Goal: Task Accomplishment & Management: Manage account settings

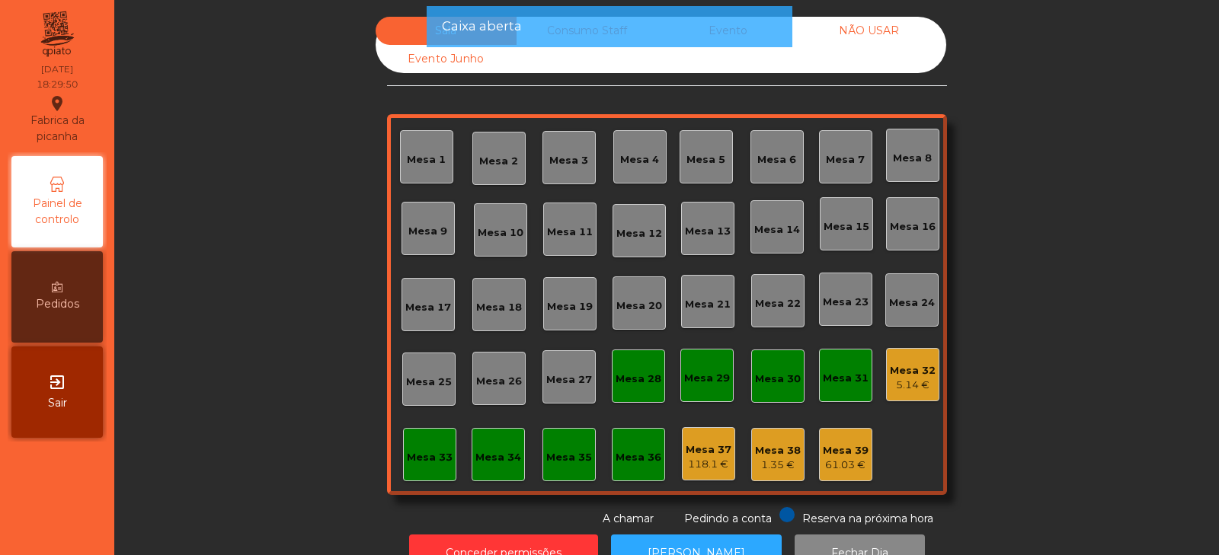
scroll to position [45, 0]
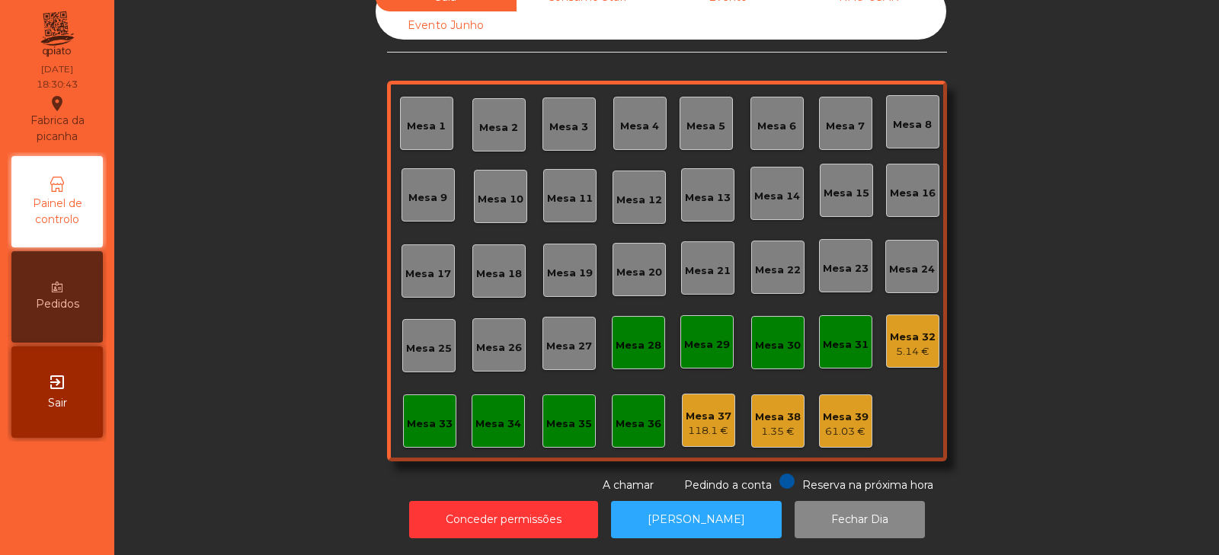
click at [904, 331] on div "Mesa 32" at bounding box center [913, 337] width 46 height 15
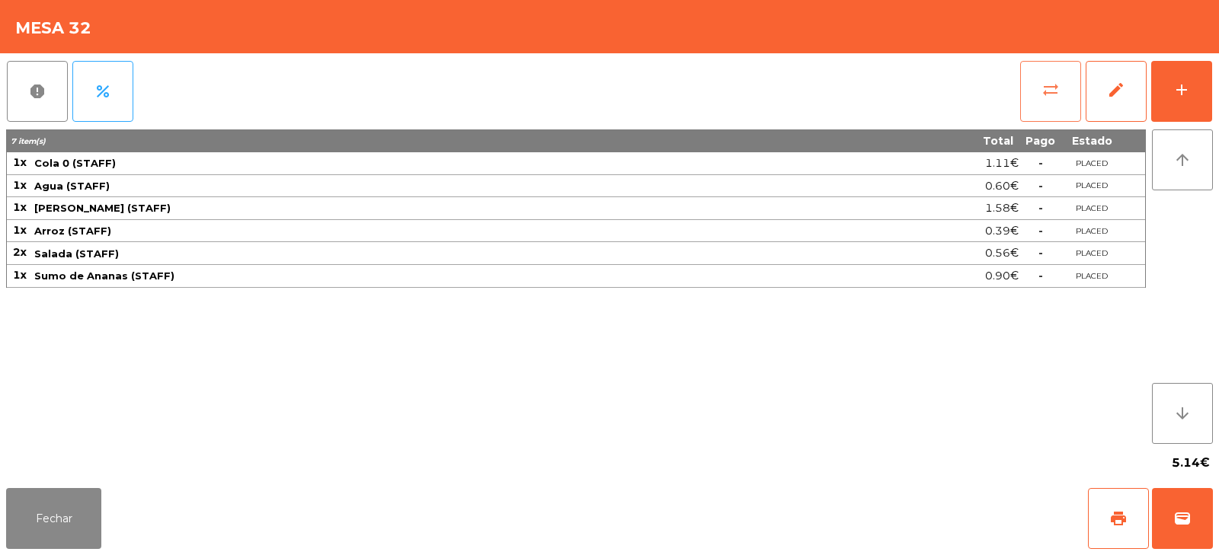
click at [1035, 97] on button "sync_alt" at bounding box center [1050, 91] width 61 height 61
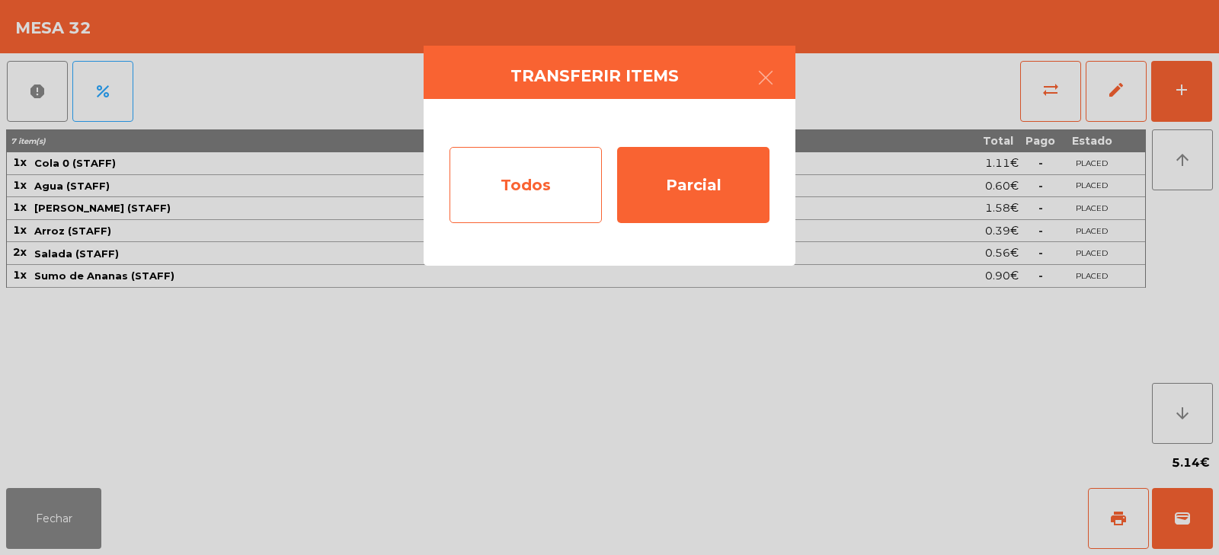
click at [559, 193] on div "Todos" at bounding box center [525, 185] width 152 height 76
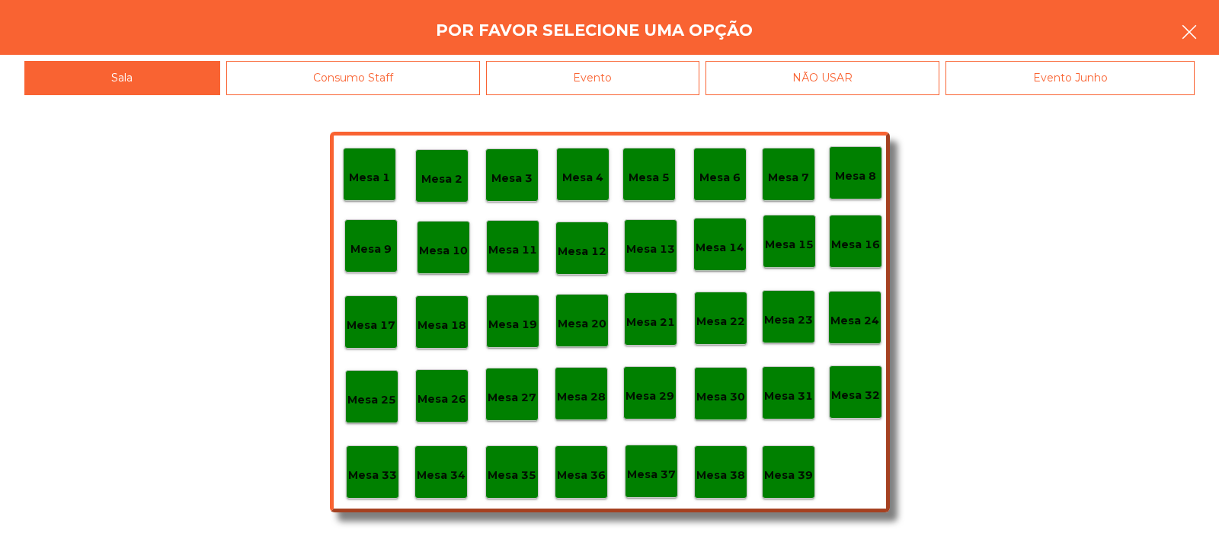
click at [1191, 30] on icon "button" at bounding box center [1189, 32] width 18 height 18
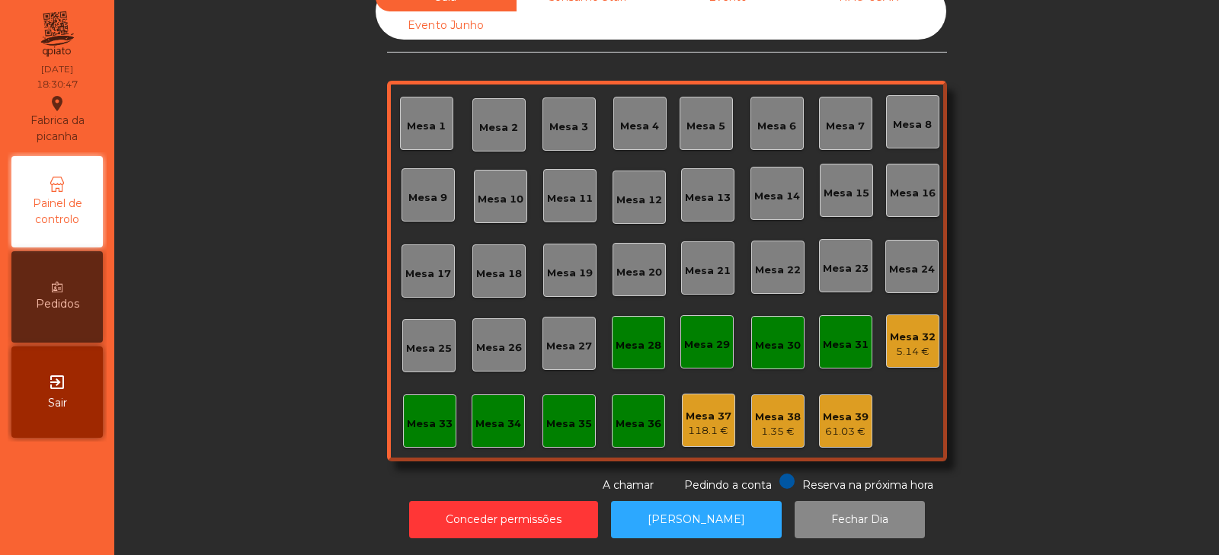
click at [906, 344] on div "5.14 €" at bounding box center [913, 351] width 46 height 15
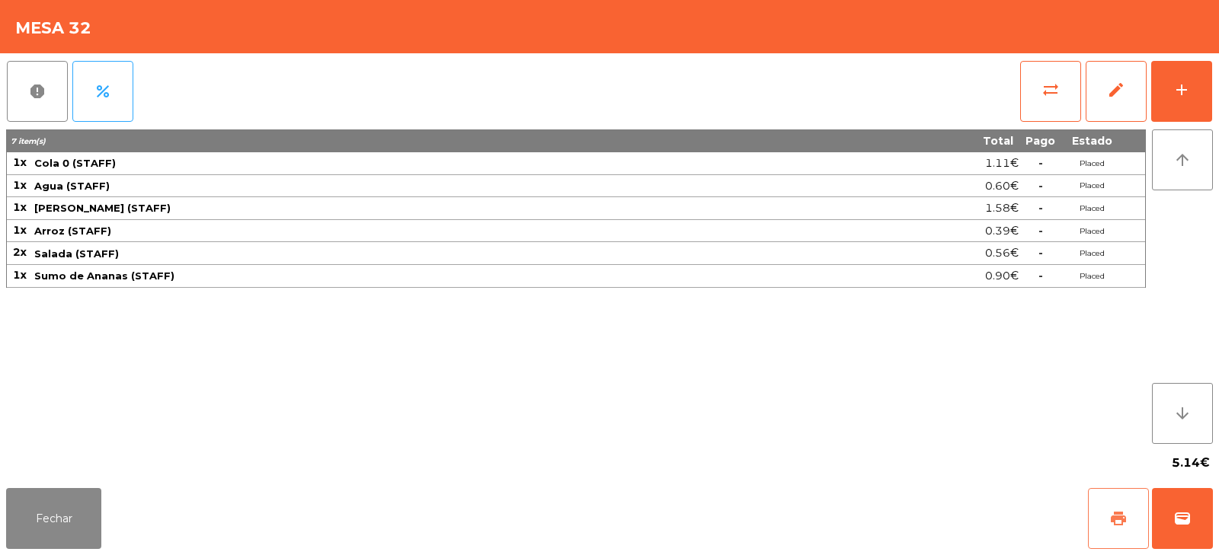
click at [1114, 517] on span "print" at bounding box center [1118, 519] width 18 height 18
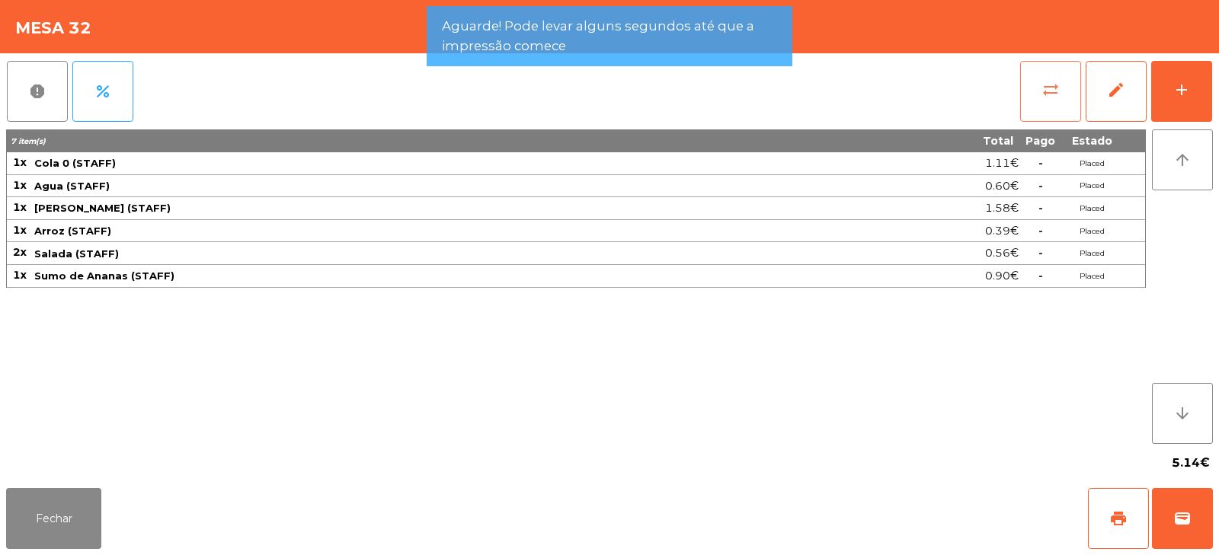
click at [1053, 107] on button "sync_alt" at bounding box center [1050, 91] width 61 height 61
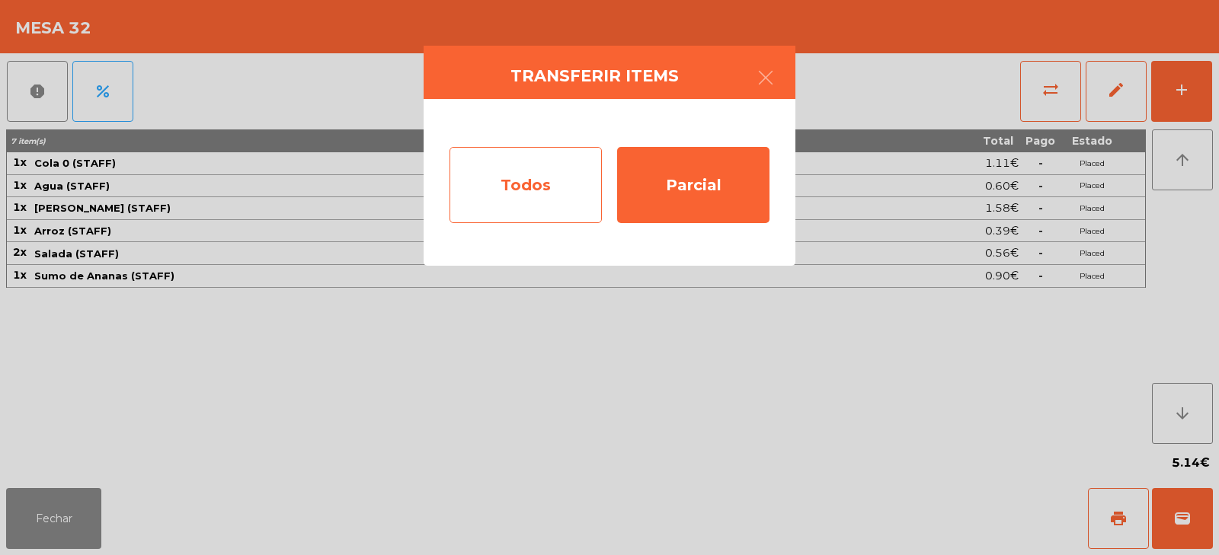
click at [563, 190] on div "Todos" at bounding box center [525, 185] width 152 height 76
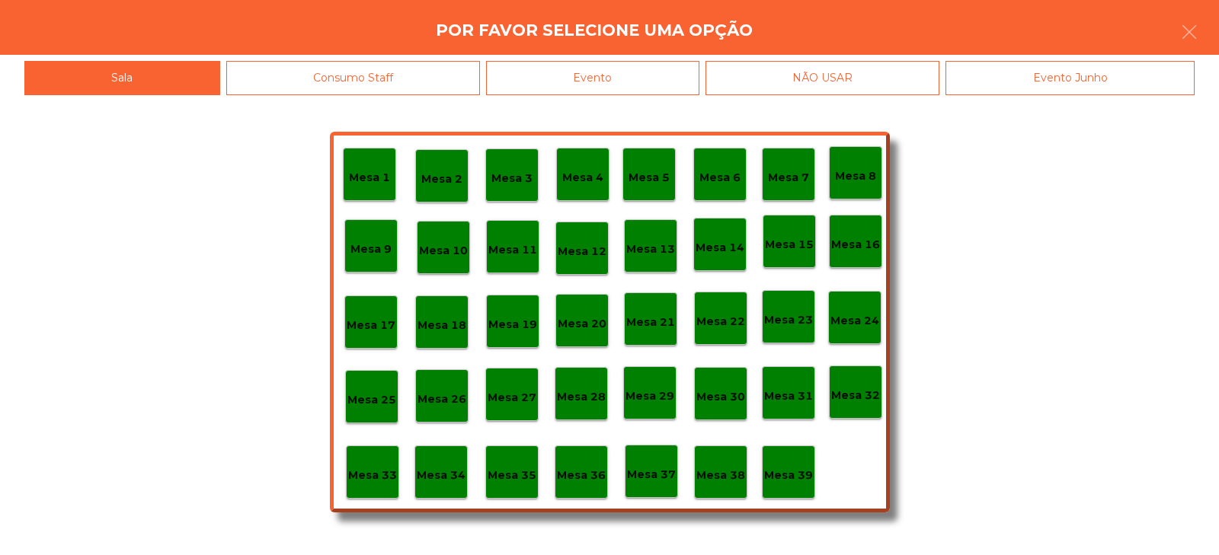
click at [801, 467] on p "Mesa 39" at bounding box center [788, 476] width 49 height 18
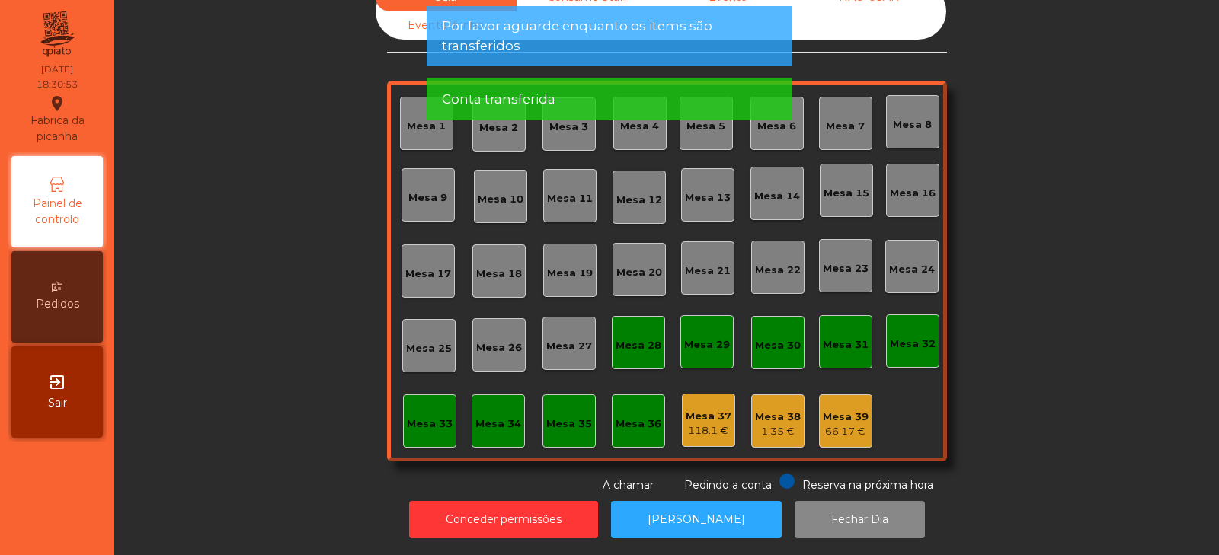
click at [772, 424] on div "1.35 €" at bounding box center [778, 431] width 46 height 15
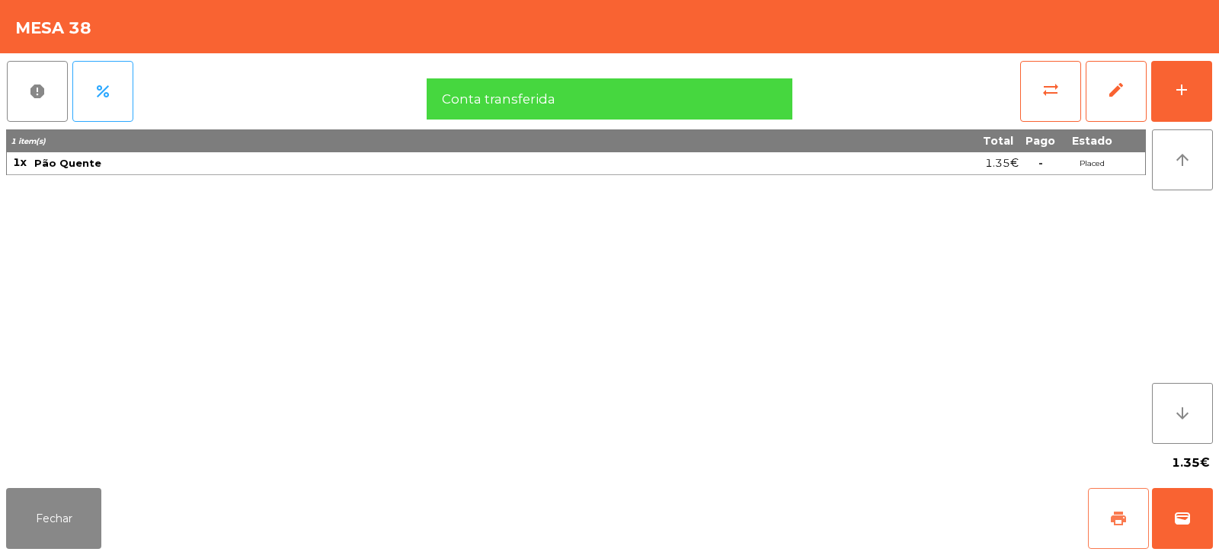
click at [1124, 522] on span "print" at bounding box center [1118, 519] width 18 height 18
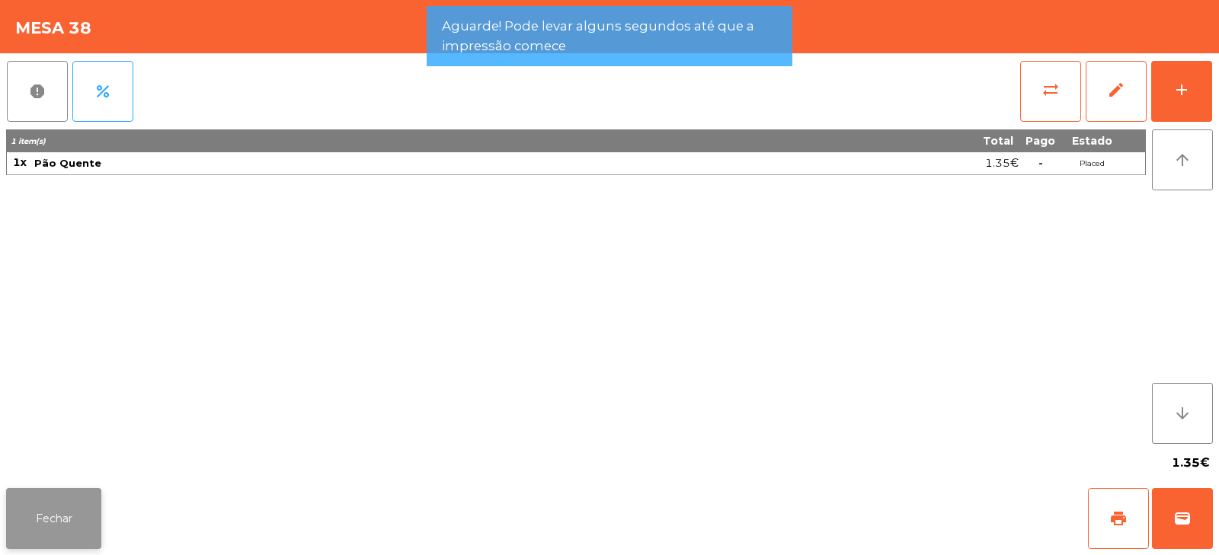
click at [72, 526] on button "Fechar" at bounding box center [53, 518] width 95 height 61
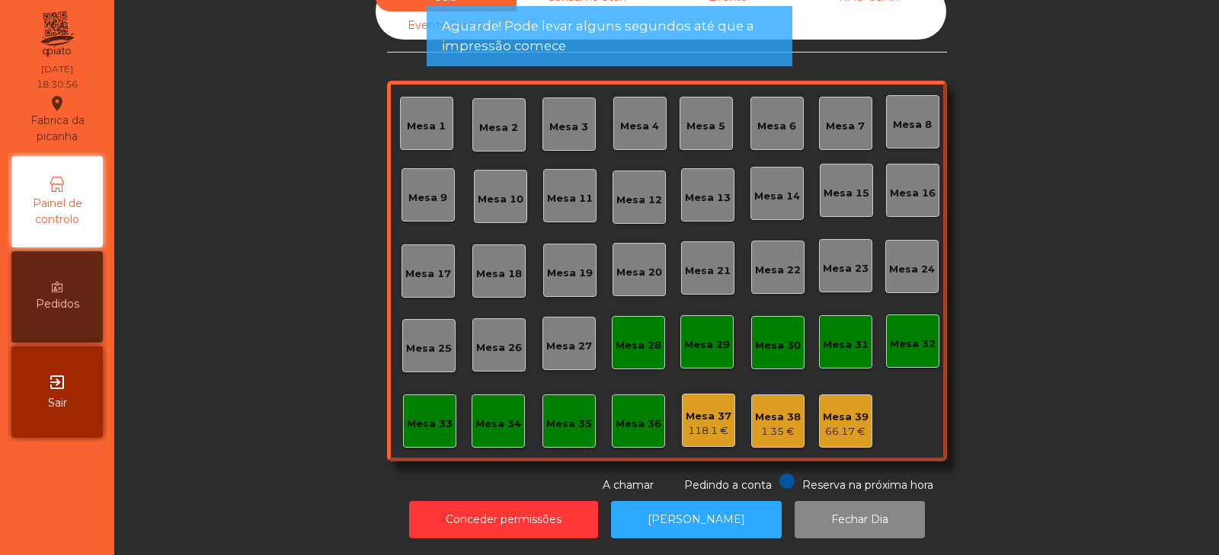
click at [850, 424] on div "66.17 €" at bounding box center [846, 431] width 46 height 15
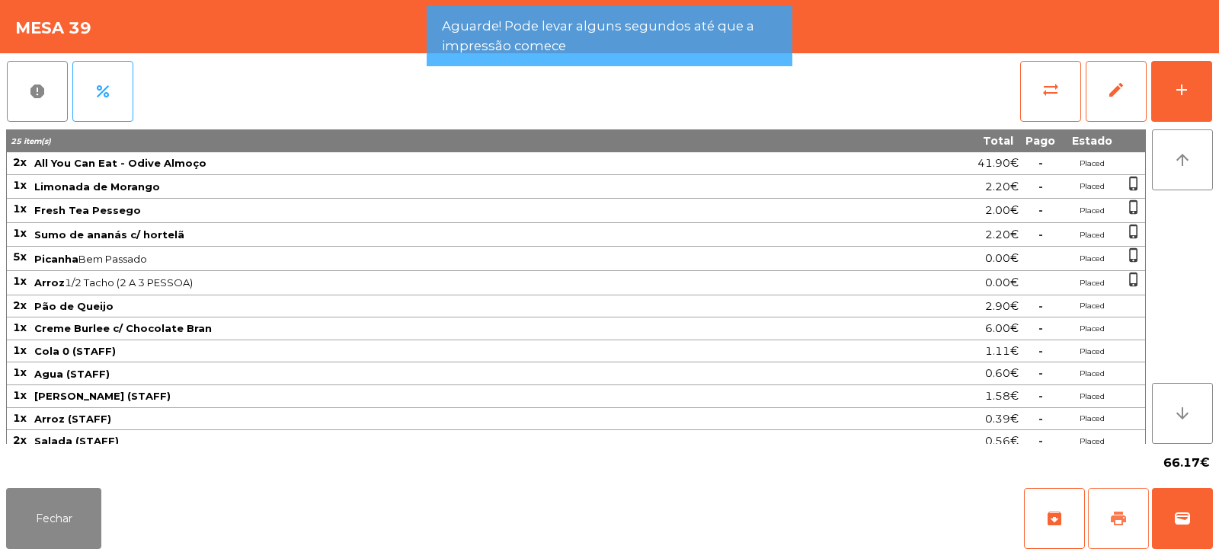
click at [1122, 523] on span "print" at bounding box center [1118, 519] width 18 height 18
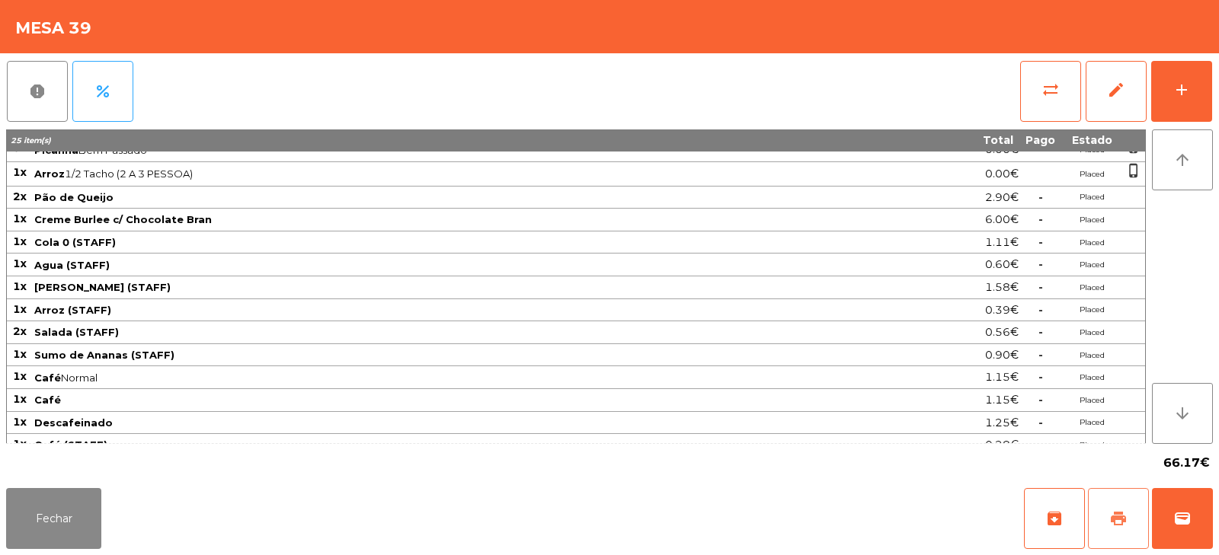
scroll to position [123, 0]
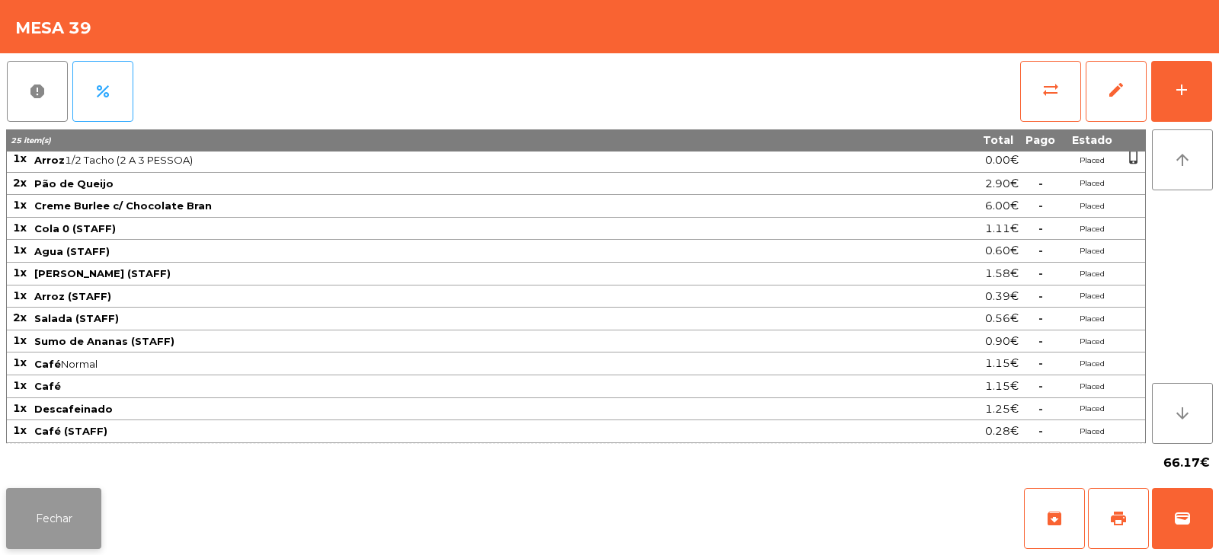
click at [69, 523] on button "Fechar" at bounding box center [53, 518] width 95 height 61
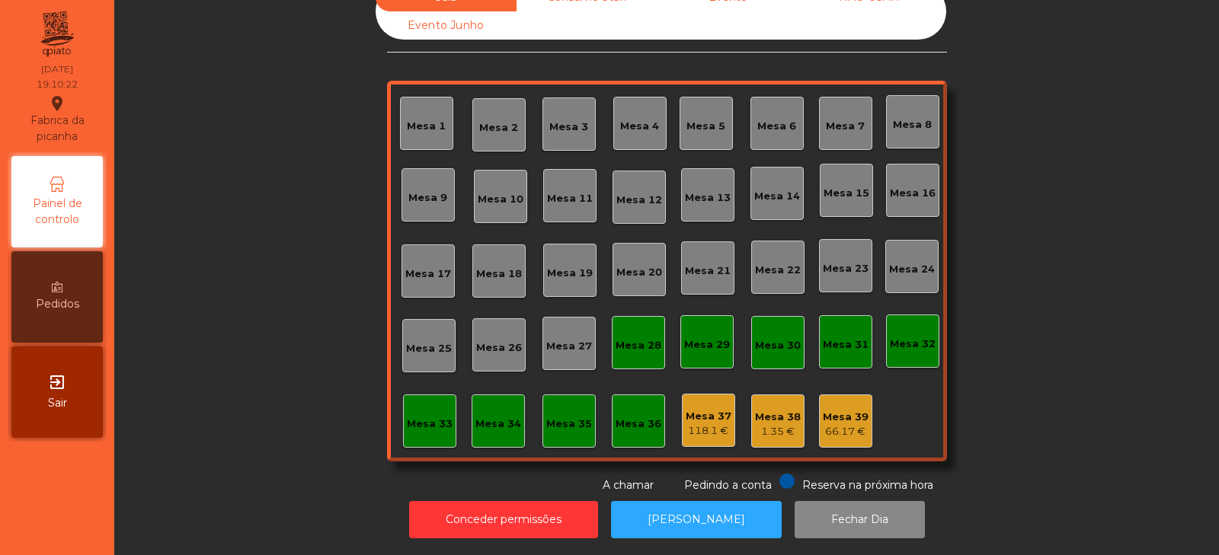
scroll to position [0, 0]
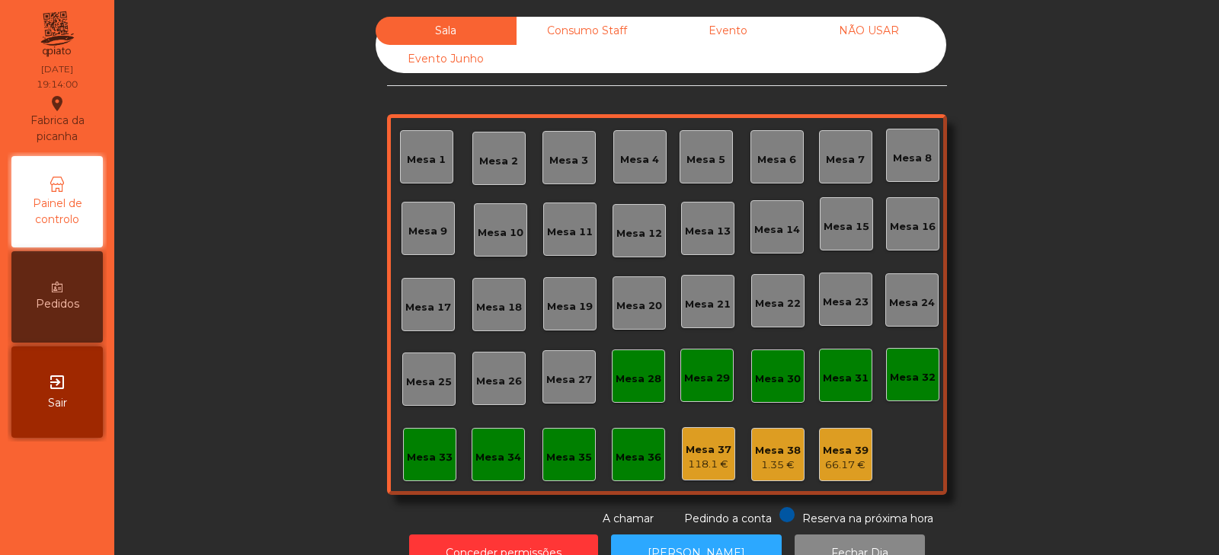
click at [409, 456] on div "Mesa 33" at bounding box center [430, 457] width 46 height 15
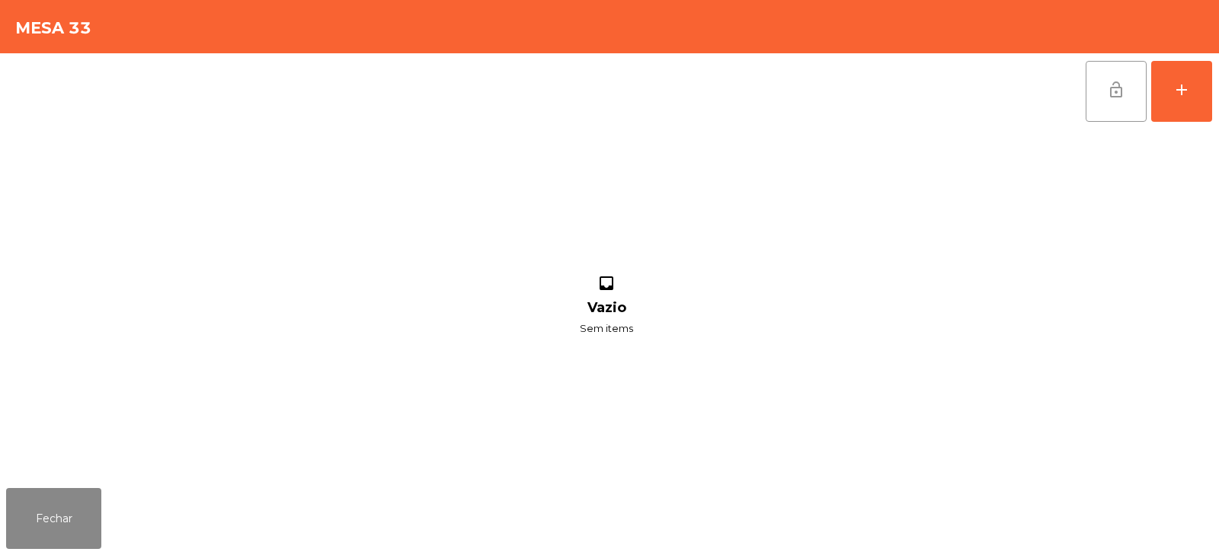
click at [1117, 88] on span "lock_open" at bounding box center [1116, 90] width 18 height 18
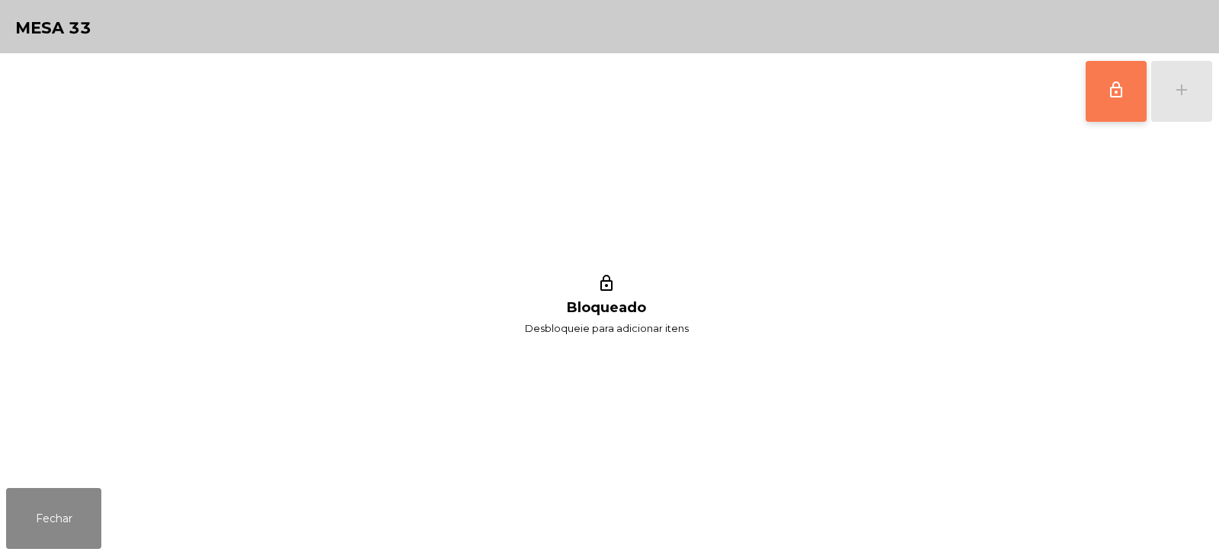
click at [1107, 95] on span "lock_outline" at bounding box center [1116, 90] width 18 height 18
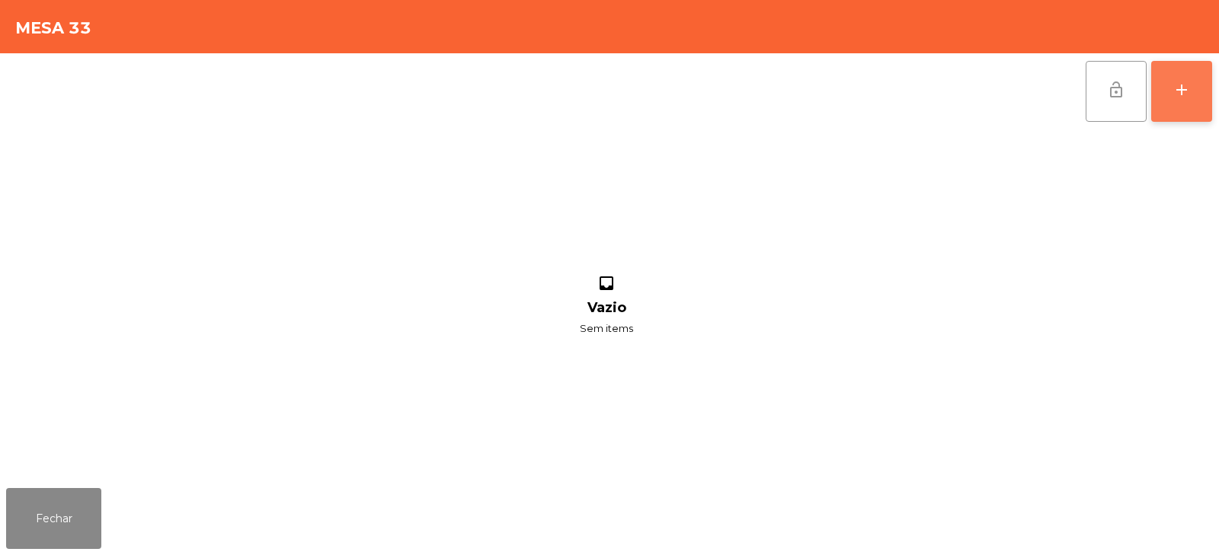
click at [1188, 94] on div "add" at bounding box center [1181, 90] width 18 height 18
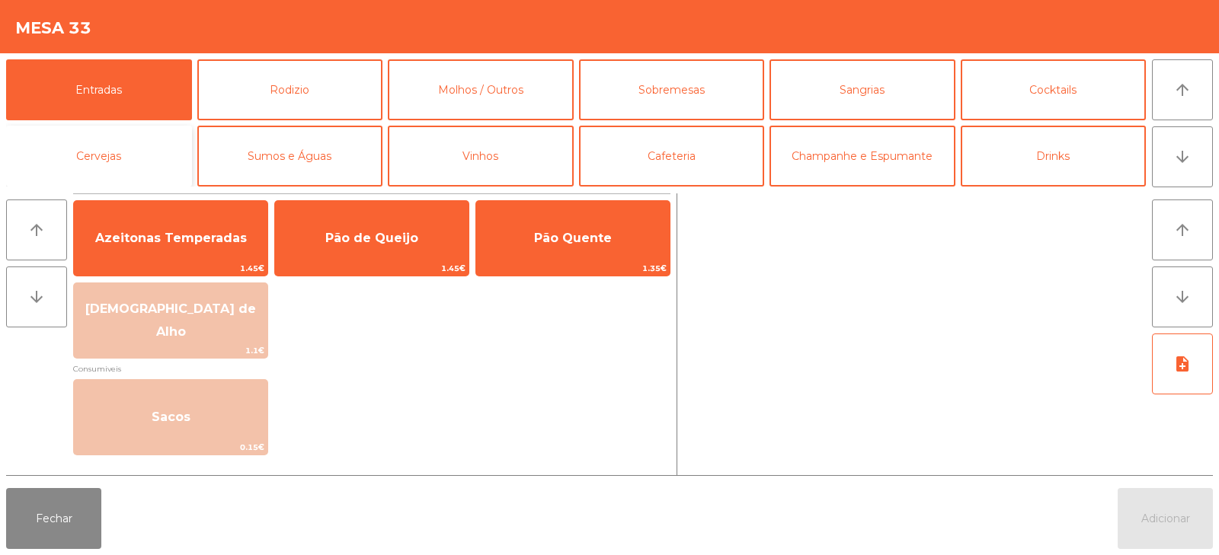
click at [69, 169] on button "Cervejas" at bounding box center [99, 156] width 186 height 61
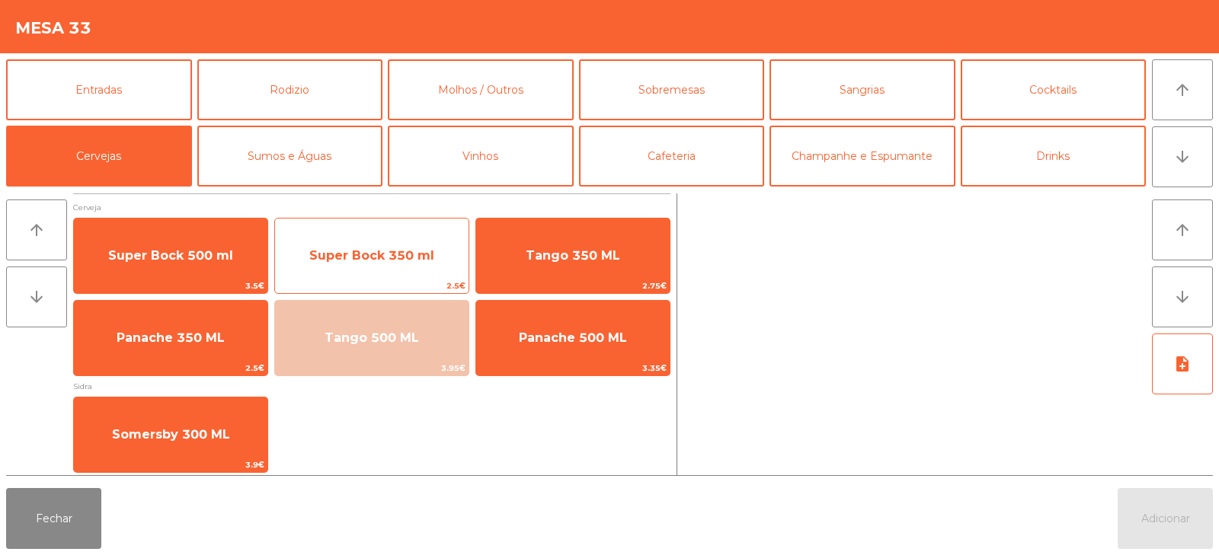
click at [309, 259] on span "Super Bock 350 ml" at bounding box center [371, 255] width 193 height 41
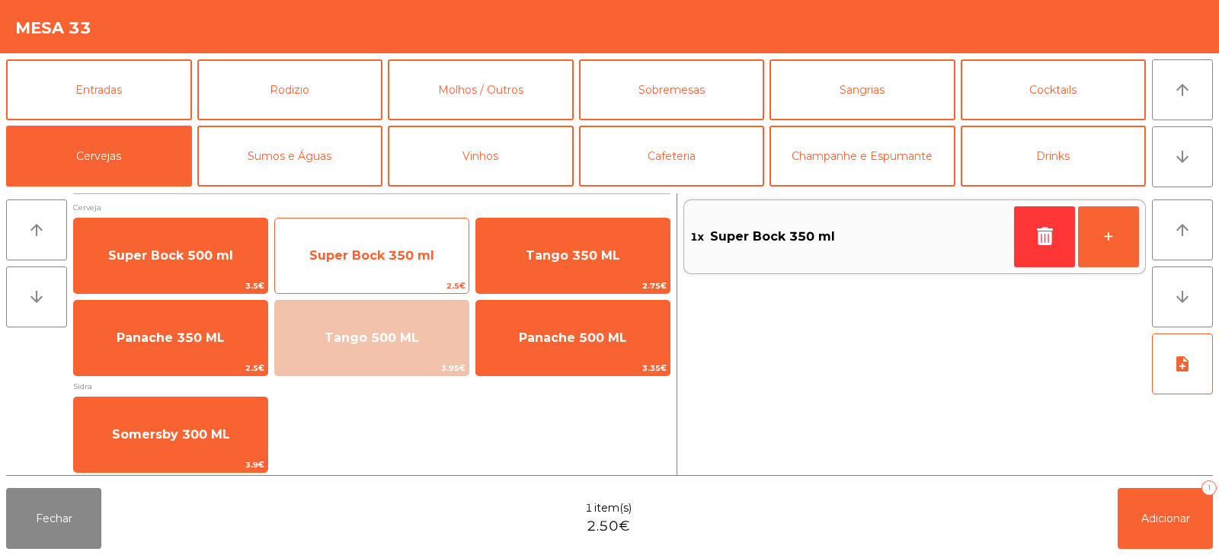
click at [320, 262] on span "Super Bock 350 ml" at bounding box center [371, 255] width 125 height 14
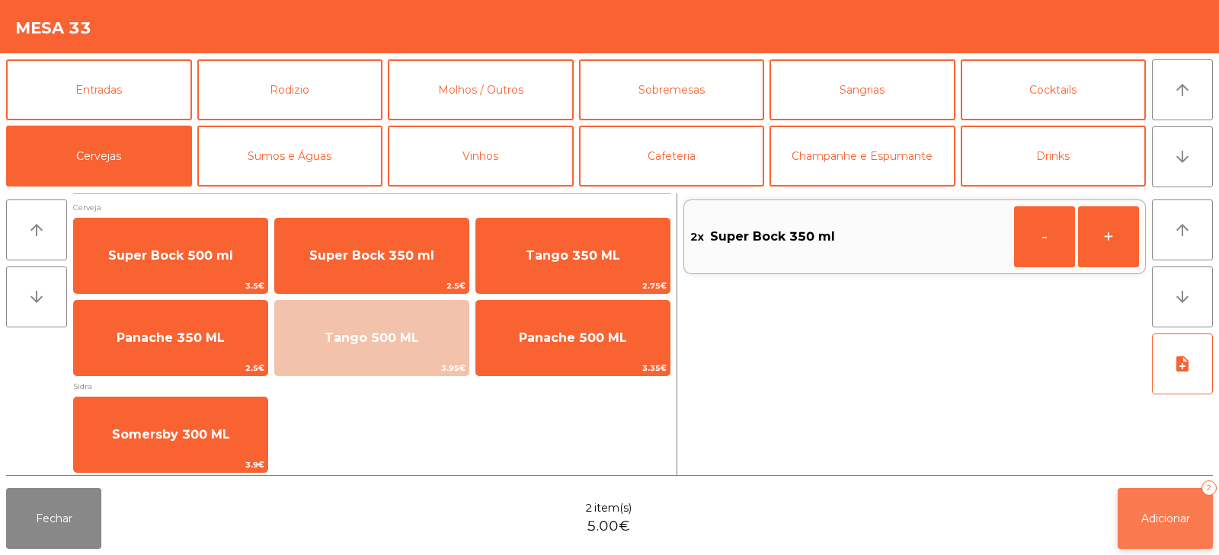
click at [1147, 510] on button "Adicionar 2" at bounding box center [1164, 518] width 95 height 61
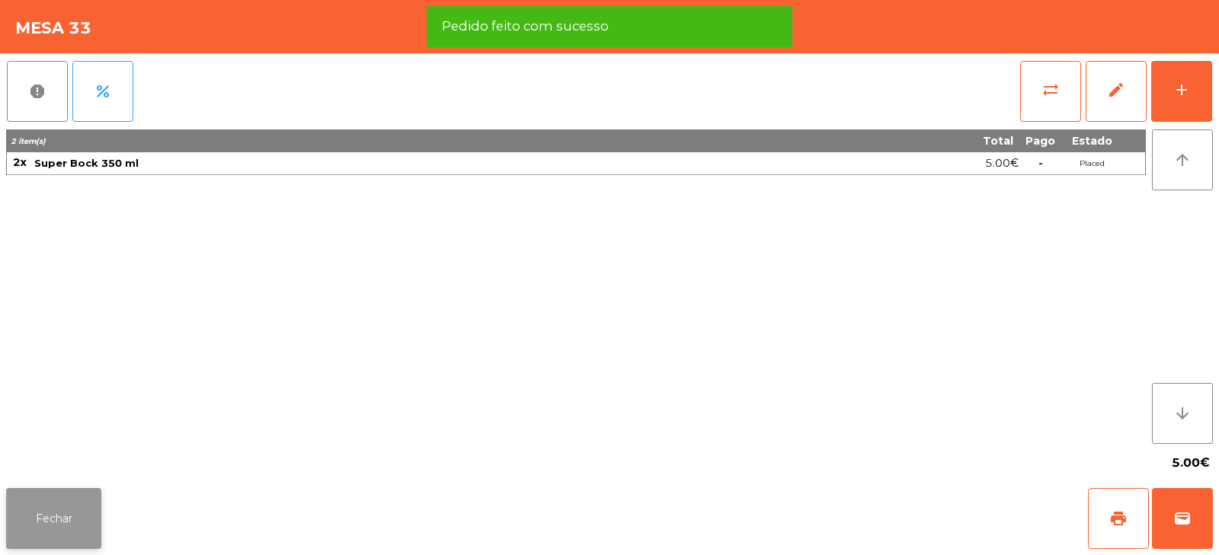
click at [56, 517] on button "Fechar" at bounding box center [53, 518] width 95 height 61
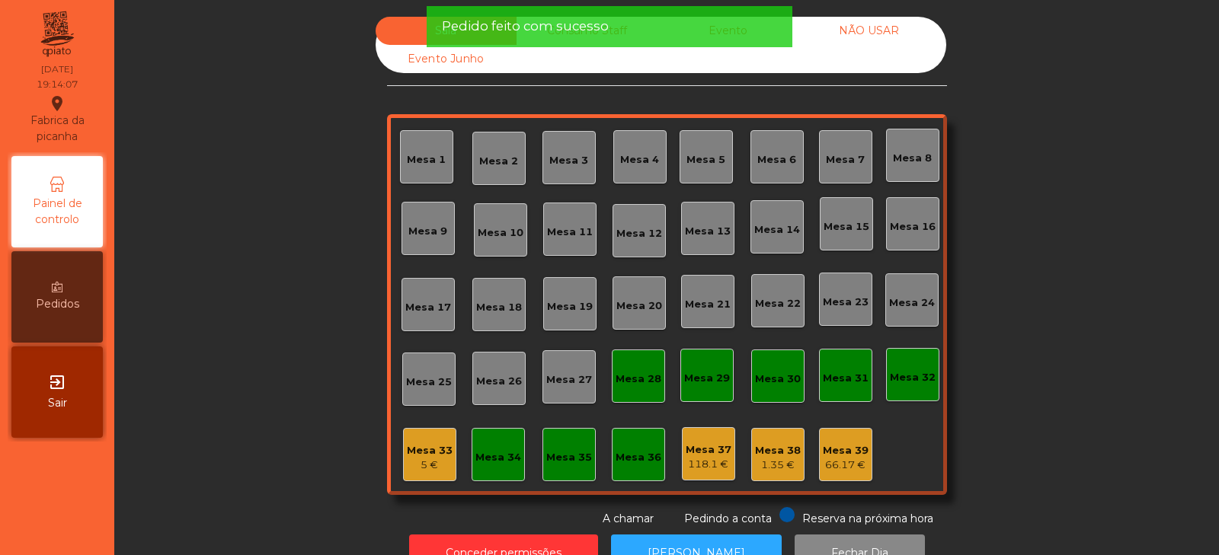
scroll to position [45, 0]
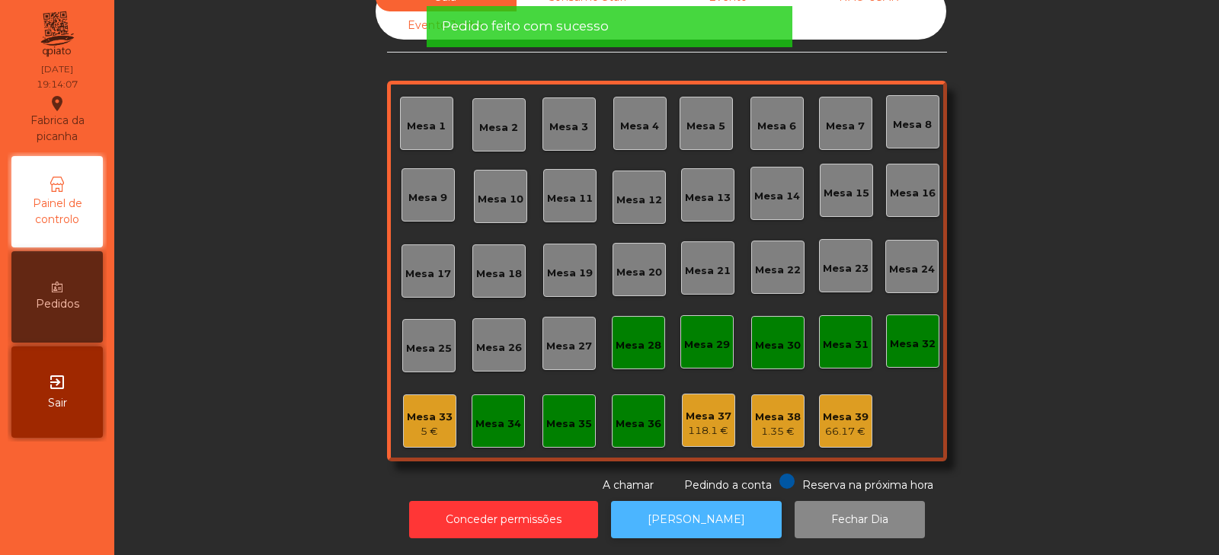
click at [701, 516] on button "[PERSON_NAME]" at bounding box center [696, 519] width 171 height 37
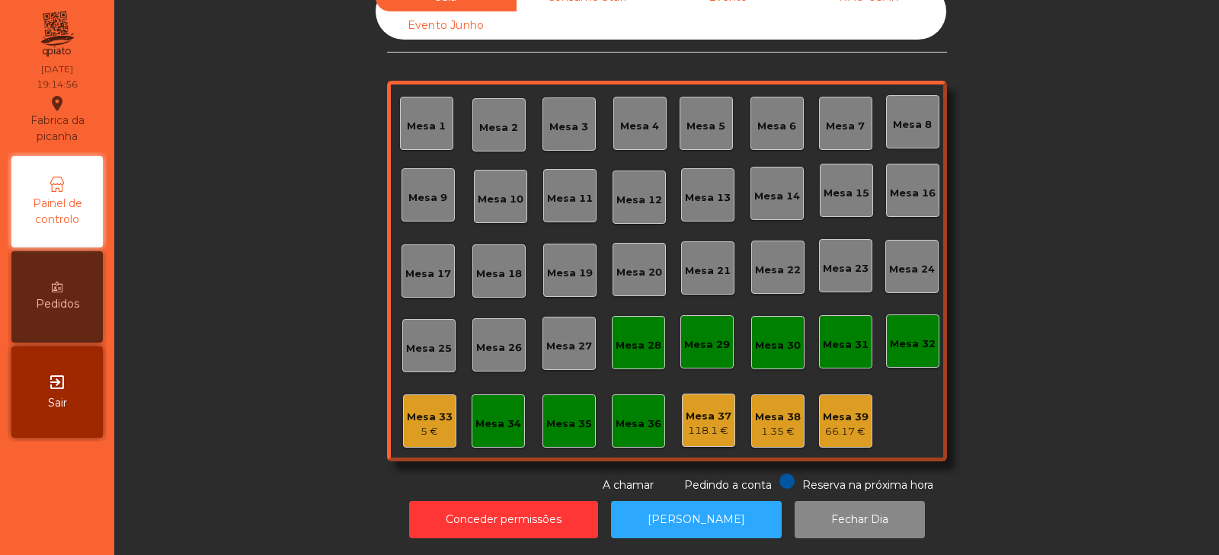
click at [416, 424] on div "5 €" at bounding box center [430, 431] width 46 height 15
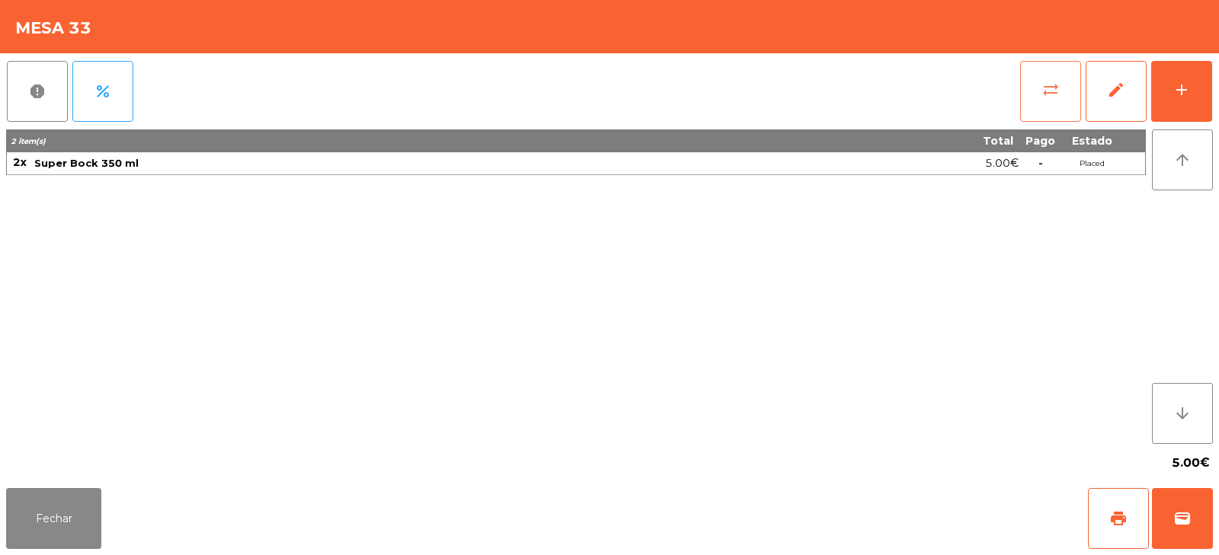
click at [1050, 105] on button "sync_alt" at bounding box center [1050, 91] width 61 height 61
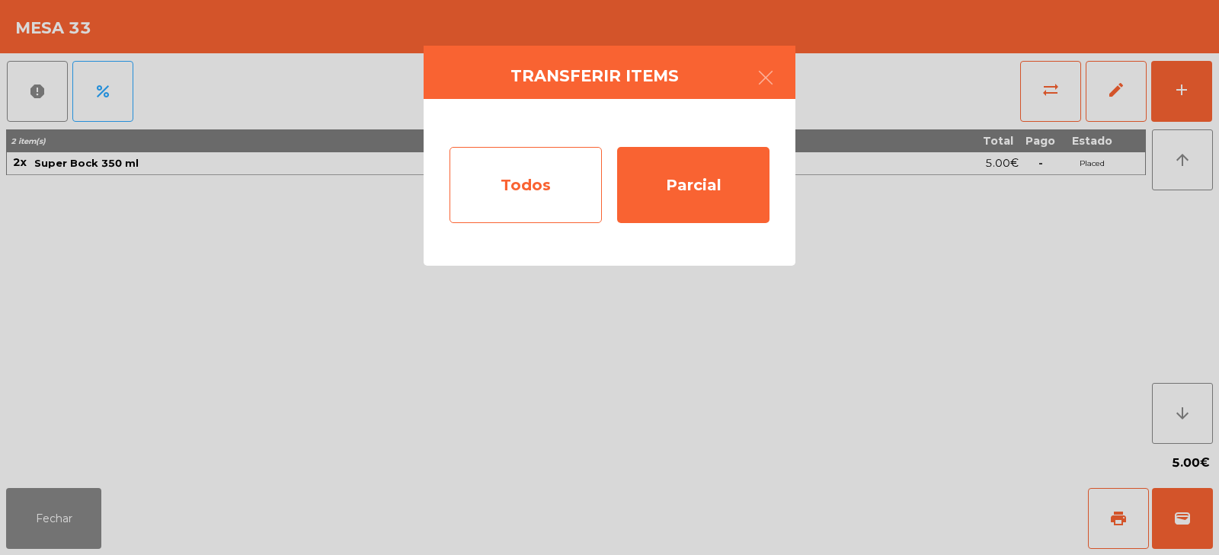
click at [571, 181] on div "Todos" at bounding box center [525, 185] width 152 height 76
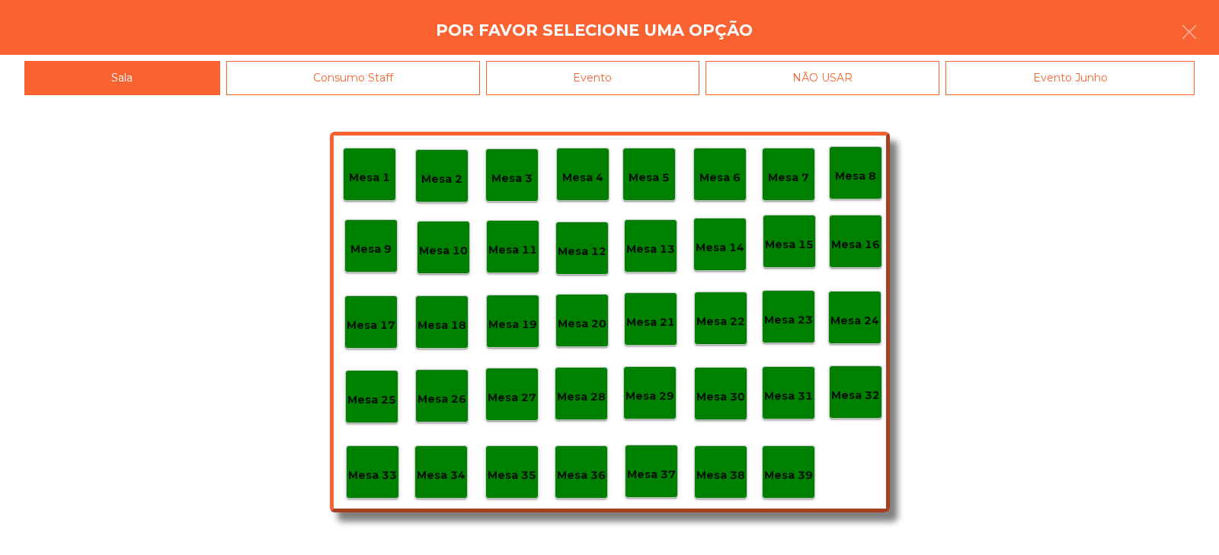
click at [672, 75] on div "Evento" at bounding box center [592, 78] width 213 height 34
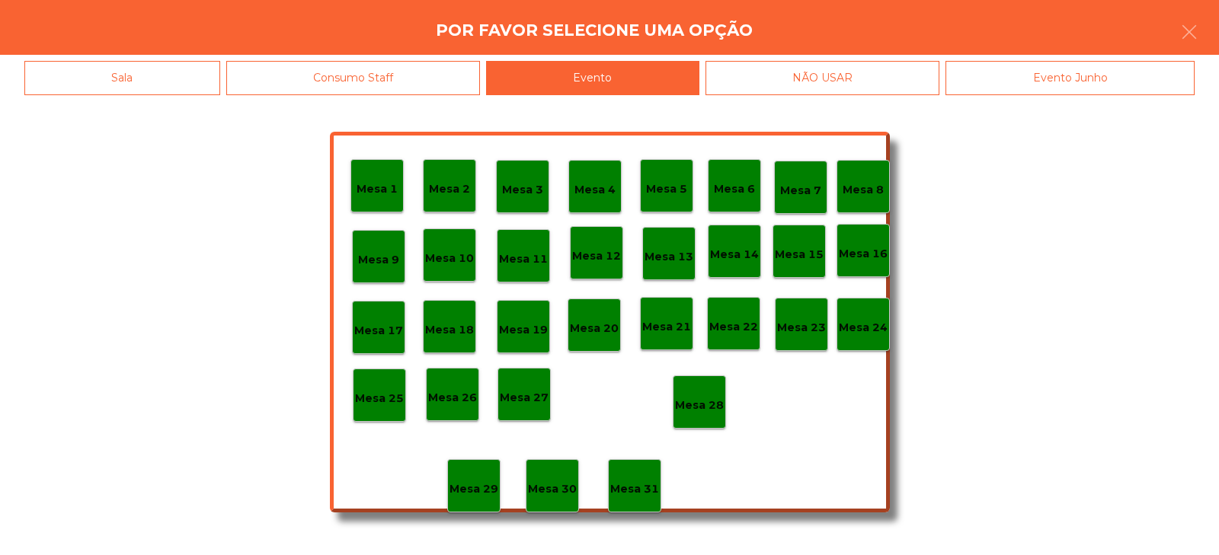
click at [716, 406] on p "Mesa 28" at bounding box center [699, 406] width 49 height 18
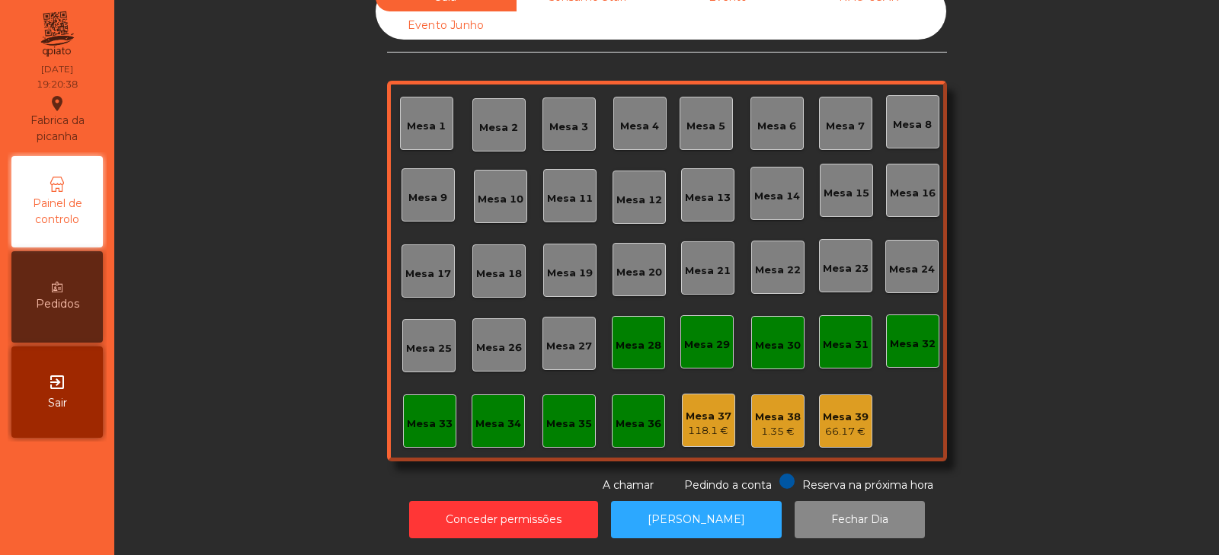
click at [845, 424] on div "66.17 €" at bounding box center [846, 431] width 46 height 15
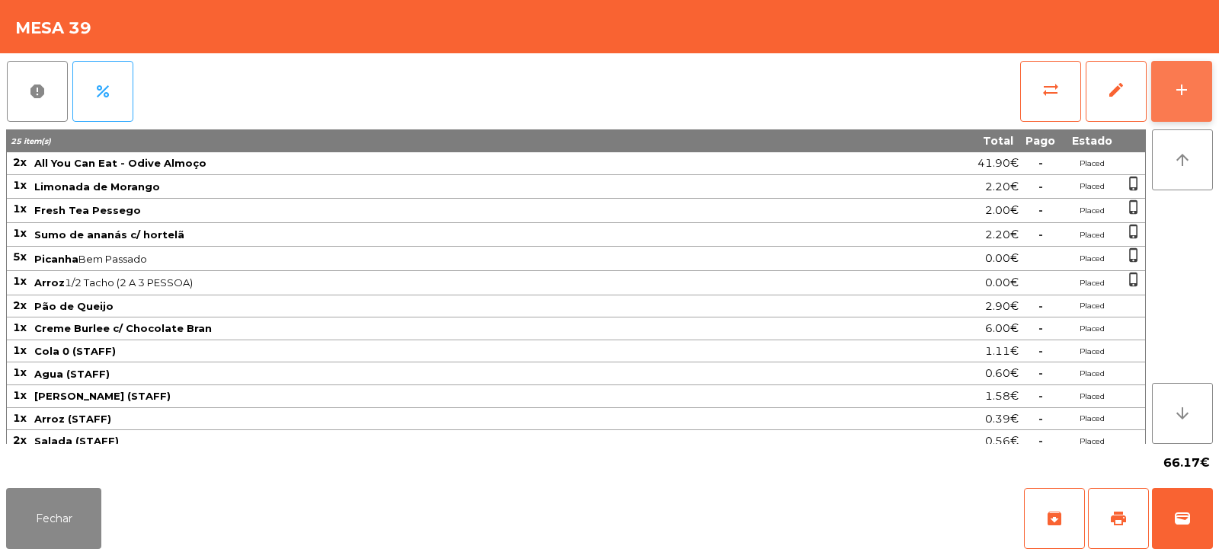
click at [1180, 89] on div "add" at bounding box center [1181, 90] width 18 height 18
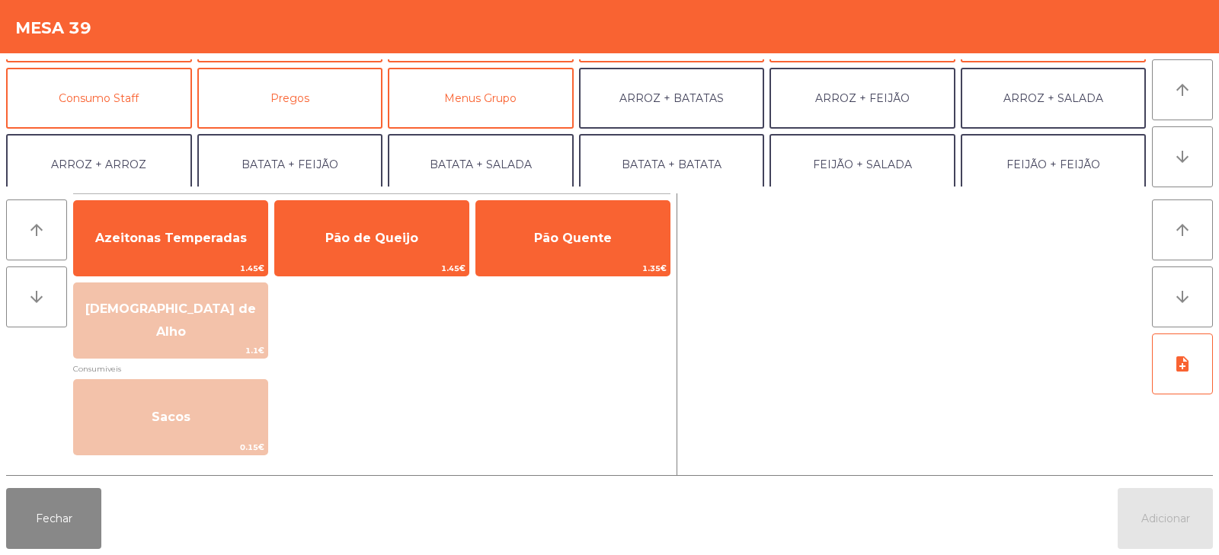
scroll to position [123, 0]
click at [136, 102] on button "Consumo Staff" at bounding box center [99, 99] width 186 height 61
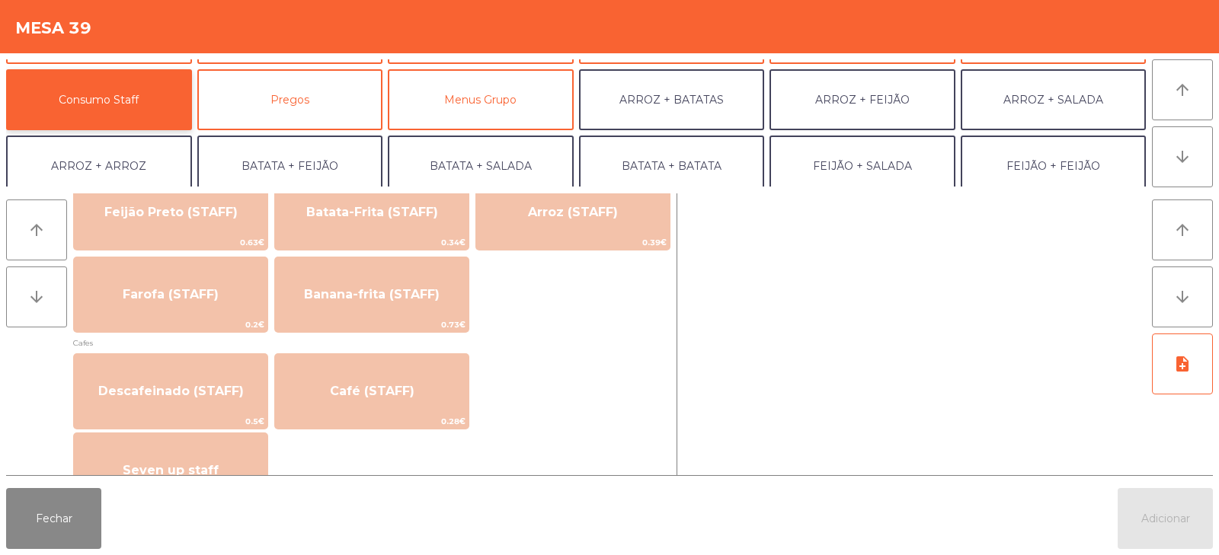
scroll to position [746, 0]
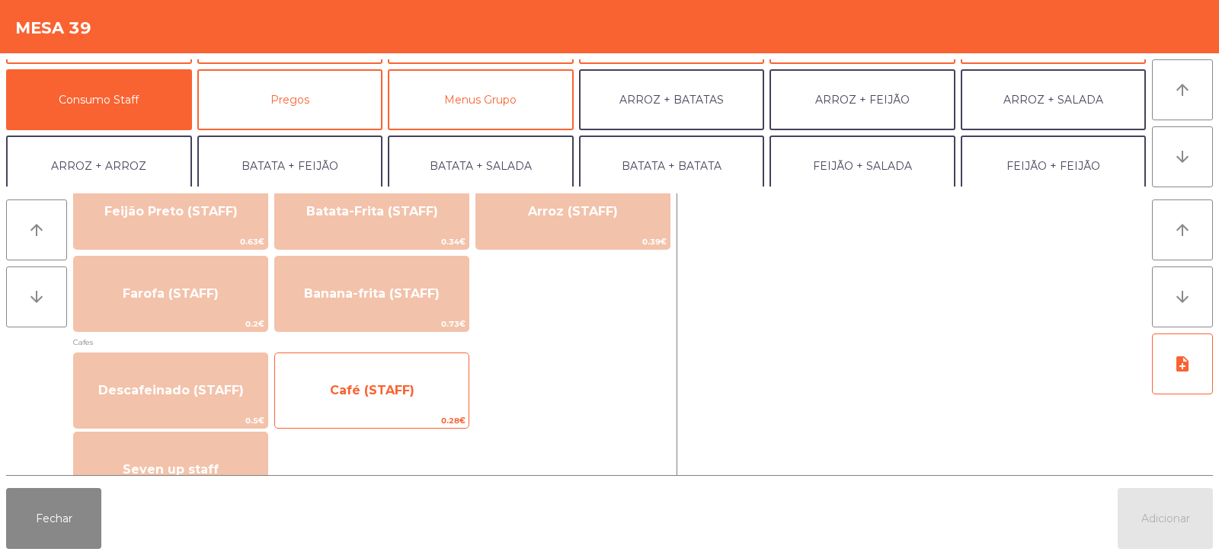
click at [388, 397] on span "Café (STAFF)" at bounding box center [372, 390] width 85 height 14
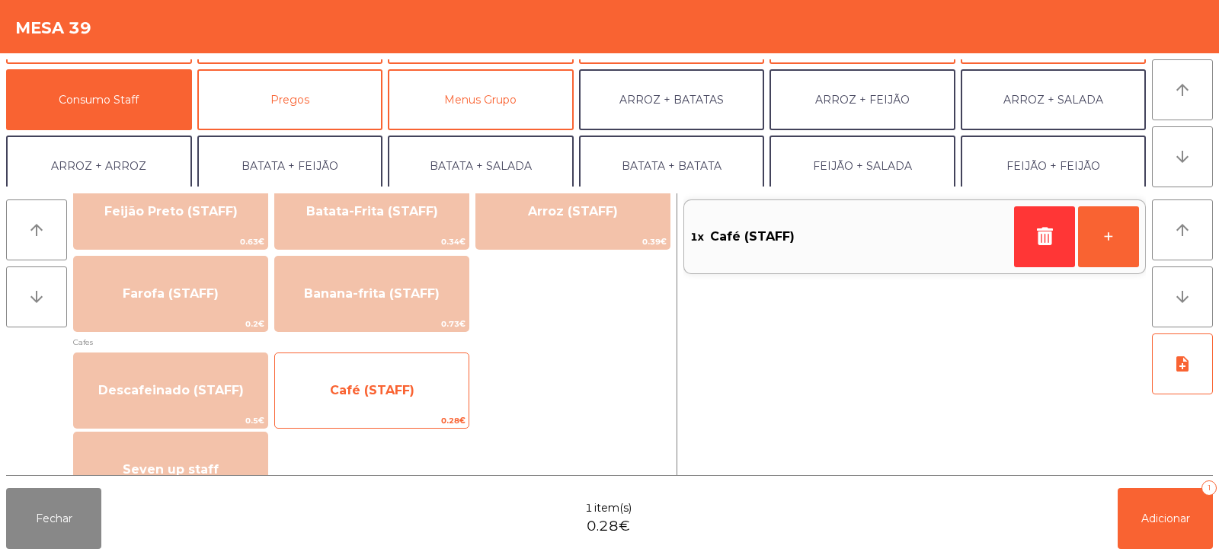
click at [397, 387] on span "Café (STAFF)" at bounding box center [372, 390] width 85 height 14
click at [403, 391] on span "Café (STAFF)" at bounding box center [372, 390] width 85 height 14
click at [398, 392] on span "Café (STAFF)" at bounding box center [372, 390] width 85 height 14
click at [396, 396] on span "Café (STAFF)" at bounding box center [372, 390] width 85 height 14
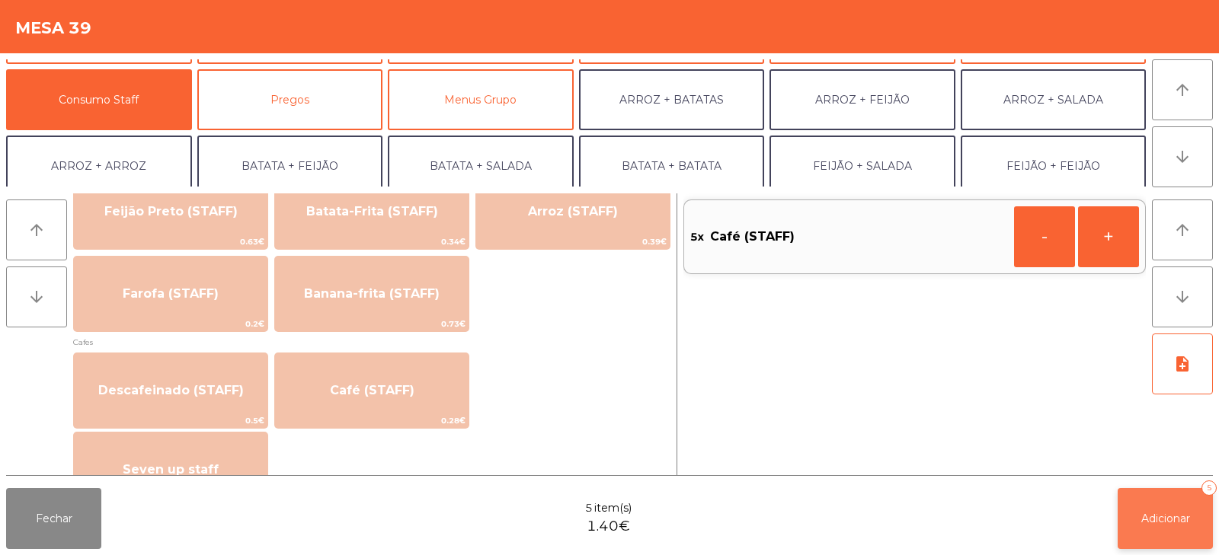
click at [1174, 534] on button "Adicionar 5" at bounding box center [1164, 518] width 95 height 61
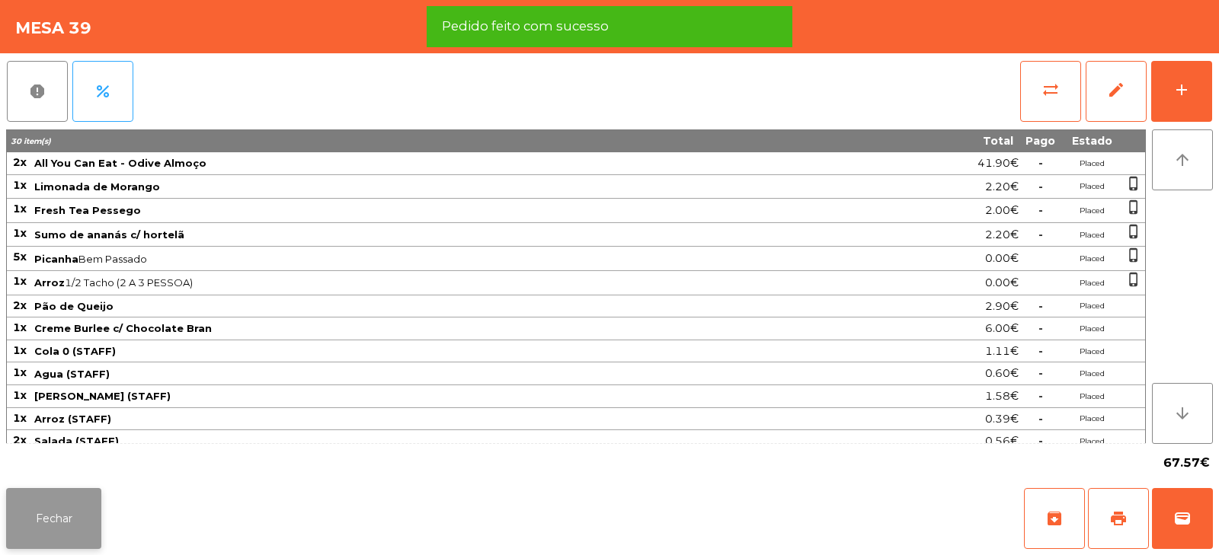
click at [42, 521] on button "Fechar" at bounding box center [53, 518] width 95 height 61
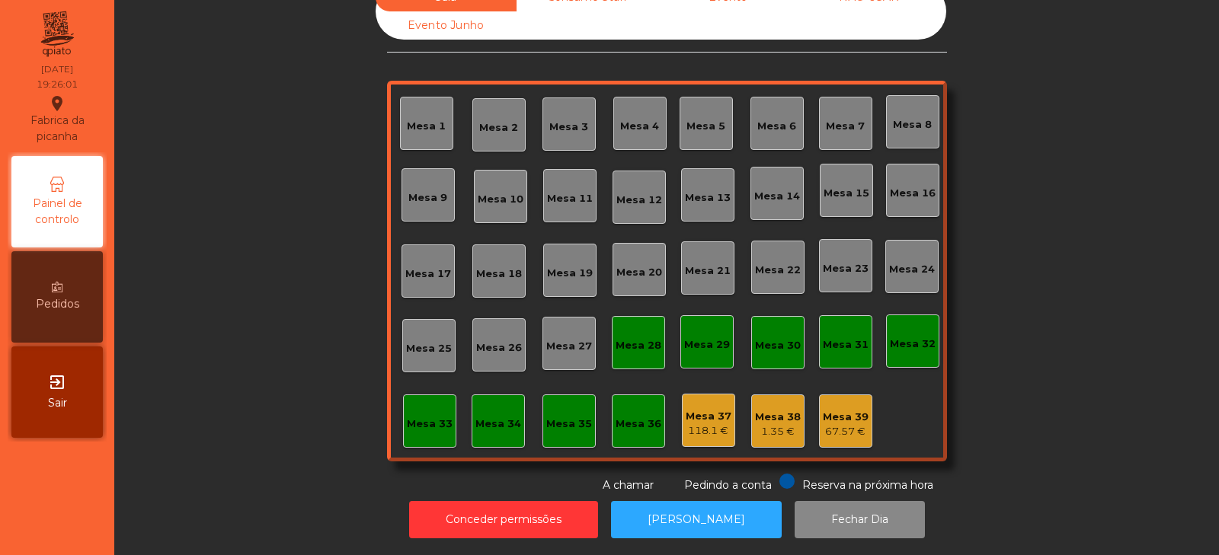
click at [849, 424] on div "67.57 €" at bounding box center [846, 431] width 46 height 15
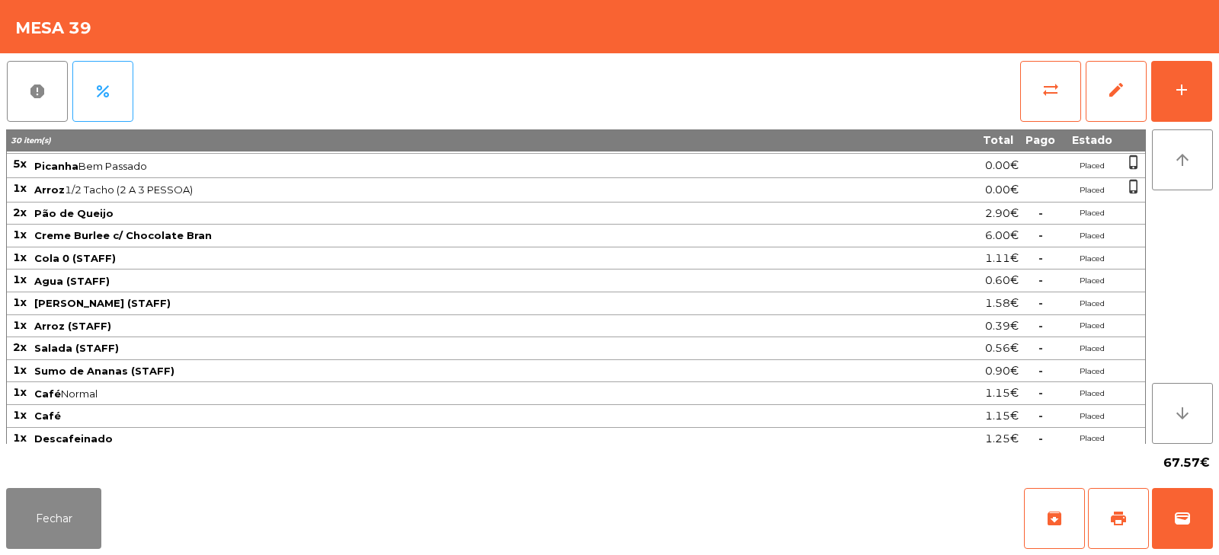
scroll to position [122, 0]
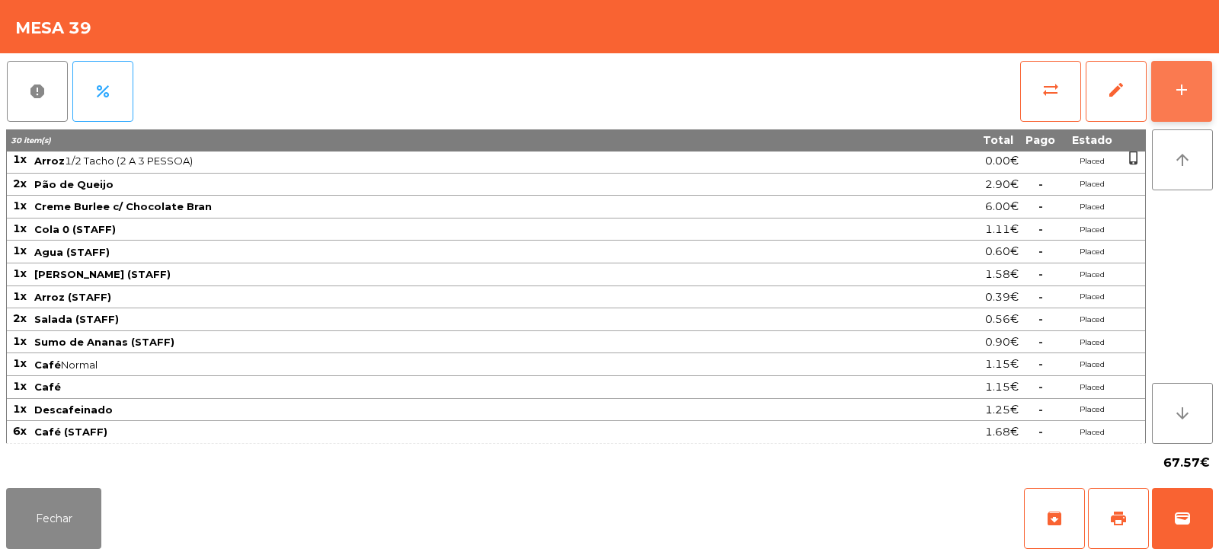
click at [1186, 96] on div "add" at bounding box center [1181, 90] width 18 height 18
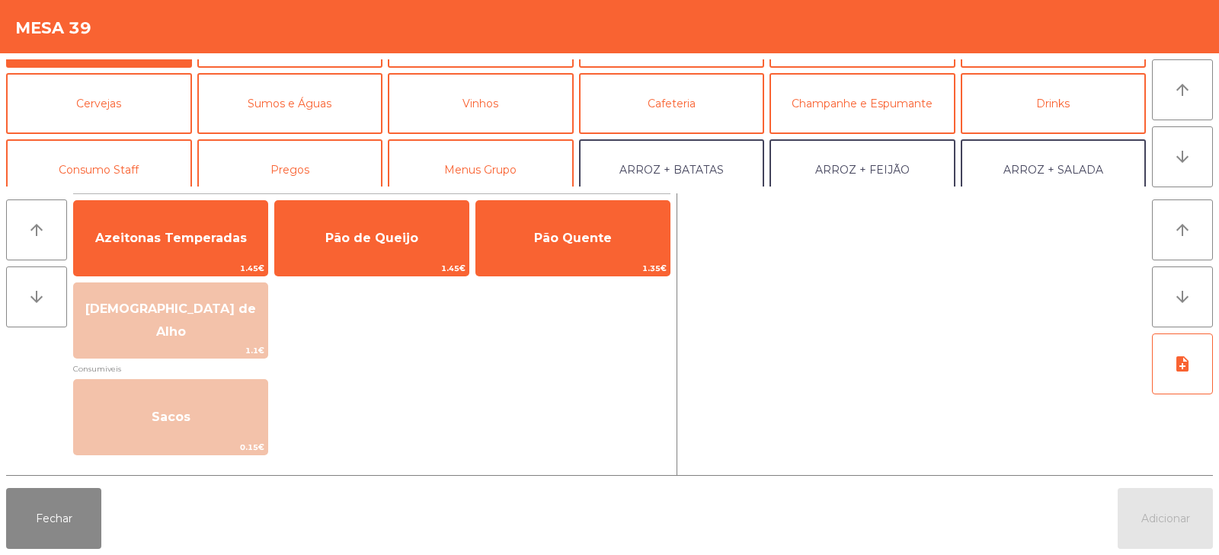
scroll to position [82, 0]
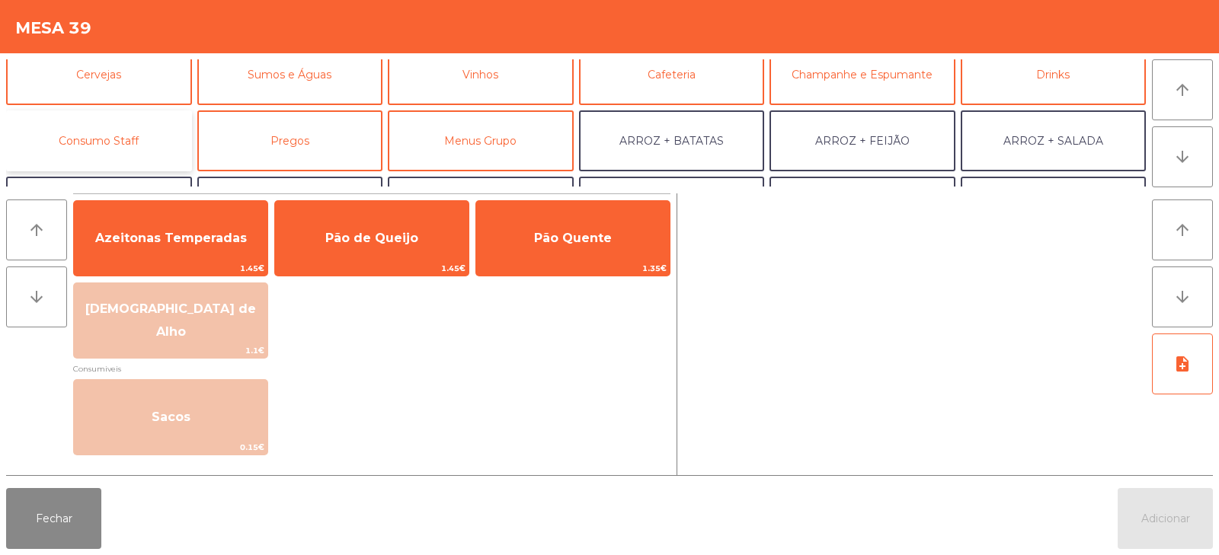
click at [141, 142] on button "Consumo Staff" at bounding box center [99, 140] width 186 height 61
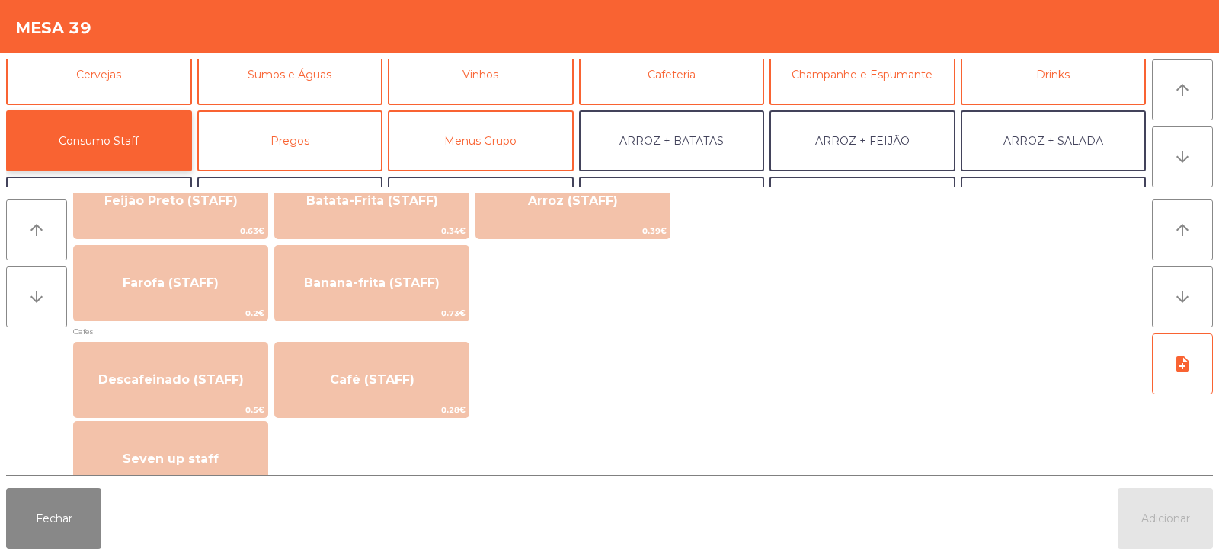
scroll to position [789, 0]
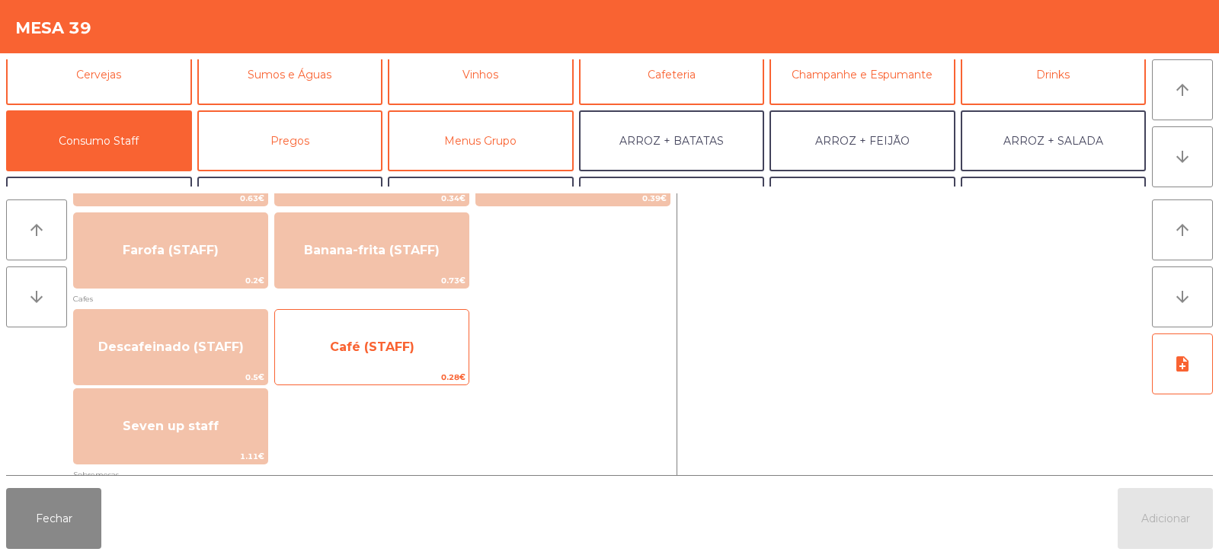
click at [420, 364] on span "Café (STAFF)" at bounding box center [371, 347] width 193 height 41
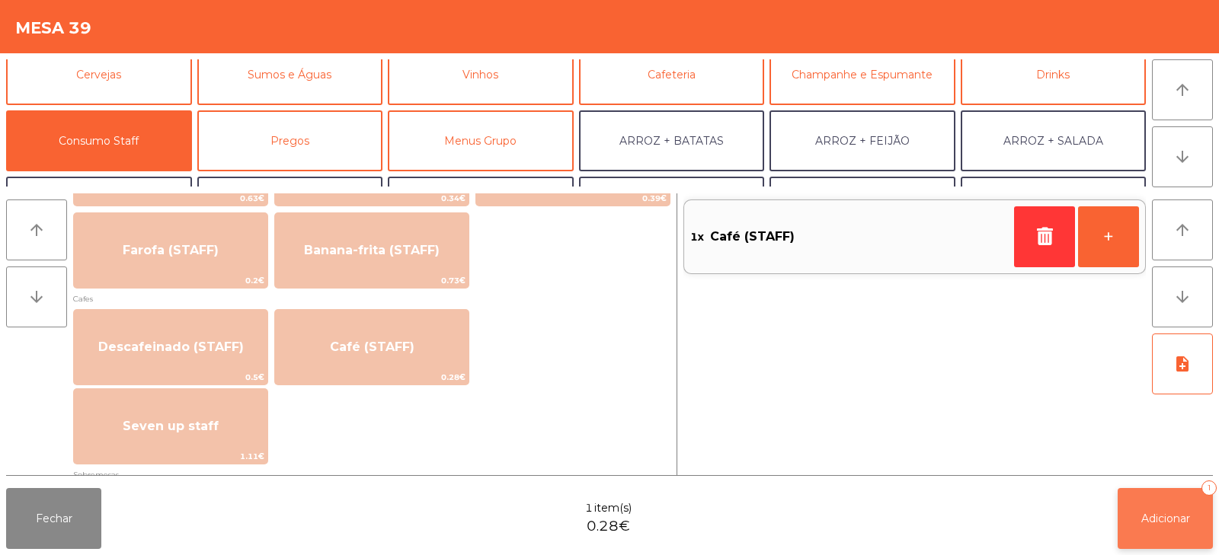
click at [1169, 514] on span "Adicionar" at bounding box center [1165, 519] width 49 height 14
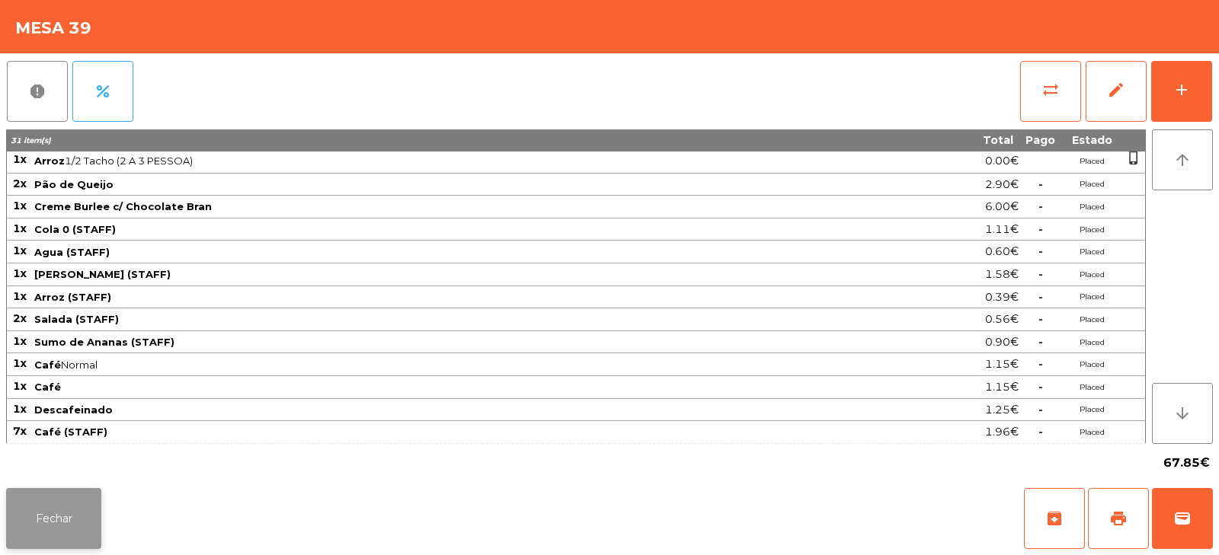
click at [72, 491] on button "Fechar" at bounding box center [53, 518] width 95 height 61
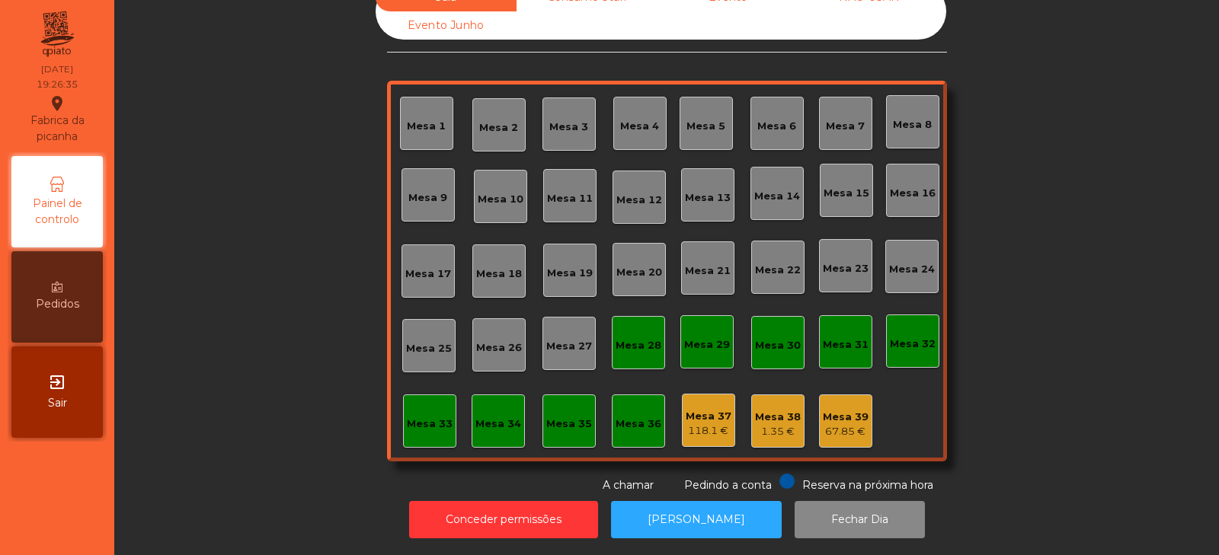
scroll to position [0, 0]
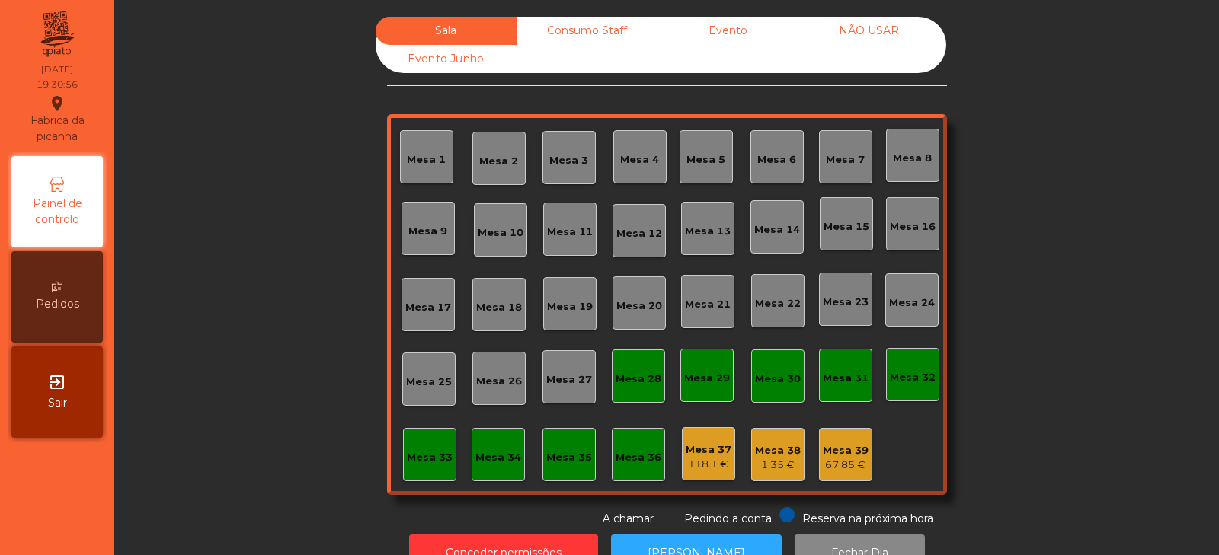
click at [428, 244] on div "Mesa 9" at bounding box center [427, 228] width 53 height 53
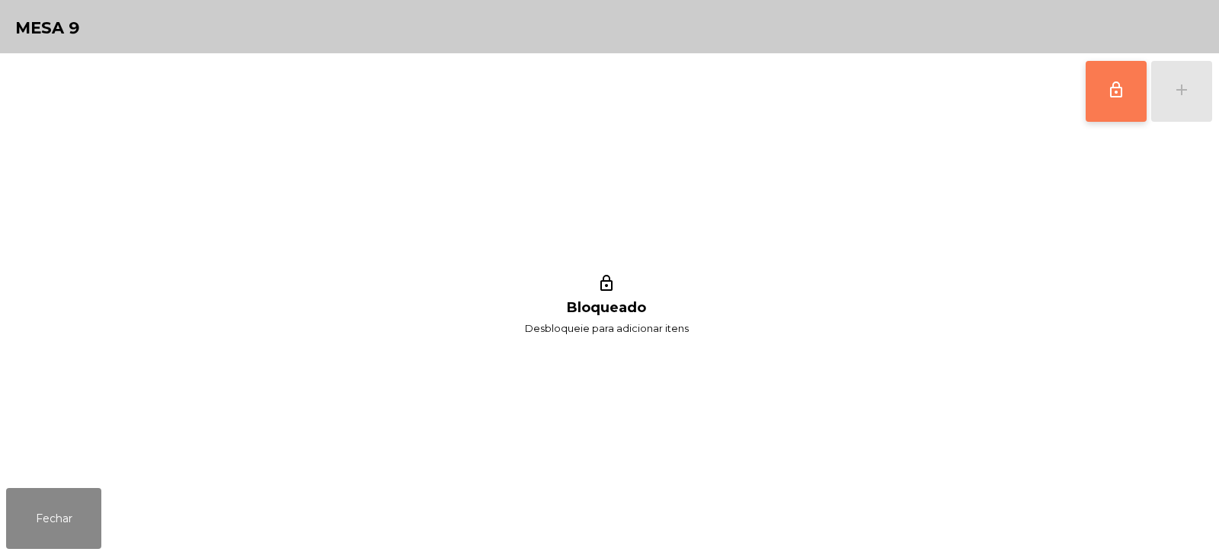
click at [1105, 91] on button "lock_outline" at bounding box center [1115, 91] width 61 height 61
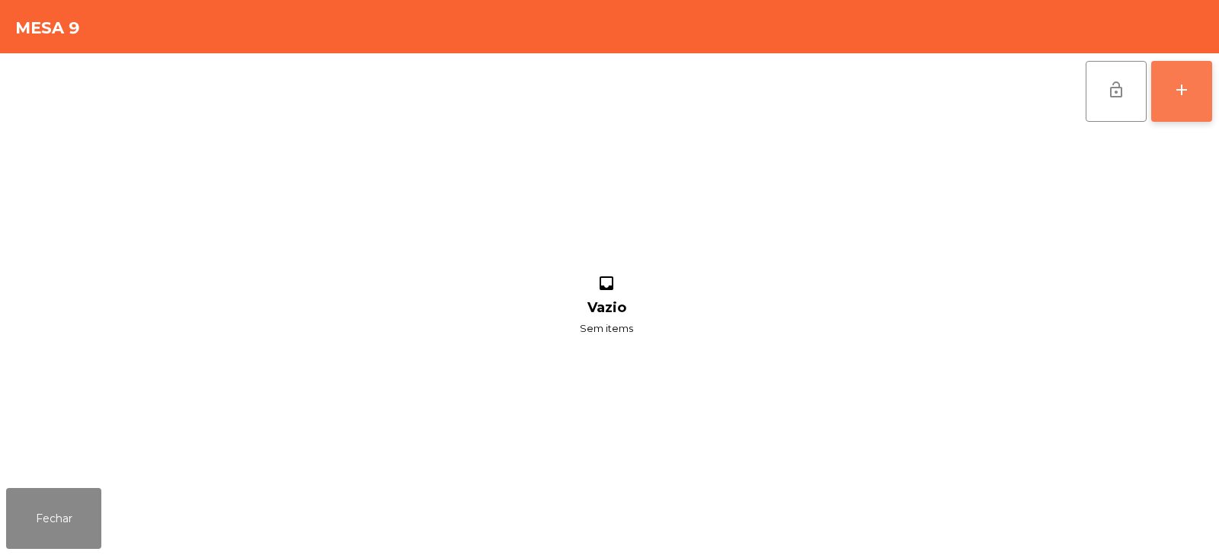
click at [1176, 75] on button "add" at bounding box center [1181, 91] width 61 height 61
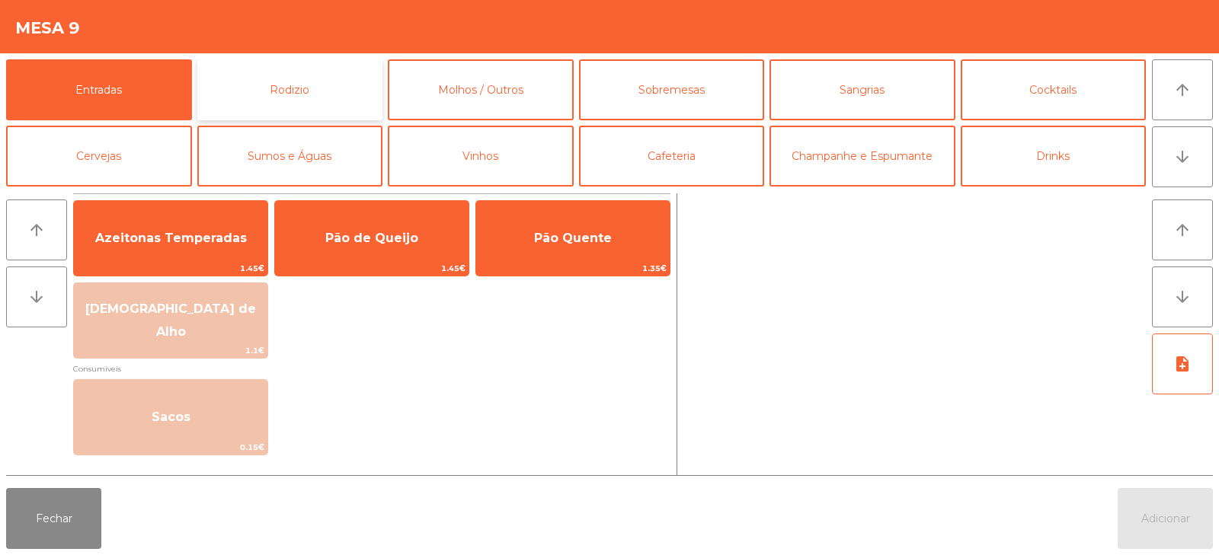
click at [313, 88] on button "Rodizio" at bounding box center [290, 89] width 186 height 61
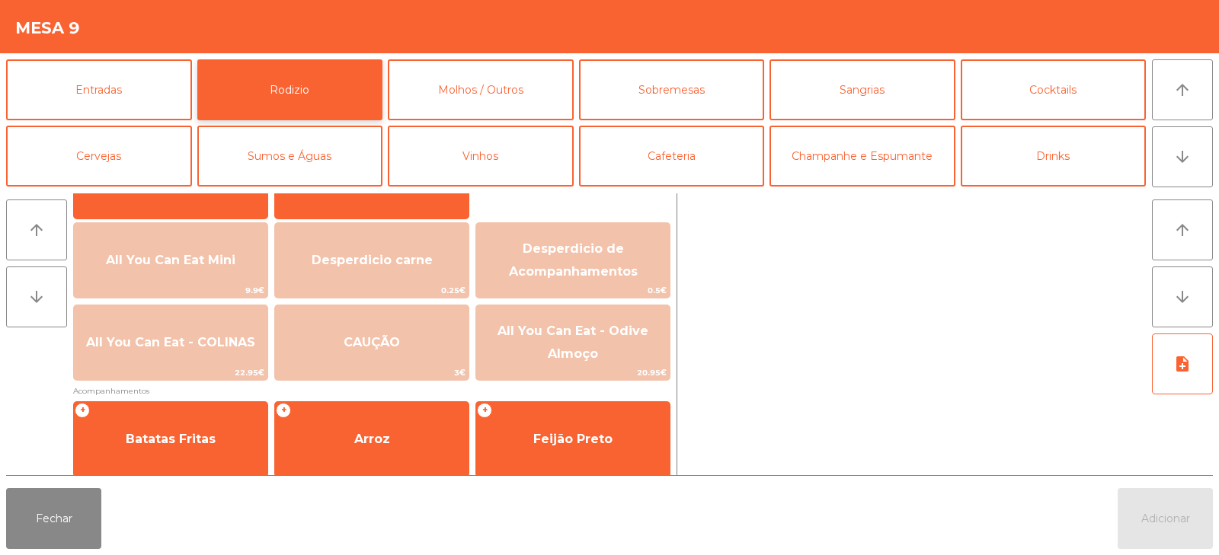
scroll to position [158, 0]
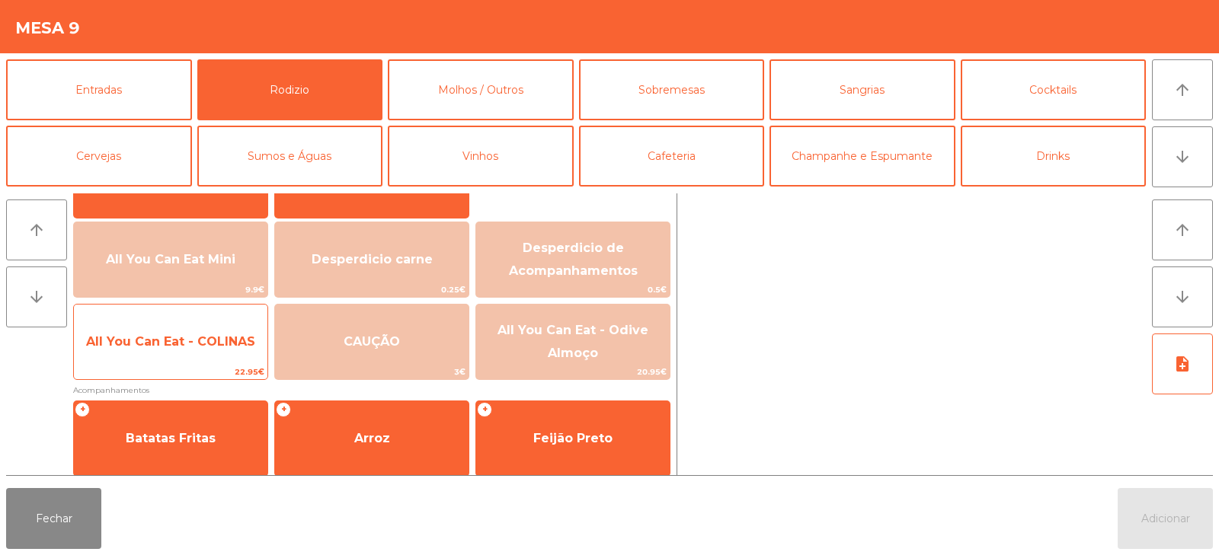
click at [155, 341] on span "All You Can Eat - COLINAS" at bounding box center [170, 341] width 169 height 14
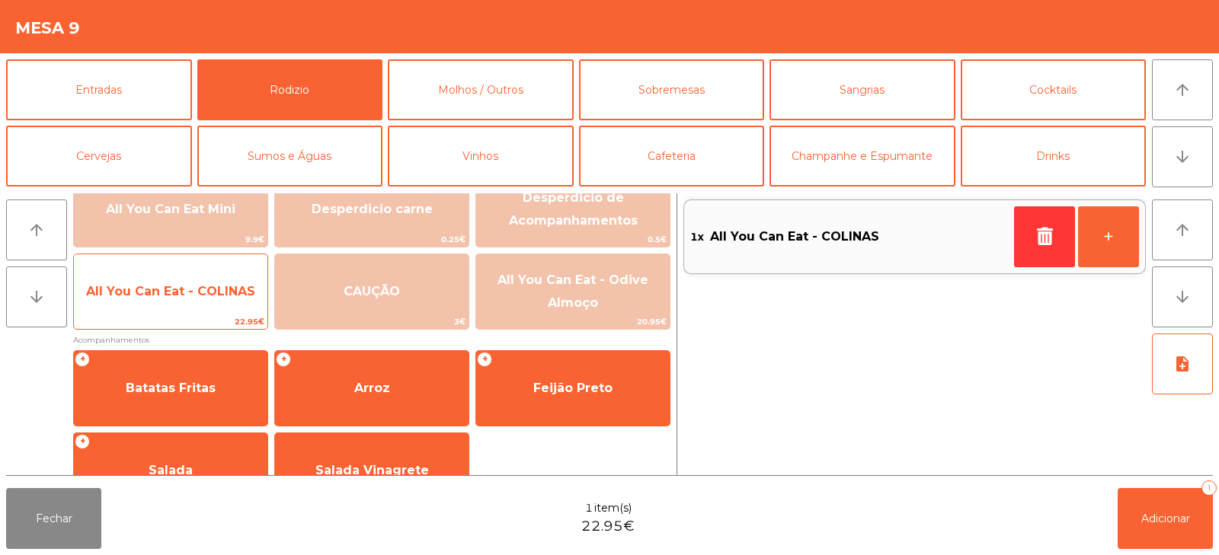
scroll to position [248, 0]
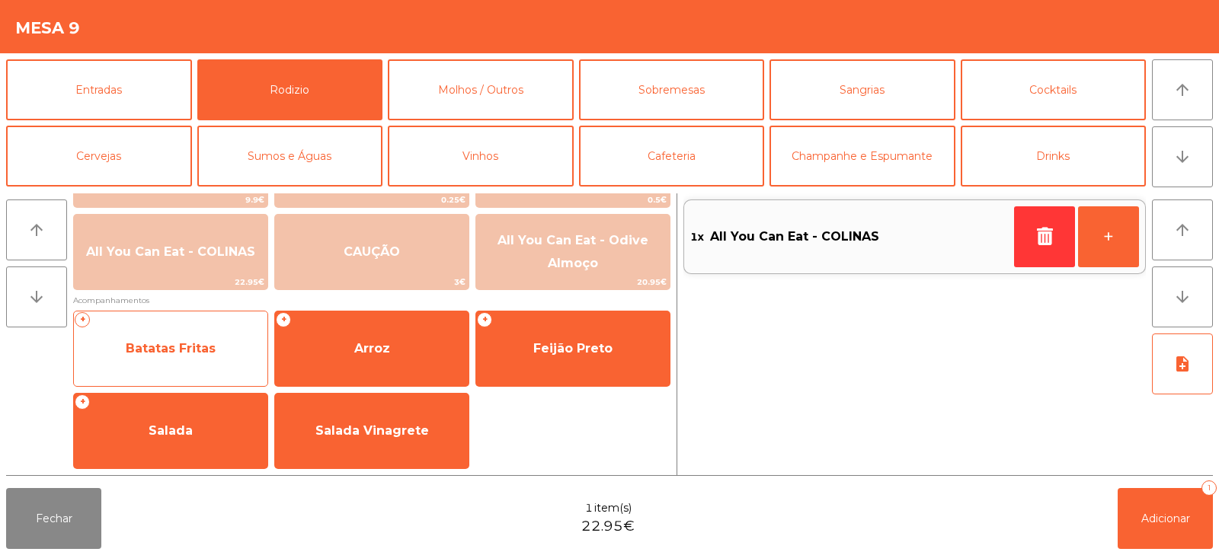
click at [225, 353] on span "Batatas Fritas" at bounding box center [170, 348] width 193 height 41
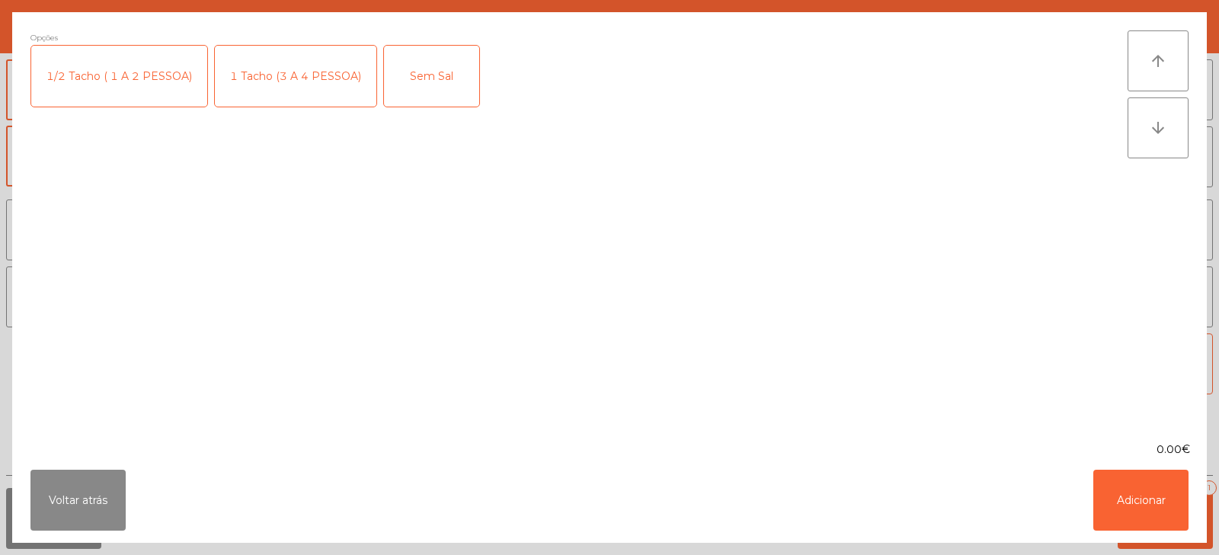
click at [284, 73] on div "1 Tacho (3 A 4 PESSOA)" at bounding box center [295, 76] width 161 height 61
click at [1161, 497] on button "Adicionar" at bounding box center [1140, 500] width 95 height 61
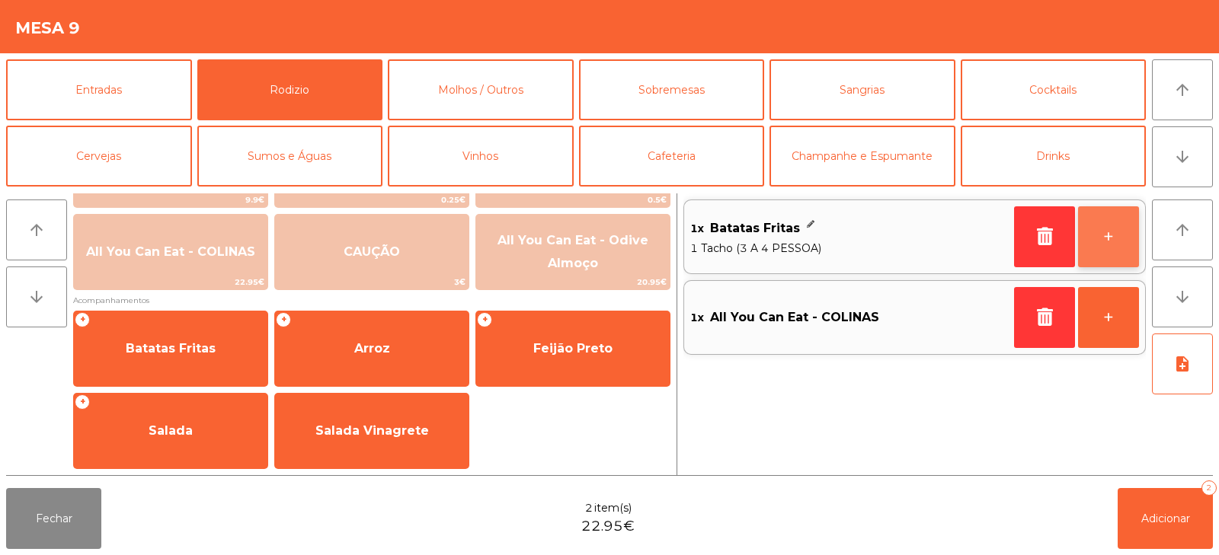
click at [1108, 242] on button "+" at bounding box center [1108, 236] width 61 height 61
click at [1107, 245] on button "+" at bounding box center [1108, 236] width 61 height 61
click at [1099, 243] on button "+" at bounding box center [1108, 236] width 61 height 61
click at [1102, 238] on button "+" at bounding box center [1108, 236] width 61 height 61
click at [1102, 233] on button "+" at bounding box center [1108, 236] width 61 height 61
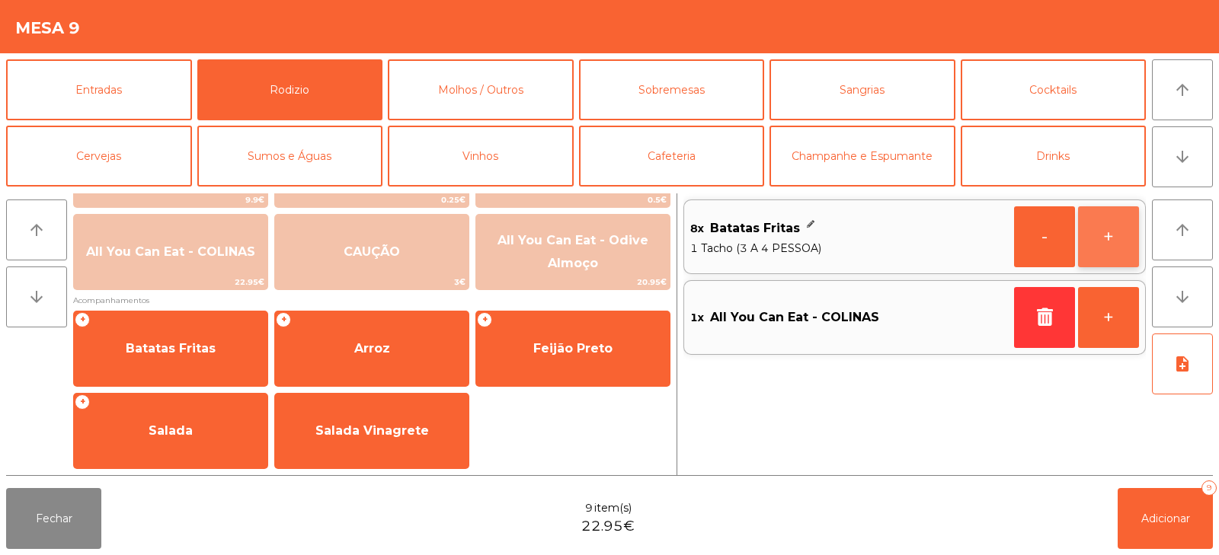
click at [1098, 230] on button "+" at bounding box center [1108, 236] width 61 height 61
click at [1097, 230] on button "+" at bounding box center [1108, 236] width 61 height 61
click at [1103, 238] on button "+" at bounding box center [1108, 236] width 61 height 61
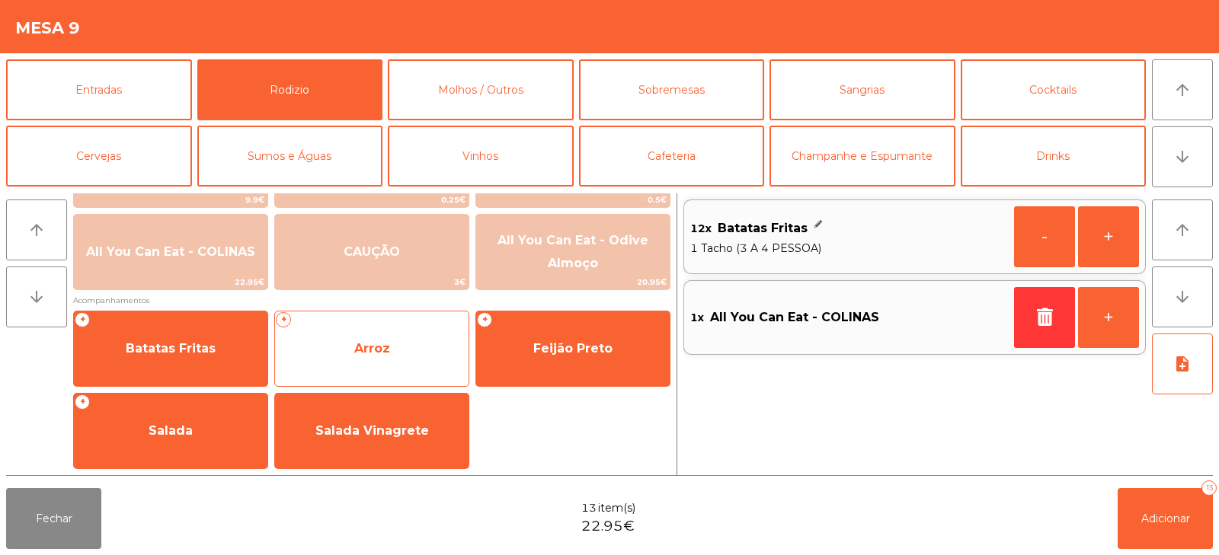
click at [381, 356] on span "Arroz" at bounding box center [371, 348] width 193 height 41
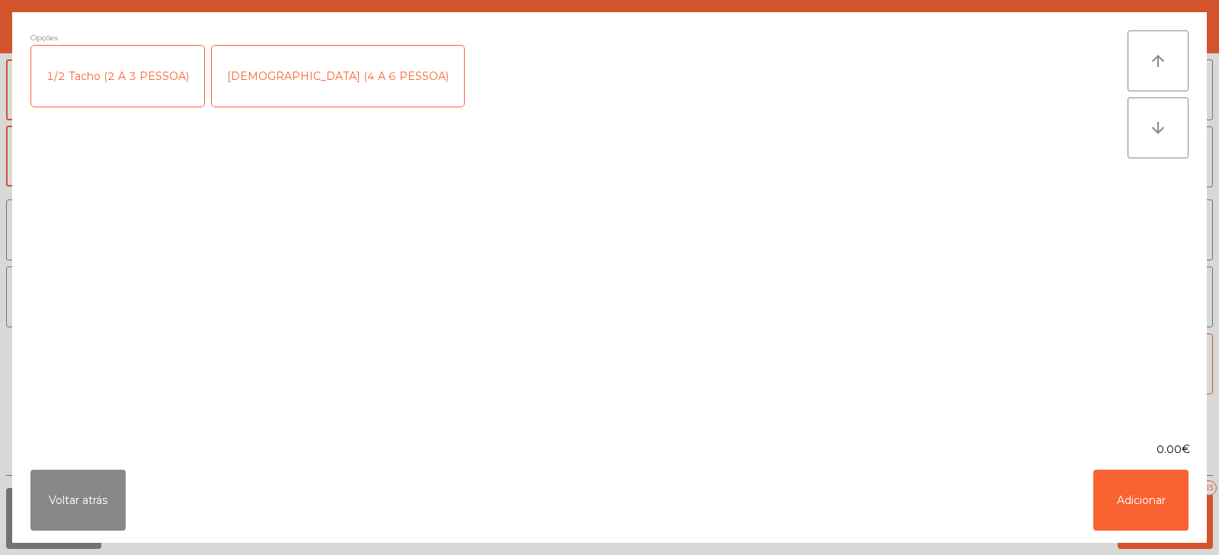
click at [289, 88] on div "[DEMOGRAPHIC_DATA] (4 A 6 PESSOA)" at bounding box center [338, 76] width 252 height 61
click at [1137, 495] on button "Adicionar" at bounding box center [1140, 500] width 95 height 61
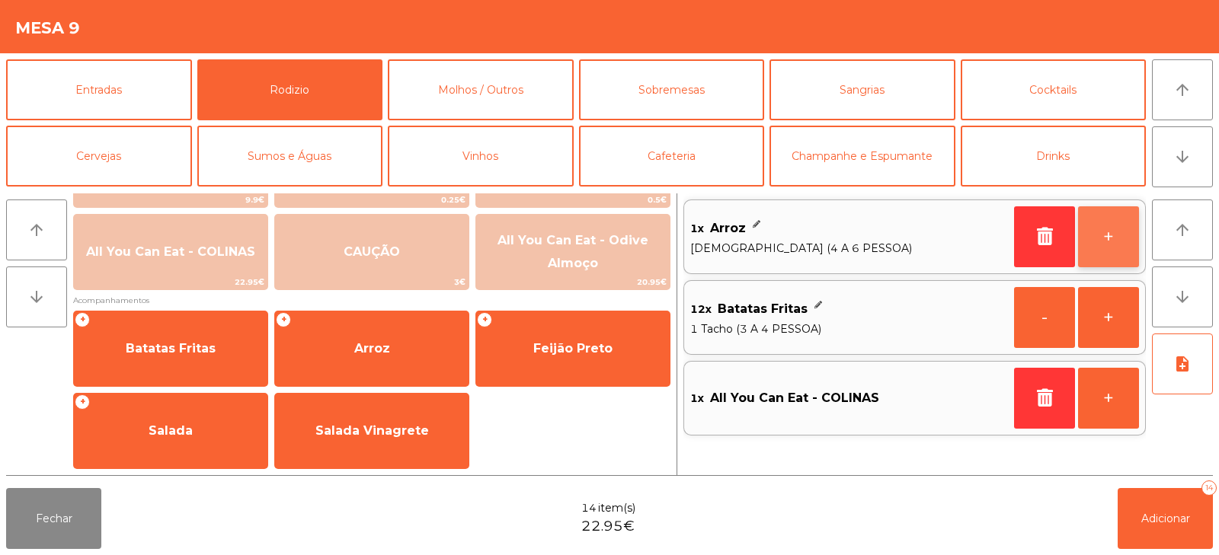
click at [1110, 247] on button "+" at bounding box center [1108, 236] width 61 height 61
click at [1107, 242] on button "+" at bounding box center [1108, 236] width 61 height 61
click at [1101, 239] on button "+" at bounding box center [1108, 236] width 61 height 61
click at [1098, 238] on button "+" at bounding box center [1108, 236] width 61 height 61
click at [1098, 236] on button "+" at bounding box center [1108, 236] width 61 height 61
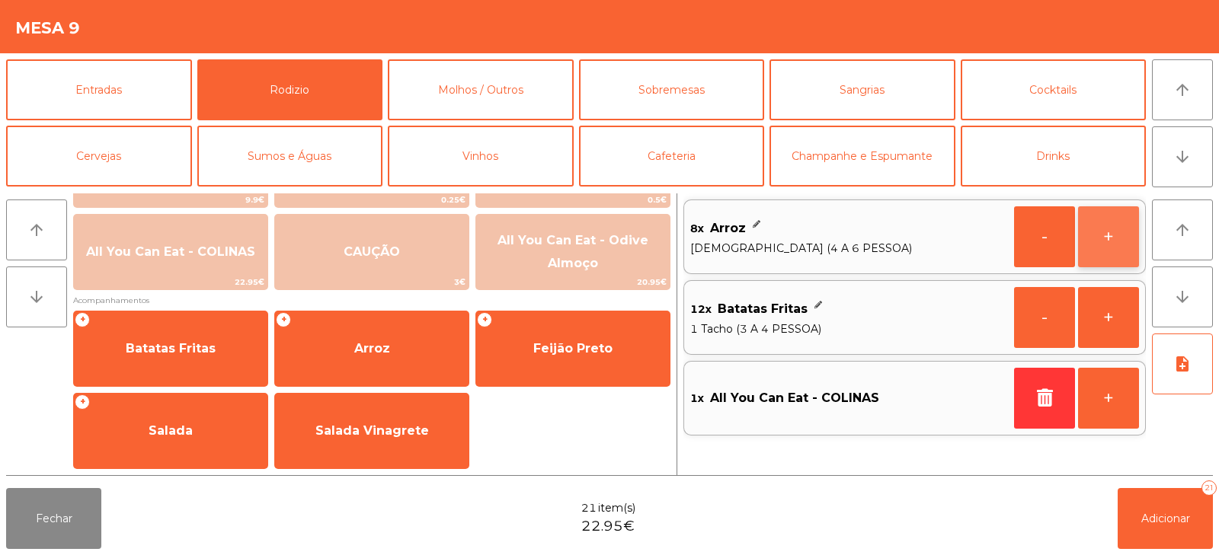
click at [1103, 233] on button "+" at bounding box center [1108, 236] width 61 height 61
click at [1096, 232] on button "+" at bounding box center [1108, 236] width 61 height 61
click at [73, 521] on button "Fechar" at bounding box center [53, 518] width 95 height 61
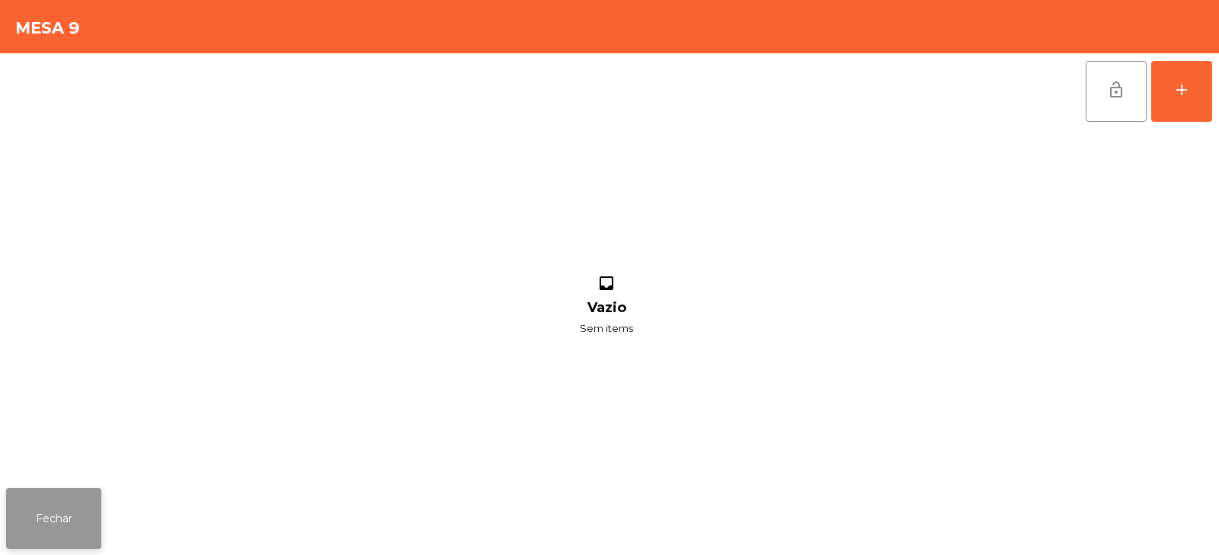
click at [69, 514] on button "Fechar" at bounding box center [53, 518] width 95 height 61
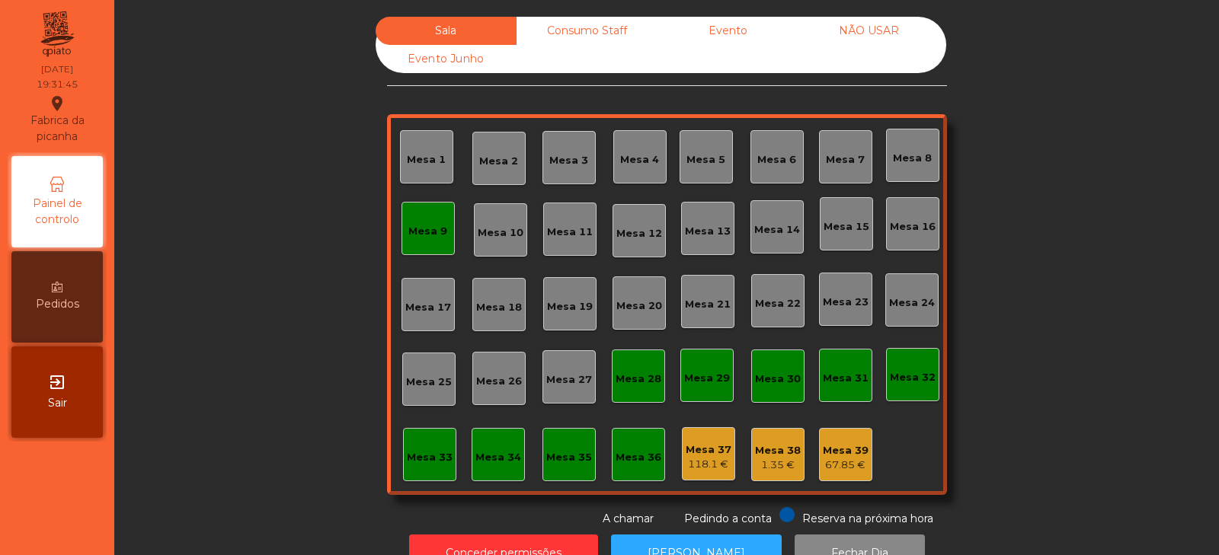
click at [434, 238] on div "Mesa 9" at bounding box center [427, 231] width 39 height 15
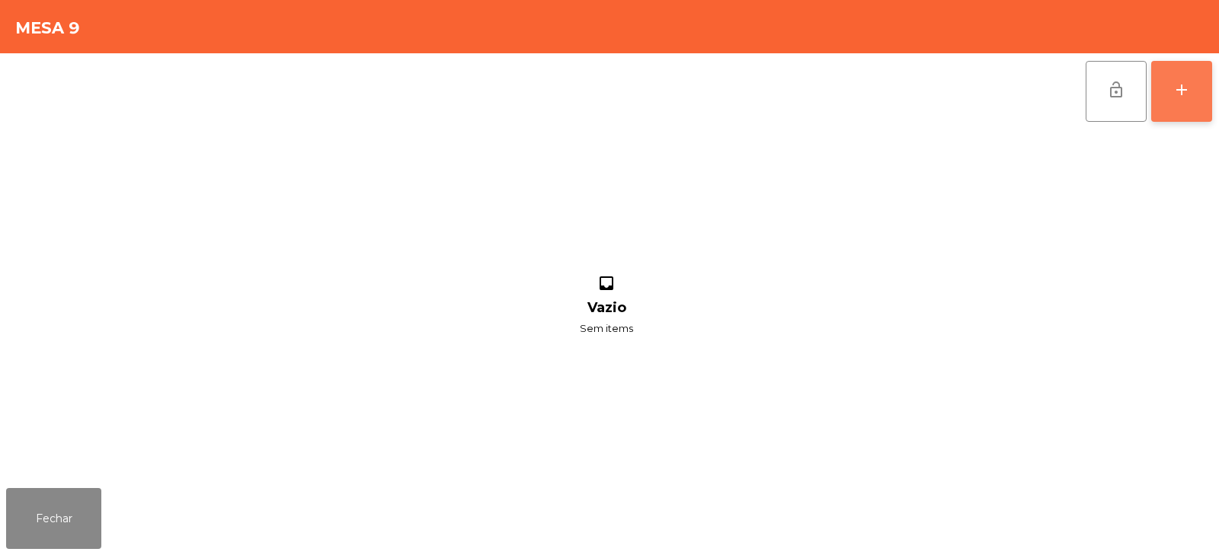
click at [1177, 89] on div "add" at bounding box center [1181, 90] width 18 height 18
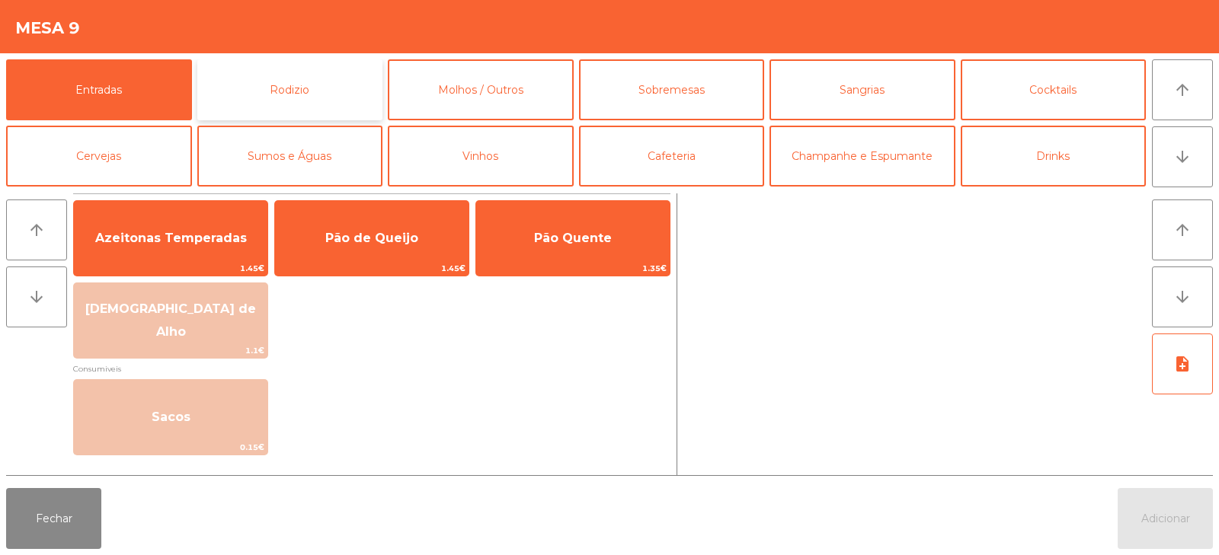
click at [289, 75] on button "Rodizio" at bounding box center [290, 89] width 186 height 61
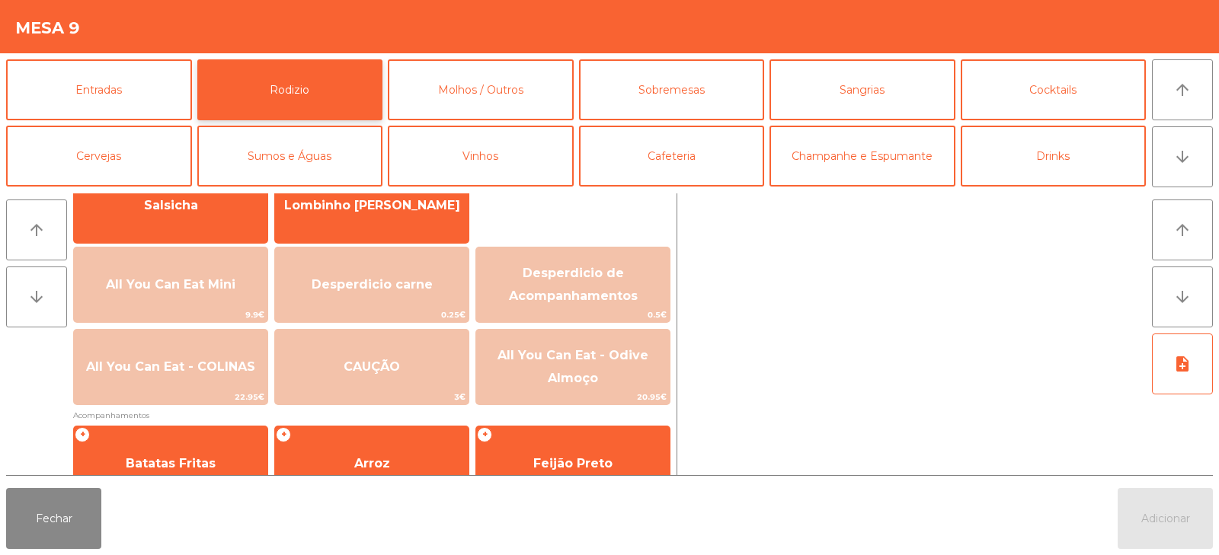
scroll to position [139, 0]
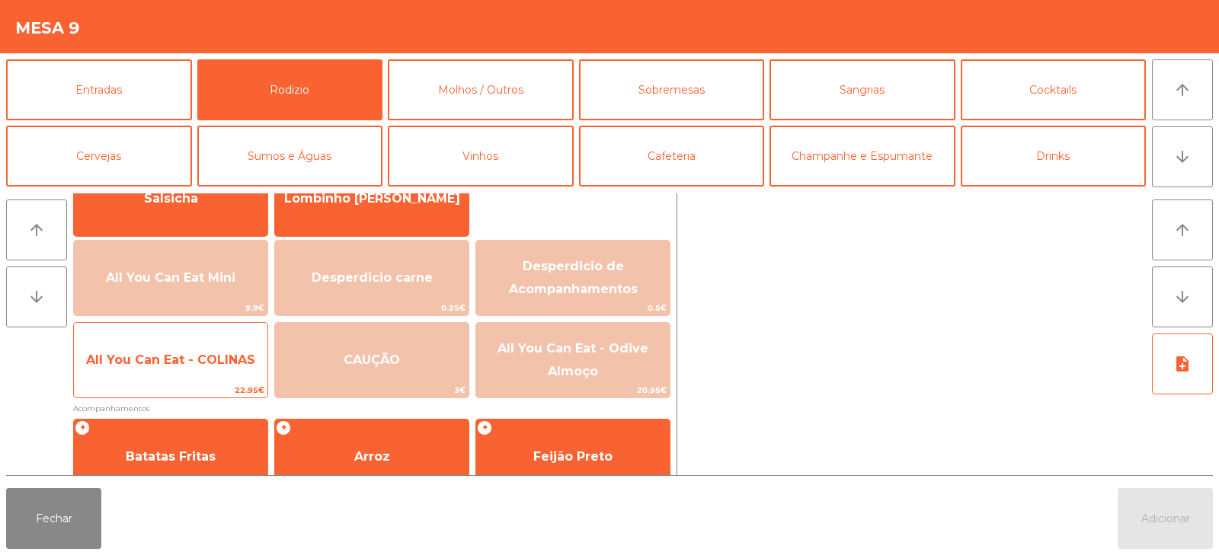
click at [220, 371] on span "All You Can Eat - COLINAS" at bounding box center [170, 360] width 193 height 41
click at [217, 368] on span "All You Can Eat - COLINAS" at bounding box center [170, 360] width 193 height 41
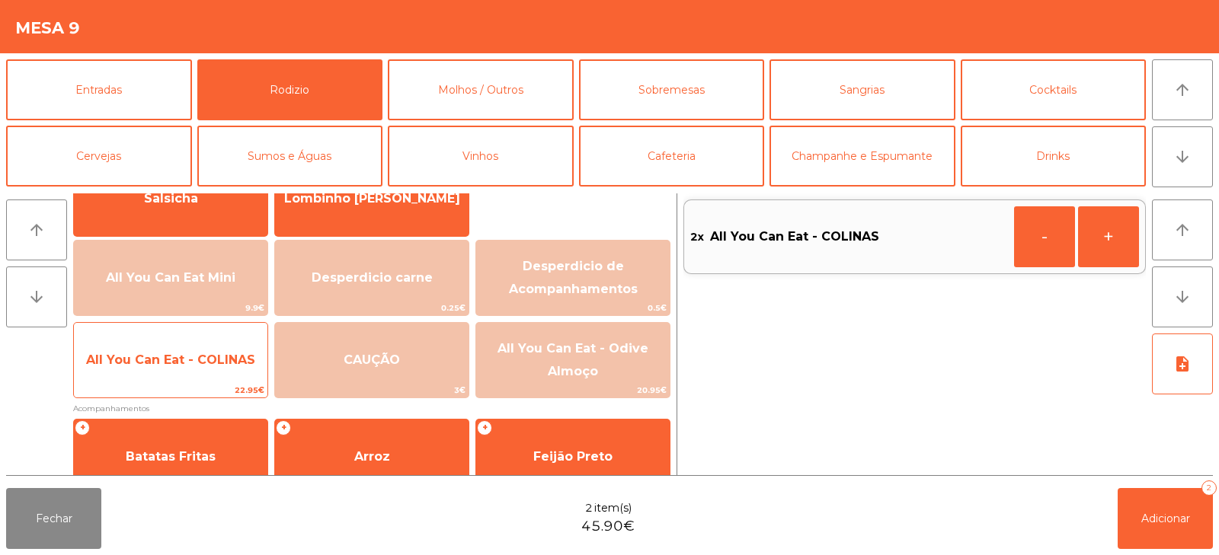
click at [216, 376] on span "All You Can Eat - COLINAS" at bounding box center [170, 360] width 193 height 41
click at [217, 374] on span "All You Can Eat - COLINAS" at bounding box center [170, 360] width 193 height 41
click at [257, 369] on span "All You Can Eat - COLINAS" at bounding box center [170, 360] width 193 height 41
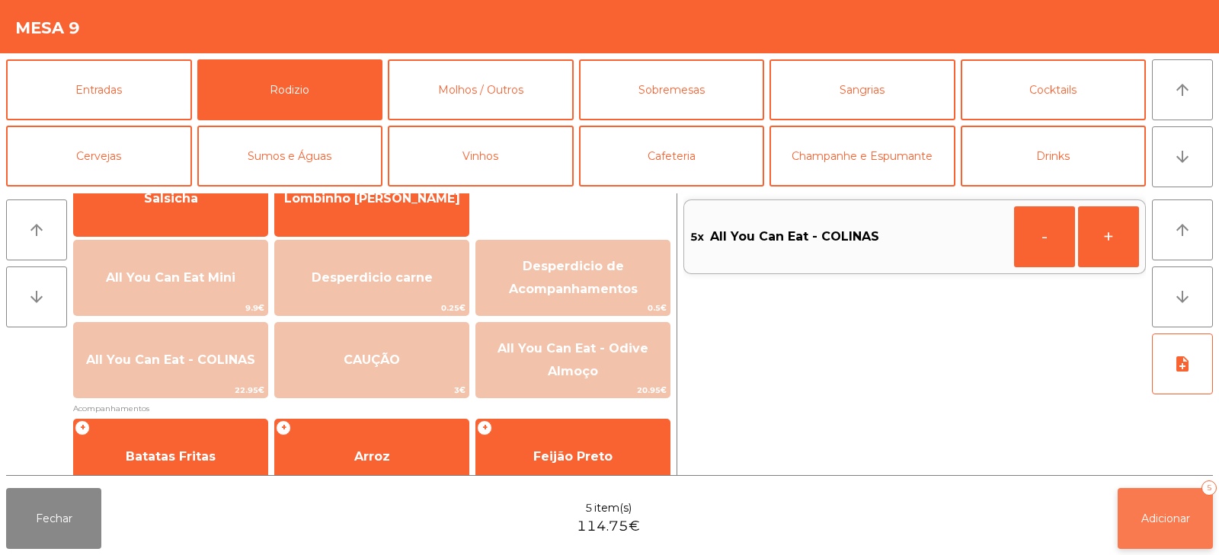
click at [1141, 518] on span "Adicionar" at bounding box center [1165, 519] width 49 height 14
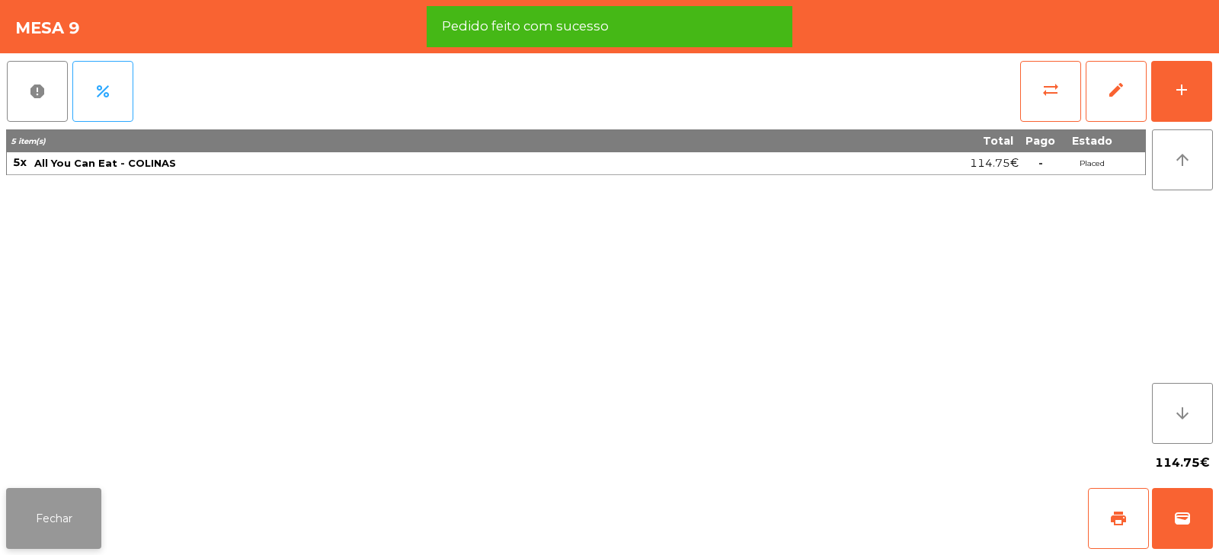
click at [81, 508] on button "Fechar" at bounding box center [53, 518] width 95 height 61
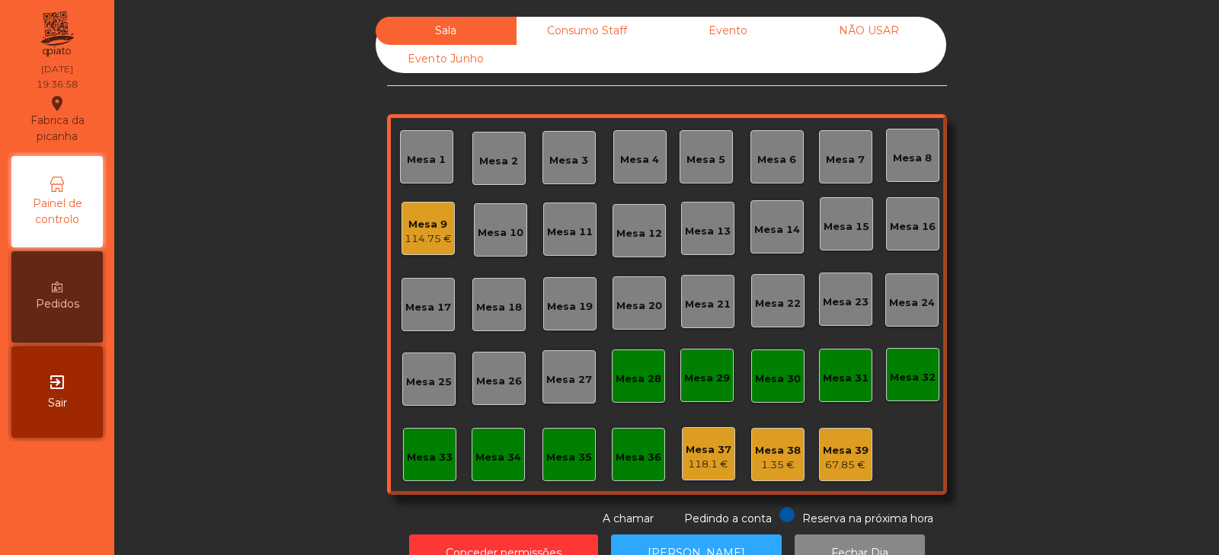
click at [843, 301] on div "Mesa 23" at bounding box center [846, 302] width 46 height 15
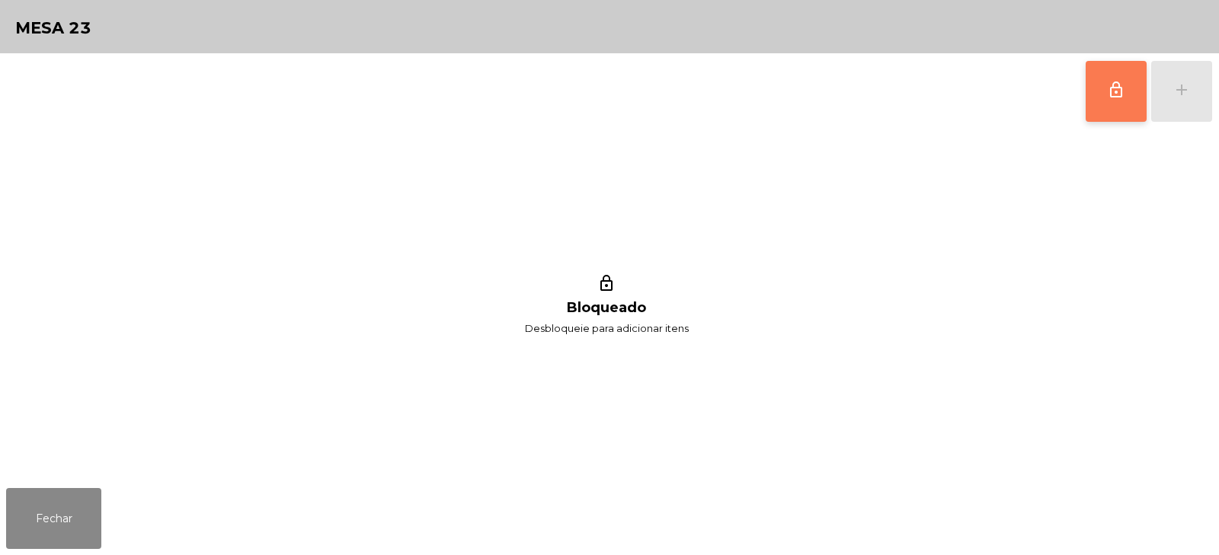
click at [1111, 93] on span "lock_outline" at bounding box center [1116, 90] width 18 height 18
click at [1182, 95] on div "add" at bounding box center [1181, 90] width 18 height 18
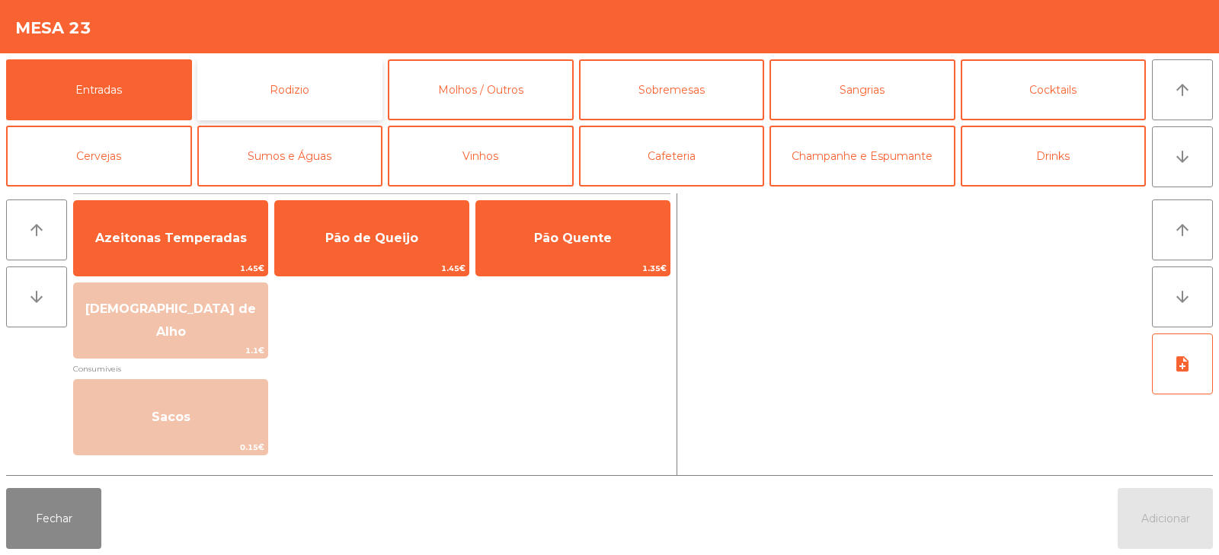
click at [336, 97] on button "Rodizio" at bounding box center [290, 89] width 186 height 61
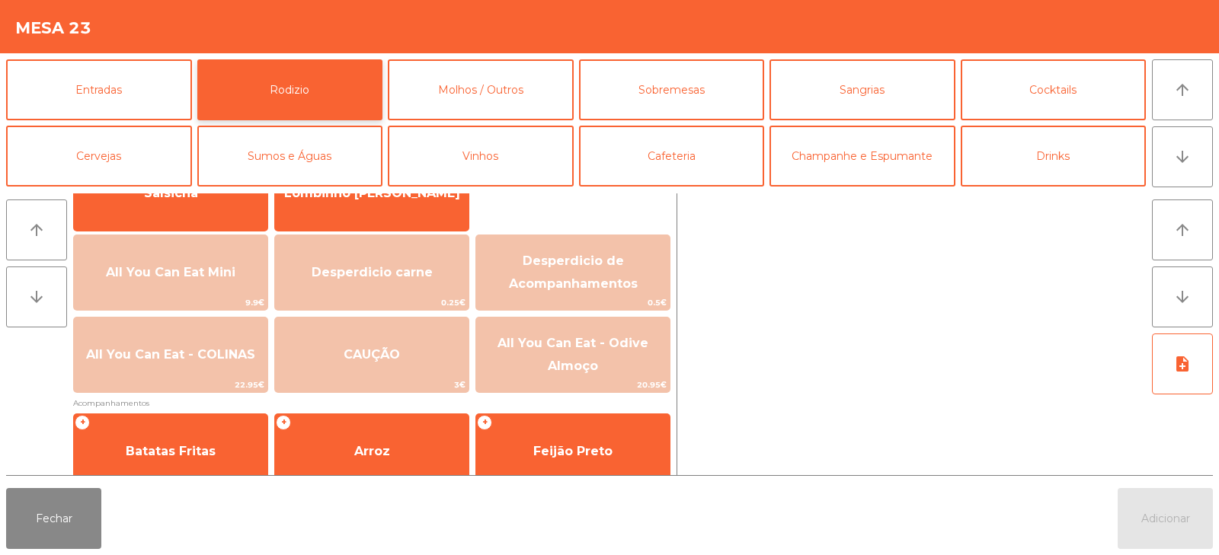
scroll to position [147, 0]
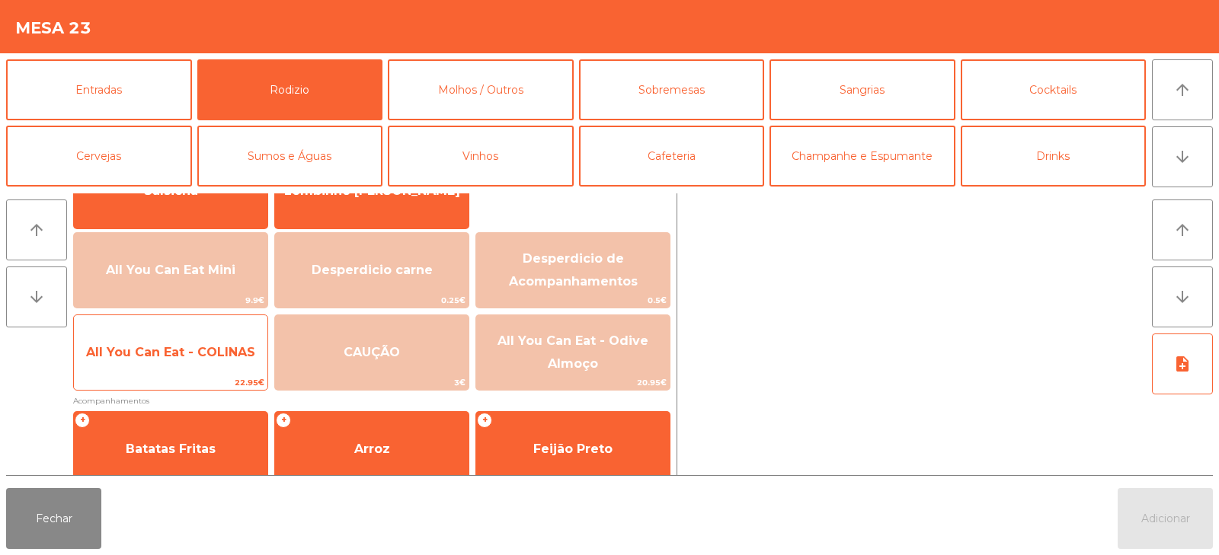
click at [197, 358] on span "All You Can Eat - COLINAS" at bounding box center [170, 352] width 169 height 14
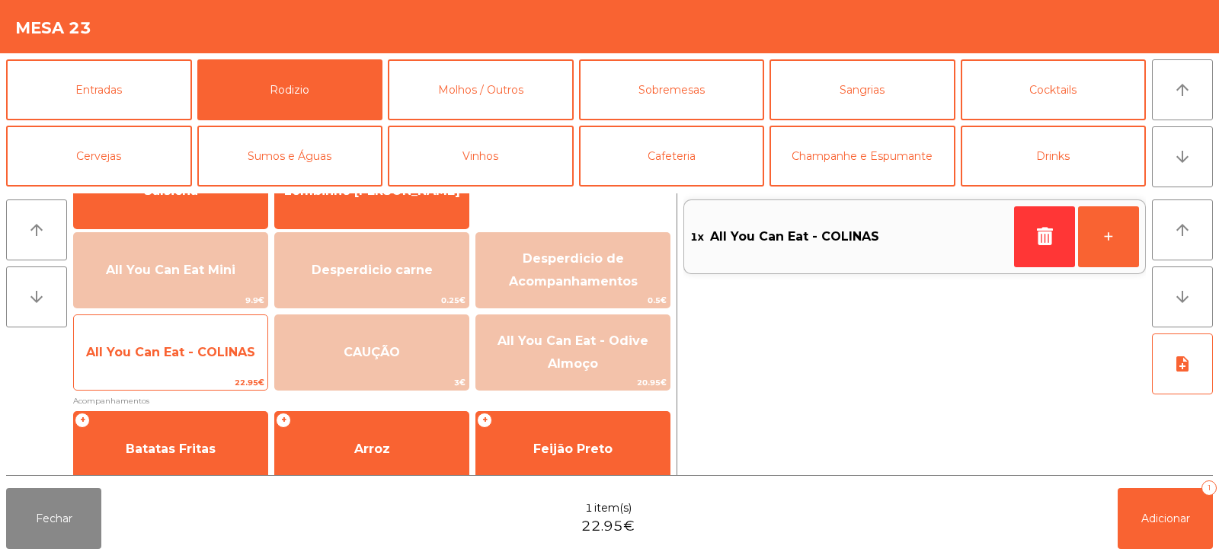
click at [203, 357] on span "All You Can Eat - COLINAS" at bounding box center [170, 352] width 169 height 14
click at [209, 354] on span "All You Can Eat - COLINAS" at bounding box center [170, 352] width 169 height 14
click at [206, 354] on span "All You Can Eat - COLINAS" at bounding box center [170, 352] width 169 height 14
click at [210, 353] on span "All You Can Eat - COLINAS" at bounding box center [170, 352] width 169 height 14
click at [216, 356] on span "All You Can Eat - COLINAS" at bounding box center [170, 352] width 169 height 14
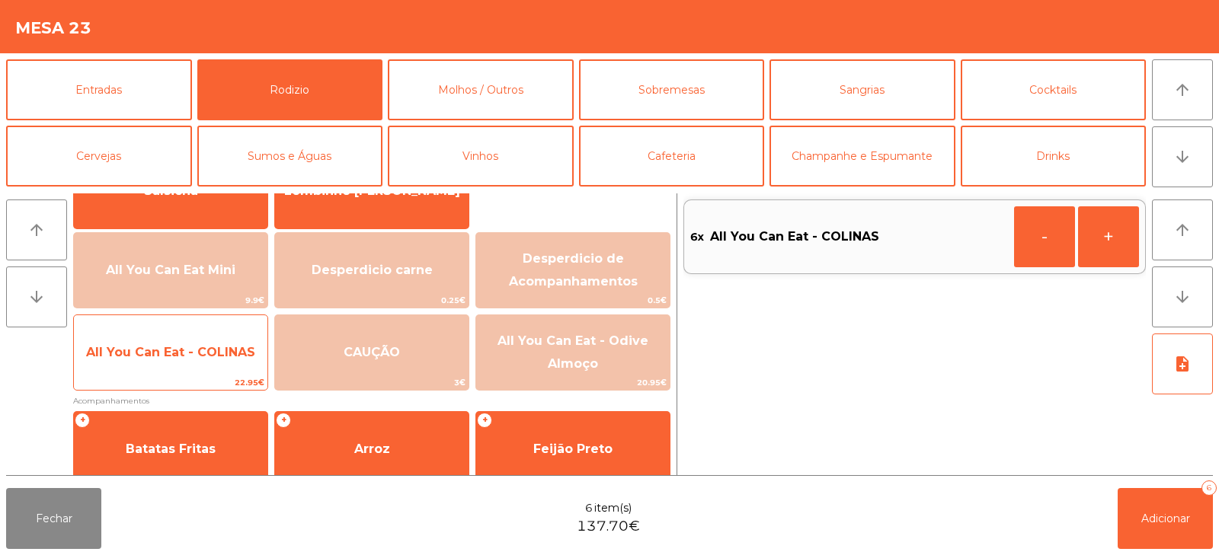
click at [220, 360] on span "All You Can Eat - COLINAS" at bounding box center [170, 352] width 193 height 41
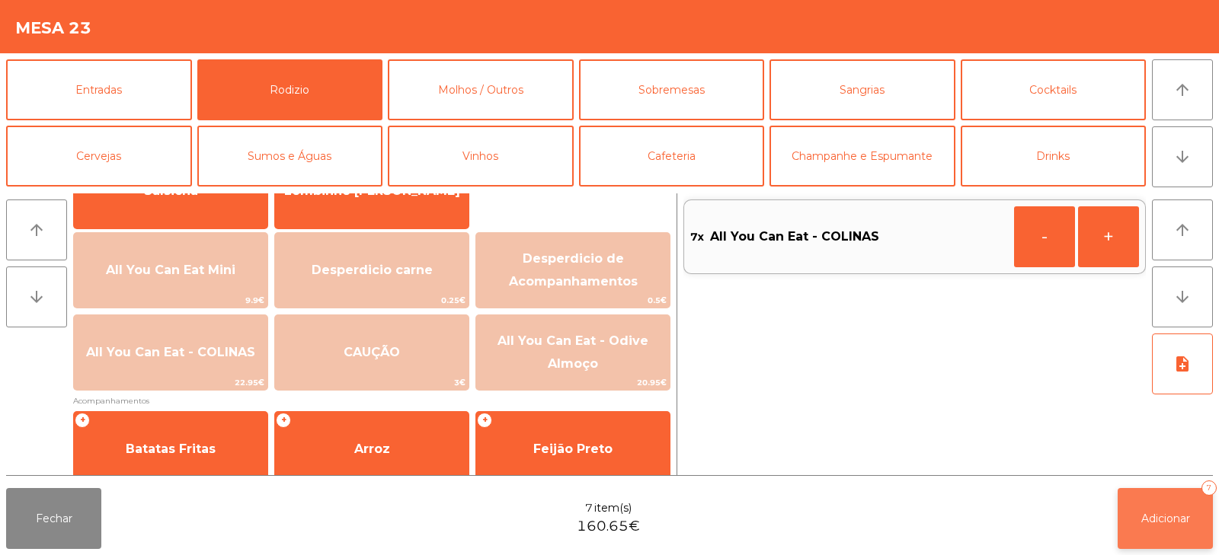
click at [1140, 529] on button "Adicionar 7" at bounding box center [1164, 518] width 95 height 61
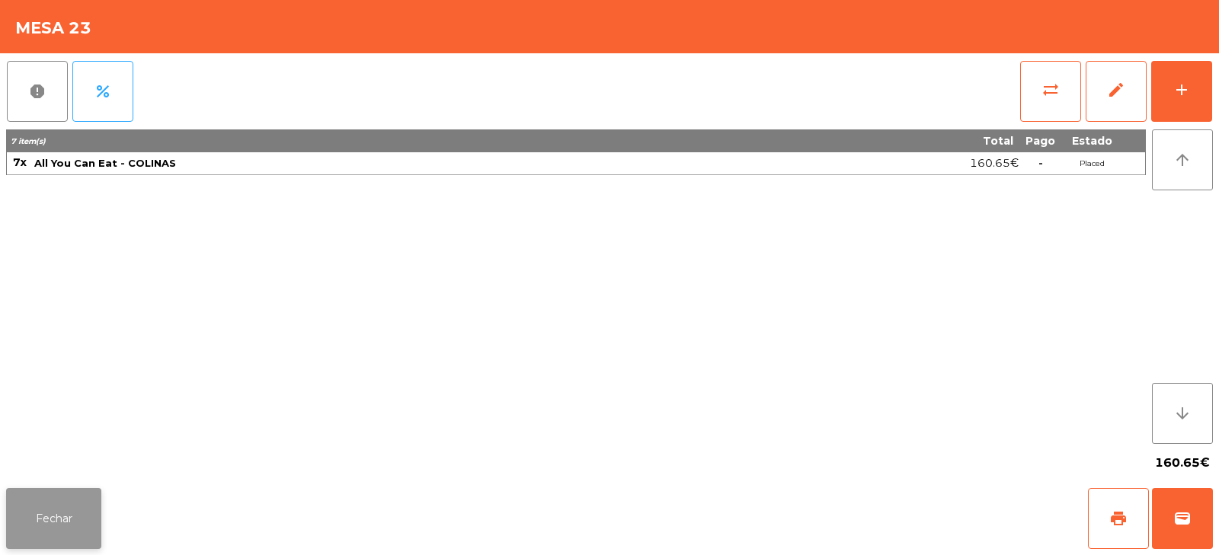
click at [60, 526] on button "Fechar" at bounding box center [53, 518] width 95 height 61
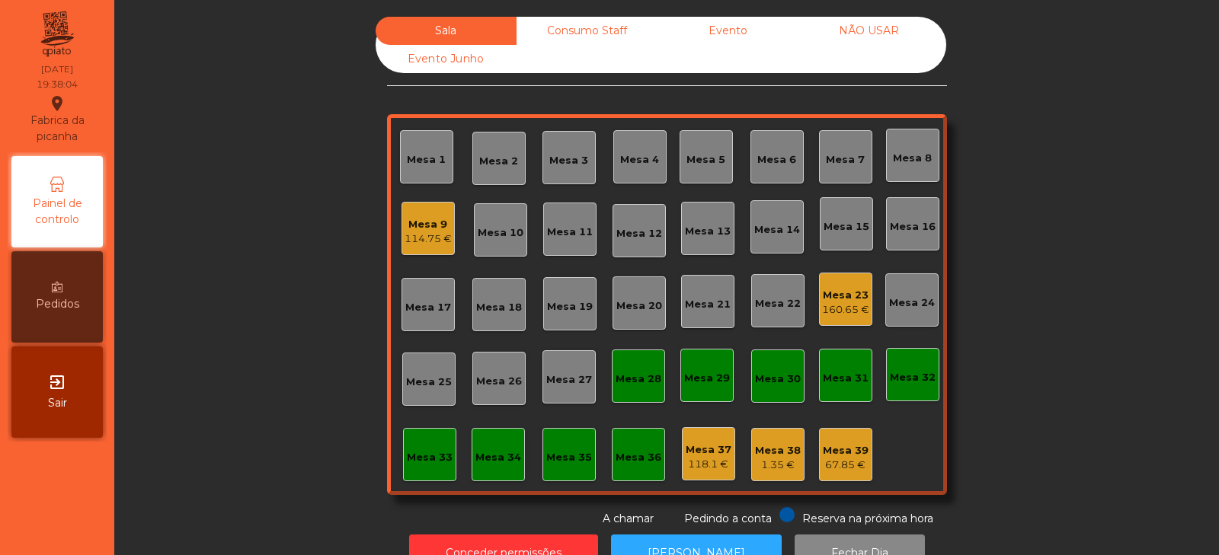
click at [909, 382] on div "Mesa 32" at bounding box center [913, 377] width 46 height 15
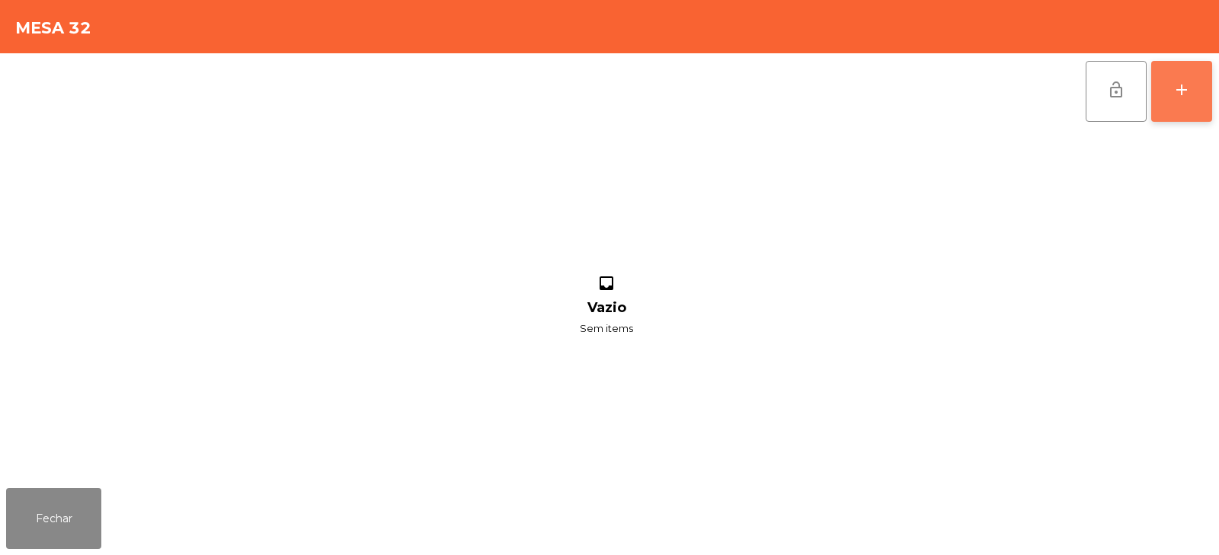
click at [1160, 89] on button "add" at bounding box center [1181, 91] width 61 height 61
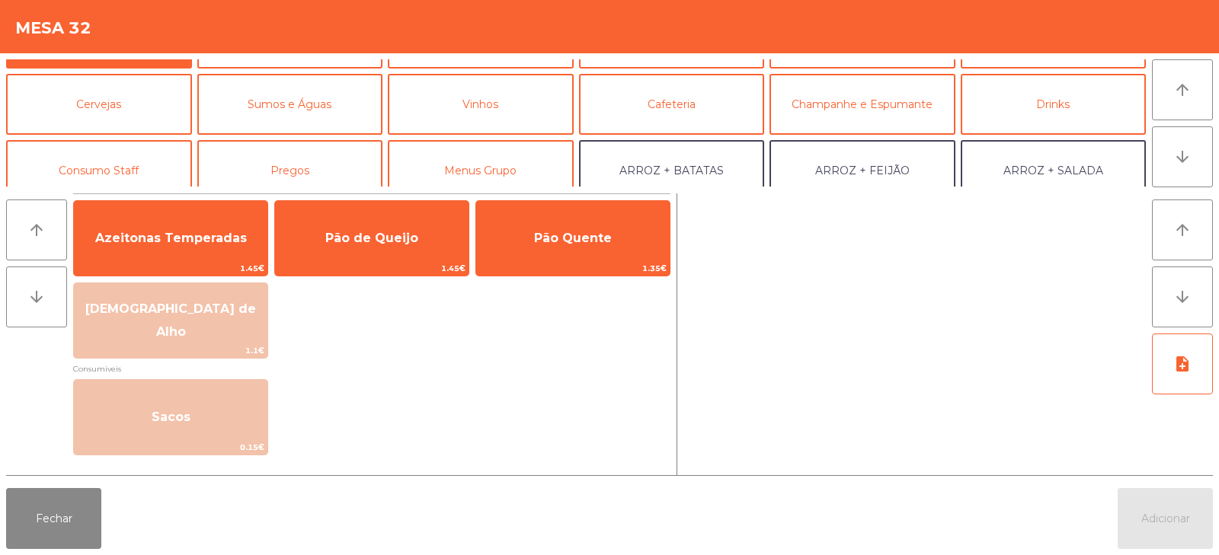
scroll to position [98, 0]
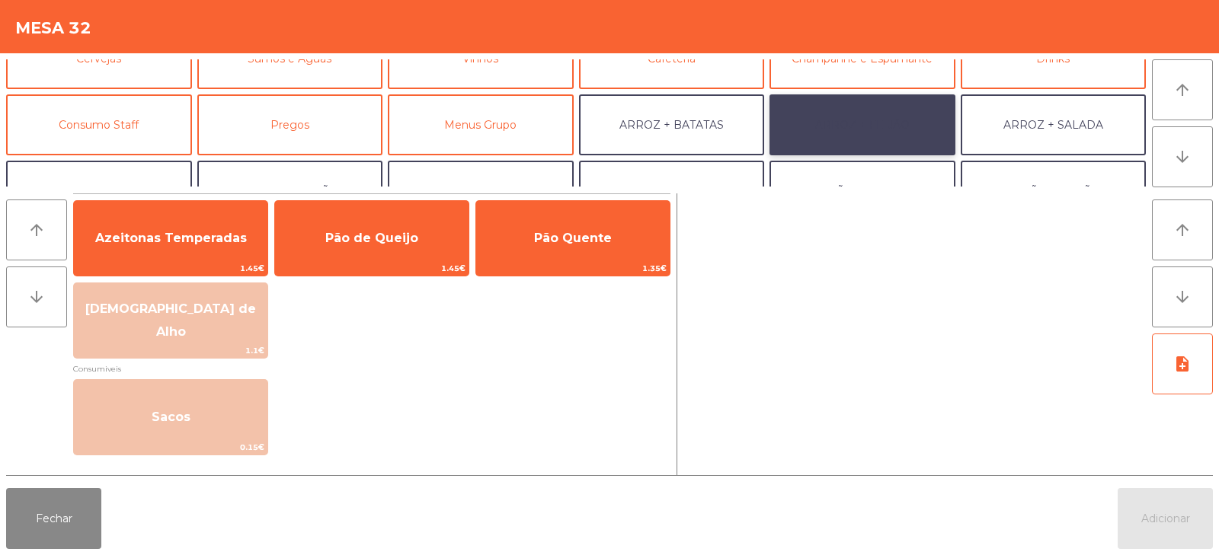
click at [875, 133] on button "ARROZ + FEIJÃO" at bounding box center [862, 124] width 186 height 61
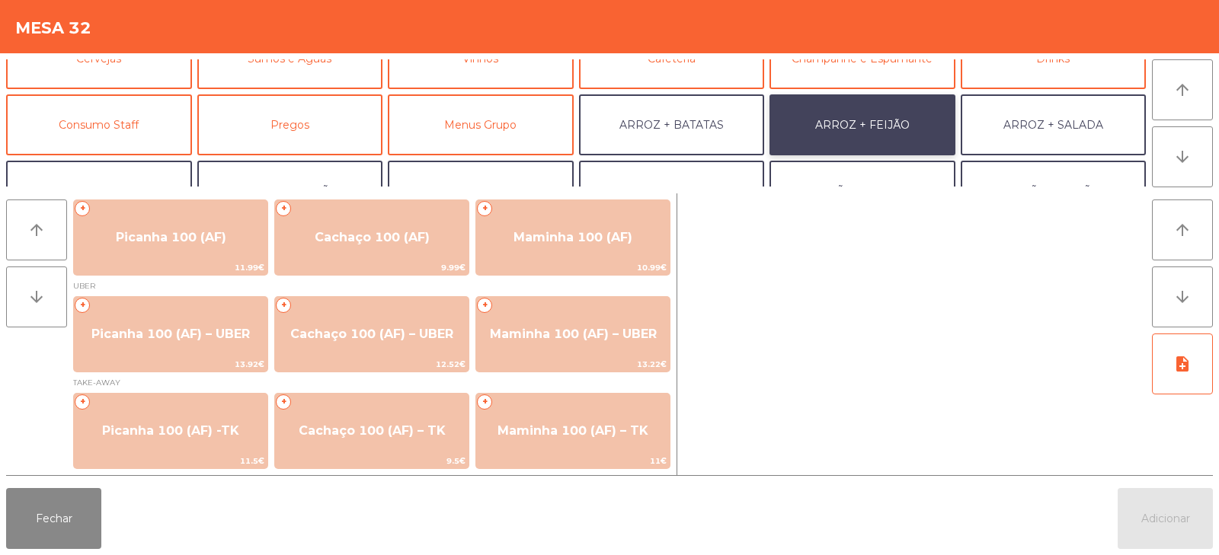
scroll to position [1, 0]
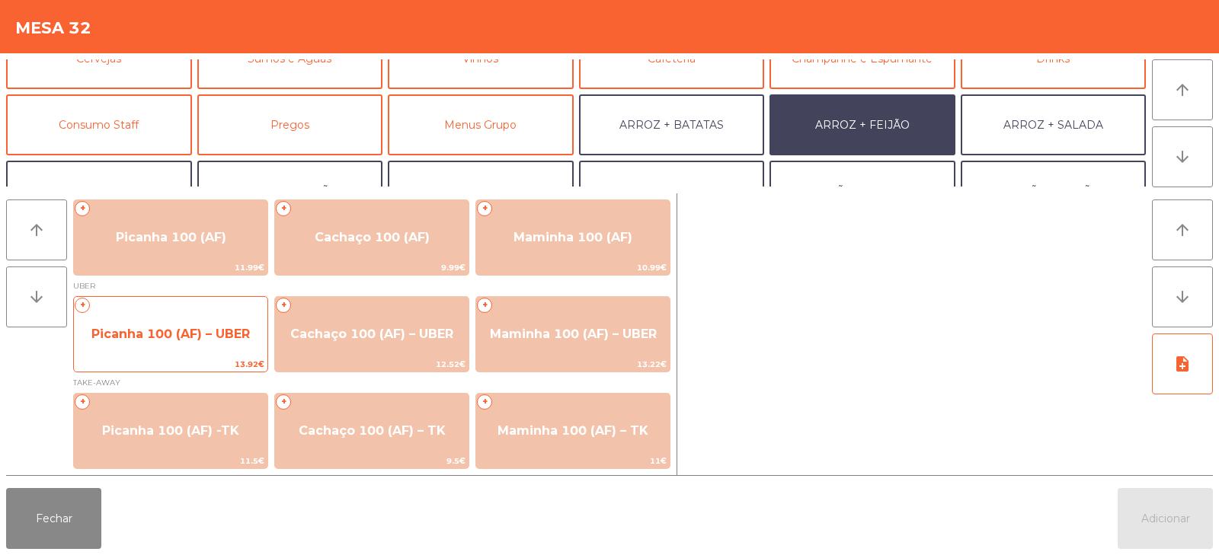
click at [154, 325] on span "Picanha 100 (AF) – UBER" at bounding box center [170, 334] width 193 height 41
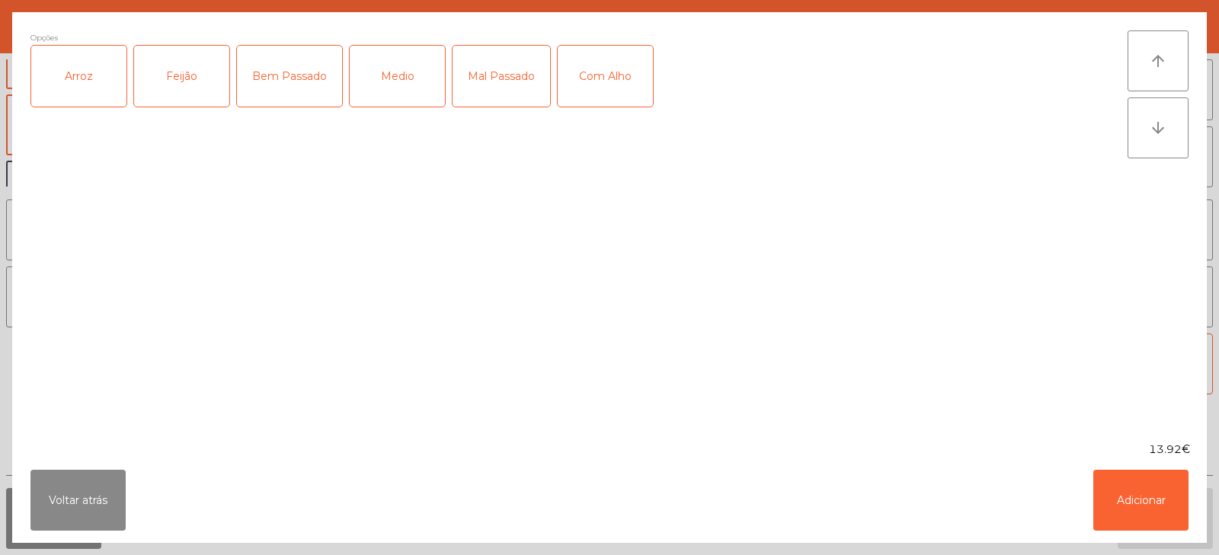
click at [74, 86] on div "Arroz" at bounding box center [78, 76] width 95 height 61
click at [168, 89] on div "Feijão" at bounding box center [181, 76] width 95 height 61
click at [422, 90] on div "Medio" at bounding box center [397, 76] width 95 height 61
click at [614, 82] on div "Com Alho" at bounding box center [605, 76] width 95 height 61
click at [1144, 501] on button "Adicionar" at bounding box center [1140, 500] width 95 height 61
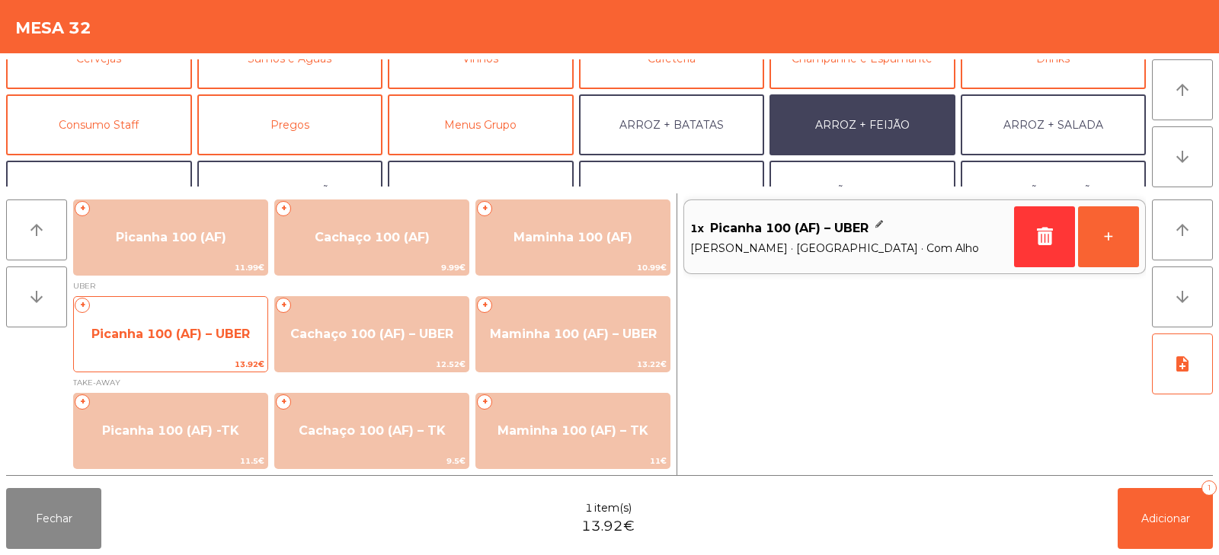
click at [163, 358] on span "13.92€" at bounding box center [170, 364] width 193 height 14
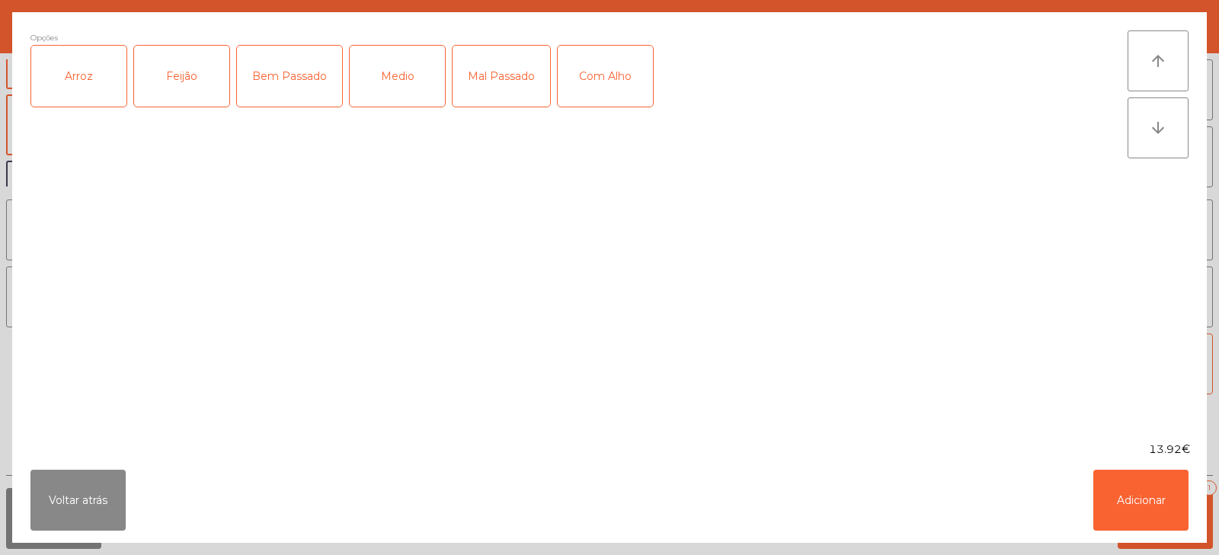
click at [81, 96] on div "Arroz" at bounding box center [78, 76] width 95 height 61
click at [159, 83] on div "Feijão" at bounding box center [181, 76] width 95 height 61
click at [485, 89] on div "Mal Passado" at bounding box center [501, 76] width 98 height 61
click at [593, 86] on div "Com Alho" at bounding box center [605, 76] width 95 height 61
click at [1129, 493] on button "Adicionar" at bounding box center [1140, 500] width 95 height 61
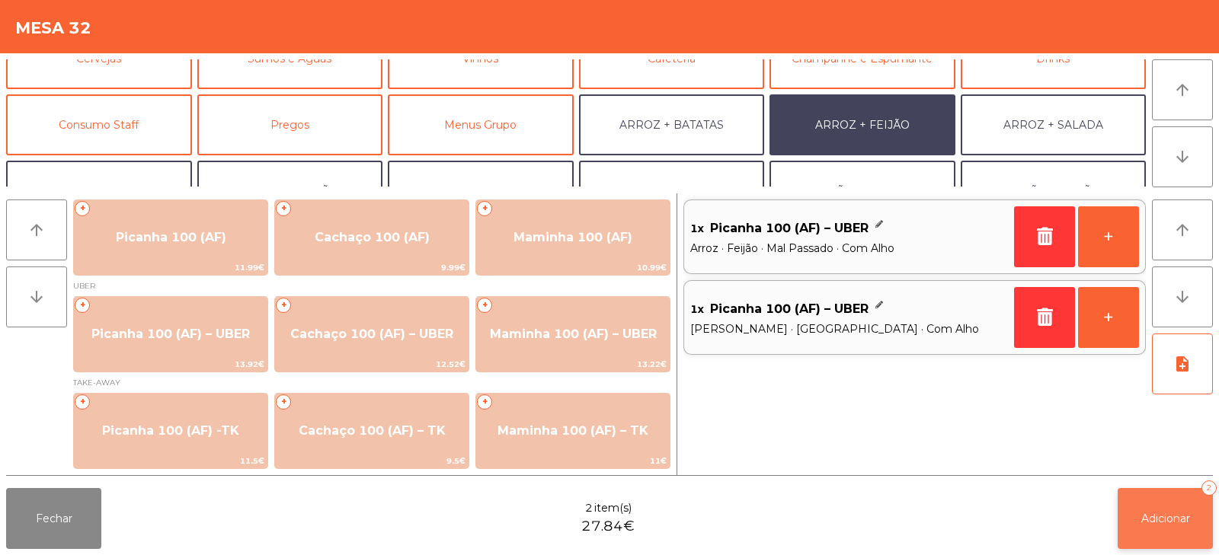
click at [1162, 514] on span "Adicionar" at bounding box center [1165, 519] width 49 height 14
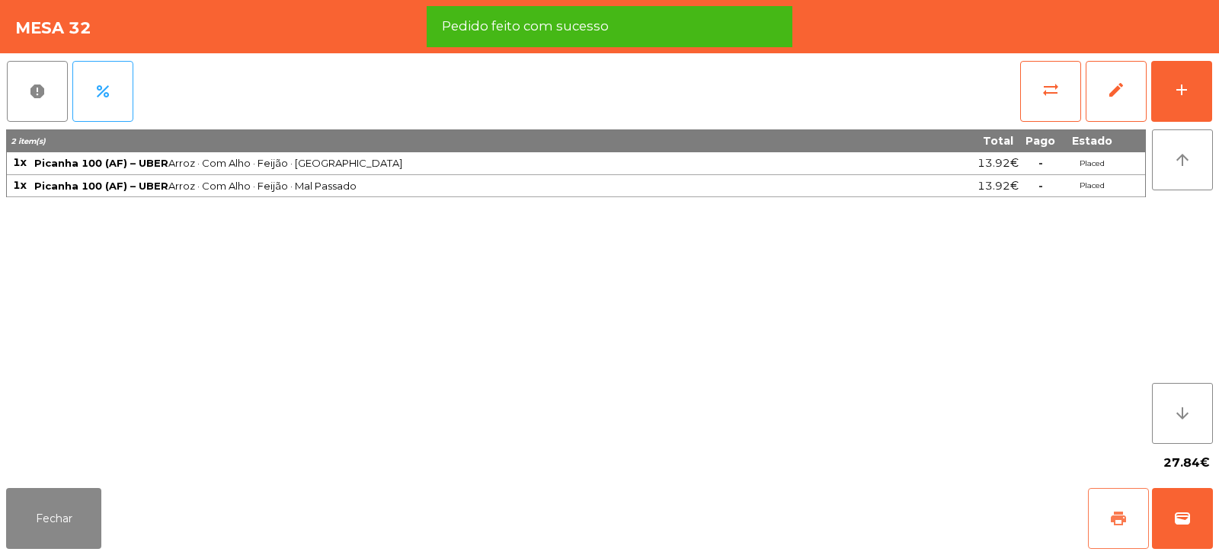
click at [1122, 523] on span "print" at bounding box center [1118, 519] width 18 height 18
click at [1176, 521] on span "wallet" at bounding box center [1182, 519] width 18 height 18
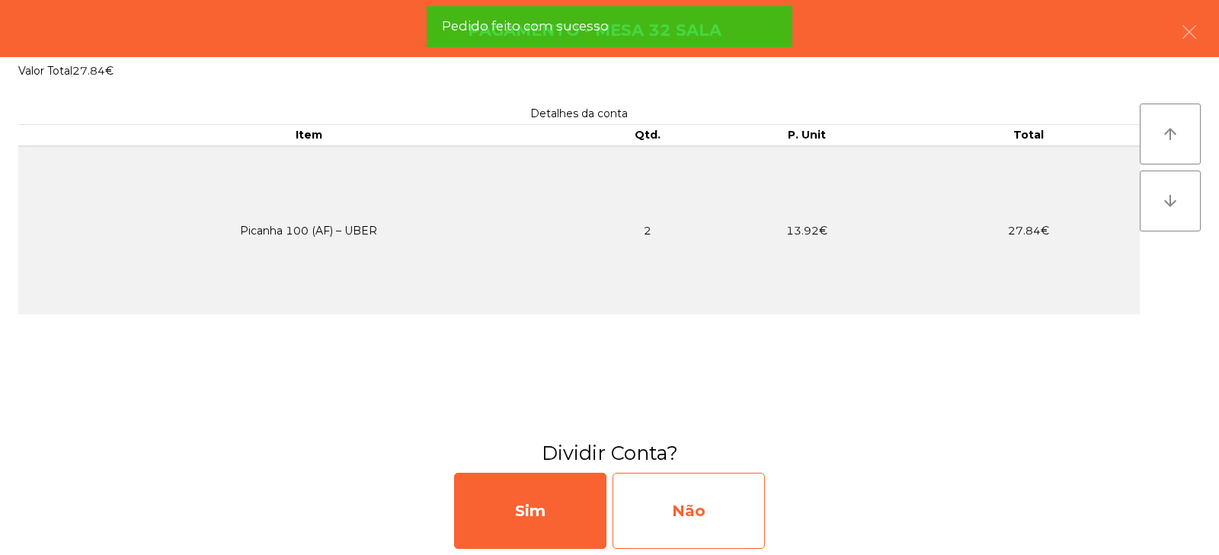
click at [700, 506] on div "Não" at bounding box center [688, 511] width 152 height 76
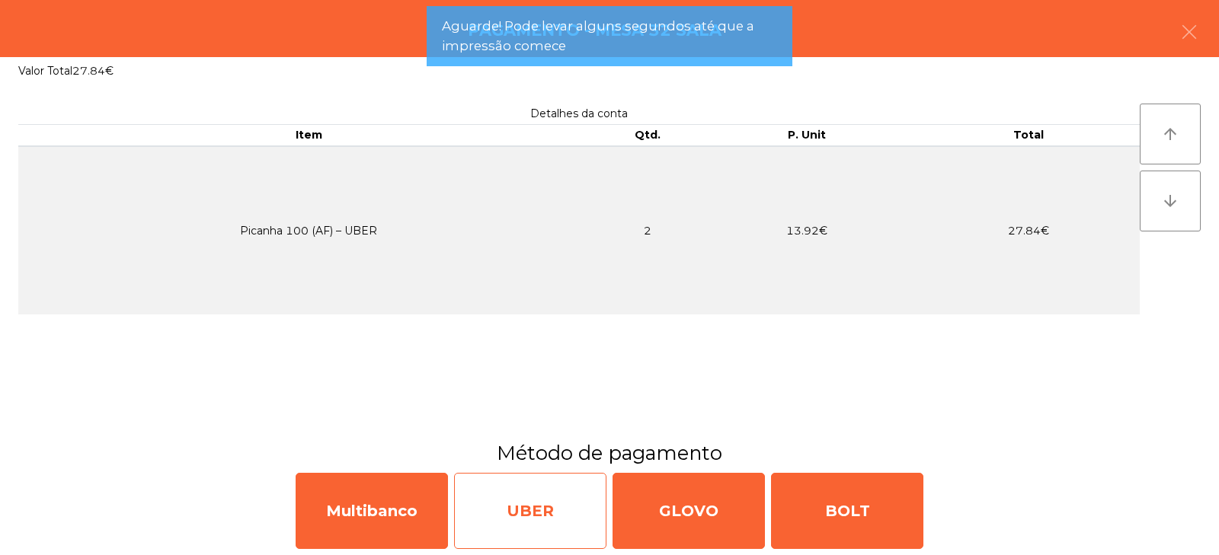
click at [536, 511] on div "UBER" at bounding box center [530, 511] width 152 height 76
select select "**"
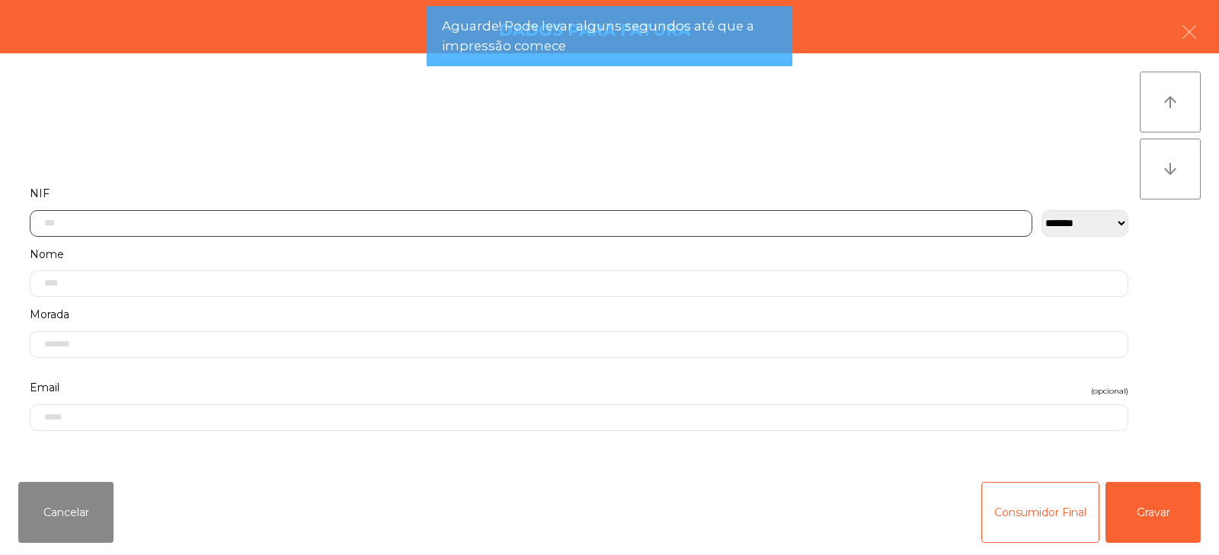
click at [655, 222] on input "text" at bounding box center [531, 223] width 1002 height 27
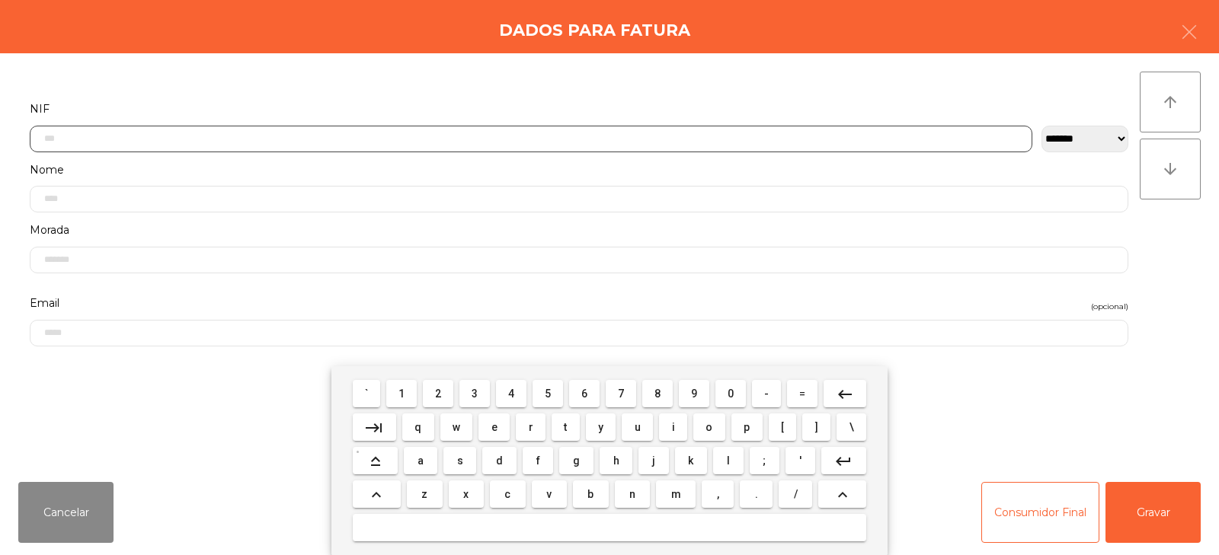
scroll to position [111, 0]
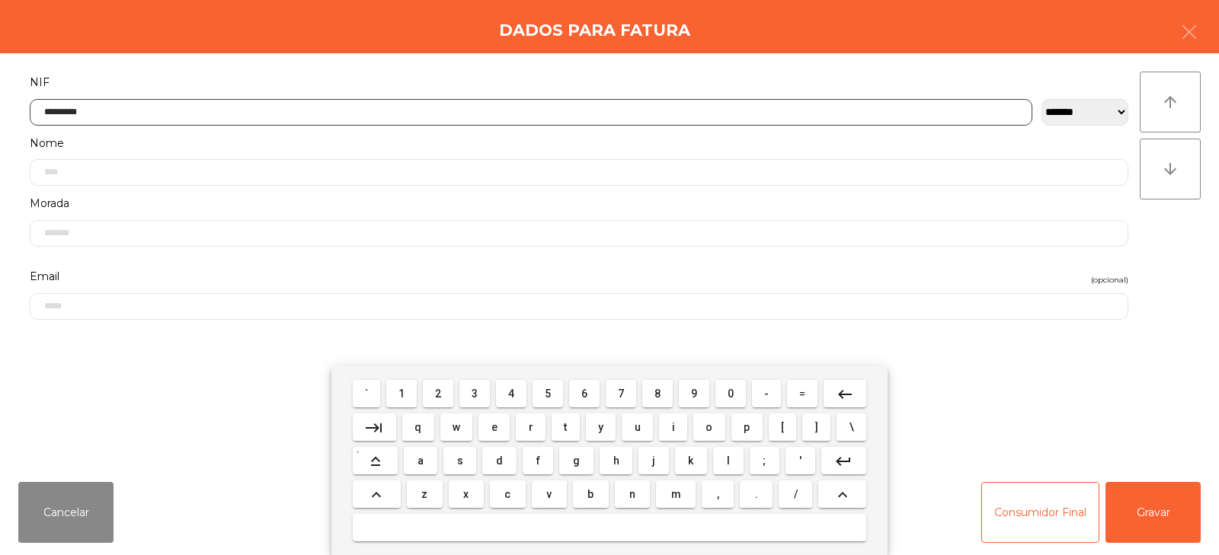
type input "*********"
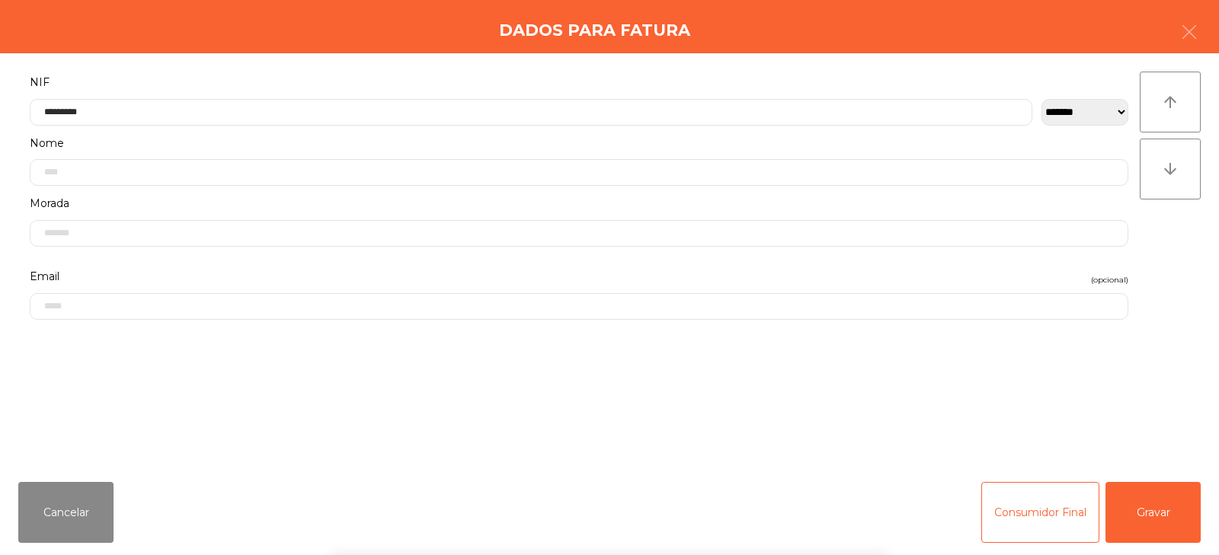
click at [1158, 513] on div "` 1 2 3 4 5 6 7 8 9 0 - = keyboard_backspace keyboard_tab q w e r t y u i o p […" at bounding box center [609, 460] width 1219 height 189
click at [1143, 516] on button "Gravar" at bounding box center [1152, 512] width 95 height 61
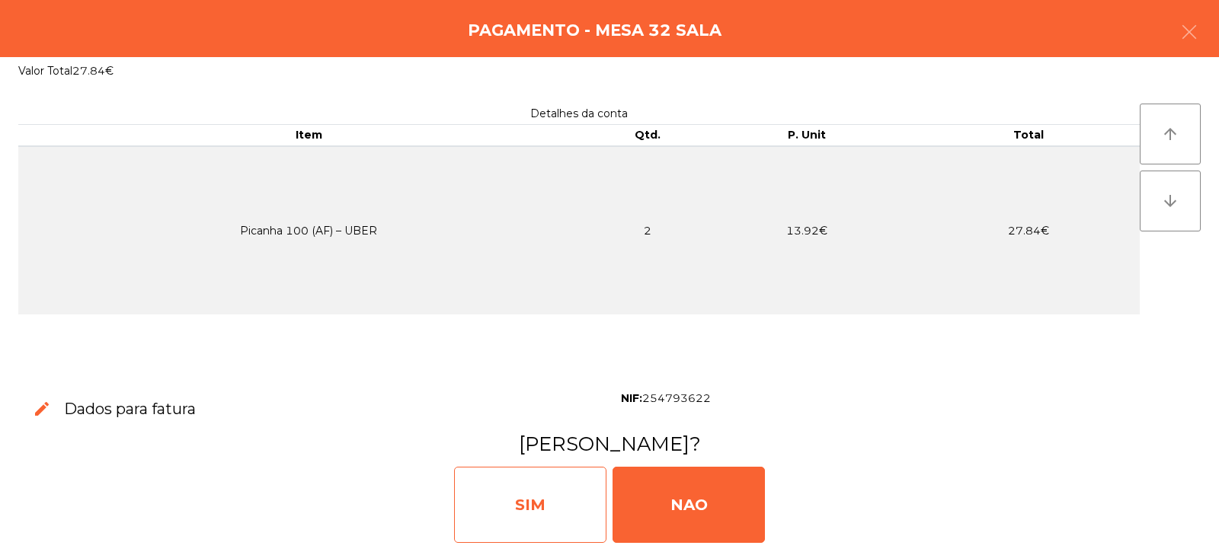
click at [525, 500] on div "SIM" at bounding box center [530, 505] width 152 height 76
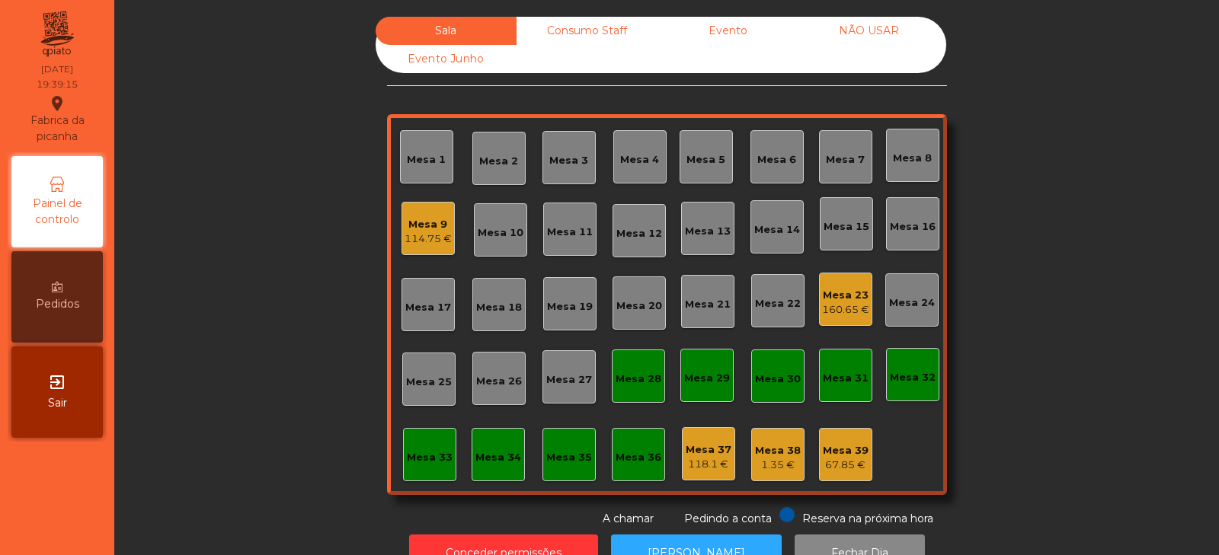
click at [555, 161] on div "Mesa 3" at bounding box center [568, 160] width 39 height 15
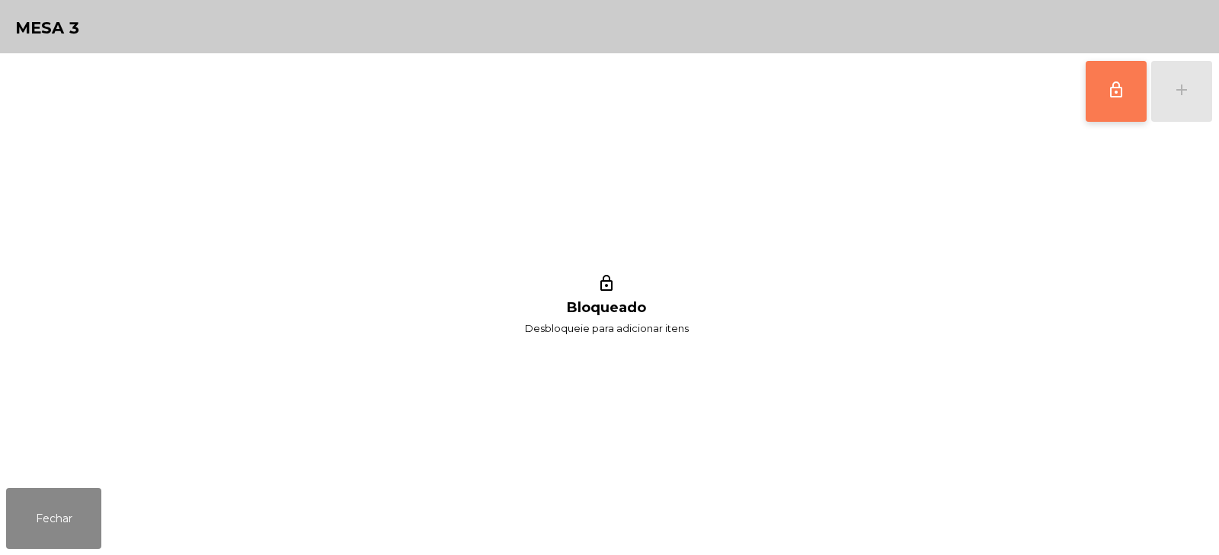
click at [1106, 109] on button "lock_outline" at bounding box center [1115, 91] width 61 height 61
click at [1184, 101] on div "lock_outline add" at bounding box center [1149, 91] width 128 height 76
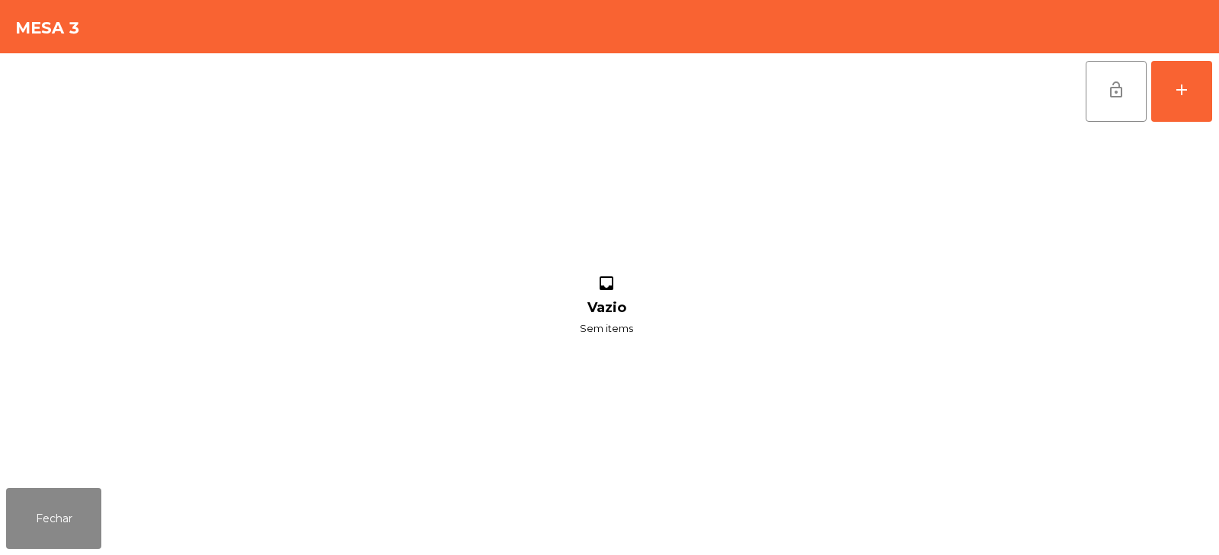
click at [305, 98] on div "lock_open add" at bounding box center [609, 91] width 1207 height 76
click at [1175, 99] on button "add" at bounding box center [1181, 91] width 61 height 61
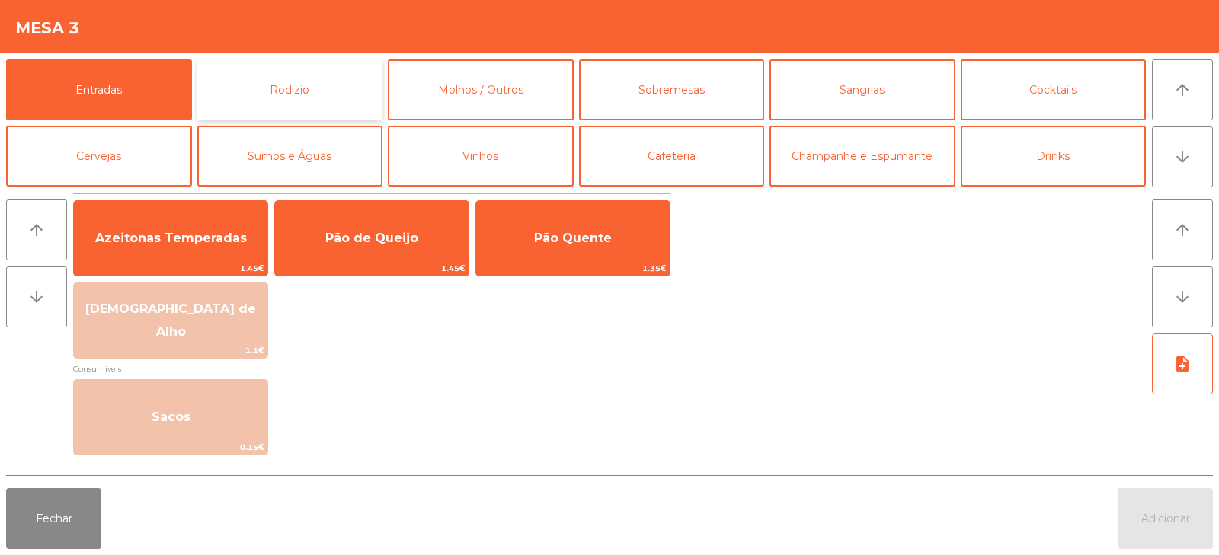
click at [350, 107] on button "Rodizio" at bounding box center [290, 89] width 186 height 61
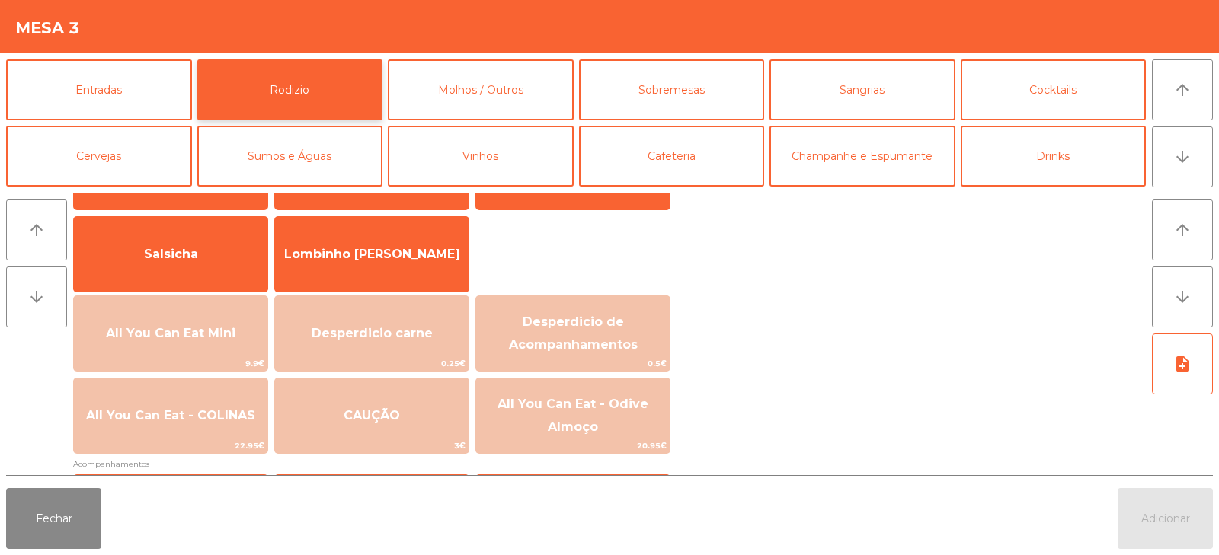
scroll to position [110, 0]
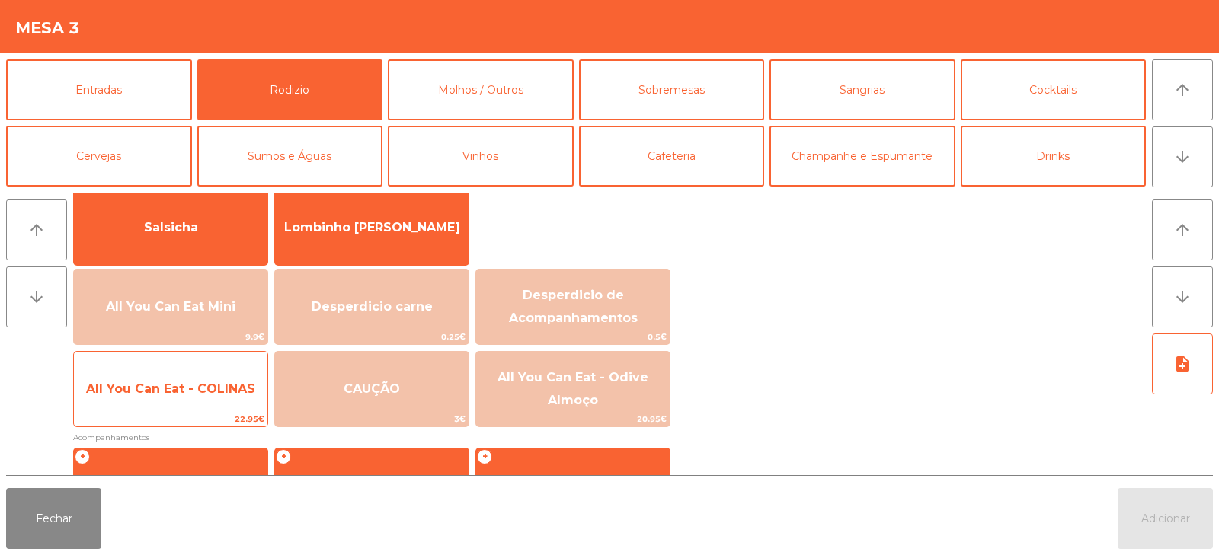
click at [223, 403] on span "All You Can Eat - COLINAS" at bounding box center [170, 389] width 193 height 41
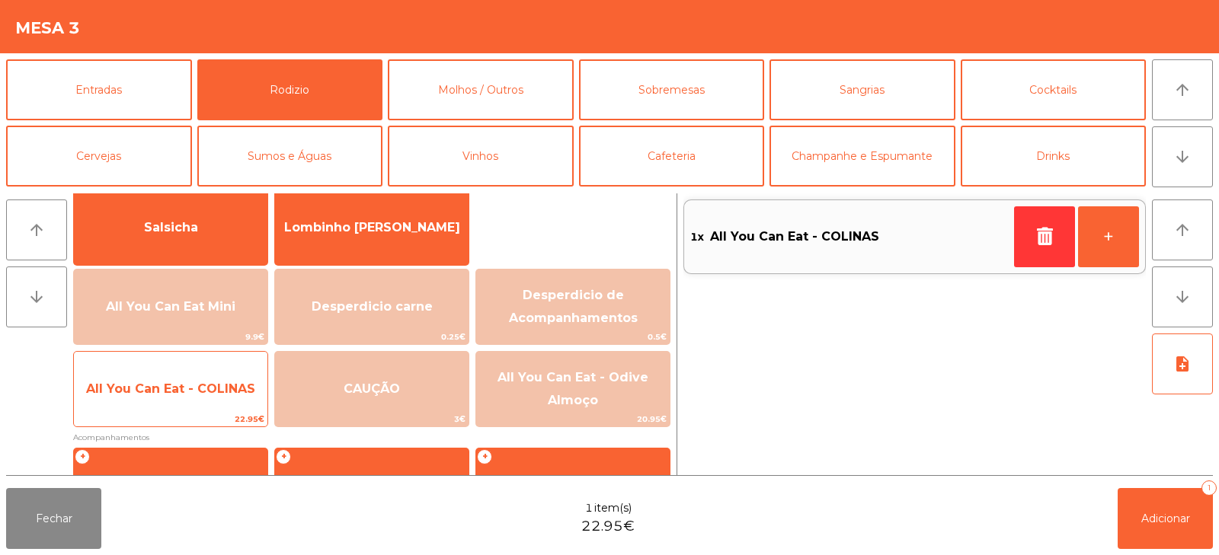
click at [230, 392] on span "All You Can Eat - COLINAS" at bounding box center [170, 389] width 169 height 14
click at [244, 394] on span "All You Can Eat - COLINAS" at bounding box center [170, 389] width 169 height 14
click at [253, 386] on span "All You Can Eat - COLINAS" at bounding box center [170, 389] width 169 height 14
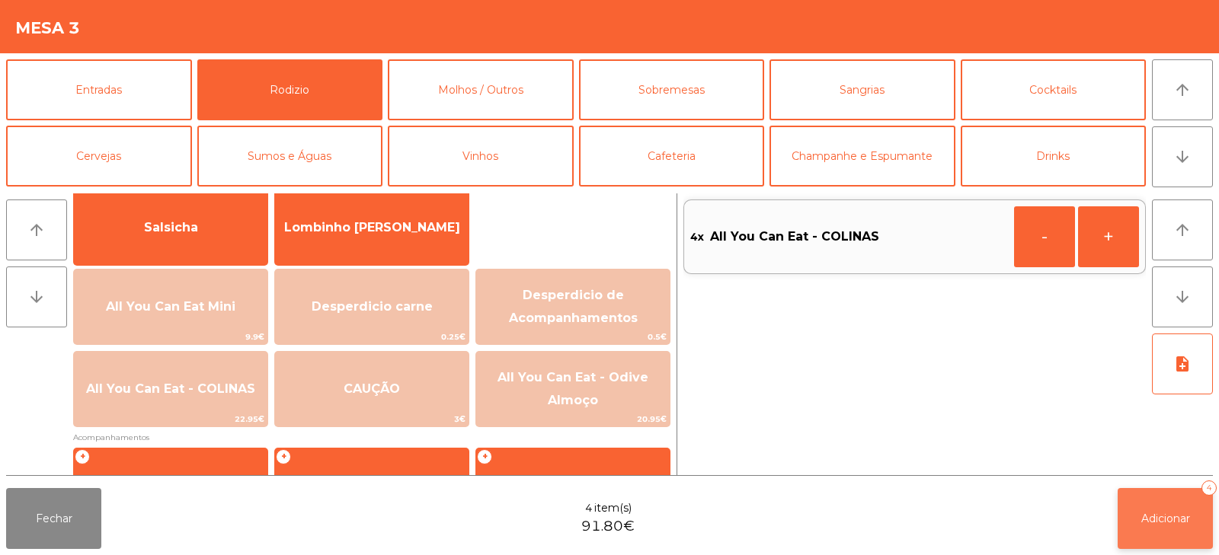
click at [1158, 529] on button "Adicionar 4" at bounding box center [1164, 518] width 95 height 61
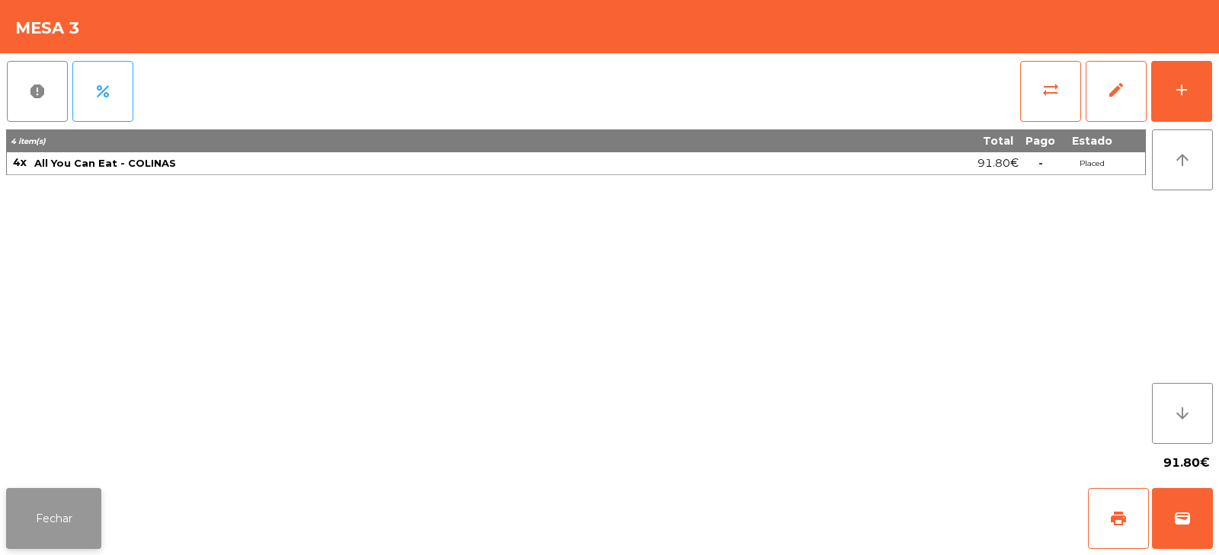
click at [50, 525] on button "Fechar" at bounding box center [53, 518] width 95 height 61
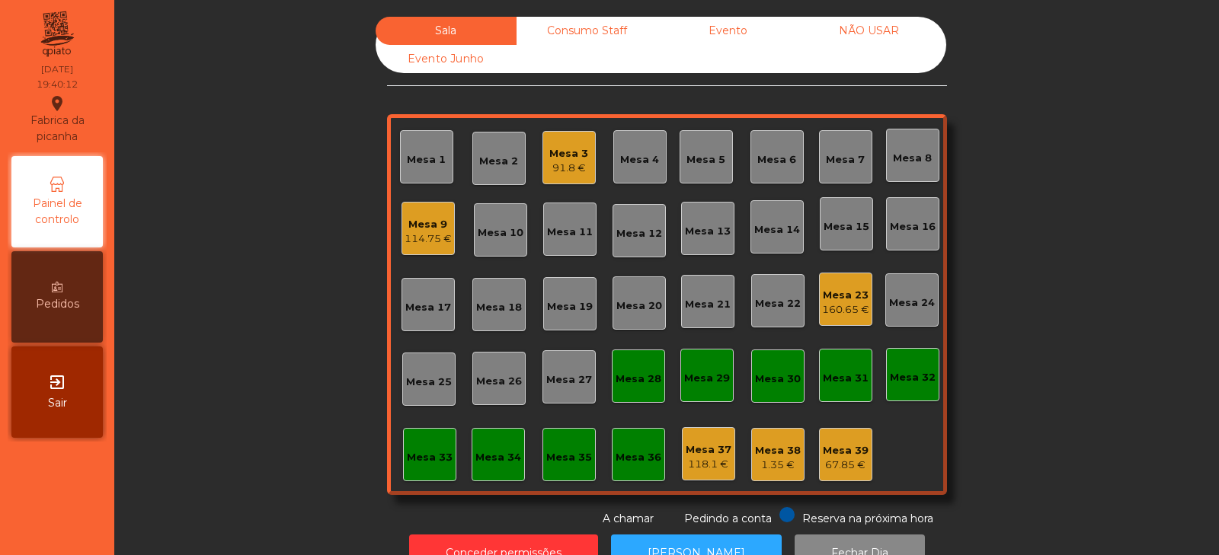
click at [567, 309] on div "Mesa 19" at bounding box center [570, 306] width 46 height 15
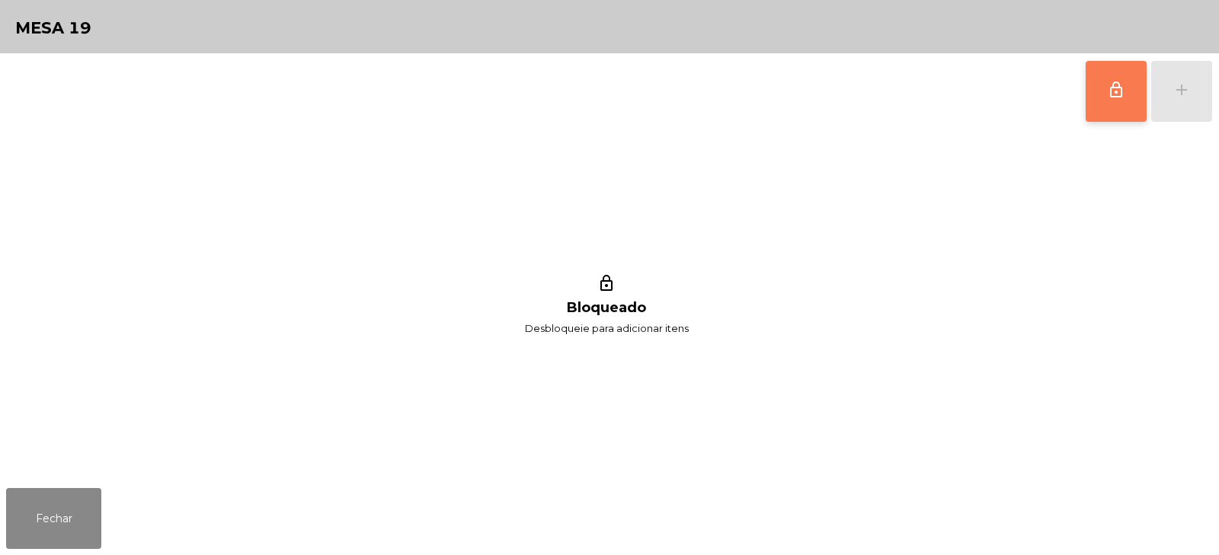
click at [1103, 109] on button "lock_outline" at bounding box center [1115, 91] width 61 height 61
click at [1171, 93] on button "add" at bounding box center [1181, 91] width 61 height 61
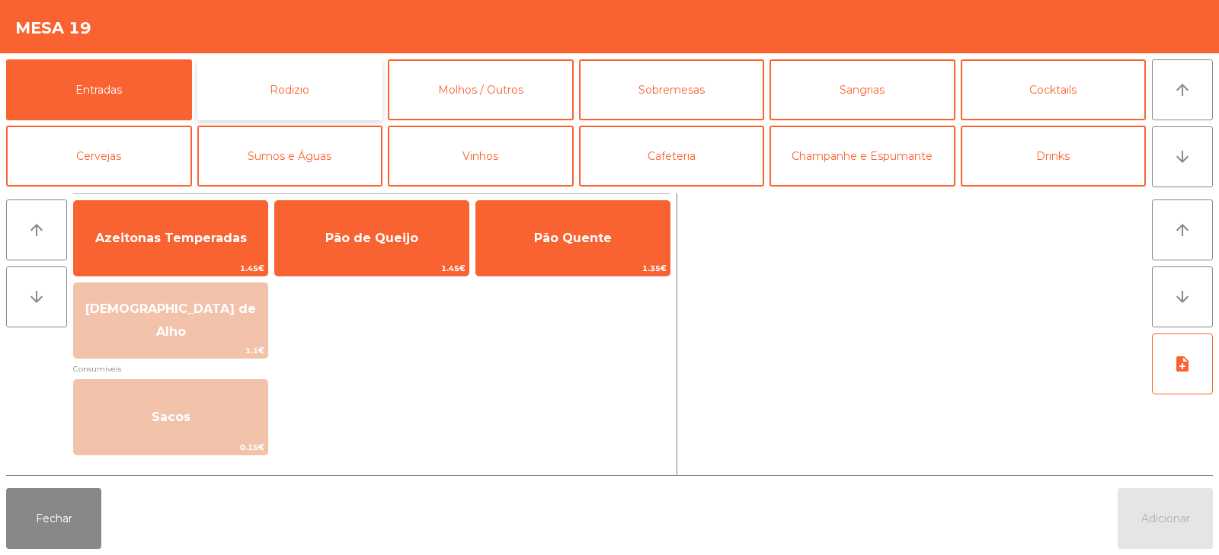
click at [305, 82] on button "Rodizio" at bounding box center [290, 89] width 186 height 61
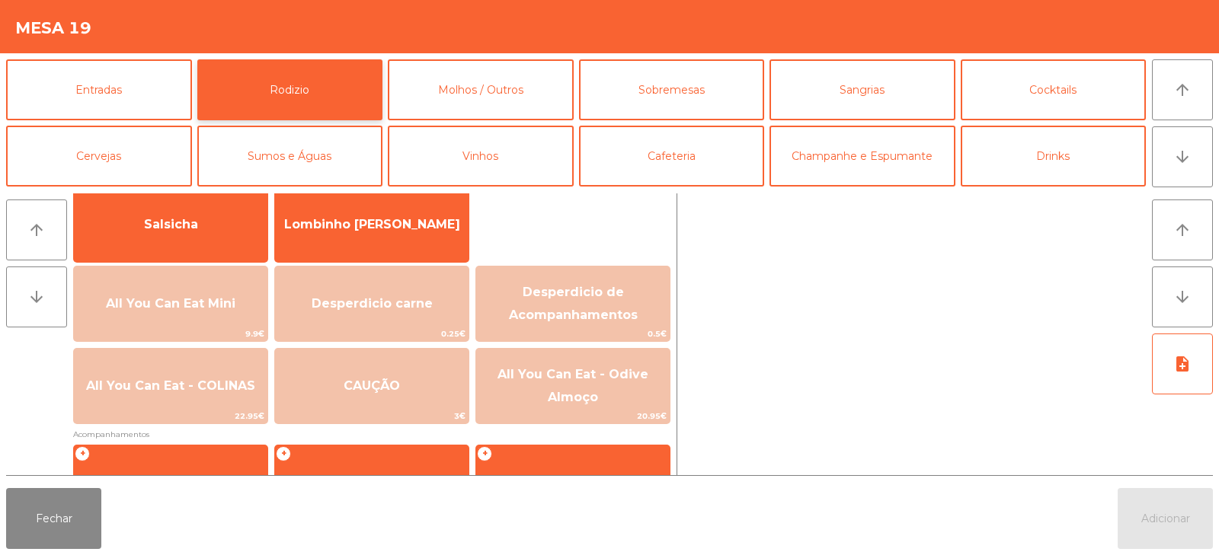
scroll to position [112, 0]
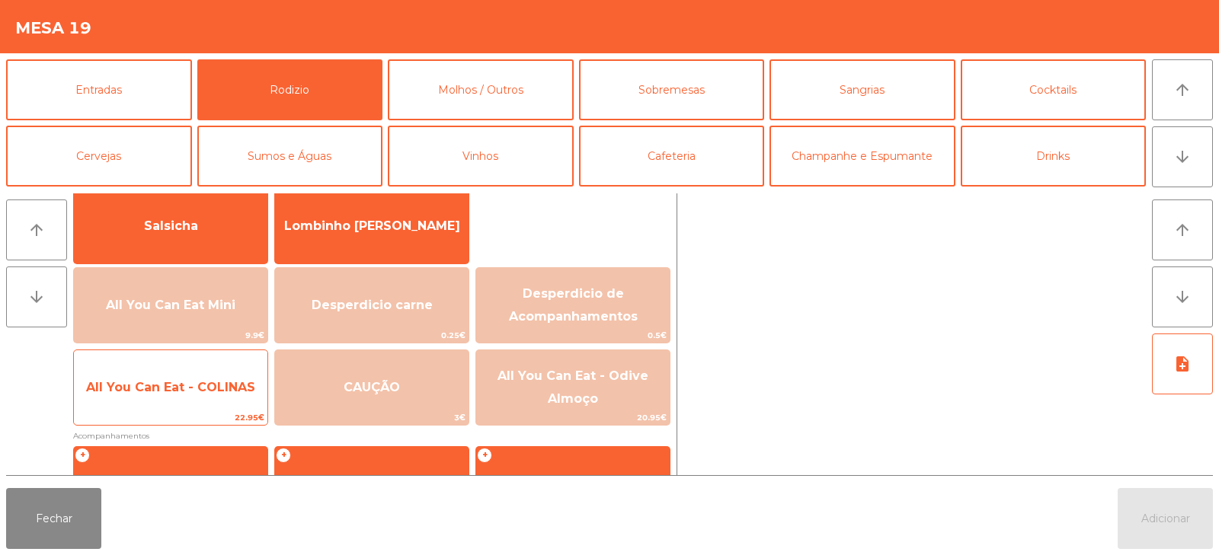
click at [216, 394] on span "All You Can Eat - COLINAS" at bounding box center [170, 387] width 169 height 14
click at [227, 393] on span "All You Can Eat - COLINAS" at bounding box center [170, 387] width 169 height 14
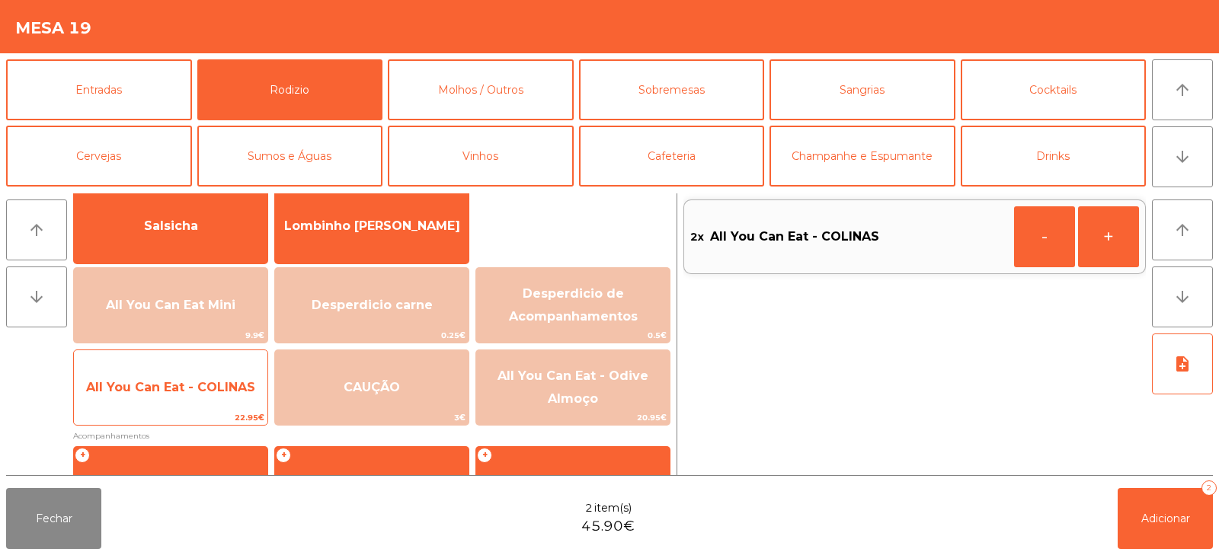
click at [236, 395] on span "All You Can Eat - COLINAS" at bounding box center [170, 387] width 193 height 41
click at [236, 392] on span "All You Can Eat - COLINAS" at bounding box center [170, 387] width 169 height 14
click at [232, 404] on span "All You Can Eat - COLINAS" at bounding box center [170, 387] width 193 height 41
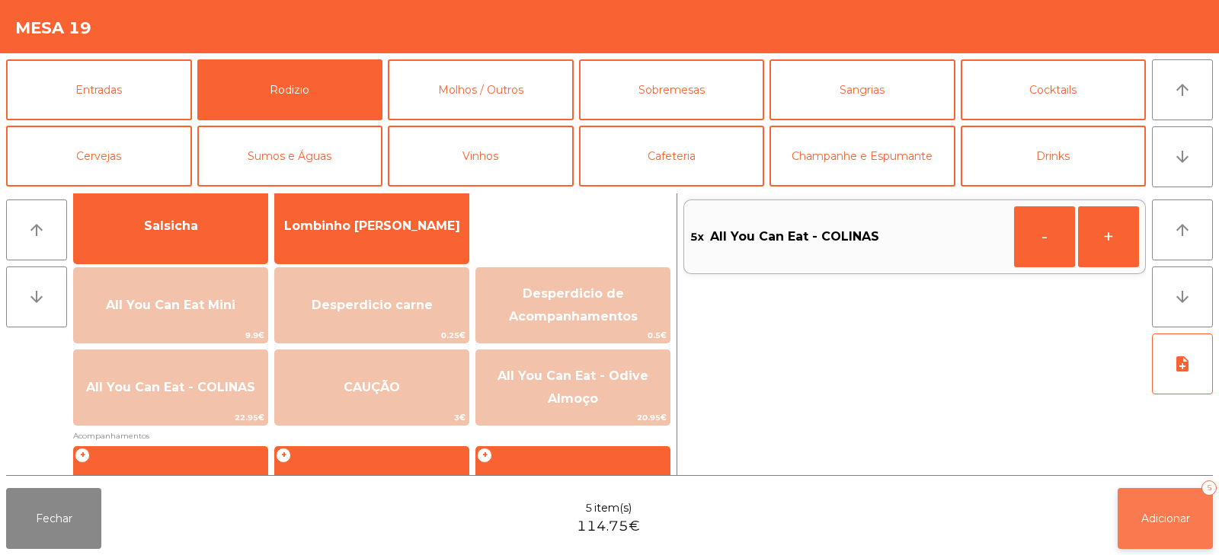
click at [1148, 525] on span "Adicionar" at bounding box center [1165, 519] width 49 height 14
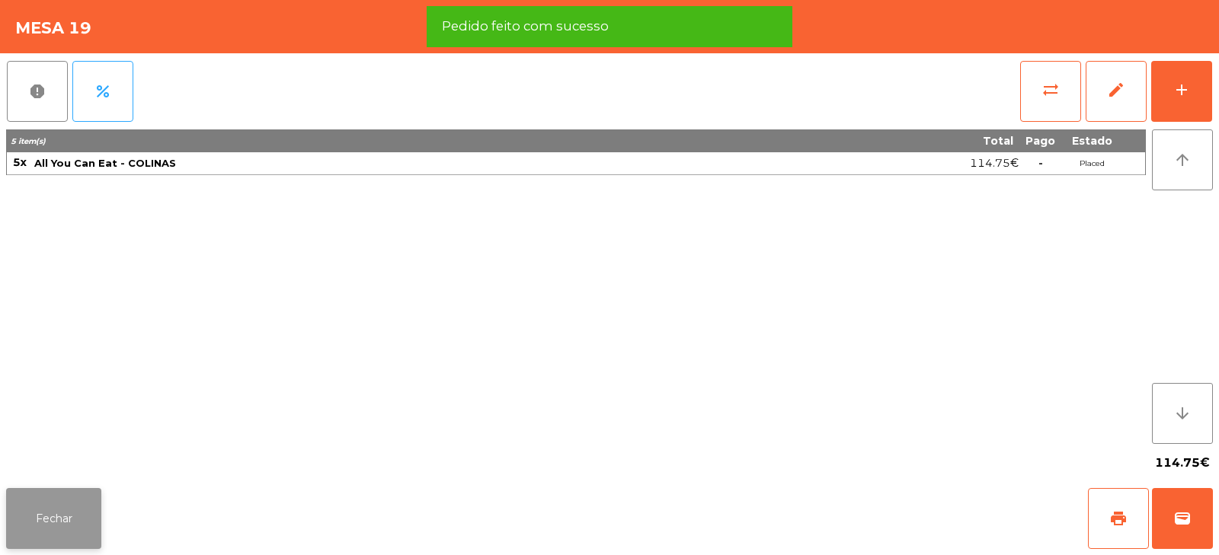
click at [66, 529] on button "Fechar" at bounding box center [53, 518] width 95 height 61
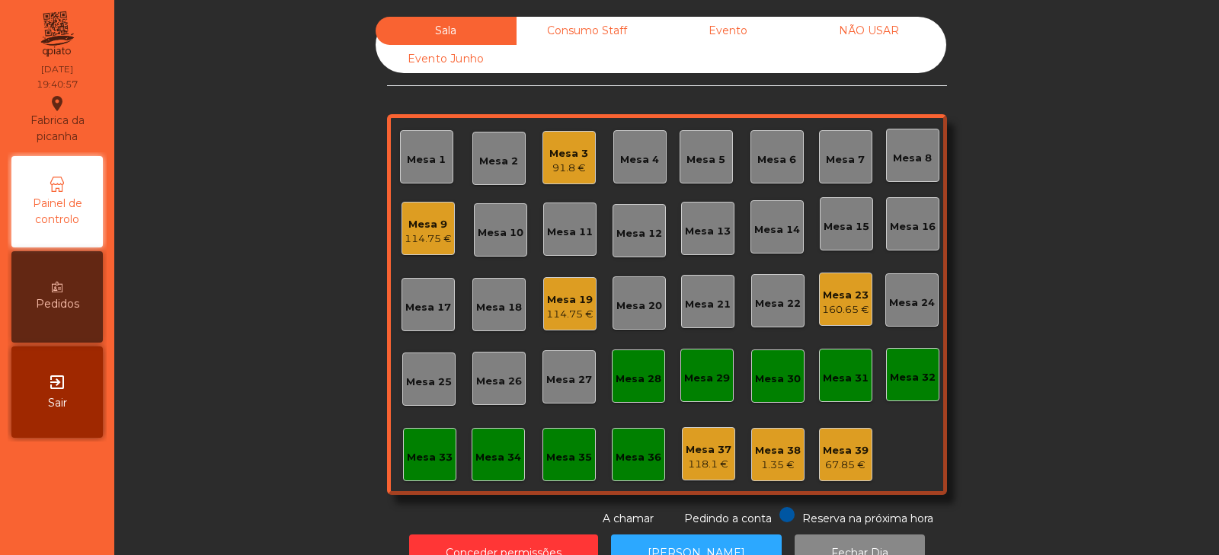
scroll to position [45, 0]
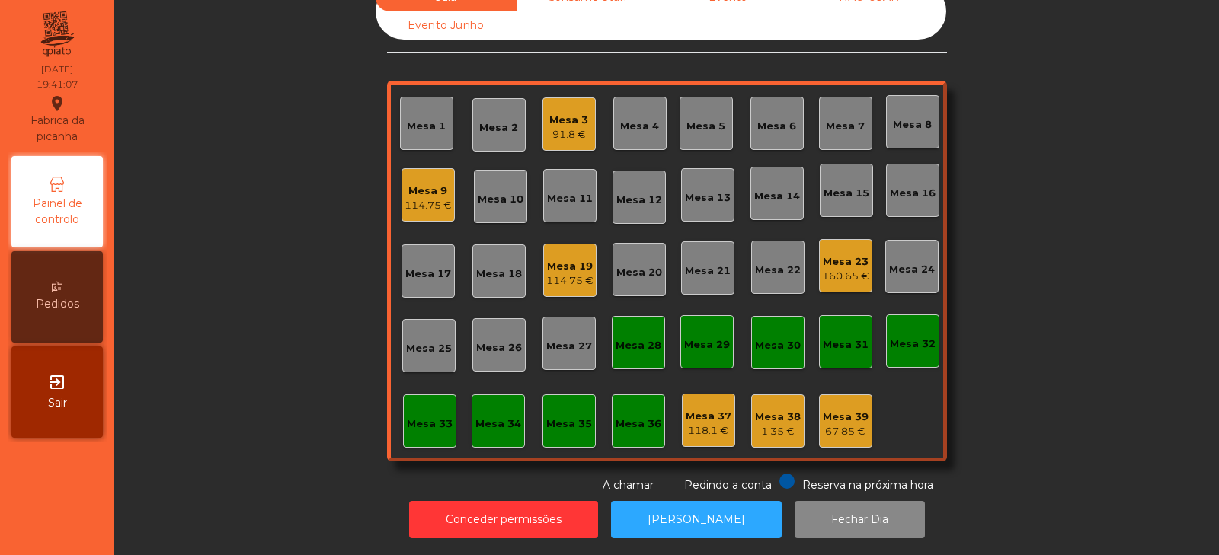
click at [578, 273] on div "114.75 €" at bounding box center [569, 280] width 47 height 15
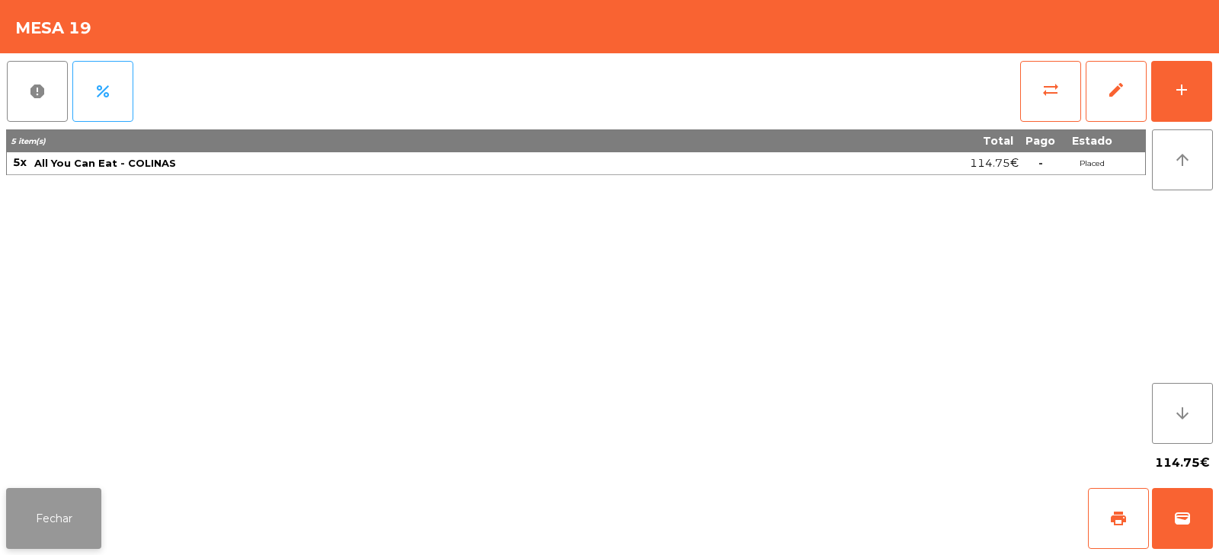
click at [80, 507] on button "Fechar" at bounding box center [53, 518] width 95 height 61
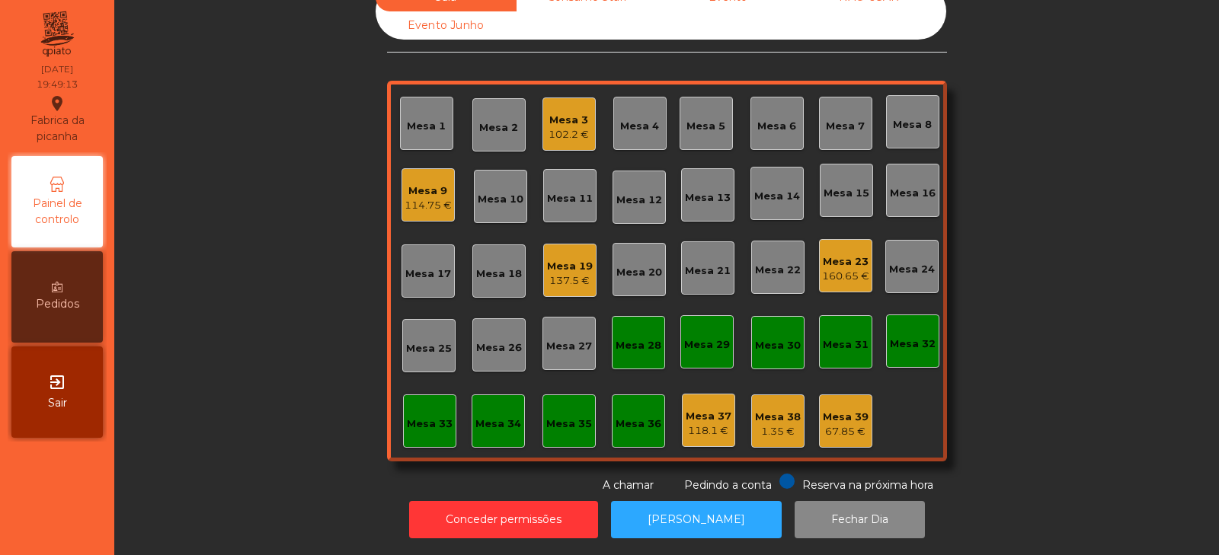
click at [424, 198] on div "114.75 €" at bounding box center [427, 205] width 47 height 15
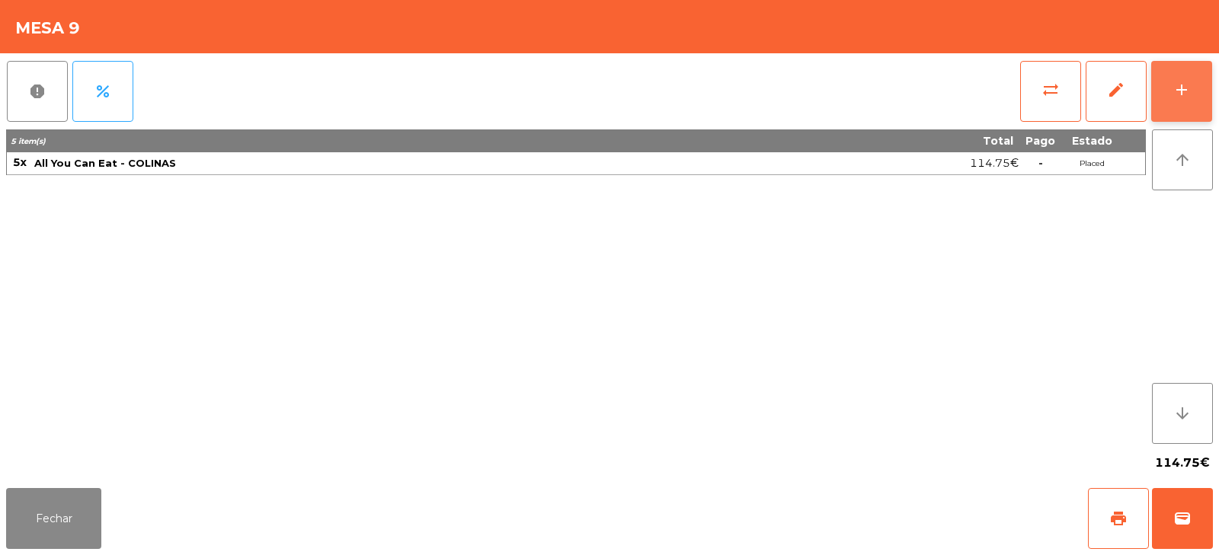
click at [1159, 89] on button "add" at bounding box center [1181, 91] width 61 height 61
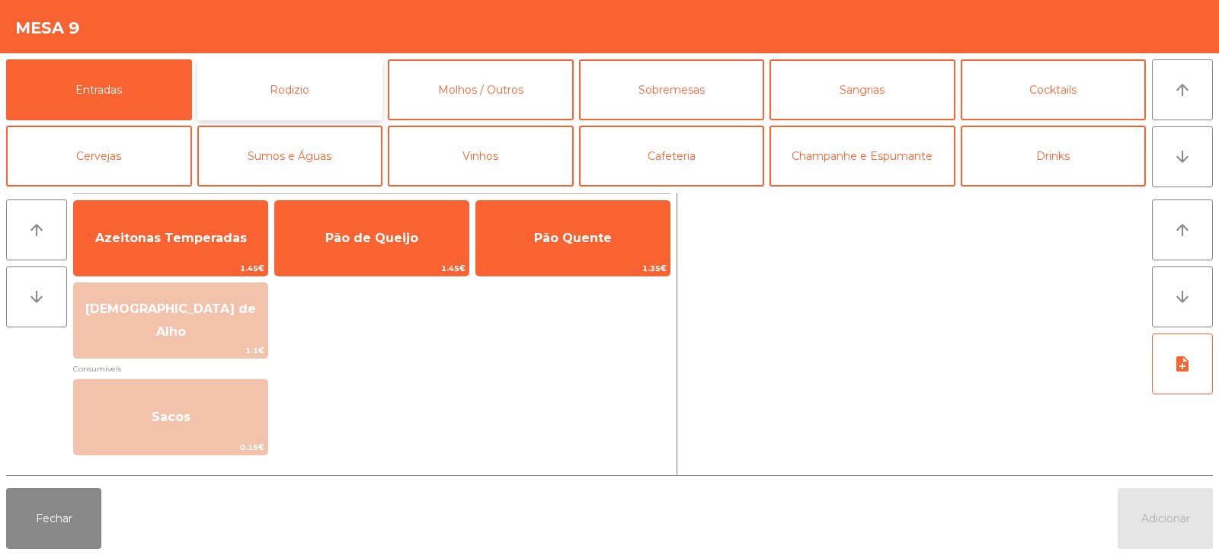
click at [273, 105] on button "Rodizio" at bounding box center [290, 89] width 186 height 61
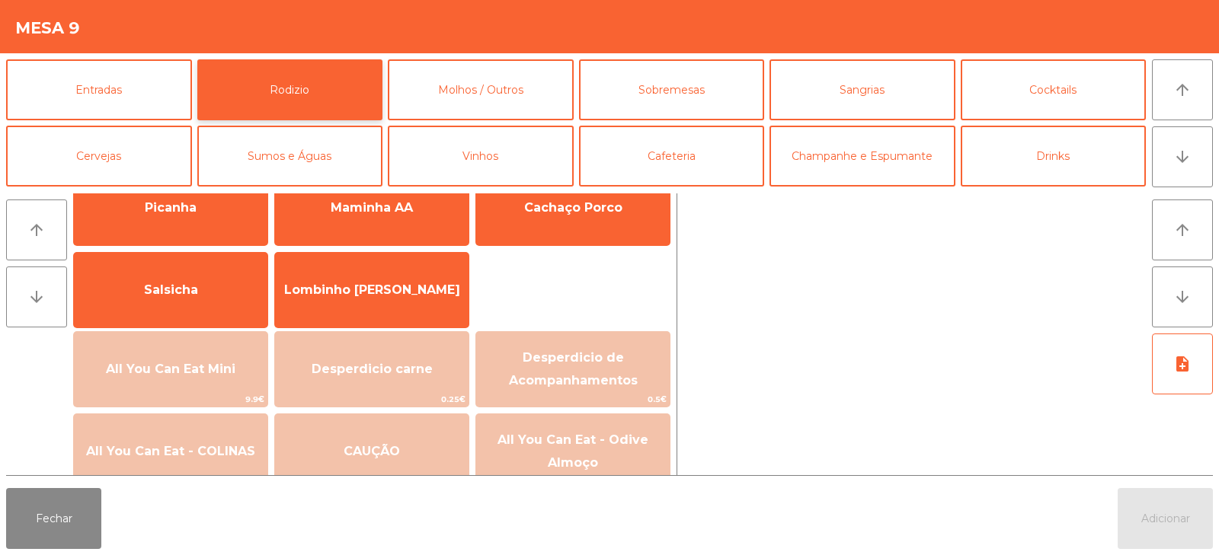
scroll to position [46, 0]
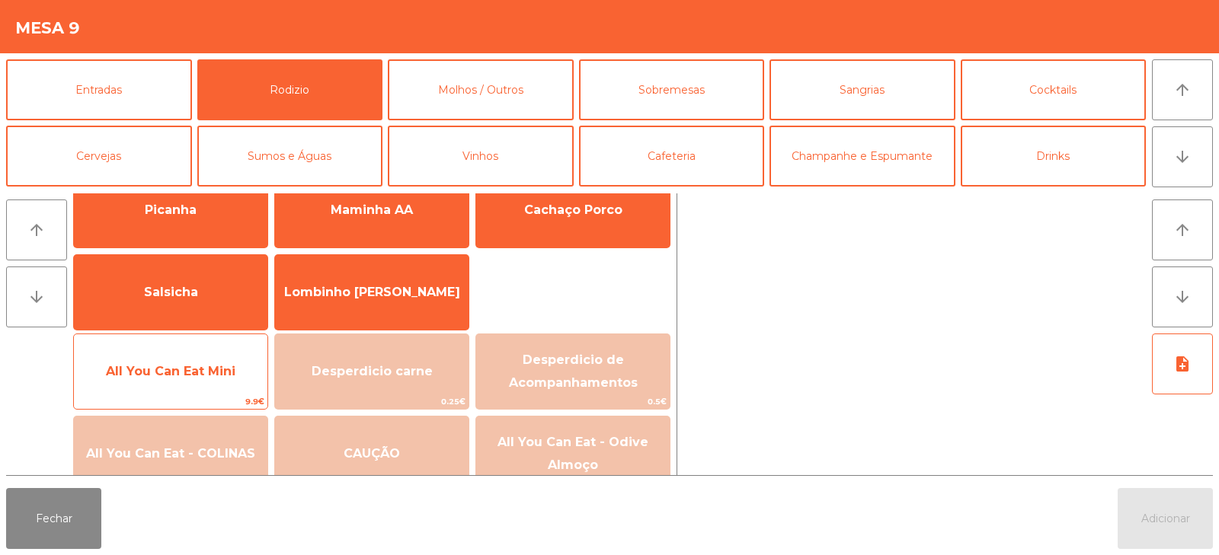
click at [173, 369] on span "All You Can Eat Mini" at bounding box center [170, 371] width 129 height 14
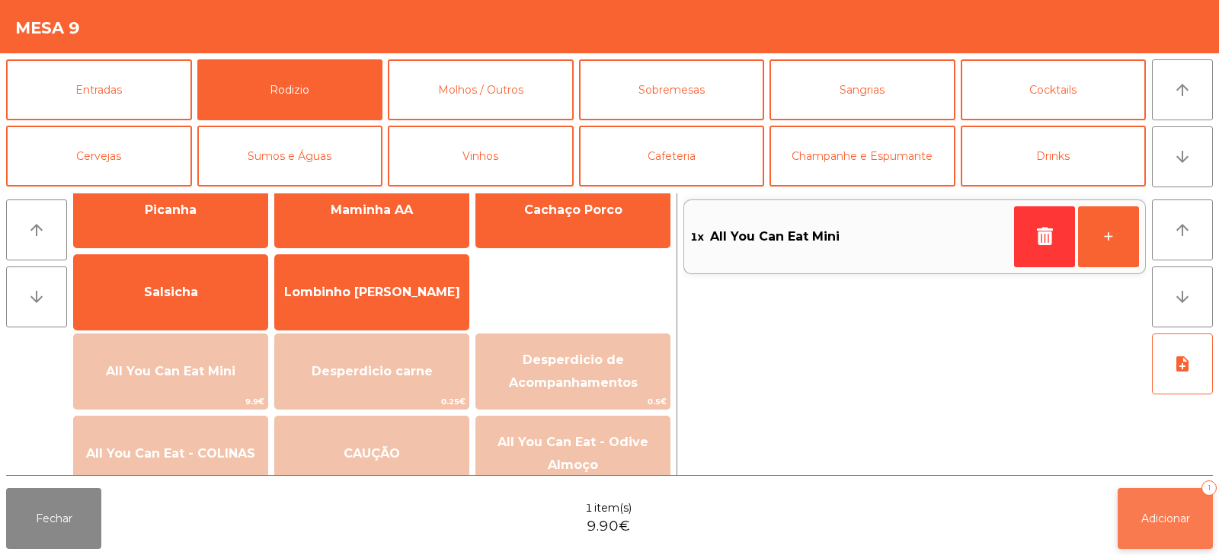
click at [1141, 520] on span "Adicionar" at bounding box center [1165, 519] width 49 height 14
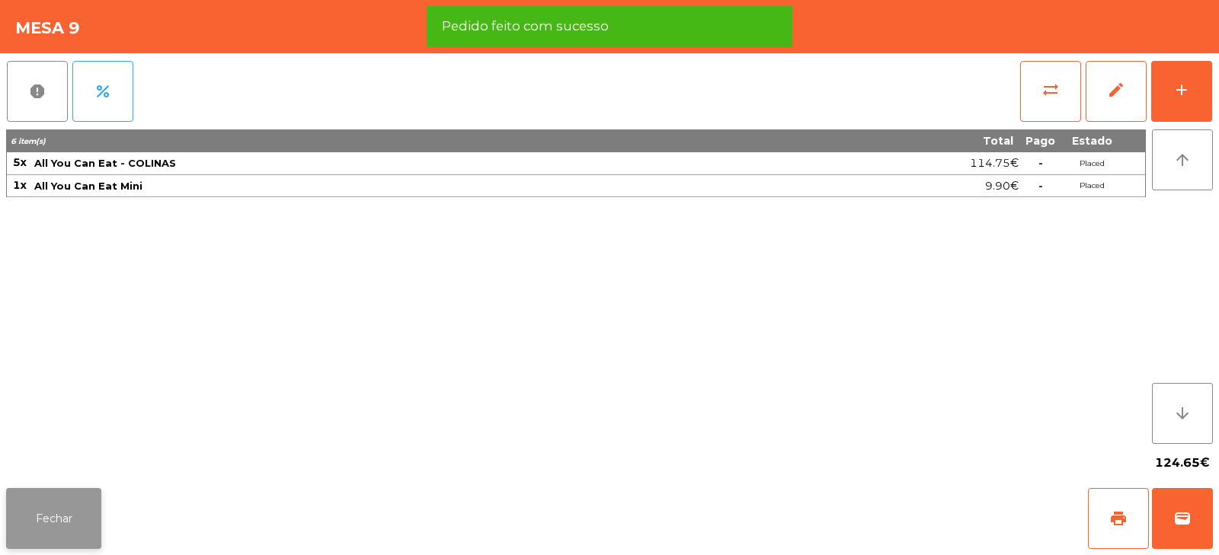
click at [61, 529] on button "Fechar" at bounding box center [53, 518] width 95 height 61
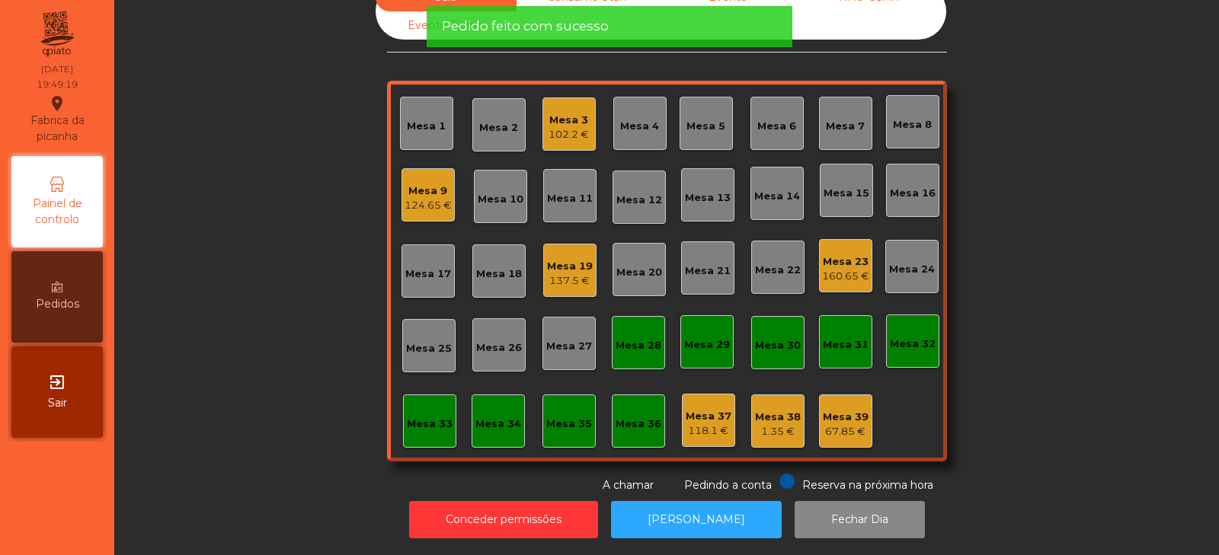
scroll to position [0, 0]
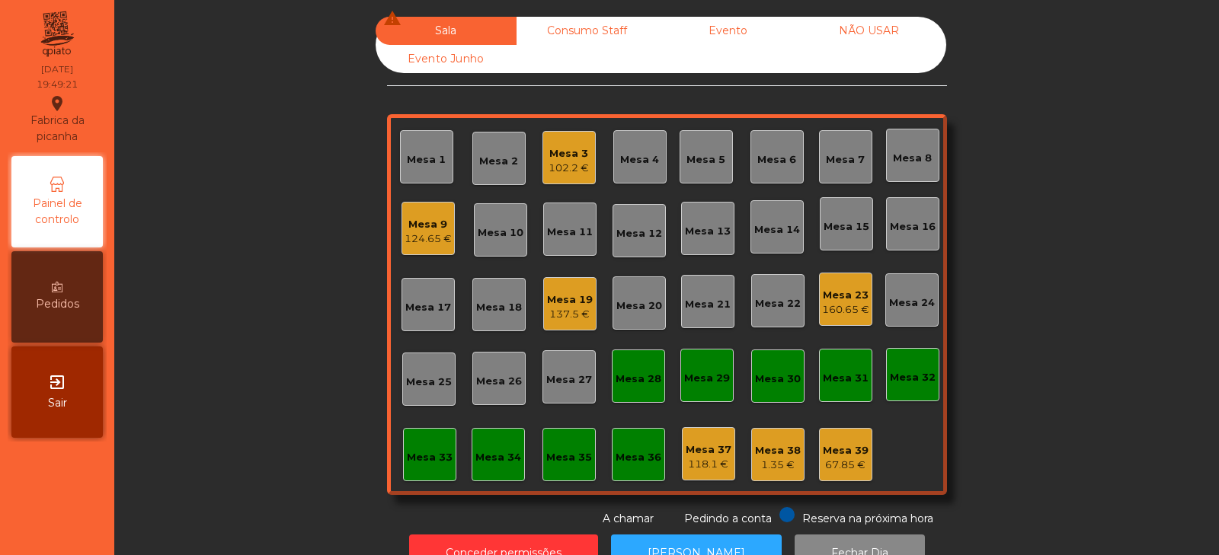
click at [832, 302] on div "160.65 €" at bounding box center [845, 309] width 47 height 15
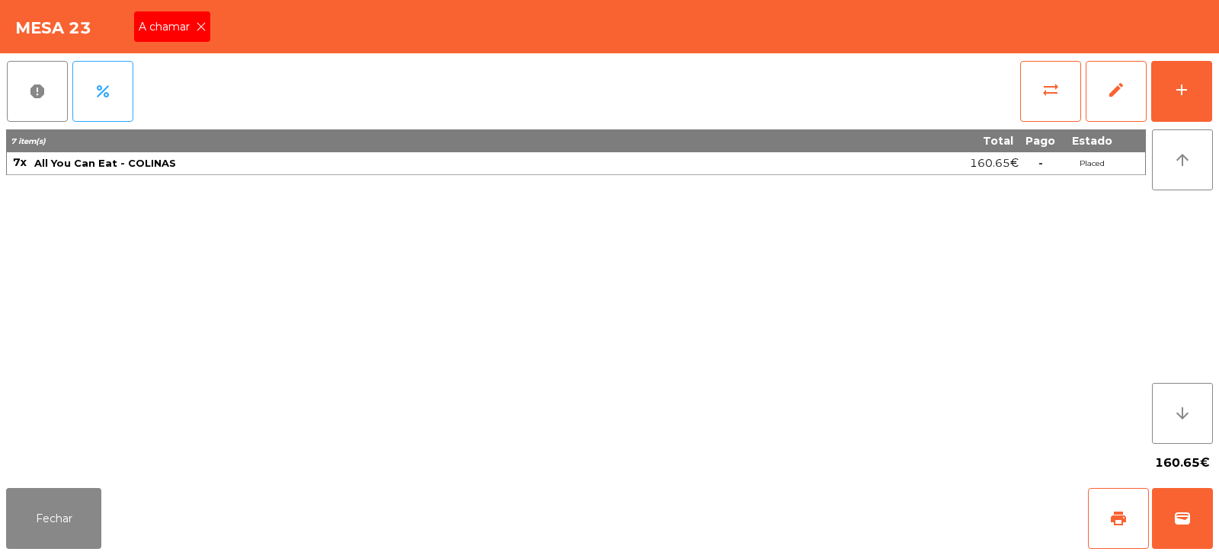
click at [204, 34] on div "A chamar" at bounding box center [172, 26] width 76 height 30
click at [78, 506] on button "Fechar" at bounding box center [53, 518] width 95 height 61
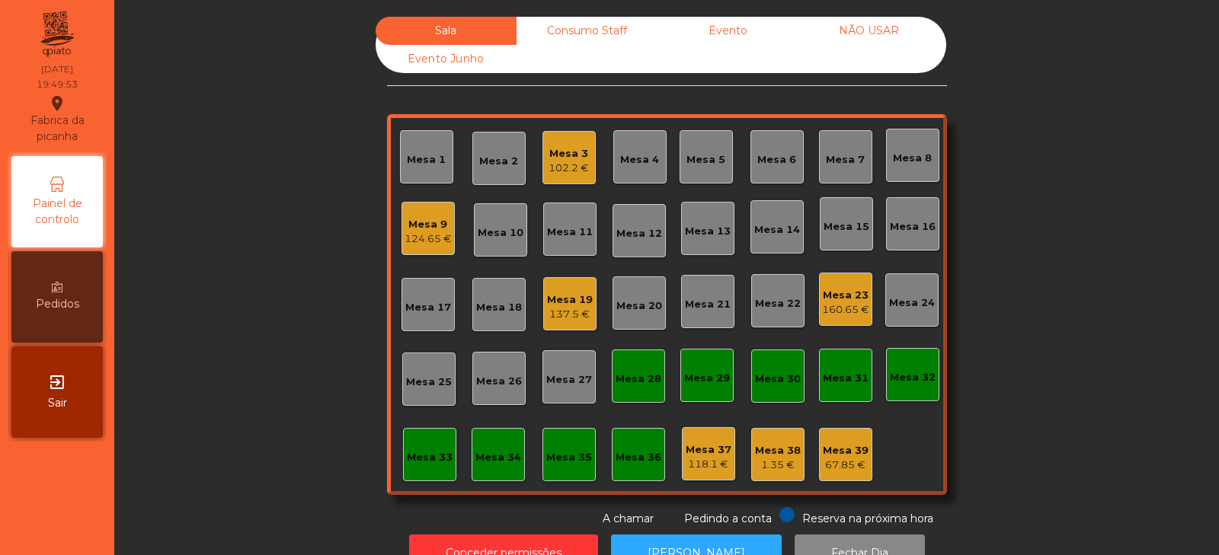
scroll to position [45, 0]
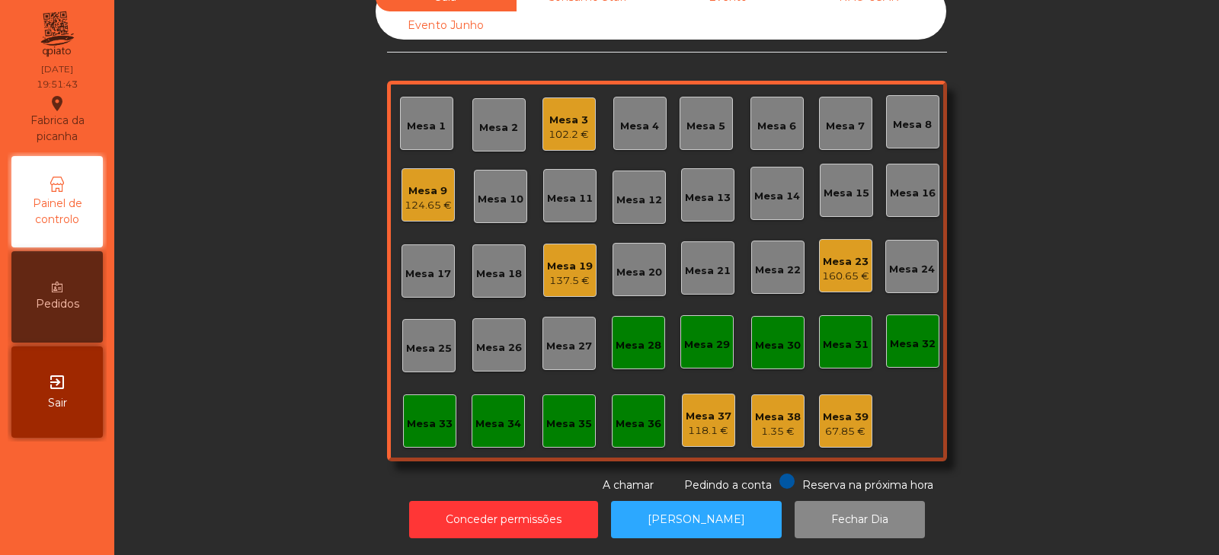
click at [427, 198] on div "124.65 €" at bounding box center [427, 205] width 47 height 15
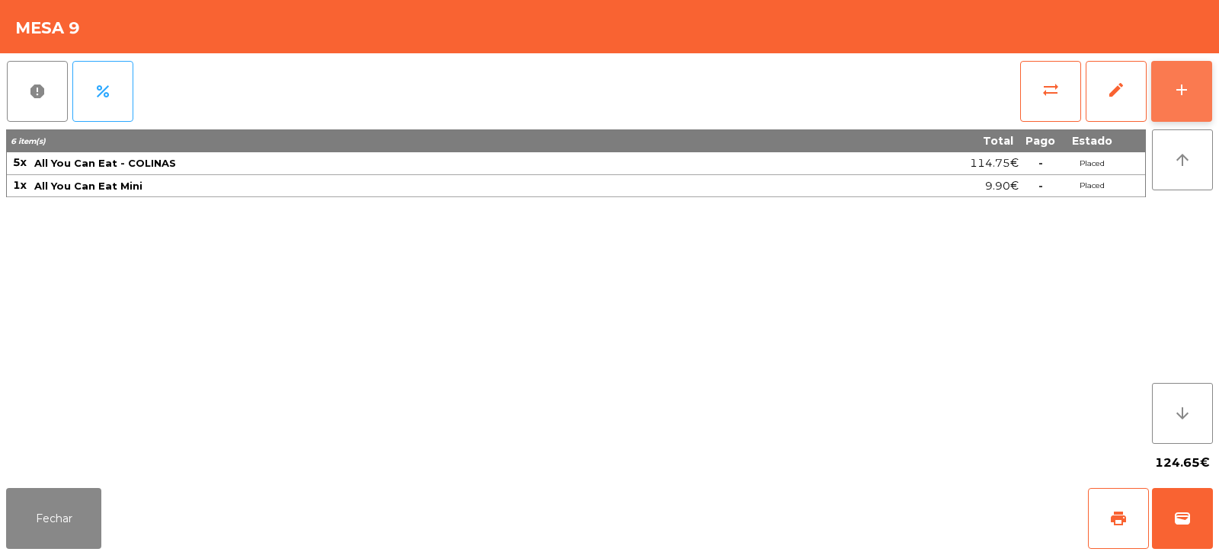
click at [1175, 106] on button "add" at bounding box center [1181, 91] width 61 height 61
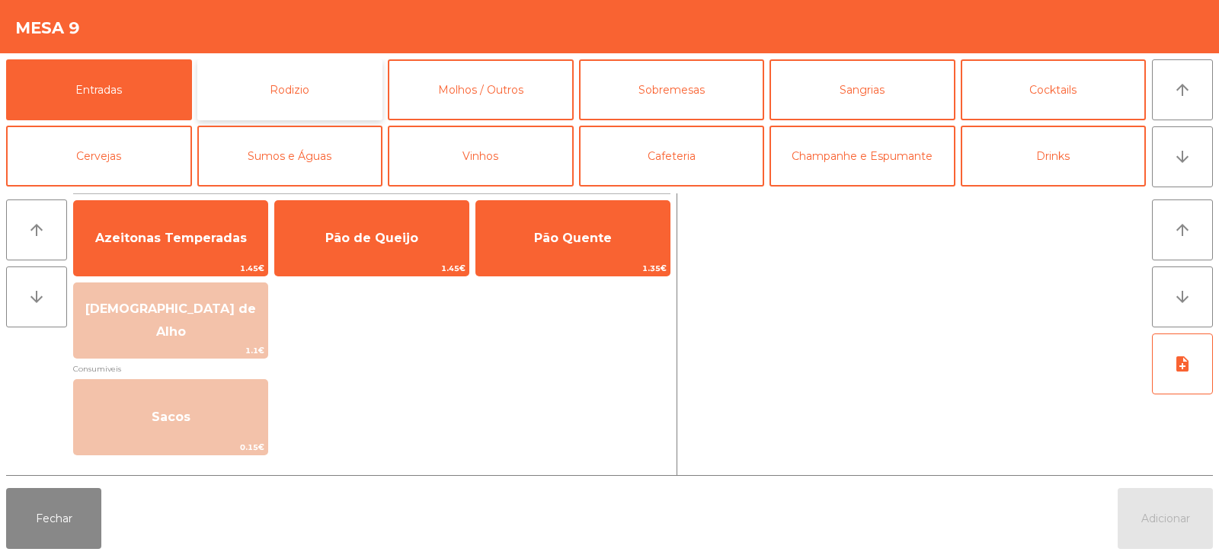
click at [267, 87] on button "Rodizio" at bounding box center [290, 89] width 186 height 61
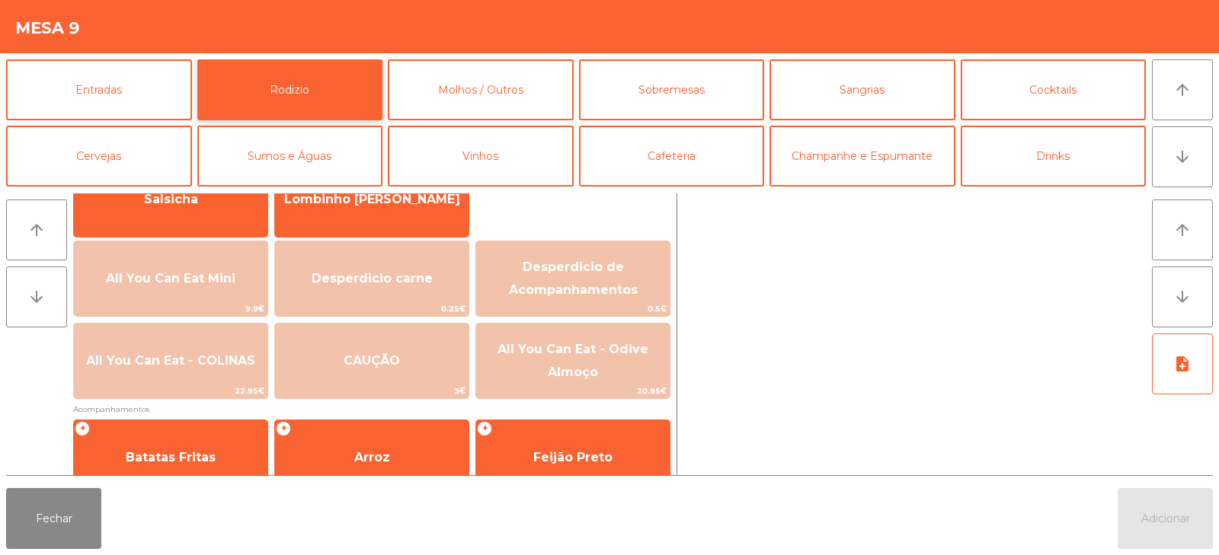
scroll to position [147, 0]
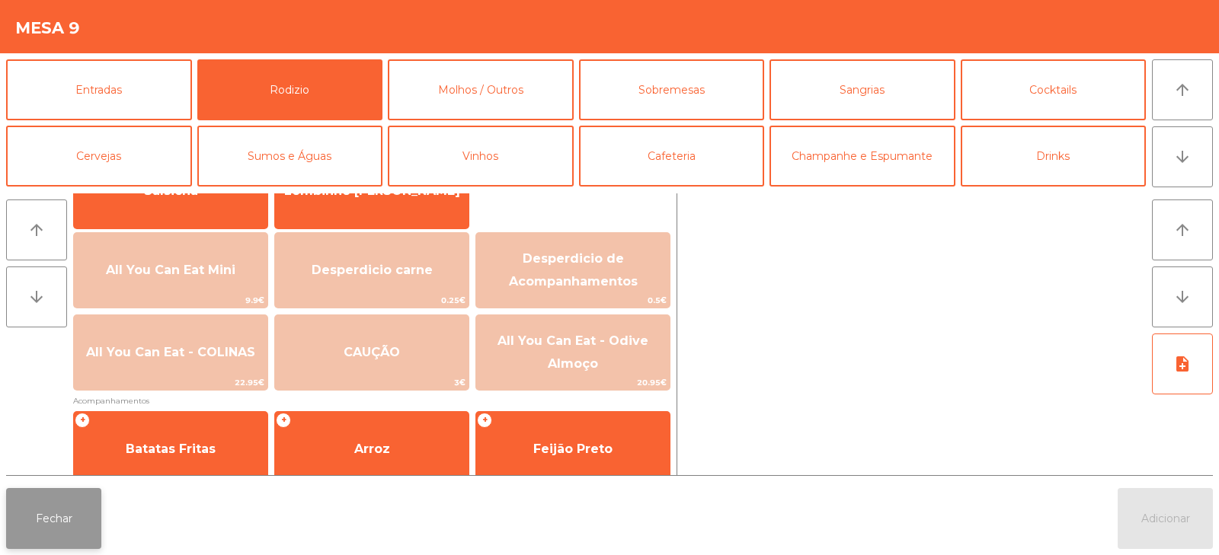
click at [42, 525] on button "Fechar" at bounding box center [53, 518] width 95 height 61
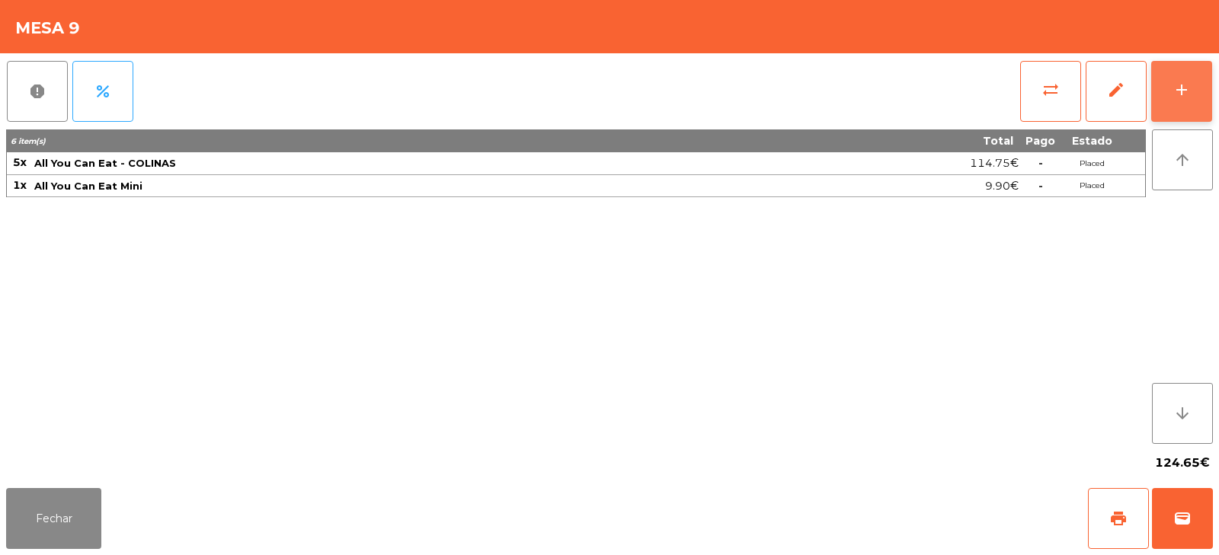
click at [1184, 106] on button "add" at bounding box center [1181, 91] width 61 height 61
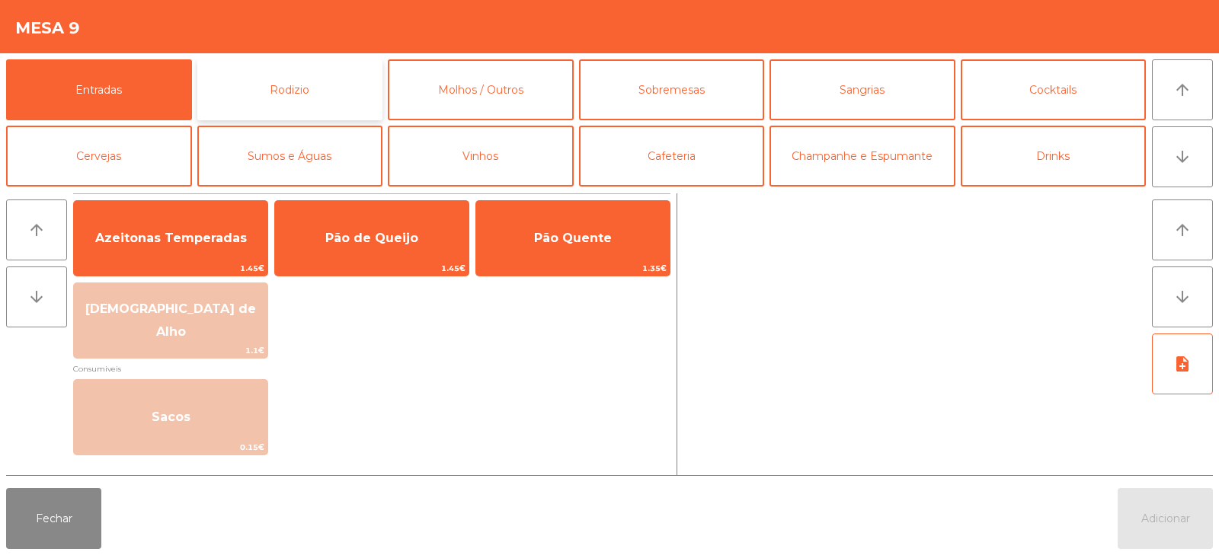
click at [261, 91] on button "Rodizio" at bounding box center [290, 89] width 186 height 61
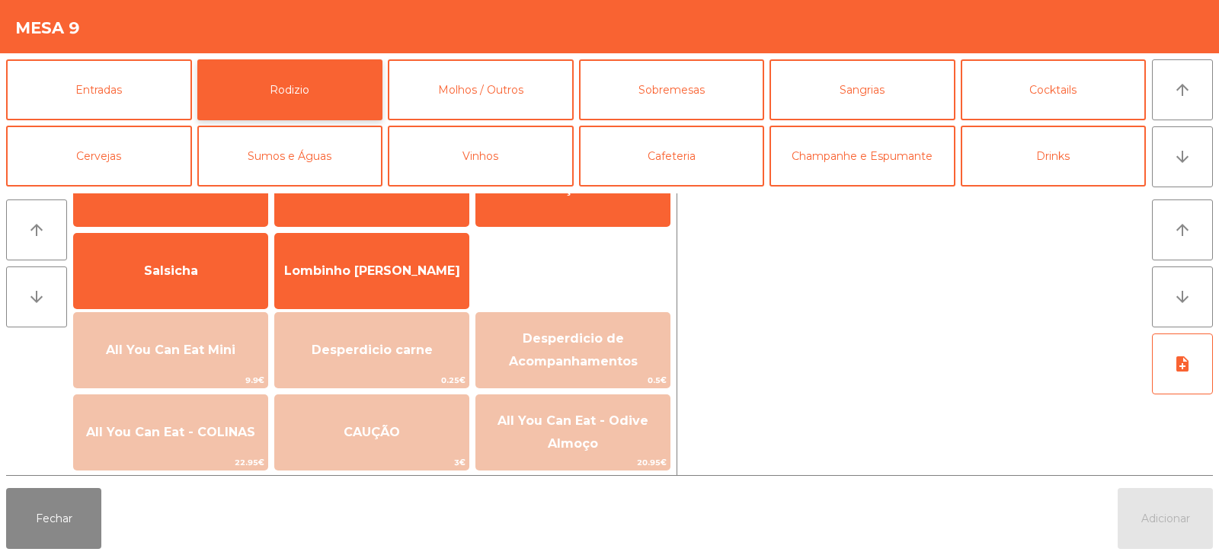
scroll to position [110, 0]
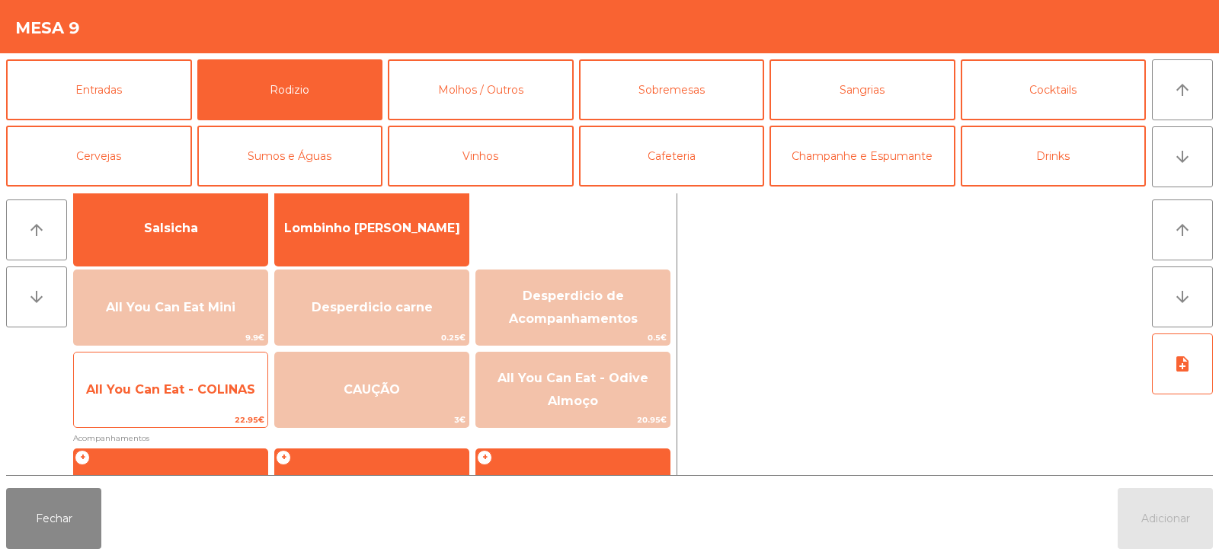
click at [190, 398] on span "All You Can Eat - COLINAS" at bounding box center [170, 389] width 193 height 41
click at [199, 402] on span "All You Can Eat - COLINAS" at bounding box center [170, 389] width 193 height 41
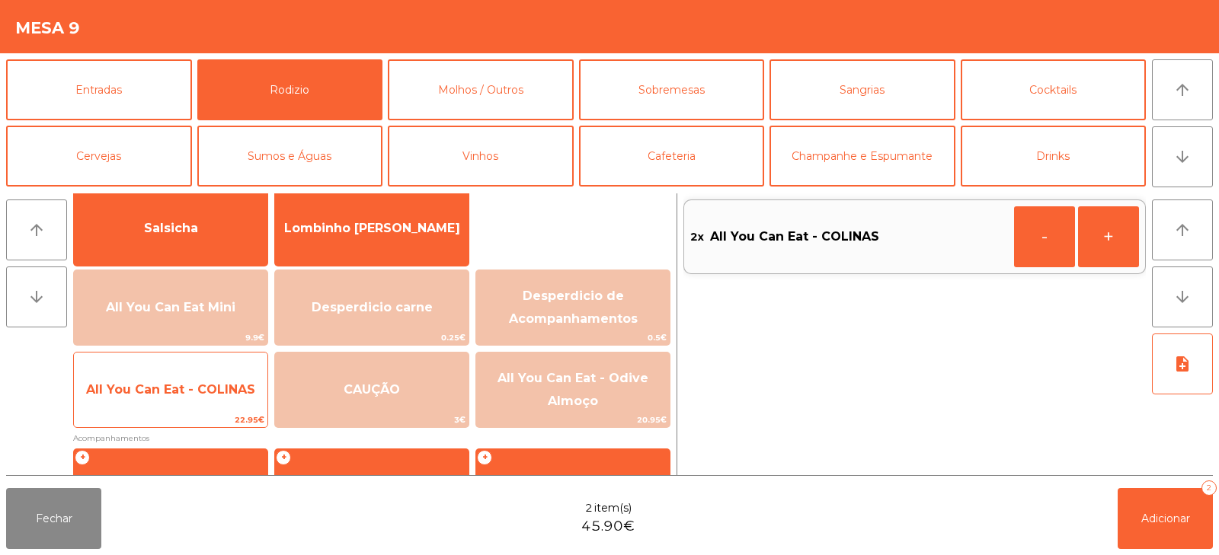
click at [197, 403] on span "All You Can Eat - COLINAS" at bounding box center [170, 389] width 193 height 41
click at [211, 401] on span "All You Can Eat - COLINAS" at bounding box center [170, 389] width 193 height 41
click at [219, 404] on span "All You Can Eat - COLINAS" at bounding box center [170, 389] width 193 height 41
click at [229, 406] on span "All You Can Eat - COLINAS" at bounding box center [170, 389] width 193 height 41
click at [235, 402] on span "All You Can Eat - COLINAS" at bounding box center [170, 389] width 193 height 41
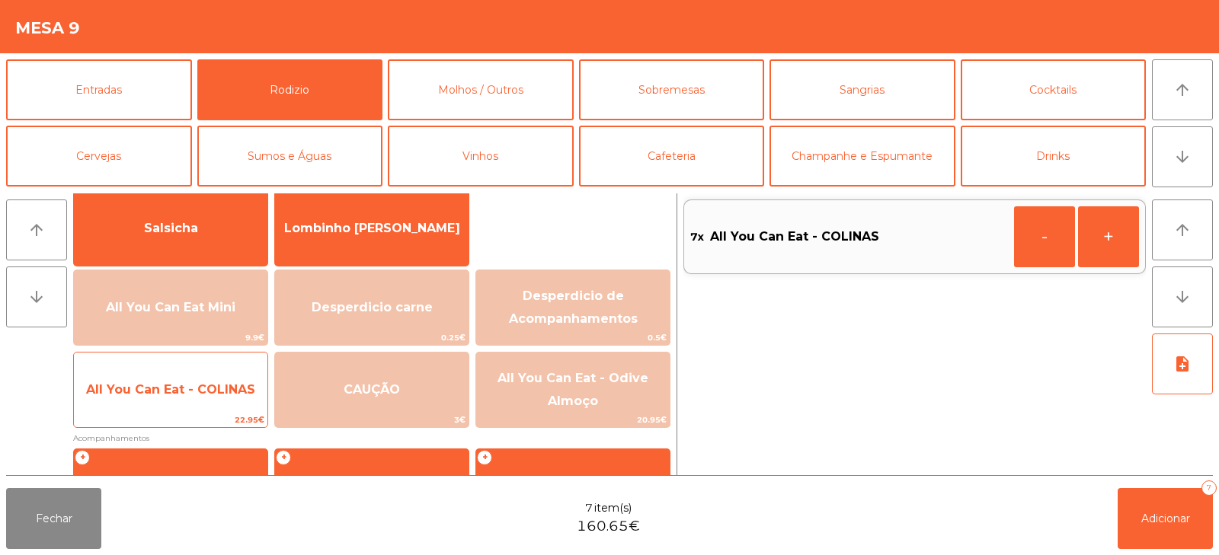
click at [235, 403] on span "All You Can Eat - COLINAS" at bounding box center [170, 389] width 193 height 41
click at [234, 401] on span "All You Can Eat - COLINAS" at bounding box center [170, 389] width 193 height 41
click at [232, 401] on span "All You Can Eat - COLINAS" at bounding box center [170, 389] width 193 height 41
click at [237, 411] on span "All You Can Eat - COLINAS" at bounding box center [170, 389] width 193 height 41
click at [239, 403] on span "All You Can Eat - COLINAS" at bounding box center [170, 389] width 193 height 41
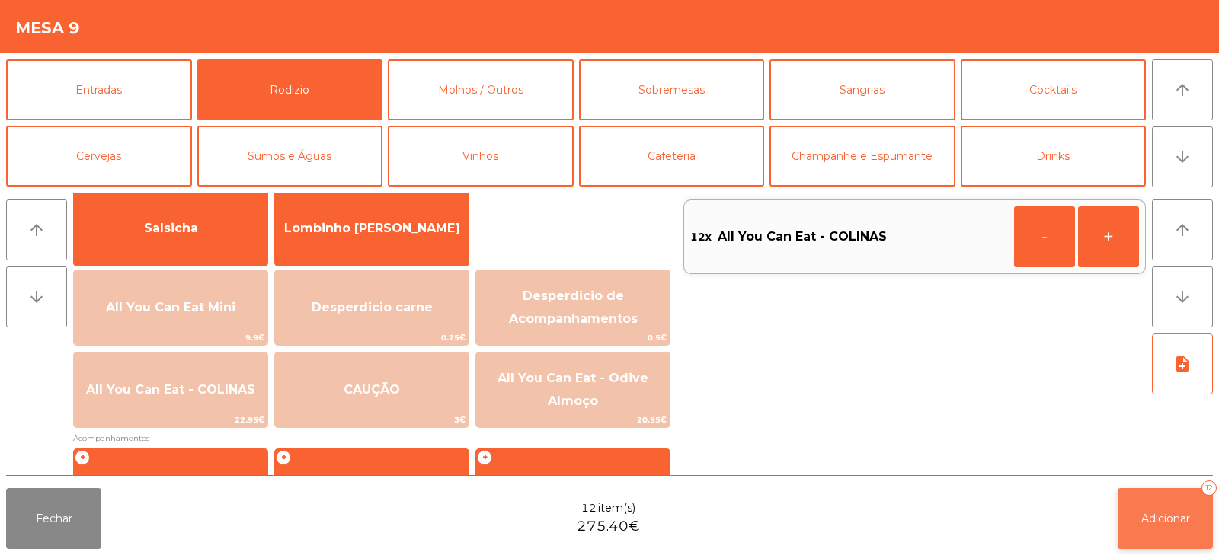
click at [1130, 528] on button "Adicionar 12" at bounding box center [1164, 518] width 95 height 61
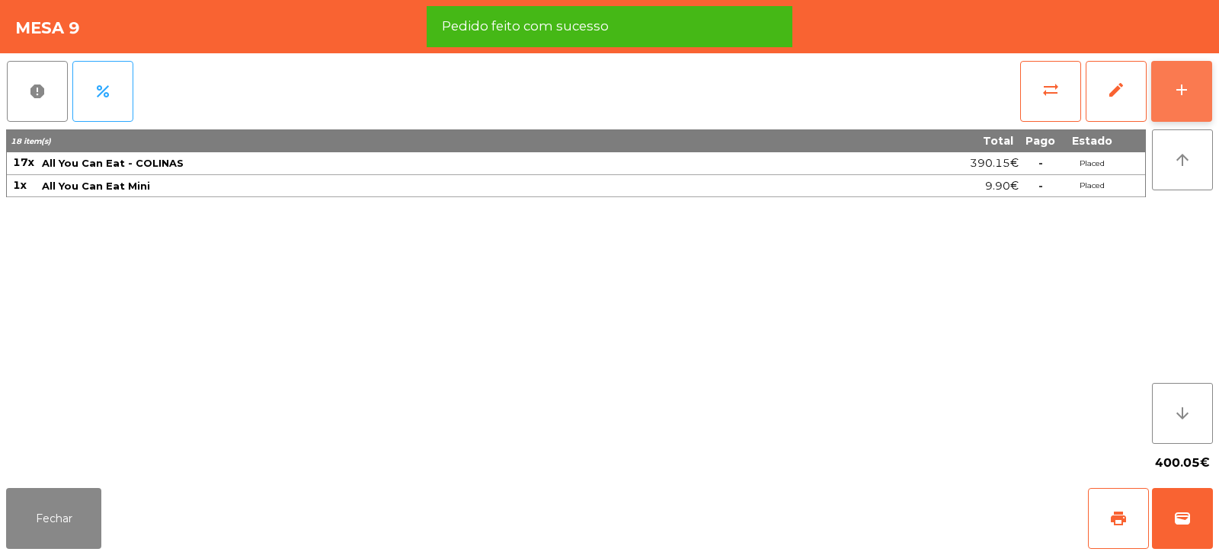
click at [1184, 103] on button "add" at bounding box center [1181, 91] width 61 height 61
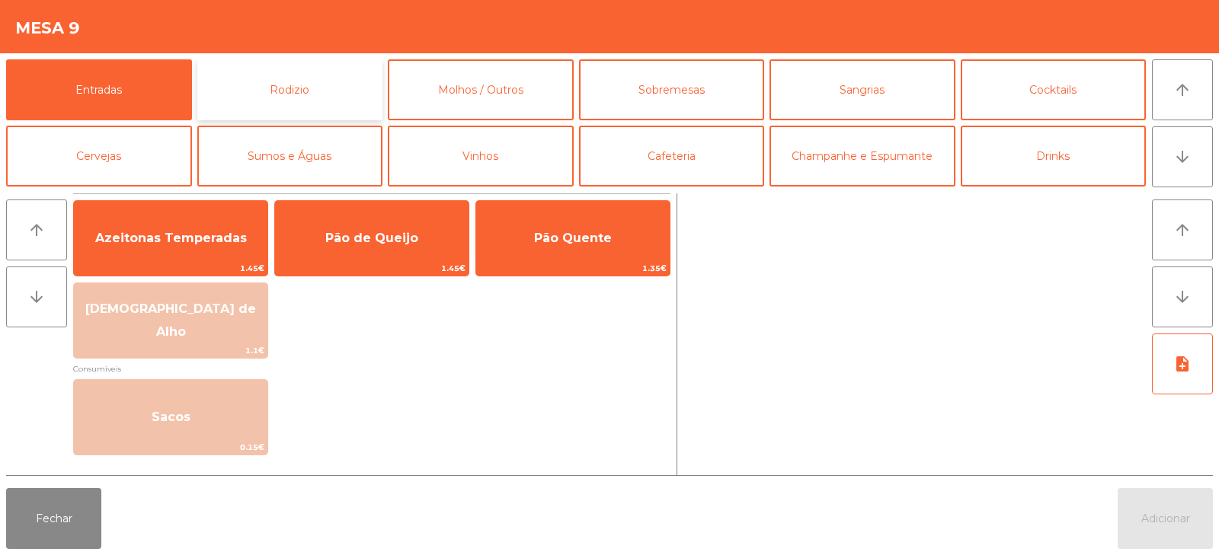
click at [293, 94] on button "Rodizio" at bounding box center [290, 89] width 186 height 61
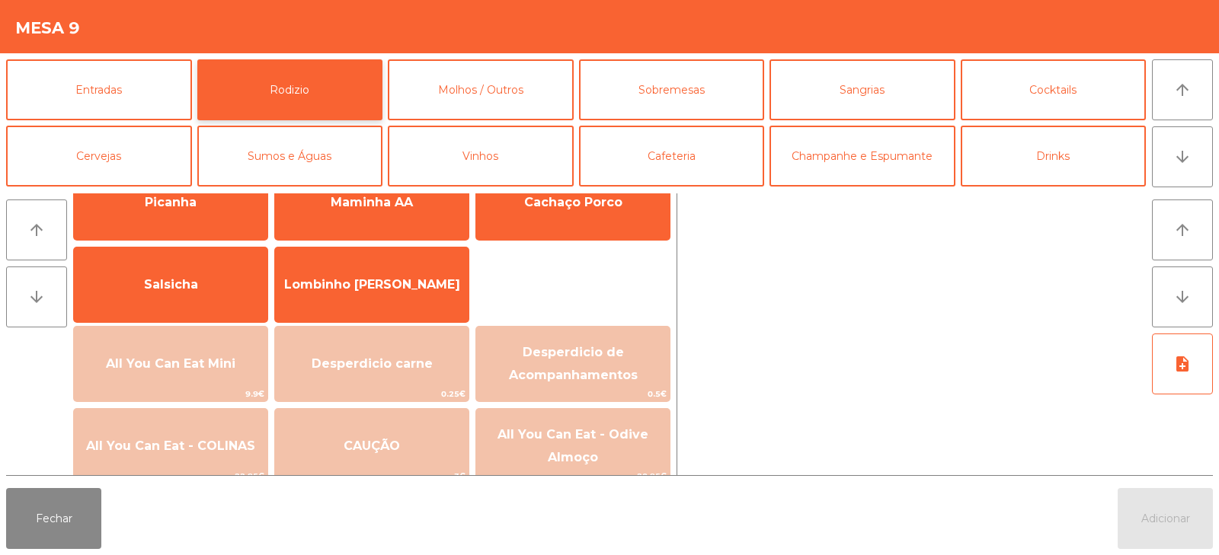
scroll to position [59, 0]
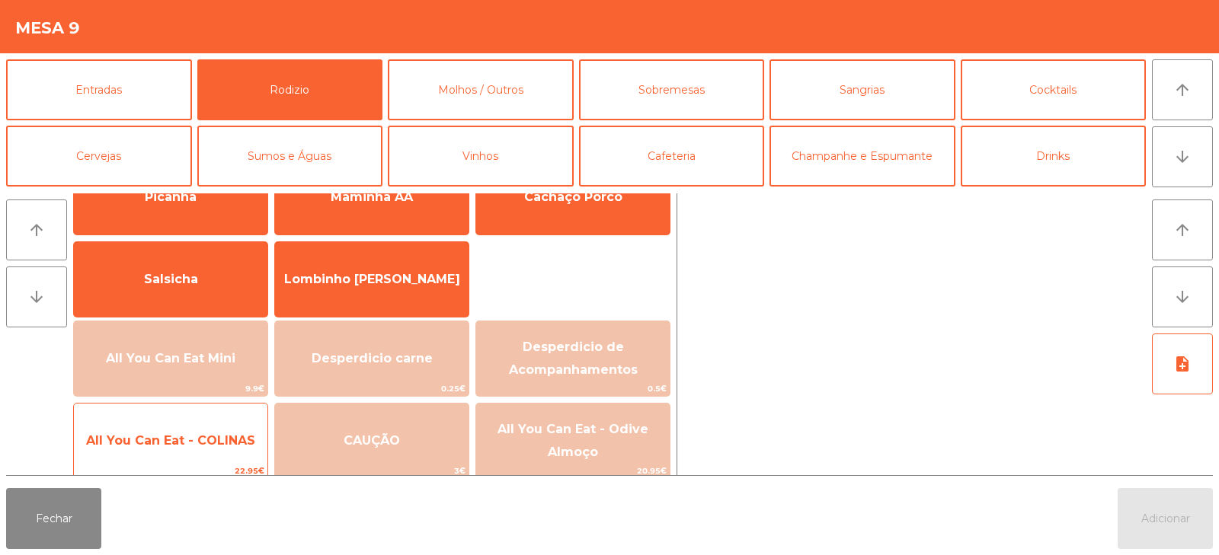
click at [215, 436] on span "All You Can Eat - COLINAS" at bounding box center [170, 440] width 169 height 14
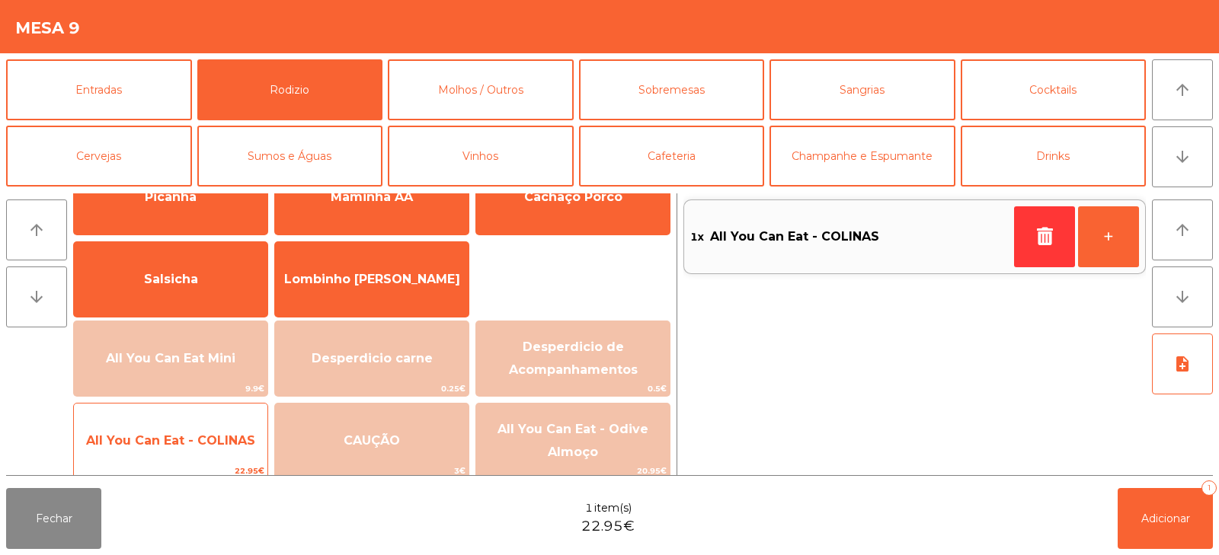
click at [220, 443] on span "All You Can Eat - COLINAS" at bounding box center [170, 440] width 169 height 14
click at [226, 444] on span "All You Can Eat - COLINAS" at bounding box center [170, 440] width 169 height 14
click at [232, 450] on span "All You Can Eat - COLINAS" at bounding box center [170, 440] width 193 height 41
click at [234, 452] on span "All You Can Eat - COLINAS" at bounding box center [170, 440] width 193 height 41
click at [238, 452] on span "All You Can Eat - COLINAS" at bounding box center [170, 440] width 193 height 41
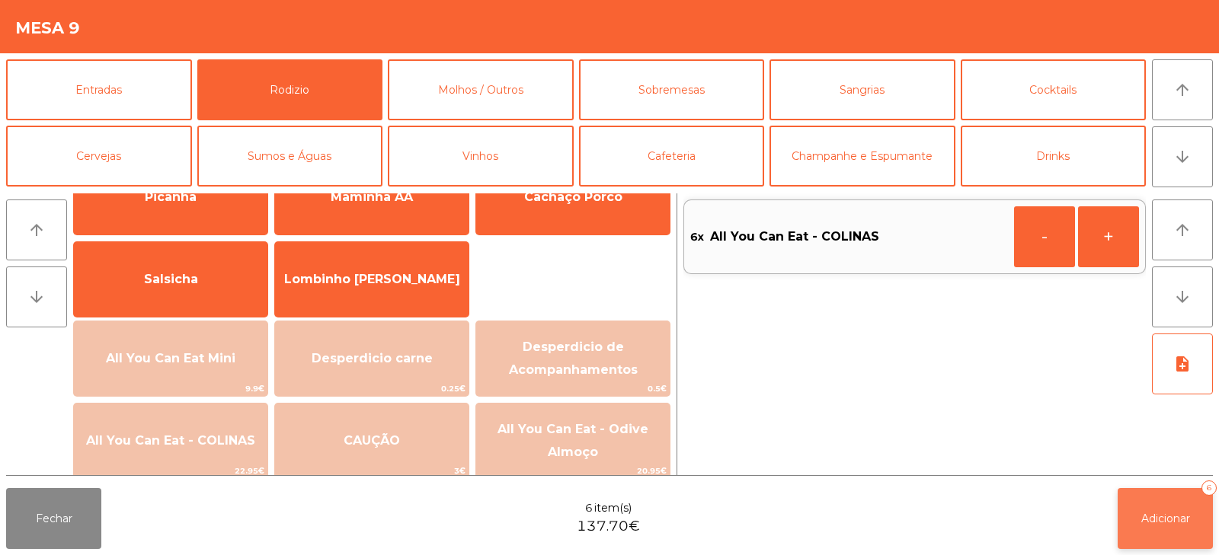
click at [1135, 516] on button "Adicionar 6" at bounding box center [1164, 518] width 95 height 61
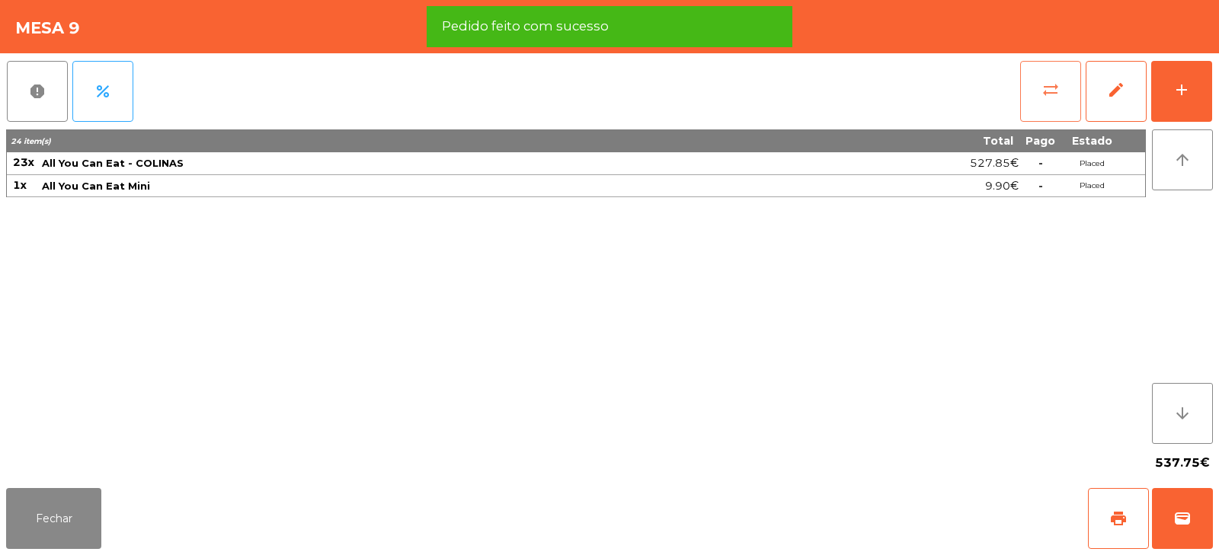
click at [1046, 101] on button "sync_alt" at bounding box center [1050, 91] width 61 height 61
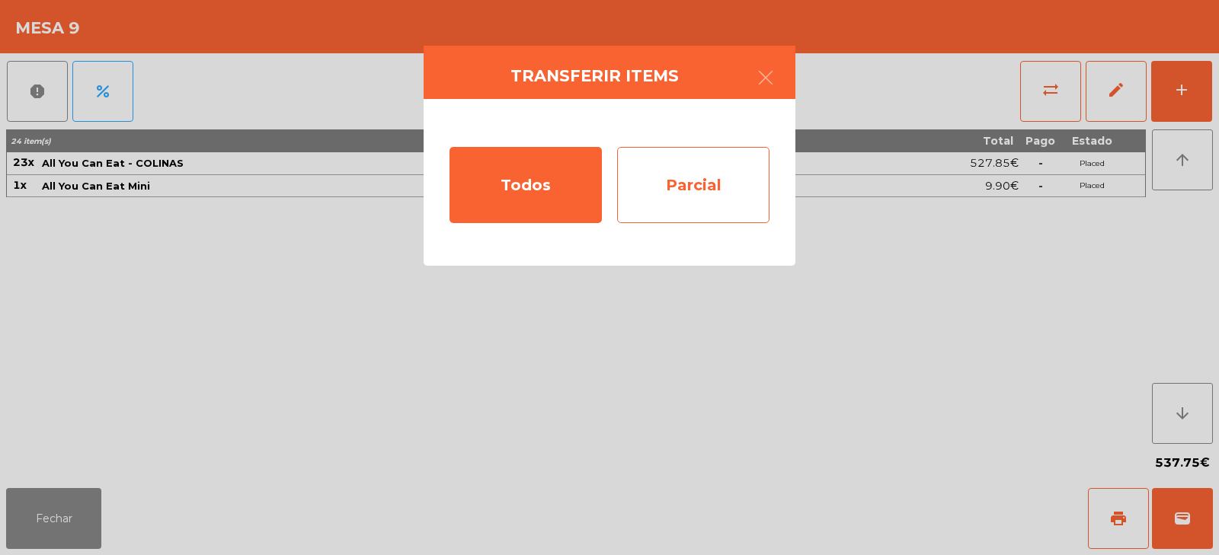
click at [735, 168] on div "Parcial" at bounding box center [693, 185] width 152 height 76
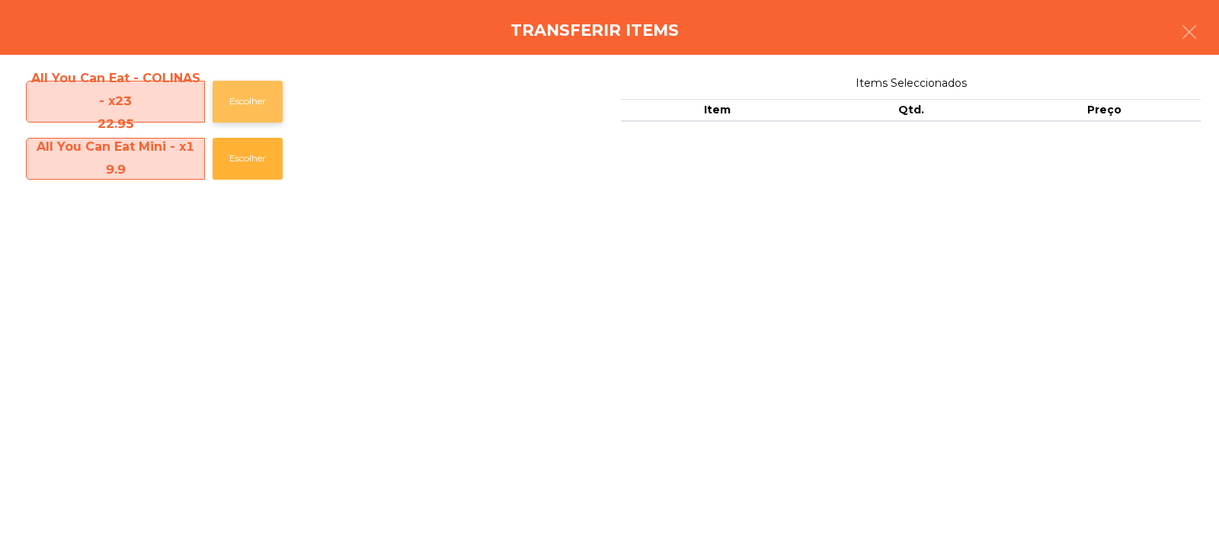
click at [231, 106] on button "Escolher" at bounding box center [248, 102] width 70 height 42
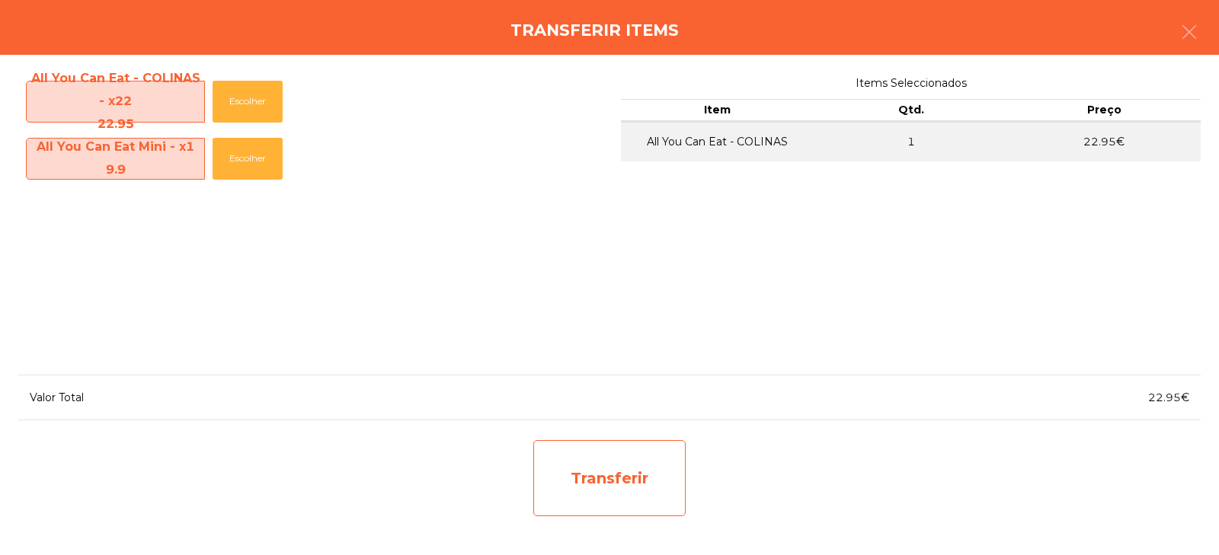
click at [585, 483] on div "Transferir" at bounding box center [609, 478] width 152 height 76
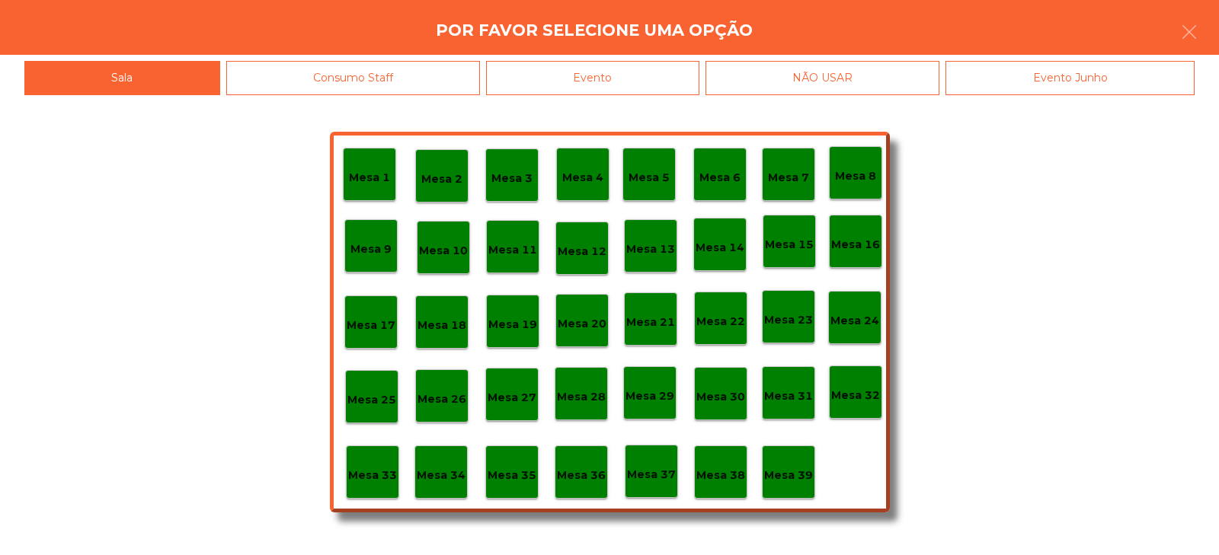
click at [653, 474] on p "Mesa 37" at bounding box center [651, 475] width 49 height 18
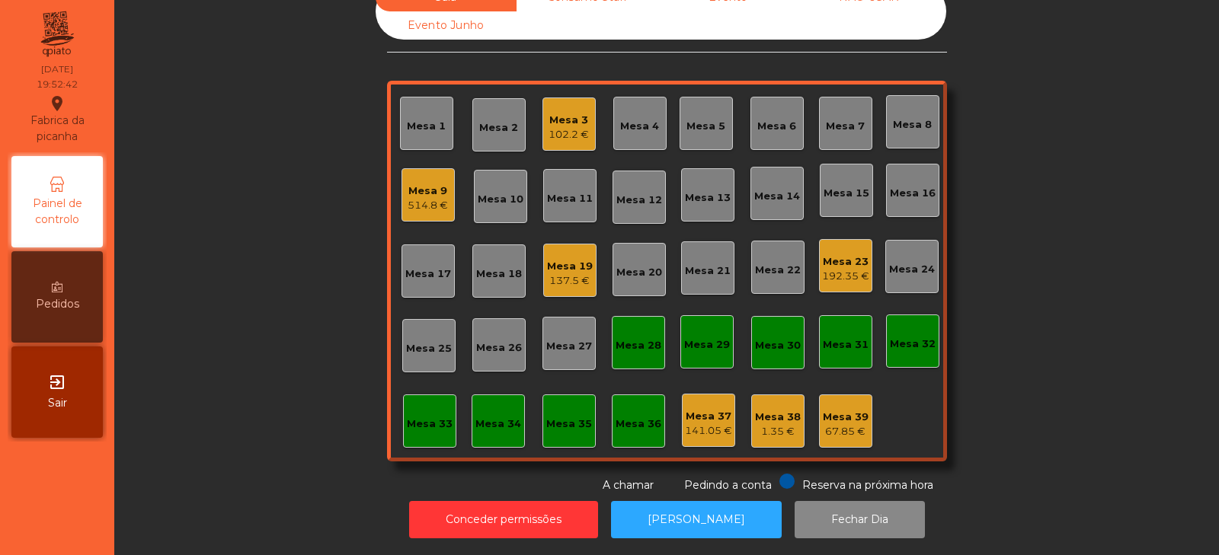
click at [552, 341] on div "Mesa 27" at bounding box center [569, 346] width 46 height 15
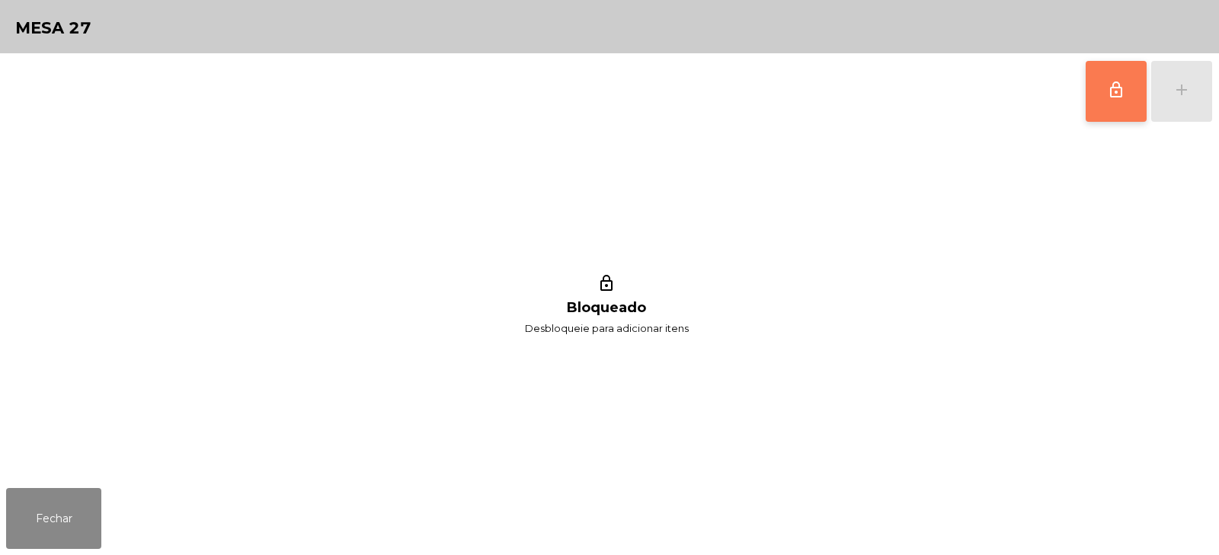
click at [1095, 94] on button "lock_outline" at bounding box center [1115, 91] width 61 height 61
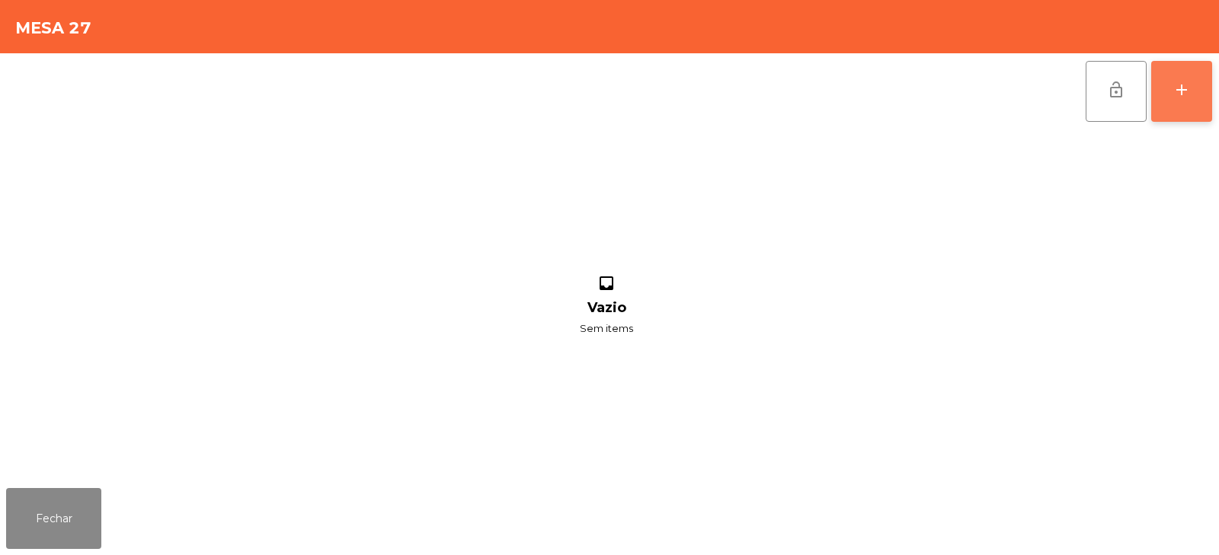
click at [1180, 105] on button "add" at bounding box center [1181, 91] width 61 height 61
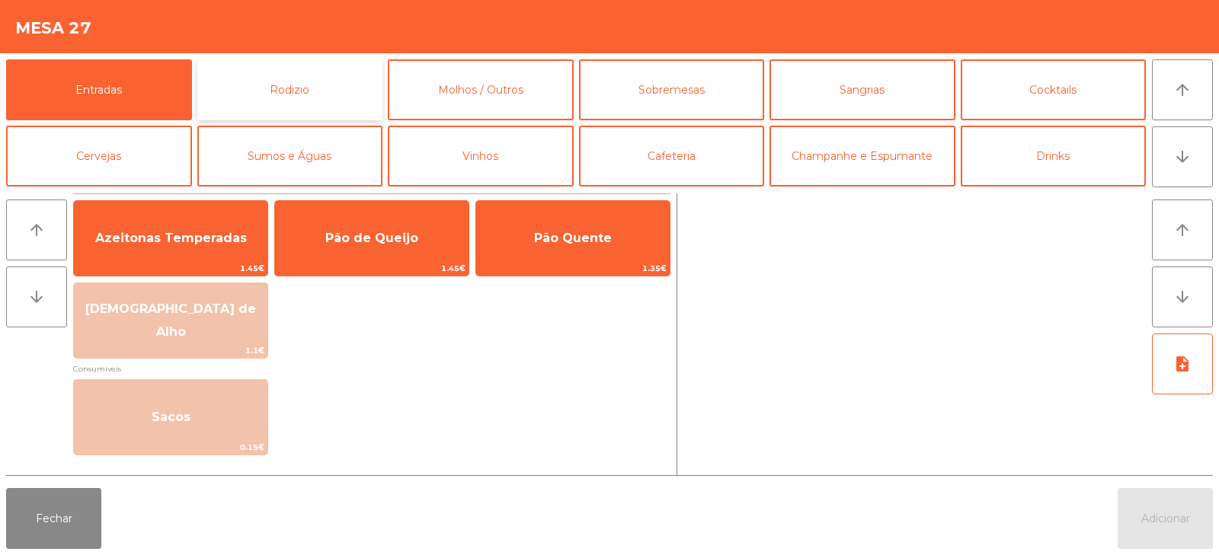
click at [307, 104] on button "Rodizio" at bounding box center [290, 89] width 186 height 61
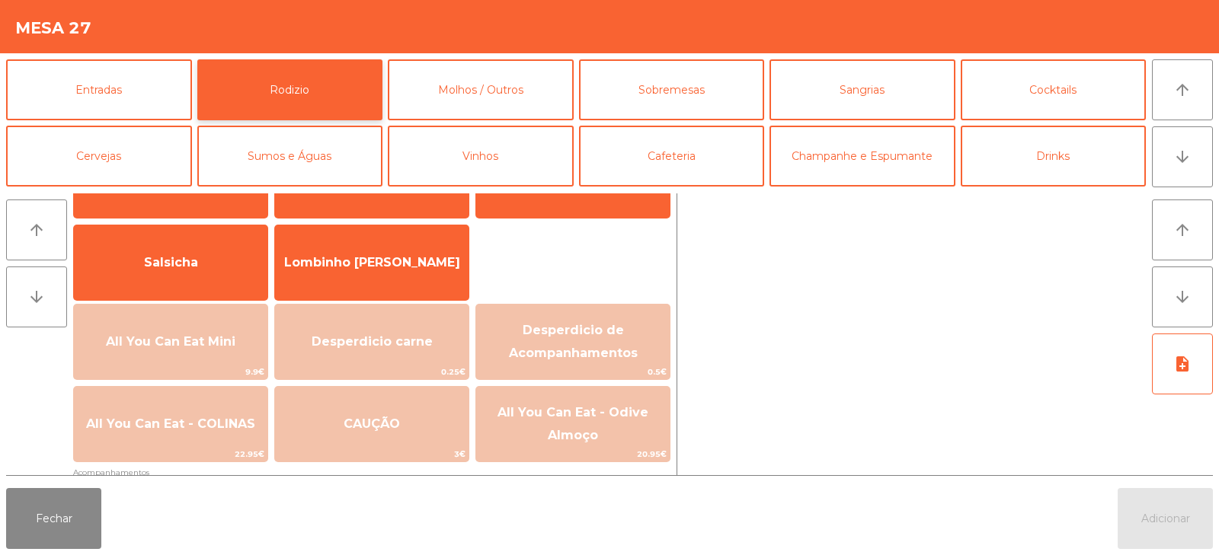
scroll to position [98, 0]
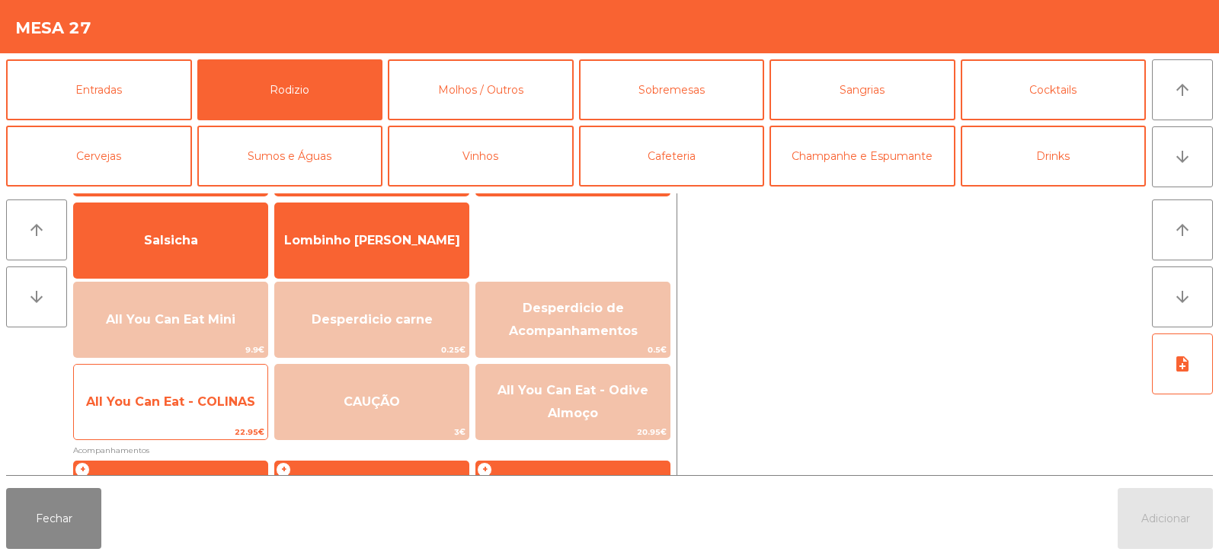
click at [213, 426] on span "22.95€" at bounding box center [170, 432] width 193 height 14
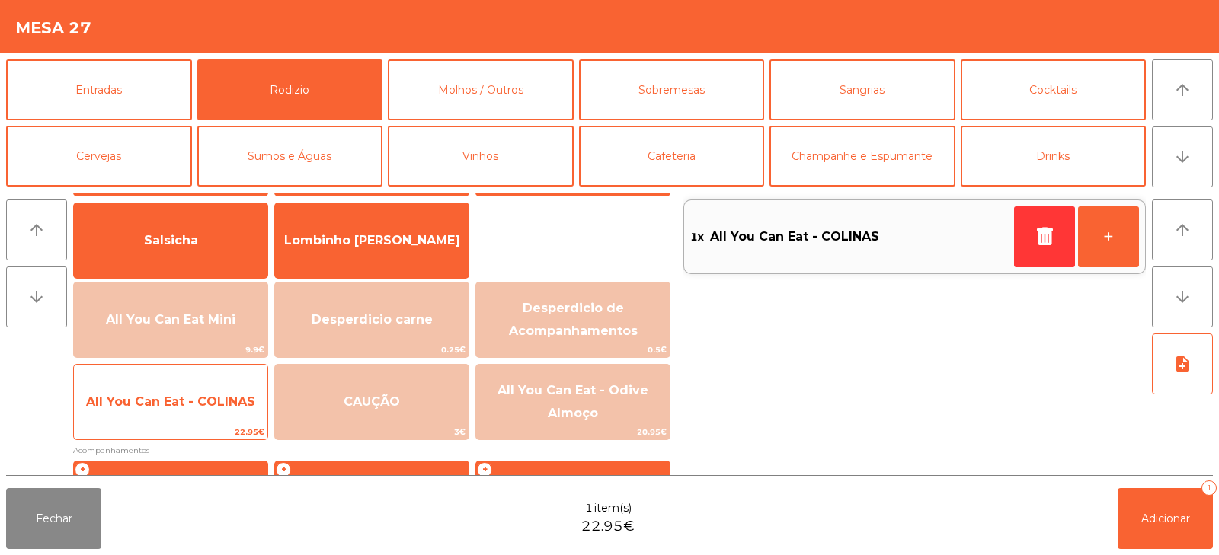
click at [229, 417] on span "All You Can Eat - COLINAS" at bounding box center [170, 402] width 193 height 41
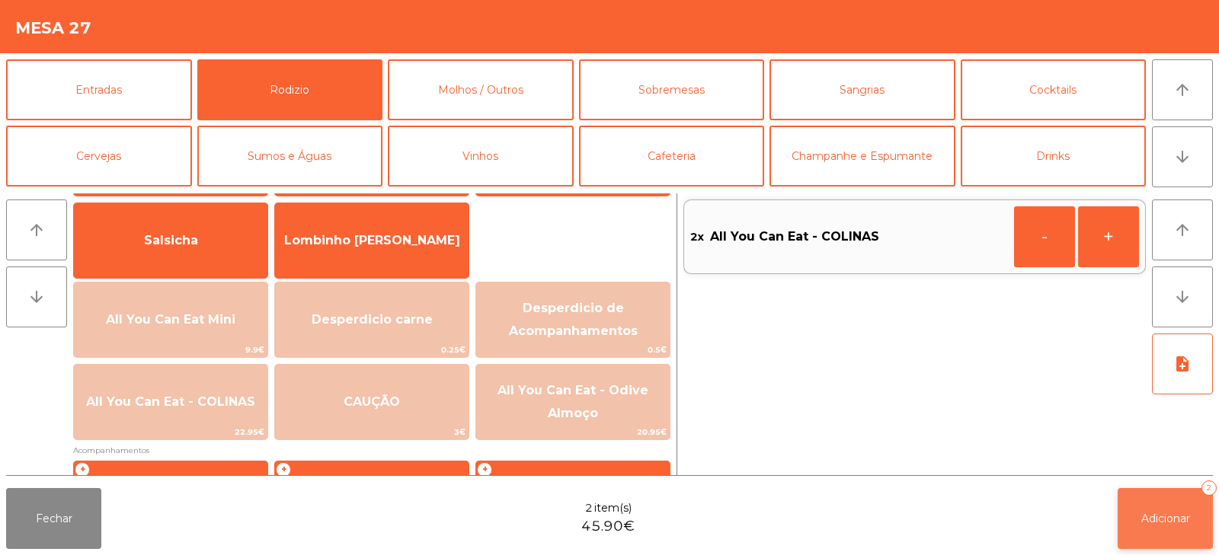
click at [1127, 510] on button "Adicionar 2" at bounding box center [1164, 518] width 95 height 61
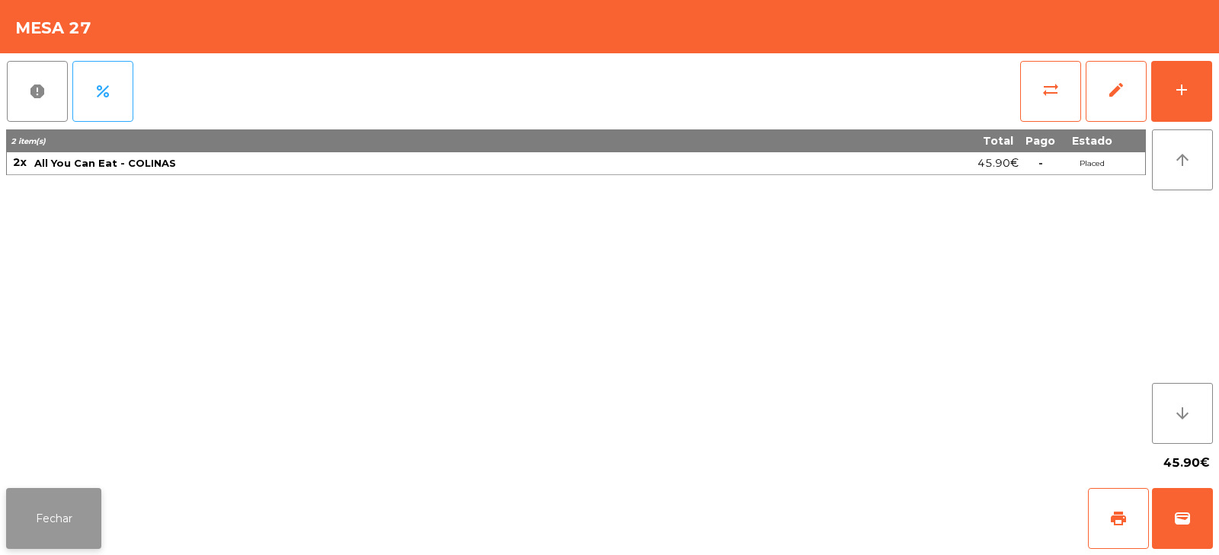
click at [33, 545] on button "Fechar" at bounding box center [53, 518] width 95 height 61
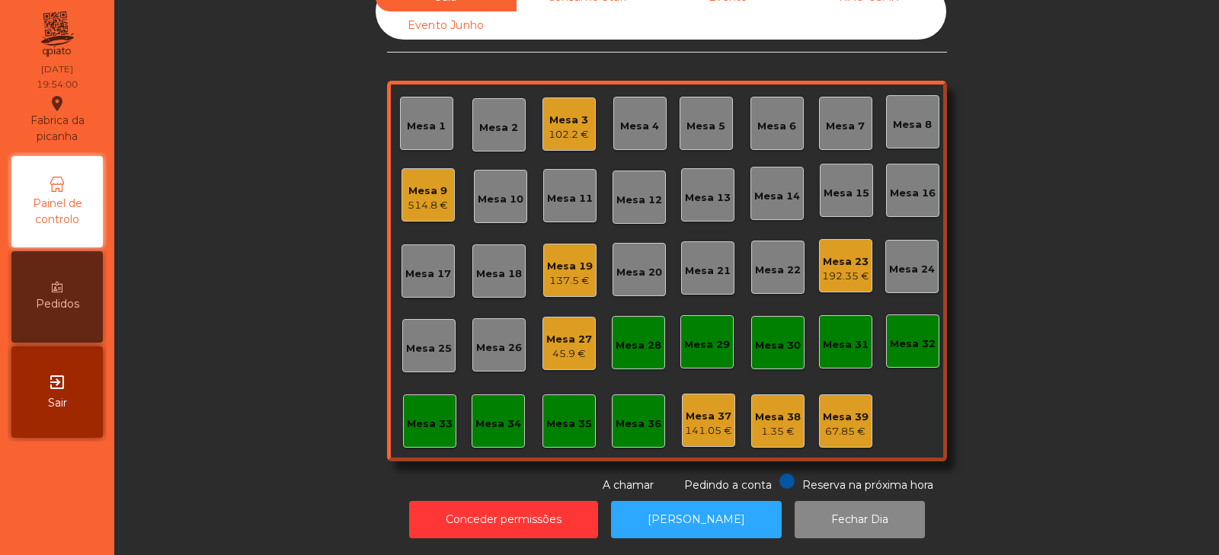
click at [898, 120] on div "Mesa 8" at bounding box center [912, 124] width 39 height 15
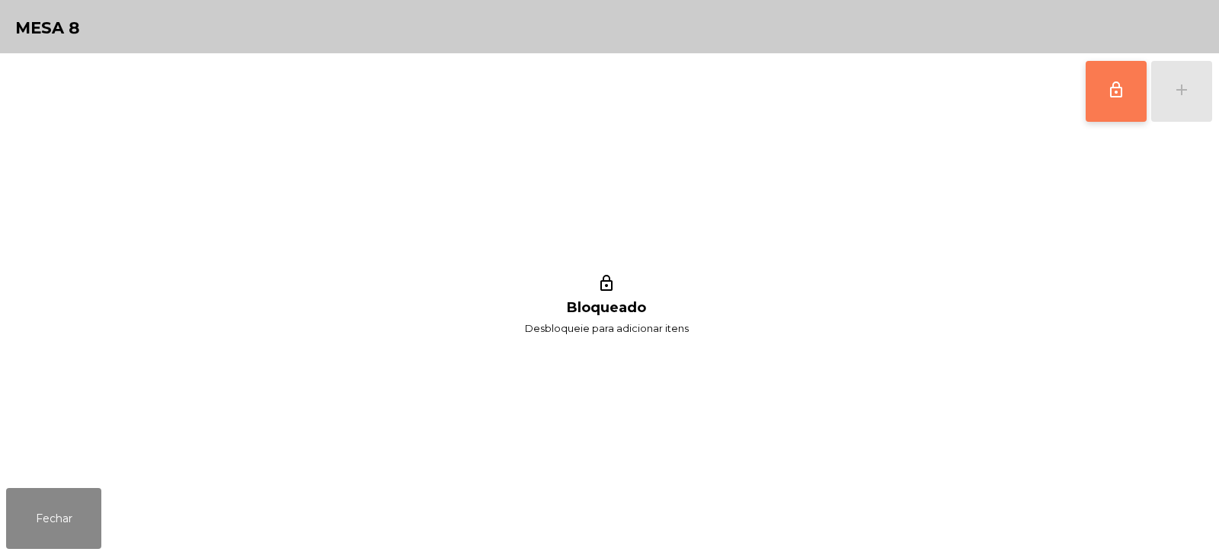
click at [1114, 98] on span "lock_outline" at bounding box center [1116, 90] width 18 height 18
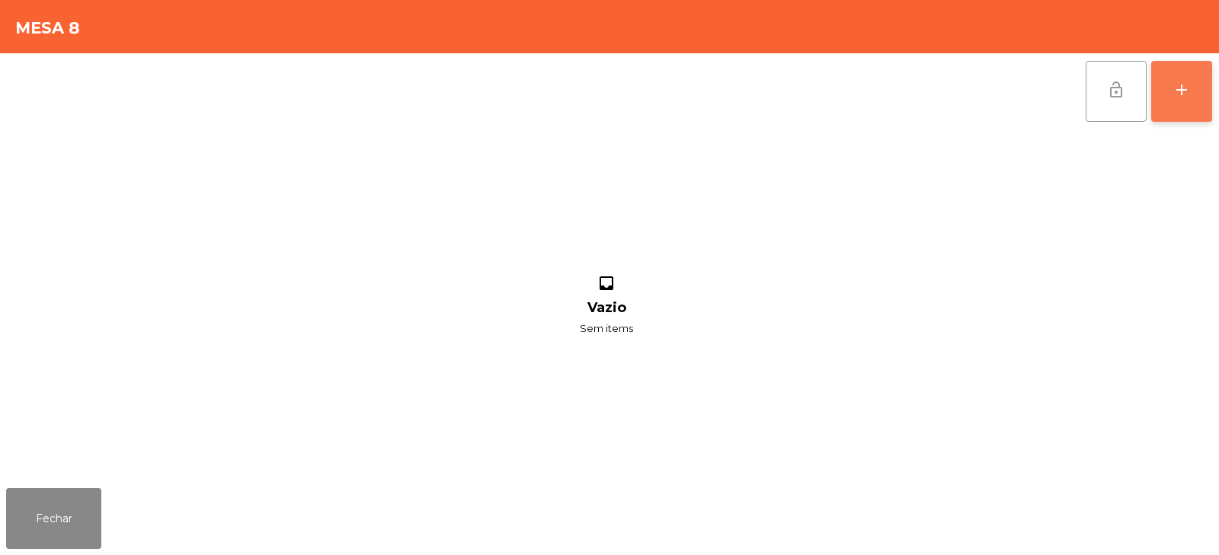
click at [1188, 98] on div "add" at bounding box center [1181, 90] width 18 height 18
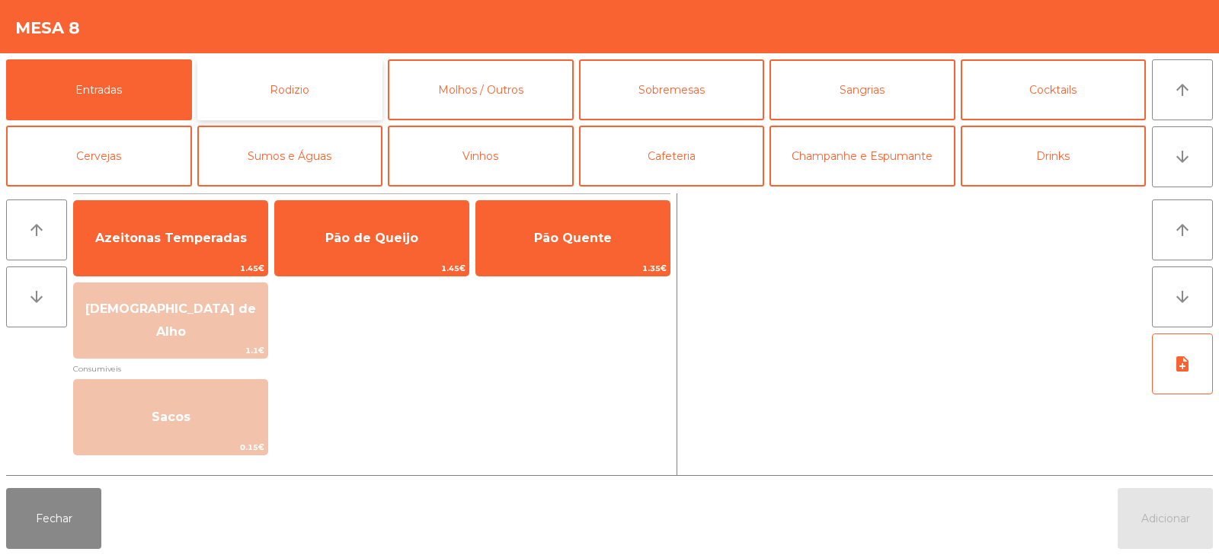
click at [286, 67] on button "Rodizio" at bounding box center [290, 89] width 186 height 61
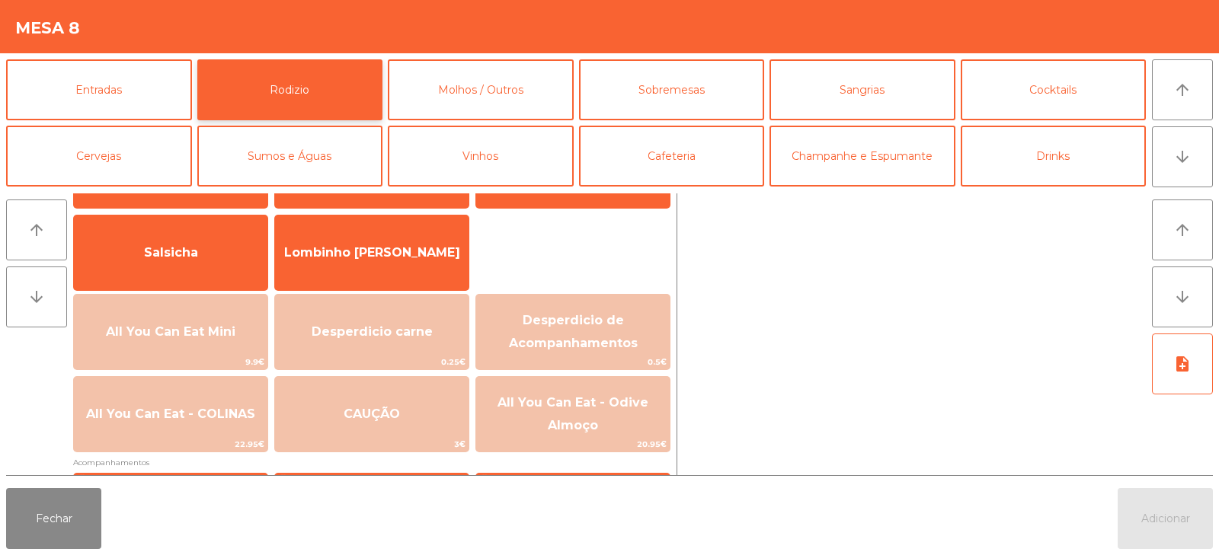
scroll to position [129, 0]
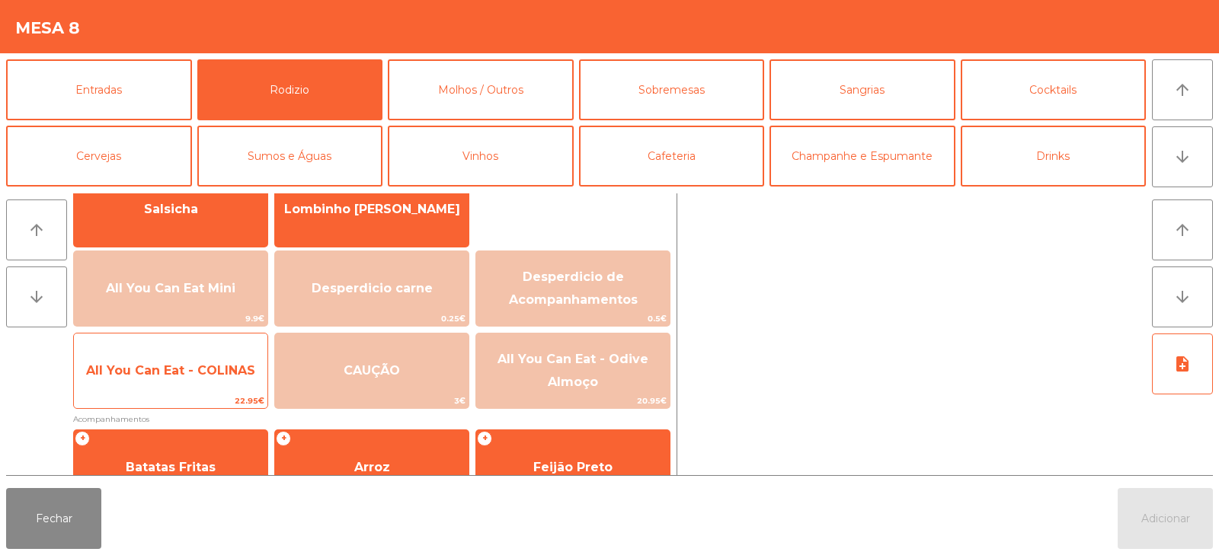
click at [216, 384] on span "All You Can Eat - COLINAS" at bounding box center [170, 370] width 193 height 41
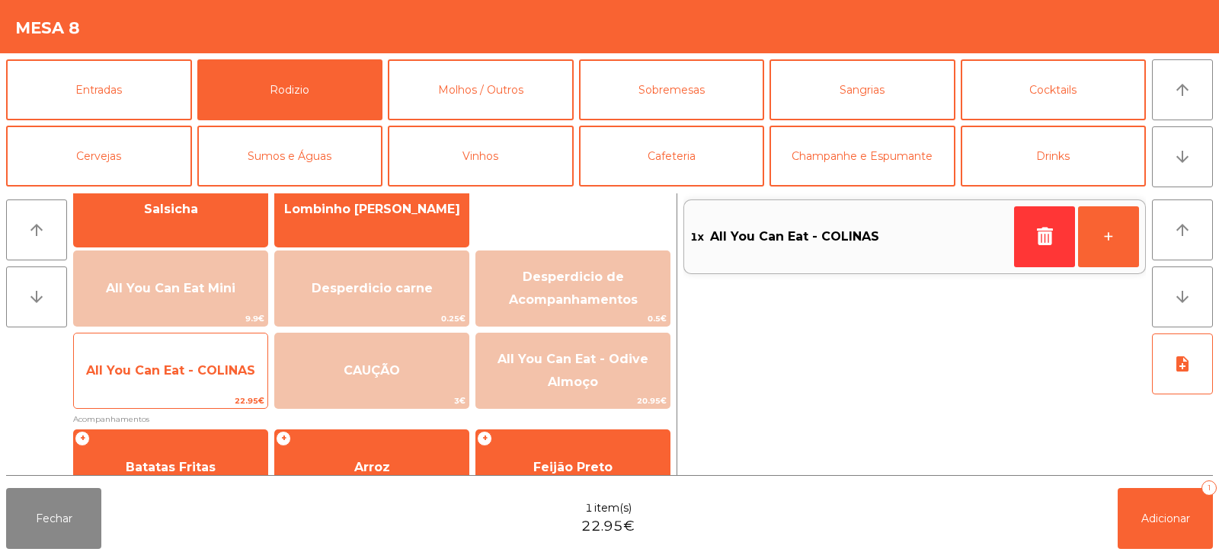
click at [220, 382] on span "All You Can Eat - COLINAS" at bounding box center [170, 370] width 193 height 41
click at [235, 379] on span "All You Can Eat - COLINAS" at bounding box center [170, 370] width 193 height 41
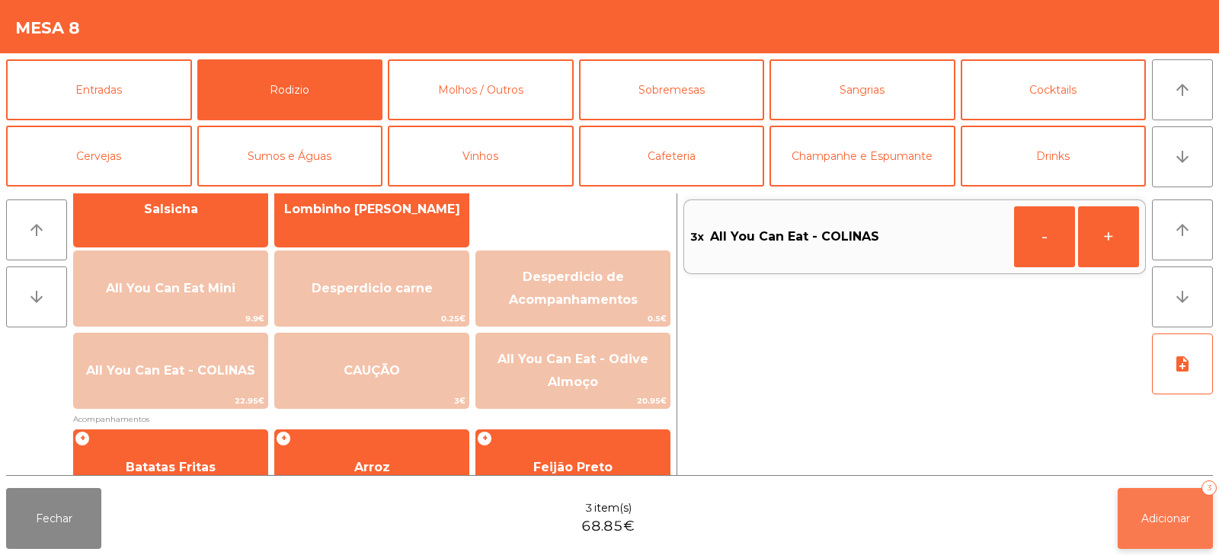
click at [1137, 531] on button "Adicionar 3" at bounding box center [1164, 518] width 95 height 61
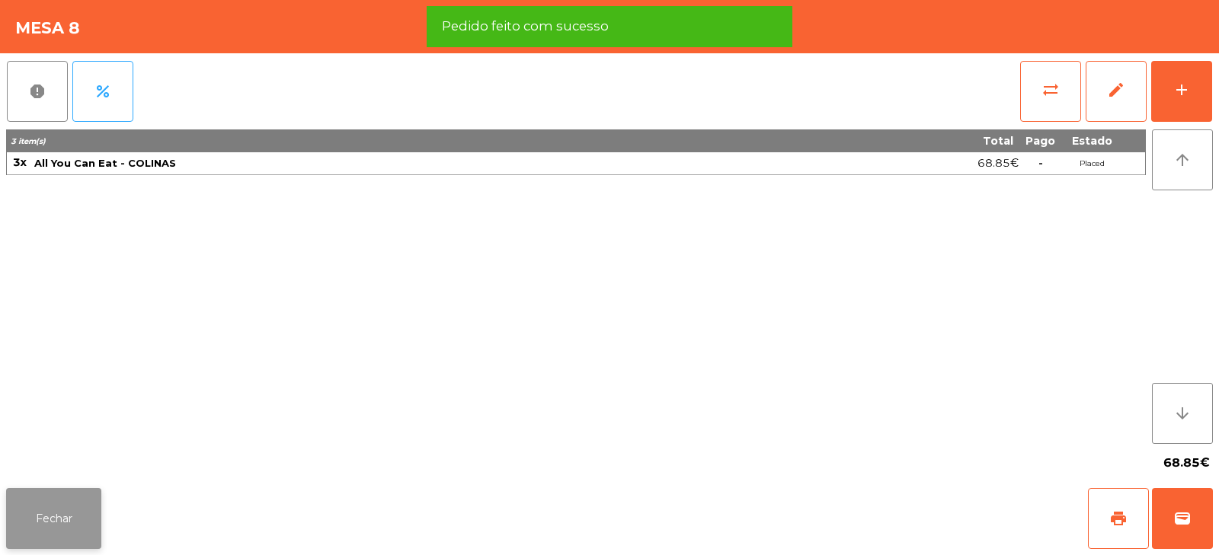
click at [62, 532] on button "Fechar" at bounding box center [53, 518] width 95 height 61
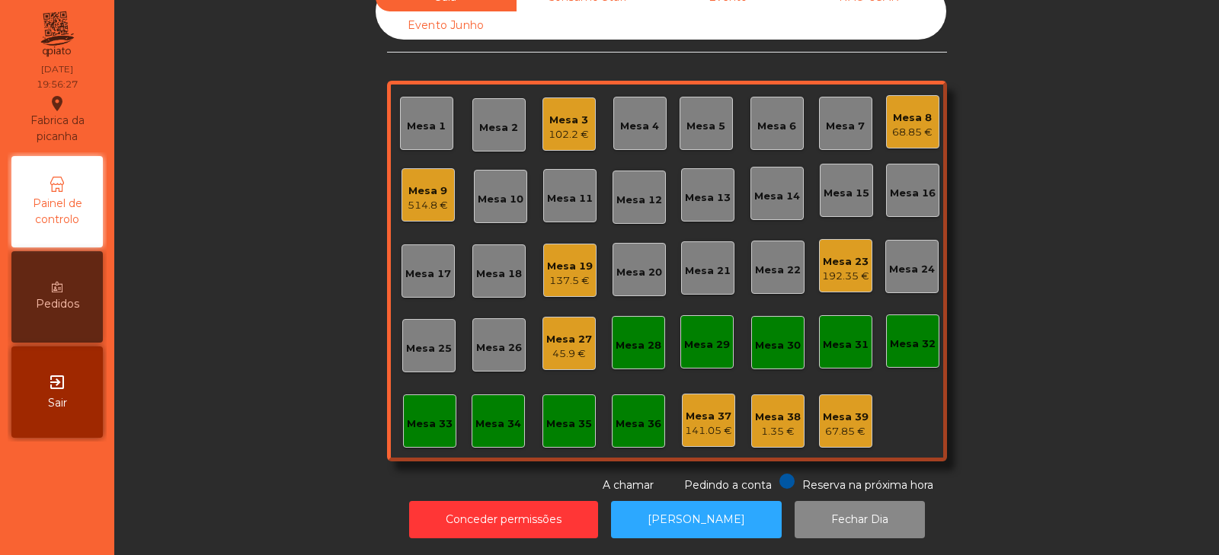
scroll to position [0, 0]
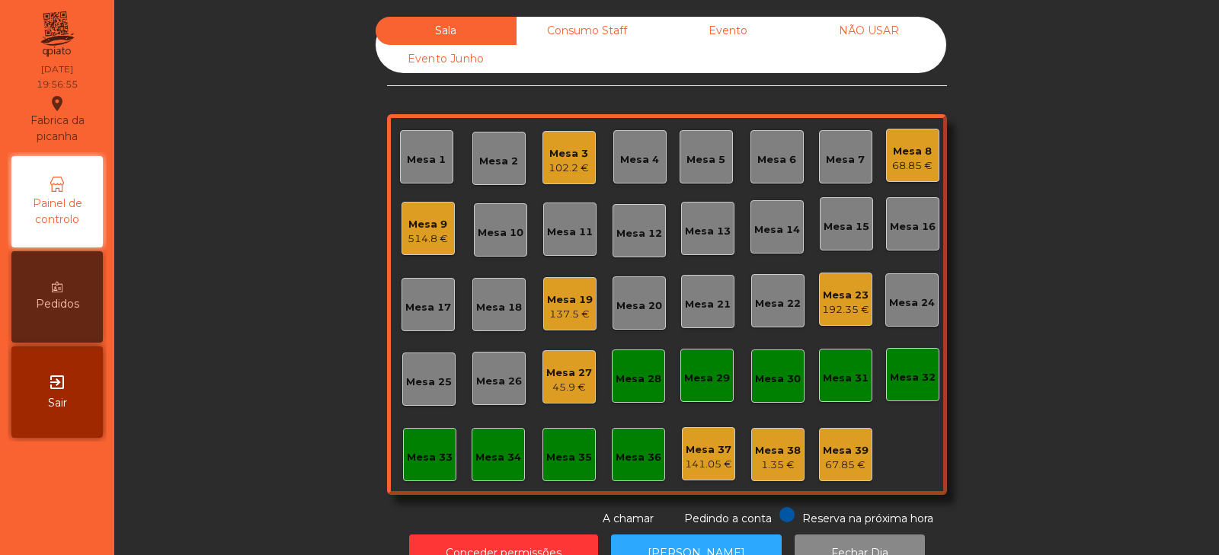
click at [830, 166] on div "Mesa 7" at bounding box center [845, 159] width 39 height 15
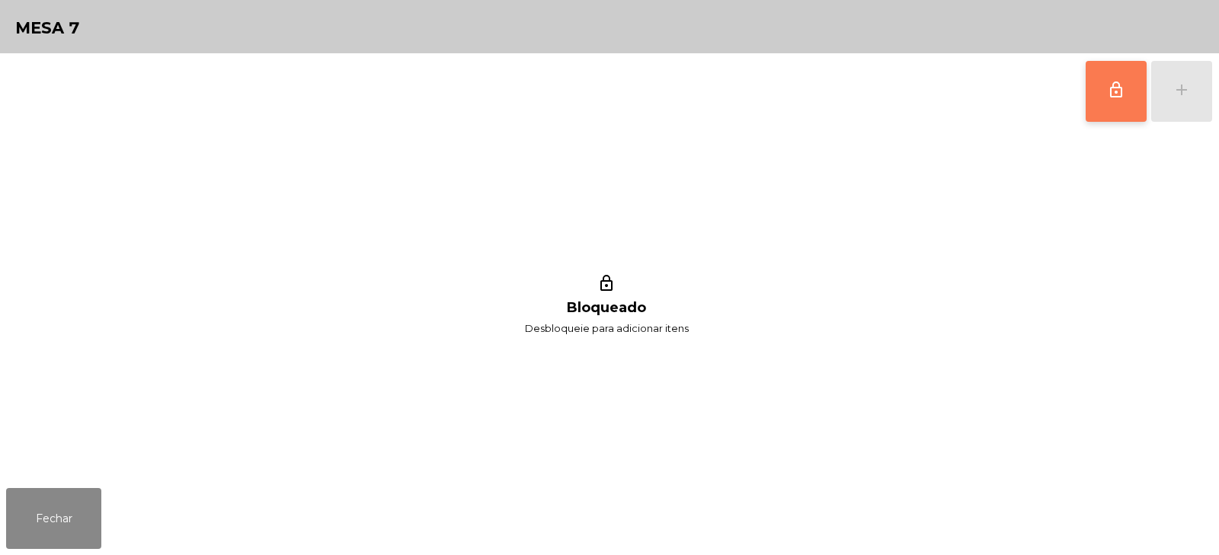
click at [1101, 91] on button "lock_outline" at bounding box center [1115, 91] width 61 height 61
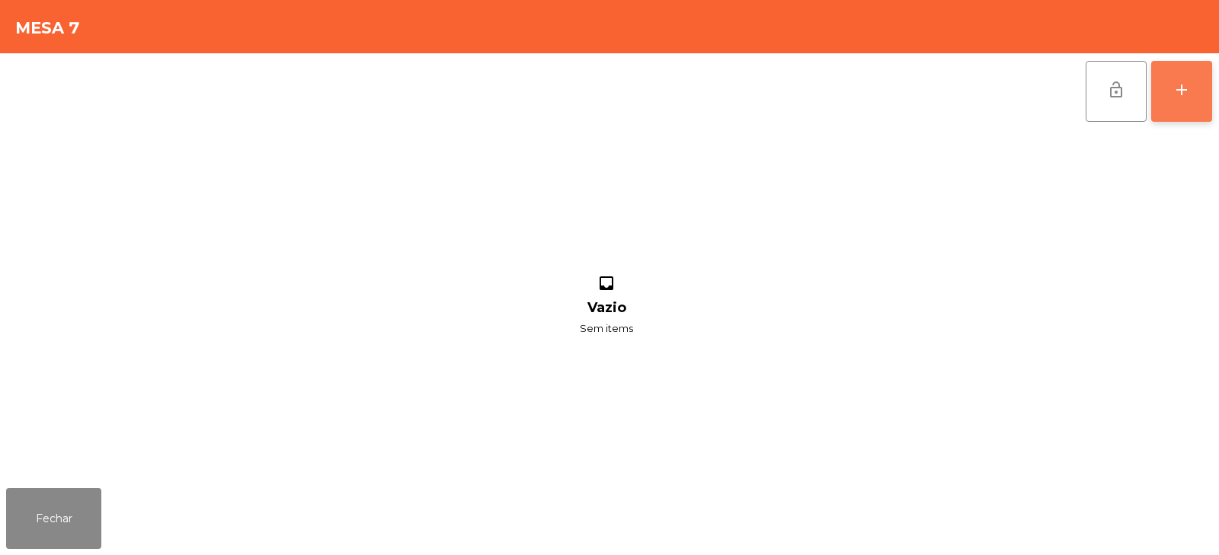
click at [1182, 110] on button "add" at bounding box center [1181, 91] width 61 height 61
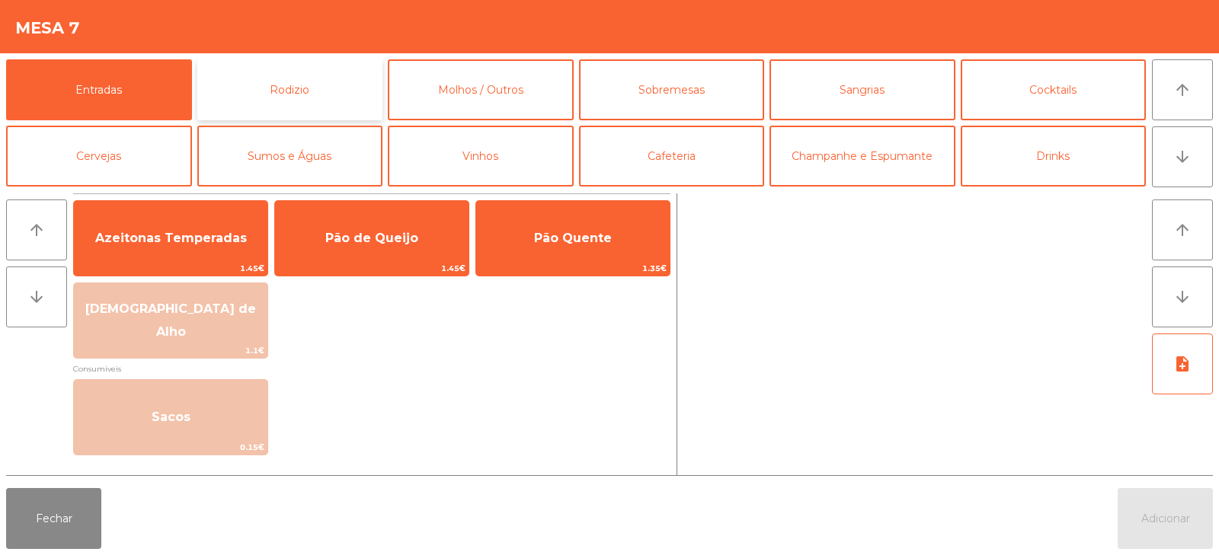
click at [332, 82] on button "Rodizio" at bounding box center [290, 89] width 186 height 61
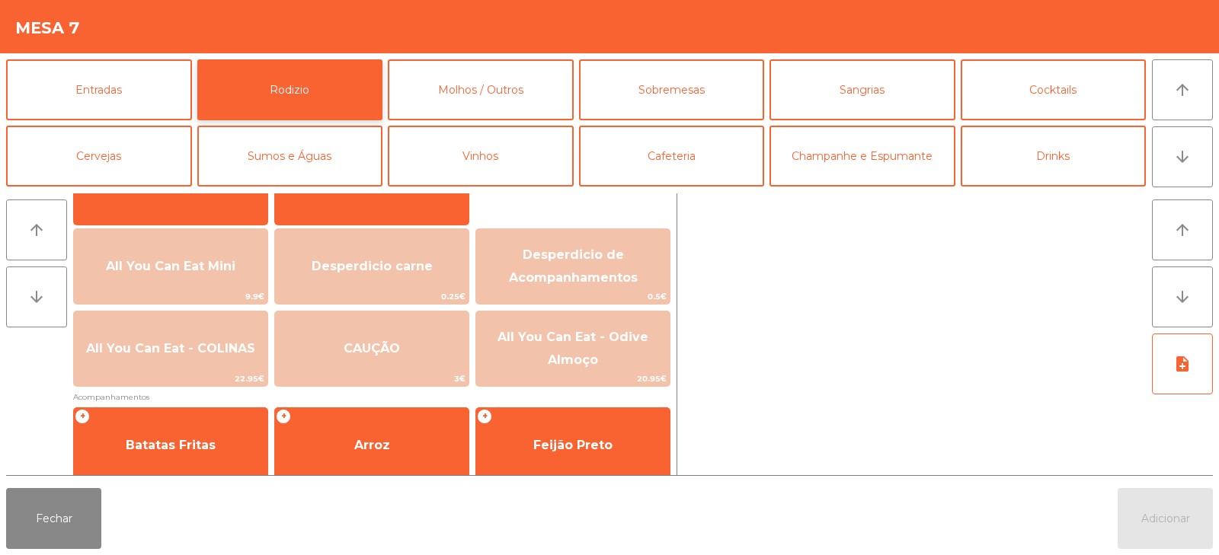
scroll to position [152, 0]
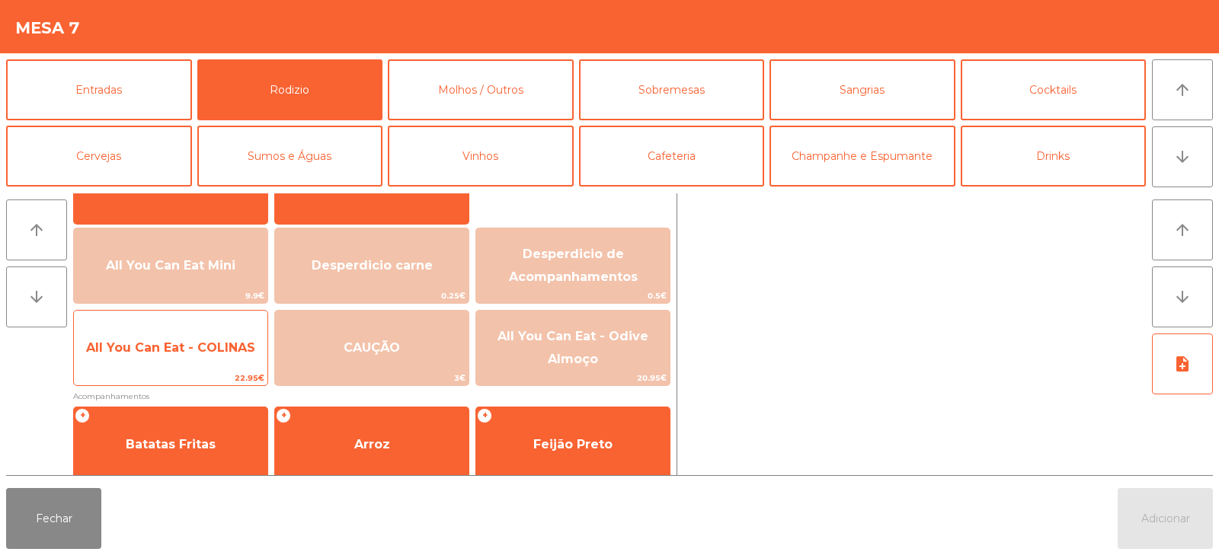
click at [233, 363] on span "All You Can Eat - COLINAS" at bounding box center [170, 348] width 193 height 41
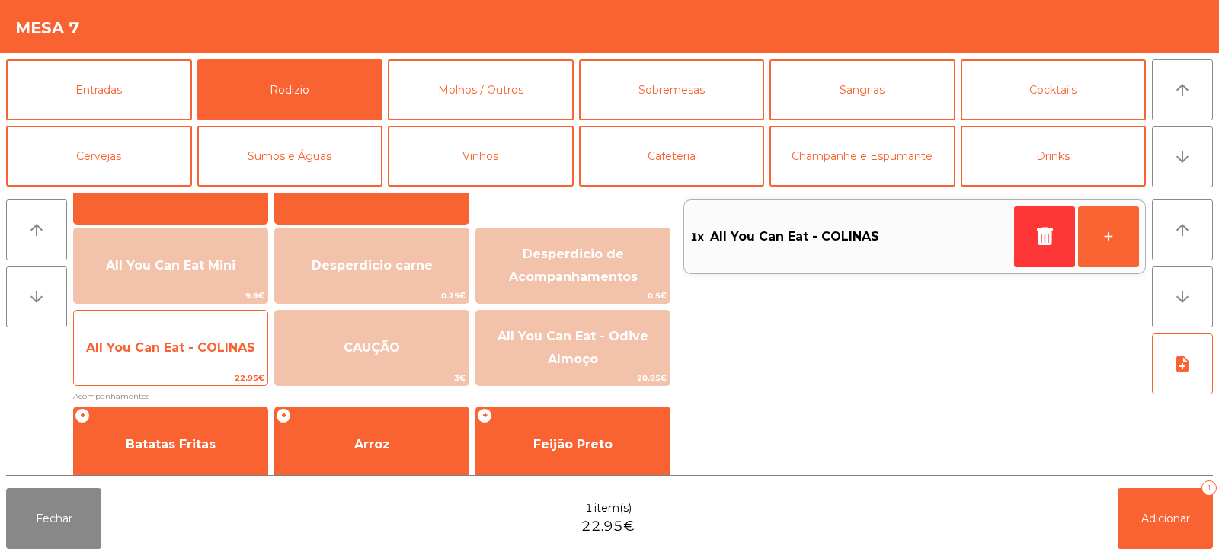
click at [225, 360] on span "All You Can Eat - COLINAS" at bounding box center [170, 348] width 193 height 41
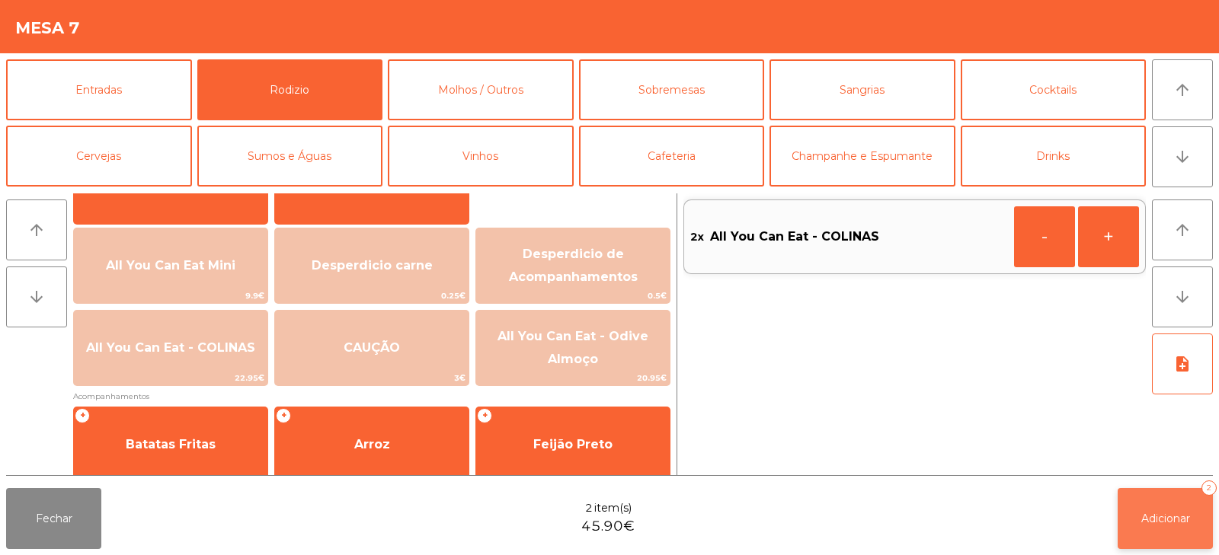
click at [1138, 522] on button "Adicionar 2" at bounding box center [1164, 518] width 95 height 61
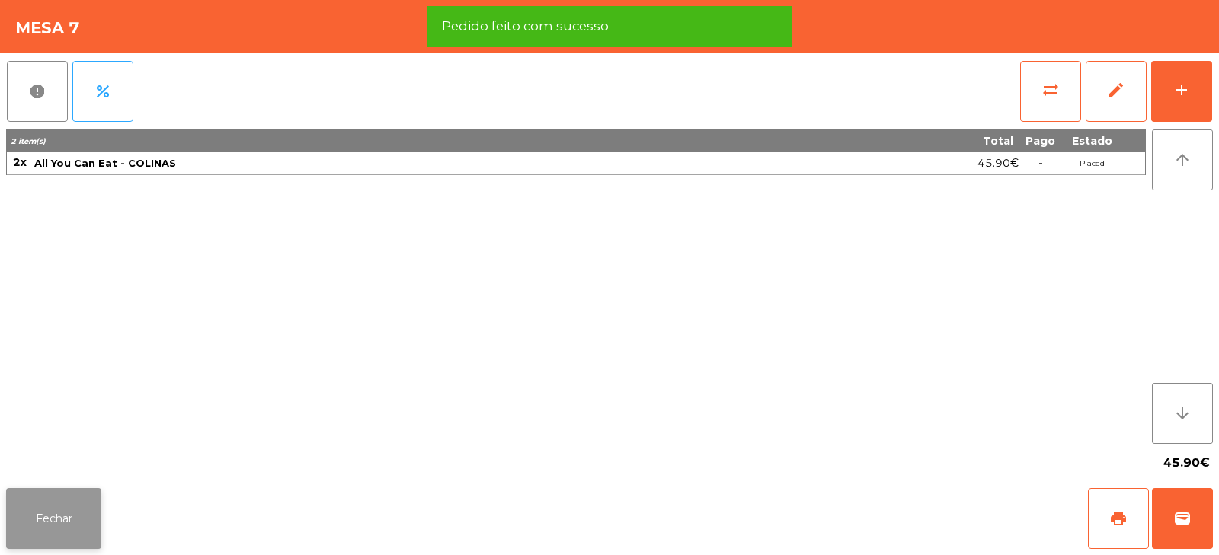
click at [76, 527] on button "Fechar" at bounding box center [53, 518] width 95 height 61
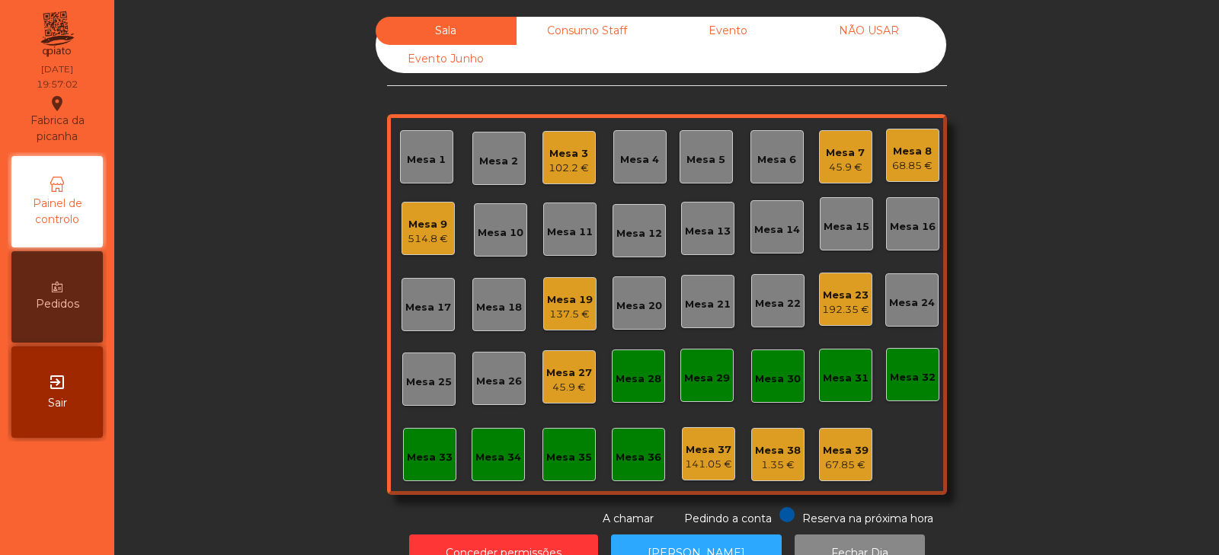
click at [889, 309] on div "Mesa 24" at bounding box center [912, 303] width 46 height 15
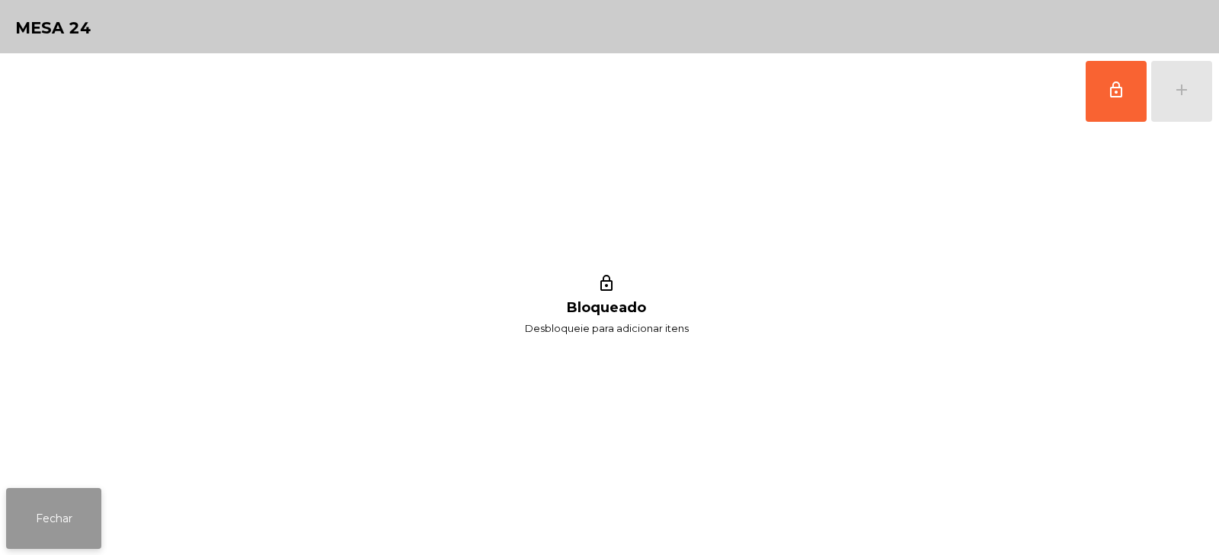
click at [49, 523] on button "Fechar" at bounding box center [53, 518] width 95 height 61
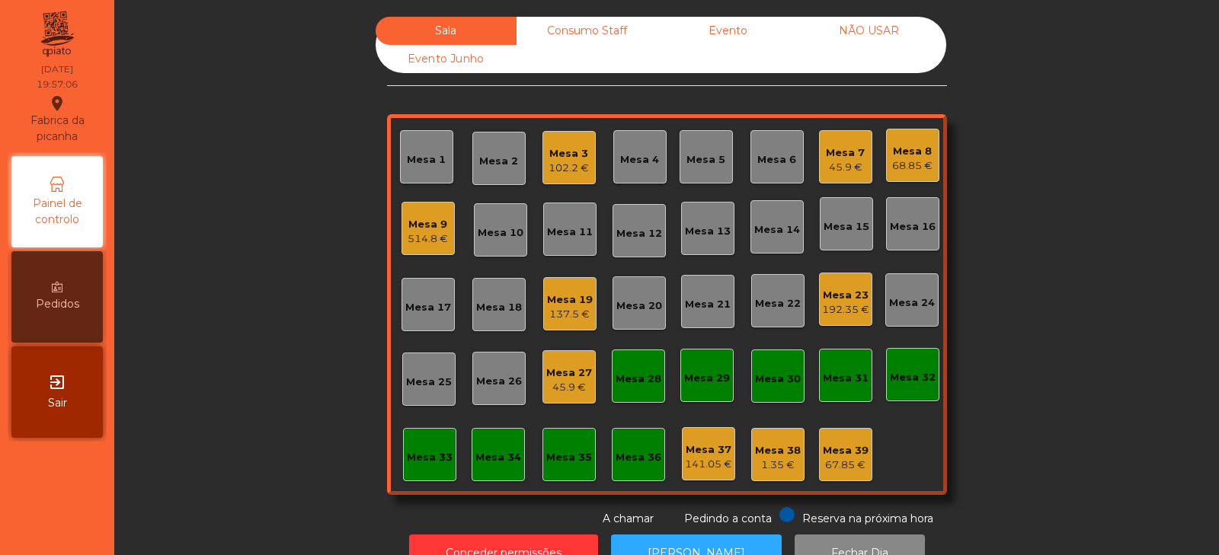
click at [564, 376] on div "Mesa 27" at bounding box center [569, 373] width 46 height 15
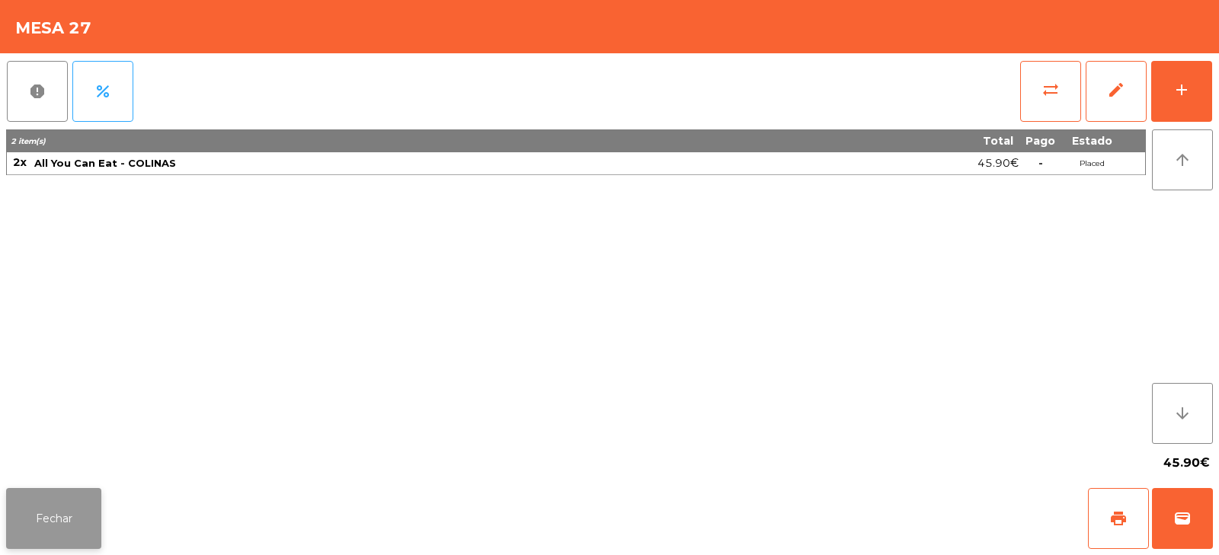
click at [34, 523] on button "Fechar" at bounding box center [53, 518] width 95 height 61
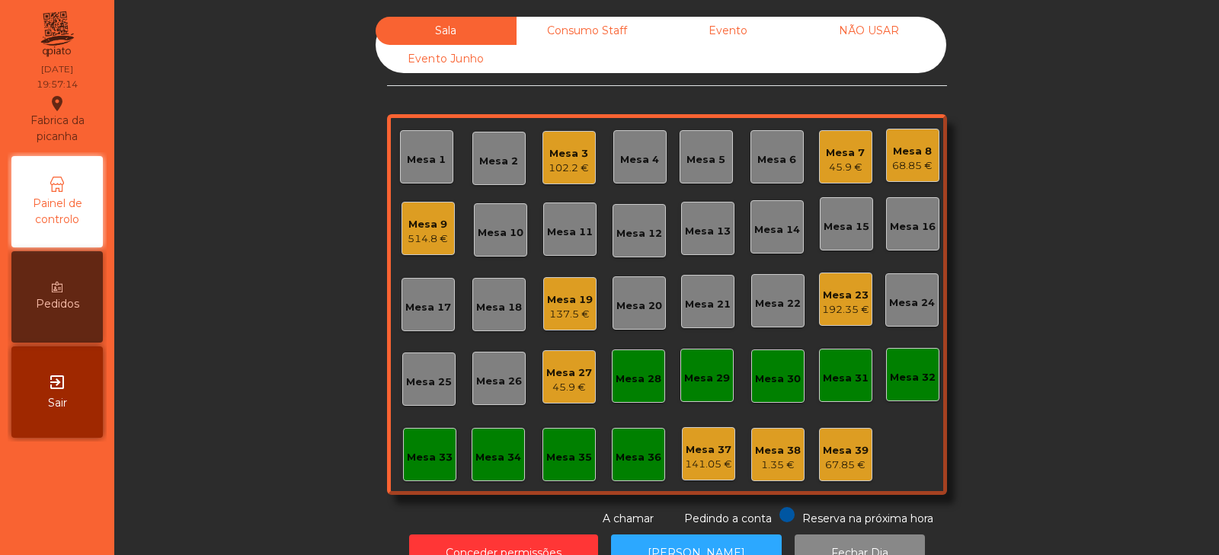
click at [906, 312] on div "Mesa 24" at bounding box center [911, 299] width 53 height 53
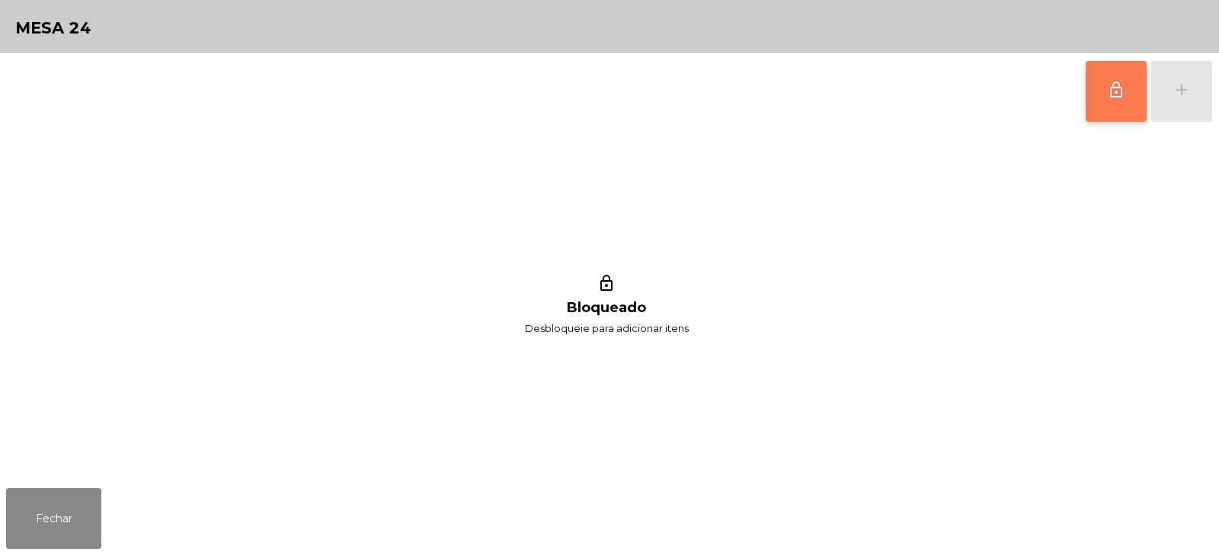
click at [1112, 89] on span "lock_outline" at bounding box center [1116, 90] width 18 height 18
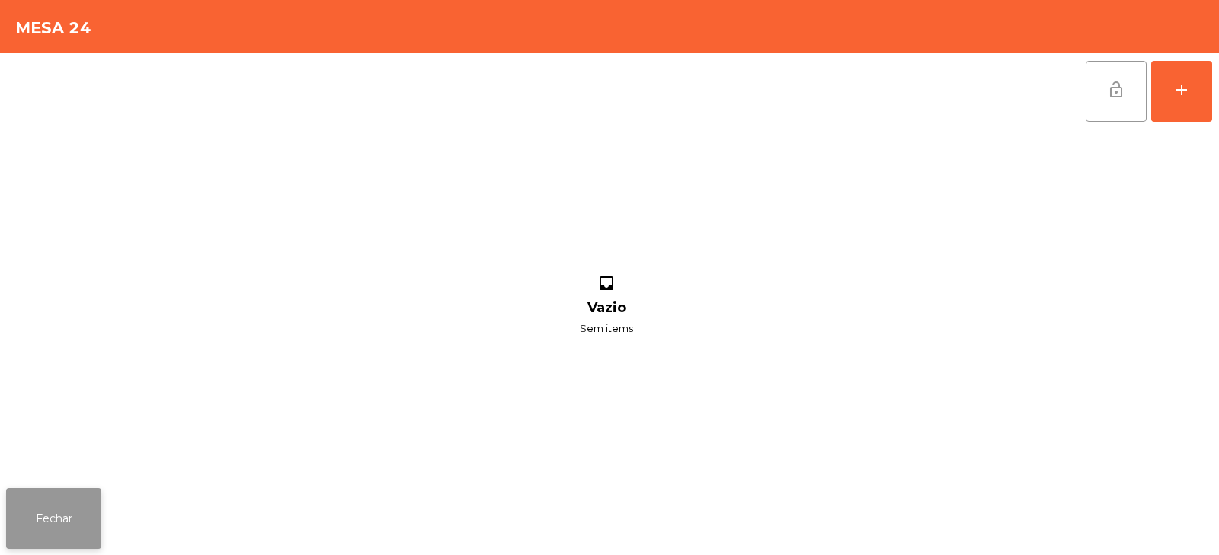
click at [37, 521] on button "Fechar" at bounding box center [53, 518] width 95 height 61
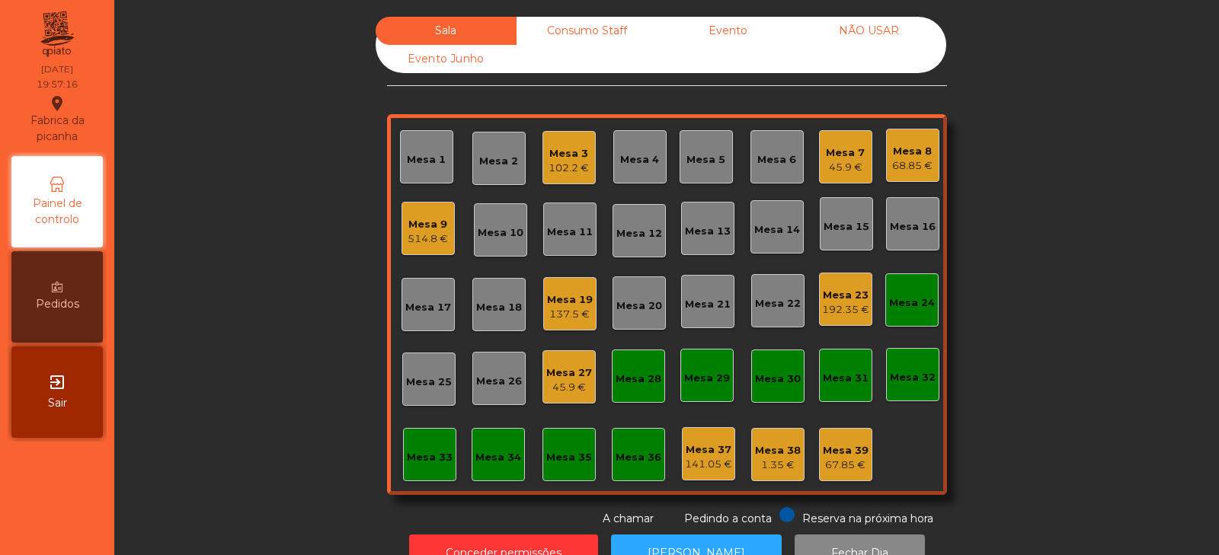
click at [542, 387] on div "Mesa 27 45.9 €" at bounding box center [568, 376] width 53 height 53
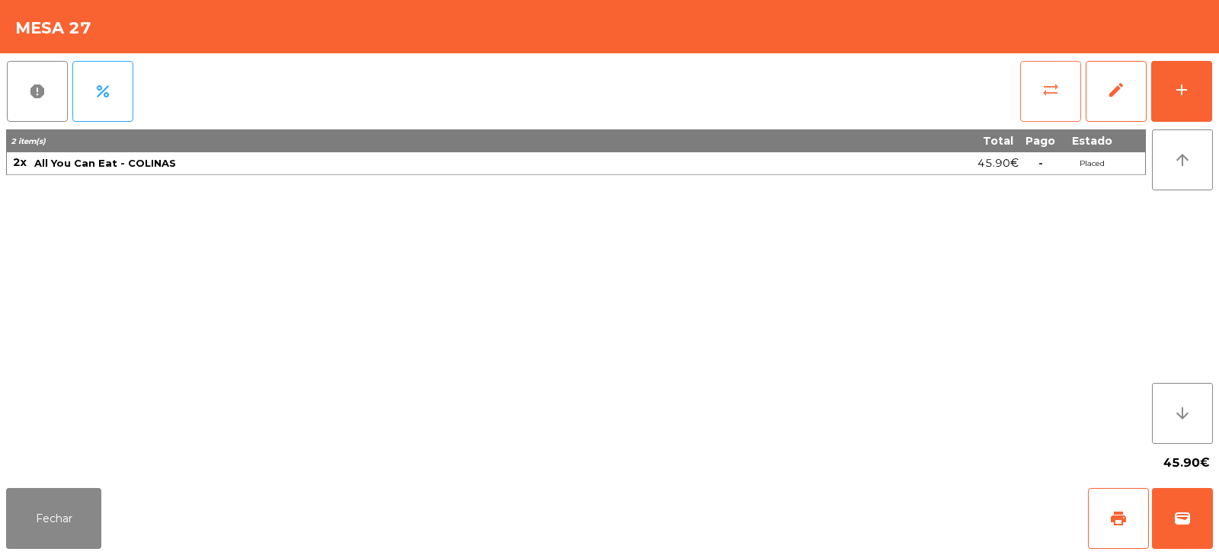
click at [1037, 107] on button "sync_alt" at bounding box center [1050, 91] width 61 height 61
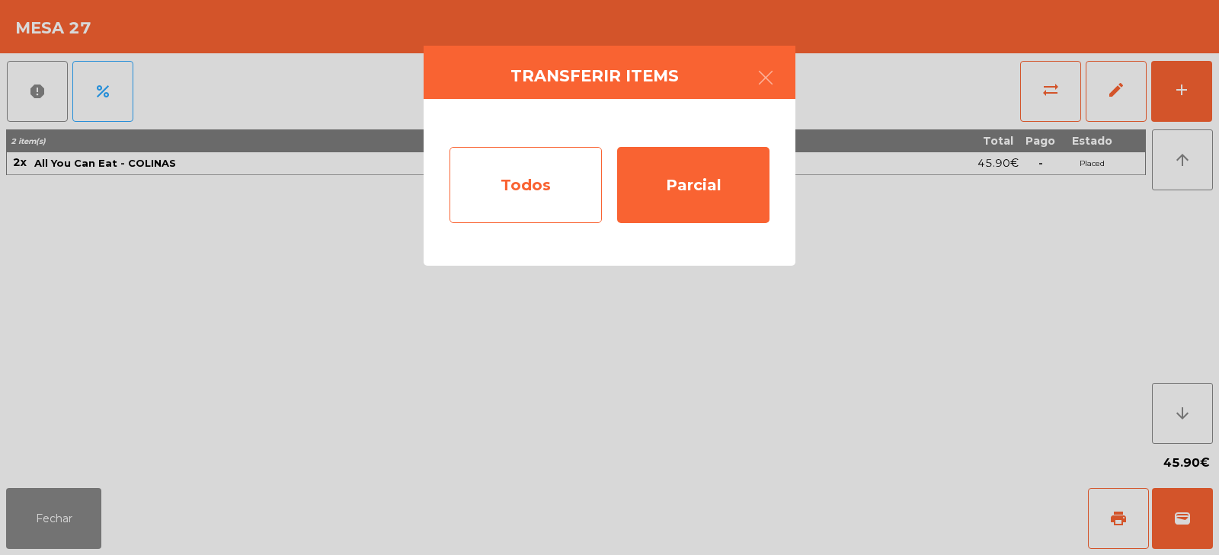
click at [535, 181] on div "Todos" at bounding box center [525, 185] width 152 height 76
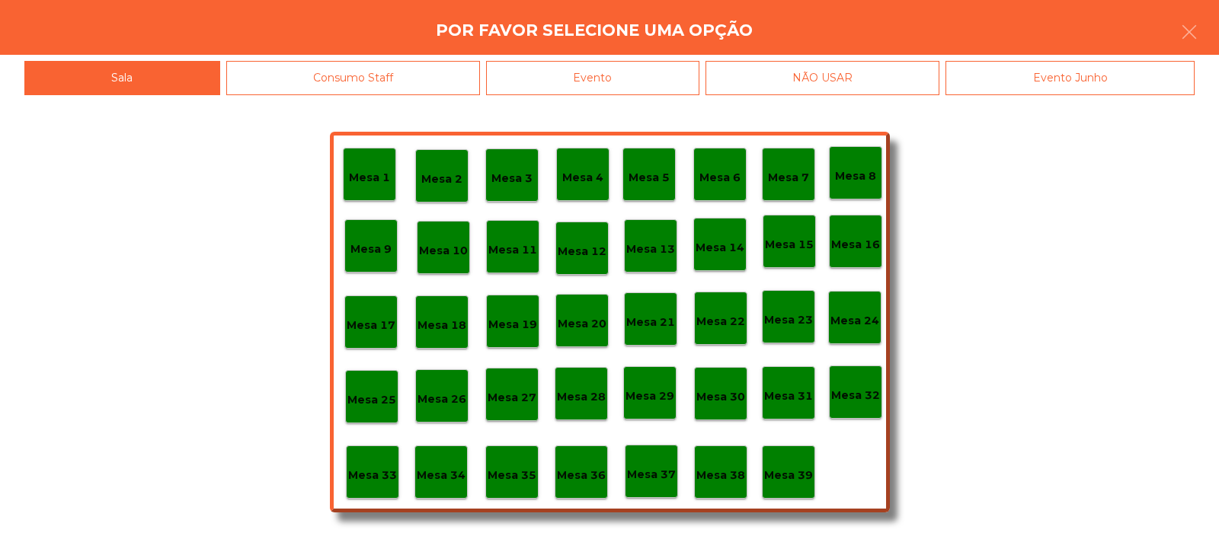
click at [857, 315] on p "Mesa 24" at bounding box center [854, 321] width 49 height 18
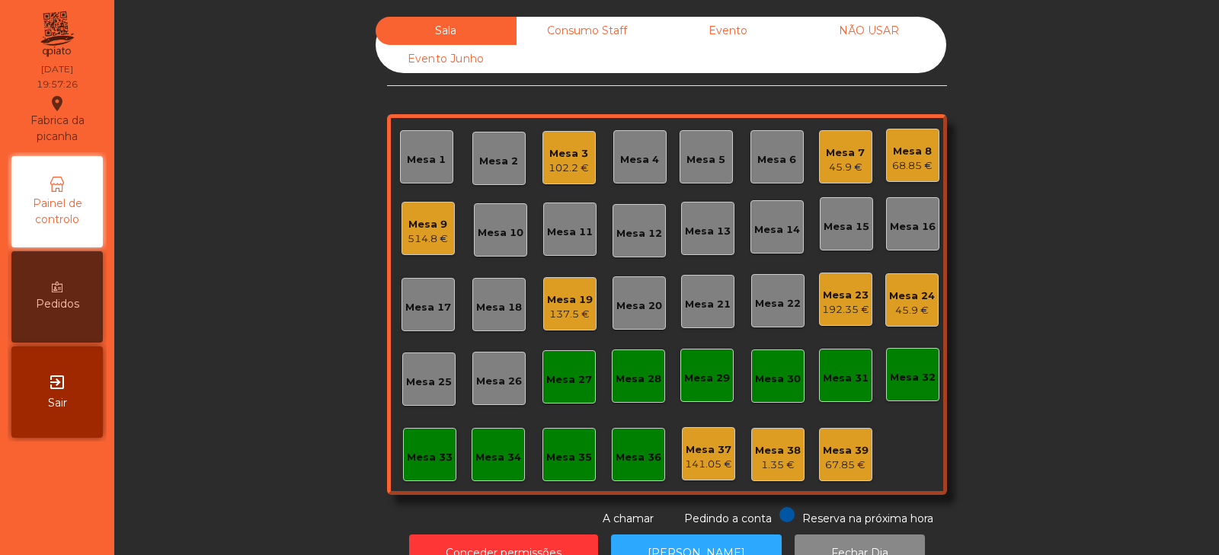
click at [561, 375] on div "Mesa 27" at bounding box center [569, 379] width 46 height 15
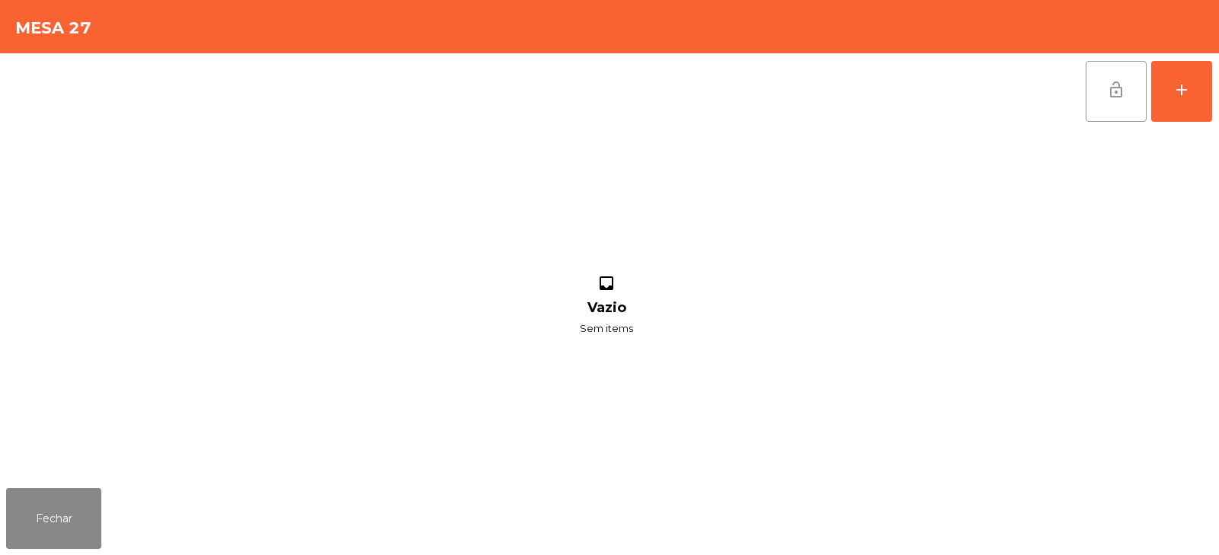
click at [1095, 97] on button "lock_open" at bounding box center [1115, 91] width 61 height 61
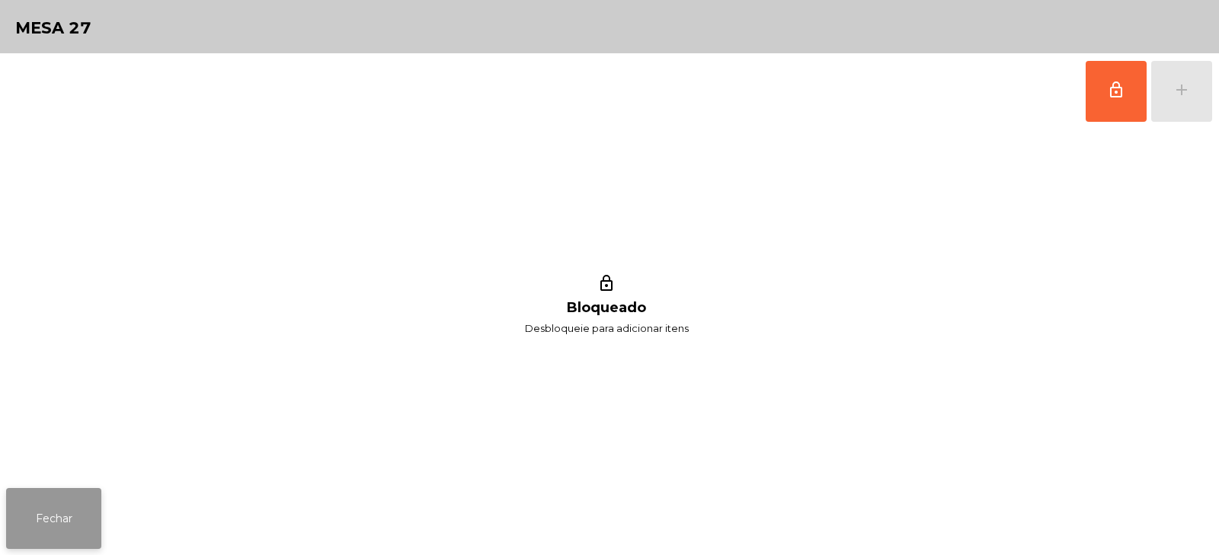
click at [27, 521] on button "Fechar" at bounding box center [53, 518] width 95 height 61
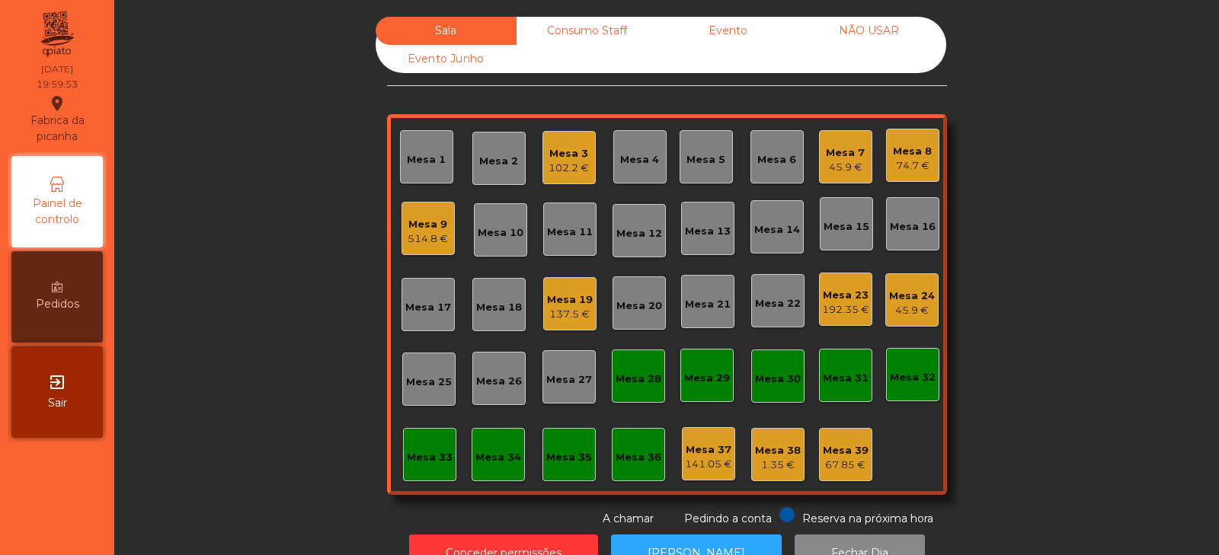
click at [500, 376] on div "Mesa 26" at bounding box center [499, 381] width 46 height 15
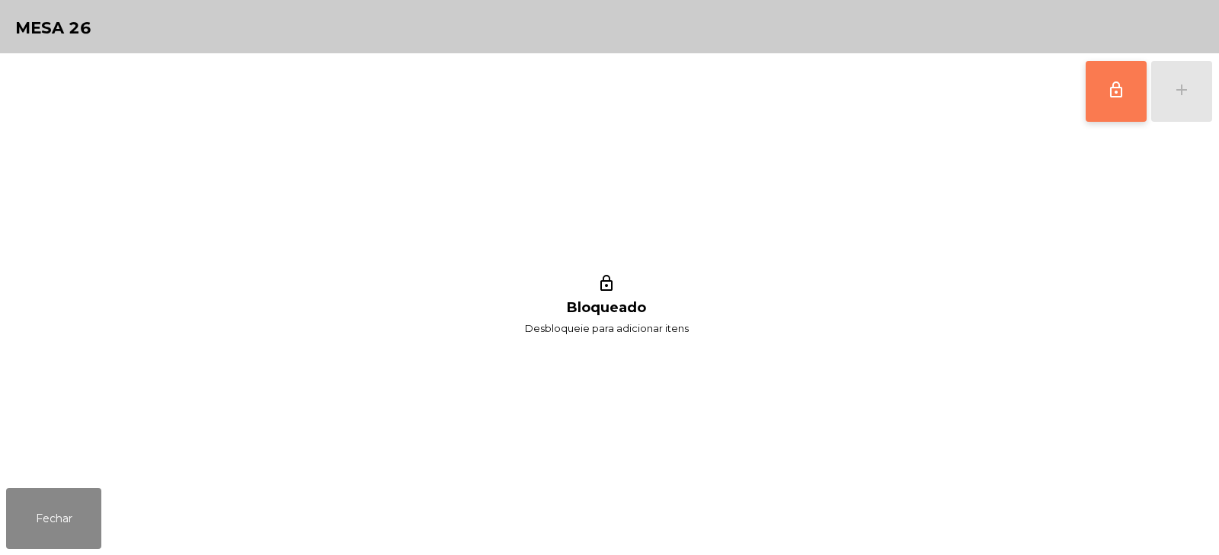
click at [1111, 95] on span "lock_outline" at bounding box center [1116, 90] width 18 height 18
click at [1189, 95] on div "add" at bounding box center [1181, 90] width 18 height 18
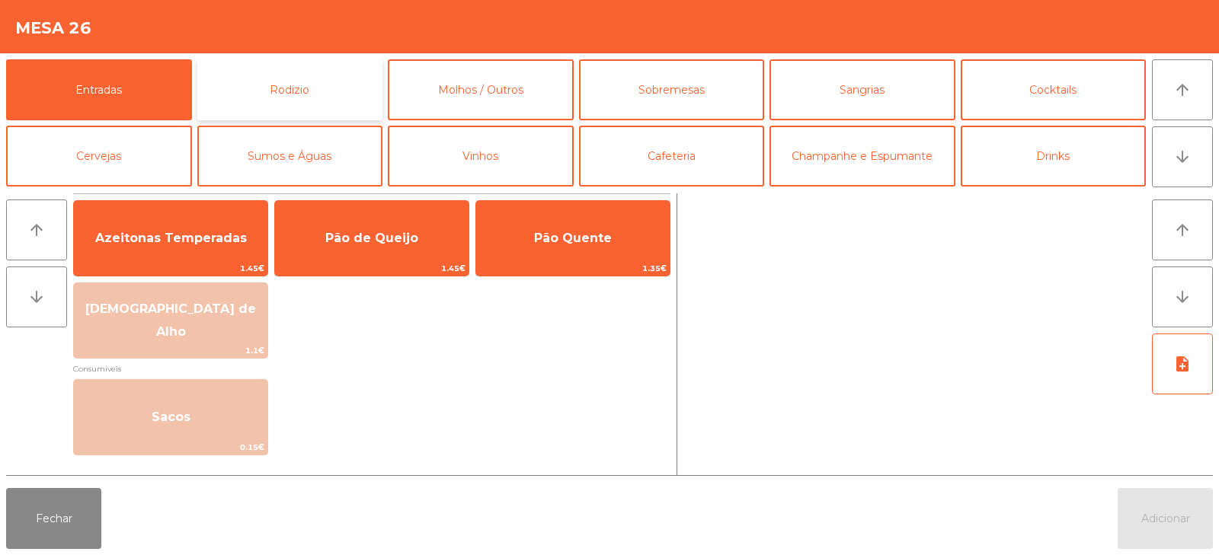
click at [319, 82] on button "Rodizio" at bounding box center [290, 89] width 186 height 61
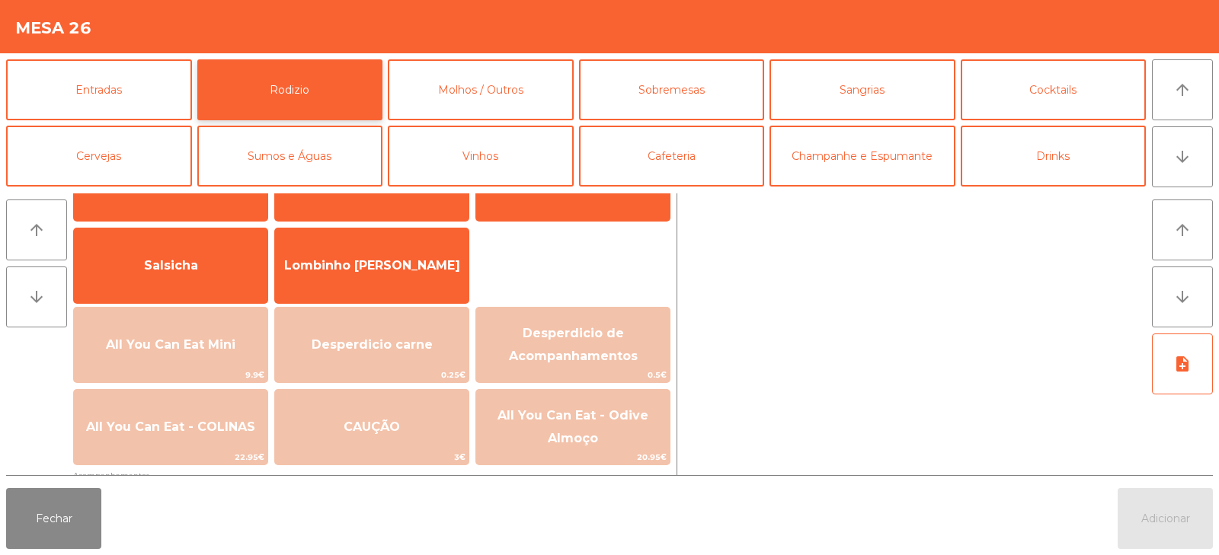
scroll to position [94, 0]
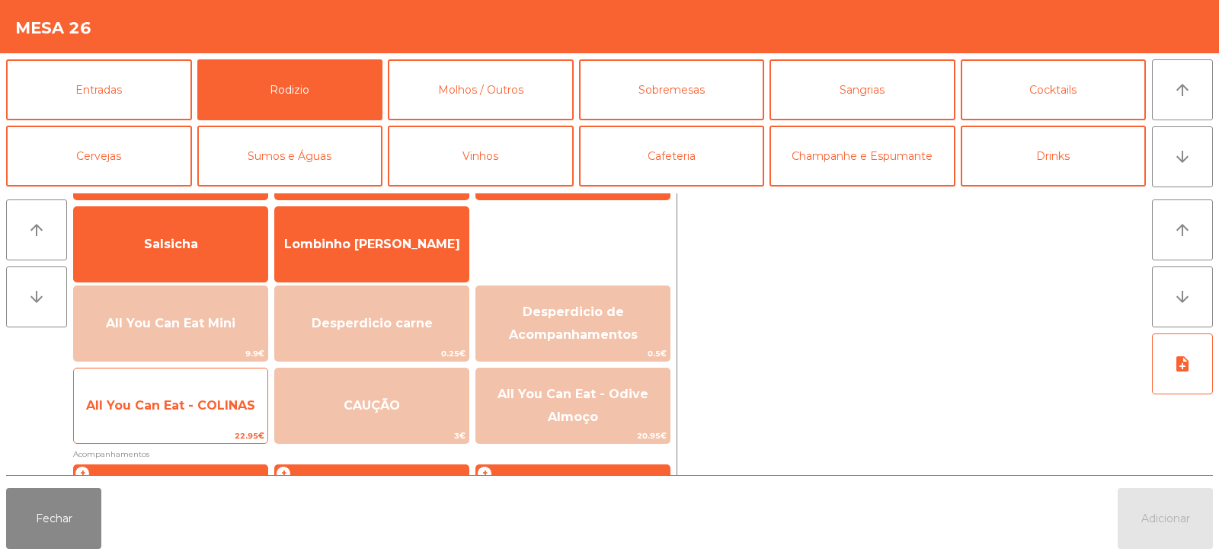
click at [231, 411] on span "All You Can Eat - COLINAS" at bounding box center [170, 405] width 169 height 14
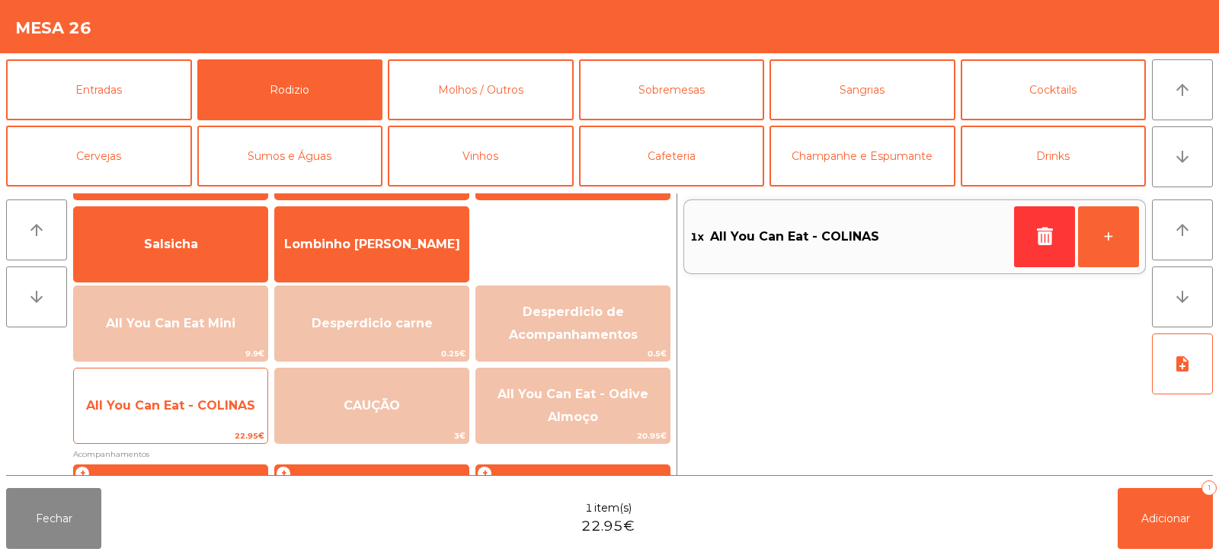
click at [229, 408] on span "All You Can Eat - COLINAS" at bounding box center [170, 405] width 169 height 14
click at [234, 405] on span "All You Can Eat - COLINAS" at bounding box center [170, 405] width 169 height 14
click at [238, 411] on span "All You Can Eat - COLINAS" at bounding box center [170, 405] width 169 height 14
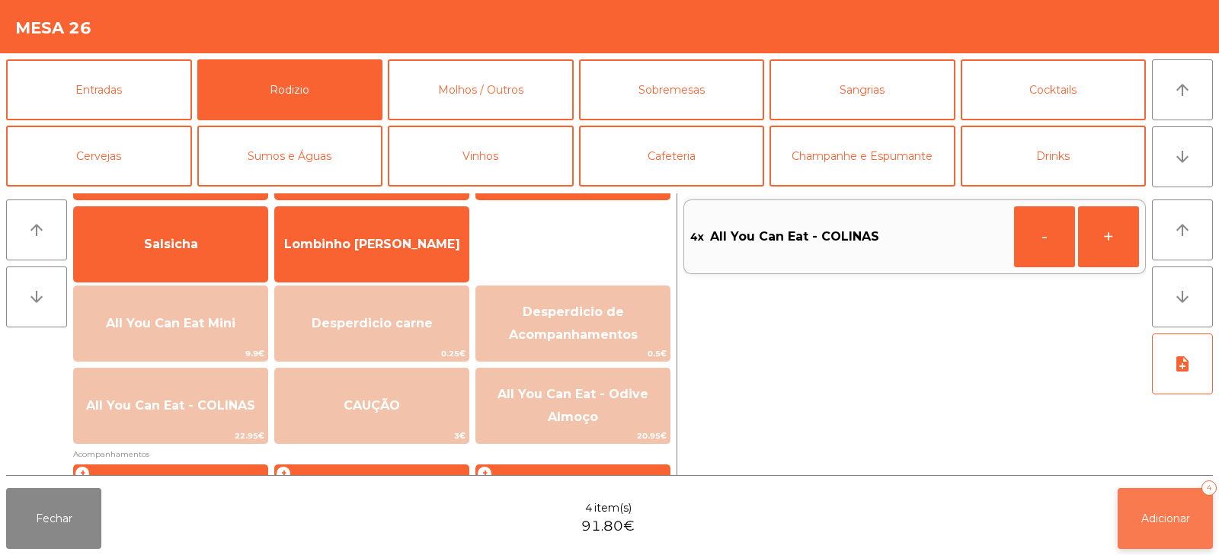
click at [1162, 499] on button "Adicionar 4" at bounding box center [1164, 518] width 95 height 61
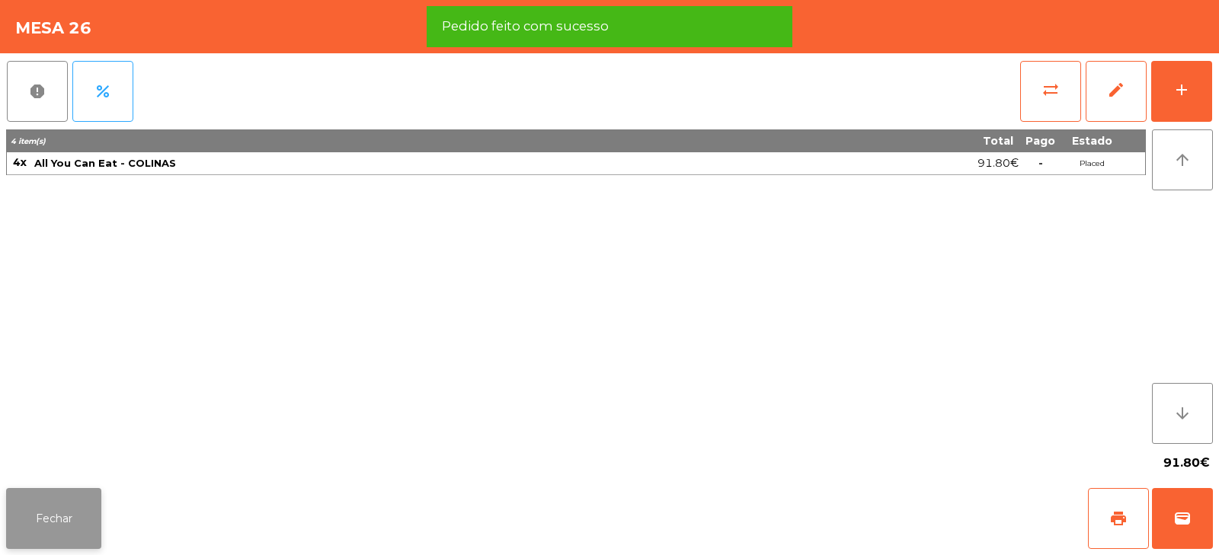
click at [92, 517] on button "Fechar" at bounding box center [53, 518] width 95 height 61
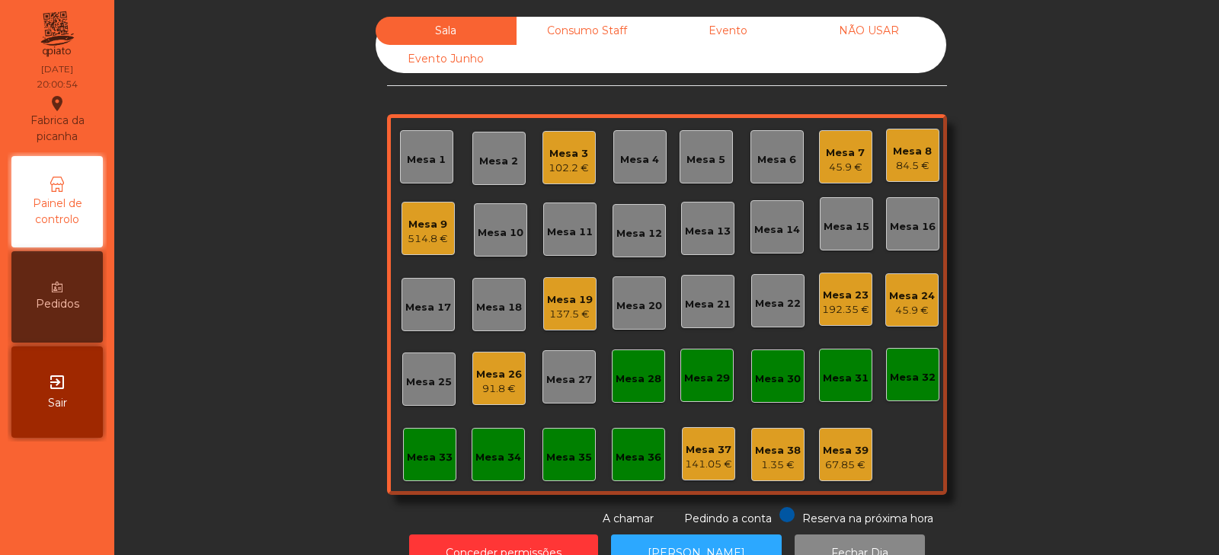
click at [691, 158] on div "Mesa 5" at bounding box center [705, 159] width 39 height 15
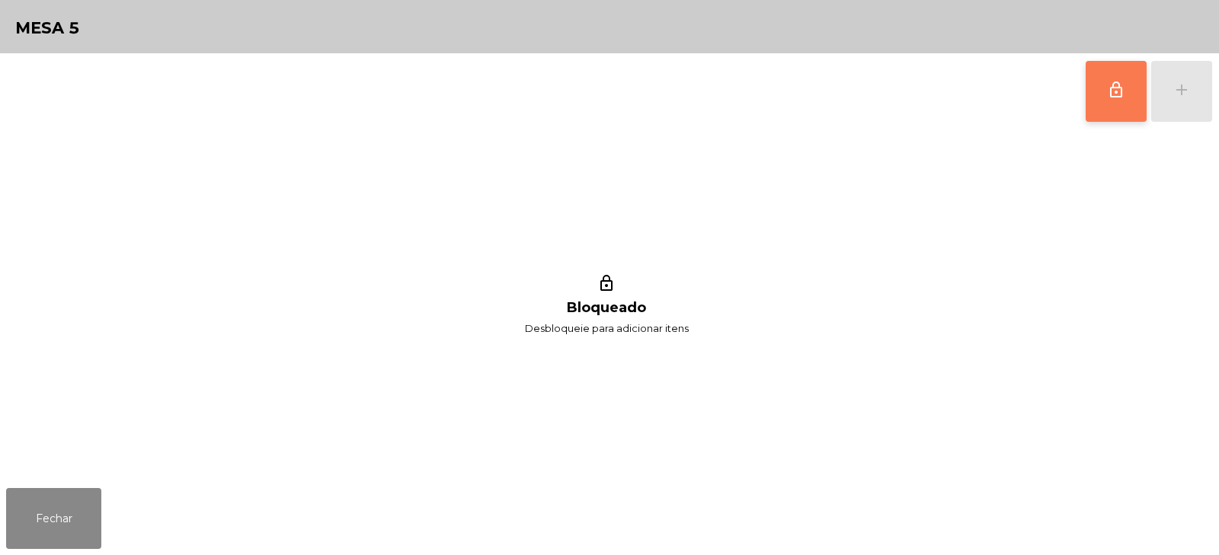
click at [1105, 105] on button "lock_outline" at bounding box center [1115, 91] width 61 height 61
click at [1181, 104] on button "add" at bounding box center [1181, 91] width 61 height 61
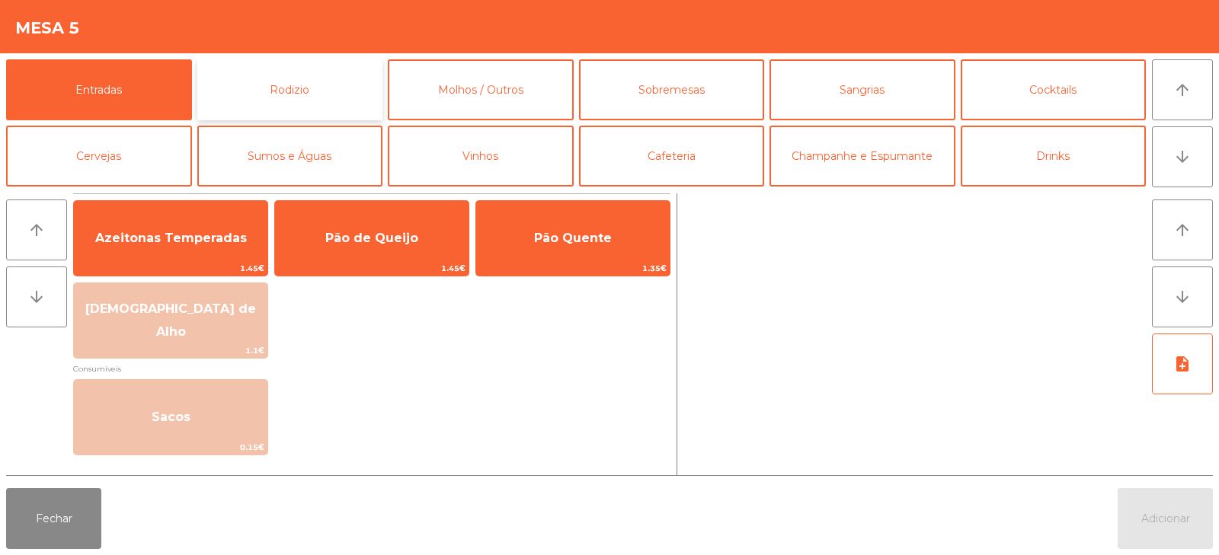
click at [377, 107] on button "Rodizio" at bounding box center [290, 89] width 186 height 61
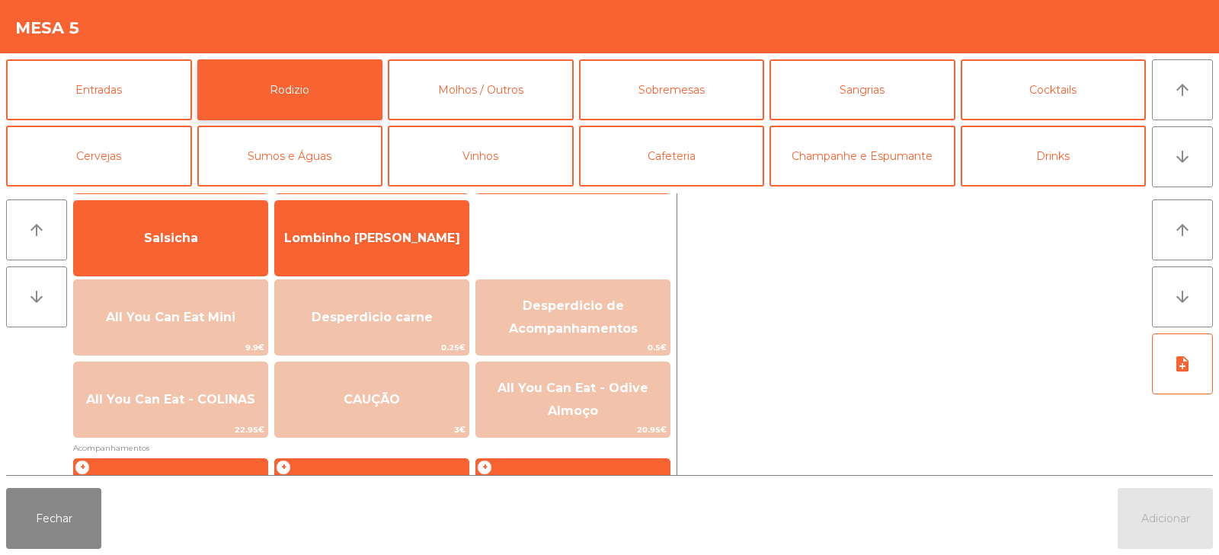
scroll to position [104, 0]
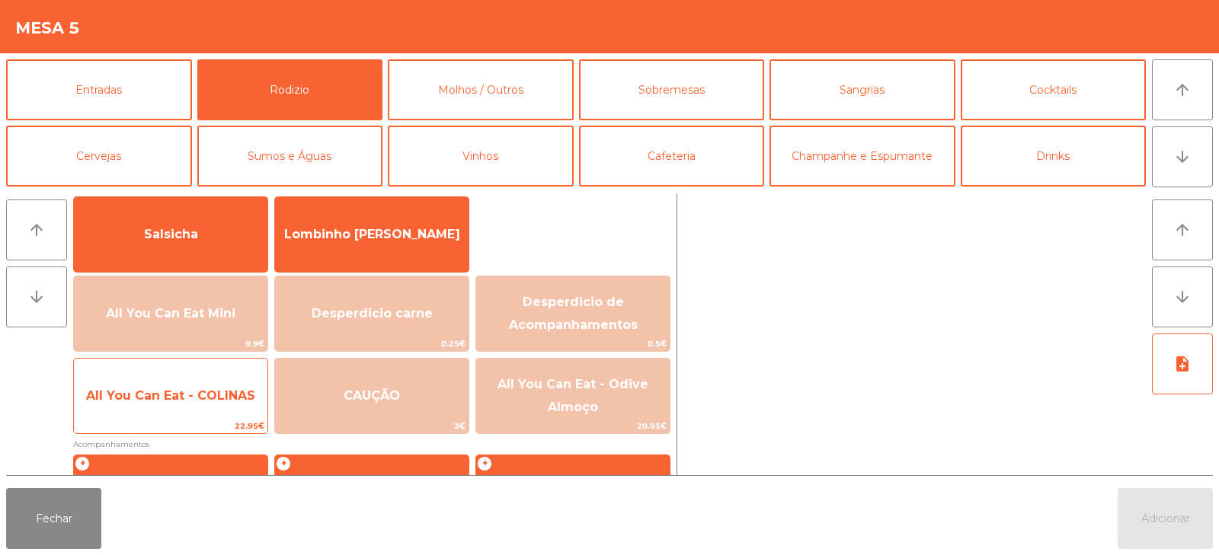
click at [183, 401] on span "All You Can Eat - COLINAS" at bounding box center [170, 395] width 169 height 14
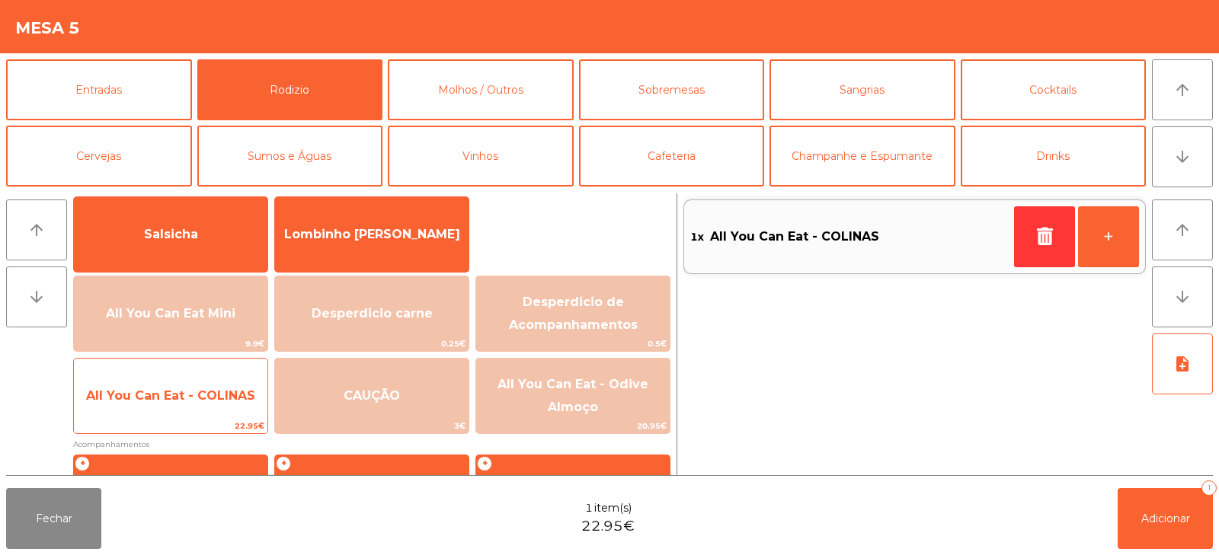
click at [192, 405] on span "All You Can Eat - COLINAS" at bounding box center [170, 396] width 193 height 41
click at [200, 406] on span "All You Can Eat - COLINAS" at bounding box center [170, 396] width 193 height 41
click at [203, 396] on span "All You Can Eat - COLINAS" at bounding box center [170, 395] width 169 height 14
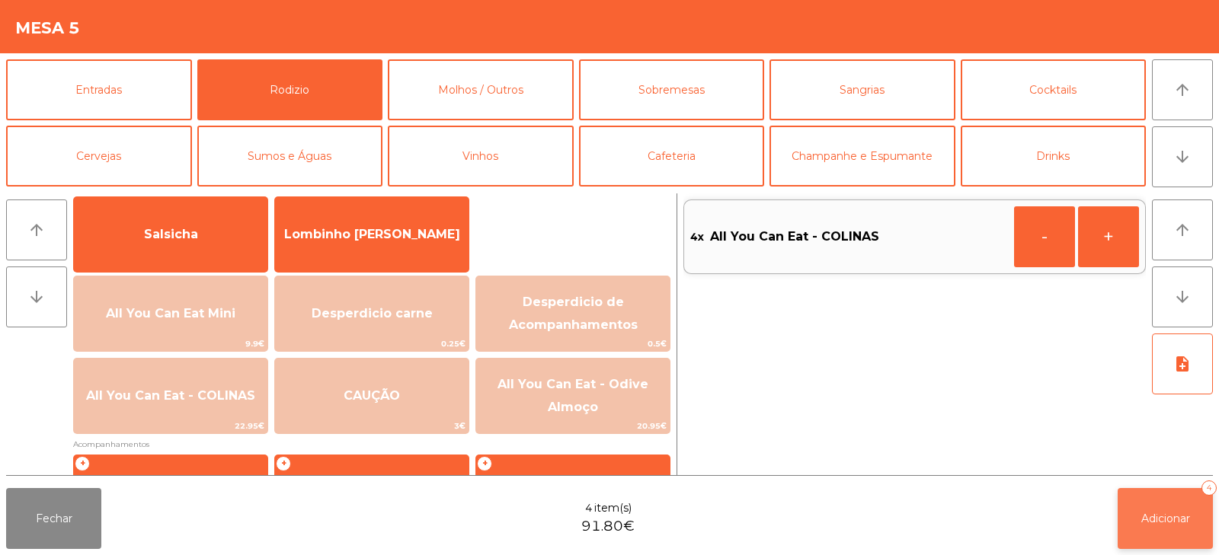
click at [1127, 514] on button "Adicionar 4" at bounding box center [1164, 518] width 95 height 61
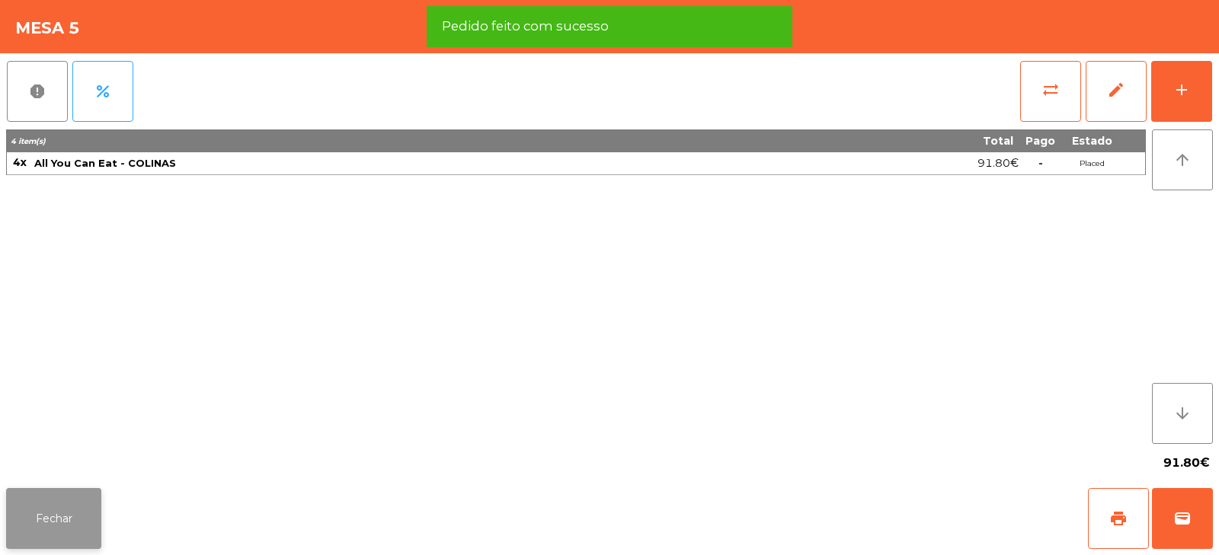
click at [60, 536] on button "Fechar" at bounding box center [53, 518] width 95 height 61
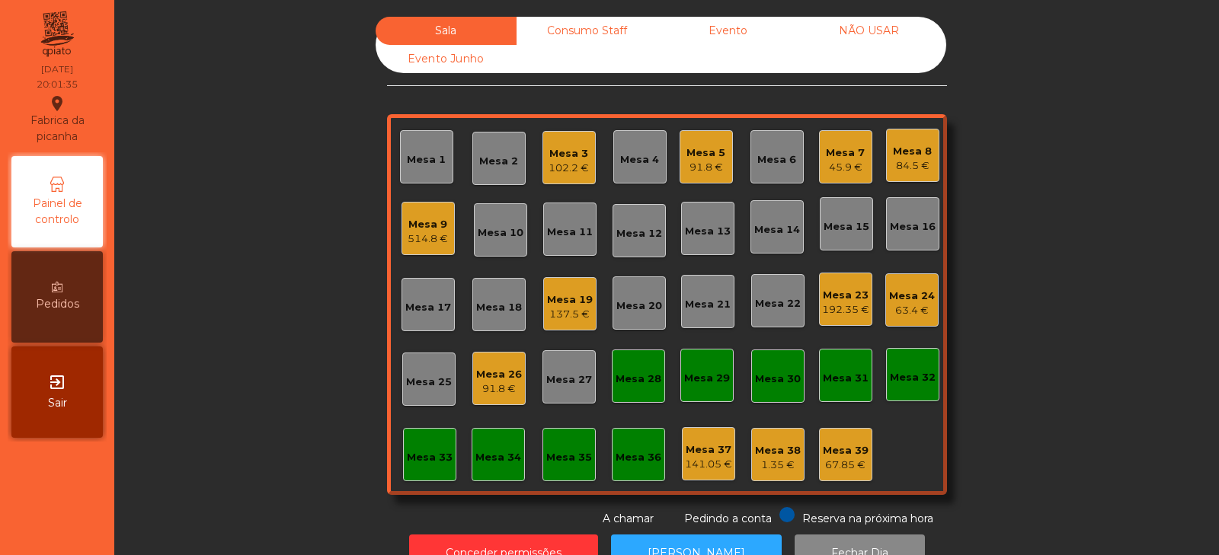
scroll to position [45, 0]
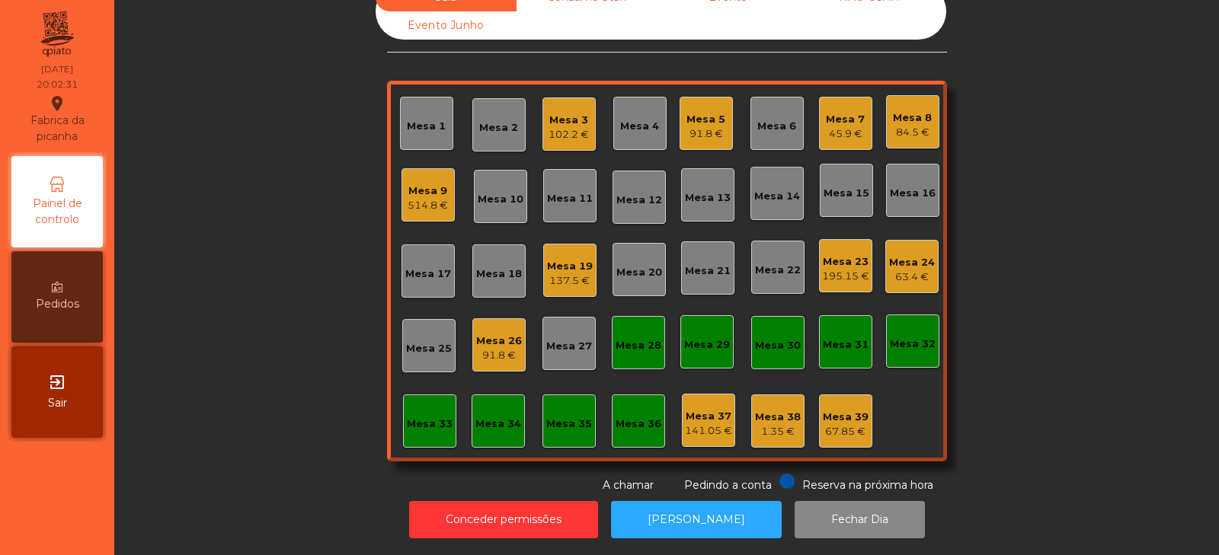
click at [918, 256] on div "Mesa 24" at bounding box center [912, 262] width 46 height 15
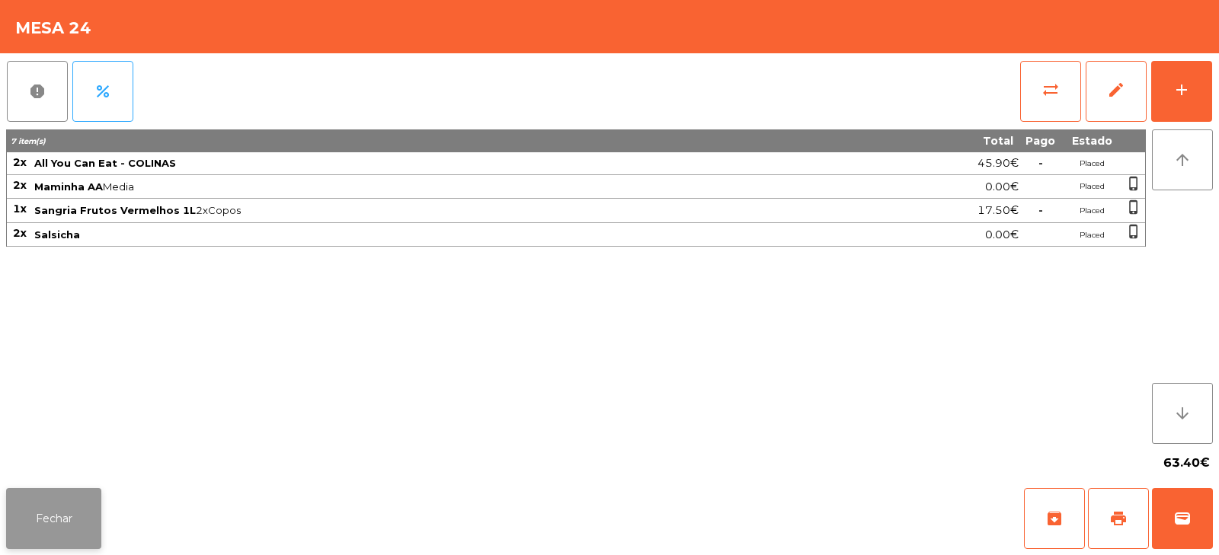
click at [66, 517] on button "Fechar" at bounding box center [53, 518] width 95 height 61
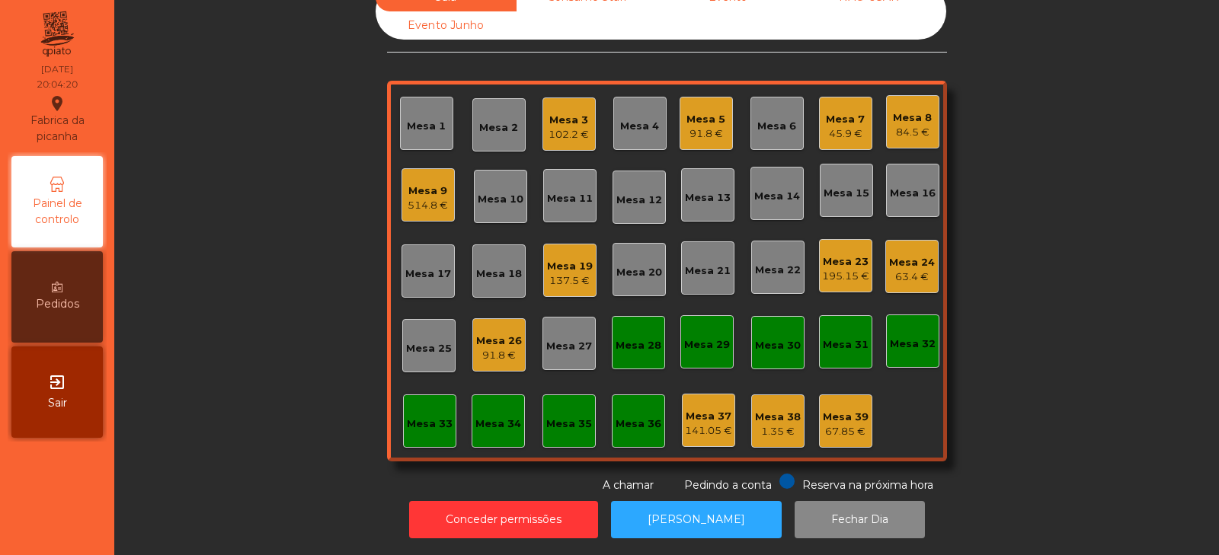
click at [705, 268] on div "Mesa 21" at bounding box center [707, 267] width 53 height 53
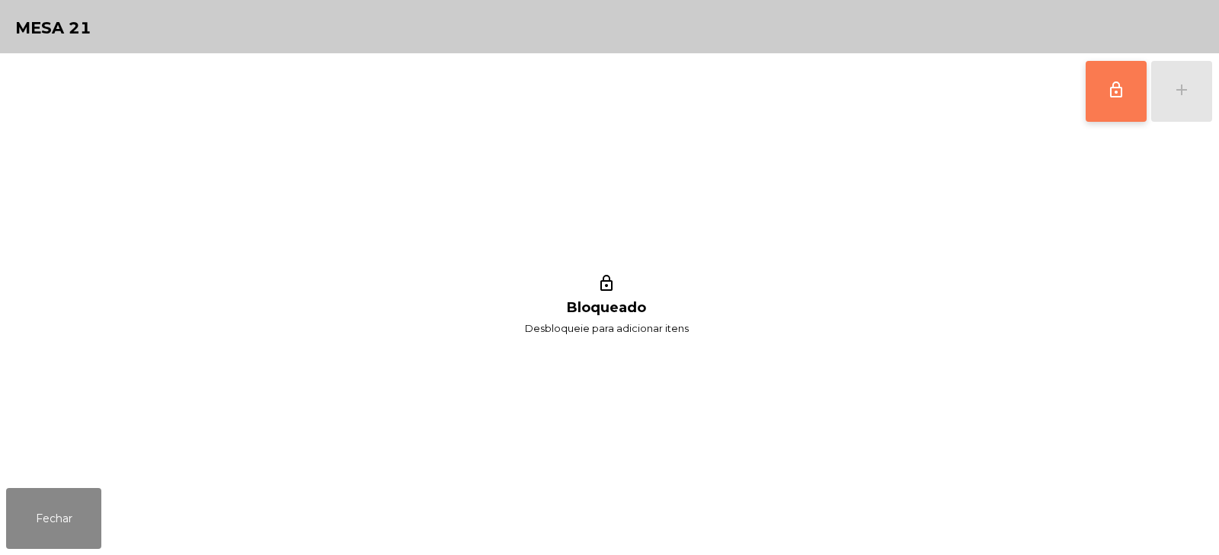
click at [1114, 107] on button "lock_outline" at bounding box center [1115, 91] width 61 height 61
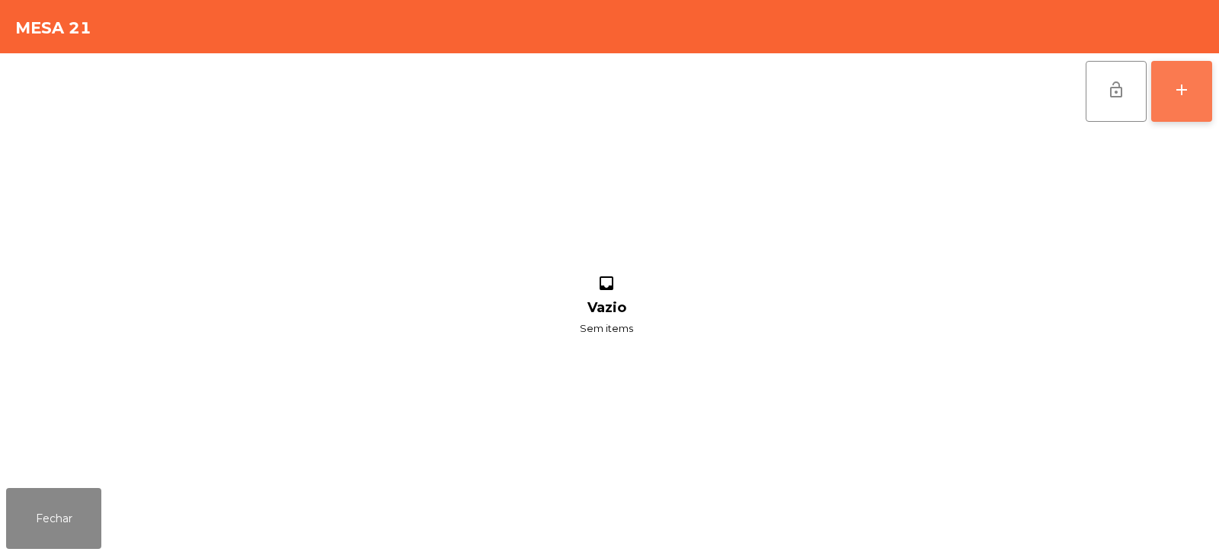
click at [1178, 101] on button "add" at bounding box center [1181, 91] width 61 height 61
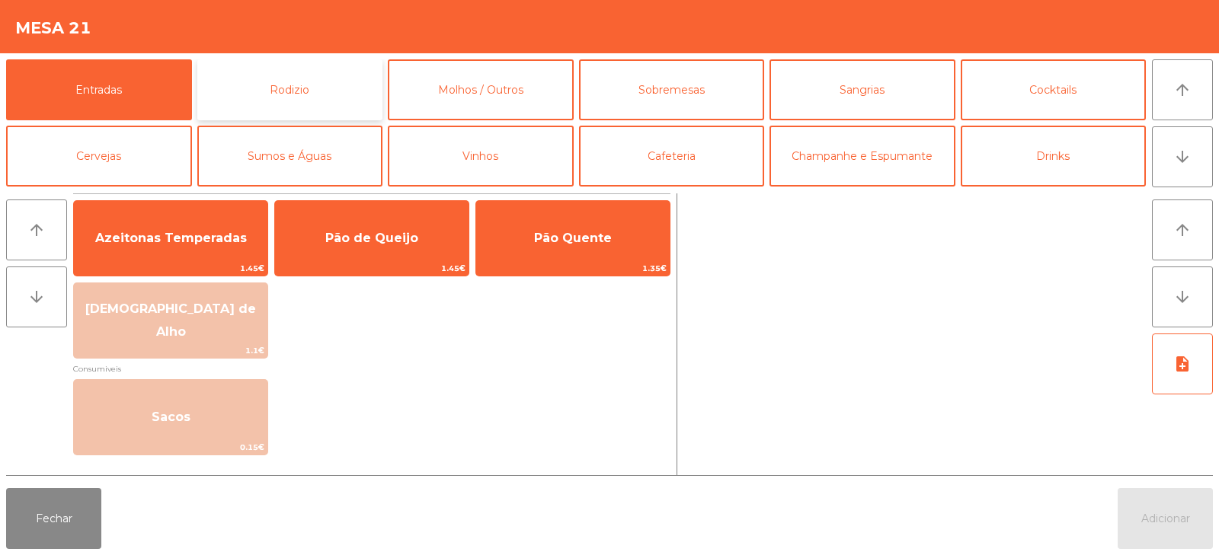
click at [301, 104] on button "Rodizio" at bounding box center [290, 89] width 186 height 61
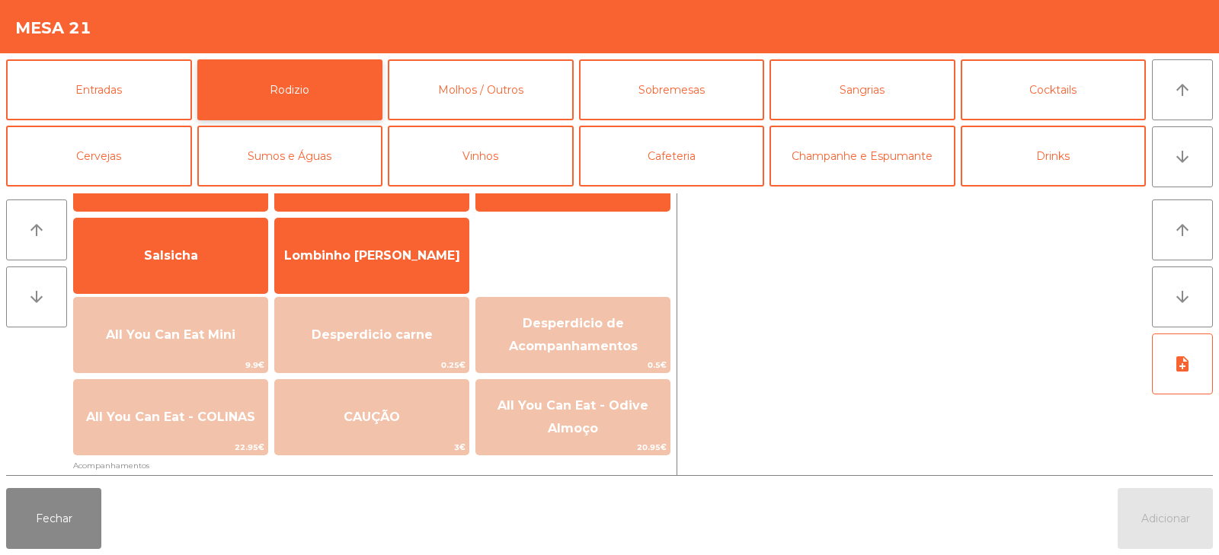
scroll to position [116, 0]
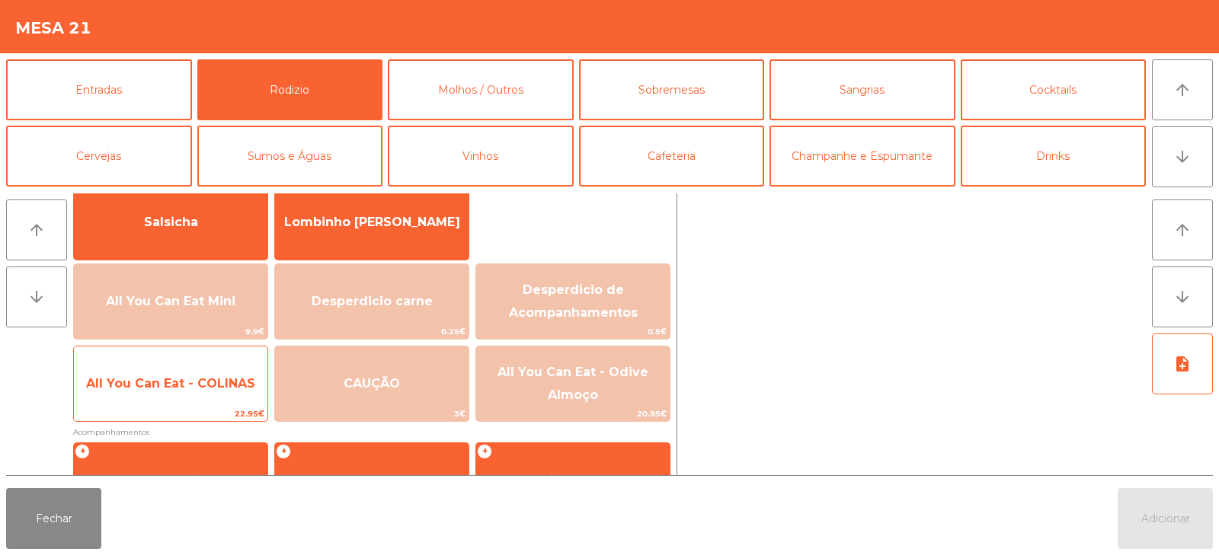
click at [206, 415] on span "22.95€" at bounding box center [170, 414] width 193 height 14
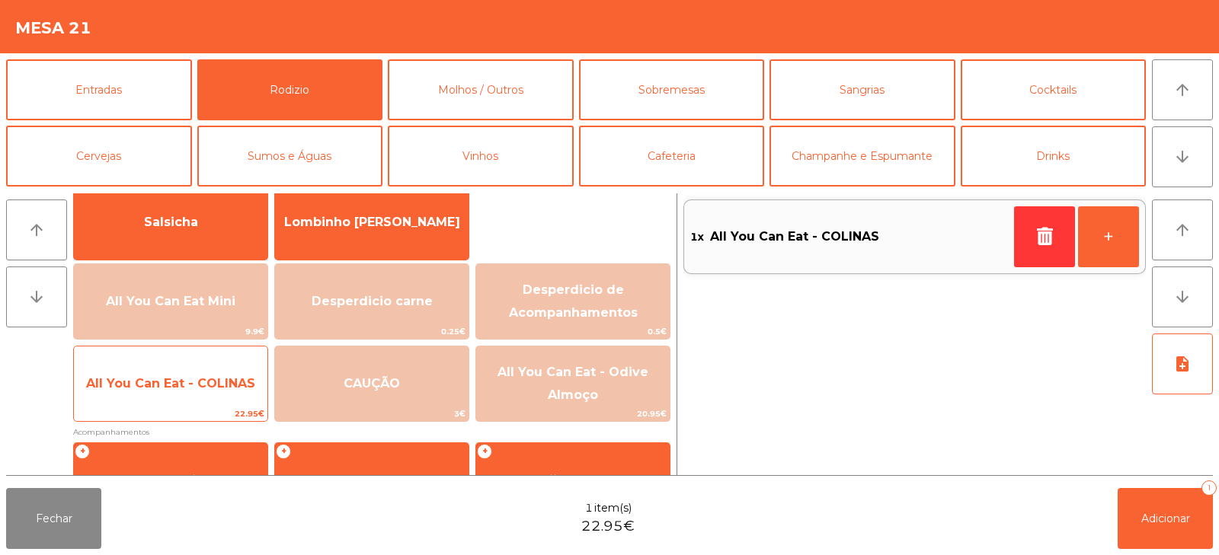
click at [210, 398] on span "All You Can Eat - COLINAS" at bounding box center [170, 383] width 193 height 41
click at [215, 389] on span "All You Can Eat - COLINAS" at bounding box center [170, 383] width 169 height 14
click at [221, 389] on span "All You Can Eat - COLINAS" at bounding box center [170, 383] width 169 height 14
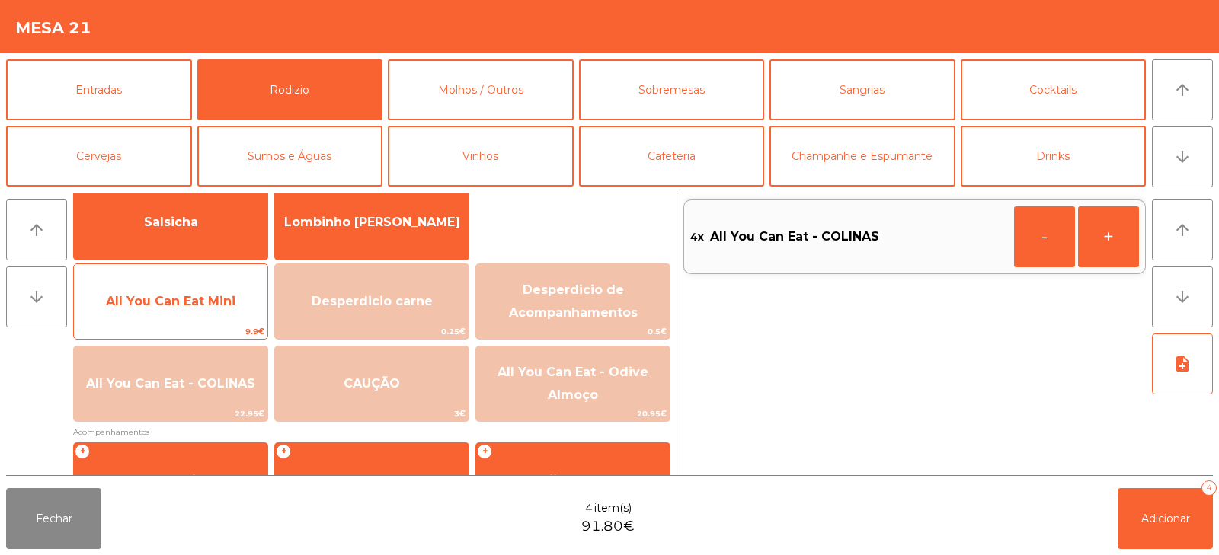
click at [211, 317] on span "All You Can Eat Mini" at bounding box center [170, 301] width 193 height 41
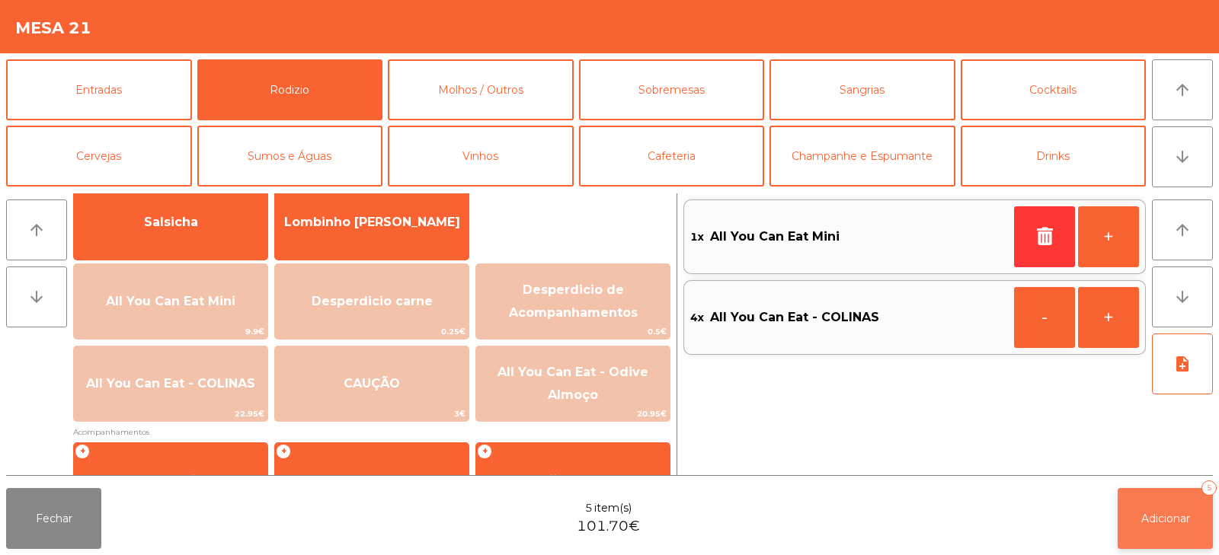
click at [1143, 536] on button "Adicionar 5" at bounding box center [1164, 518] width 95 height 61
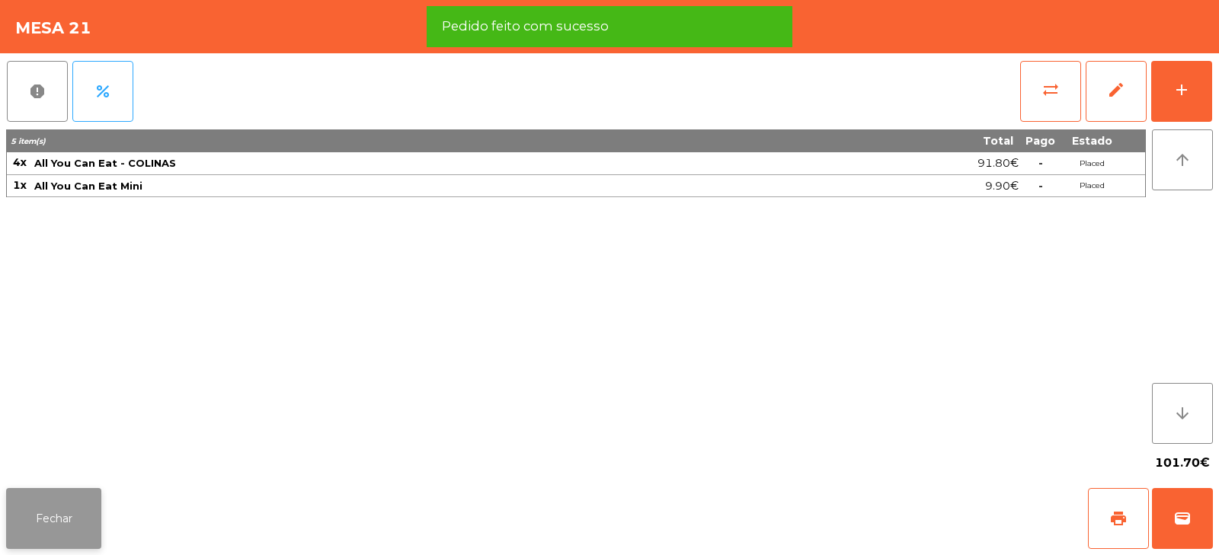
click at [59, 529] on button "Fechar" at bounding box center [53, 518] width 95 height 61
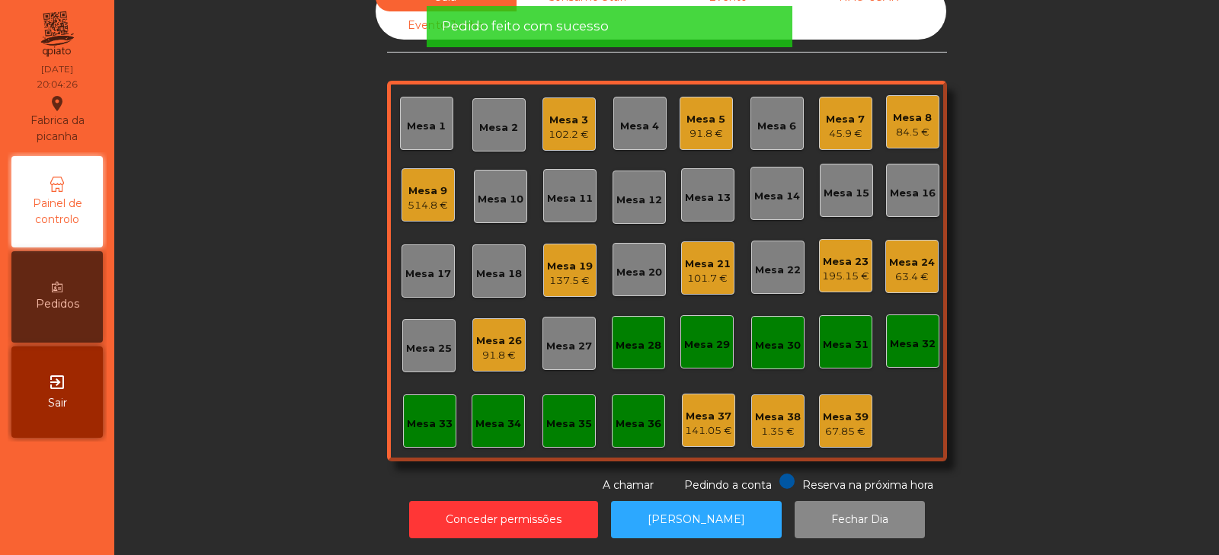
scroll to position [0, 0]
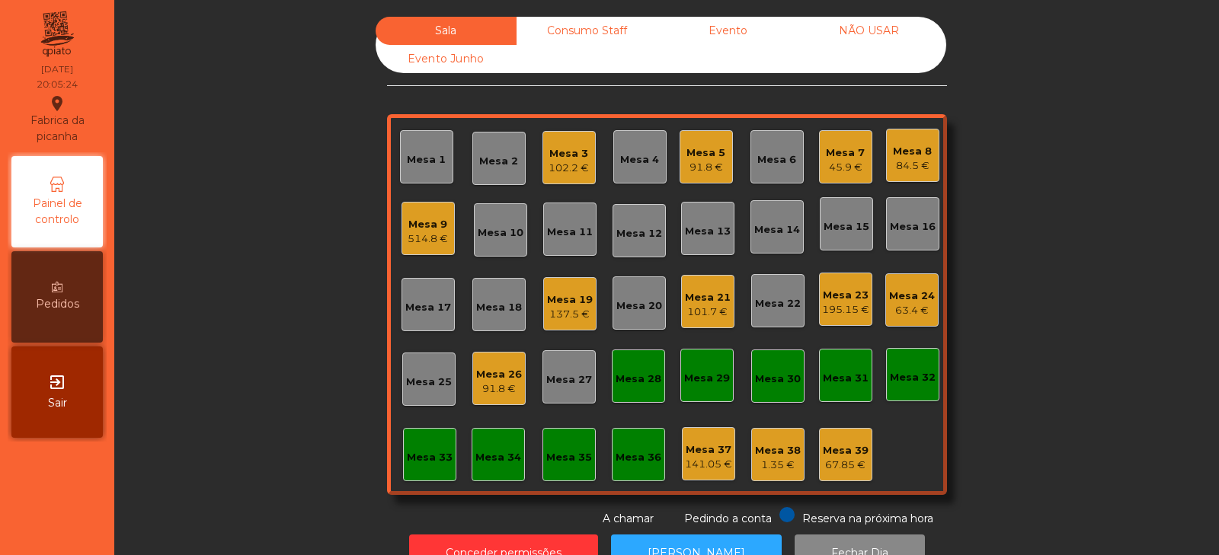
click at [415, 376] on div "Mesa 25" at bounding box center [429, 382] width 46 height 15
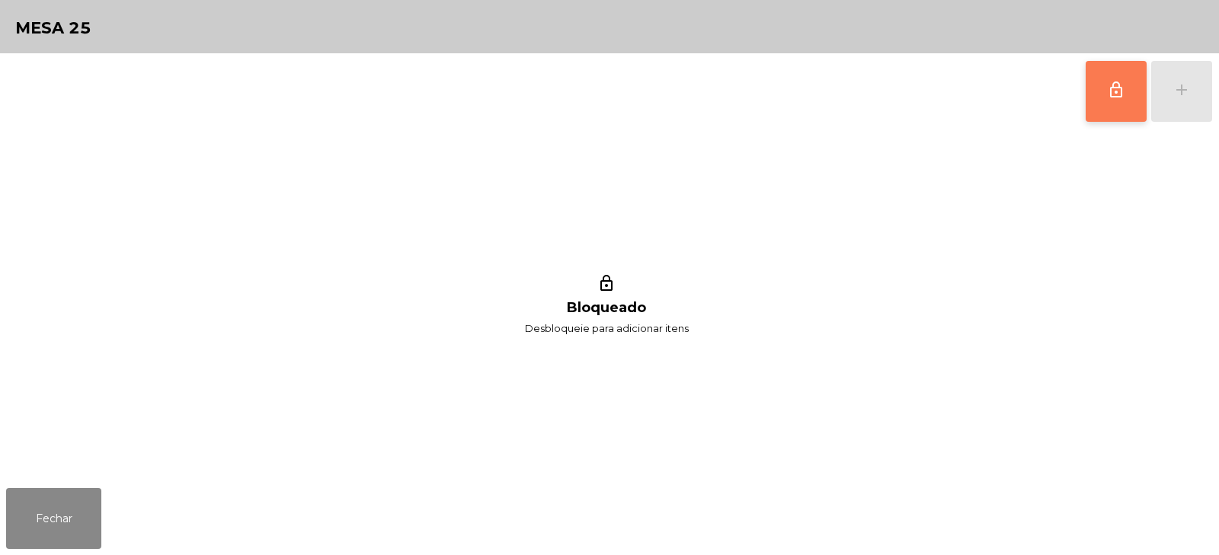
click at [1112, 95] on span "lock_outline" at bounding box center [1116, 90] width 18 height 18
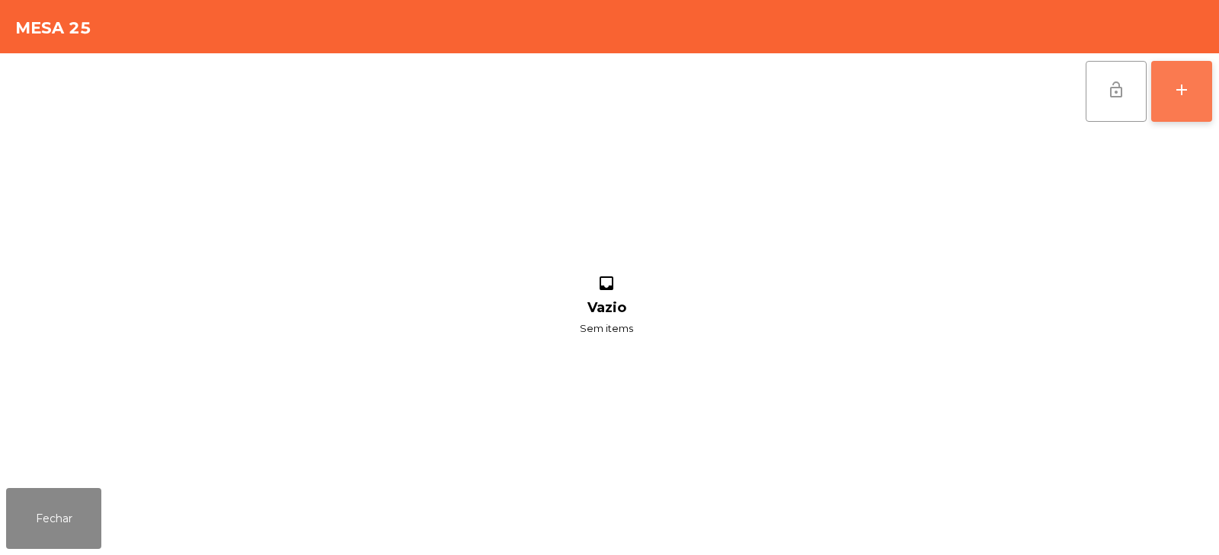
click at [1170, 97] on button "add" at bounding box center [1181, 91] width 61 height 61
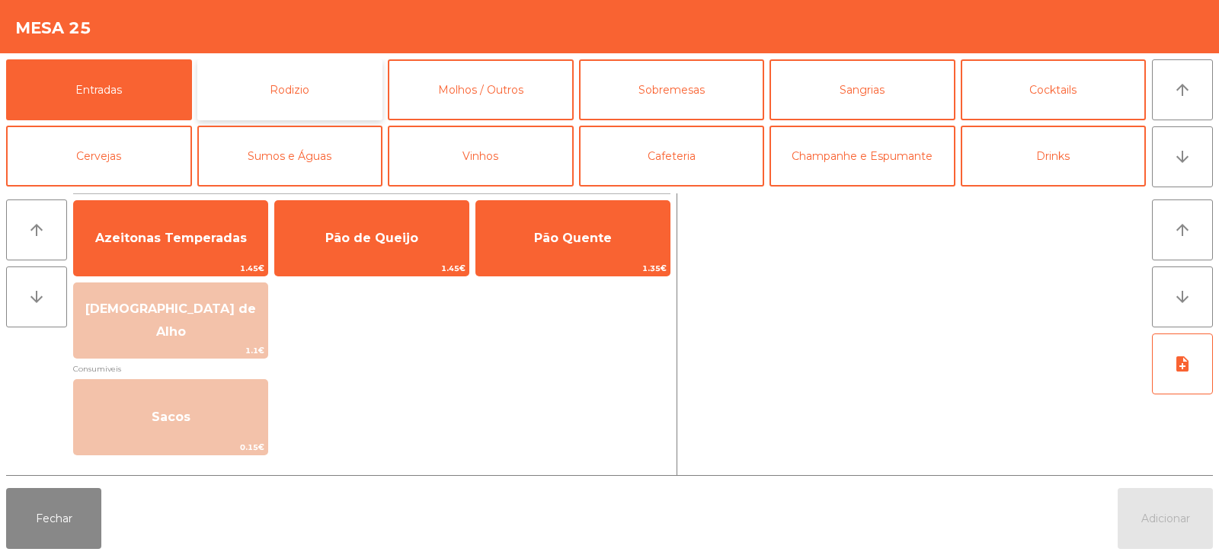
click at [328, 94] on button "Rodizio" at bounding box center [290, 89] width 186 height 61
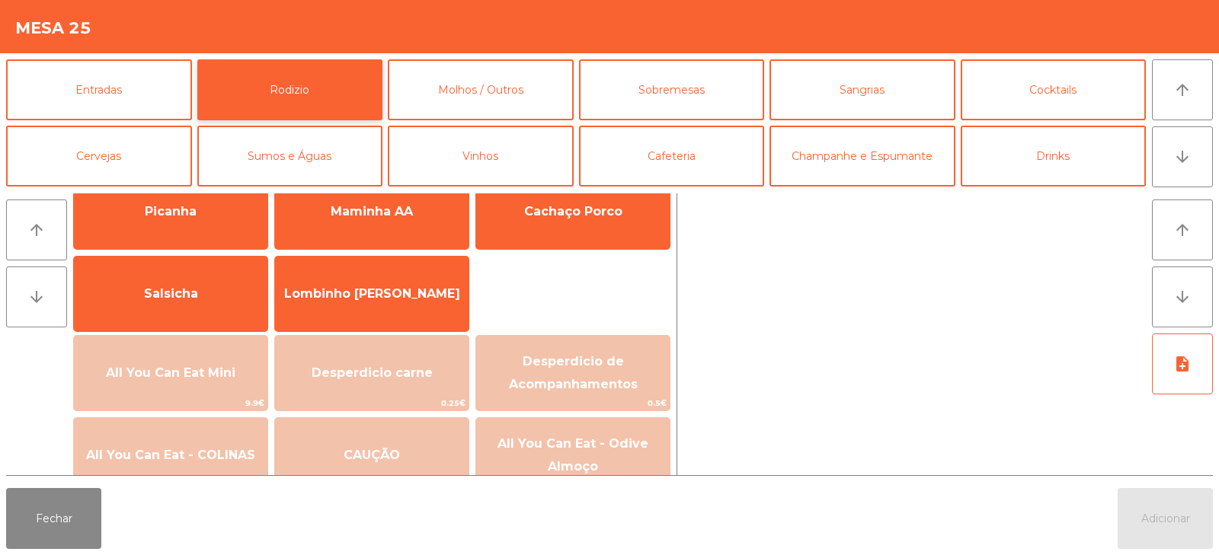
scroll to position [101, 0]
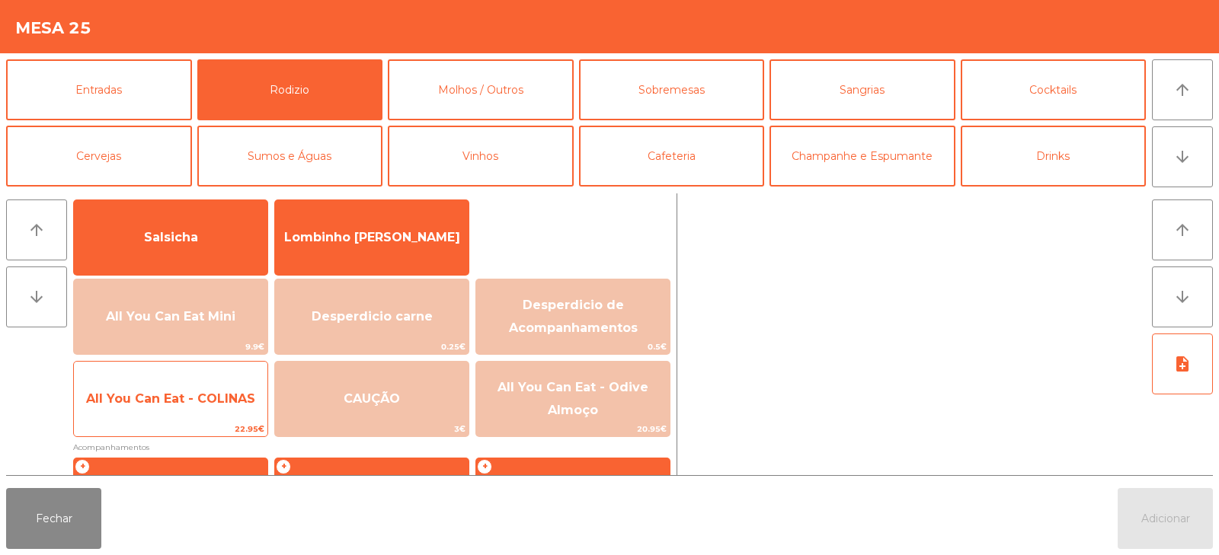
click at [196, 411] on span "All You Can Eat - COLINAS" at bounding box center [170, 399] width 193 height 41
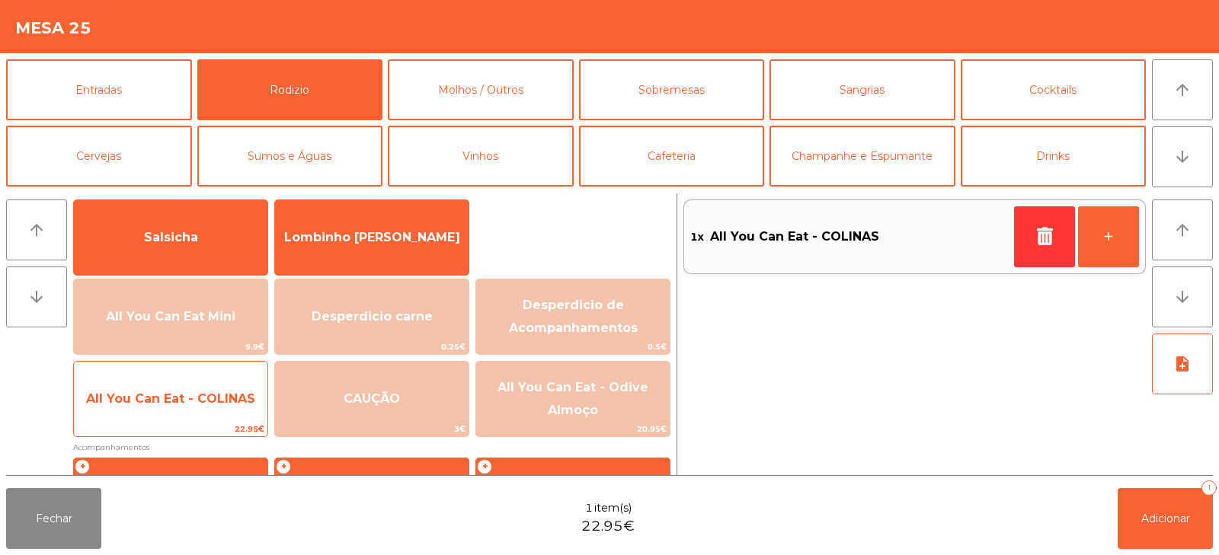
click at [209, 411] on span "All You Can Eat - COLINAS" at bounding box center [170, 399] width 193 height 41
click at [229, 404] on span "All You Can Eat - COLINAS" at bounding box center [170, 399] width 169 height 14
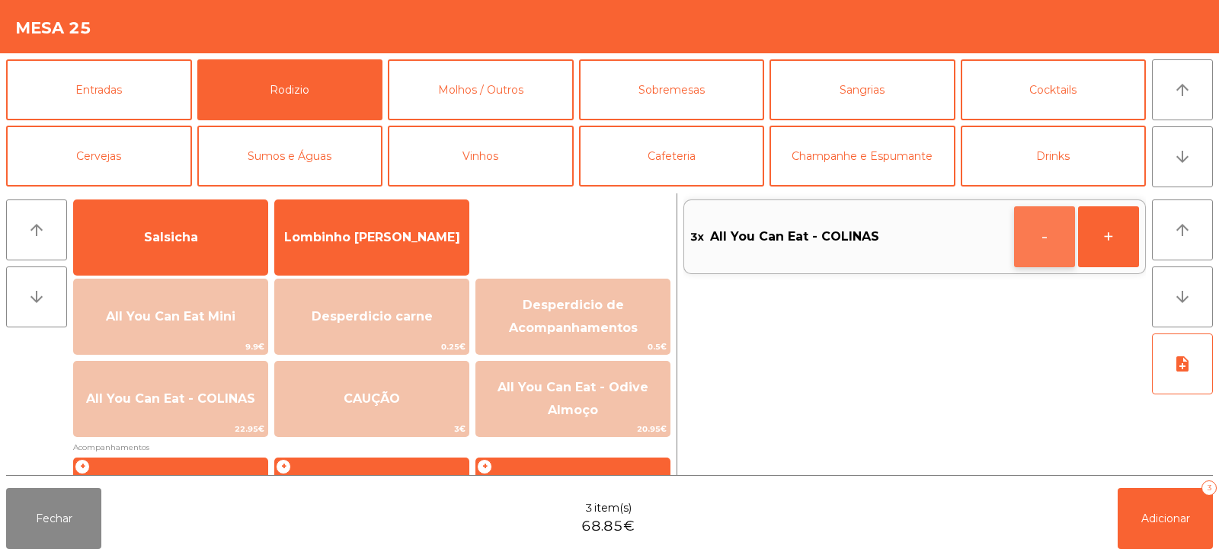
click at [1032, 225] on button "-" at bounding box center [1044, 236] width 61 height 61
click at [1113, 231] on button "+" at bounding box center [1108, 236] width 61 height 61
click at [1112, 229] on button "+" at bounding box center [1108, 236] width 61 height 61
click at [1162, 521] on span "Adicionar" at bounding box center [1165, 519] width 49 height 14
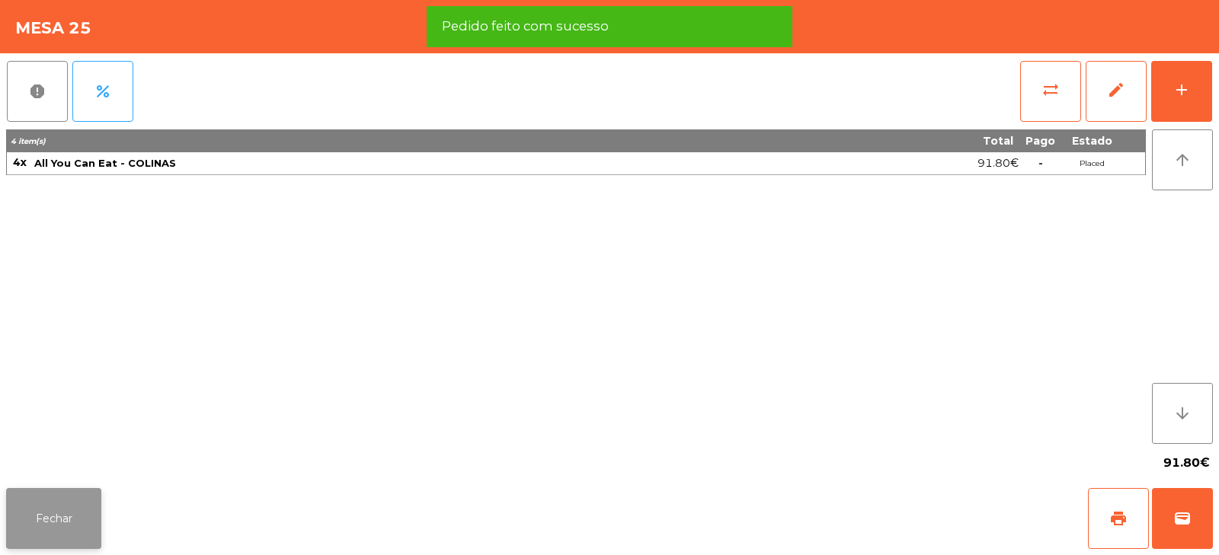
click at [57, 525] on button "Fechar" at bounding box center [53, 518] width 95 height 61
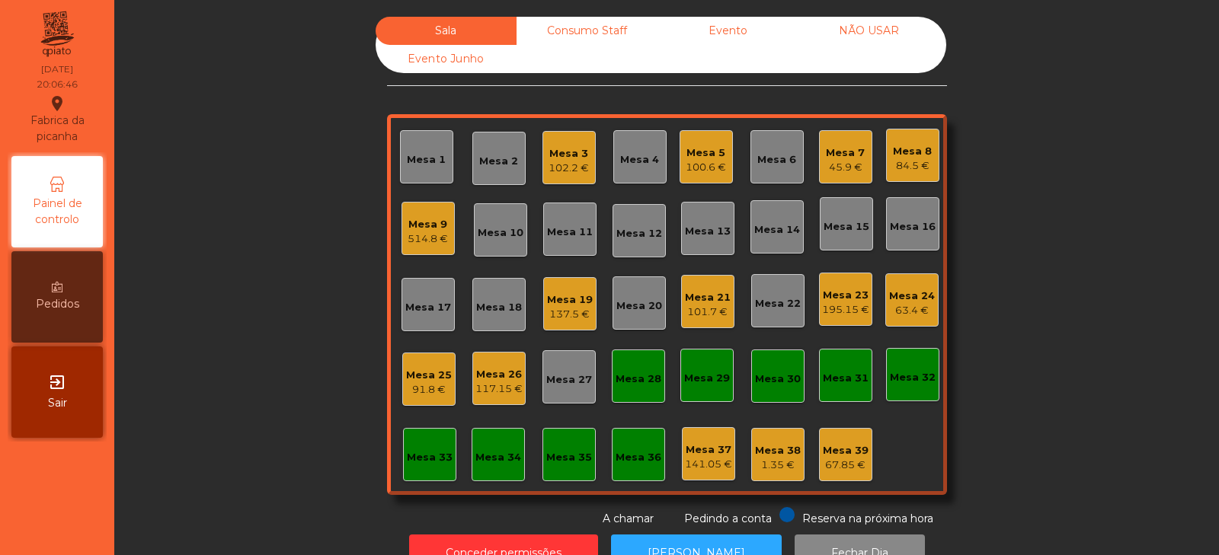
click at [427, 159] on div "Mesa 1" at bounding box center [426, 159] width 39 height 15
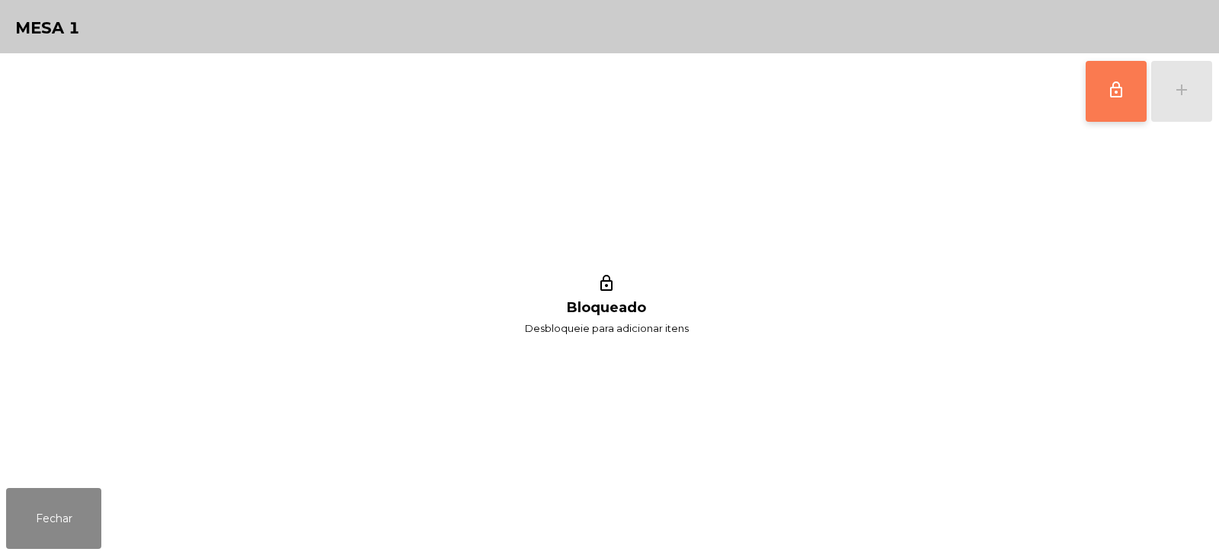
click at [1099, 104] on button "lock_outline" at bounding box center [1115, 91] width 61 height 61
click at [1178, 107] on button "add" at bounding box center [1181, 91] width 61 height 61
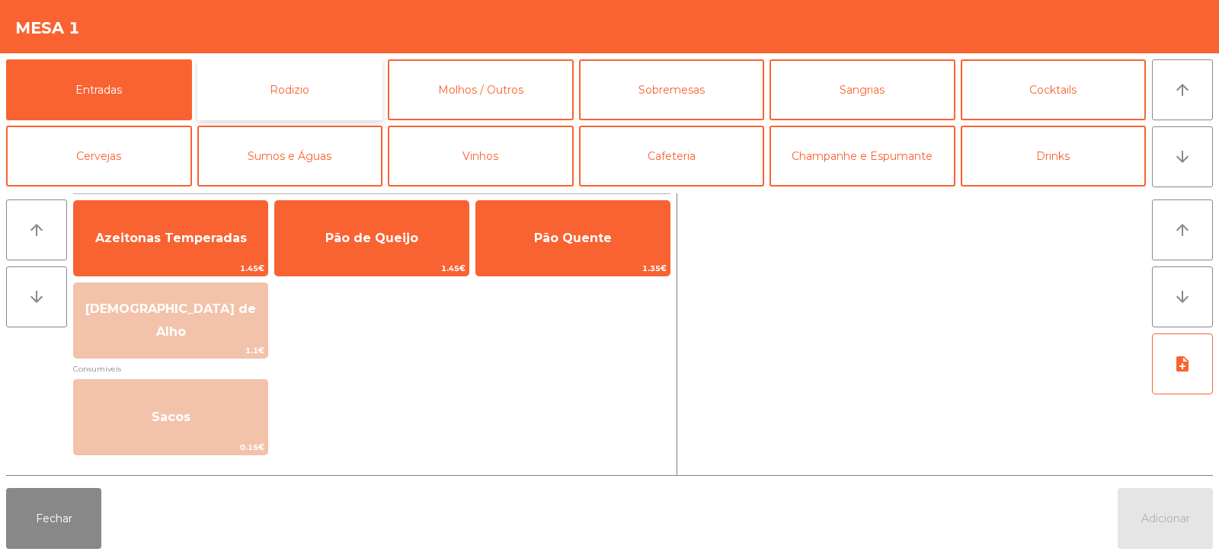
click at [291, 95] on button "Rodizio" at bounding box center [290, 89] width 186 height 61
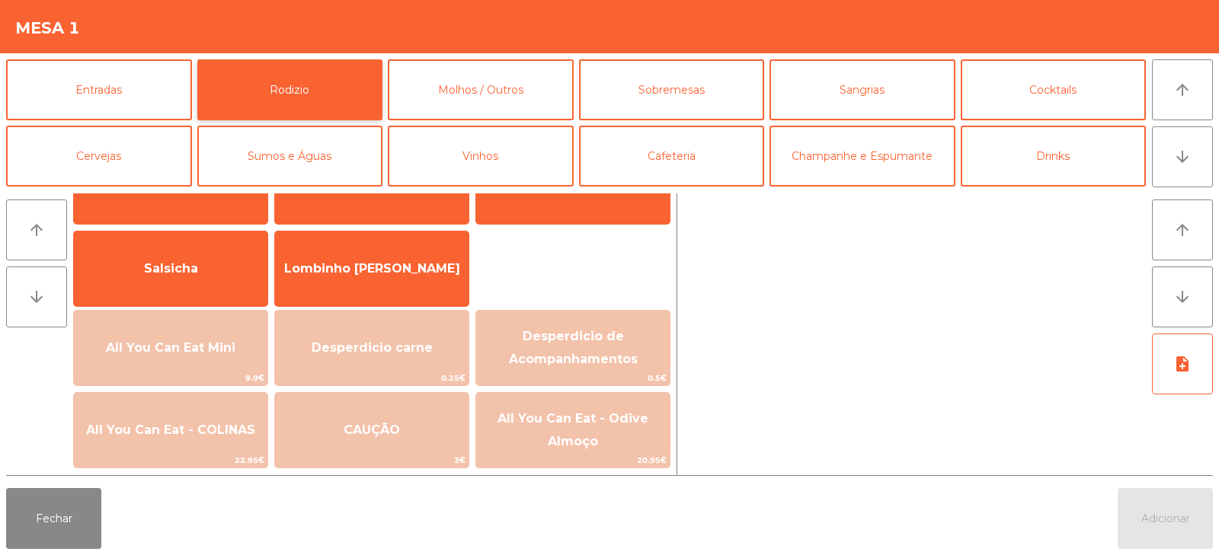
scroll to position [89, 0]
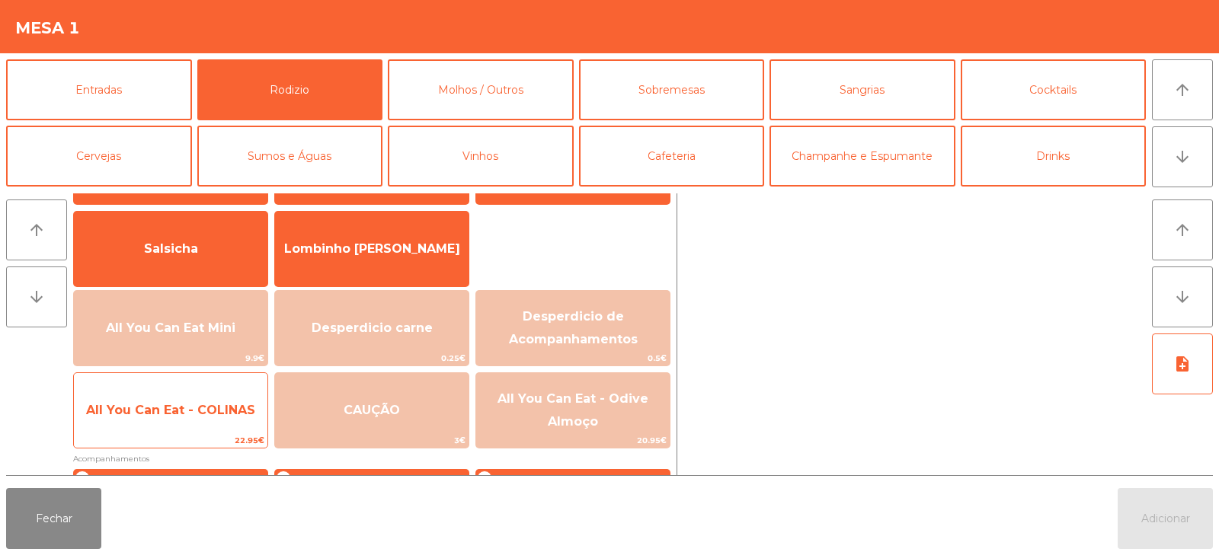
click at [210, 404] on span "All You Can Eat - COLINAS" at bounding box center [170, 410] width 169 height 14
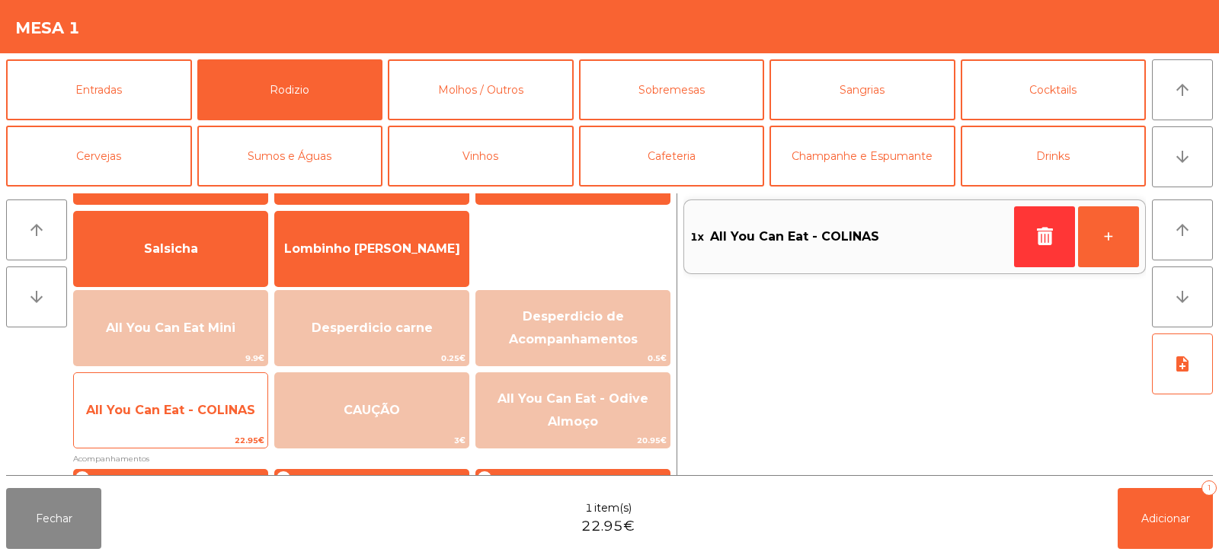
click at [212, 405] on span "All You Can Eat - COLINAS" at bounding box center [170, 410] width 169 height 14
click at [222, 404] on span "All You Can Eat - COLINAS" at bounding box center [170, 410] width 169 height 14
click at [226, 403] on span "All You Can Eat - COLINAS" at bounding box center [170, 410] width 169 height 14
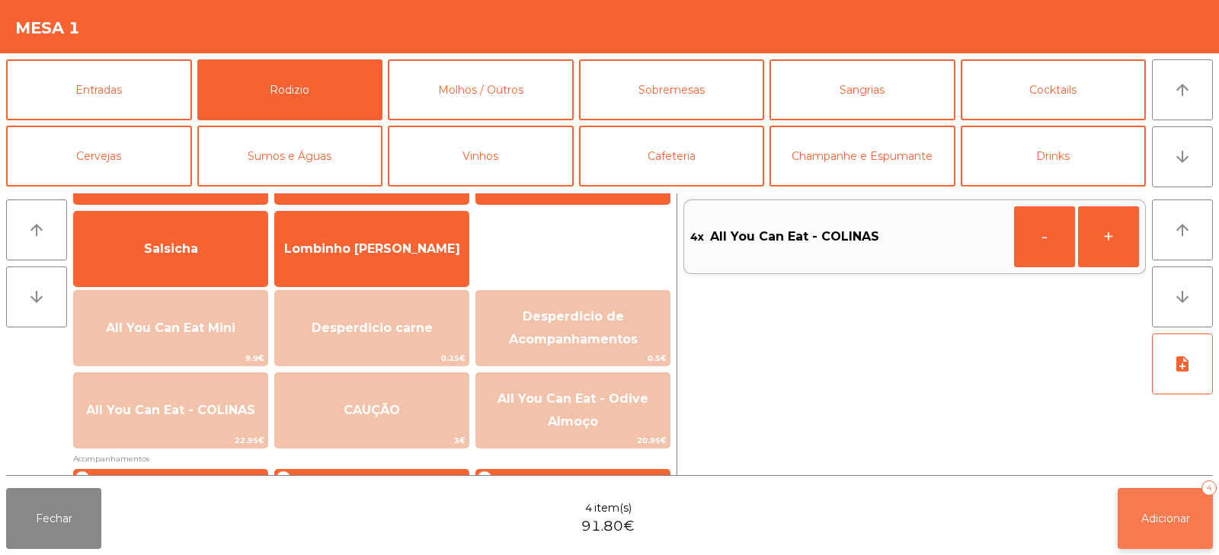
click at [1137, 517] on button "Adicionar 4" at bounding box center [1164, 518] width 95 height 61
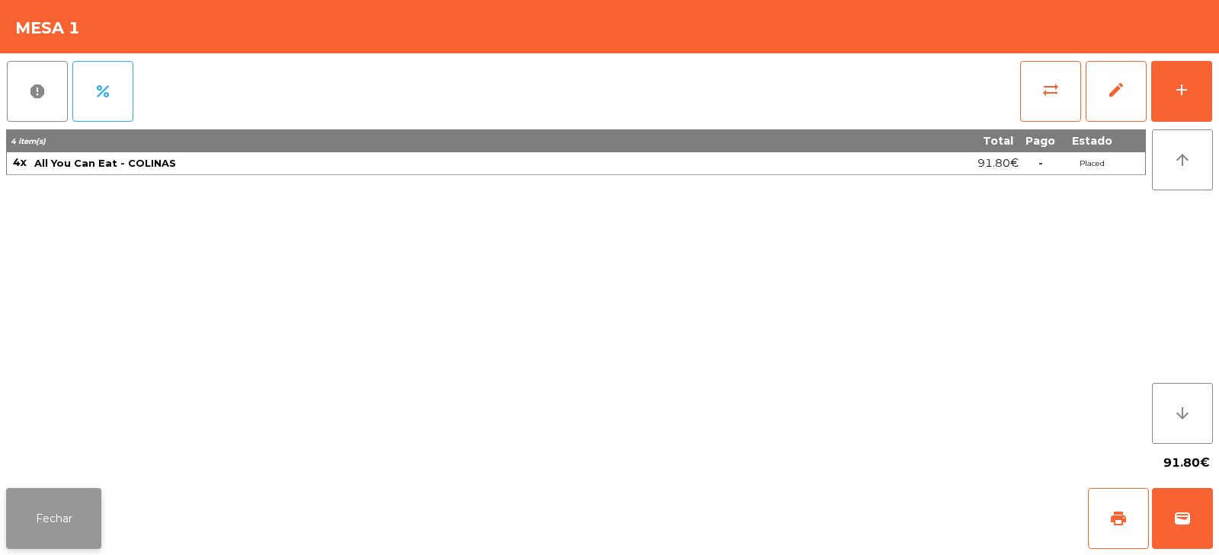
click at [58, 513] on button "Fechar" at bounding box center [53, 518] width 95 height 61
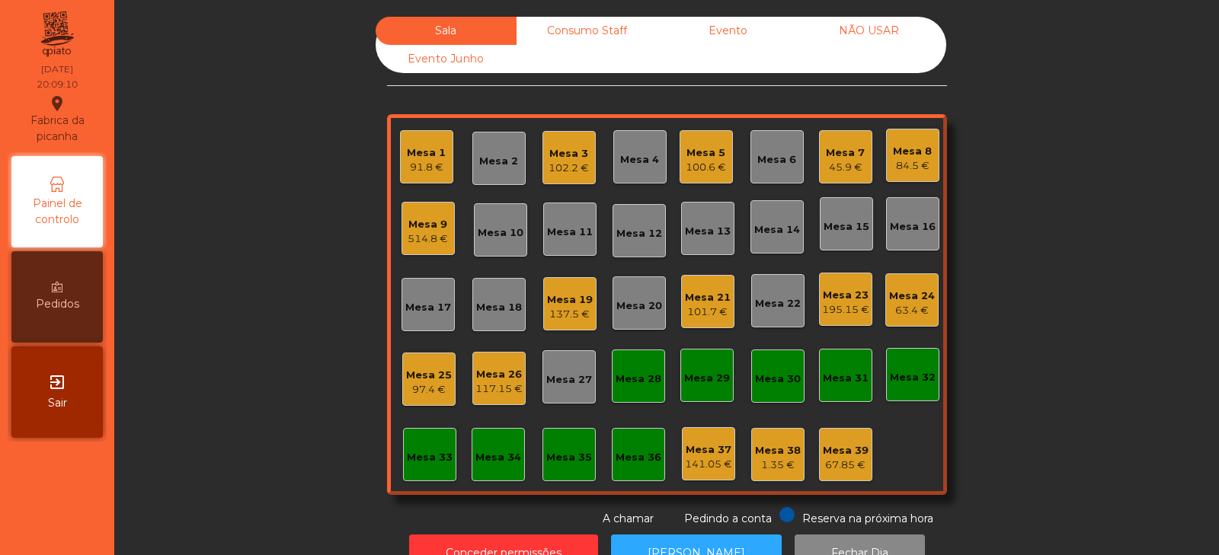
click at [631, 309] on div "Mesa 20" at bounding box center [639, 306] width 46 height 15
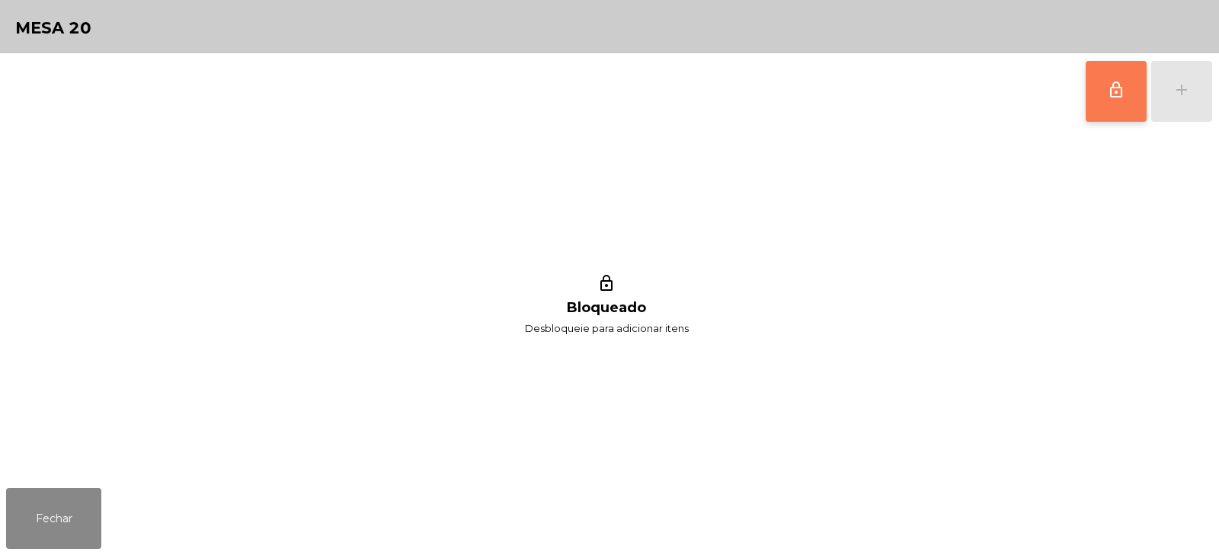
click at [1110, 103] on button "lock_outline" at bounding box center [1115, 91] width 61 height 61
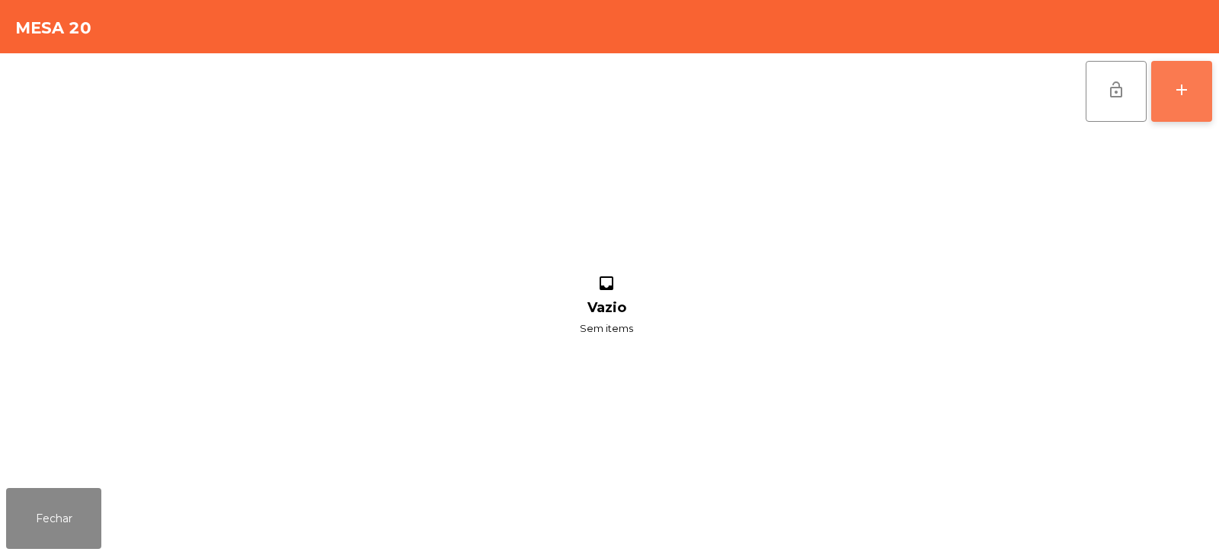
click at [1188, 104] on button "add" at bounding box center [1181, 91] width 61 height 61
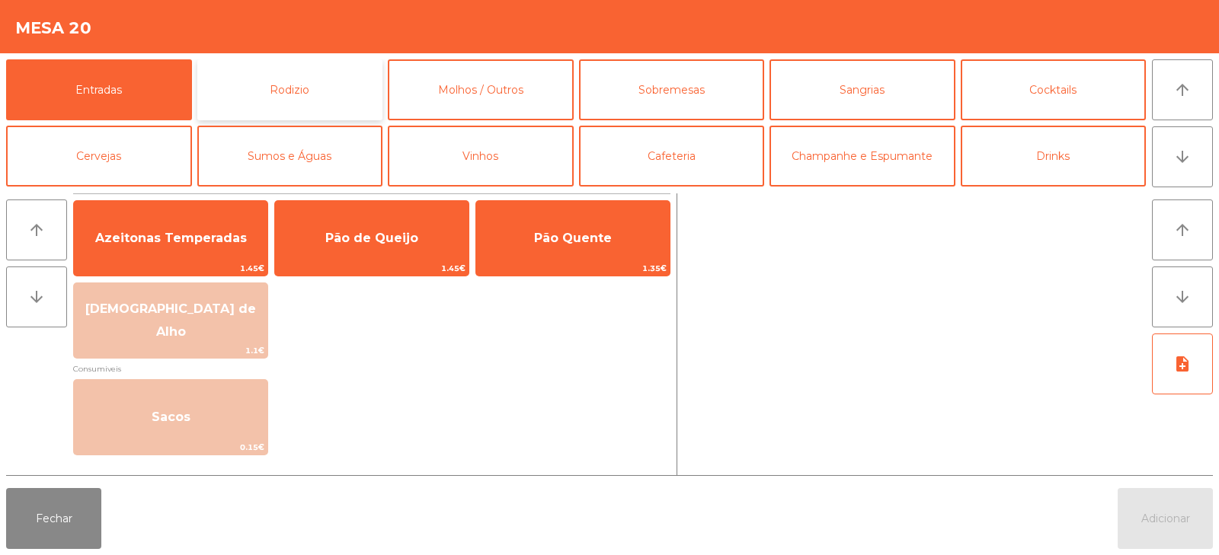
click at [296, 110] on button "Rodizio" at bounding box center [290, 89] width 186 height 61
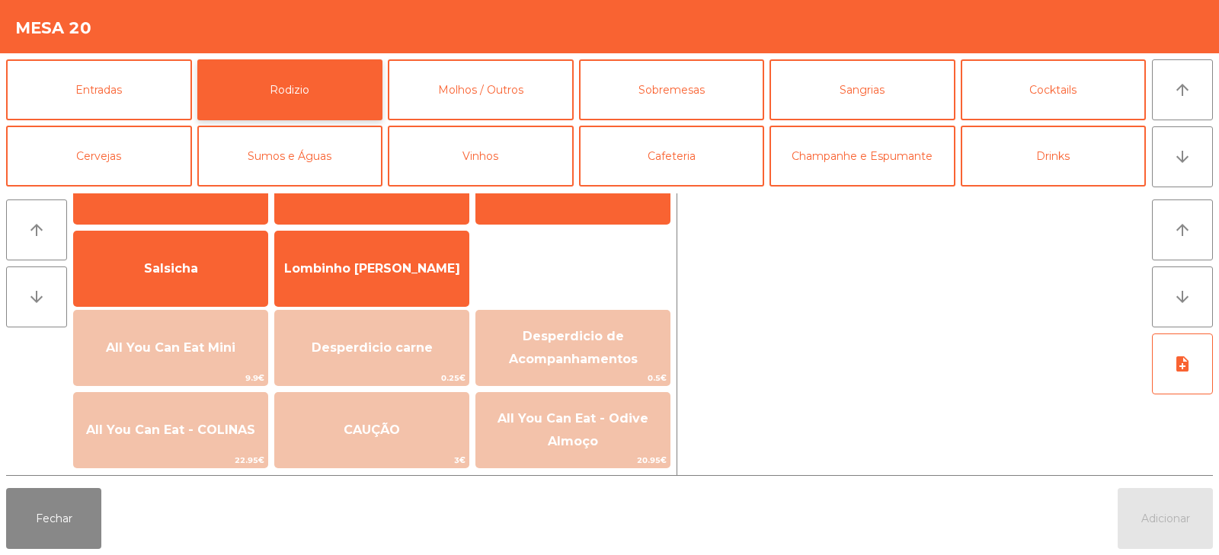
scroll to position [92, 0]
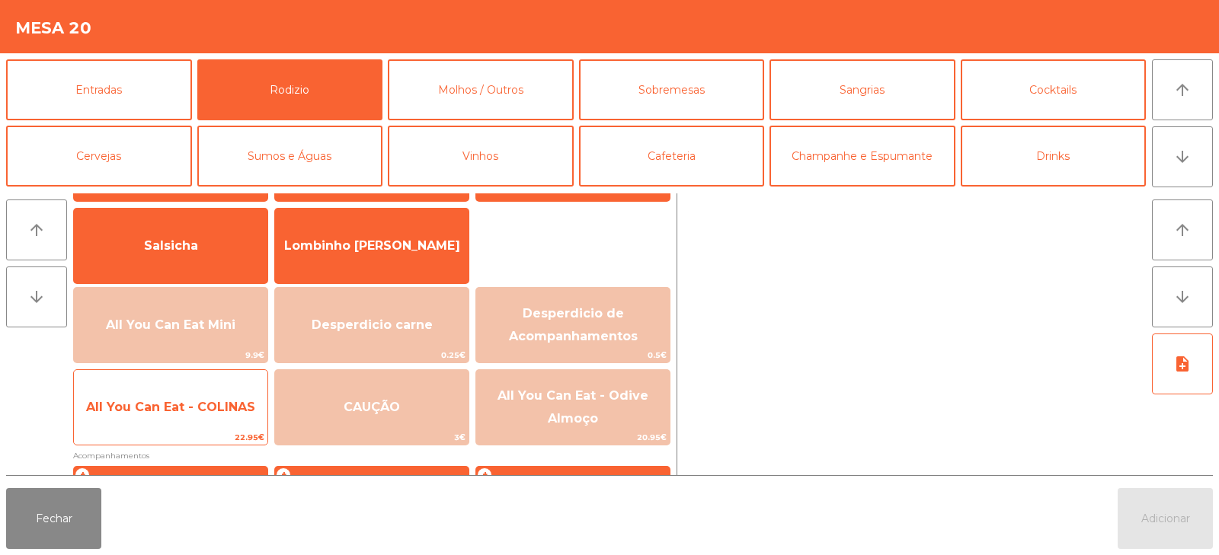
click at [207, 413] on span "All You Can Eat - COLINAS" at bounding box center [170, 407] width 169 height 14
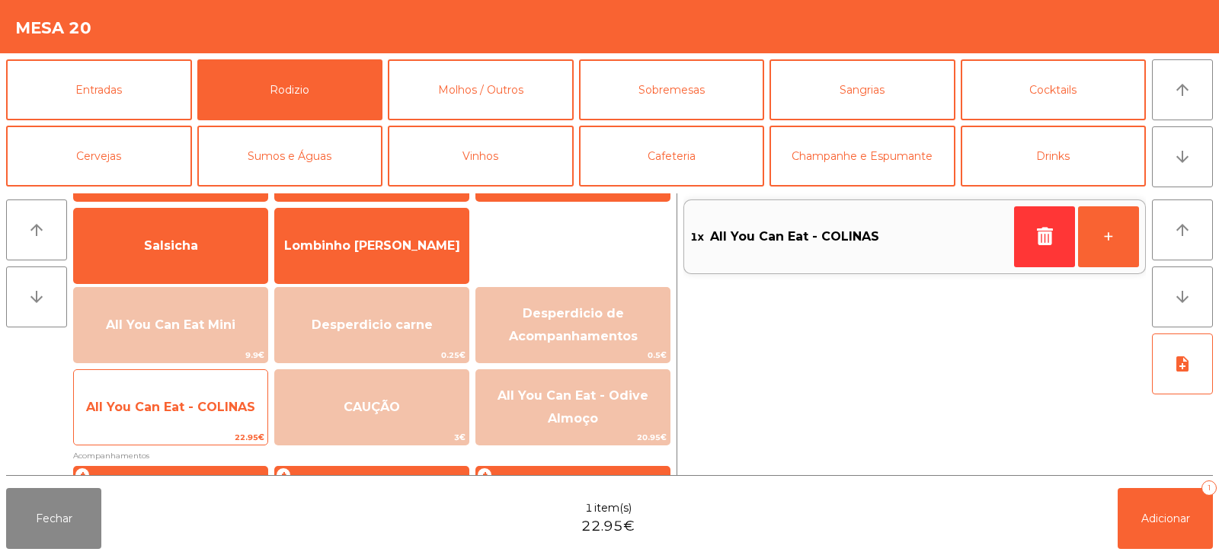
click at [208, 413] on span "All You Can Eat - COLINAS" at bounding box center [170, 407] width 169 height 14
click at [209, 417] on span "All You Can Eat - COLINAS" at bounding box center [170, 407] width 193 height 41
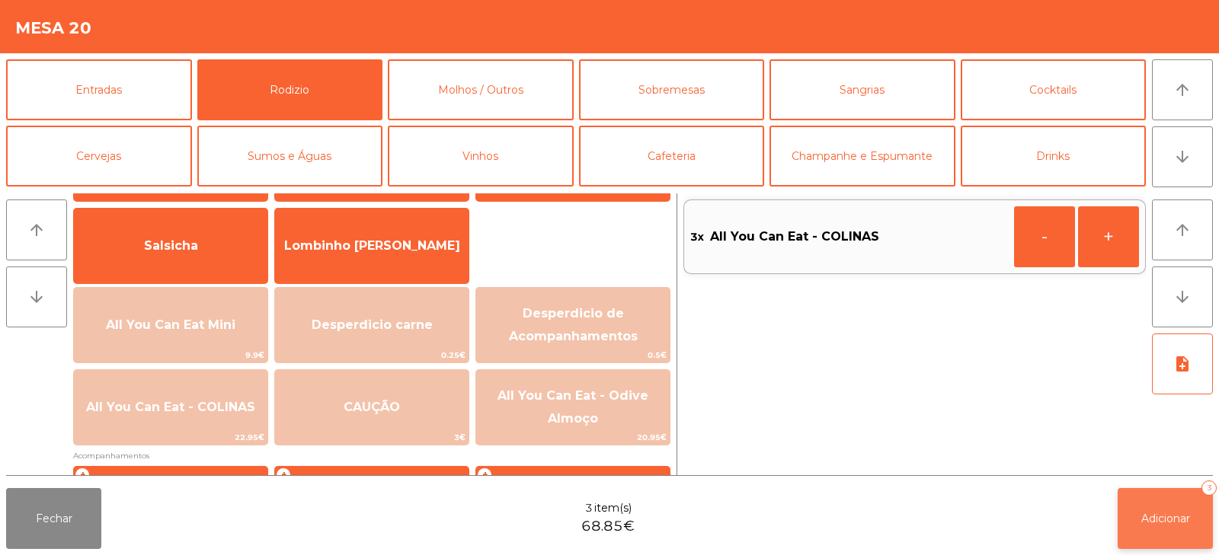
click at [1141, 522] on span "Adicionar" at bounding box center [1165, 519] width 49 height 14
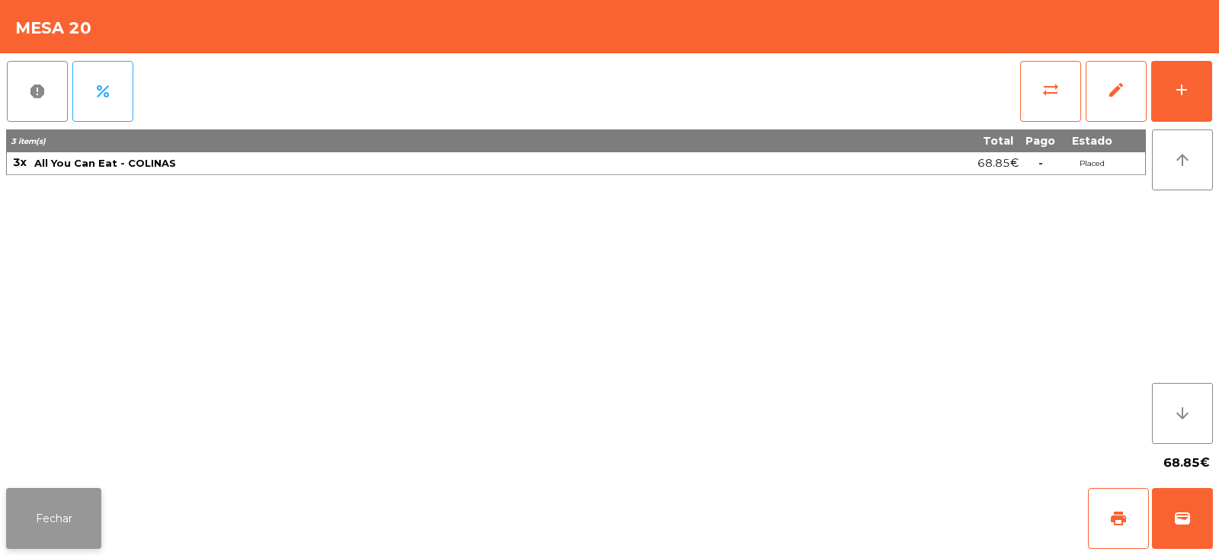
click at [50, 542] on button "Fechar" at bounding box center [53, 518] width 95 height 61
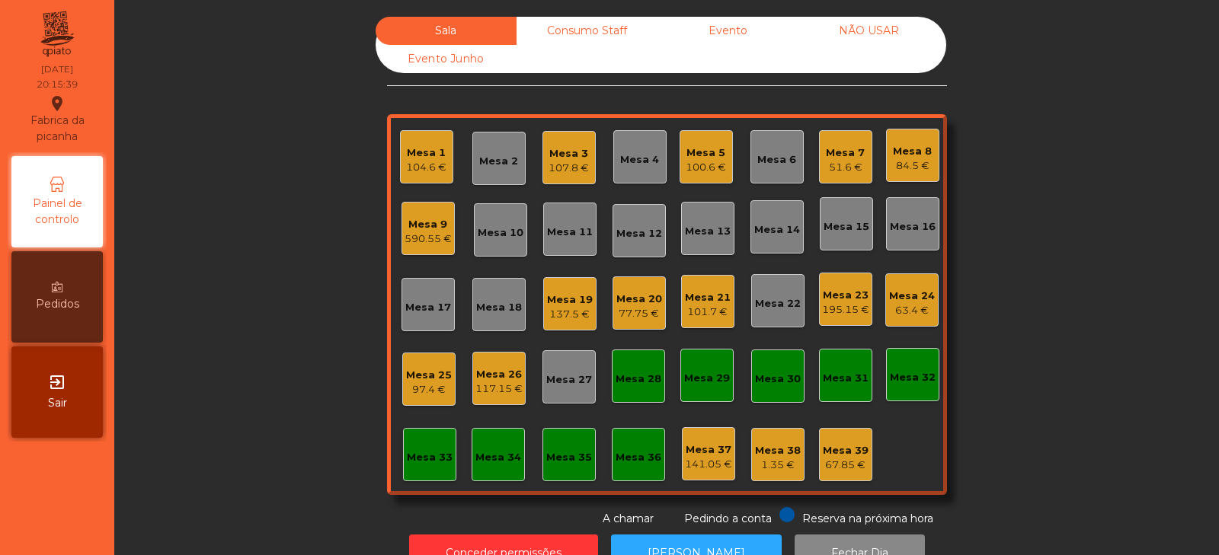
click at [436, 316] on div "Mesa 17" at bounding box center [427, 304] width 53 height 53
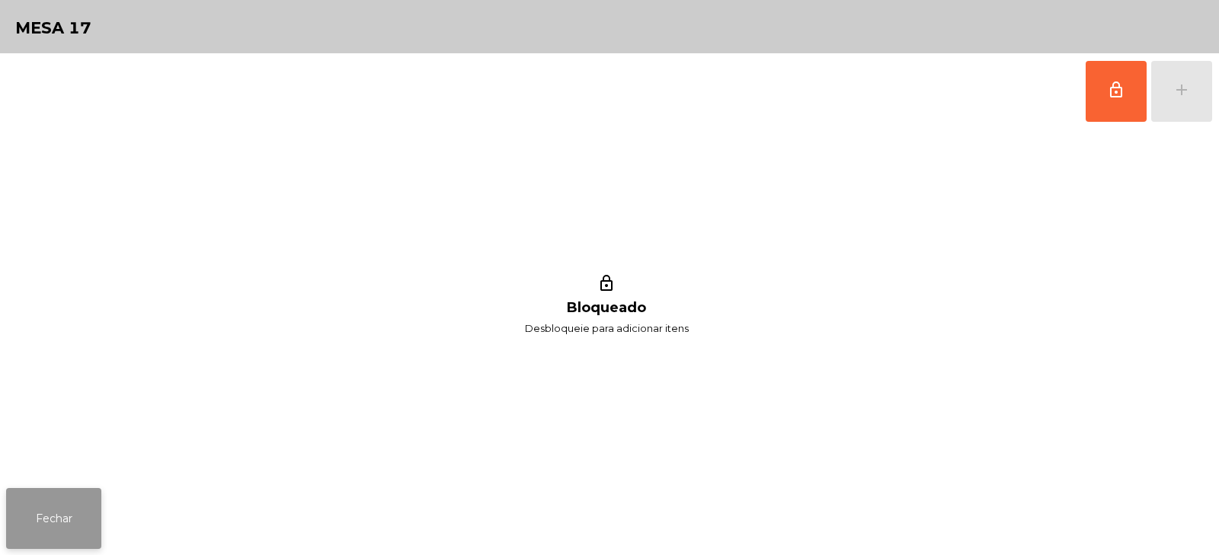
click at [82, 513] on button "Fechar" at bounding box center [53, 518] width 95 height 61
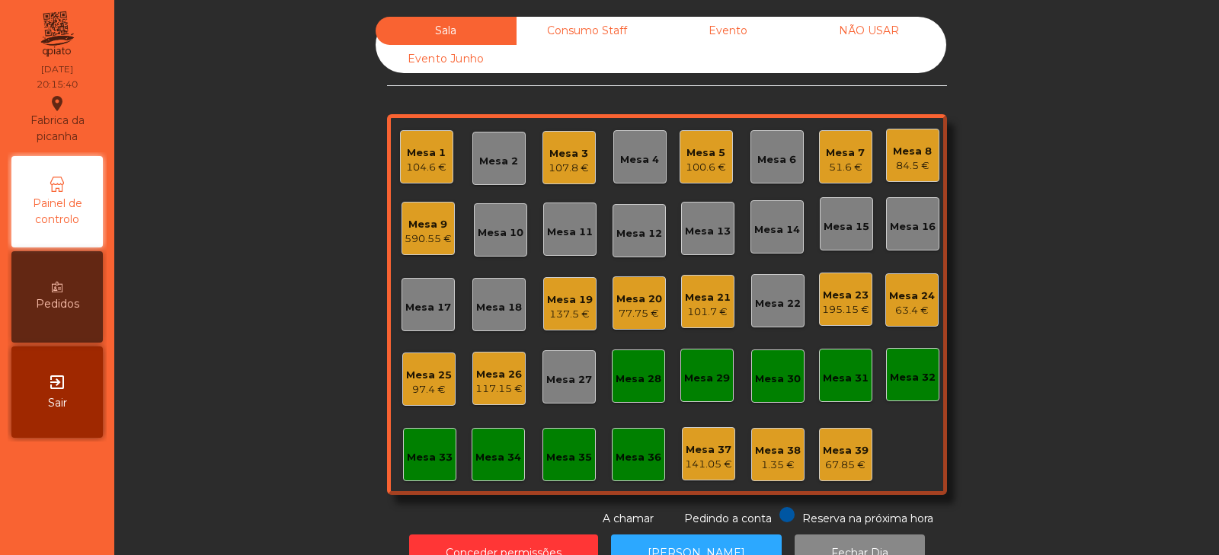
click at [499, 312] on div "Mesa 18" at bounding box center [499, 307] width 46 height 15
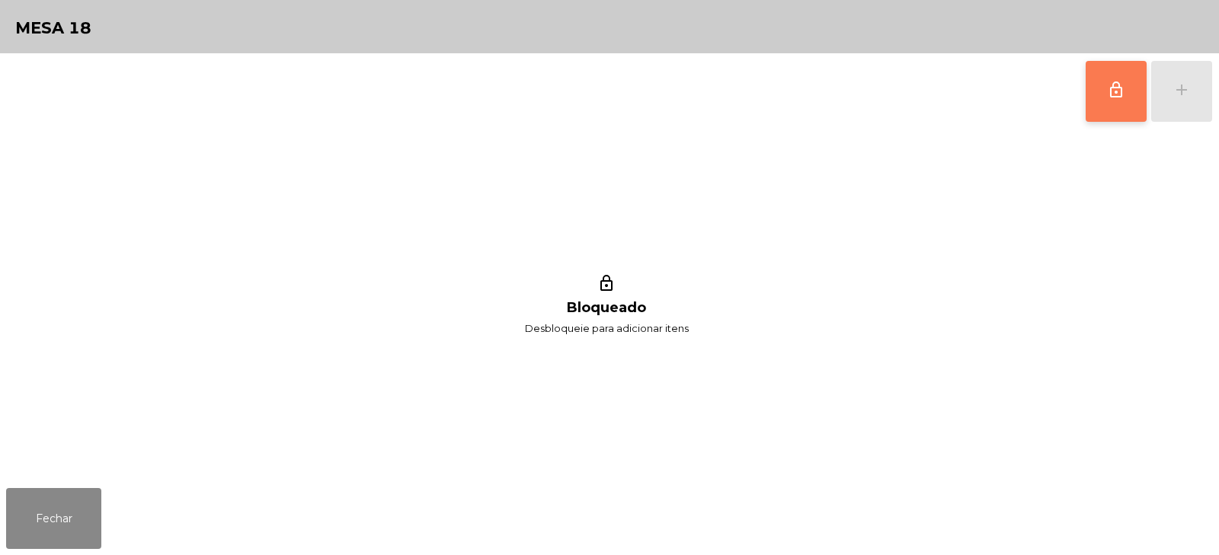
click at [1127, 103] on button "lock_outline" at bounding box center [1115, 91] width 61 height 61
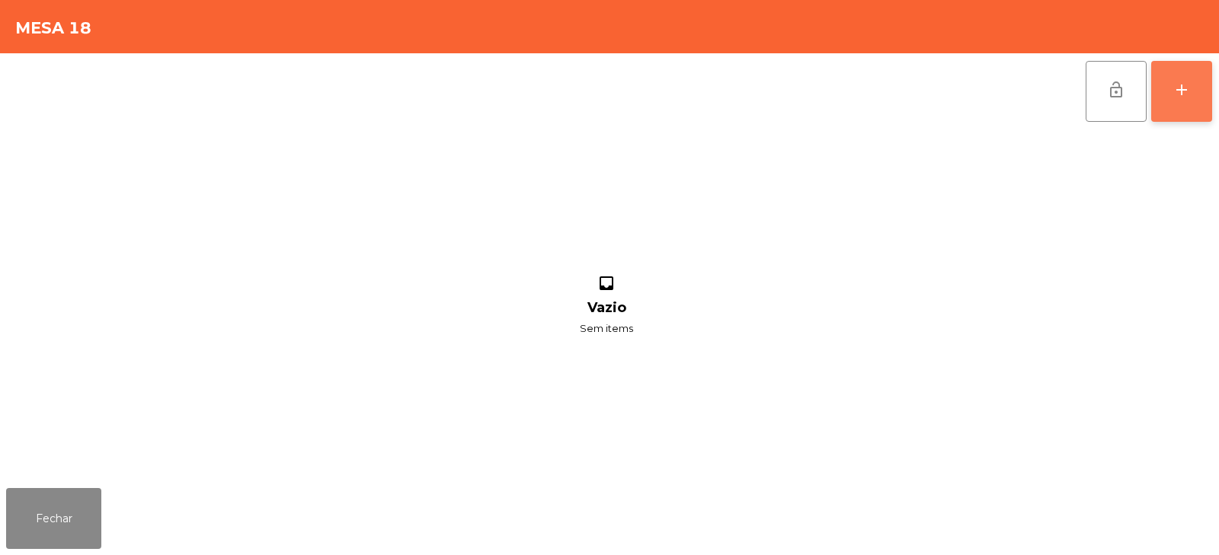
click at [1191, 104] on button "add" at bounding box center [1181, 91] width 61 height 61
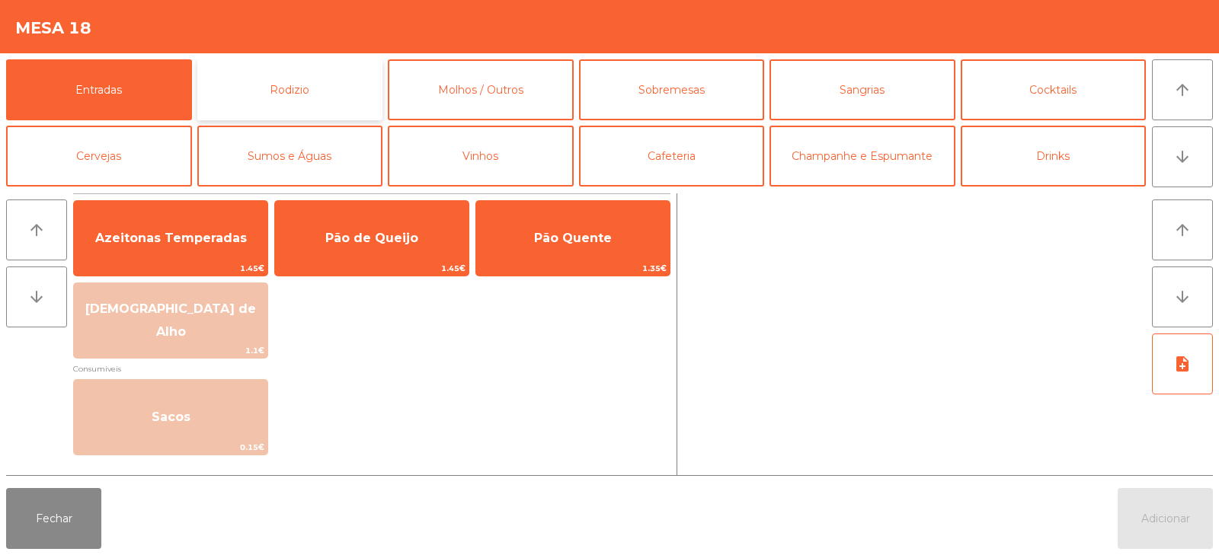
click at [343, 85] on button "Rodizio" at bounding box center [290, 89] width 186 height 61
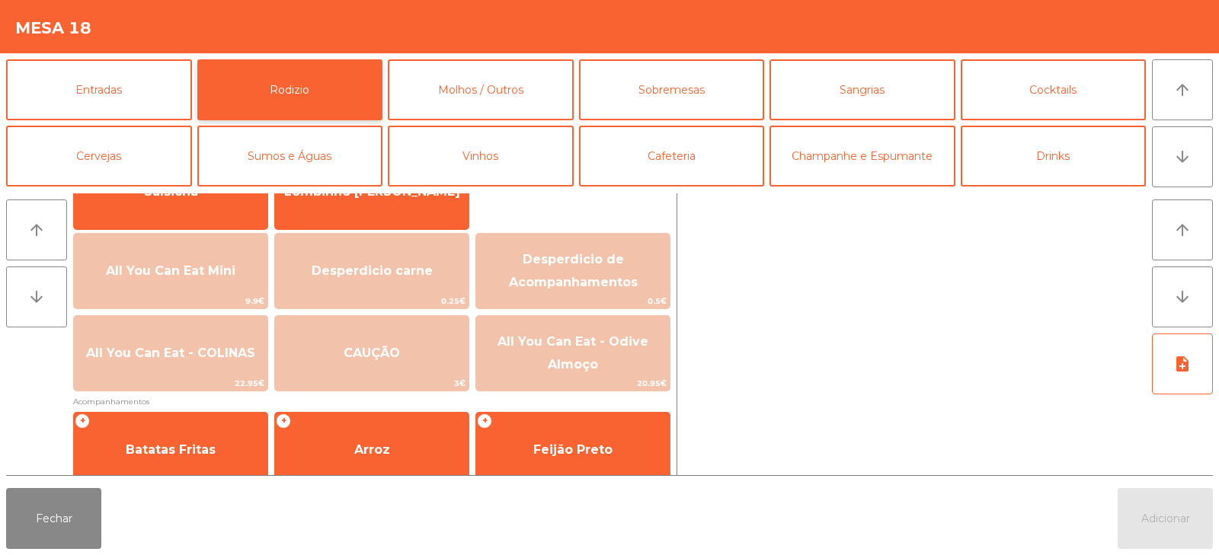
scroll to position [147, 0]
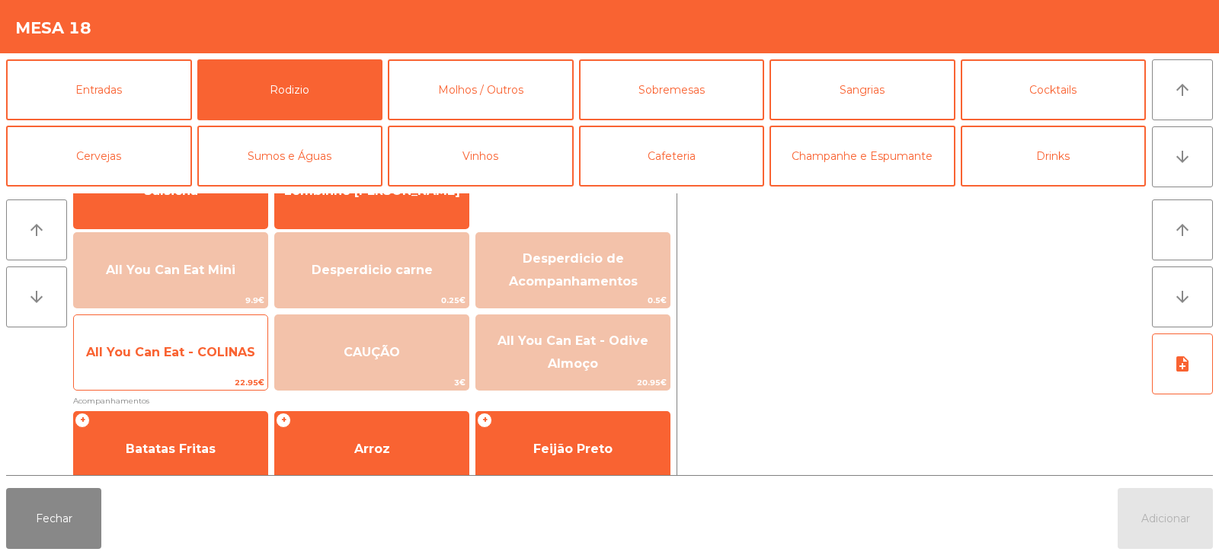
click at [213, 373] on span "All You Can Eat - COLINAS" at bounding box center [170, 352] width 193 height 41
click at [219, 367] on span "All You Can Eat - COLINAS" at bounding box center [170, 352] width 193 height 41
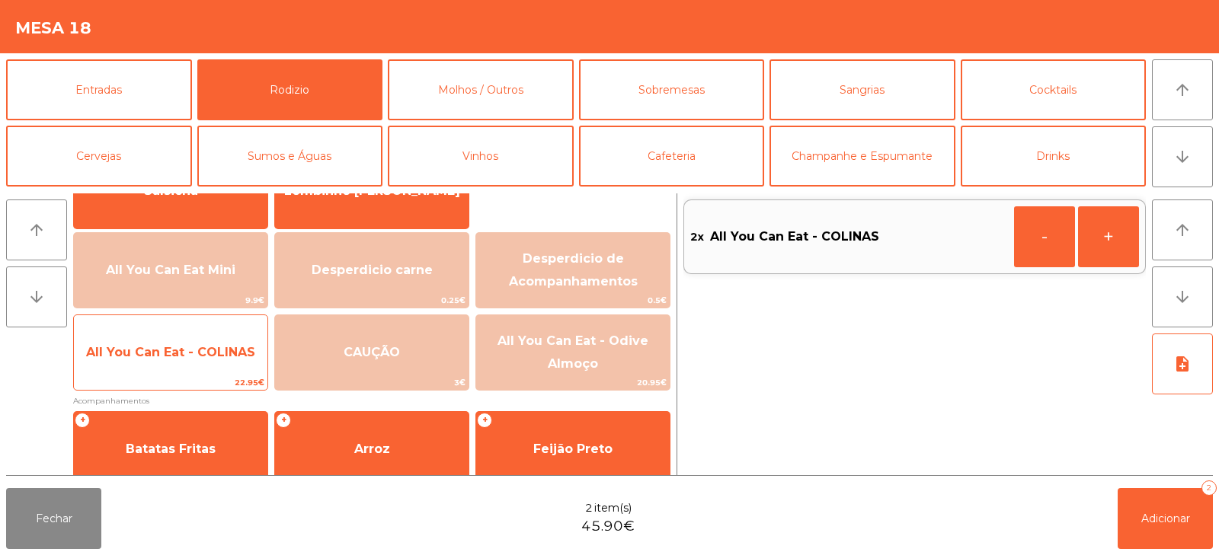
click at [224, 367] on span "All You Can Eat - COLINAS" at bounding box center [170, 352] width 193 height 41
click at [230, 363] on span "All You Can Eat - COLINAS" at bounding box center [170, 352] width 193 height 41
click at [223, 349] on span "All You Can Eat - COLINAS" at bounding box center [170, 352] width 169 height 14
click at [229, 346] on span "All You Can Eat - COLINAS" at bounding box center [170, 352] width 169 height 14
click at [229, 349] on span "All You Can Eat - COLINAS" at bounding box center [170, 352] width 169 height 14
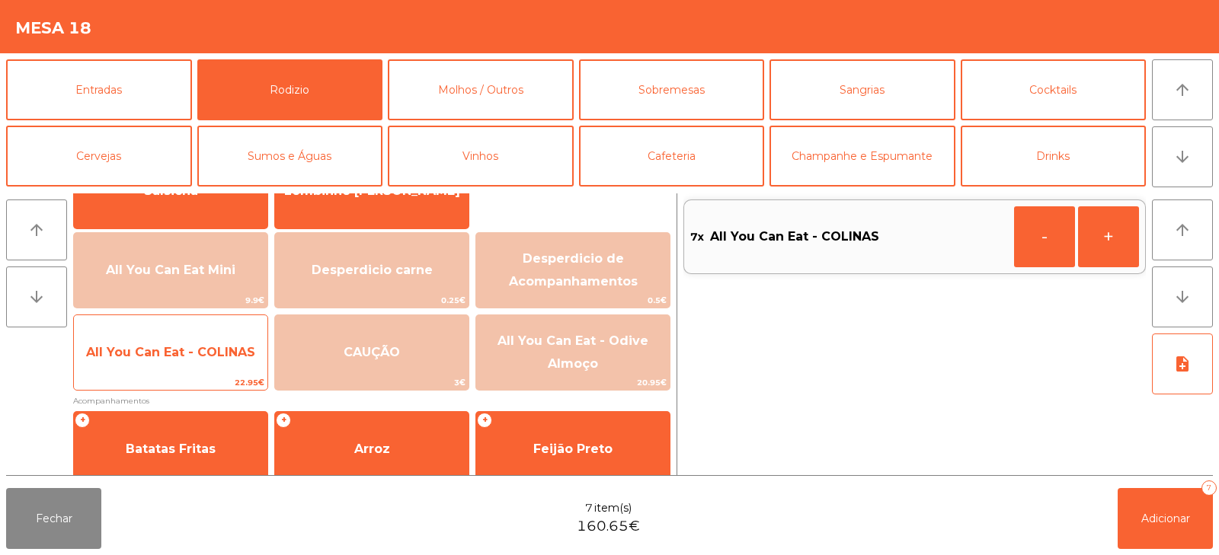
click at [227, 350] on span "All You Can Eat - COLINAS" at bounding box center [170, 352] width 169 height 14
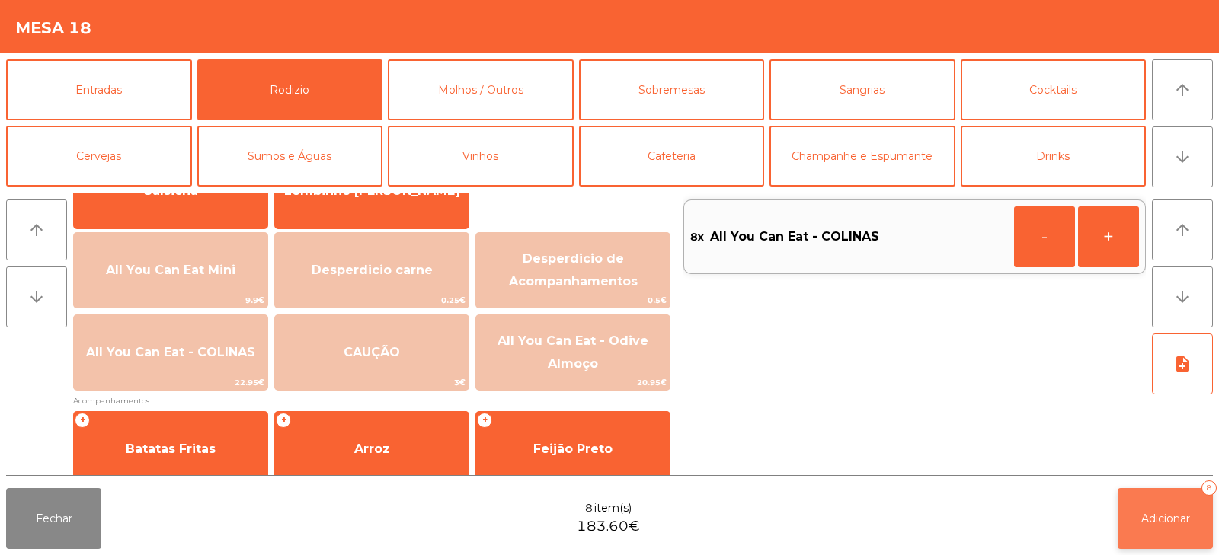
click at [1162, 533] on button "Adicionar 8" at bounding box center [1164, 518] width 95 height 61
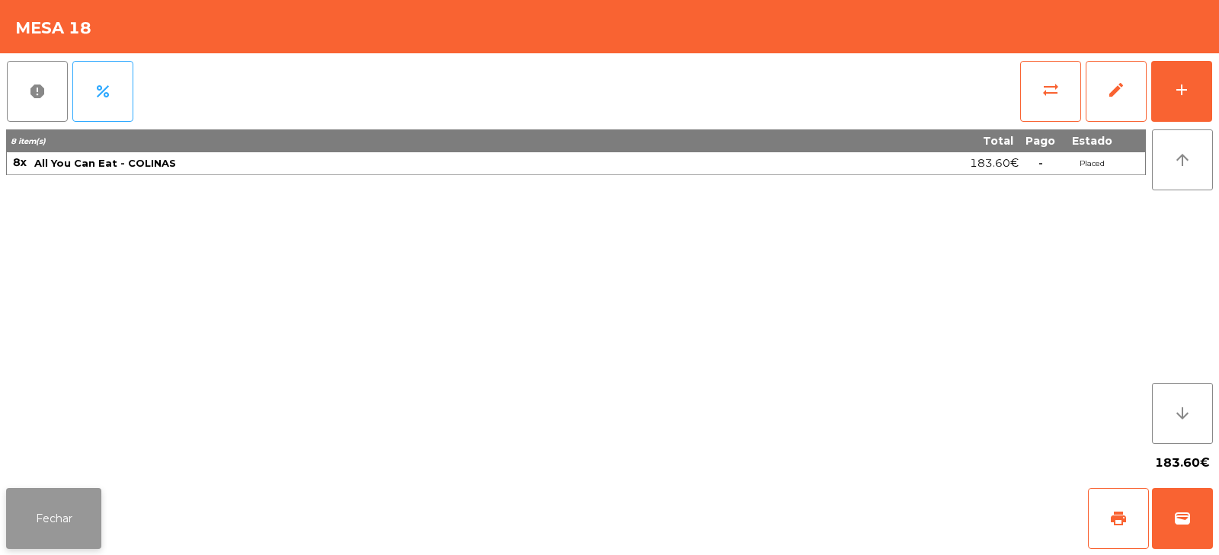
click at [52, 493] on button "Fechar" at bounding box center [53, 518] width 95 height 61
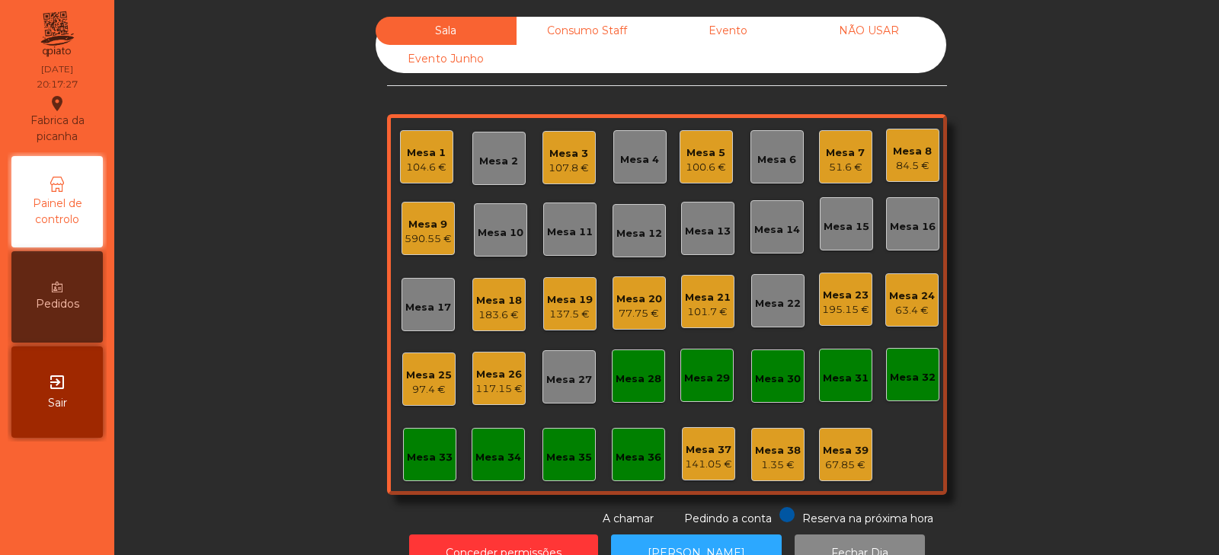
scroll to position [45, 0]
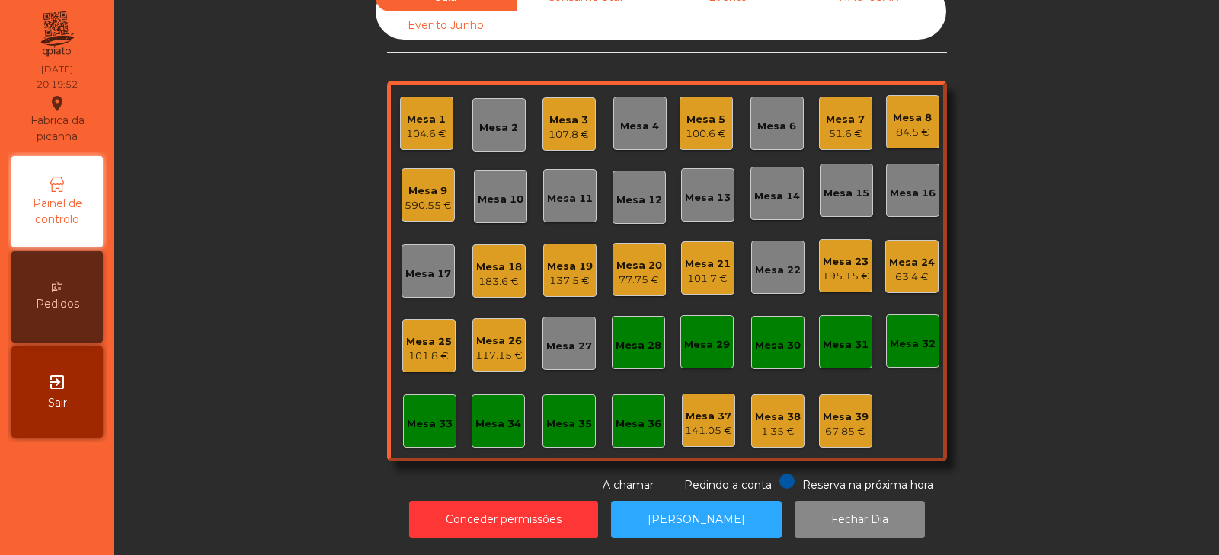
click at [415, 184] on div "Mesa 9" at bounding box center [427, 191] width 47 height 15
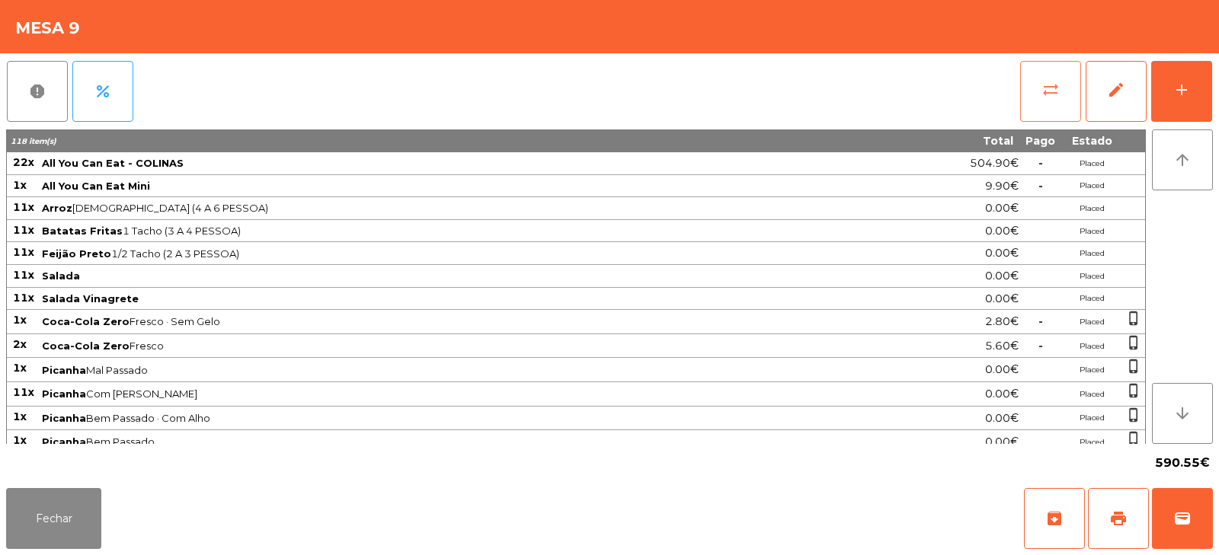
click at [1048, 88] on span "sync_alt" at bounding box center [1050, 90] width 18 height 18
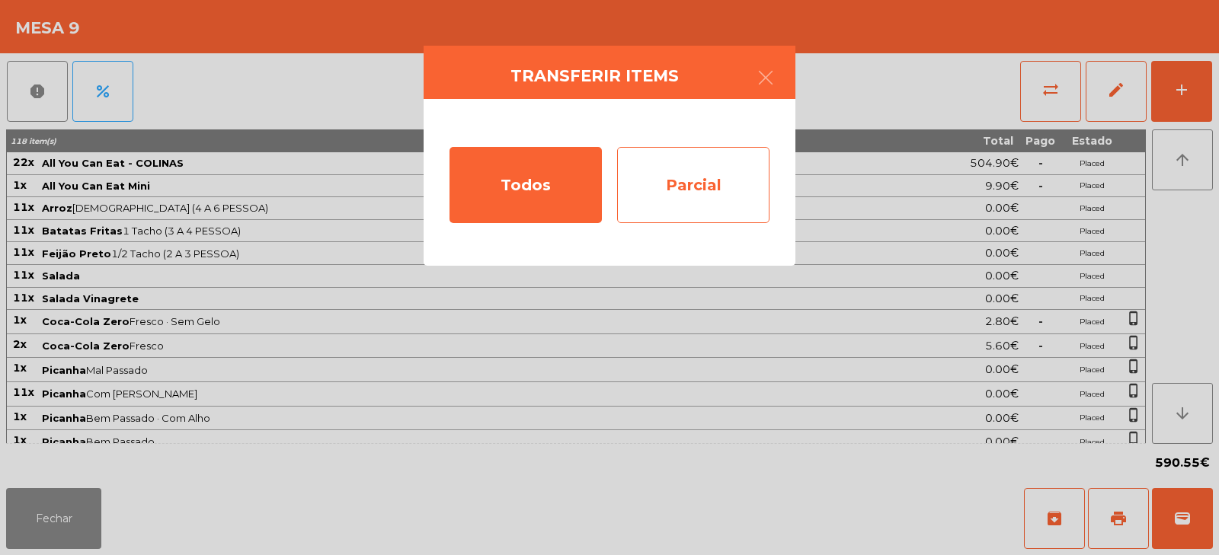
click at [710, 185] on div "Parcial" at bounding box center [693, 185] width 152 height 76
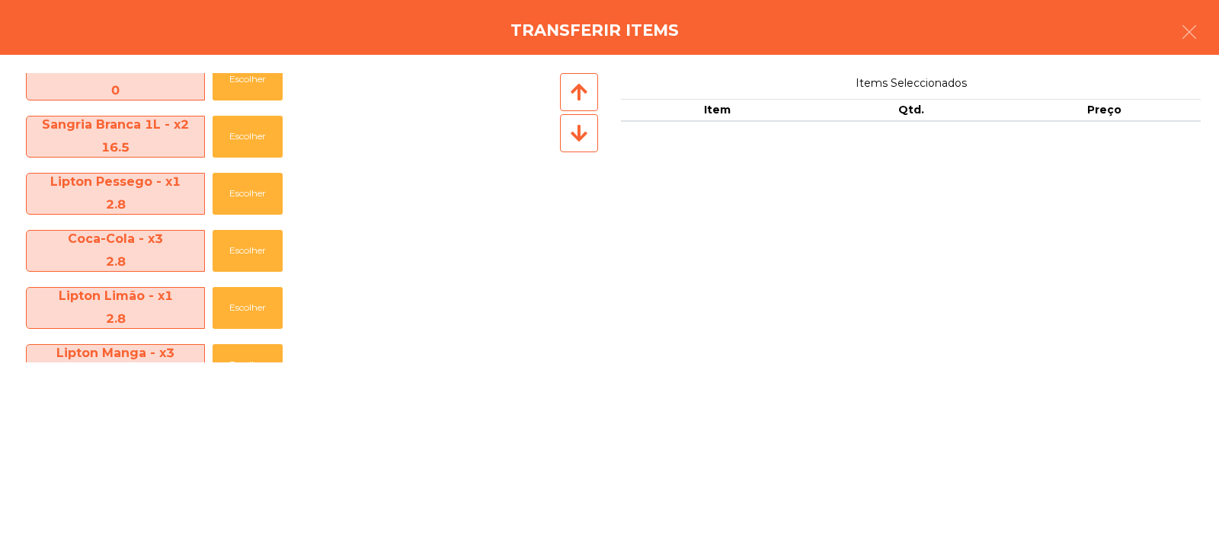
scroll to position [484, 0]
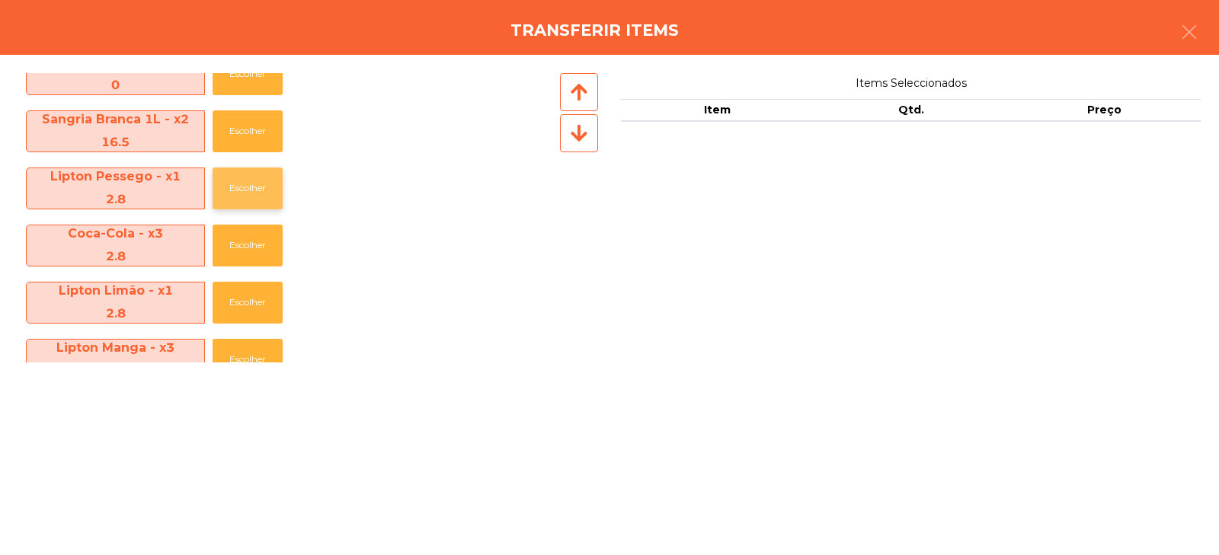
click at [235, 185] on button "Escolher" at bounding box center [248, 189] width 70 height 42
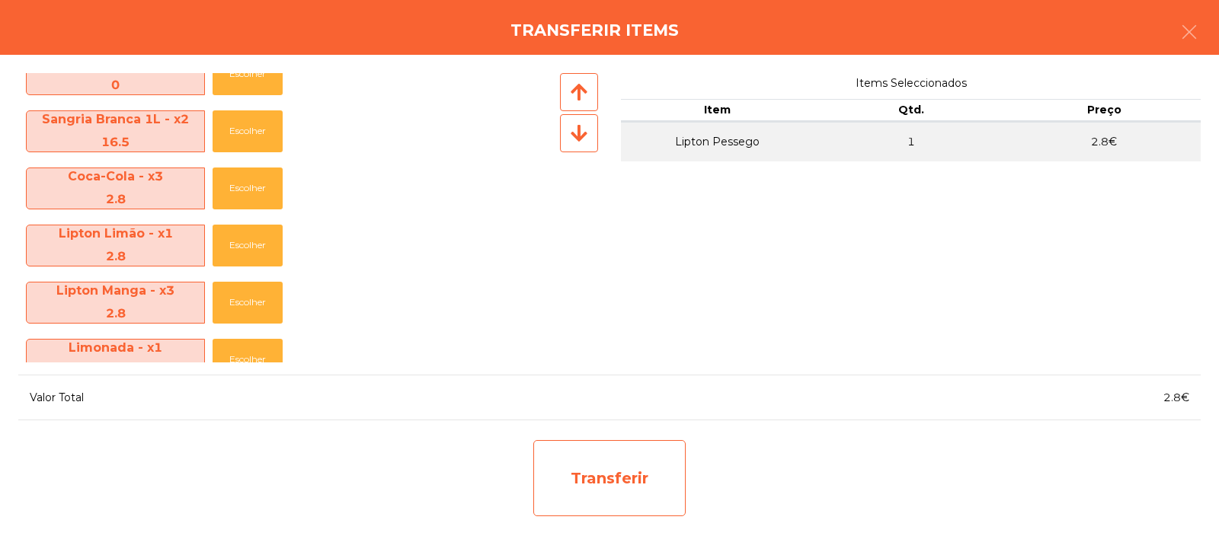
click at [614, 475] on div "Transferir" at bounding box center [609, 478] width 152 height 76
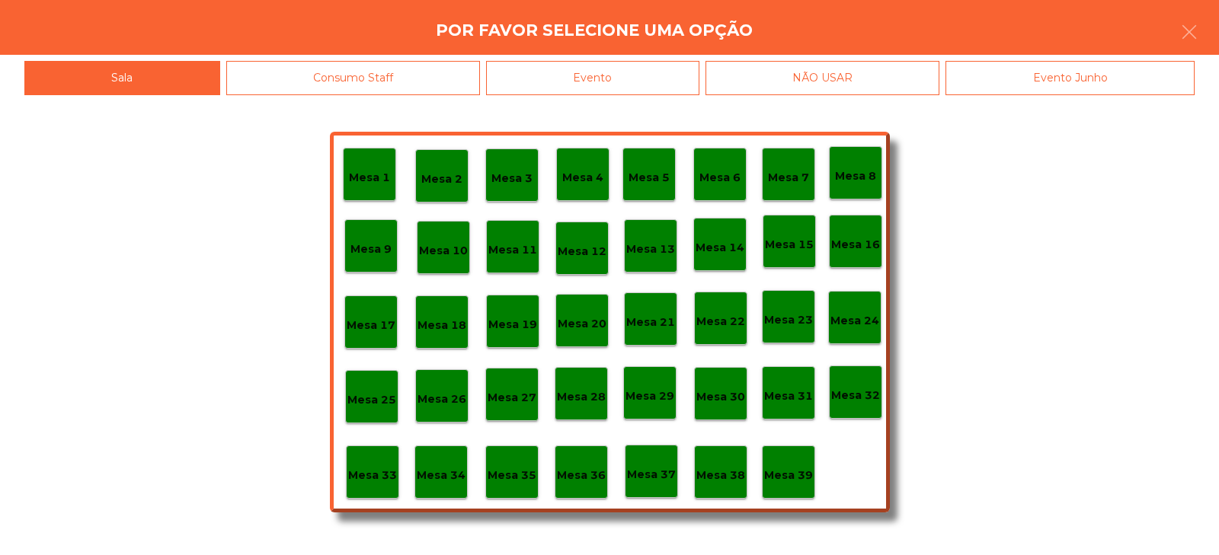
click at [647, 482] on p "Mesa 37" at bounding box center [651, 475] width 49 height 18
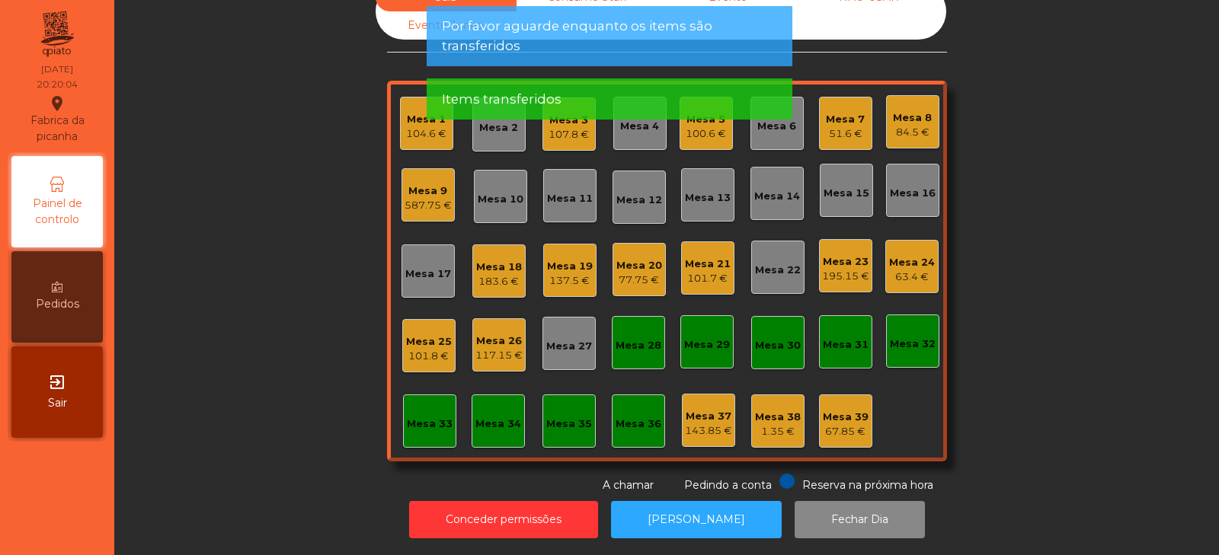
click at [421, 198] on div "587.75 €" at bounding box center [427, 205] width 47 height 15
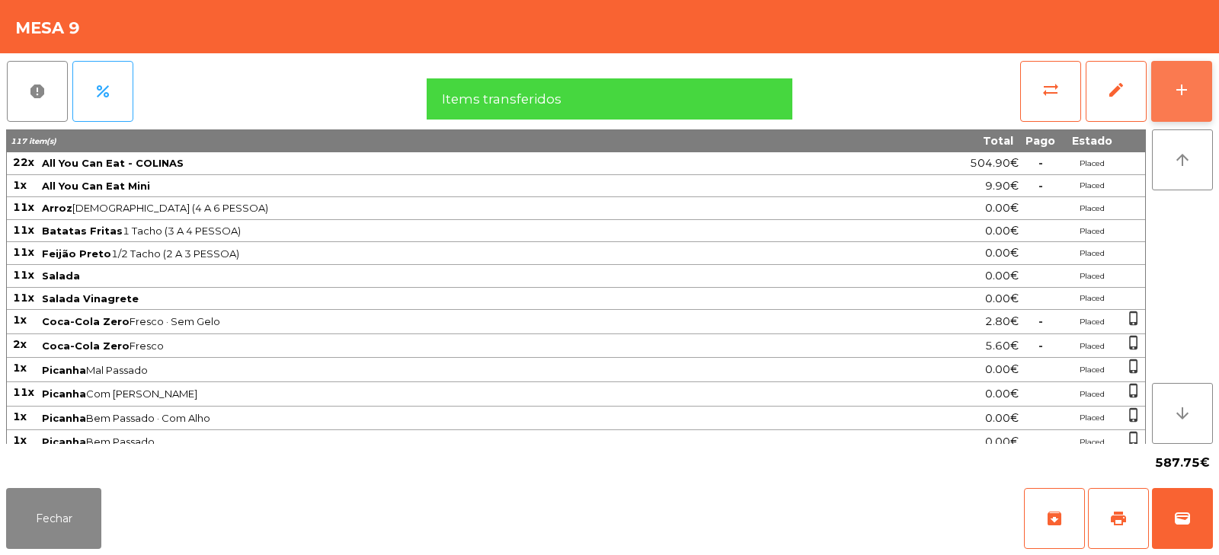
click at [1197, 89] on button "add" at bounding box center [1181, 91] width 61 height 61
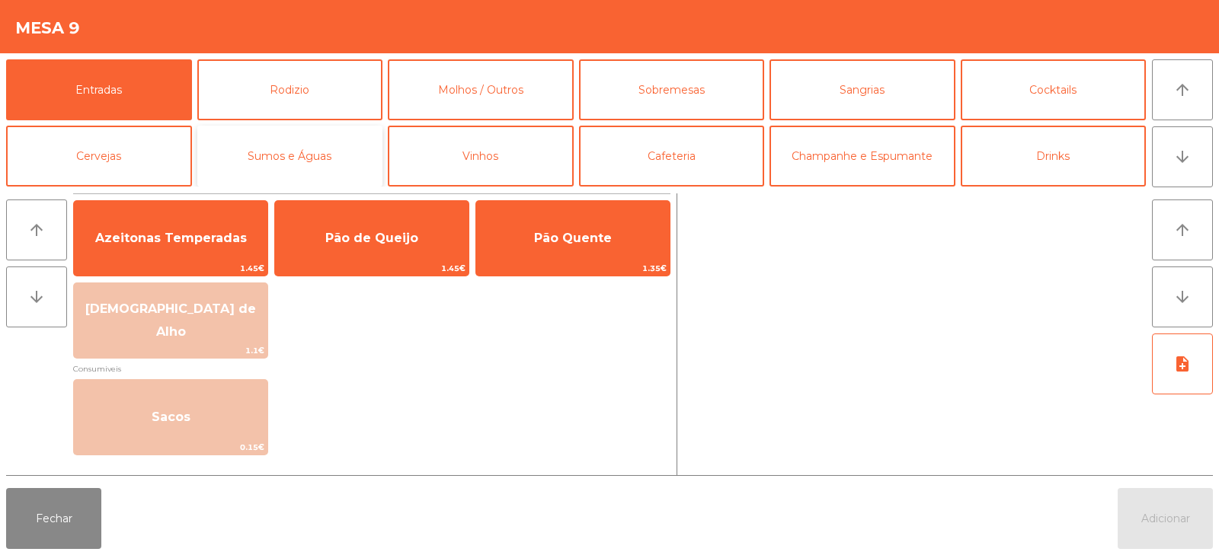
click at [305, 150] on button "Sumos e Águas" at bounding box center [290, 156] width 186 height 61
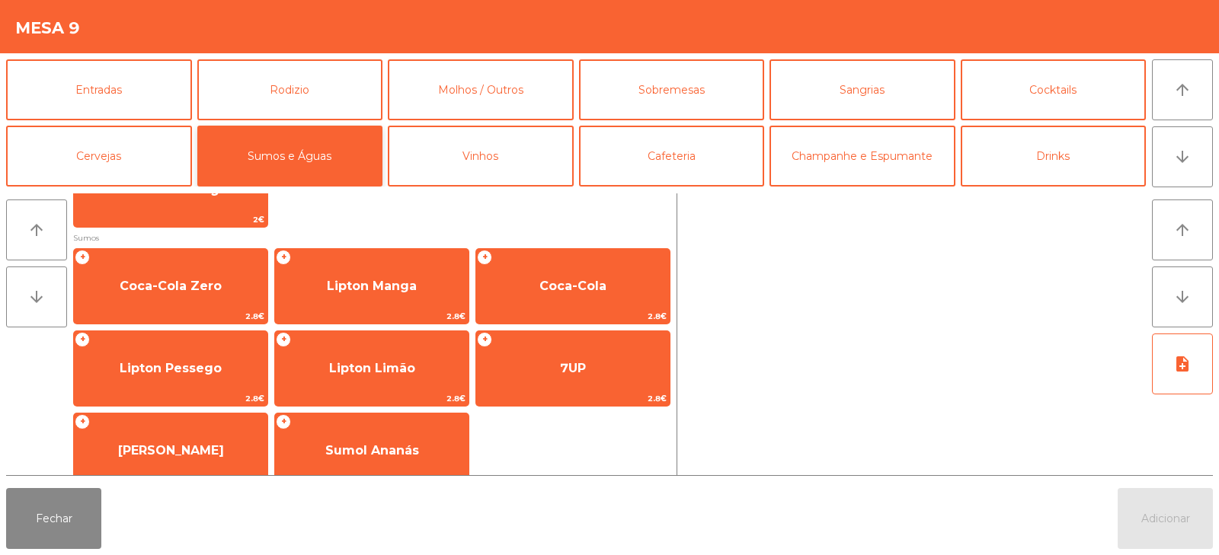
scroll to position [228, 0]
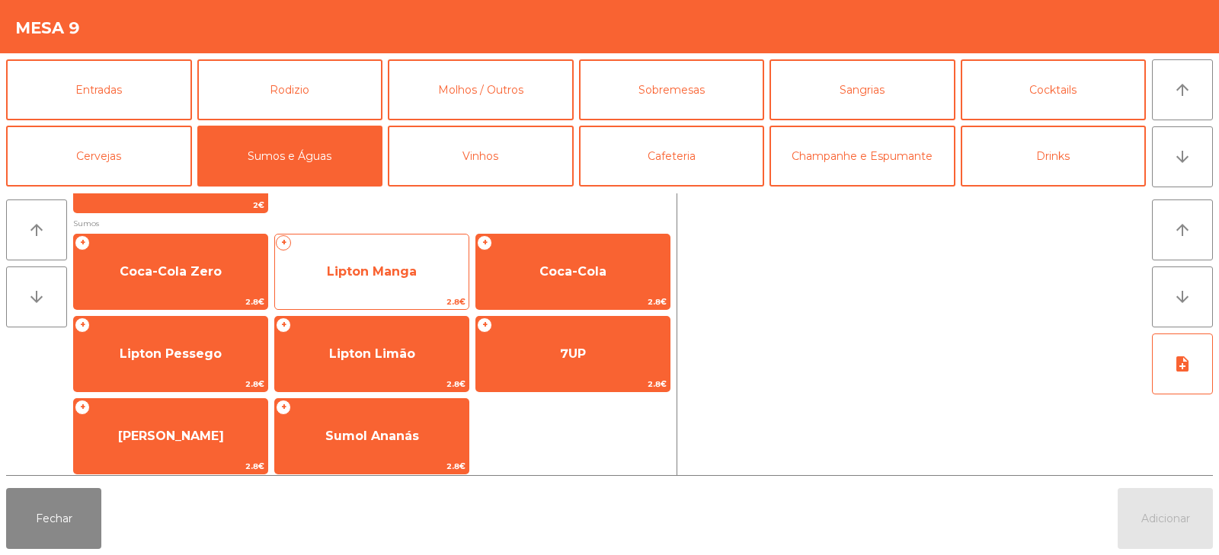
click at [363, 271] on span "Lipton Manga" at bounding box center [372, 271] width 90 height 14
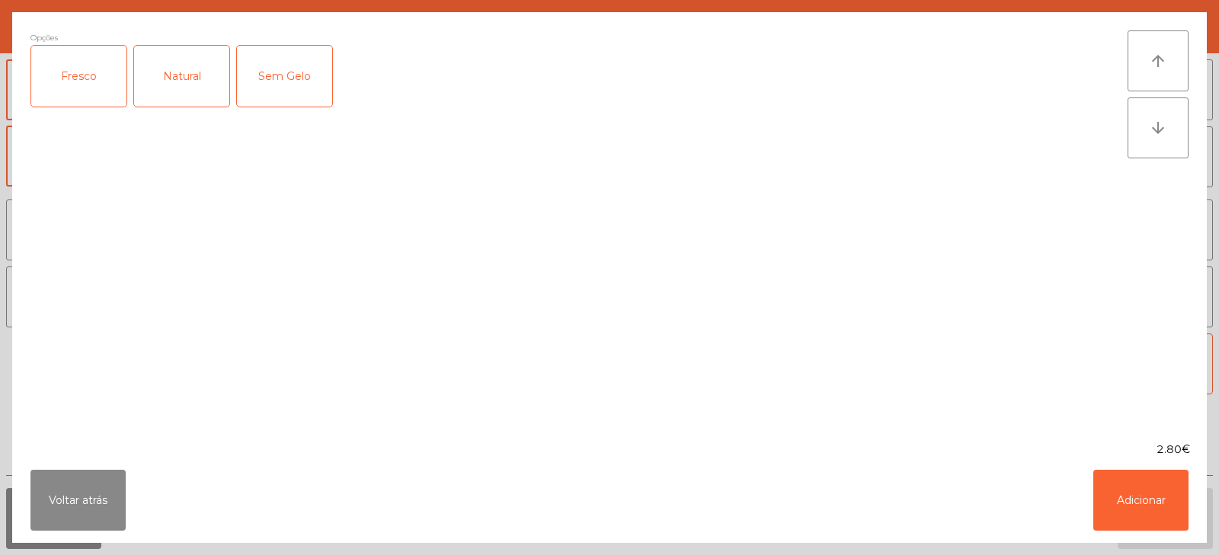
click at [85, 82] on div "Fresco" at bounding box center [78, 76] width 95 height 61
click at [1166, 485] on button "Adicionar" at bounding box center [1140, 500] width 95 height 61
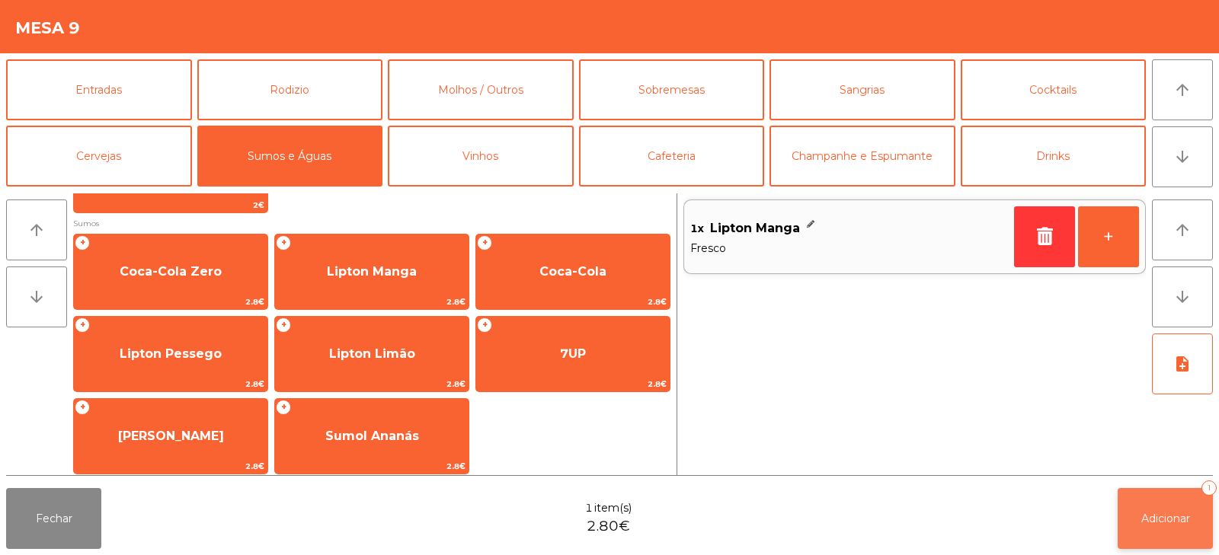
click at [1163, 515] on span "Adicionar" at bounding box center [1165, 519] width 49 height 14
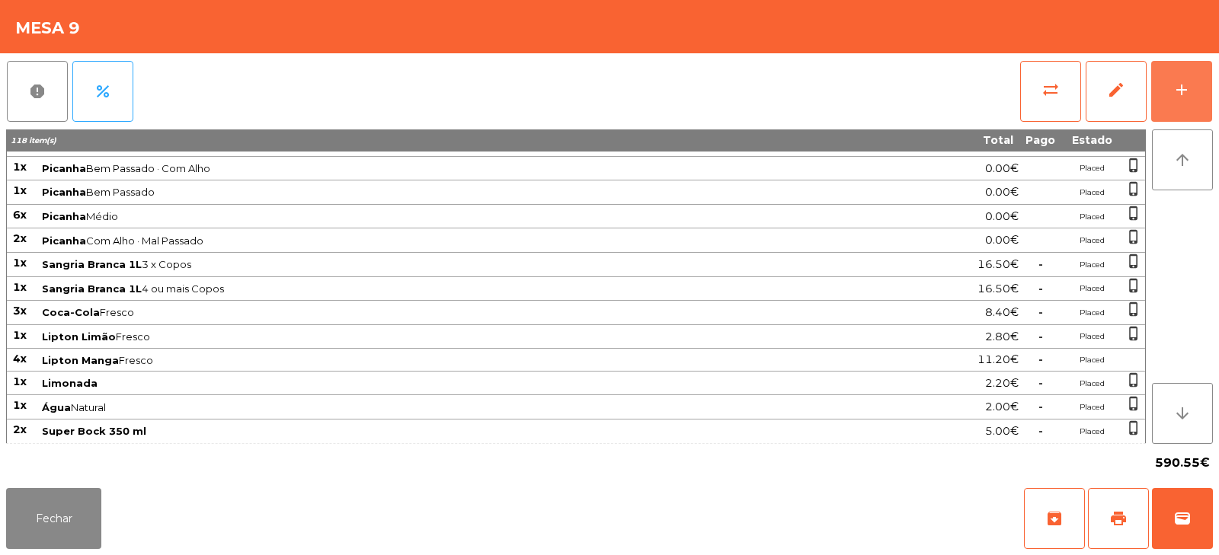
scroll to position [274, 0]
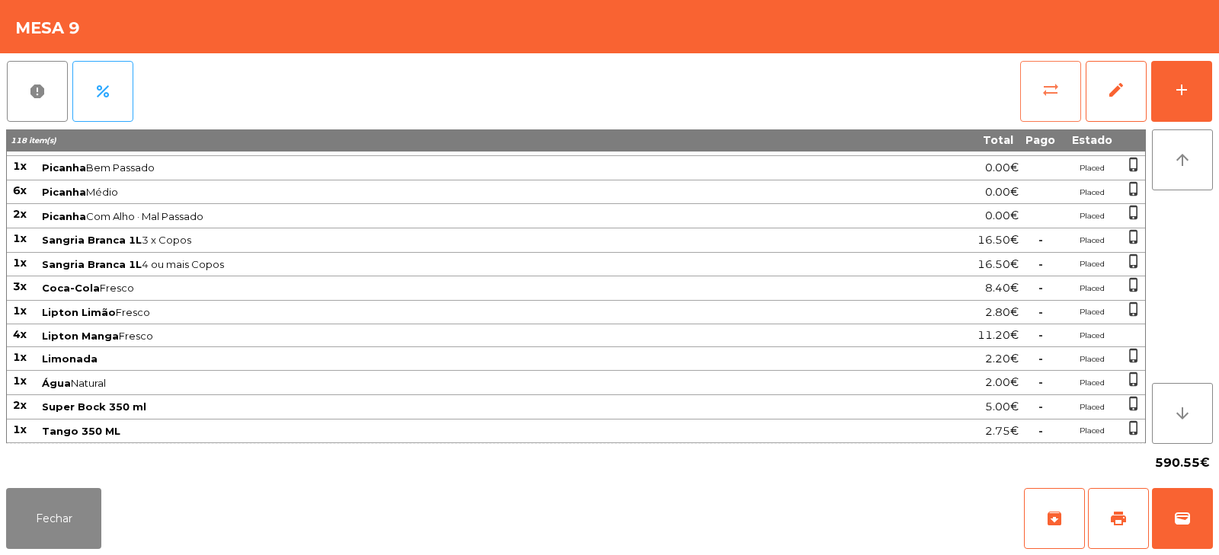
click at [1057, 90] on span "sync_alt" at bounding box center [1050, 90] width 18 height 18
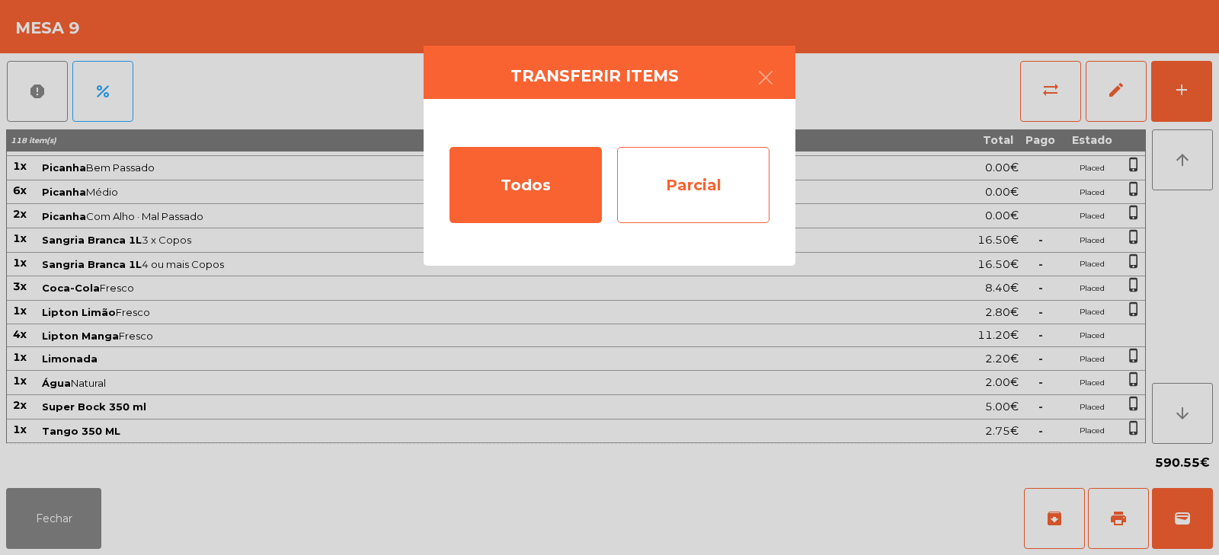
click at [700, 195] on div "Parcial" at bounding box center [693, 185] width 152 height 76
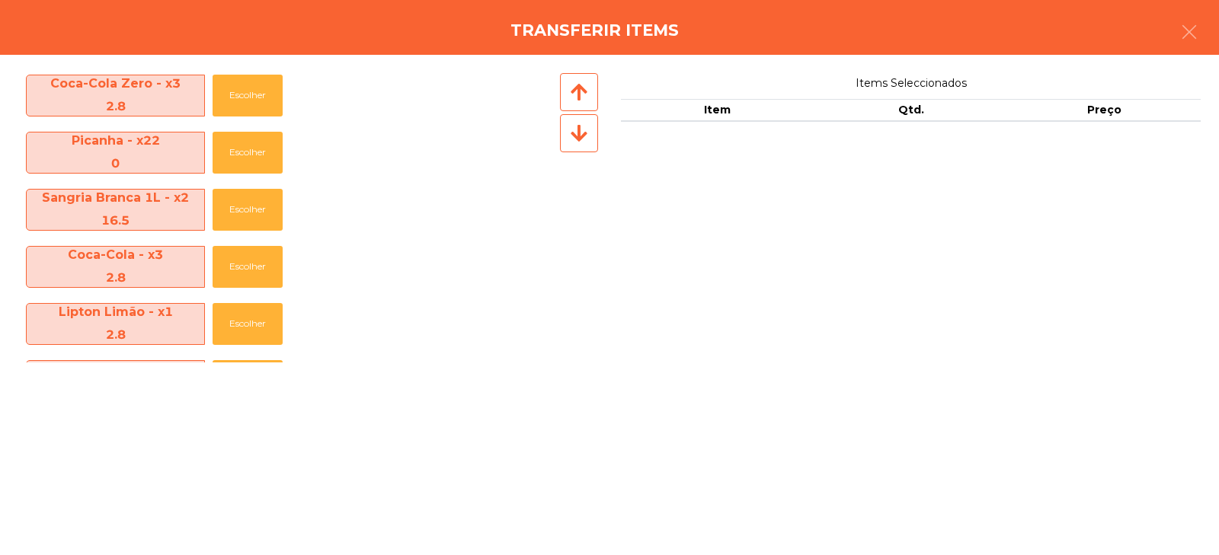
scroll to position [682, 0]
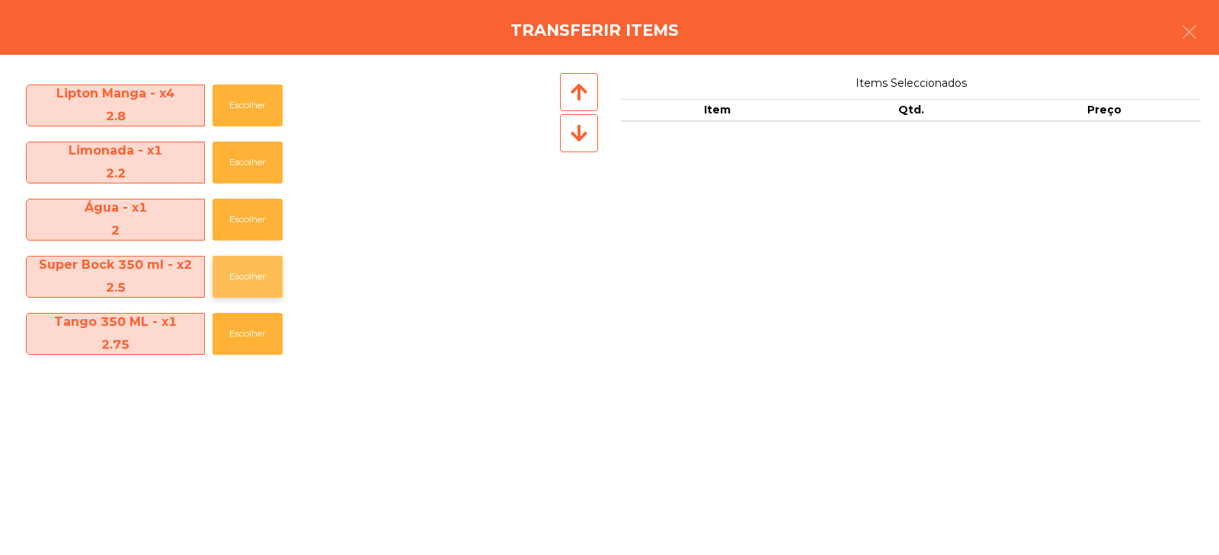
click at [243, 271] on button "Escolher" at bounding box center [248, 277] width 70 height 42
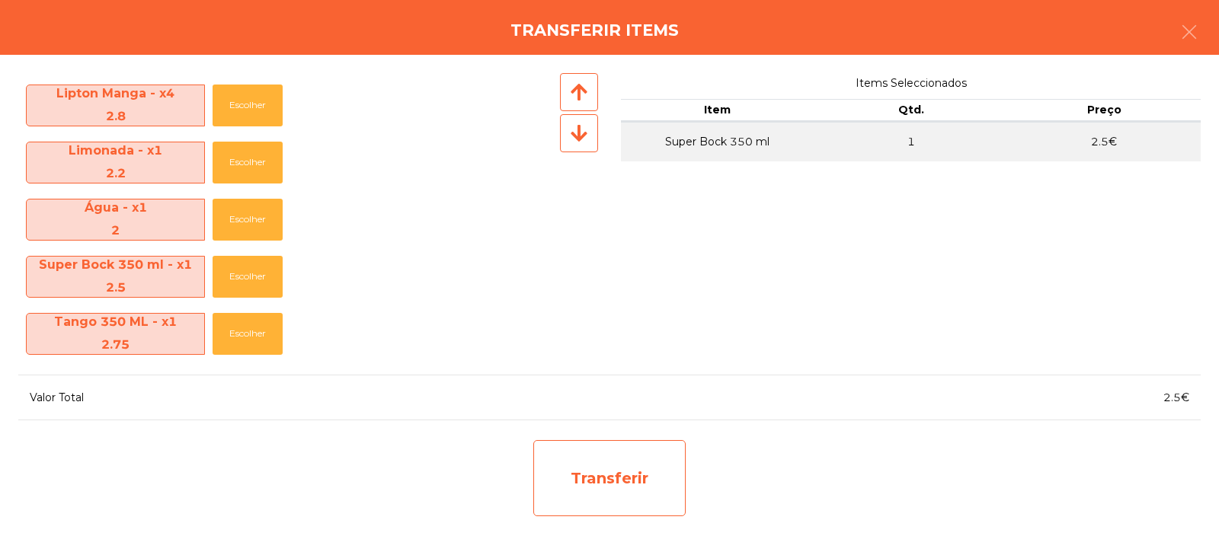
click at [610, 478] on div "Transferir" at bounding box center [609, 478] width 152 height 76
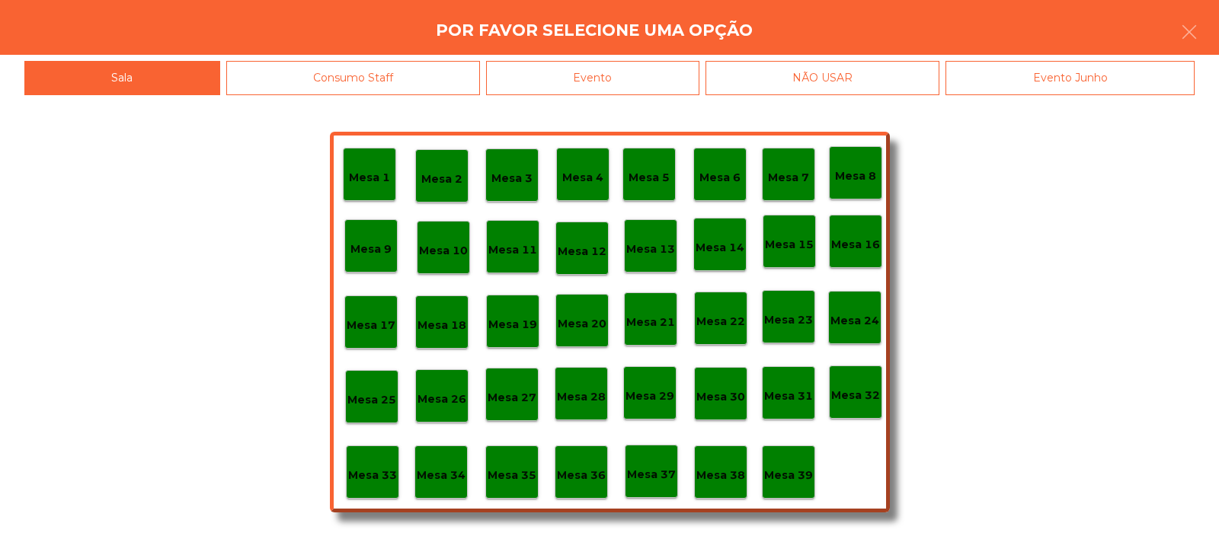
click at [718, 476] on p "Mesa 38" at bounding box center [720, 476] width 49 height 18
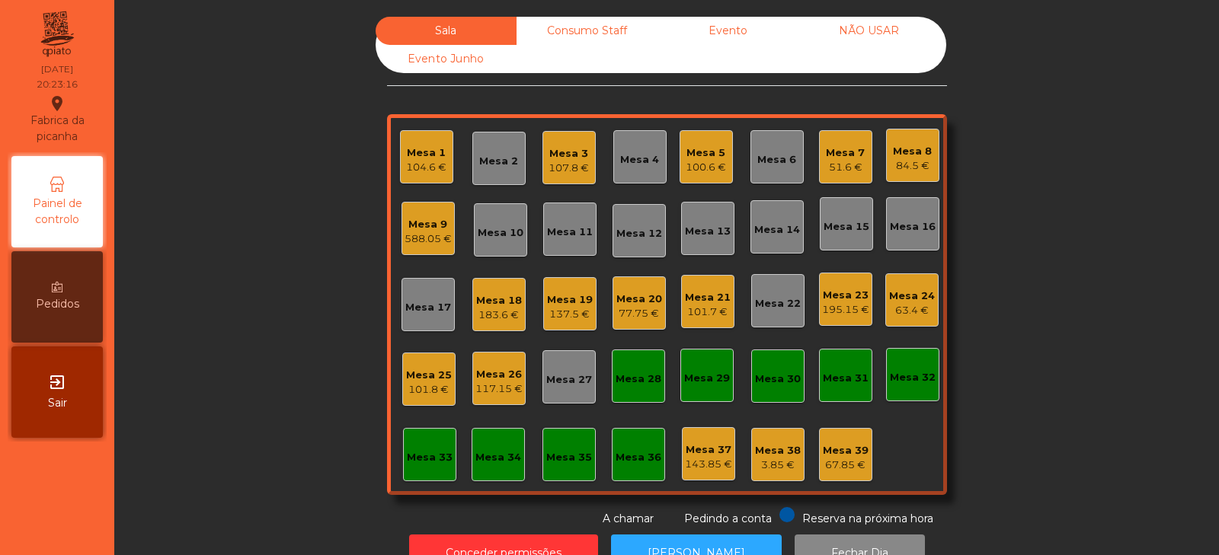
scroll to position [45, 0]
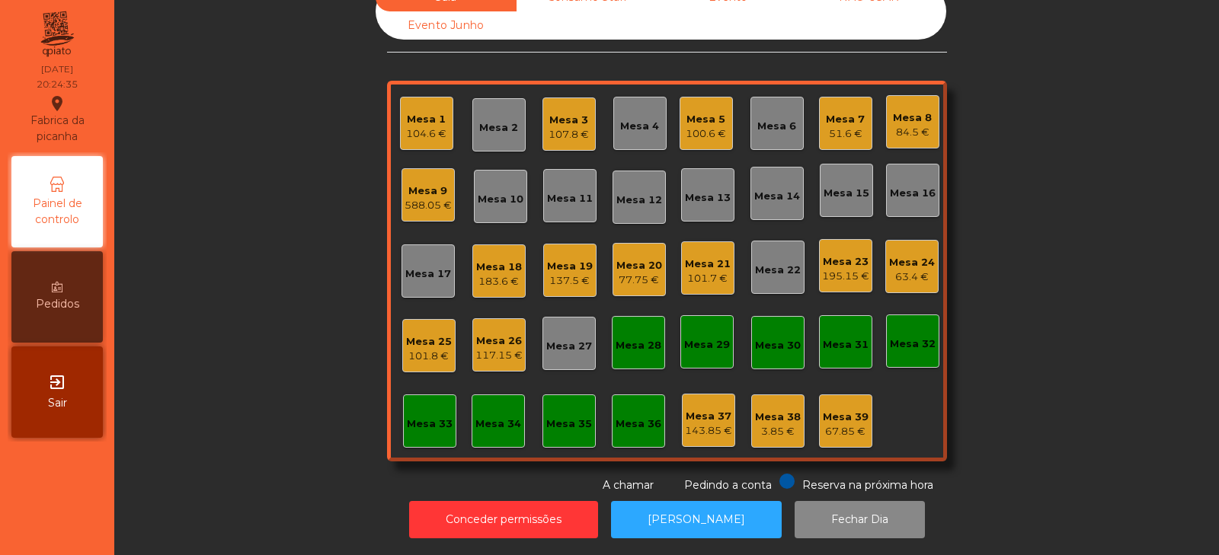
click at [912, 339] on div "Mesa 32" at bounding box center [913, 344] width 46 height 15
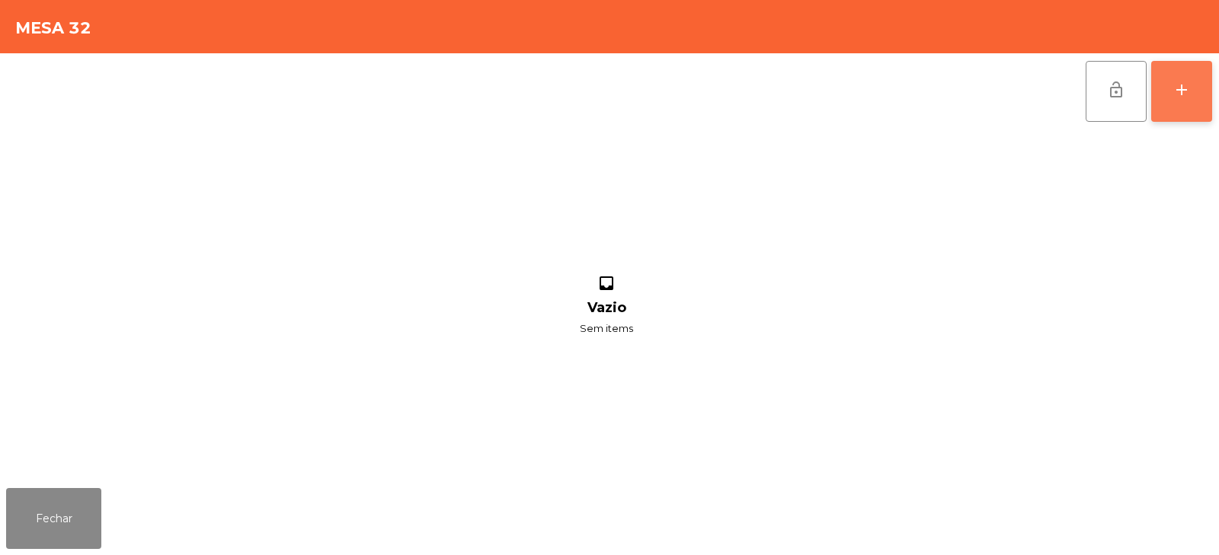
click at [1179, 100] on button "add" at bounding box center [1181, 91] width 61 height 61
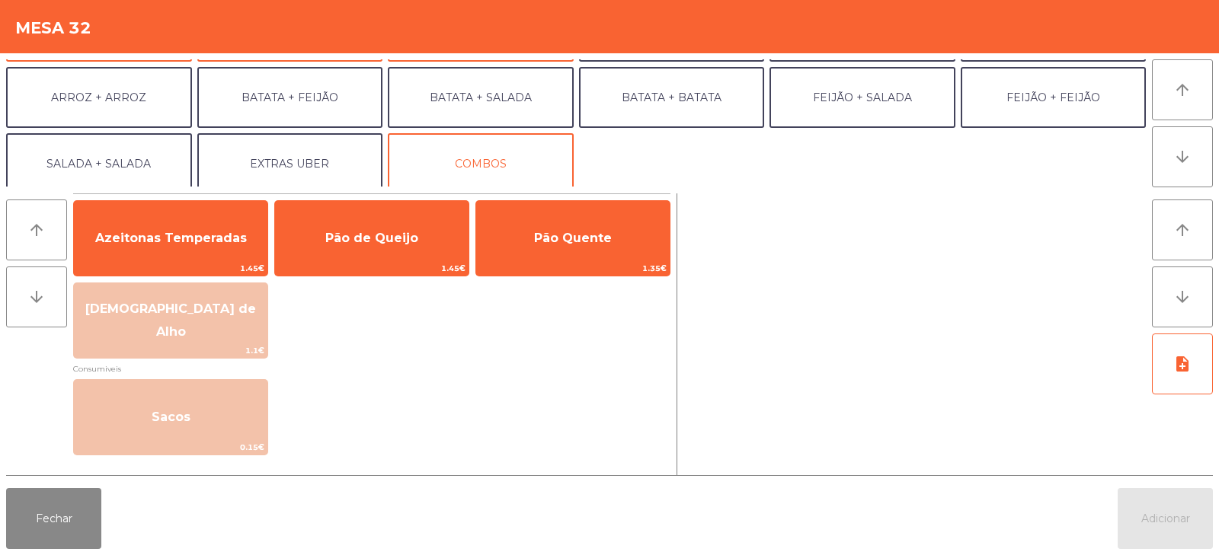
scroll to position [192, 0]
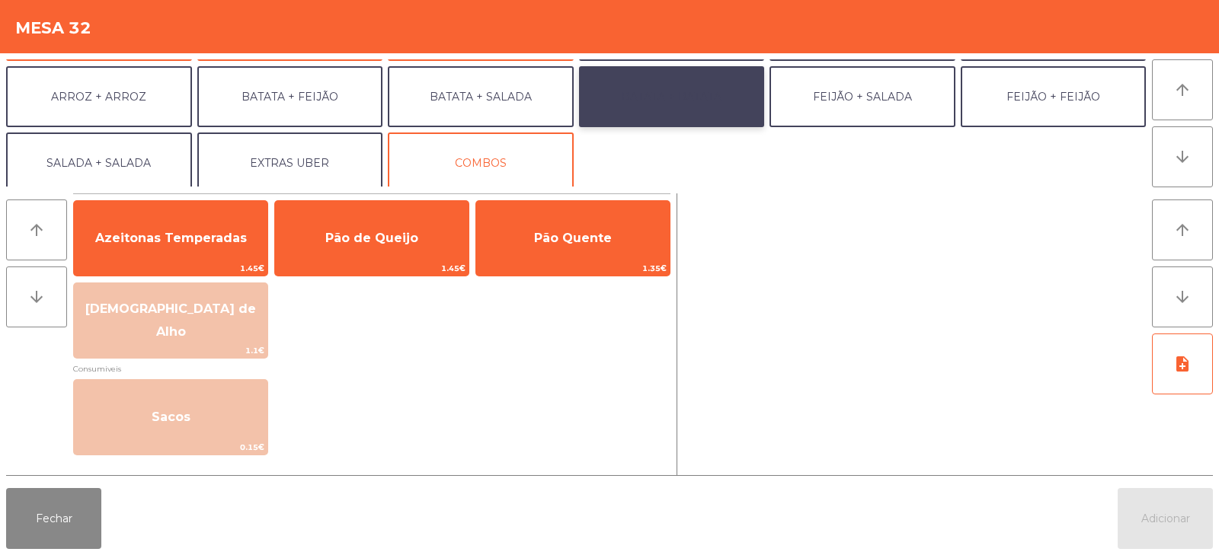
click at [697, 98] on button "BATATA + BATATA" at bounding box center [672, 96] width 186 height 61
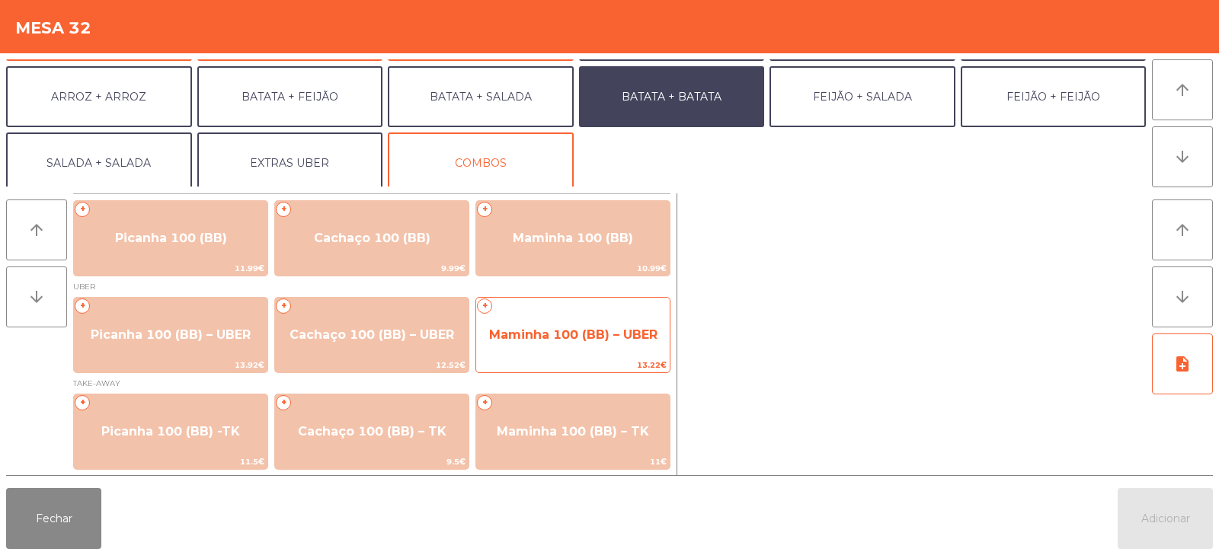
click at [572, 334] on span "Maminha 100 (BB) – UBER" at bounding box center [573, 335] width 168 height 14
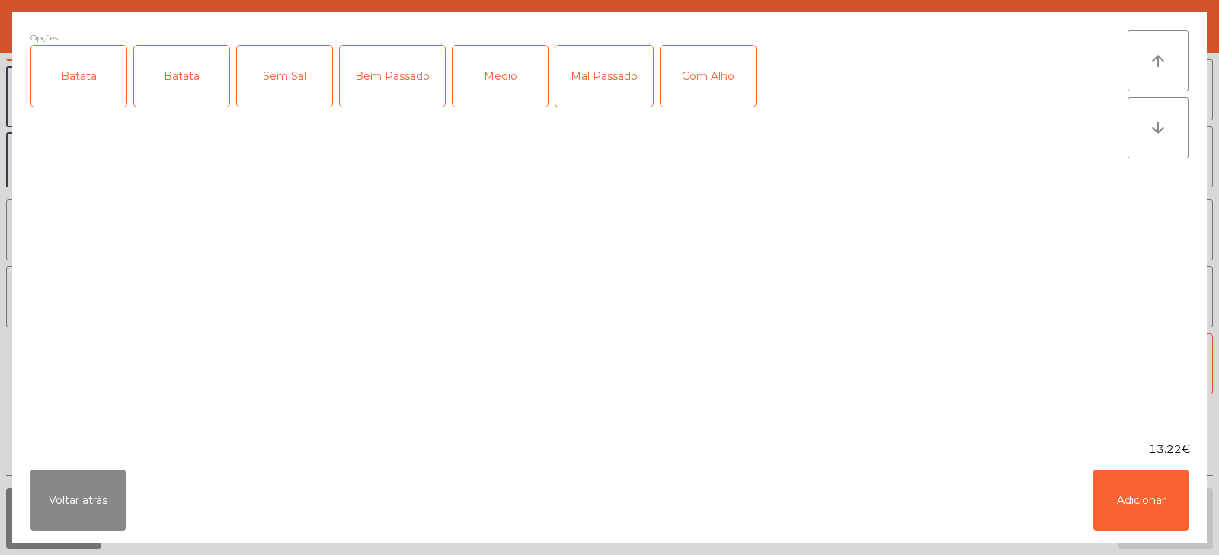
click at [66, 81] on div "Batata" at bounding box center [78, 76] width 95 height 61
click at [164, 88] on div "Batata" at bounding box center [181, 76] width 95 height 61
click at [189, 82] on div "Batata" at bounding box center [181, 76] width 95 height 61
click at [541, 73] on div "Medio" at bounding box center [499, 76] width 95 height 61
click at [1122, 482] on button "Adicionar" at bounding box center [1140, 500] width 95 height 61
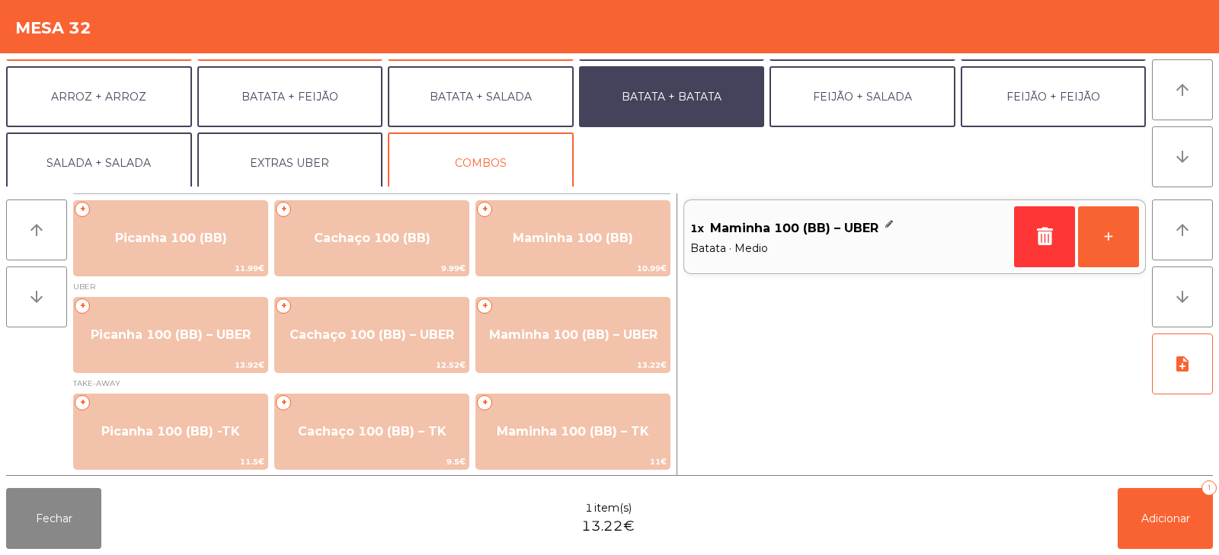
scroll to position [199, 0]
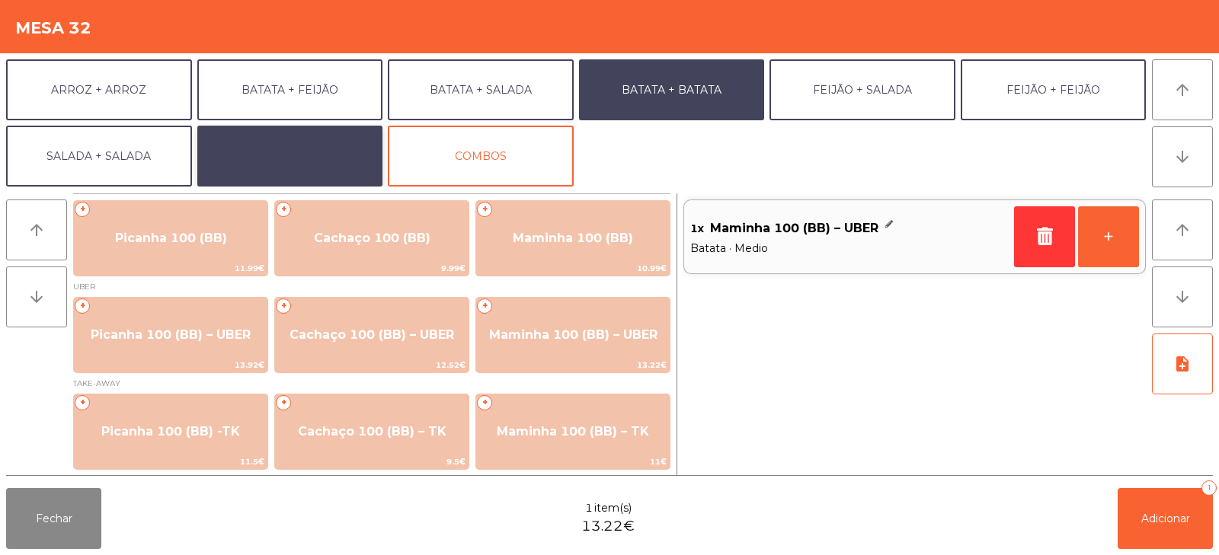
click at [285, 168] on button "EXTRAS UBER" at bounding box center [290, 156] width 186 height 61
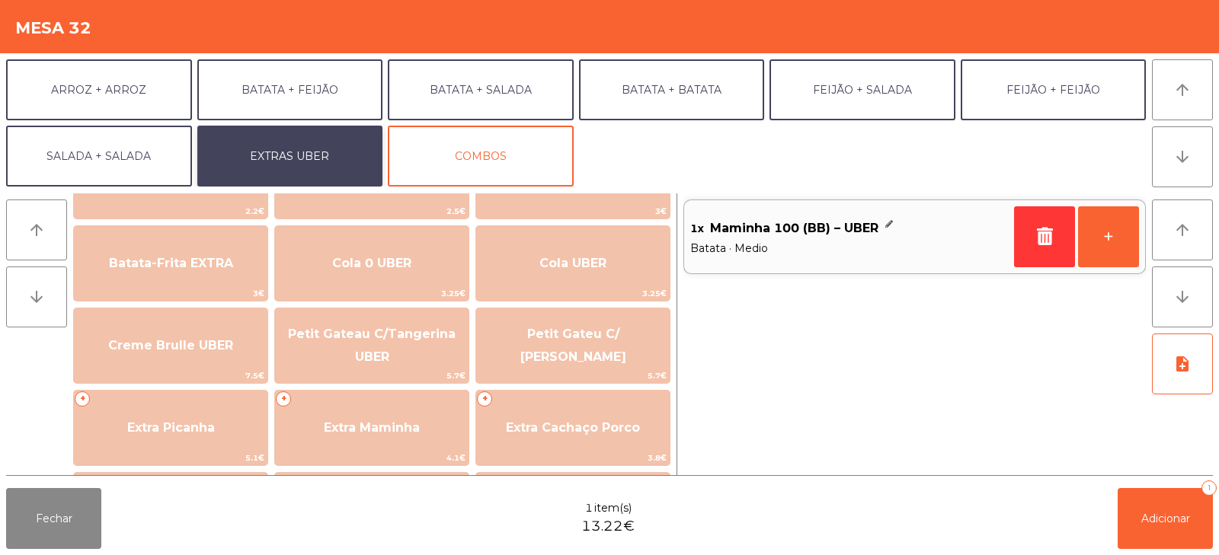
scroll to position [238, 0]
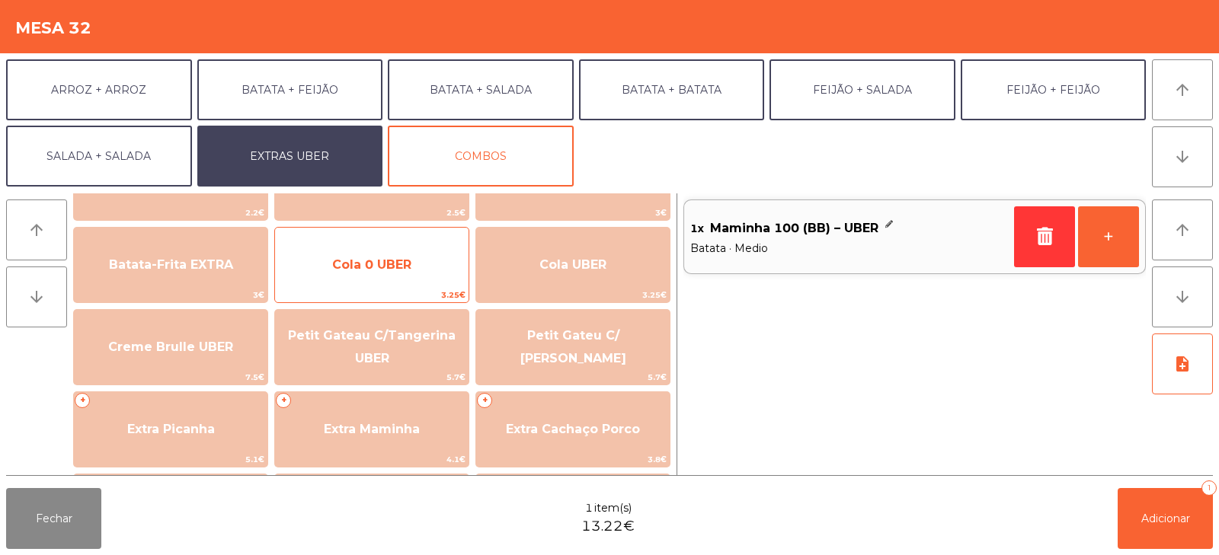
click at [348, 273] on span "Cola 0 UBER" at bounding box center [371, 265] width 193 height 41
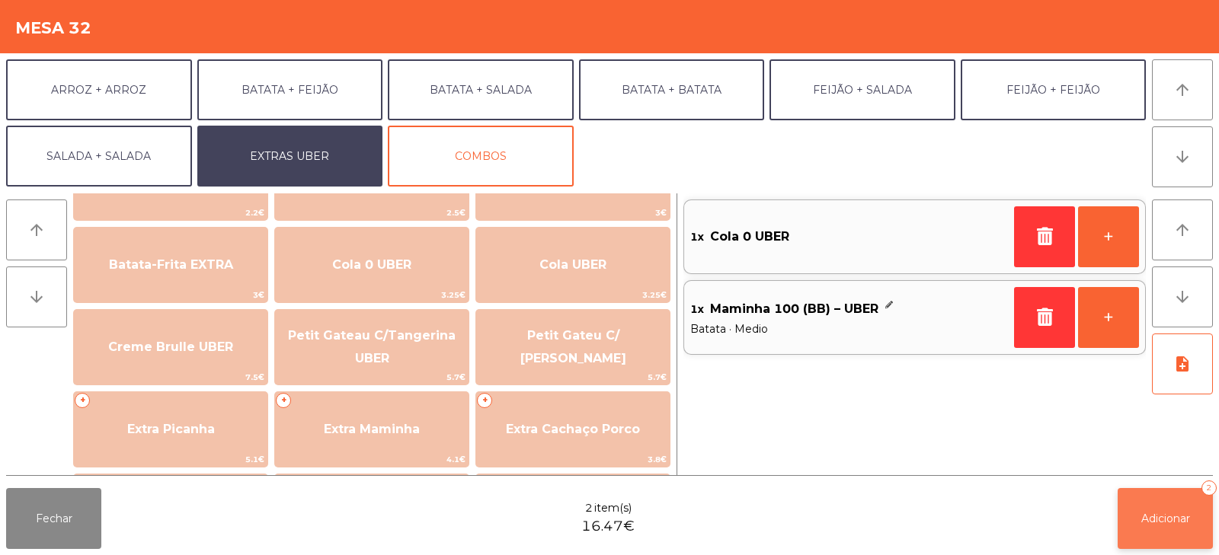
click at [1160, 532] on button "Adicionar 2" at bounding box center [1164, 518] width 95 height 61
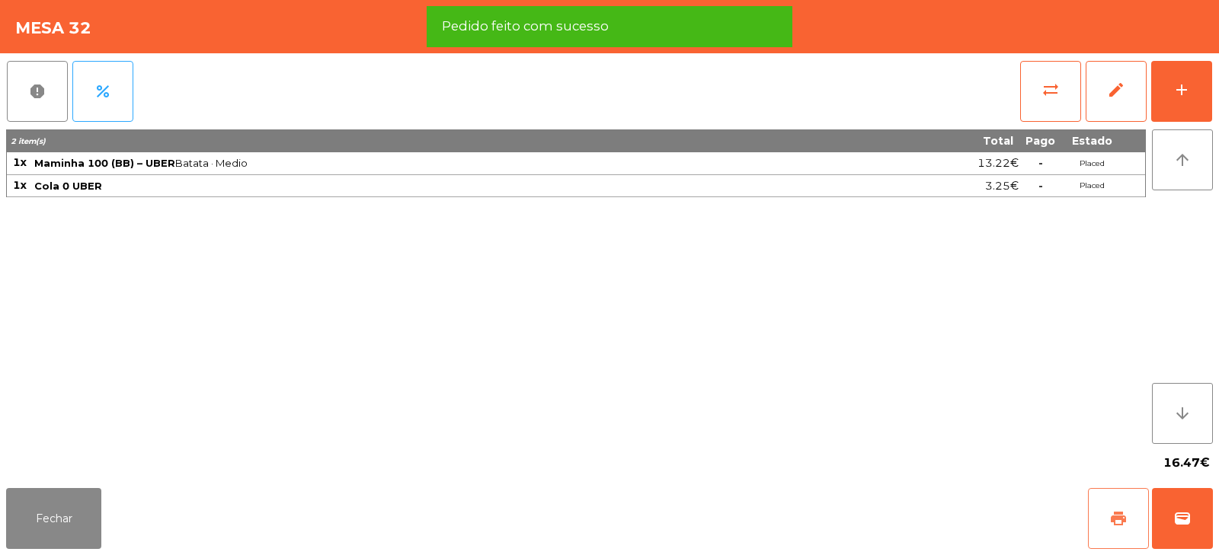
click at [1126, 516] on span "print" at bounding box center [1118, 519] width 18 height 18
click at [1177, 516] on span "wallet" at bounding box center [1182, 519] width 18 height 18
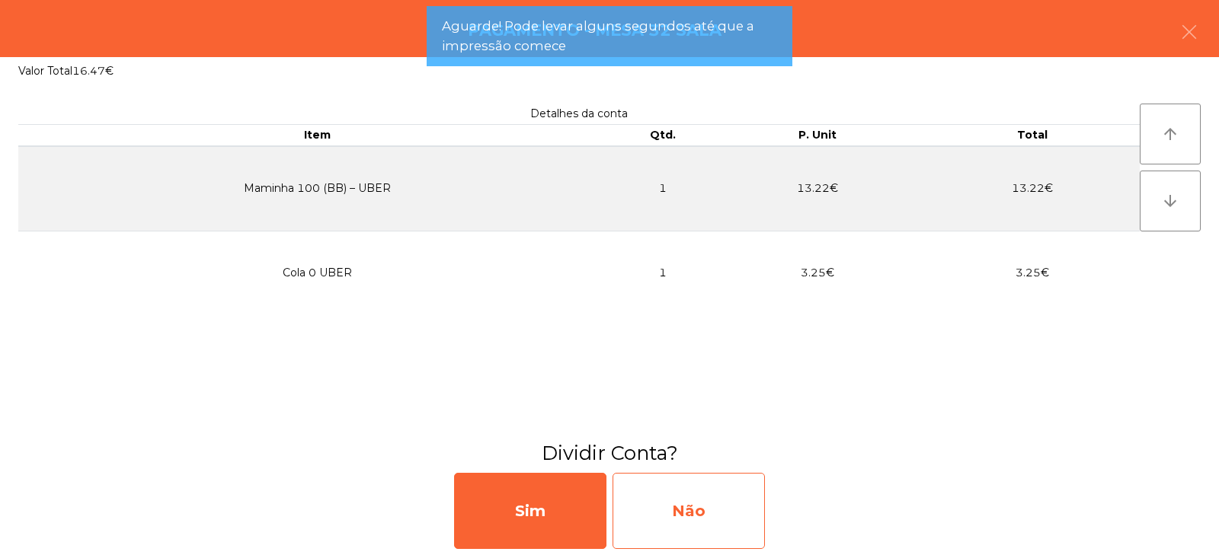
click at [689, 505] on div "Não" at bounding box center [688, 511] width 152 height 76
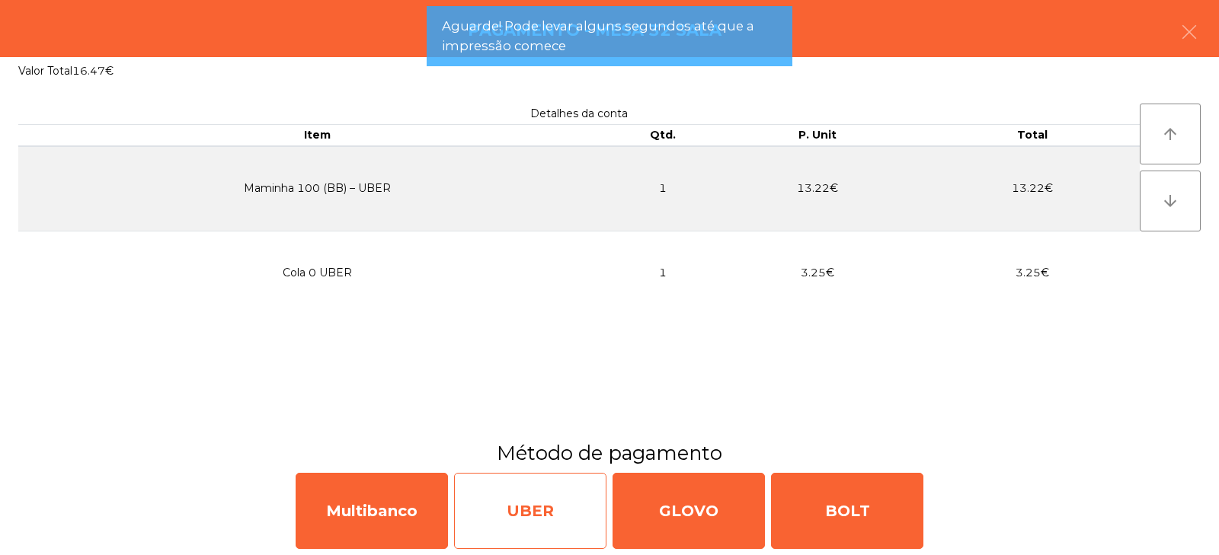
click at [540, 516] on div "UBER" at bounding box center [530, 511] width 152 height 76
select select "**"
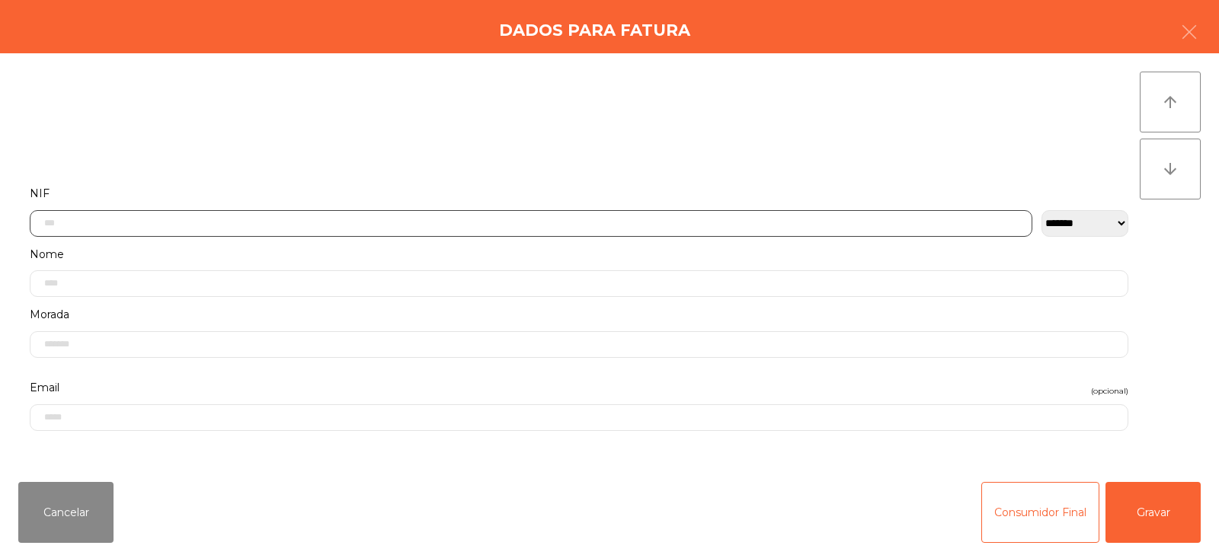
click at [666, 222] on input "text" at bounding box center [531, 223] width 1002 height 27
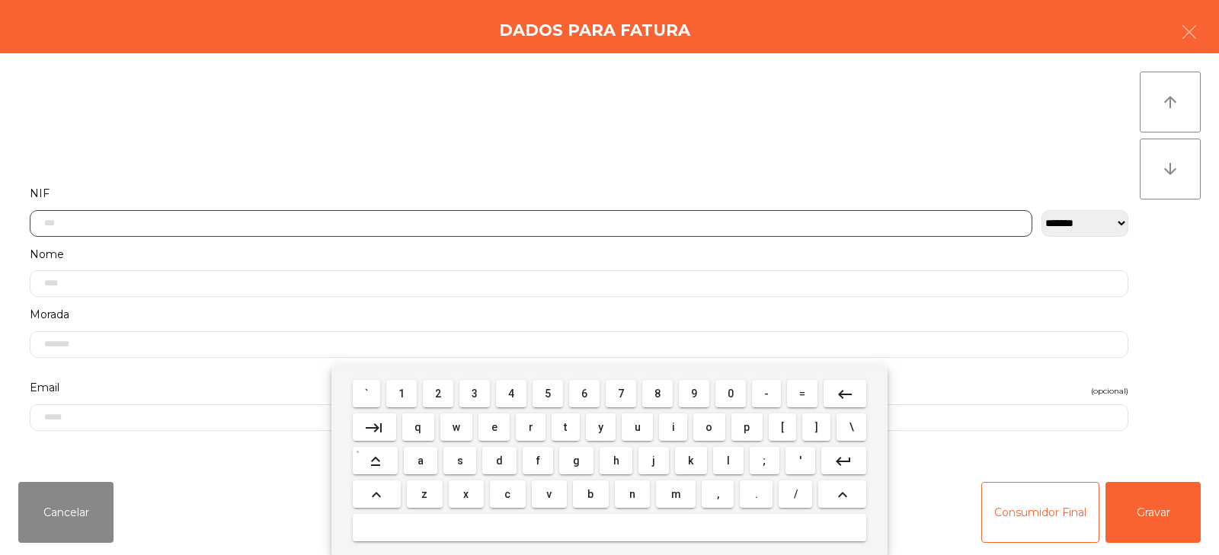
scroll to position [111, 0]
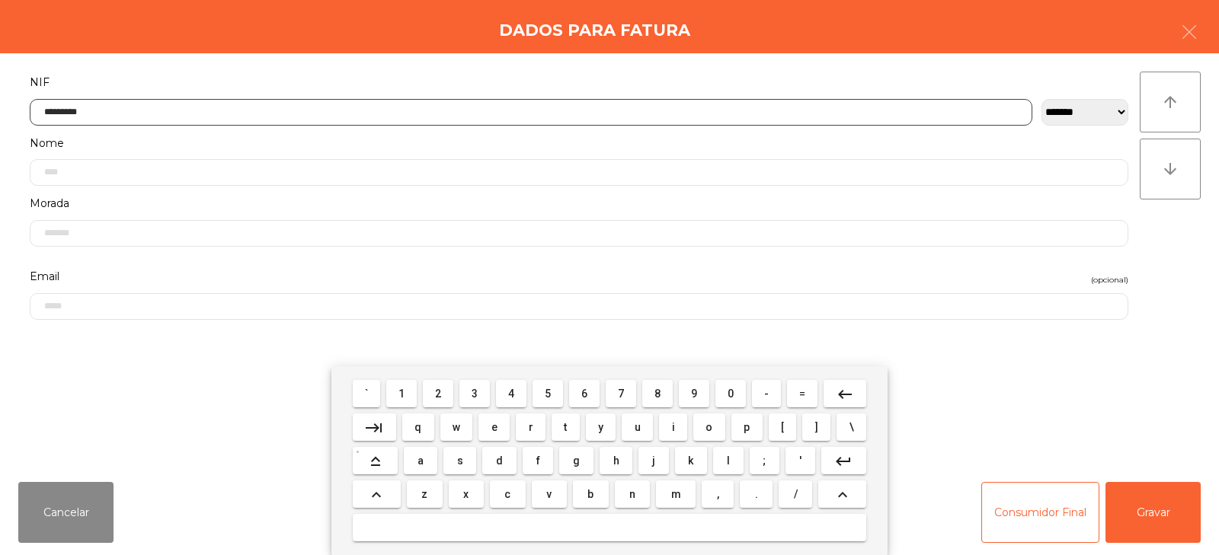
type input "*********"
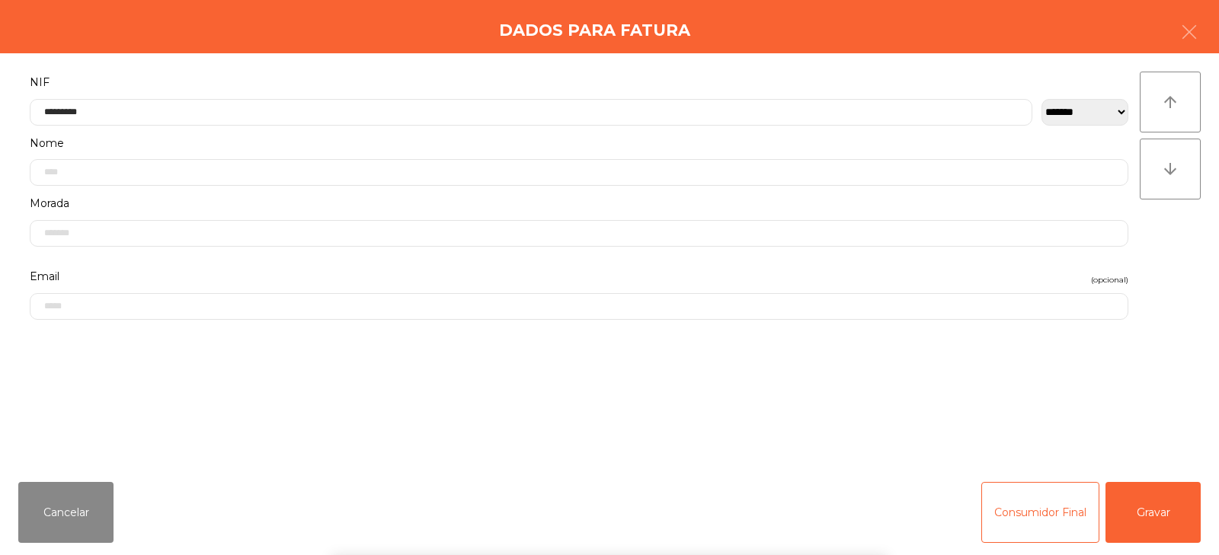
click at [1141, 527] on div "` 1 2 3 4 5 6 7 8 9 0 - = keyboard_backspace keyboard_tab q w e r t y u i o p […" at bounding box center [609, 460] width 1219 height 189
click at [1142, 520] on button "Gravar" at bounding box center [1152, 512] width 95 height 61
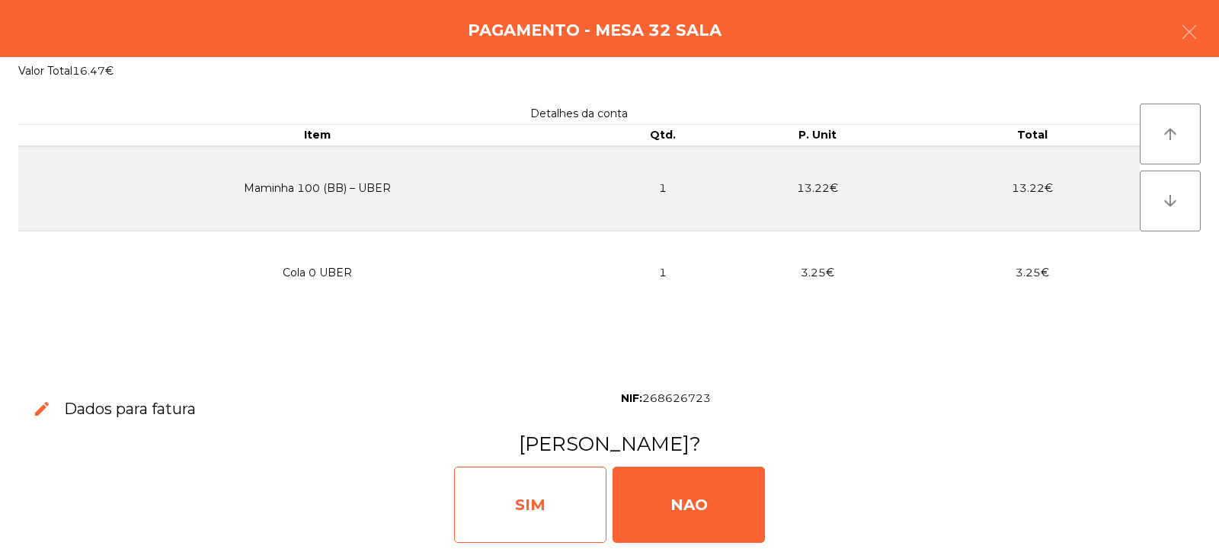
click at [547, 514] on div "SIM" at bounding box center [530, 505] width 152 height 76
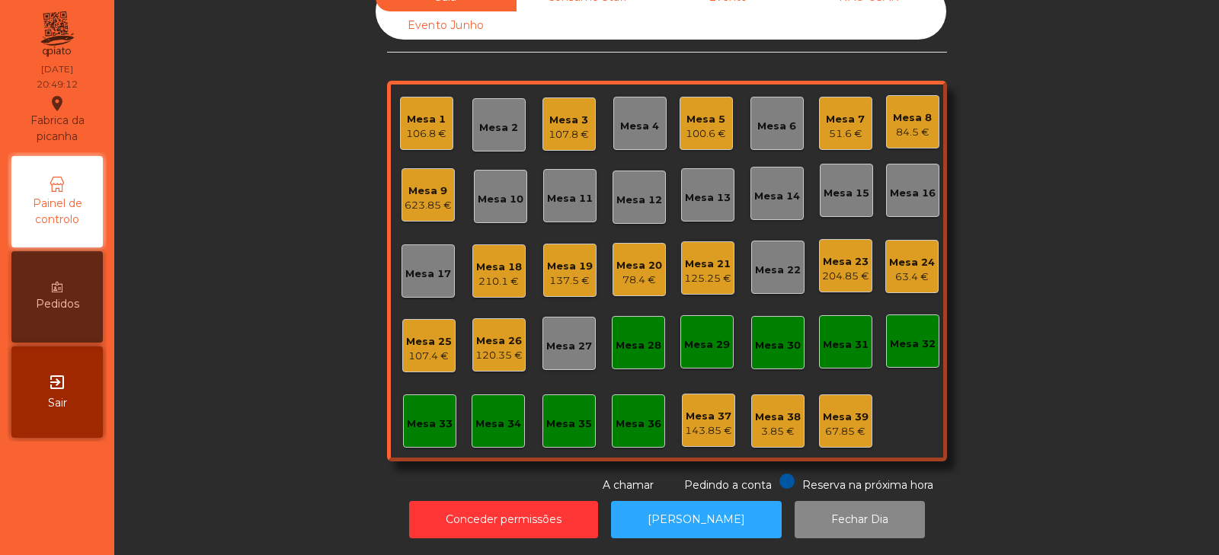
click at [477, 348] on div "120.35 €" at bounding box center [498, 355] width 47 height 15
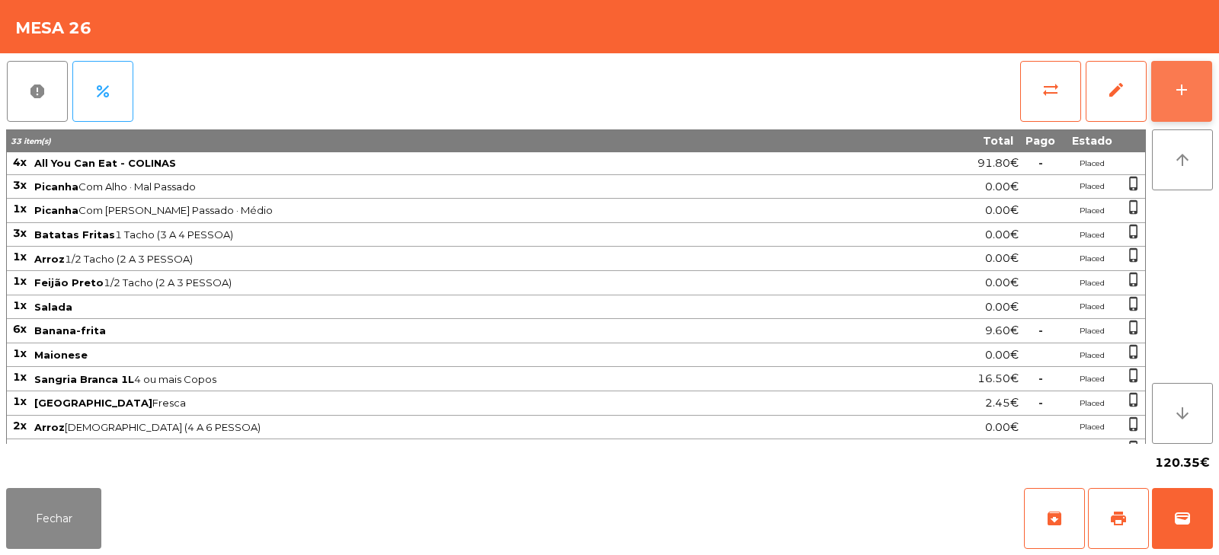
click at [1181, 70] on button "add" at bounding box center [1181, 91] width 61 height 61
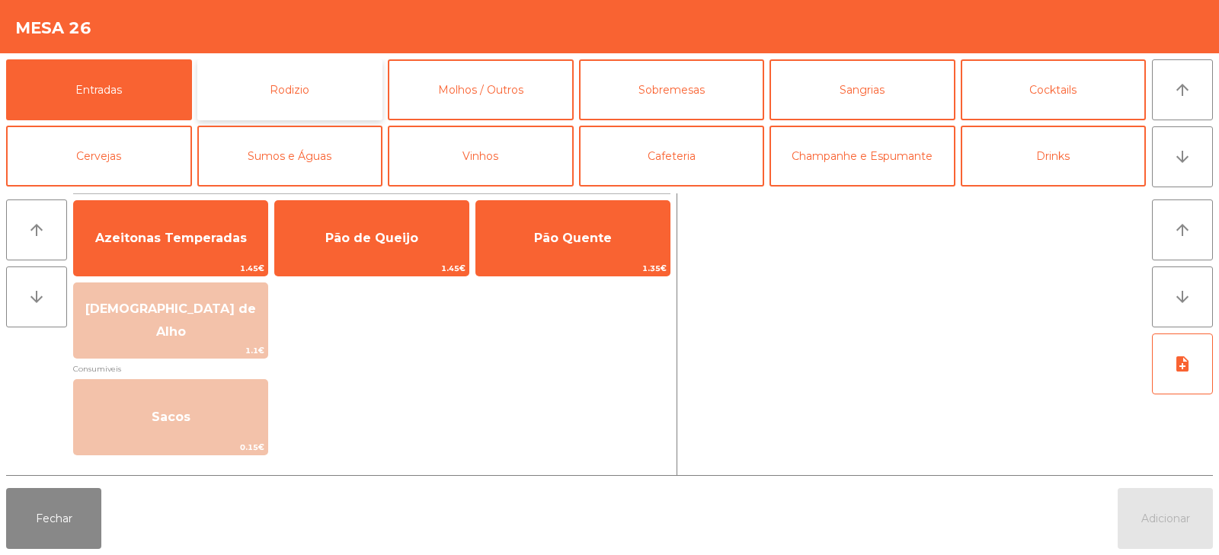
click at [318, 81] on button "Rodizio" at bounding box center [290, 89] width 186 height 61
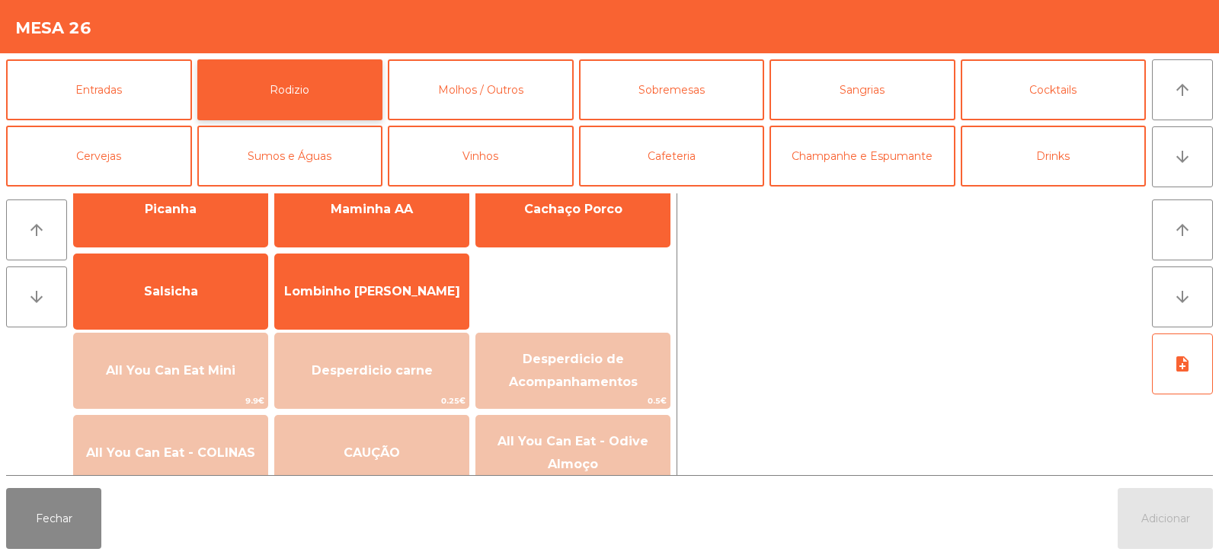
scroll to position [76, 0]
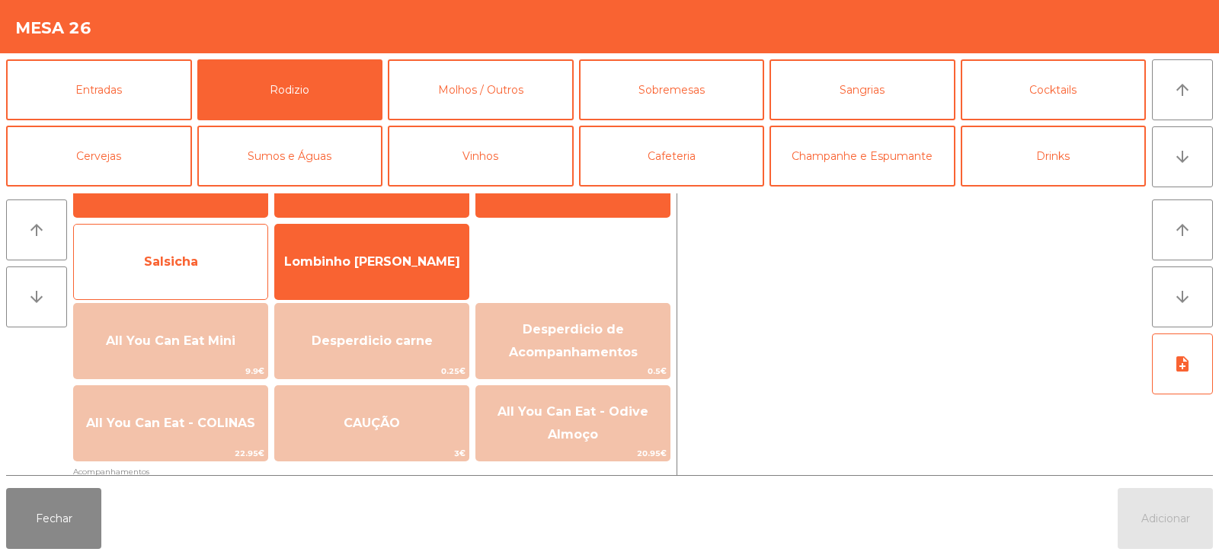
click at [126, 265] on span "Salsicha" at bounding box center [170, 261] width 193 height 41
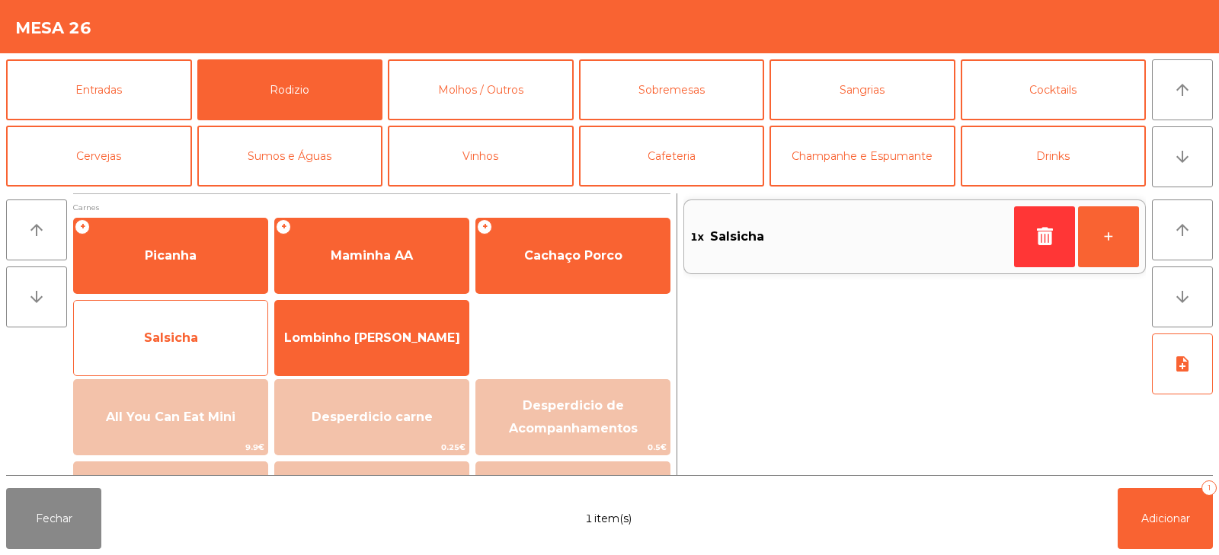
scroll to position [1, 0]
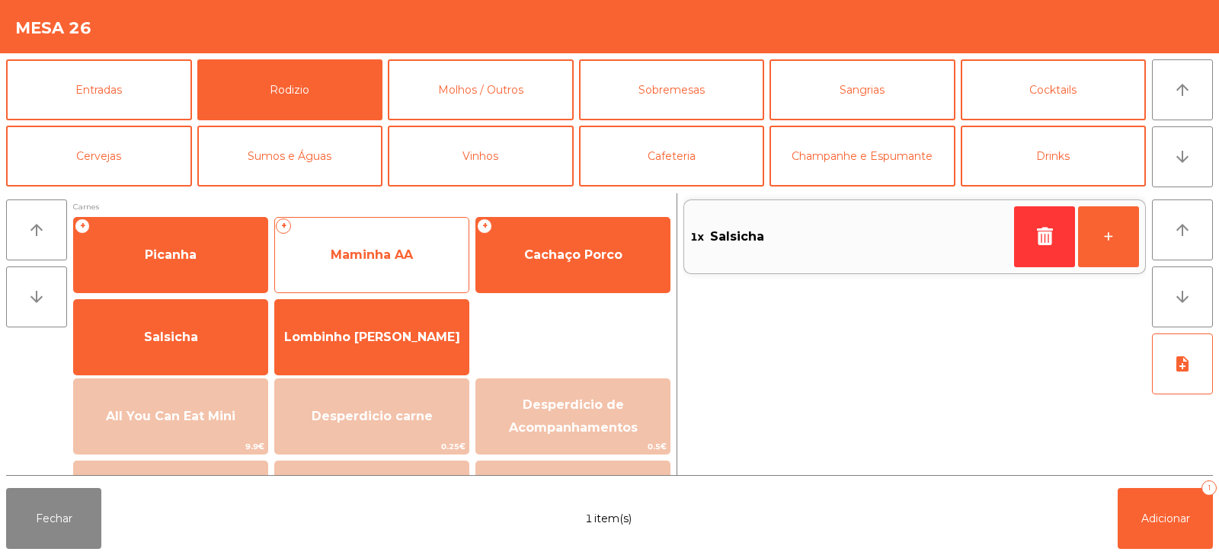
click at [420, 255] on span "Maminha AA" at bounding box center [371, 255] width 193 height 41
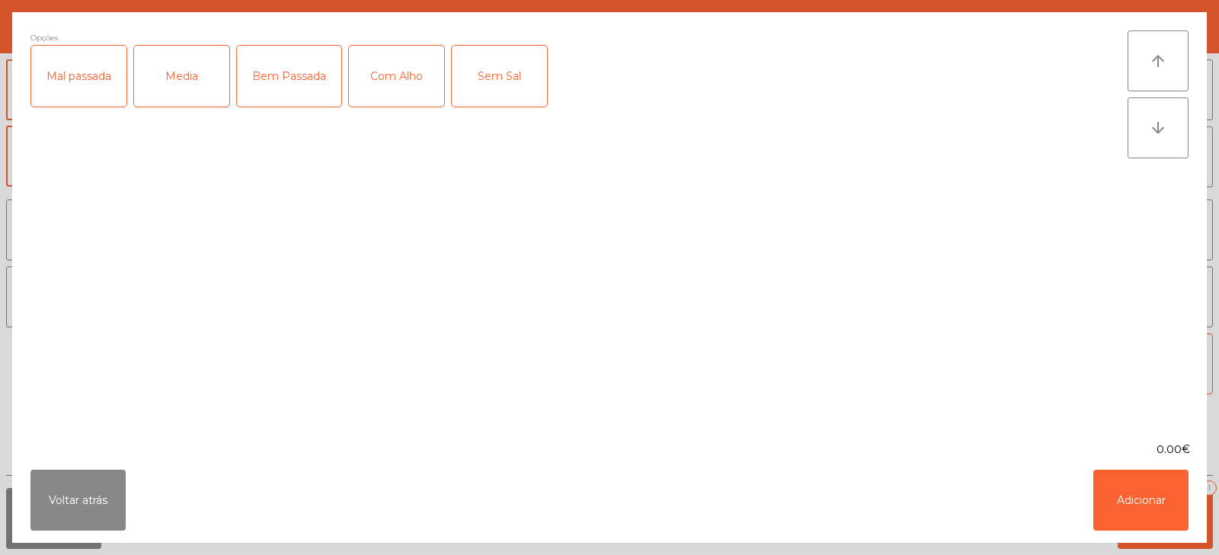
click at [187, 94] on div "Media" at bounding box center [181, 76] width 95 height 61
click at [388, 86] on div "Com Alho" at bounding box center [396, 76] width 95 height 61
click at [1127, 508] on button "Adicionar" at bounding box center [1140, 500] width 95 height 61
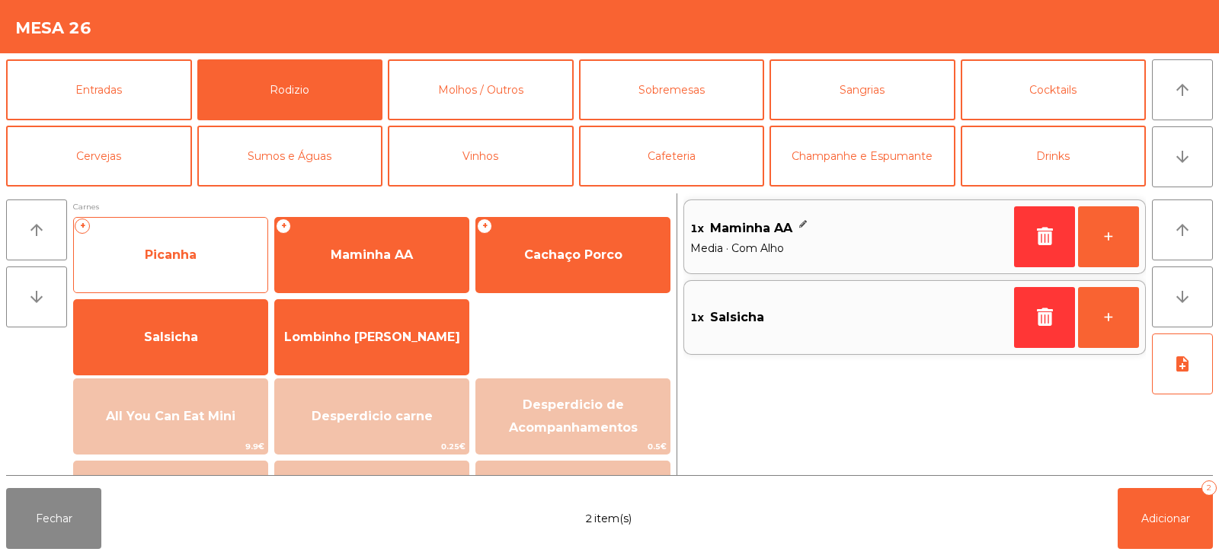
click at [130, 267] on span "Picanha" at bounding box center [170, 255] width 193 height 41
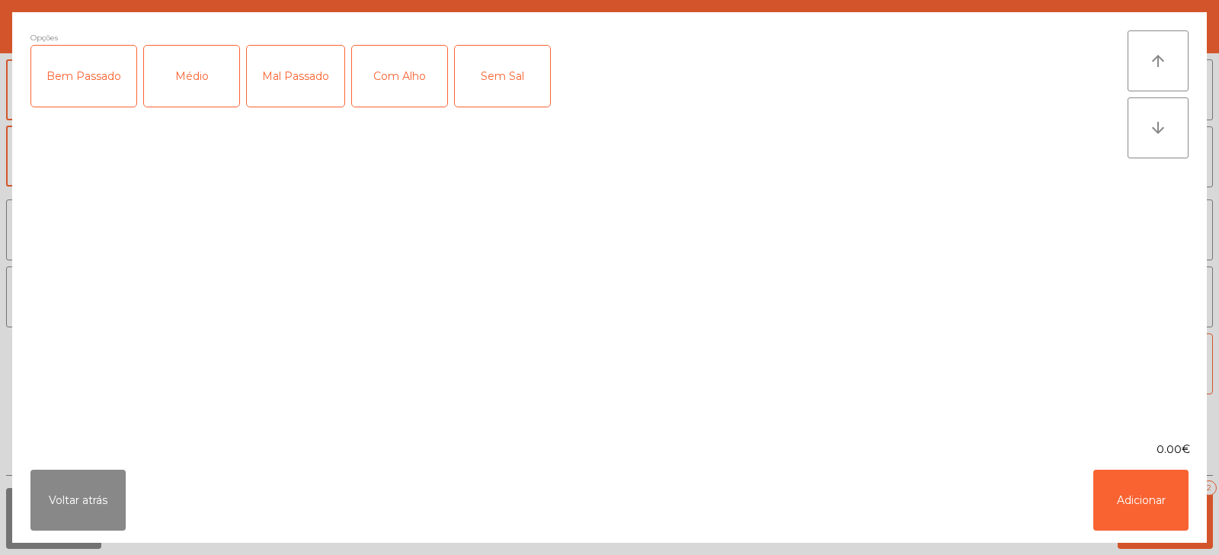
click at [176, 89] on div "Médio" at bounding box center [191, 76] width 95 height 61
click at [93, 72] on div "Bem Passado" at bounding box center [83, 76] width 105 height 61
click at [1133, 516] on button "Adicionar" at bounding box center [1140, 500] width 95 height 61
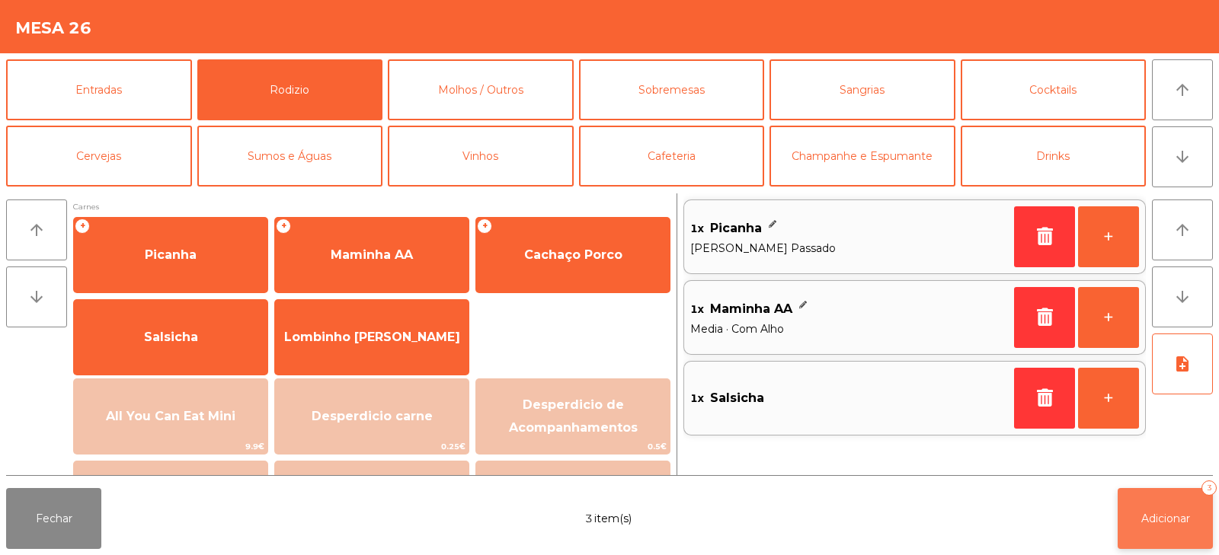
click at [1167, 546] on button "Adicionar 3" at bounding box center [1164, 518] width 95 height 61
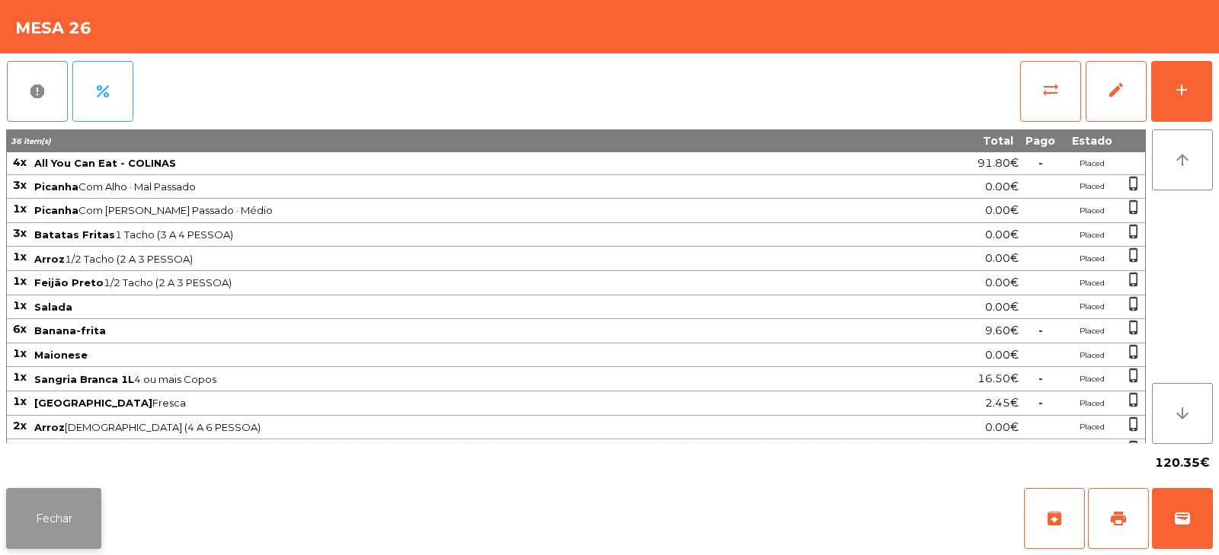
click at [56, 525] on button "Fechar" at bounding box center [53, 518] width 95 height 61
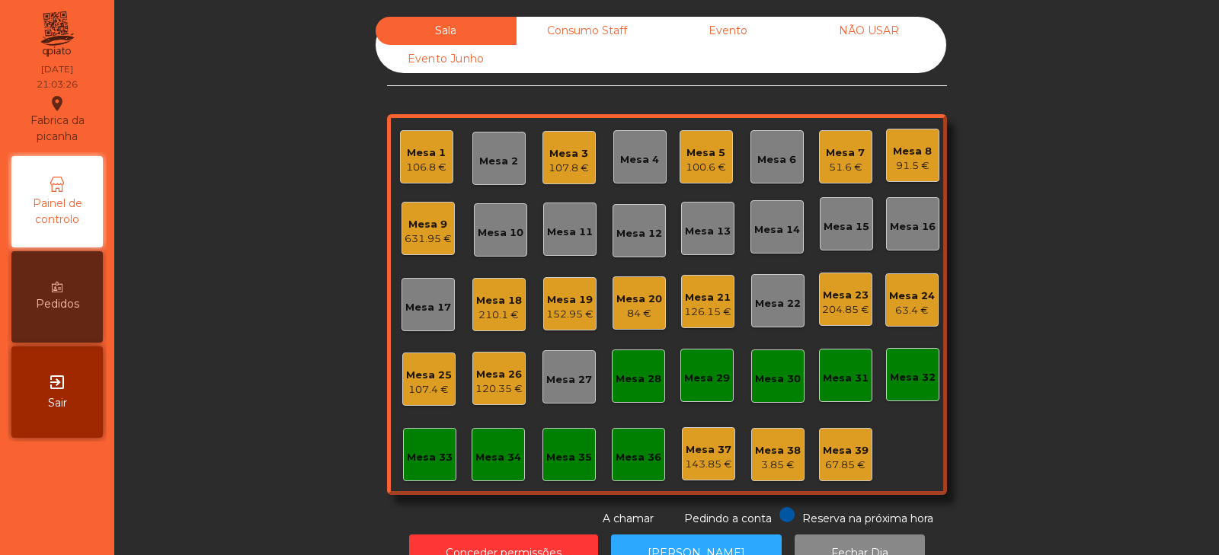
scroll to position [45, 0]
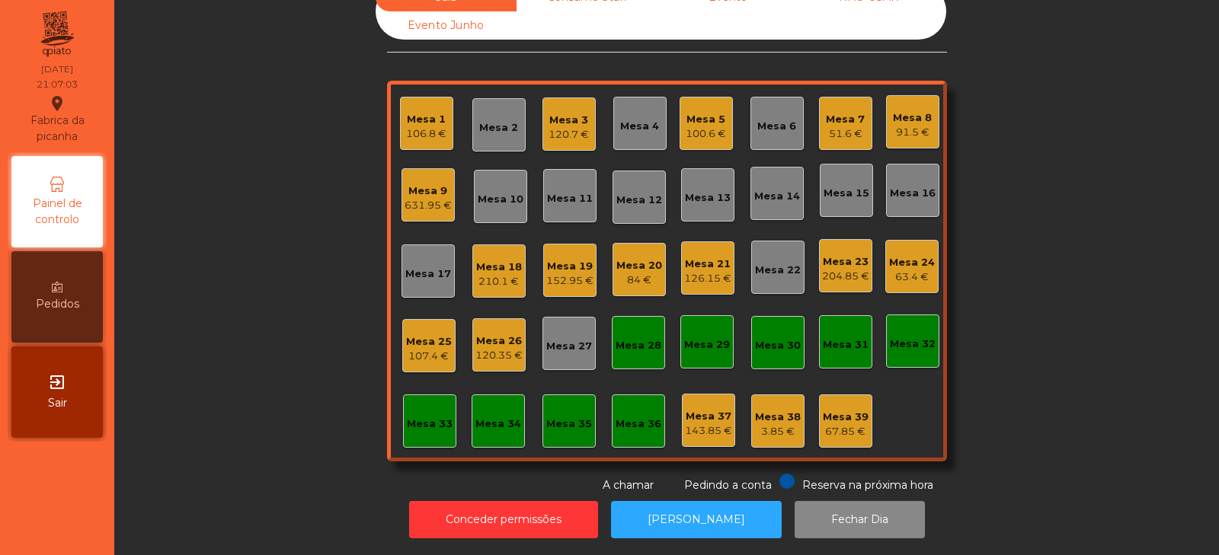
click at [417, 126] on div "106.8 €" at bounding box center [426, 133] width 40 height 15
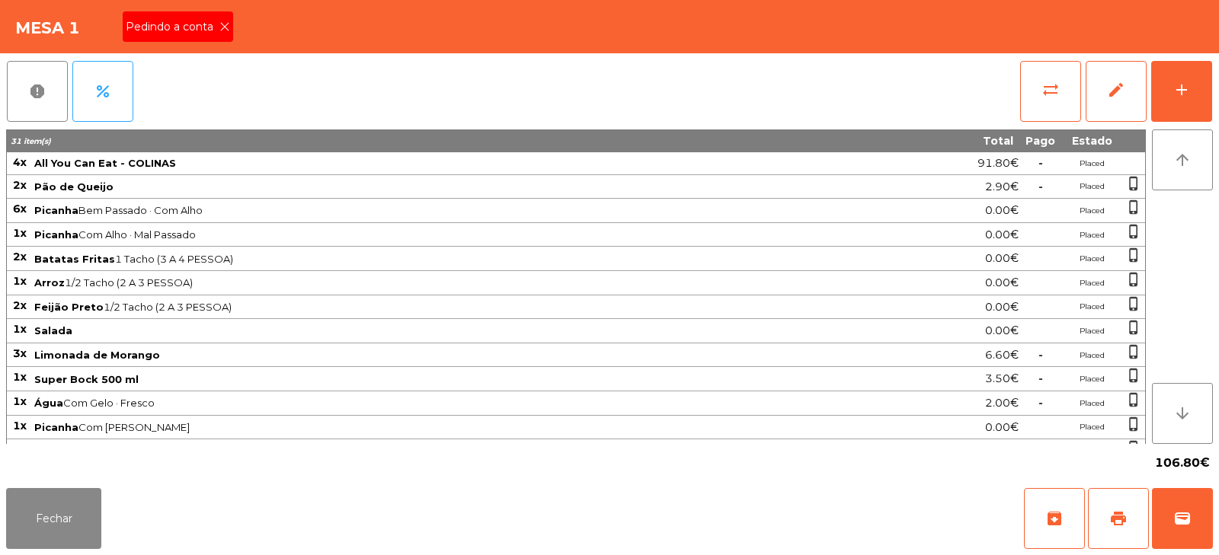
click at [219, 26] on icon at bounding box center [224, 26] width 11 height 11
click at [1108, 517] on button "print" at bounding box center [1118, 518] width 61 height 61
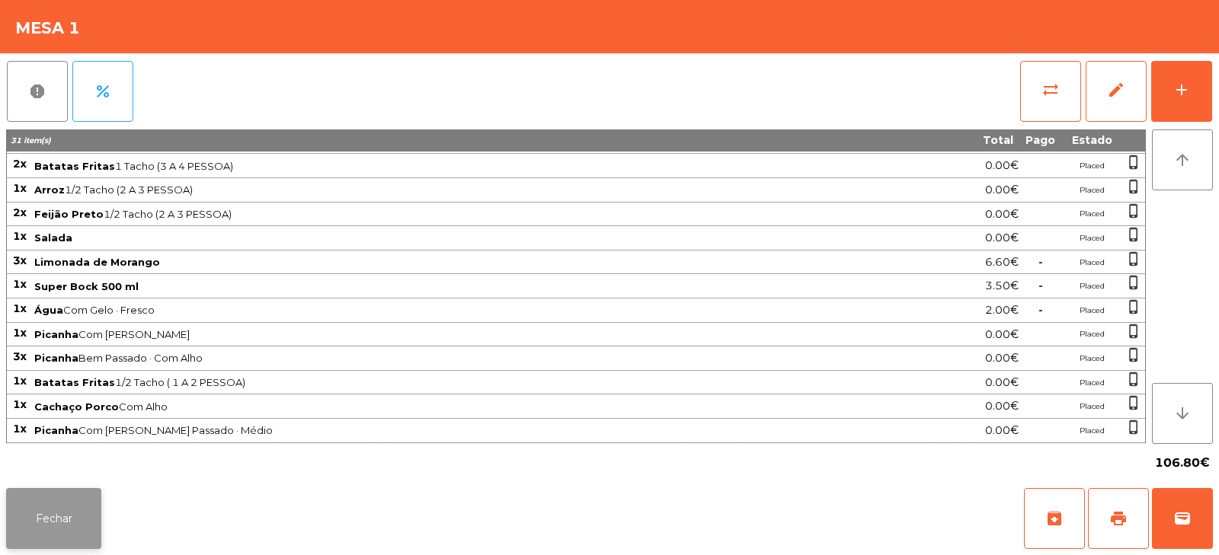
click at [66, 520] on button "Fechar" at bounding box center [53, 518] width 95 height 61
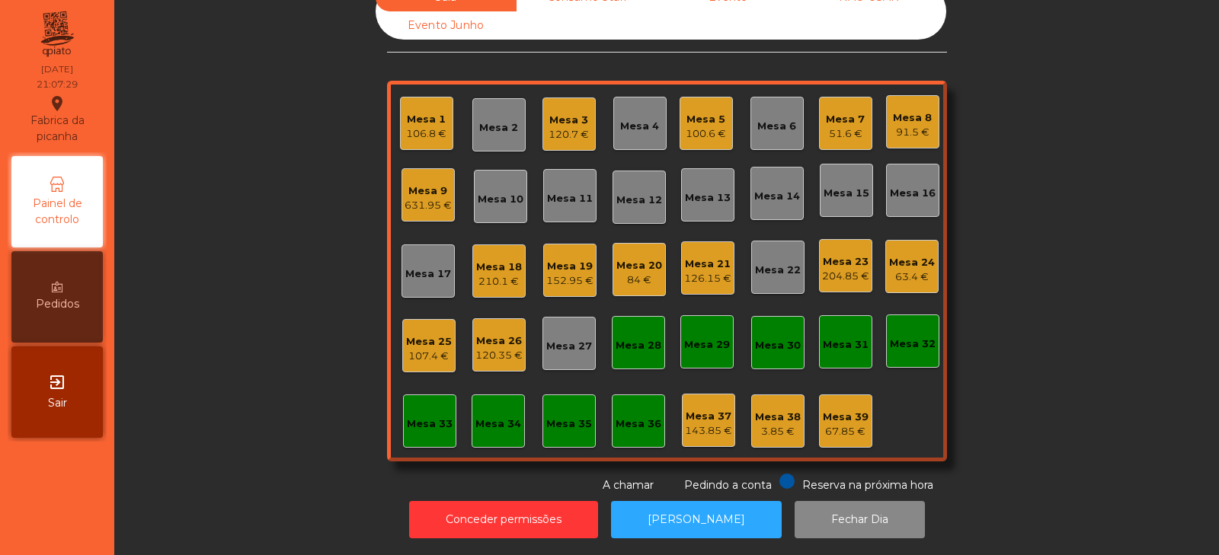
click at [555, 273] on div "152.95 €" at bounding box center [569, 280] width 47 height 15
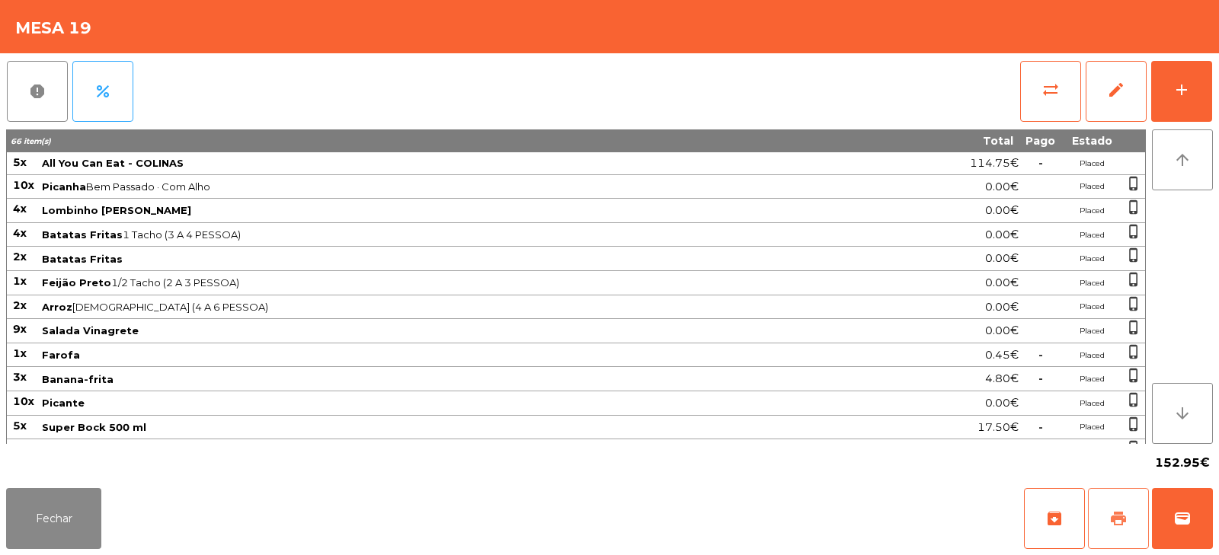
click at [1124, 516] on span "print" at bounding box center [1118, 519] width 18 height 18
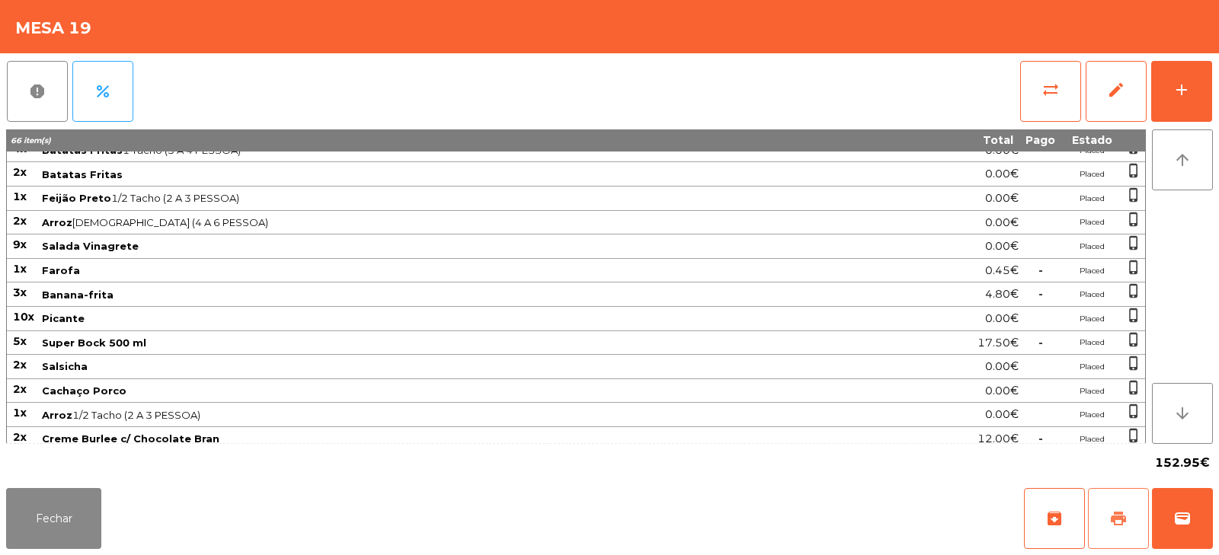
scroll to position [117, 0]
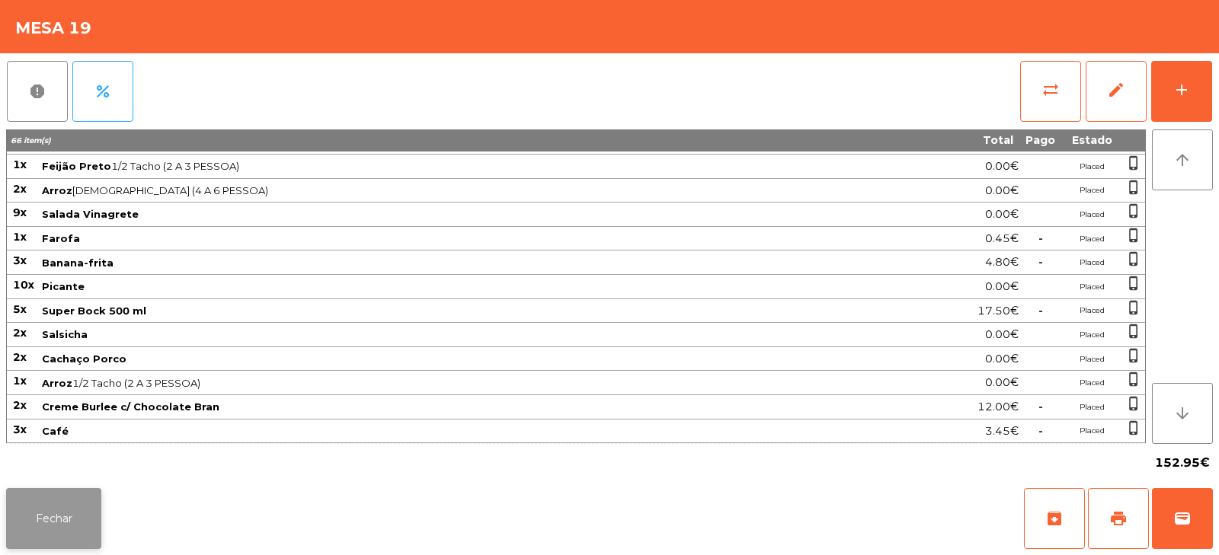
click at [71, 526] on button "Fechar" at bounding box center [53, 518] width 95 height 61
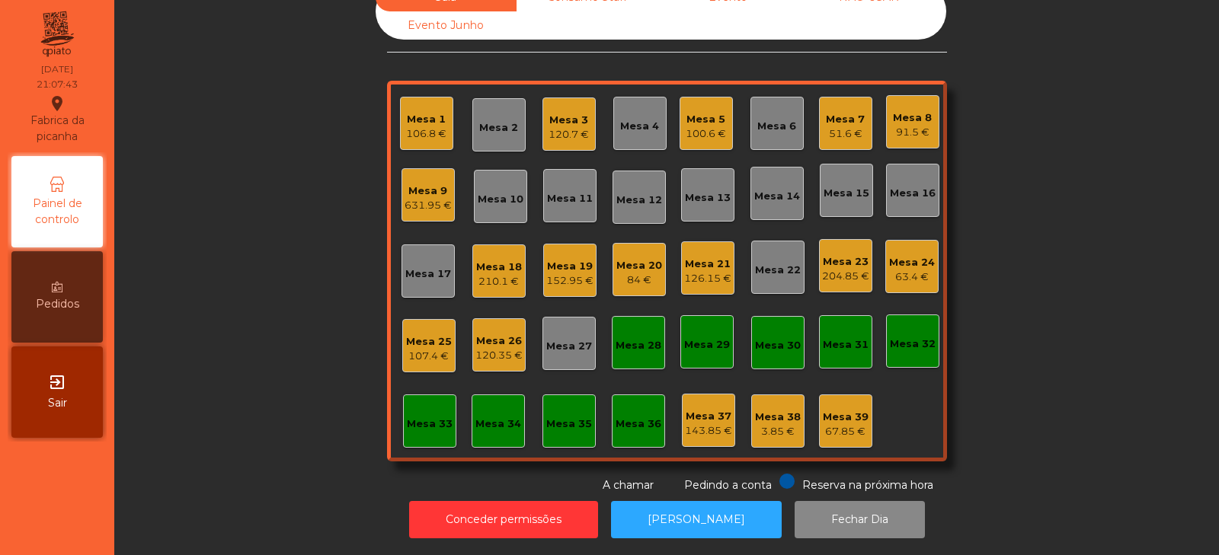
click at [552, 273] on div "152.95 €" at bounding box center [569, 280] width 47 height 15
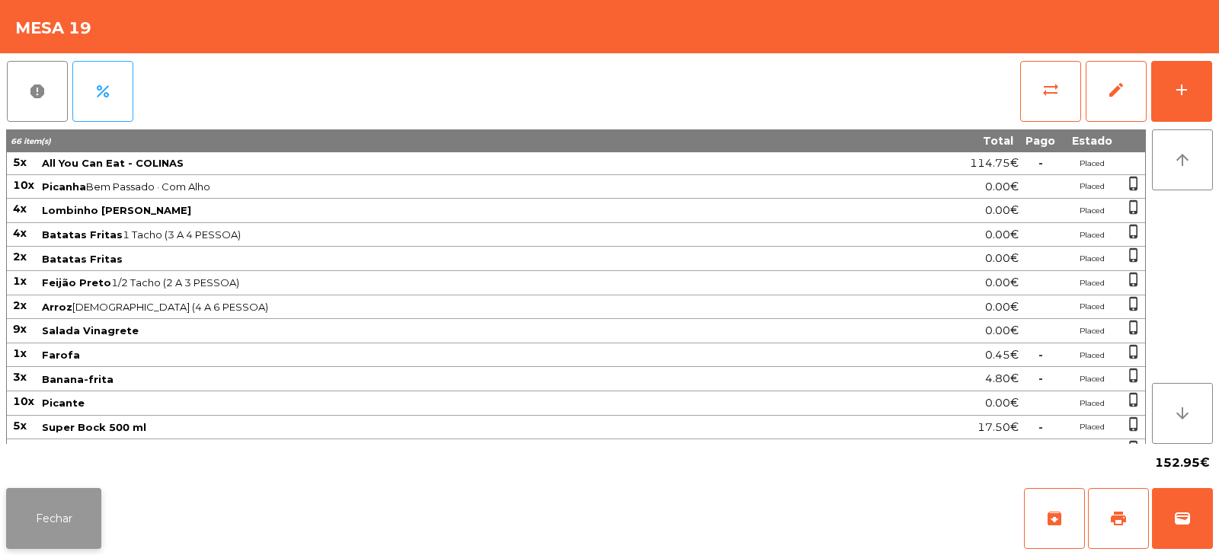
click at [88, 540] on button "Fechar" at bounding box center [53, 518] width 95 height 61
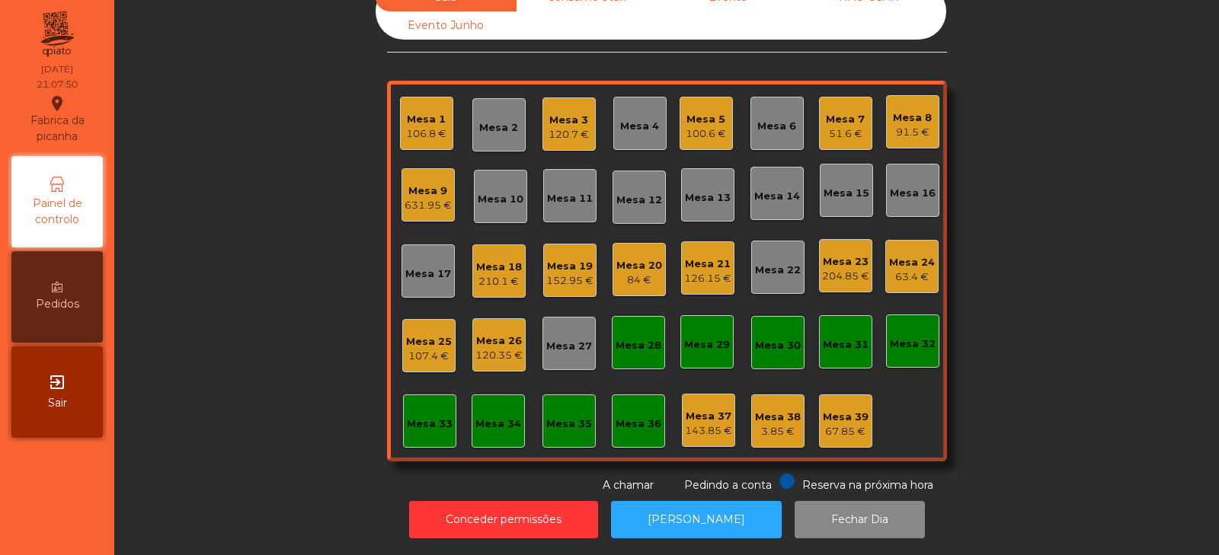
click at [559, 273] on div "152.95 €" at bounding box center [569, 280] width 47 height 15
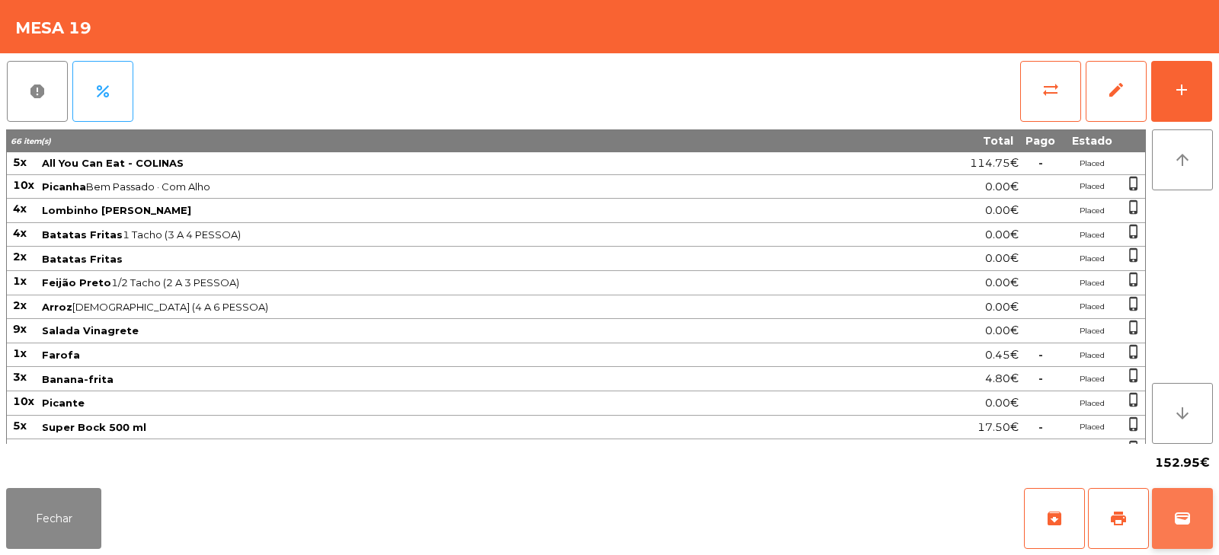
click at [1179, 528] on button "wallet" at bounding box center [1182, 518] width 61 height 61
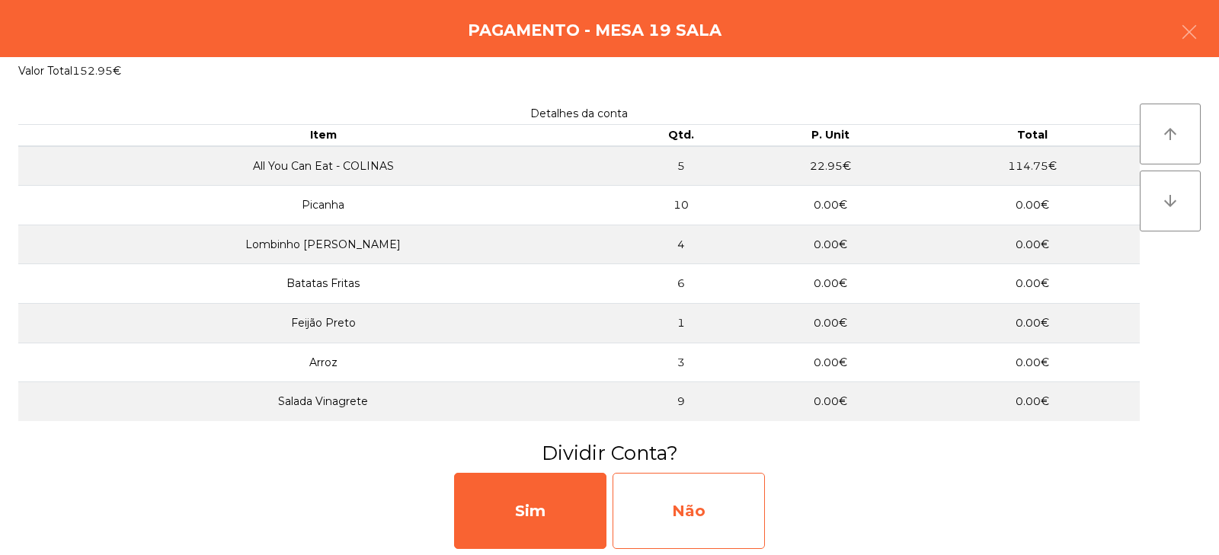
click at [698, 520] on div "Não" at bounding box center [688, 511] width 152 height 76
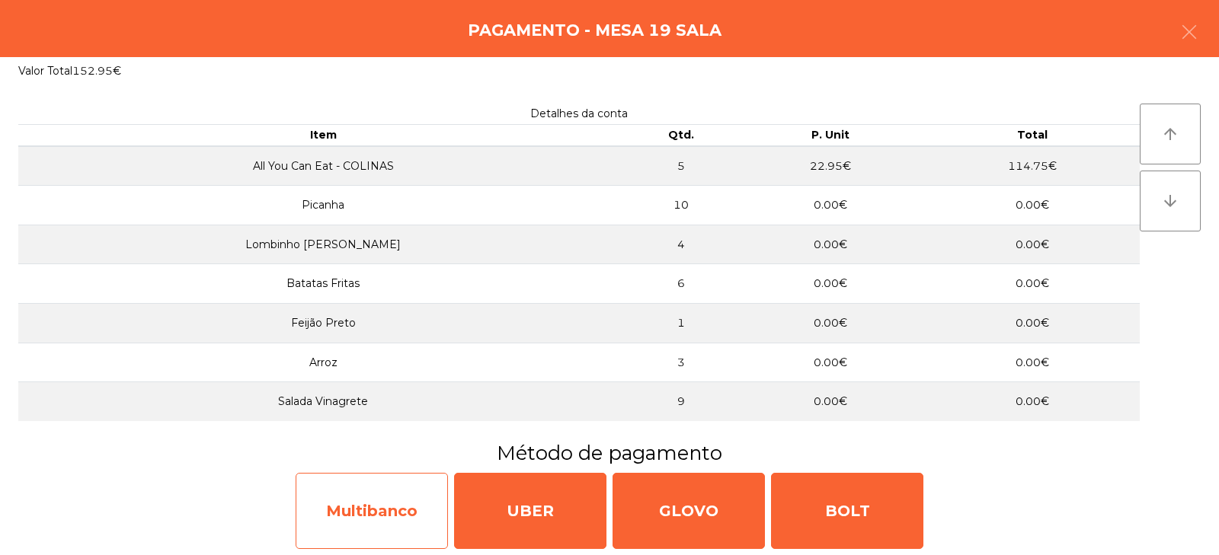
click at [411, 517] on div "Multibanco" at bounding box center [372, 511] width 152 height 76
select select "**"
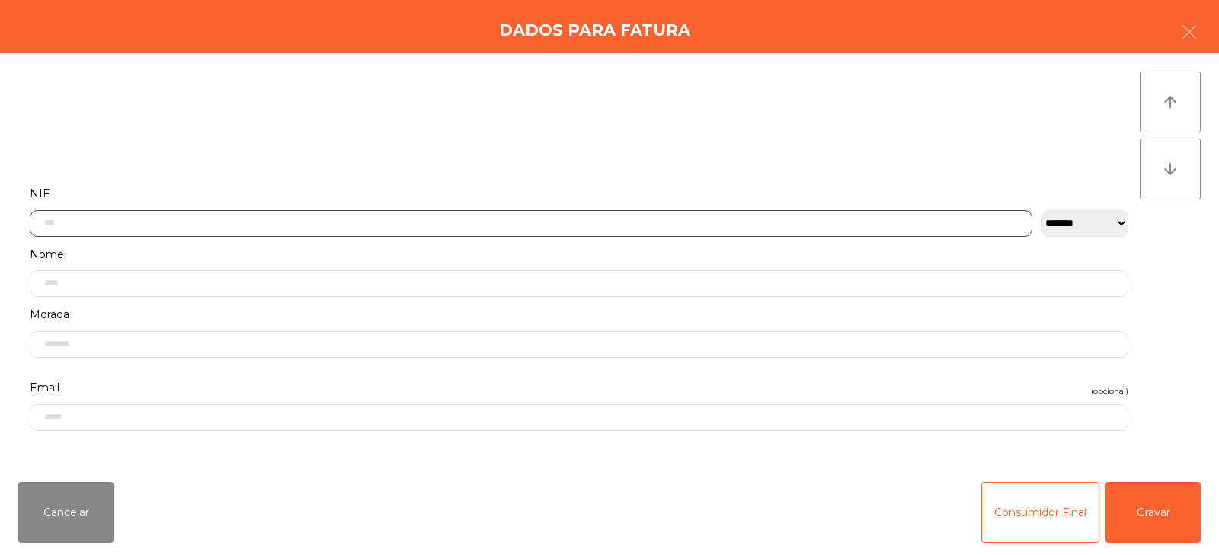
click at [532, 219] on input "text" at bounding box center [531, 223] width 1002 height 27
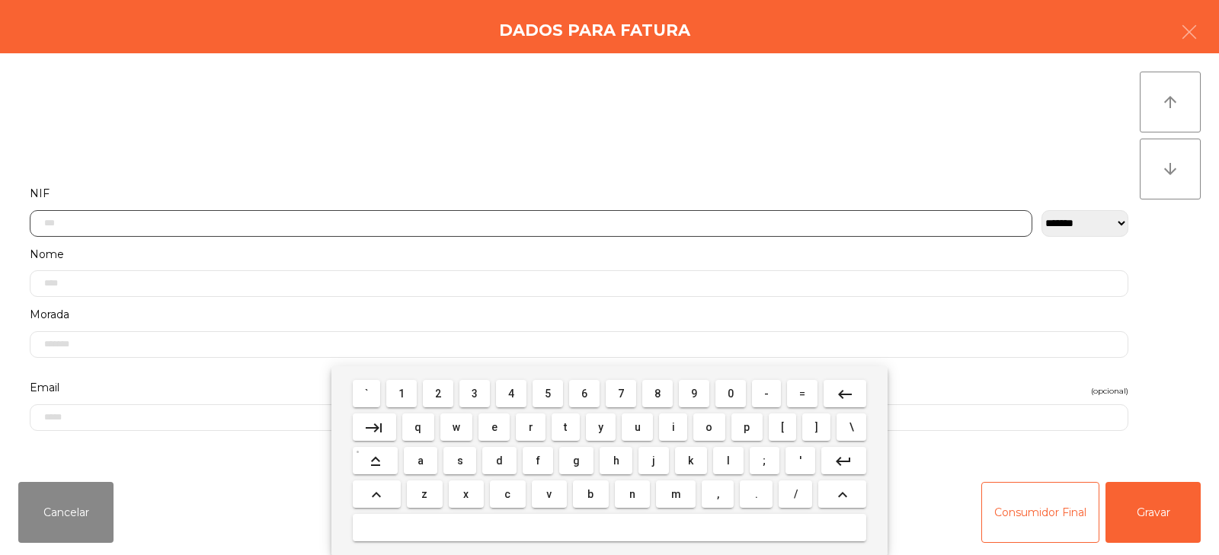
scroll to position [111, 0]
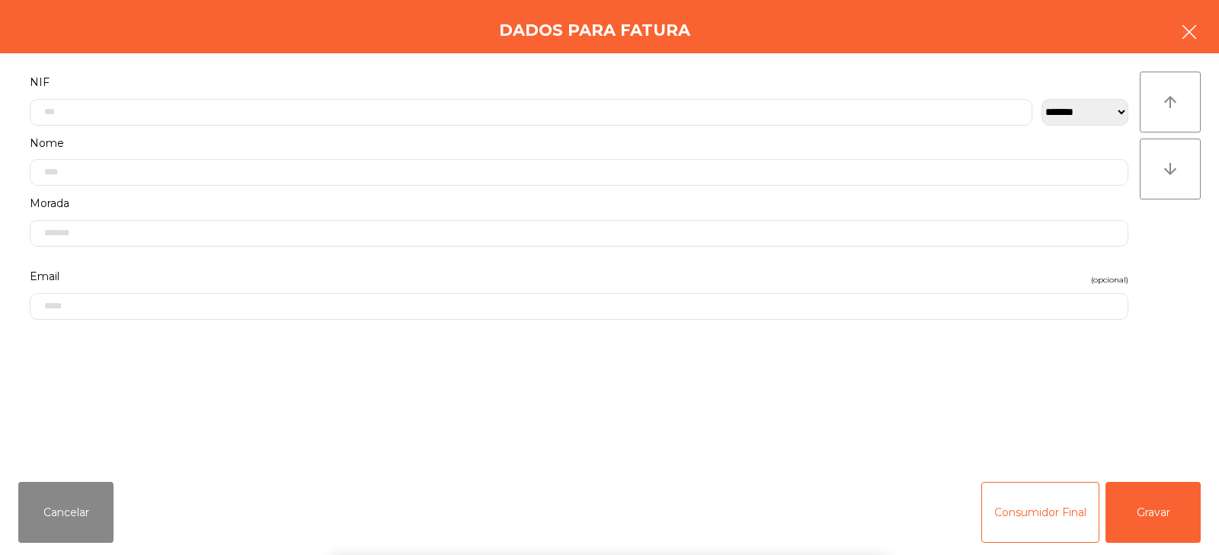
click at [1183, 30] on icon "button" at bounding box center [1189, 32] width 18 height 18
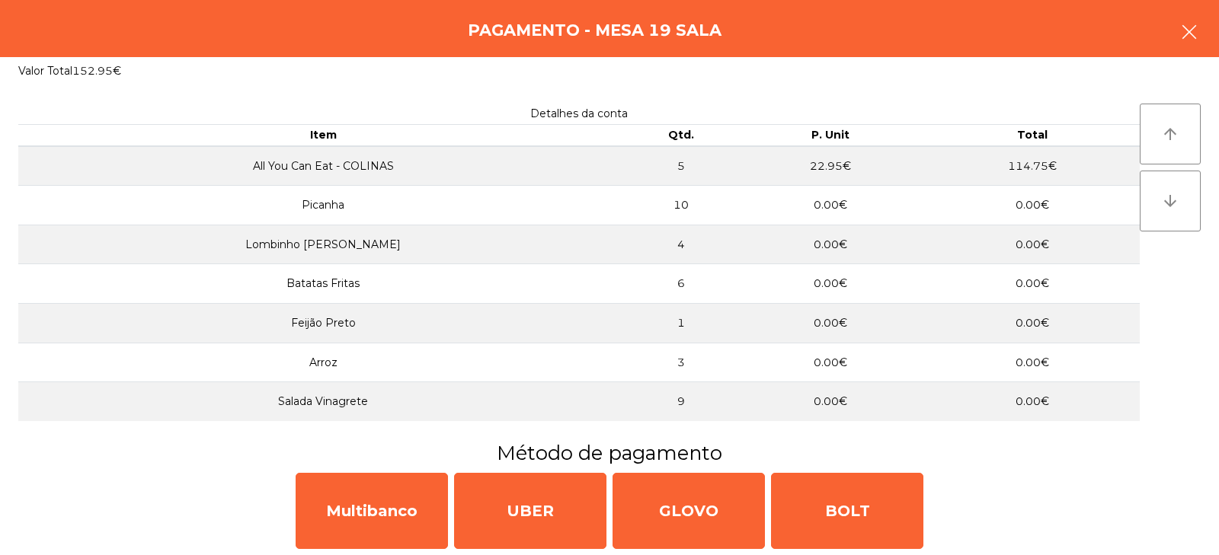
click at [1178, 34] on button "button" at bounding box center [1189, 34] width 43 height 46
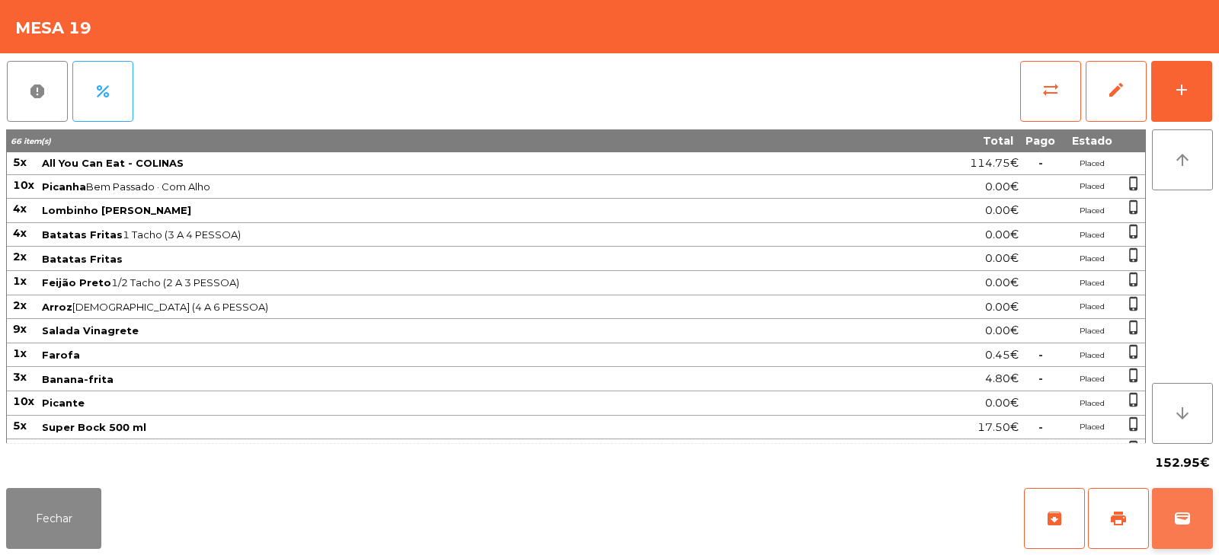
click at [1182, 513] on span "wallet" at bounding box center [1182, 519] width 18 height 18
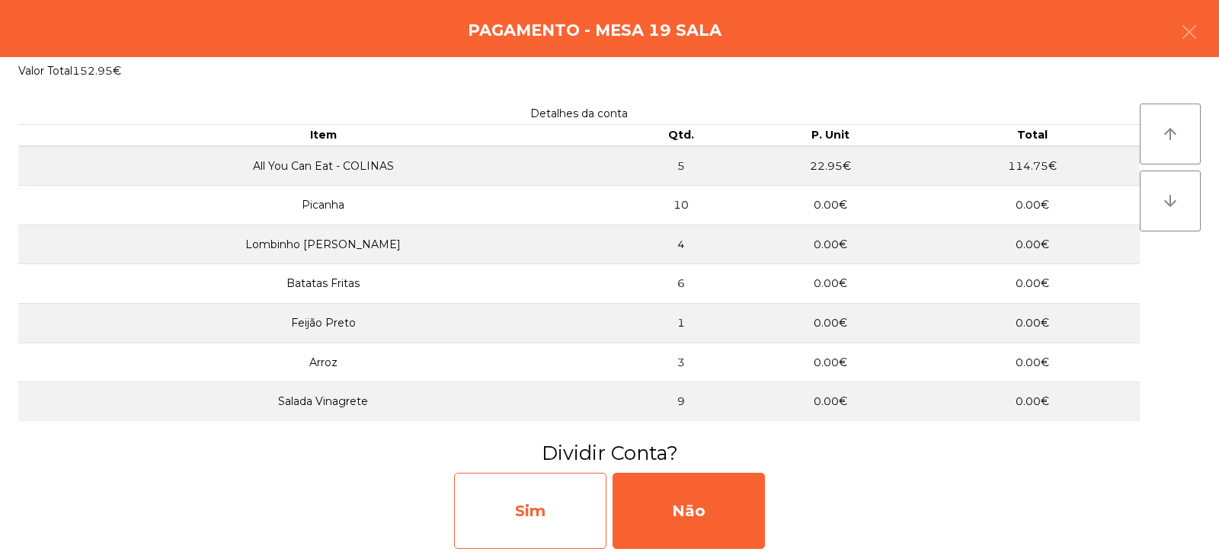
click at [563, 516] on div "Sim" at bounding box center [530, 511] width 152 height 76
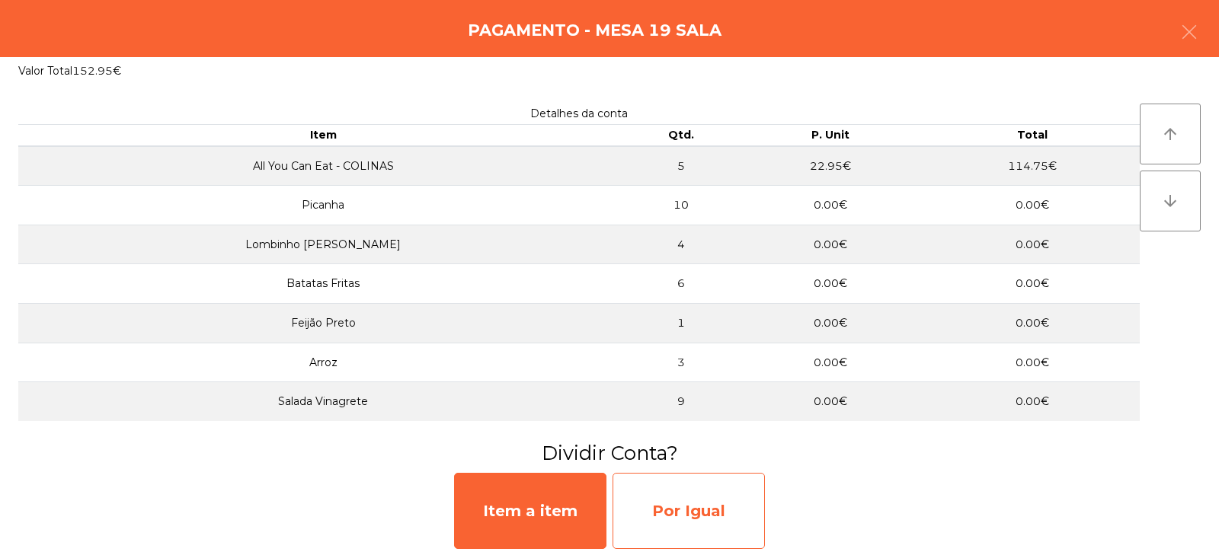
click at [670, 510] on div "Por Igual" at bounding box center [688, 511] width 152 height 76
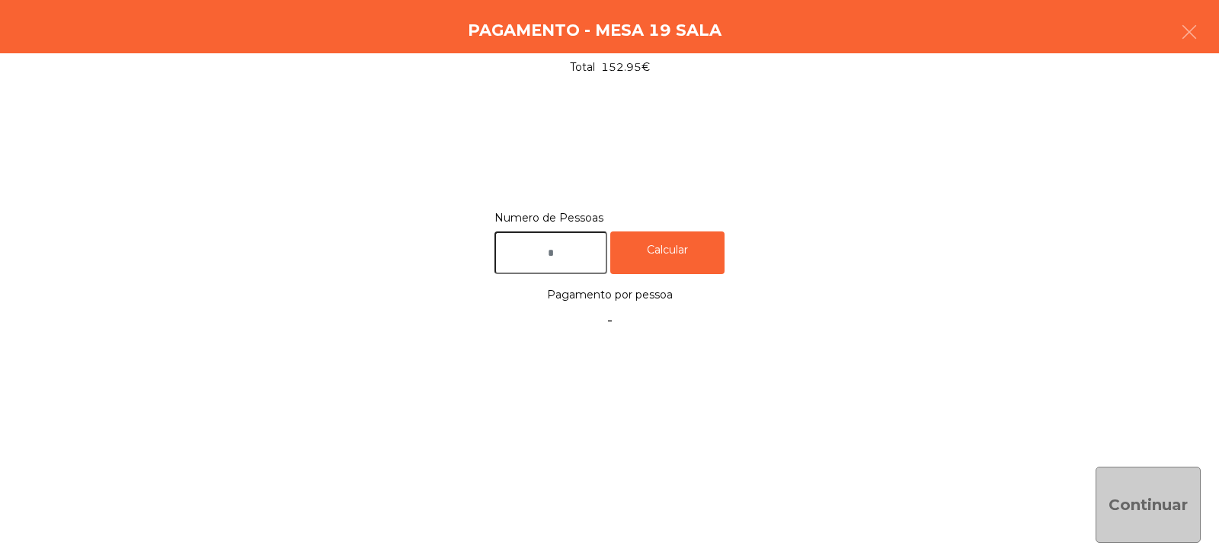
click at [563, 247] on input "text" at bounding box center [550, 253] width 113 height 43
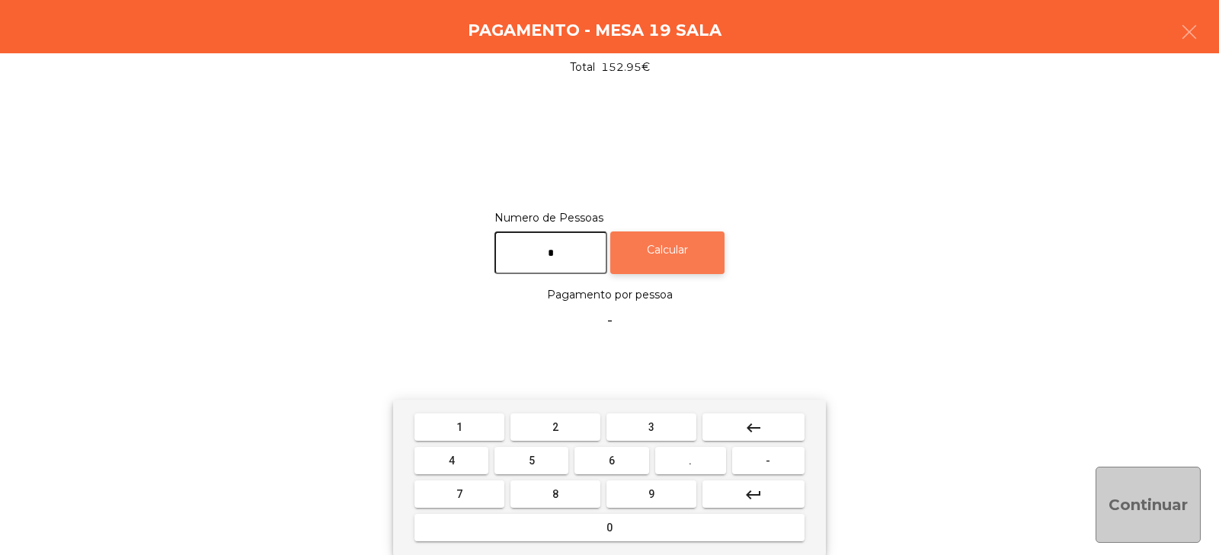
type input "*"
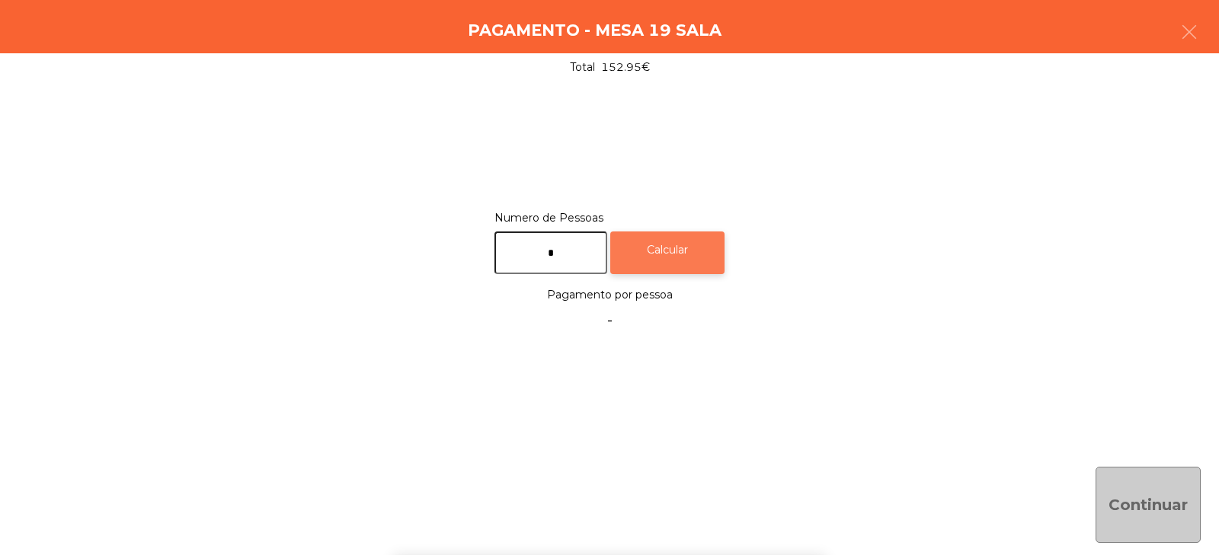
click at [707, 240] on div "Calcular" at bounding box center [667, 253] width 114 height 43
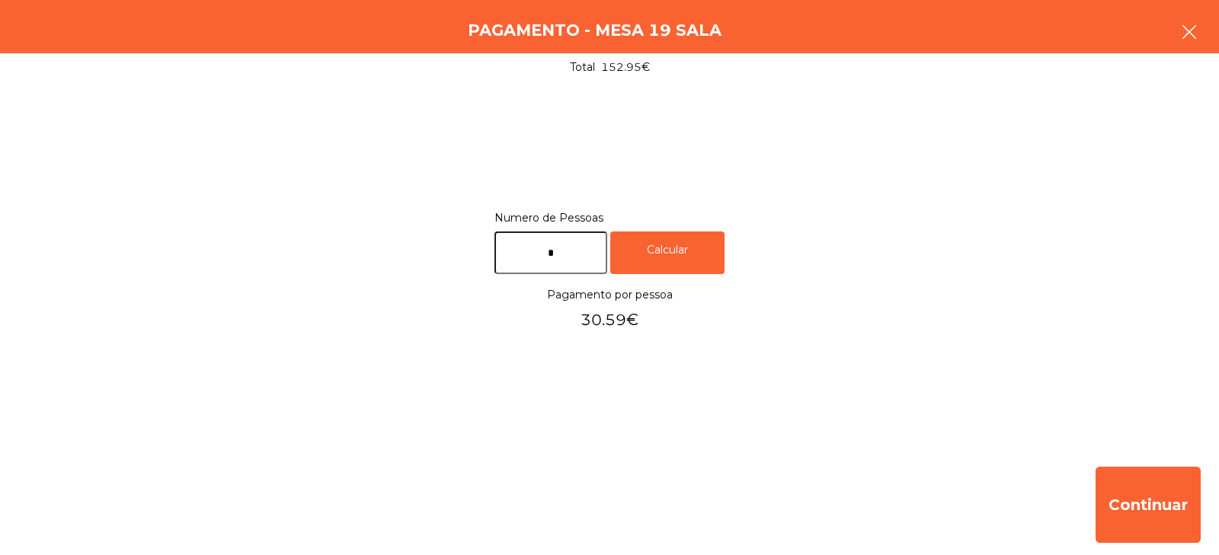
click at [1197, 34] on icon "button" at bounding box center [1189, 32] width 18 height 18
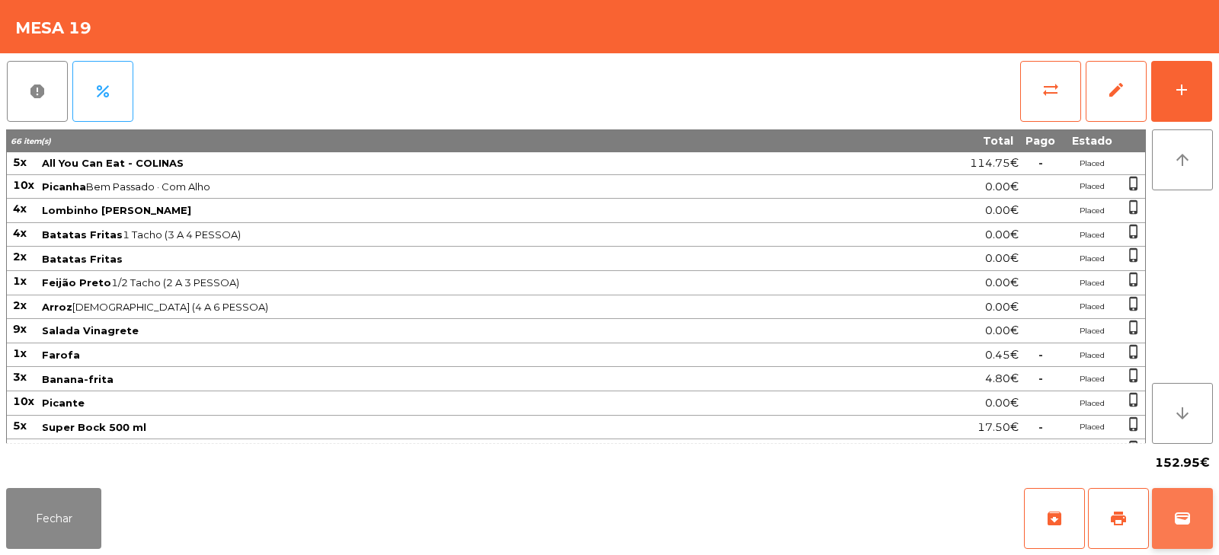
click at [1177, 518] on span "wallet" at bounding box center [1182, 519] width 18 height 18
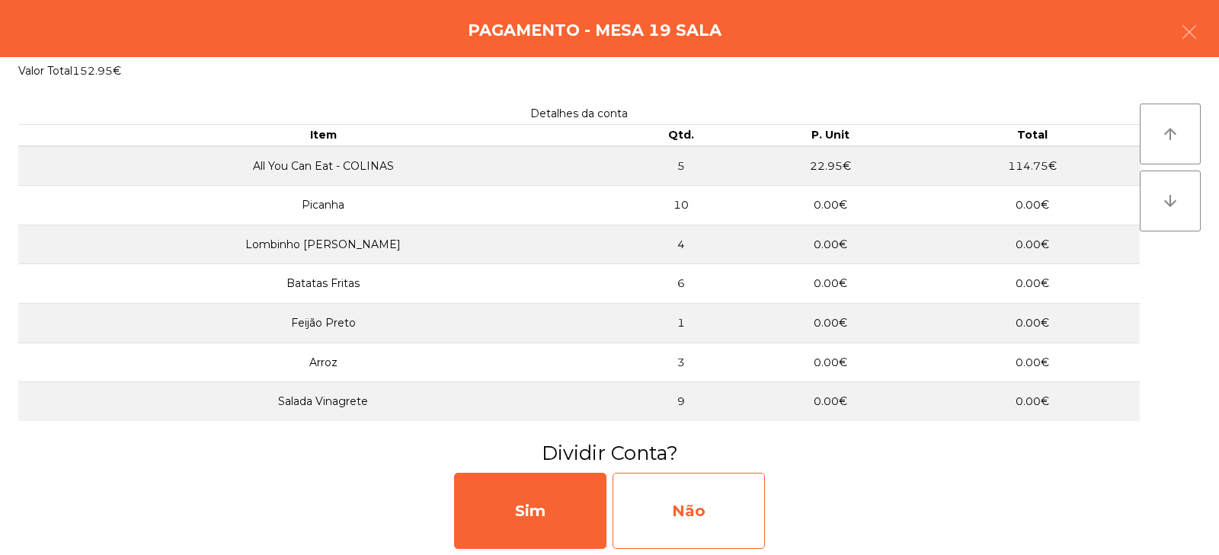
click at [720, 500] on div "Não" at bounding box center [688, 511] width 152 height 76
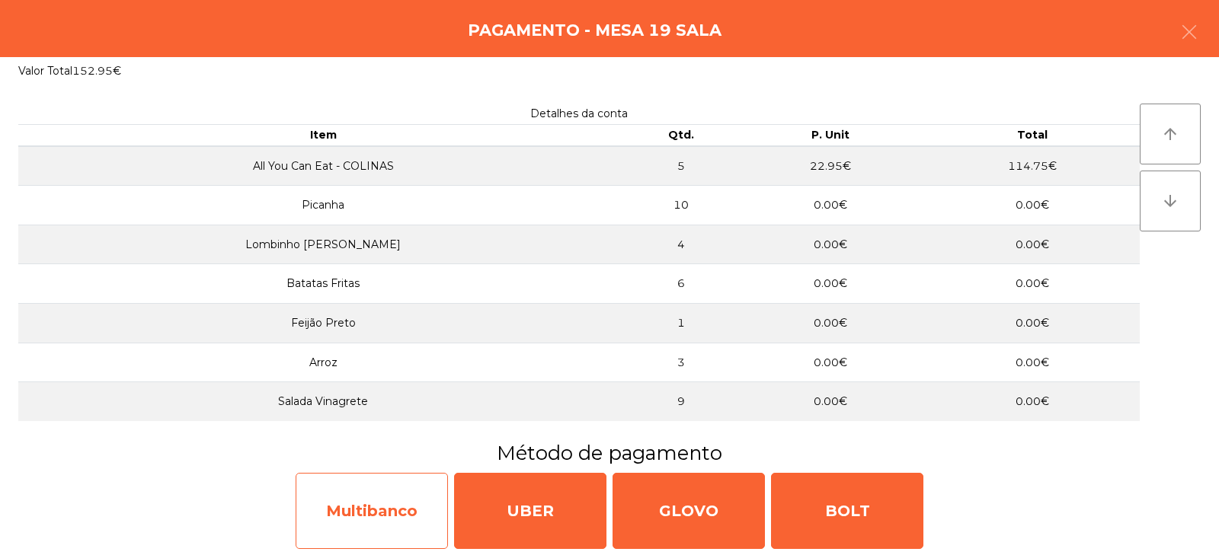
click at [406, 495] on div "Multibanco" at bounding box center [372, 511] width 152 height 76
select select "**"
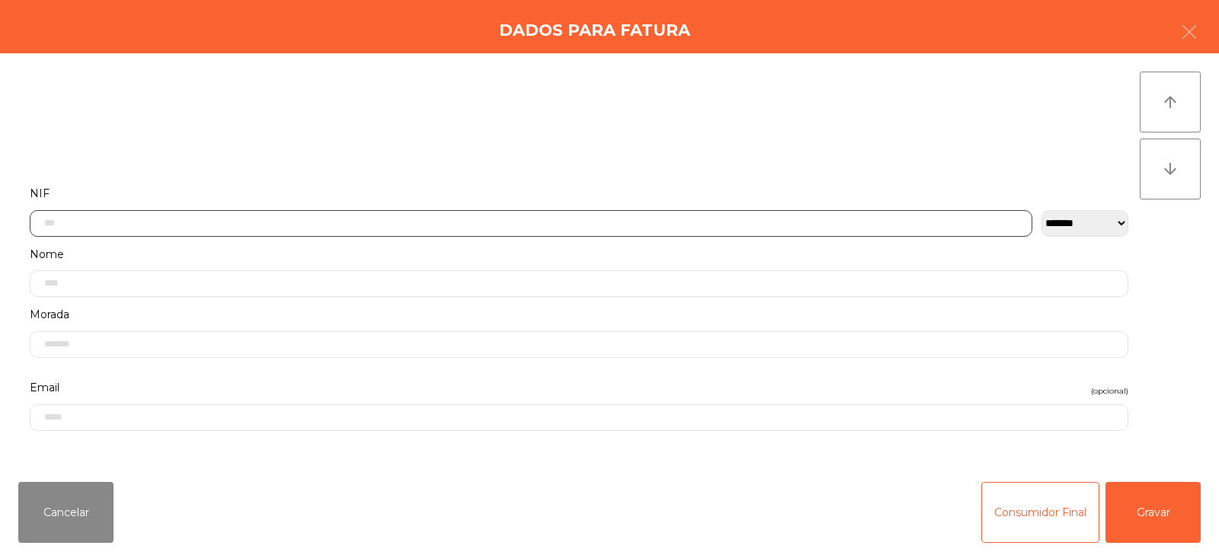
click at [612, 222] on input "text" at bounding box center [531, 223] width 1002 height 27
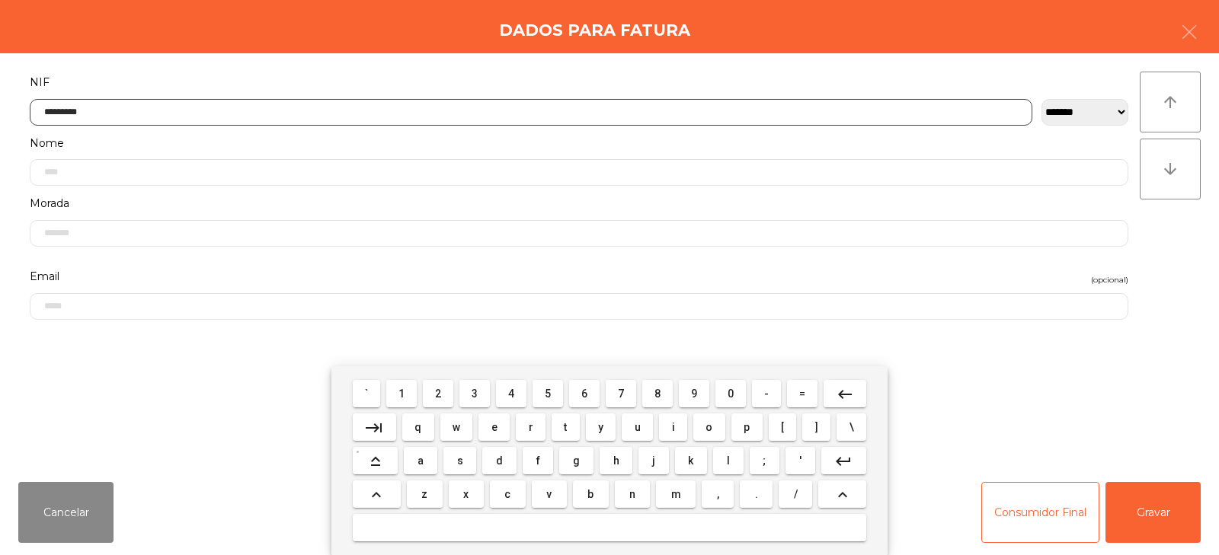
type input "*********"
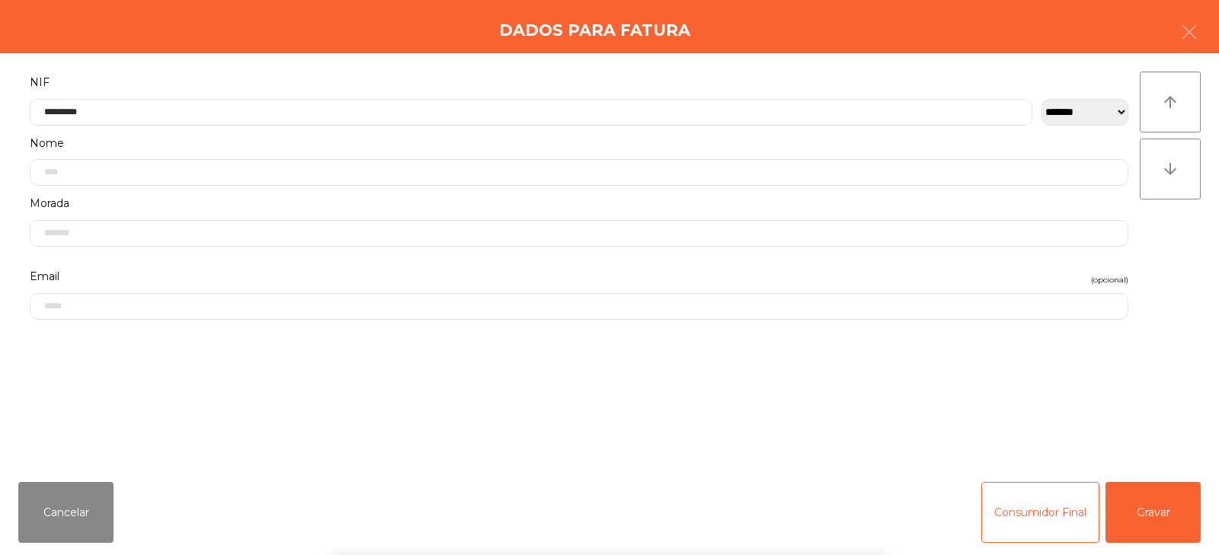
click at [1147, 494] on div "` 1 2 3 4 5 6 7 8 9 0 - = keyboard_backspace keyboard_tab q w e r t y u i o p […" at bounding box center [609, 460] width 1219 height 189
click at [1151, 509] on button "Gravar" at bounding box center [1152, 512] width 95 height 61
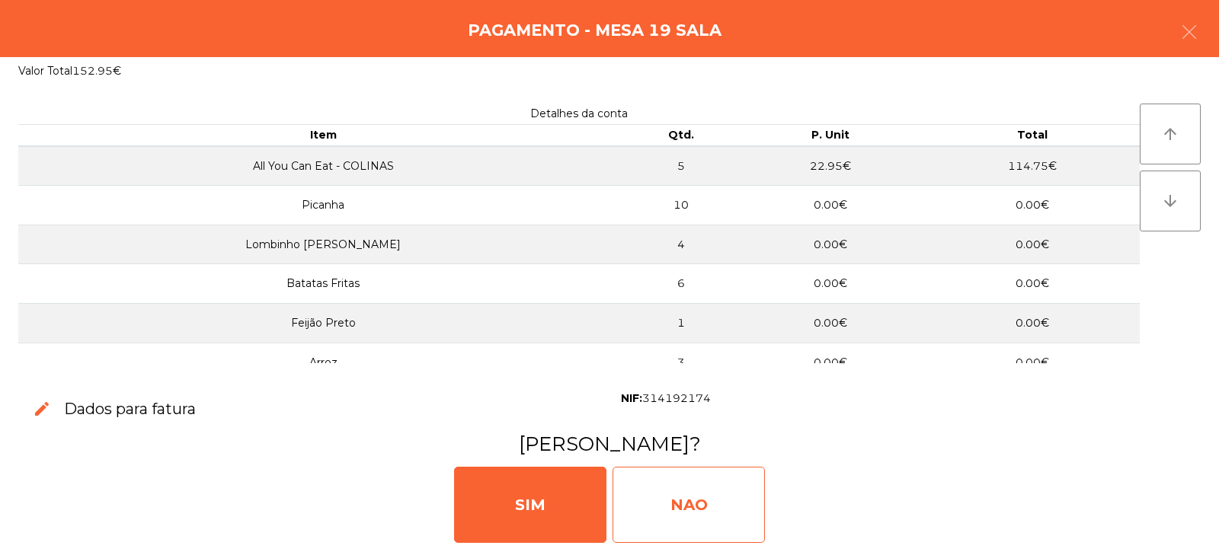
click at [700, 525] on div "NAO" at bounding box center [688, 505] width 152 height 76
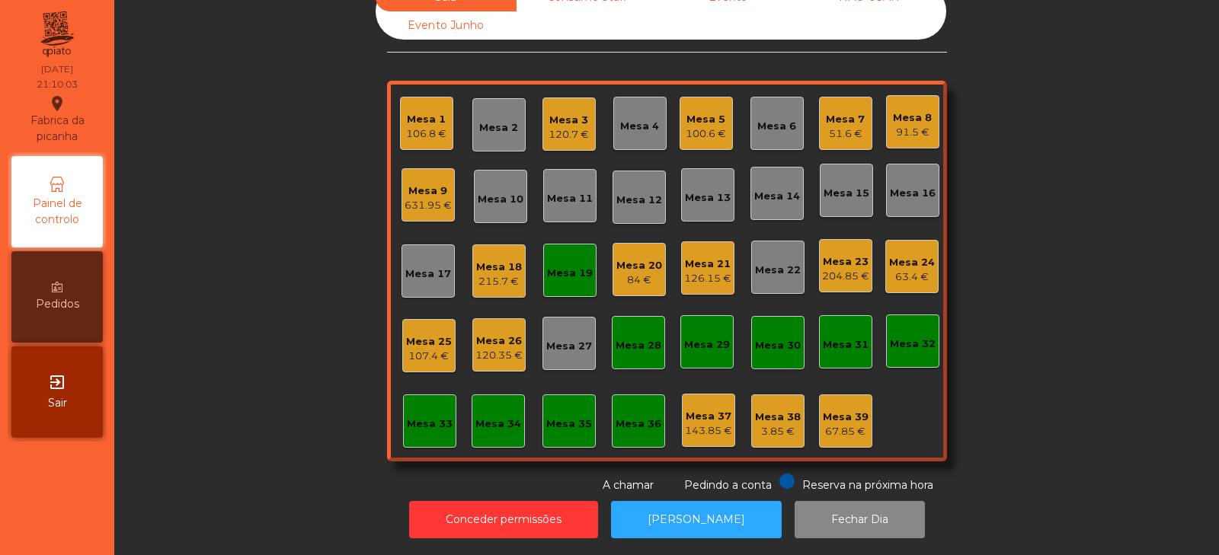
click at [561, 266] on div "Mesa 19" at bounding box center [570, 273] width 46 height 15
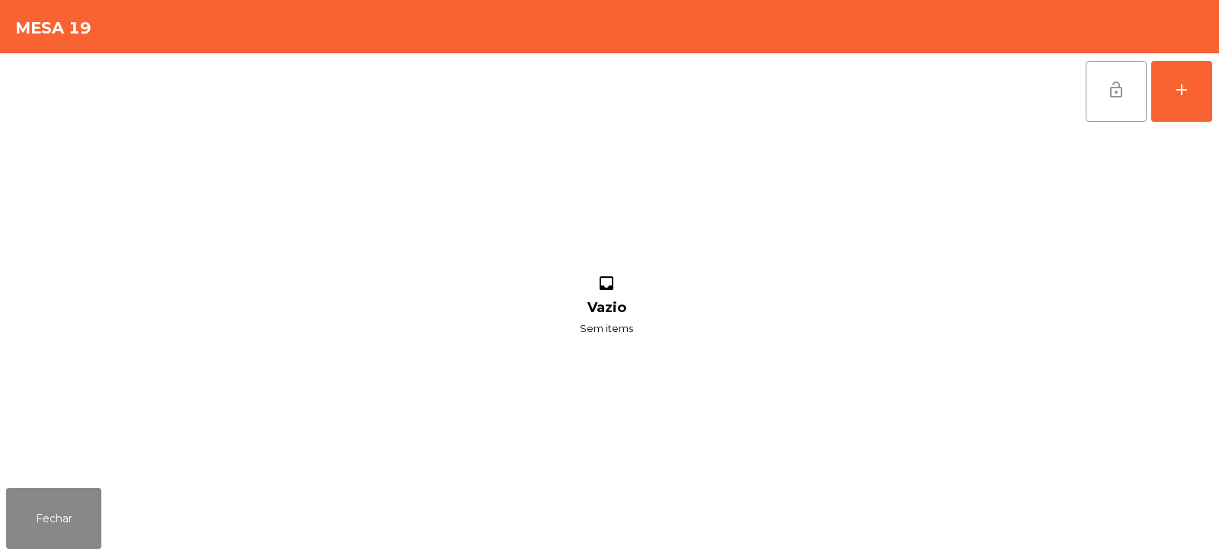
click at [1124, 92] on span "lock_open" at bounding box center [1116, 90] width 18 height 18
click at [62, 499] on button "Fechar" at bounding box center [53, 518] width 95 height 61
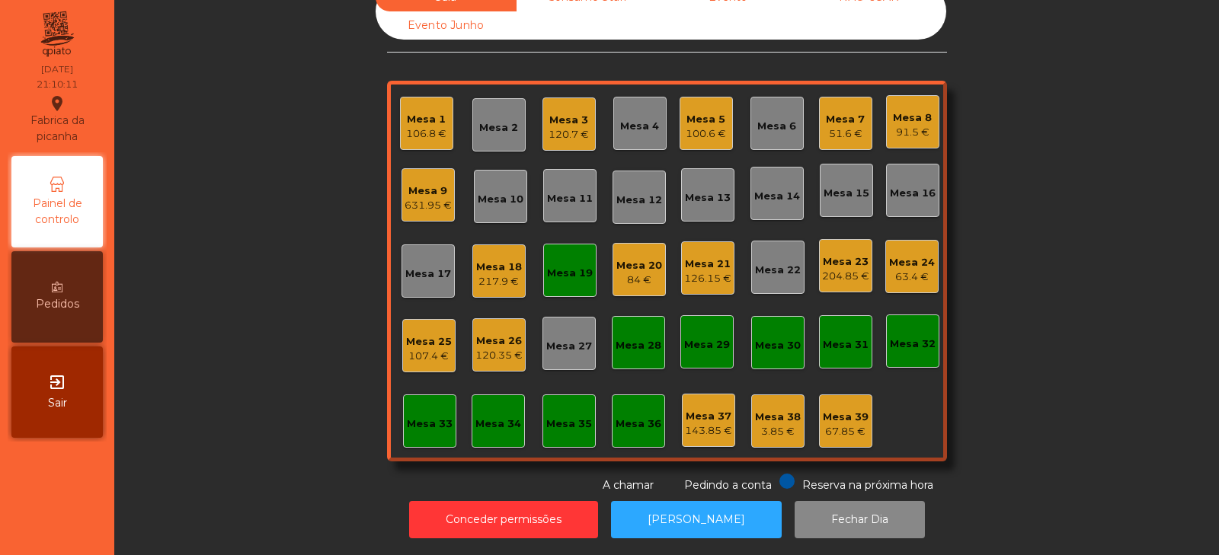
click at [430, 126] on div "106.8 €" at bounding box center [426, 133] width 40 height 15
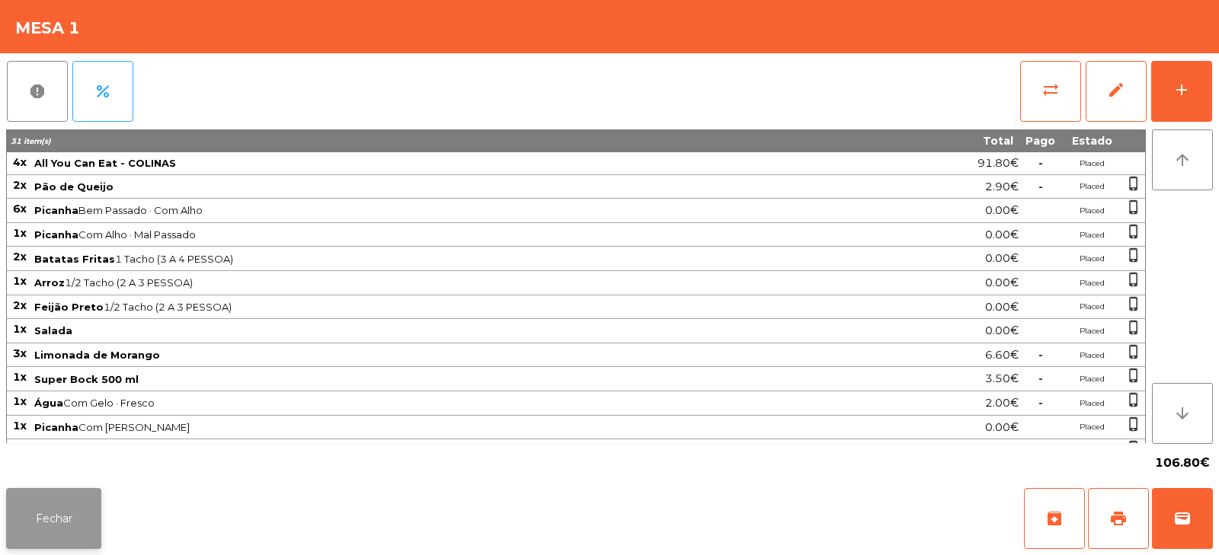
click at [56, 510] on button "Fechar" at bounding box center [53, 518] width 95 height 61
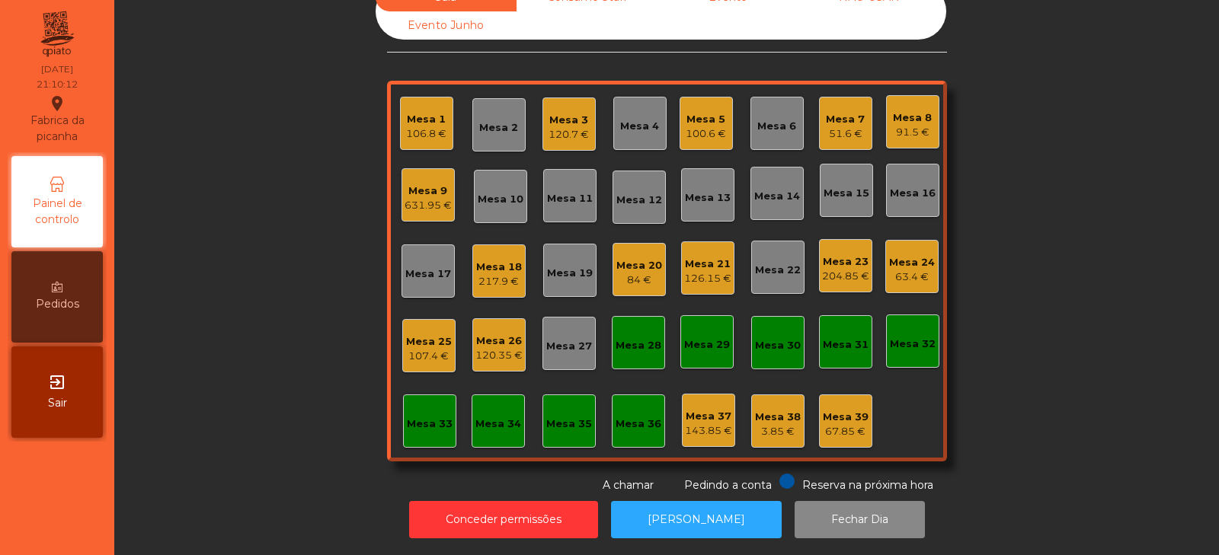
click at [580, 266] on div "Mesa 19" at bounding box center [570, 273] width 46 height 15
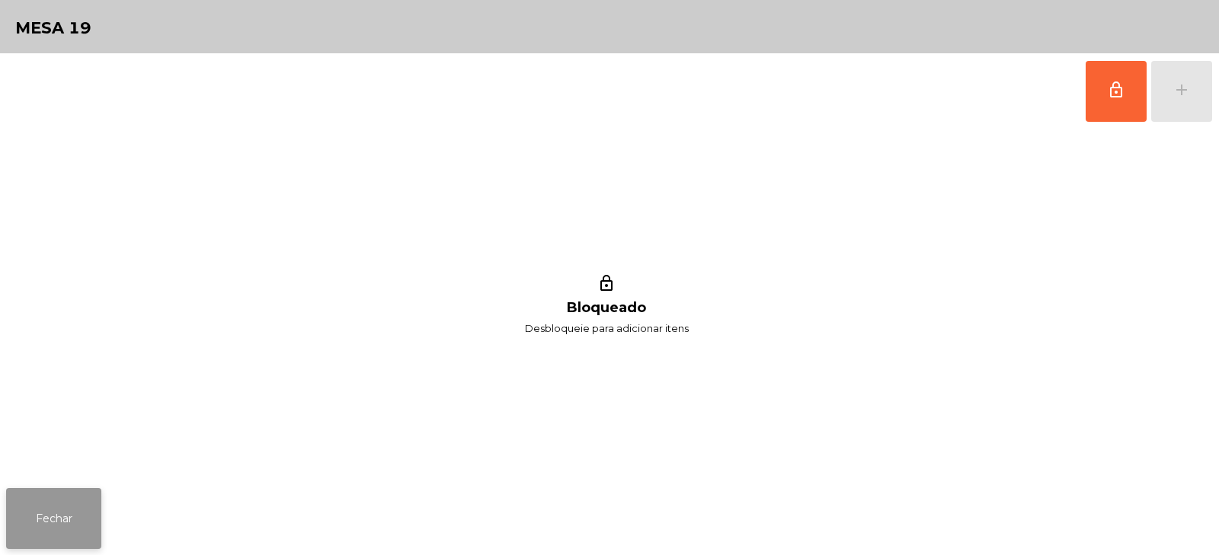
click at [79, 533] on button "Fechar" at bounding box center [53, 518] width 95 height 61
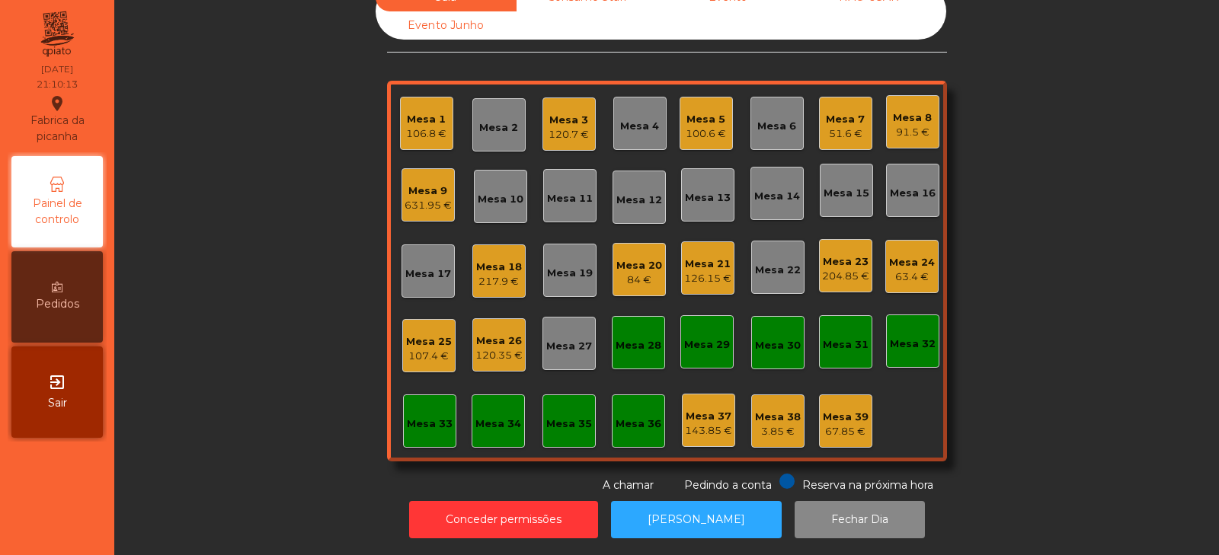
click at [418, 126] on div "106.8 €" at bounding box center [426, 133] width 40 height 15
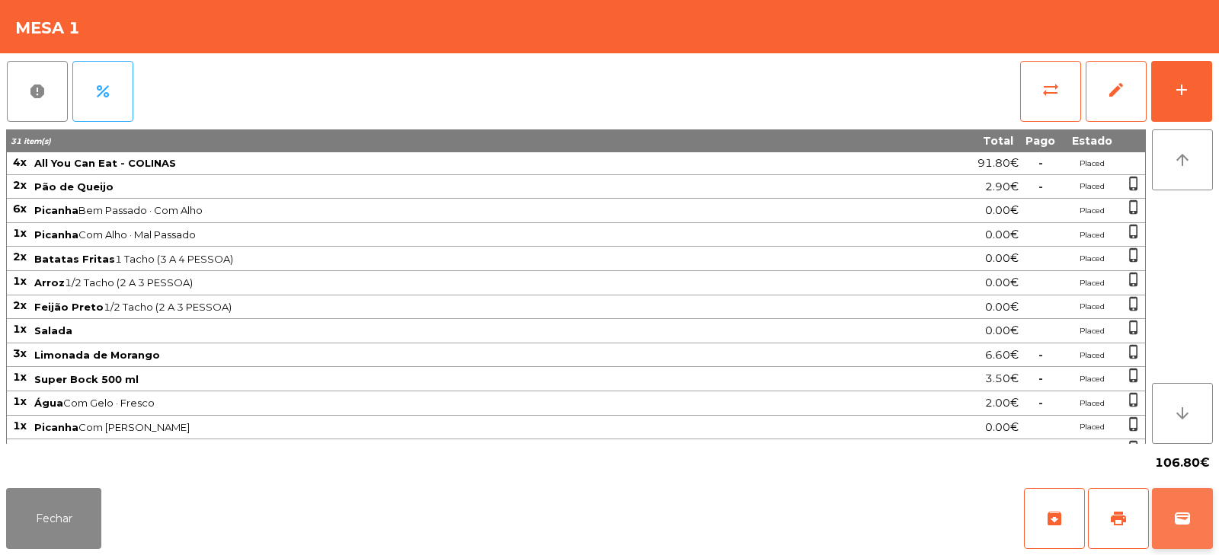
click at [1169, 519] on button "wallet" at bounding box center [1182, 518] width 61 height 61
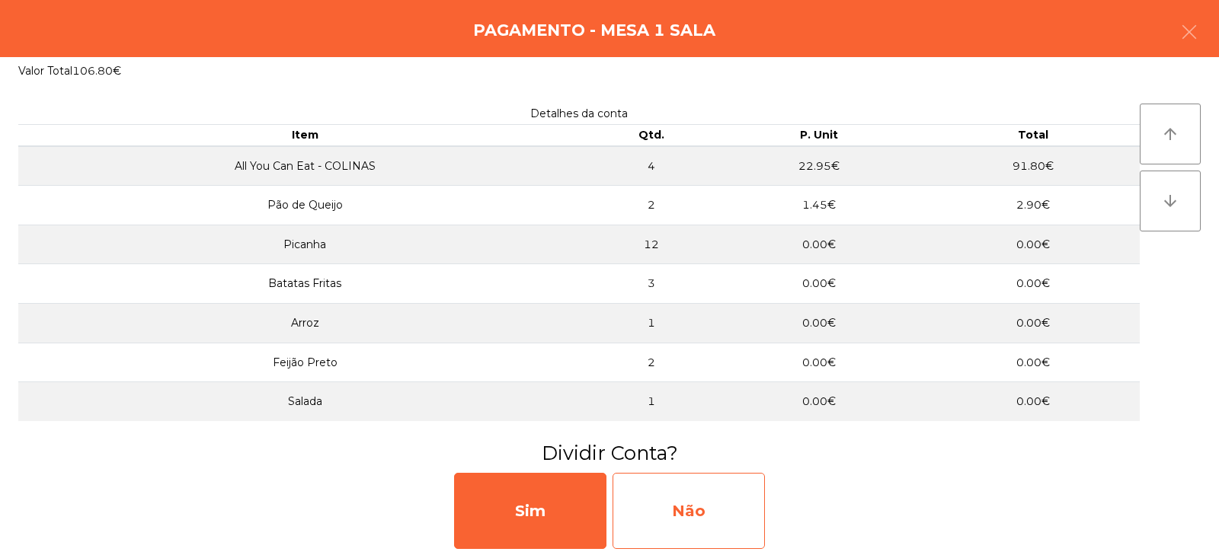
click at [719, 491] on div "Não" at bounding box center [688, 511] width 152 height 76
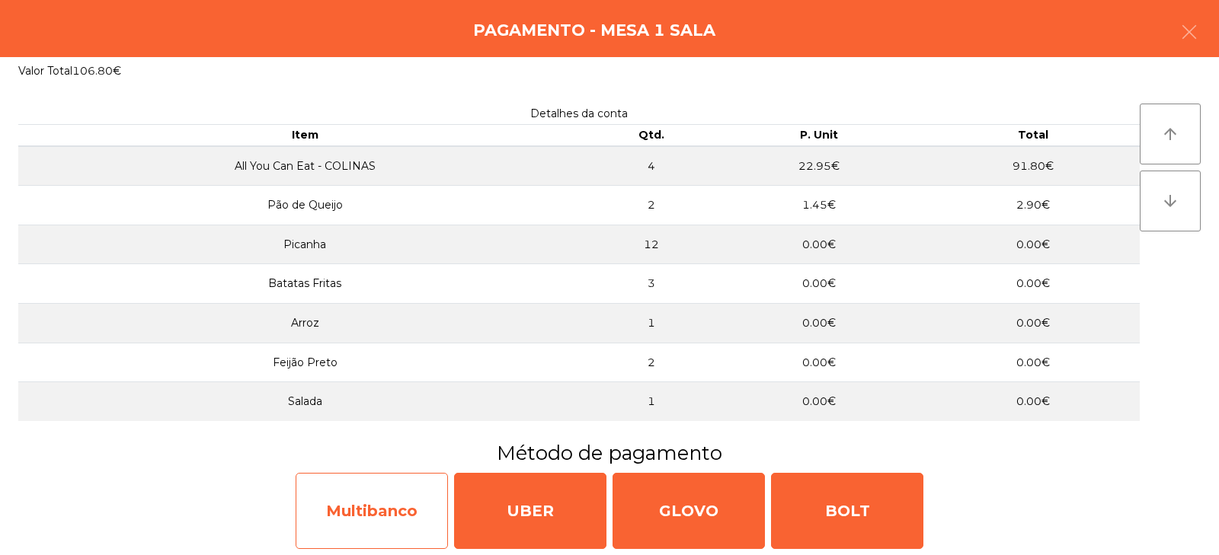
click at [401, 507] on div "Multibanco" at bounding box center [372, 511] width 152 height 76
select select "**"
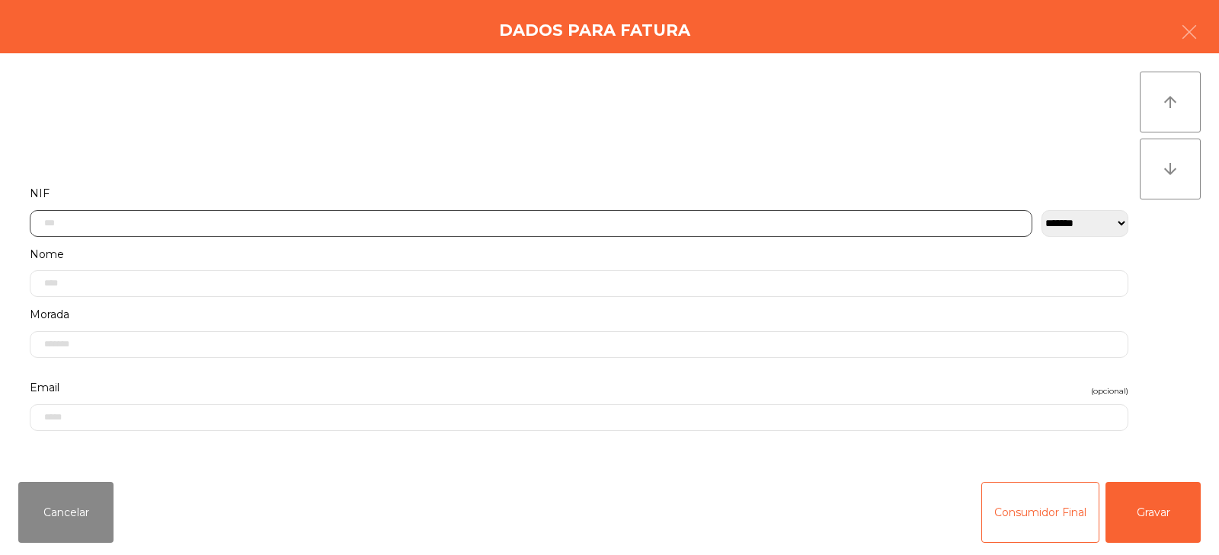
click at [539, 217] on input "text" at bounding box center [531, 223] width 1002 height 27
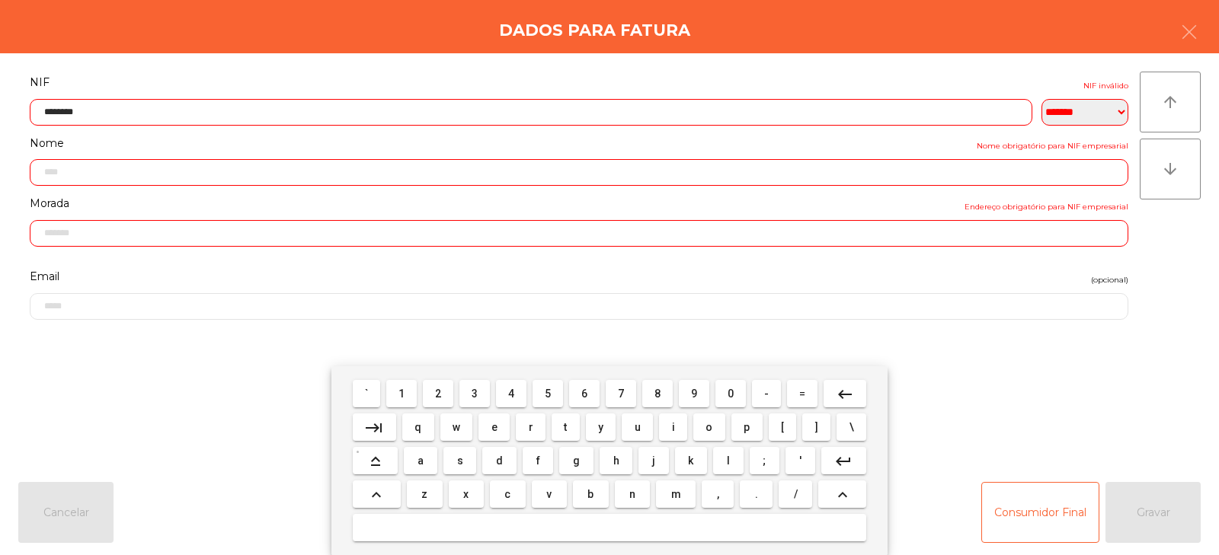
type input "*********"
type input "**********"
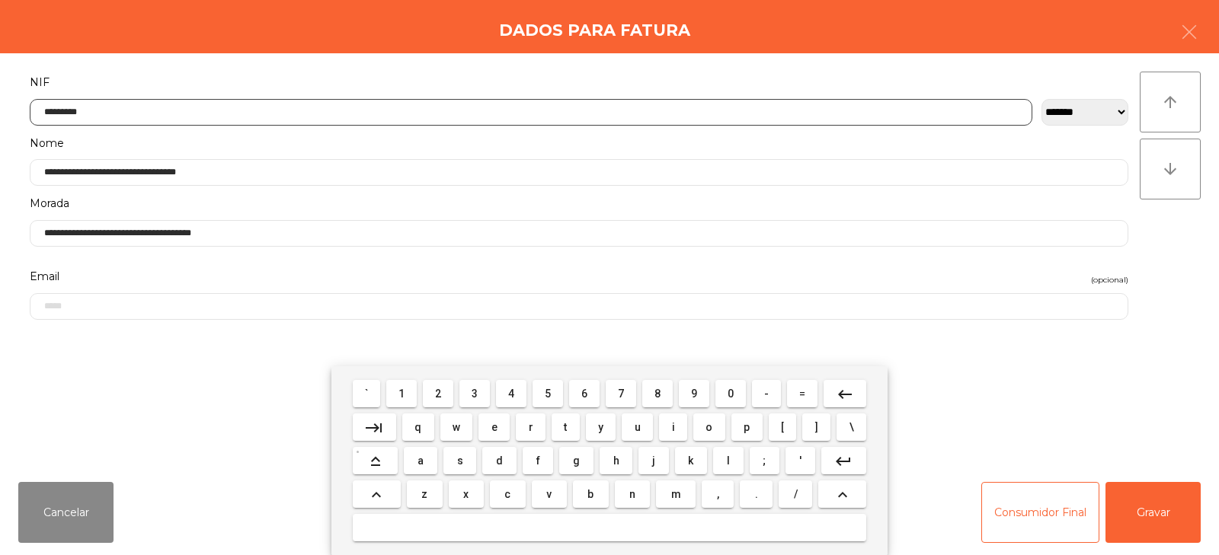
type input "*********"
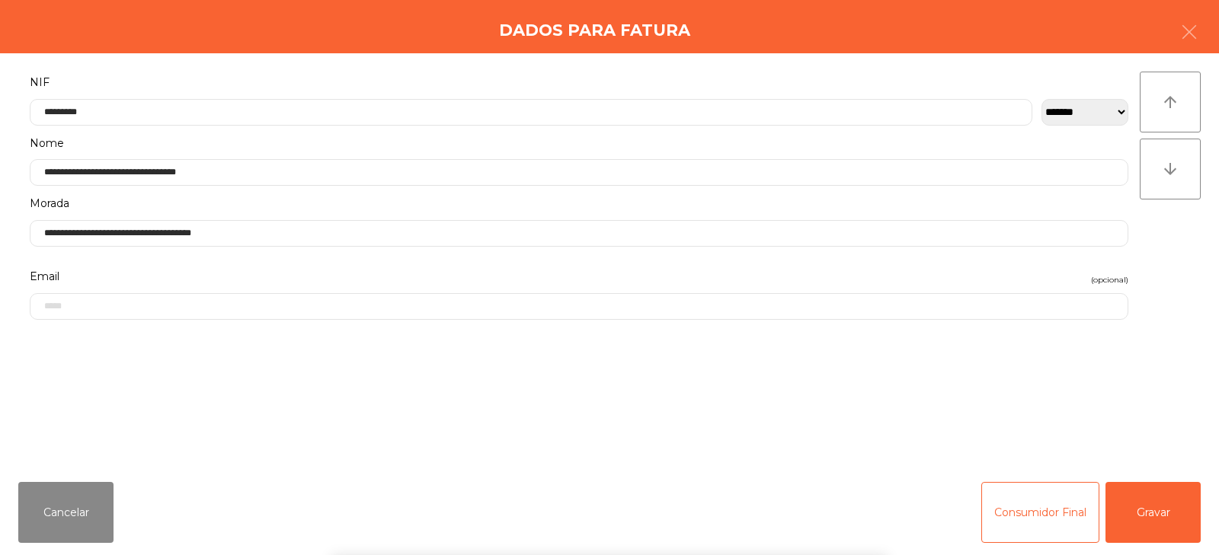
click at [1141, 512] on div "` 1 2 3 4 5 6 7 8 9 0 - = keyboard_backspace keyboard_tab q w e r t y u i o p […" at bounding box center [609, 460] width 1219 height 189
click at [1151, 513] on button "Gravar" at bounding box center [1152, 512] width 95 height 61
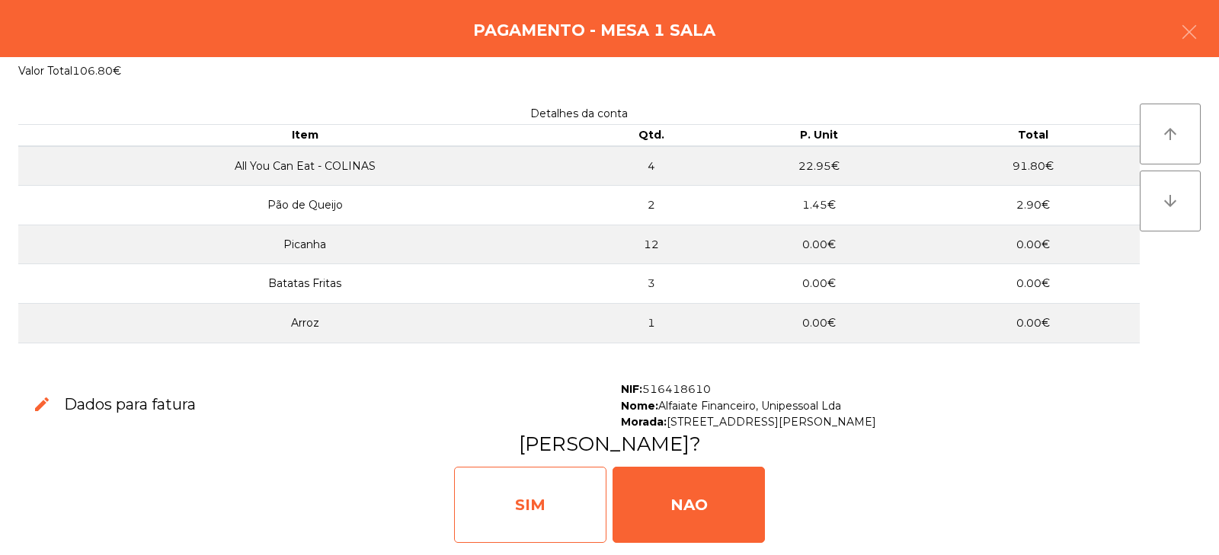
click at [559, 511] on div "SIM" at bounding box center [530, 505] width 152 height 76
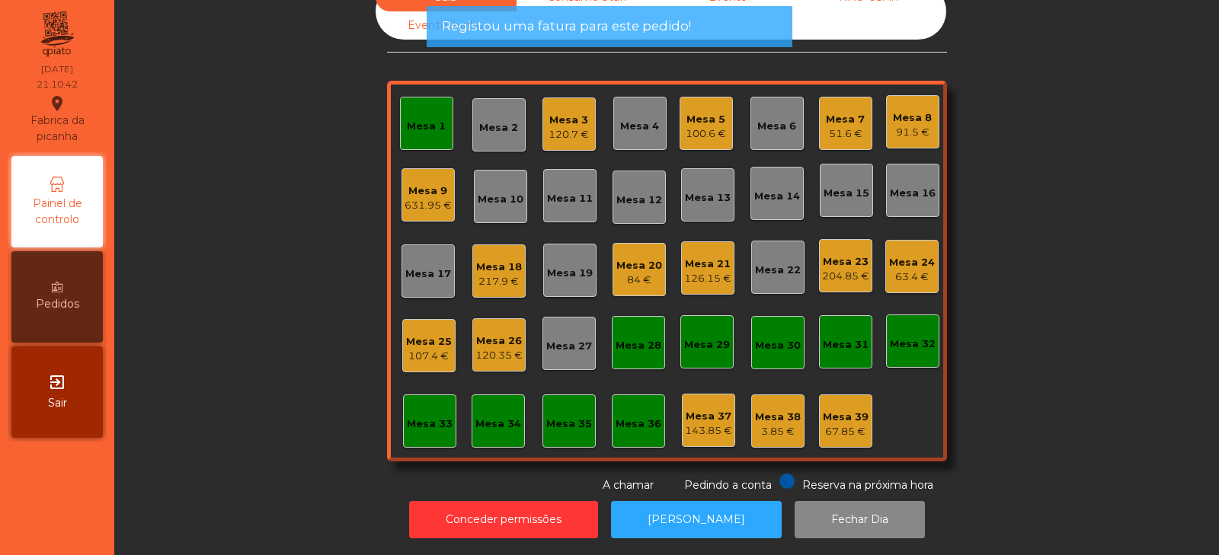
click at [444, 113] on div "Mesa 1" at bounding box center [426, 123] width 53 height 53
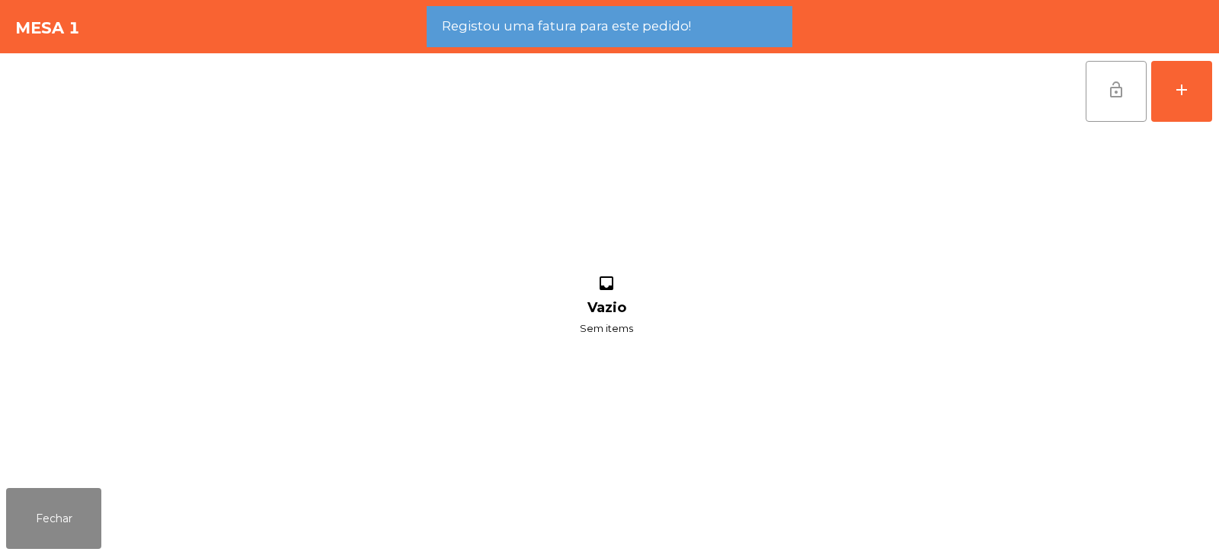
click at [1099, 92] on button "lock_open" at bounding box center [1115, 91] width 61 height 61
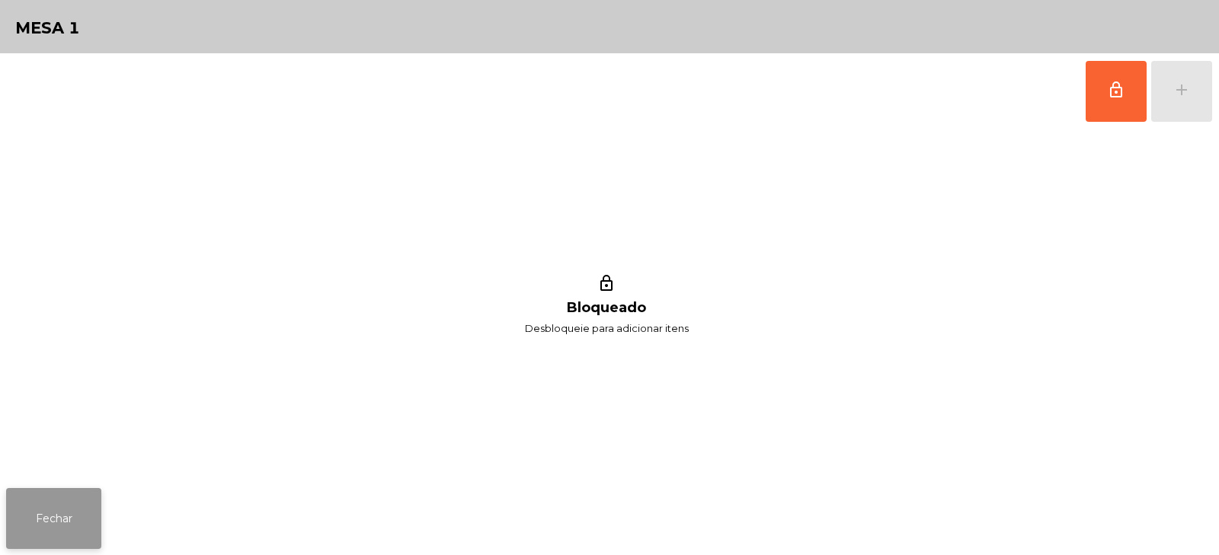
click at [56, 510] on button "Fechar" at bounding box center [53, 518] width 95 height 61
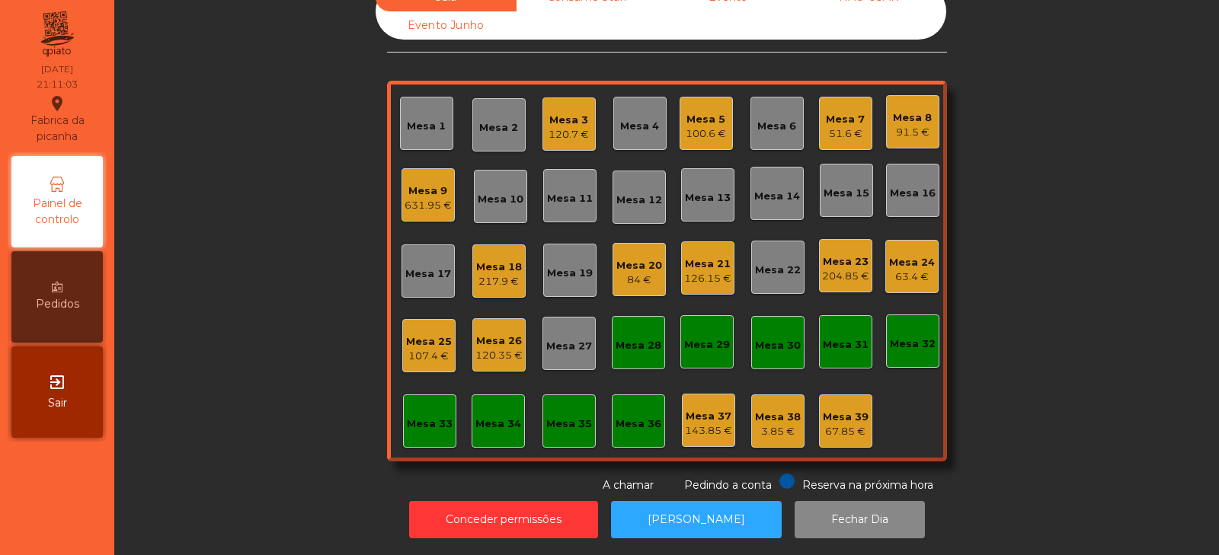
scroll to position [0, 0]
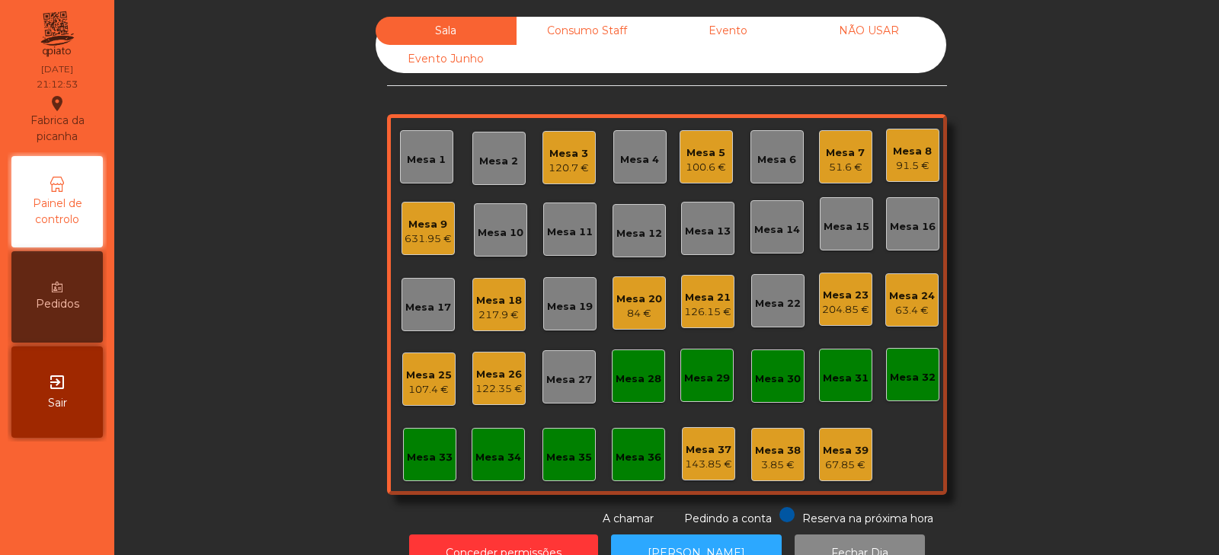
click at [840, 460] on div "67.85 €" at bounding box center [846, 465] width 46 height 15
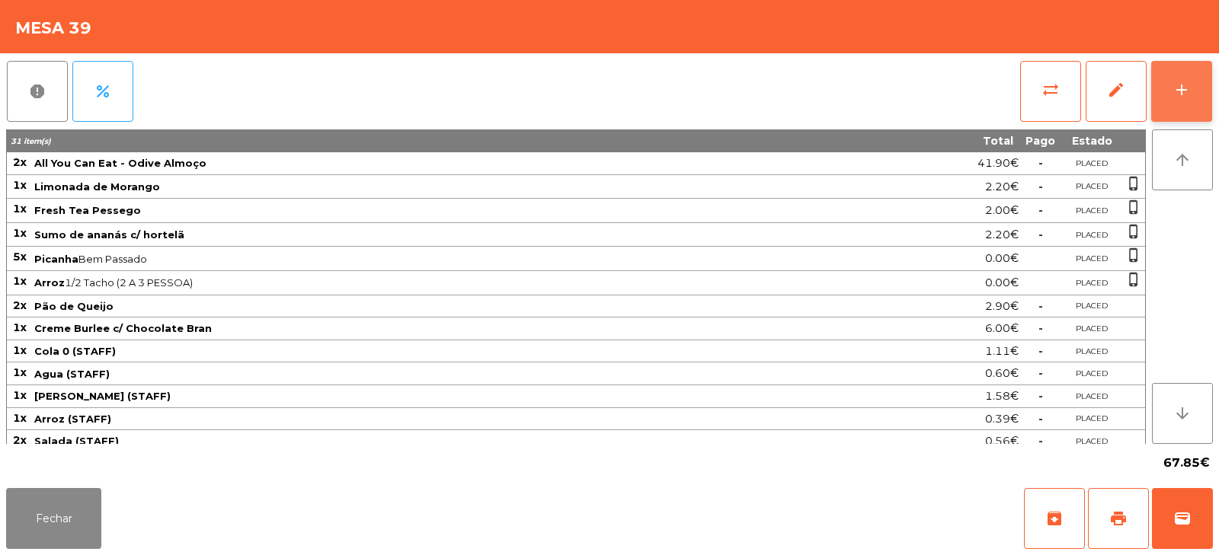
click at [1191, 86] on button "add" at bounding box center [1181, 91] width 61 height 61
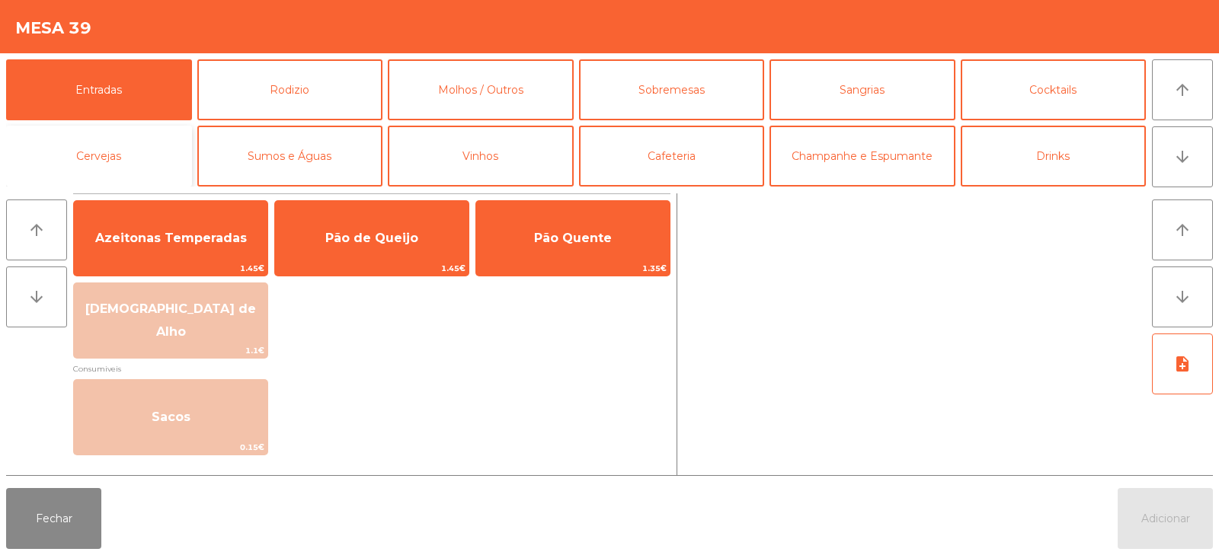
click at [62, 150] on button "Cervejas" at bounding box center [99, 156] width 186 height 61
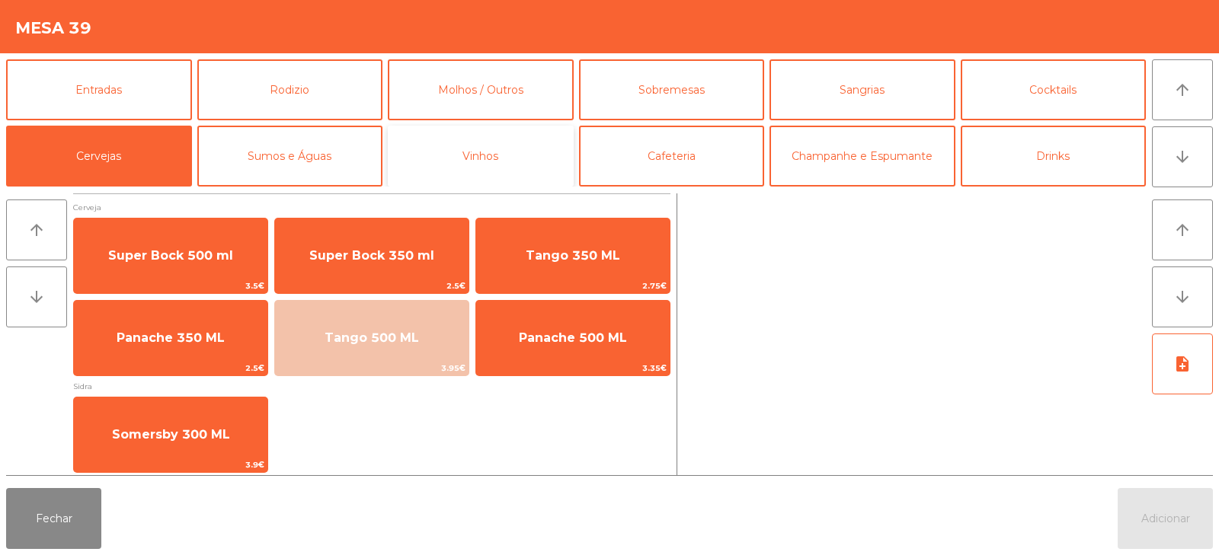
click at [449, 158] on button "Vinhos" at bounding box center [481, 156] width 186 height 61
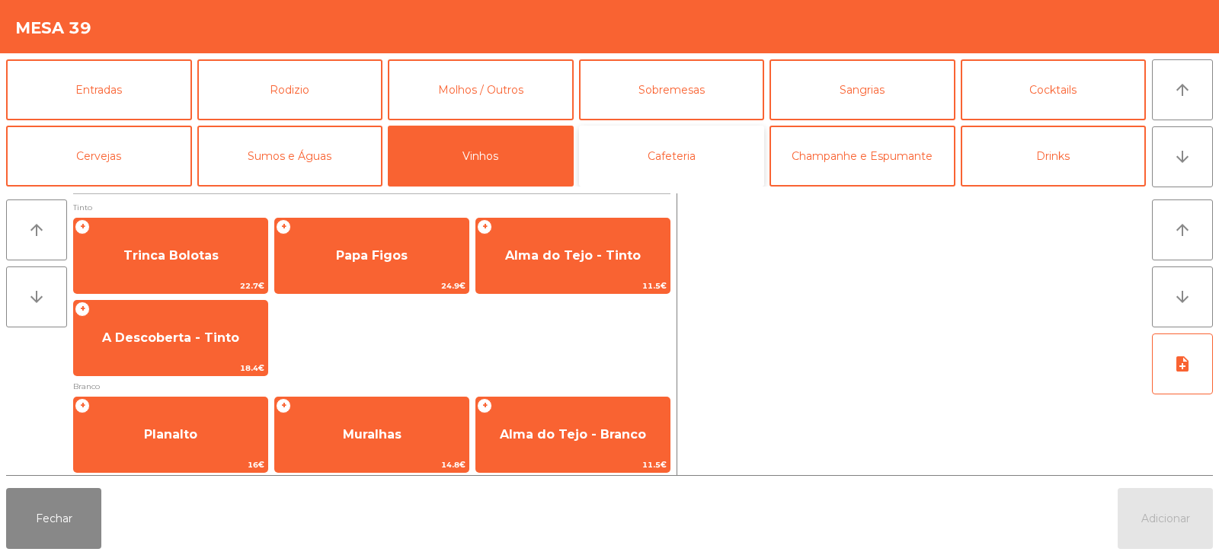
click at [714, 170] on button "Cafeteria" at bounding box center [672, 156] width 186 height 61
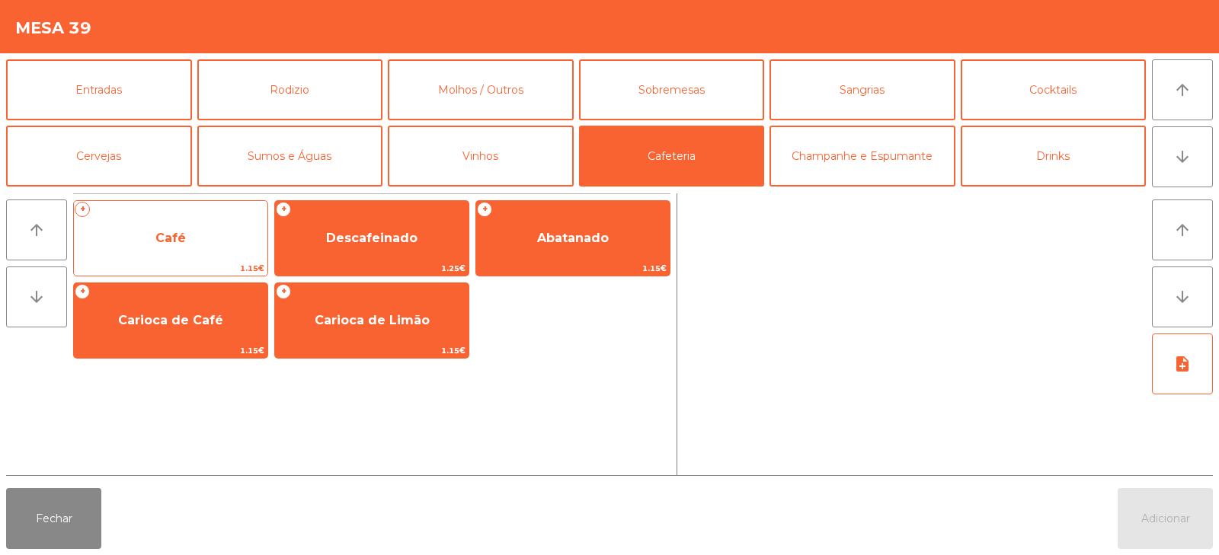
click at [170, 245] on span "Café" at bounding box center [170, 238] width 30 height 14
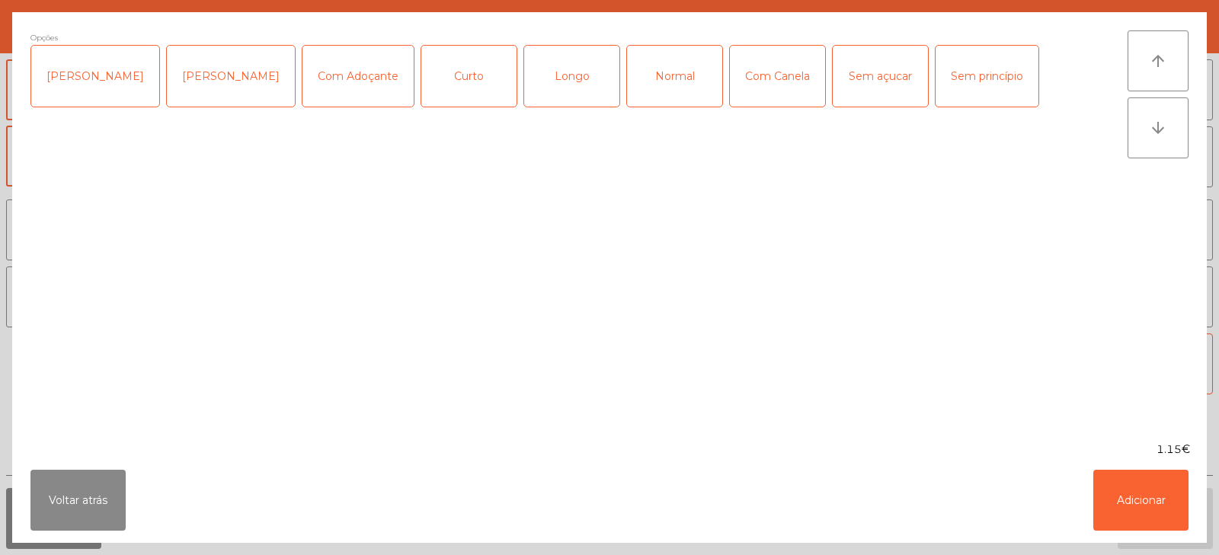
click at [630, 72] on div "Normal" at bounding box center [674, 76] width 95 height 61
click at [1142, 510] on button "Adicionar" at bounding box center [1140, 500] width 95 height 61
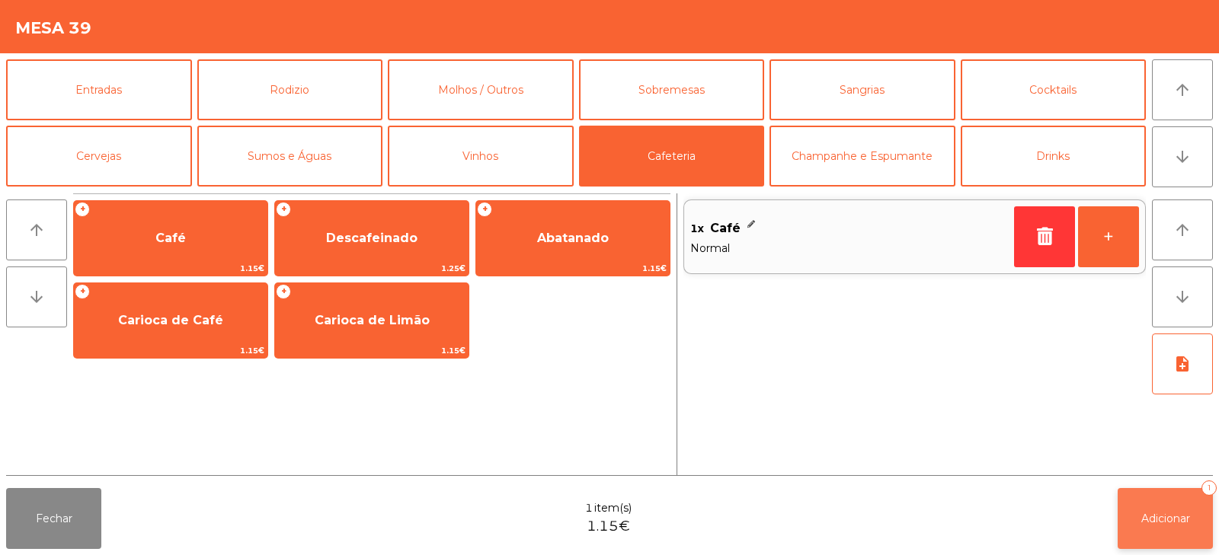
click at [1165, 517] on span "Adicionar" at bounding box center [1165, 519] width 49 height 14
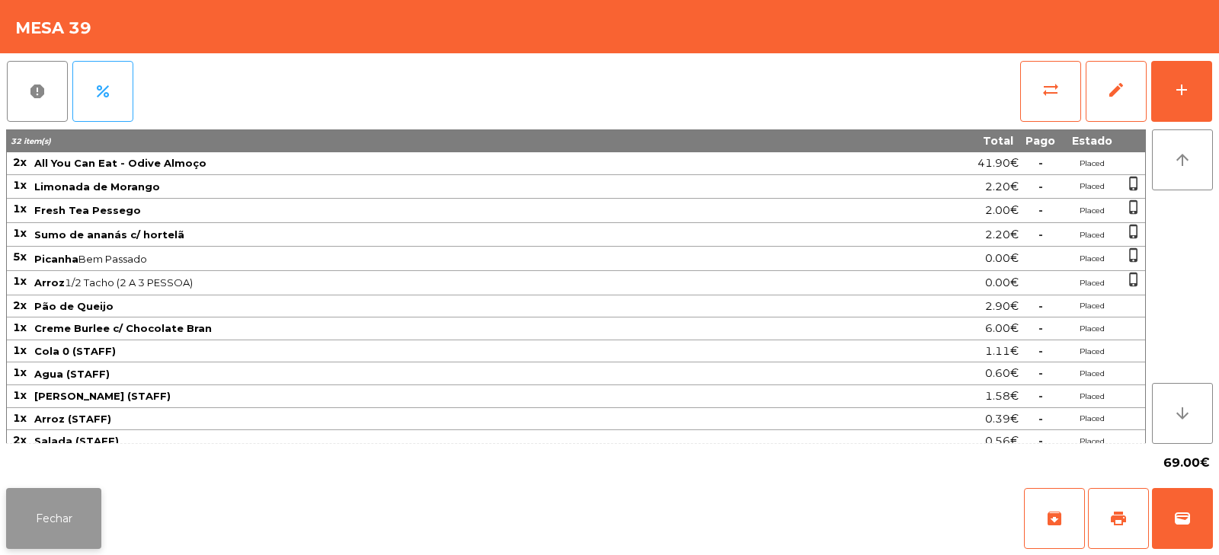
click at [60, 531] on button "Fechar" at bounding box center [53, 518] width 95 height 61
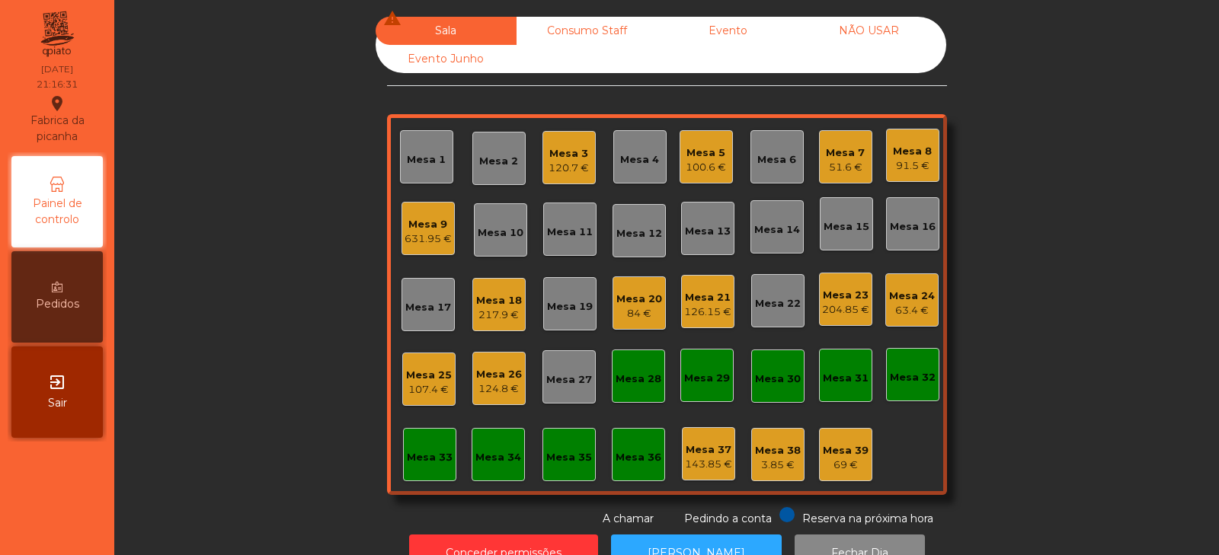
click at [636, 311] on div "84 €" at bounding box center [639, 313] width 46 height 15
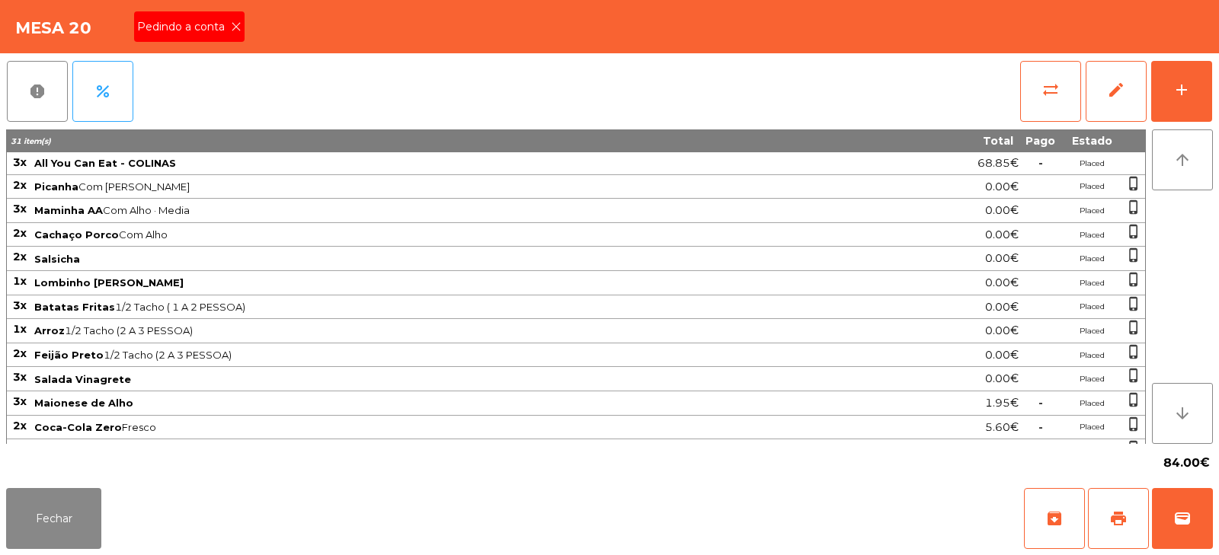
click at [234, 14] on div "Pedindo a conta" at bounding box center [189, 26] width 110 height 30
click at [1121, 514] on span "print" at bounding box center [1118, 519] width 18 height 18
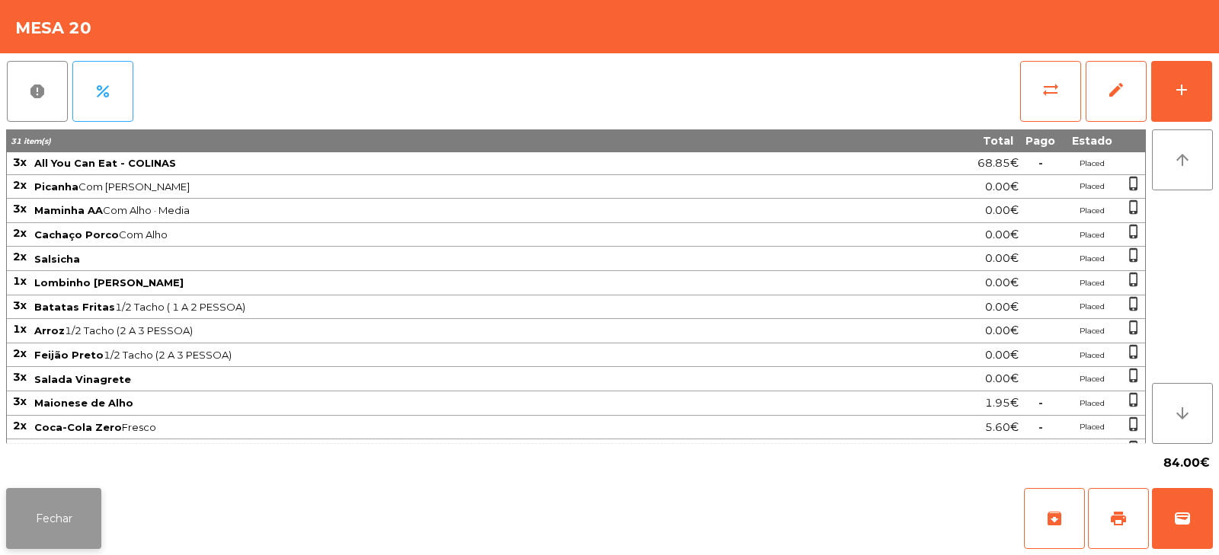
click at [60, 507] on button "Fechar" at bounding box center [53, 518] width 95 height 61
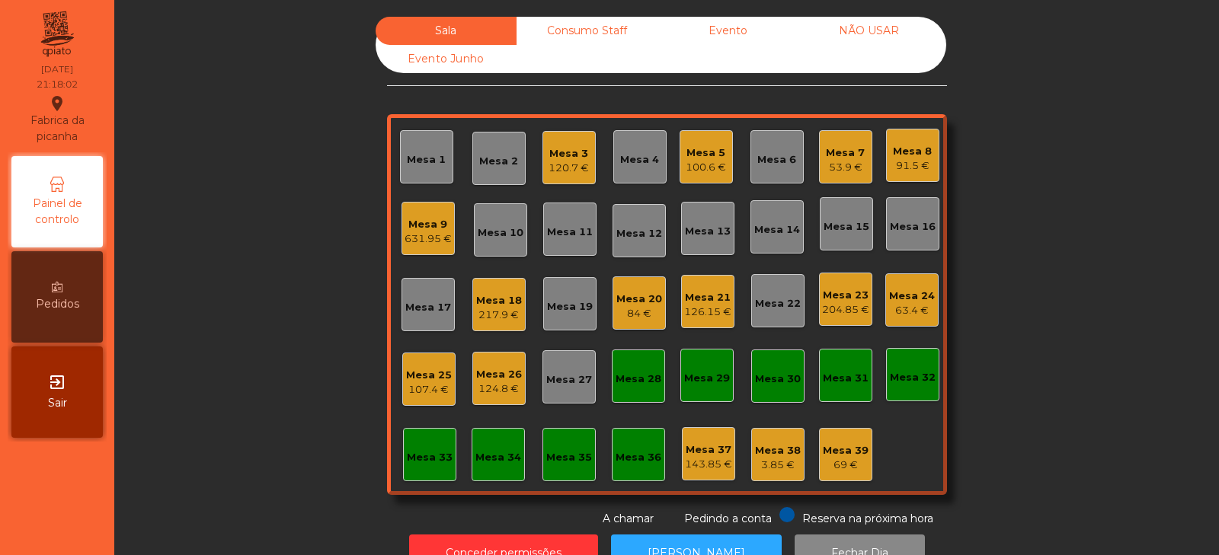
click at [658, 299] on div "Mesa 20 84 €" at bounding box center [638, 303] width 53 height 53
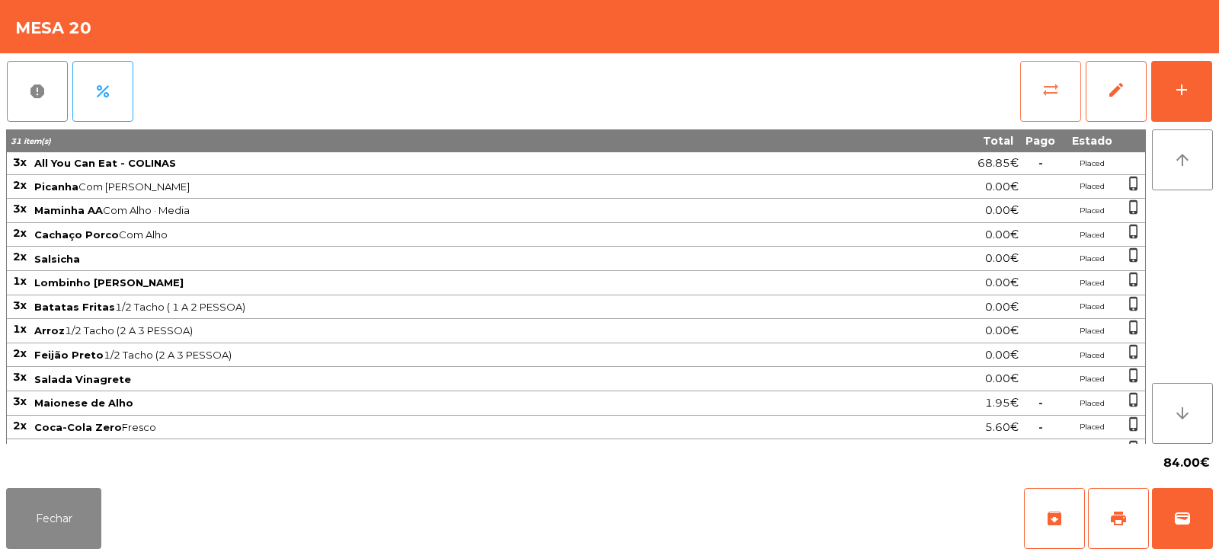
click at [1044, 104] on button "sync_alt" at bounding box center [1050, 91] width 61 height 61
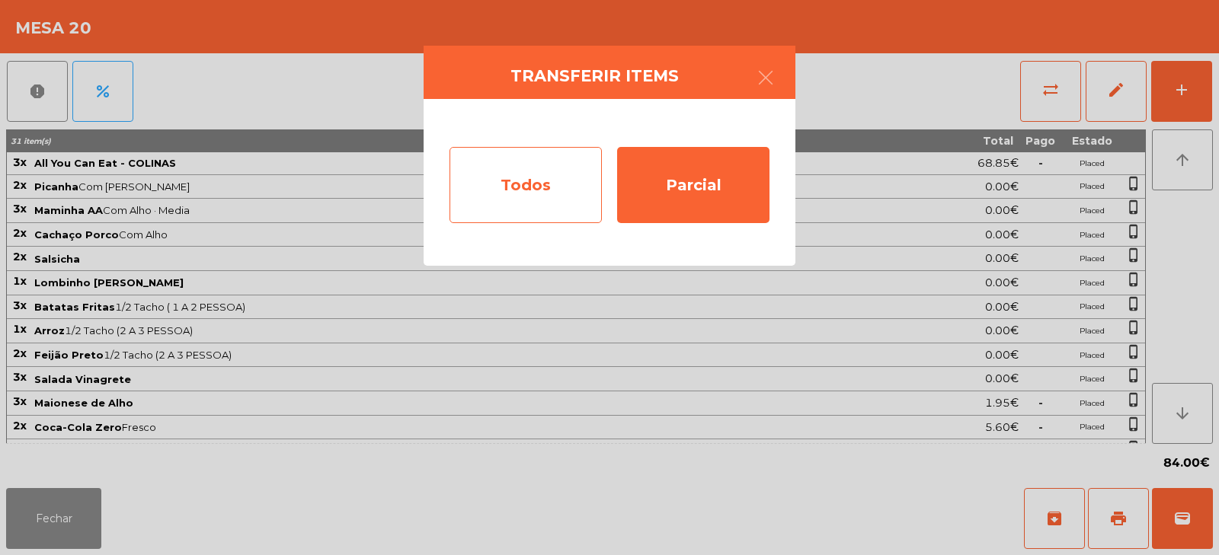
click at [519, 177] on div "Todos" at bounding box center [525, 185] width 152 height 76
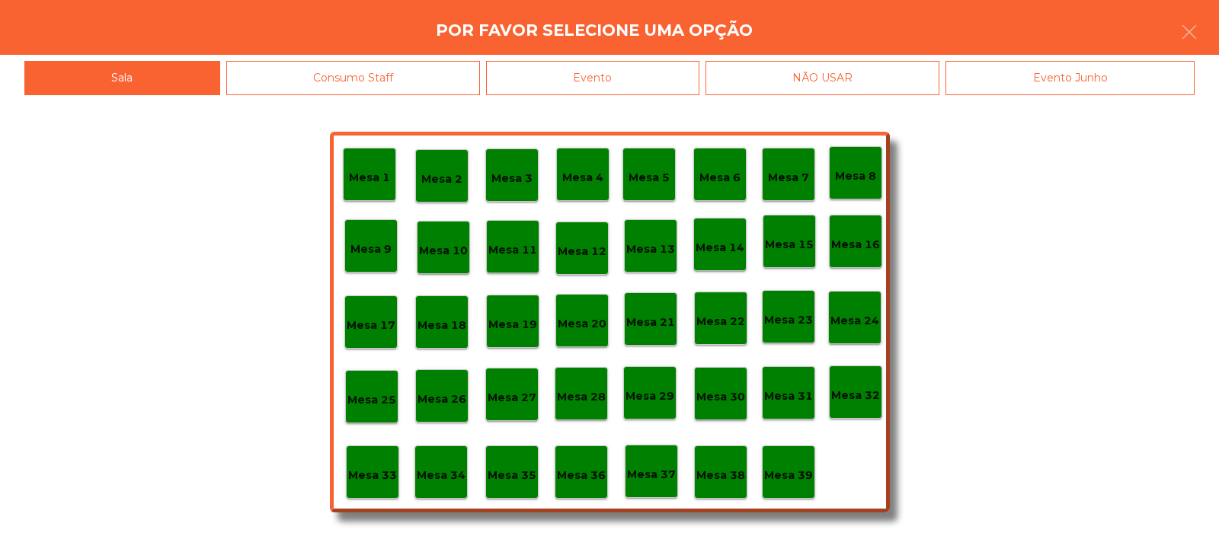
click at [654, 71] on div "Evento" at bounding box center [592, 78] width 213 height 34
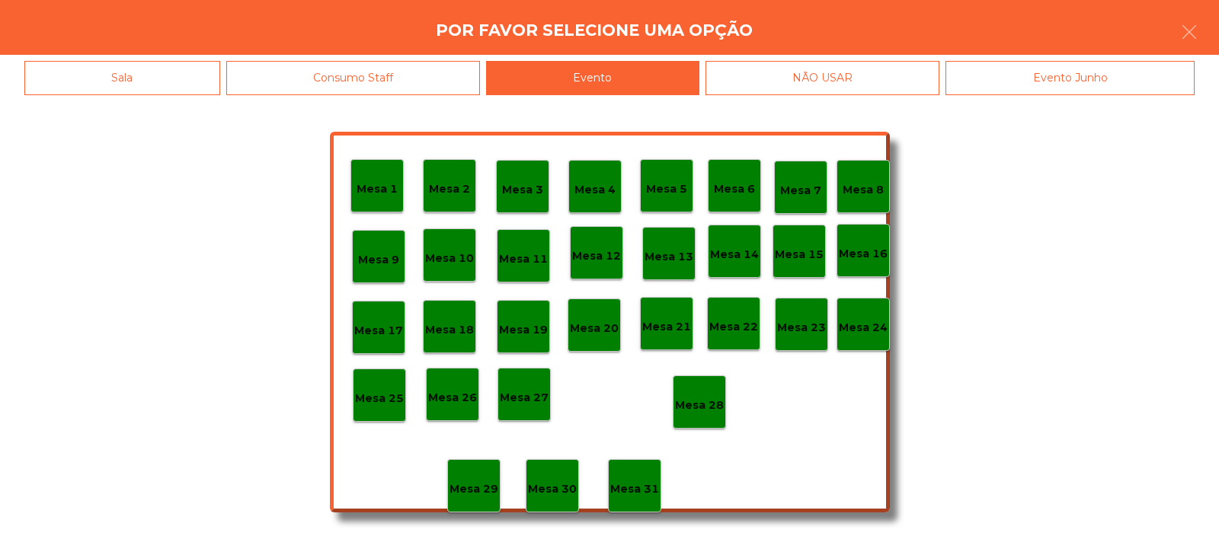
click at [708, 395] on div "Mesa 28" at bounding box center [699, 403] width 49 height 24
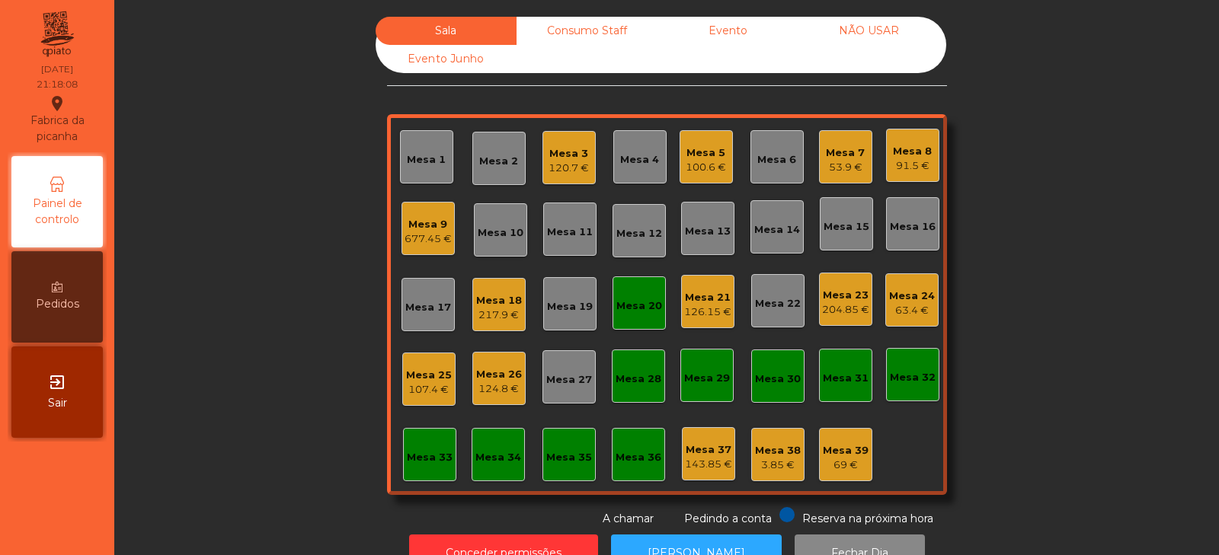
click at [623, 315] on div "Mesa 20" at bounding box center [638, 303] width 53 height 53
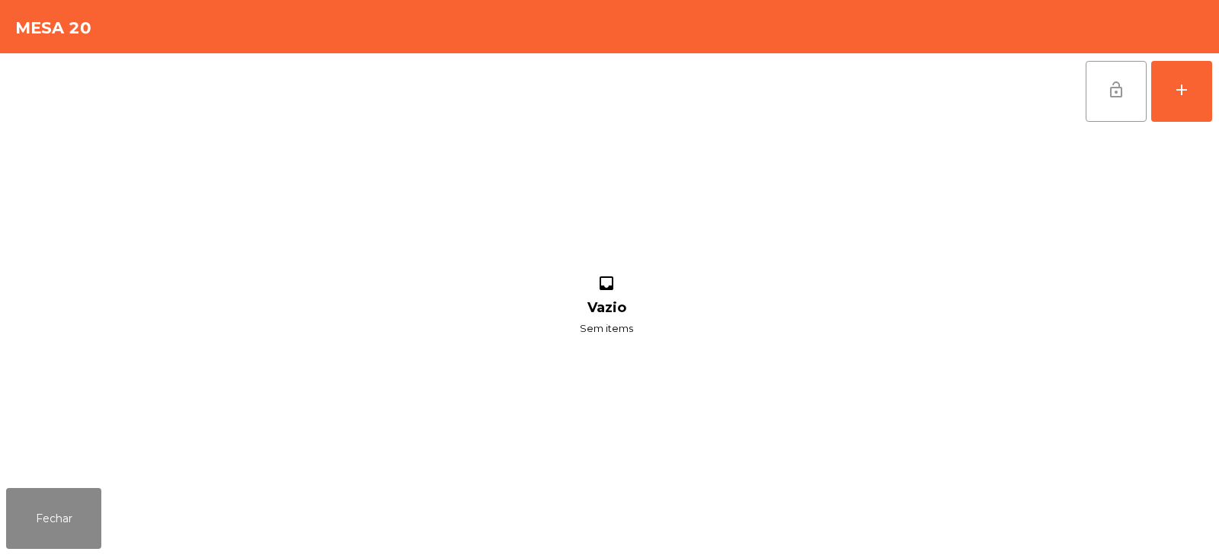
click at [1105, 92] on button "lock_open" at bounding box center [1115, 91] width 61 height 61
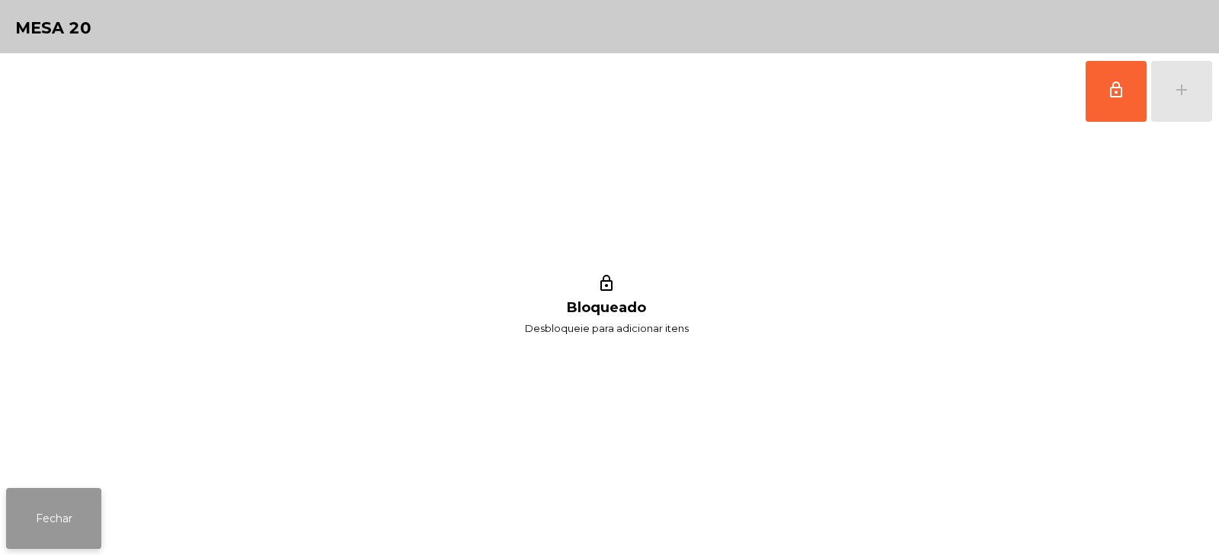
click at [75, 515] on button "Fechar" at bounding box center [53, 518] width 95 height 61
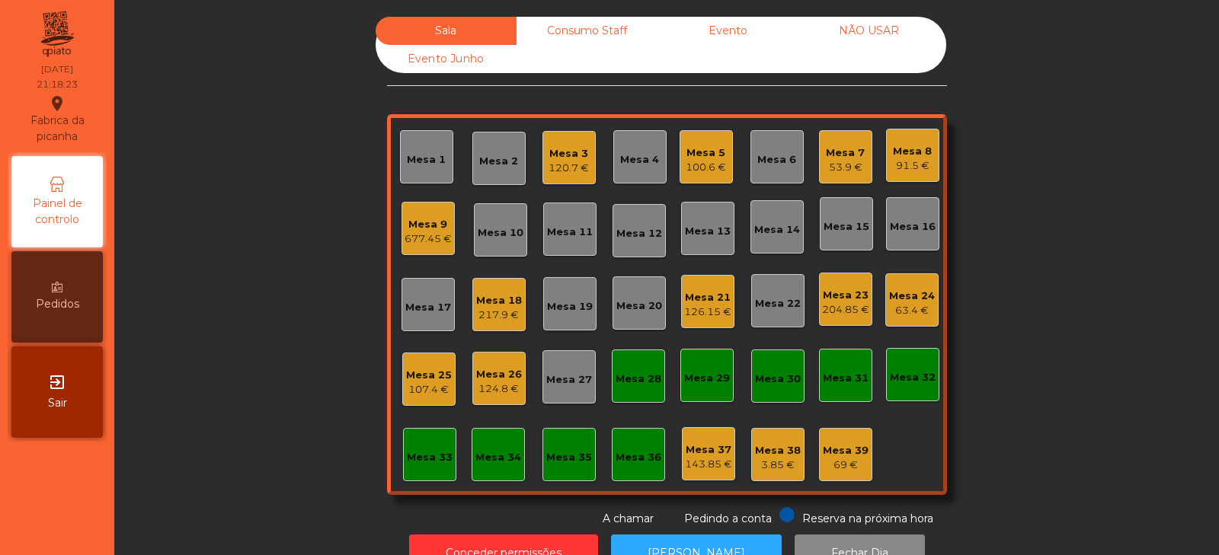
click at [903, 302] on div "Mesa 24" at bounding box center [912, 296] width 46 height 15
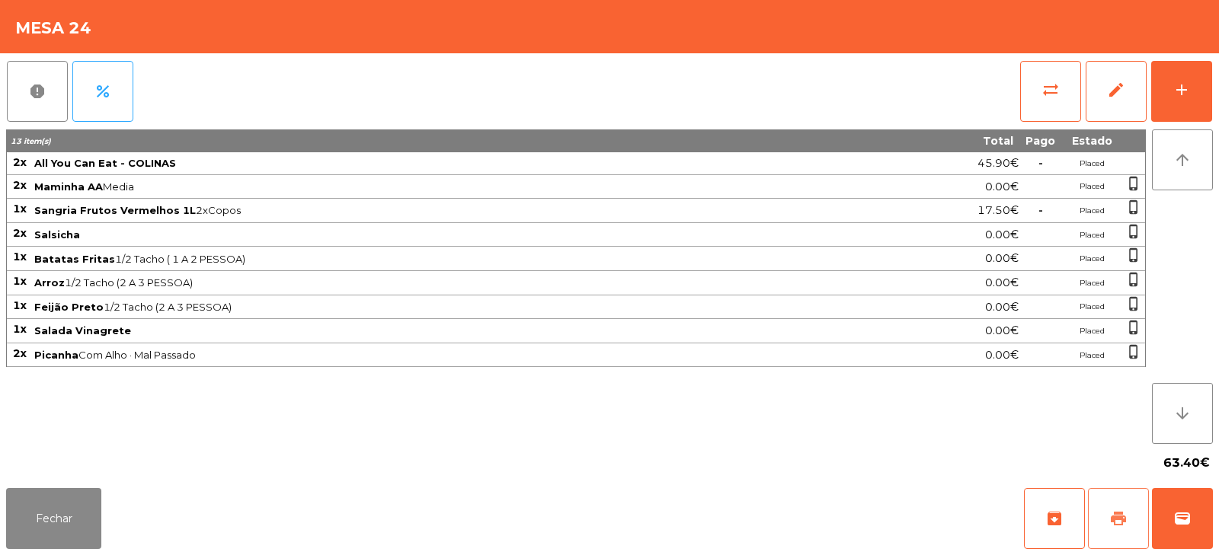
click at [1117, 526] on span "print" at bounding box center [1118, 519] width 18 height 18
click at [1193, 535] on button "wallet" at bounding box center [1182, 518] width 61 height 61
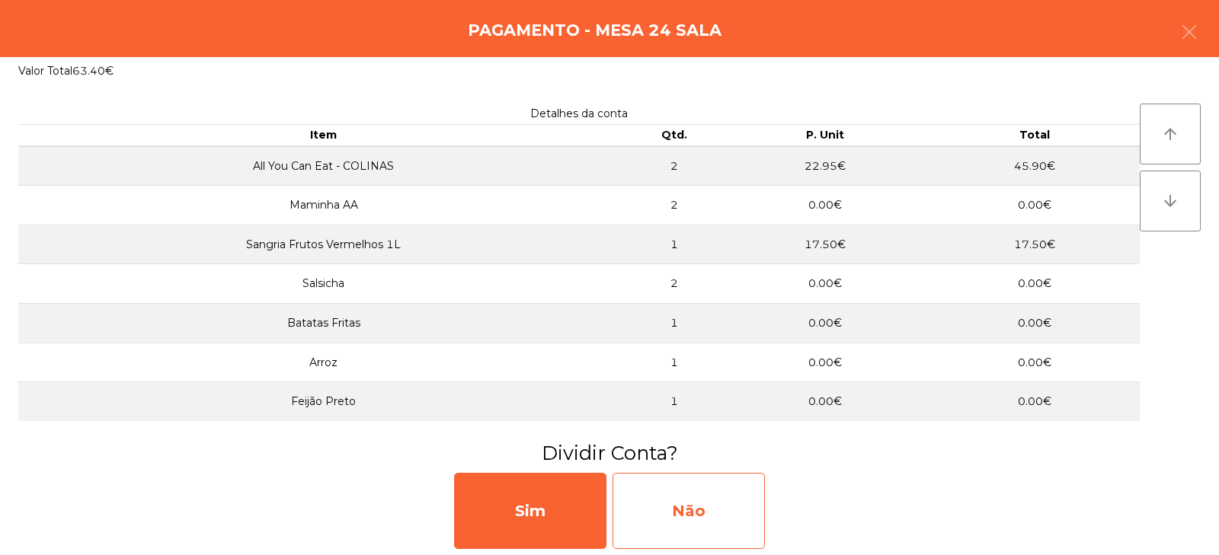
click at [673, 504] on div "Não" at bounding box center [688, 511] width 152 height 76
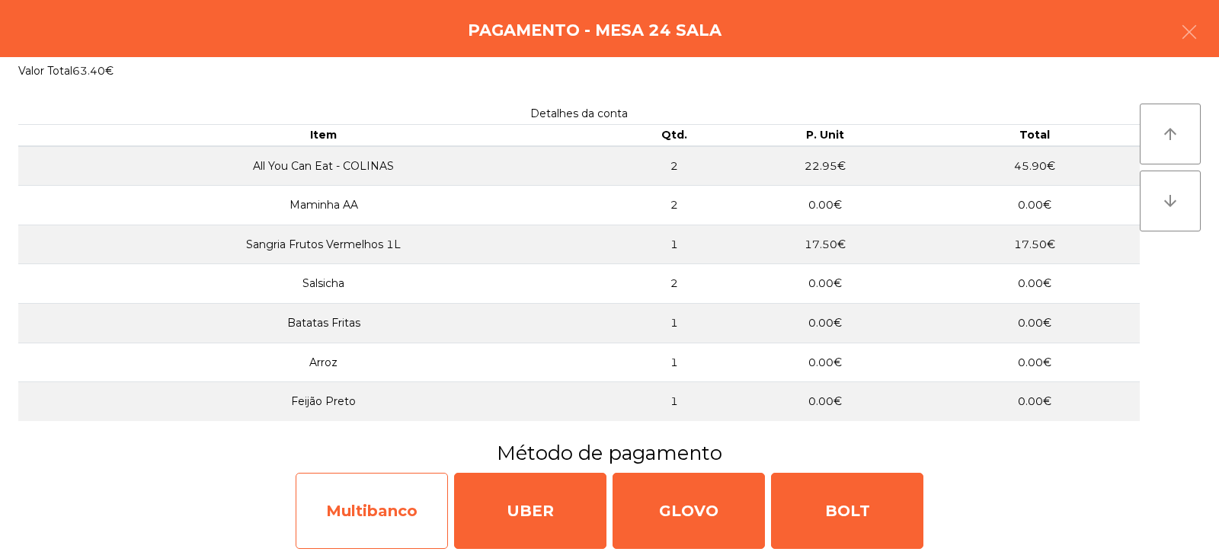
click at [362, 509] on div "Multibanco" at bounding box center [372, 511] width 152 height 76
select select "**"
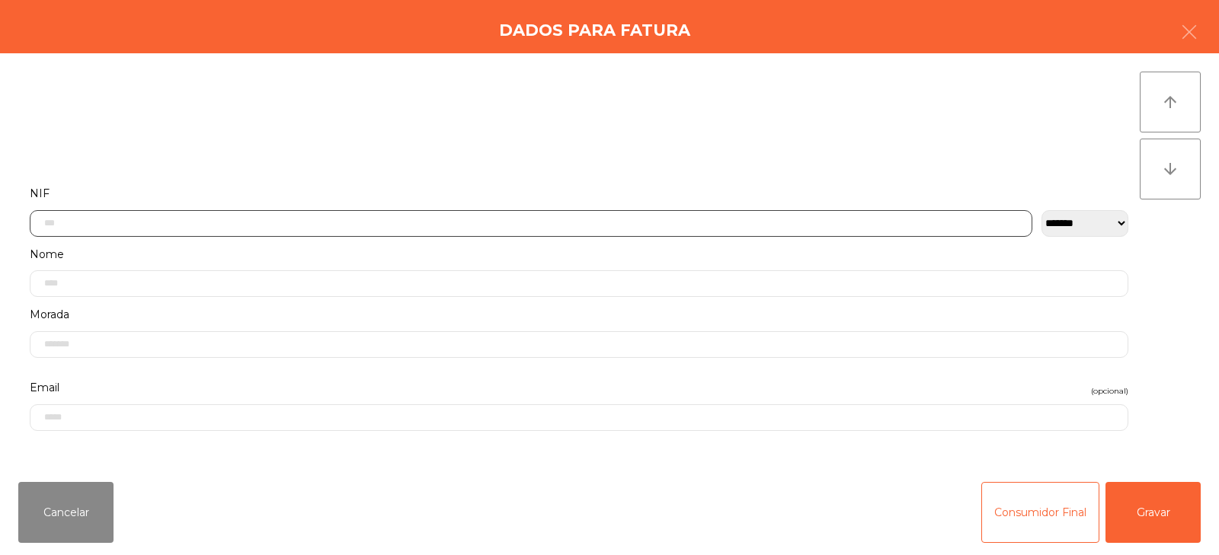
click at [493, 219] on input "text" at bounding box center [531, 223] width 1002 height 27
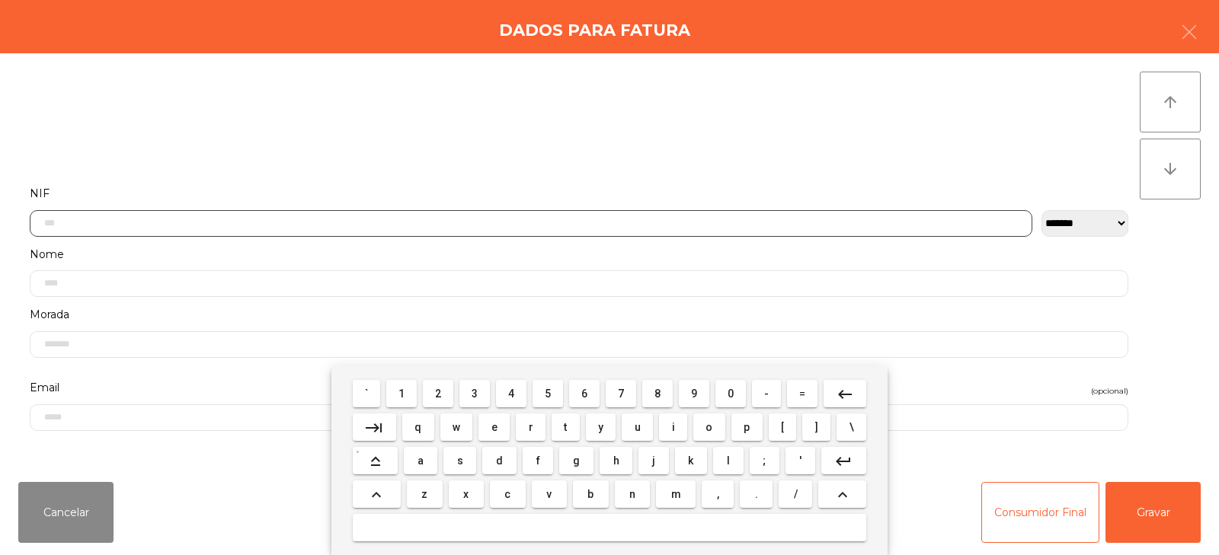
scroll to position [111, 0]
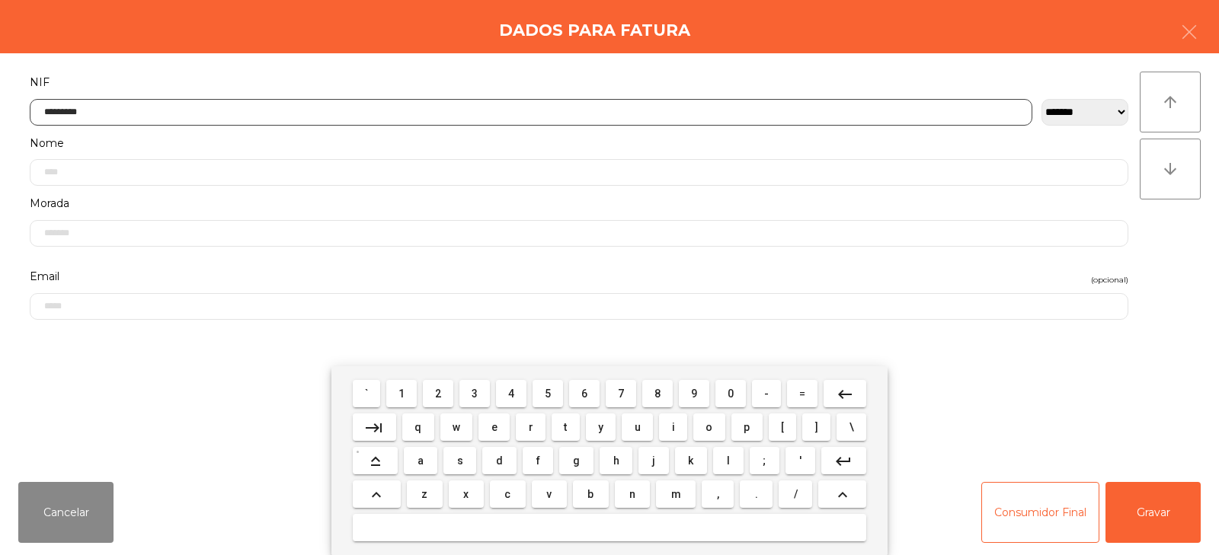
type input "*********"
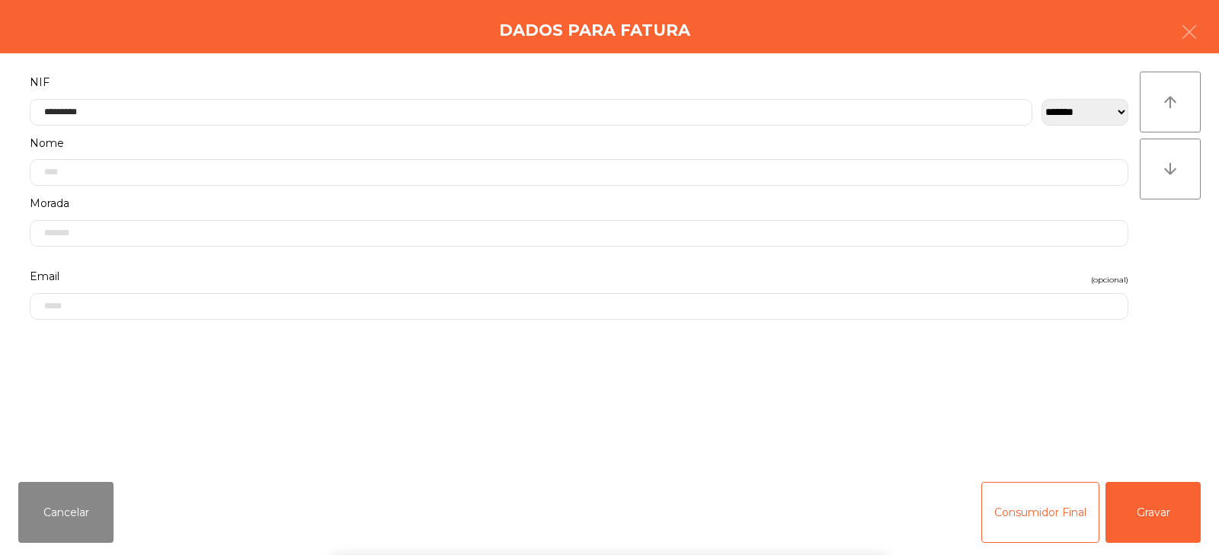
click at [1137, 522] on div "` 1 2 3 4 5 6 7 8 9 0 - = keyboard_backspace keyboard_tab q w e r t y u i o p […" at bounding box center [609, 460] width 1219 height 189
click at [1143, 515] on button "Gravar" at bounding box center [1152, 512] width 95 height 61
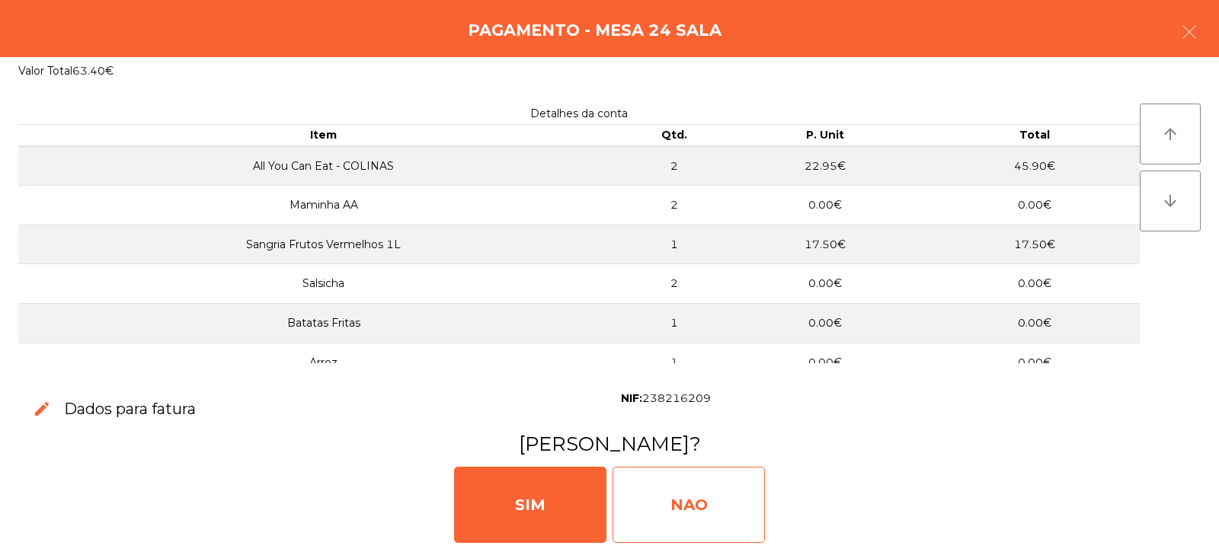
click at [706, 504] on div "NAO" at bounding box center [688, 505] width 152 height 76
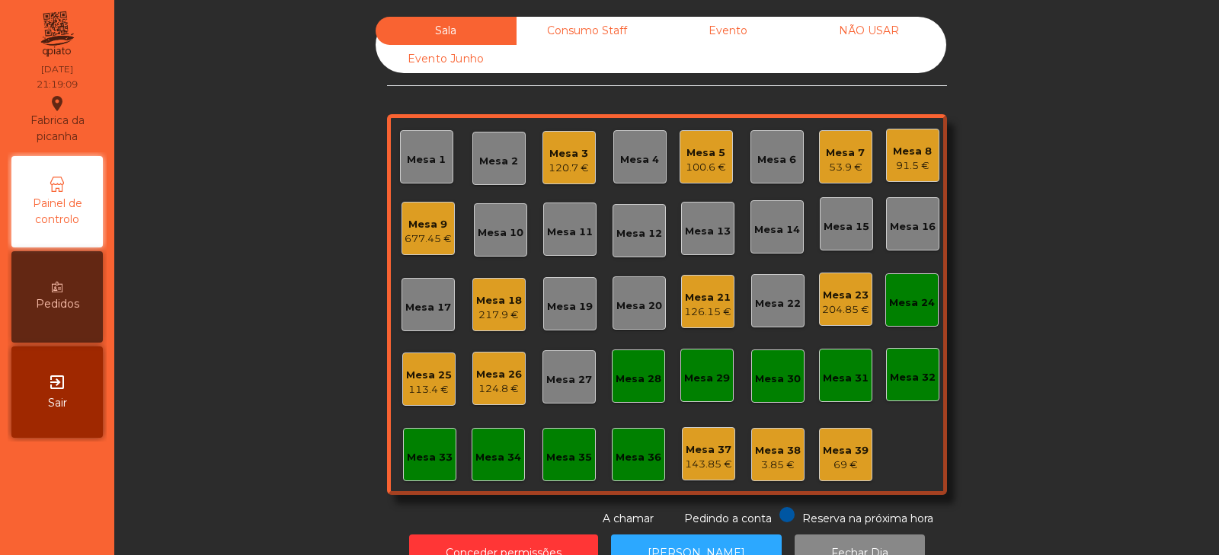
click at [916, 308] on div "Mesa 24" at bounding box center [912, 303] width 46 height 15
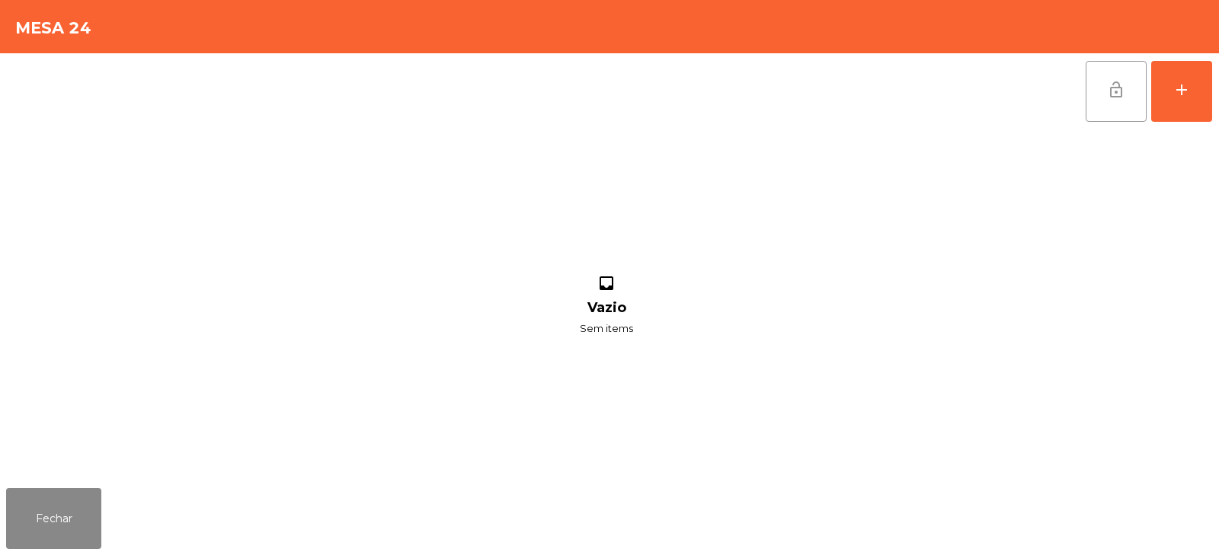
click at [1111, 87] on span "lock_open" at bounding box center [1116, 90] width 18 height 18
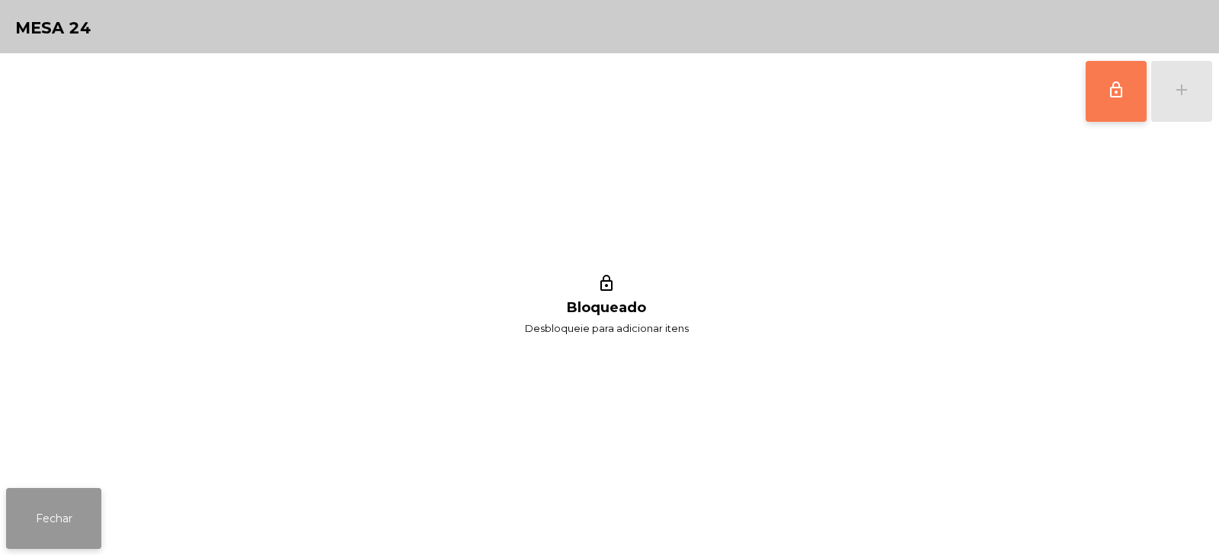
click at [78, 520] on button "Fechar" at bounding box center [53, 518] width 95 height 61
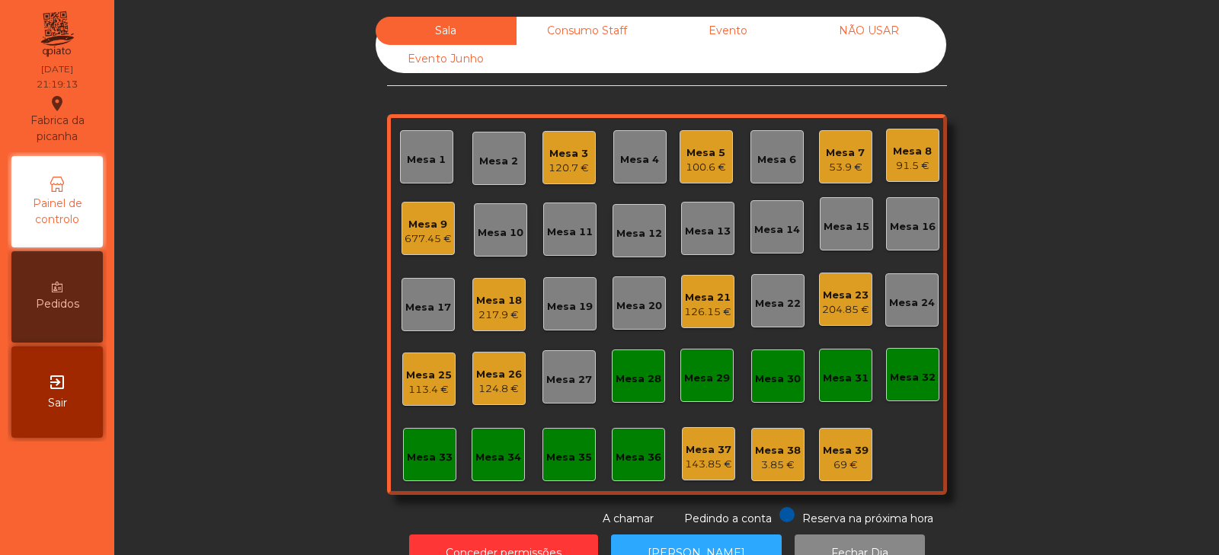
click at [574, 167] on div "120.7 €" at bounding box center [568, 168] width 40 height 15
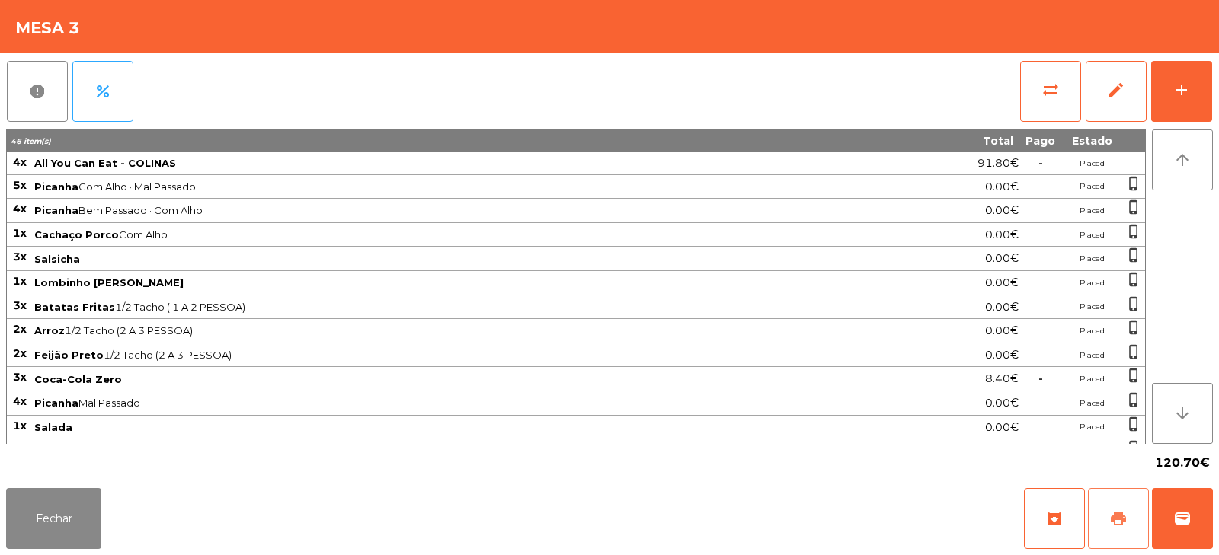
click at [1119, 516] on span "print" at bounding box center [1118, 519] width 18 height 18
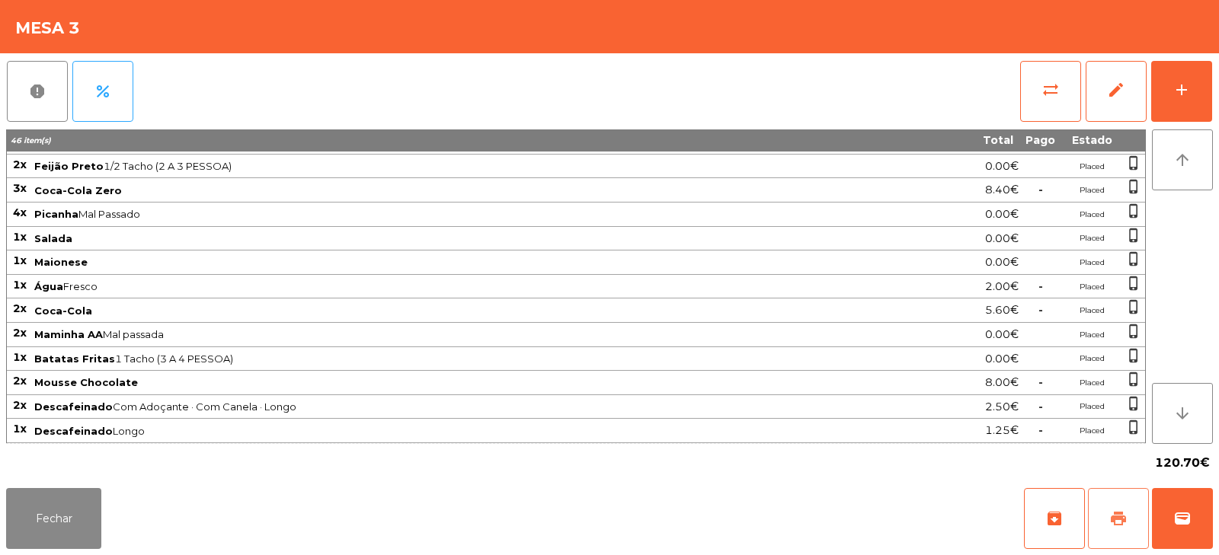
scroll to position [213, 0]
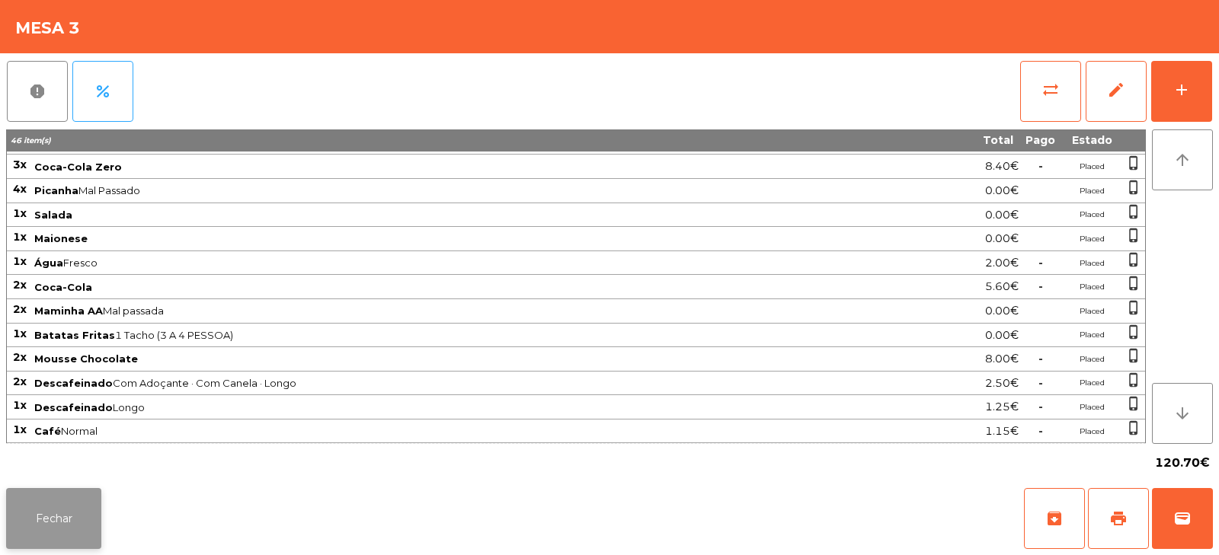
click at [40, 516] on button "Fechar" at bounding box center [53, 518] width 95 height 61
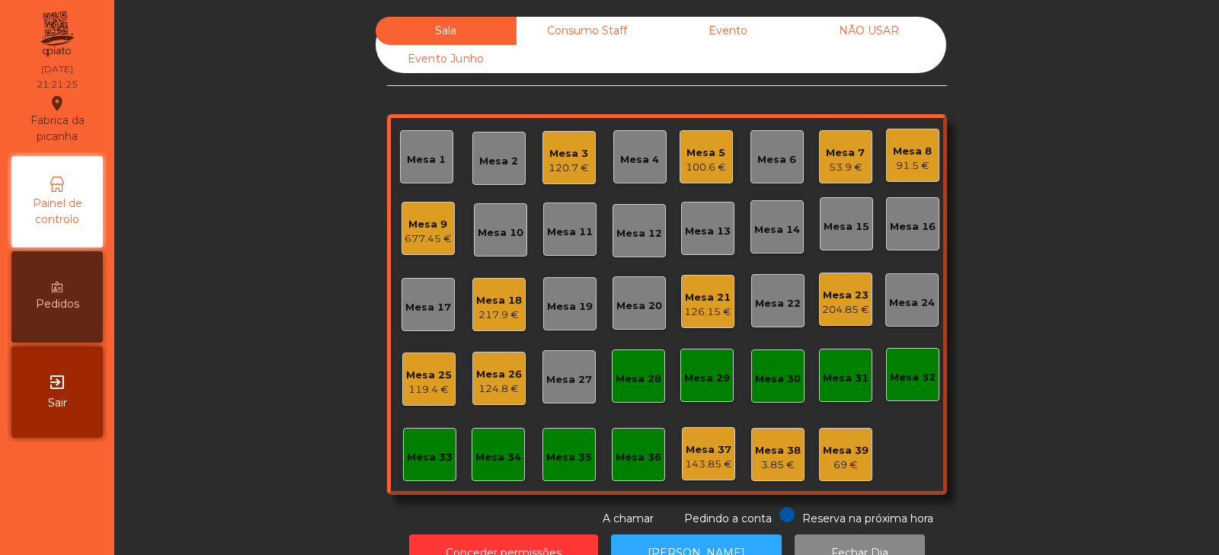
click at [574, 167] on div "120.7 €" at bounding box center [568, 168] width 40 height 15
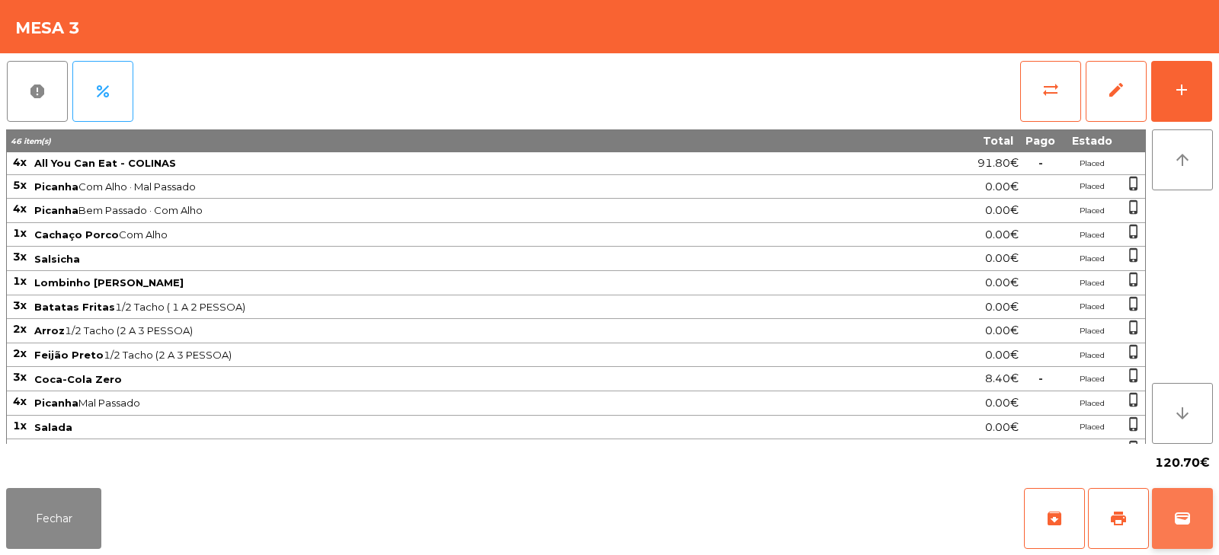
click at [1172, 522] on button "wallet" at bounding box center [1182, 518] width 61 height 61
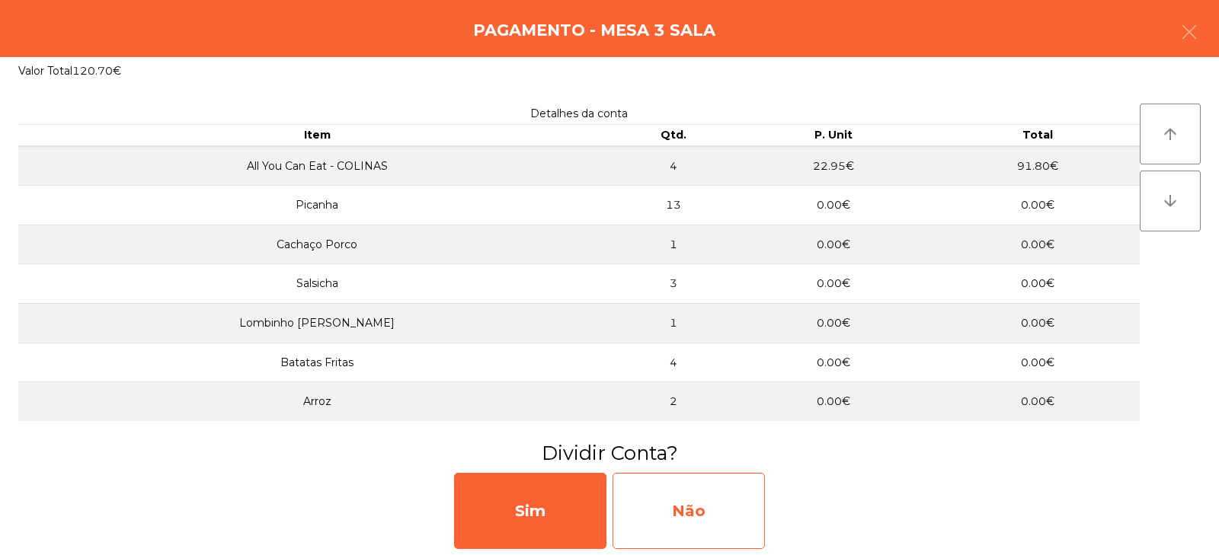
click at [729, 506] on div "Não" at bounding box center [688, 511] width 152 height 76
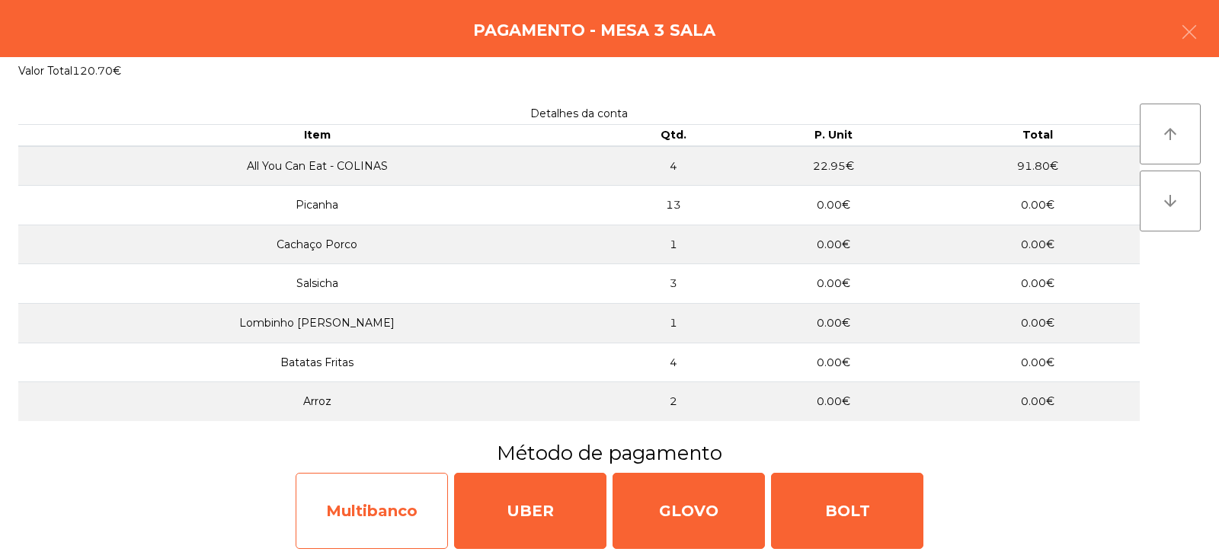
click at [396, 502] on div "Multibanco" at bounding box center [372, 511] width 152 height 76
select select "**"
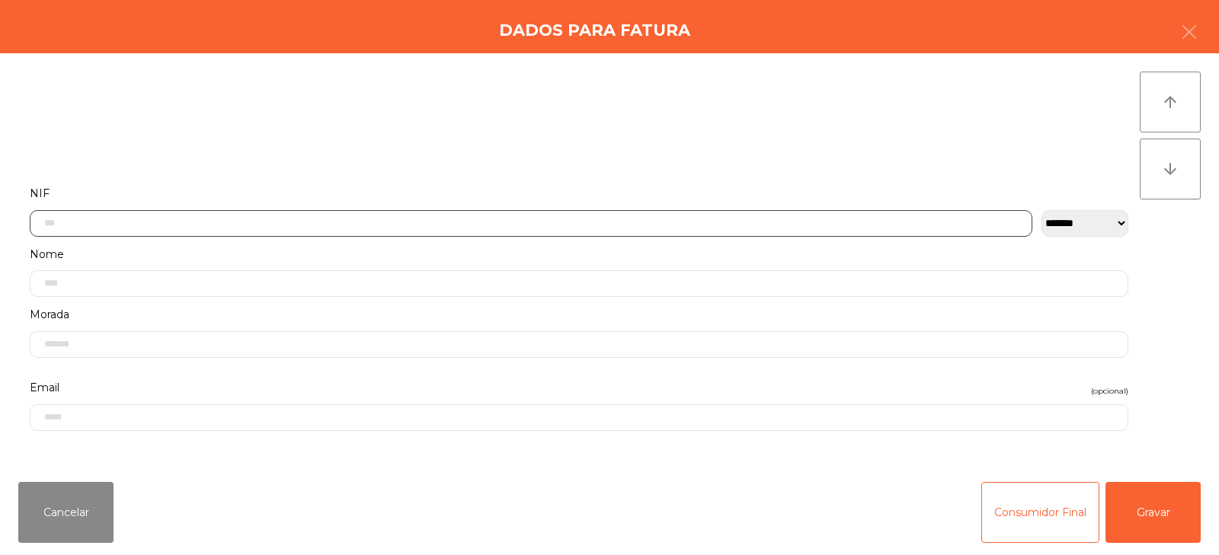
click at [568, 222] on input "text" at bounding box center [531, 223] width 1002 height 27
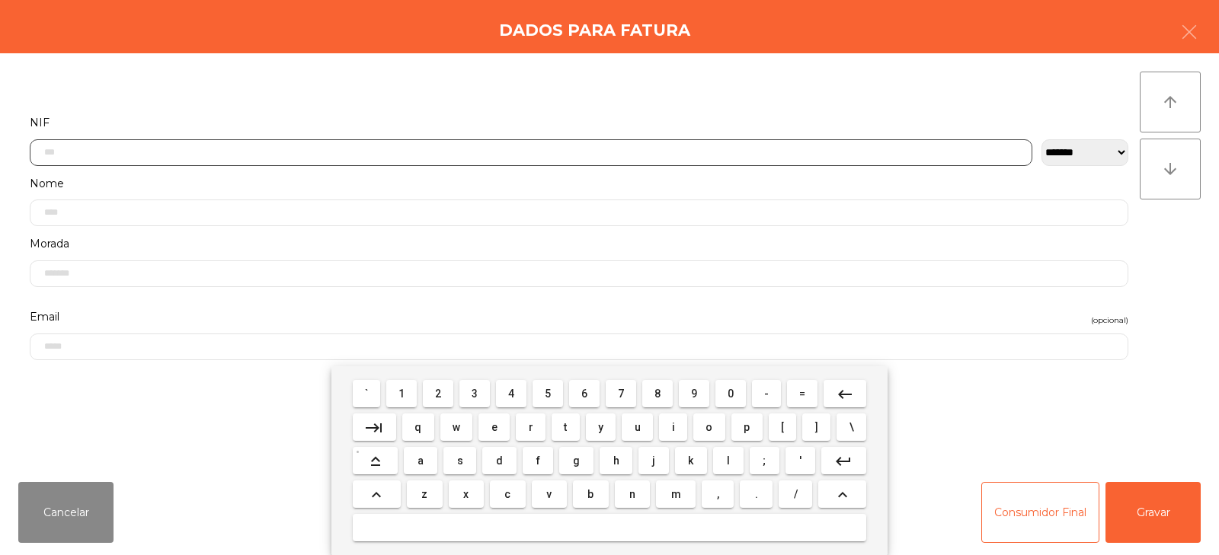
scroll to position [111, 0]
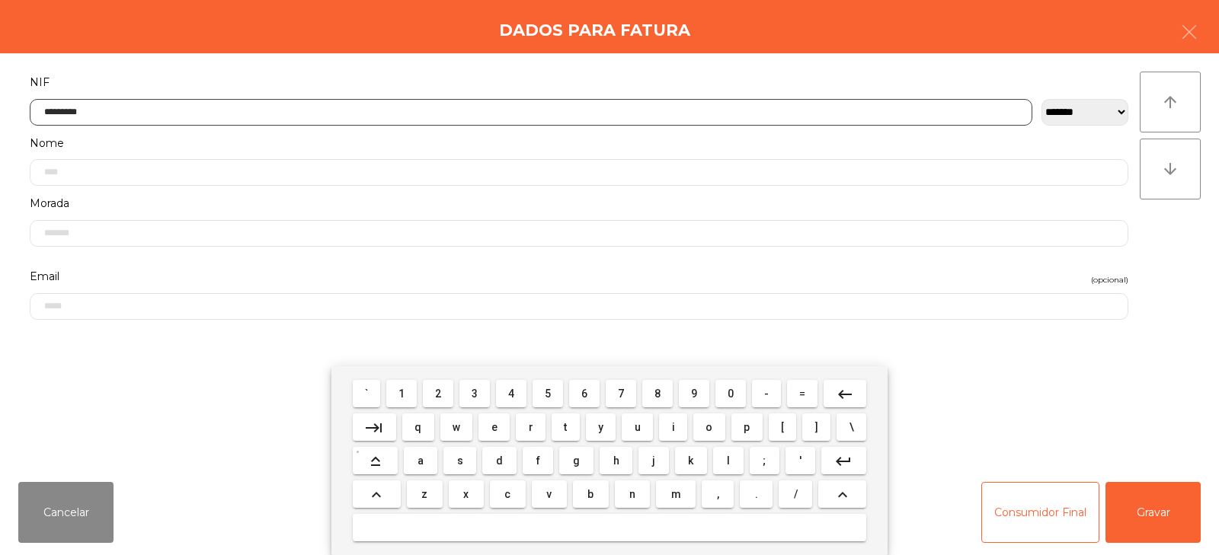
type input "*********"
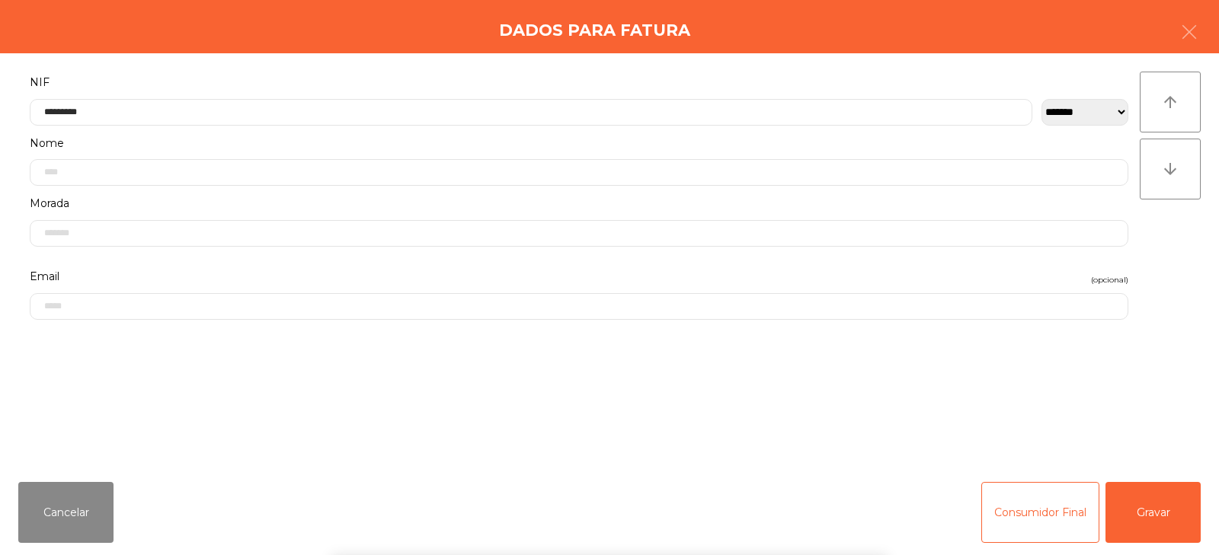
click at [1124, 503] on div "` 1 2 3 4 5 6 7 8 9 0 - = keyboard_backspace keyboard_tab q w e r t y u i o p […" at bounding box center [609, 460] width 1219 height 189
click at [1142, 500] on button "Gravar" at bounding box center [1152, 512] width 95 height 61
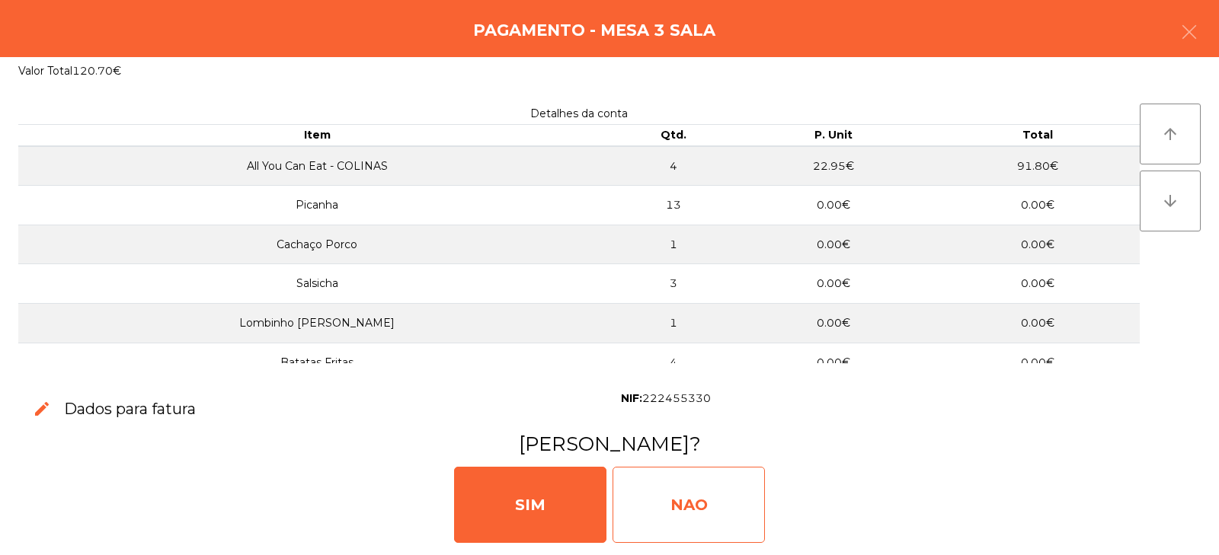
click at [710, 515] on div "NAO" at bounding box center [688, 505] width 152 height 76
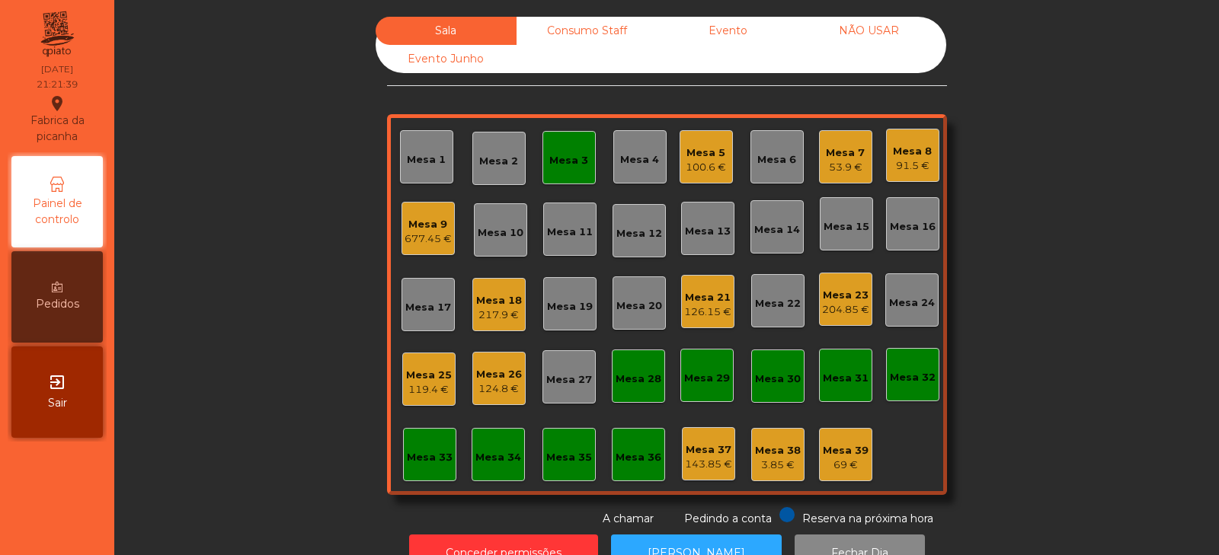
click at [569, 180] on div "Mesa 3" at bounding box center [568, 157] width 53 height 53
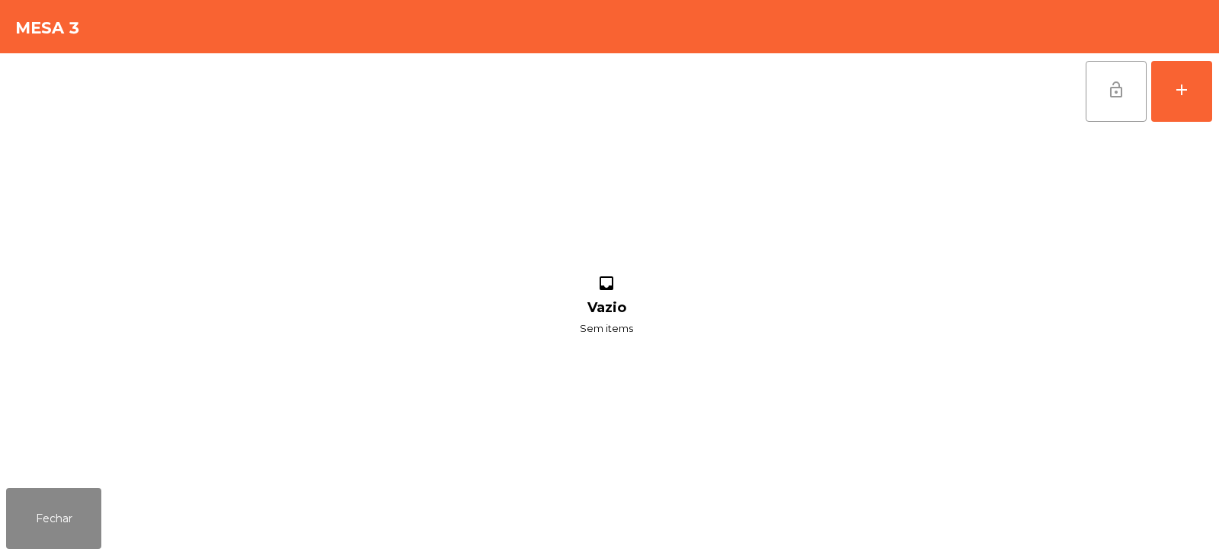
click at [1112, 95] on span "lock_open" at bounding box center [1116, 90] width 18 height 18
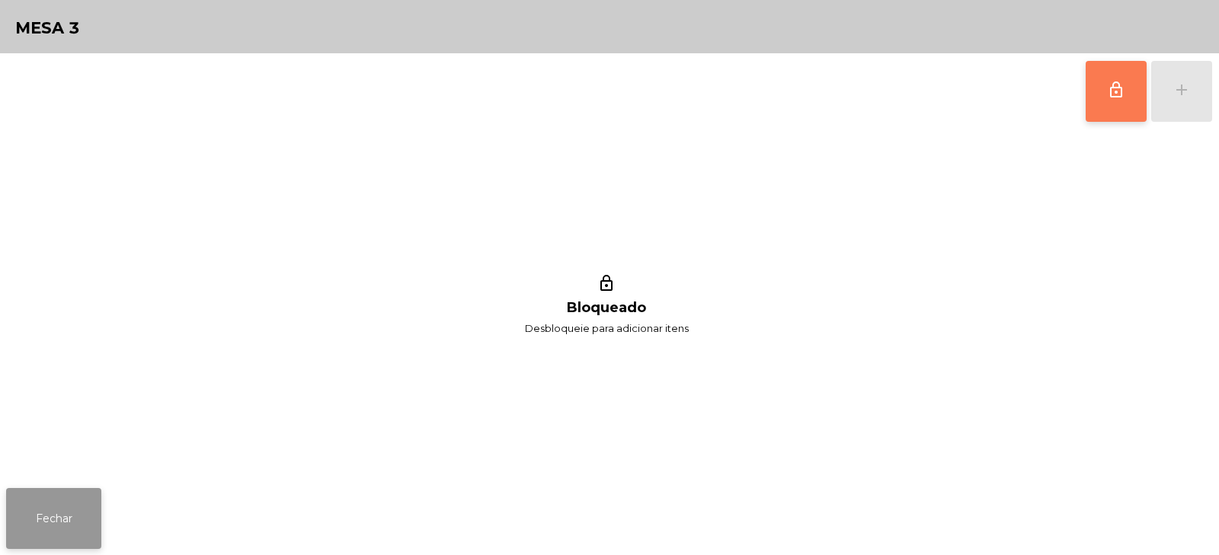
click at [59, 528] on button "Fechar" at bounding box center [53, 518] width 95 height 61
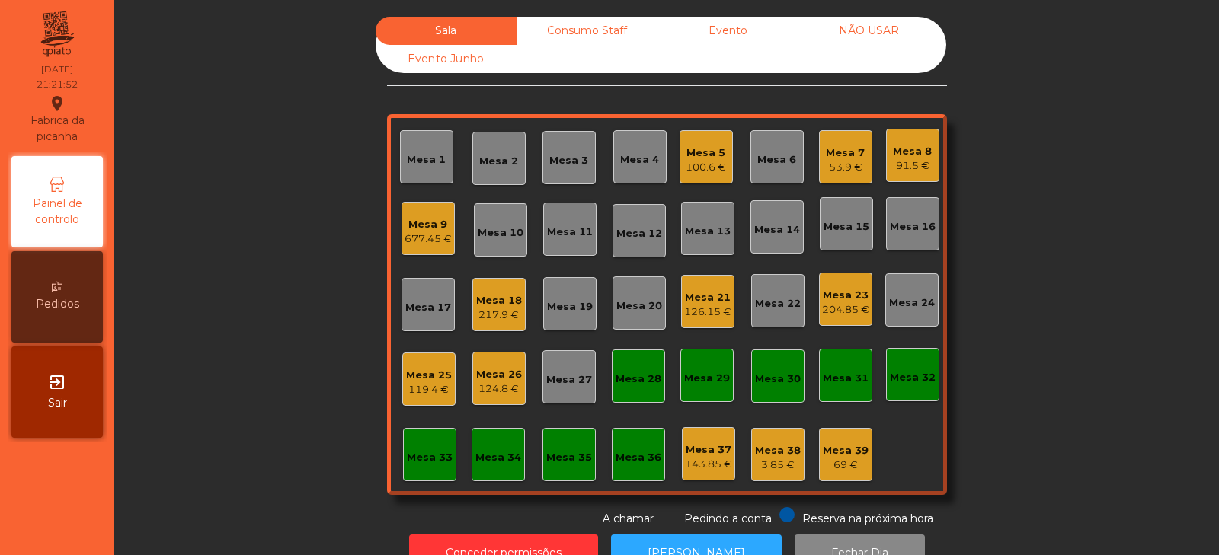
click at [639, 311] on div "Mesa 20" at bounding box center [639, 306] width 46 height 15
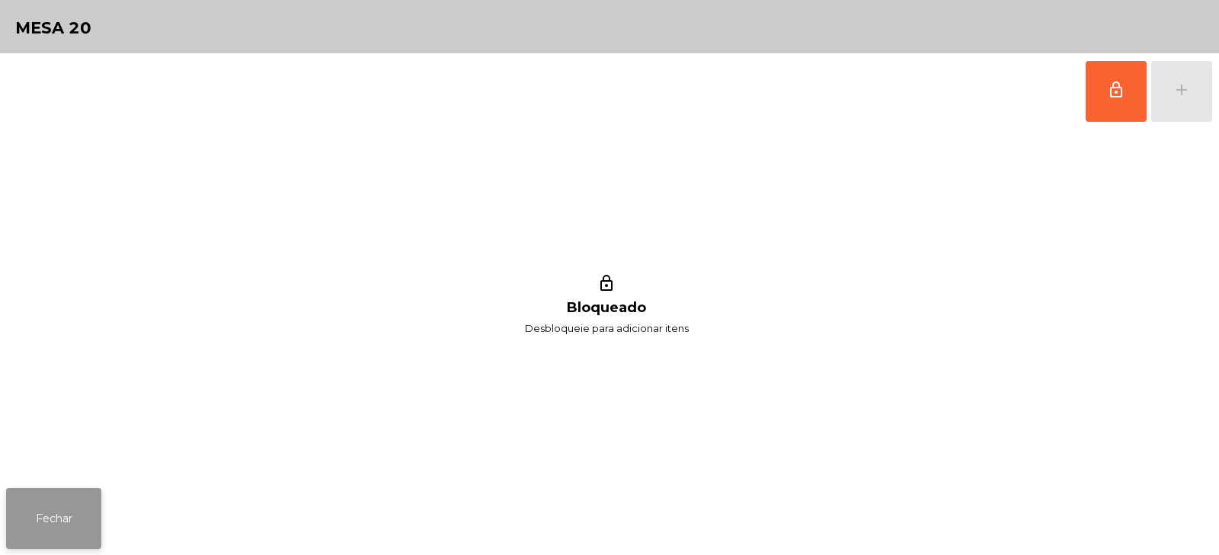
click at [78, 523] on button "Fechar" at bounding box center [53, 518] width 95 height 61
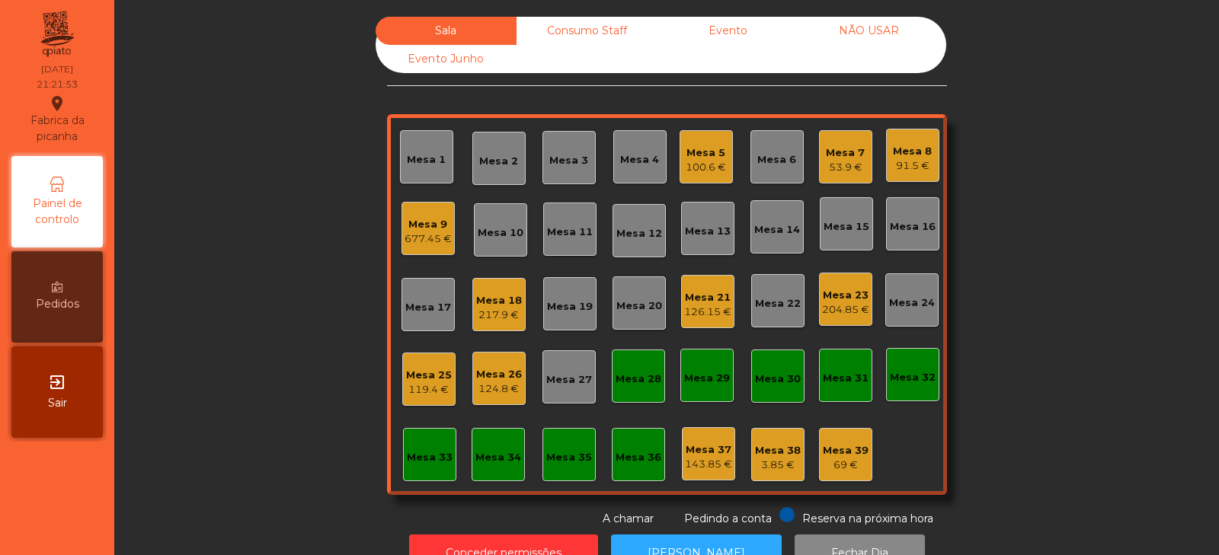
click at [561, 309] on div "Mesa 19" at bounding box center [570, 306] width 46 height 15
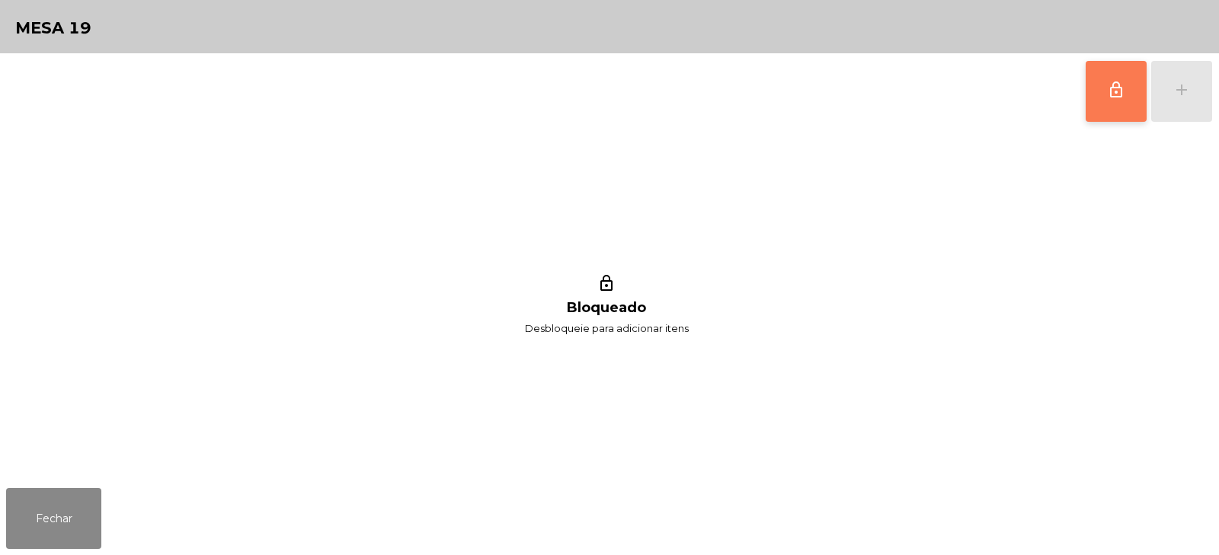
click at [1117, 104] on button "lock_outline" at bounding box center [1115, 91] width 61 height 61
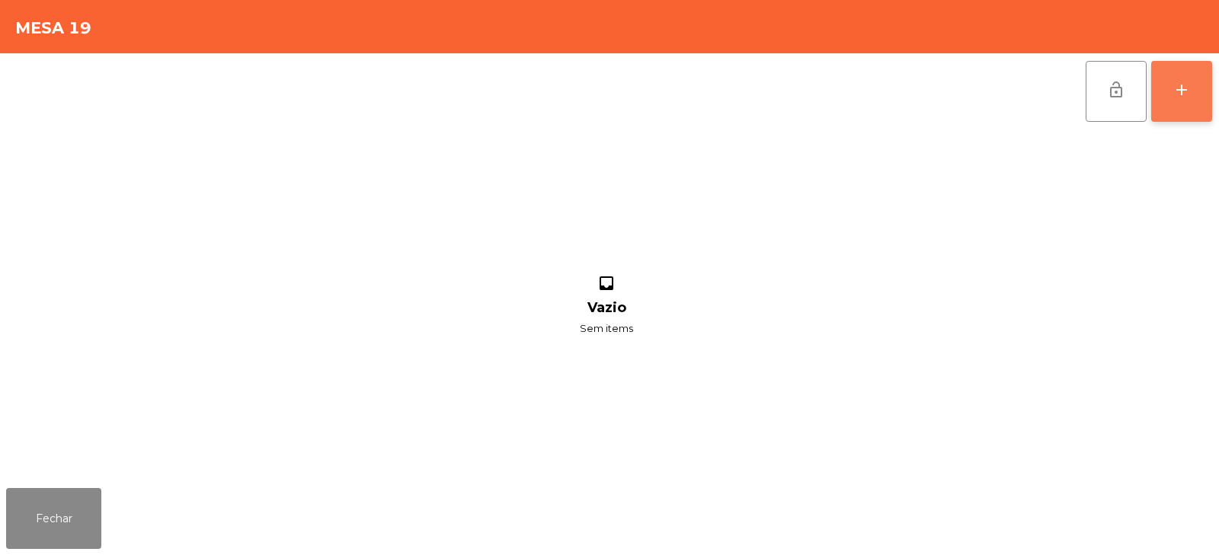
click at [1188, 94] on div "add" at bounding box center [1181, 90] width 18 height 18
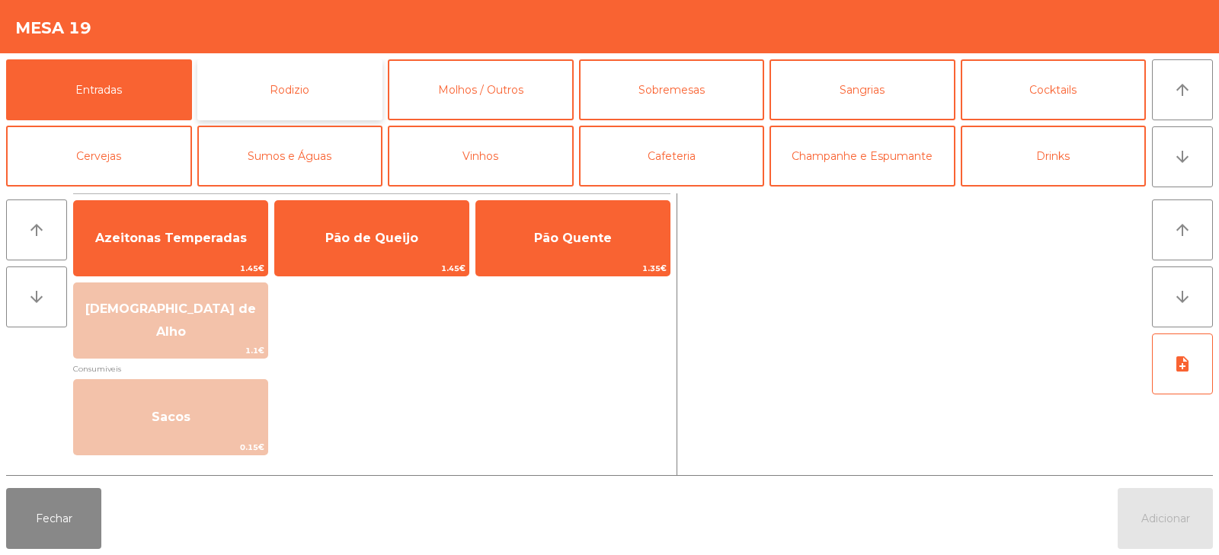
click at [320, 100] on button "Rodizio" at bounding box center [290, 89] width 186 height 61
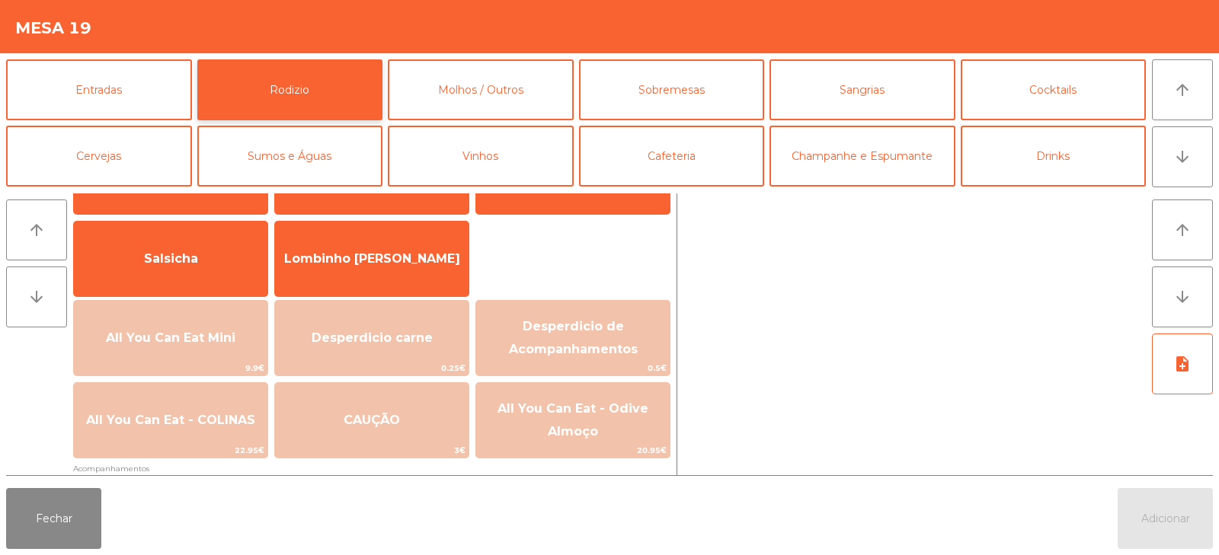
scroll to position [106, 0]
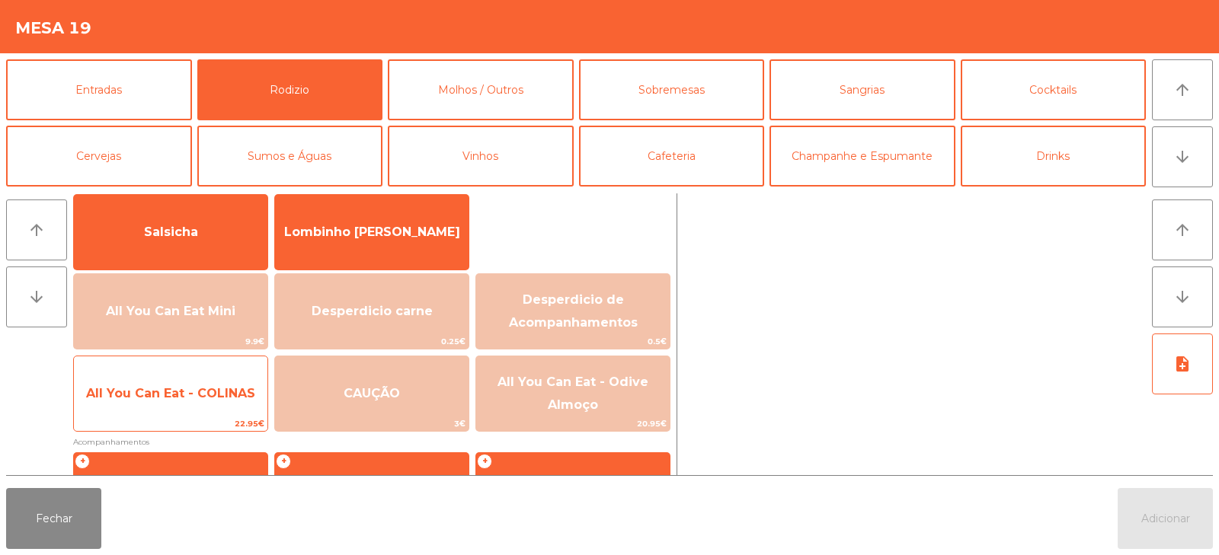
click at [209, 408] on span "All You Can Eat - COLINAS" at bounding box center [170, 393] width 193 height 41
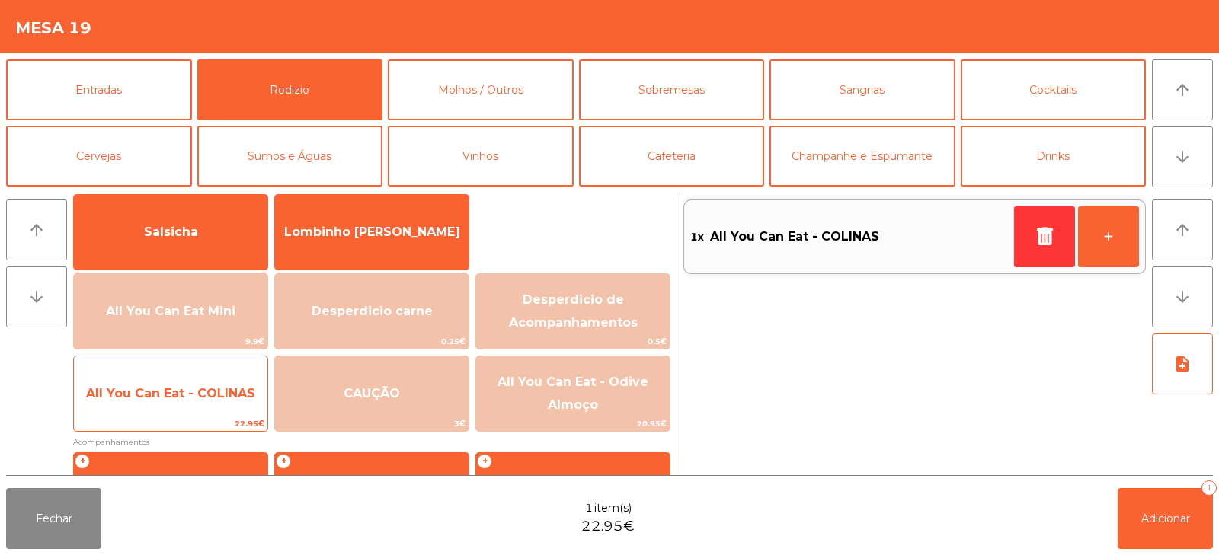
click at [213, 403] on span "All You Can Eat - COLINAS" at bounding box center [170, 393] width 193 height 41
click at [211, 392] on span "All You Can Eat - COLINAS" at bounding box center [170, 393] width 169 height 14
click at [218, 391] on span "All You Can Eat - COLINAS" at bounding box center [170, 393] width 169 height 14
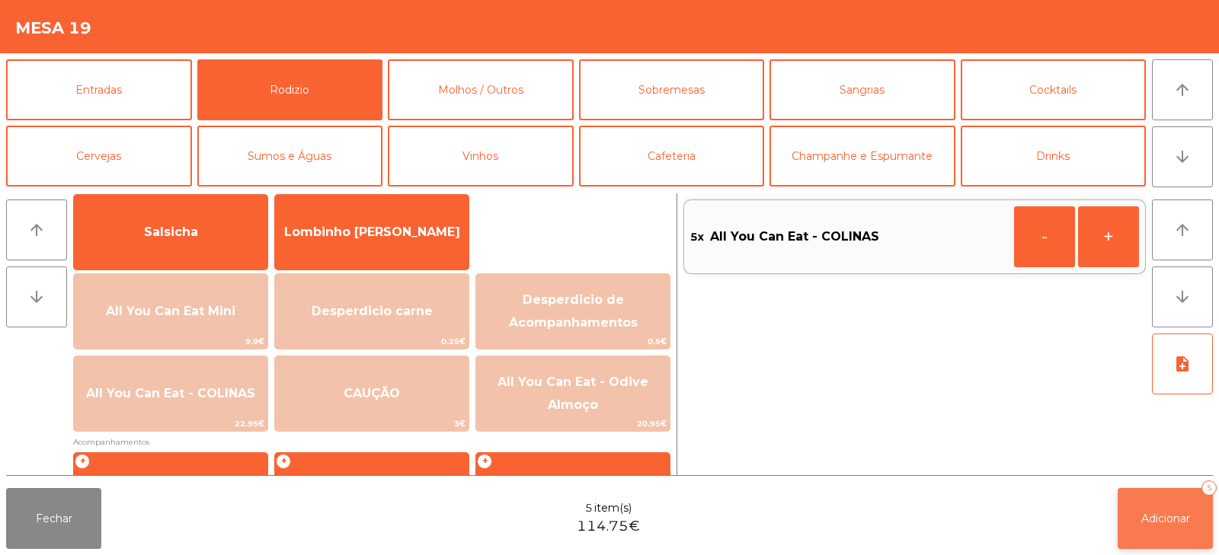
click at [1152, 503] on button "Adicionar 5" at bounding box center [1164, 518] width 95 height 61
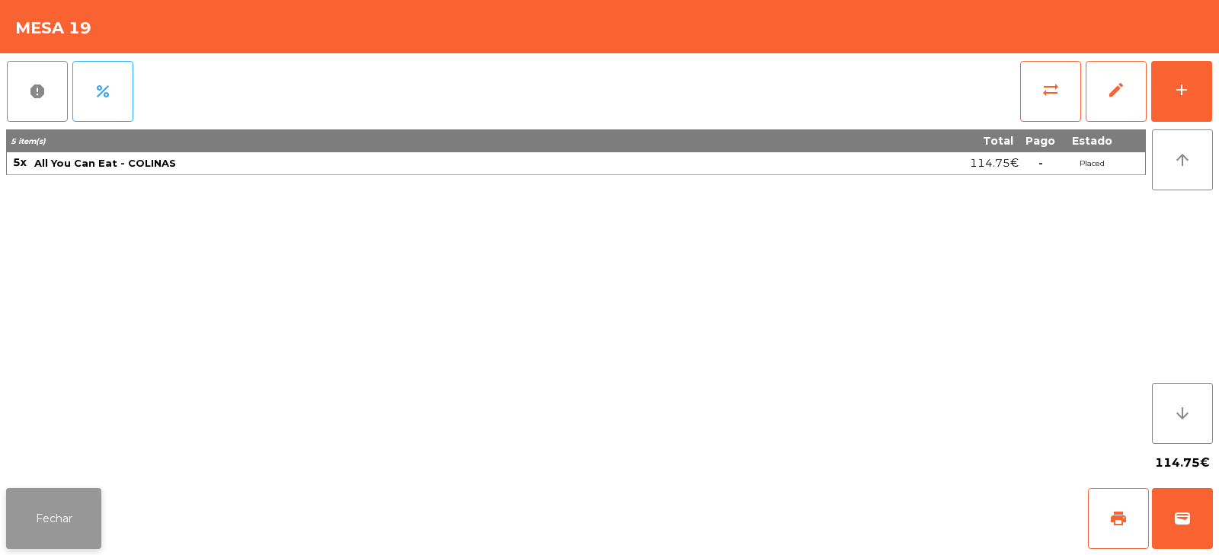
click at [88, 510] on button "Fechar" at bounding box center [53, 518] width 95 height 61
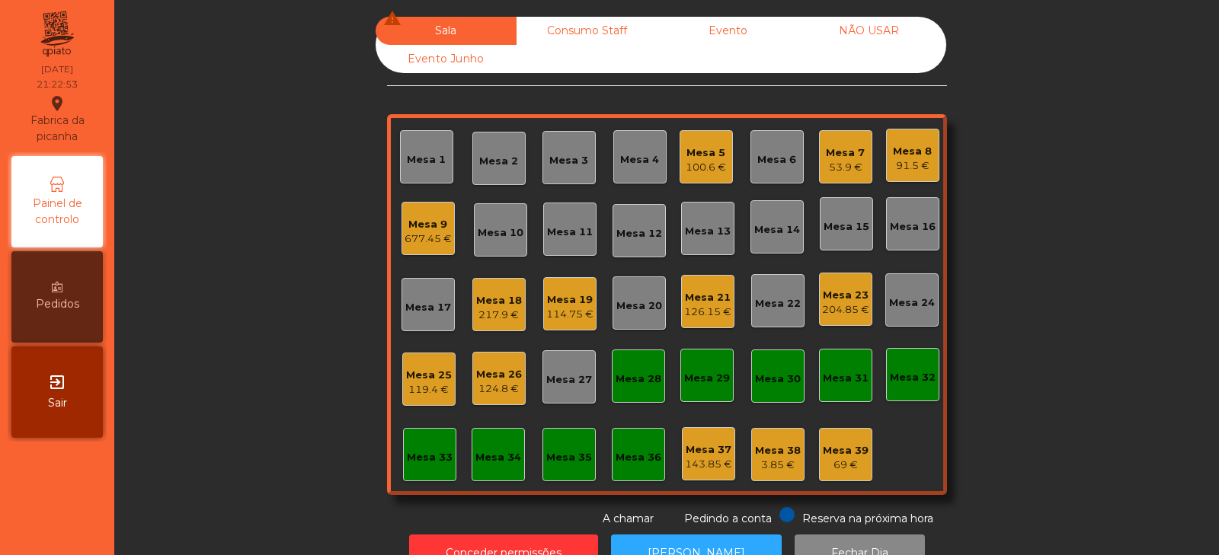
click at [647, 315] on div "Mesa 20" at bounding box center [638, 303] width 53 height 53
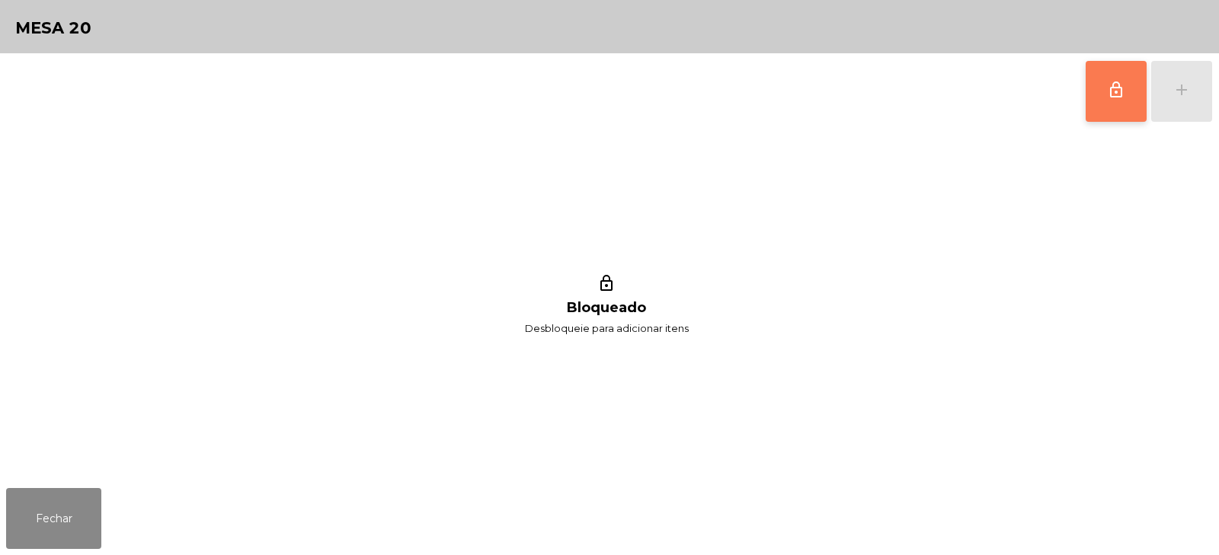
click at [1123, 82] on span "lock_outline" at bounding box center [1116, 90] width 18 height 18
click at [1184, 91] on div "add" at bounding box center [1181, 90] width 18 height 18
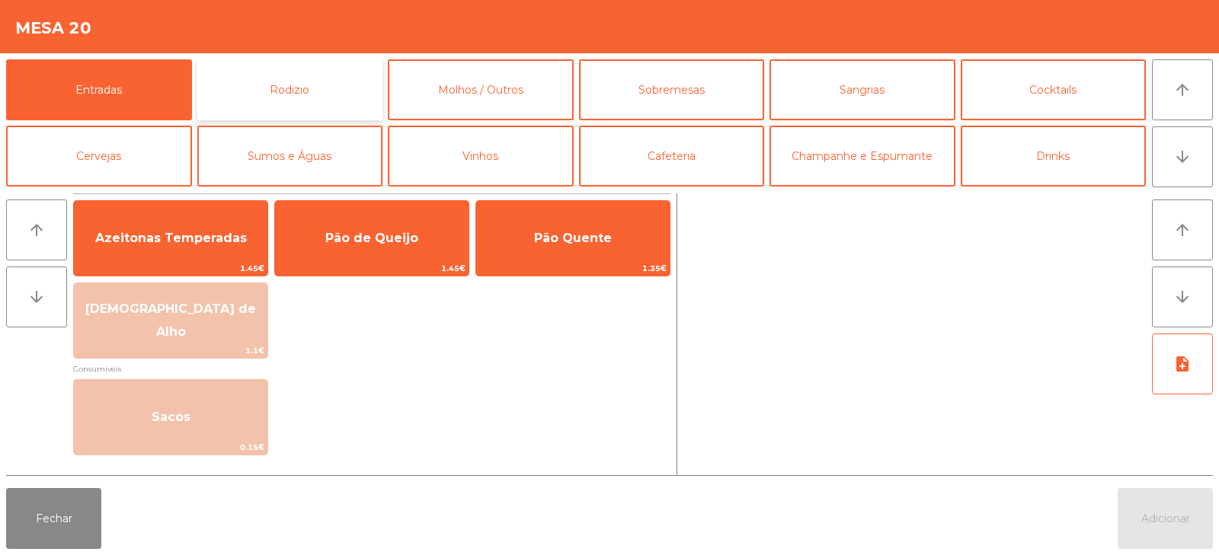
click at [330, 86] on button "Rodizio" at bounding box center [290, 89] width 186 height 61
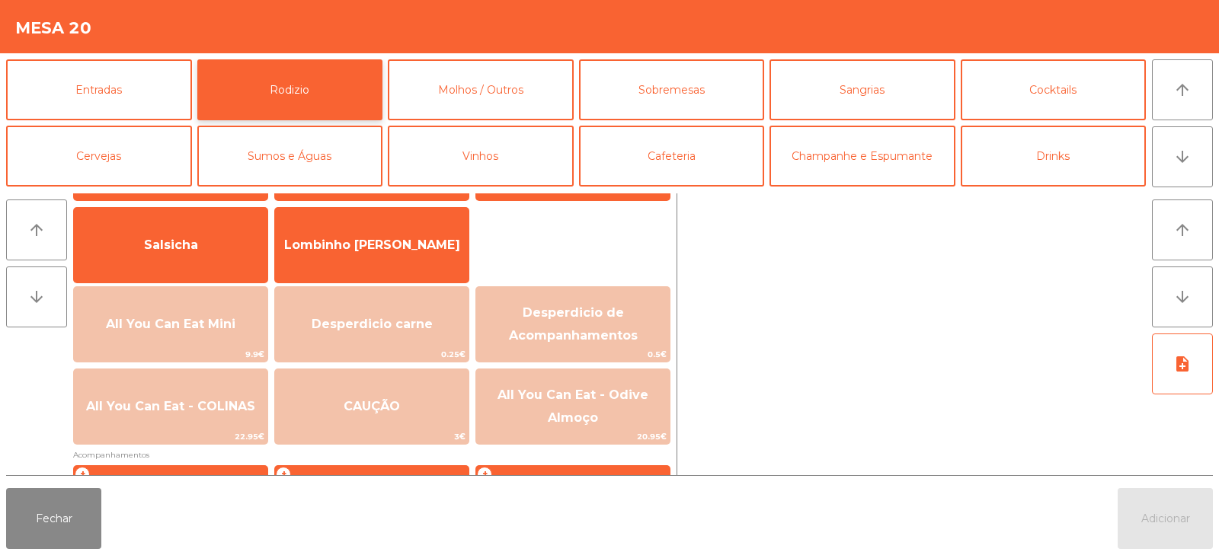
scroll to position [113, 0]
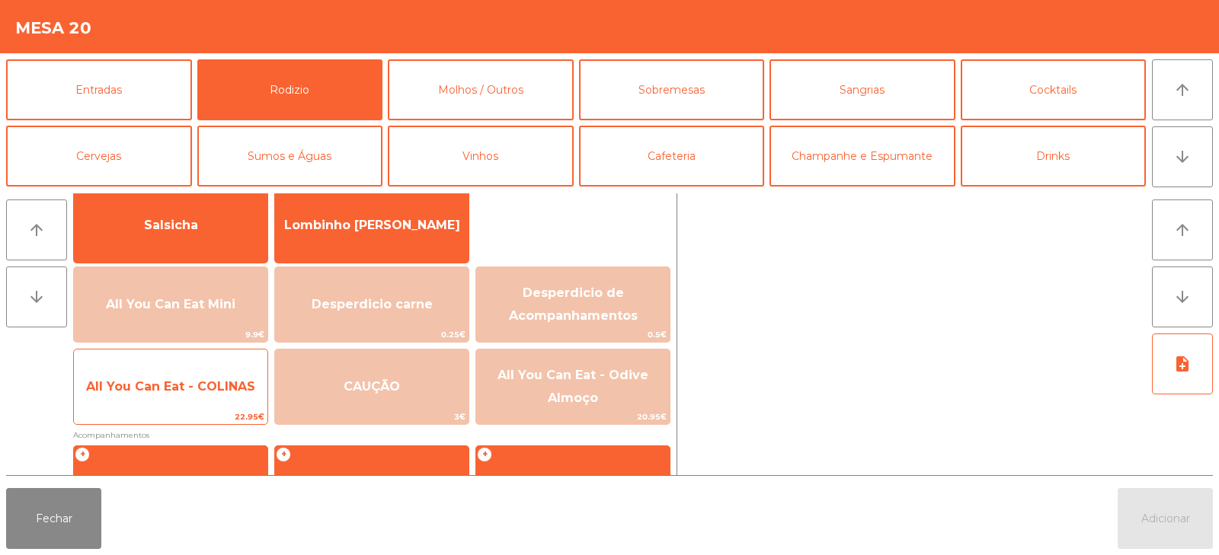
click at [240, 384] on span "All You Can Eat - COLINAS" at bounding box center [170, 386] width 169 height 14
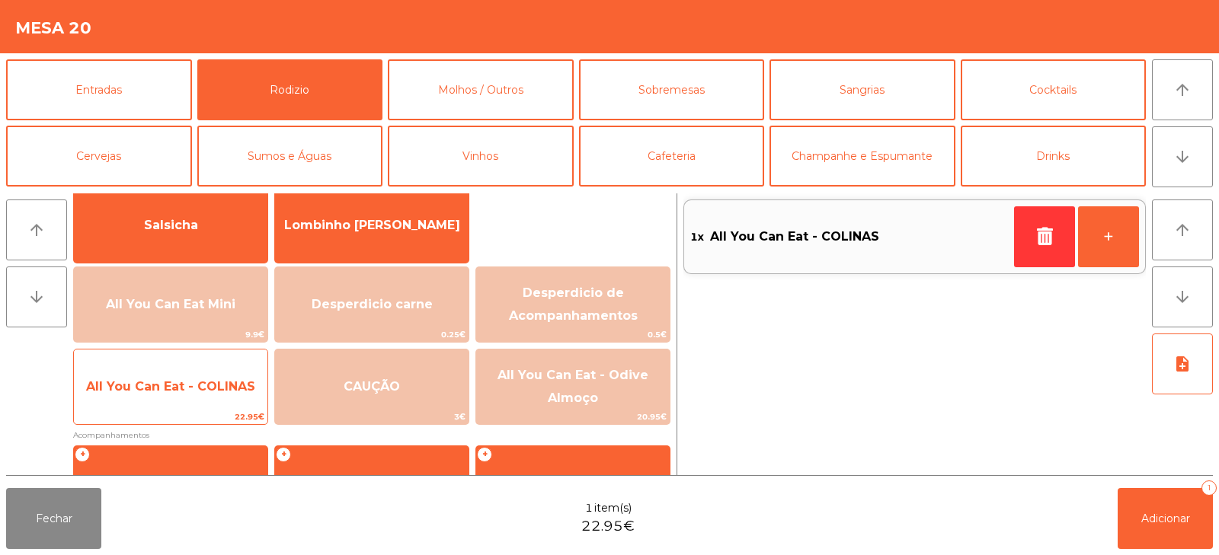
click at [238, 383] on span "All You Can Eat - COLINAS" at bounding box center [170, 386] width 169 height 14
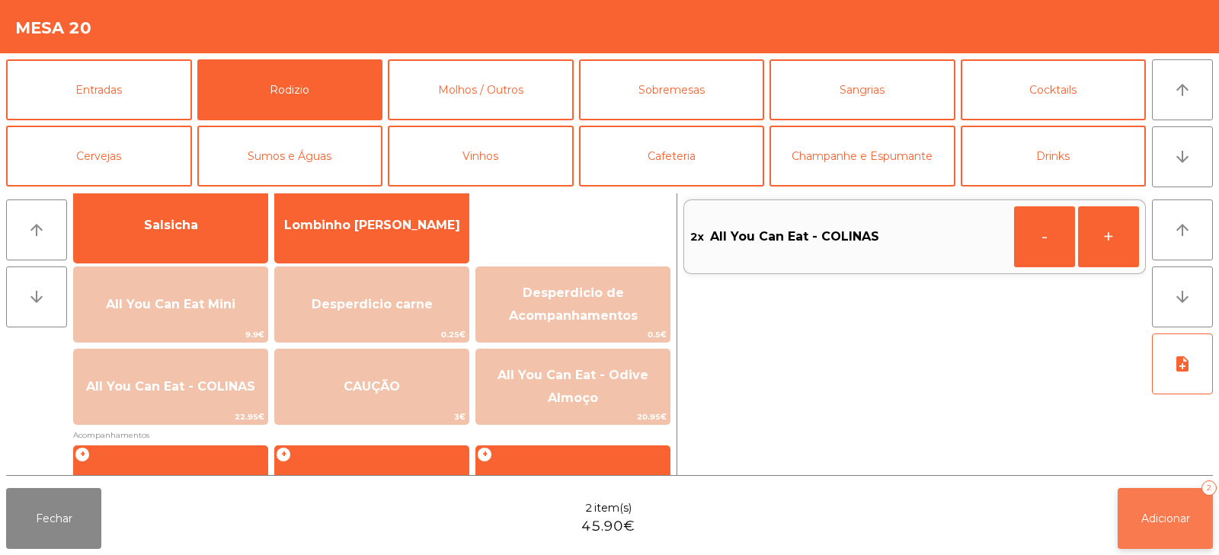
click at [1153, 512] on span "Adicionar" at bounding box center [1165, 519] width 49 height 14
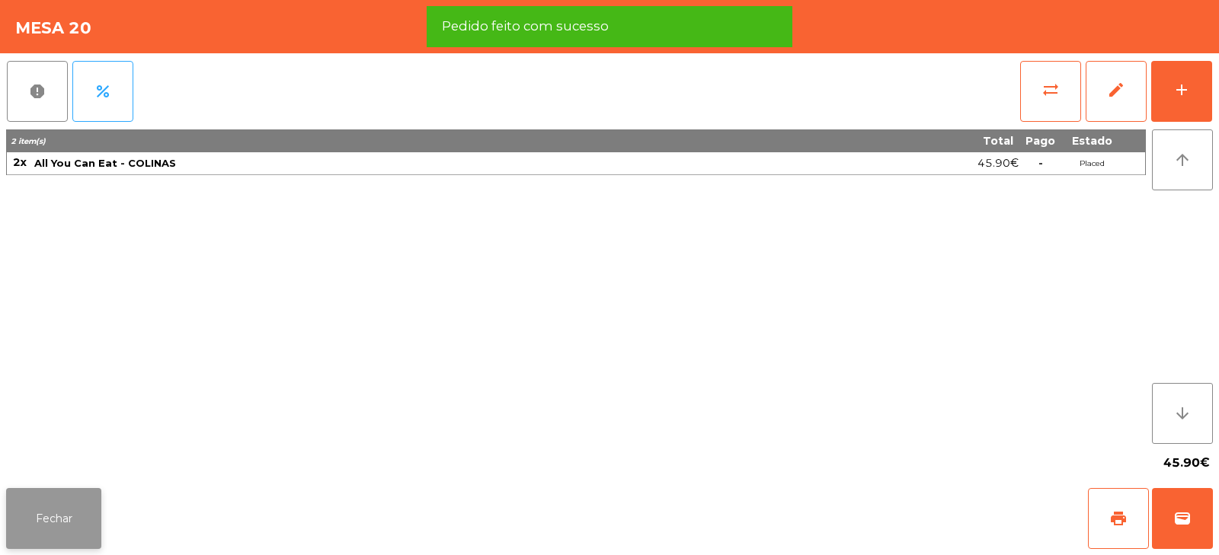
click at [70, 520] on button "Fechar" at bounding box center [53, 518] width 95 height 61
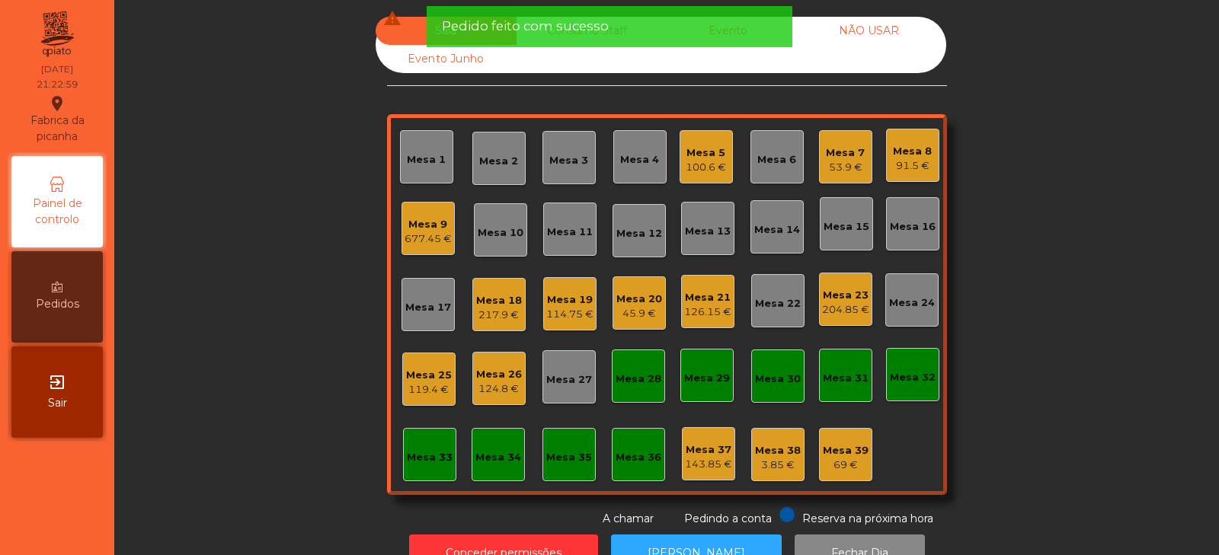
click at [862, 303] on div "204.85 €" at bounding box center [845, 309] width 47 height 15
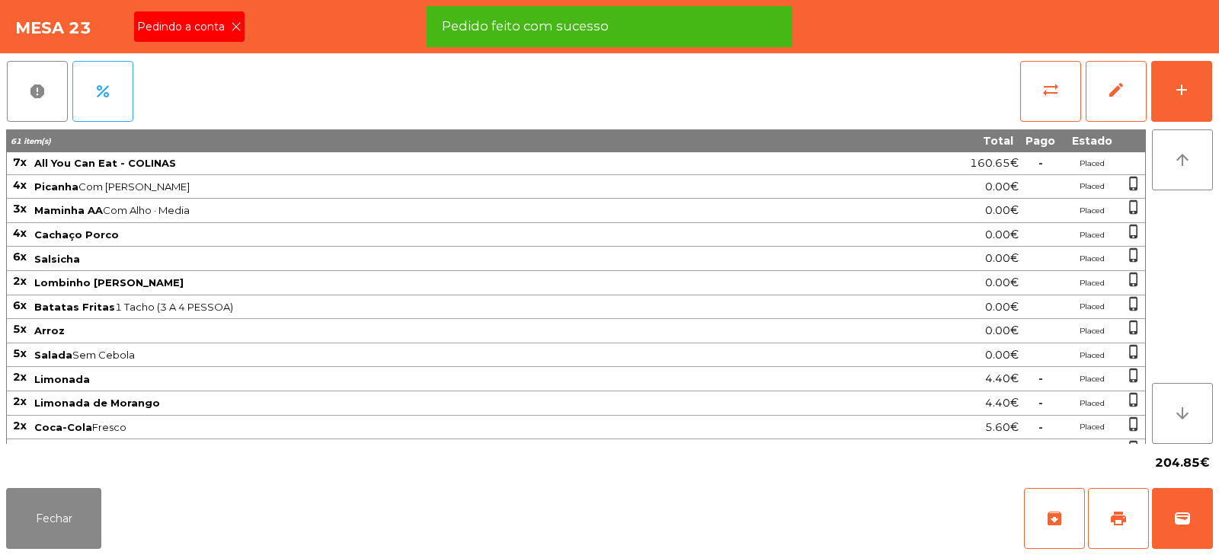
click at [235, 27] on icon at bounding box center [236, 26] width 11 height 11
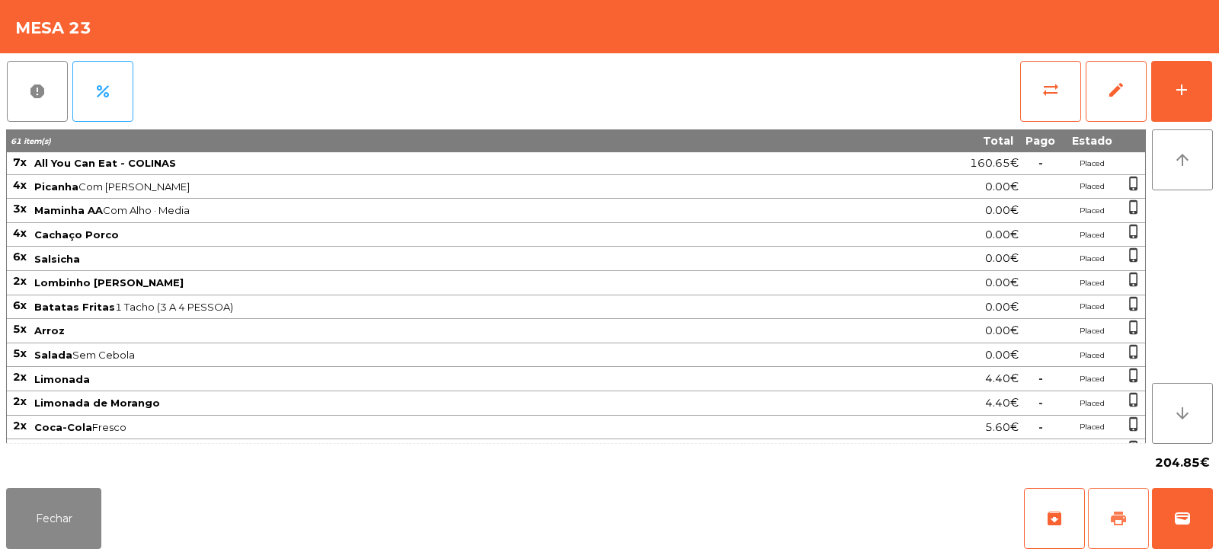
click at [1108, 518] on button "print" at bounding box center [1118, 518] width 61 height 61
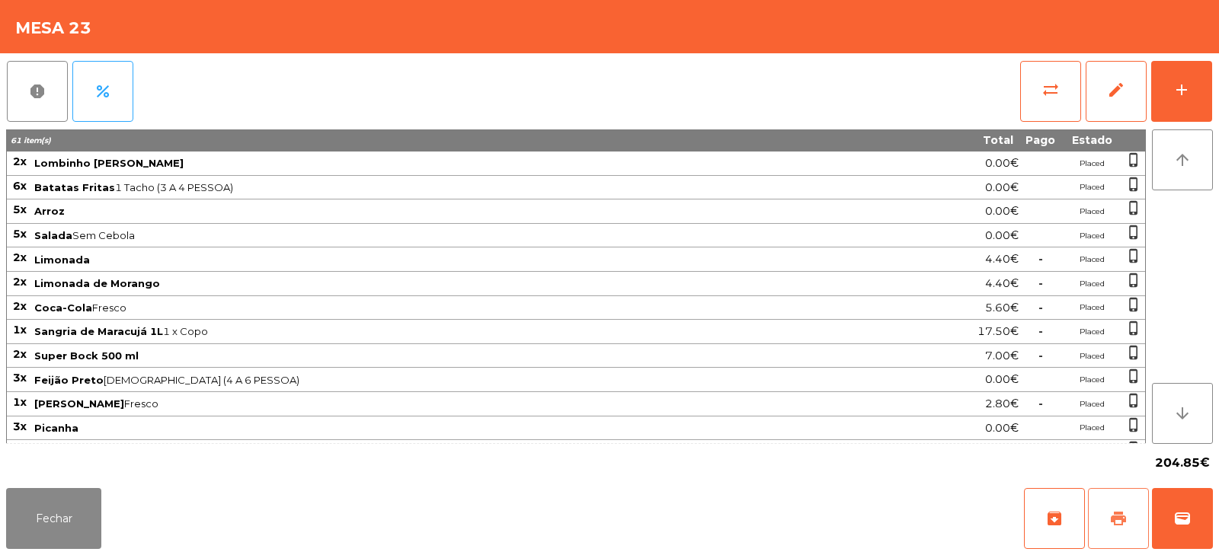
scroll to position [189, 0]
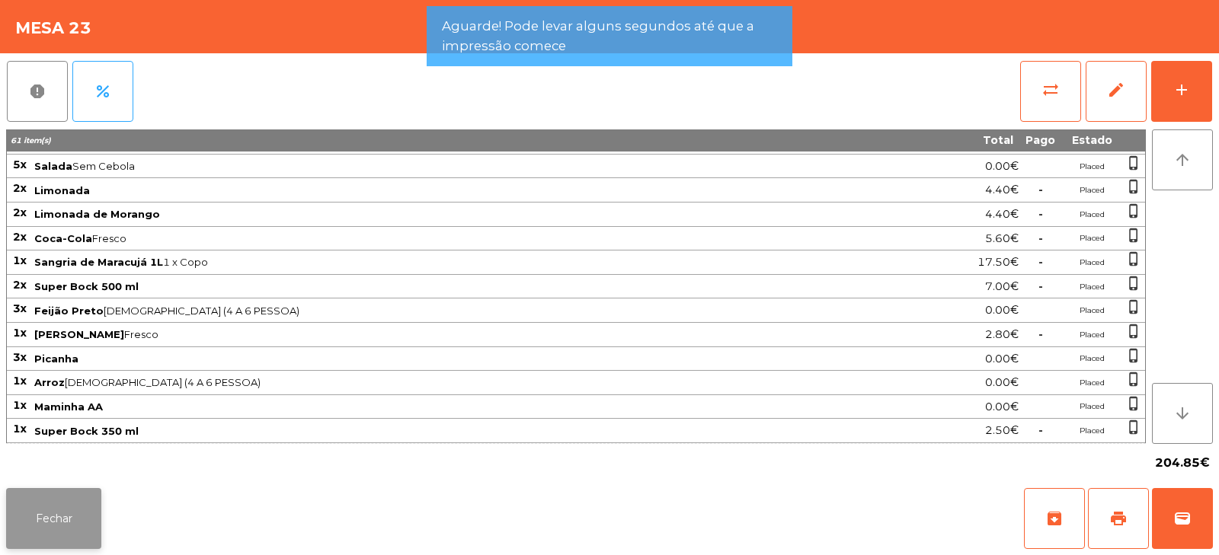
click at [76, 512] on button "Fechar" at bounding box center [53, 518] width 95 height 61
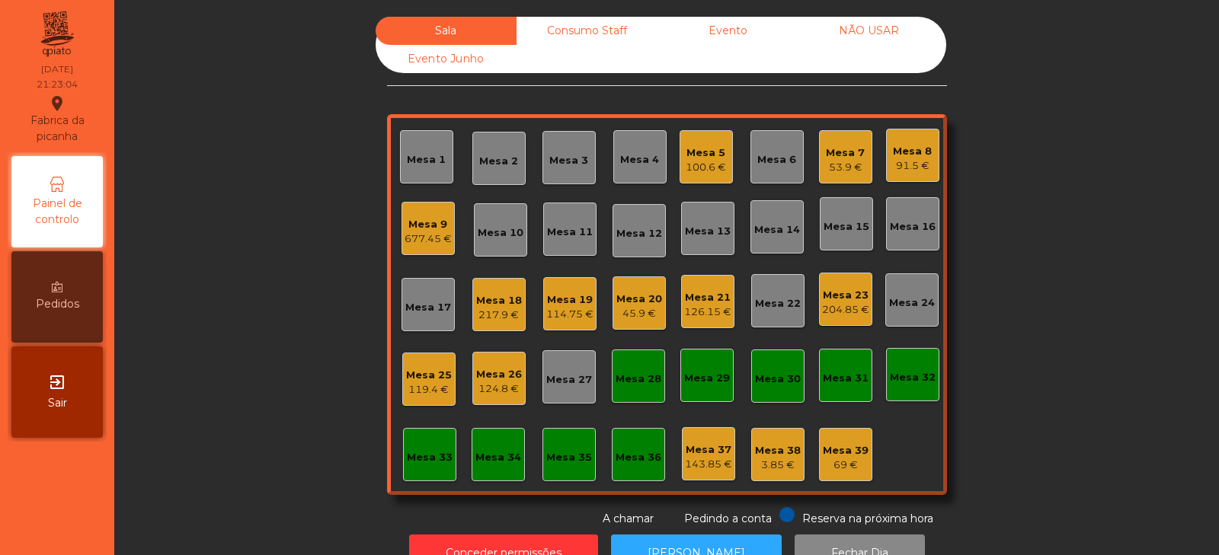
click at [695, 158] on div "Mesa 5" at bounding box center [706, 152] width 40 height 15
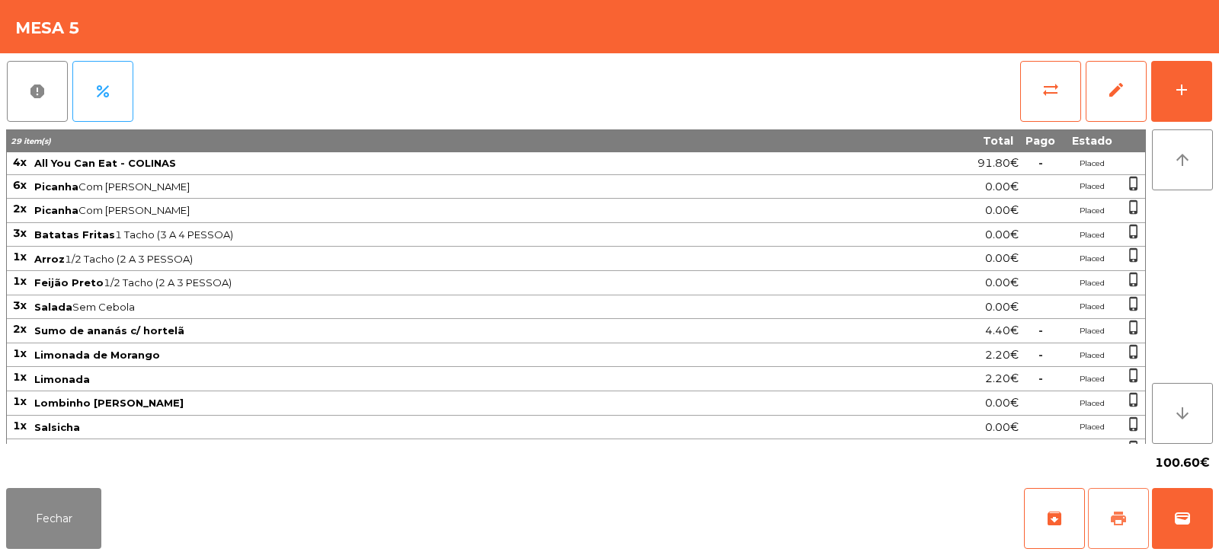
click at [1108, 517] on button "print" at bounding box center [1118, 518] width 61 height 61
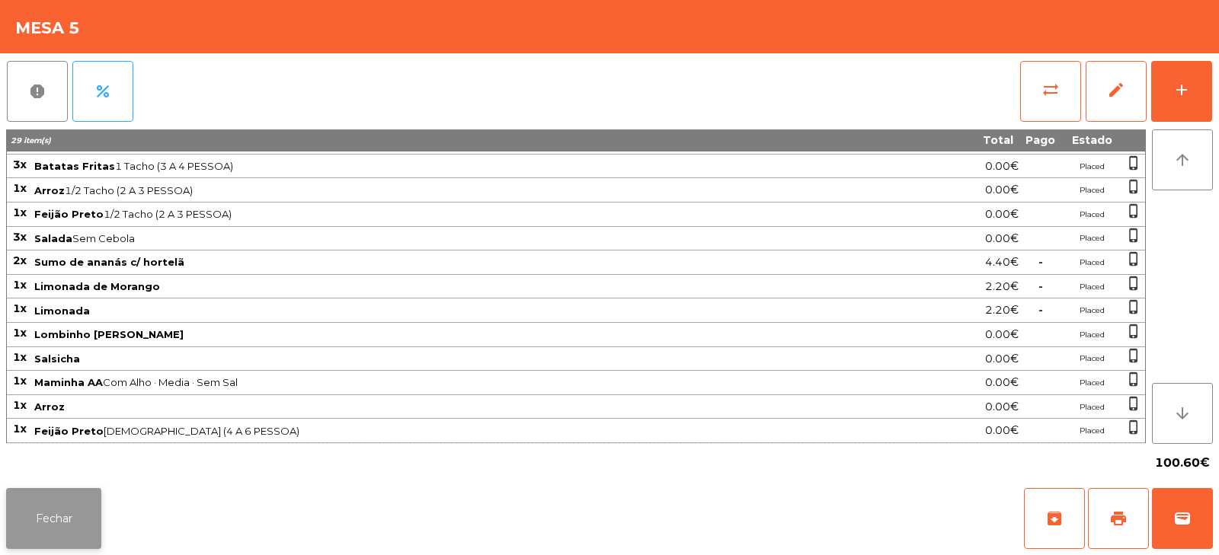
click at [81, 527] on button "Fechar" at bounding box center [53, 518] width 95 height 61
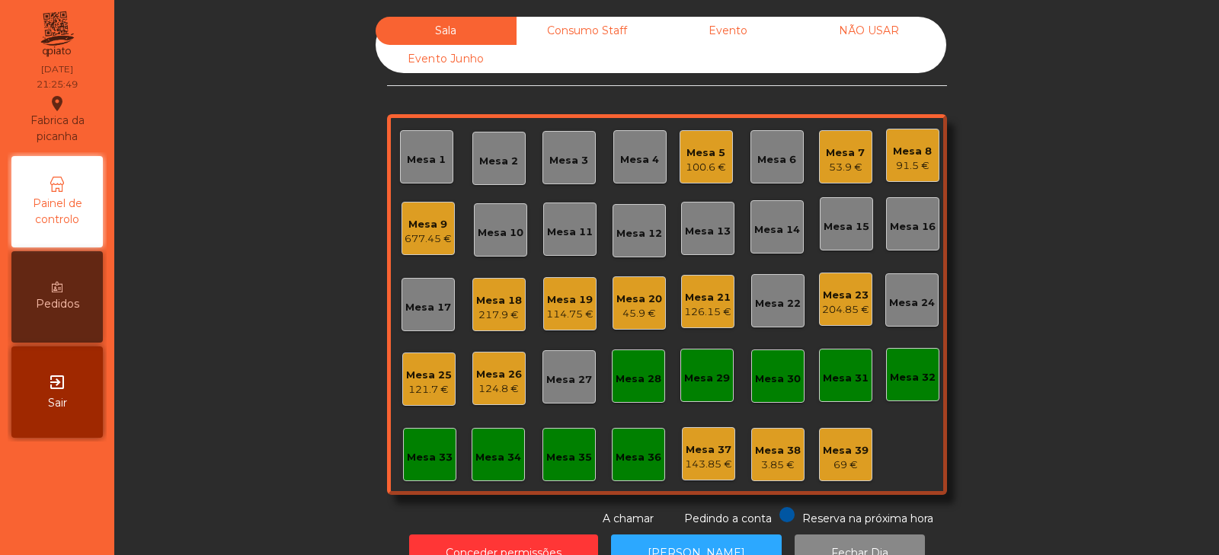
click at [686, 168] on div "100.6 €" at bounding box center [706, 167] width 40 height 15
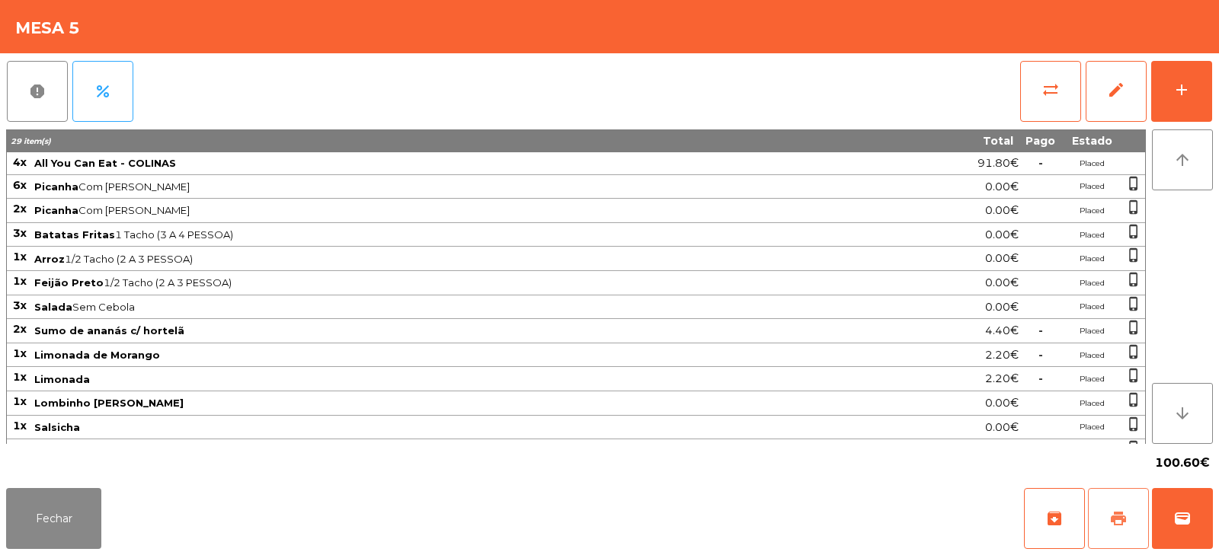
click at [1110, 516] on span "print" at bounding box center [1118, 519] width 18 height 18
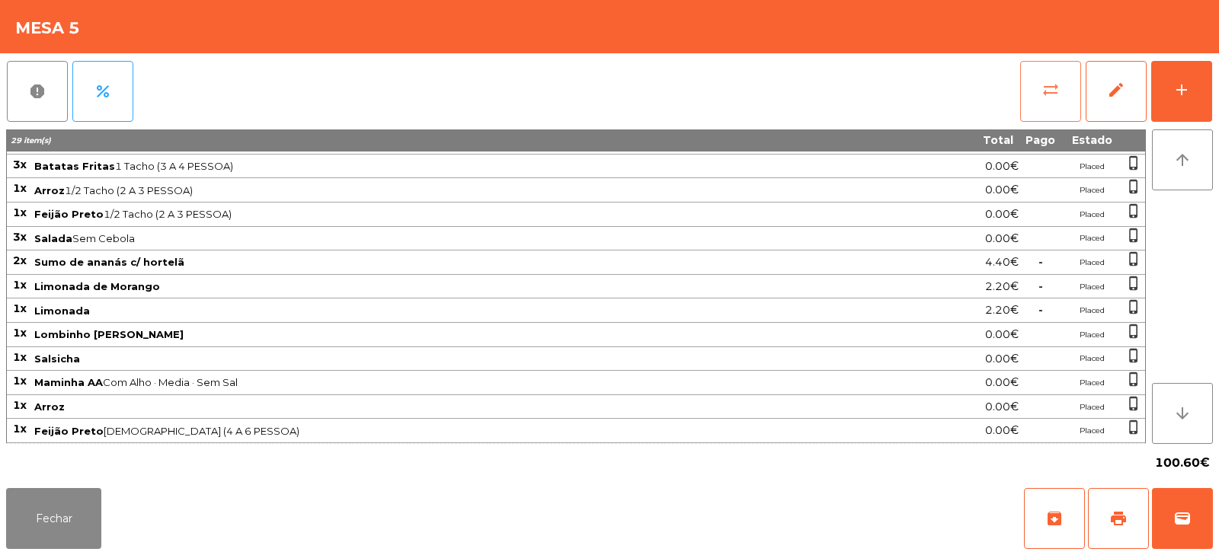
click at [1042, 101] on button "sync_alt" at bounding box center [1050, 91] width 61 height 61
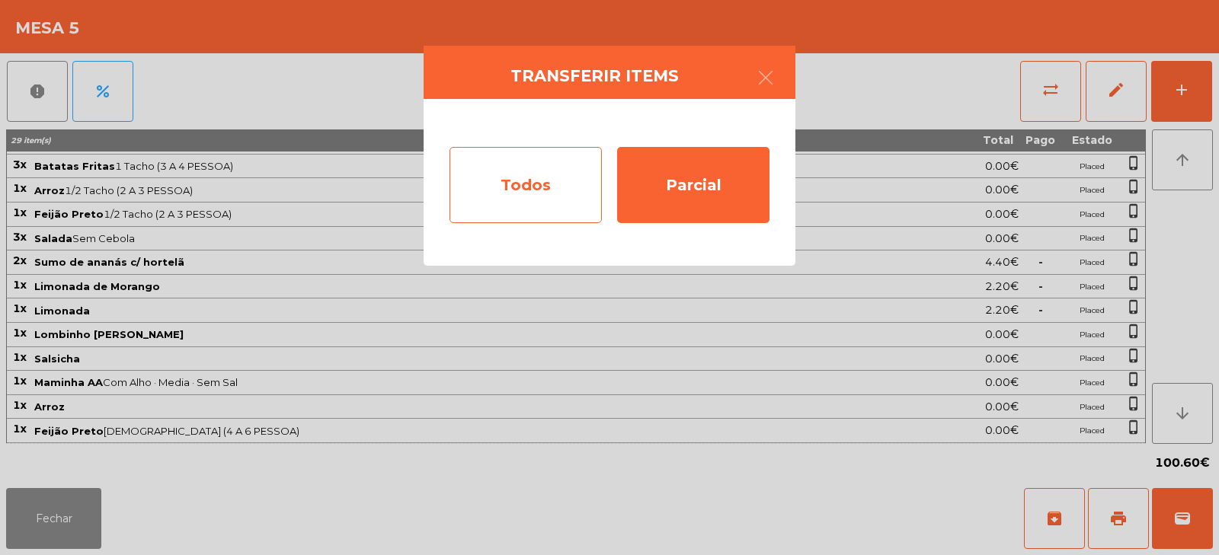
click at [550, 191] on div "Todos" at bounding box center [525, 185] width 152 height 76
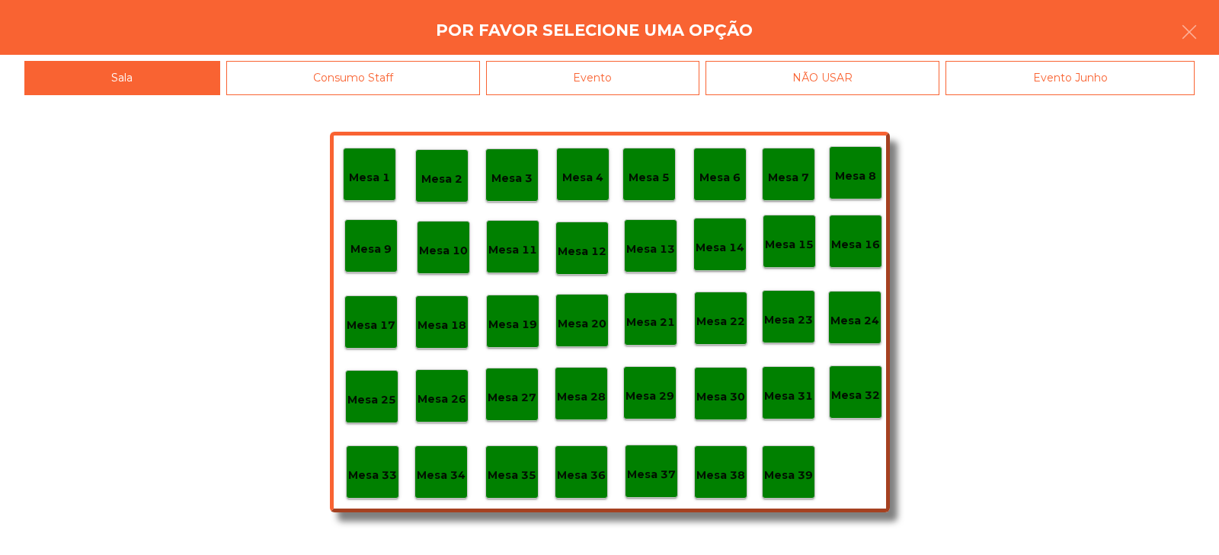
click at [633, 78] on div "Evento" at bounding box center [592, 78] width 213 height 34
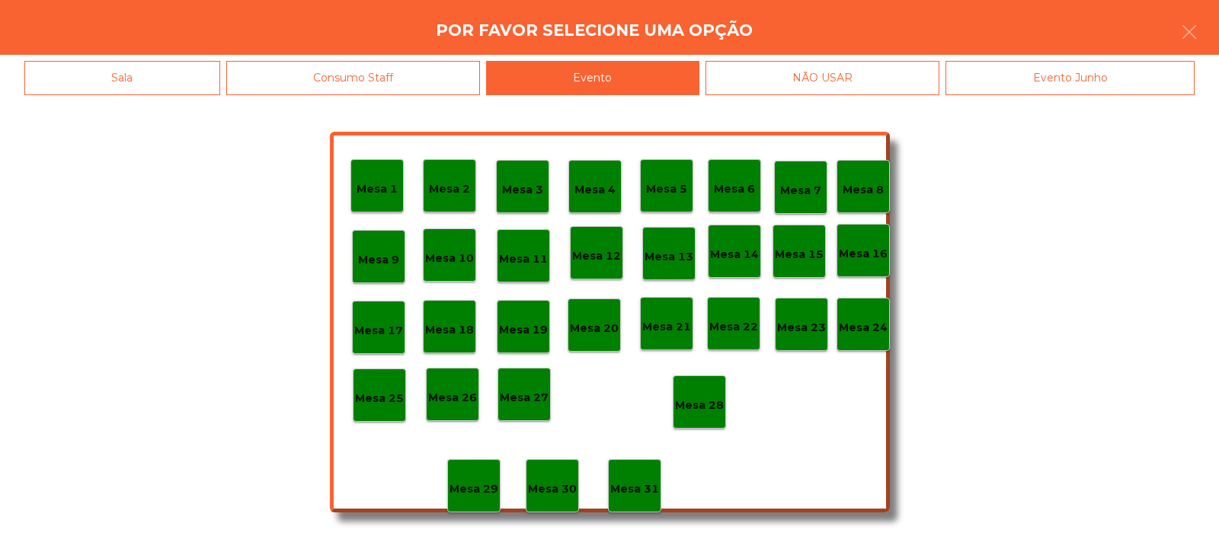
click at [681, 401] on p "Mesa 28" at bounding box center [699, 406] width 49 height 18
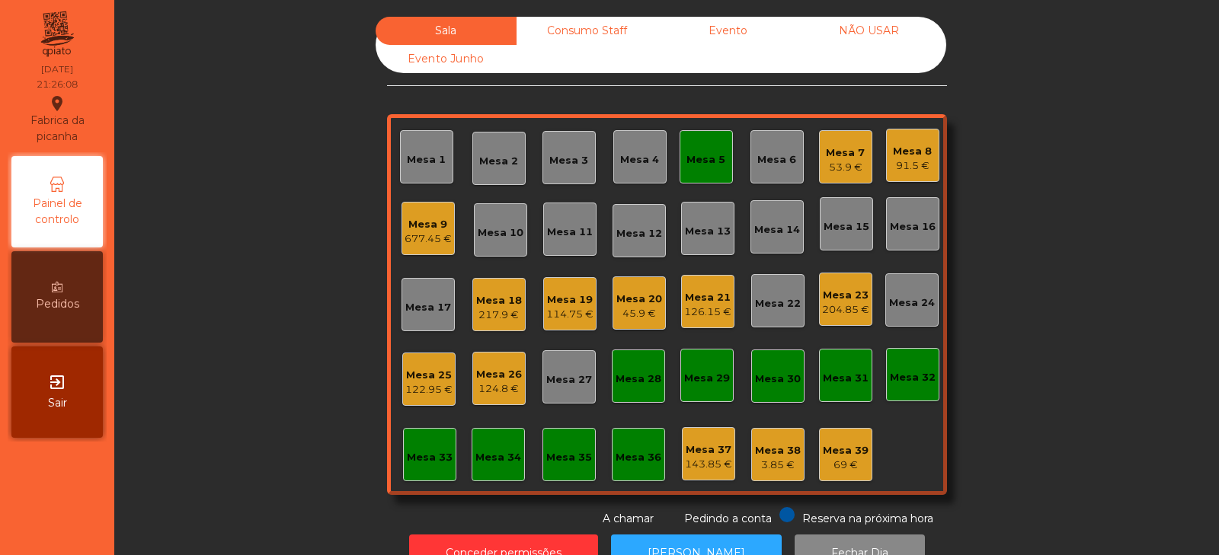
click at [708, 161] on div "Mesa 5" at bounding box center [705, 159] width 39 height 15
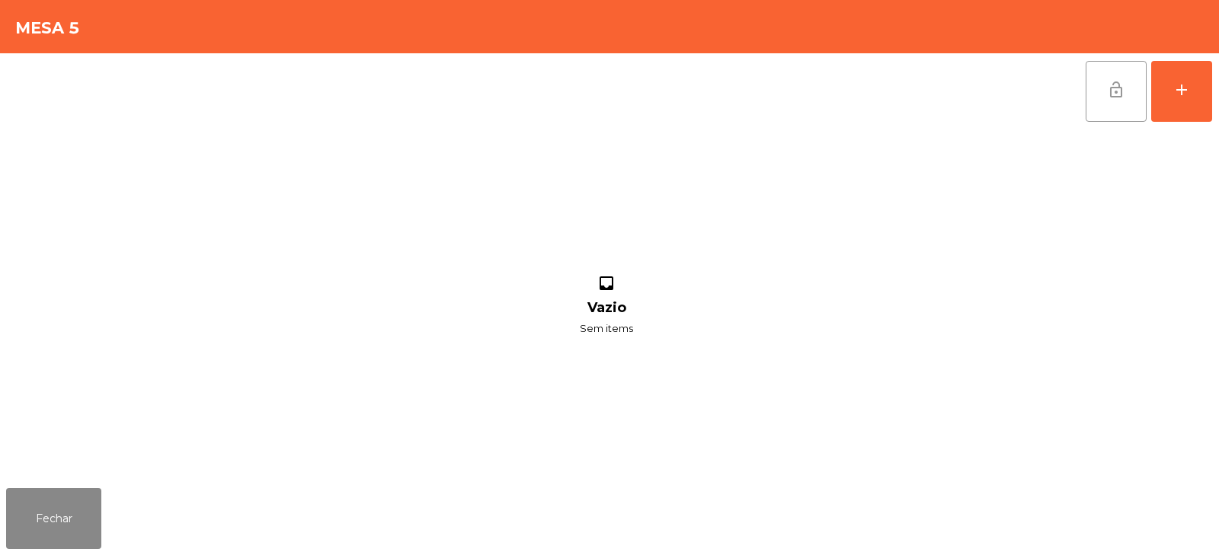
click at [1100, 95] on button "lock_open" at bounding box center [1115, 91] width 61 height 61
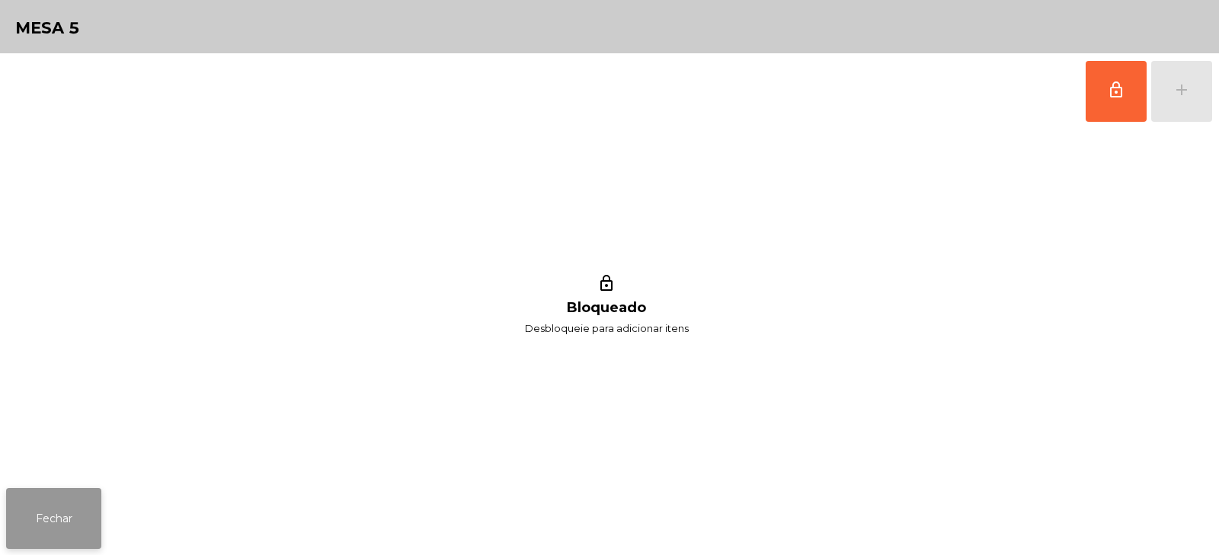
click at [72, 497] on button "Fechar" at bounding box center [53, 518] width 95 height 61
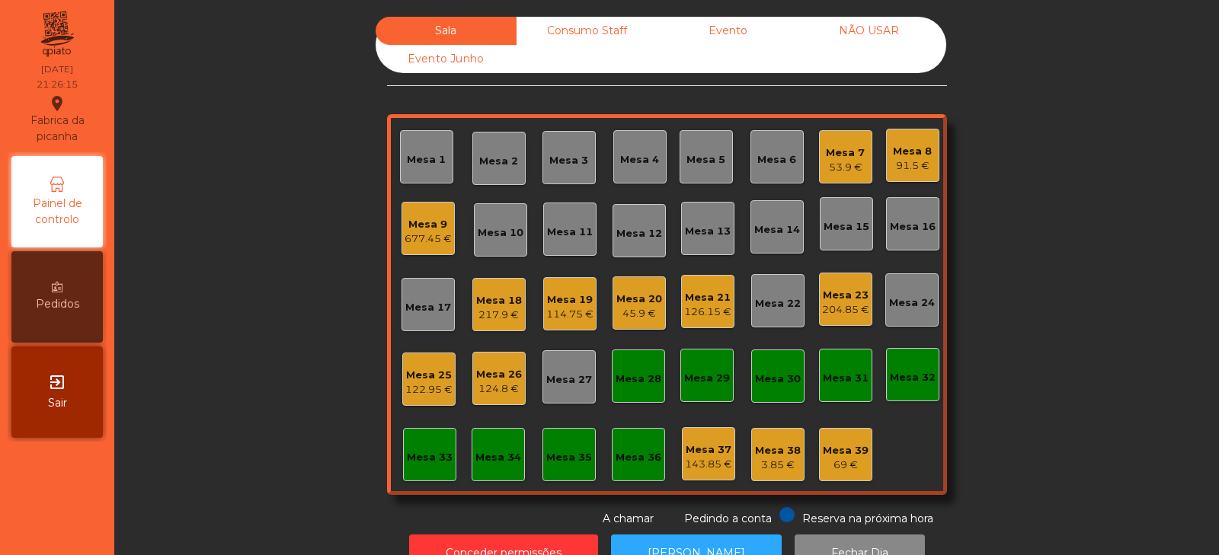
click at [823, 305] on div "204.85 €" at bounding box center [845, 309] width 47 height 15
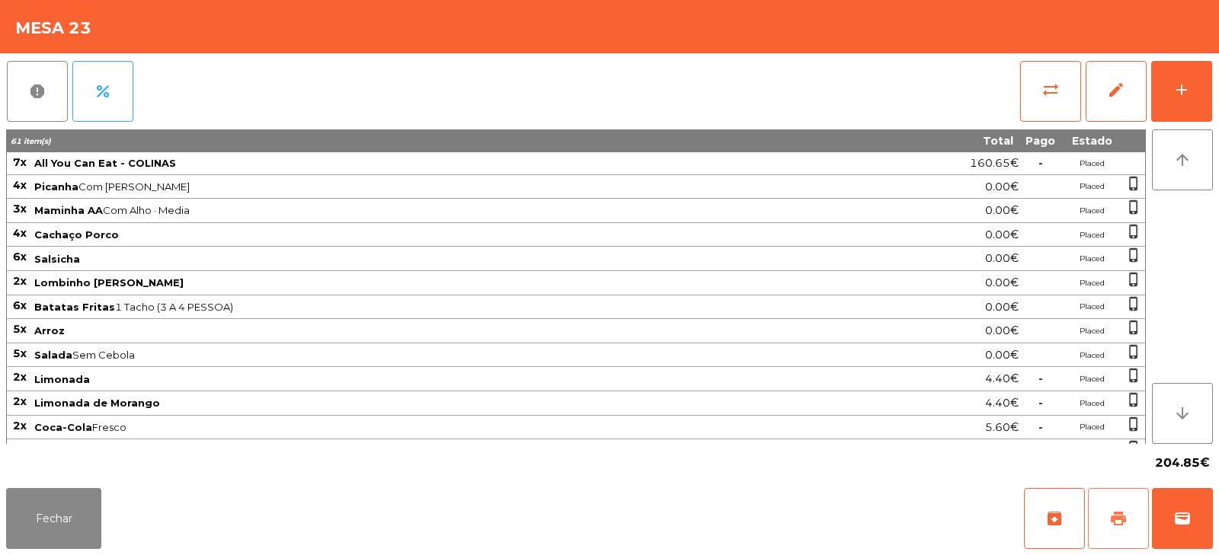
click at [1108, 510] on button "print" at bounding box center [1118, 518] width 61 height 61
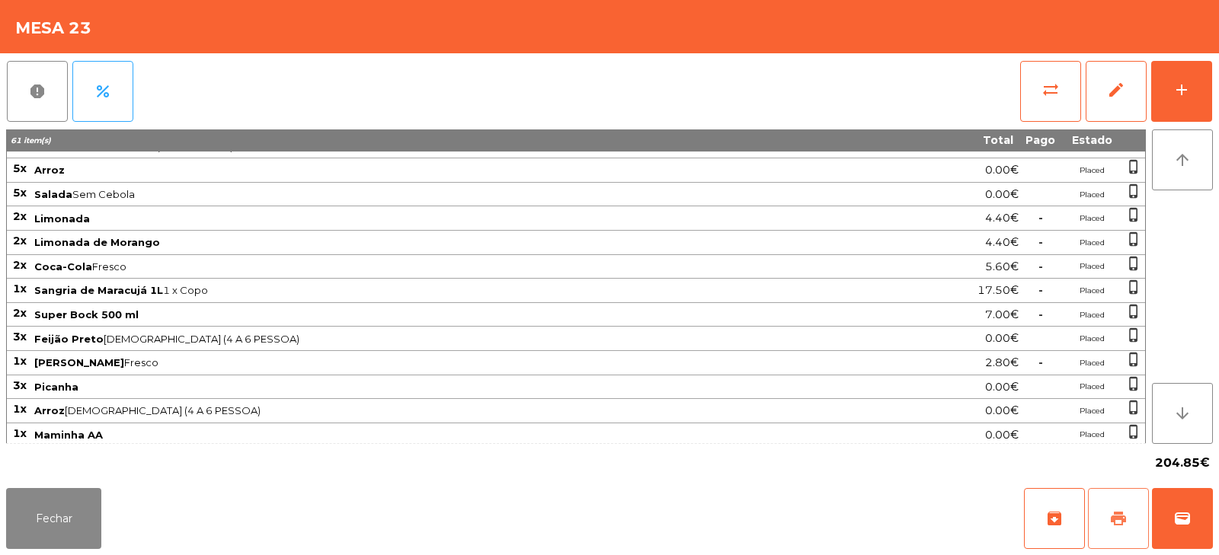
scroll to position [189, 0]
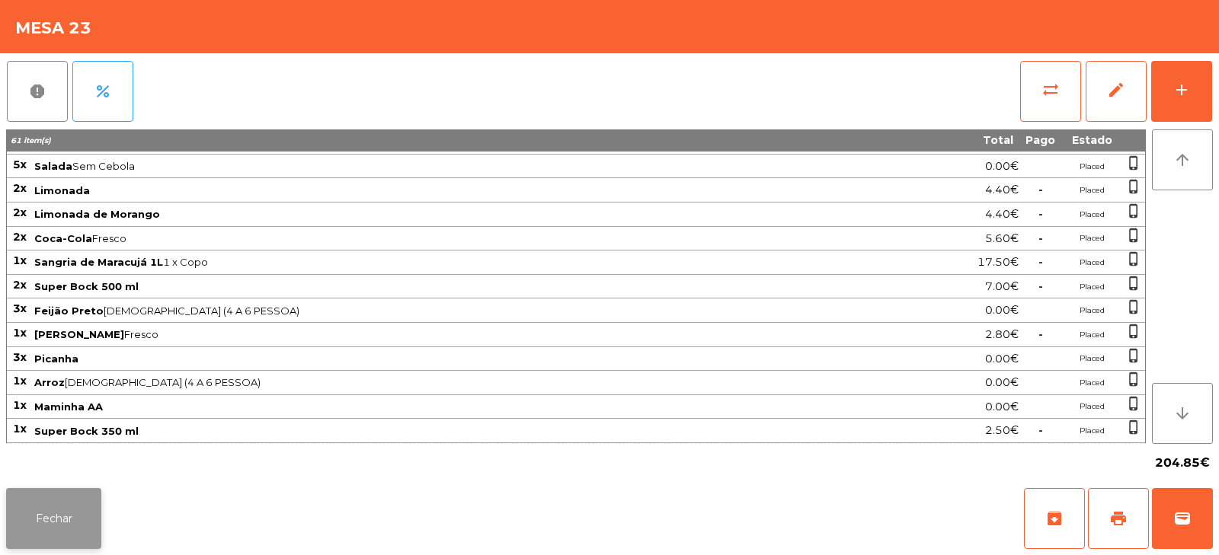
click at [83, 519] on button "Fechar" at bounding box center [53, 518] width 95 height 61
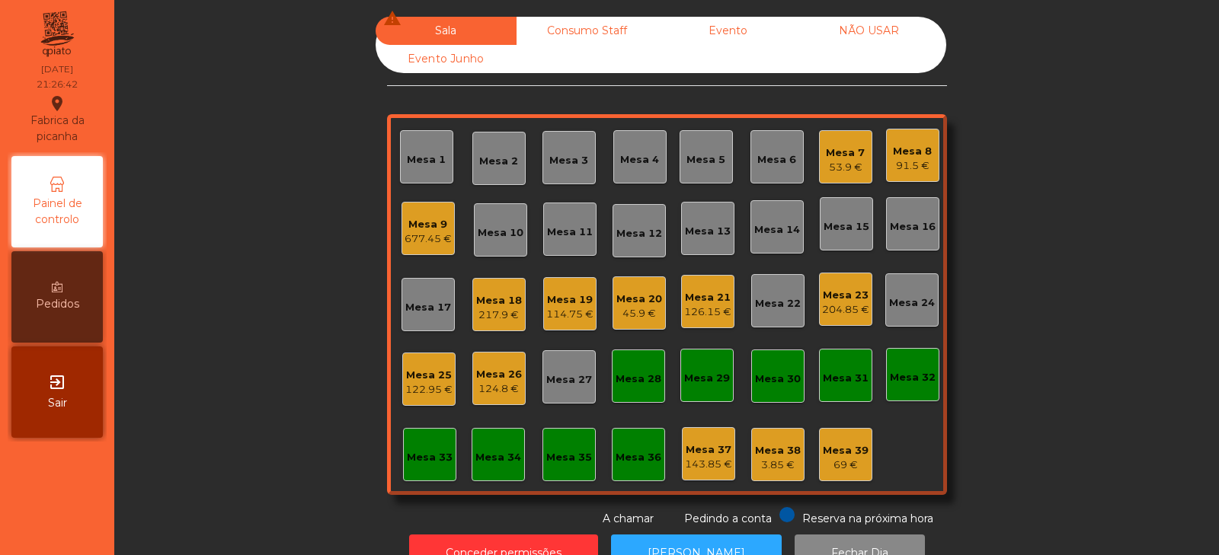
scroll to position [45, 0]
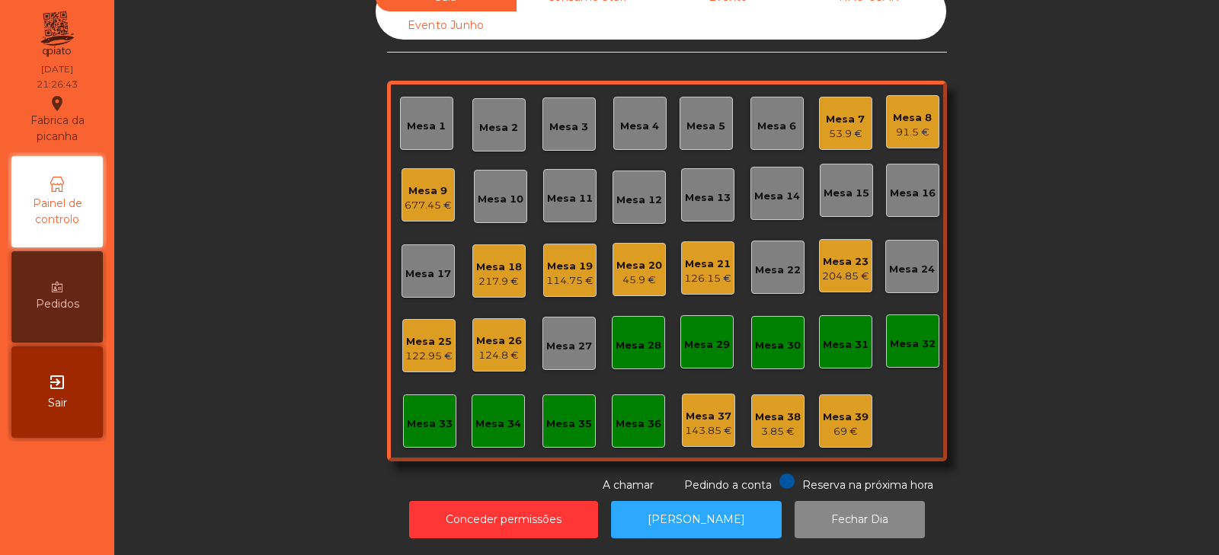
click at [840, 126] on div "53.9 €" at bounding box center [845, 133] width 39 height 15
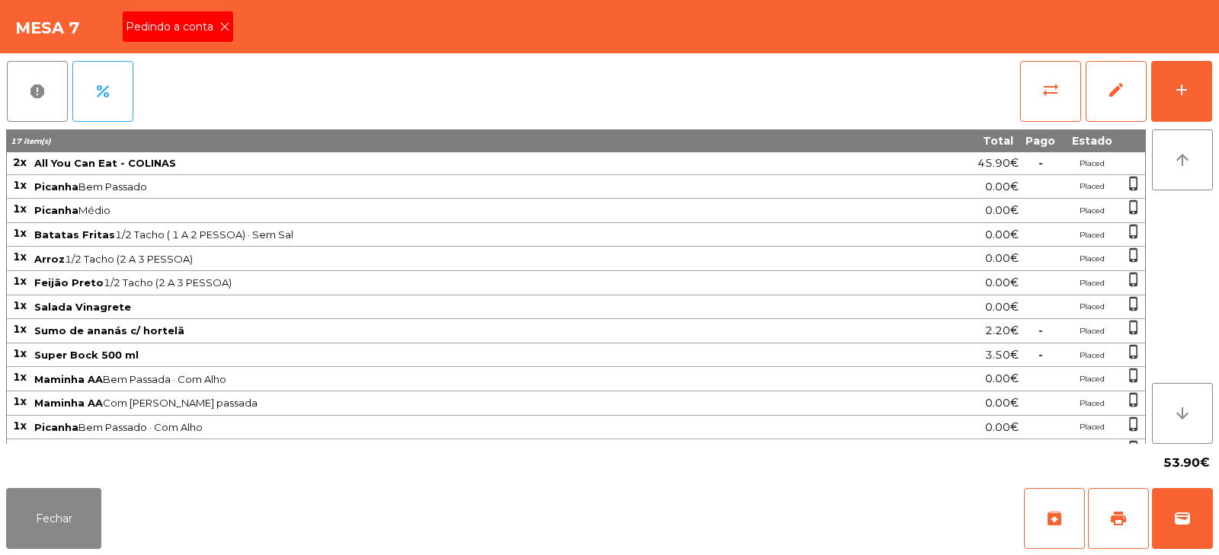
click at [225, 27] on icon at bounding box center [224, 26] width 11 height 11
click at [1118, 514] on span "print" at bounding box center [1118, 519] width 18 height 18
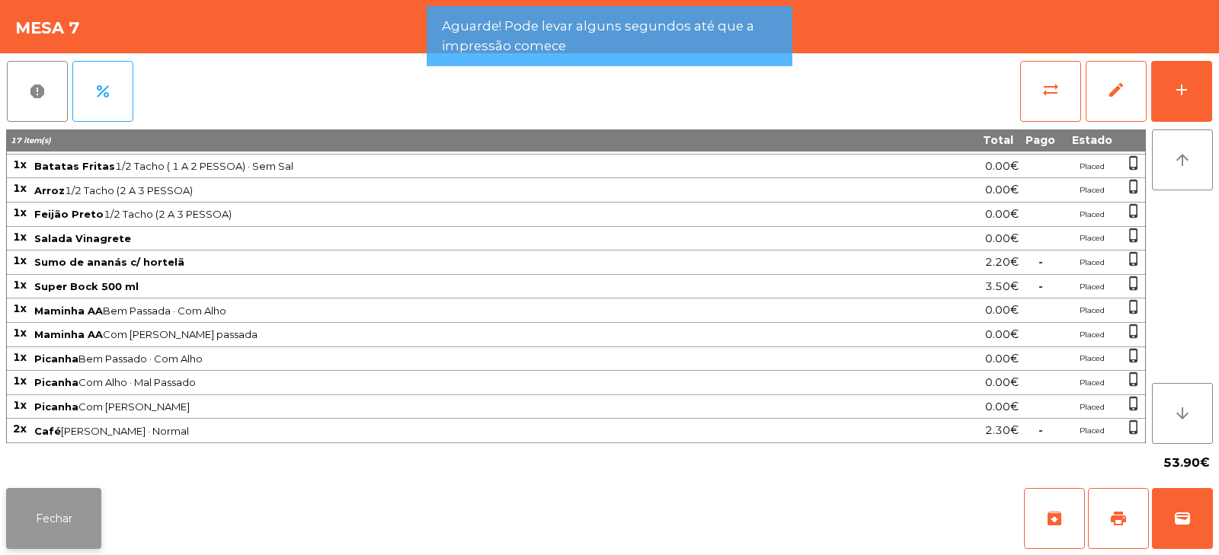
click at [46, 521] on button "Fechar" at bounding box center [53, 518] width 95 height 61
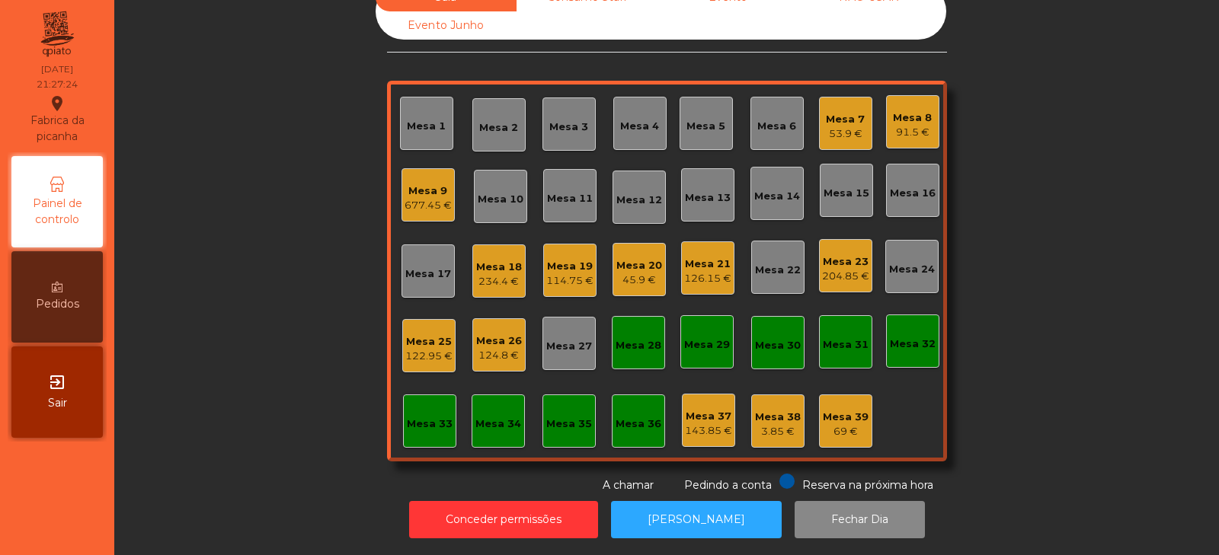
click at [834, 256] on div "Mesa 23" at bounding box center [845, 261] width 47 height 15
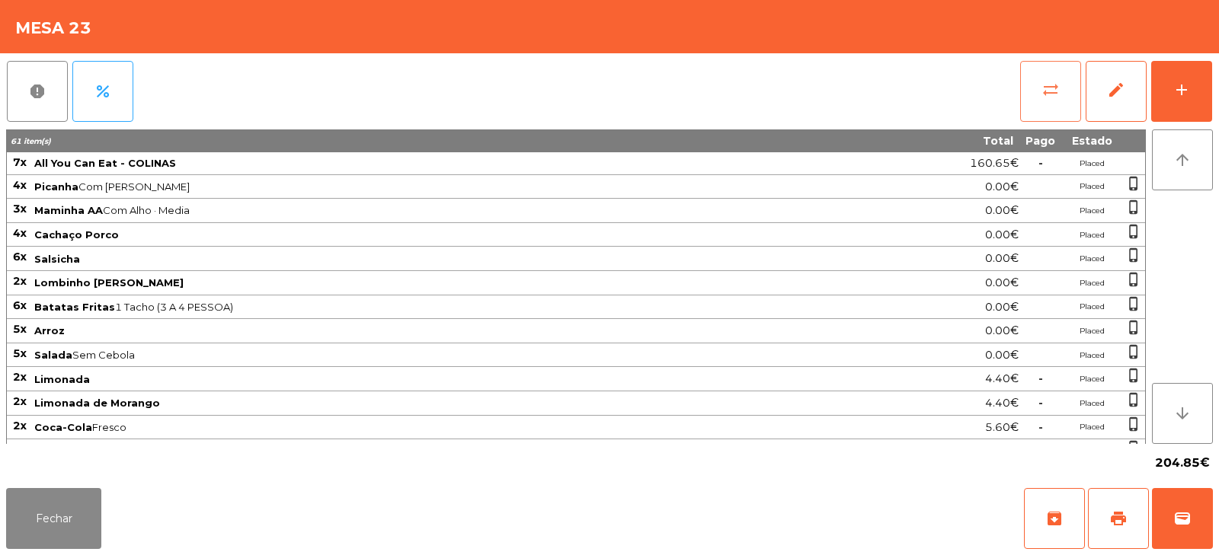
click at [1044, 103] on button "sync_alt" at bounding box center [1050, 91] width 61 height 61
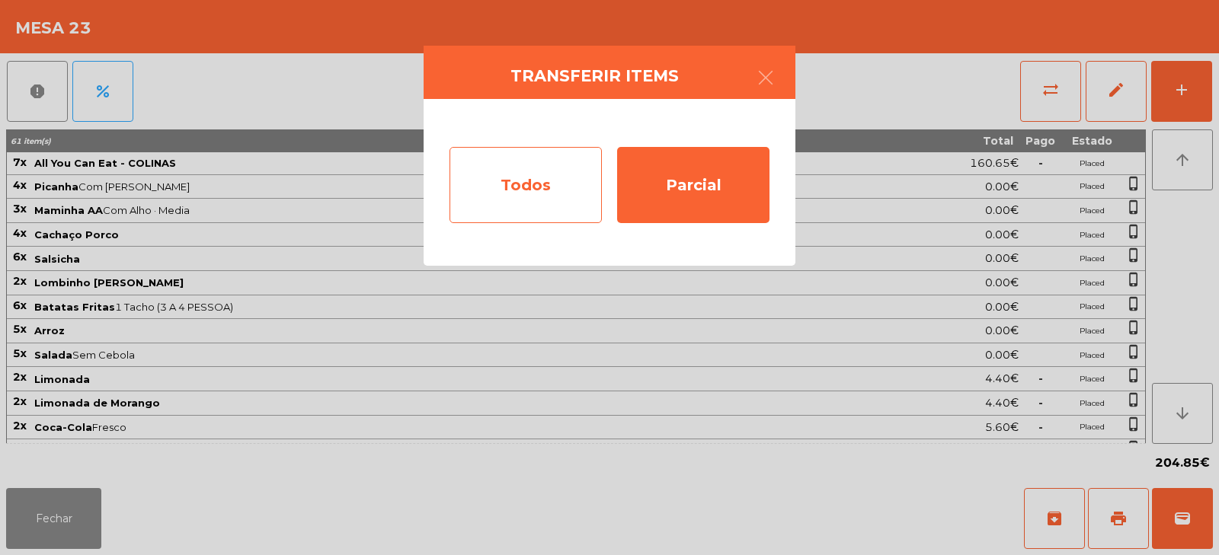
click at [554, 177] on div "Todos" at bounding box center [525, 185] width 152 height 76
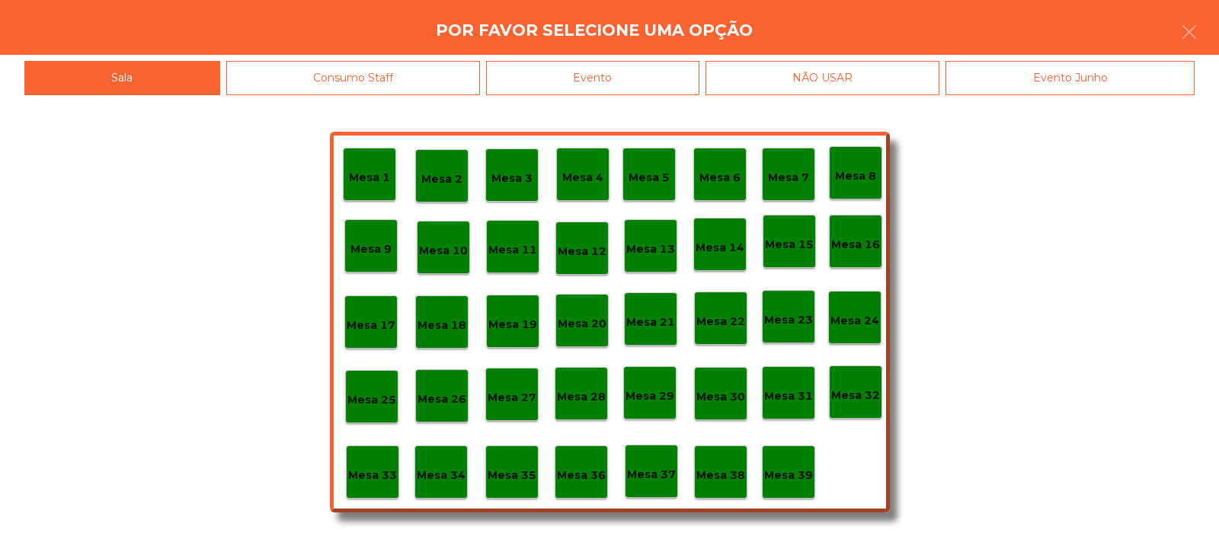
click at [672, 72] on div "Evento" at bounding box center [592, 78] width 213 height 34
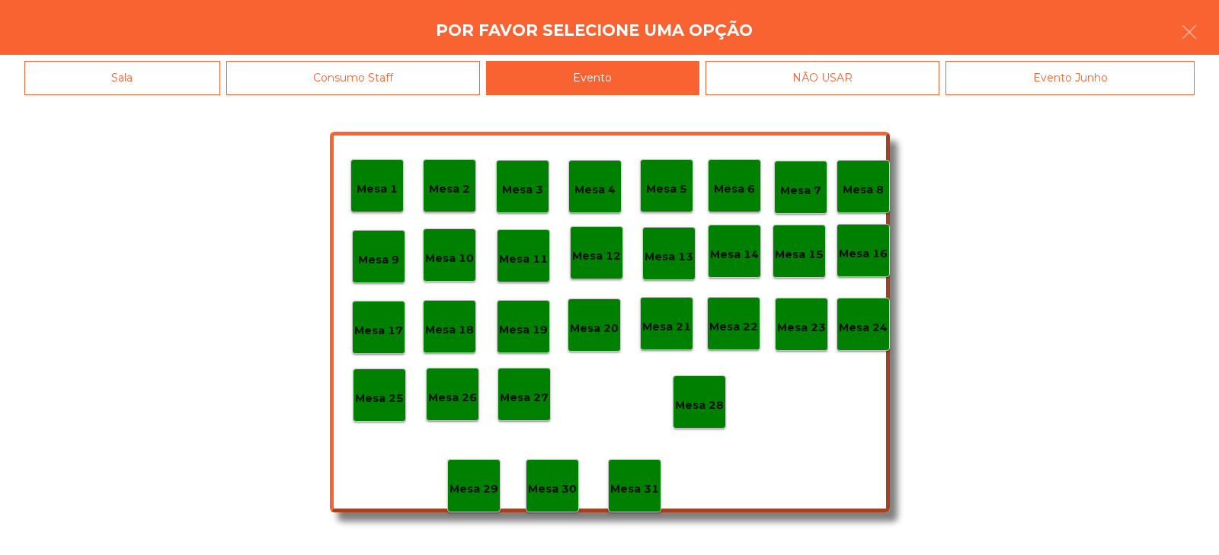
click at [695, 400] on p "Mesa 28" at bounding box center [699, 406] width 49 height 18
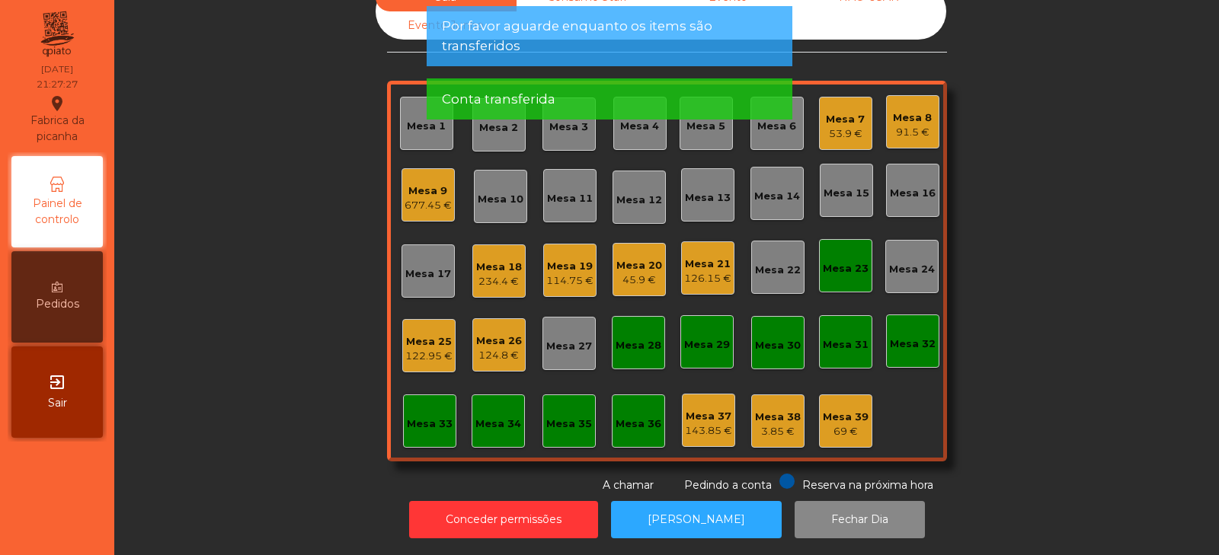
click at [849, 261] on div "Mesa 23" at bounding box center [846, 268] width 46 height 15
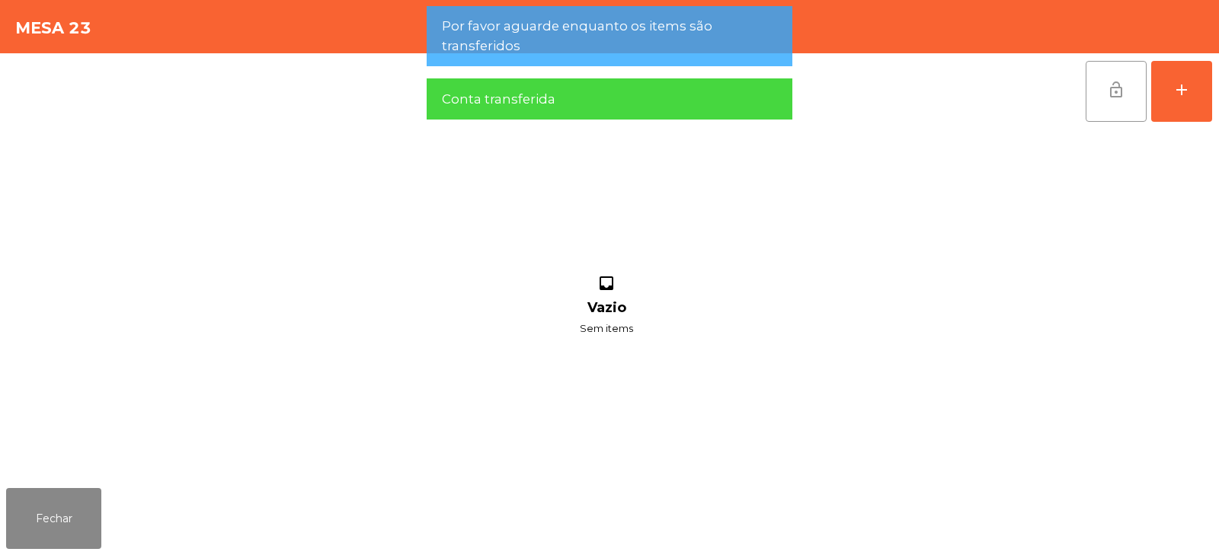
click at [1119, 95] on span "lock_open" at bounding box center [1116, 90] width 18 height 18
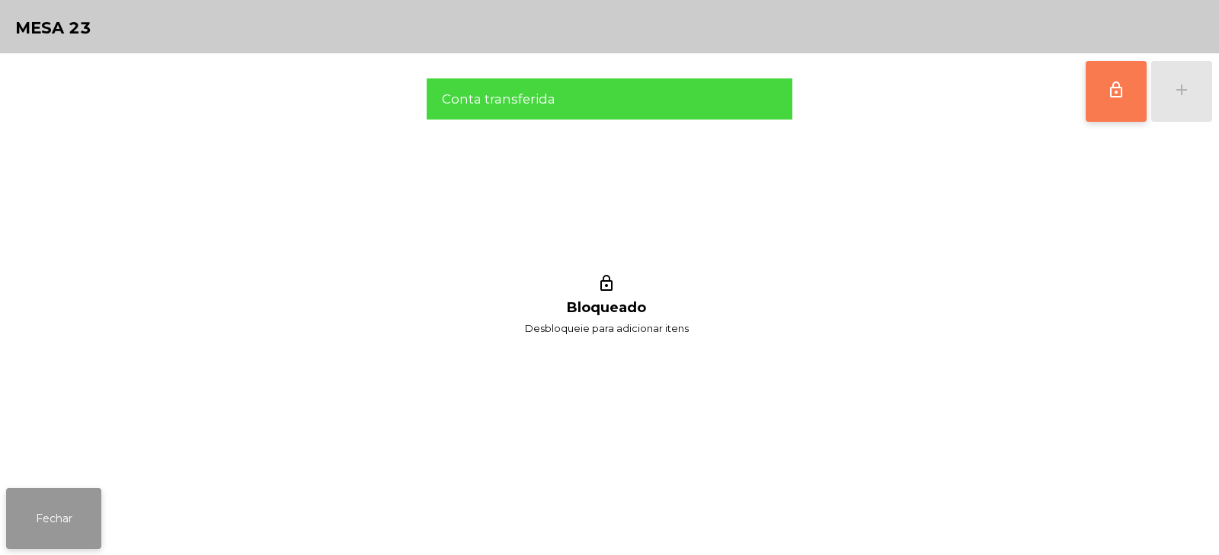
click at [88, 500] on button "Fechar" at bounding box center [53, 518] width 95 height 61
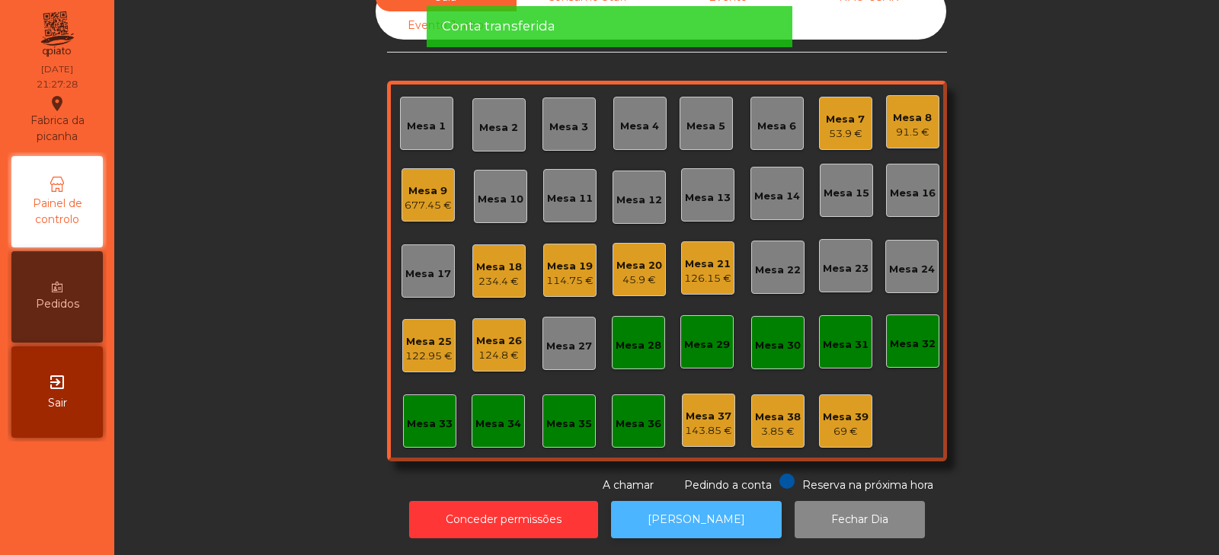
click at [694, 501] on button "[PERSON_NAME]" at bounding box center [696, 519] width 171 height 37
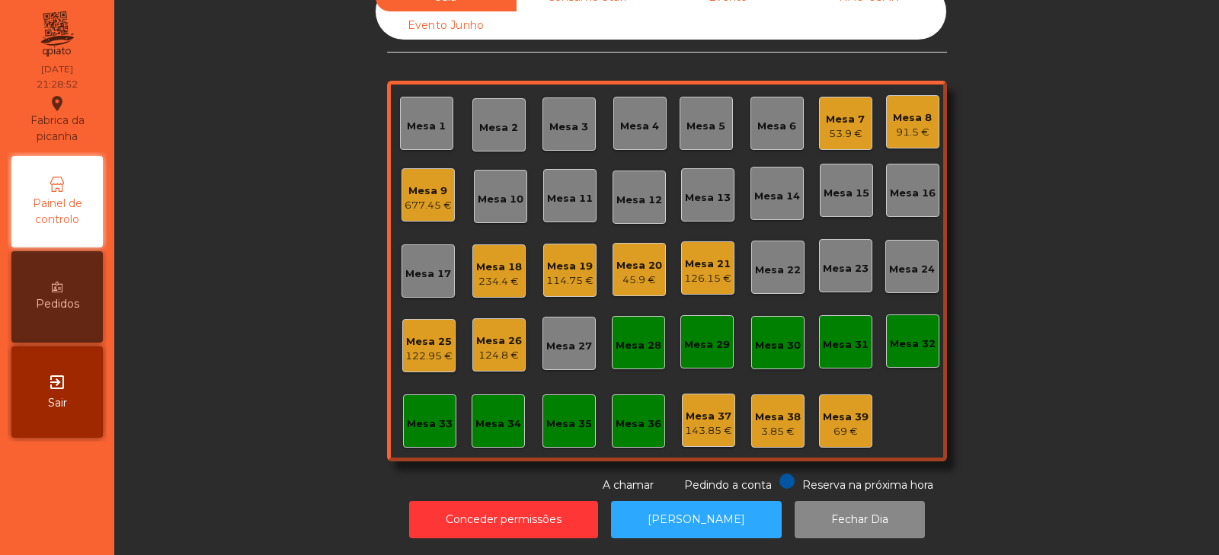
click at [842, 112] on div "Mesa 7" at bounding box center [845, 119] width 39 height 15
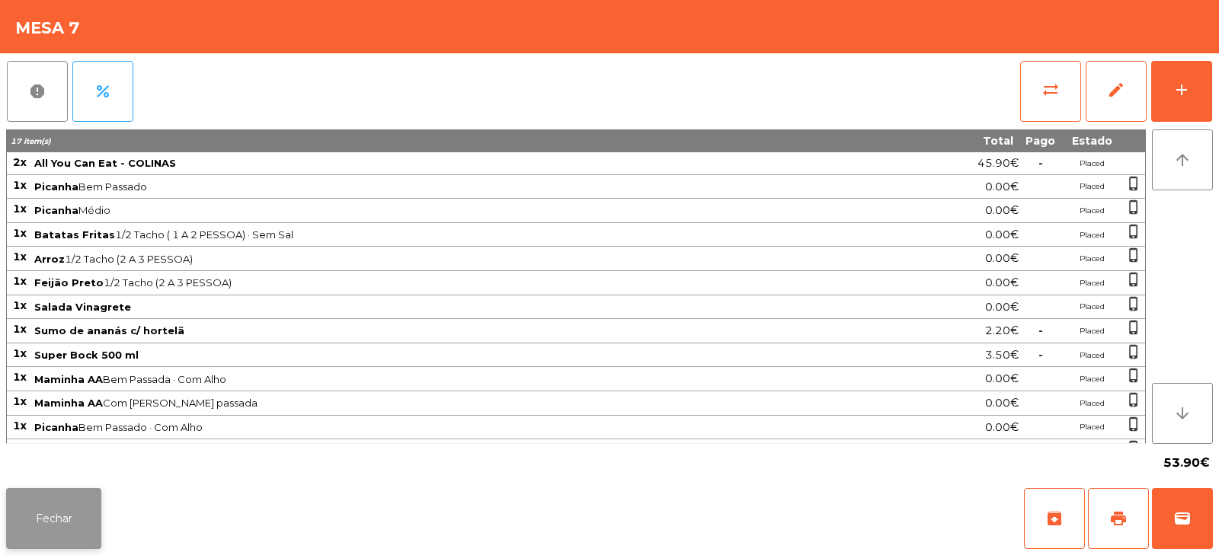
click at [71, 541] on button "Fechar" at bounding box center [53, 518] width 95 height 61
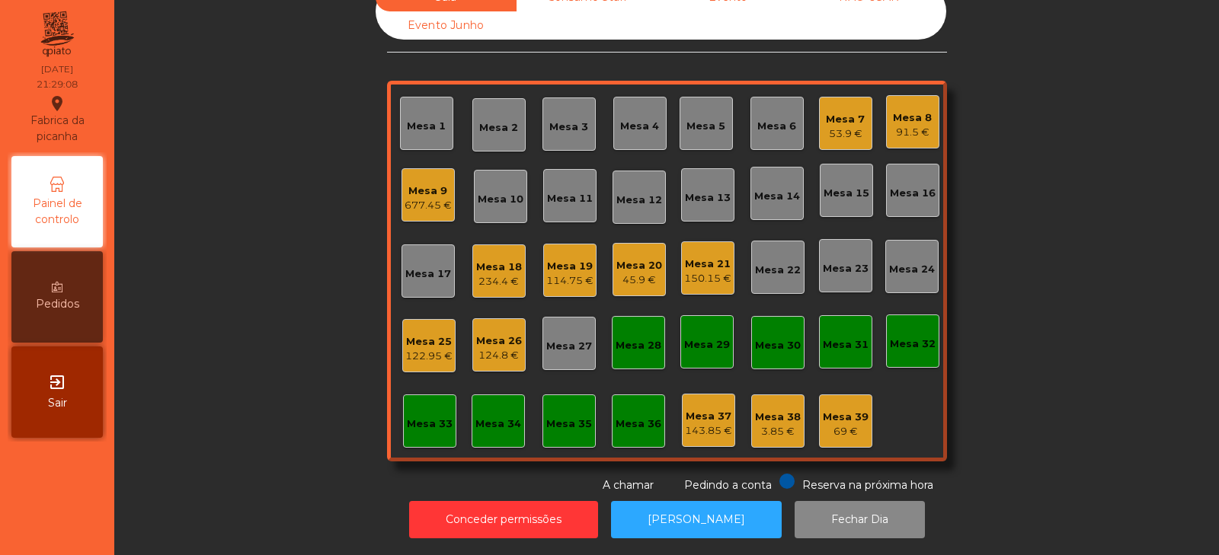
click at [509, 121] on div "Mesa 2" at bounding box center [498, 127] width 39 height 15
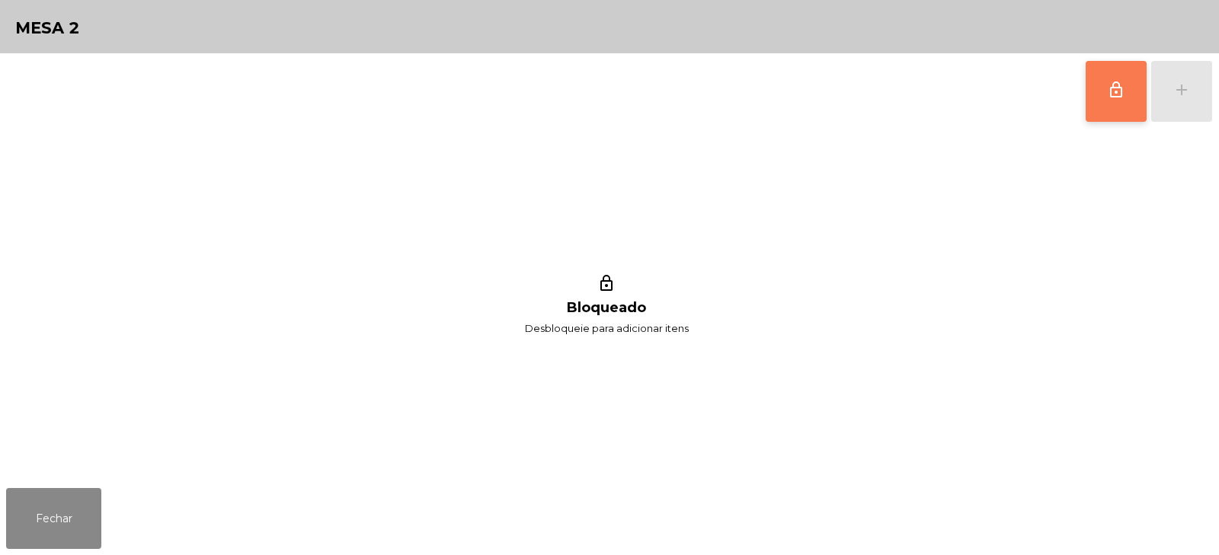
click at [1120, 97] on span "lock_outline" at bounding box center [1116, 90] width 18 height 18
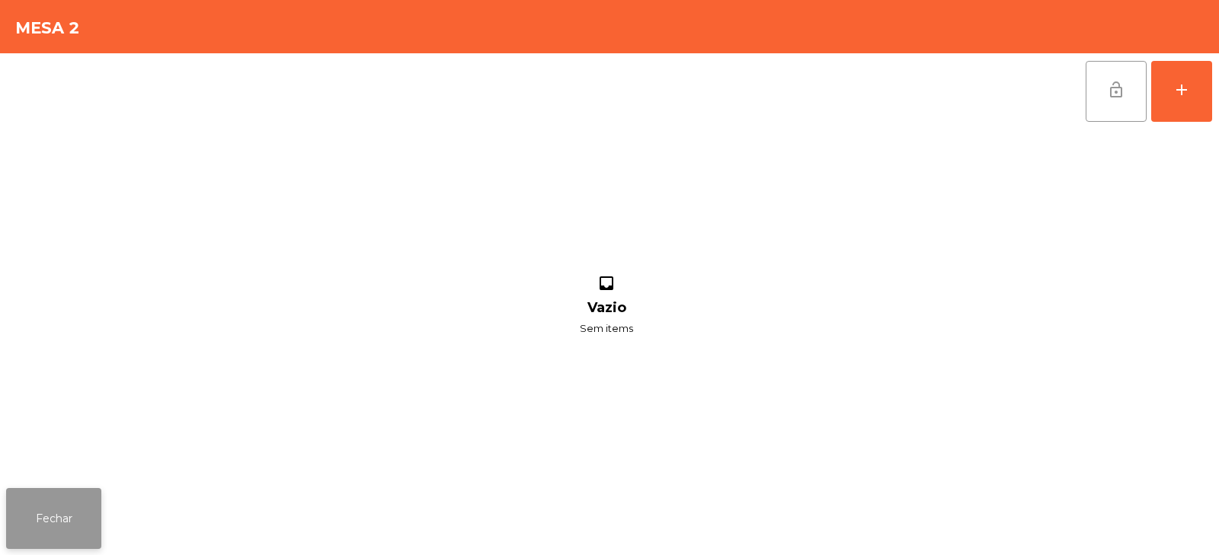
click at [62, 505] on button "Fechar" at bounding box center [53, 518] width 95 height 61
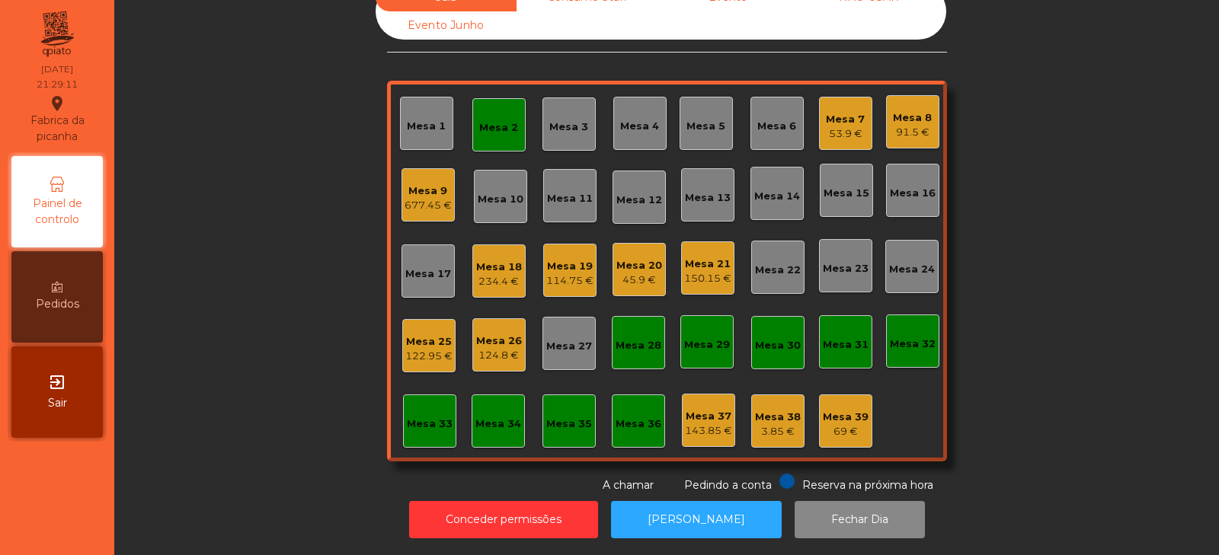
click at [636, 261] on div "Mesa 20" at bounding box center [639, 265] width 46 height 15
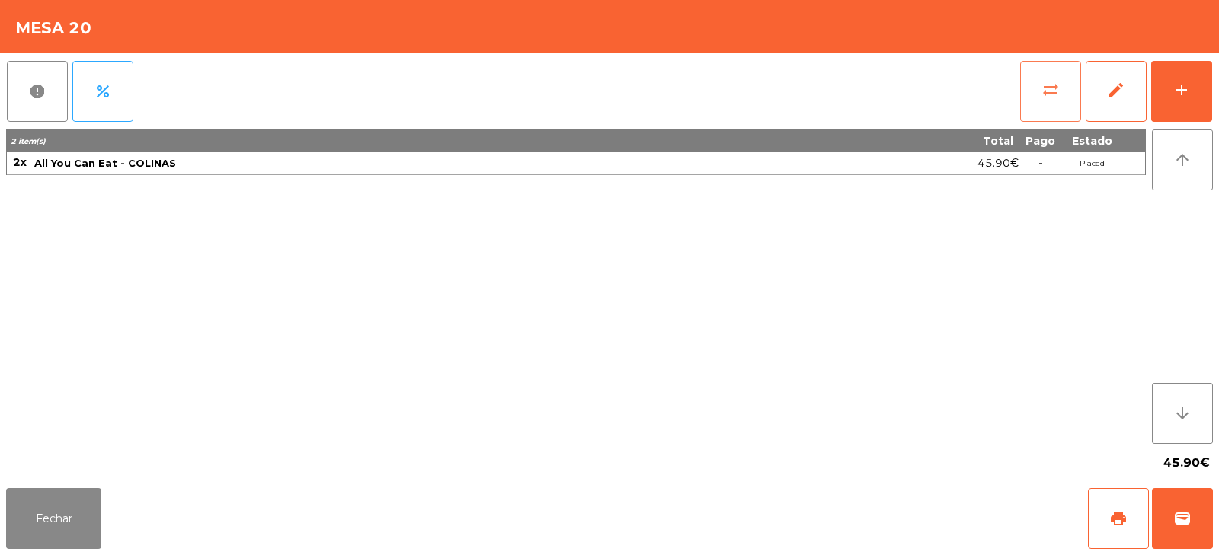
click at [1046, 92] on span "sync_alt" at bounding box center [1050, 90] width 18 height 18
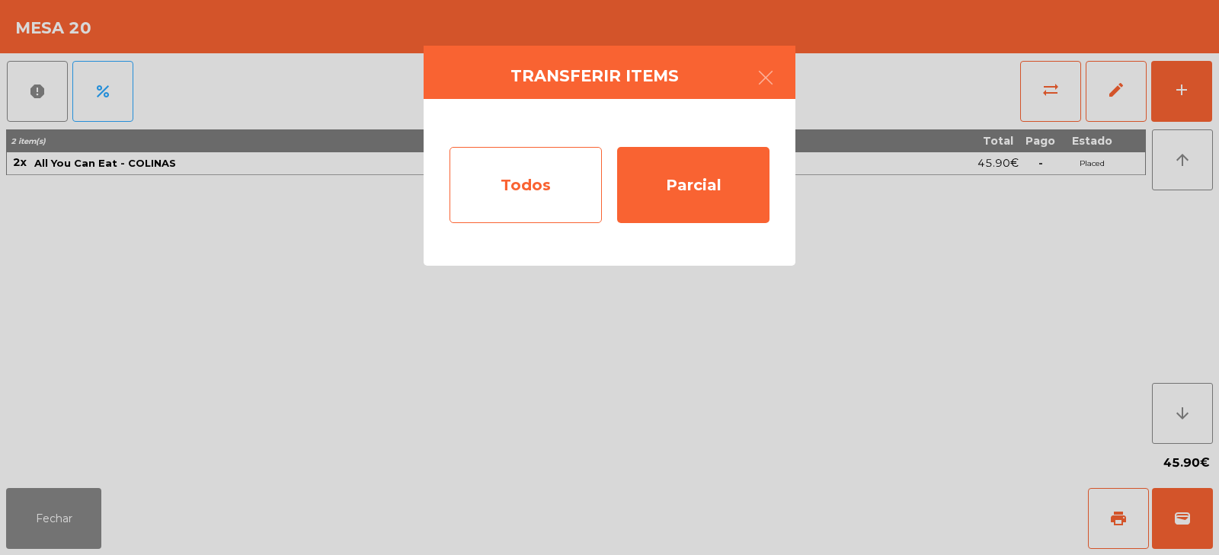
click at [545, 188] on div "Todos" at bounding box center [525, 185] width 152 height 76
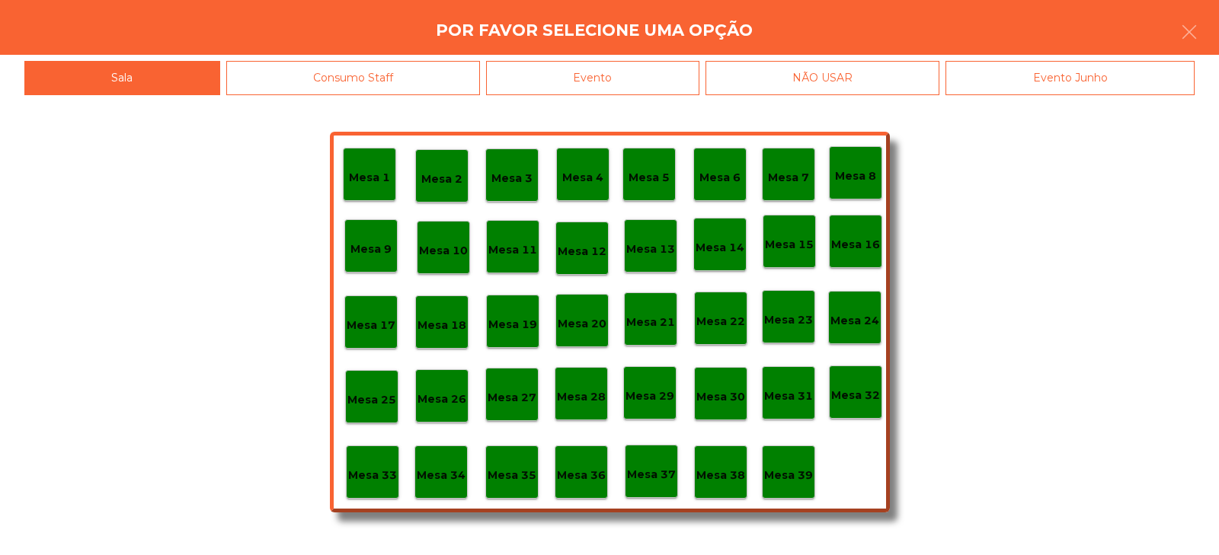
click at [443, 179] on p "Mesa 2" at bounding box center [441, 180] width 41 height 18
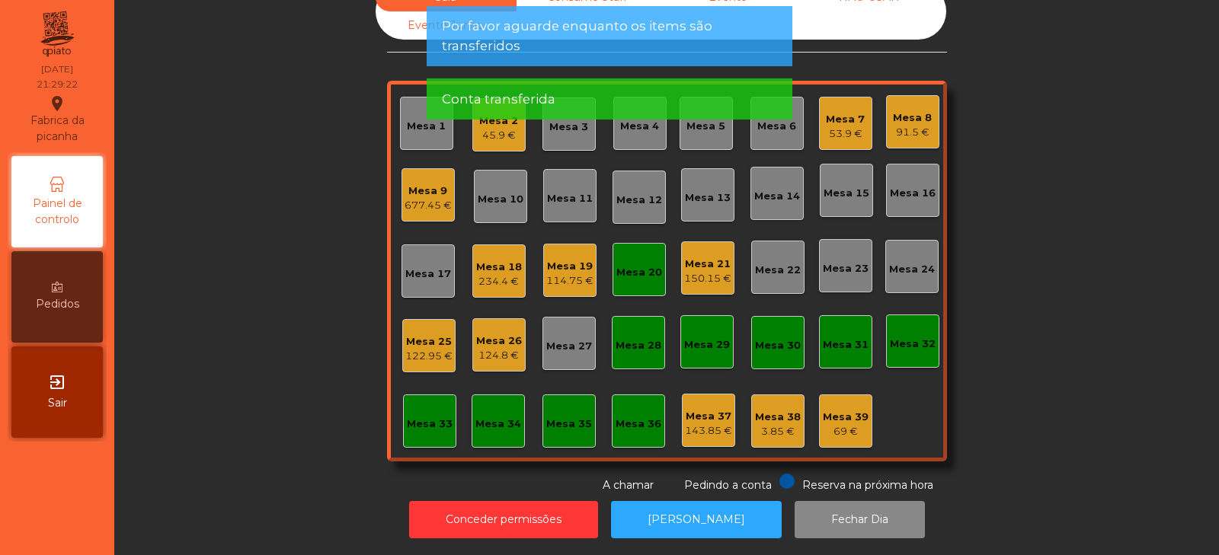
click at [495, 129] on app-alert "Por favor aguarde enquanto os items são transferidos Conta transferida" at bounding box center [610, 69] width 366 height 126
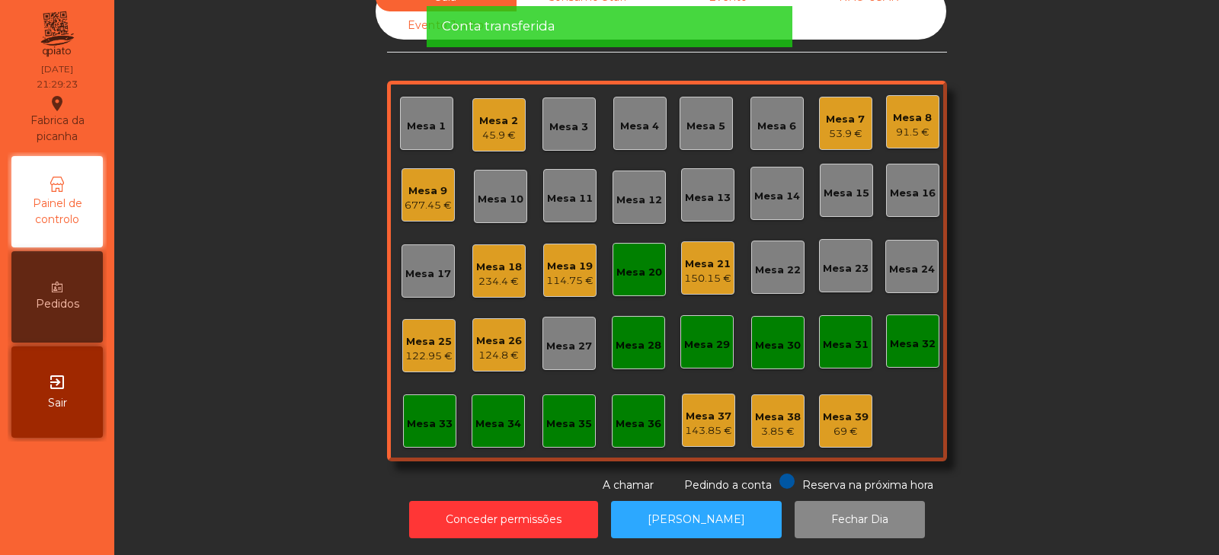
click at [491, 128] on div "45.9 €" at bounding box center [498, 135] width 39 height 15
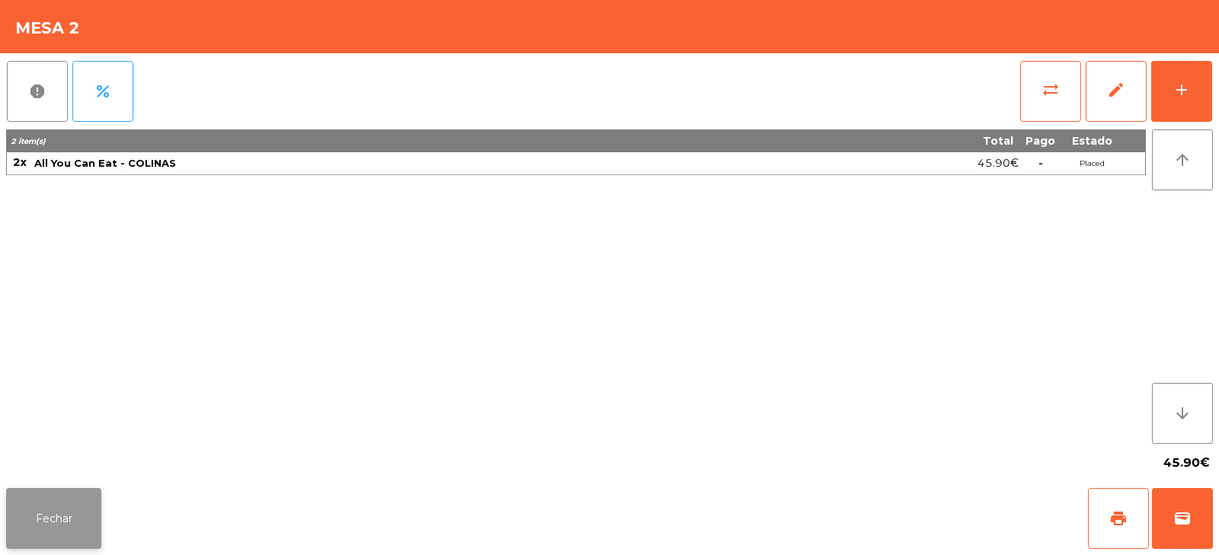
click at [80, 502] on button "Fechar" at bounding box center [53, 518] width 95 height 61
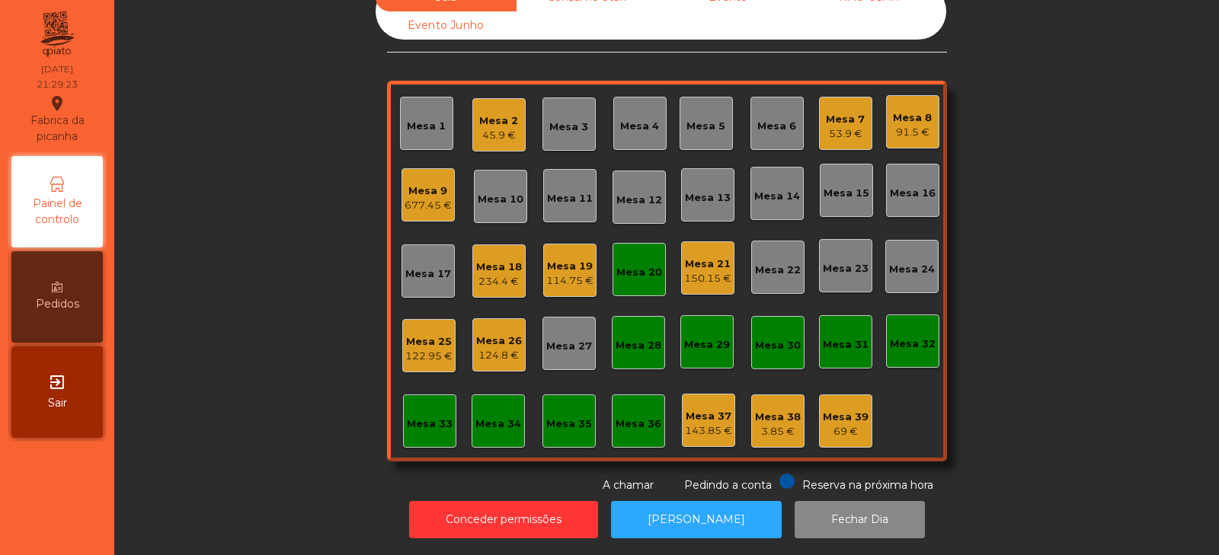
scroll to position [0, 0]
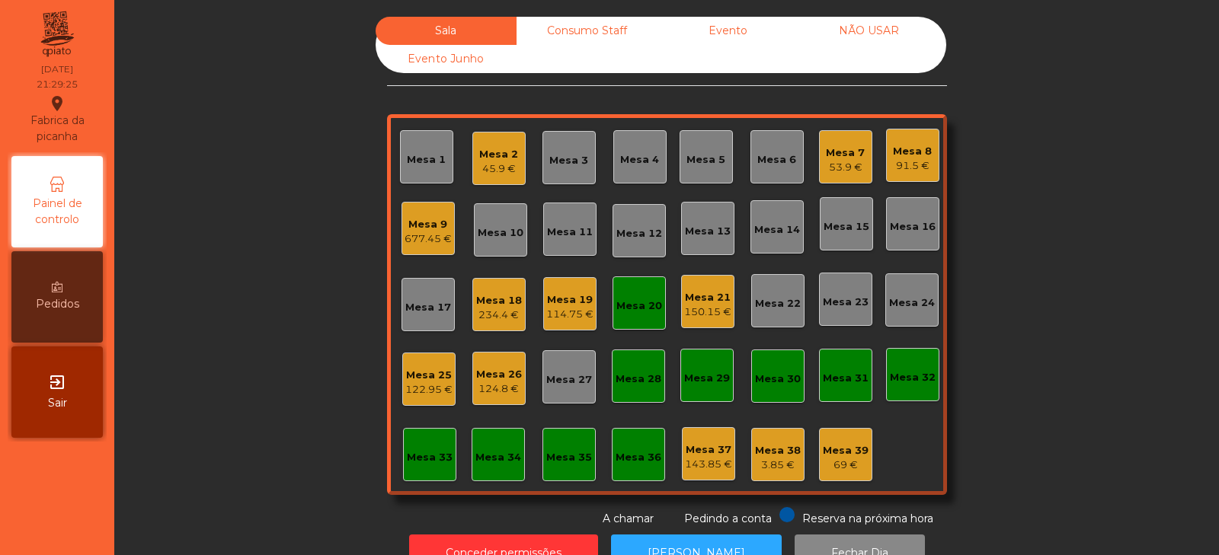
click at [634, 308] on div "Mesa 20" at bounding box center [639, 306] width 46 height 15
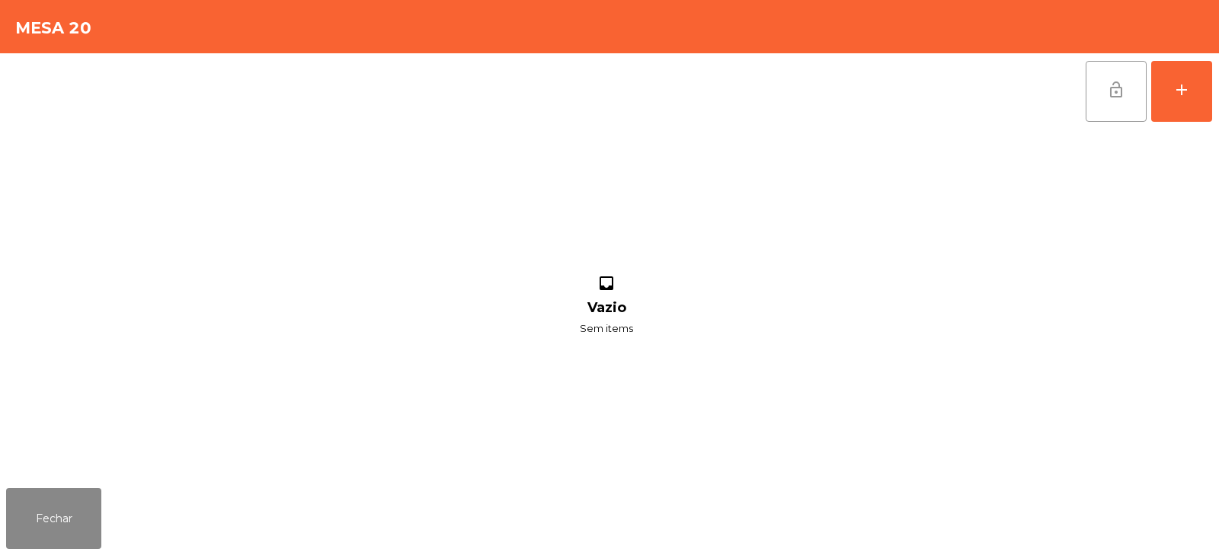
click at [1112, 91] on span "lock_open" at bounding box center [1116, 90] width 18 height 18
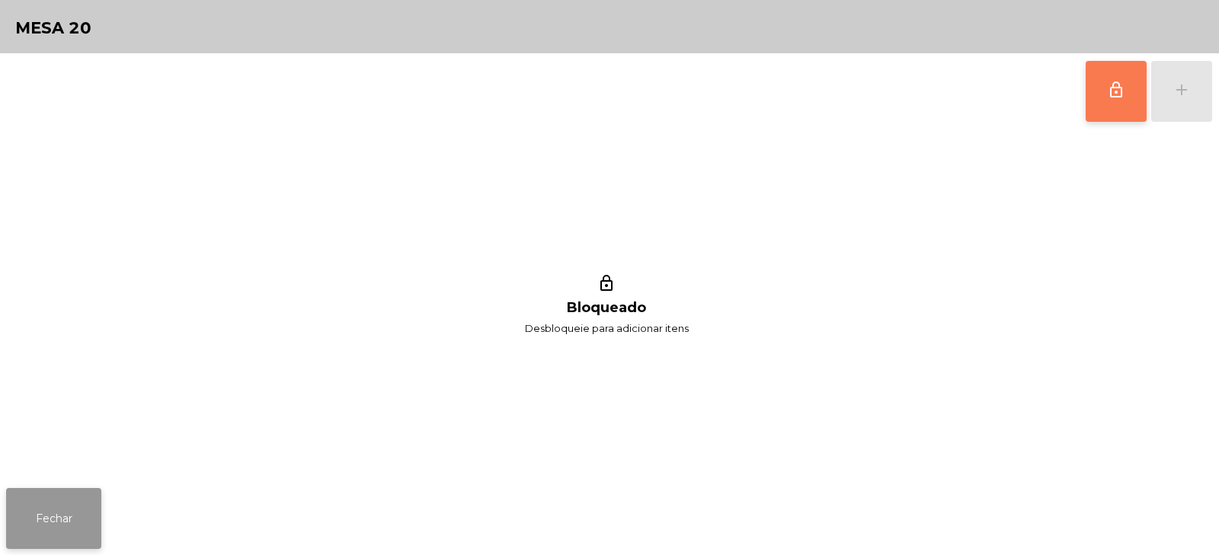
click at [87, 521] on button "Fechar" at bounding box center [53, 518] width 95 height 61
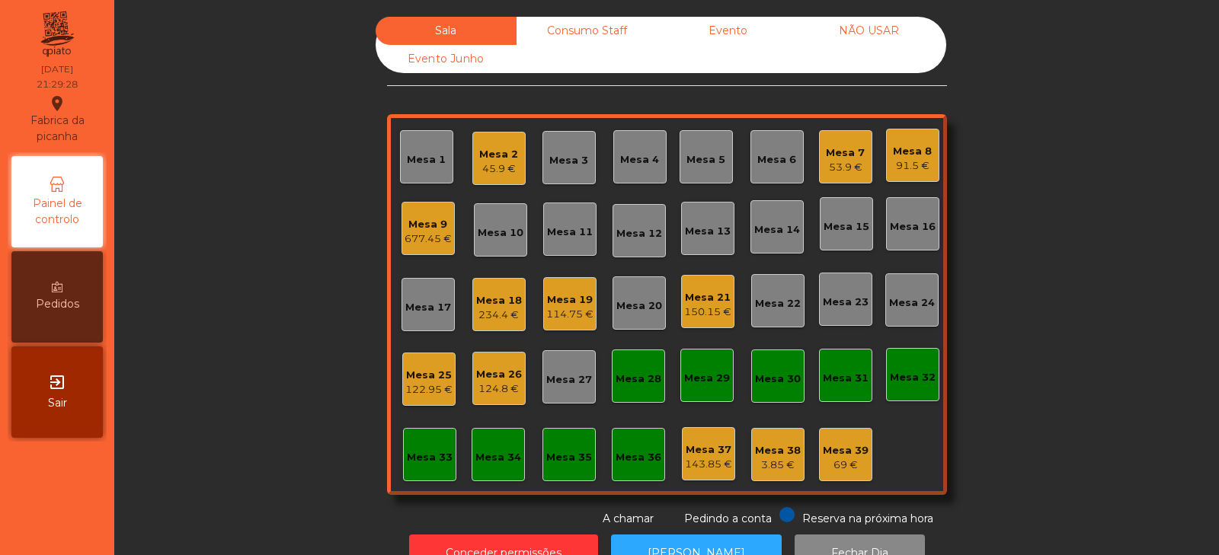
click at [852, 148] on div "Mesa 7" at bounding box center [845, 152] width 39 height 15
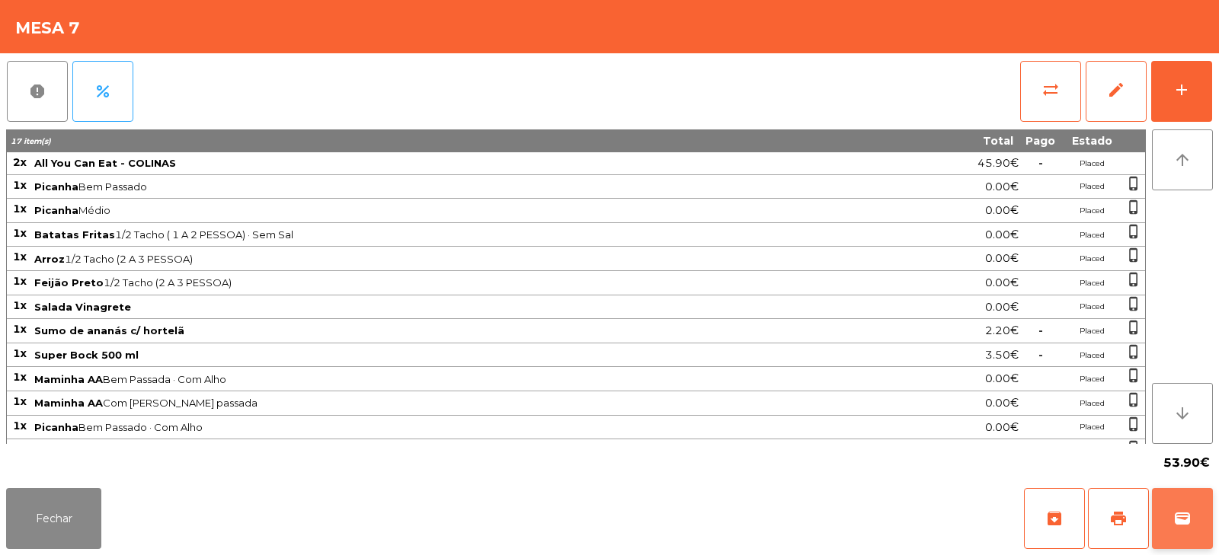
click at [1183, 500] on button "wallet" at bounding box center [1182, 518] width 61 height 61
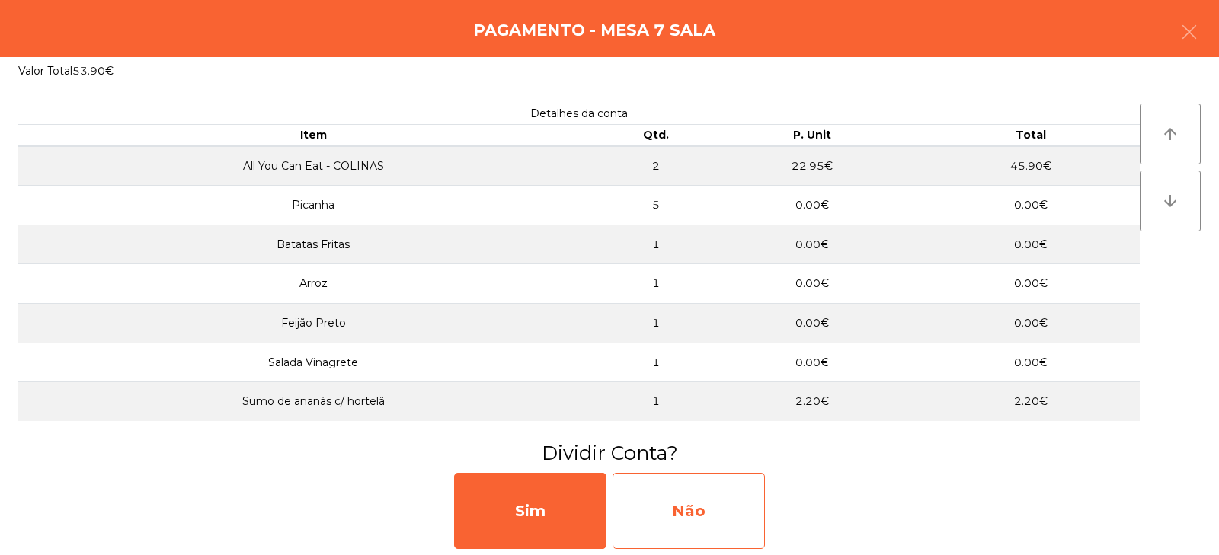
click at [710, 507] on div "Não" at bounding box center [688, 511] width 152 height 76
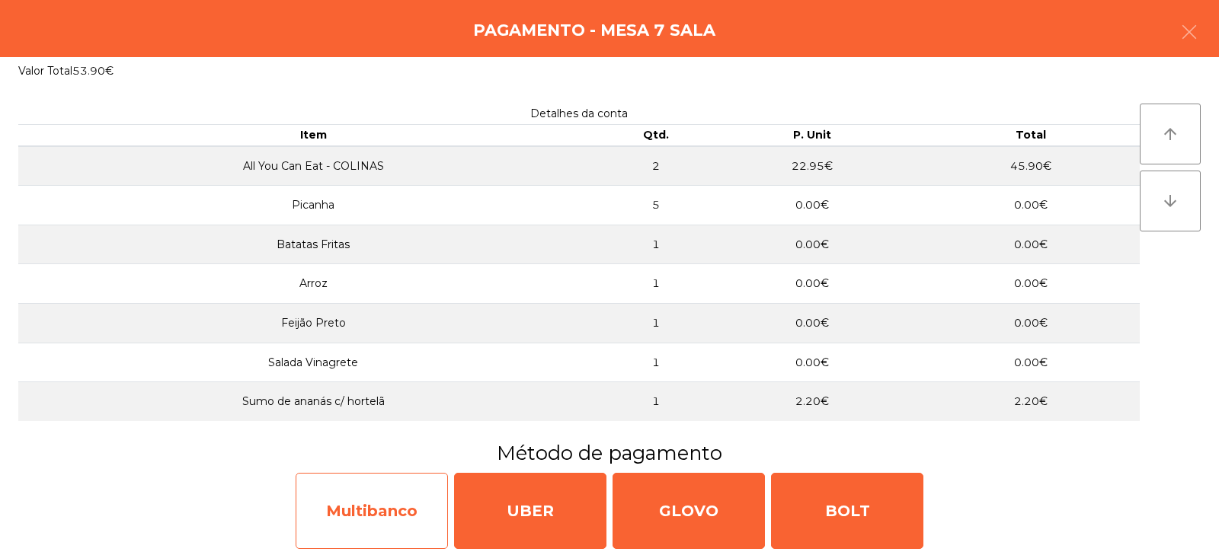
click at [404, 521] on div "Multibanco" at bounding box center [372, 511] width 152 height 76
select select "**"
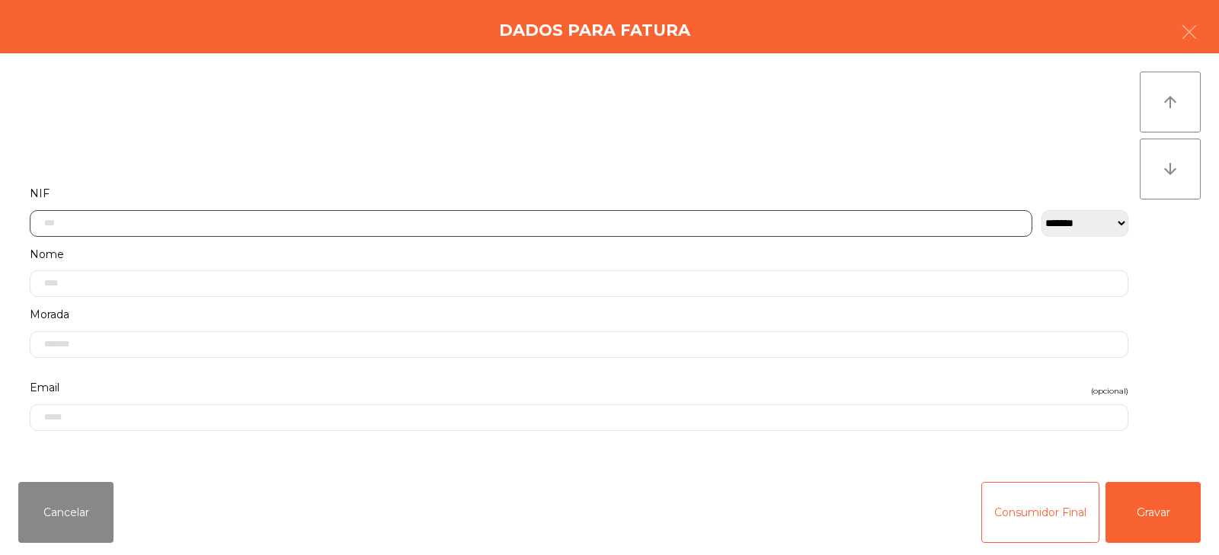
click at [587, 222] on input "text" at bounding box center [531, 223] width 1002 height 27
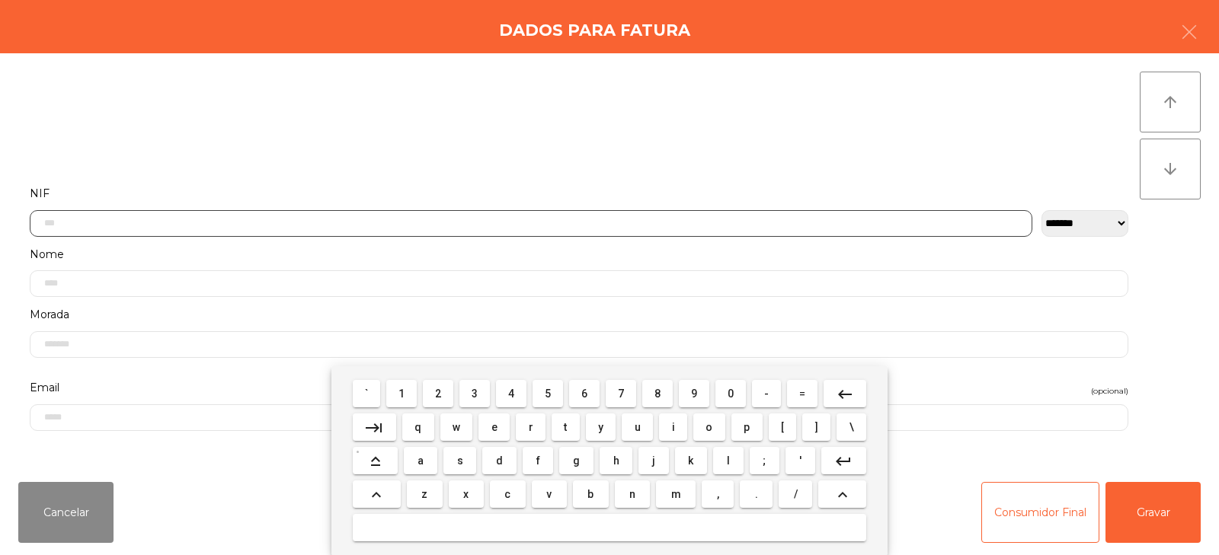
scroll to position [111, 0]
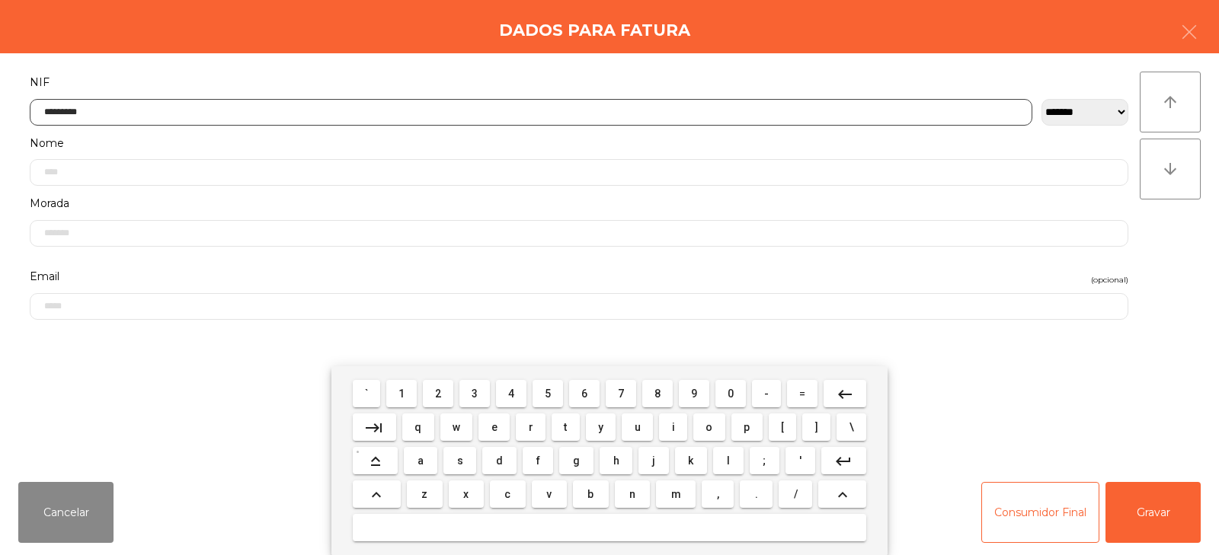
type input "*********"
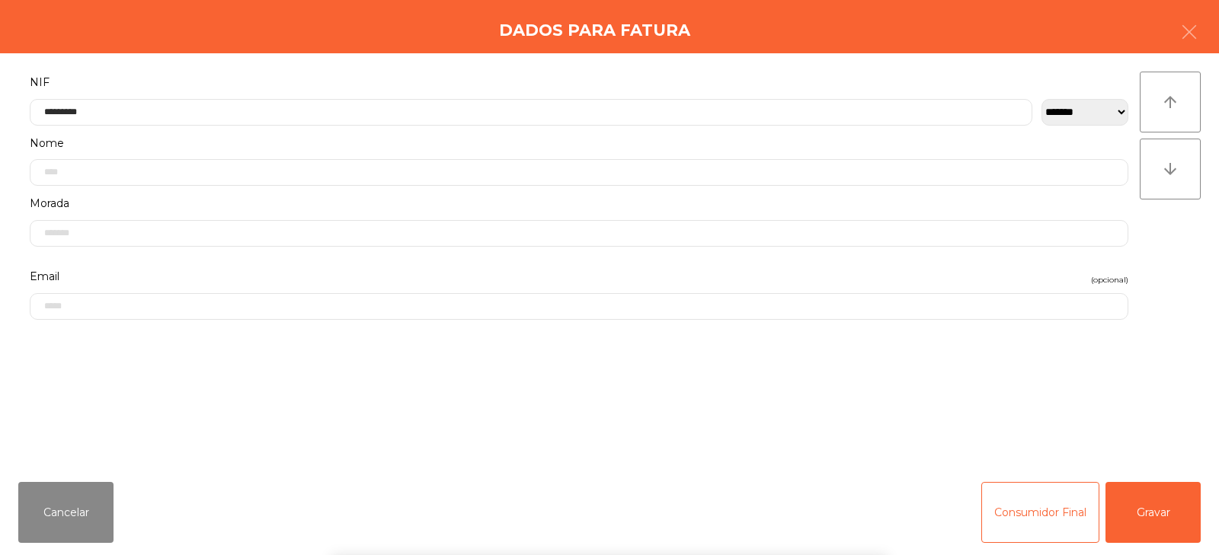
click at [1143, 511] on div "` 1 2 3 4 5 6 7 8 9 0 - = keyboard_backspace keyboard_tab q w e r t y u i o p […" at bounding box center [609, 460] width 1219 height 189
click at [1150, 509] on button "Gravar" at bounding box center [1152, 512] width 95 height 61
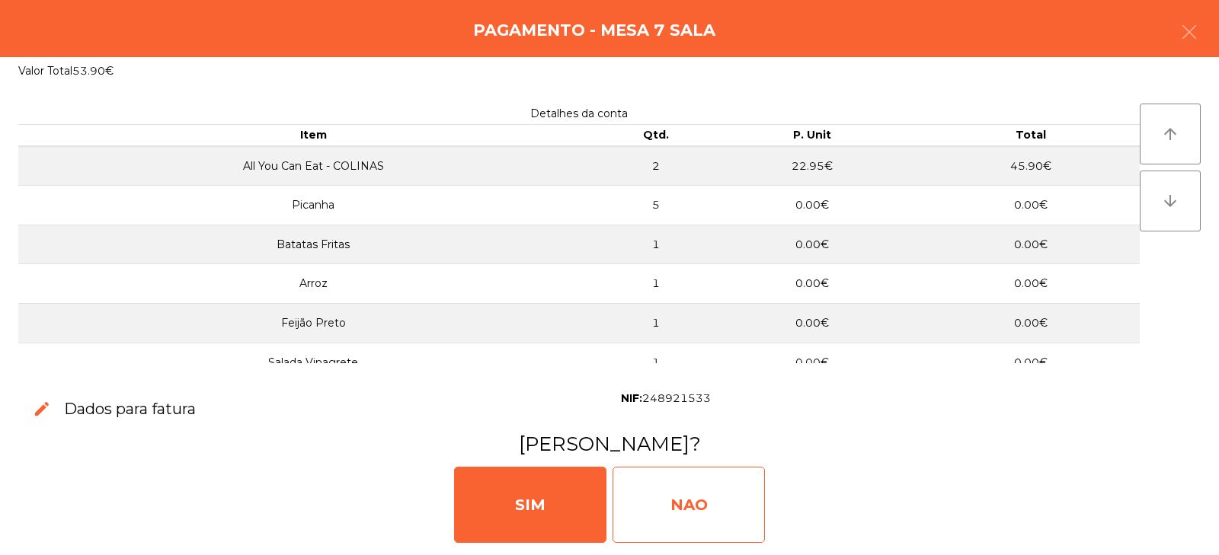
click at [682, 511] on div "NAO" at bounding box center [688, 505] width 152 height 76
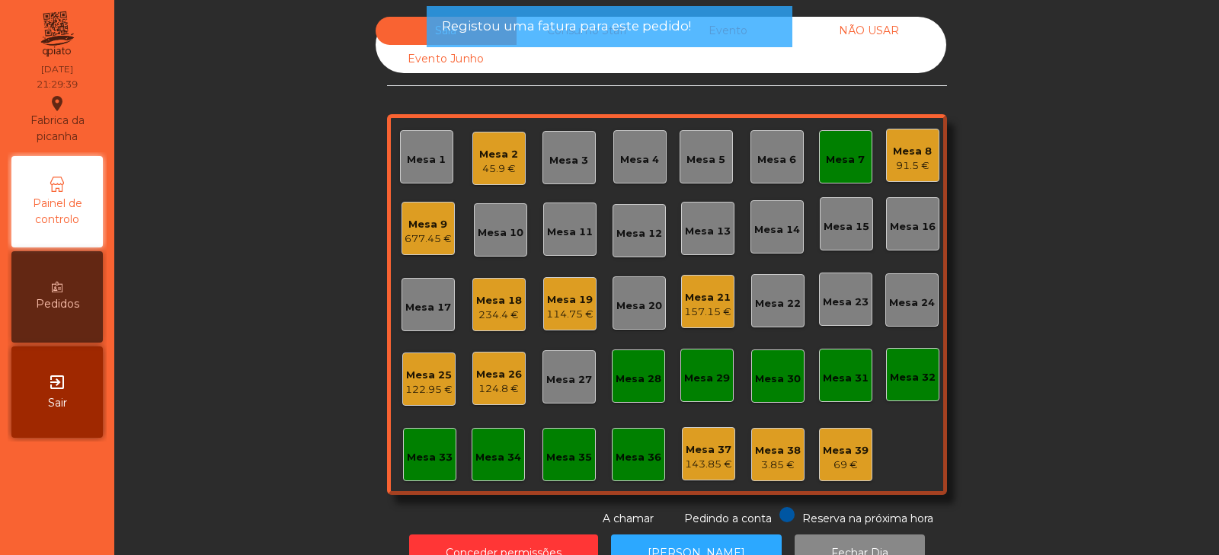
click at [833, 157] on div "Mesa 7" at bounding box center [845, 159] width 39 height 15
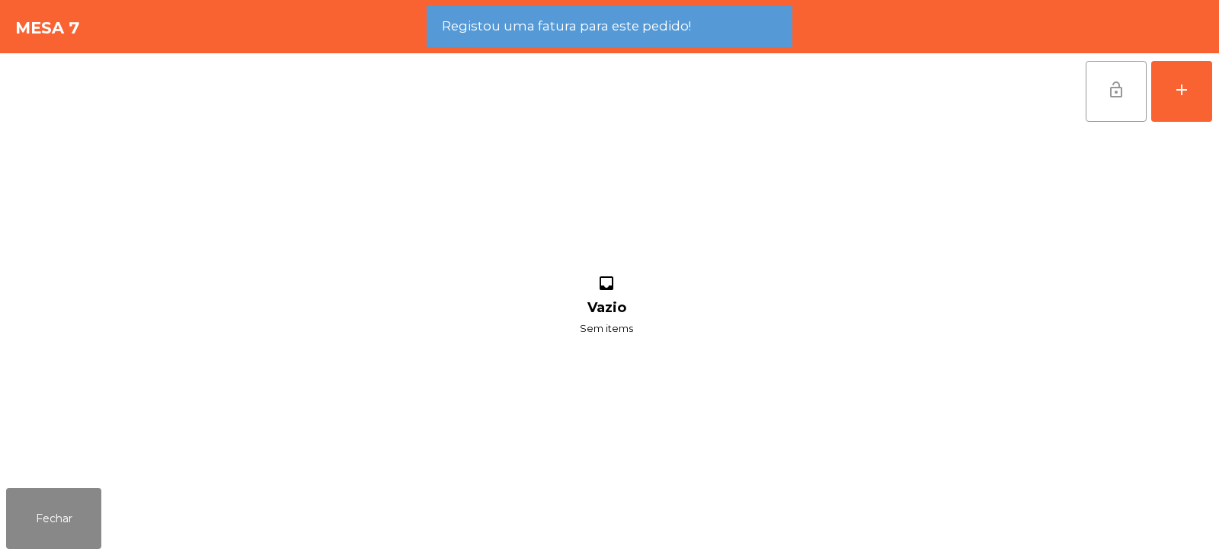
click at [1113, 81] on span "lock_open" at bounding box center [1116, 90] width 18 height 18
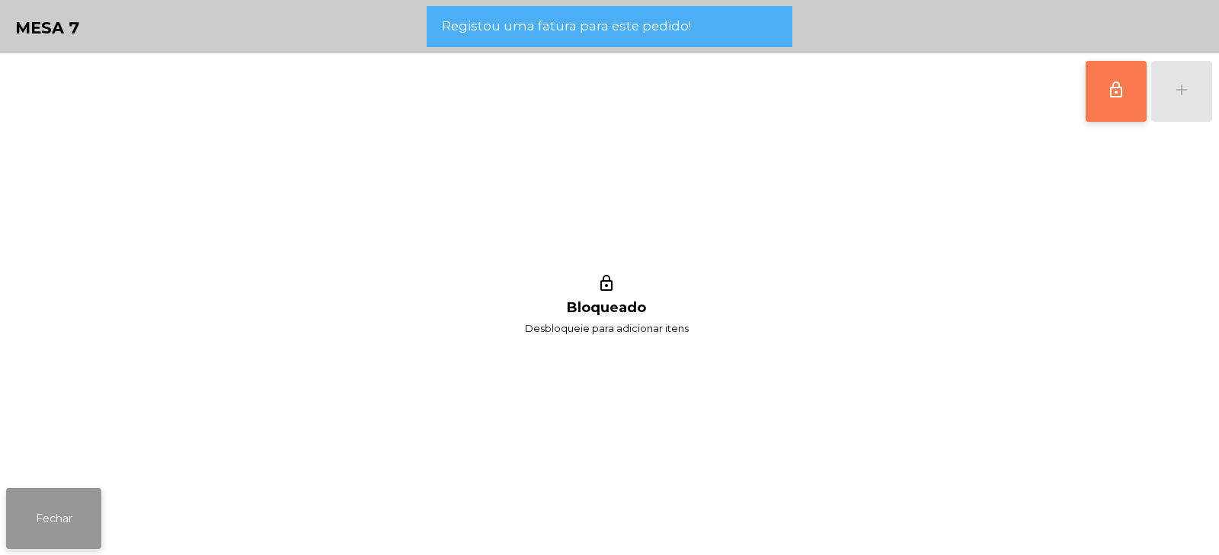
click at [78, 515] on button "Fechar" at bounding box center [53, 518] width 95 height 61
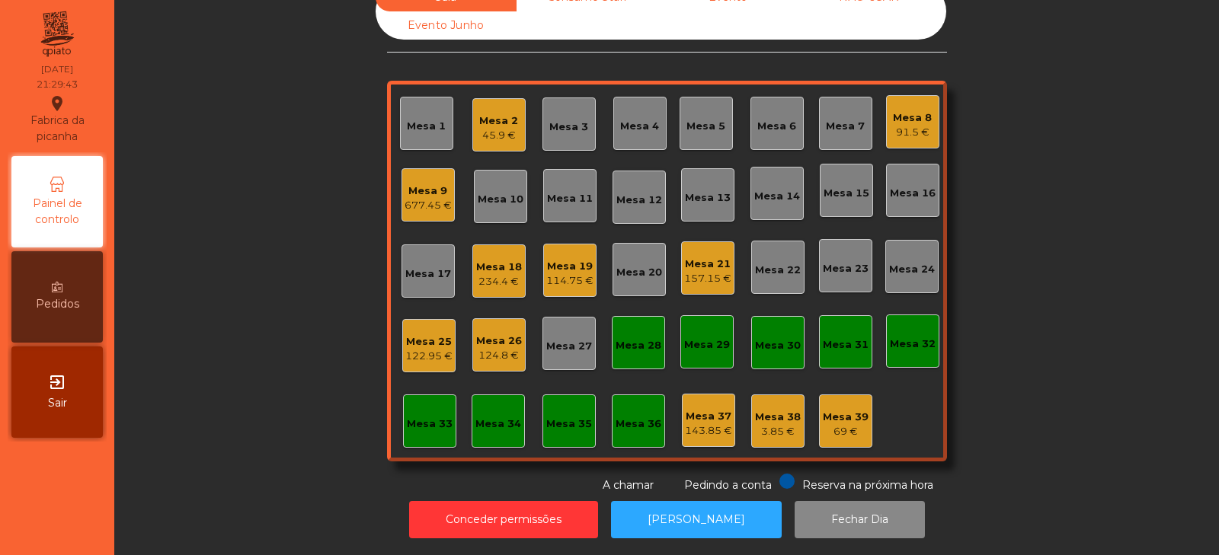
scroll to position [0, 0]
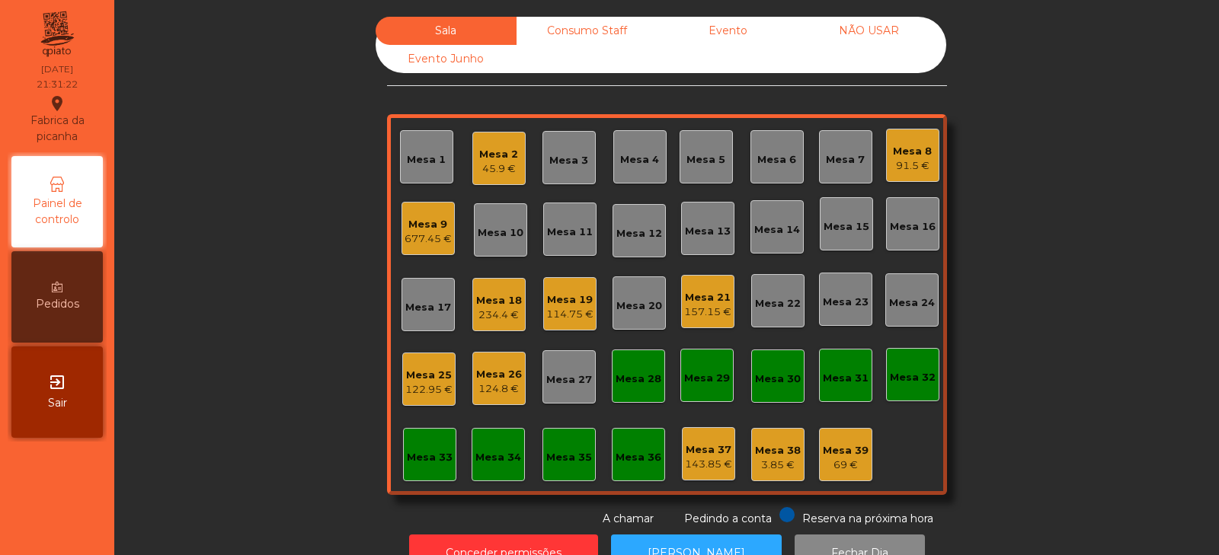
click at [618, 318] on div "Mesa 20" at bounding box center [638, 303] width 53 height 53
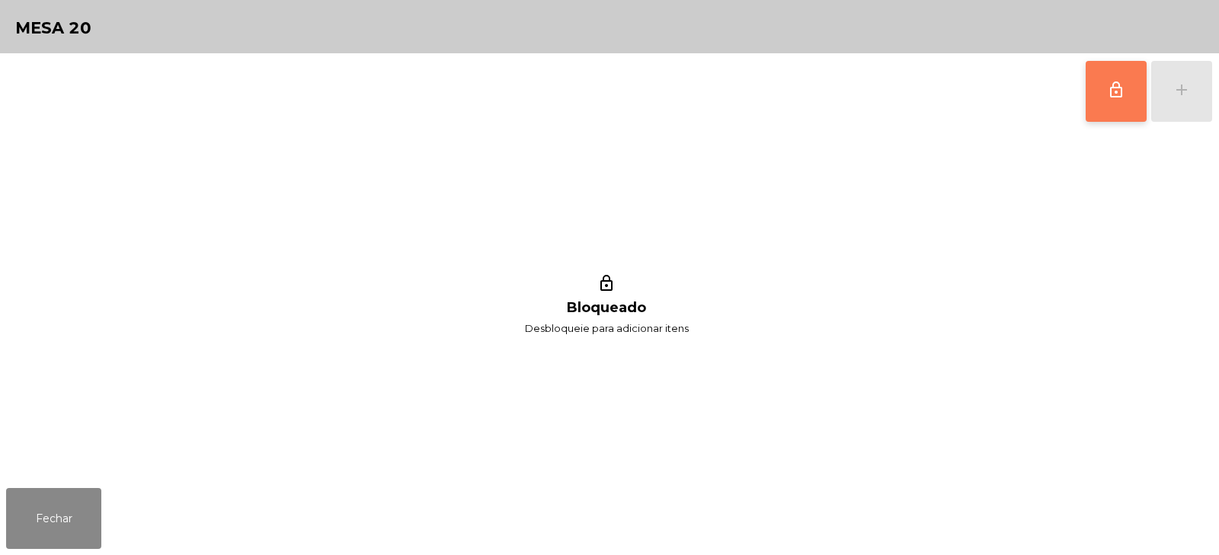
click at [1121, 83] on span "lock_outline" at bounding box center [1116, 90] width 18 height 18
click at [1177, 82] on div "add" at bounding box center [1181, 90] width 18 height 18
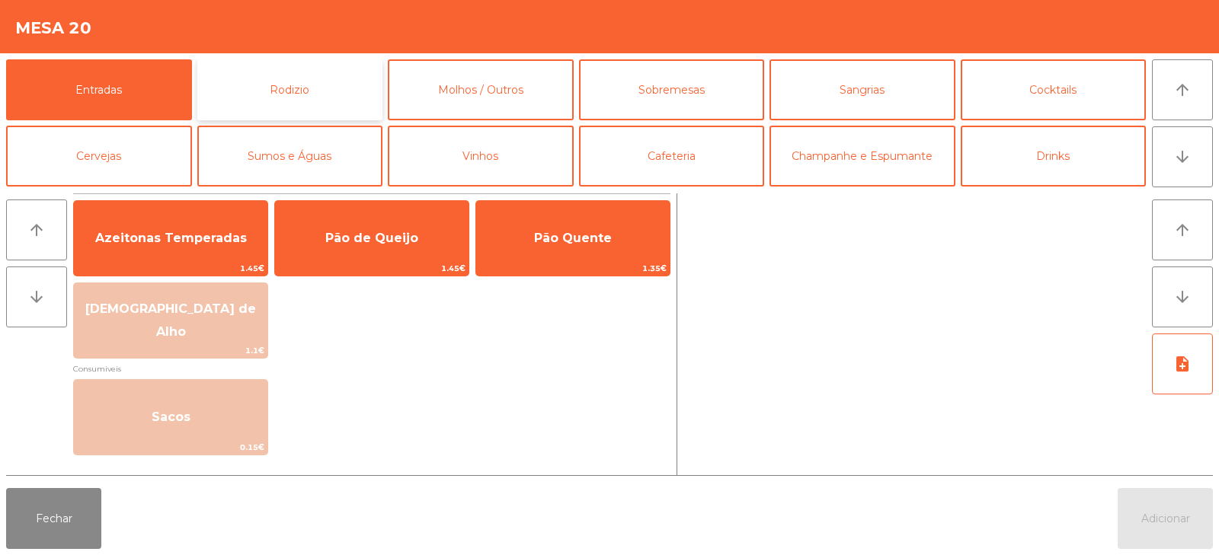
click at [345, 82] on button "Rodizio" at bounding box center [290, 89] width 186 height 61
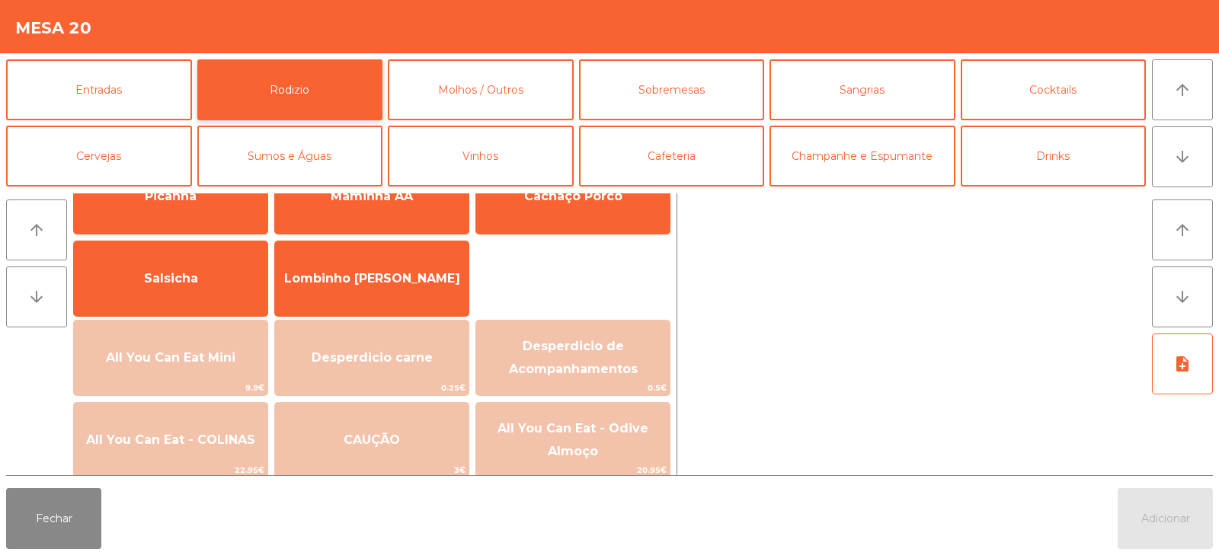
scroll to position [86, 0]
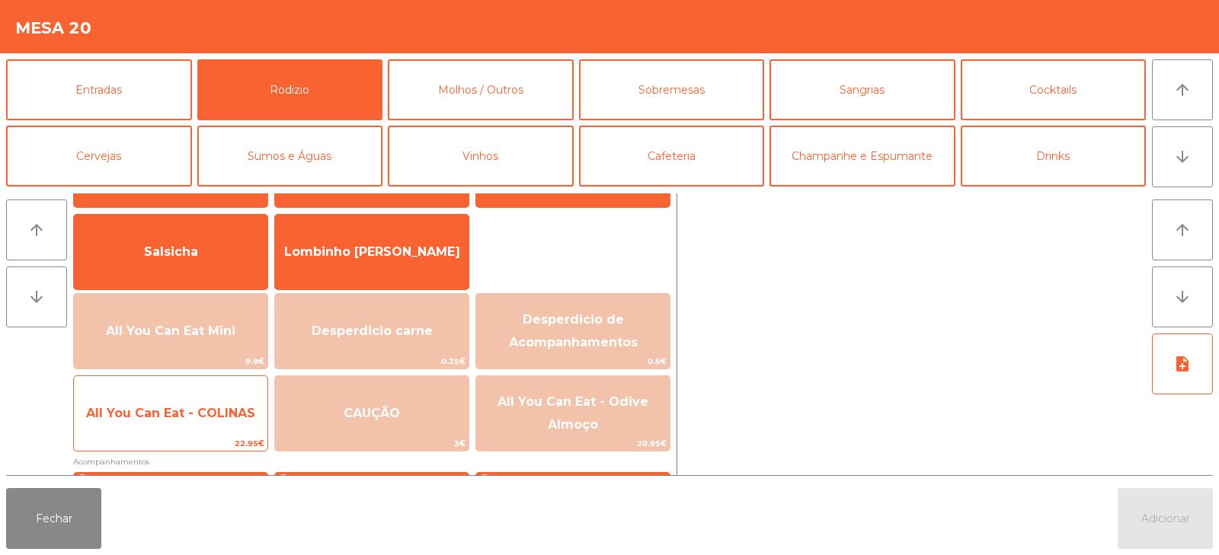
click at [225, 416] on span "All You Can Eat - COLINAS" at bounding box center [170, 413] width 169 height 14
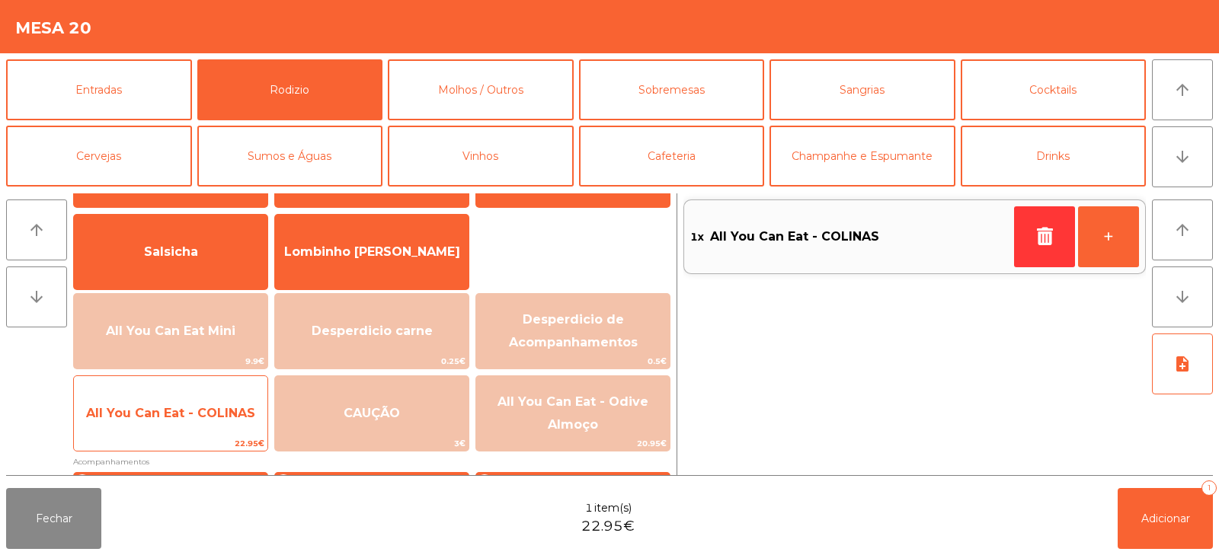
click at [220, 418] on span "All You Can Eat - COLINAS" at bounding box center [170, 413] width 169 height 14
click at [229, 414] on span "All You Can Eat - COLINAS" at bounding box center [170, 413] width 169 height 14
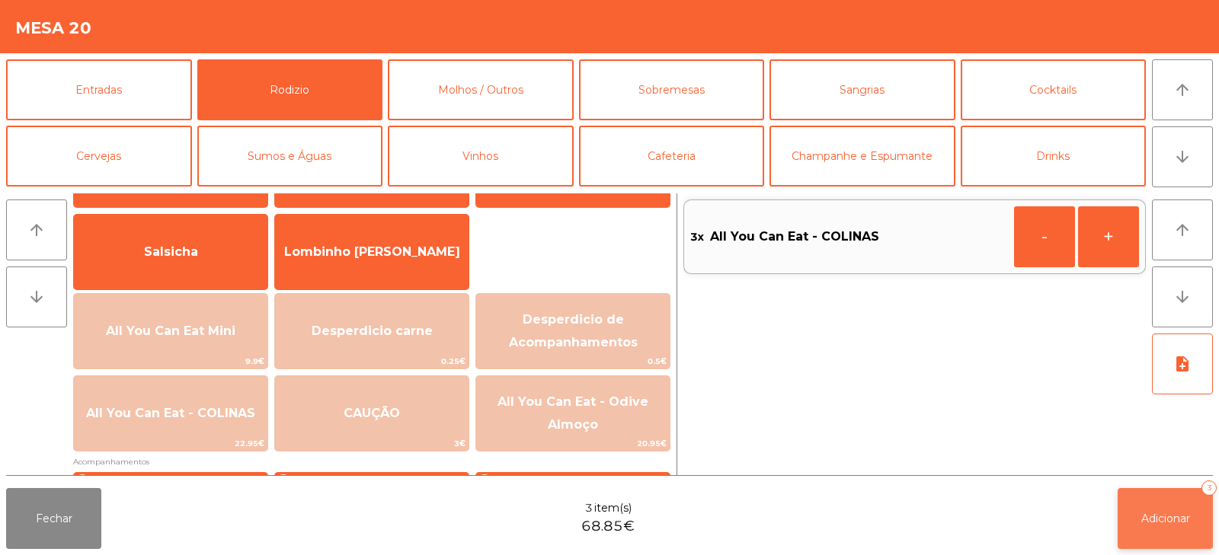
click at [1172, 523] on span "Adicionar" at bounding box center [1165, 519] width 49 height 14
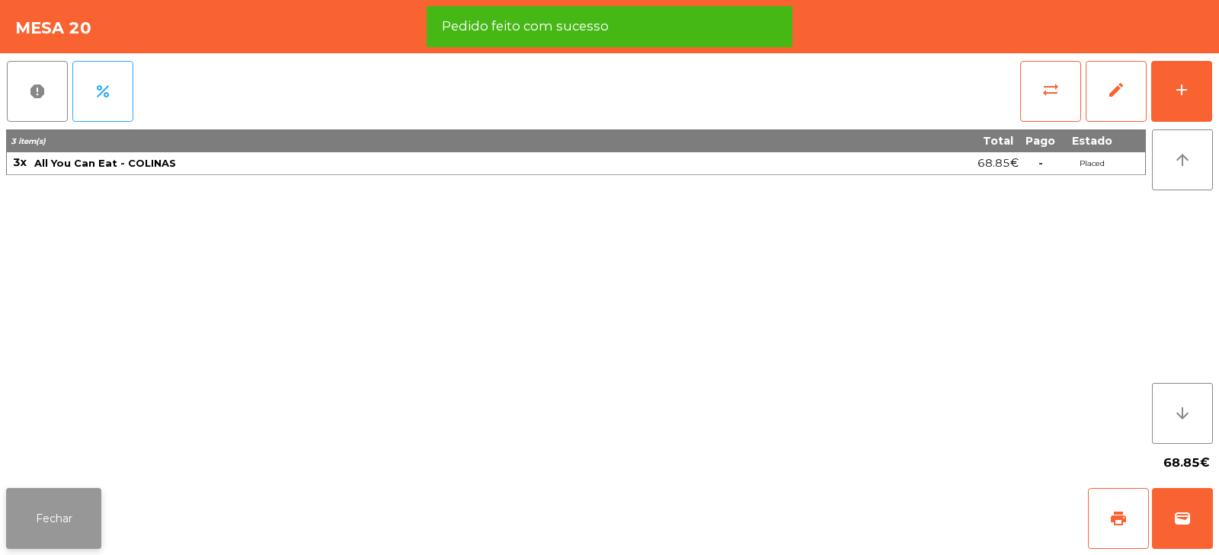
click at [71, 521] on button "Fechar" at bounding box center [53, 518] width 95 height 61
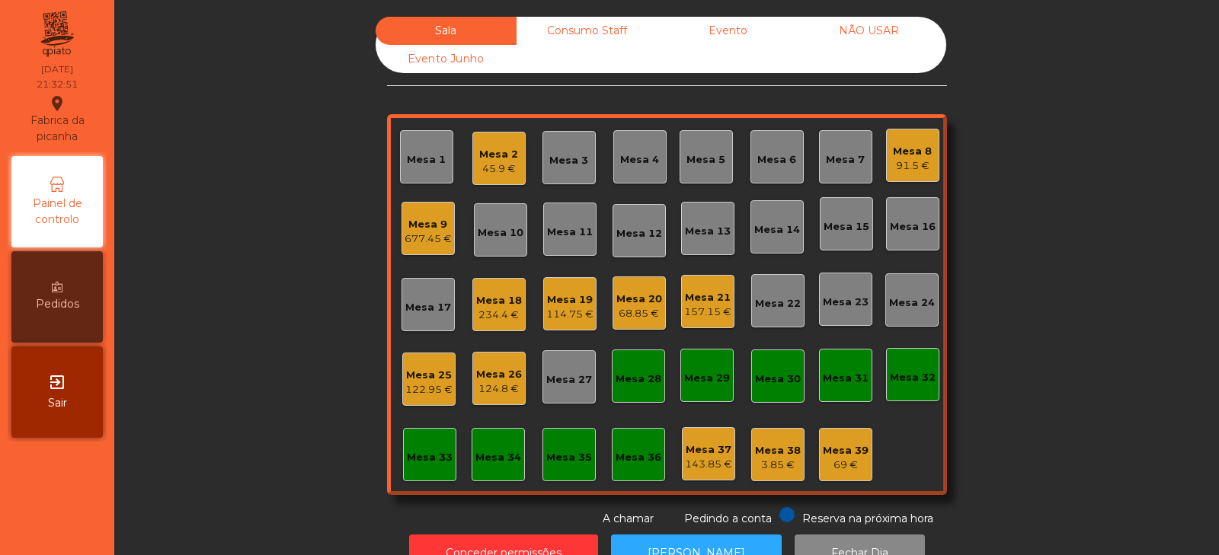
click at [566, 155] on div "Mesa 3" at bounding box center [568, 160] width 39 height 15
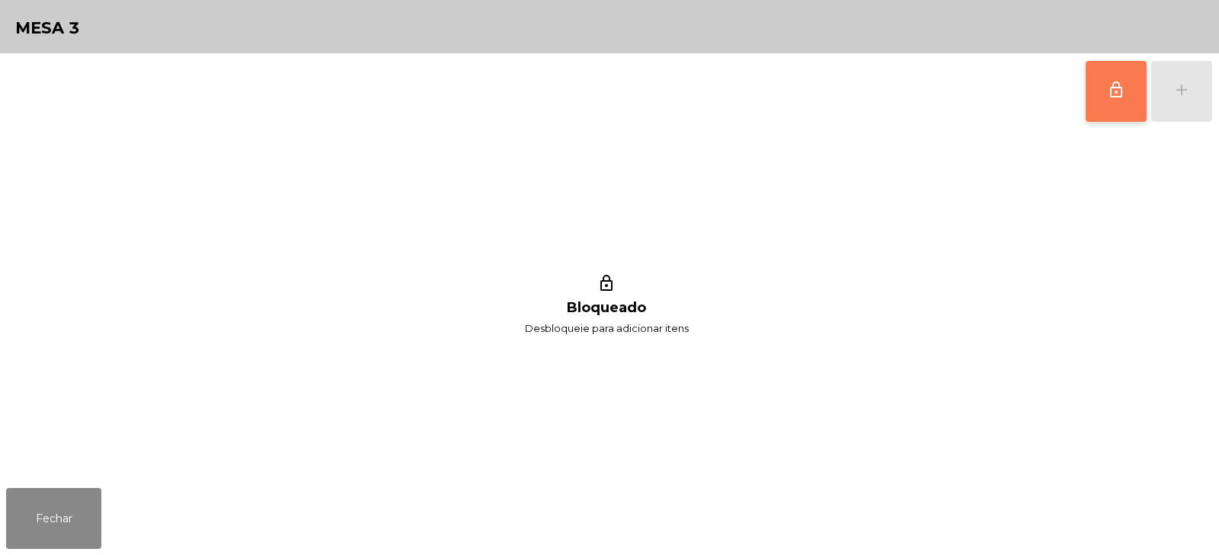
click at [1107, 93] on span "lock_outline" at bounding box center [1116, 90] width 18 height 18
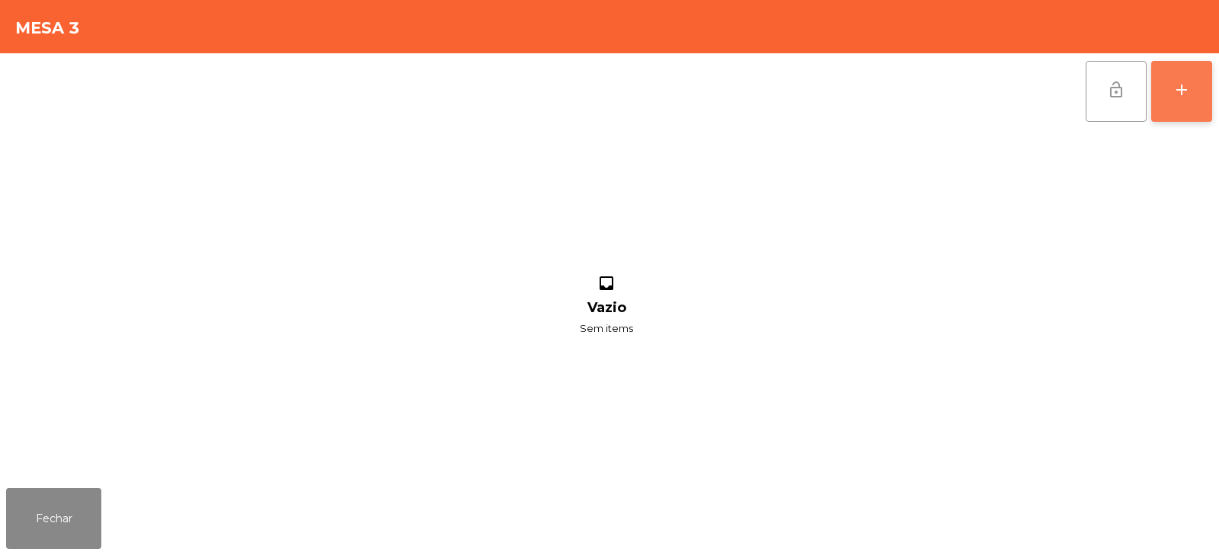
click at [1182, 98] on div "add" at bounding box center [1181, 90] width 18 height 18
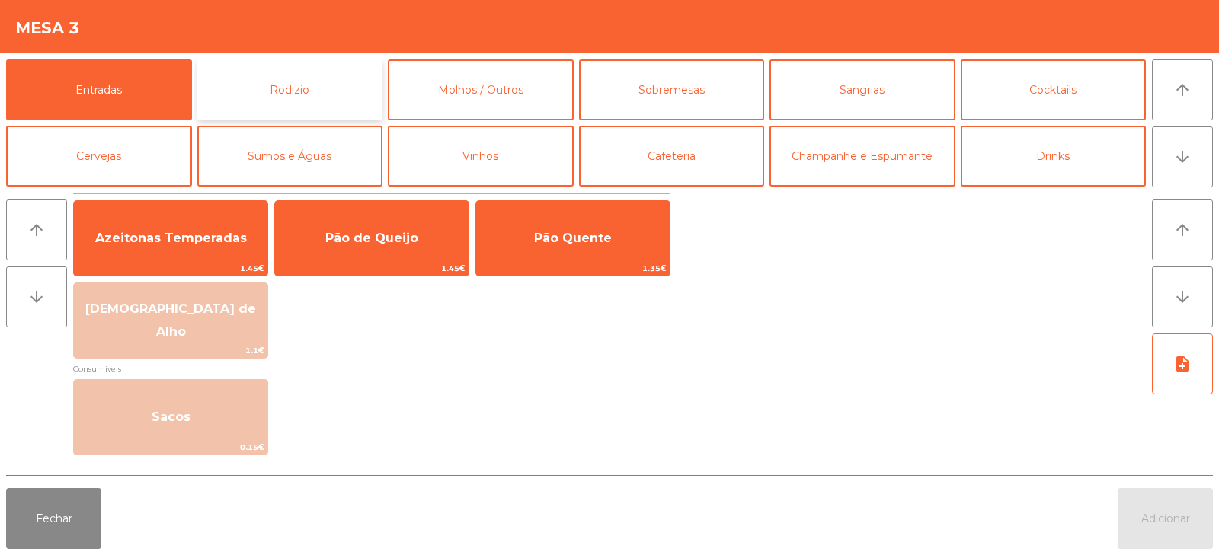
click at [348, 98] on button "Rodizio" at bounding box center [290, 89] width 186 height 61
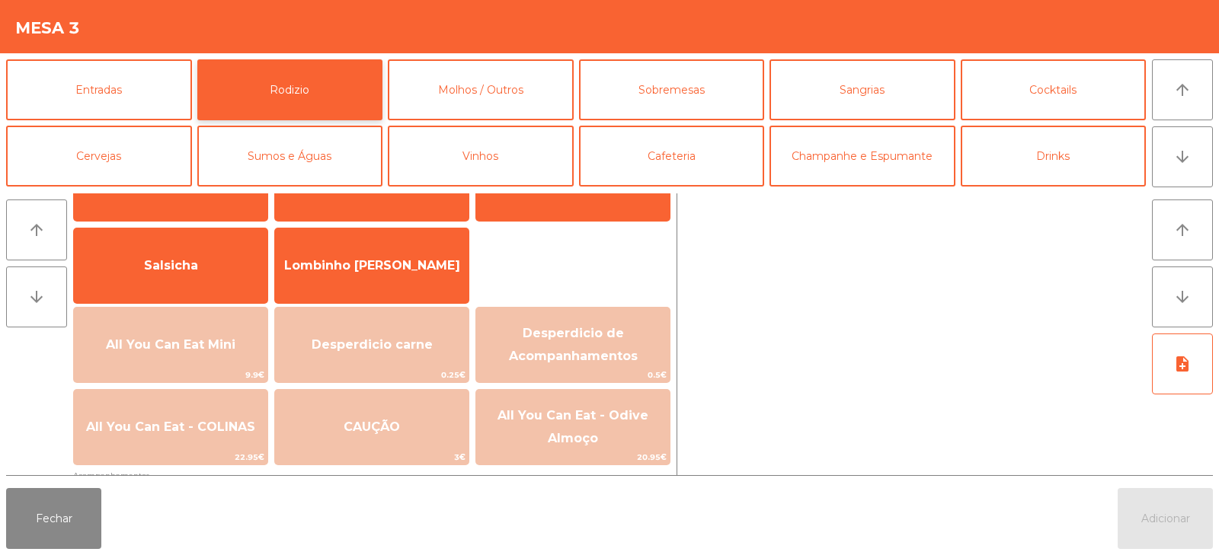
scroll to position [78, 0]
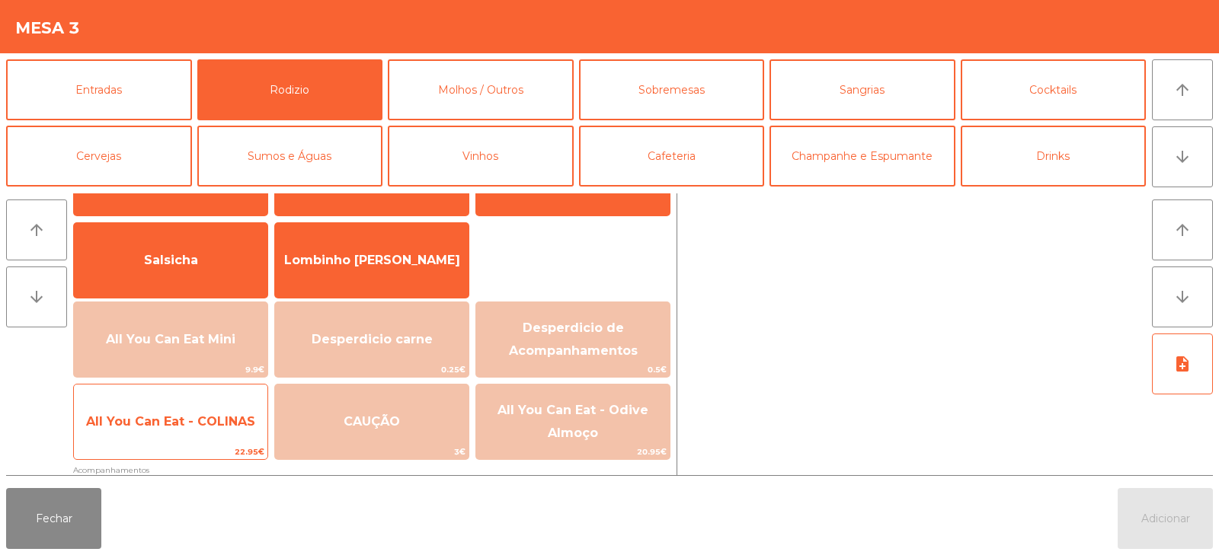
click at [233, 414] on span "All You Can Eat - COLINAS" at bounding box center [170, 421] width 169 height 14
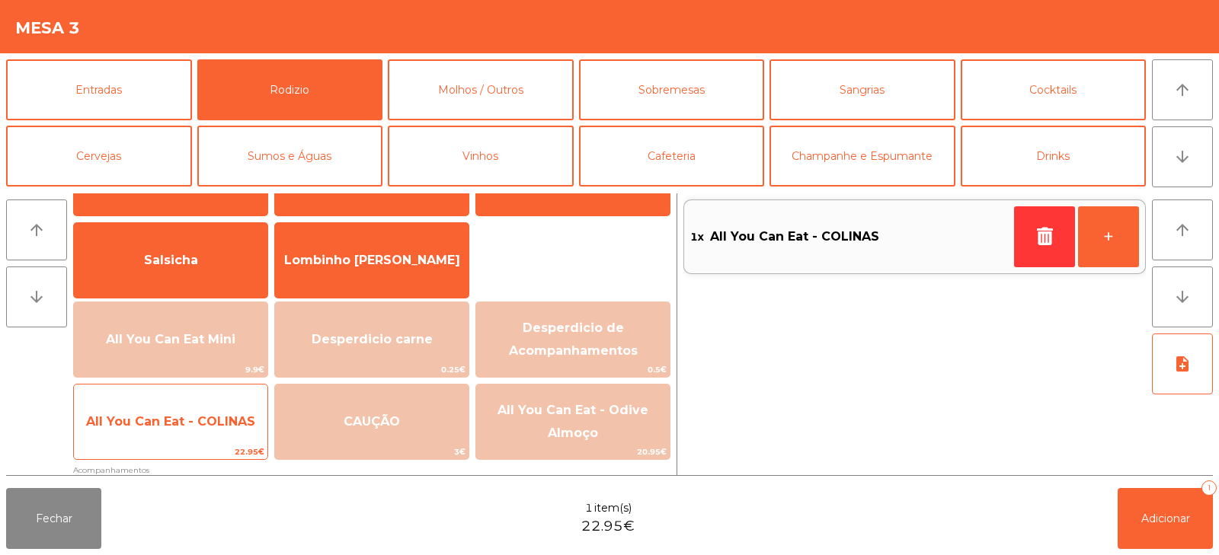
click at [231, 420] on span "All You Can Eat - COLINAS" at bounding box center [170, 421] width 169 height 14
click at [234, 427] on span "All You Can Eat - COLINAS" at bounding box center [170, 421] width 169 height 14
click at [235, 433] on span "All You Can Eat - COLINAS" at bounding box center [170, 421] width 193 height 41
click at [238, 434] on span "All You Can Eat - COLINAS" at bounding box center [170, 421] width 193 height 41
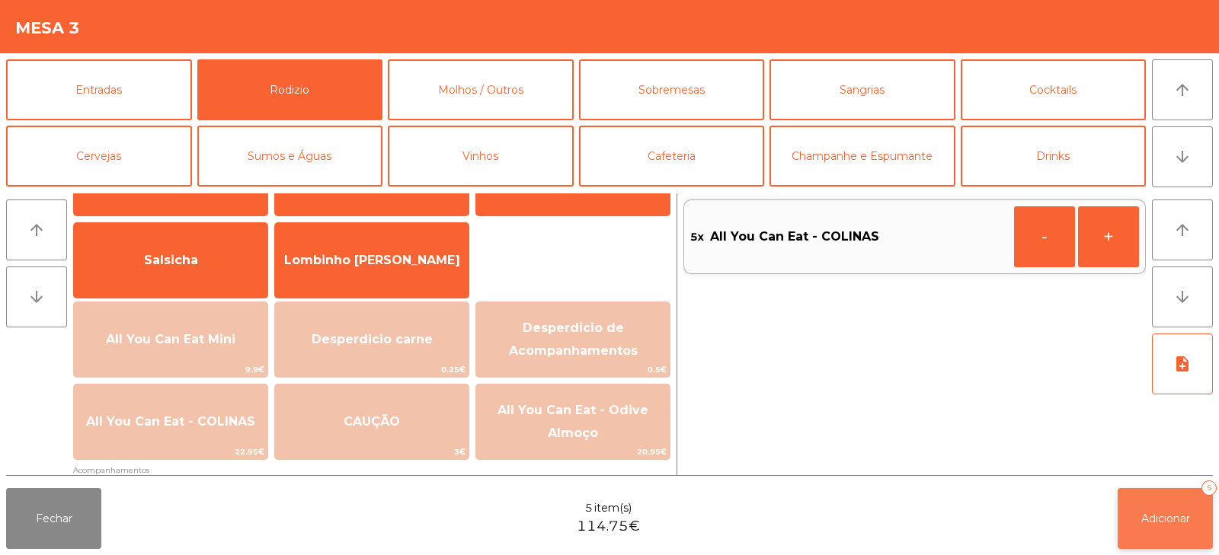
click at [1157, 510] on button "Adicionar 5" at bounding box center [1164, 518] width 95 height 61
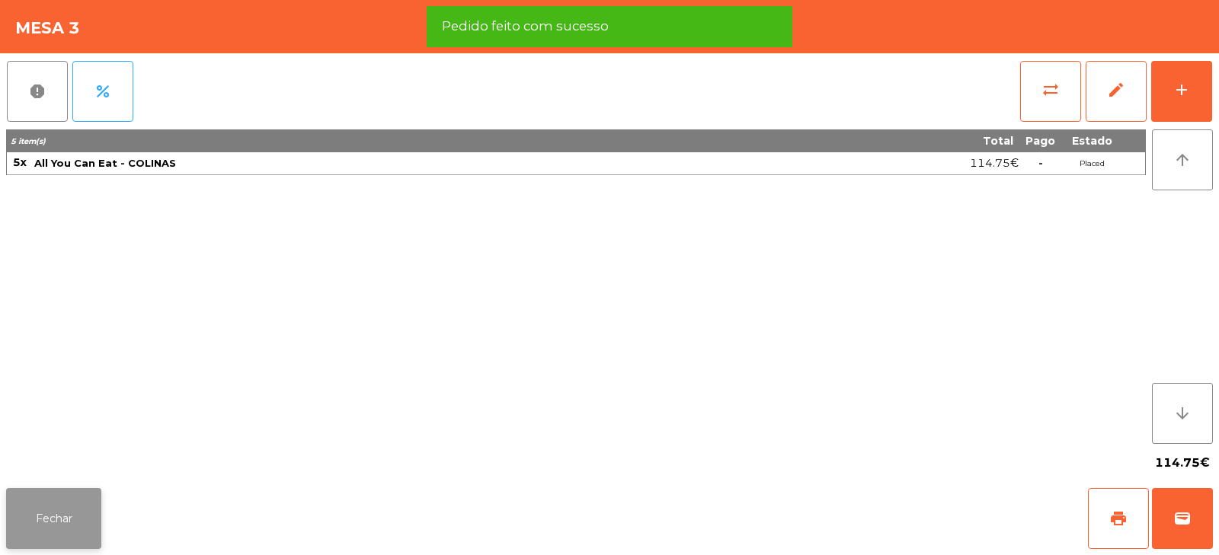
click at [61, 521] on button "Fechar" at bounding box center [53, 518] width 95 height 61
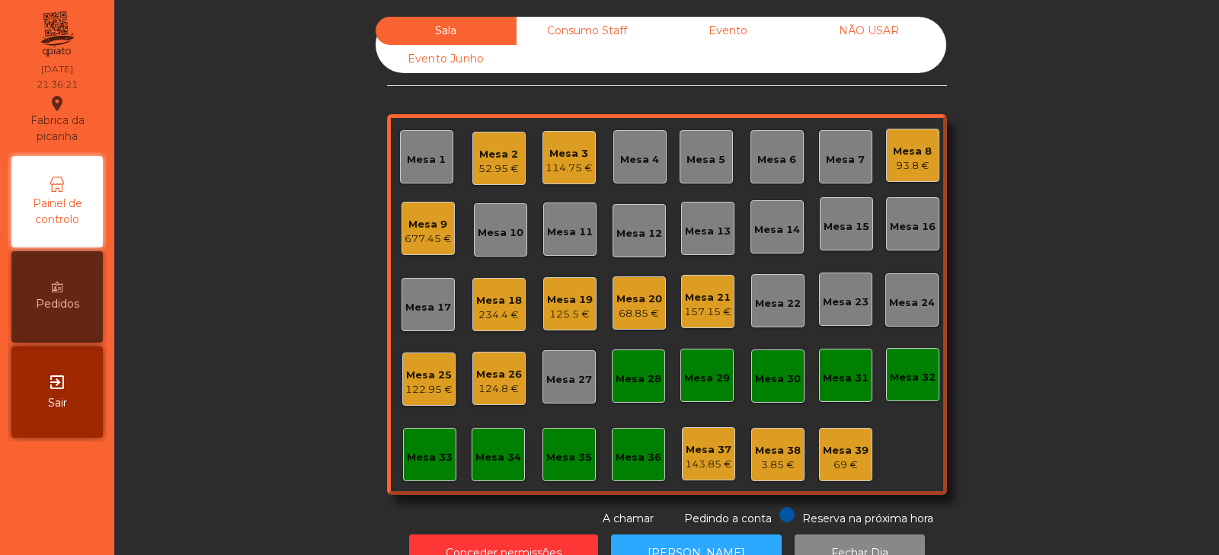
click at [771, 172] on div "Mesa 6" at bounding box center [776, 156] width 53 height 53
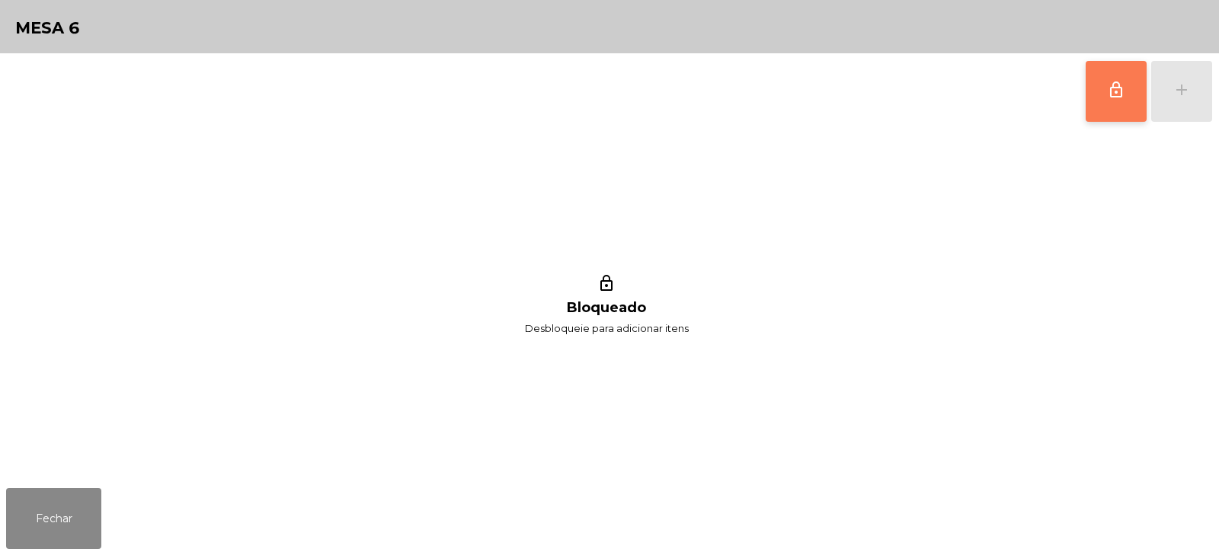
click at [1112, 92] on span "lock_outline" at bounding box center [1116, 90] width 18 height 18
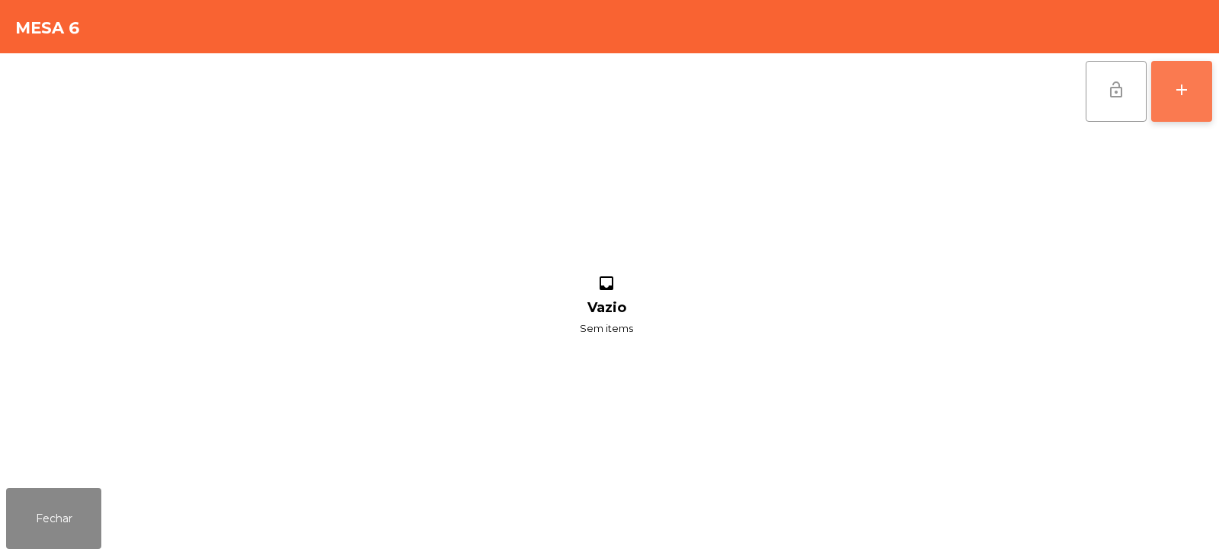
click at [1188, 94] on div "add" at bounding box center [1181, 90] width 18 height 18
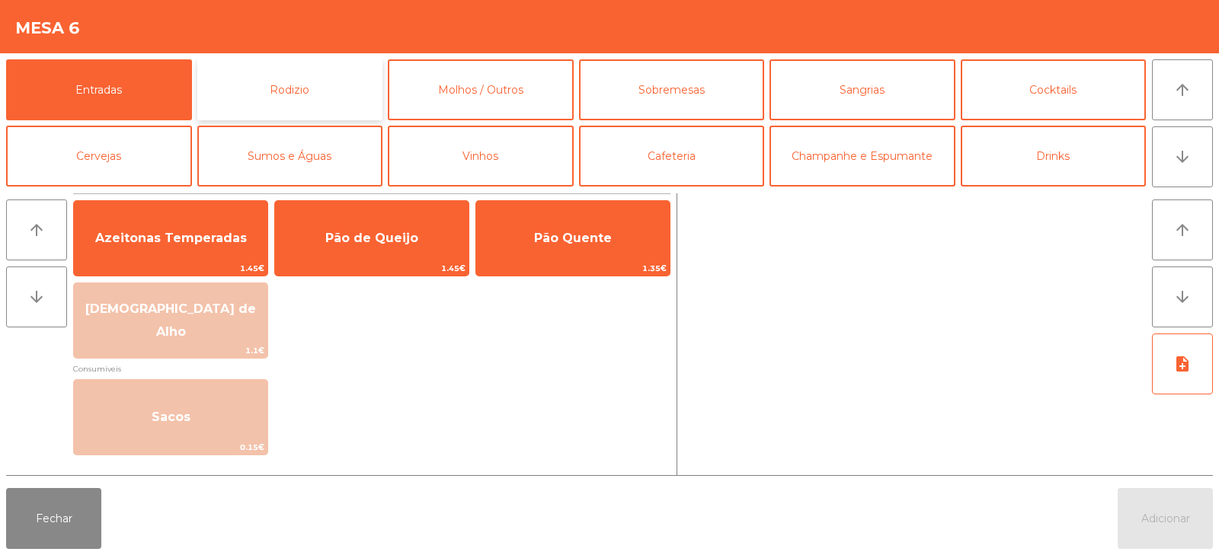
click at [266, 91] on button "Rodizio" at bounding box center [290, 89] width 186 height 61
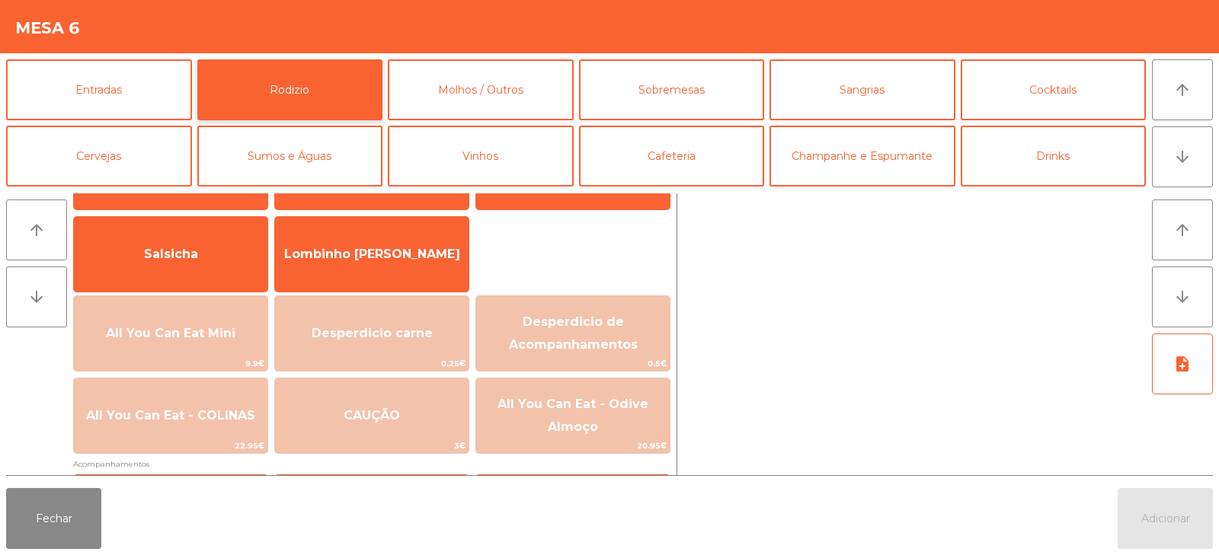
scroll to position [108, 0]
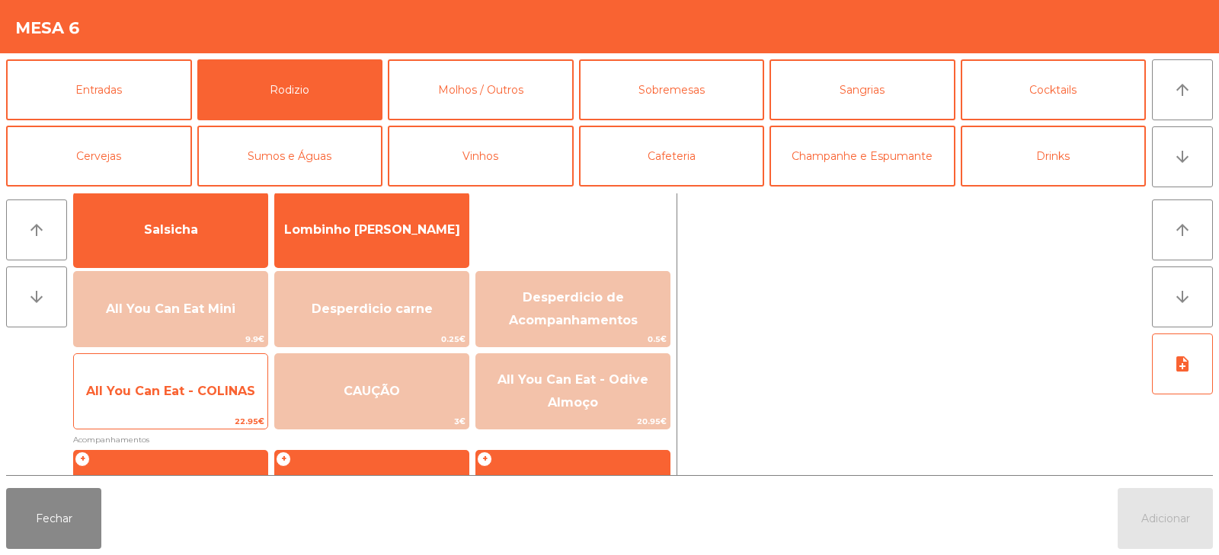
click at [201, 393] on span "All You Can Eat - COLINAS" at bounding box center [170, 391] width 169 height 14
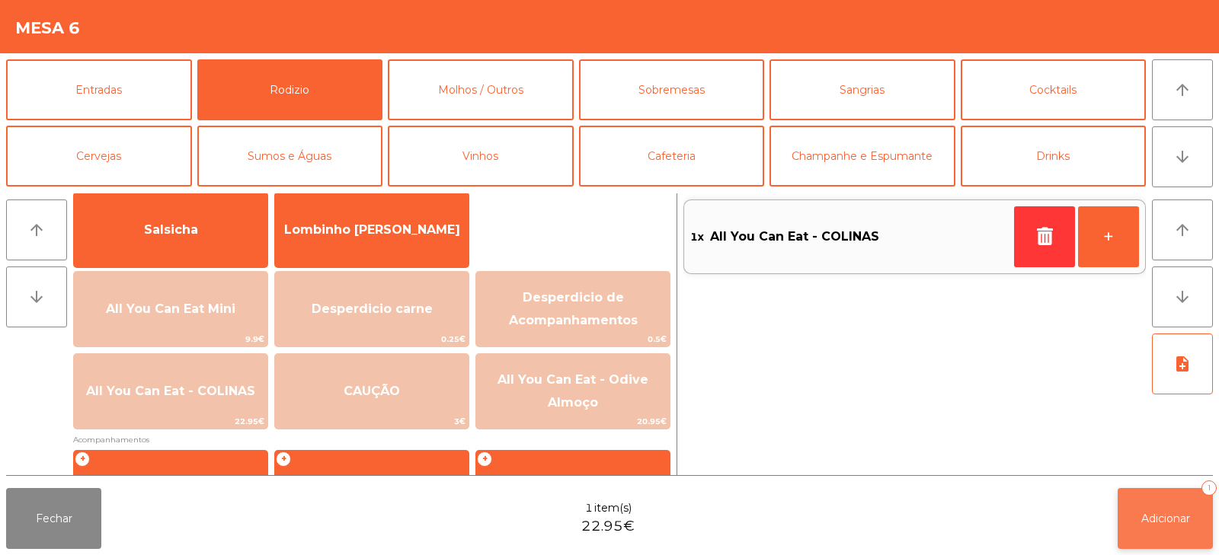
click at [1146, 522] on span "Adicionar" at bounding box center [1165, 519] width 49 height 14
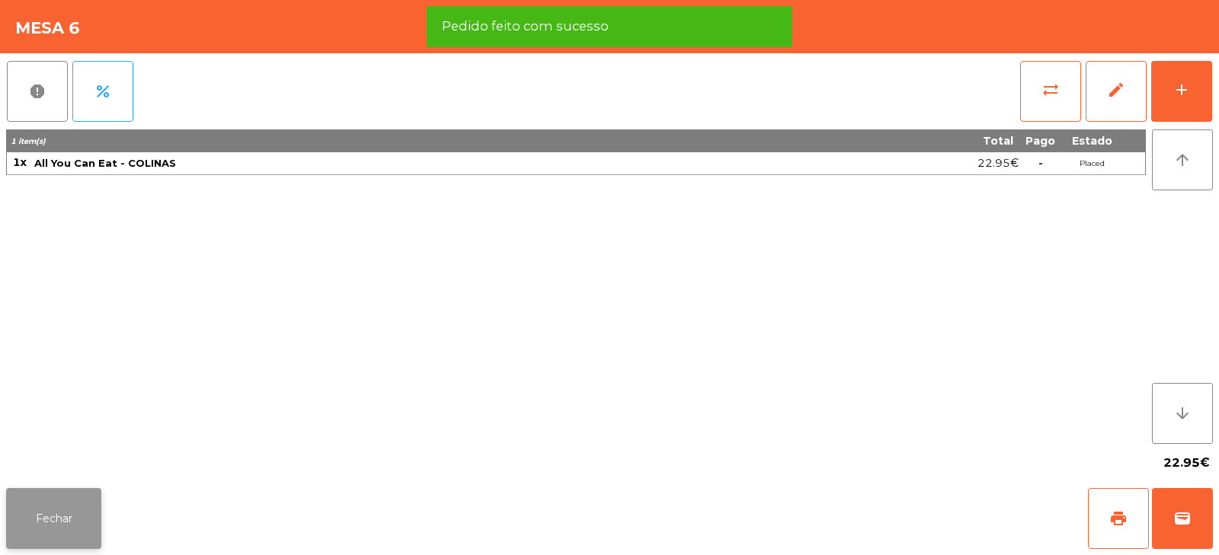
click at [85, 527] on button "Fechar" at bounding box center [53, 518] width 95 height 61
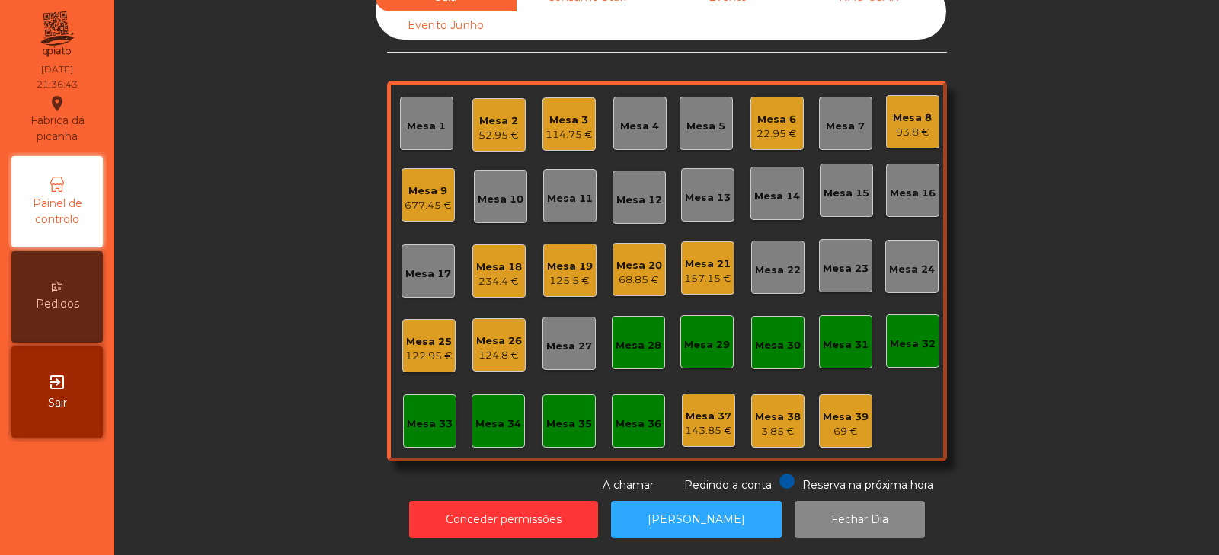
scroll to position [0, 0]
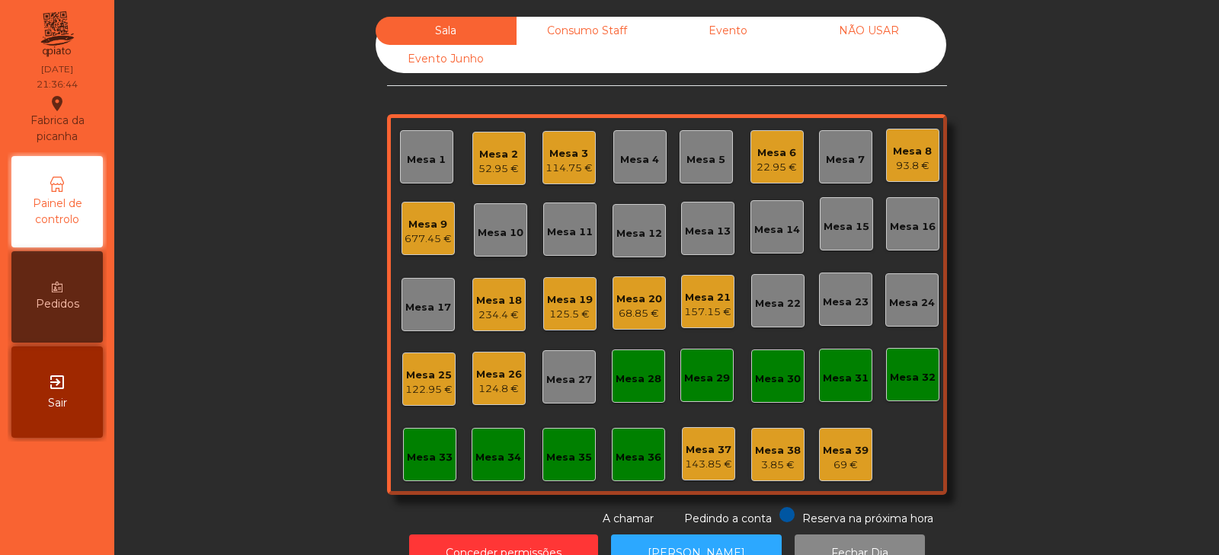
click at [434, 227] on div "Mesa 9" at bounding box center [427, 224] width 47 height 15
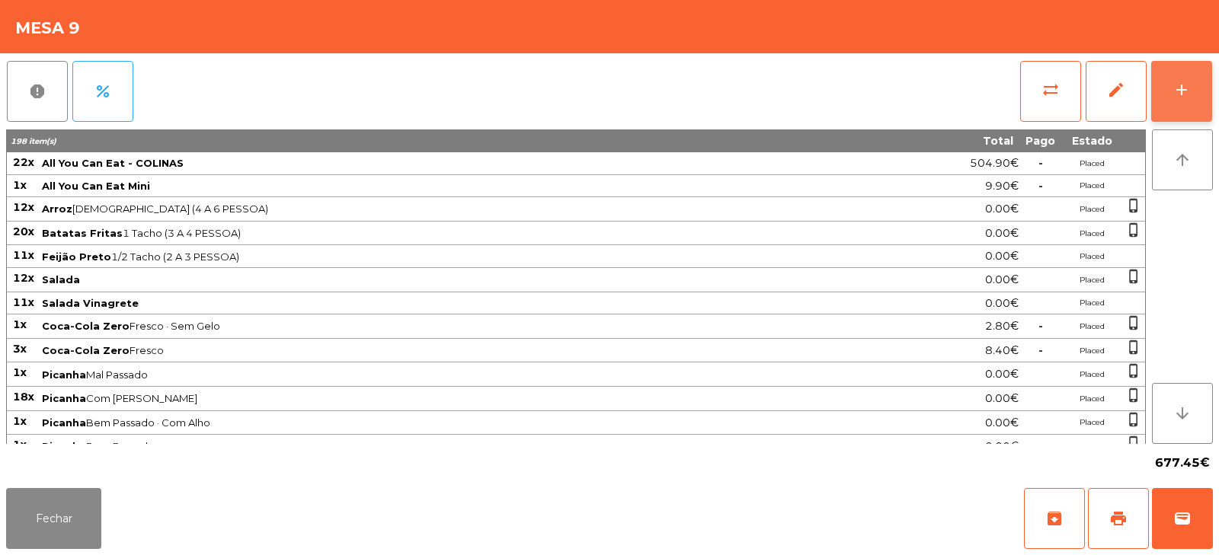
click at [1165, 96] on button "add" at bounding box center [1181, 91] width 61 height 61
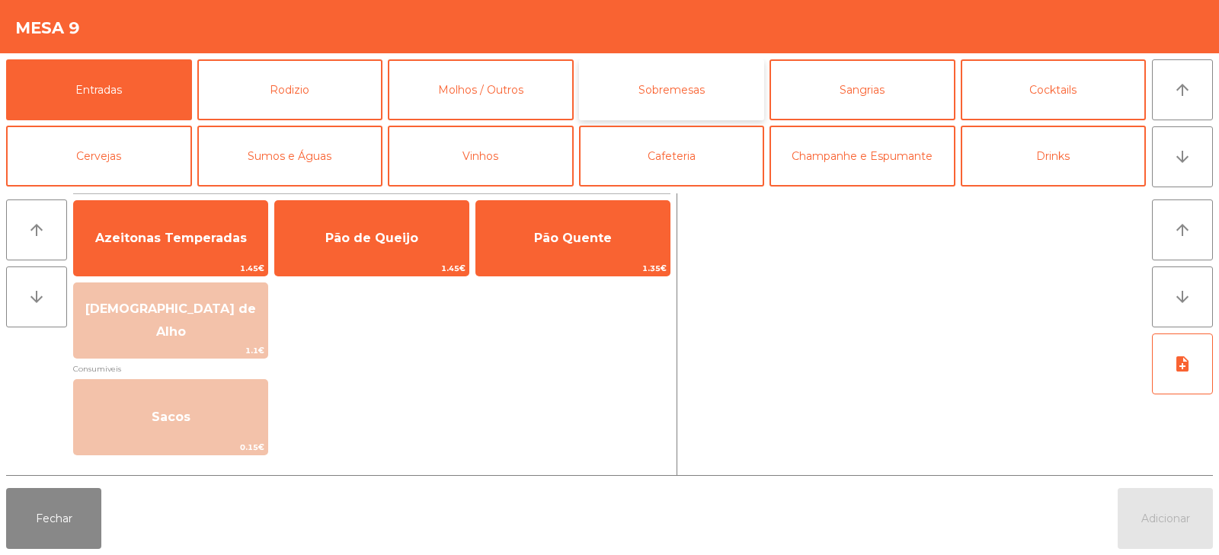
click at [665, 94] on button "Sobremesas" at bounding box center [672, 89] width 186 height 61
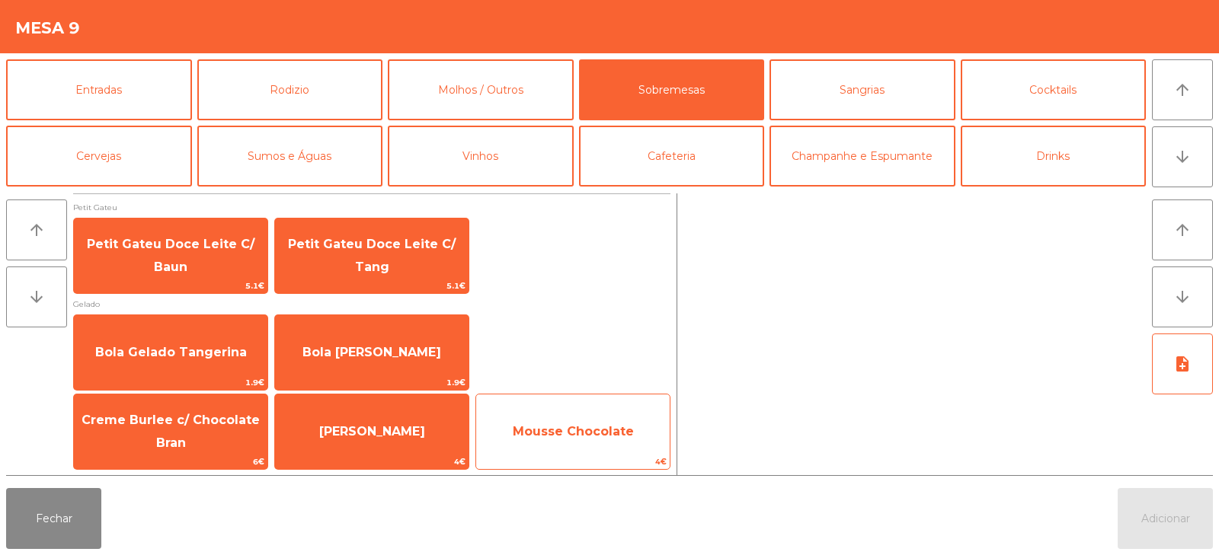
click at [594, 442] on span "Mousse Chocolate" at bounding box center [572, 431] width 193 height 41
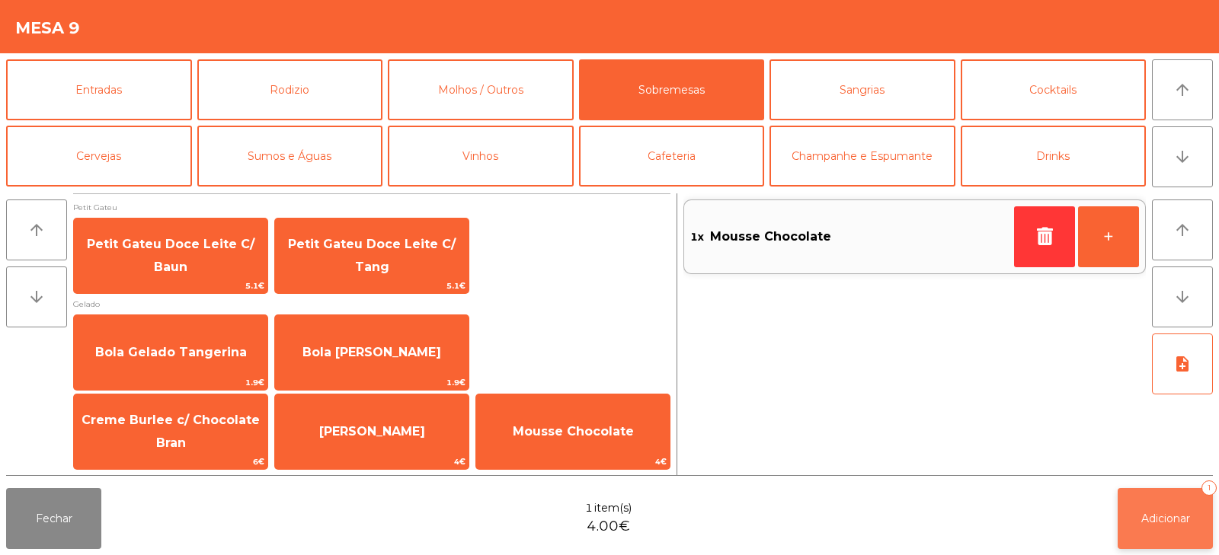
click at [1198, 514] on button "Adicionar 1" at bounding box center [1164, 518] width 95 height 61
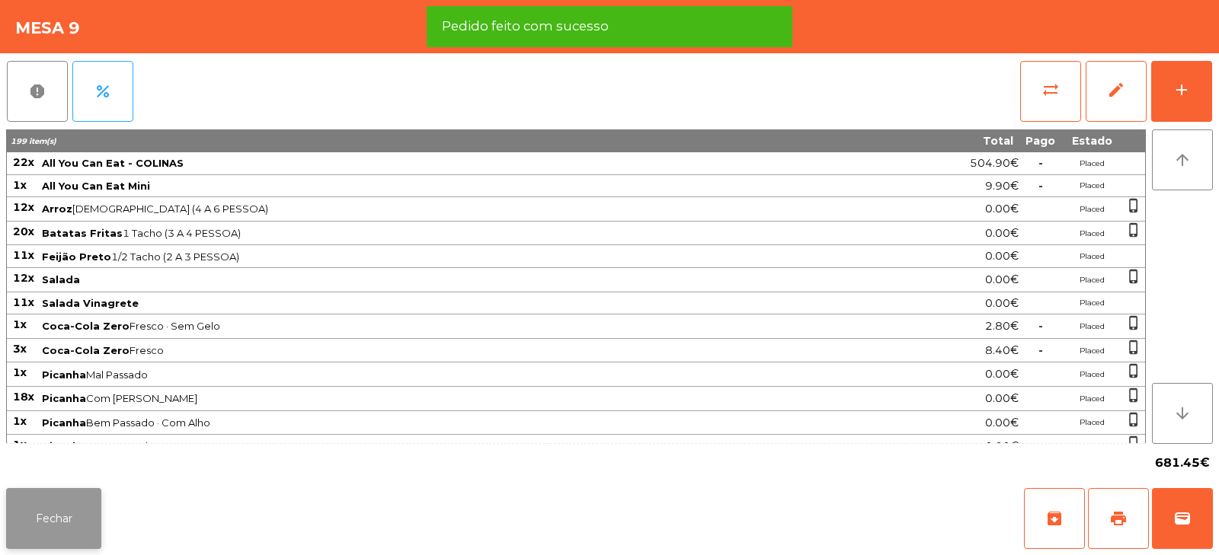
click at [53, 510] on button "Fechar" at bounding box center [53, 518] width 95 height 61
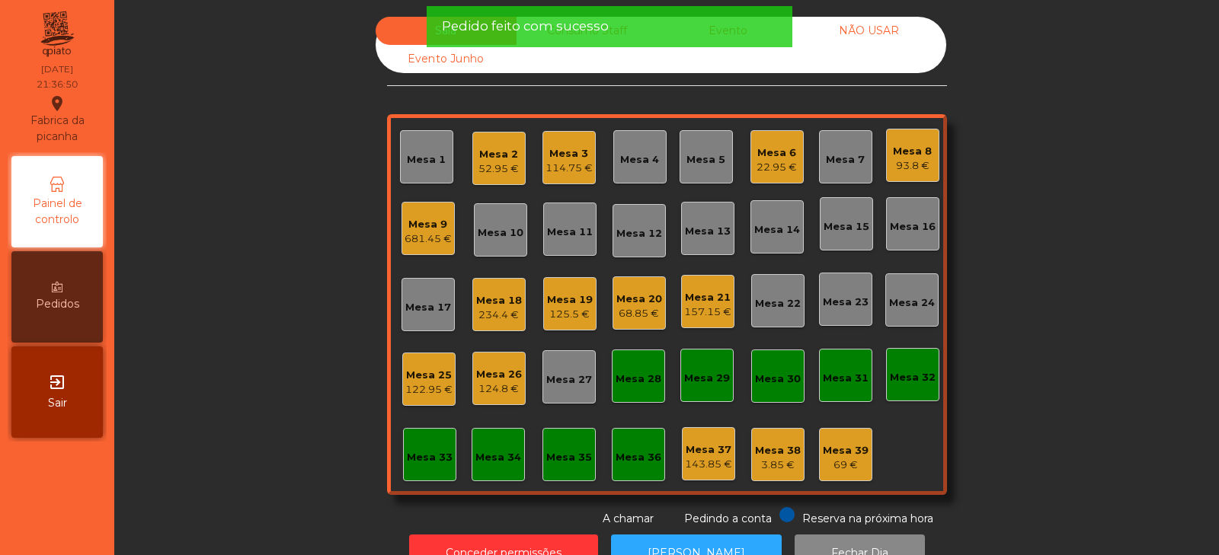
scroll to position [45, 0]
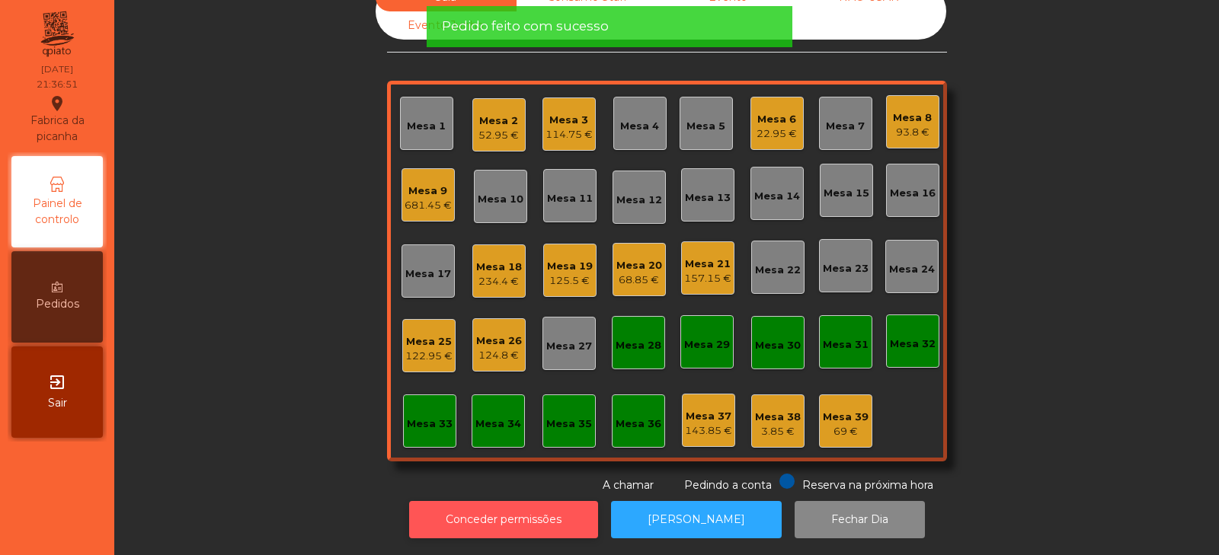
click at [559, 518] on button "Conceder permissões" at bounding box center [503, 519] width 189 height 37
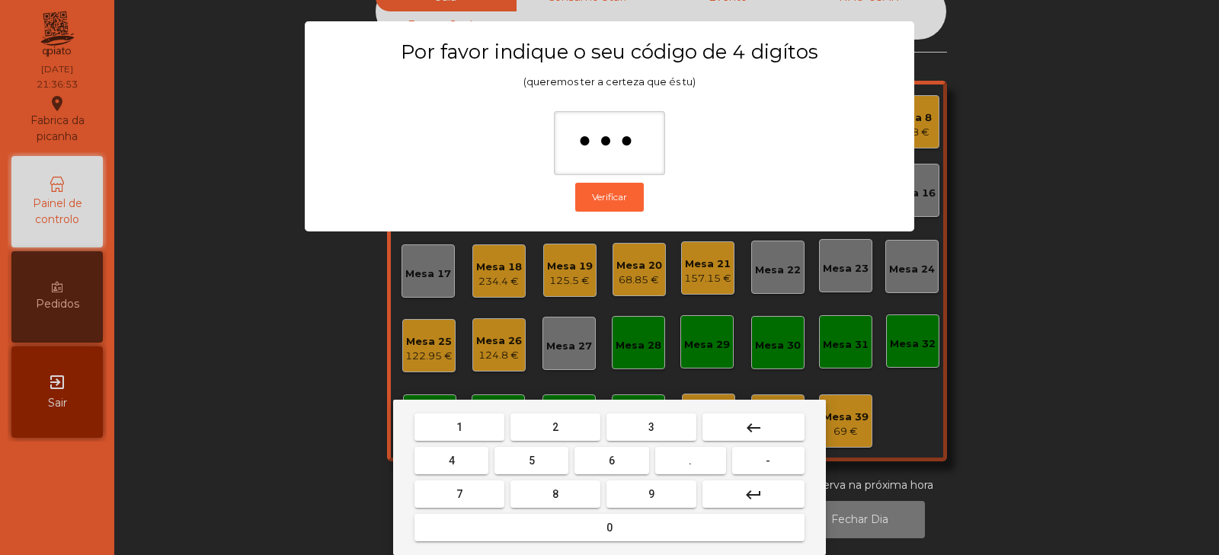
type input "****"
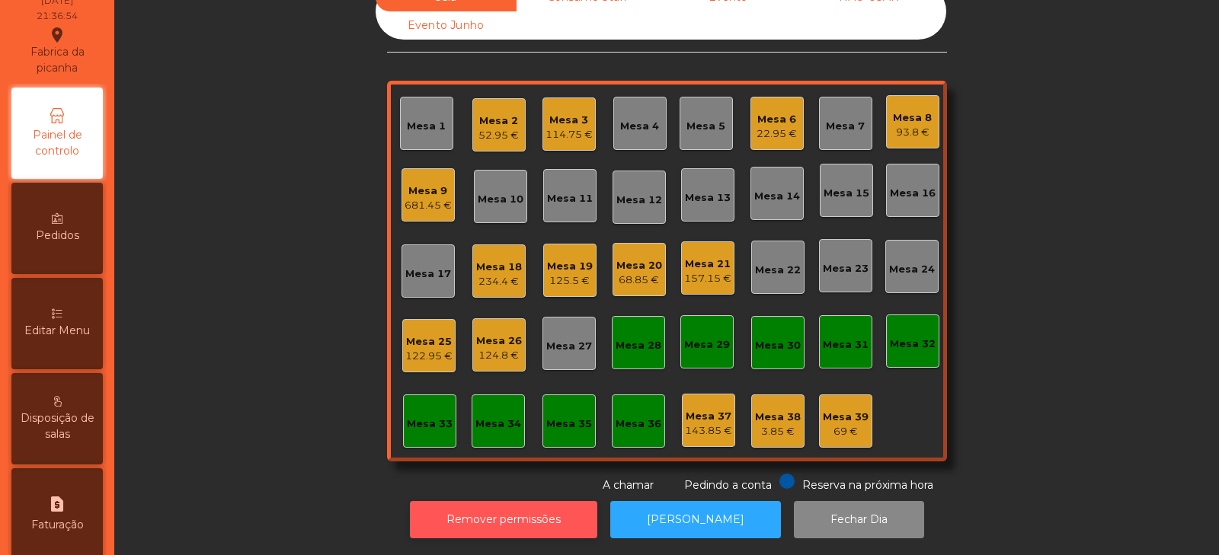
scroll to position [135, 0]
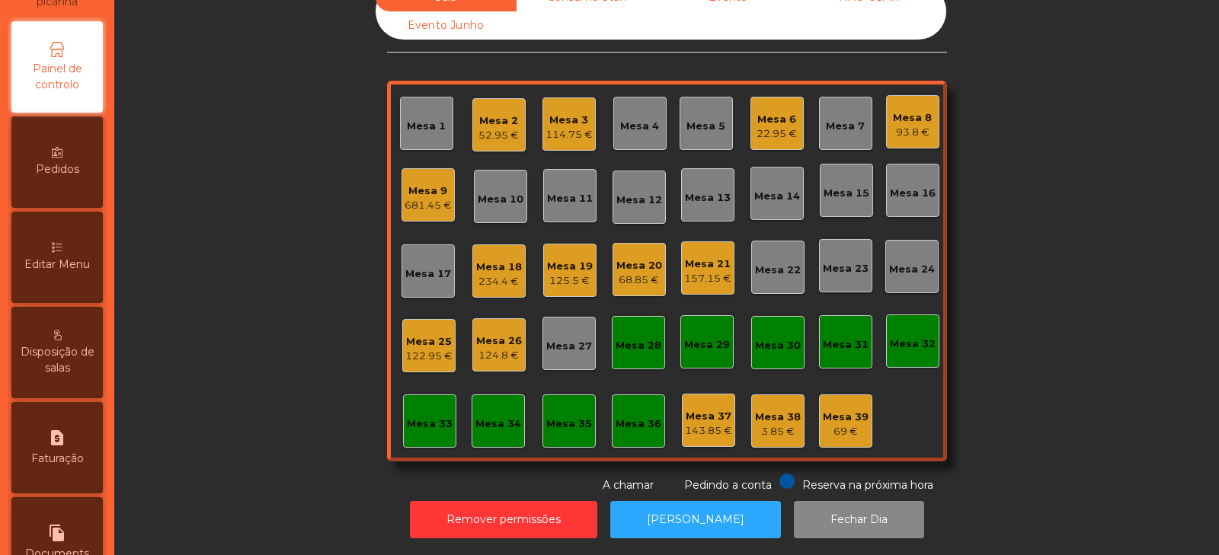
click at [71, 274] on div "Editar Menu" at bounding box center [56, 257] width 91 height 91
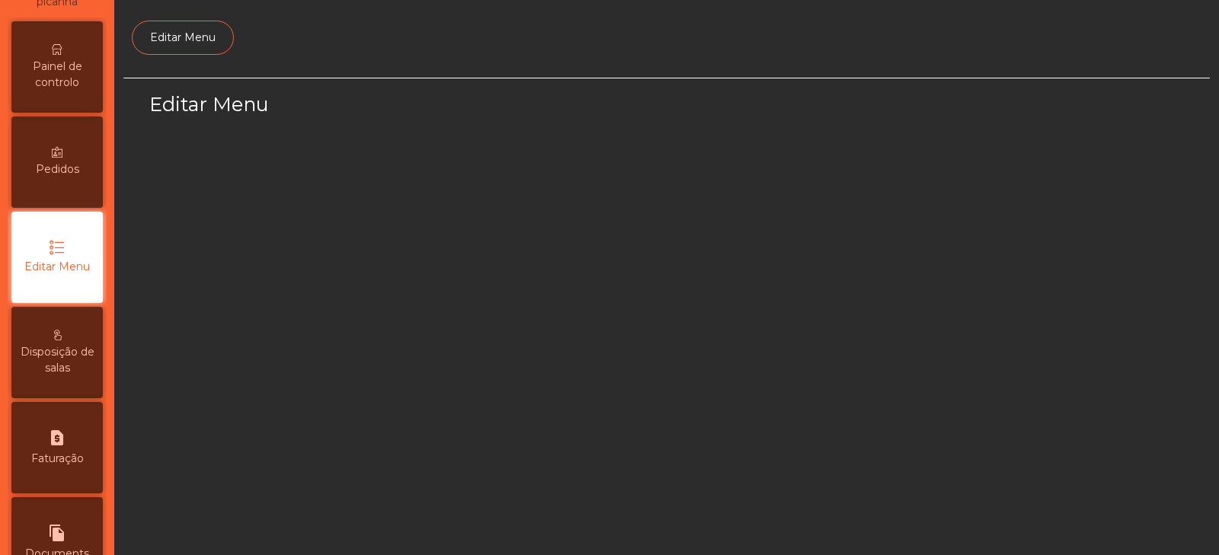
scroll to position [115, 0]
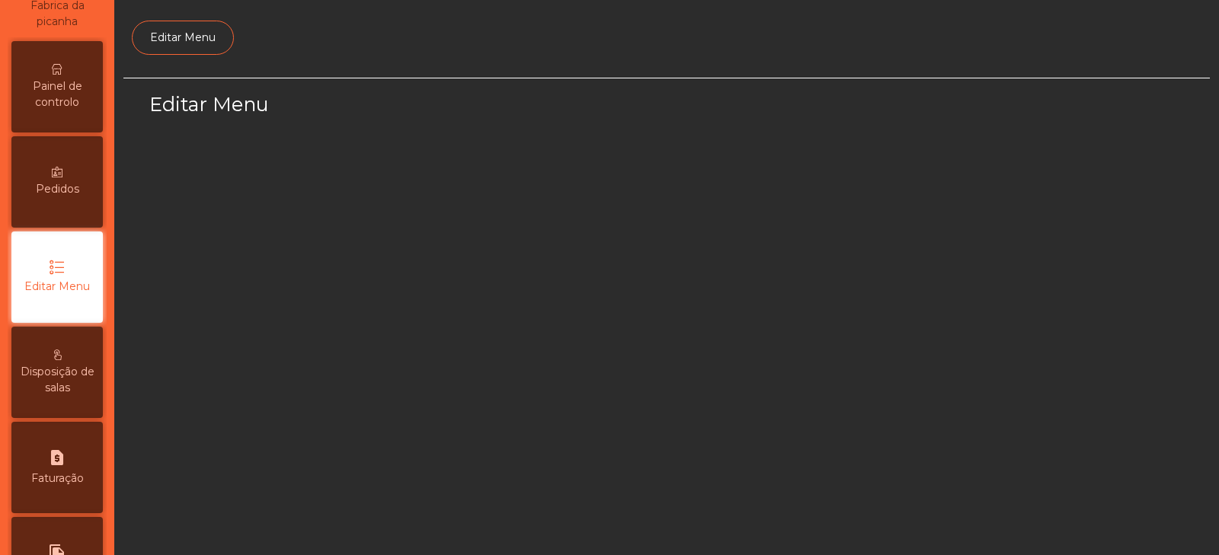
select select "*"
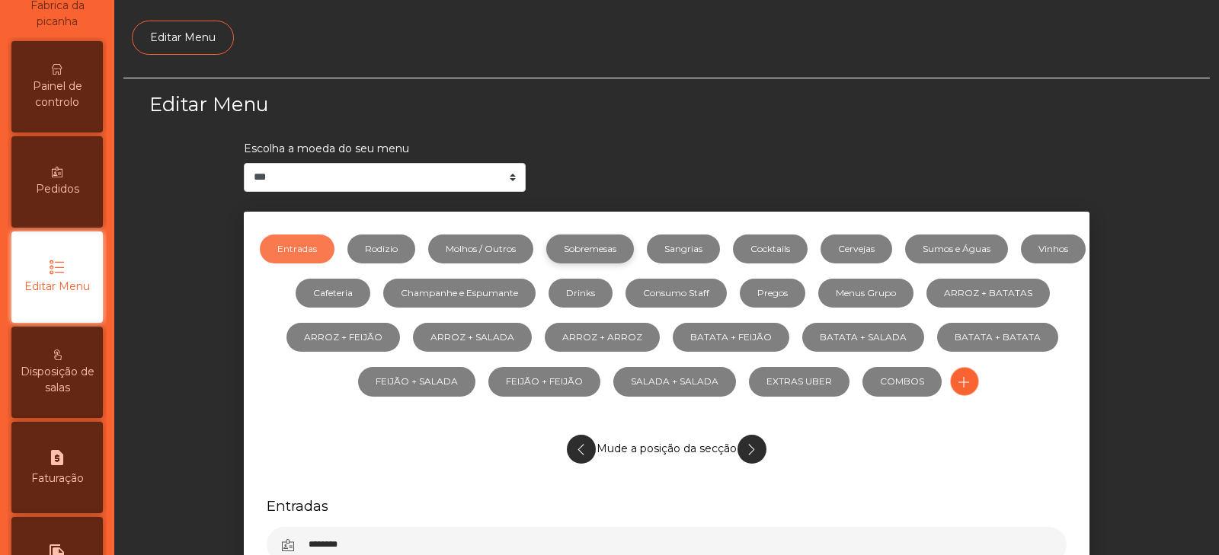
click at [625, 248] on link "Sobremesas" at bounding box center [590, 249] width 88 height 29
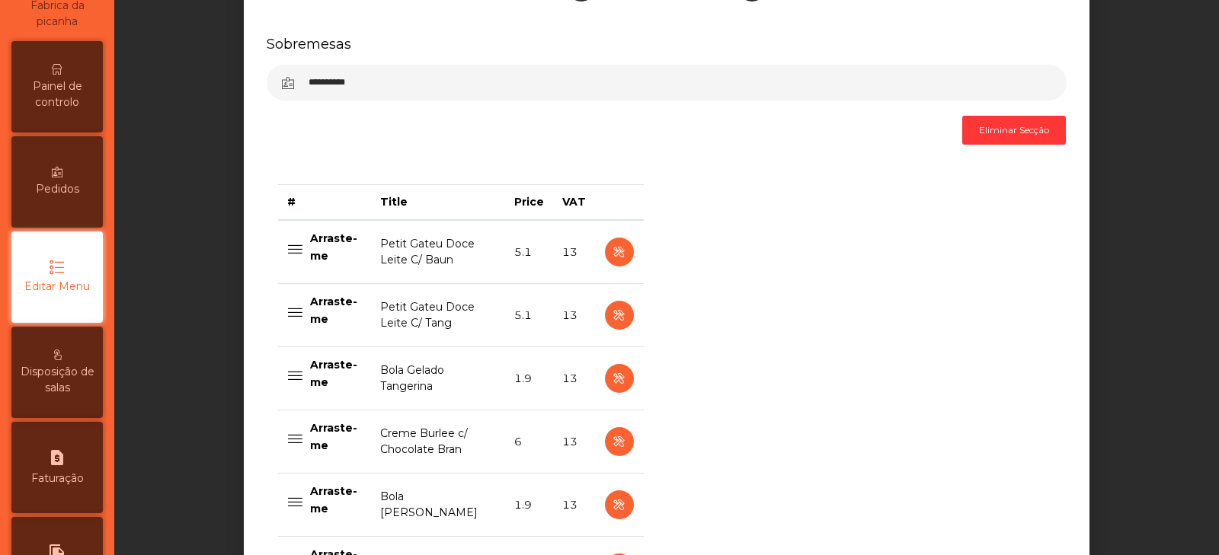
scroll to position [762, 0]
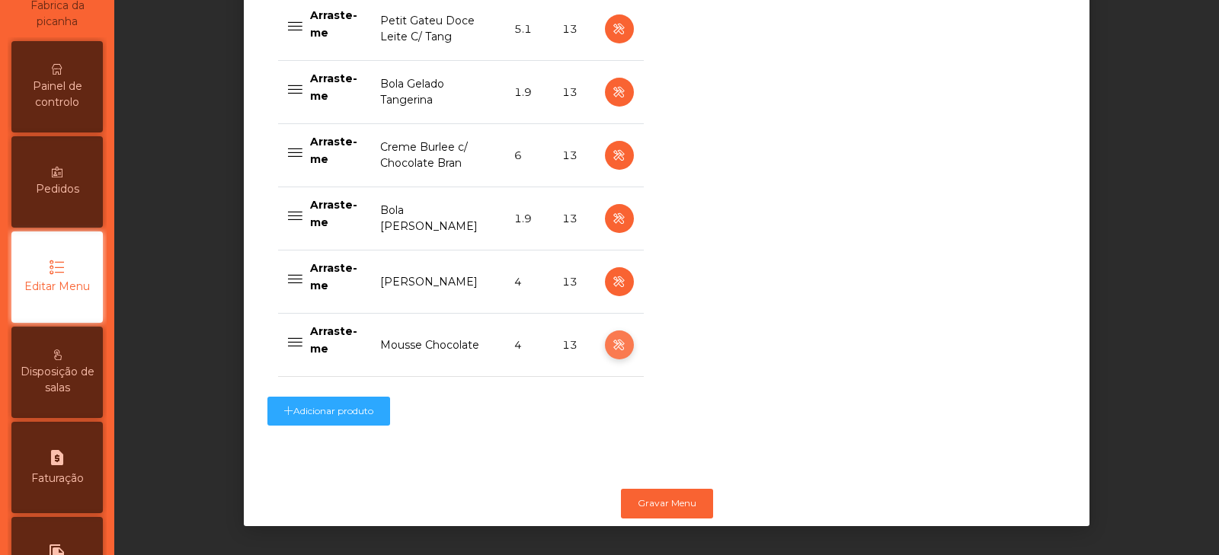
click at [614, 336] on icon "button" at bounding box center [619, 345] width 18 height 19
select select "**"
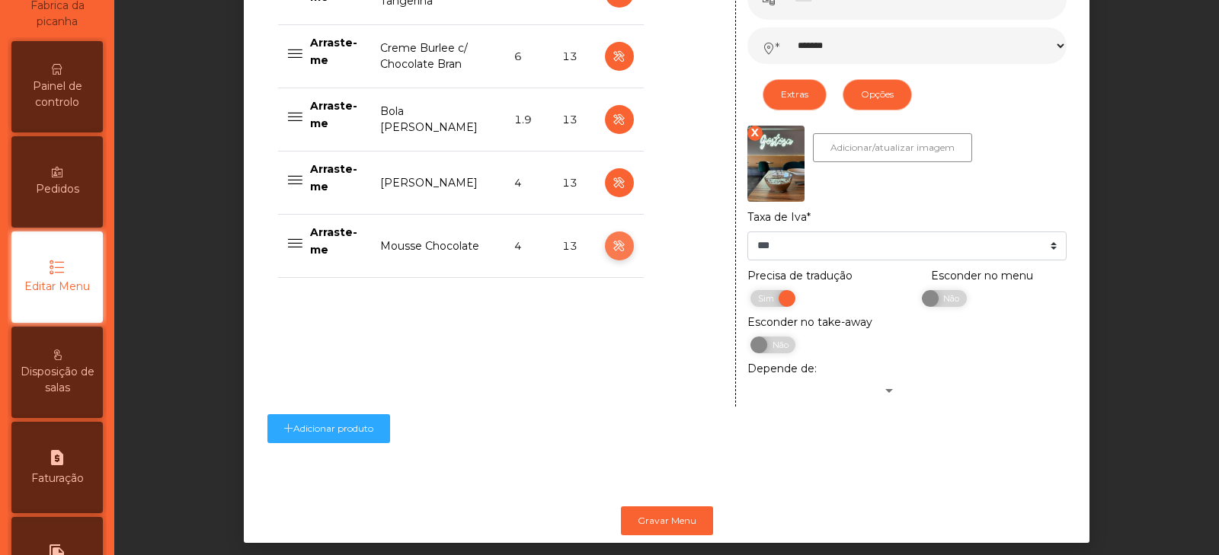
scroll to position [883, 0]
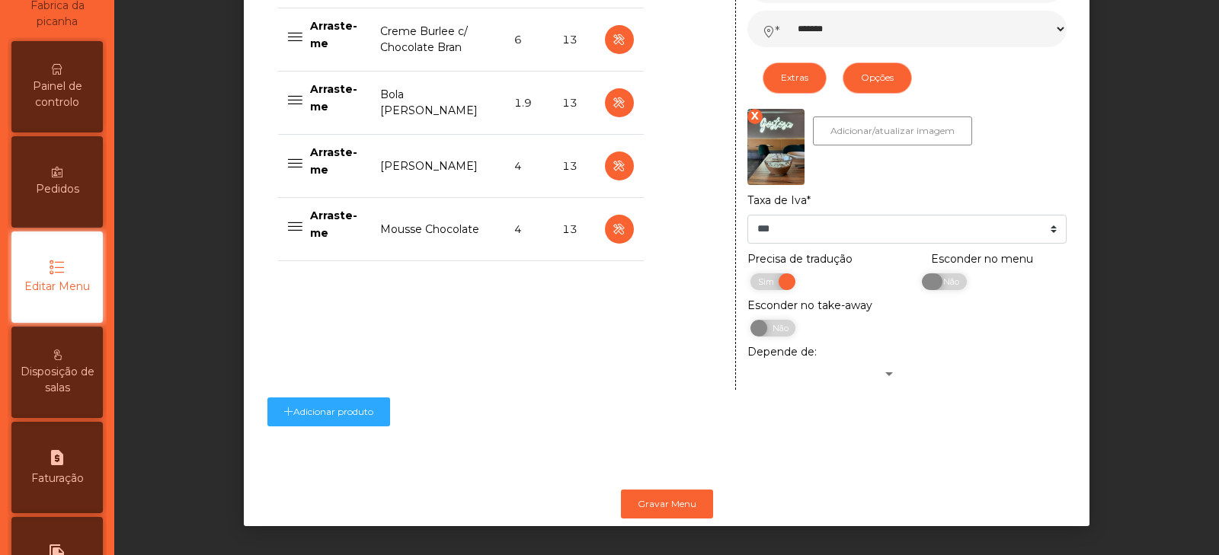
click at [948, 273] on span "Não" at bounding box center [949, 281] width 38 height 17
click at [699, 490] on button "Gravar Menu" at bounding box center [667, 504] width 92 height 29
click at [678, 490] on button "Gravar Menu" at bounding box center [667, 504] width 92 height 29
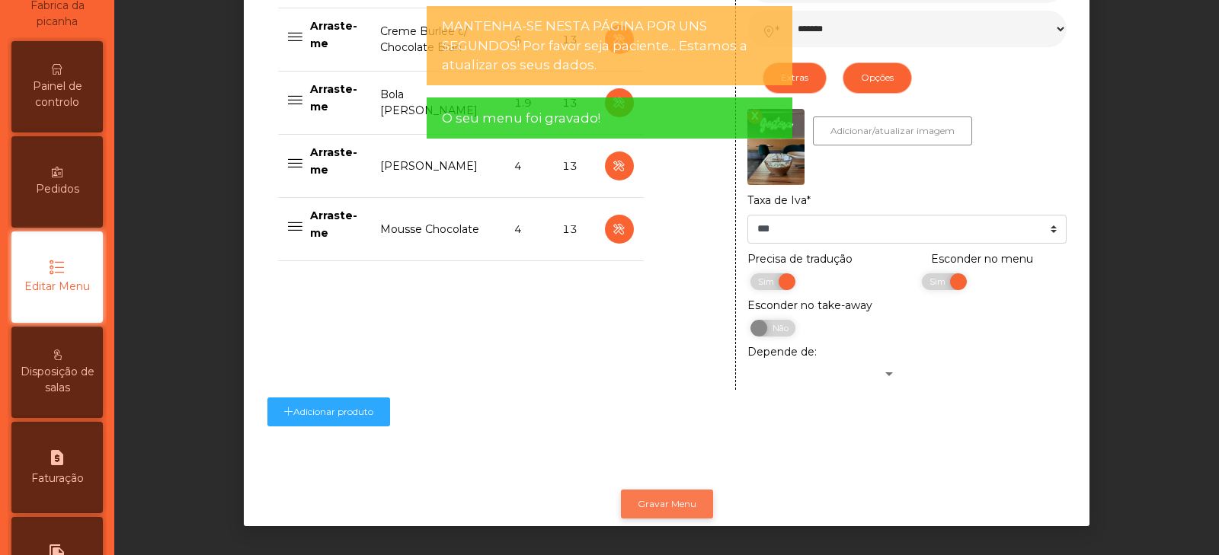
scroll to position [0, 0]
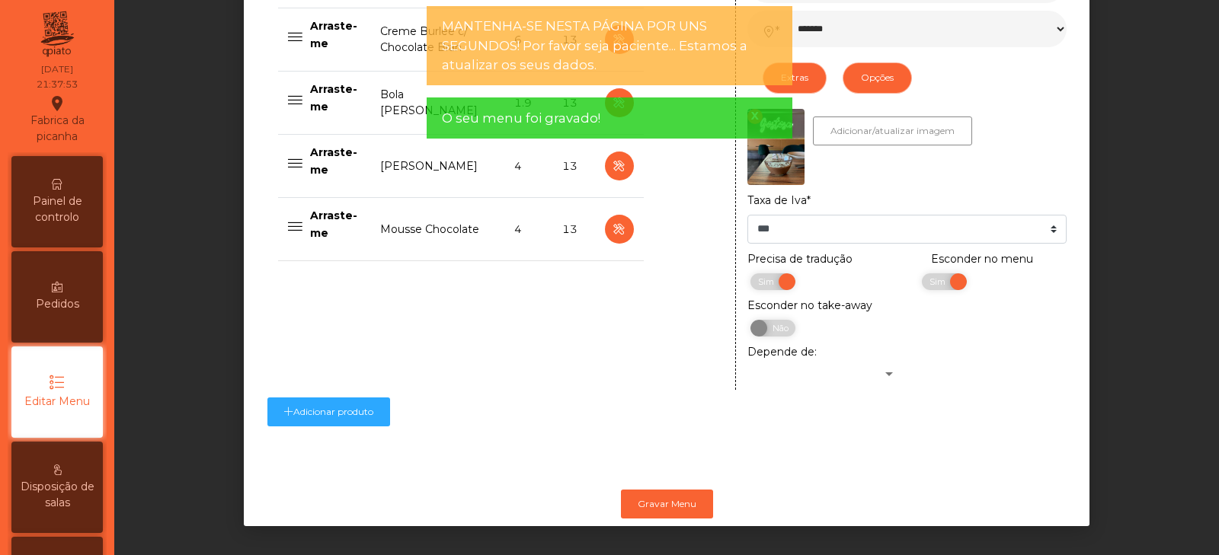
click at [61, 196] on span "Painel de controlo" at bounding box center [57, 209] width 84 height 32
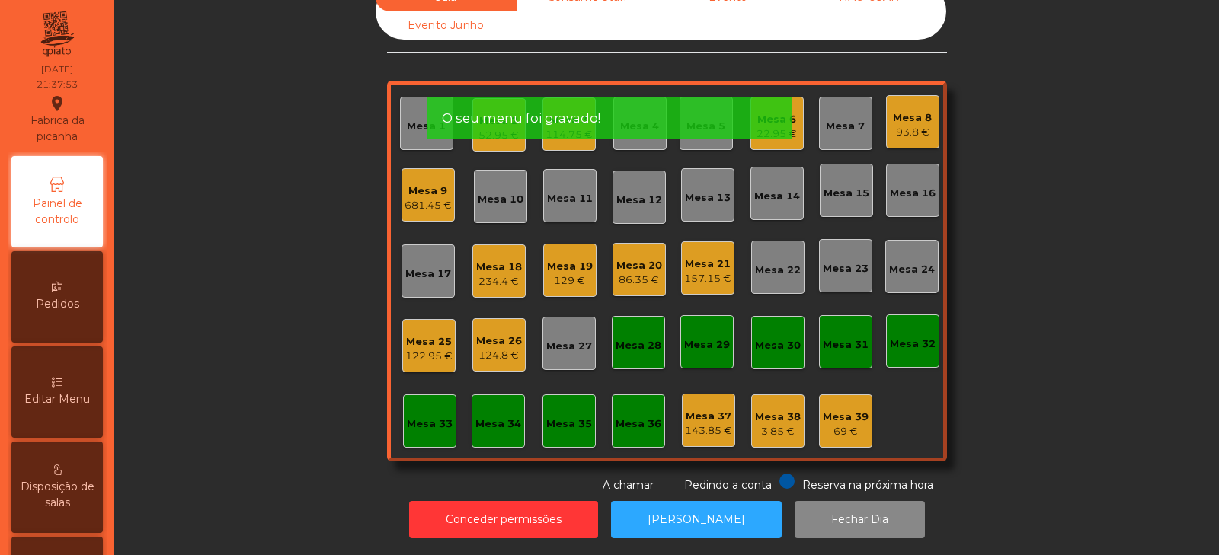
scroll to position [45, 0]
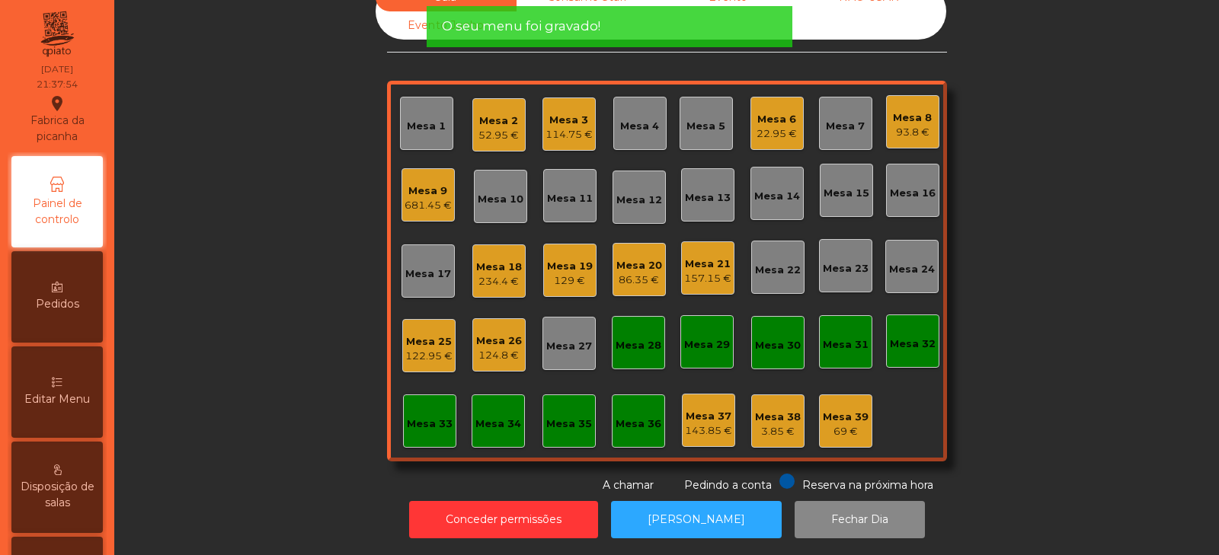
click at [835, 124] on div "Mesa 7" at bounding box center [845, 123] width 53 height 53
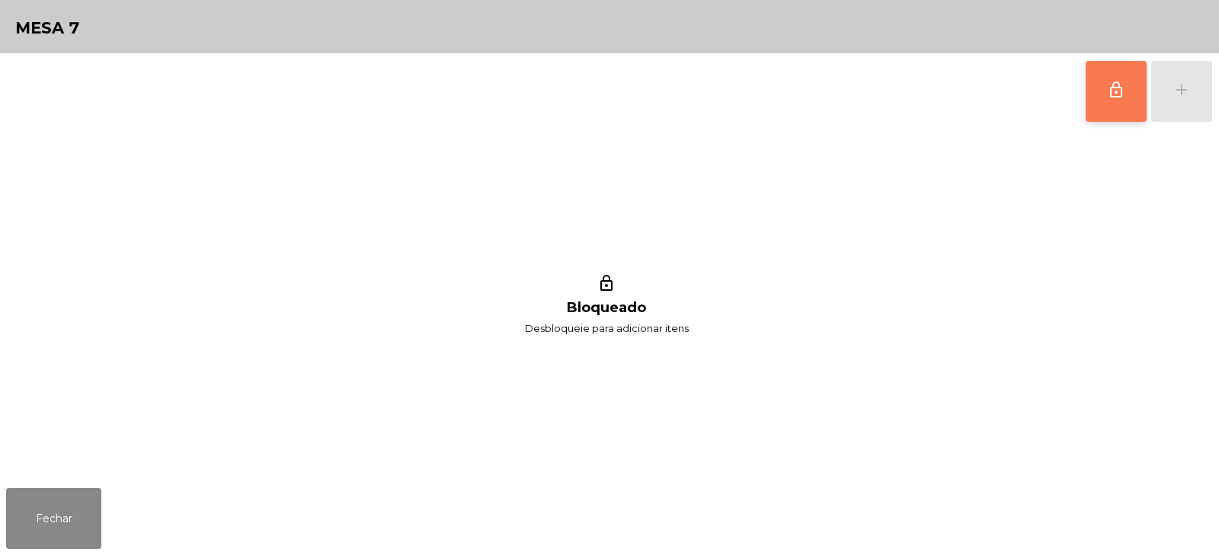
click at [1116, 101] on button "lock_outline" at bounding box center [1115, 91] width 61 height 61
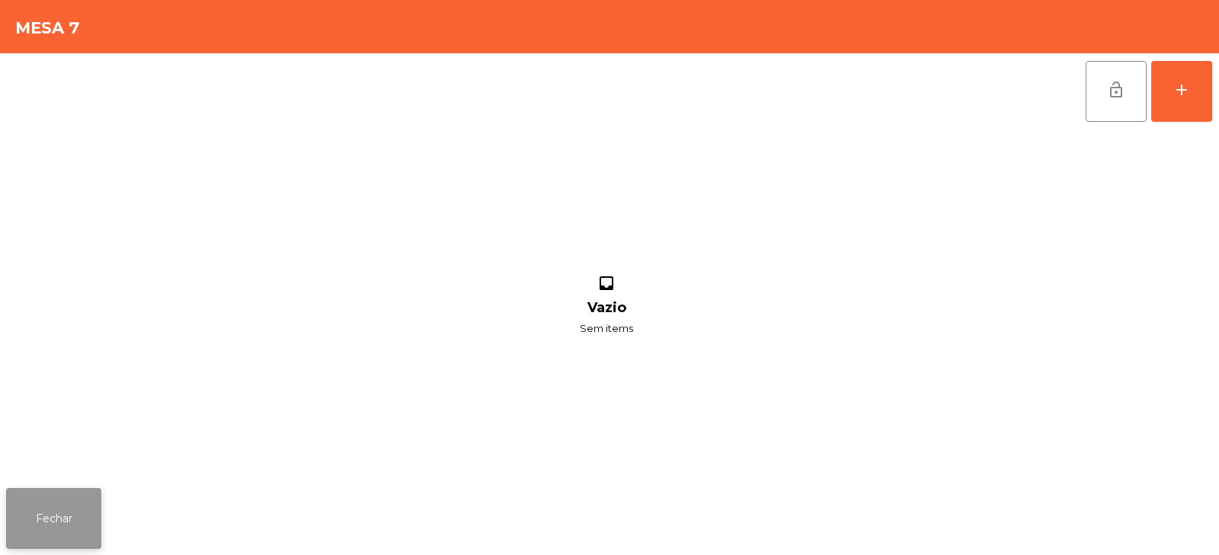
click at [59, 505] on button "Fechar" at bounding box center [53, 518] width 95 height 61
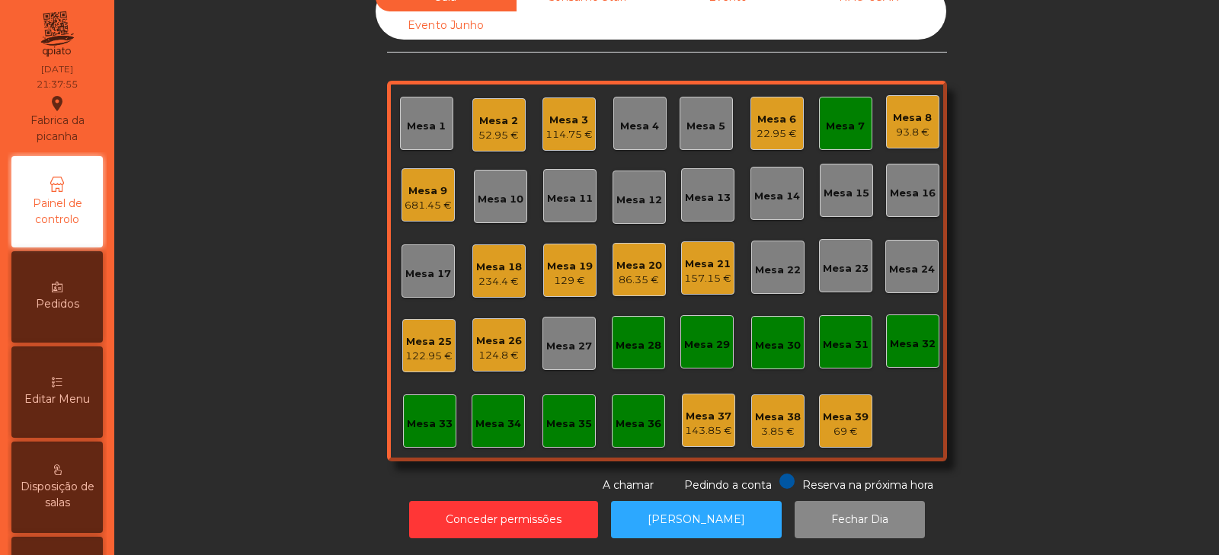
click at [783, 126] on div "22.95 €" at bounding box center [776, 133] width 40 height 15
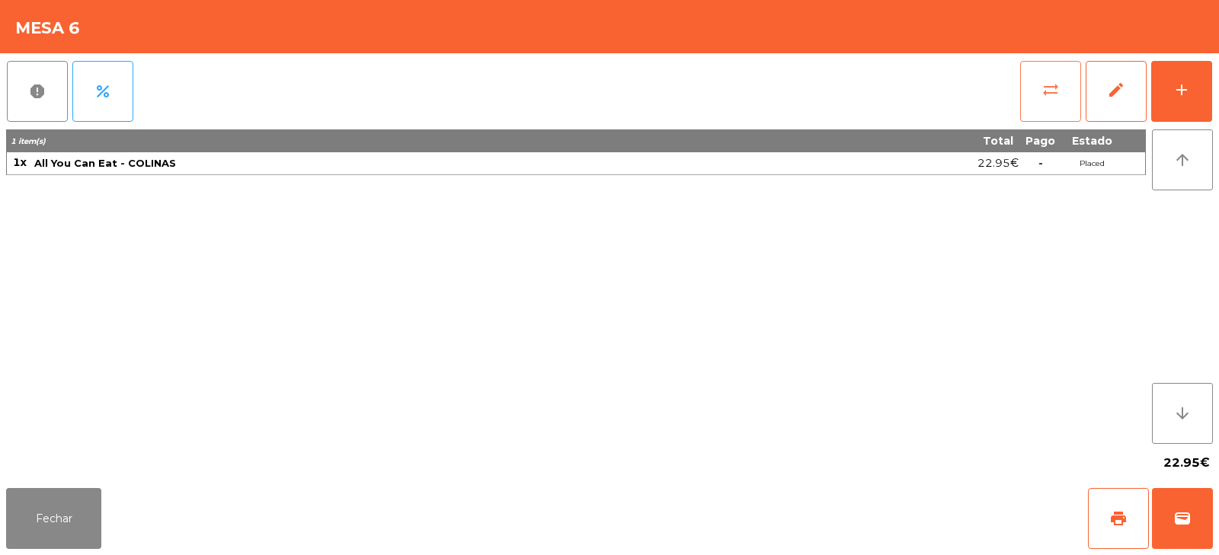
click at [1060, 89] on button "sync_alt" at bounding box center [1050, 91] width 61 height 61
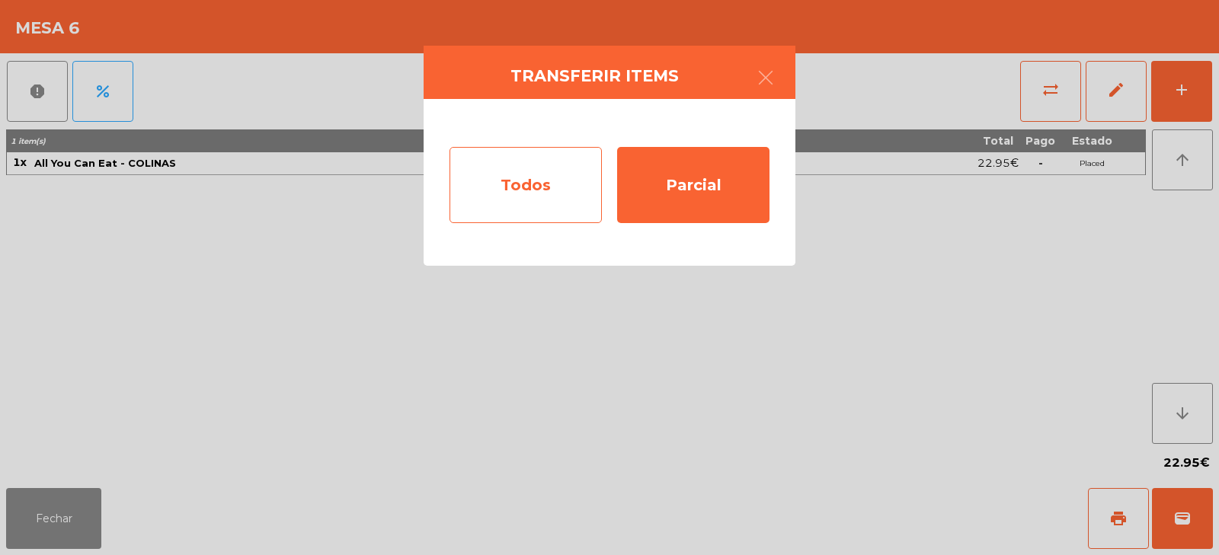
click at [567, 187] on div "Todos" at bounding box center [525, 185] width 152 height 76
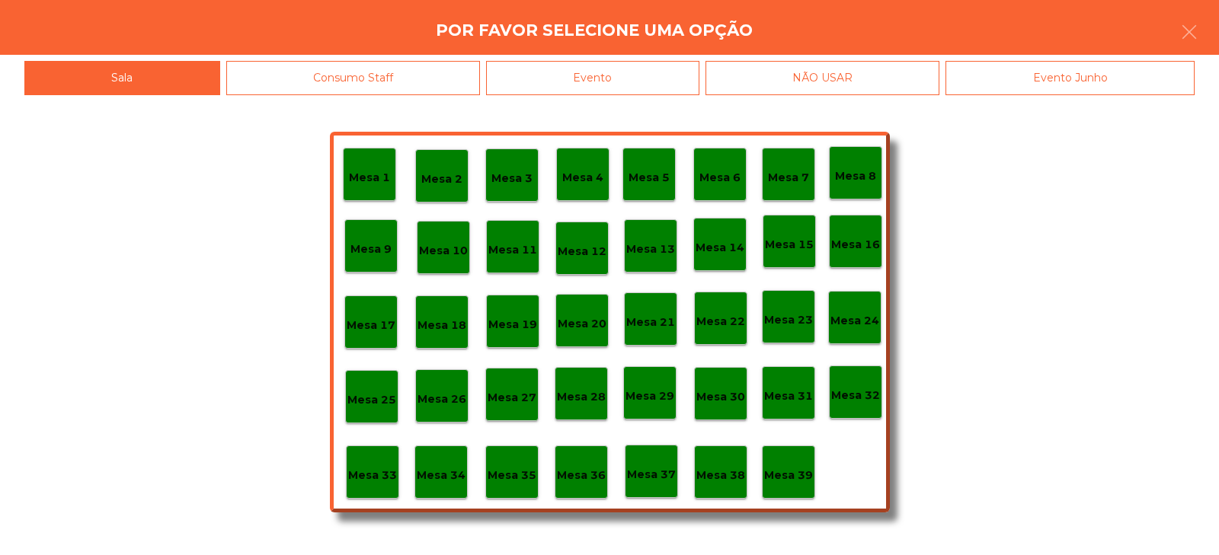
click at [791, 175] on p "Mesa 7" at bounding box center [788, 178] width 41 height 18
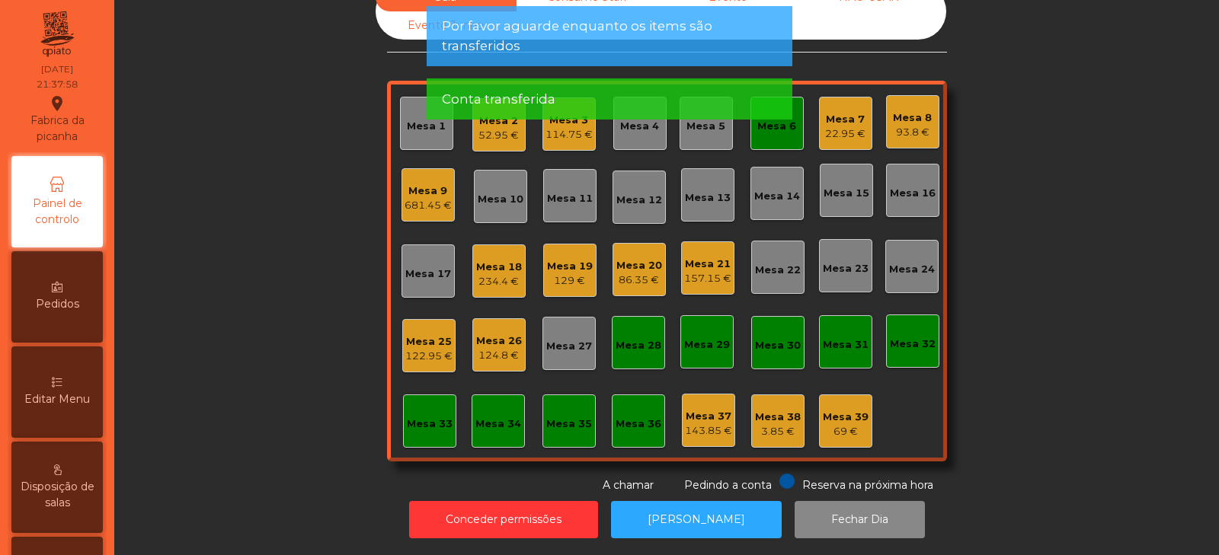
click at [775, 134] on div "Mesa 6" at bounding box center [776, 123] width 53 height 53
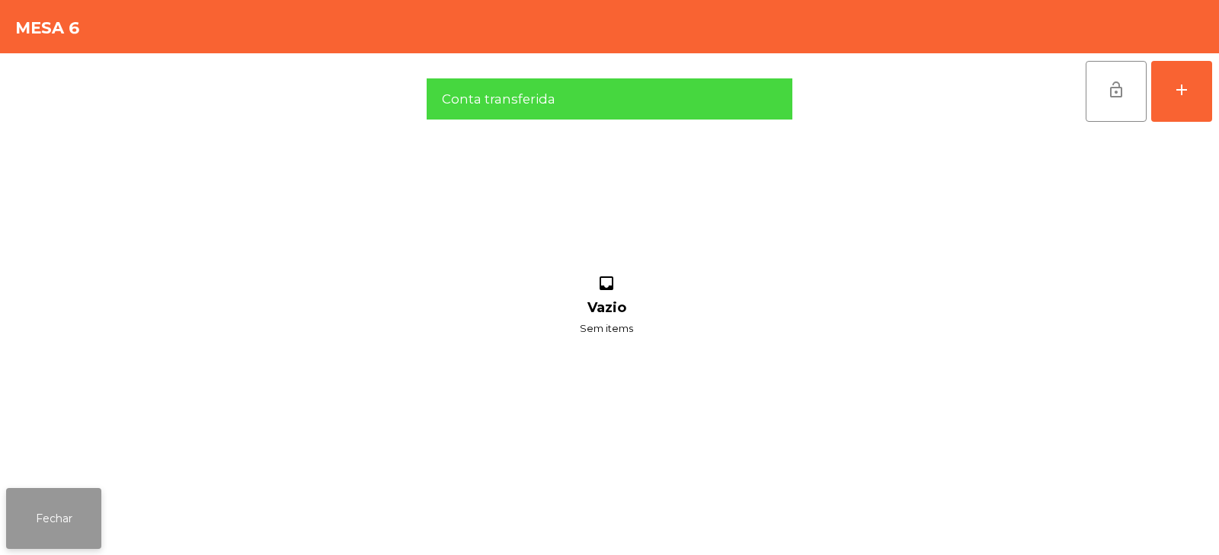
click at [40, 510] on button "Fechar" at bounding box center [53, 518] width 95 height 61
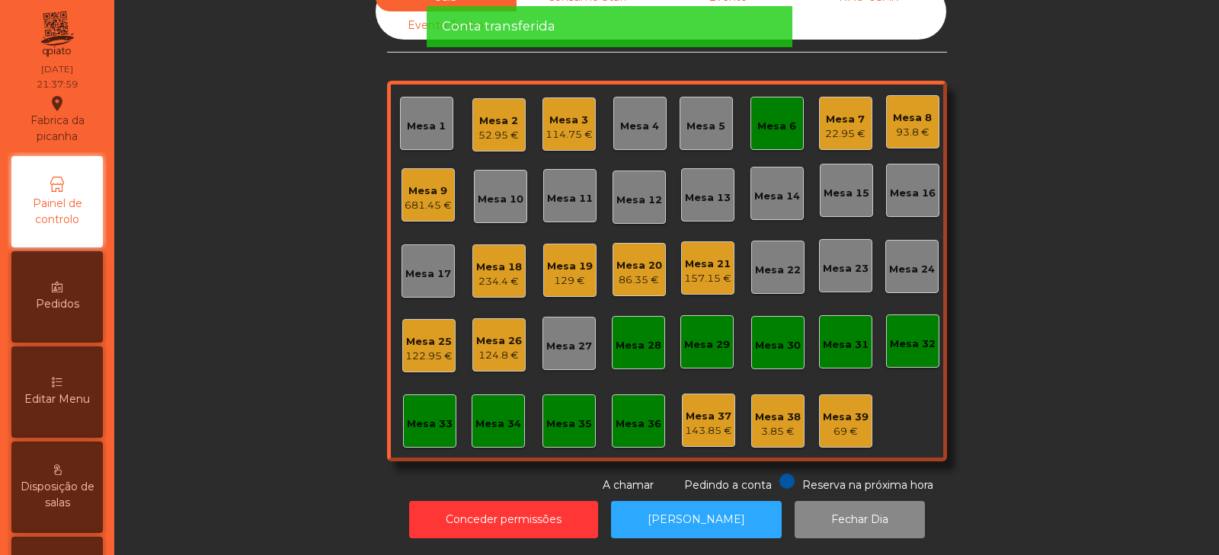
click at [770, 119] on div "Mesa 6" at bounding box center [776, 126] width 39 height 15
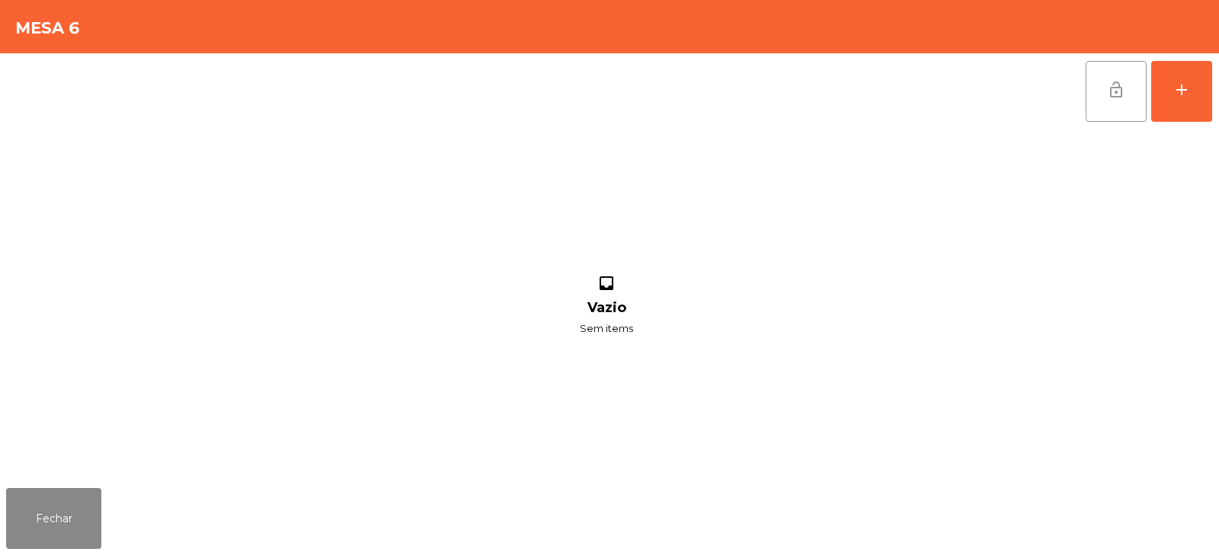
click at [1096, 94] on button "lock_open" at bounding box center [1115, 91] width 61 height 61
click at [66, 506] on button "Fechar" at bounding box center [53, 518] width 95 height 61
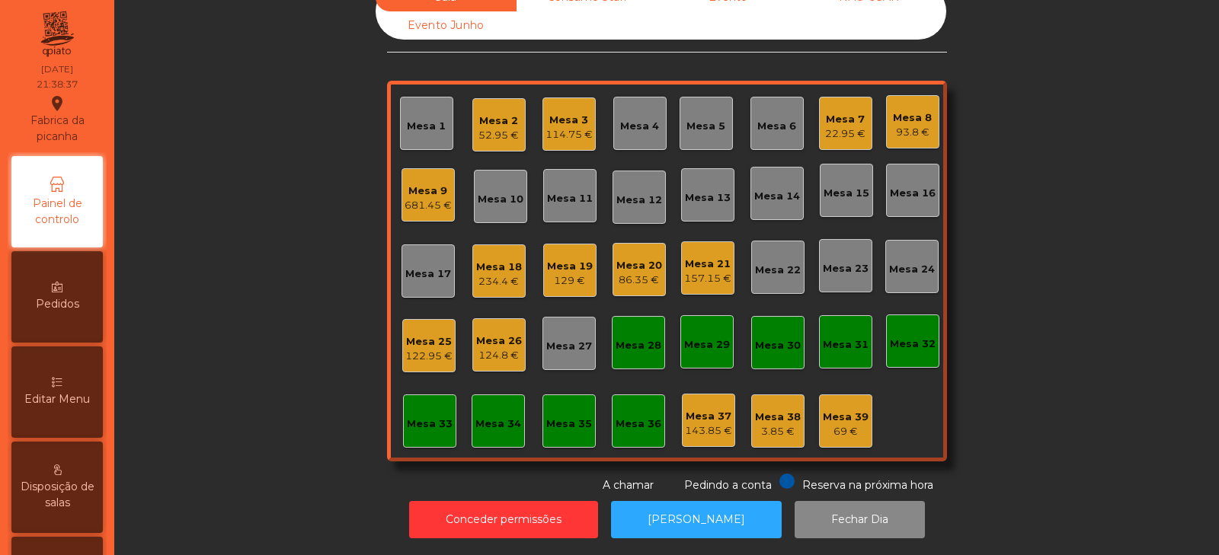
scroll to position [0, 0]
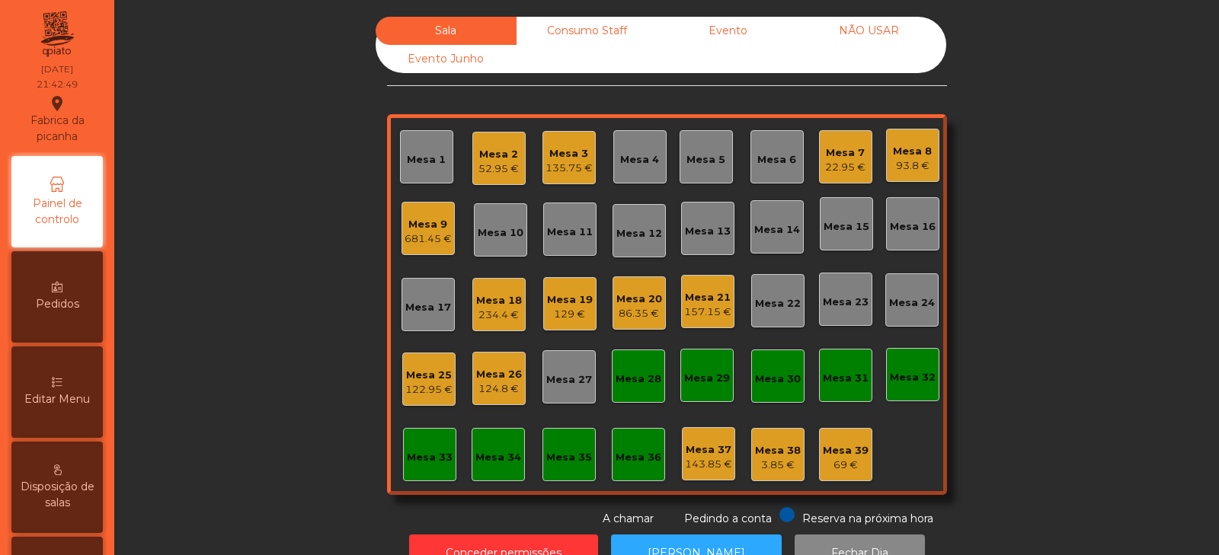
click at [419, 162] on div "Mesa 1" at bounding box center [426, 159] width 39 height 15
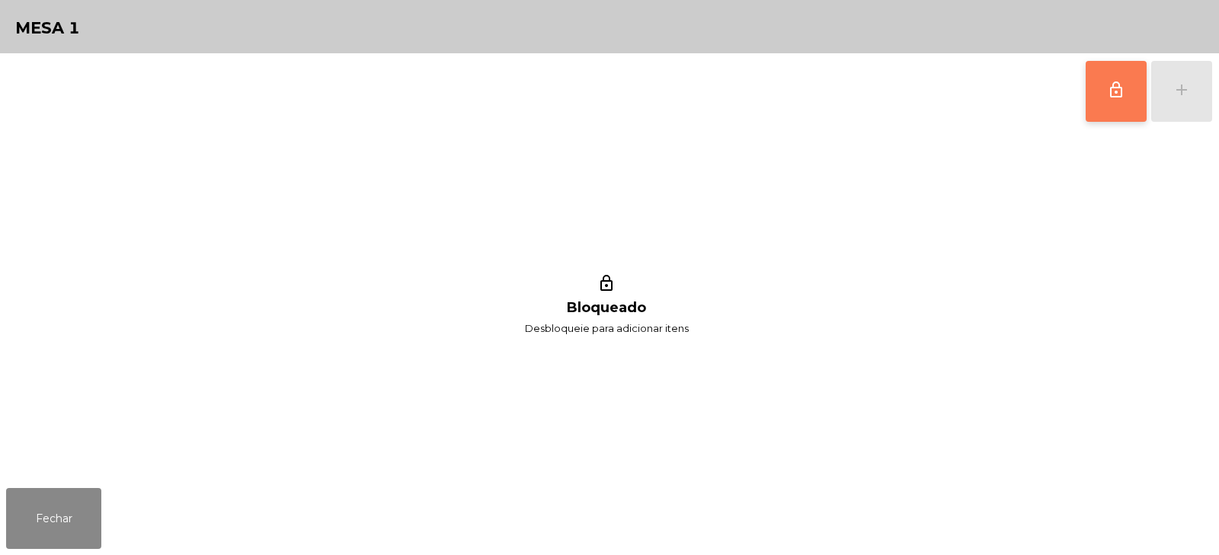
click at [1122, 91] on span "lock_outline" at bounding box center [1116, 90] width 18 height 18
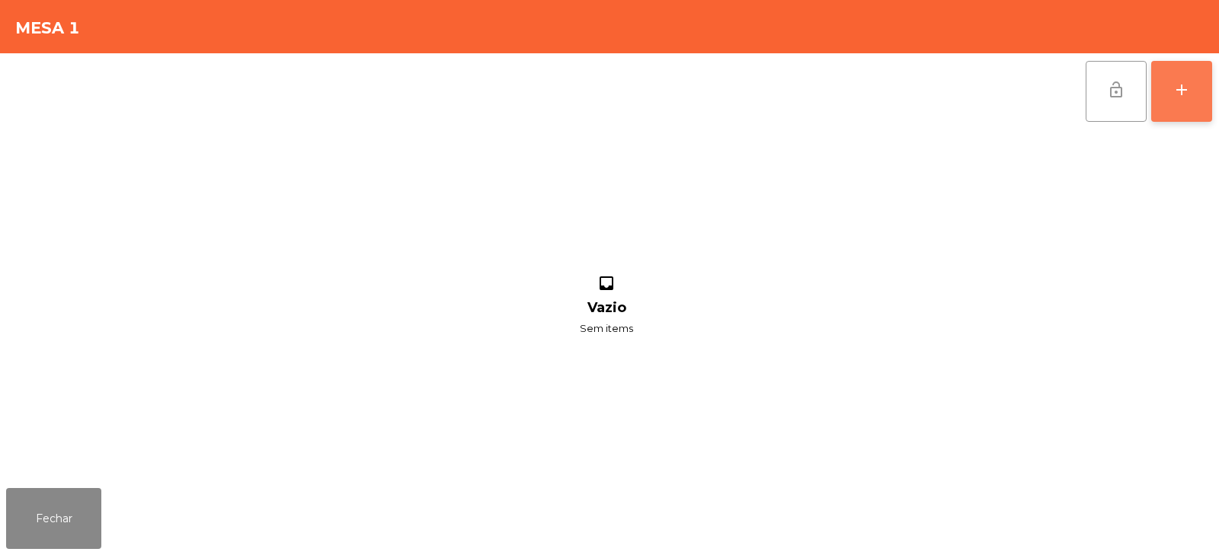
click at [1194, 98] on button "add" at bounding box center [1181, 91] width 61 height 61
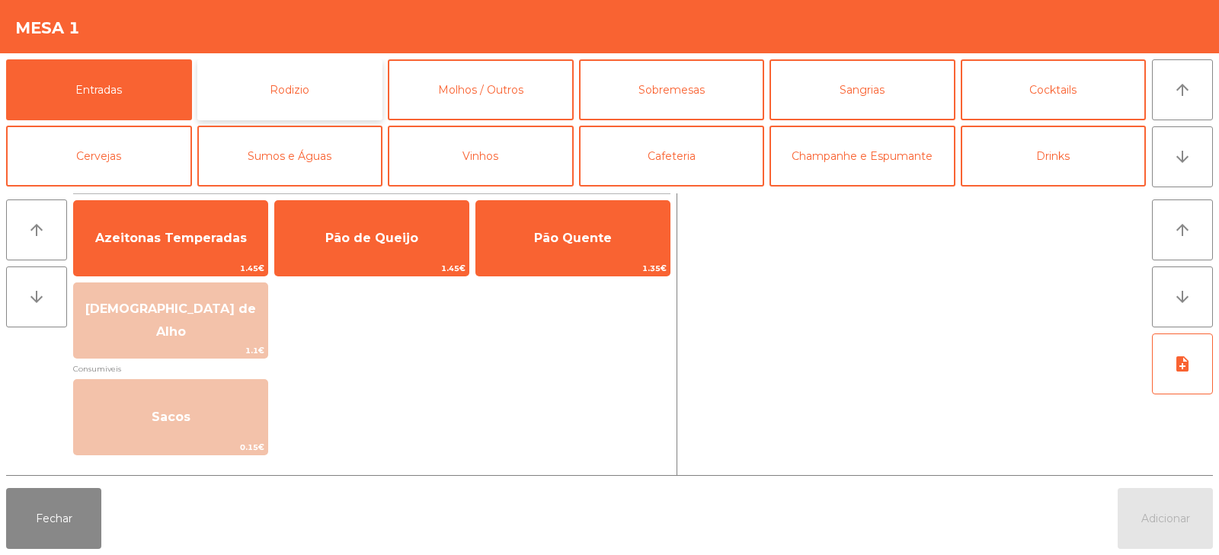
click at [222, 83] on button "Rodizio" at bounding box center [290, 89] width 186 height 61
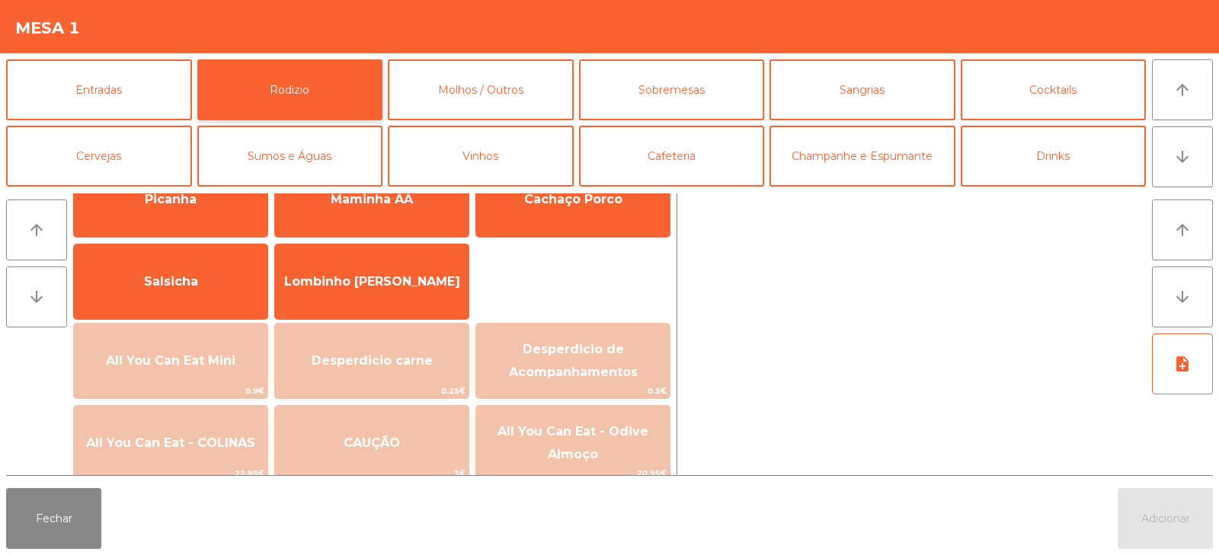
scroll to position [110, 0]
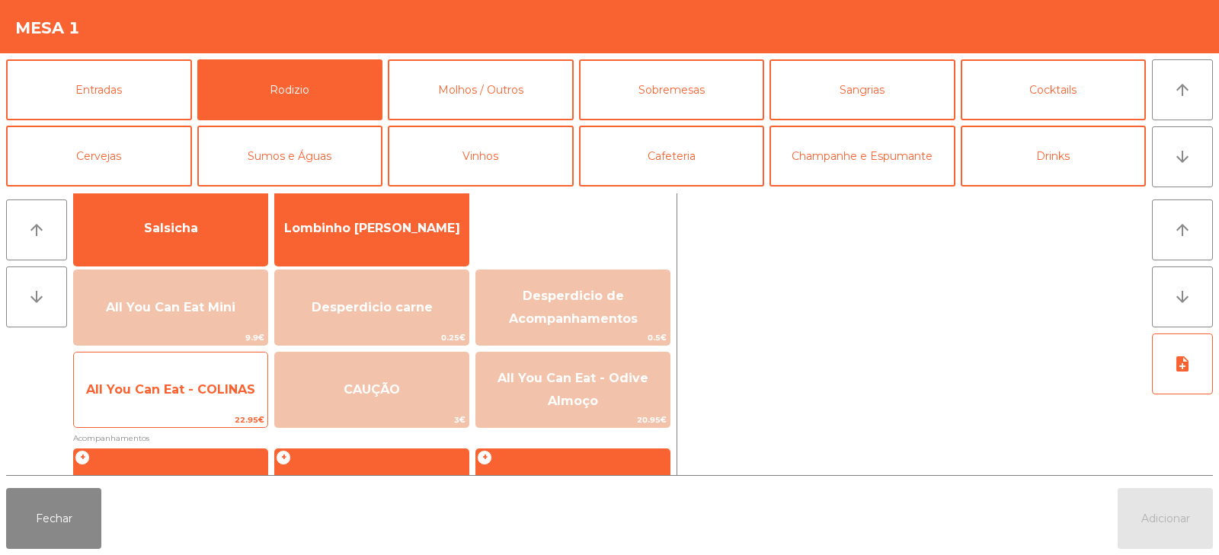
click at [180, 406] on span "All You Can Eat - COLINAS" at bounding box center [170, 389] width 193 height 41
click at [186, 404] on span "All You Can Eat - COLINAS" at bounding box center [170, 389] width 193 height 41
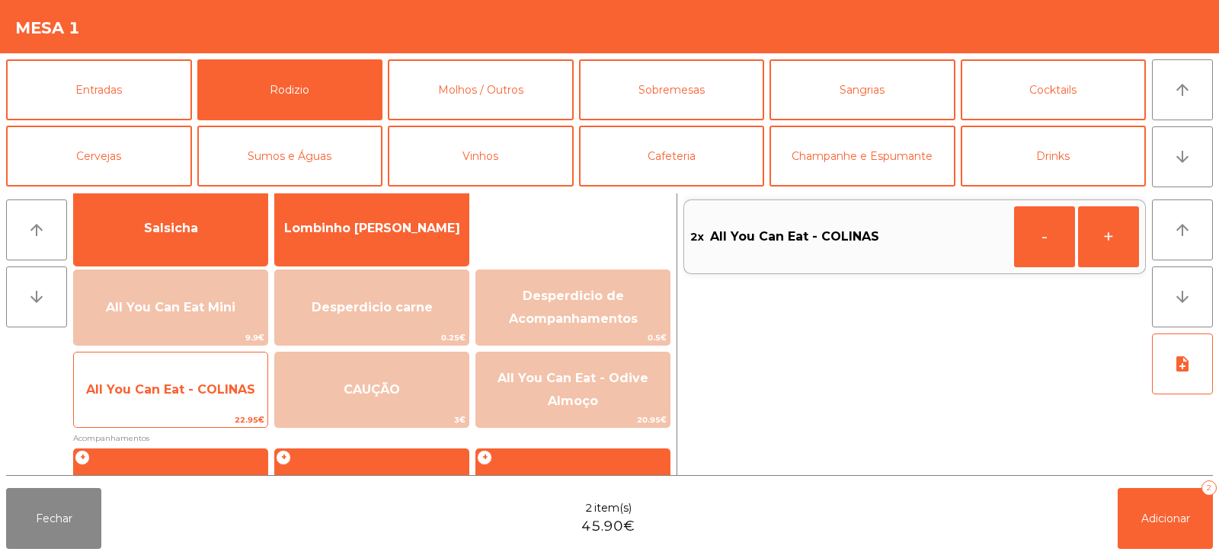
click at [187, 399] on span "All You Can Eat - COLINAS" at bounding box center [170, 389] width 193 height 41
click at [184, 406] on span "All You Can Eat - COLINAS" at bounding box center [170, 389] width 193 height 41
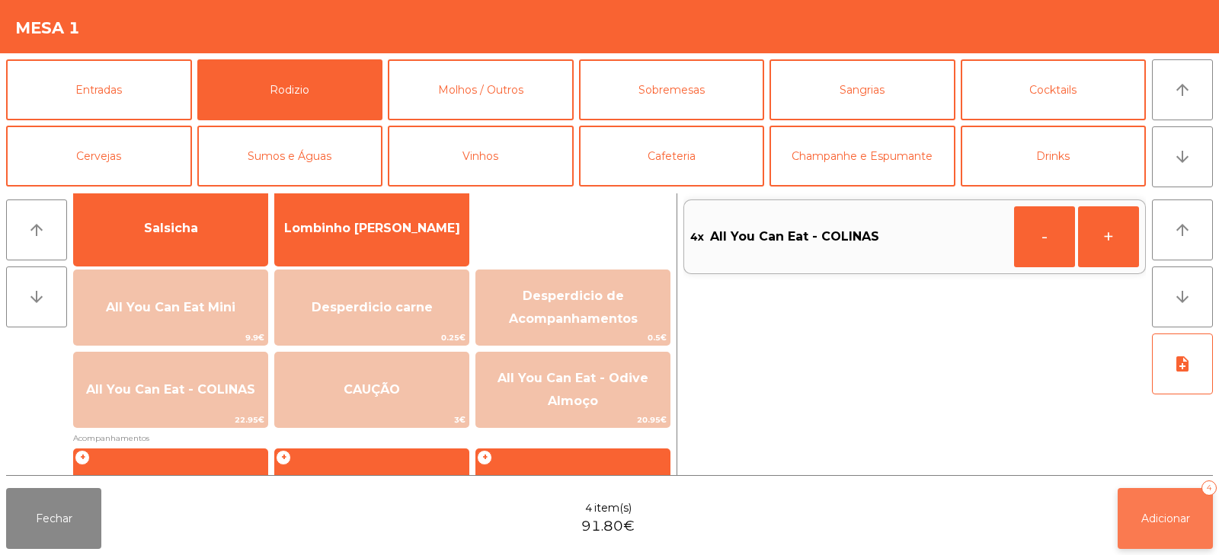
click at [1143, 512] on span "Adicionar" at bounding box center [1165, 519] width 49 height 14
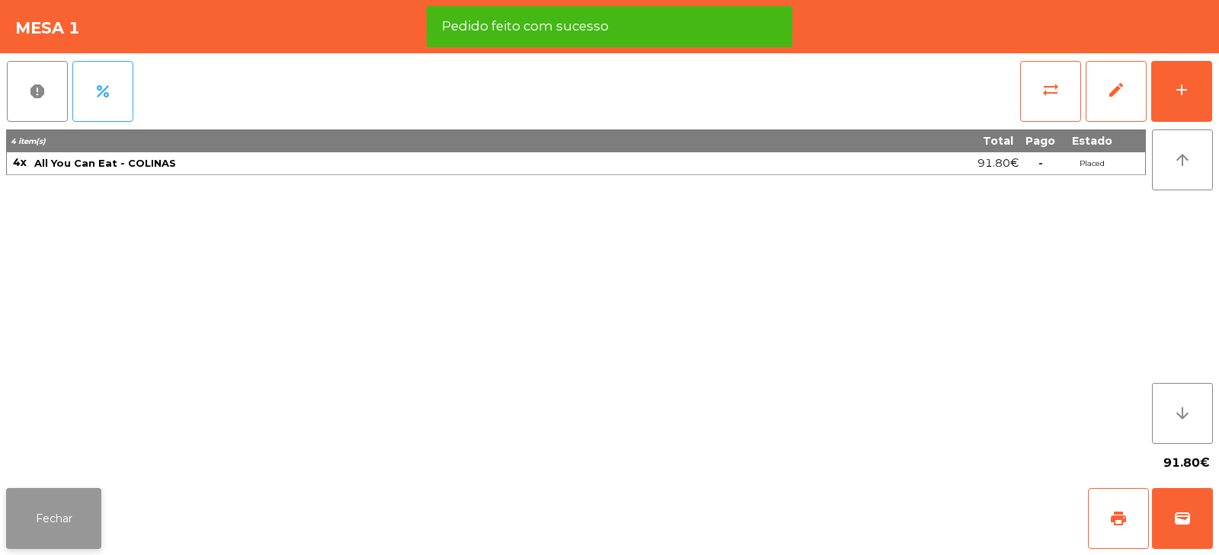
click at [63, 536] on button "Fechar" at bounding box center [53, 518] width 95 height 61
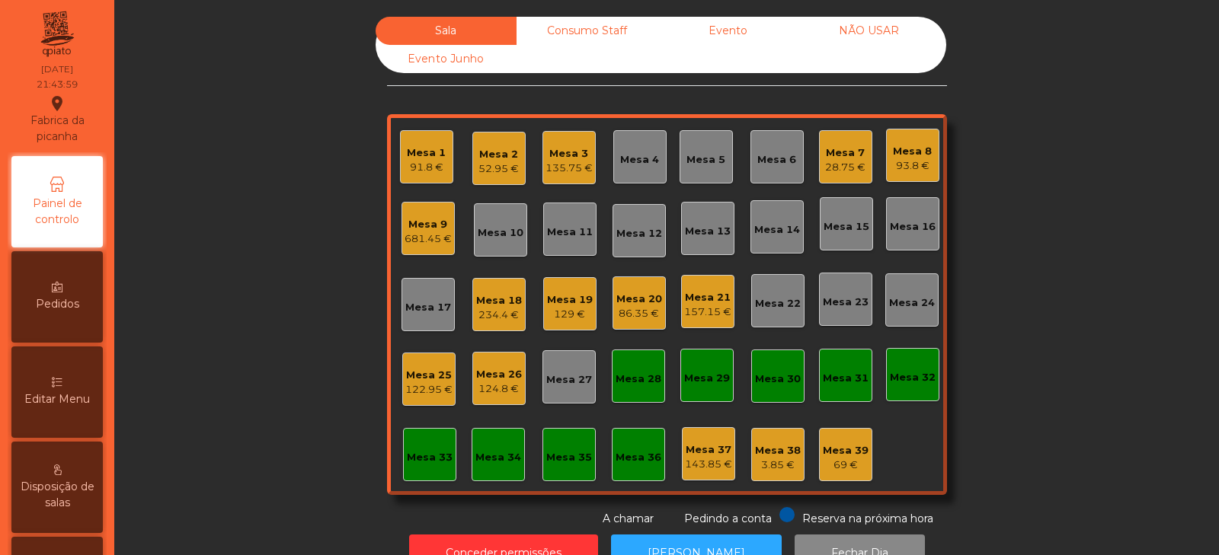
scroll to position [0, 0]
click at [905, 171] on div "93.8 €" at bounding box center [912, 165] width 39 height 15
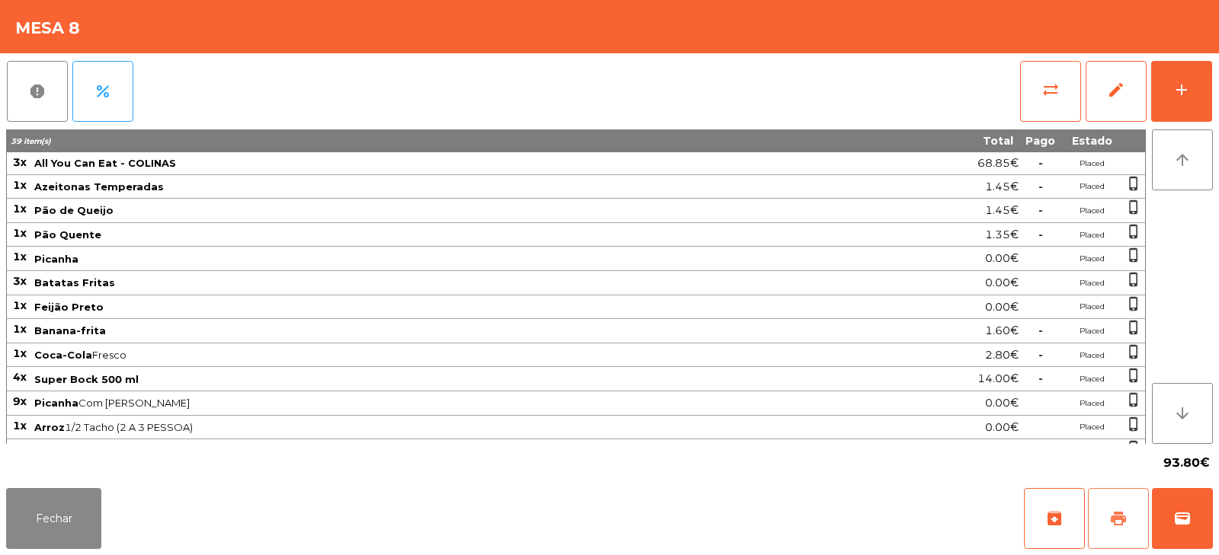
click at [1122, 517] on span "print" at bounding box center [1118, 519] width 18 height 18
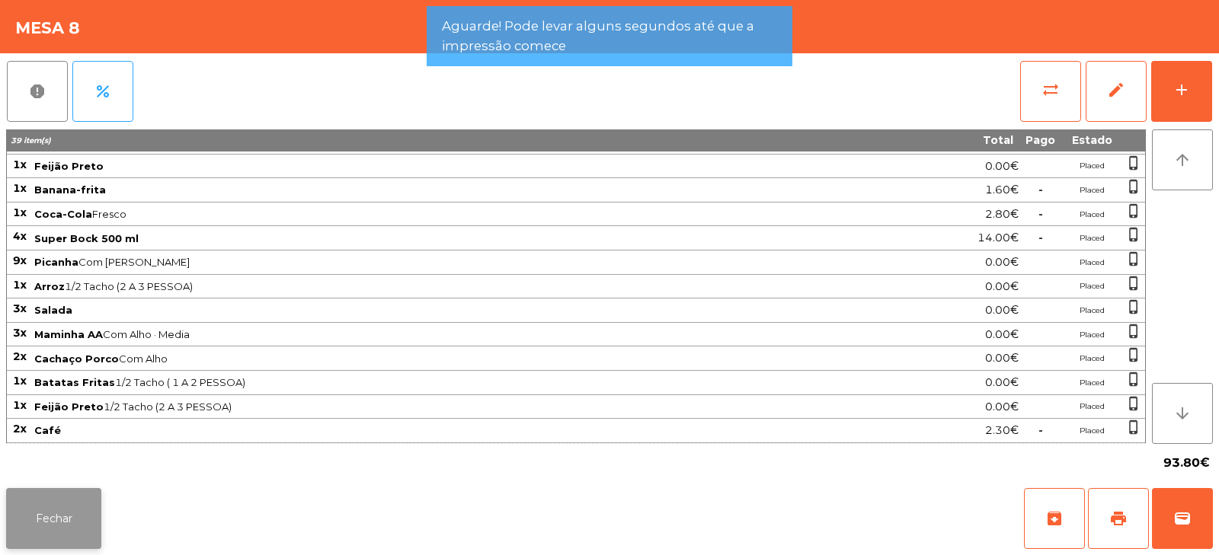
click at [82, 507] on button "Fechar" at bounding box center [53, 518] width 95 height 61
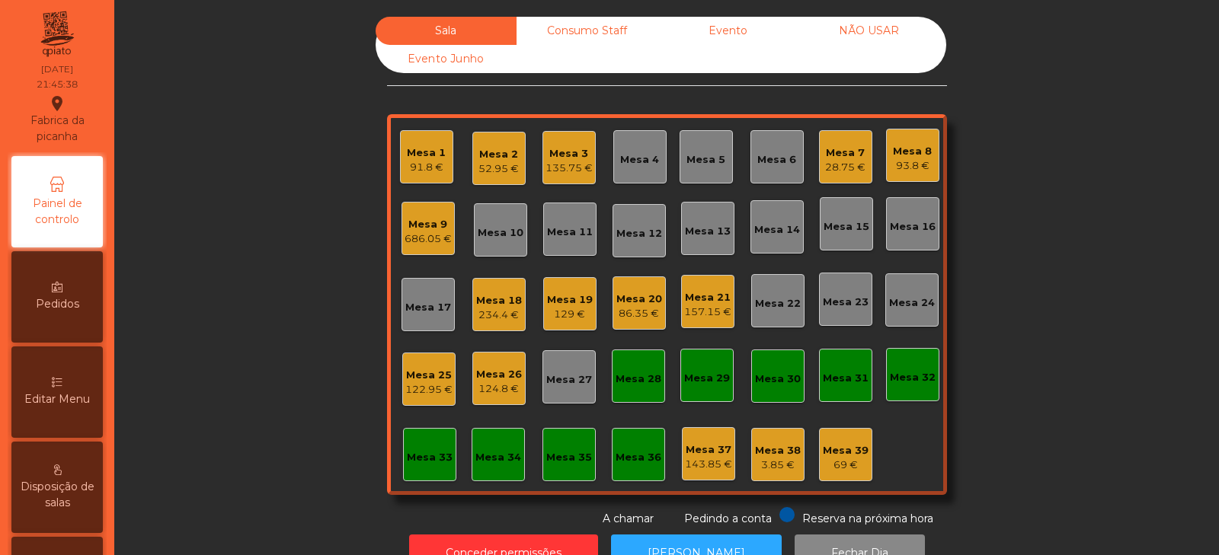
click at [763, 161] on div "Mesa 6" at bounding box center [776, 159] width 39 height 15
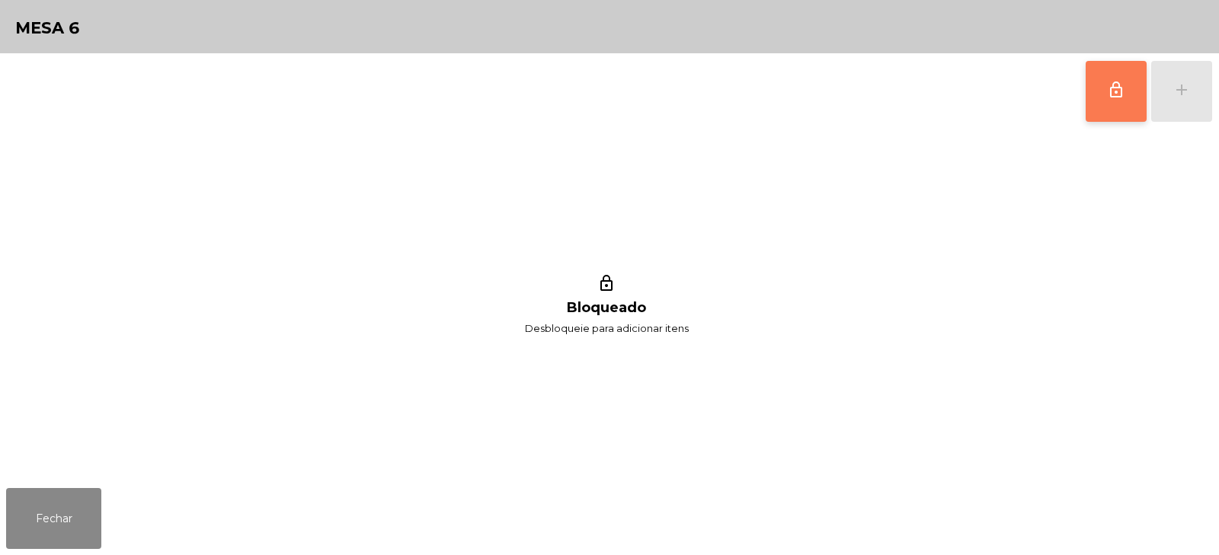
click at [1109, 94] on span "lock_outline" at bounding box center [1116, 90] width 18 height 18
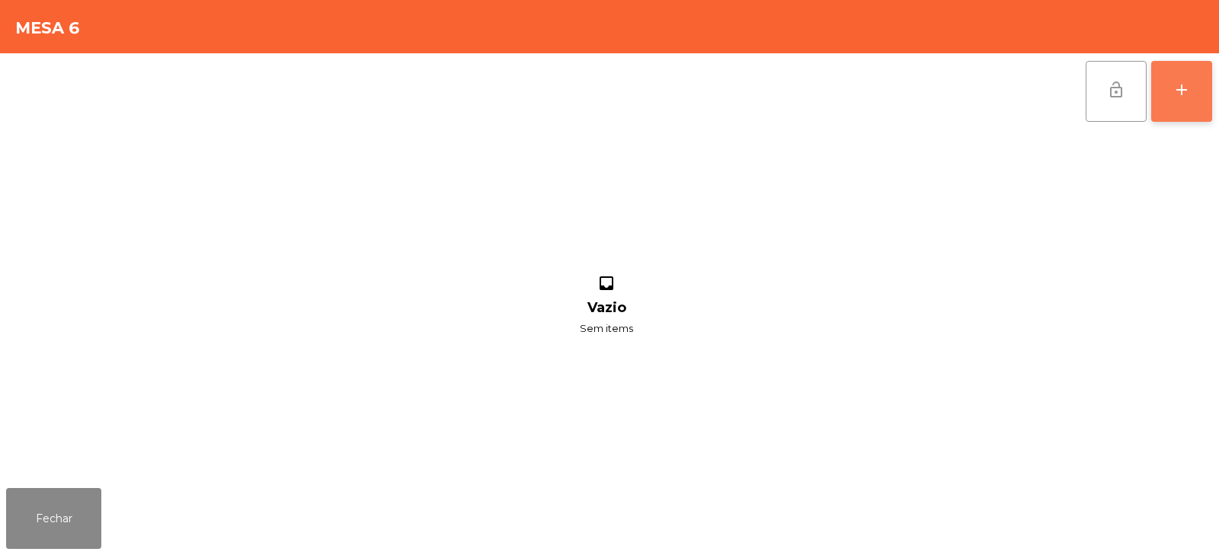
click at [1188, 103] on button "add" at bounding box center [1181, 91] width 61 height 61
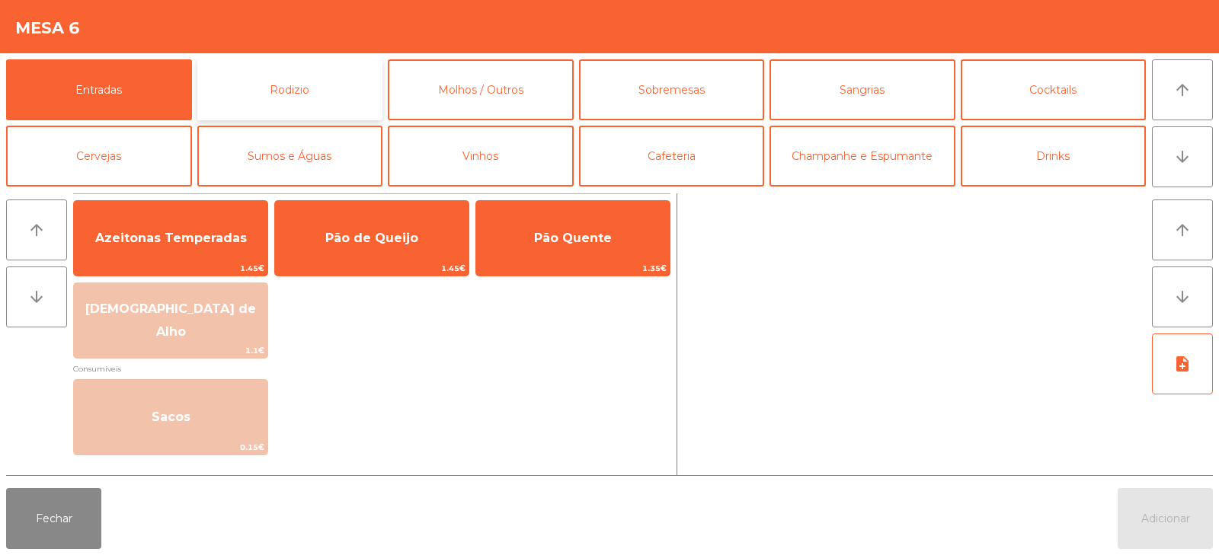
click at [320, 91] on button "Rodizio" at bounding box center [290, 89] width 186 height 61
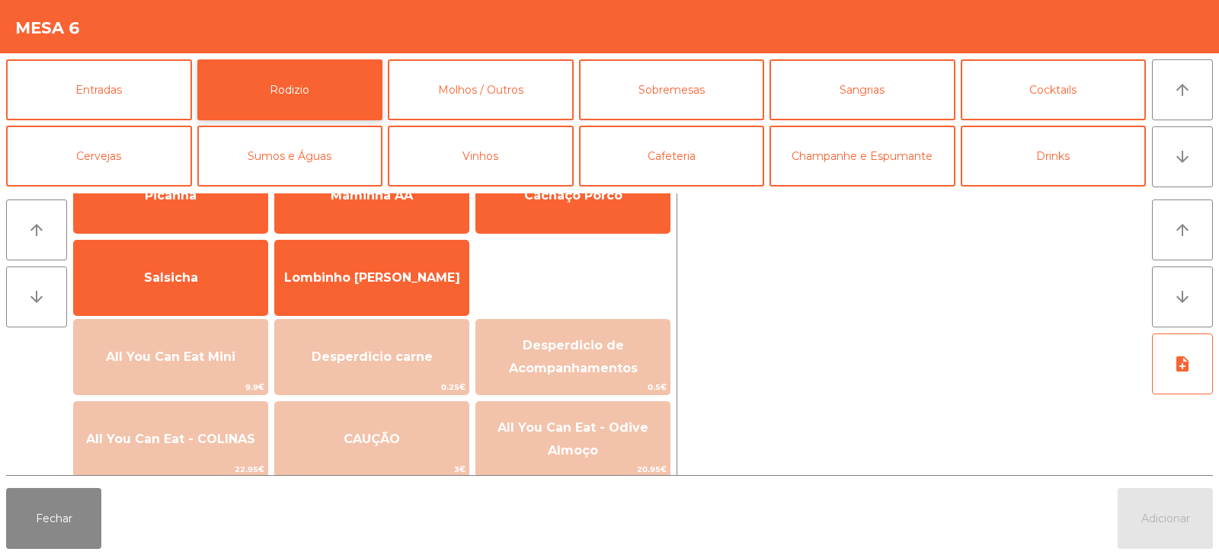
scroll to position [84, 0]
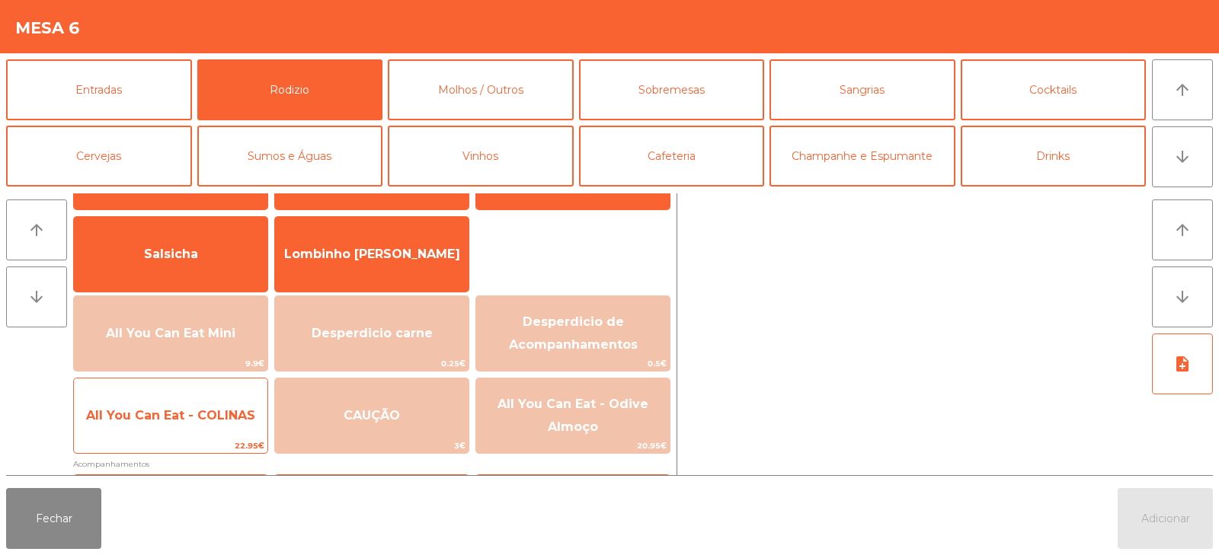
click at [235, 403] on span "All You Can Eat - COLINAS" at bounding box center [170, 415] width 193 height 41
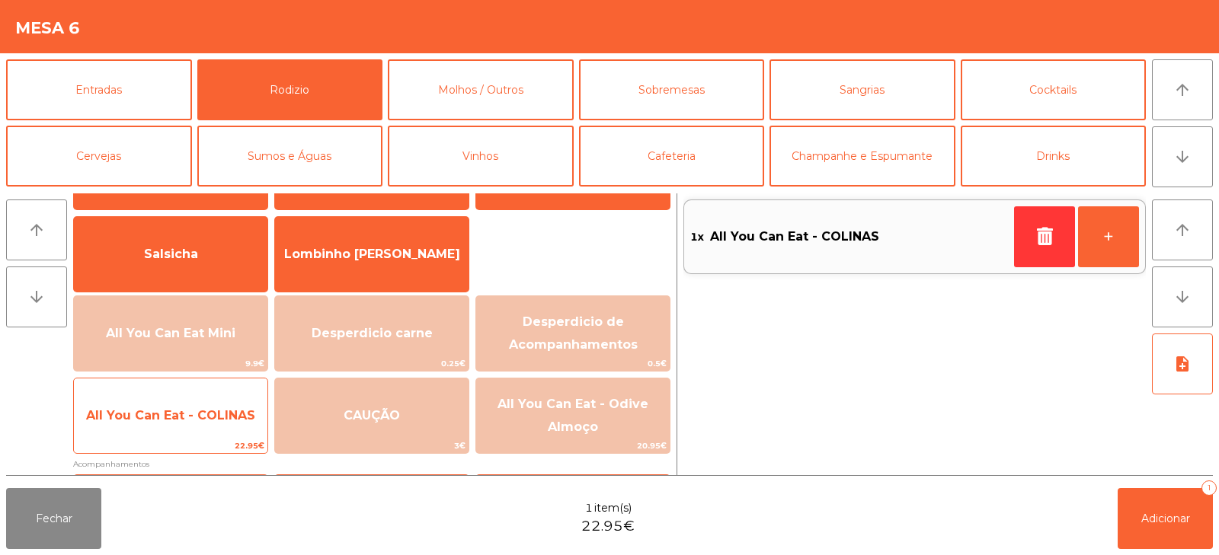
click at [226, 404] on span "All You Can Eat - COLINAS" at bounding box center [170, 415] width 193 height 41
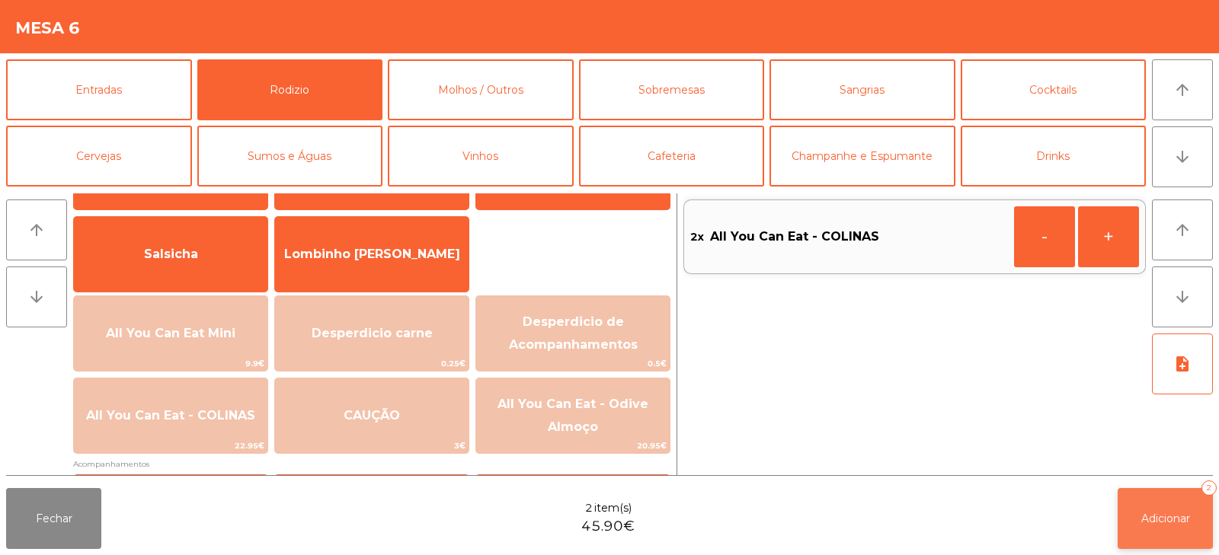
click at [1153, 532] on button "Adicionar 2" at bounding box center [1164, 518] width 95 height 61
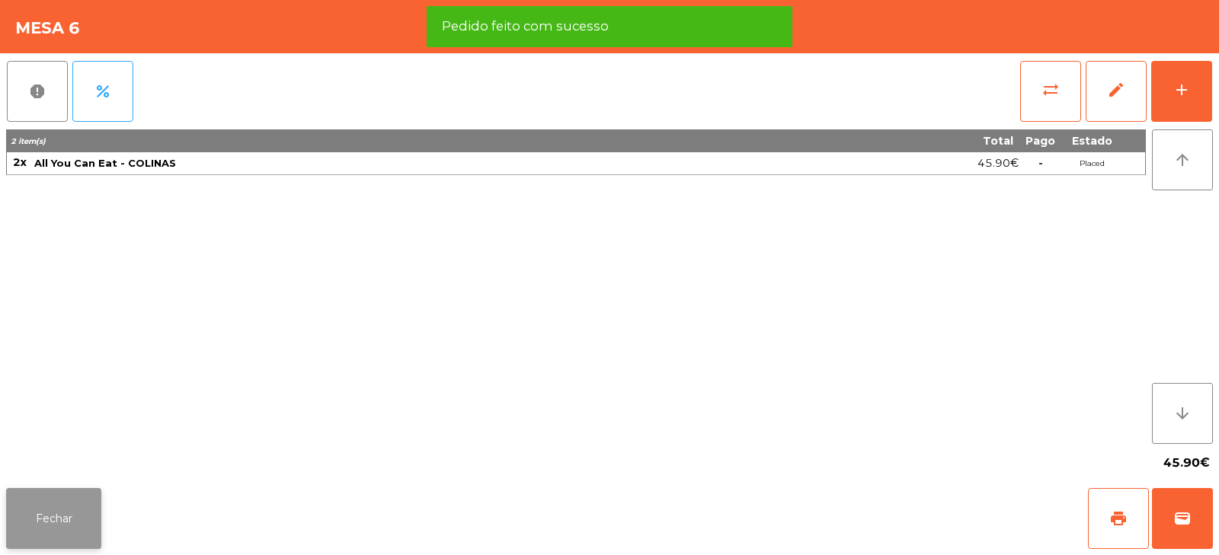
click at [75, 513] on button "Fechar" at bounding box center [53, 518] width 95 height 61
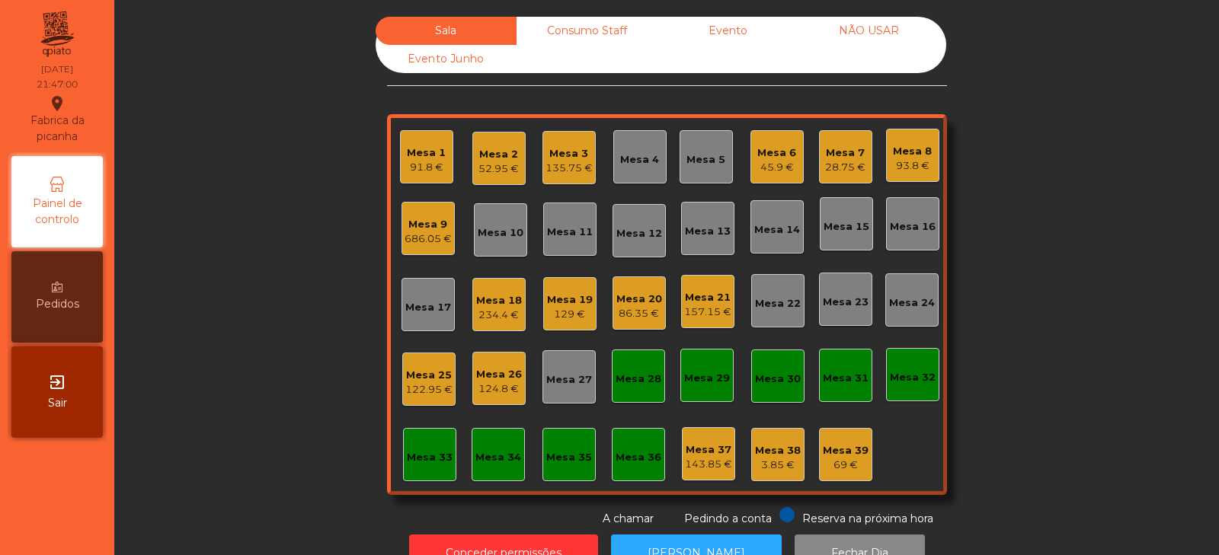
click at [899, 157] on div "Mesa 8" at bounding box center [912, 151] width 39 height 15
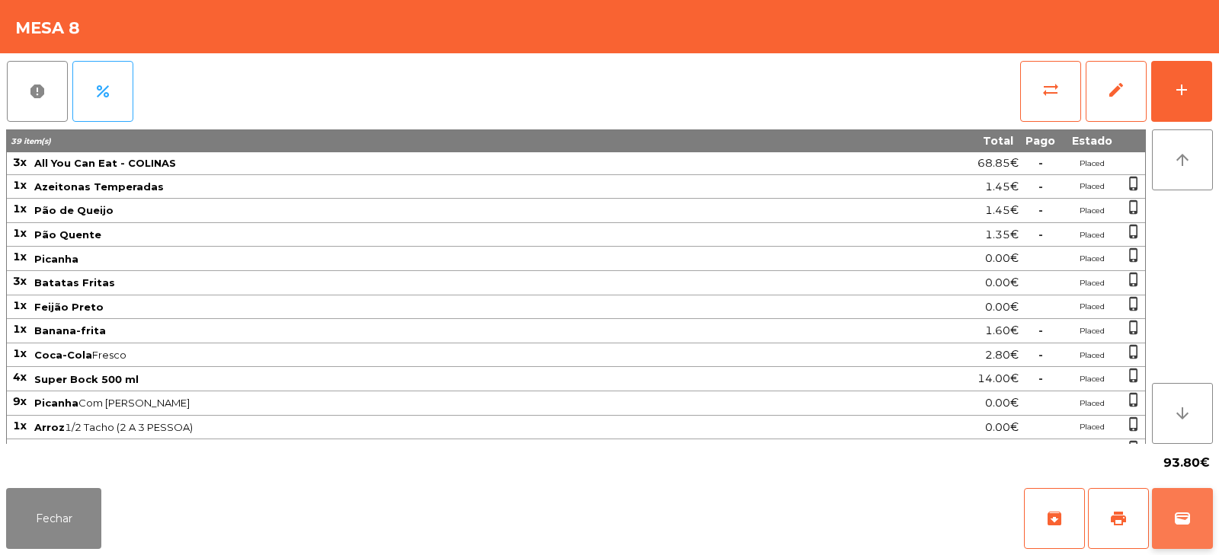
click at [1181, 522] on span "wallet" at bounding box center [1182, 519] width 18 height 18
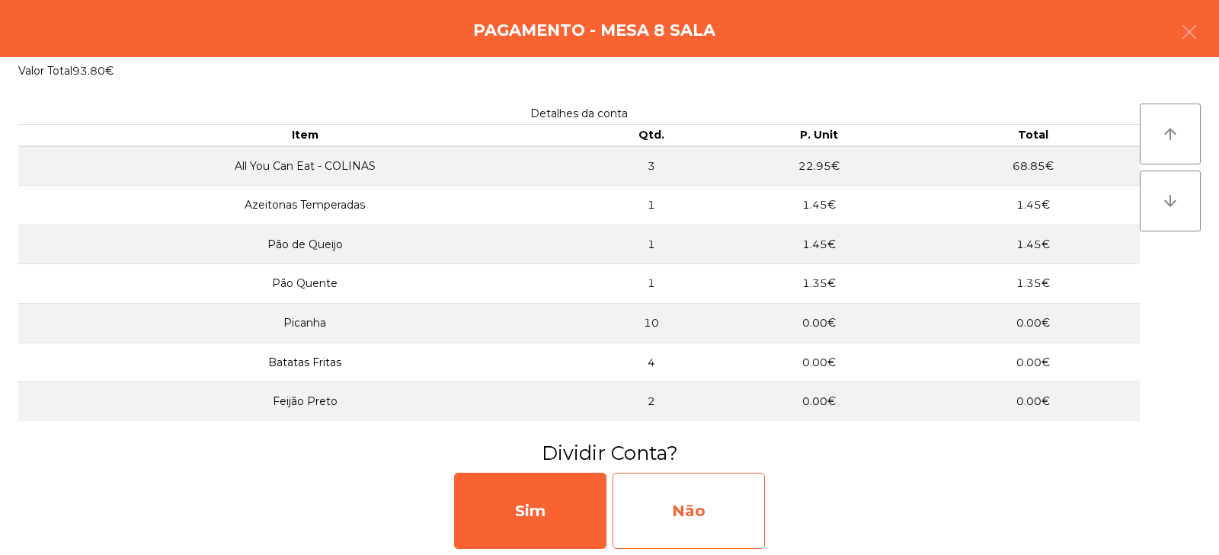
click at [721, 486] on div "Não" at bounding box center [688, 511] width 152 height 76
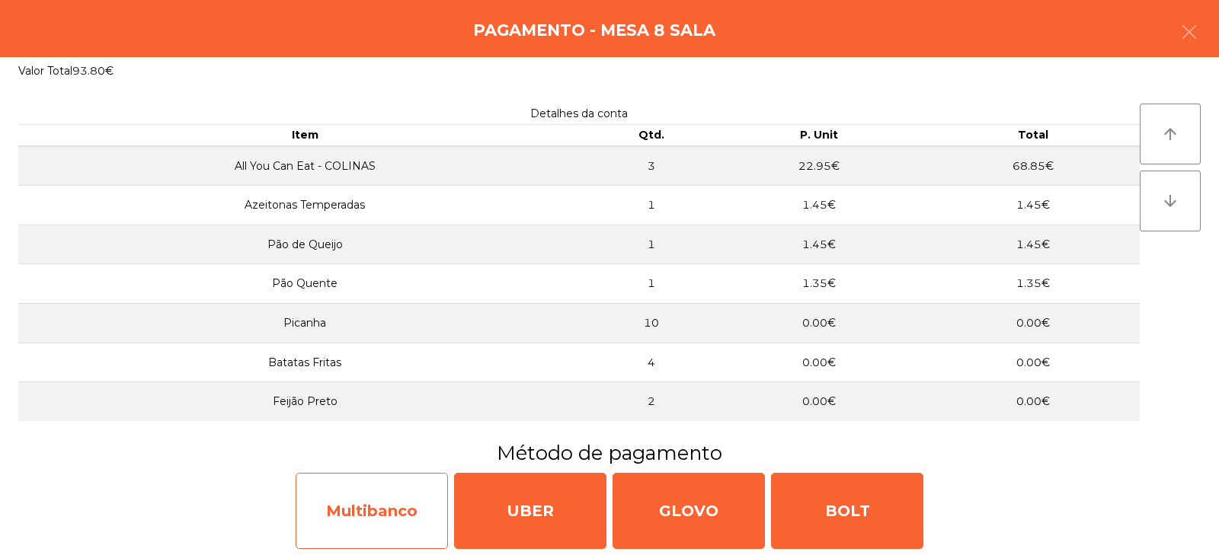
click at [388, 513] on div "Multibanco" at bounding box center [372, 511] width 152 height 76
select select "**"
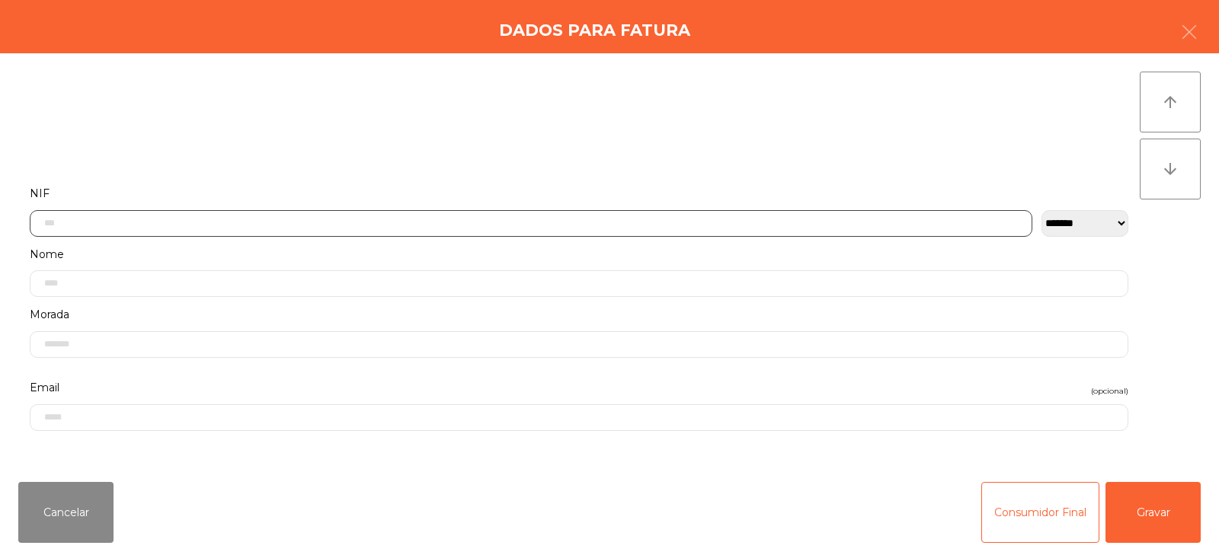
click at [550, 221] on input "text" at bounding box center [531, 223] width 1002 height 27
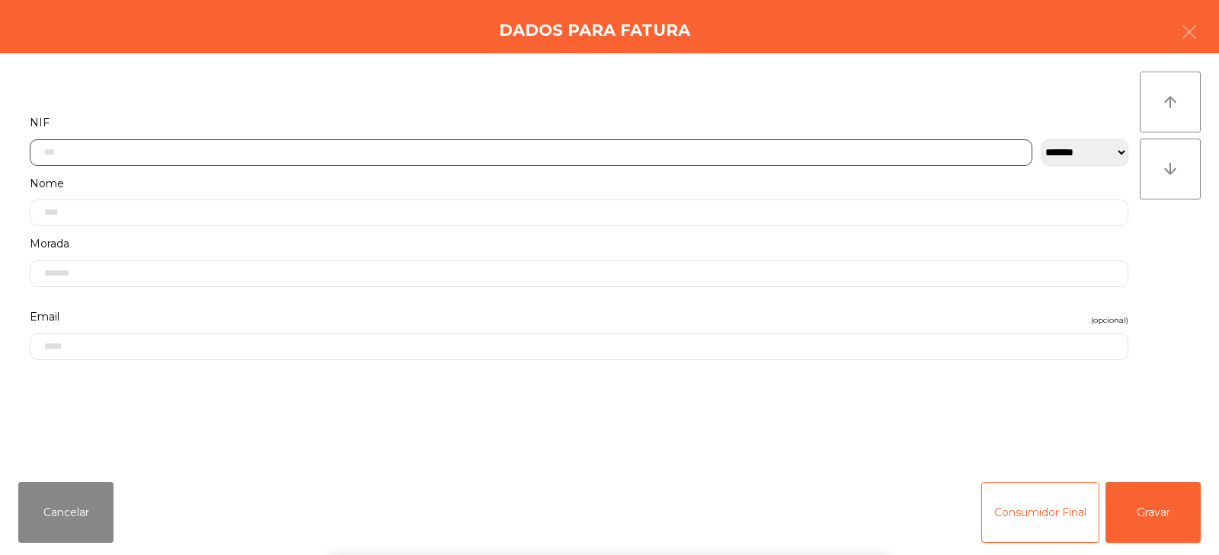
scroll to position [111, 0]
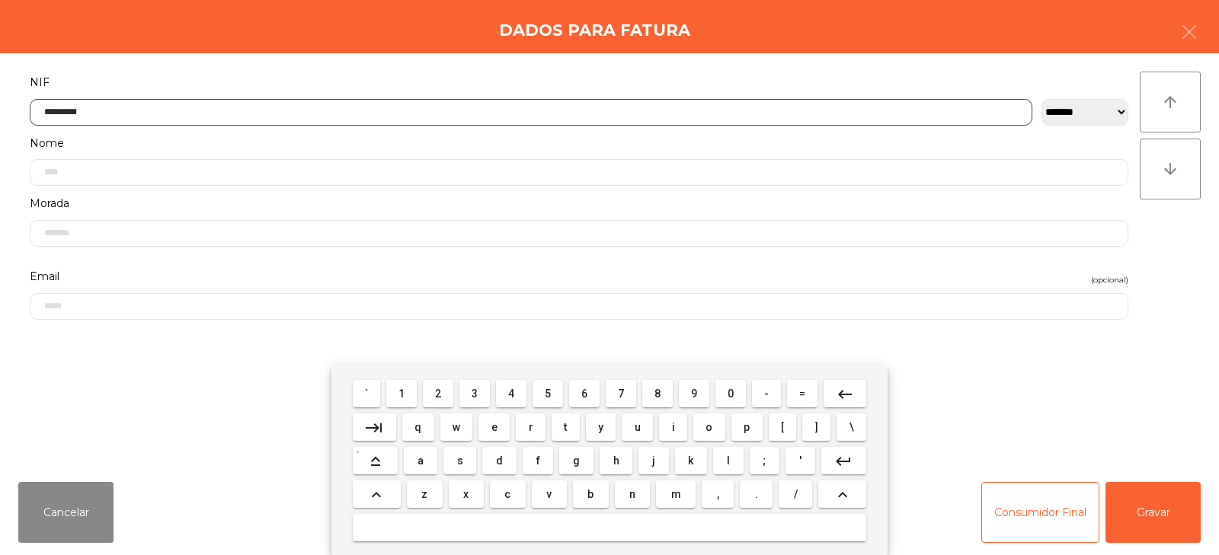
type input "*********"
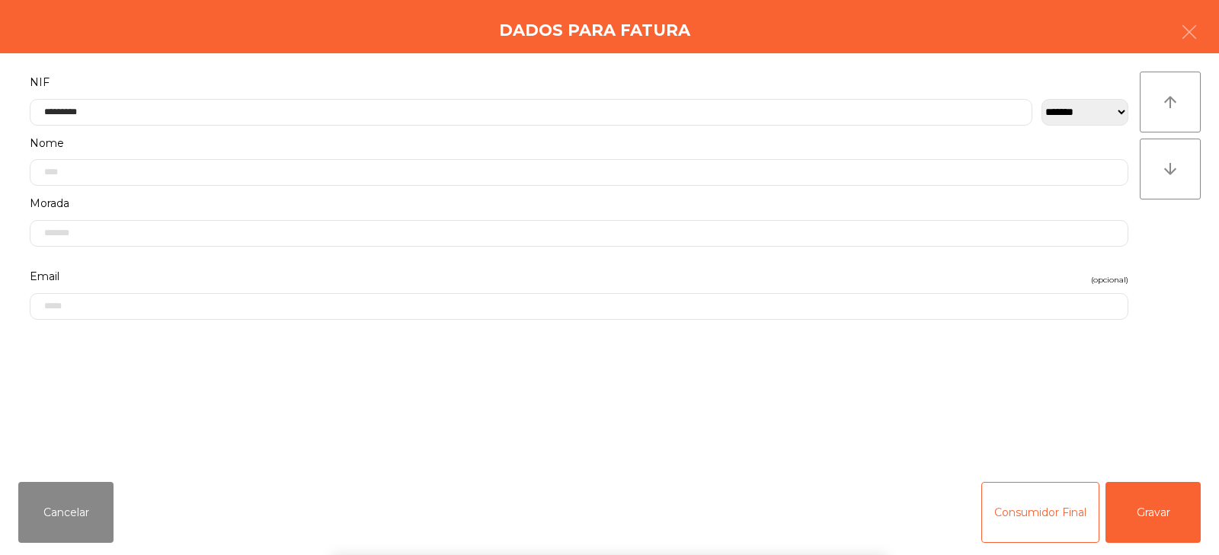
click at [1148, 508] on div "` 1 2 3 4 5 6 7 8 9 0 - = keyboard_backspace keyboard_tab q w e r t y u i o p […" at bounding box center [609, 460] width 1219 height 189
click at [1159, 513] on button "Gravar" at bounding box center [1152, 512] width 95 height 61
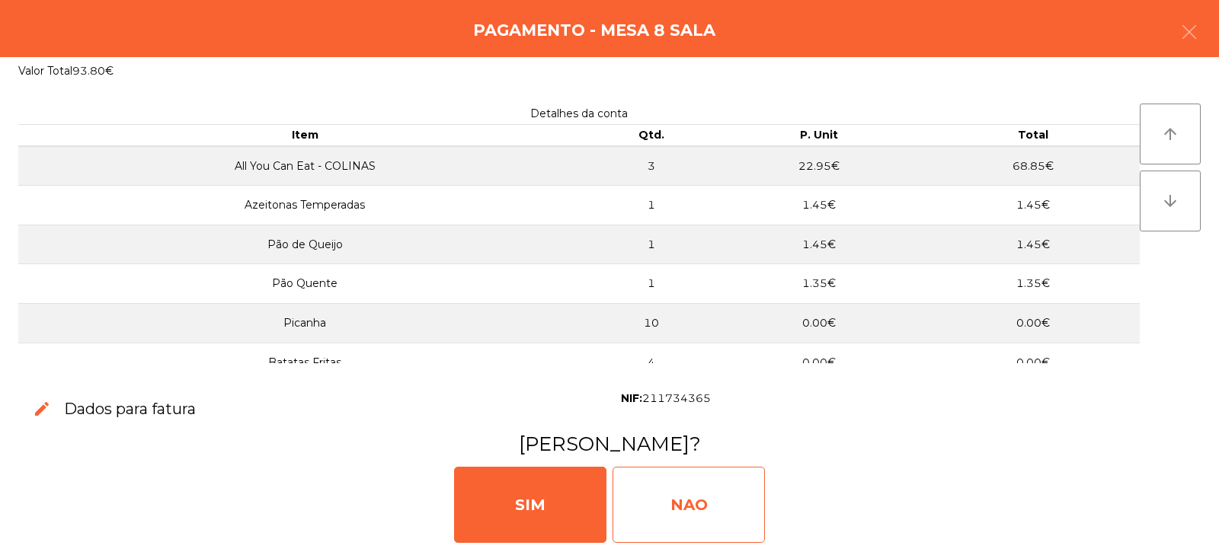
click at [713, 484] on div "NAO" at bounding box center [688, 505] width 152 height 76
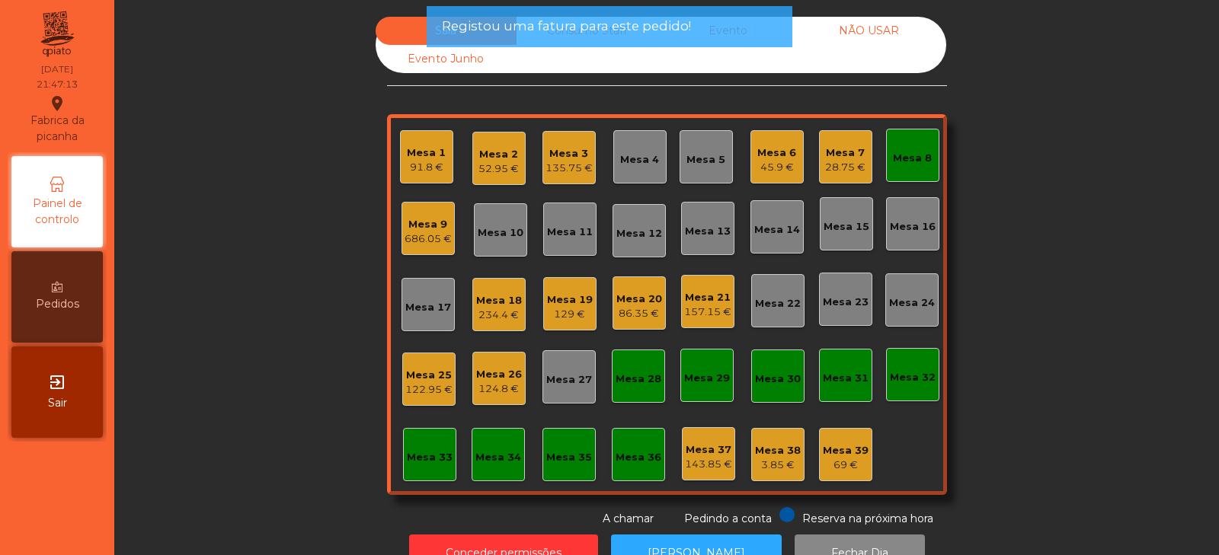
click at [916, 145] on div "Mesa 8" at bounding box center [912, 155] width 39 height 21
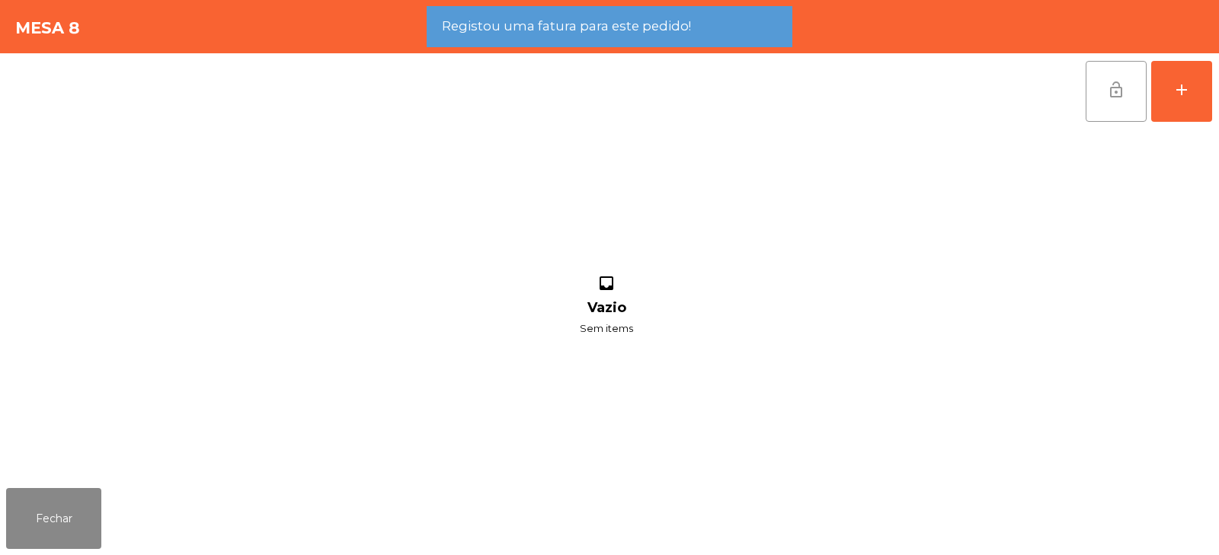
click at [1117, 83] on span "lock_open" at bounding box center [1116, 90] width 18 height 18
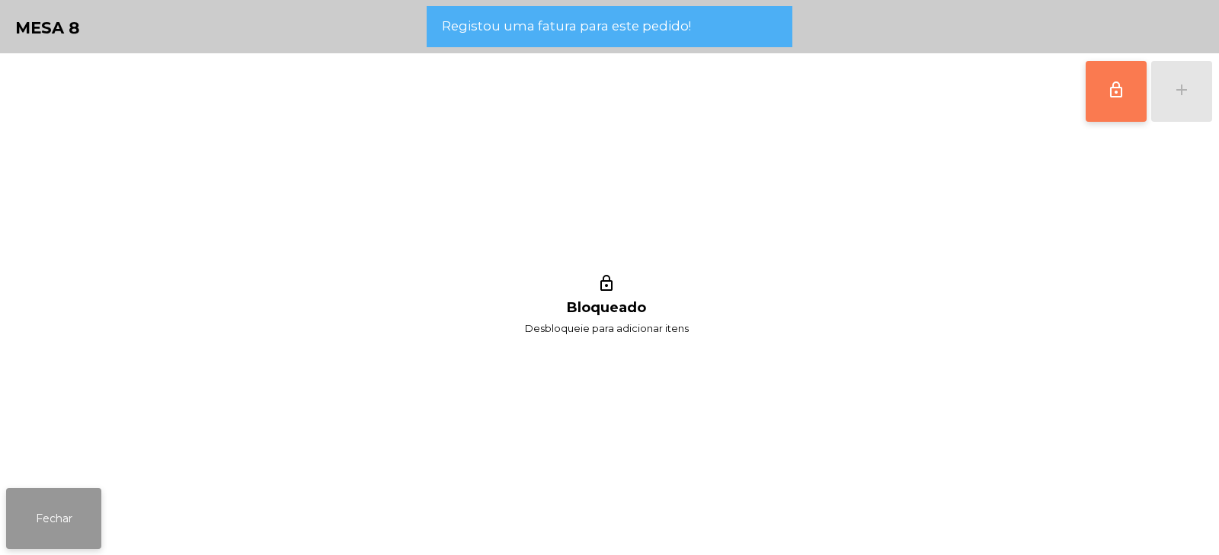
click at [64, 519] on button "Fechar" at bounding box center [53, 518] width 95 height 61
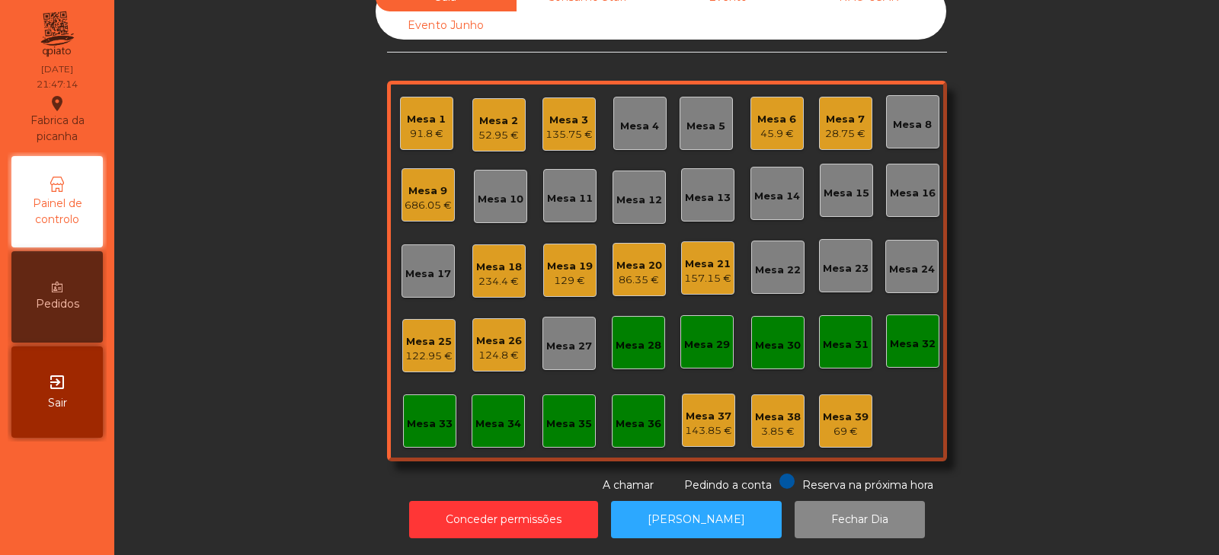
scroll to position [0, 0]
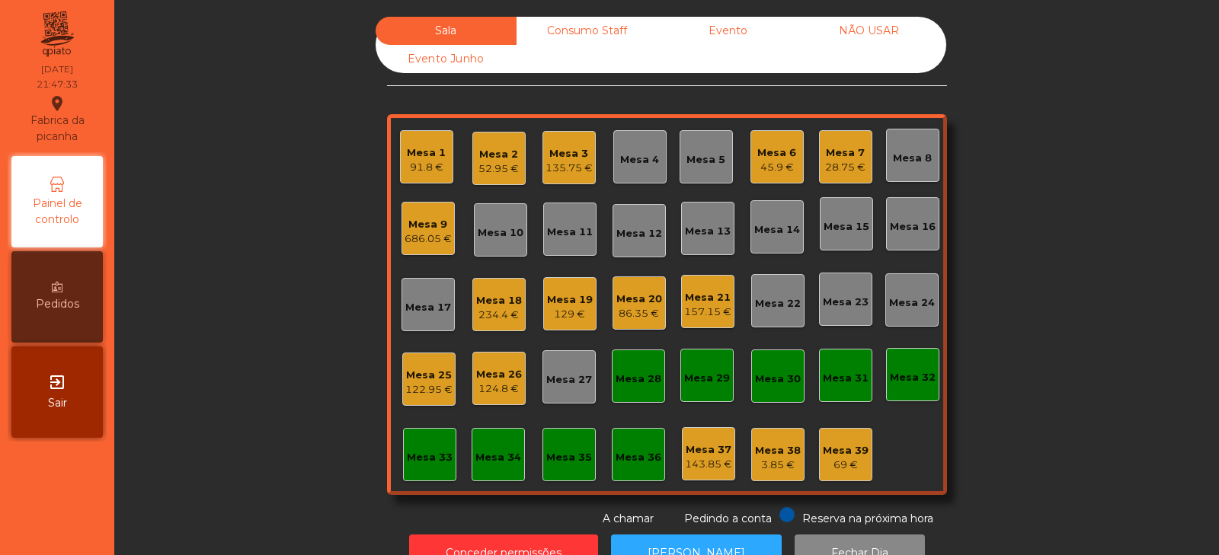
click at [557, 376] on div "Mesa 27" at bounding box center [569, 379] width 46 height 15
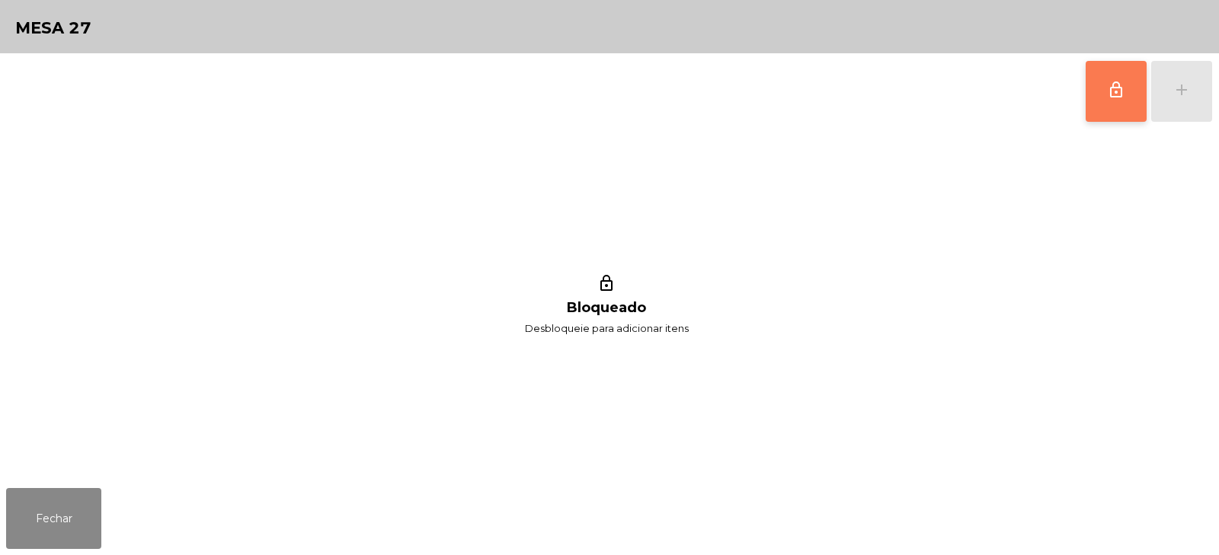
click at [1121, 95] on span "lock_outline" at bounding box center [1116, 90] width 18 height 18
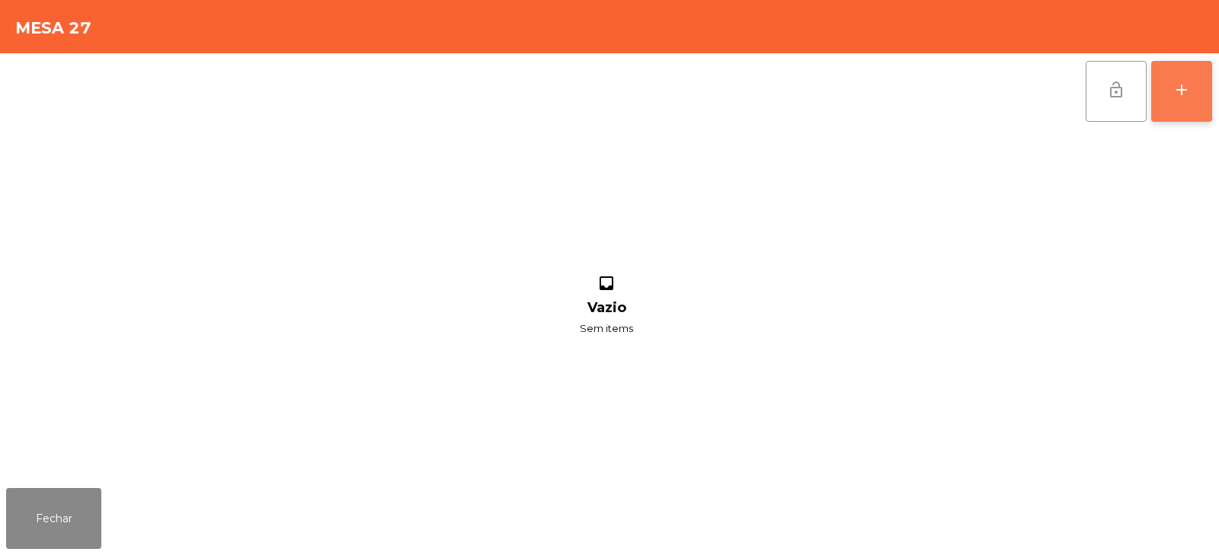
click at [1178, 101] on button "add" at bounding box center [1181, 91] width 61 height 61
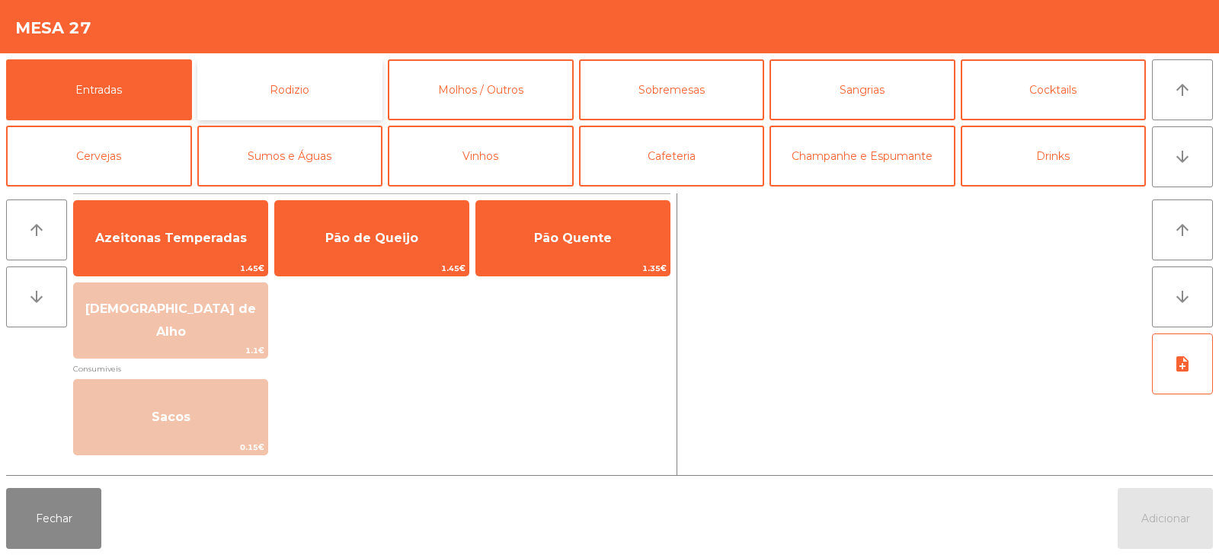
click at [337, 104] on button "Rodizio" at bounding box center [290, 89] width 186 height 61
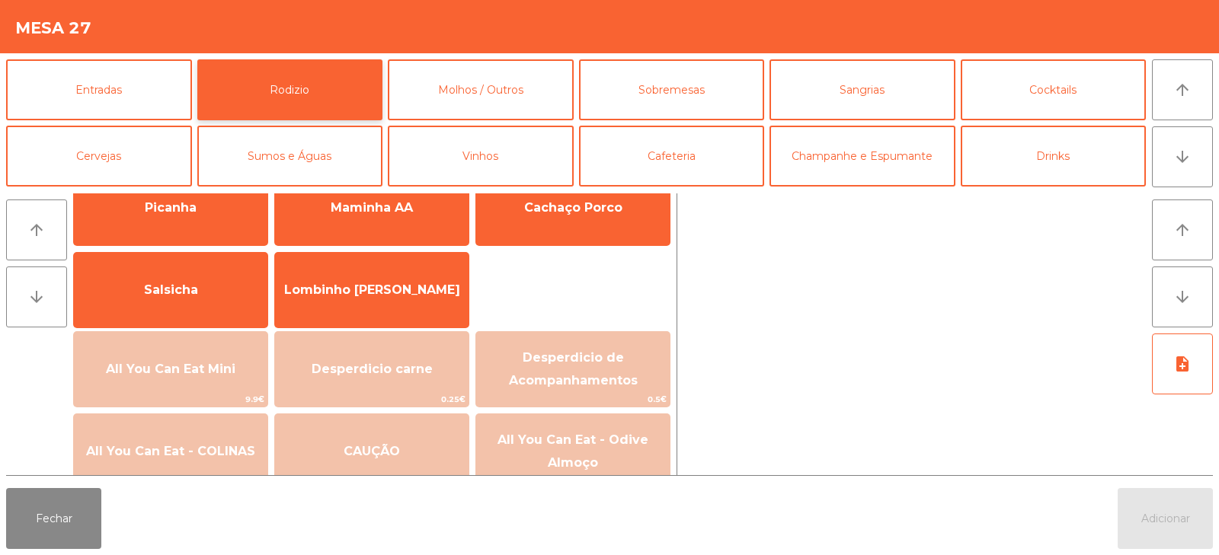
scroll to position [114, 0]
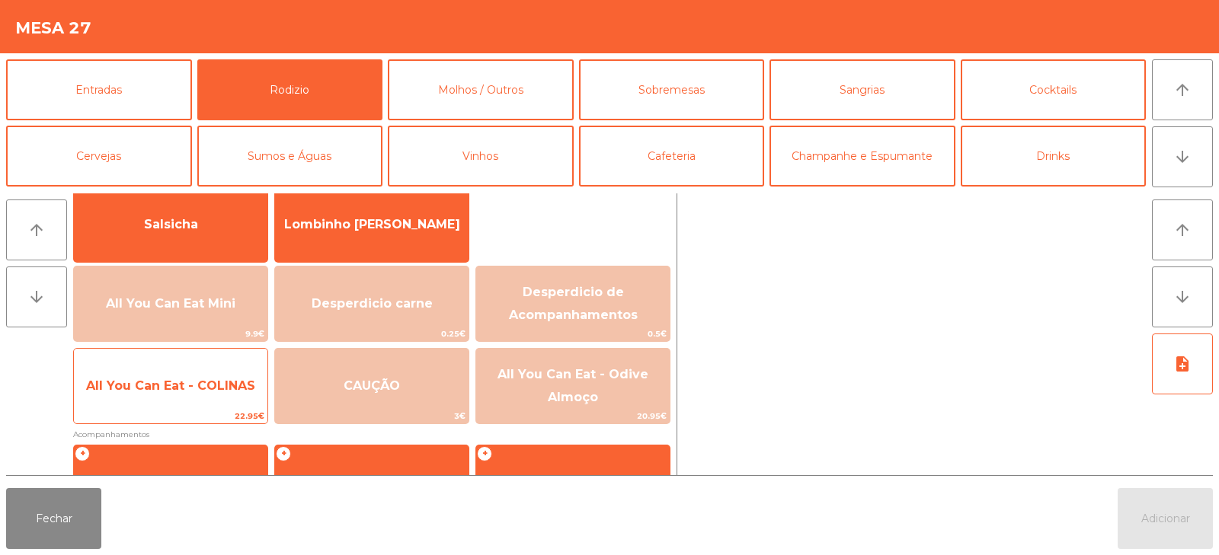
click at [211, 396] on span "All You Can Eat - COLINAS" at bounding box center [170, 386] width 193 height 41
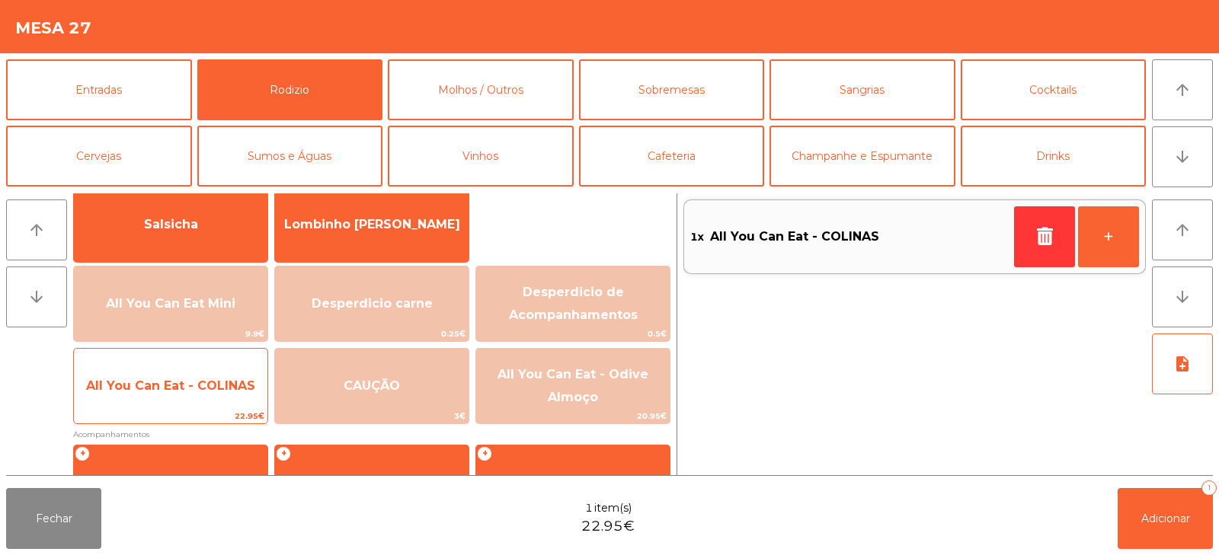
click at [213, 395] on span "All You Can Eat - COLINAS" at bounding box center [170, 386] width 193 height 41
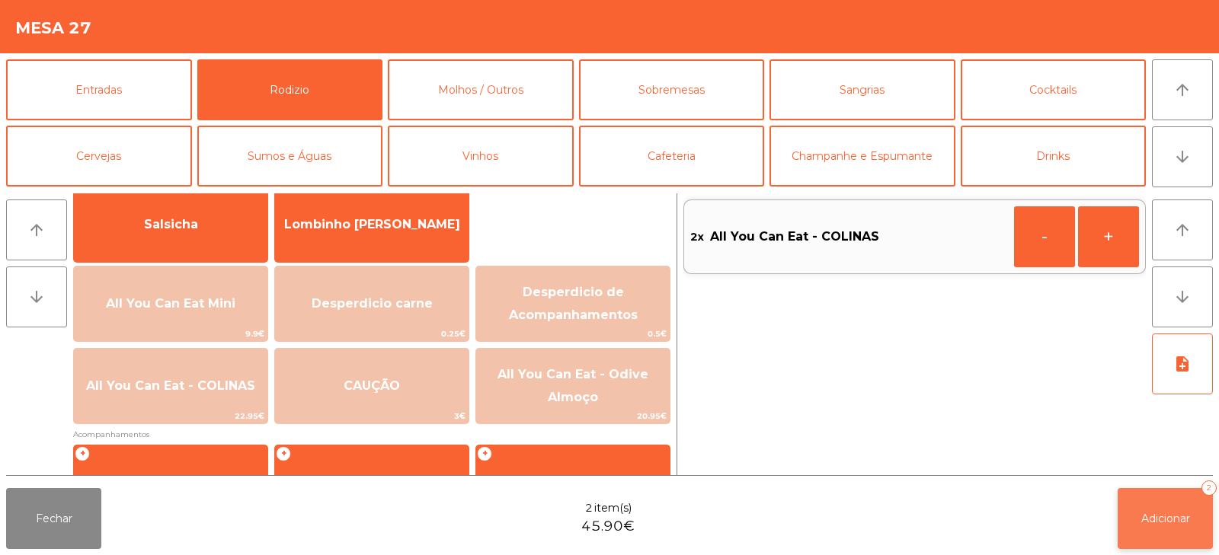
click at [1171, 512] on span "Adicionar" at bounding box center [1165, 519] width 49 height 14
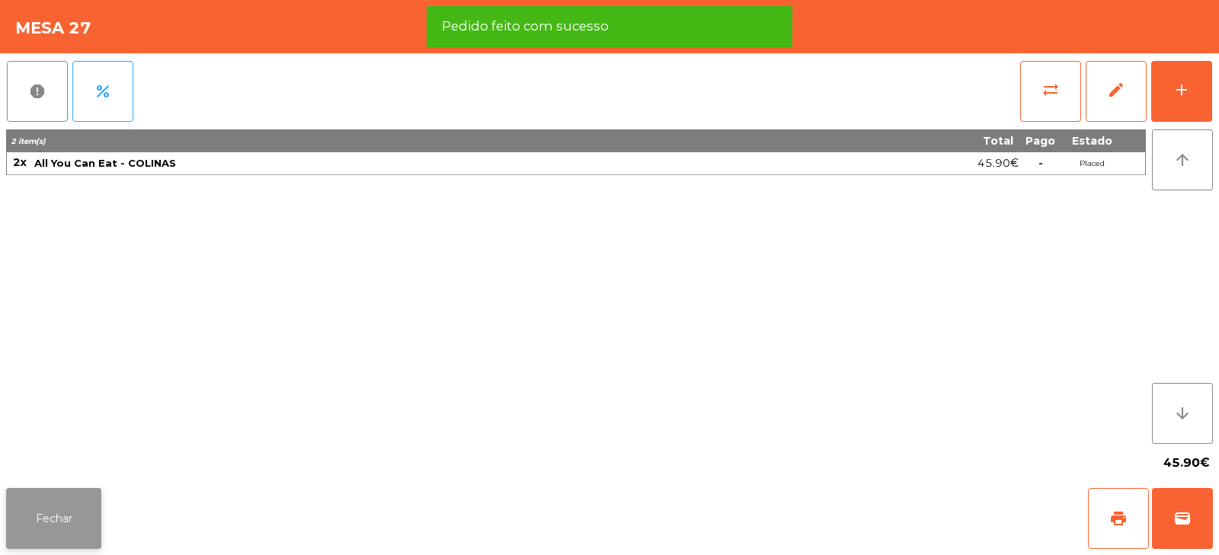
click at [85, 520] on button "Fechar" at bounding box center [53, 518] width 95 height 61
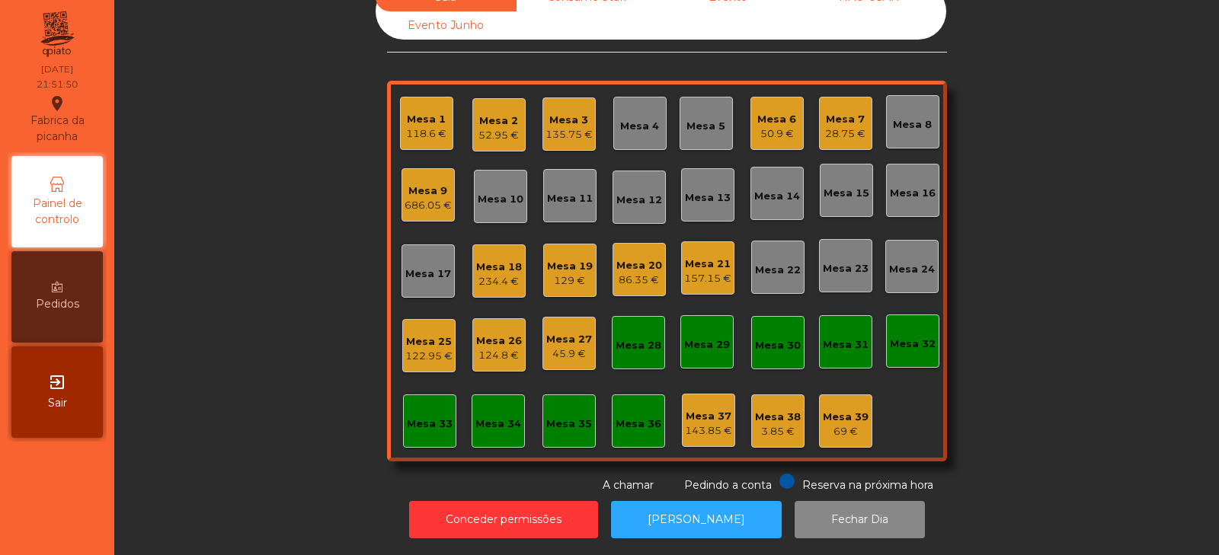
scroll to position [0, 0]
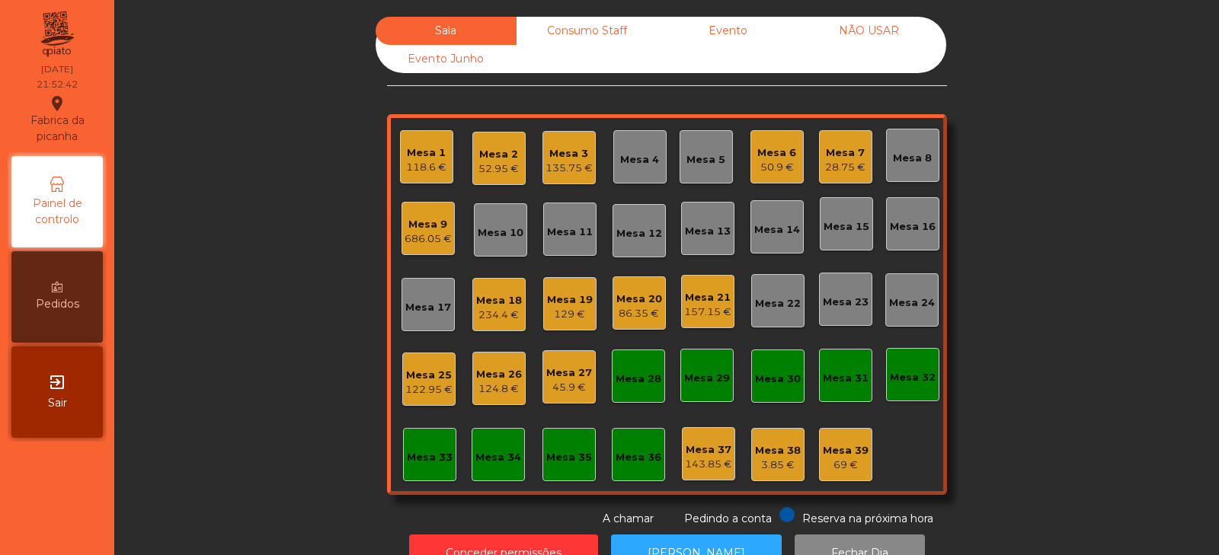
click at [567, 33] on div "Consumo Staff" at bounding box center [586, 31] width 141 height 28
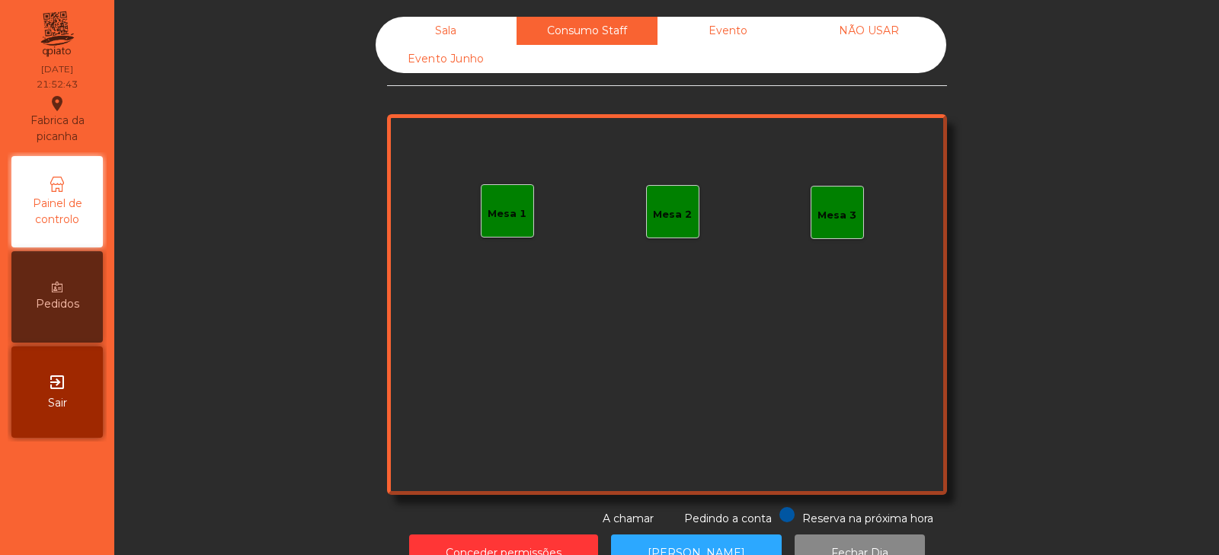
click at [497, 220] on div "Mesa 1" at bounding box center [507, 213] width 39 height 15
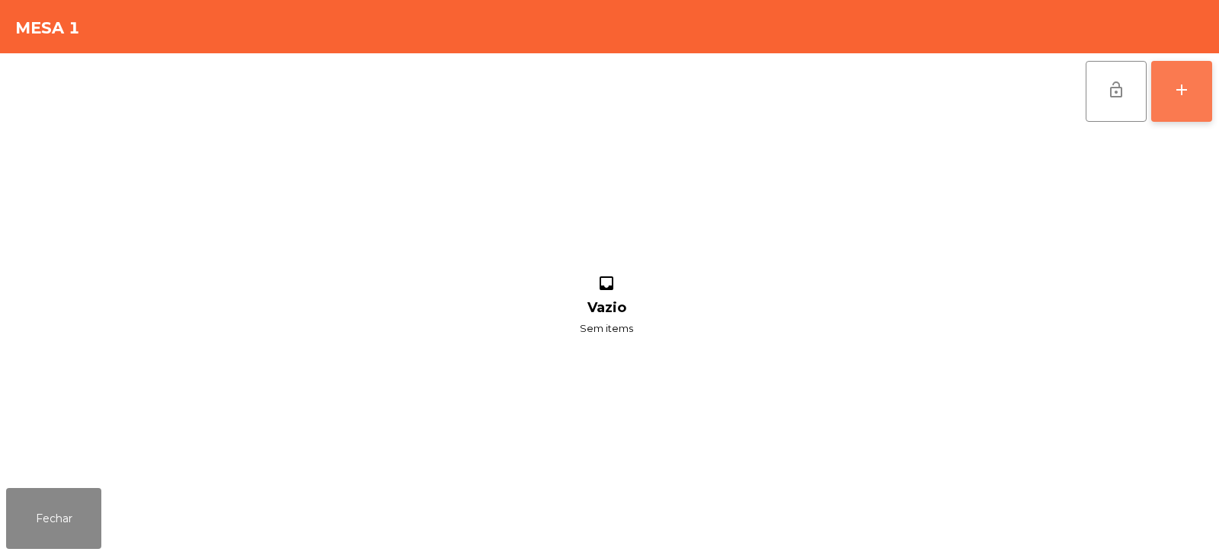
click at [1183, 82] on div "add" at bounding box center [1181, 90] width 18 height 18
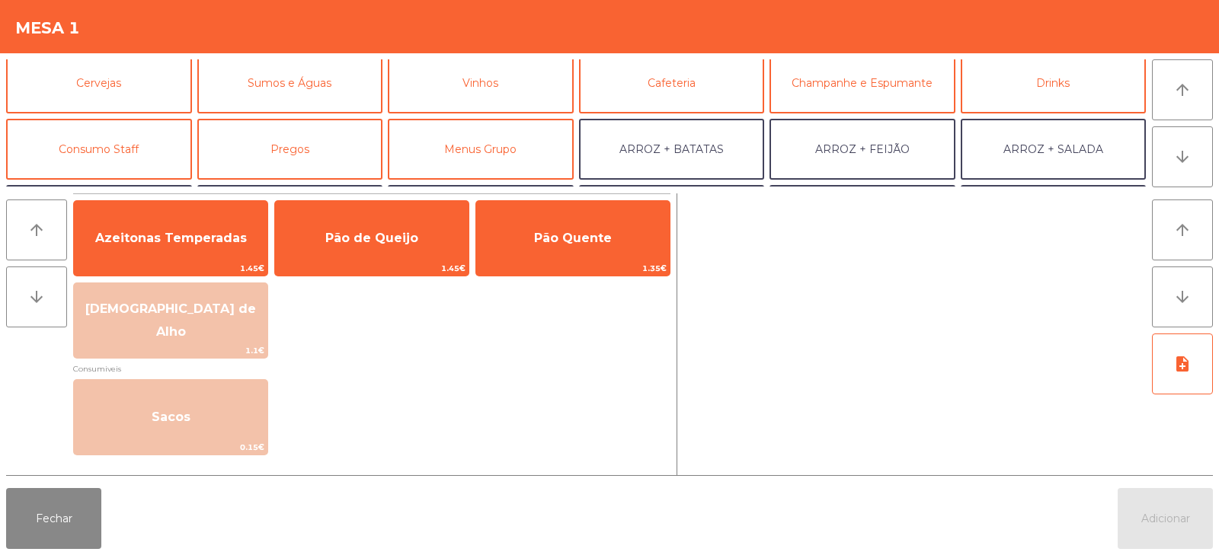
scroll to position [83, 0]
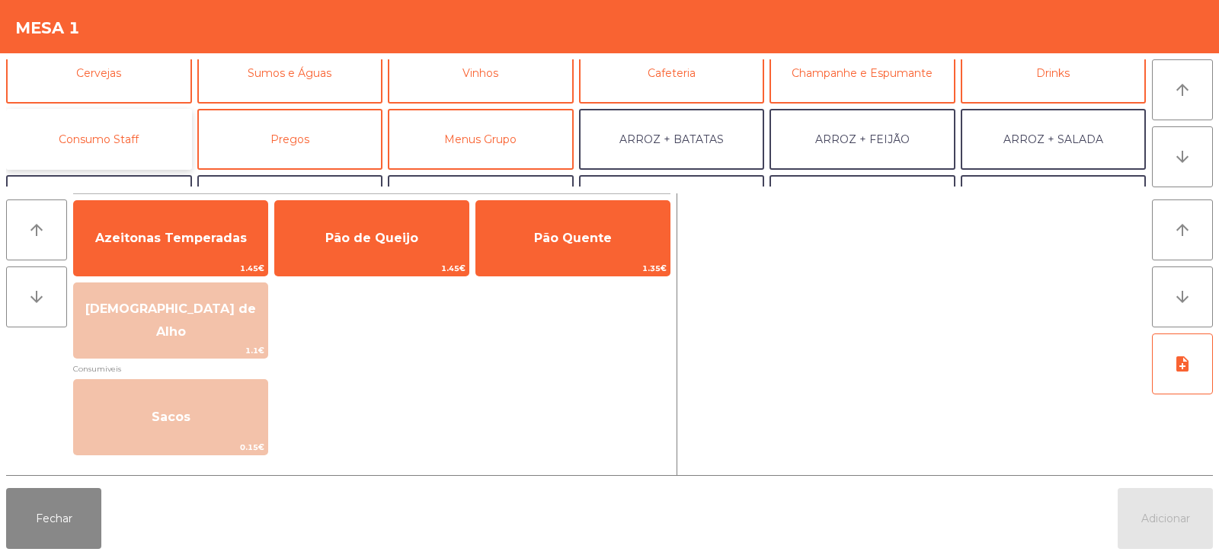
click at [101, 137] on button "Consumo Staff" at bounding box center [99, 139] width 186 height 61
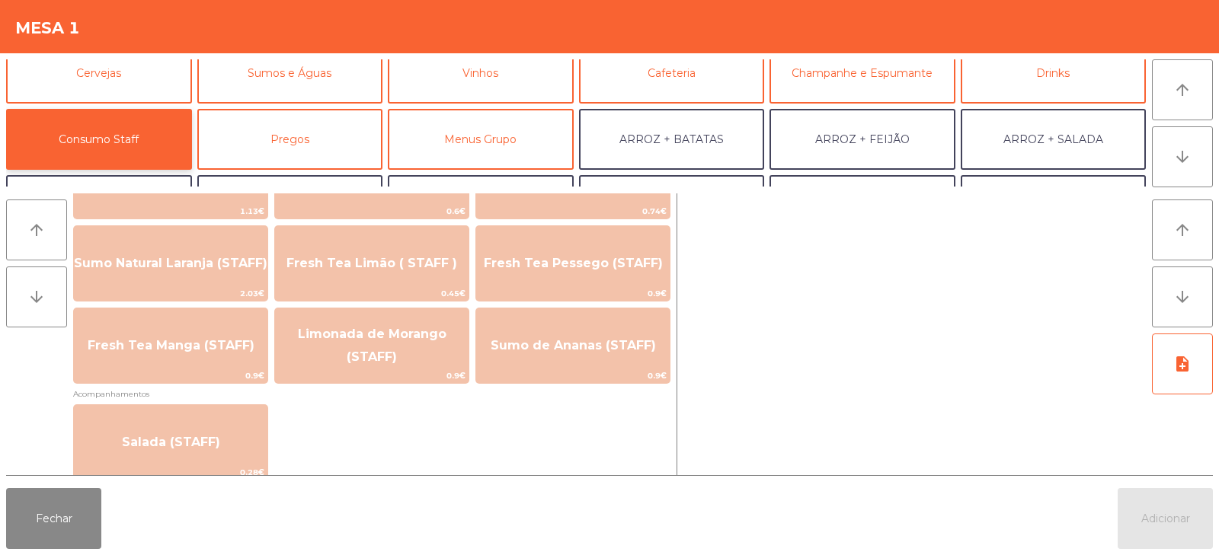
scroll to position [420, 0]
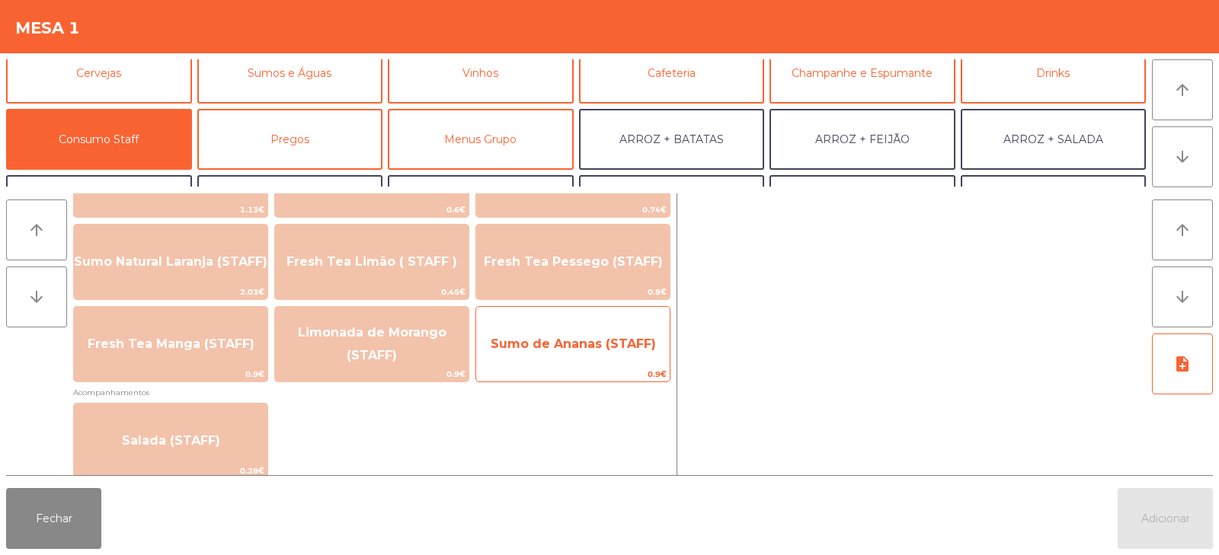
click at [577, 356] on span "Sumo de Ananas (STAFF)" at bounding box center [572, 344] width 193 height 41
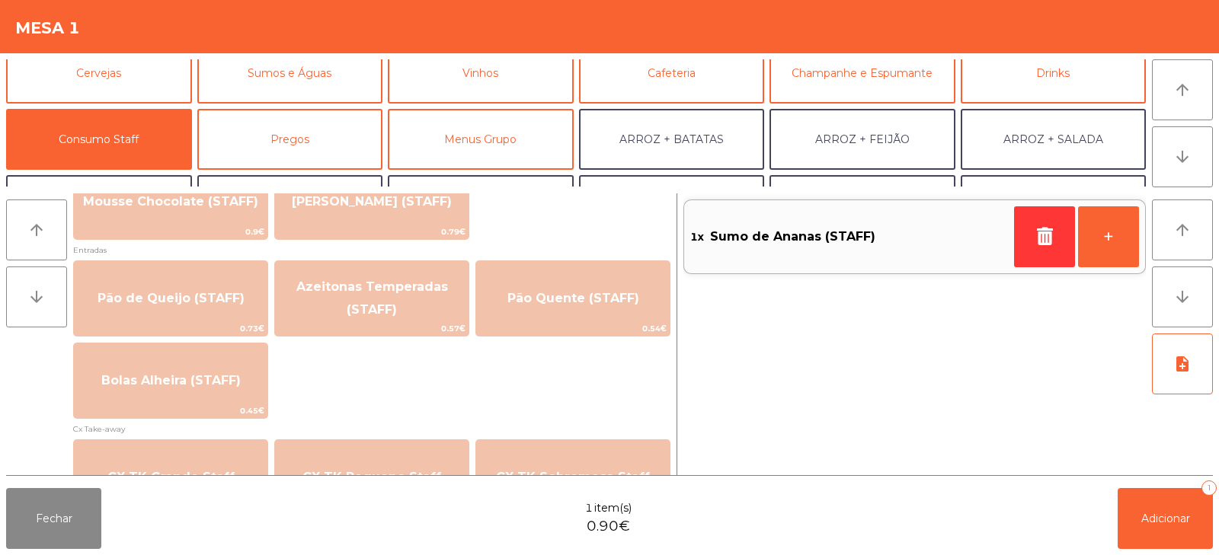
scroll to position [1215, 0]
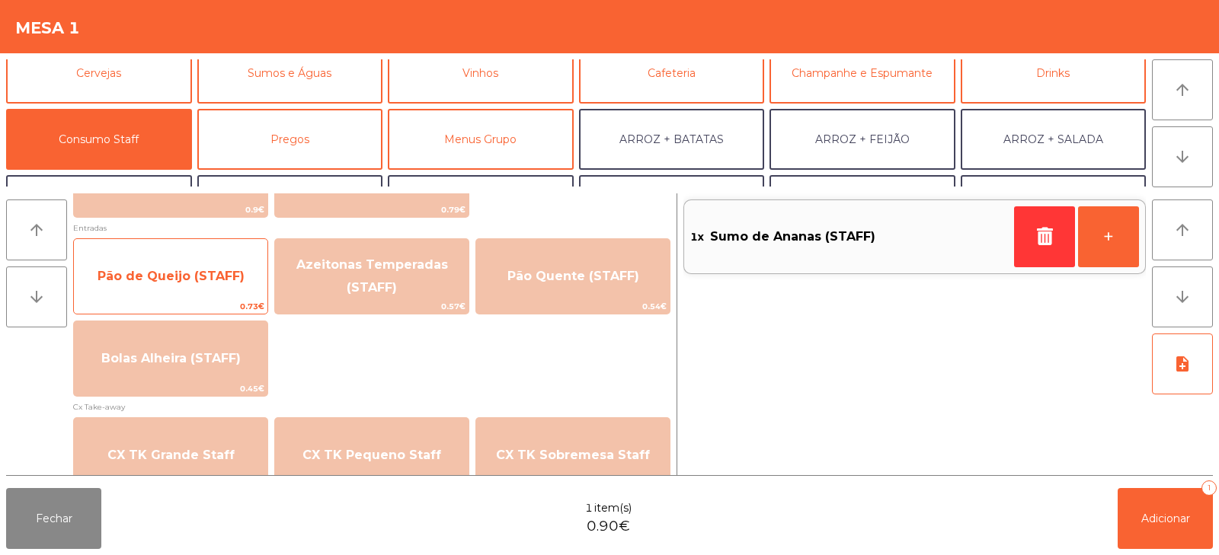
click at [192, 281] on span "Pão de Queijo (STAFF)" at bounding box center [171, 276] width 147 height 14
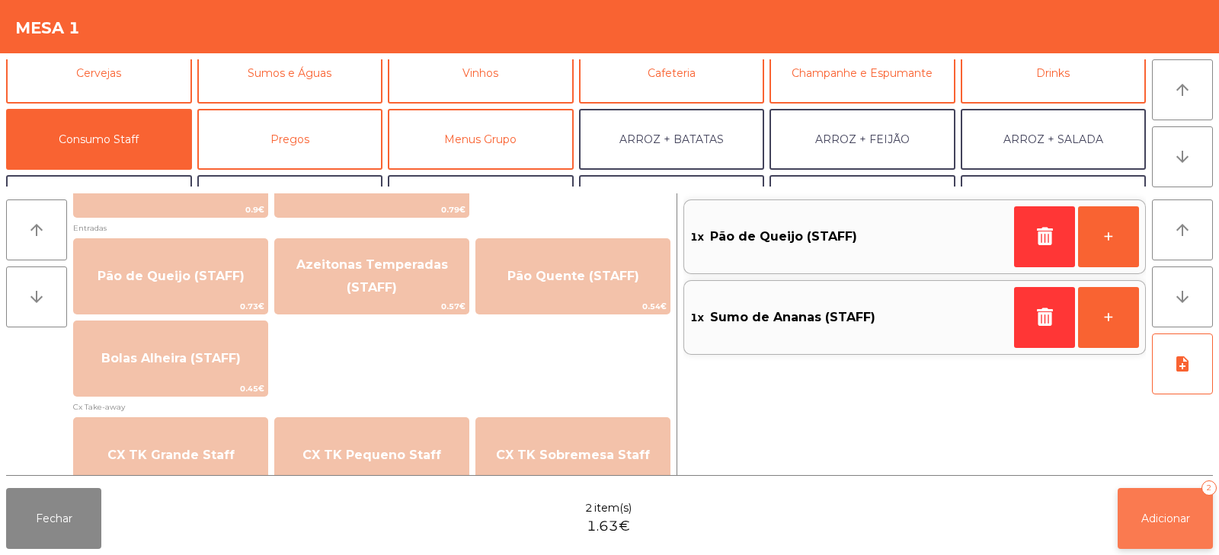
click at [1158, 530] on button "Adicionar 2" at bounding box center [1164, 518] width 95 height 61
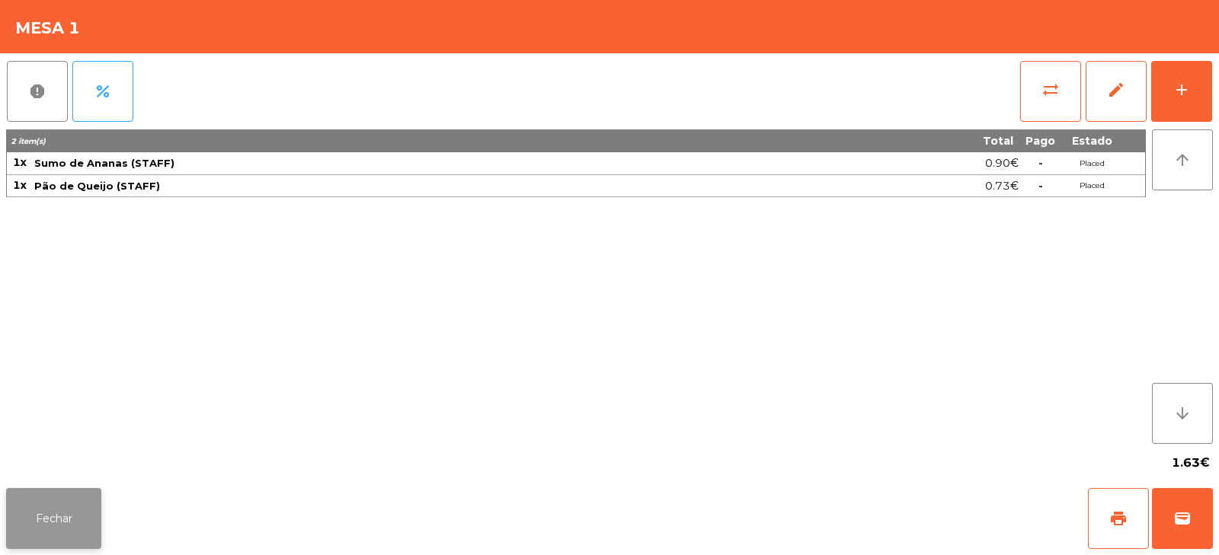
click at [63, 504] on button "Fechar" at bounding box center [53, 518] width 95 height 61
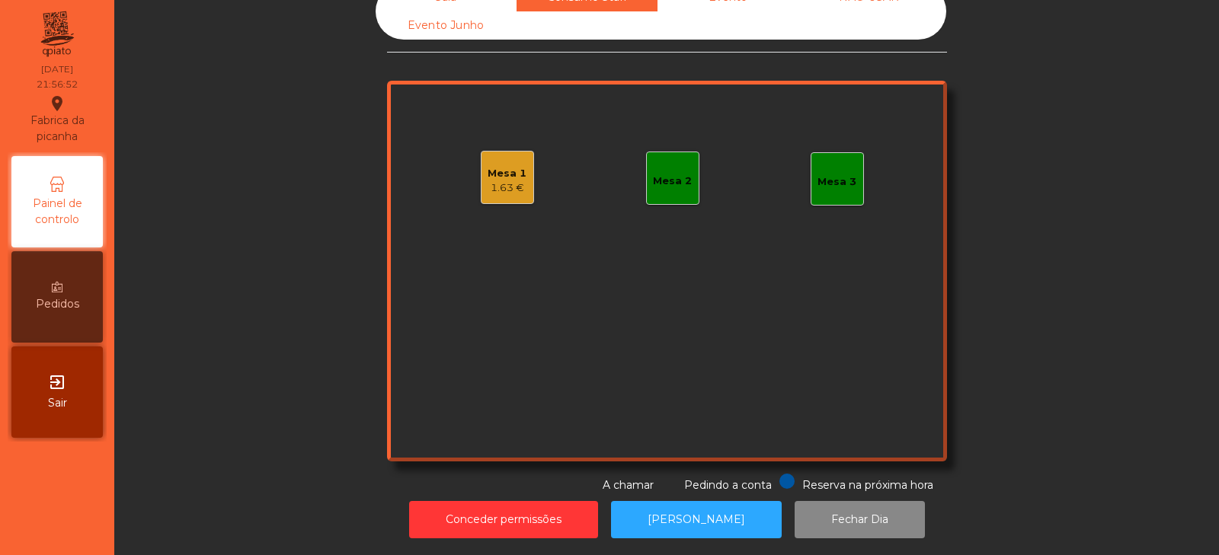
scroll to position [0, 0]
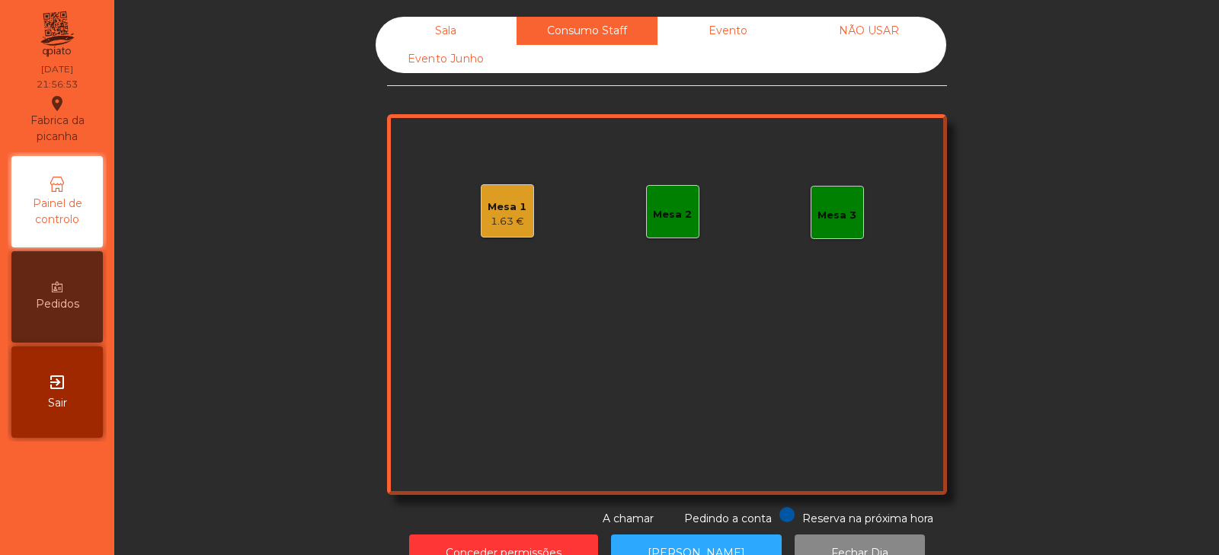
click at [449, 39] on div "Sala" at bounding box center [446, 31] width 141 height 28
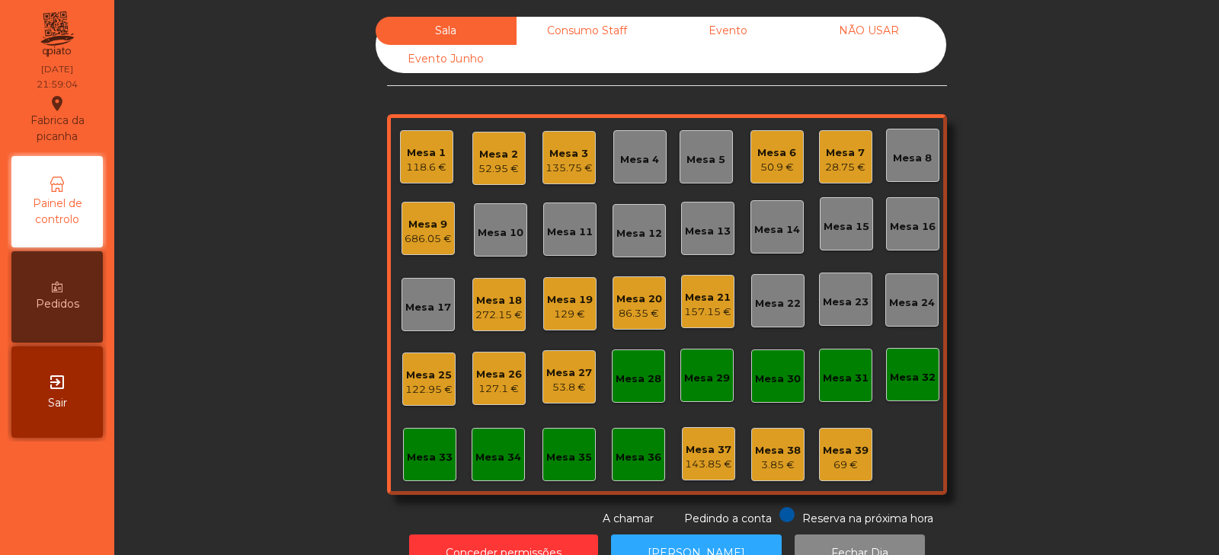
click at [903, 392] on div "Mesa 32" at bounding box center [912, 374] width 53 height 53
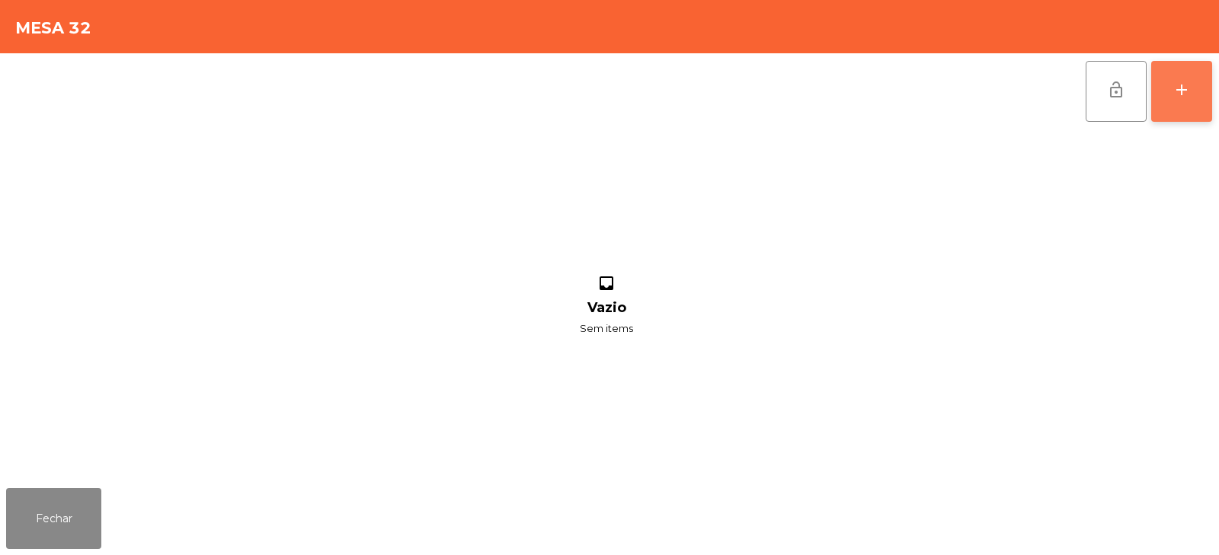
click at [1190, 92] on div "add" at bounding box center [1181, 90] width 18 height 18
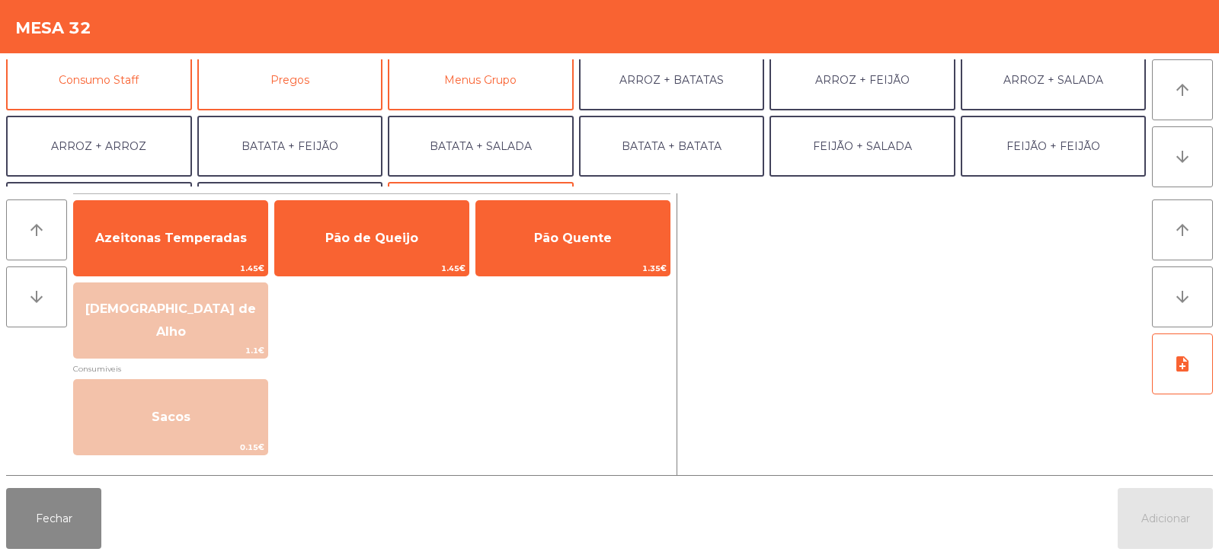
scroll to position [166, 0]
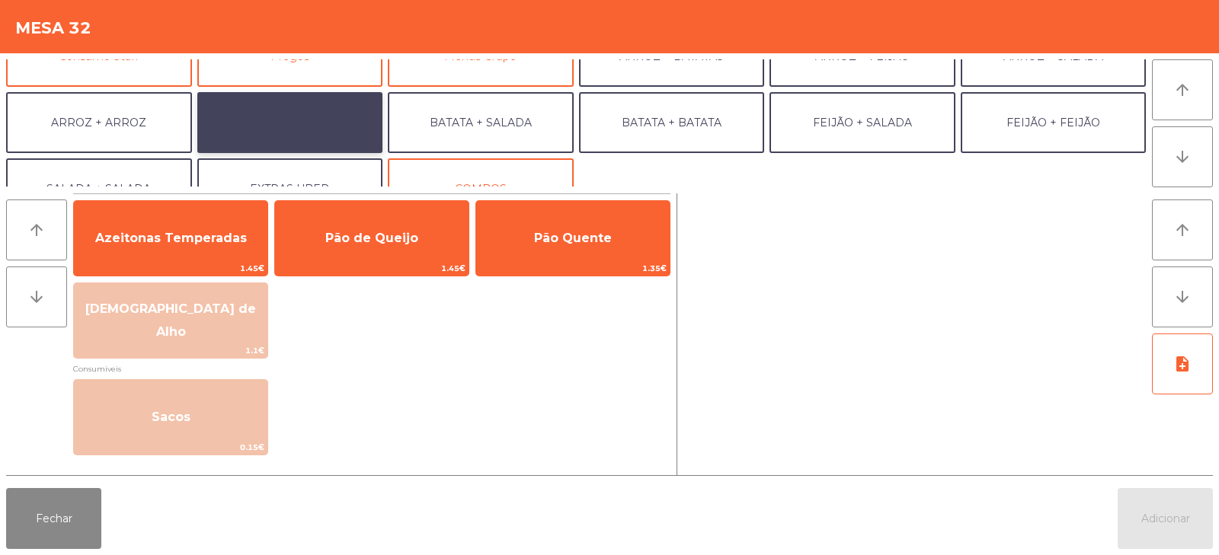
click at [307, 128] on button "BATATA + FEIJÃO" at bounding box center [290, 122] width 186 height 61
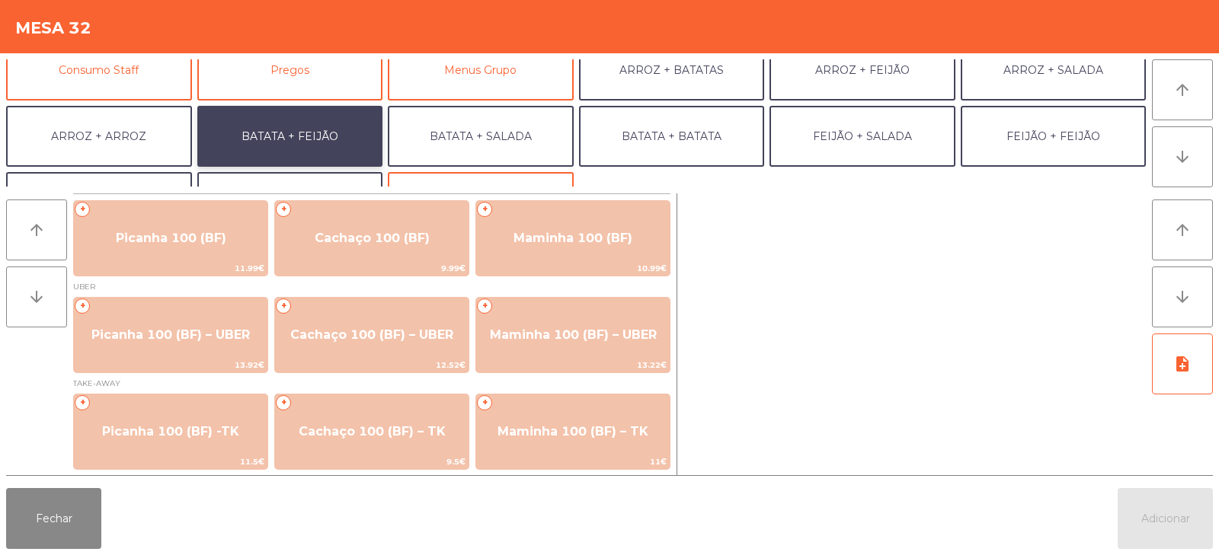
scroll to position [152, 0]
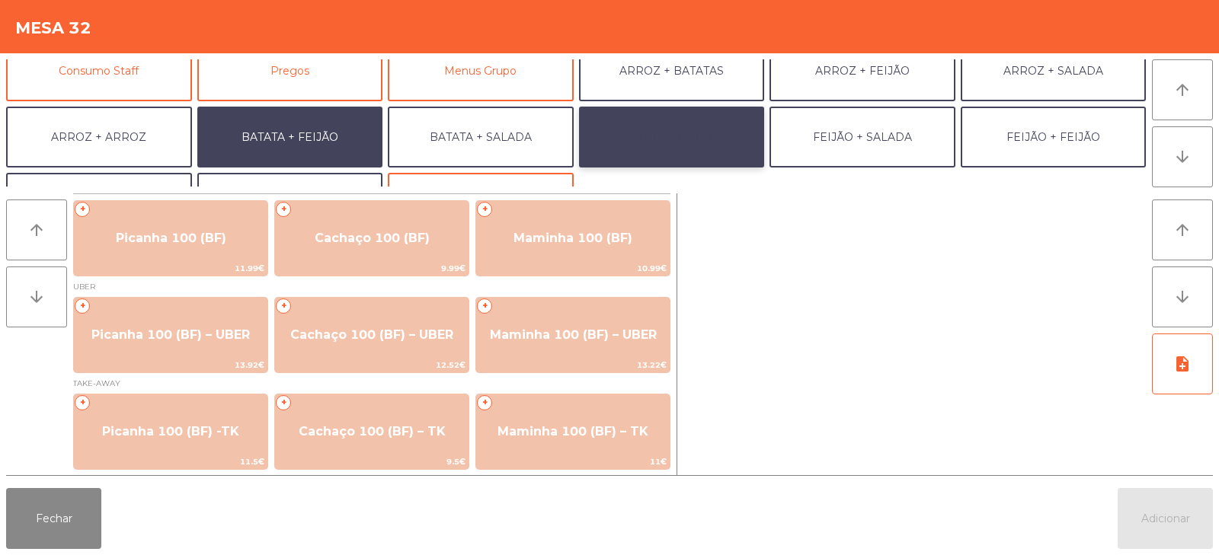
click at [625, 126] on button "BATATA + BATATA" at bounding box center [672, 137] width 186 height 61
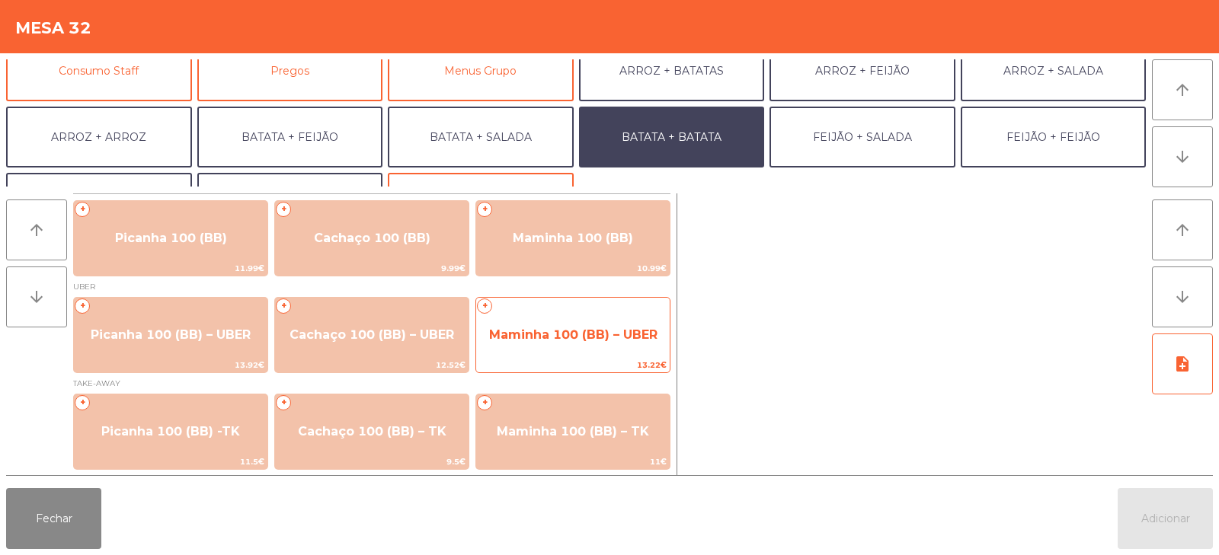
click at [615, 332] on span "Maminha 100 (BB) – UBER" at bounding box center [573, 335] width 168 height 14
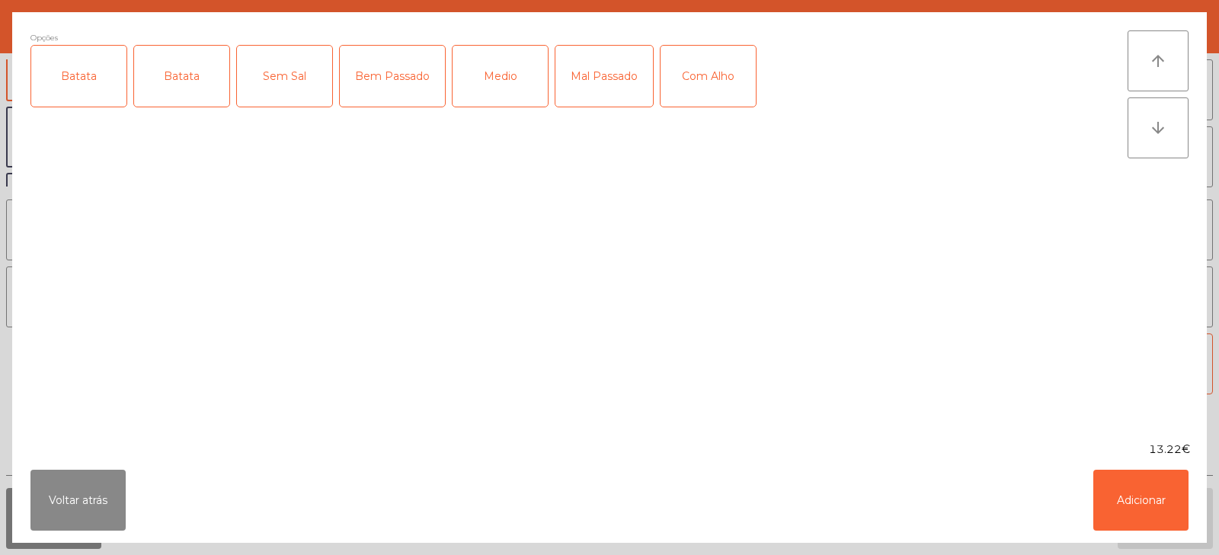
click at [73, 77] on div "Batata" at bounding box center [78, 76] width 95 height 61
click at [167, 85] on div "Batata" at bounding box center [181, 76] width 95 height 61
click at [187, 65] on div "Batata" at bounding box center [181, 76] width 95 height 61
click at [507, 68] on div "Medio" at bounding box center [499, 76] width 95 height 61
click at [706, 94] on div "Com Alho" at bounding box center [707, 76] width 95 height 61
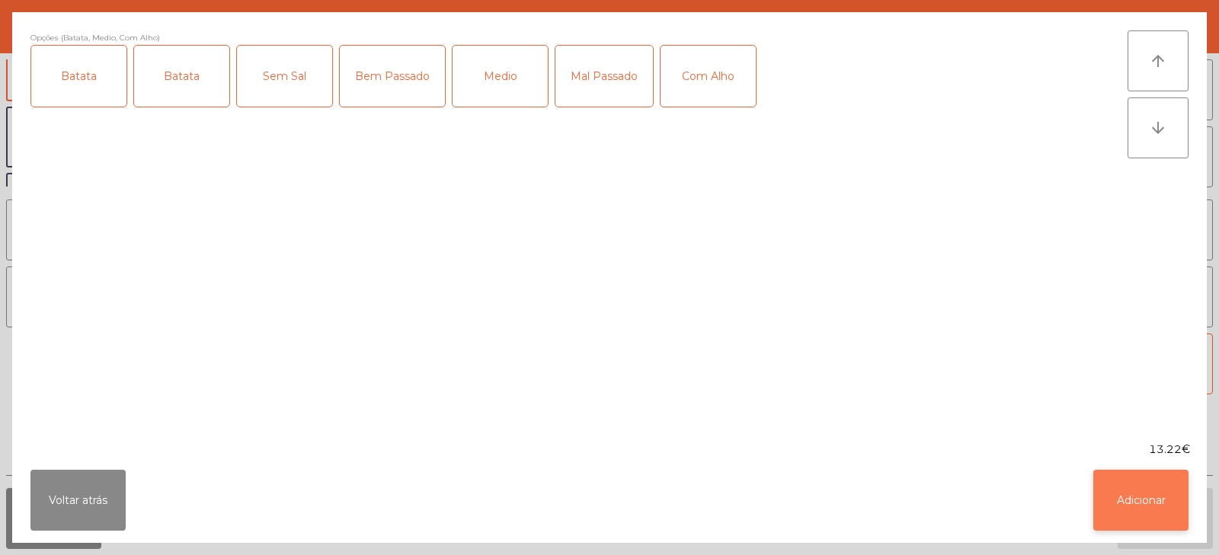
click at [1134, 504] on button "Adicionar" at bounding box center [1140, 500] width 95 height 61
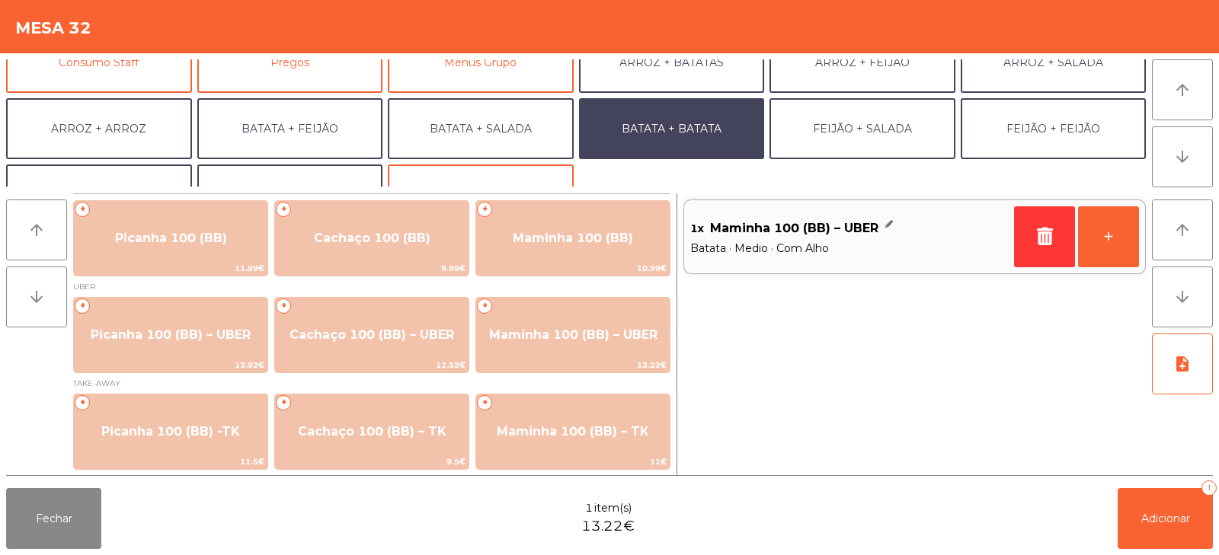
scroll to position [172, 0]
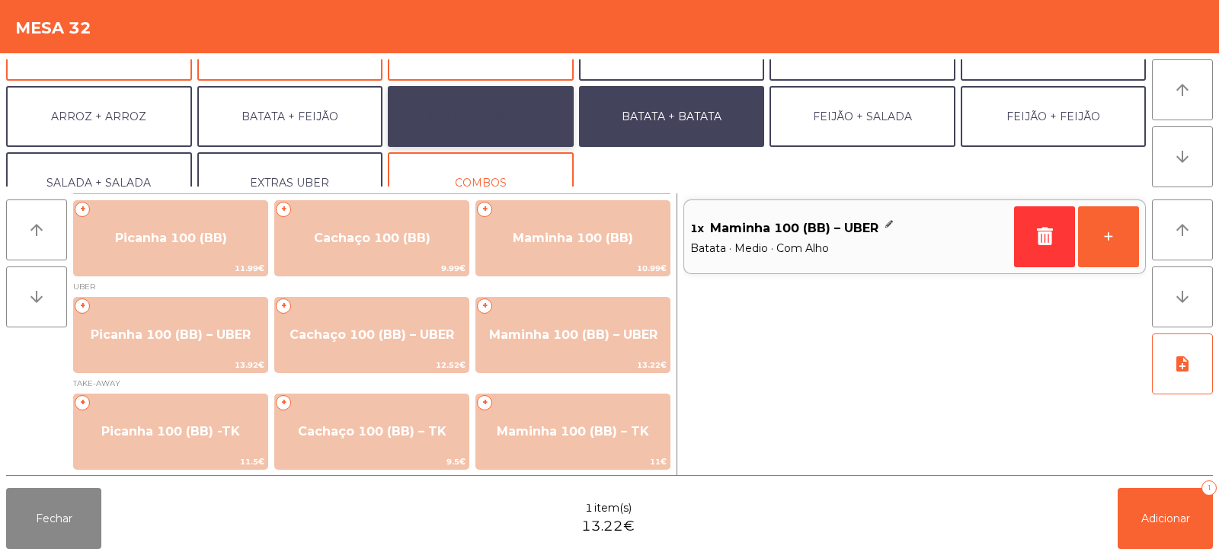
click at [422, 109] on button "BATATA + SALADA" at bounding box center [481, 116] width 186 height 61
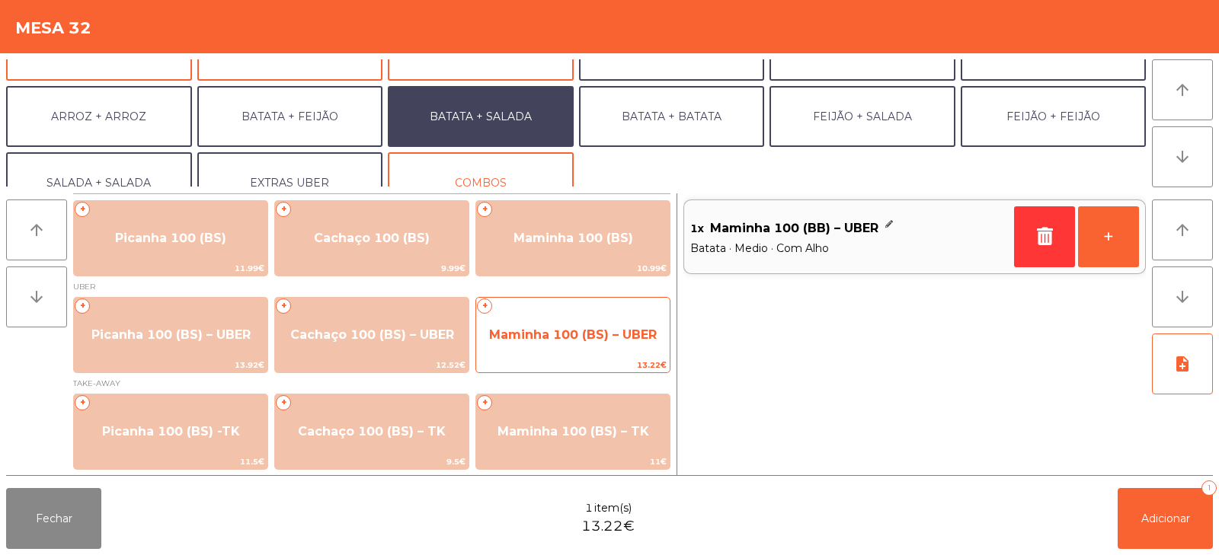
click at [608, 338] on span "Maminha 100 (BS) – UBER" at bounding box center [573, 335] width 168 height 14
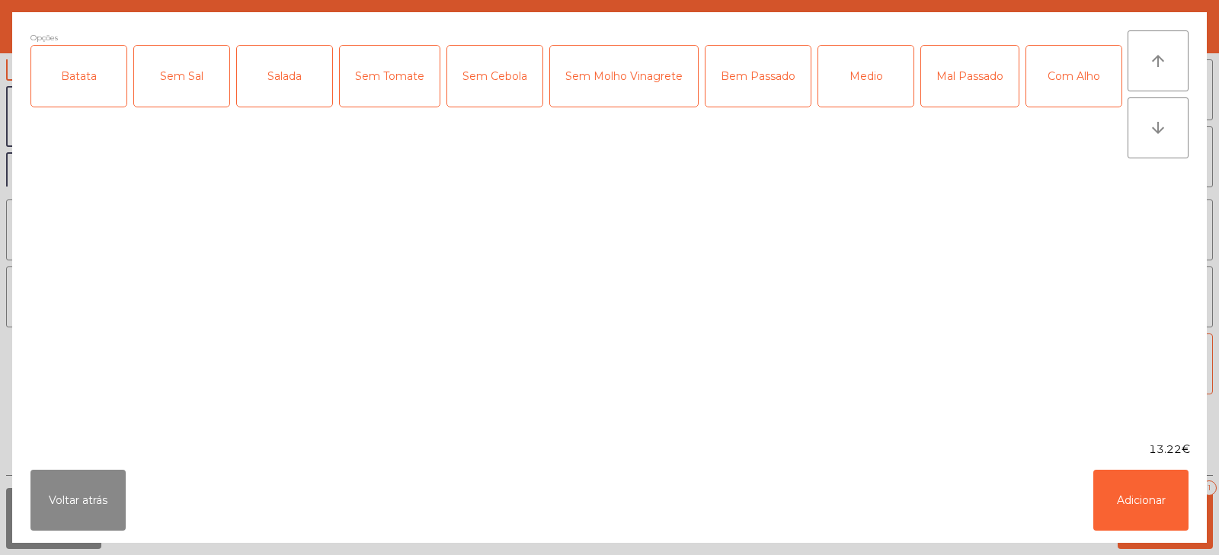
click at [80, 90] on div "Batata" at bounding box center [78, 76] width 95 height 61
click at [279, 82] on div "Salada" at bounding box center [284, 76] width 95 height 61
click at [847, 82] on div "Medio" at bounding box center [865, 76] width 95 height 61
click at [1026, 107] on div "Com Alho" at bounding box center [1073, 76] width 95 height 61
click at [1151, 516] on button "Adicionar" at bounding box center [1140, 500] width 95 height 61
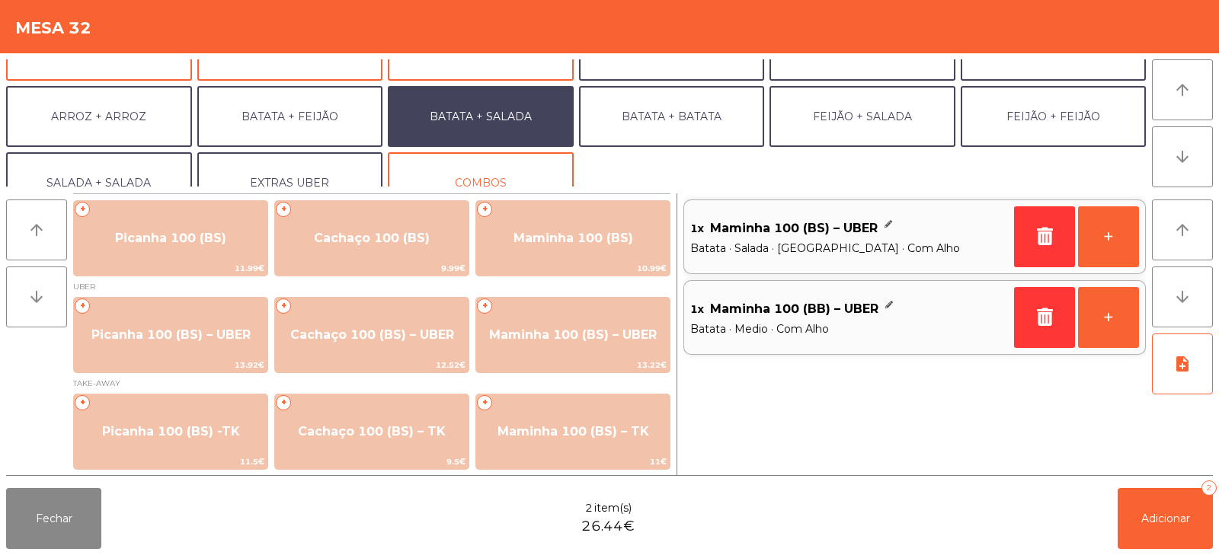
scroll to position [199, 0]
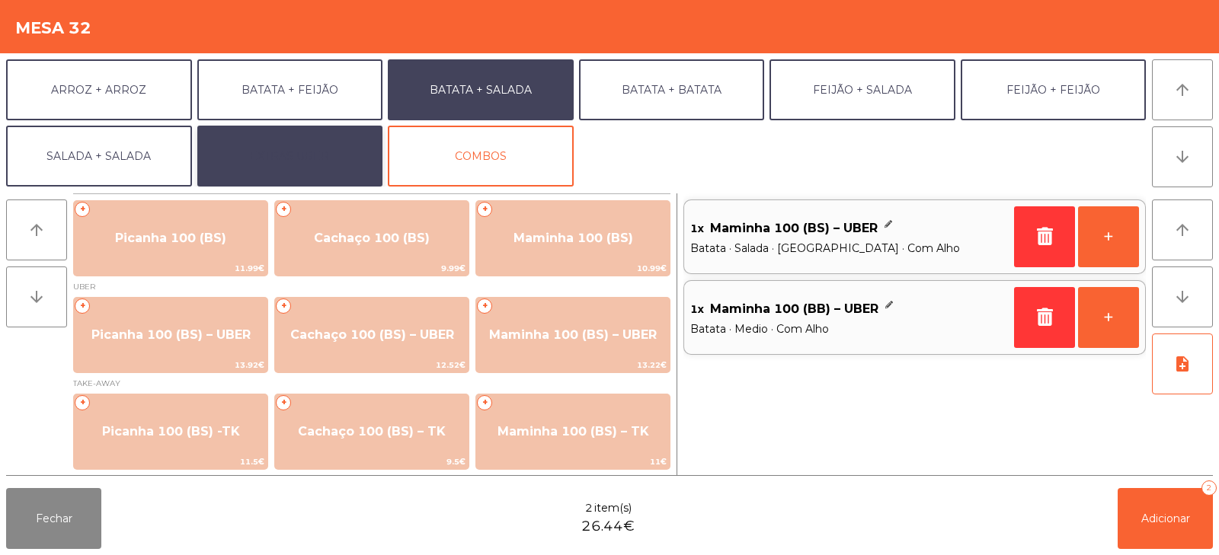
click at [273, 155] on button "EXTRAS UBER" at bounding box center [290, 156] width 186 height 61
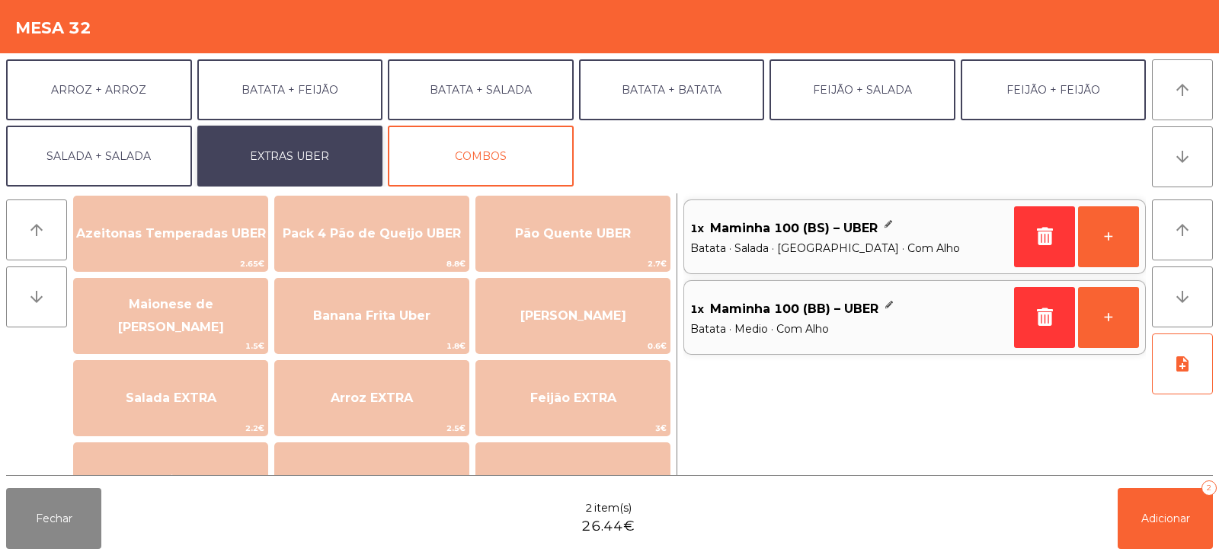
scroll to position [21, 0]
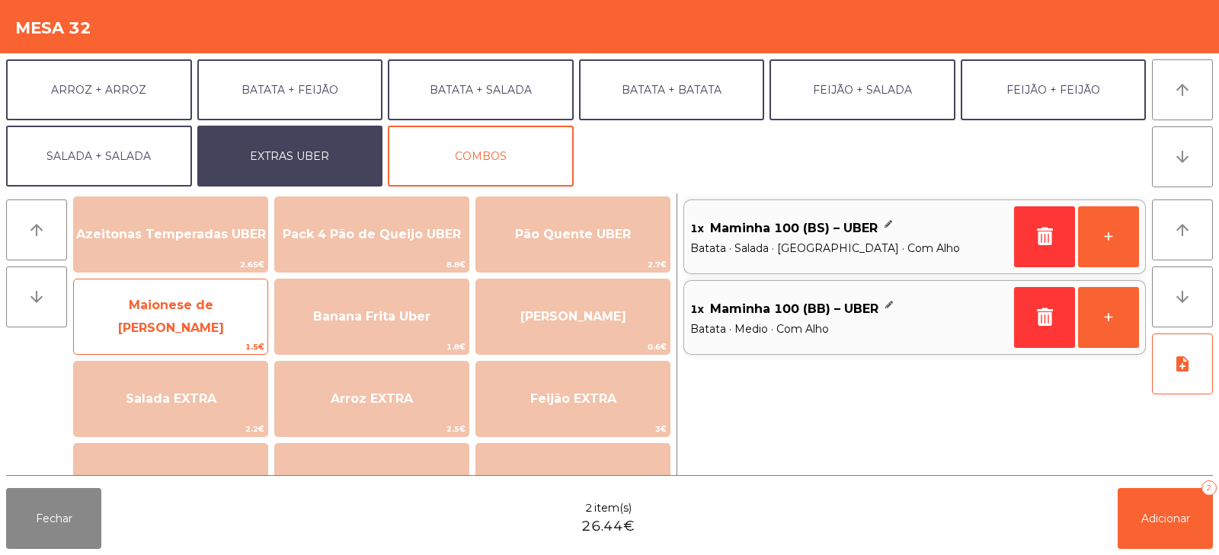
click at [158, 311] on span "Maionese de [PERSON_NAME]" at bounding box center [171, 316] width 106 height 37
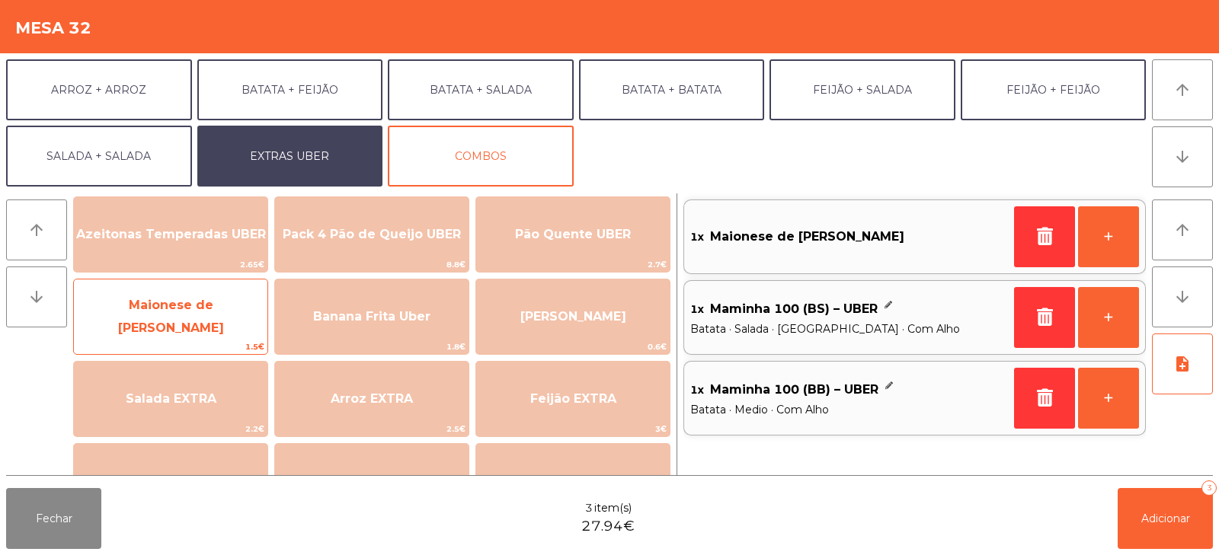
click at [171, 317] on span "Maionese de [PERSON_NAME]" at bounding box center [171, 316] width 106 height 37
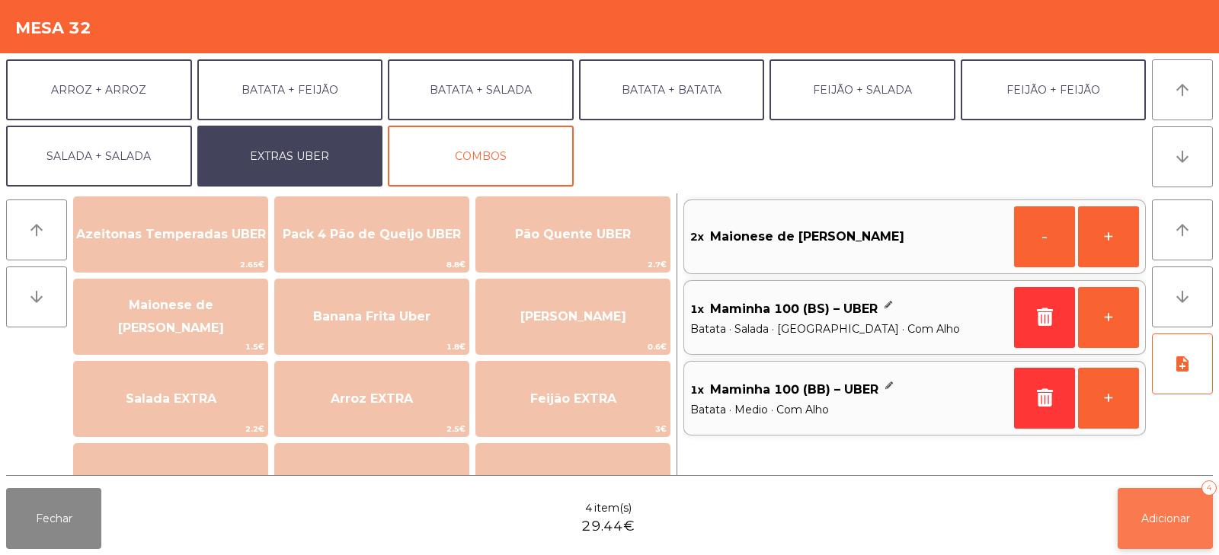
click at [1143, 526] on button "Adicionar 4" at bounding box center [1164, 518] width 95 height 61
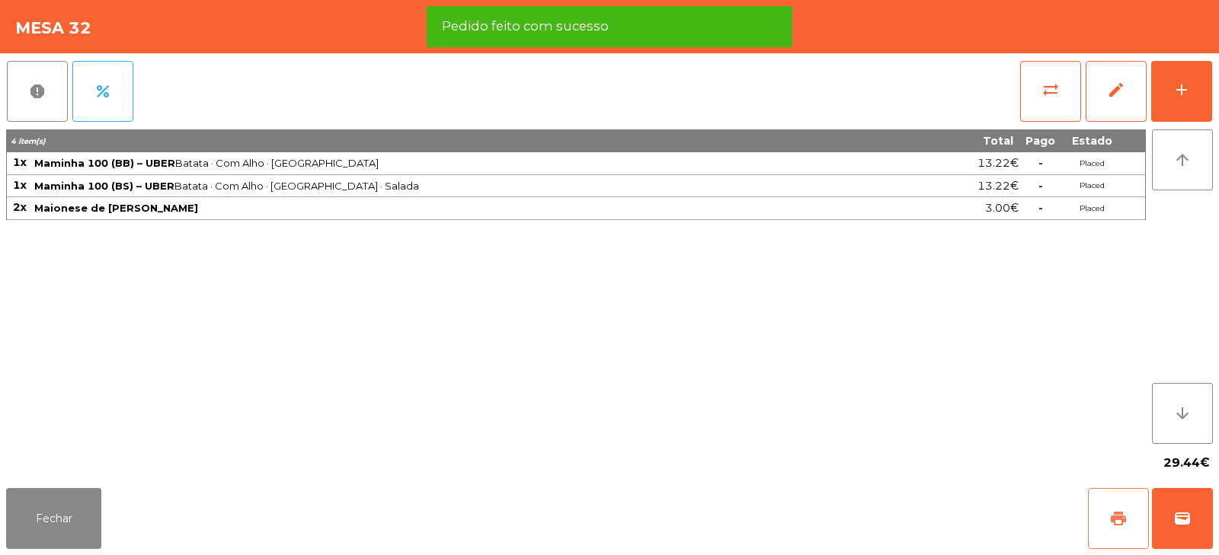
click at [1122, 530] on button "print" at bounding box center [1118, 518] width 61 height 61
click at [1177, 517] on span "wallet" at bounding box center [1182, 519] width 18 height 18
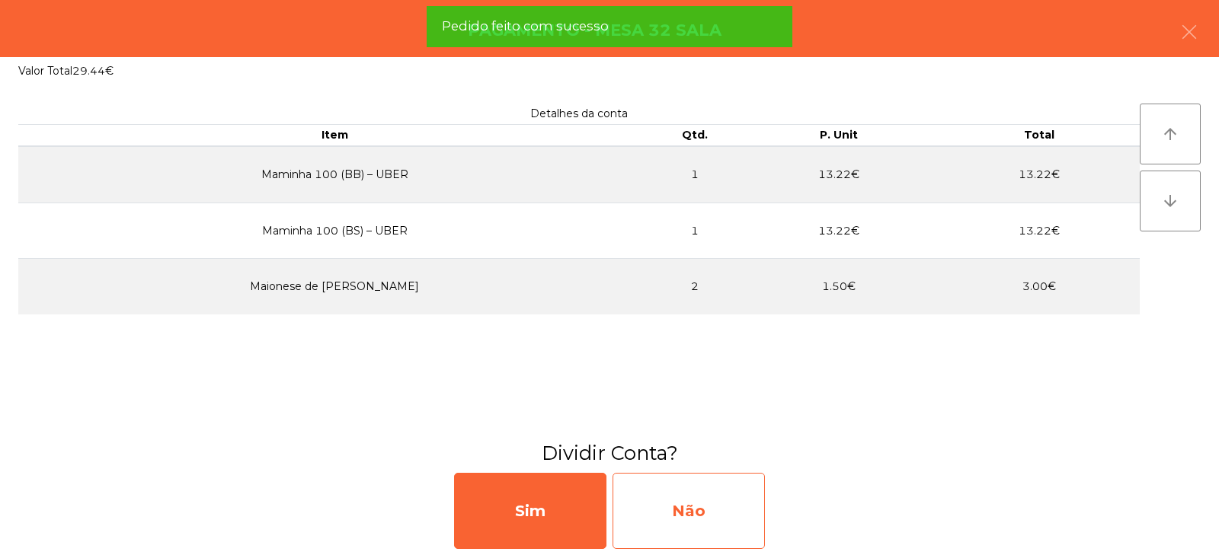
click at [698, 509] on div "Não" at bounding box center [688, 511] width 152 height 76
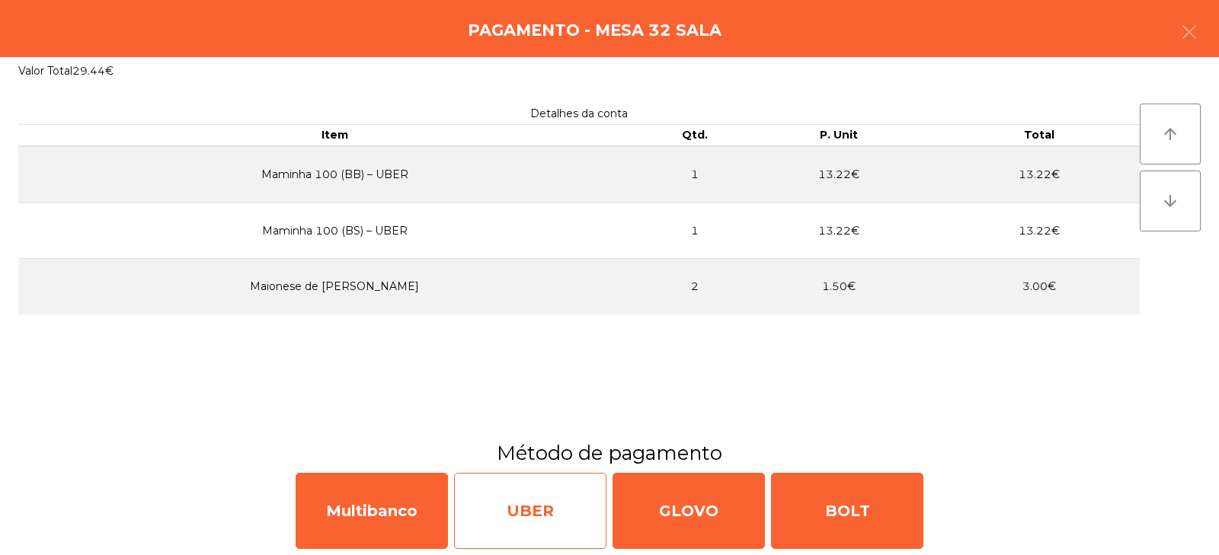
click at [519, 518] on div "UBER" at bounding box center [530, 511] width 152 height 76
select select "**"
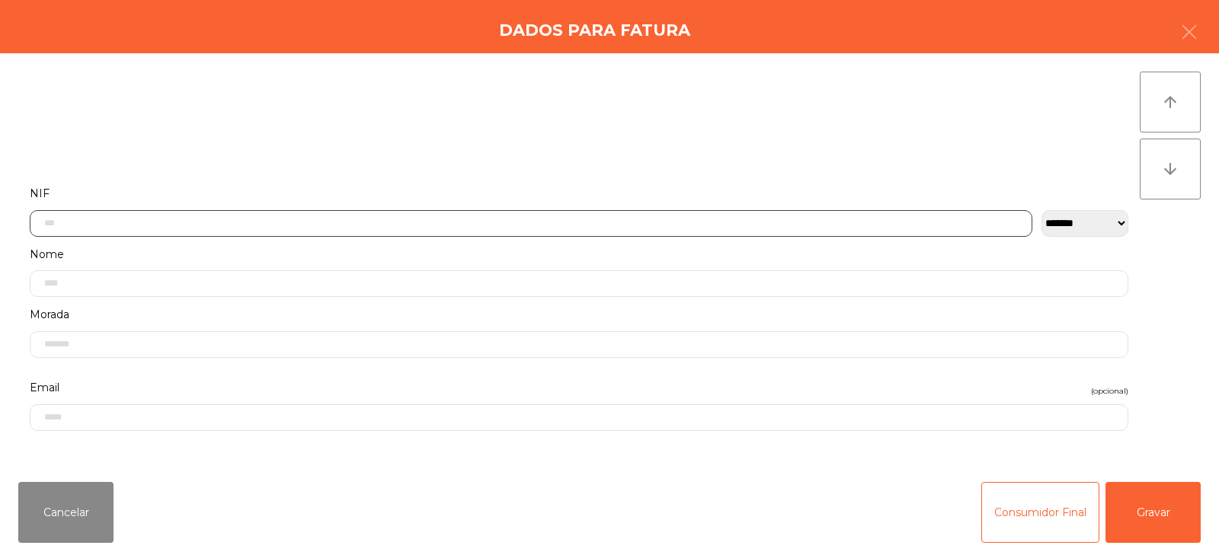
click at [874, 220] on input "text" at bounding box center [531, 223] width 1002 height 27
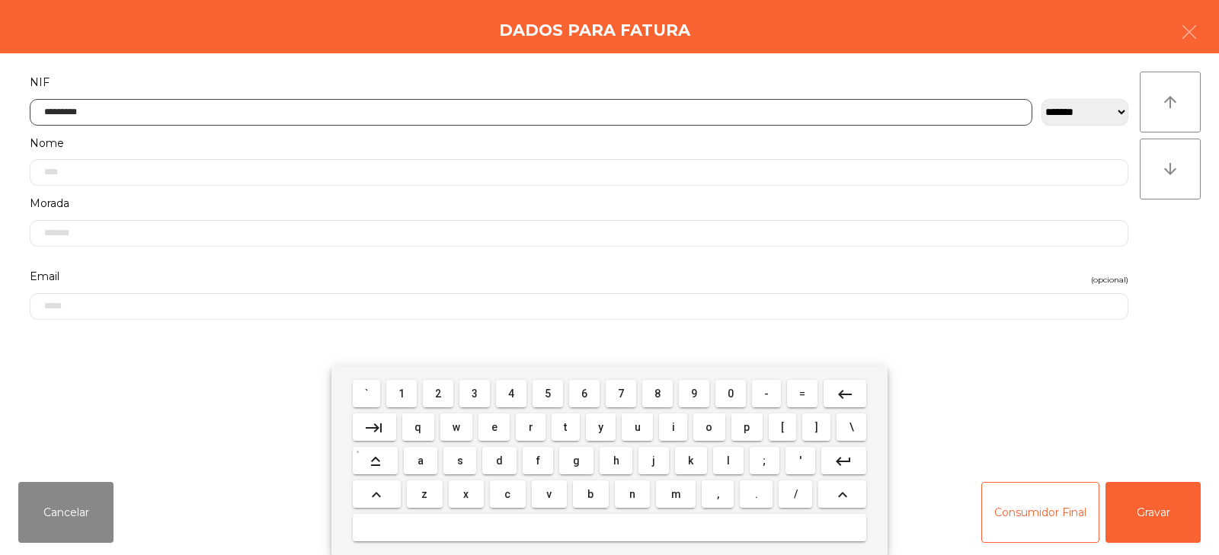
type input "*********"
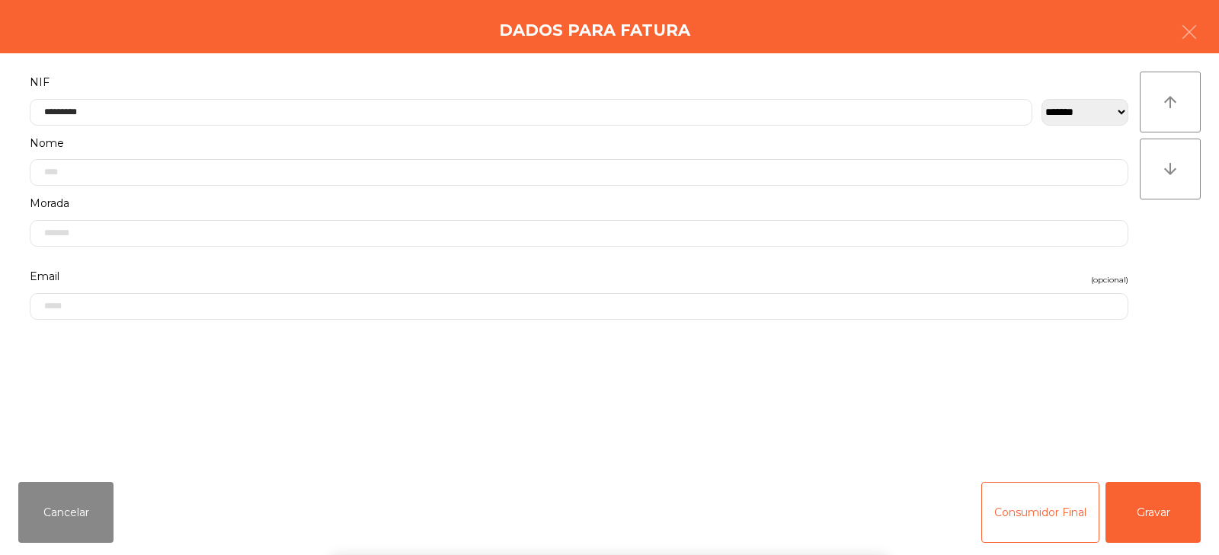
click at [1175, 513] on div "` 1 2 3 4 5 6 7 8 9 0 - = keyboard_backspace keyboard_tab q w e r t y u i o p […" at bounding box center [609, 460] width 1219 height 189
click at [1142, 514] on div "` 1 2 3 4 5 6 7 8 9 0 - = keyboard_backspace keyboard_tab q w e r t y u i o p […" at bounding box center [609, 460] width 1219 height 189
click at [1165, 504] on button "Gravar" at bounding box center [1152, 512] width 95 height 61
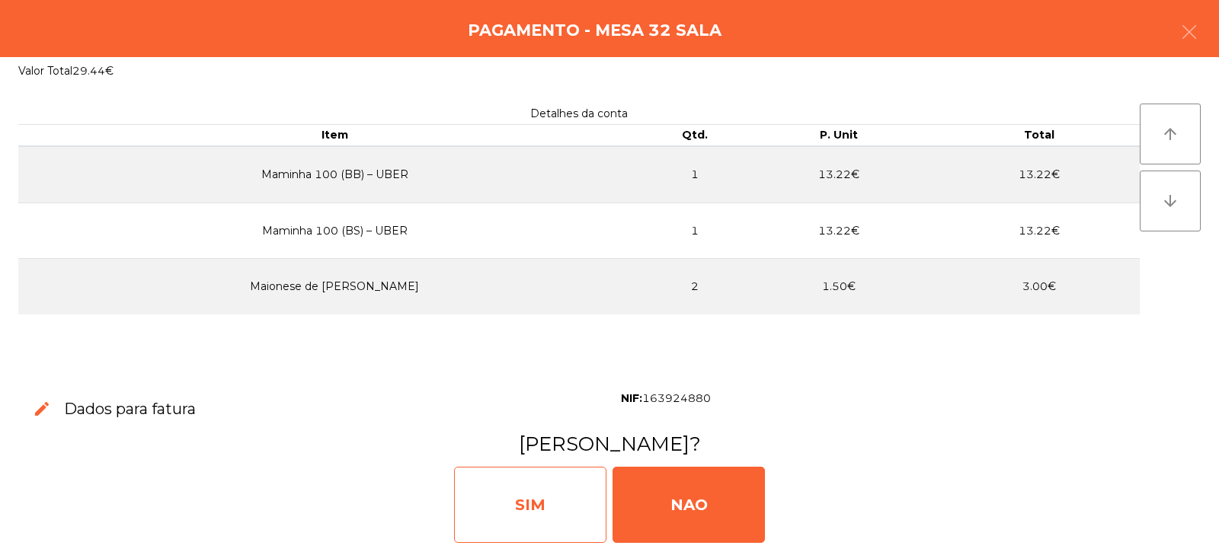
click at [563, 516] on div "SIM" at bounding box center [530, 505] width 152 height 76
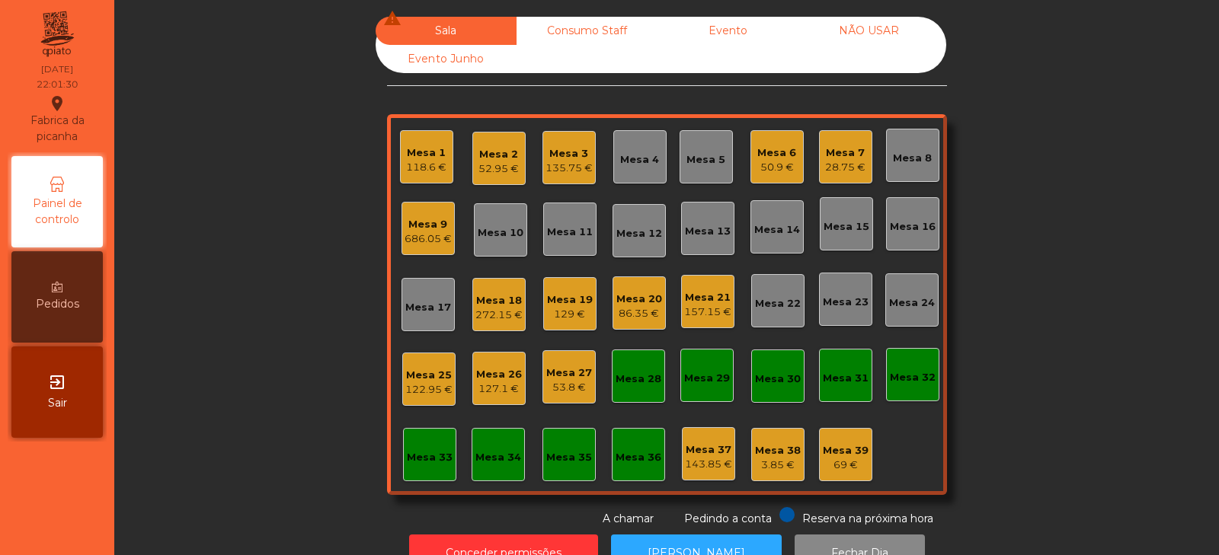
click at [839, 307] on div "Mesa 23" at bounding box center [846, 302] width 46 height 15
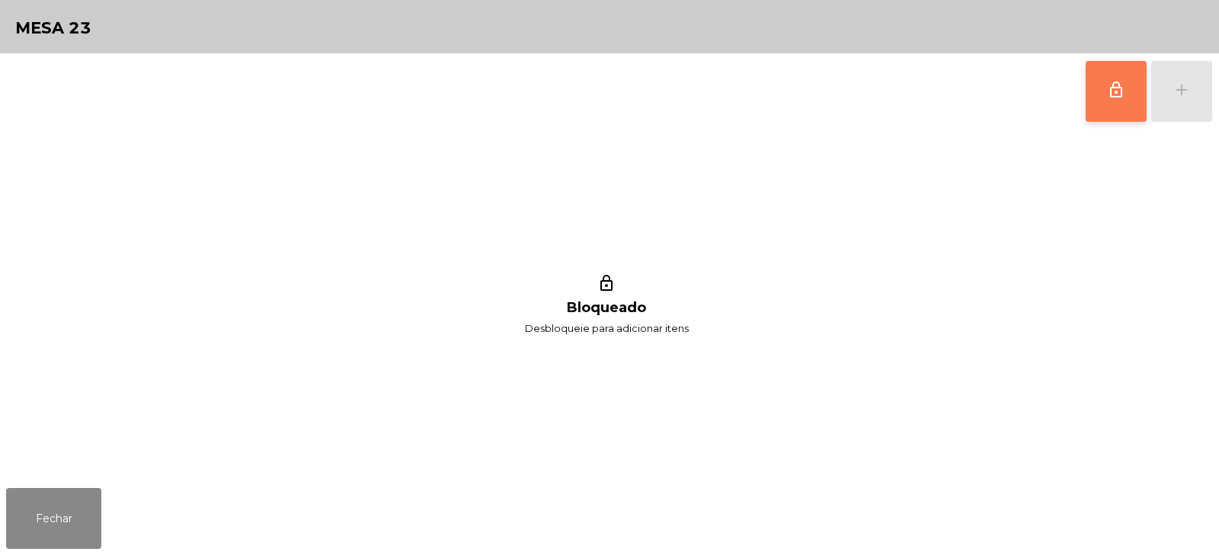
click at [1122, 95] on span "lock_outline" at bounding box center [1116, 90] width 18 height 18
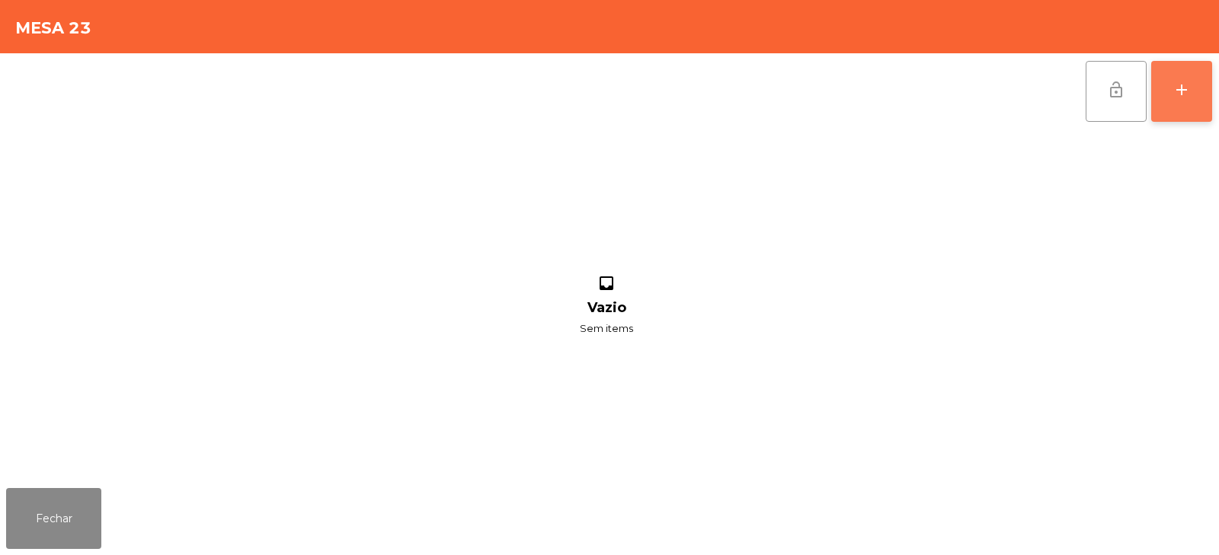
click at [1194, 94] on button "add" at bounding box center [1181, 91] width 61 height 61
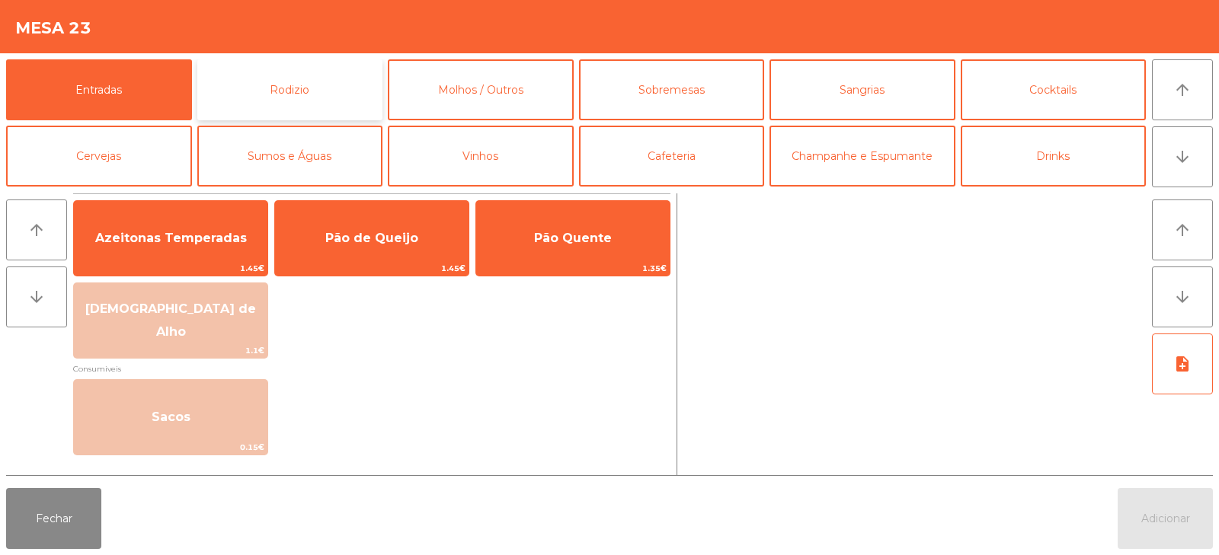
click at [340, 90] on button "Rodizio" at bounding box center [290, 89] width 186 height 61
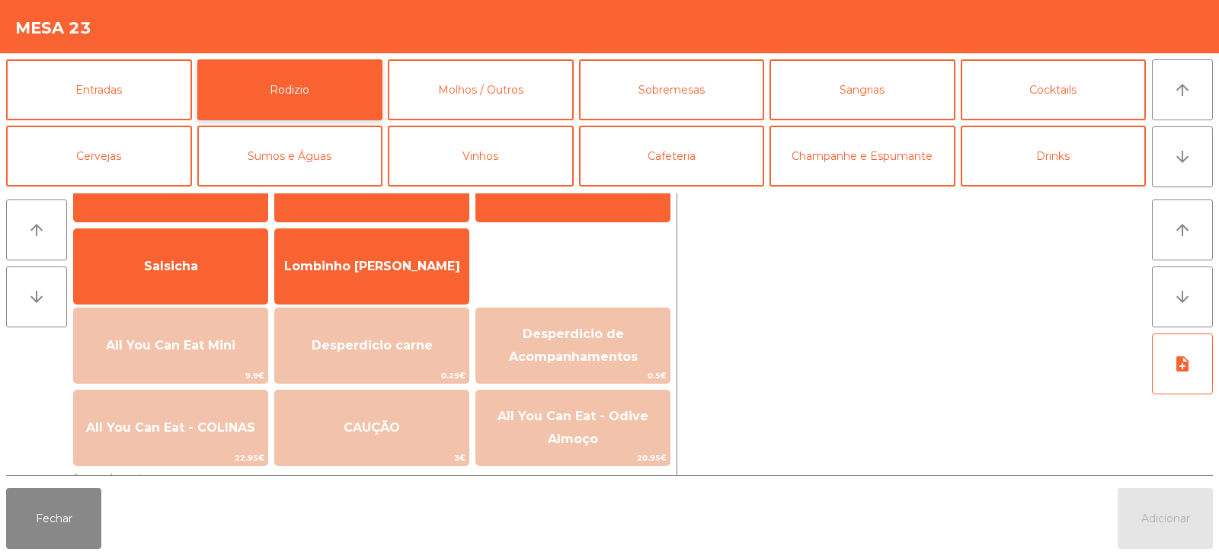
scroll to position [102, 0]
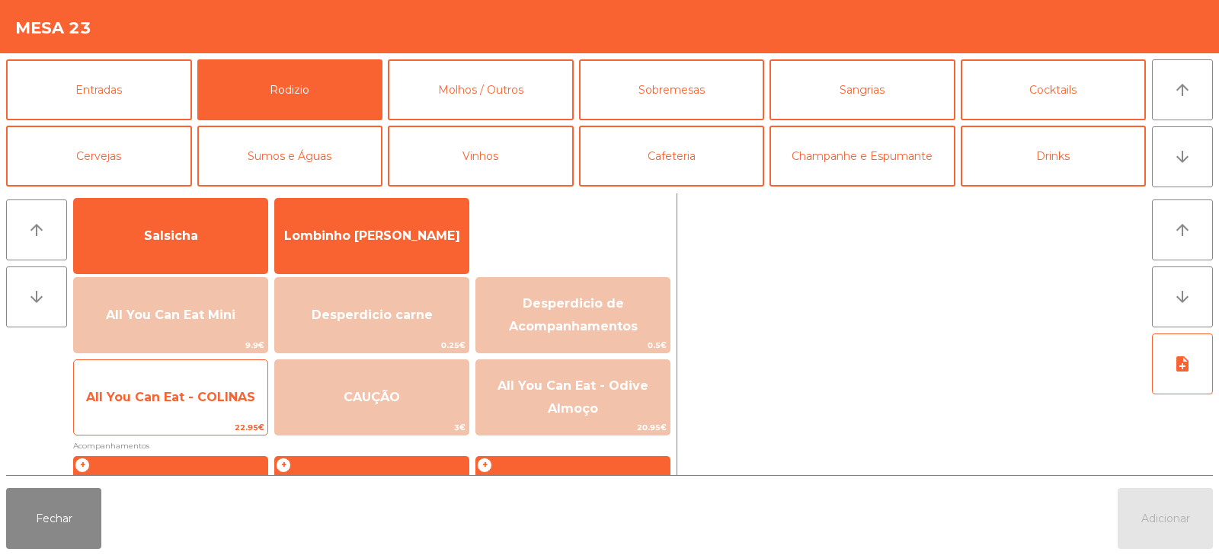
click at [229, 413] on span "All You Can Eat - COLINAS" at bounding box center [170, 397] width 193 height 41
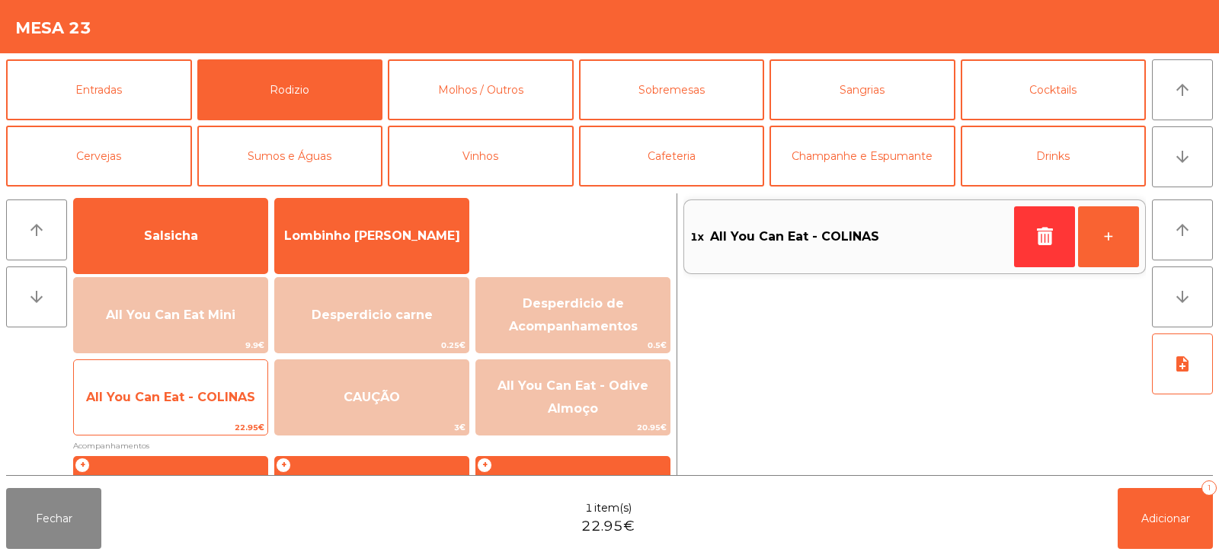
click at [233, 408] on span "All You Can Eat - COLINAS" at bounding box center [170, 397] width 193 height 41
click at [238, 401] on span "All You Can Eat - COLINAS" at bounding box center [170, 397] width 169 height 14
click at [239, 402] on span "All You Can Eat - COLINAS" at bounding box center [170, 397] width 169 height 14
click at [236, 403] on span "All You Can Eat - COLINAS" at bounding box center [170, 397] width 169 height 14
click at [228, 401] on span "All You Can Eat - COLINAS" at bounding box center [170, 397] width 169 height 14
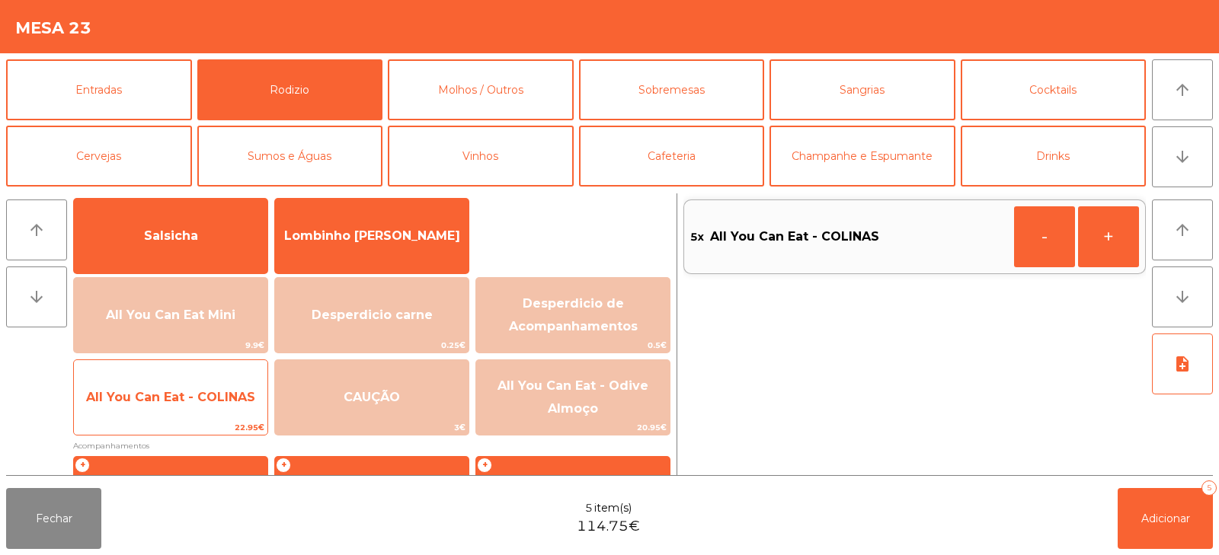
click at [229, 417] on span "All You Can Eat - COLINAS" at bounding box center [170, 397] width 193 height 41
click at [229, 411] on span "All You Can Eat - COLINAS" at bounding box center [170, 397] width 193 height 41
click at [229, 412] on span "All You Can Eat - COLINAS" at bounding box center [170, 397] width 193 height 41
click at [229, 420] on span "22.95€" at bounding box center [170, 427] width 193 height 14
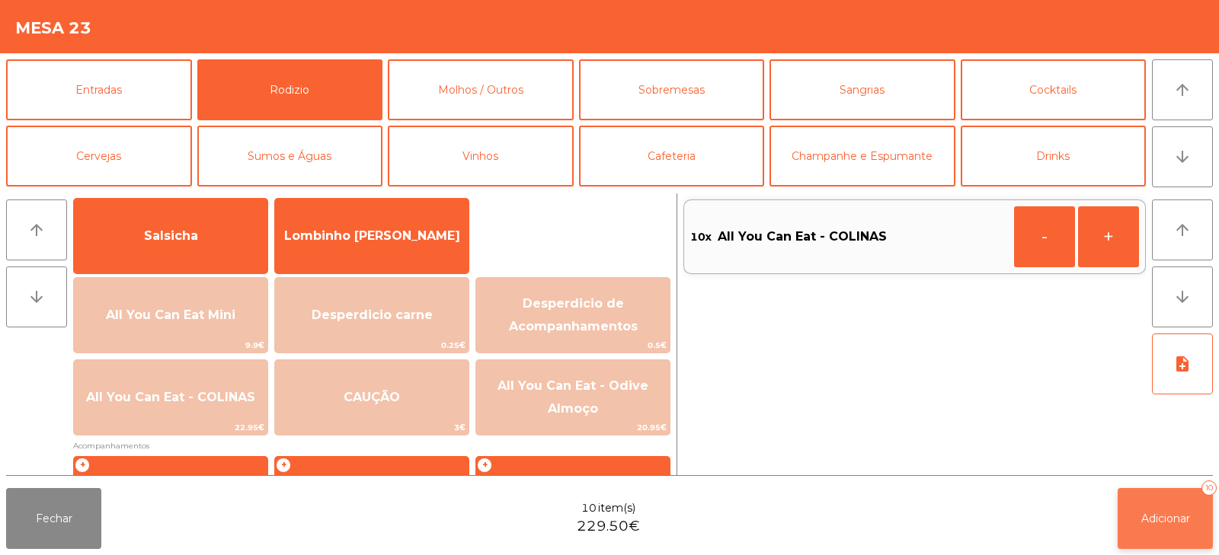
click at [1158, 530] on button "Adicionar 10" at bounding box center [1164, 518] width 95 height 61
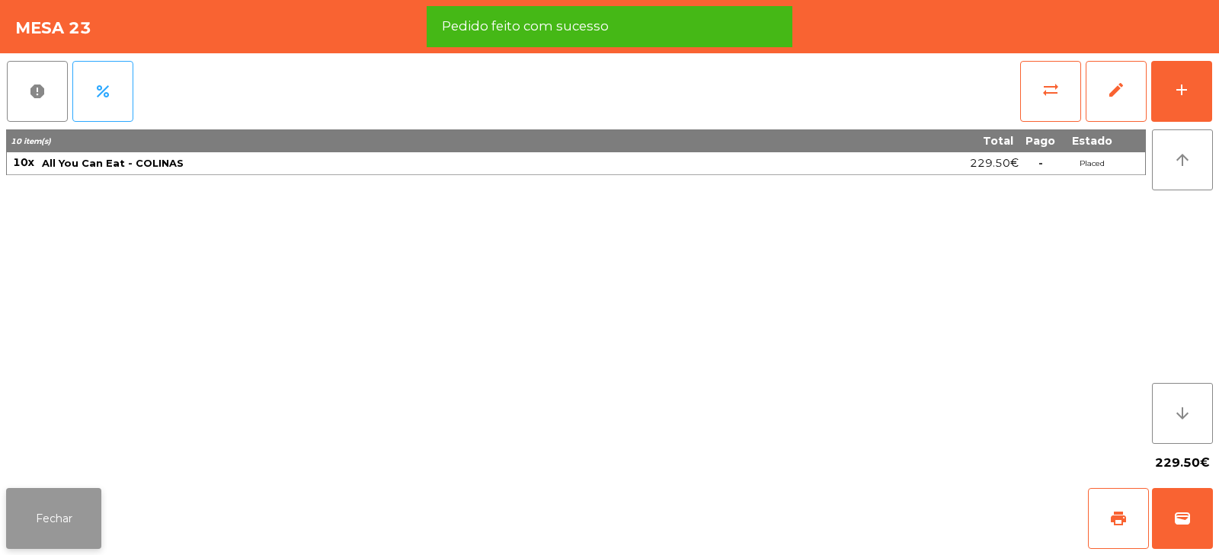
click at [81, 526] on button "Fechar" at bounding box center [53, 518] width 95 height 61
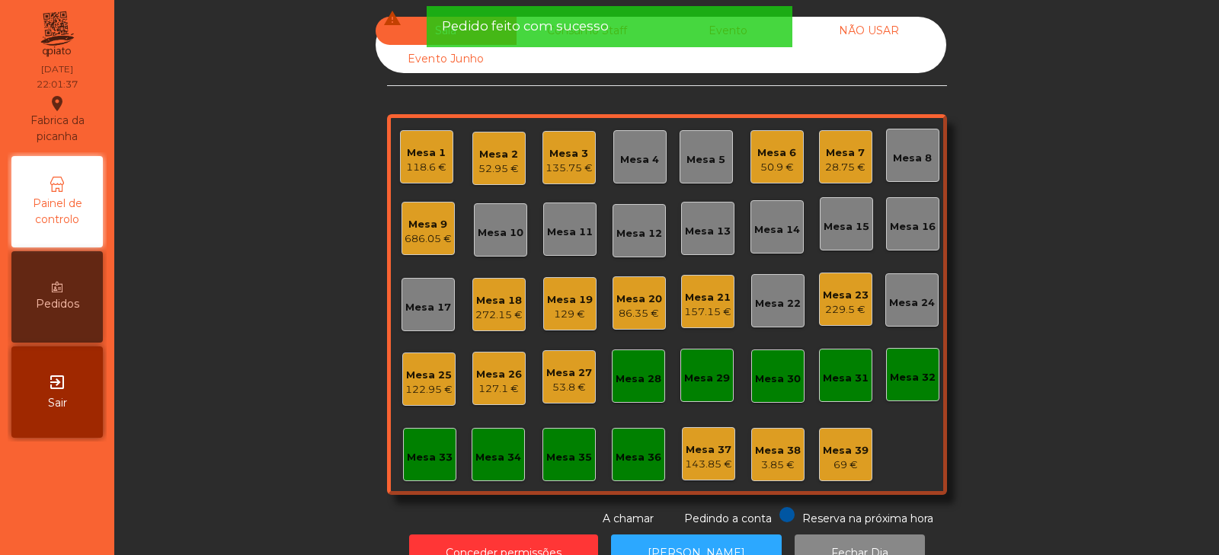
click at [430, 363] on div "Mesa 25 122.95 €" at bounding box center [428, 380] width 47 height 36
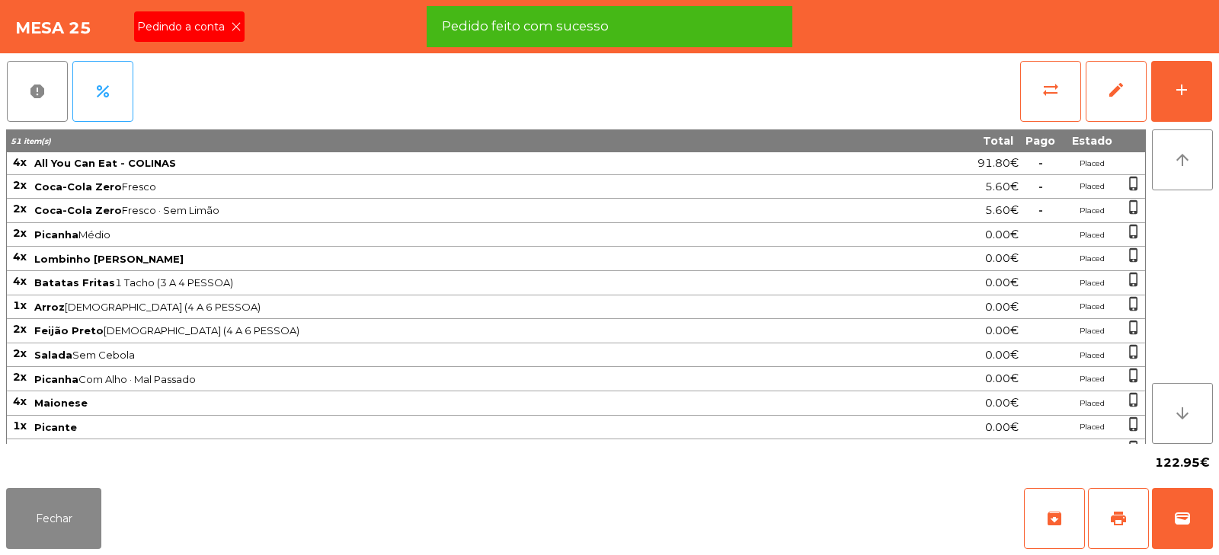
click at [237, 27] on icon at bounding box center [236, 26] width 11 height 11
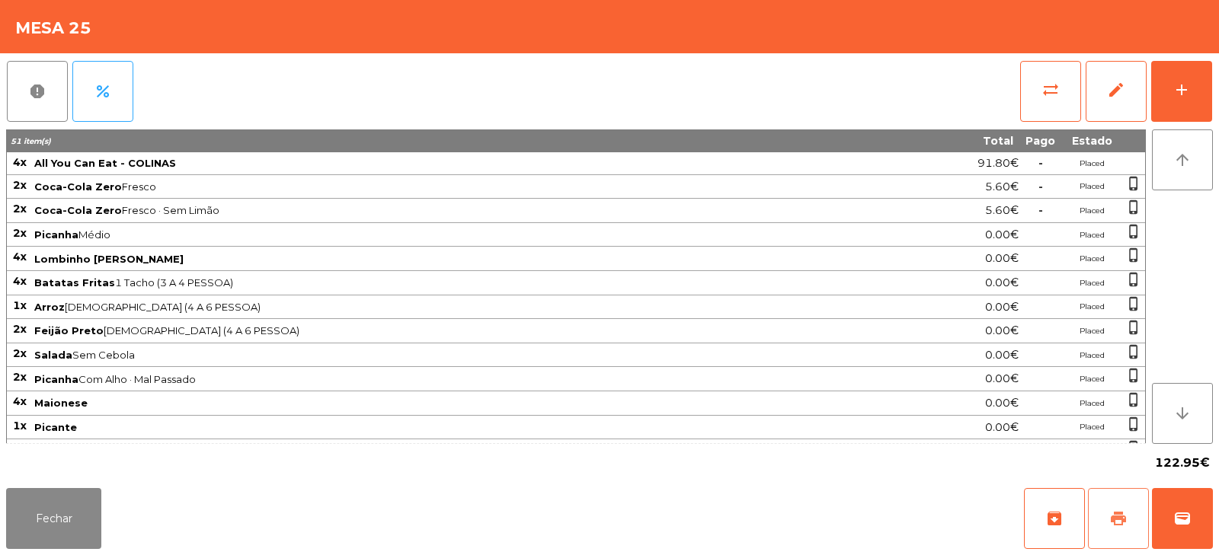
click at [1117, 503] on button "print" at bounding box center [1118, 518] width 61 height 61
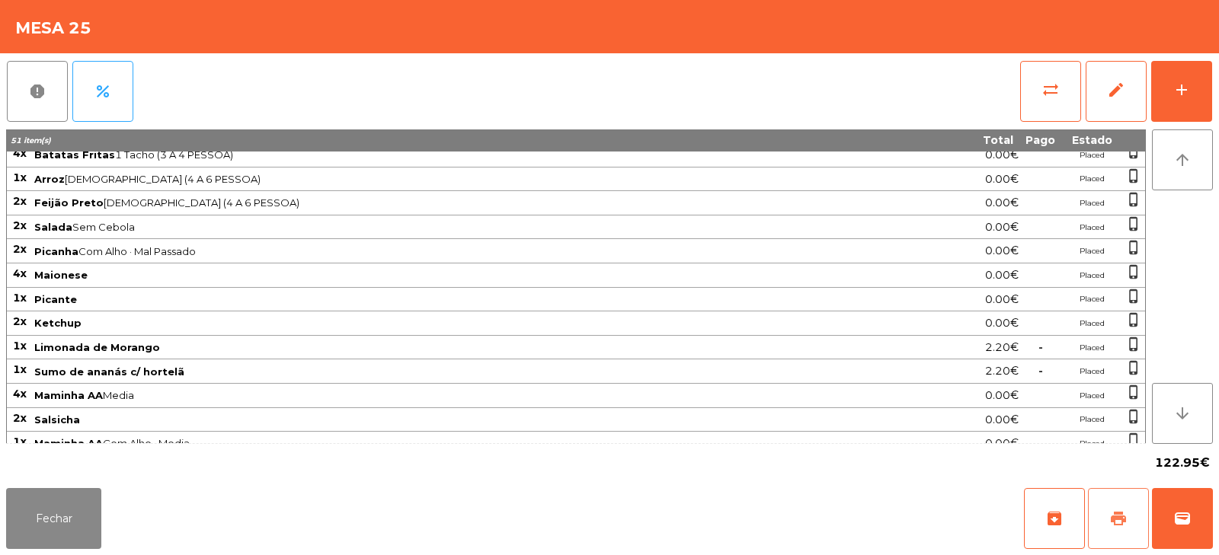
scroll to position [309, 0]
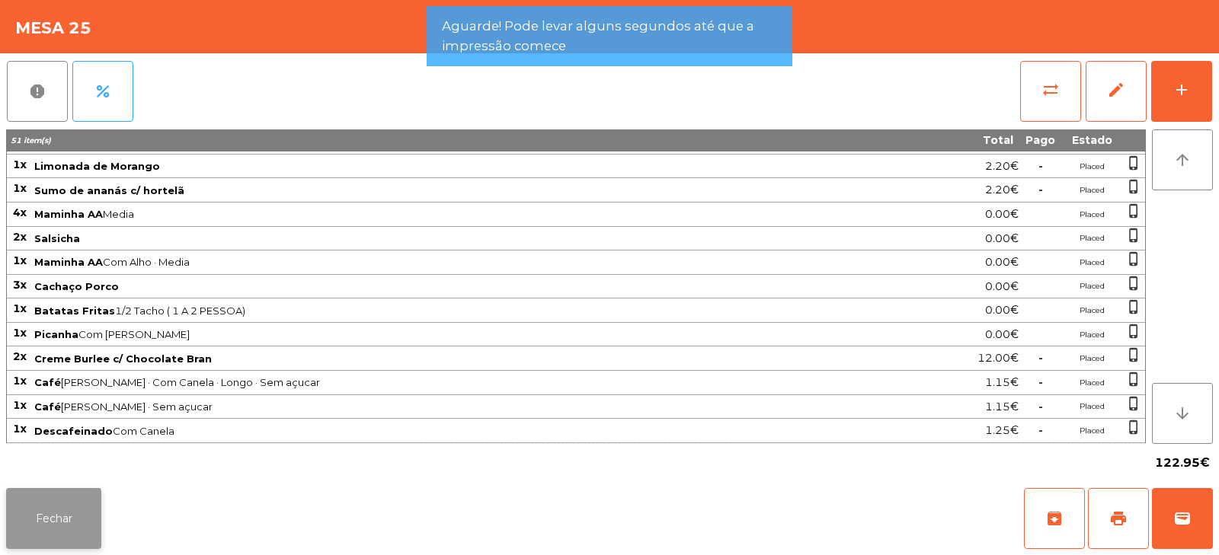
click at [96, 504] on button "Fechar" at bounding box center [53, 518] width 95 height 61
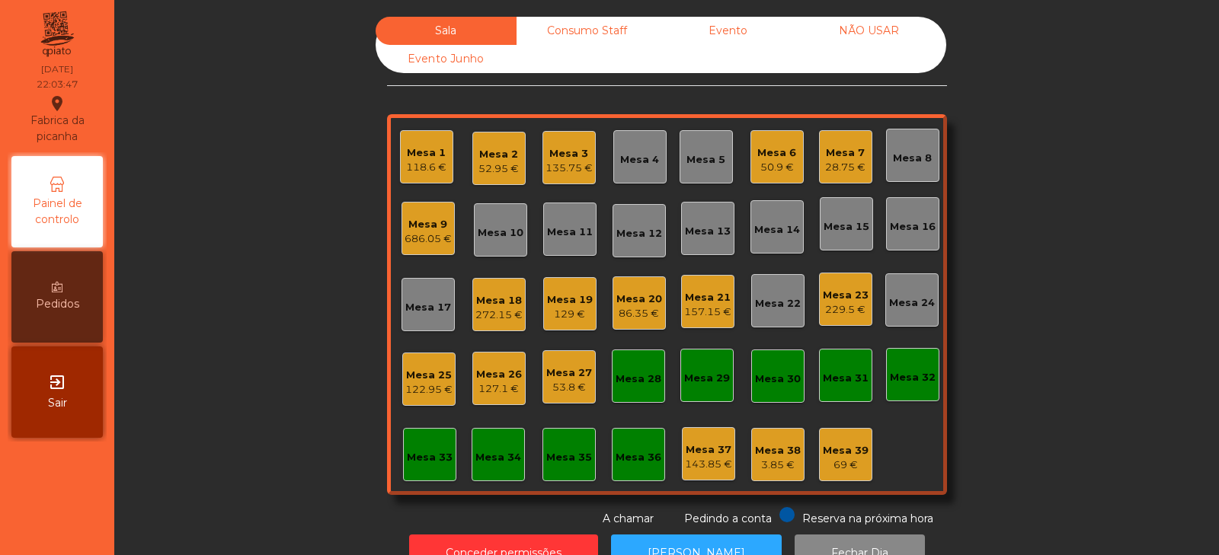
click at [922, 166] on div "Mesa 8" at bounding box center [912, 155] width 53 height 53
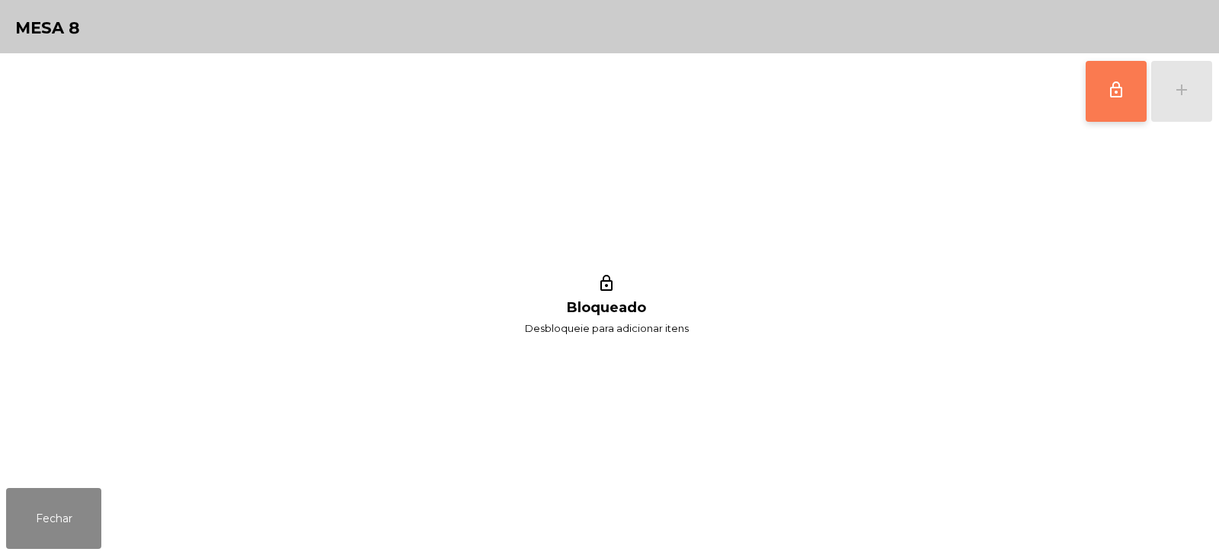
click at [1117, 98] on span "lock_outline" at bounding box center [1116, 90] width 18 height 18
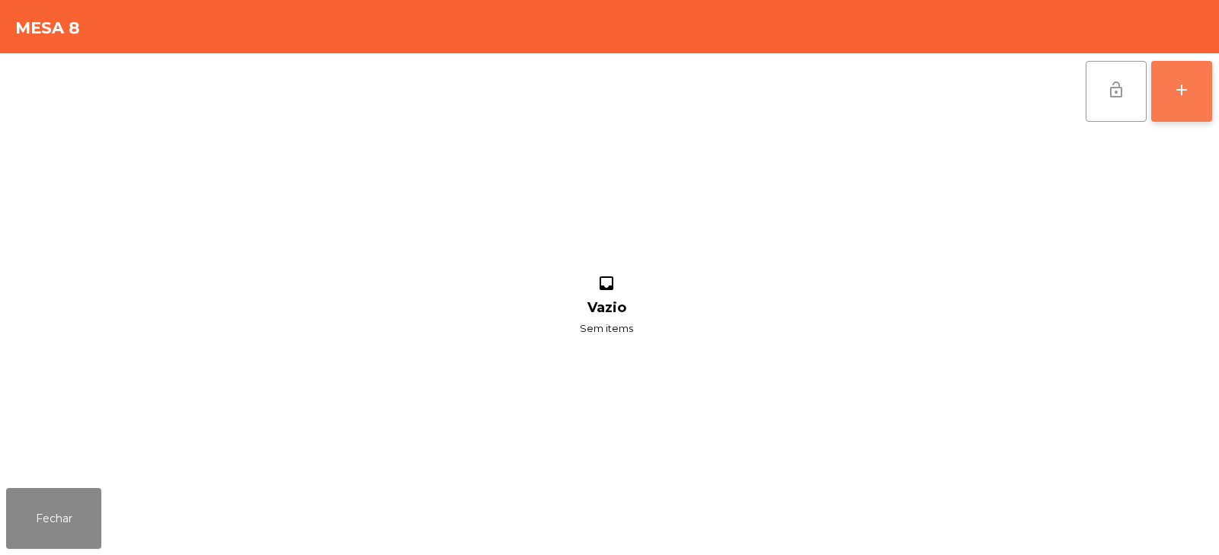
click at [1179, 101] on button "add" at bounding box center [1181, 91] width 61 height 61
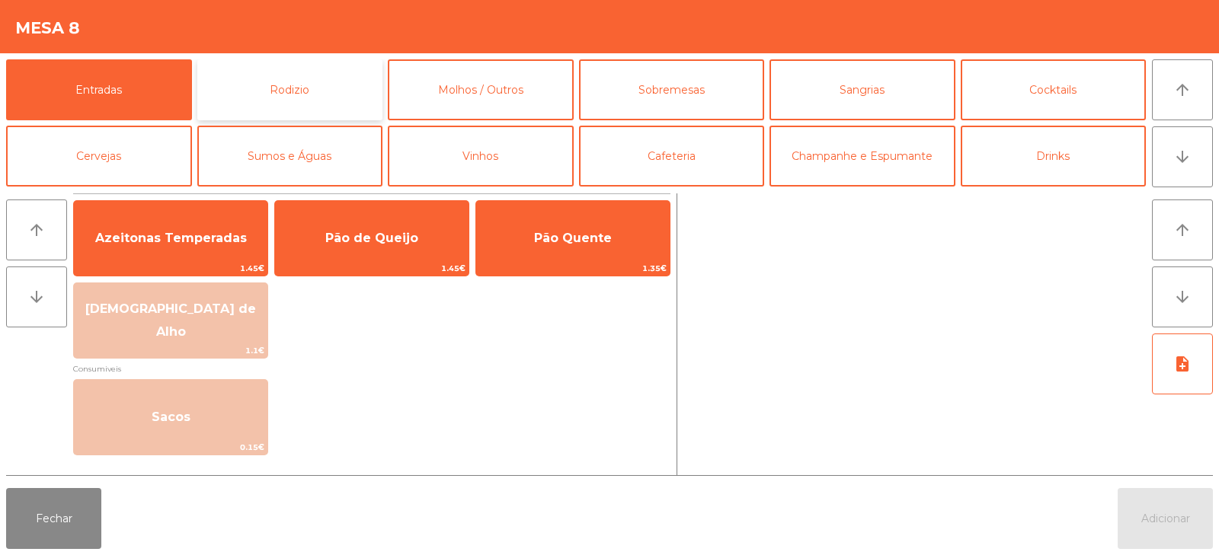
click at [313, 97] on button "Rodizio" at bounding box center [290, 89] width 186 height 61
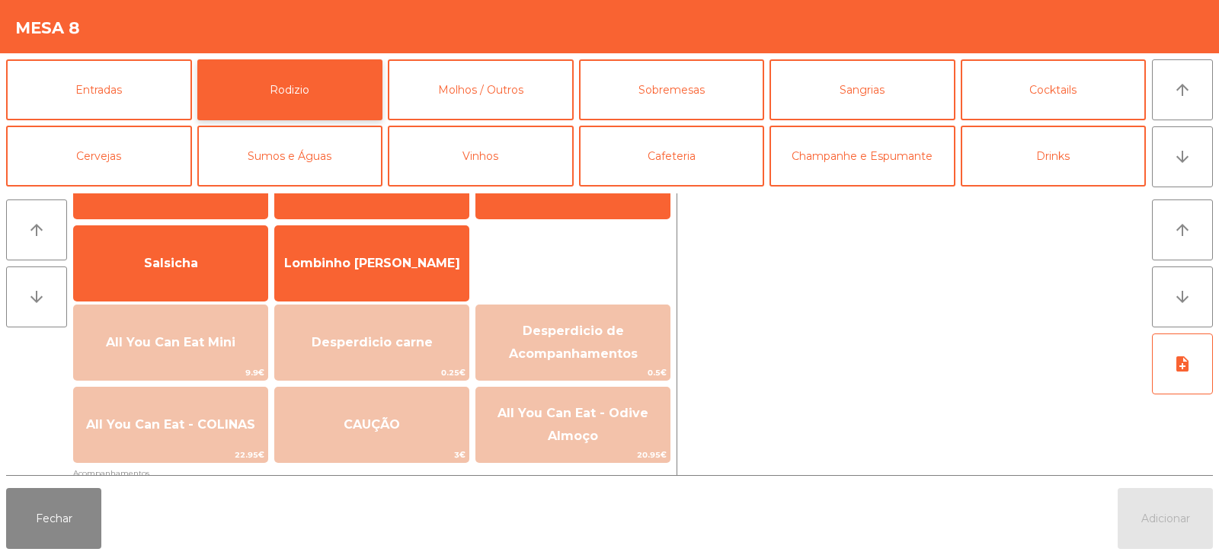
scroll to position [94, 0]
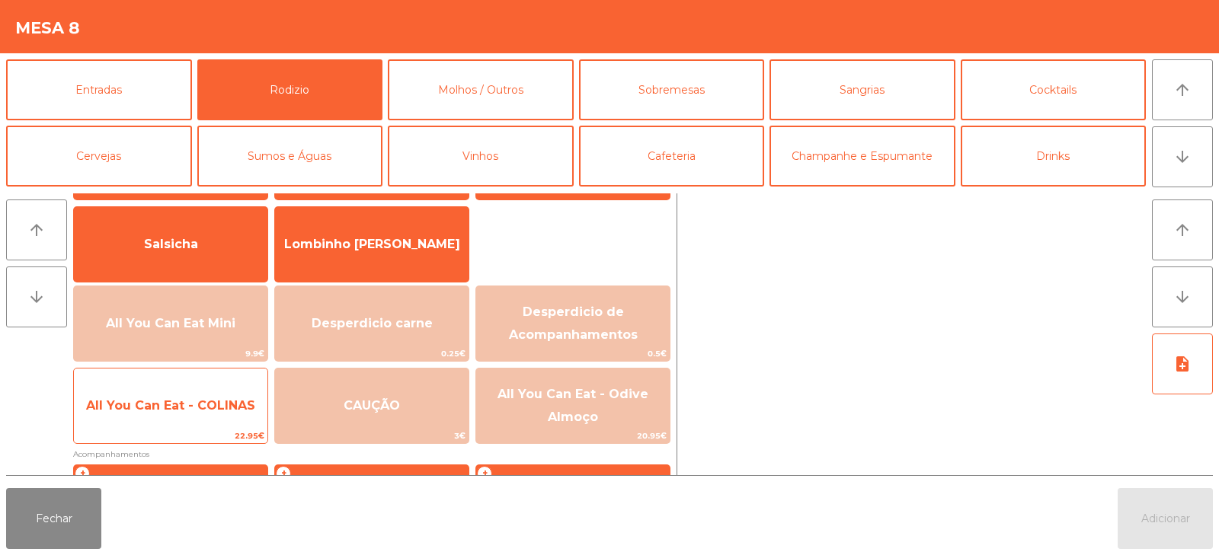
click at [187, 414] on span "All You Can Eat - COLINAS" at bounding box center [170, 405] width 193 height 41
click at [184, 410] on span "All You Can Eat - COLINAS" at bounding box center [170, 405] width 169 height 14
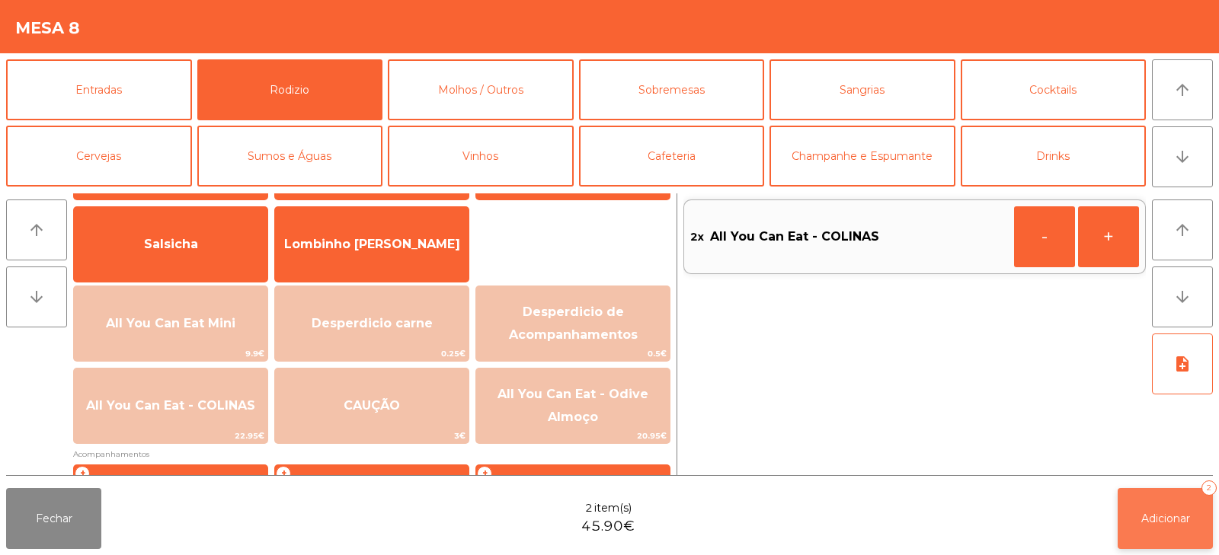
click at [1146, 516] on span "Adicionar" at bounding box center [1165, 519] width 49 height 14
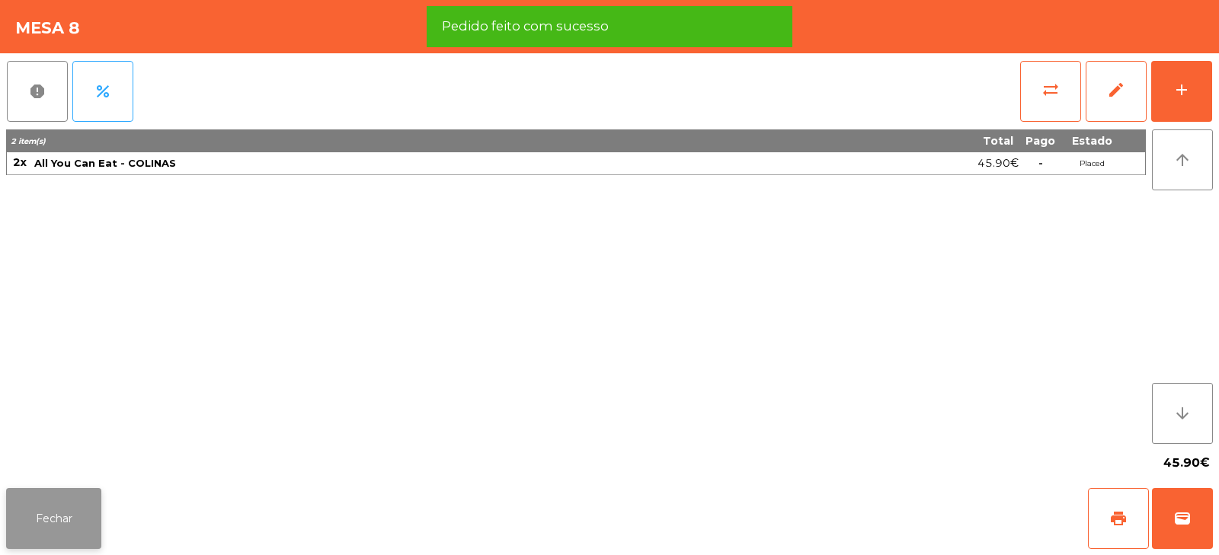
click at [82, 531] on button "Fechar" at bounding box center [53, 518] width 95 height 61
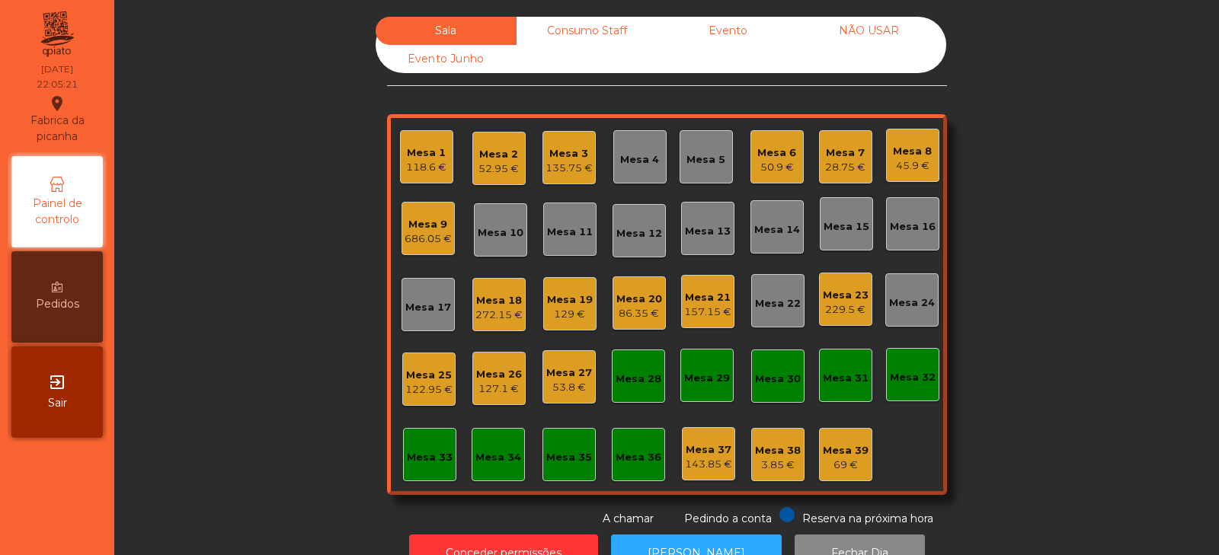
click at [905, 302] on div "Mesa 24" at bounding box center [912, 303] width 46 height 15
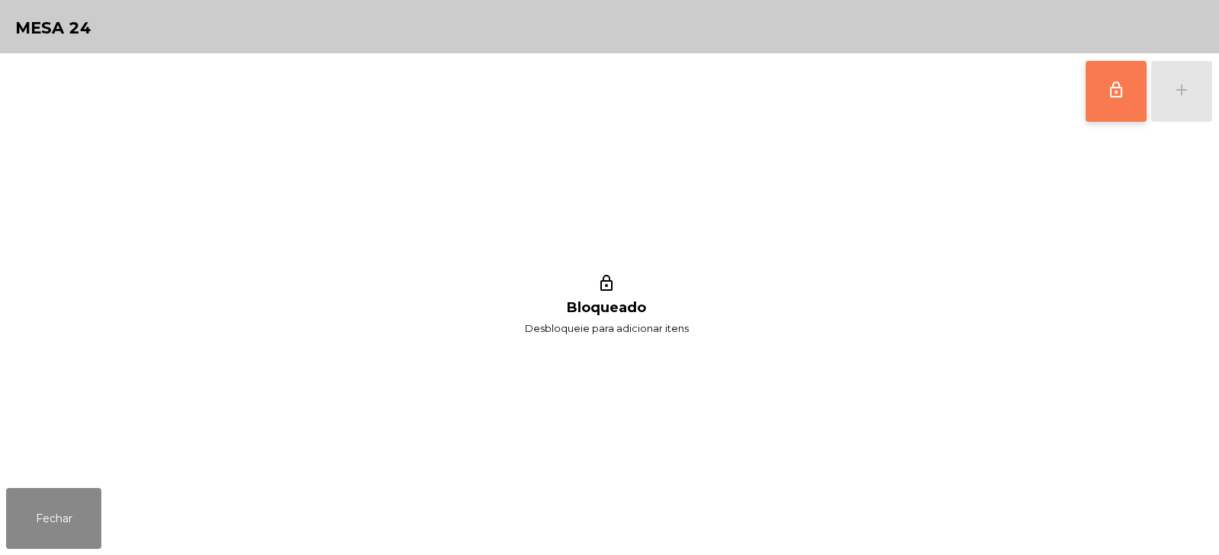
click at [1123, 96] on span "lock_outline" at bounding box center [1116, 90] width 18 height 18
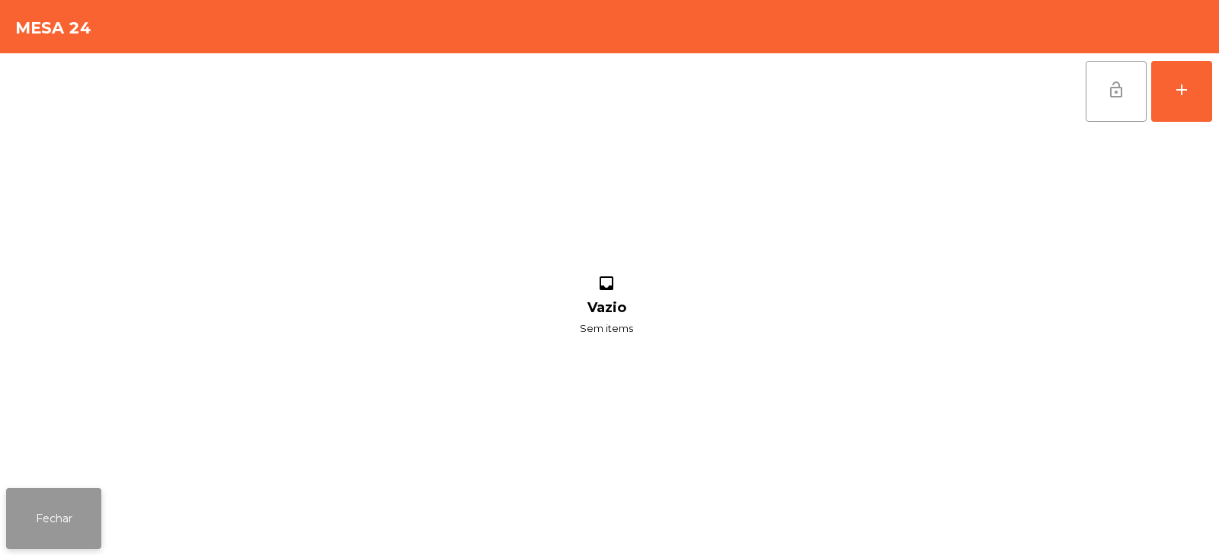
click at [71, 510] on button "Fechar" at bounding box center [53, 518] width 95 height 61
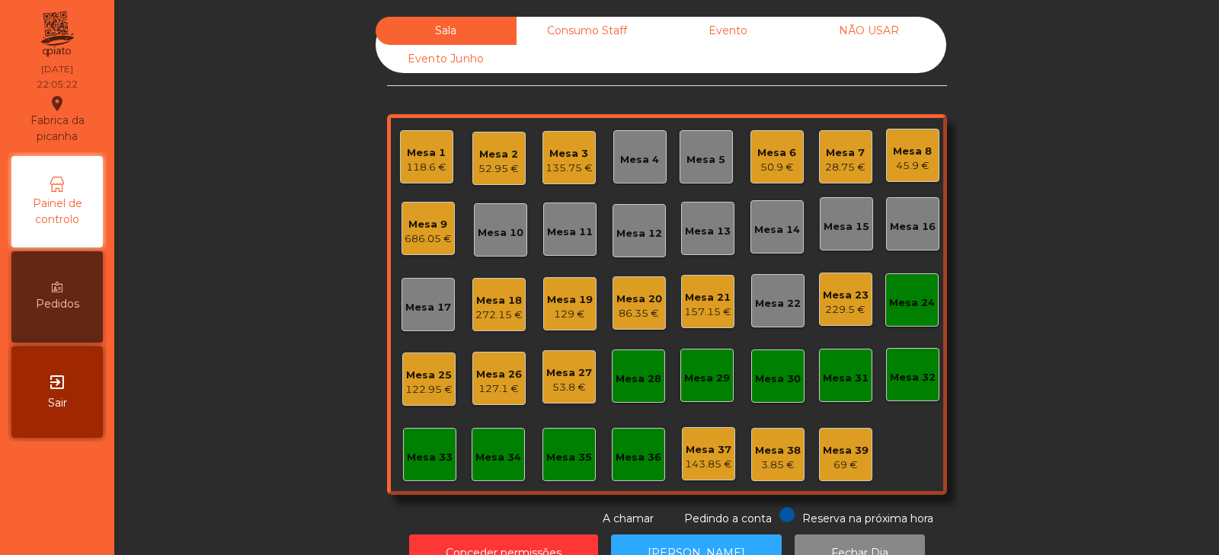
click at [906, 159] on div "45.9 €" at bounding box center [912, 165] width 39 height 15
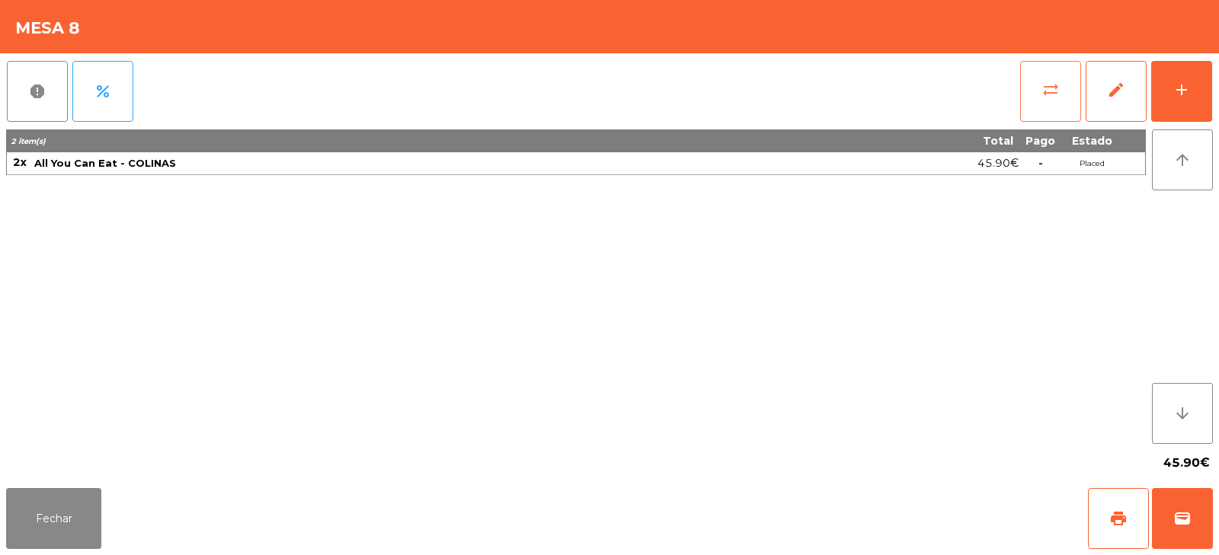
click at [1059, 102] on button "sync_alt" at bounding box center [1050, 91] width 61 height 61
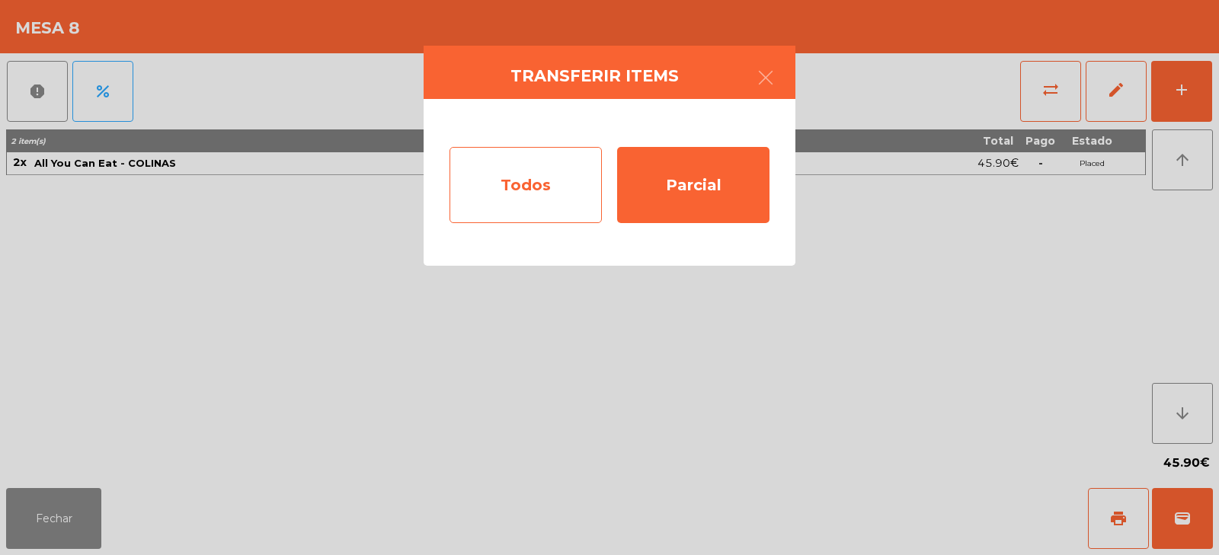
click at [548, 188] on div "Todos" at bounding box center [525, 185] width 152 height 76
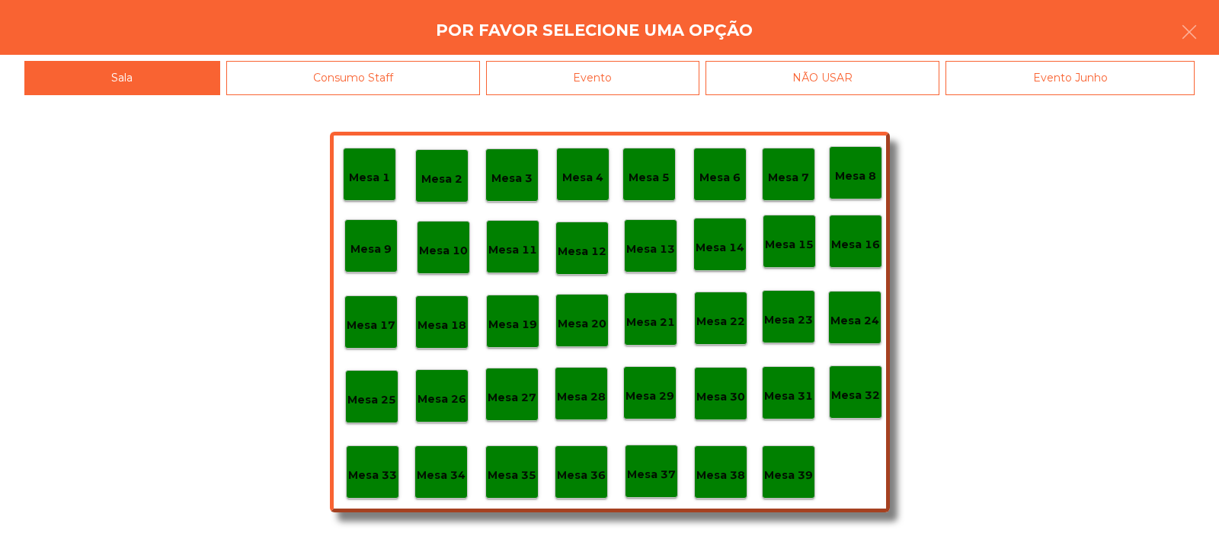
click at [866, 318] on p "Mesa 24" at bounding box center [854, 321] width 49 height 18
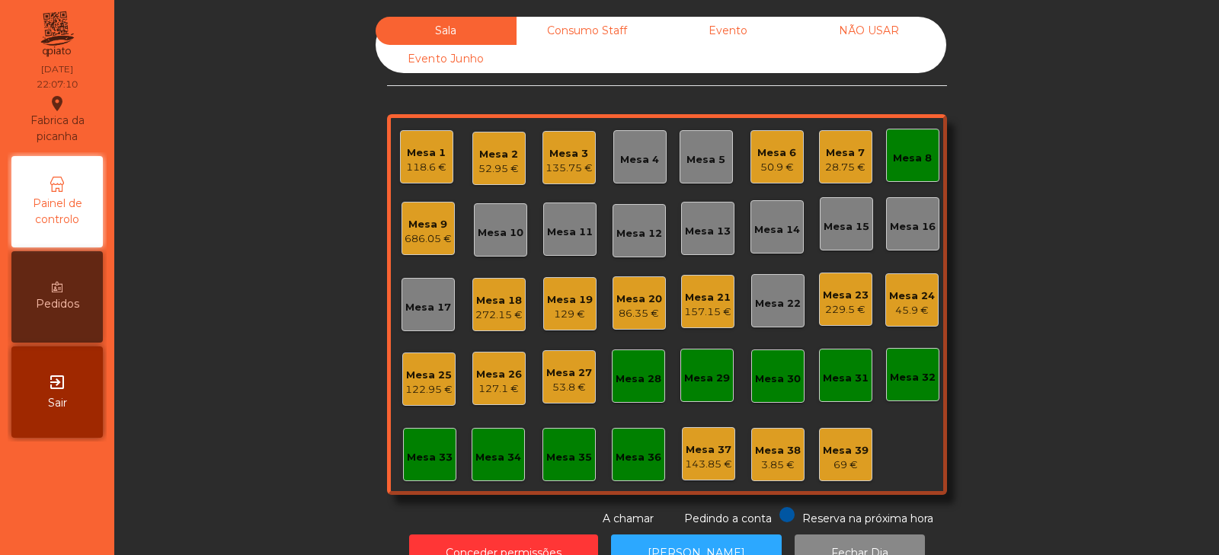
click at [905, 165] on div "Mesa 8" at bounding box center [912, 158] width 39 height 15
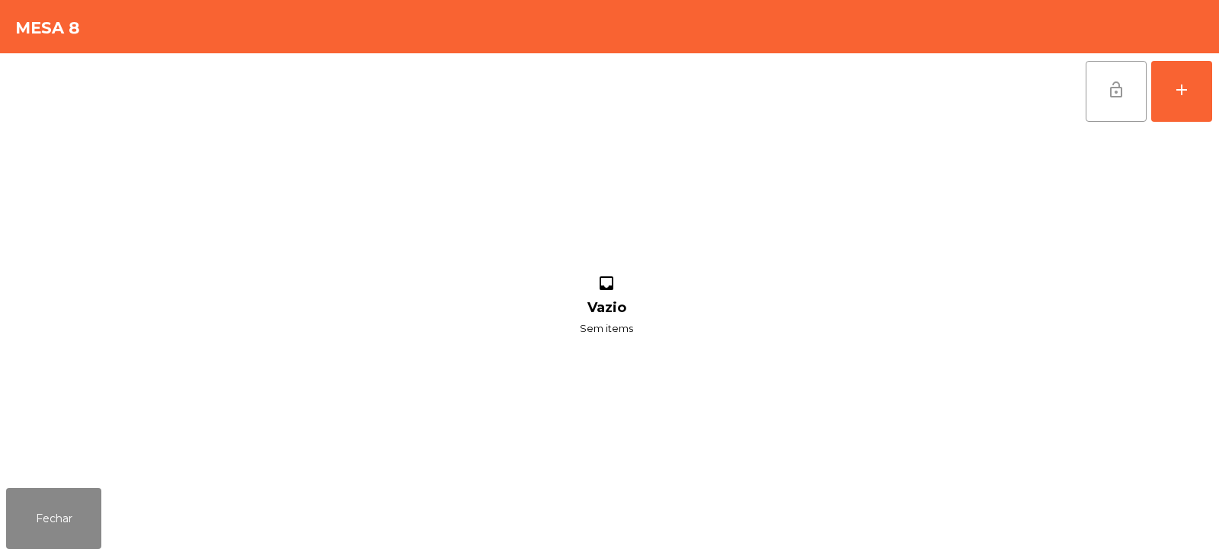
click at [1098, 97] on button "lock_open" at bounding box center [1115, 91] width 61 height 61
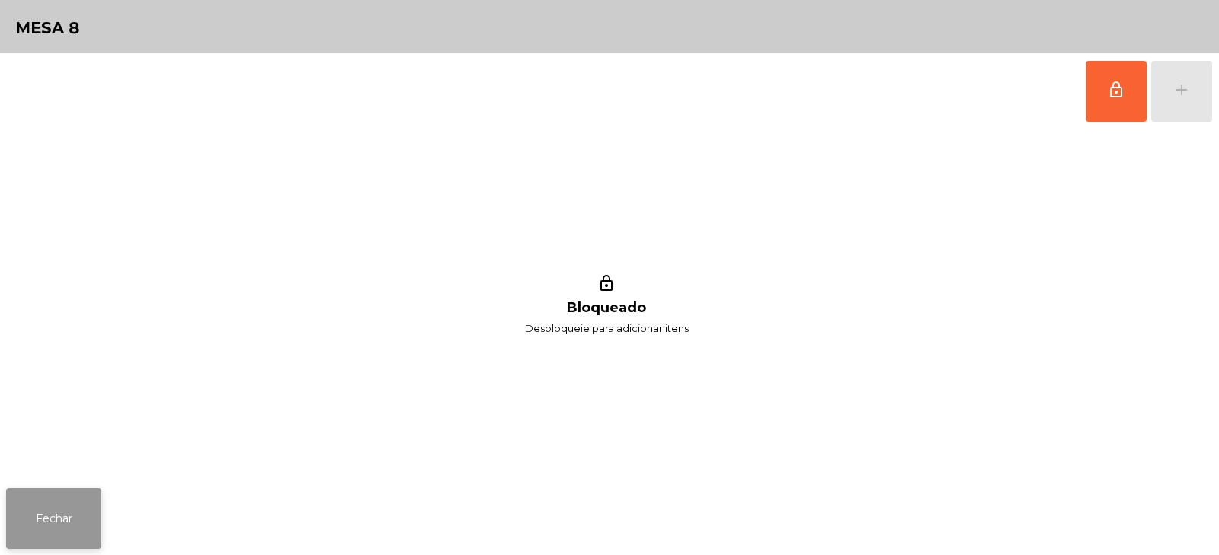
click at [66, 529] on button "Fechar" at bounding box center [53, 518] width 95 height 61
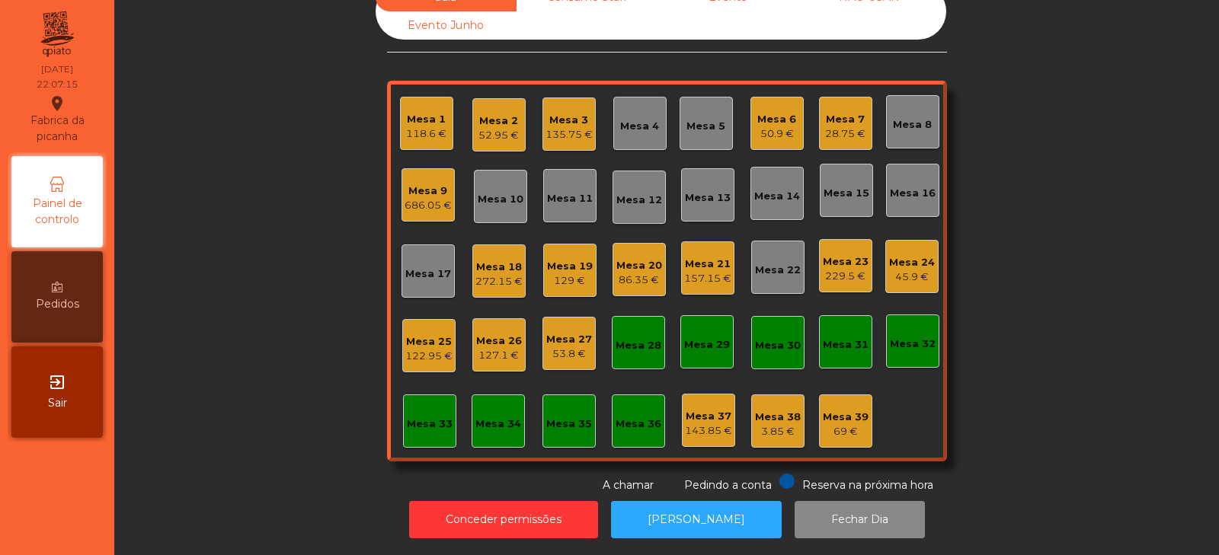
scroll to position [0, 0]
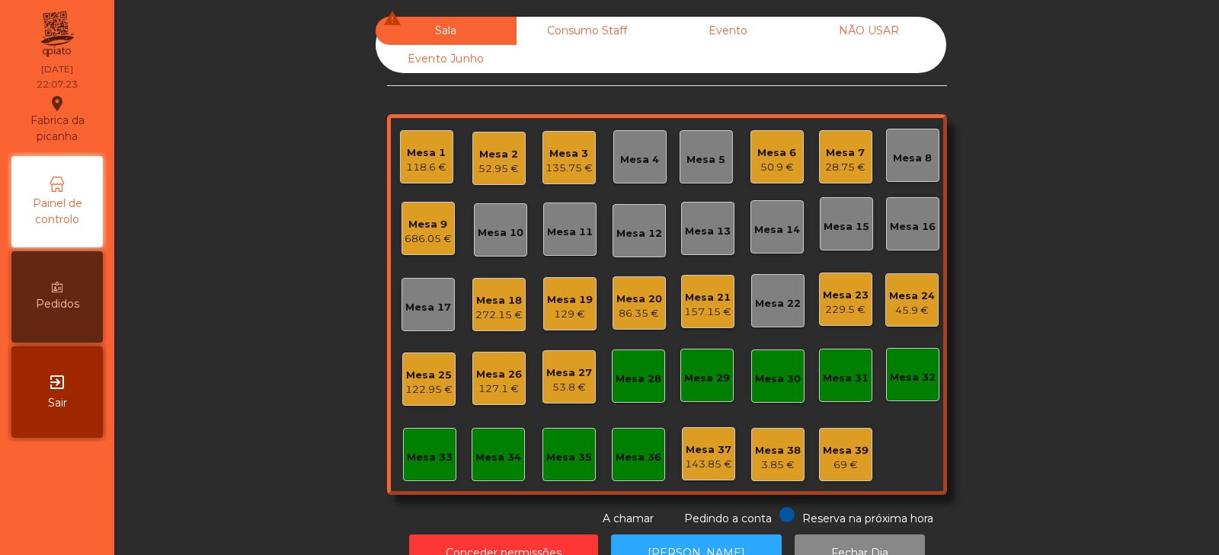
click at [424, 389] on div "122.95 €" at bounding box center [428, 389] width 47 height 15
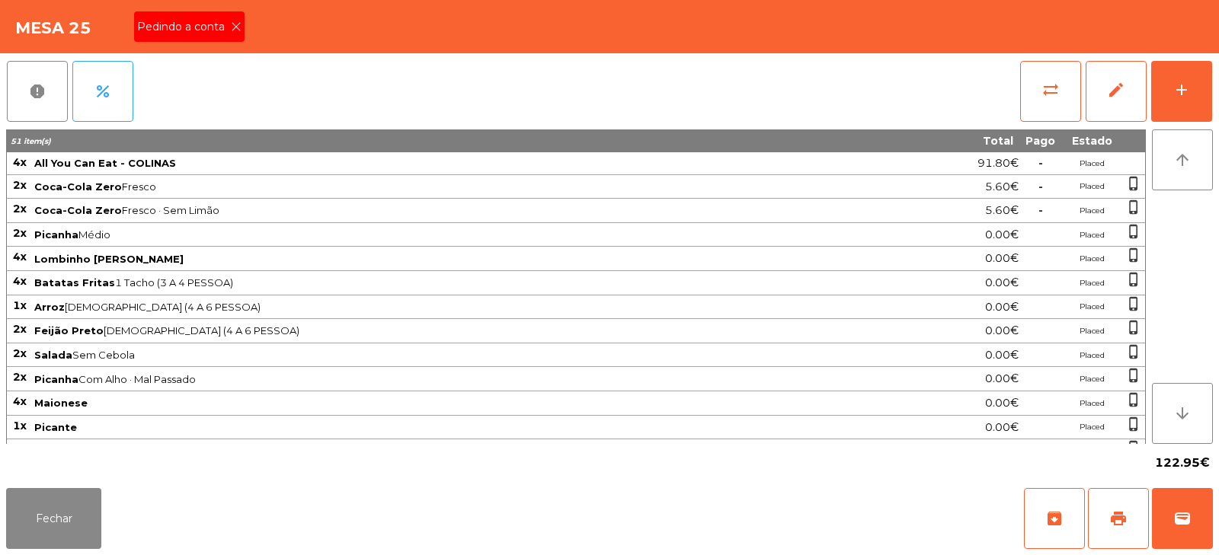
click at [231, 27] on icon at bounding box center [236, 26] width 11 height 11
click at [1115, 508] on button "print" at bounding box center [1118, 518] width 61 height 61
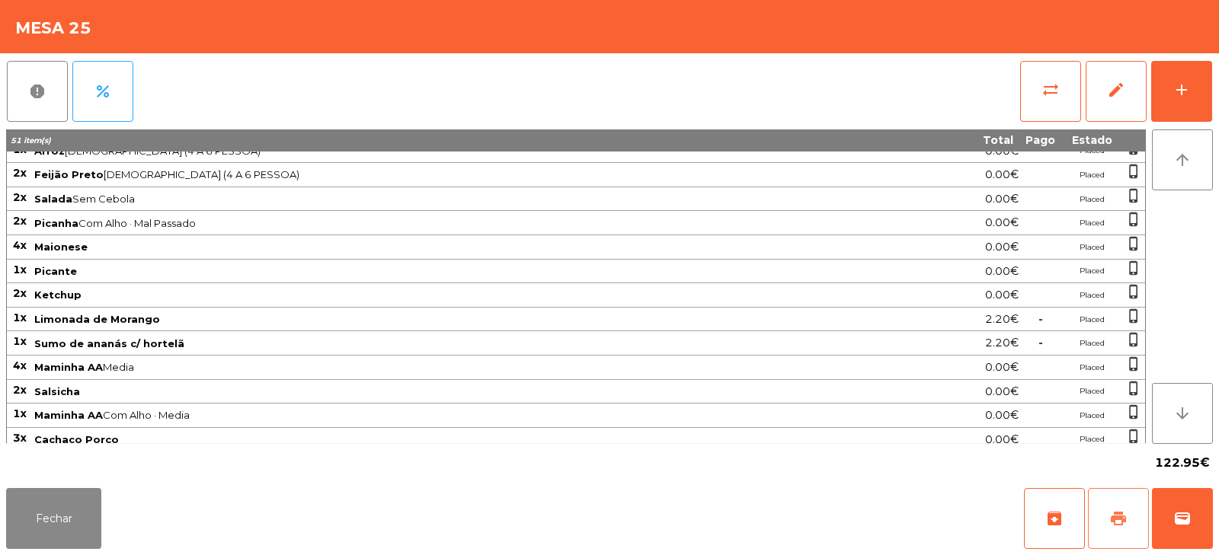
scroll to position [309, 0]
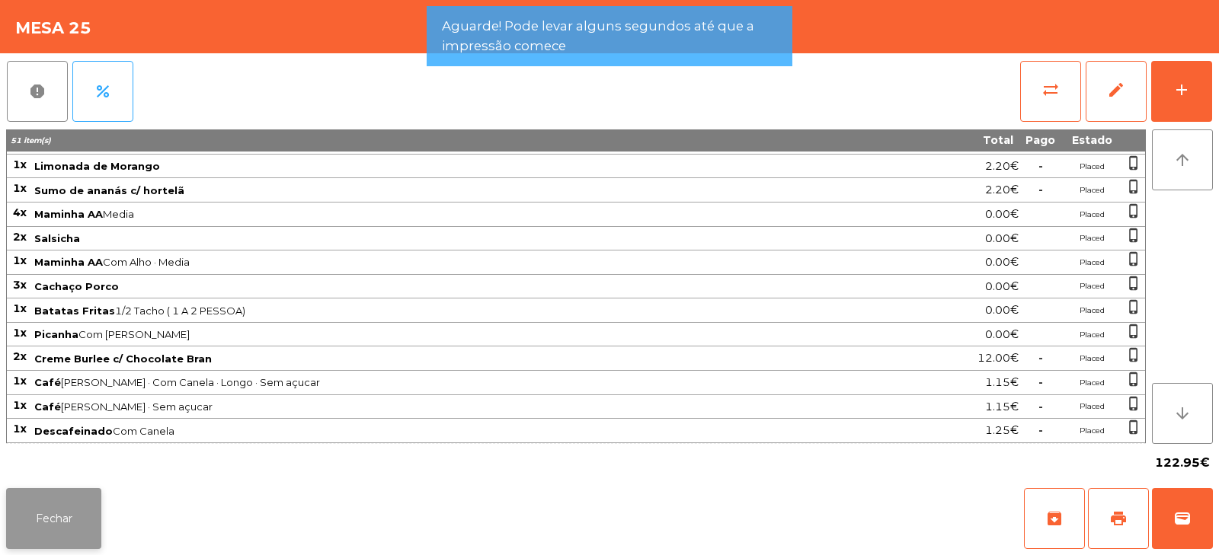
click at [100, 513] on button "Fechar" at bounding box center [53, 518] width 95 height 61
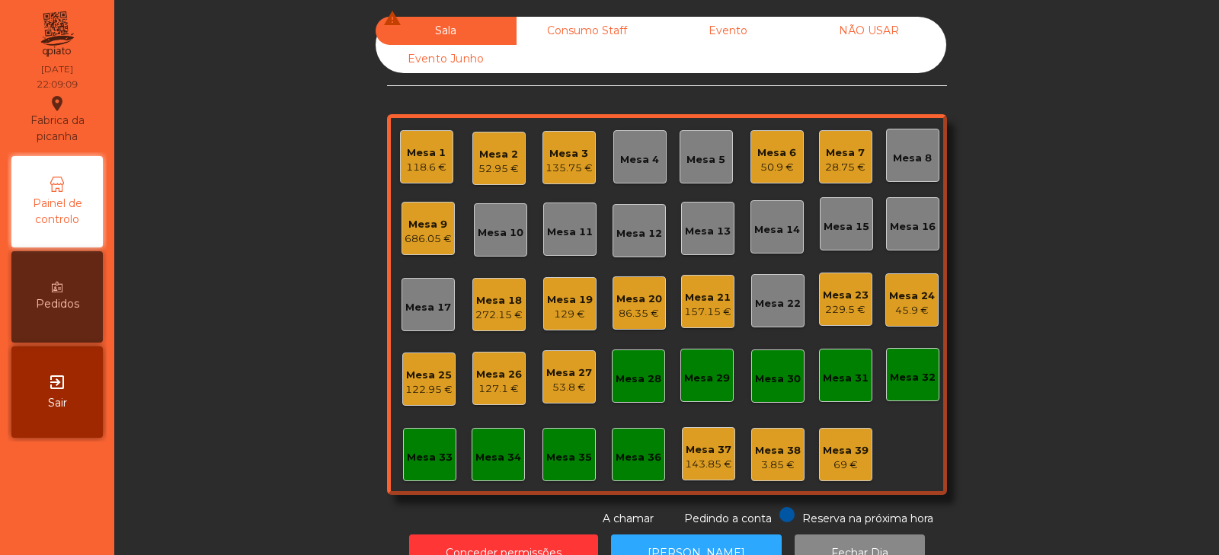
click at [313, 277] on div "Sala warning Consumo Staff Evento NÃO USAR Evento Junho Mesa 1 118.6 € Mesa 2 5…" at bounding box center [666, 272] width 1063 height 510
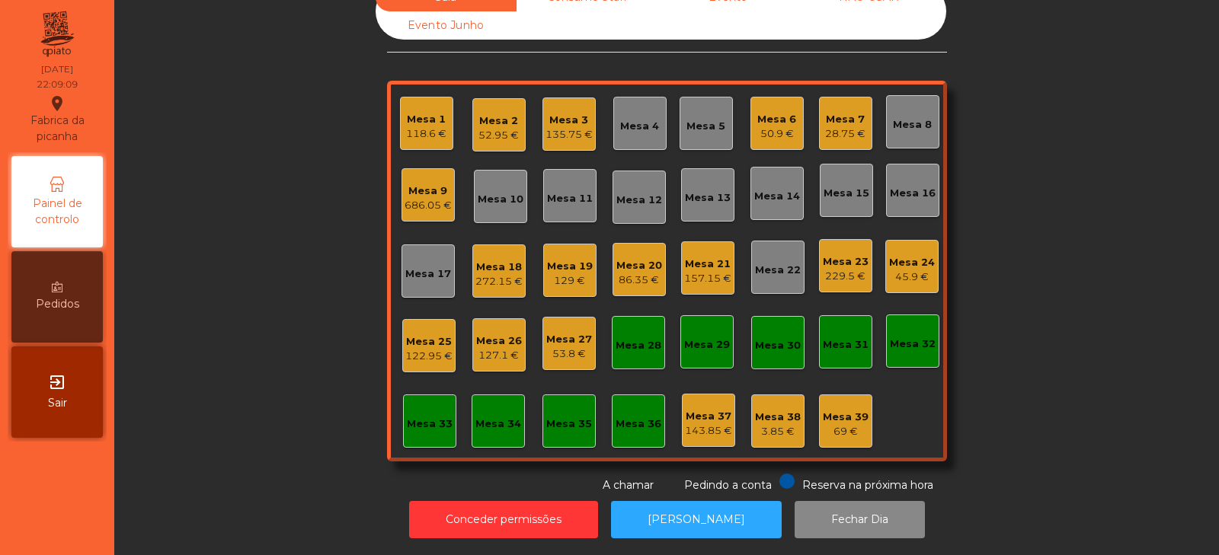
click at [424, 353] on div "Mesa 25 122.95 €" at bounding box center [428, 345] width 53 height 53
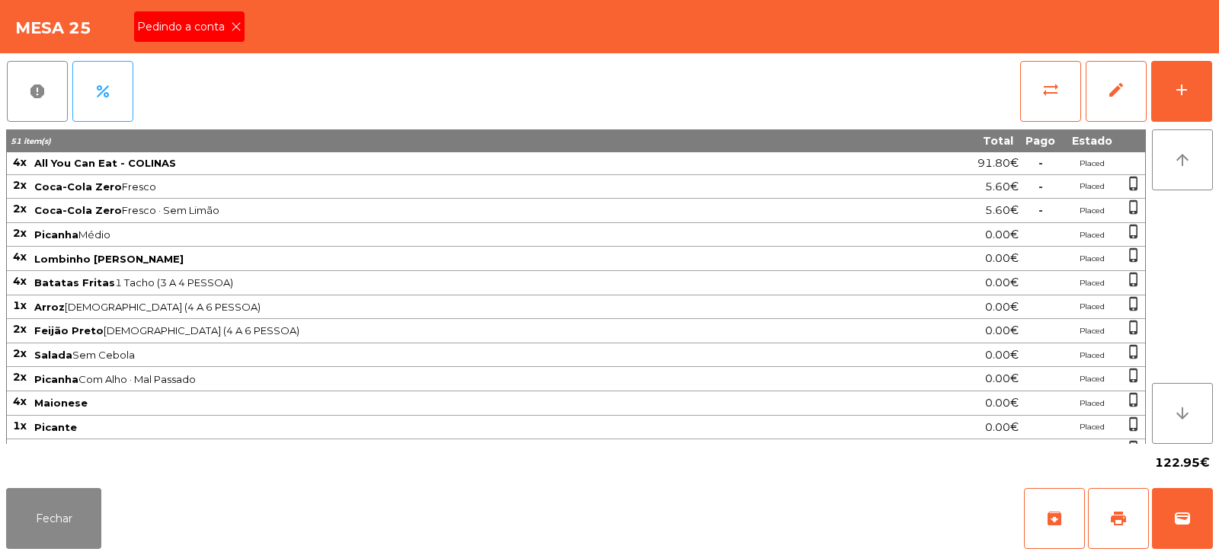
click at [222, 19] on span "Pedindo a conta" at bounding box center [184, 27] width 94 height 16
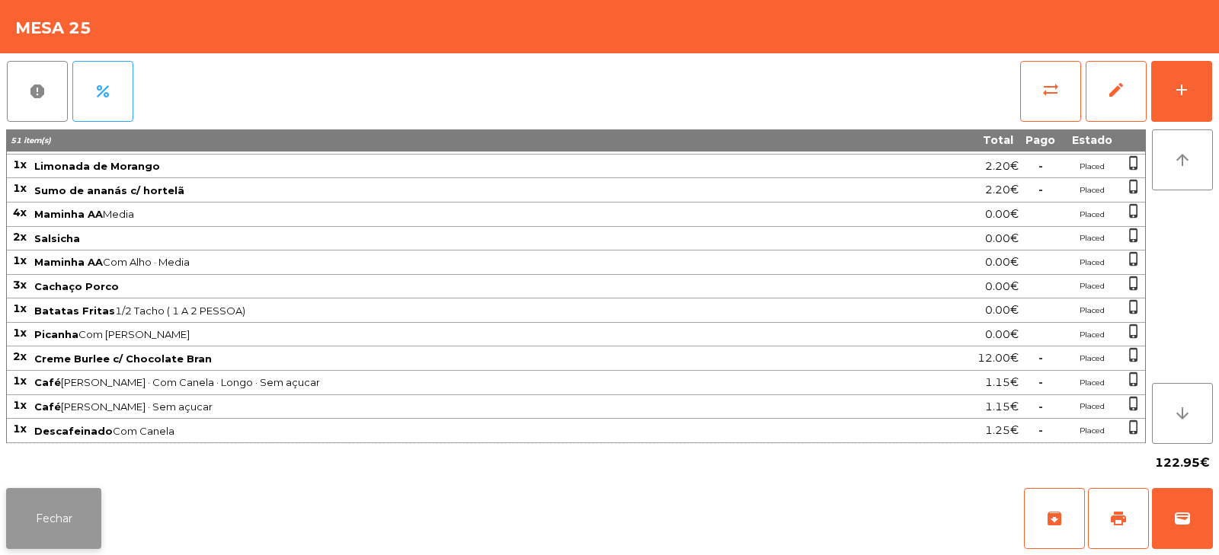
click at [33, 532] on button "Fechar" at bounding box center [53, 518] width 95 height 61
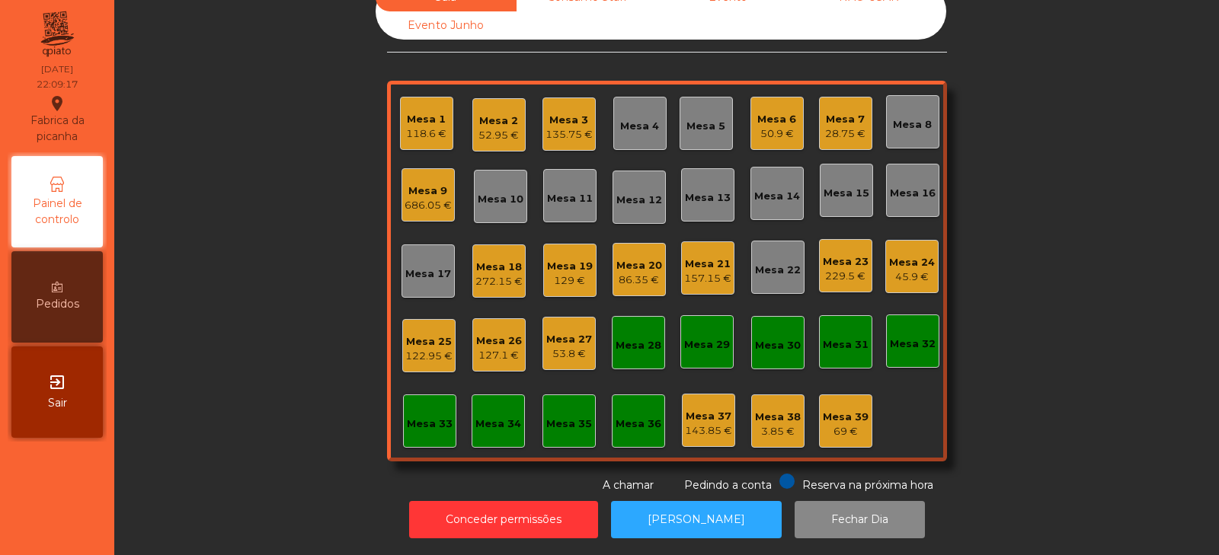
click at [701, 257] on div "Mesa 21" at bounding box center [707, 264] width 47 height 15
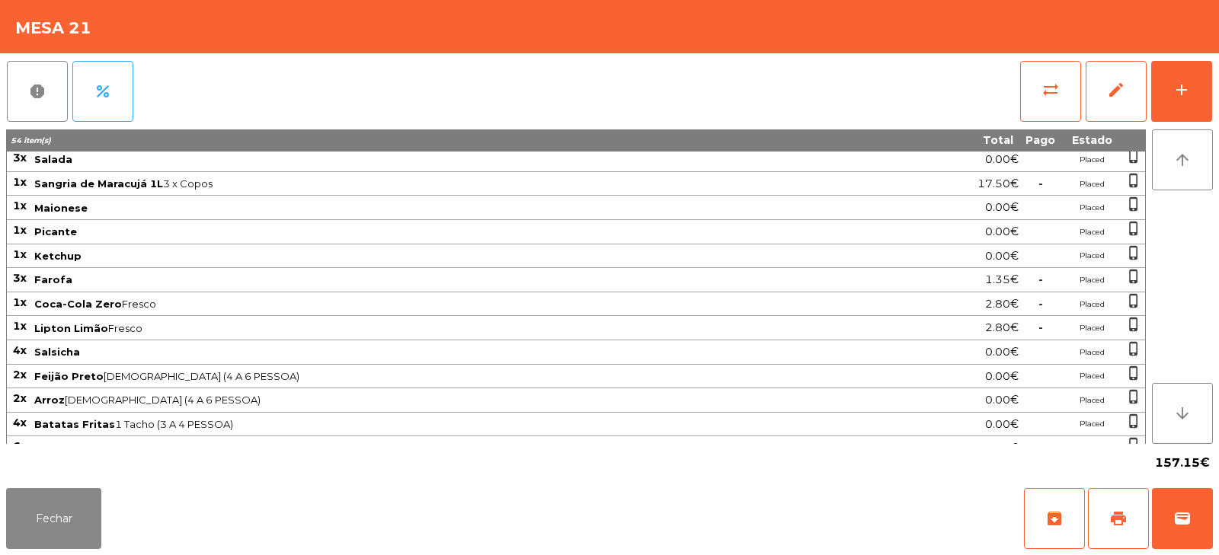
scroll to position [307, 0]
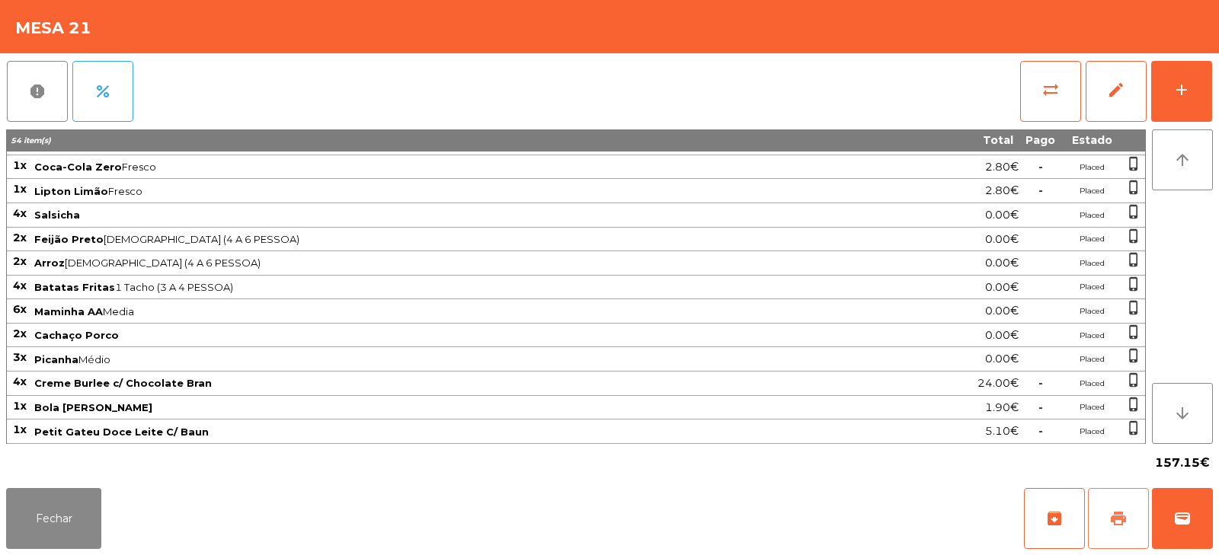
click at [1111, 505] on button "print" at bounding box center [1118, 518] width 61 height 61
click at [60, 531] on button "Fechar" at bounding box center [53, 518] width 95 height 61
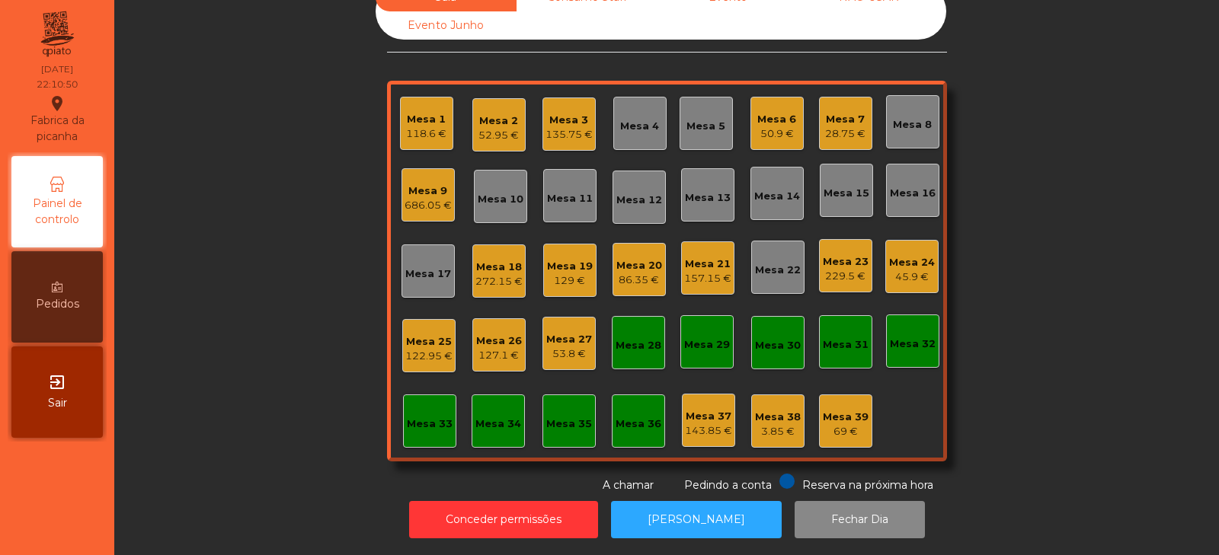
click at [701, 271] on div "157.15 €" at bounding box center [707, 278] width 47 height 15
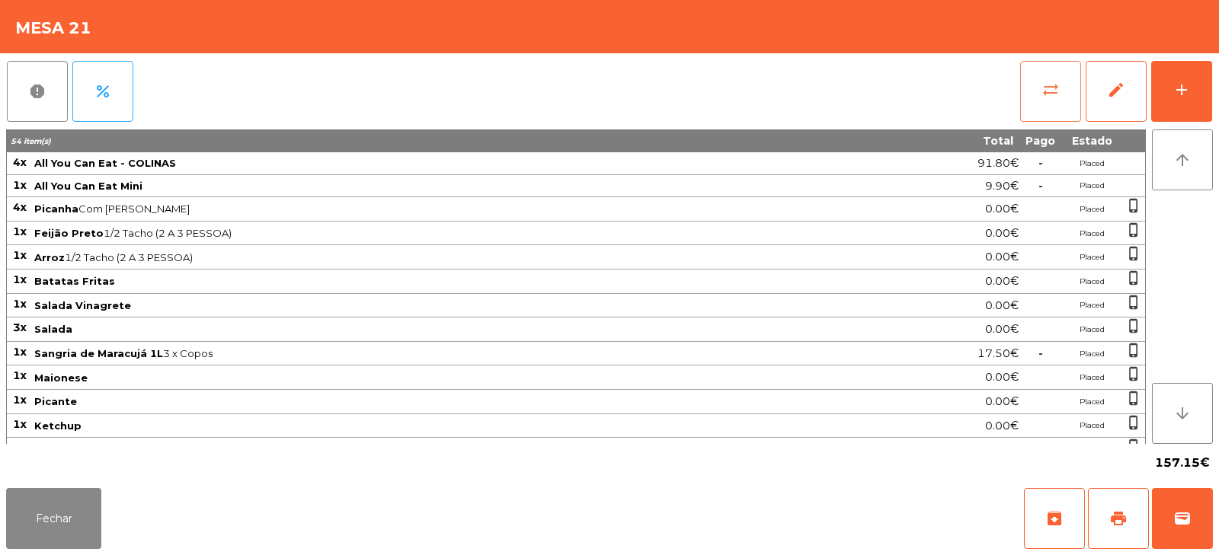
click at [1050, 79] on button "sync_alt" at bounding box center [1050, 91] width 61 height 61
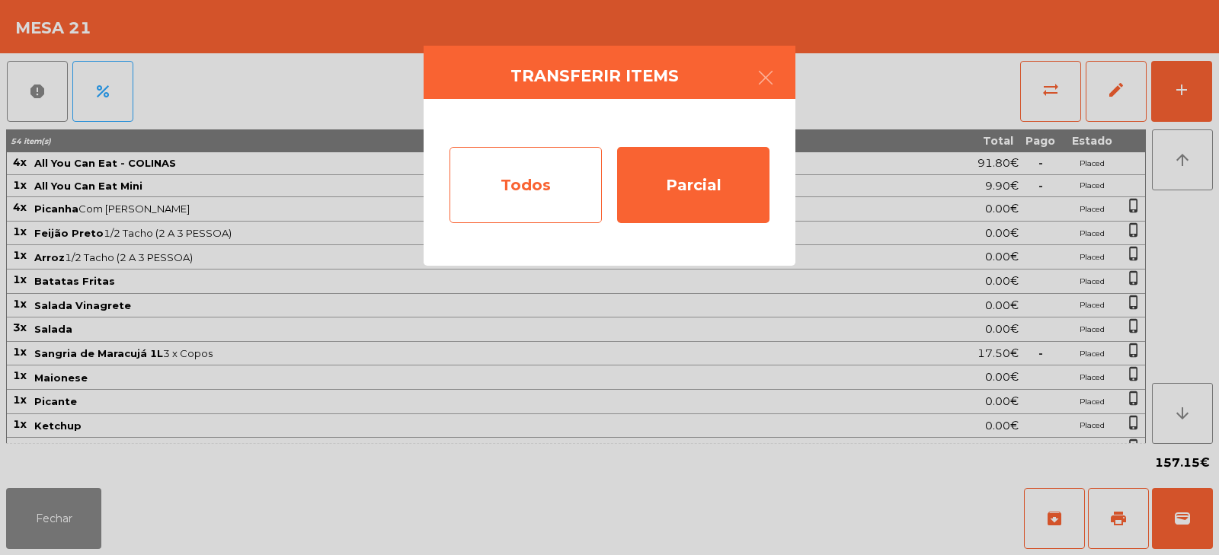
click at [537, 174] on div "Todos" at bounding box center [525, 185] width 152 height 76
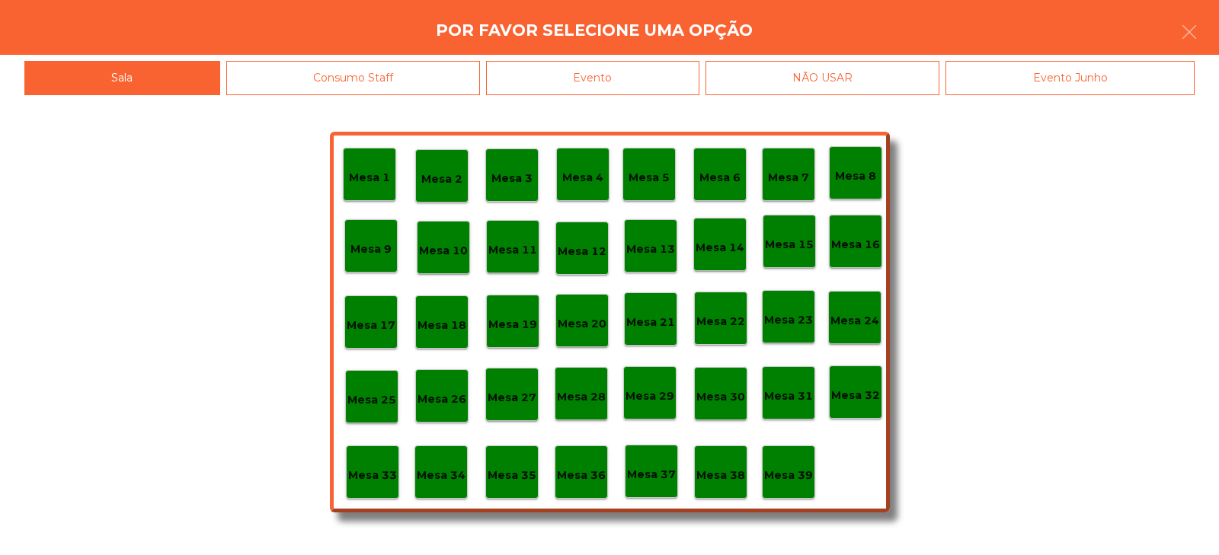
click at [666, 78] on div "Evento" at bounding box center [592, 78] width 213 height 34
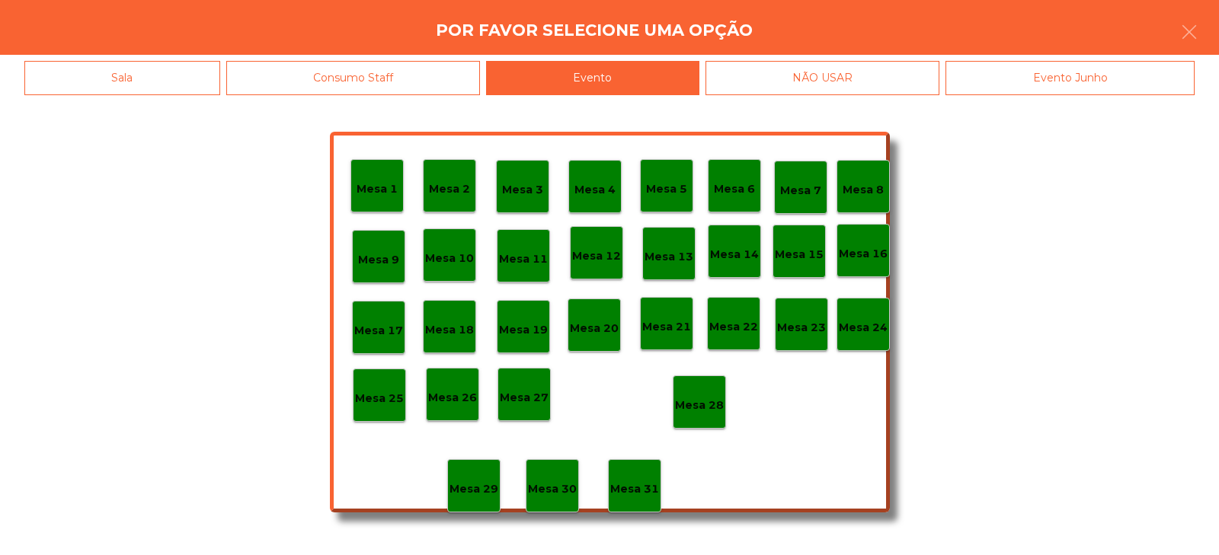
click at [698, 398] on p "Mesa 28" at bounding box center [699, 406] width 49 height 18
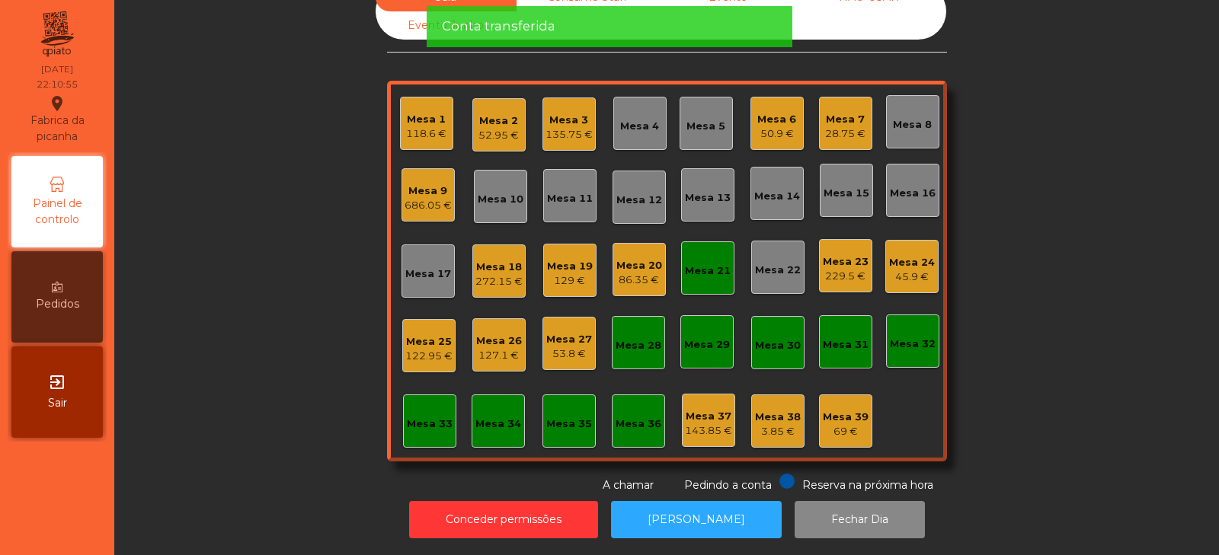
click at [724, 258] on div "Mesa 21" at bounding box center [707, 267] width 53 height 53
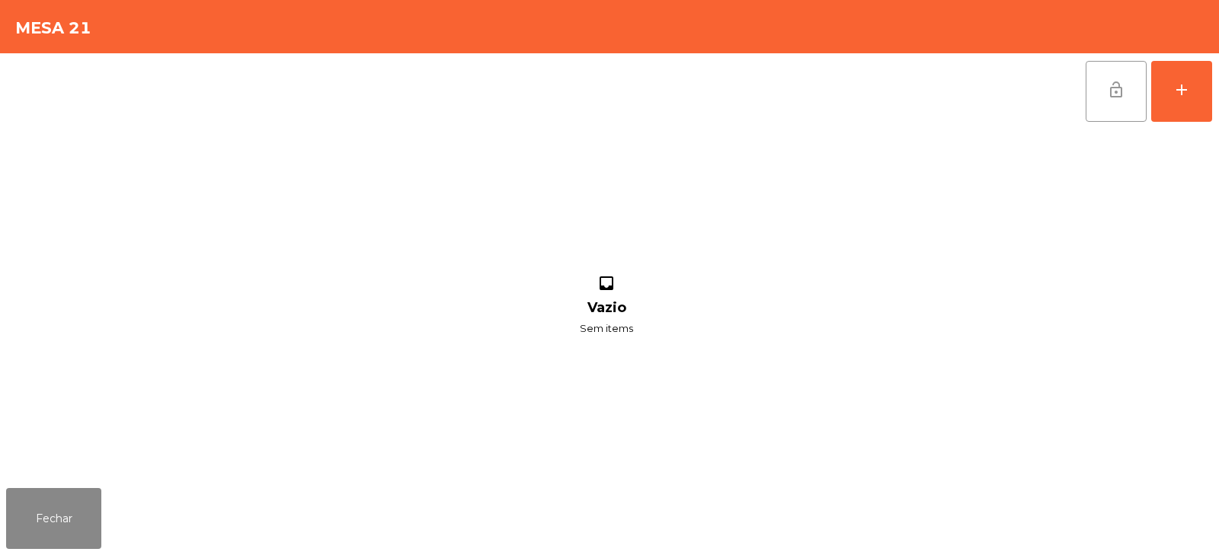
click at [1103, 95] on button "lock_open" at bounding box center [1115, 91] width 61 height 61
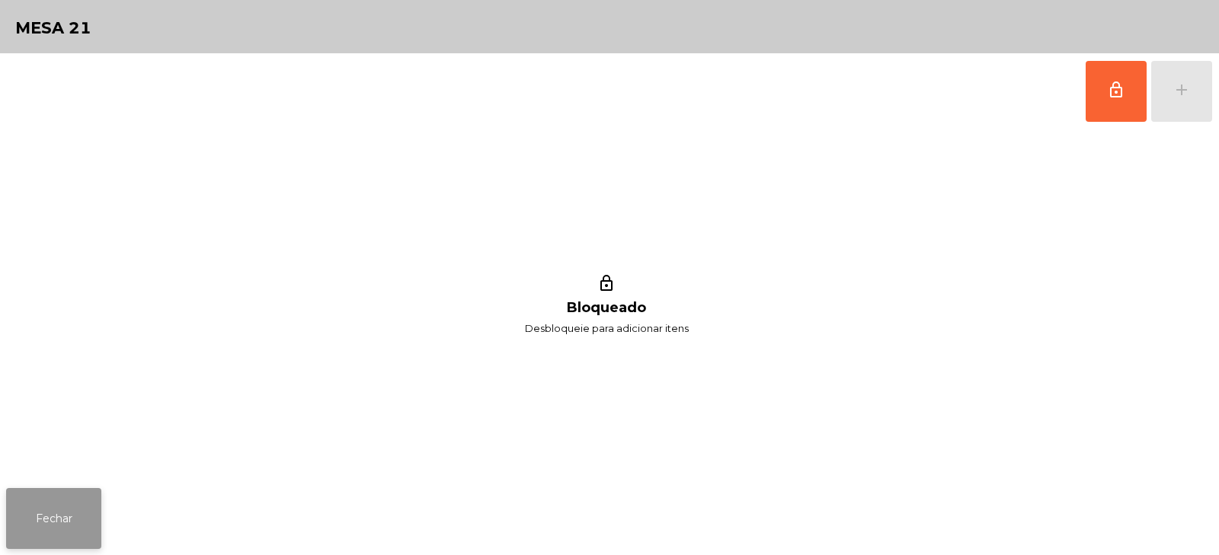
click at [64, 529] on button "Fechar" at bounding box center [53, 518] width 95 height 61
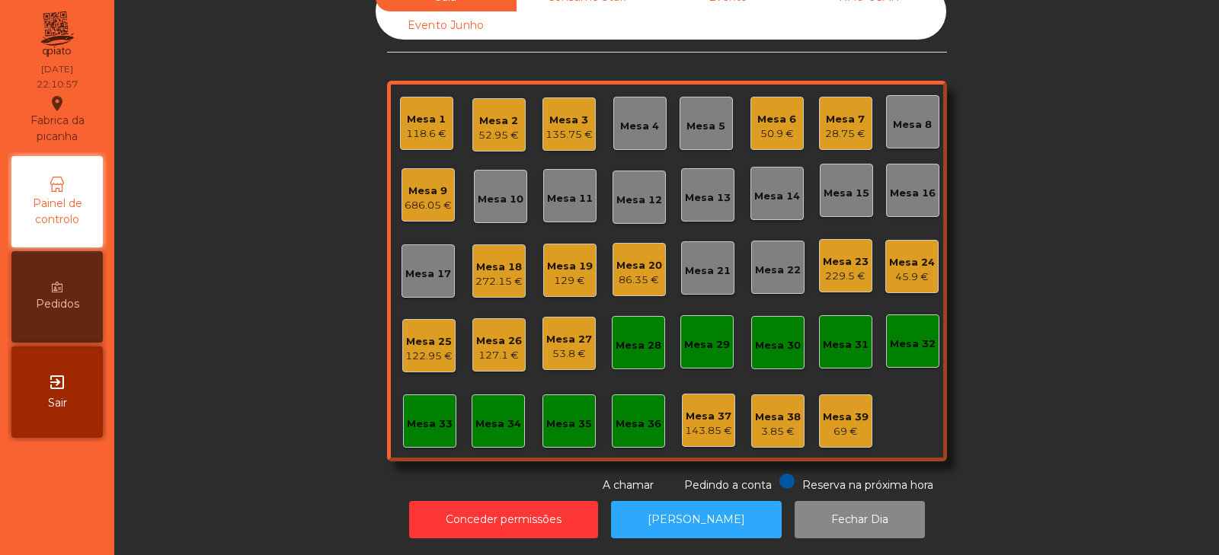
click at [438, 328] on div "Mesa 25 122.95 €" at bounding box center [428, 346] width 47 height 36
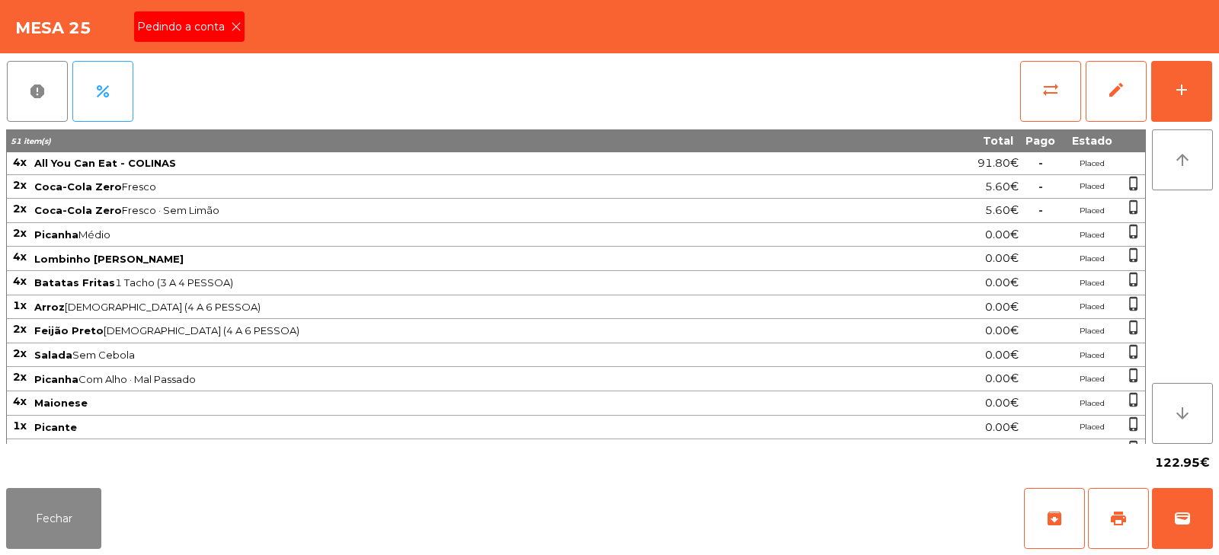
click at [234, 37] on div "Pedindo a conta" at bounding box center [189, 26] width 110 height 30
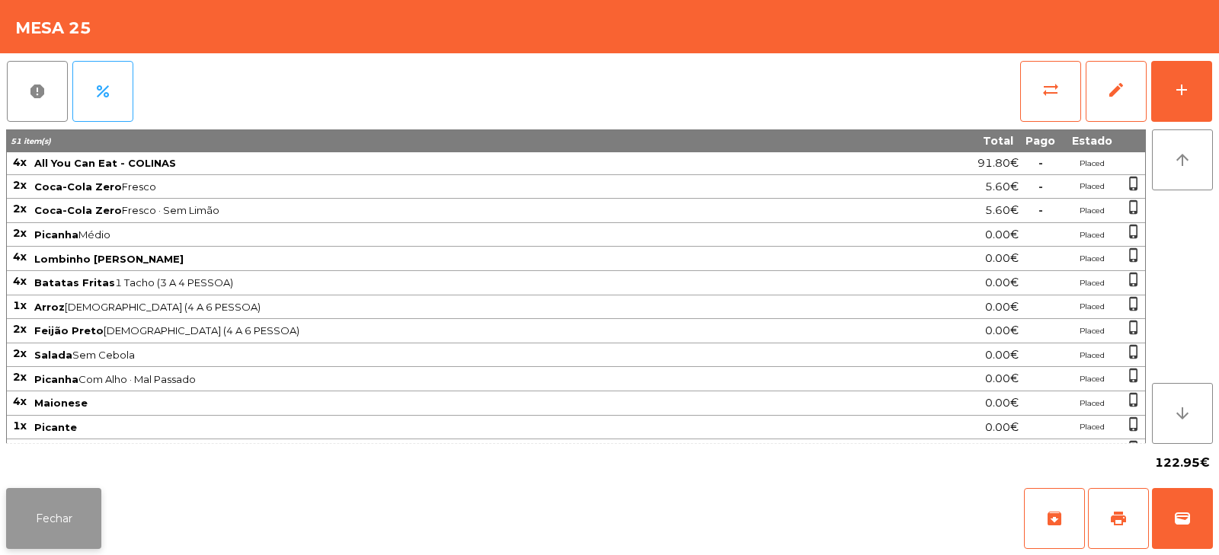
click at [86, 513] on button "Fechar" at bounding box center [53, 518] width 95 height 61
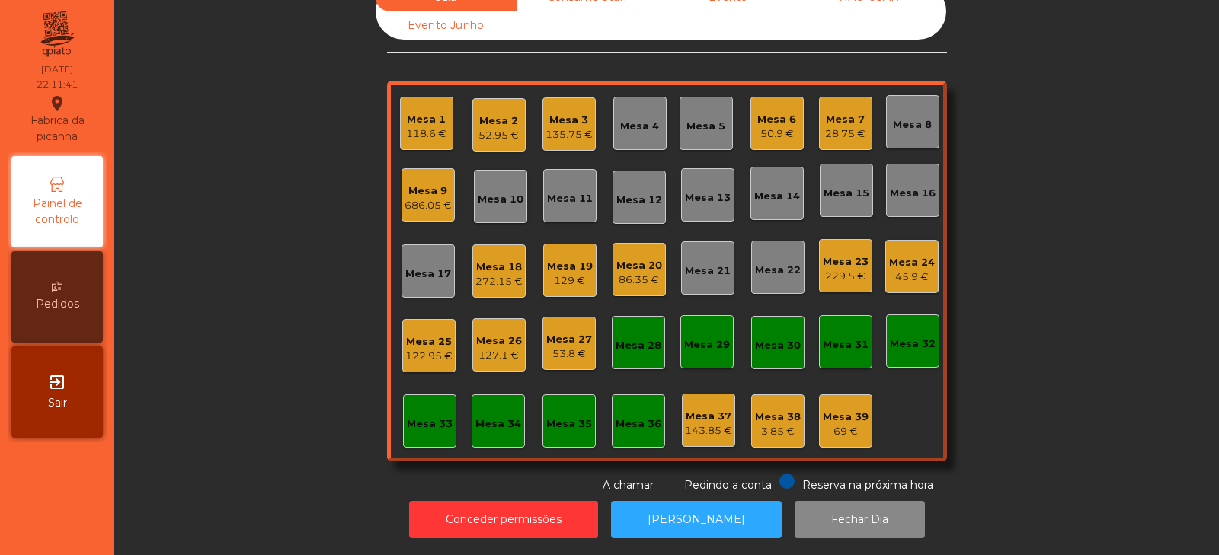
scroll to position [0, 0]
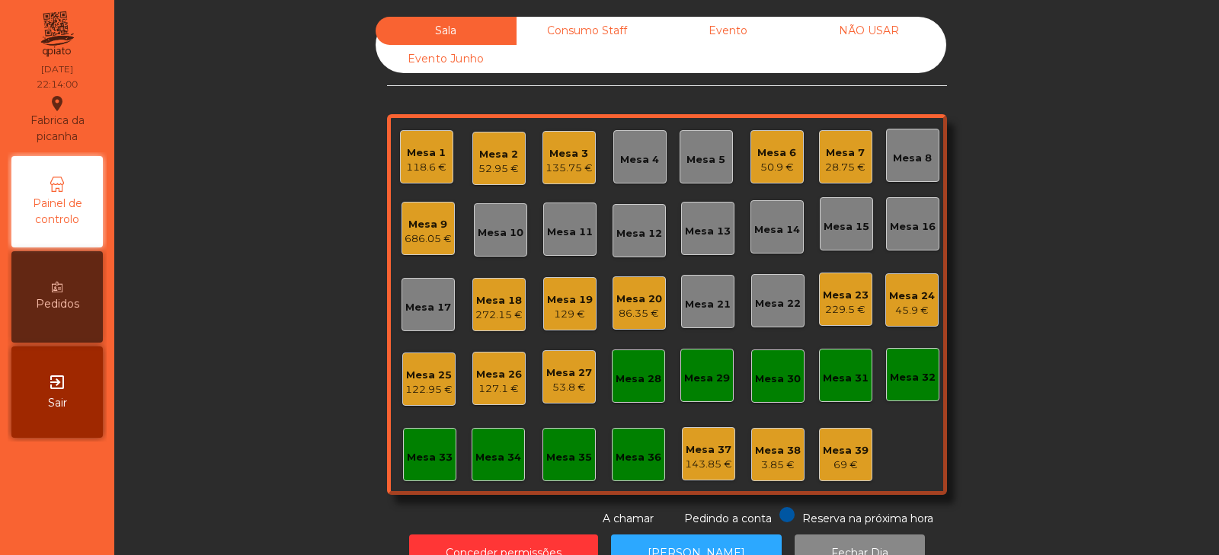
click at [422, 385] on div "122.95 €" at bounding box center [428, 389] width 47 height 15
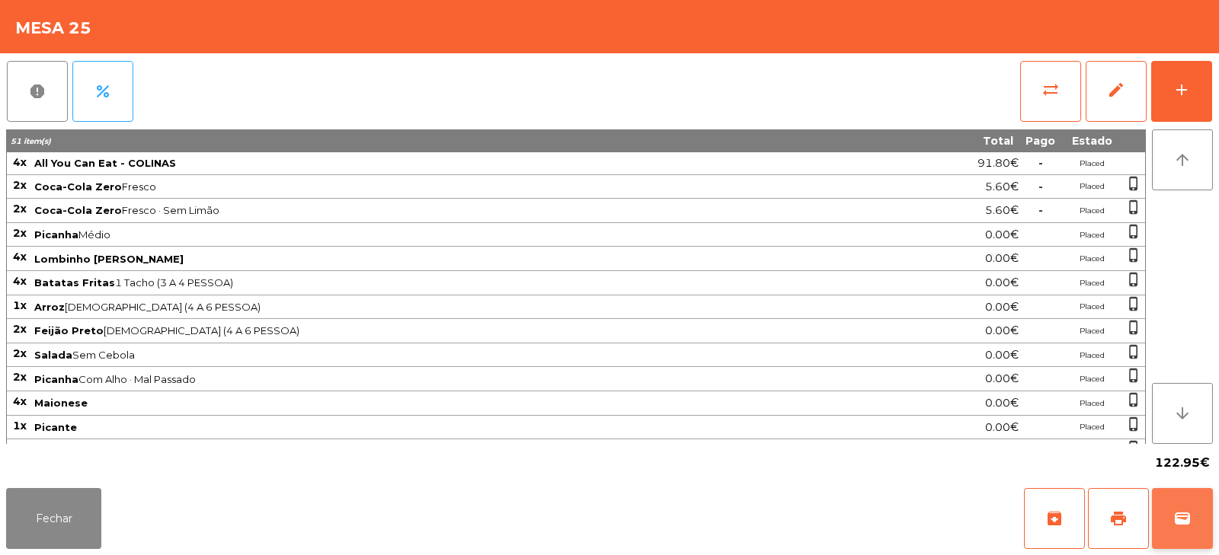
click at [1169, 514] on button "wallet" at bounding box center [1182, 518] width 61 height 61
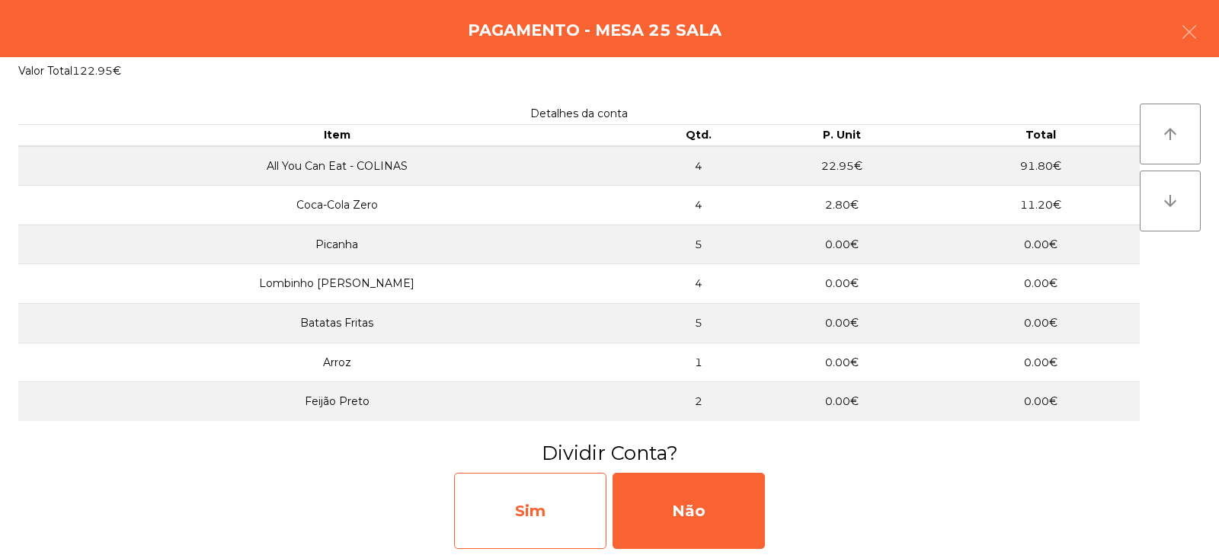
click at [577, 510] on div "Sim" at bounding box center [530, 511] width 152 height 76
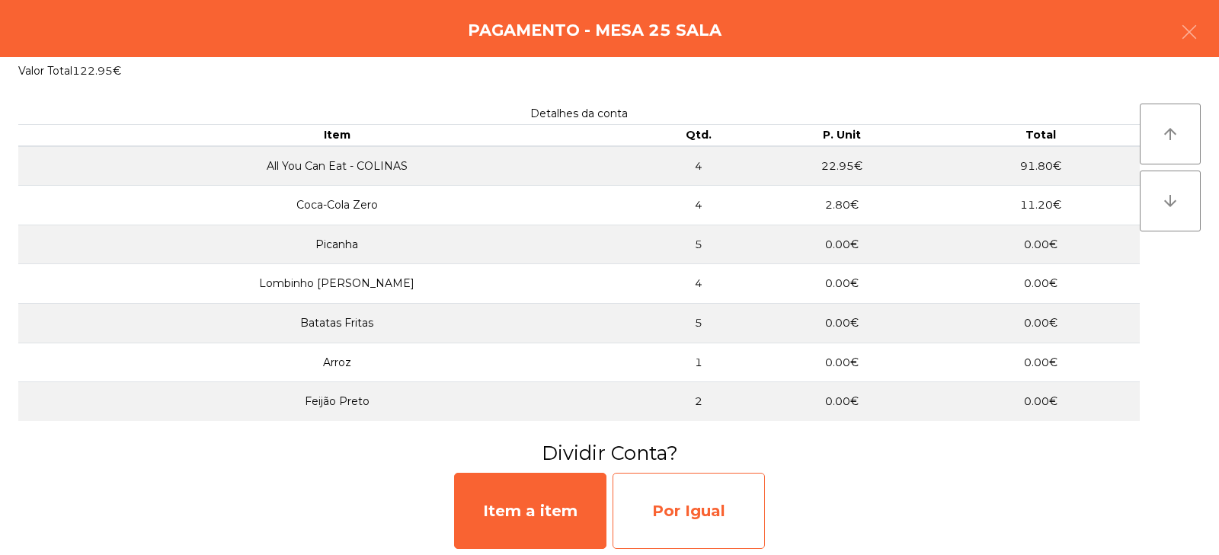
click at [682, 512] on div "Por Igual" at bounding box center [688, 511] width 152 height 76
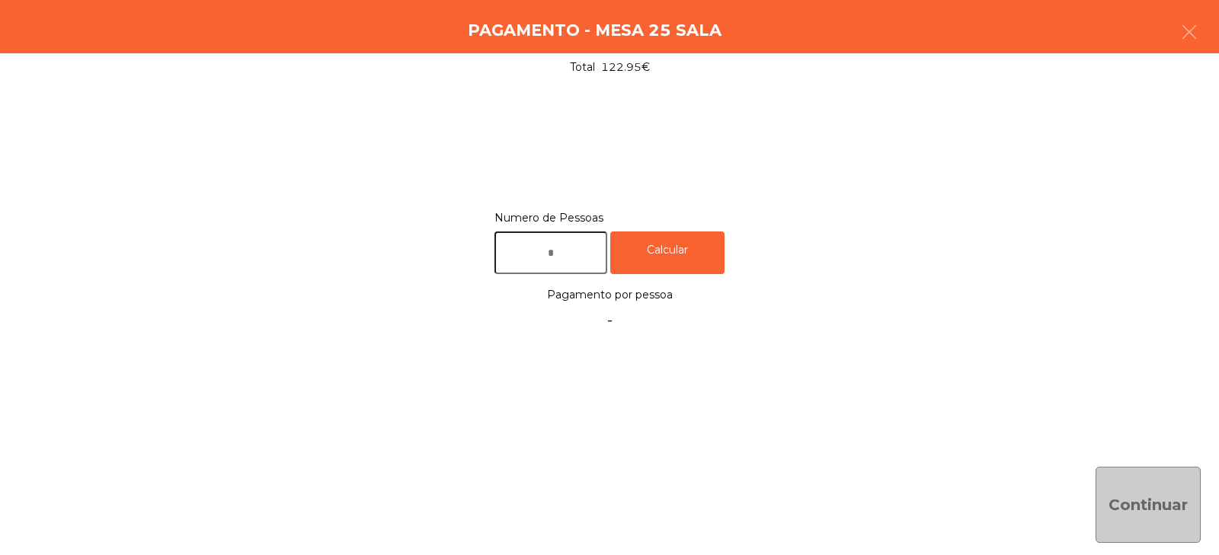
click at [587, 249] on input "text" at bounding box center [550, 253] width 113 height 43
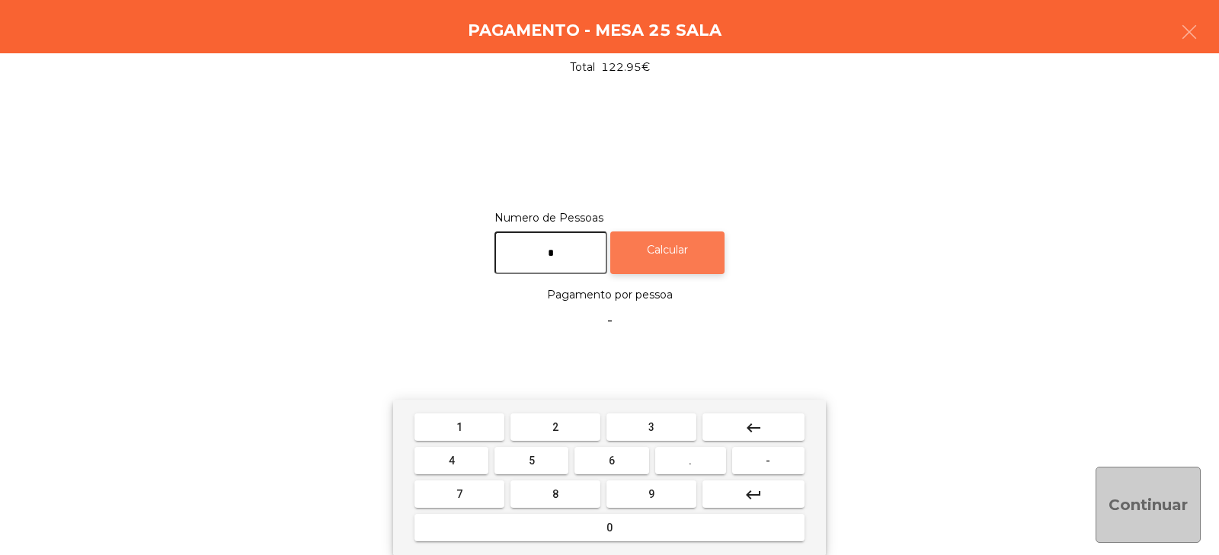
type input "*"
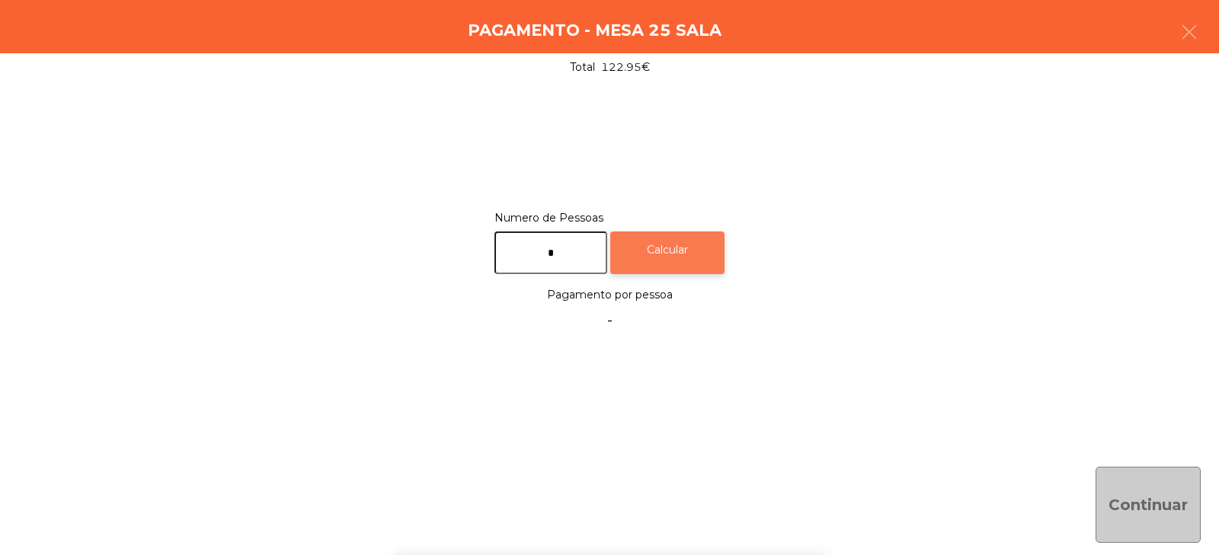
click at [680, 246] on div "Calcular" at bounding box center [667, 253] width 114 height 43
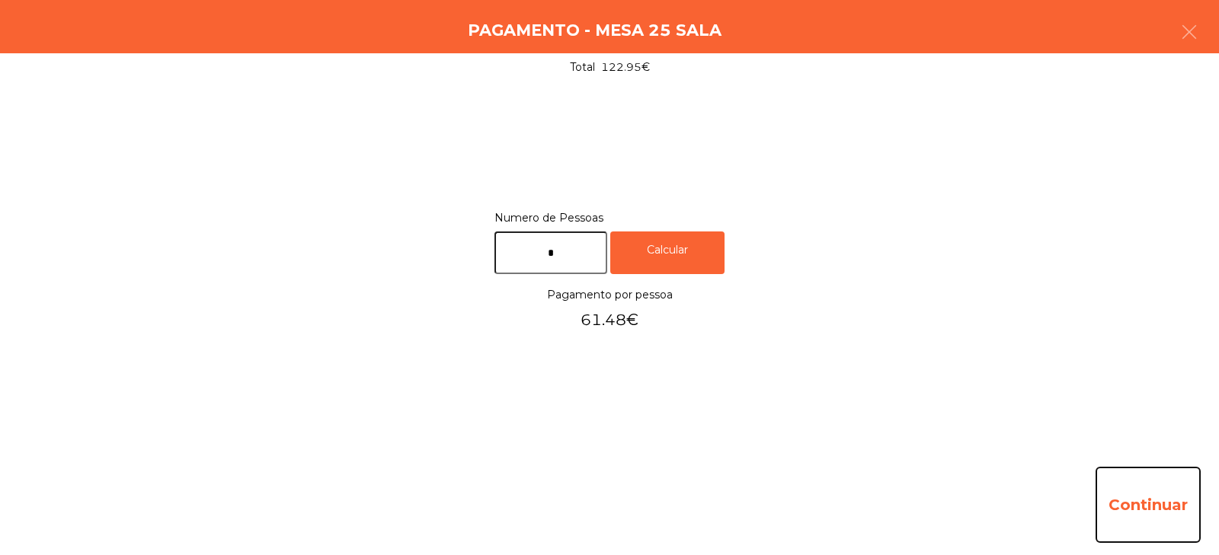
click at [1178, 521] on button "Continuar" at bounding box center [1147, 505] width 105 height 76
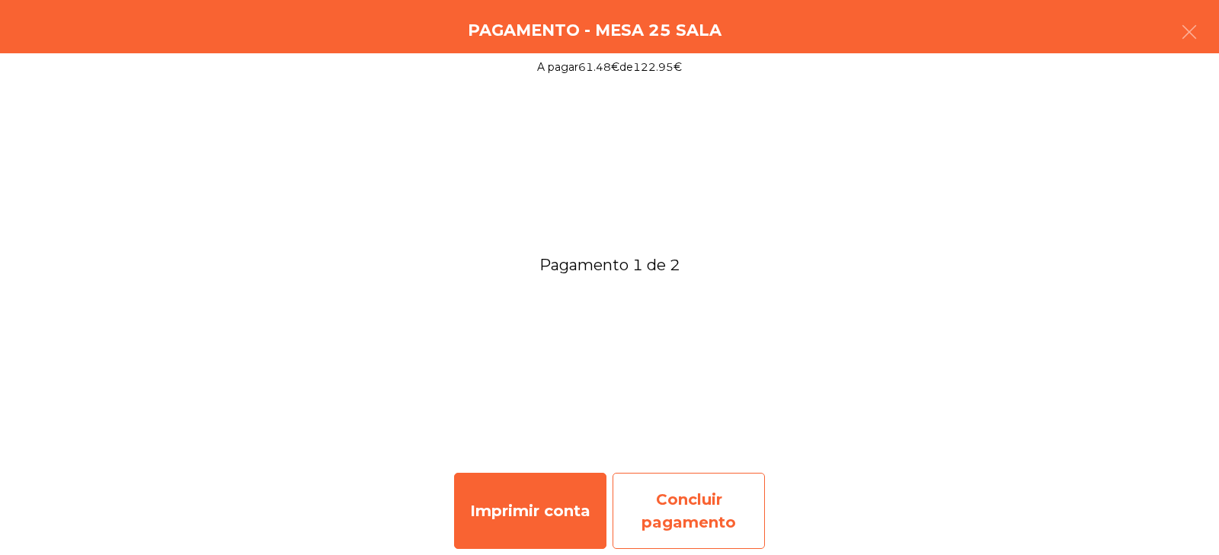
click at [695, 512] on div "Concluir pagamento" at bounding box center [688, 511] width 152 height 76
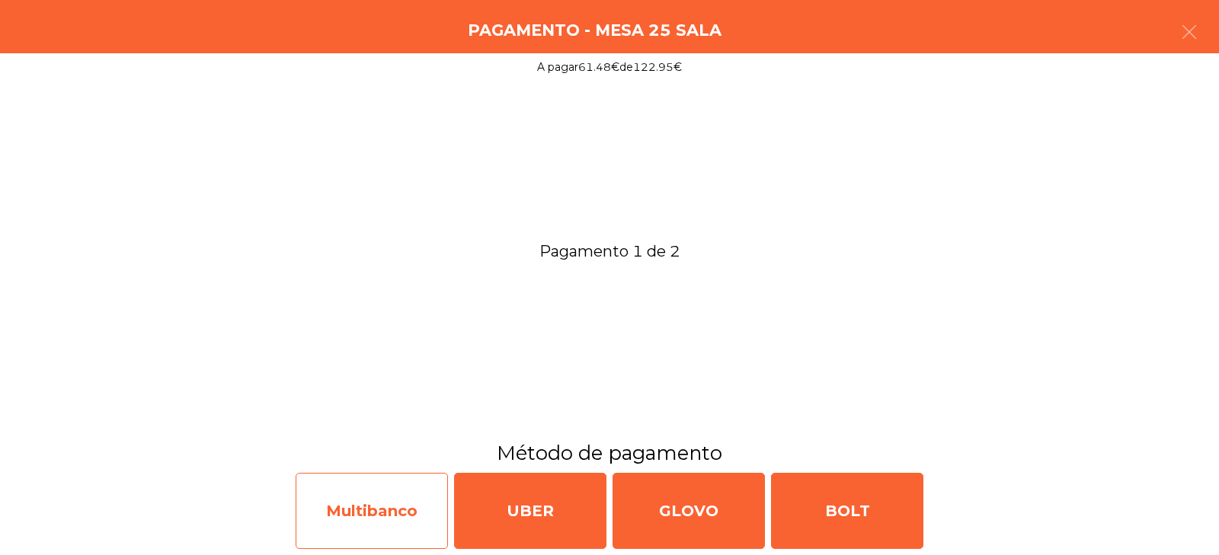
click at [372, 514] on div "Multibanco" at bounding box center [372, 511] width 152 height 76
select select "**"
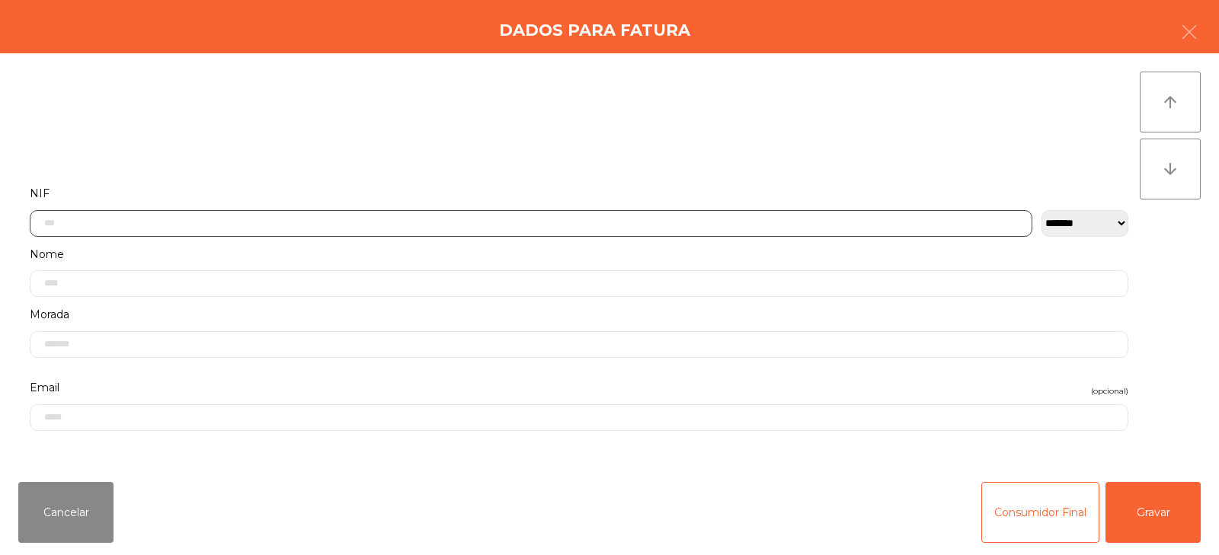
click at [581, 221] on input "text" at bounding box center [531, 223] width 1002 height 27
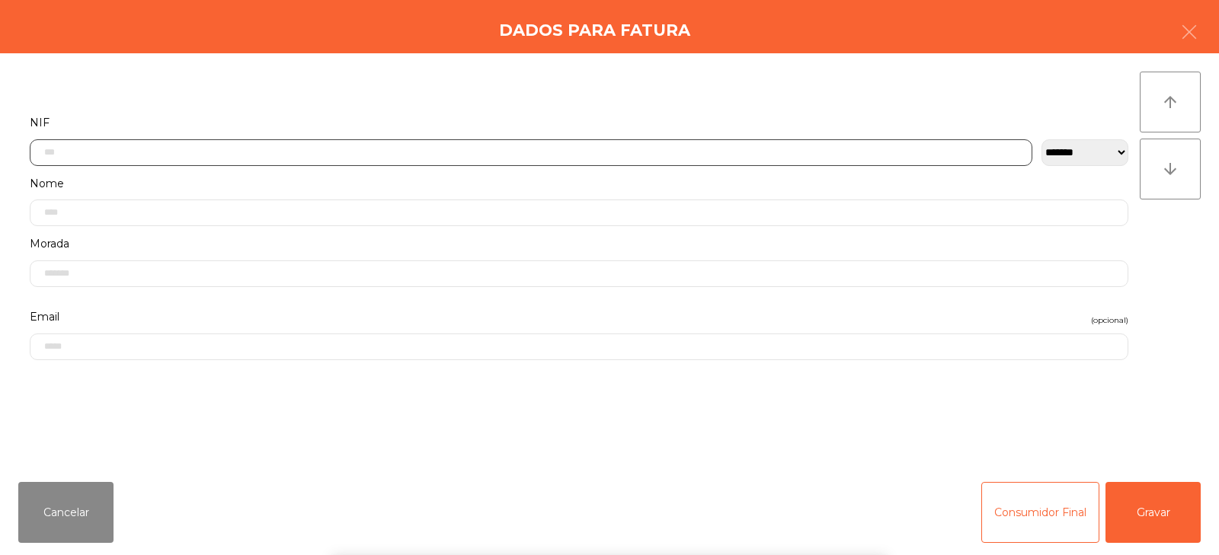
scroll to position [111, 0]
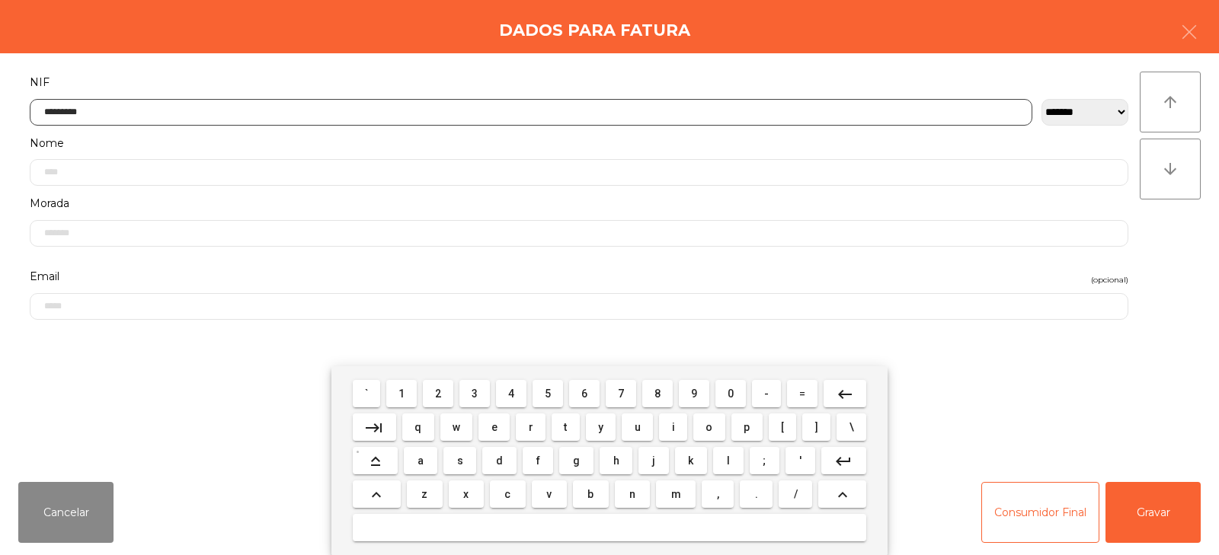
type input "*********"
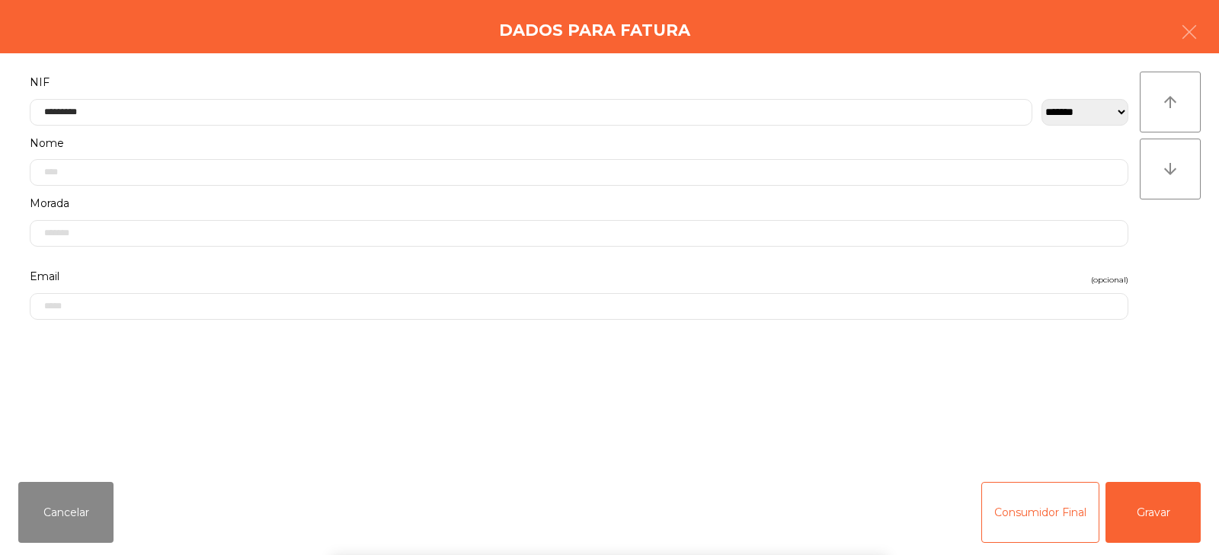
click at [1133, 515] on div "` 1 2 3 4 5 6 7 8 9 0 - = keyboard_backspace keyboard_tab q w e r t y u i o p […" at bounding box center [609, 460] width 1219 height 189
click at [1142, 516] on button "Gravar" at bounding box center [1152, 512] width 95 height 61
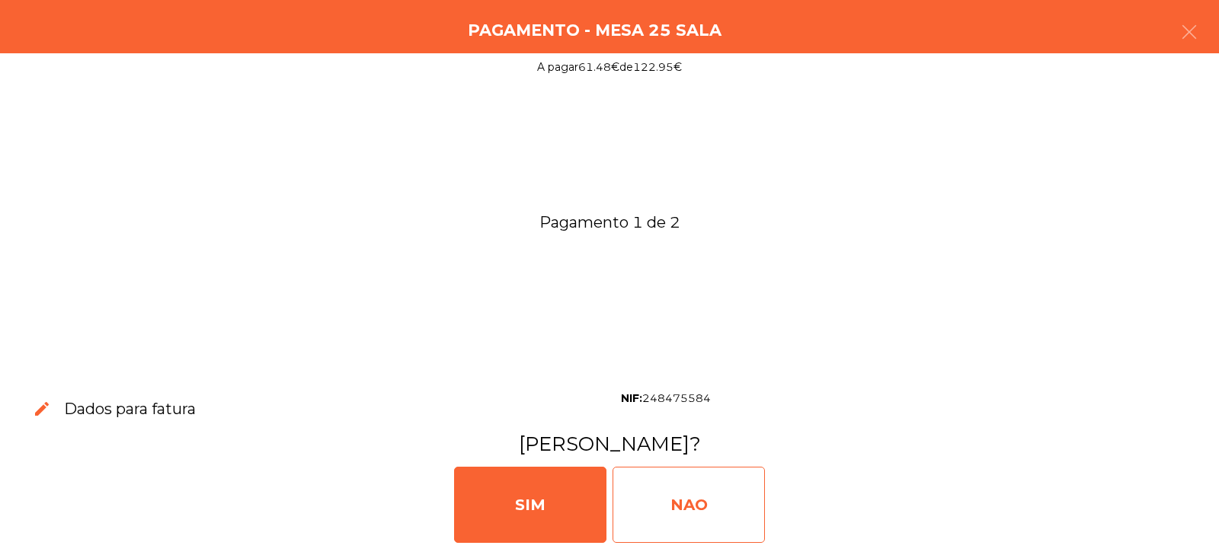
click at [713, 499] on div "NAO" at bounding box center [688, 505] width 152 height 76
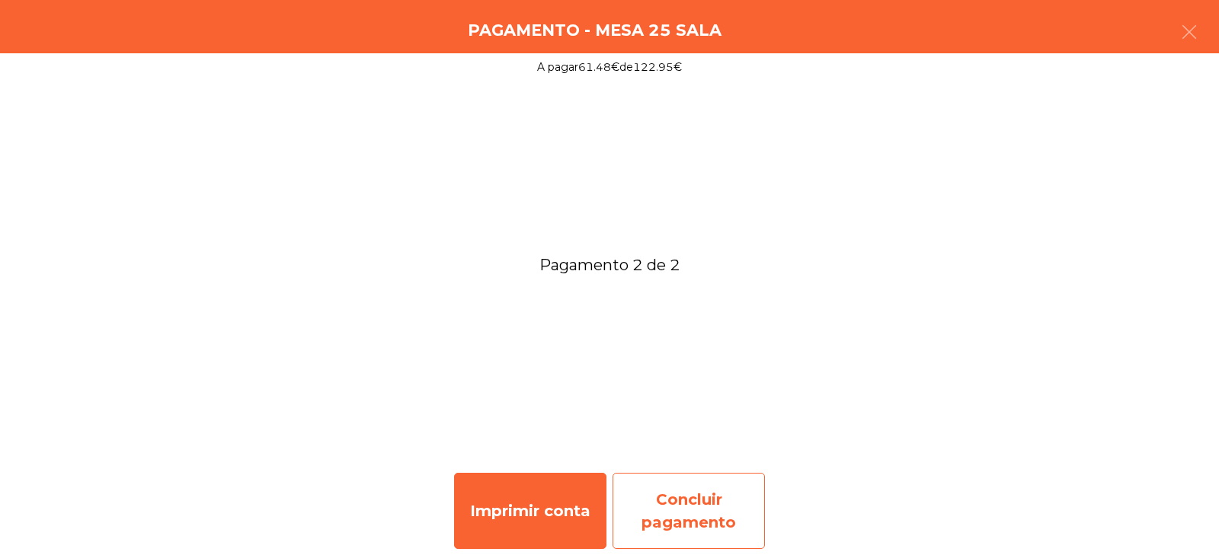
click at [695, 518] on div "Concluir pagamento" at bounding box center [688, 511] width 152 height 76
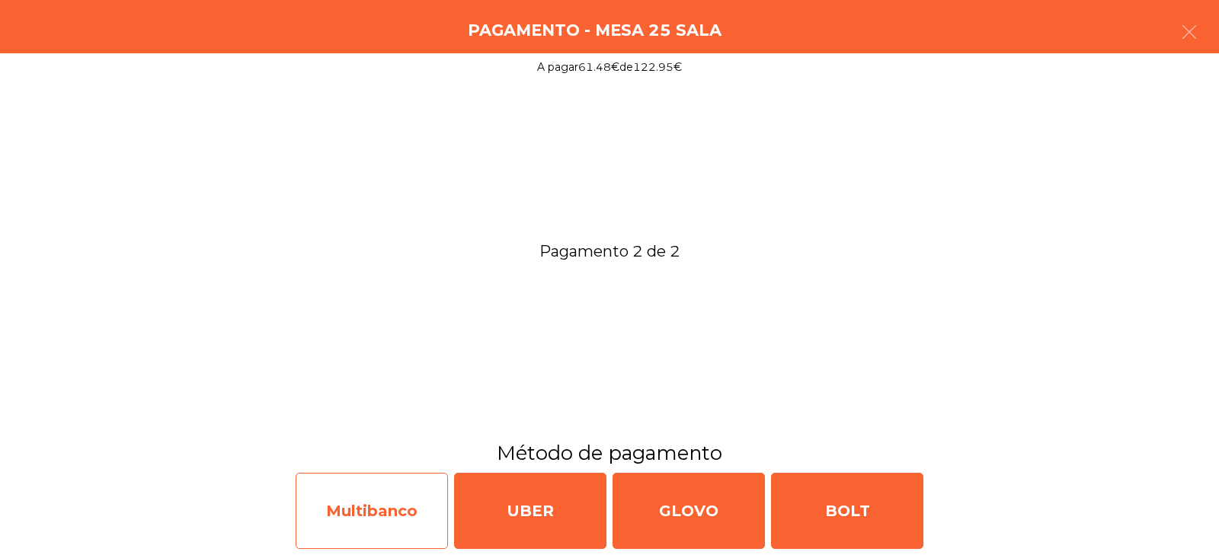
click at [386, 523] on div "Multibanco" at bounding box center [372, 511] width 152 height 76
select select "**"
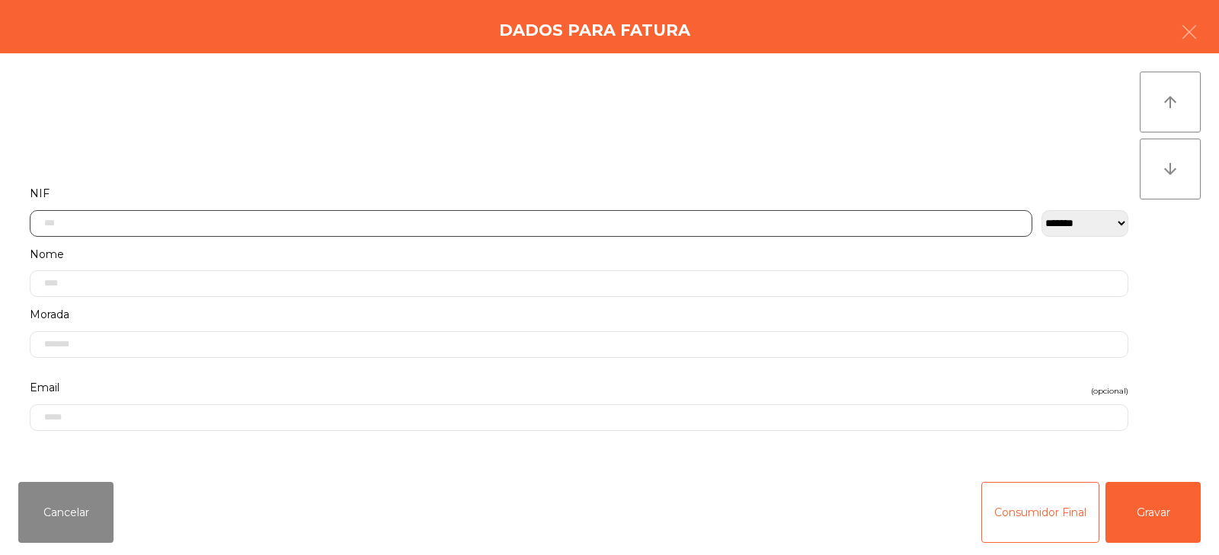
click at [534, 220] on input "text" at bounding box center [531, 223] width 1002 height 27
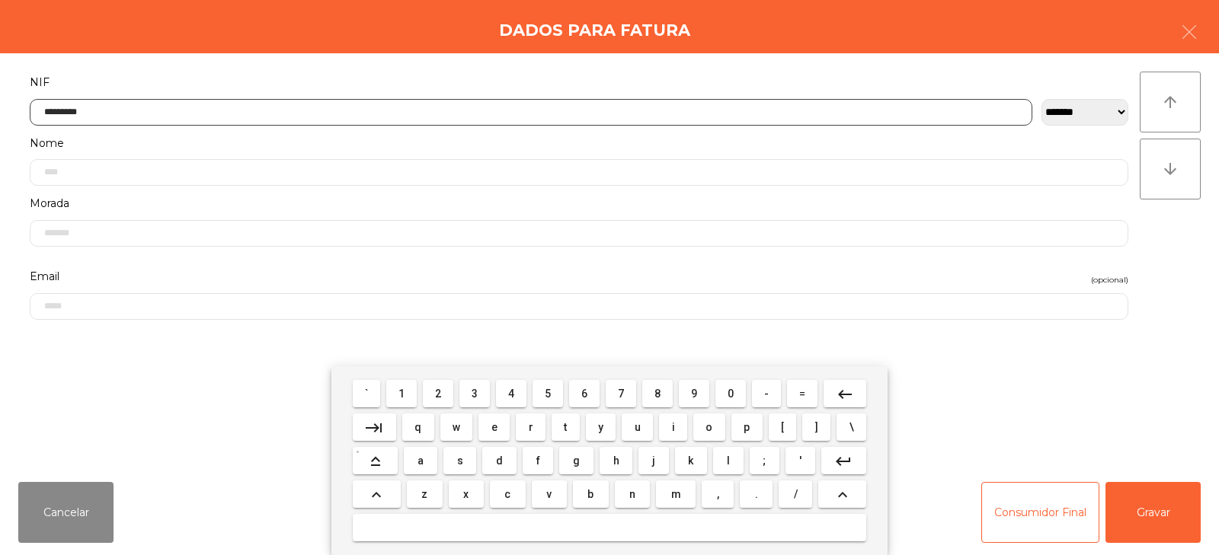
type input "*********"
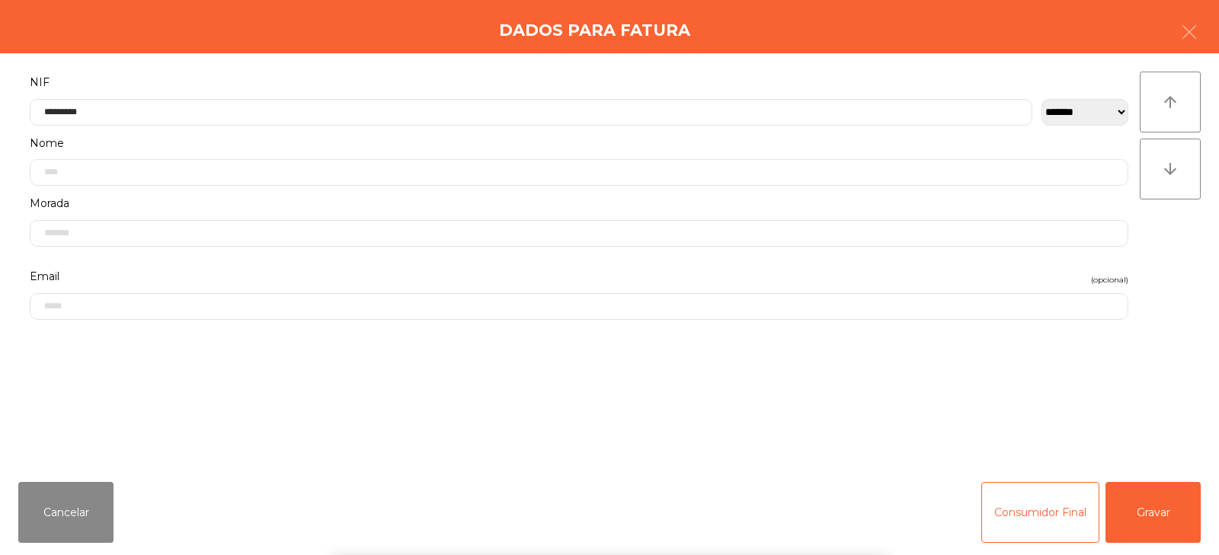
click at [1149, 506] on div "` 1 2 3 4 5 6 7 8 9 0 - = keyboard_backspace keyboard_tab q w e r t y u i o p […" at bounding box center [609, 460] width 1219 height 189
click at [1149, 516] on button "Gravar" at bounding box center [1152, 512] width 95 height 61
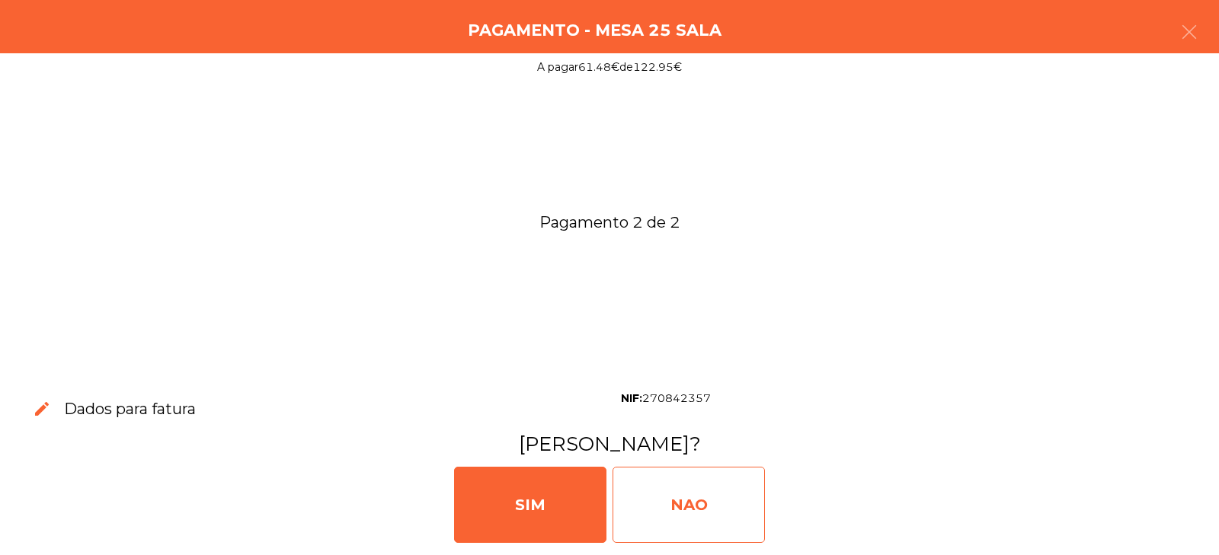
click at [672, 496] on div "NAO" at bounding box center [688, 505] width 152 height 76
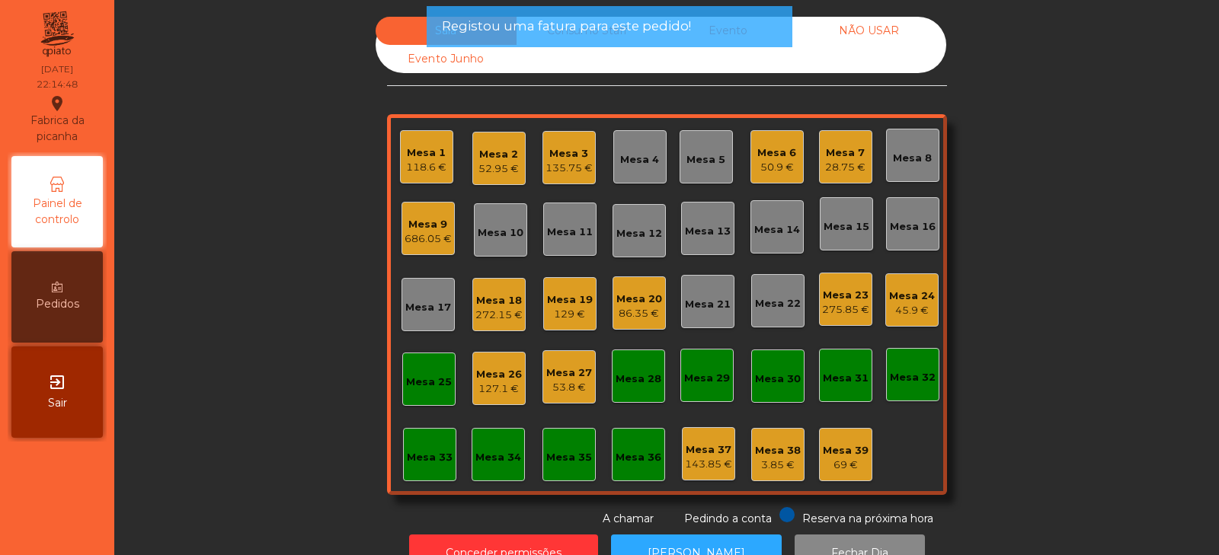
click at [425, 382] on div "Mesa 25" at bounding box center [429, 382] width 46 height 15
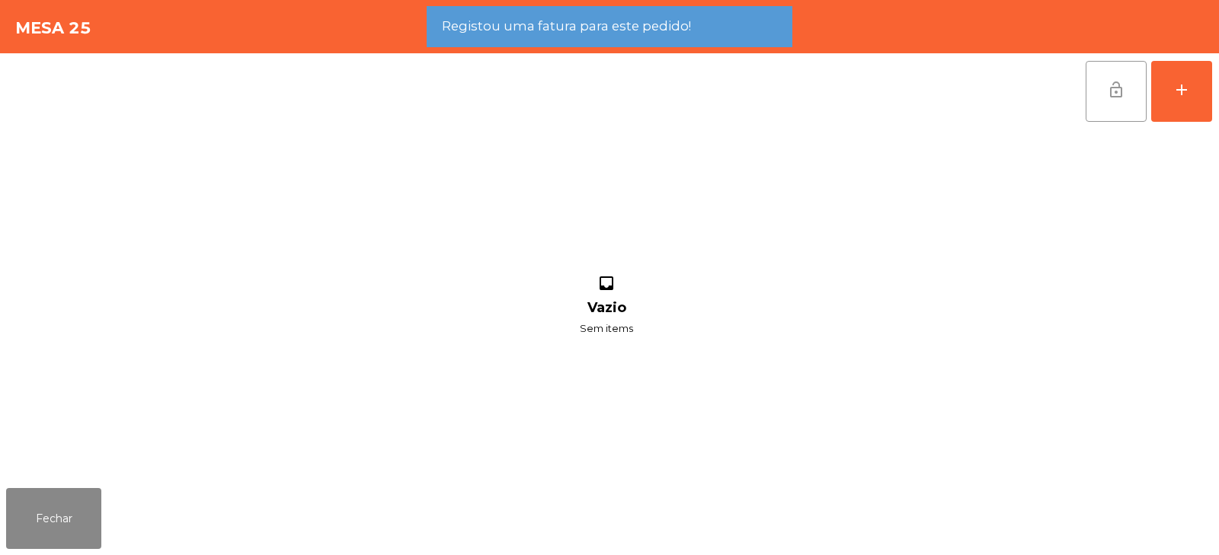
click at [1113, 106] on button "lock_open" at bounding box center [1115, 91] width 61 height 61
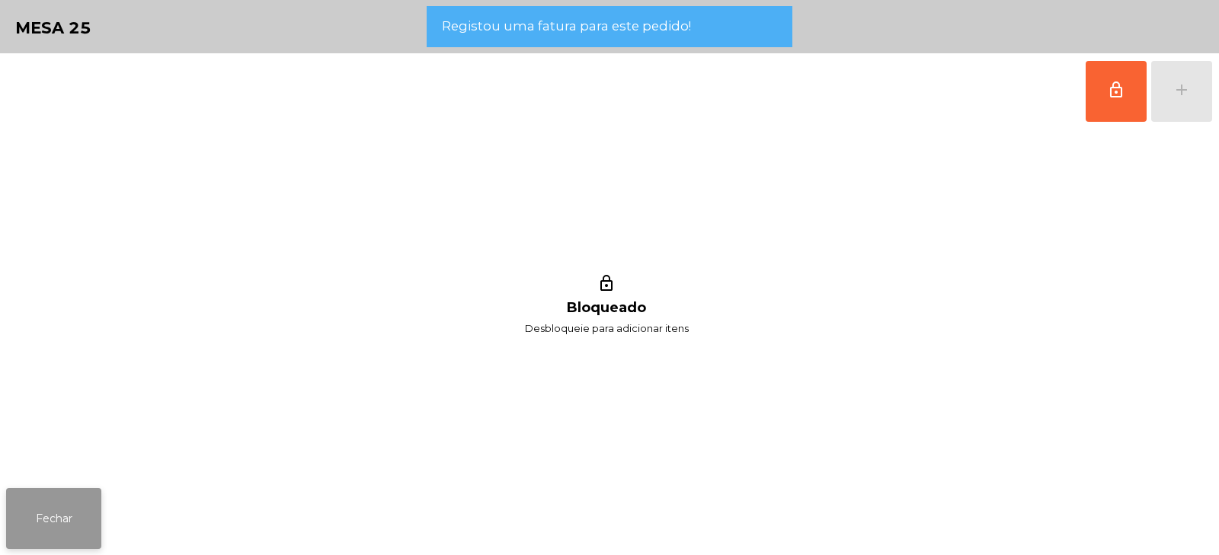
click at [71, 508] on button "Fechar" at bounding box center [53, 518] width 95 height 61
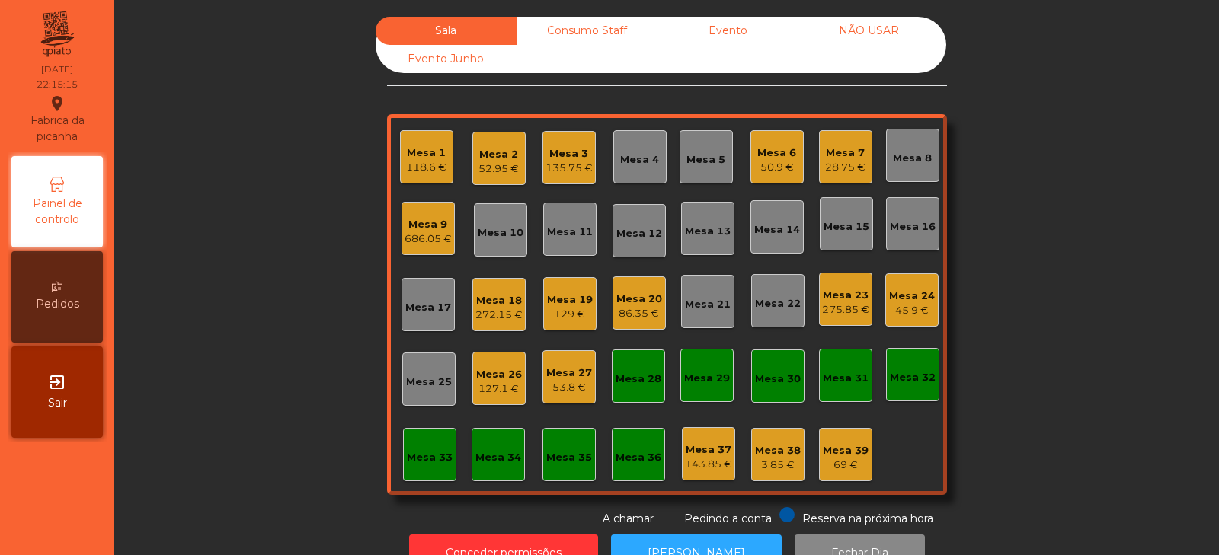
click at [257, 171] on div "Sala Consumo Staff Evento NÃO USAR Evento Junho Mesa 1 118.6 € Mesa 2 52.95 € M…" at bounding box center [666, 272] width 1063 height 510
click at [417, 229] on div "Mesa 9" at bounding box center [427, 224] width 47 height 15
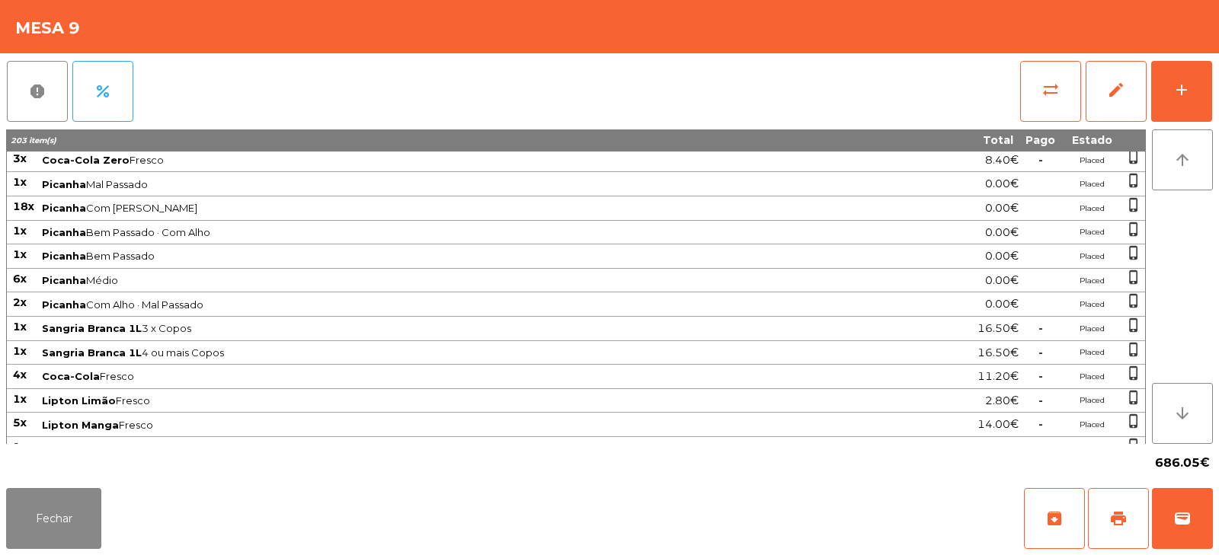
scroll to position [26, 0]
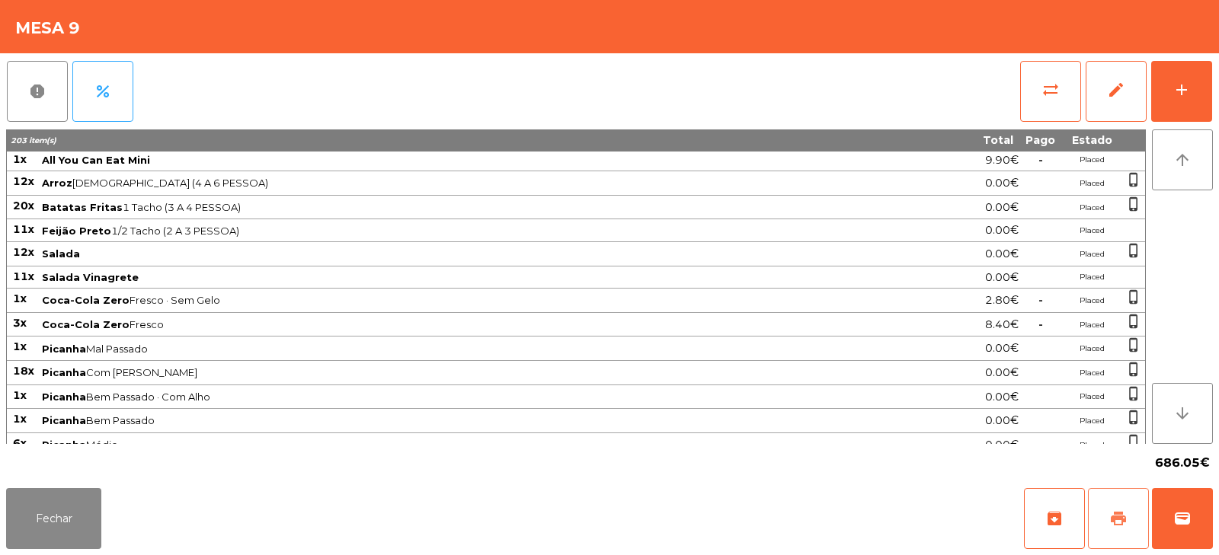
click at [1114, 513] on span "print" at bounding box center [1118, 519] width 18 height 18
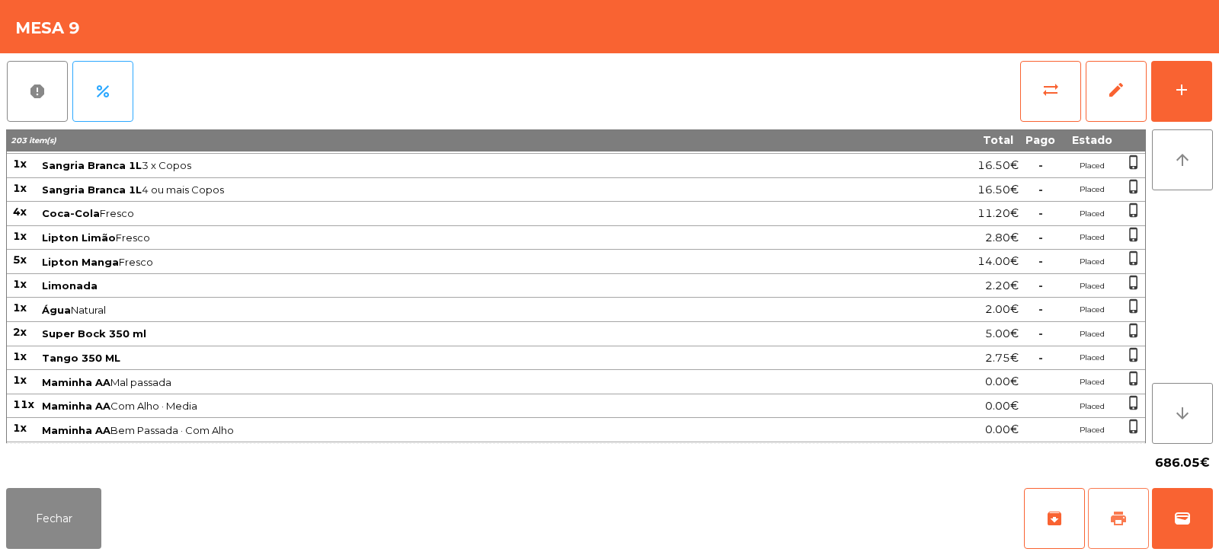
scroll to position [712, 0]
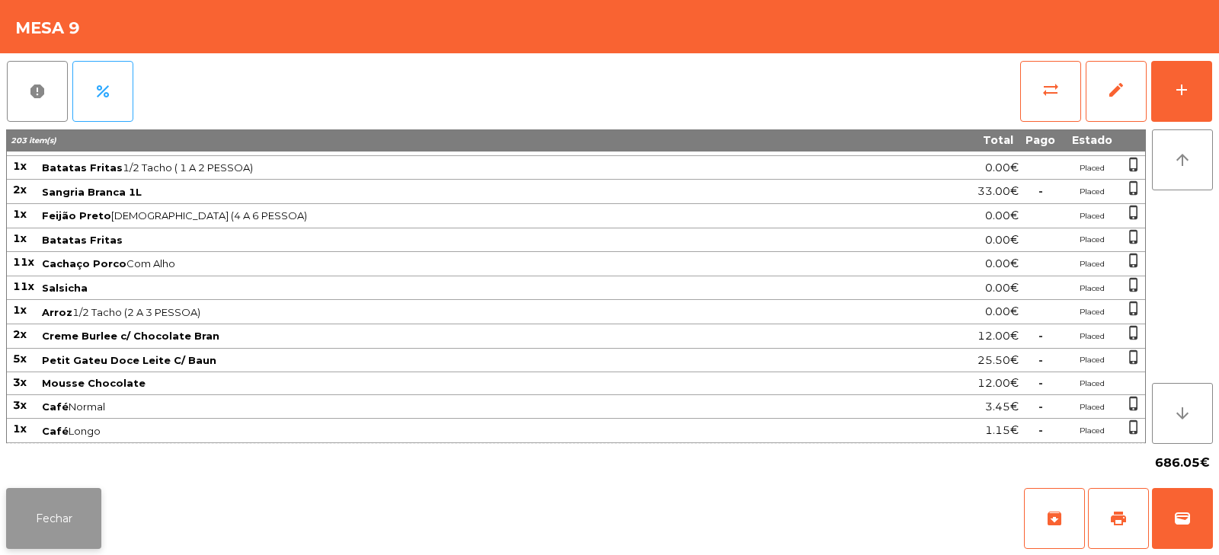
click at [69, 504] on button "Fechar" at bounding box center [53, 518] width 95 height 61
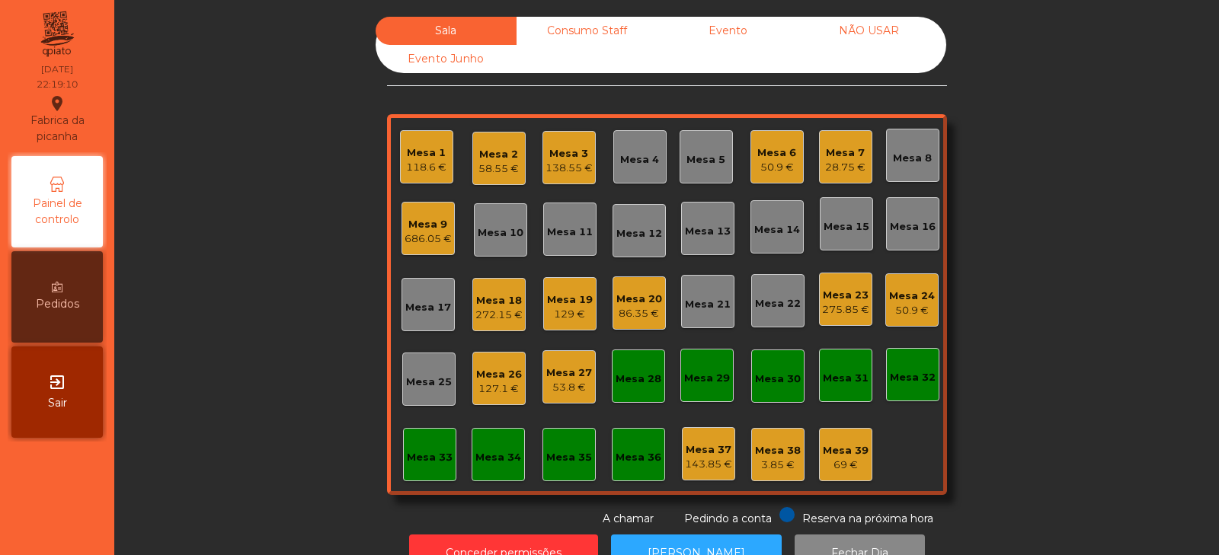
click at [590, 21] on div "Consumo Staff" at bounding box center [586, 31] width 141 height 28
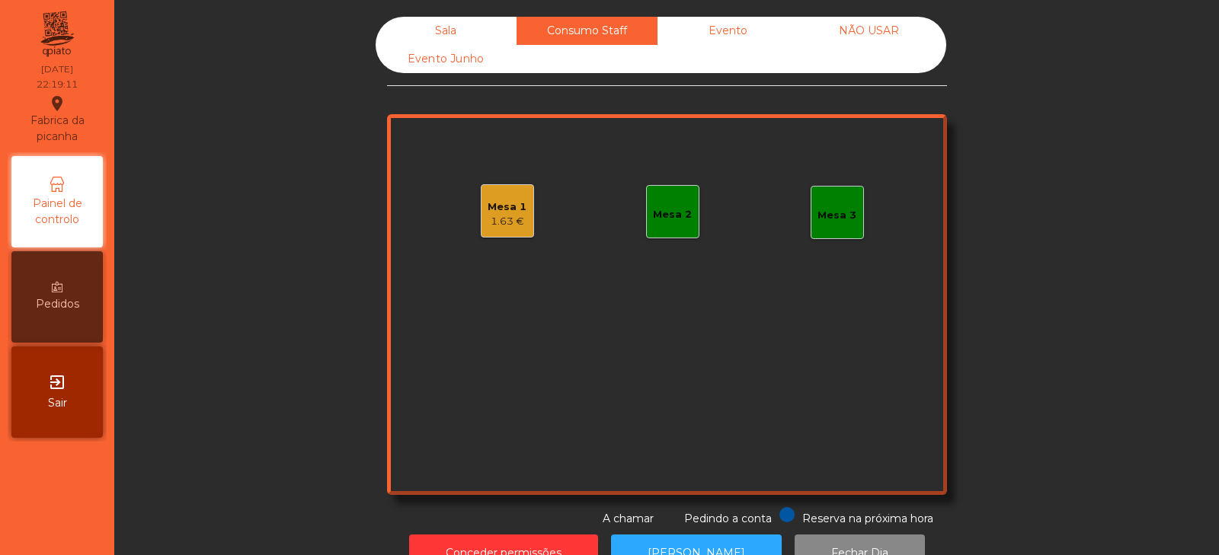
click at [501, 197] on div "Mesa 1 1.63 €" at bounding box center [507, 211] width 39 height 36
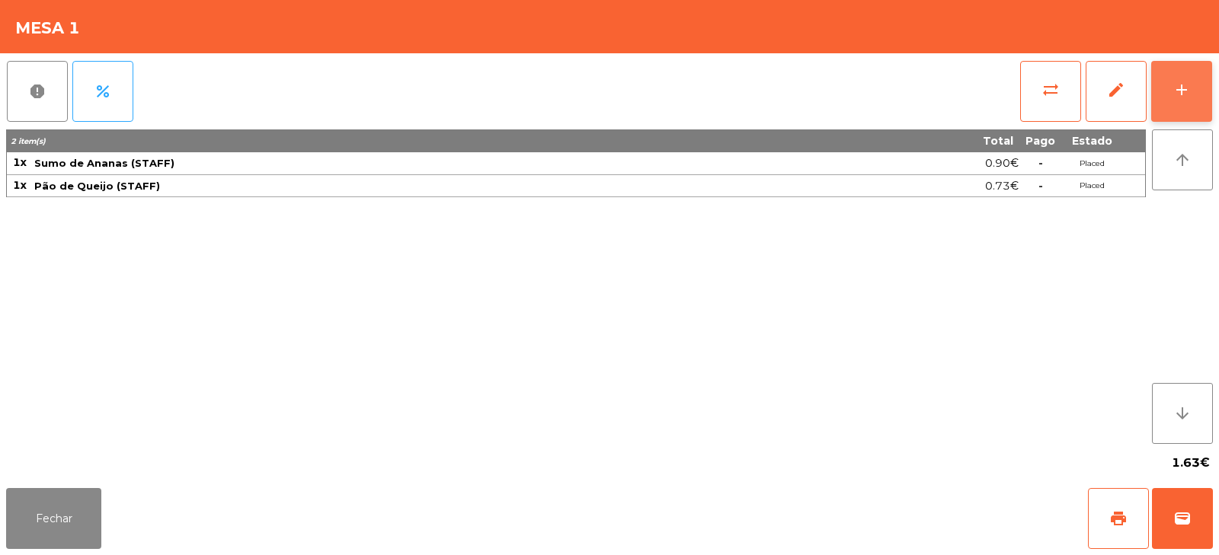
click at [1187, 93] on div "add" at bounding box center [1181, 90] width 18 height 18
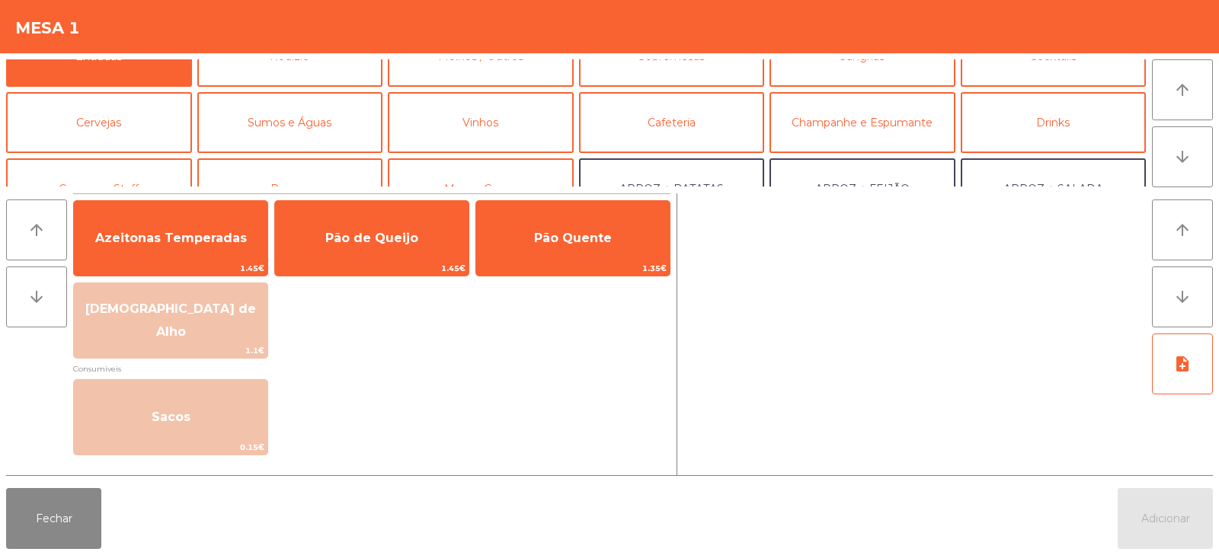
scroll to position [45, 0]
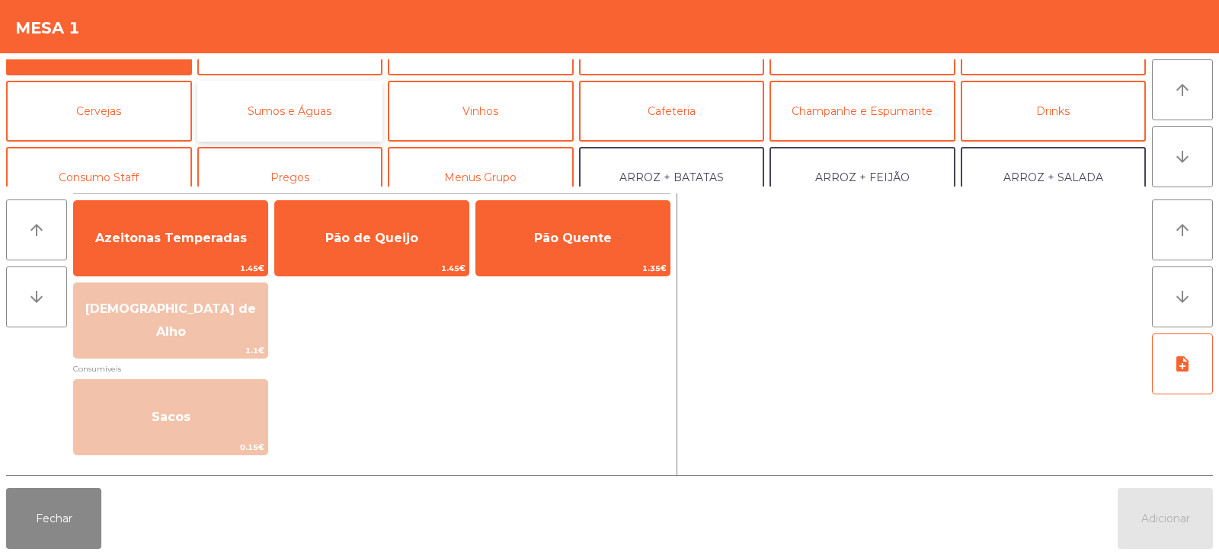
click at [253, 120] on button "Sumos e Águas" at bounding box center [290, 111] width 186 height 61
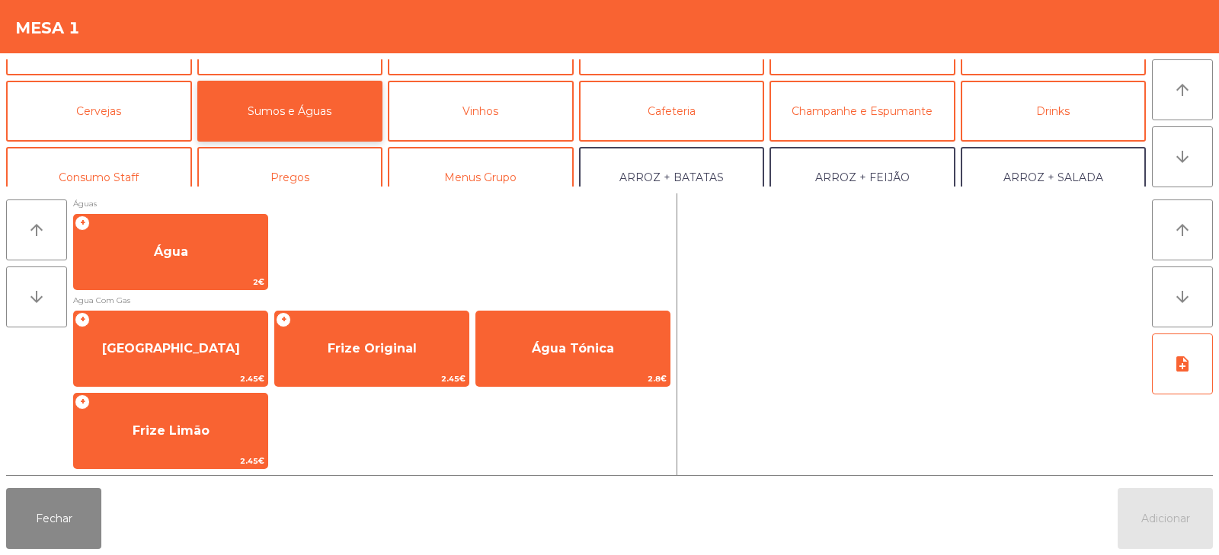
scroll to position [505, 0]
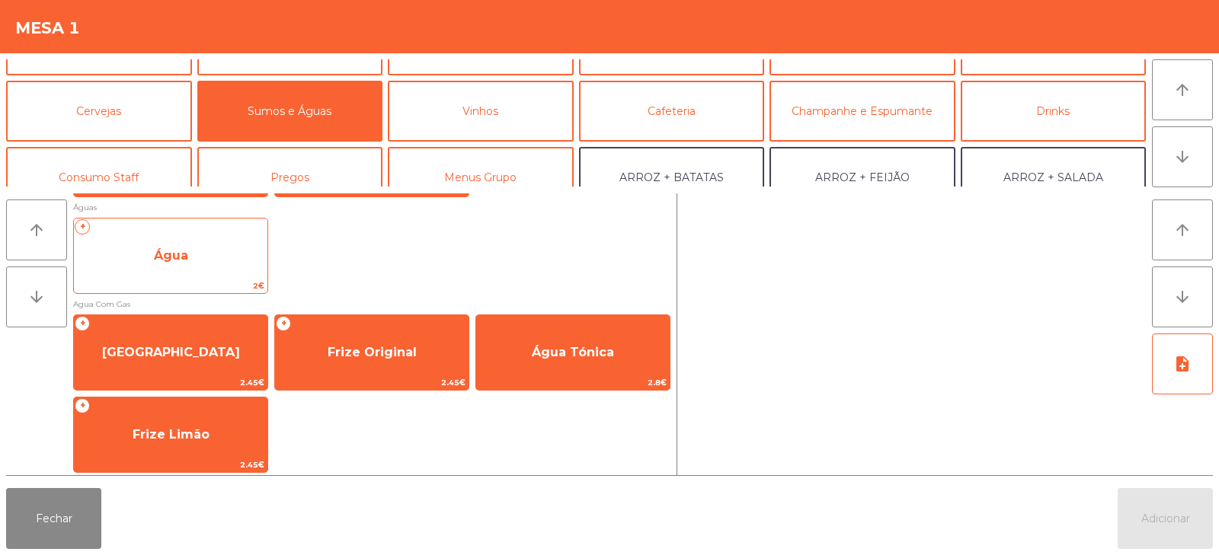
click at [167, 269] on span "Água" at bounding box center [170, 255] width 193 height 41
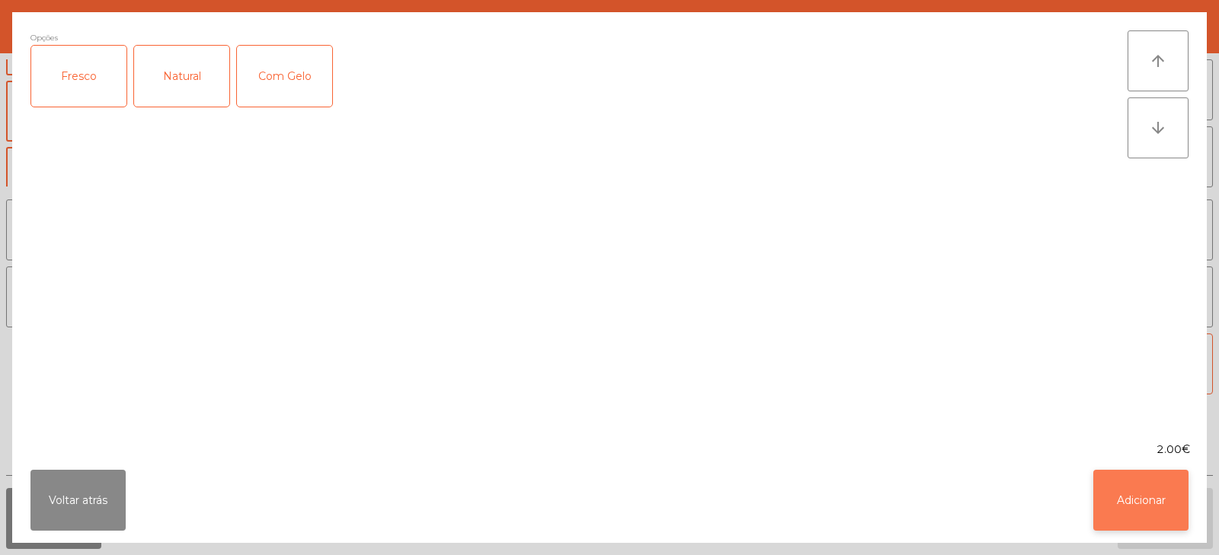
click at [1130, 501] on button "Adicionar" at bounding box center [1140, 500] width 95 height 61
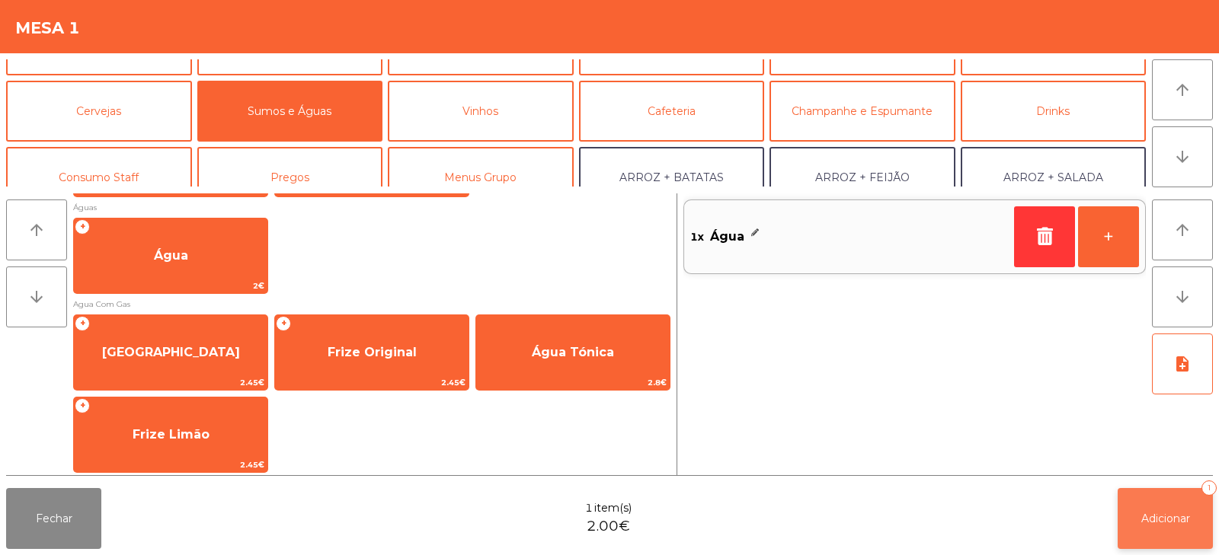
click at [1154, 504] on button "Adicionar 1" at bounding box center [1164, 518] width 95 height 61
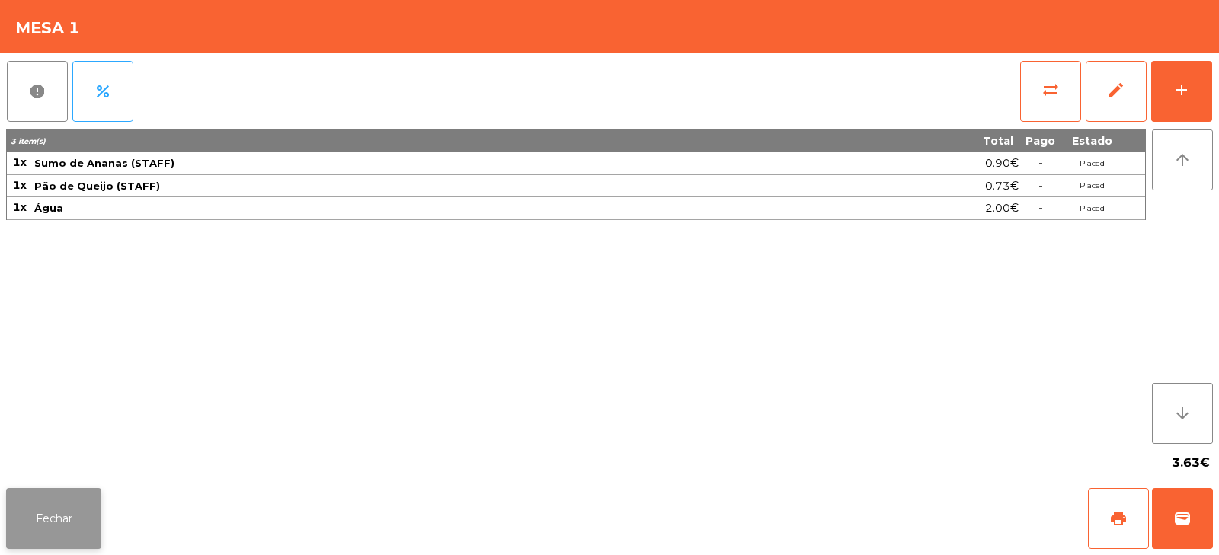
click at [24, 507] on button "Fechar" at bounding box center [53, 518] width 95 height 61
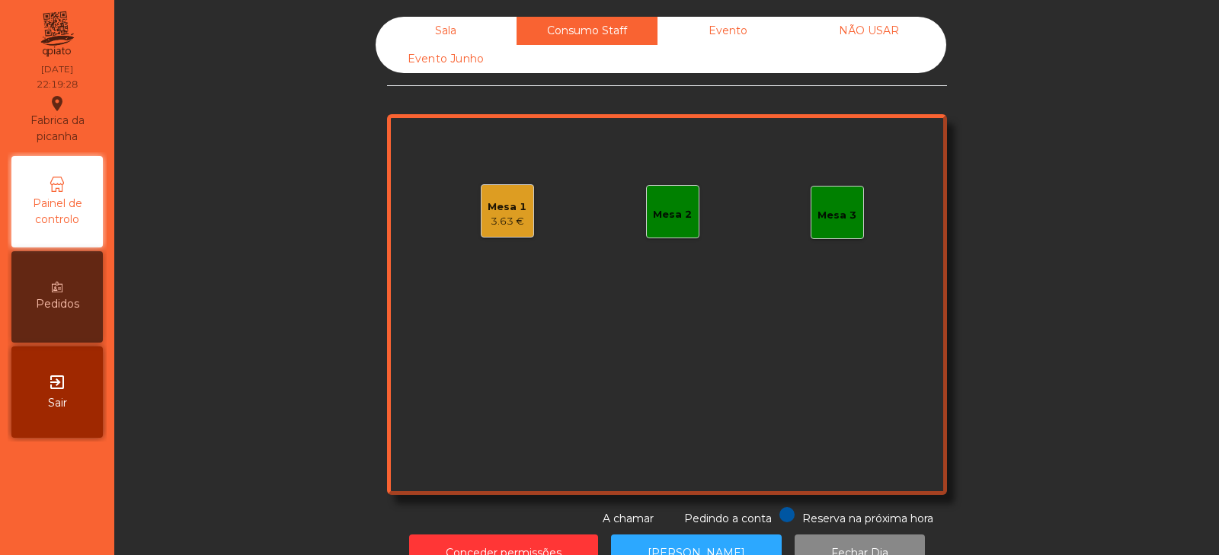
click at [443, 31] on div "Sala" at bounding box center [446, 31] width 141 height 28
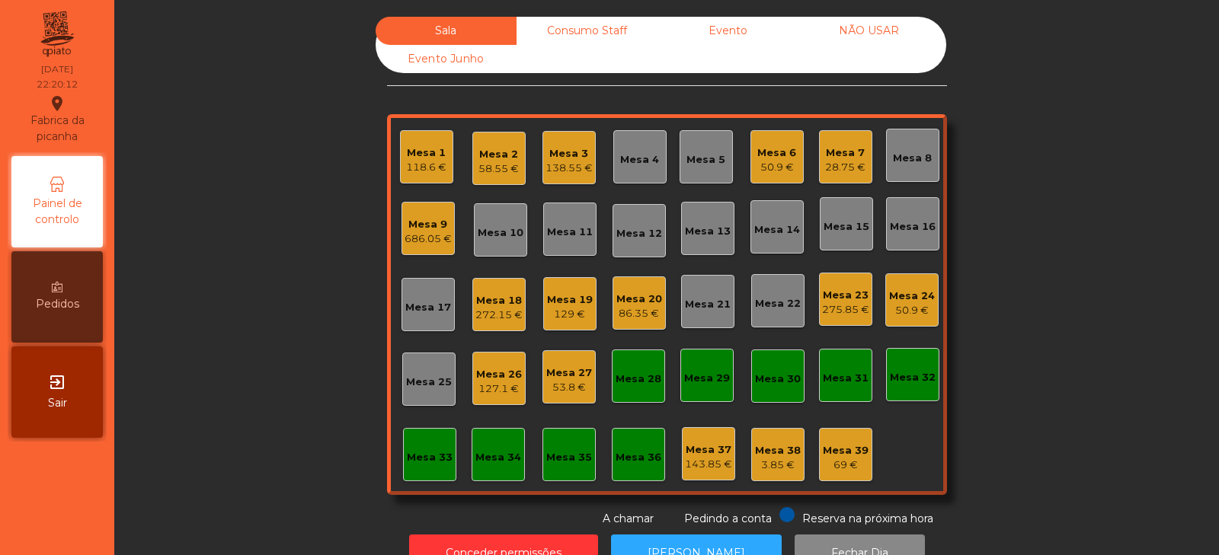
click at [427, 222] on div "Mesa 9" at bounding box center [427, 224] width 47 height 15
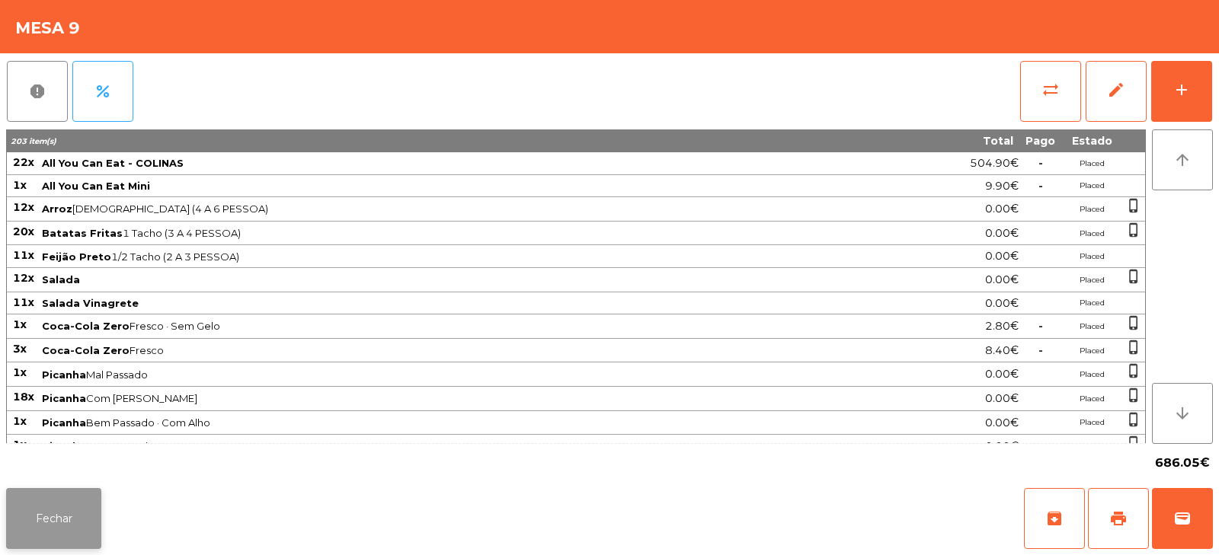
click at [58, 525] on button "Fechar" at bounding box center [53, 518] width 95 height 61
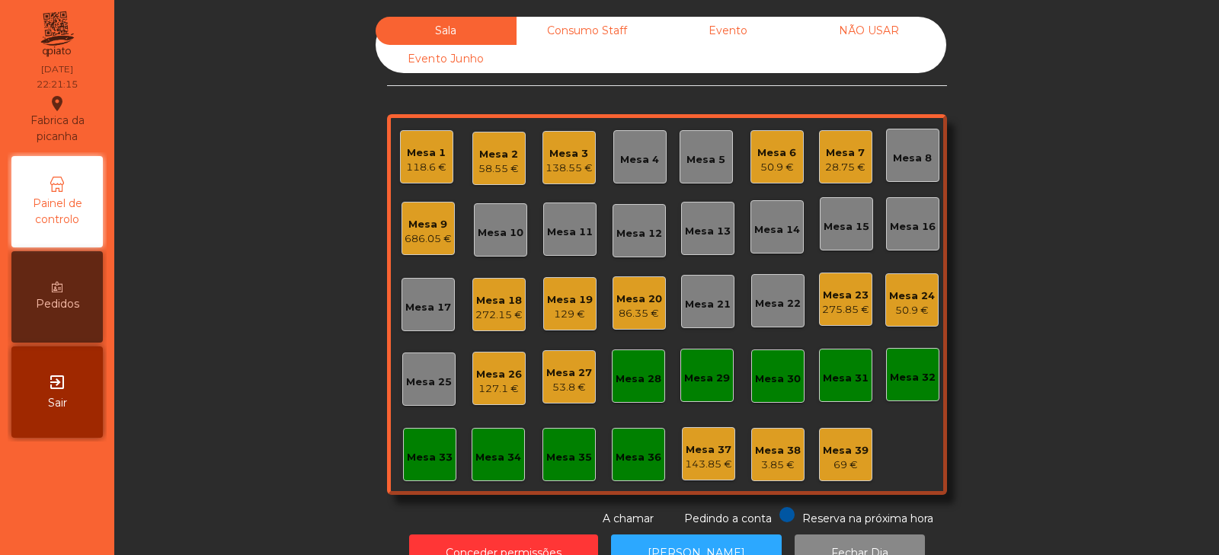
scroll to position [45, 0]
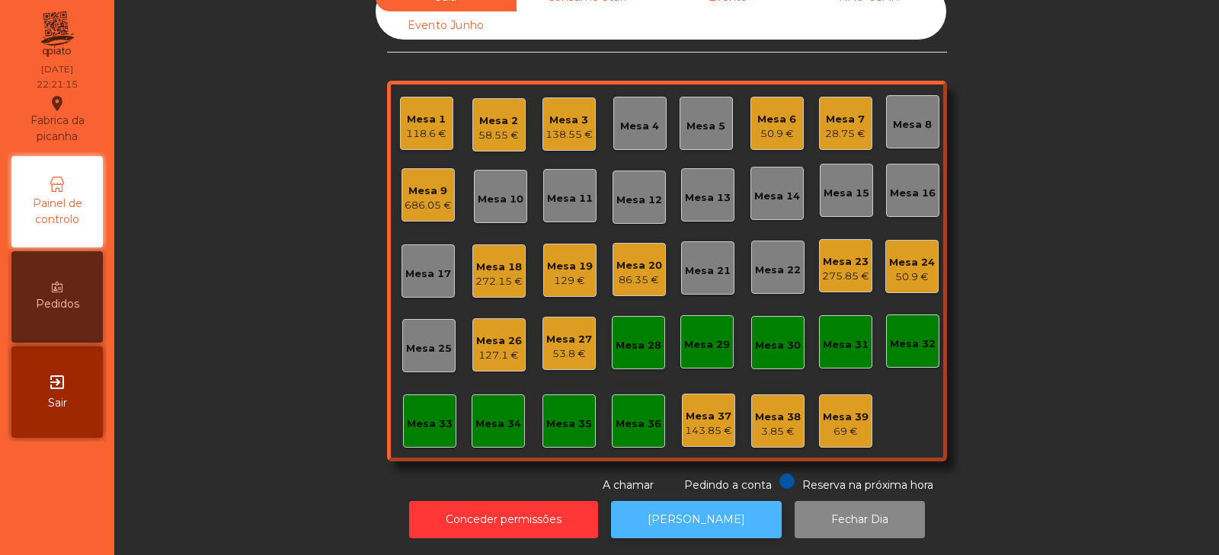
click at [686, 503] on button "[PERSON_NAME]" at bounding box center [696, 519] width 171 height 37
click at [424, 198] on div "686.05 €" at bounding box center [427, 205] width 47 height 15
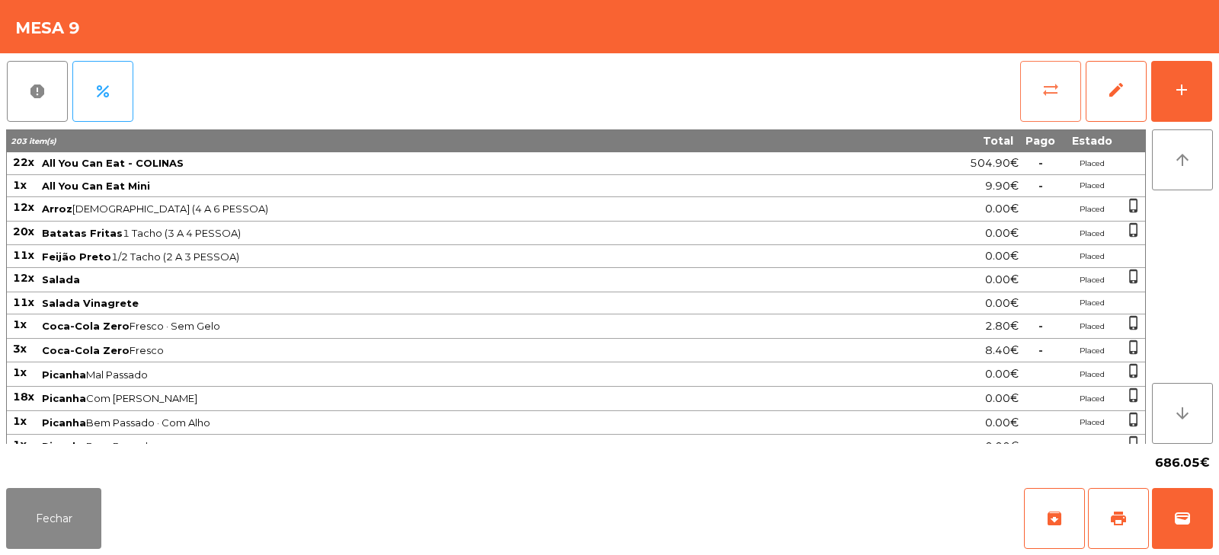
click at [1057, 91] on span "sync_alt" at bounding box center [1050, 90] width 18 height 18
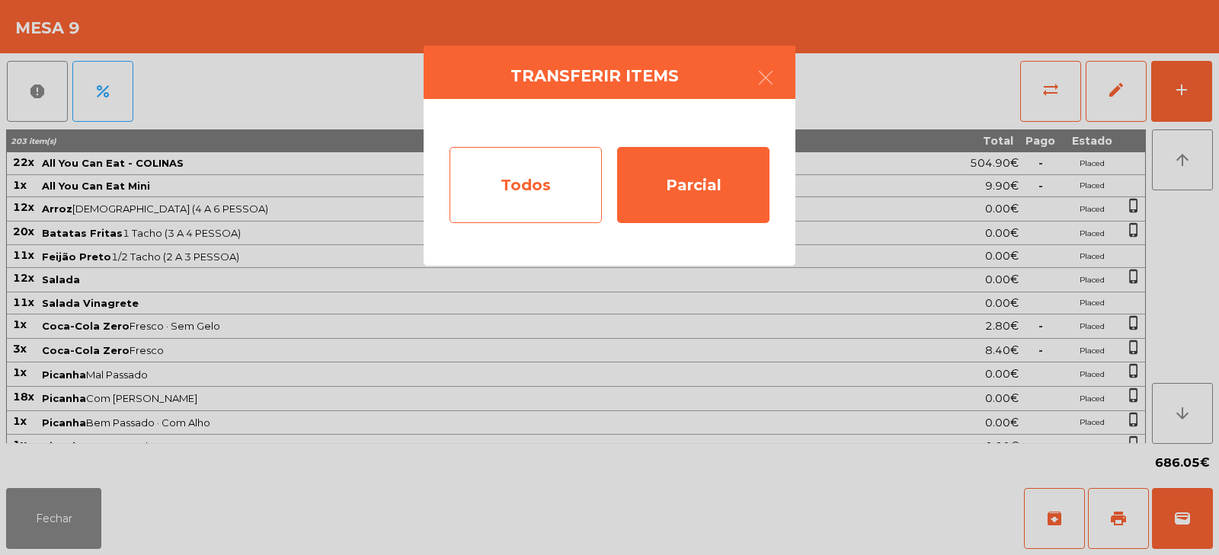
click at [516, 187] on div "Todos" at bounding box center [525, 185] width 152 height 76
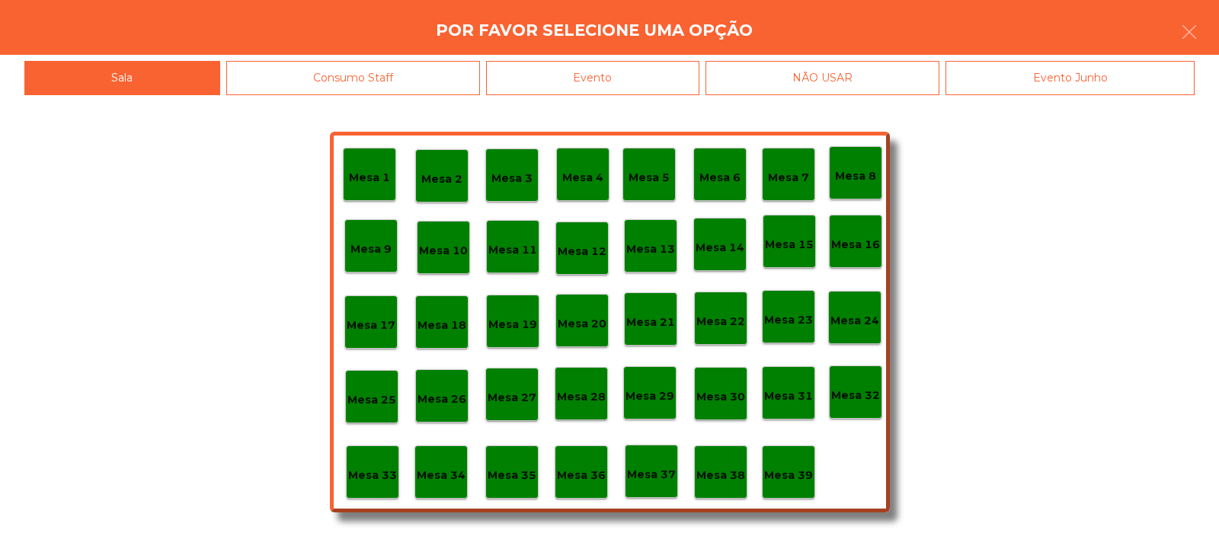
click at [647, 87] on div "Evento" at bounding box center [592, 78] width 213 height 34
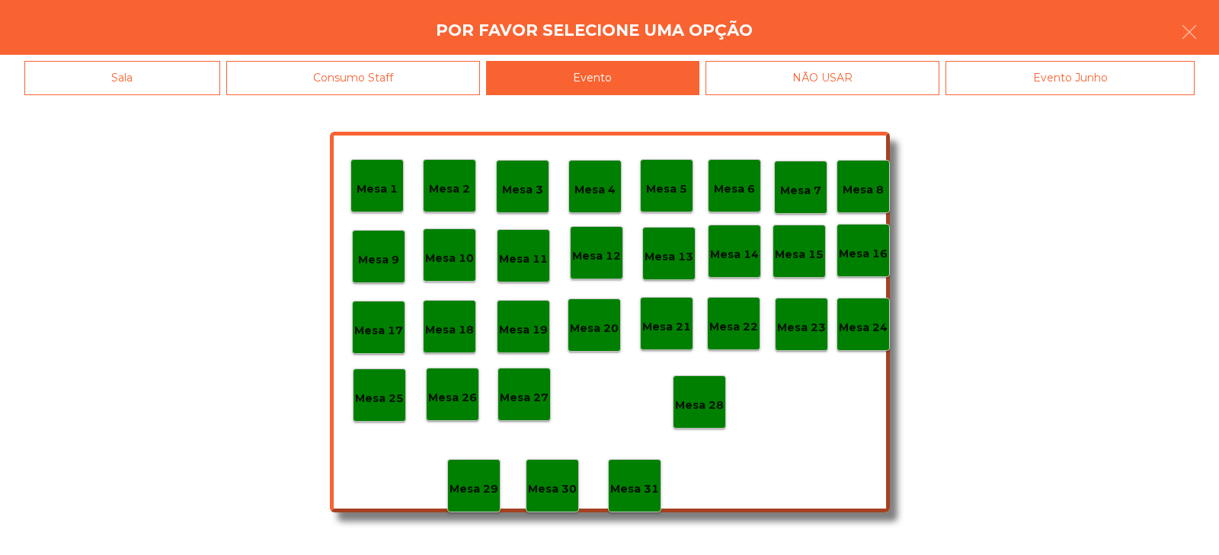
click at [382, 255] on p "Mesa 9" at bounding box center [378, 260] width 41 height 18
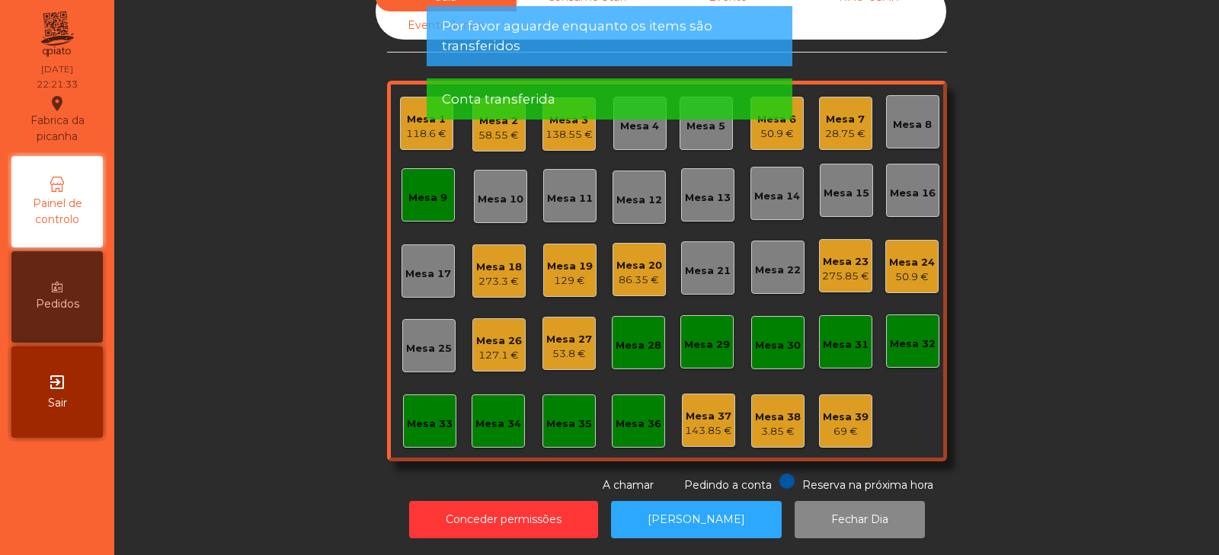
click at [423, 193] on div "Mesa 9" at bounding box center [427, 197] width 39 height 15
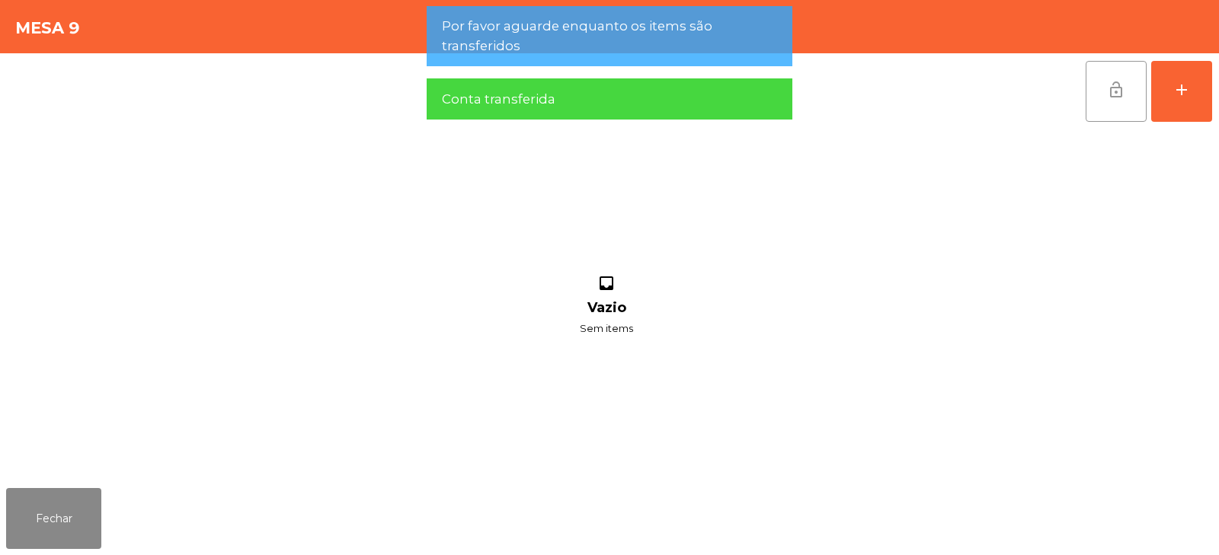
click at [1110, 94] on span "lock_open" at bounding box center [1116, 90] width 18 height 18
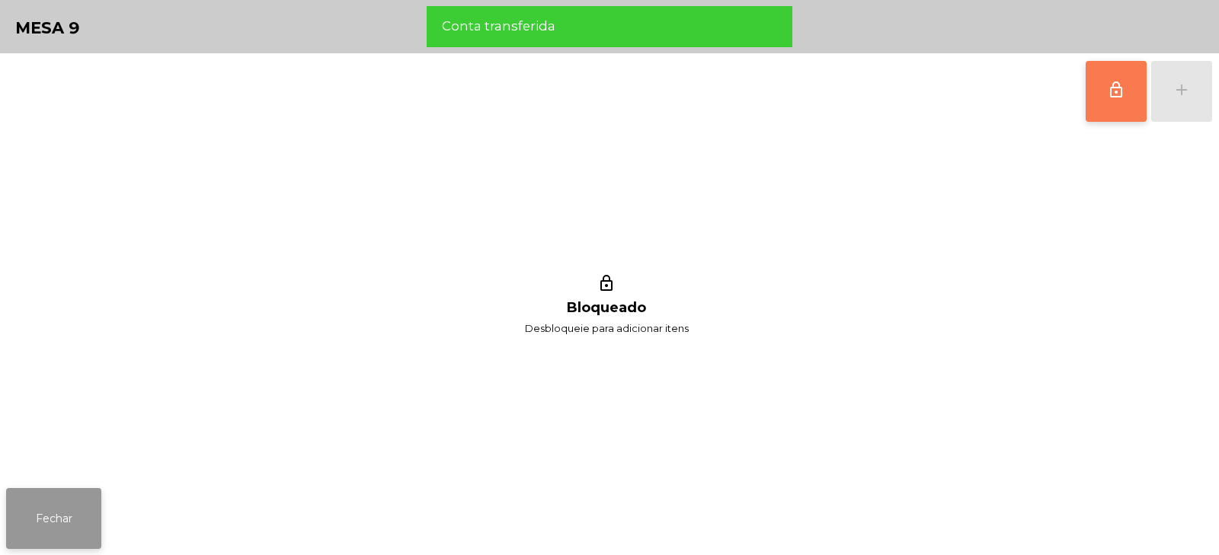
click at [58, 522] on button "Fechar" at bounding box center [53, 518] width 95 height 61
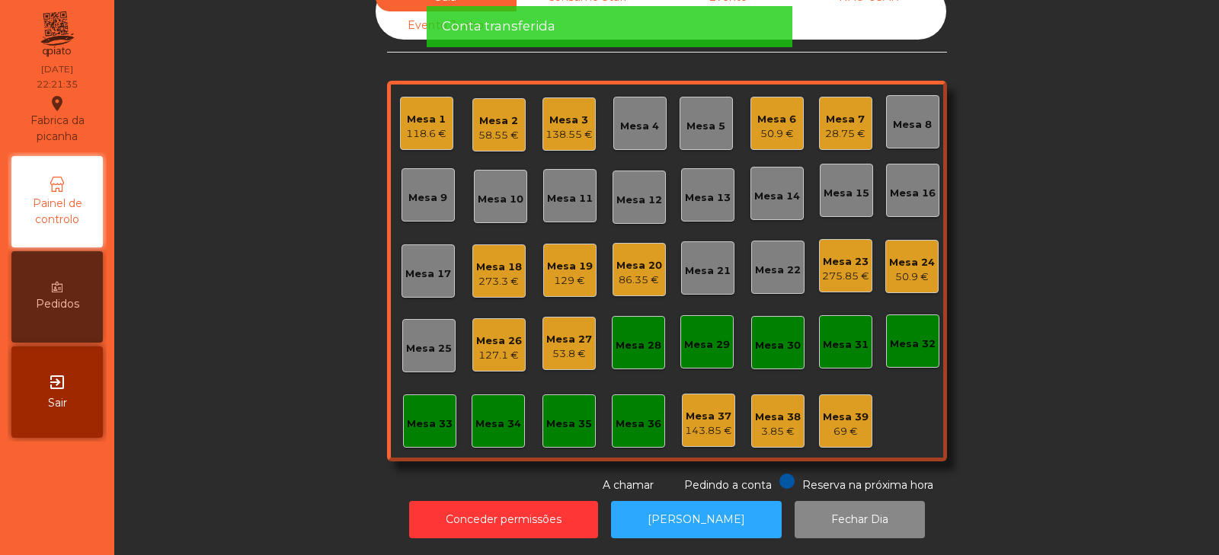
scroll to position [0, 0]
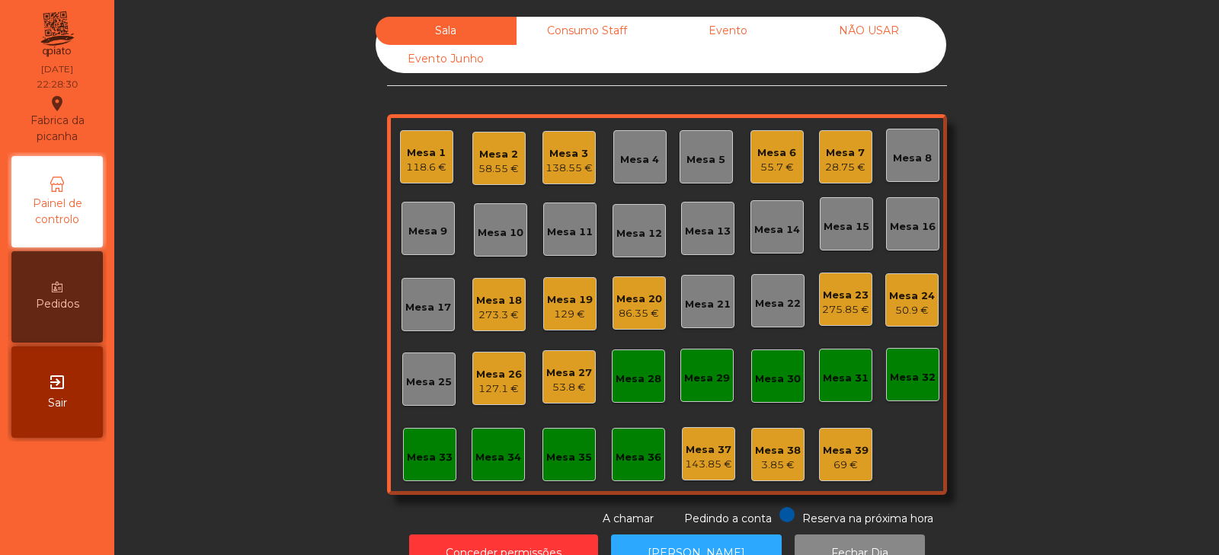
click at [651, 305] on div "Mesa 20" at bounding box center [639, 299] width 46 height 15
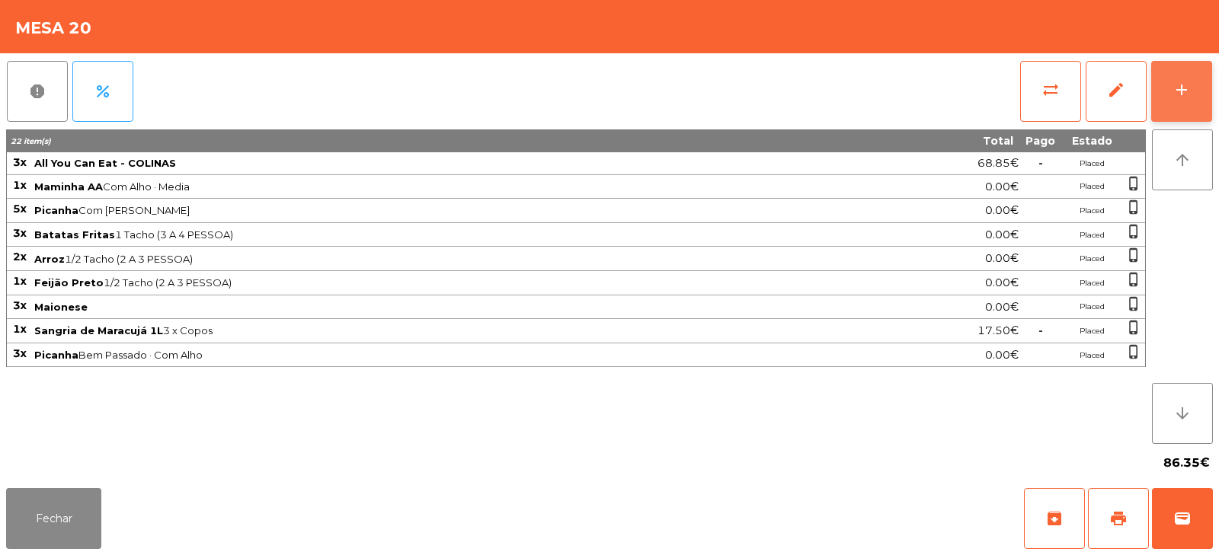
click at [1179, 94] on div "add" at bounding box center [1181, 90] width 18 height 18
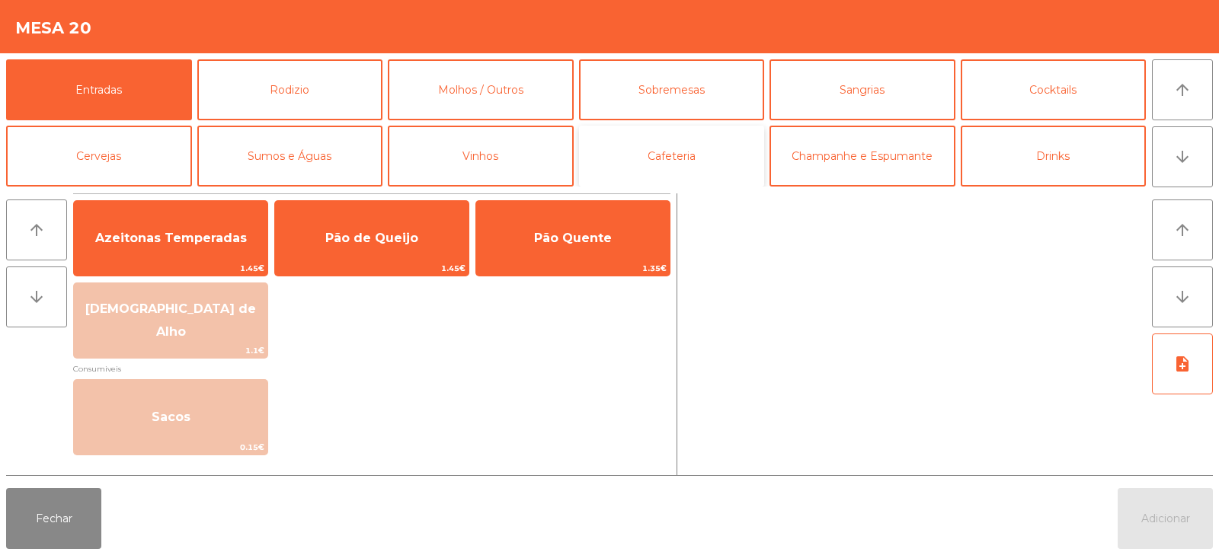
click at [631, 146] on button "Cafeteria" at bounding box center [672, 156] width 186 height 61
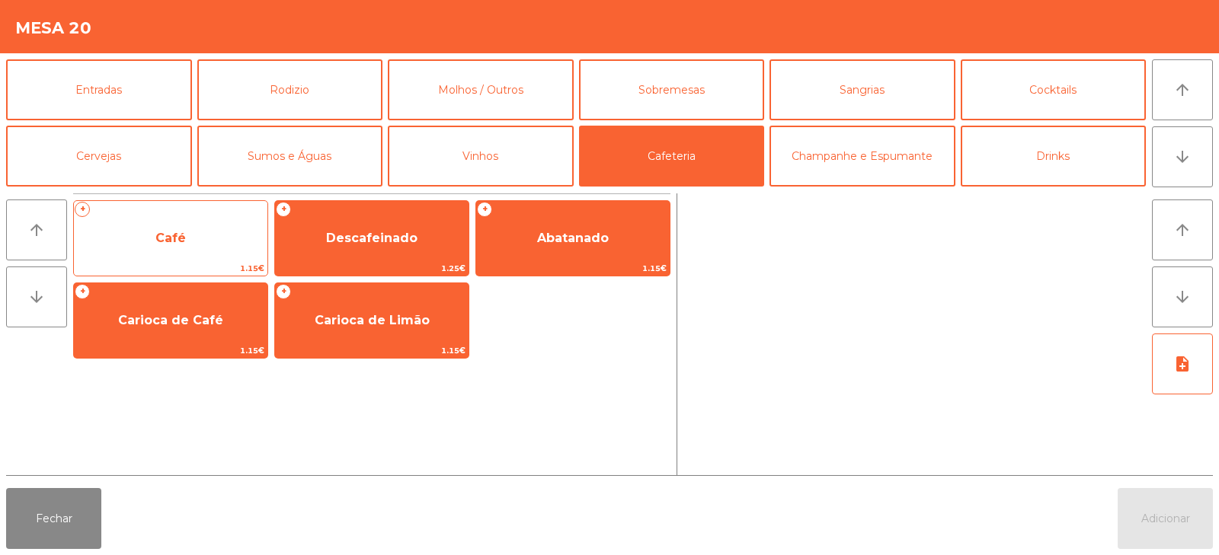
click at [201, 241] on span "Café" at bounding box center [170, 238] width 193 height 41
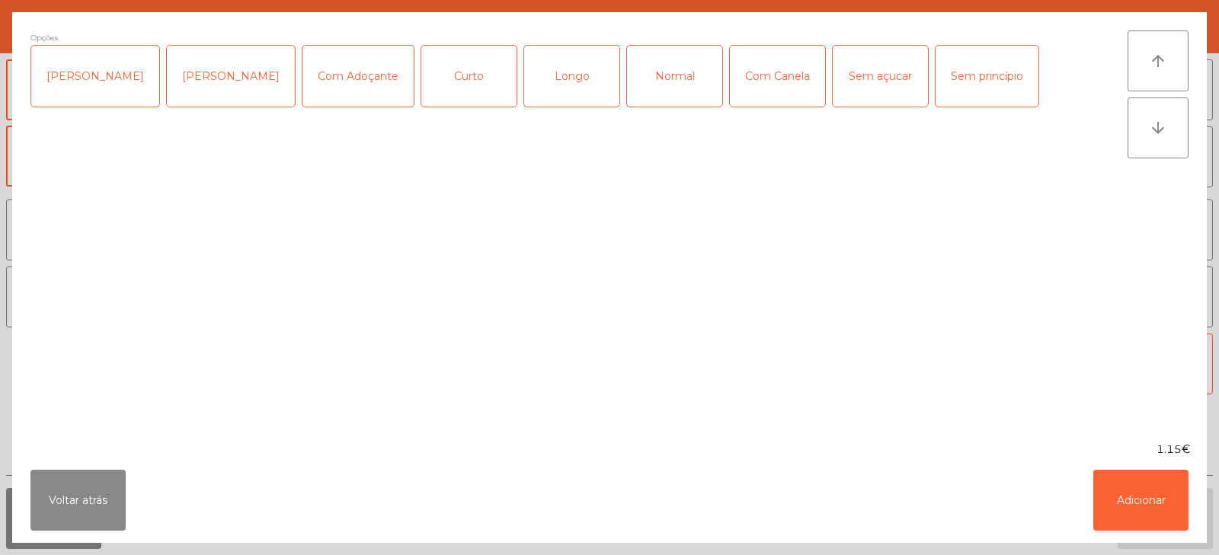
click at [672, 80] on div "Normal" at bounding box center [674, 76] width 95 height 61
click at [1137, 523] on button "Adicionar" at bounding box center [1140, 500] width 95 height 61
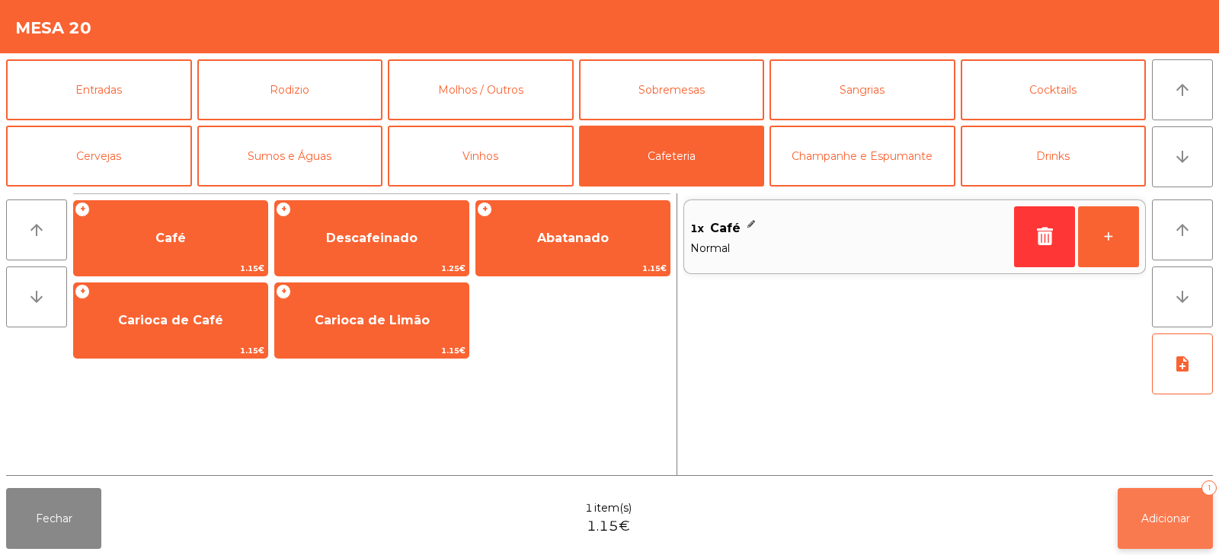
click at [1162, 521] on span "Adicionar" at bounding box center [1165, 519] width 49 height 14
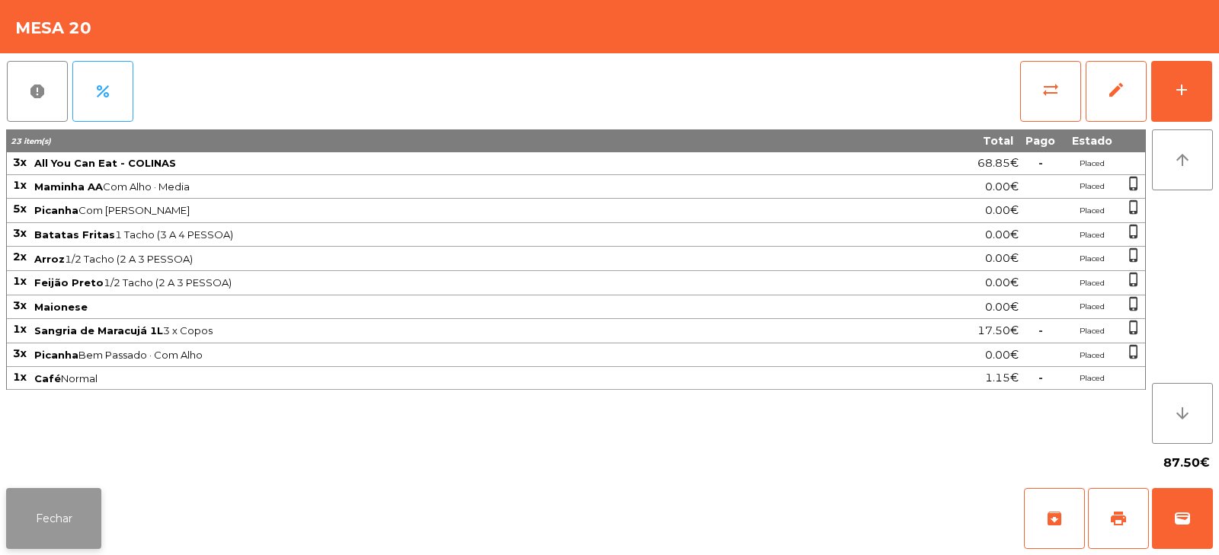
click at [53, 521] on button "Fechar" at bounding box center [53, 518] width 95 height 61
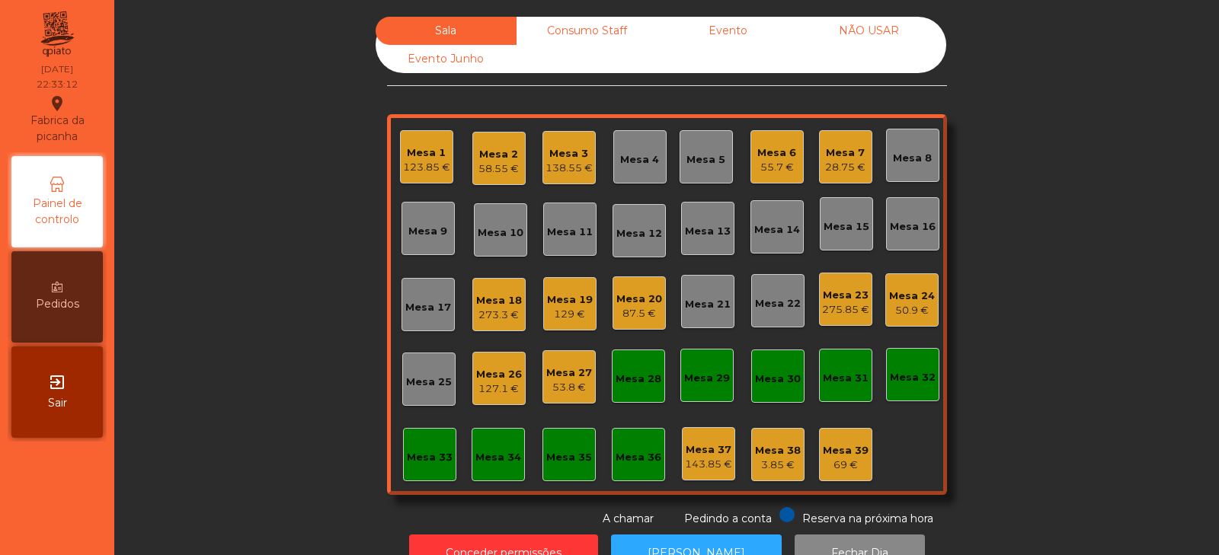
click at [417, 156] on div "Mesa 1" at bounding box center [426, 152] width 47 height 15
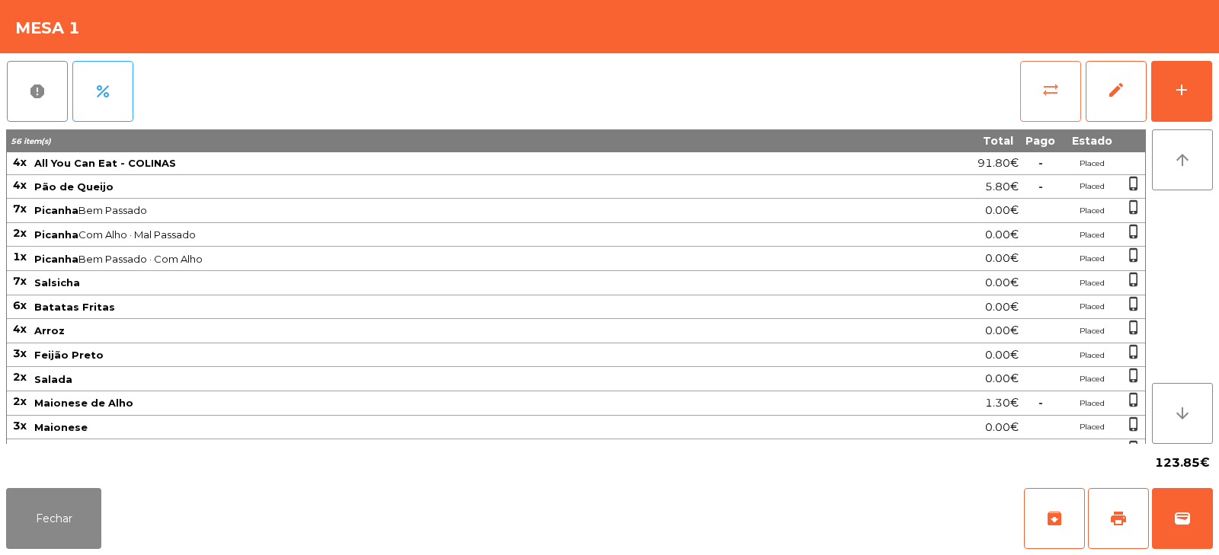
click at [1047, 69] on button "sync_alt" at bounding box center [1050, 91] width 61 height 61
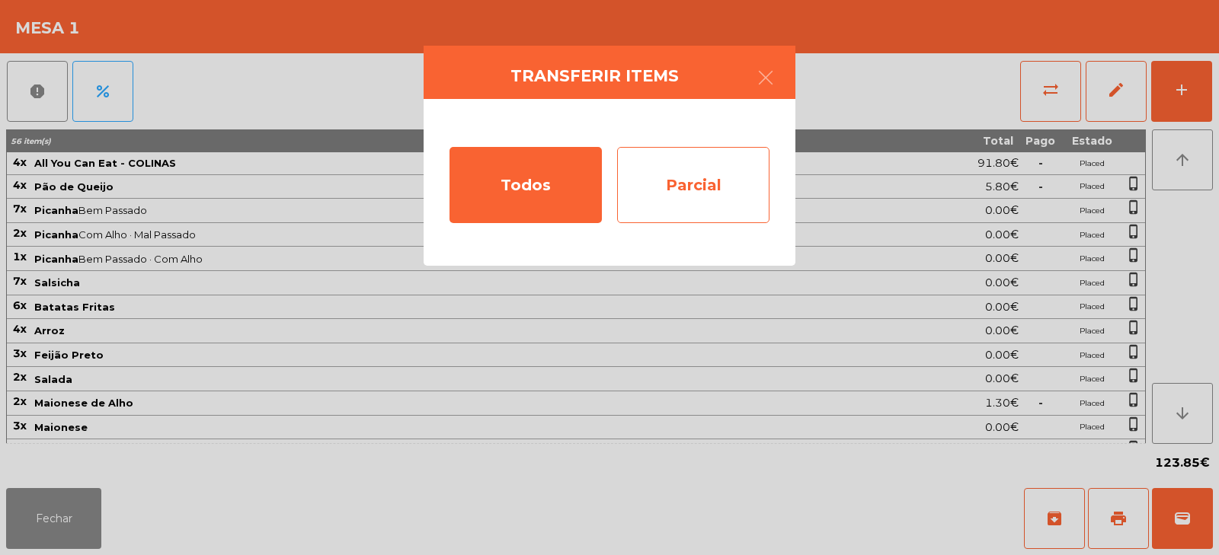
click at [683, 175] on div "Parcial" at bounding box center [693, 185] width 152 height 76
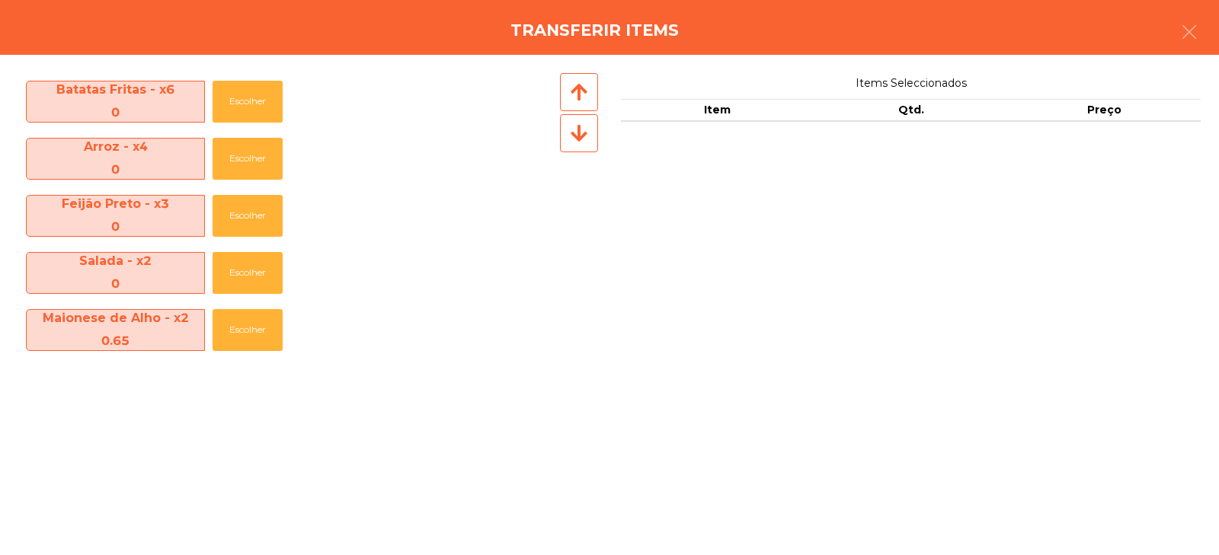
scroll to position [625, 0]
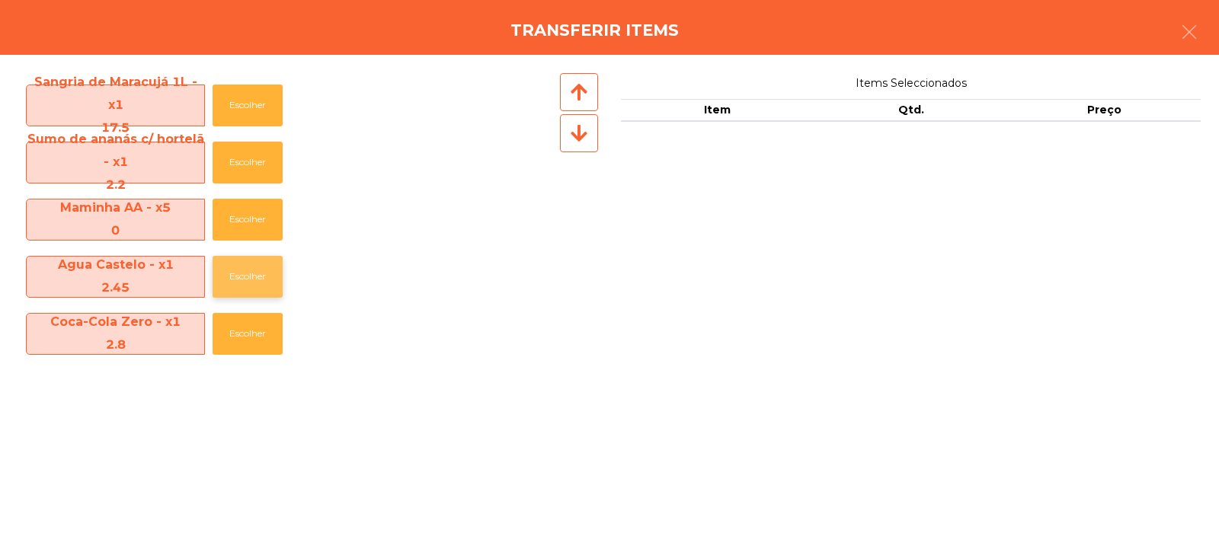
click at [251, 274] on button "Escolher" at bounding box center [248, 277] width 70 height 42
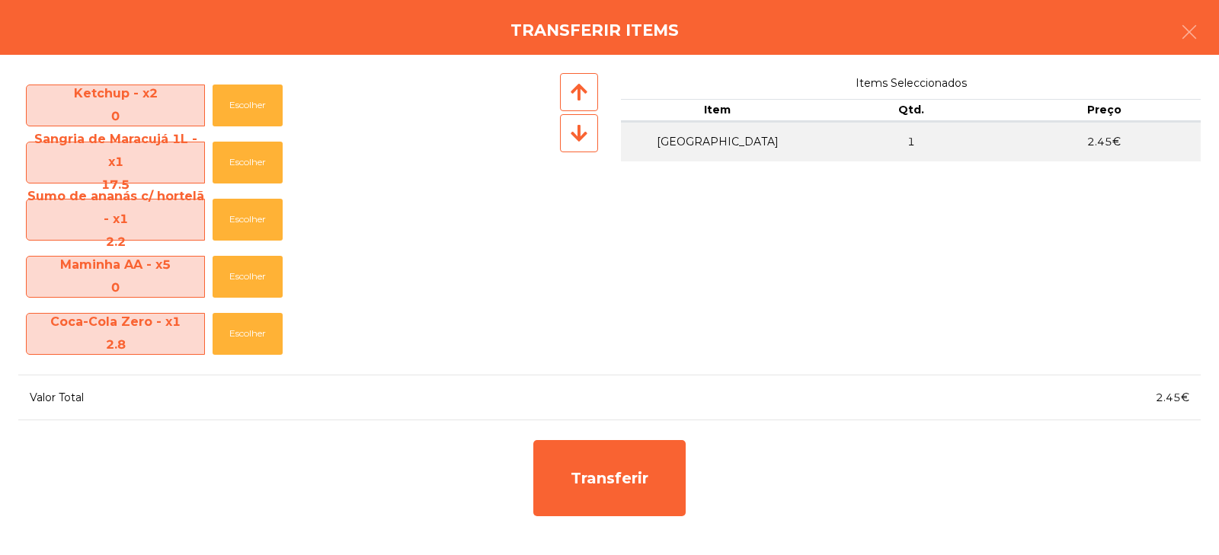
scroll to position [568, 0]
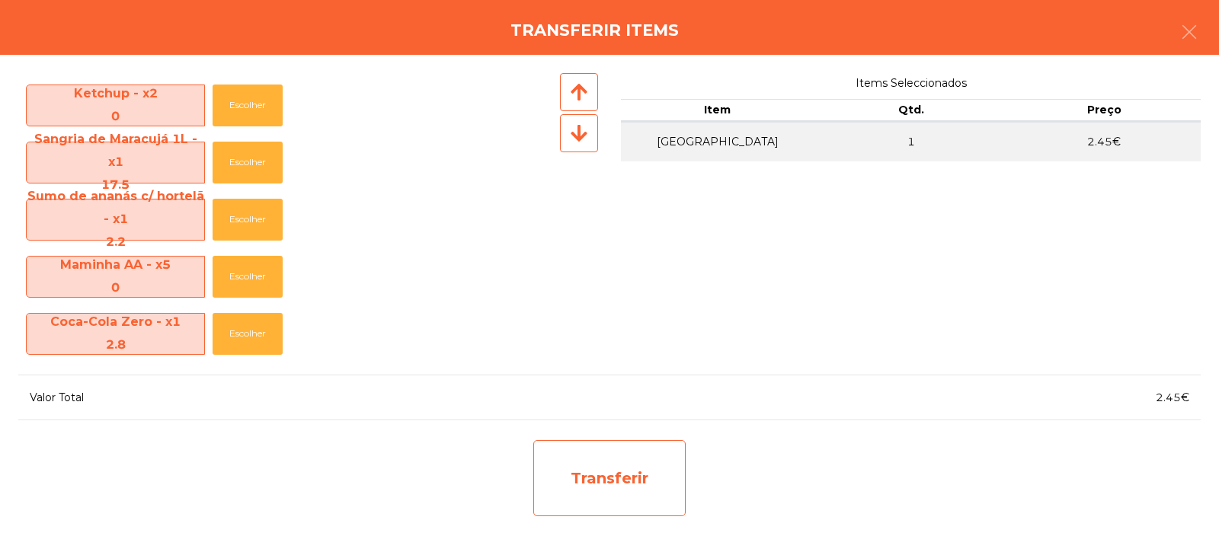
click at [614, 473] on div "Transferir" at bounding box center [609, 478] width 152 height 76
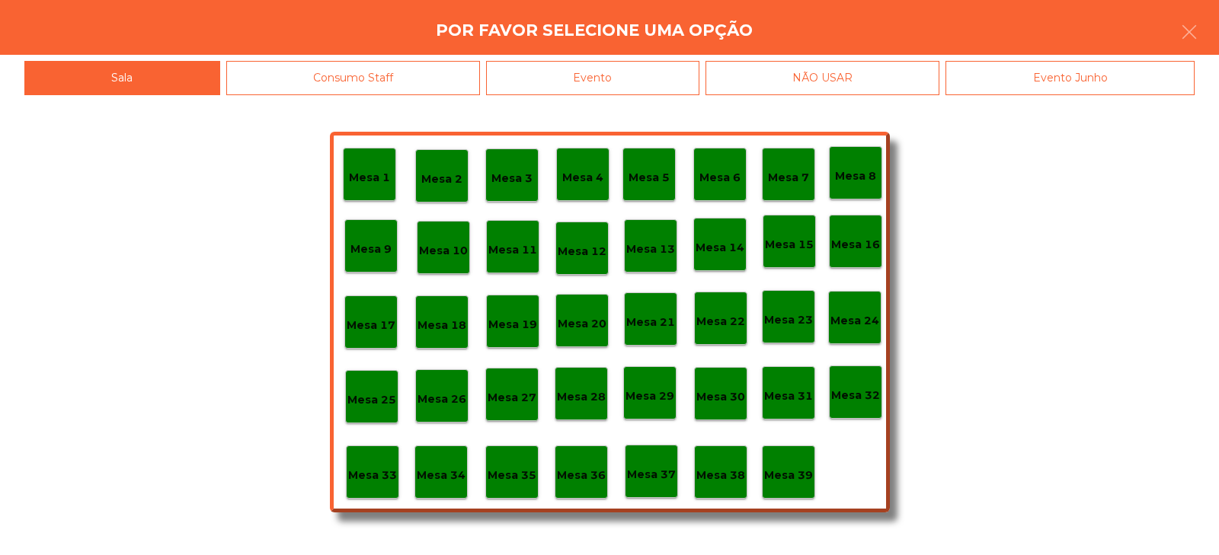
click at [661, 478] on p "Mesa 37" at bounding box center [651, 475] width 49 height 18
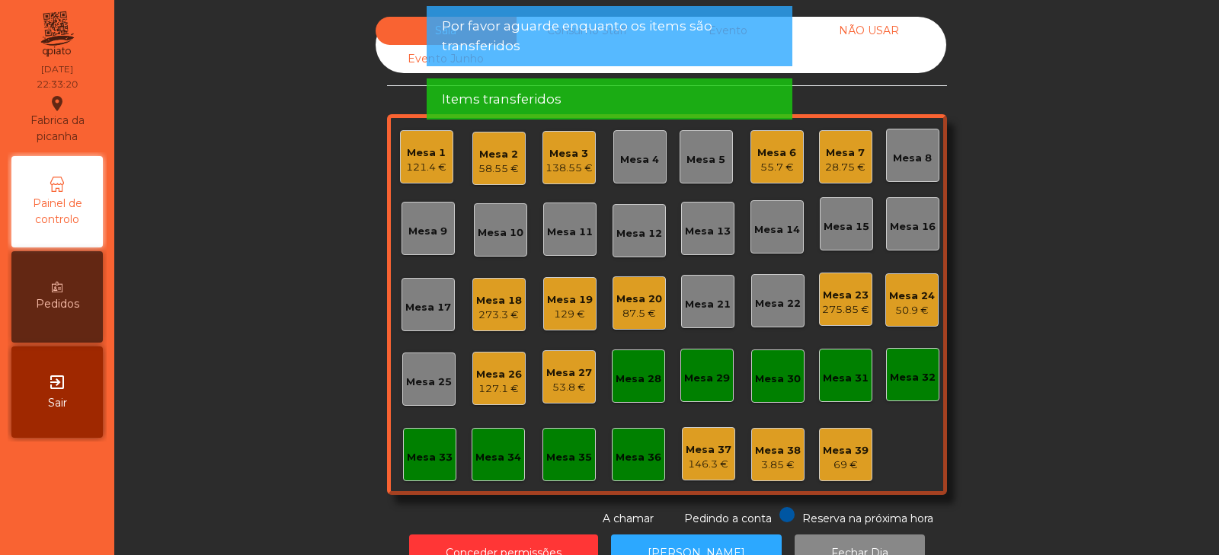
click at [406, 161] on div "121.4 €" at bounding box center [426, 167] width 40 height 15
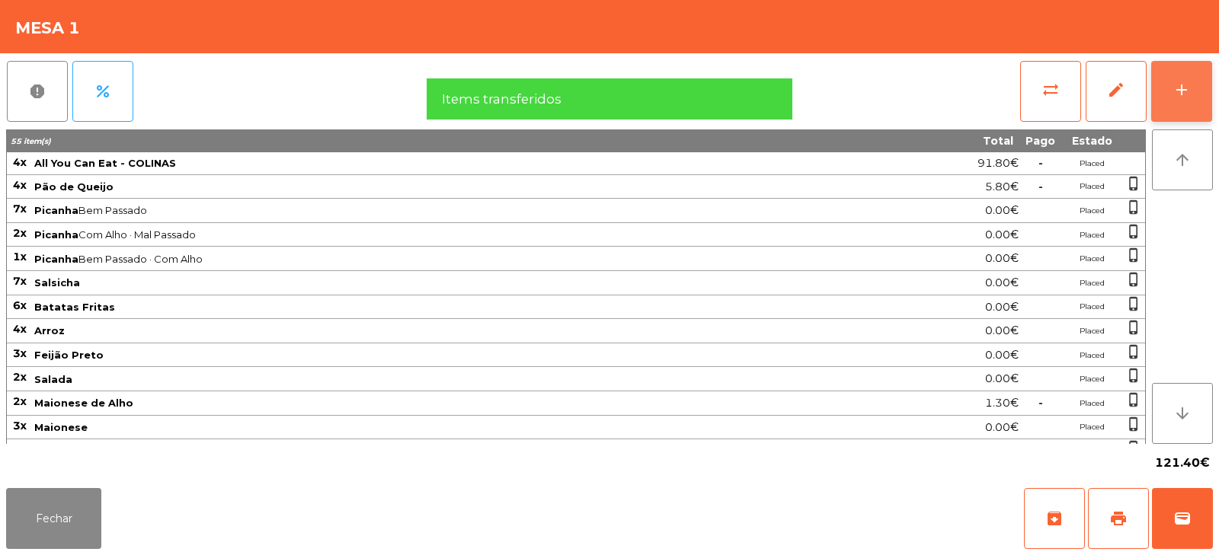
click at [1180, 76] on button "add" at bounding box center [1181, 91] width 61 height 61
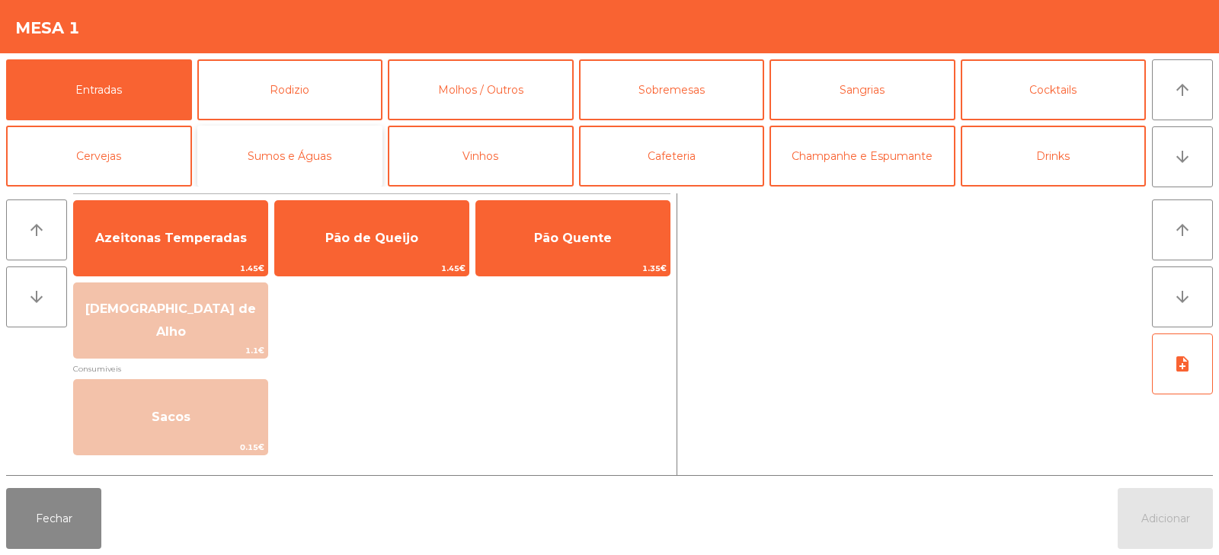
click at [337, 150] on button "Sumos e Águas" at bounding box center [290, 156] width 186 height 61
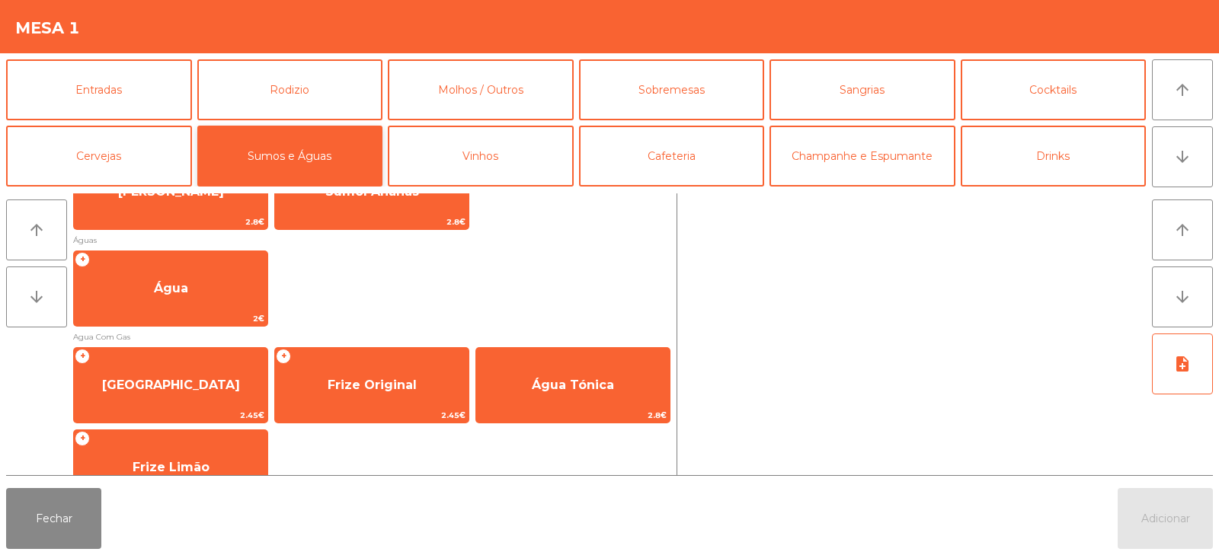
scroll to position [482, 0]
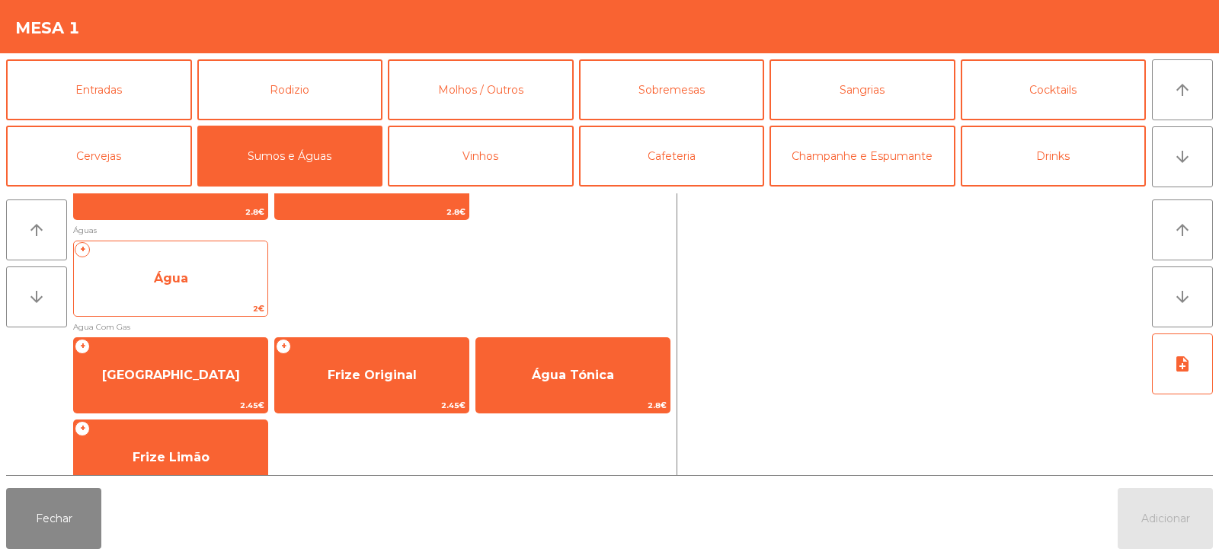
click at [152, 267] on span "Água" at bounding box center [170, 278] width 193 height 41
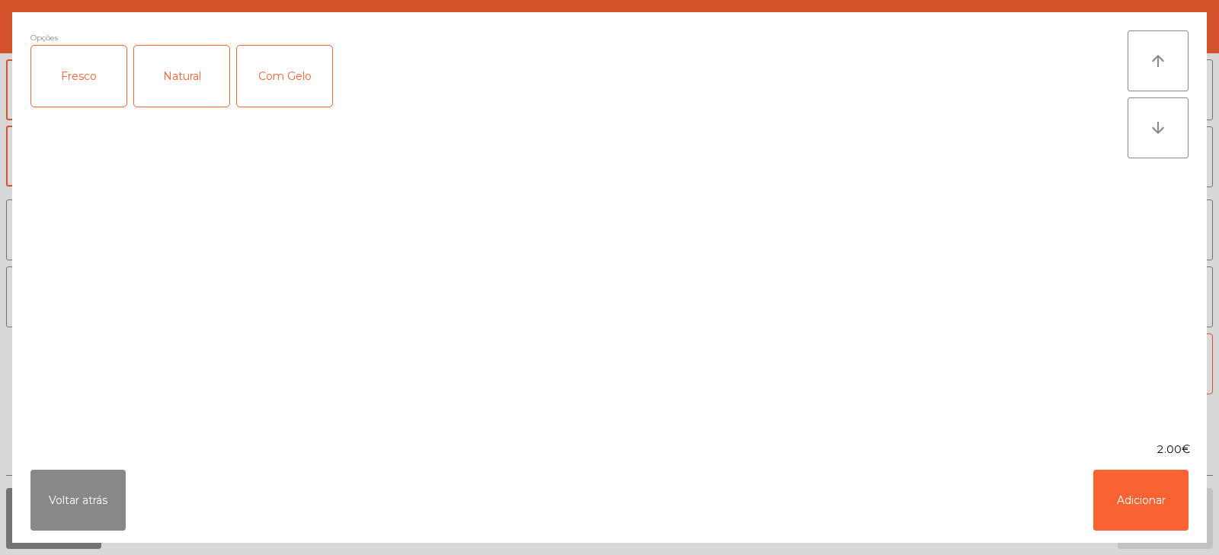
click at [77, 88] on div "Fresco" at bounding box center [78, 76] width 95 height 61
click at [1099, 491] on button "Adicionar" at bounding box center [1140, 500] width 95 height 61
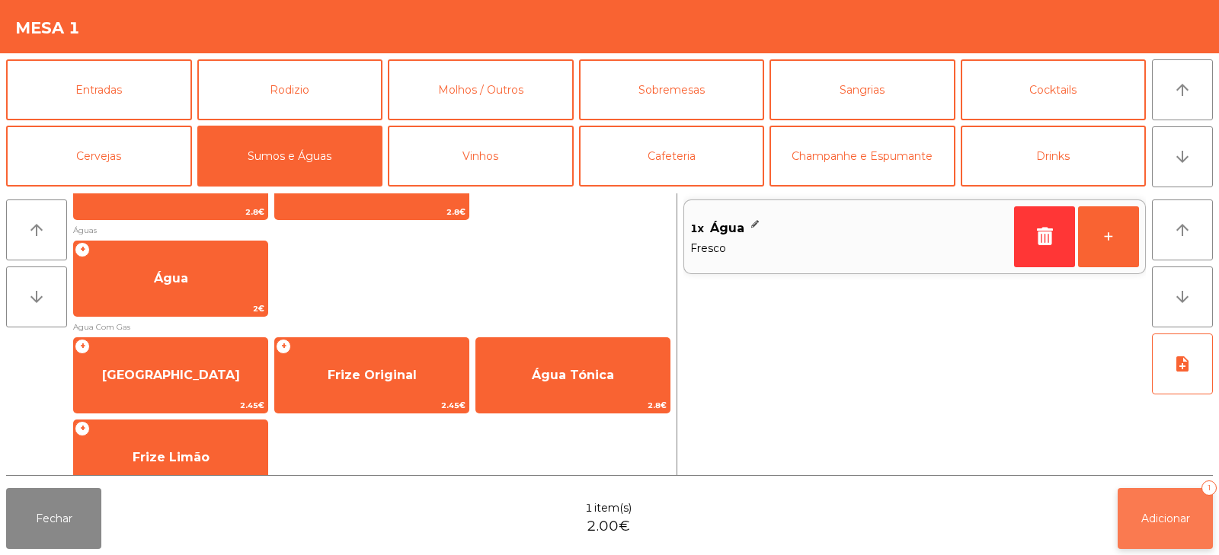
click at [1185, 500] on button "Adicionar 1" at bounding box center [1164, 518] width 95 height 61
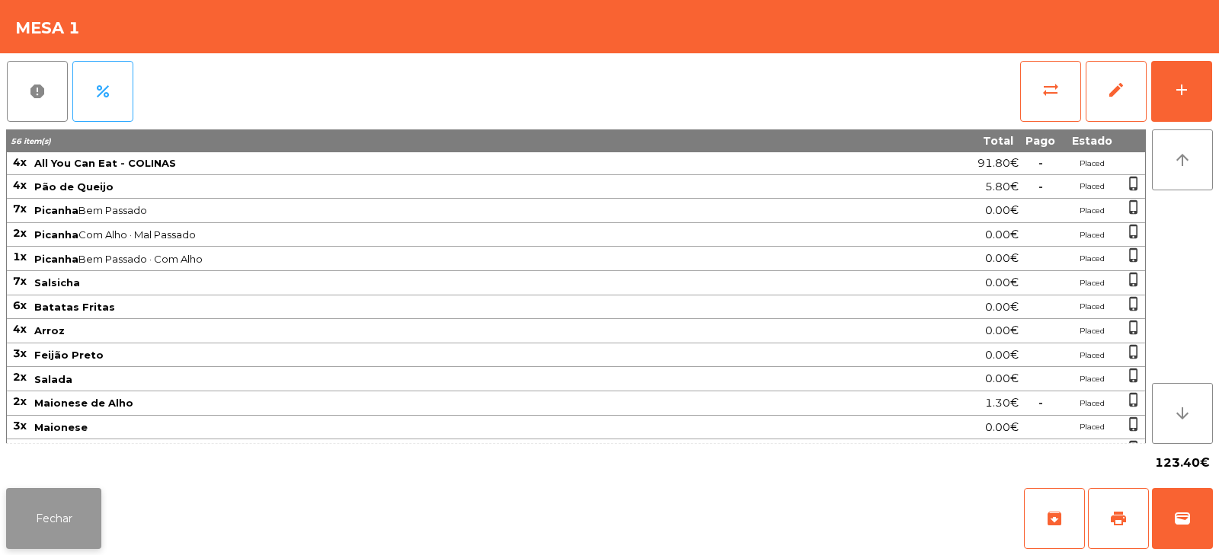
click at [57, 530] on button "Fechar" at bounding box center [53, 518] width 95 height 61
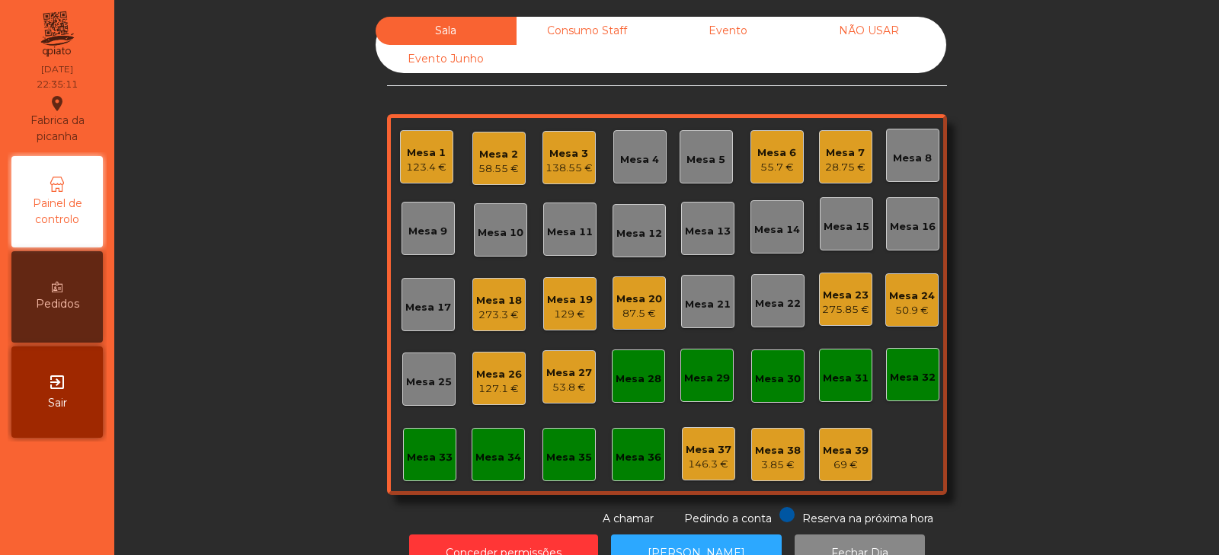
click at [585, 31] on div "Consumo Staff" at bounding box center [586, 31] width 141 height 28
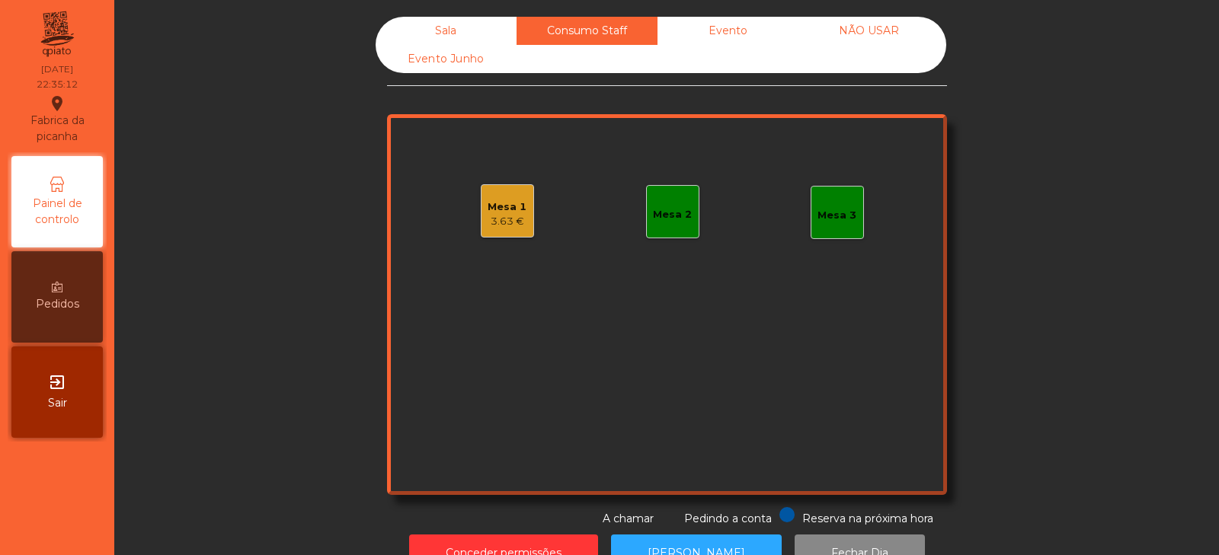
click at [657, 223] on div "Mesa 2" at bounding box center [672, 211] width 53 height 53
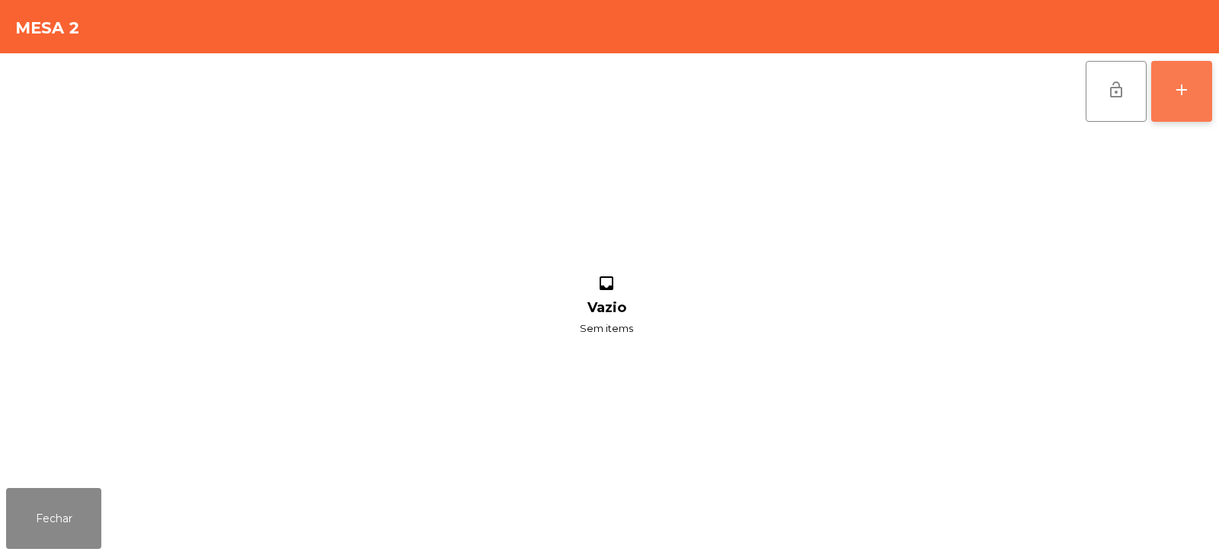
click at [1200, 104] on button "add" at bounding box center [1181, 91] width 61 height 61
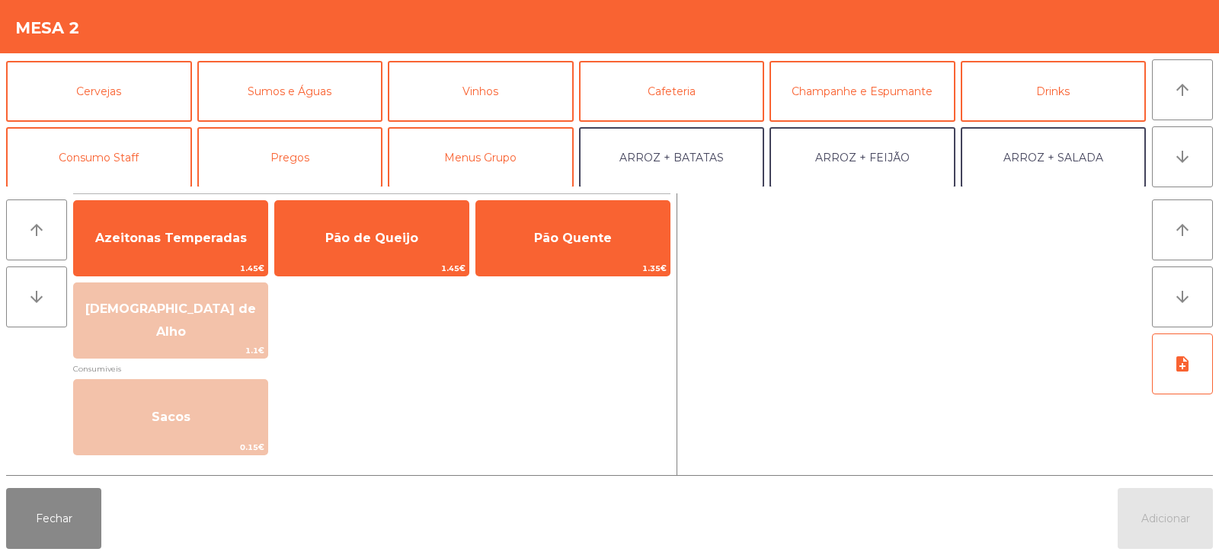
scroll to position [97, 0]
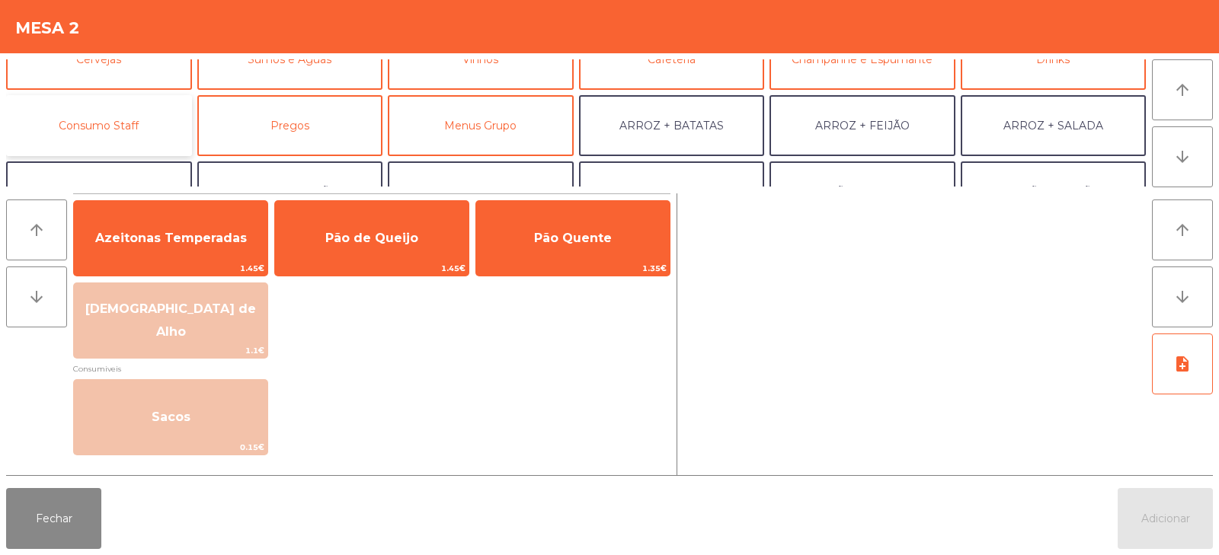
click at [102, 122] on button "Consumo Staff" at bounding box center [99, 125] width 186 height 61
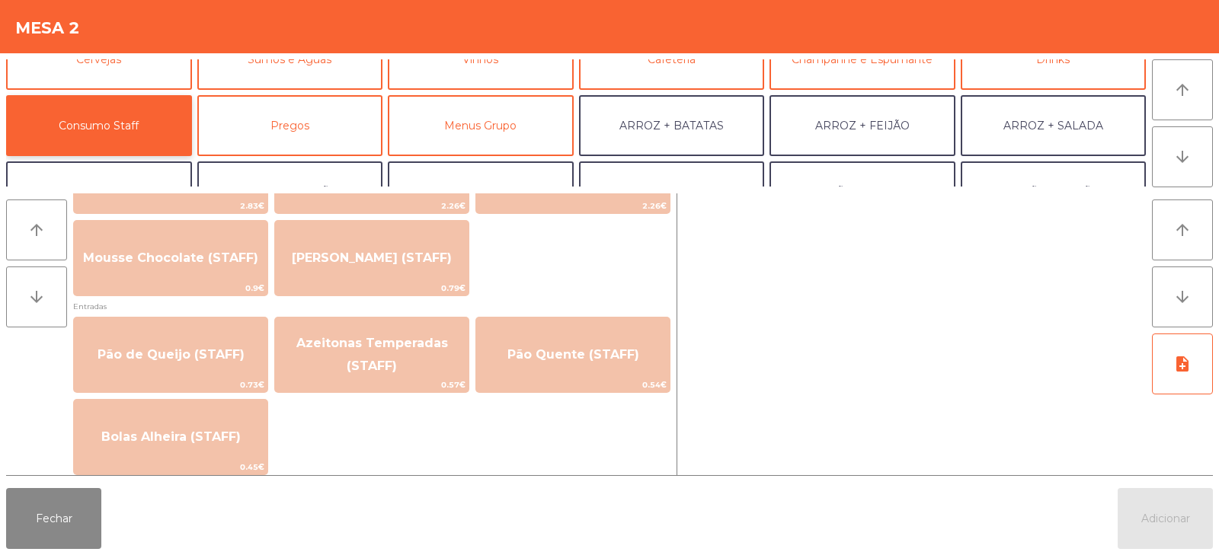
scroll to position [1140, 0]
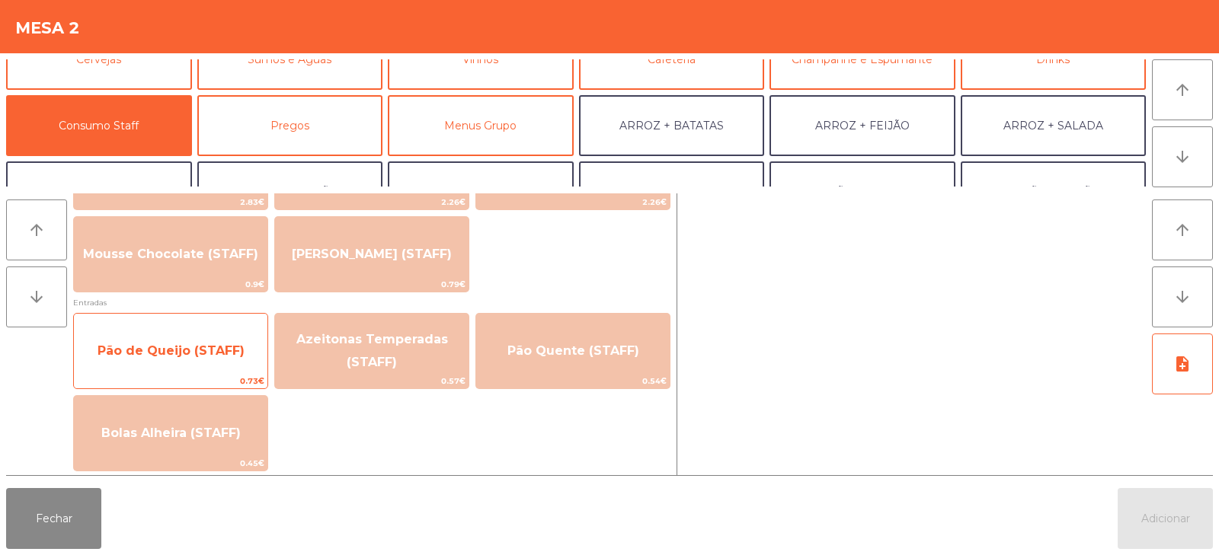
click at [156, 347] on span "Pão de Queijo (STAFF)" at bounding box center [171, 351] width 147 height 14
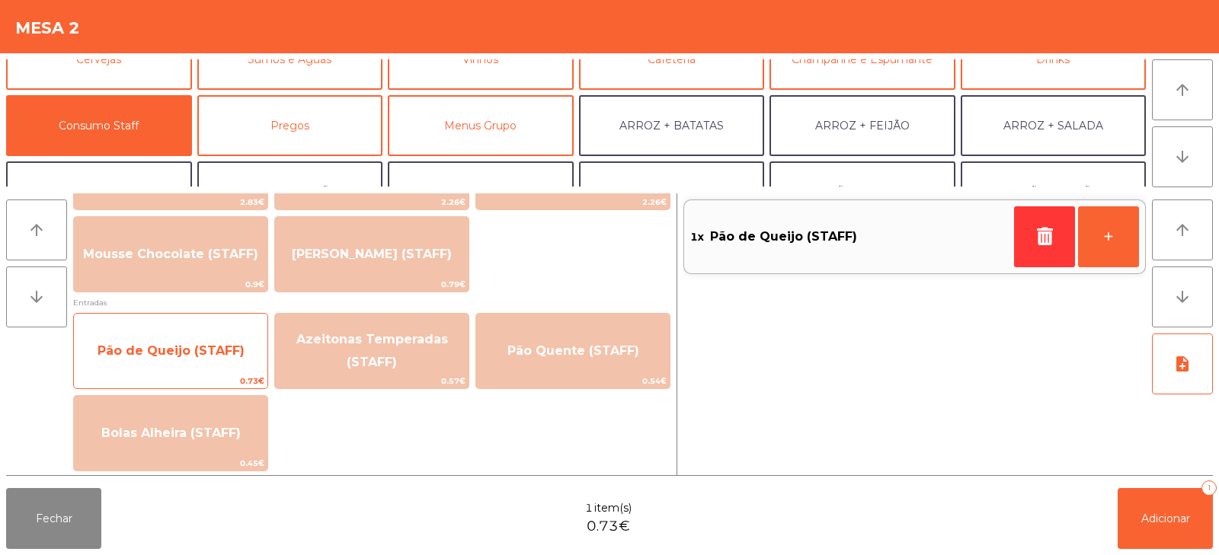
click at [152, 348] on span "Pão de Queijo (STAFF)" at bounding box center [171, 351] width 147 height 14
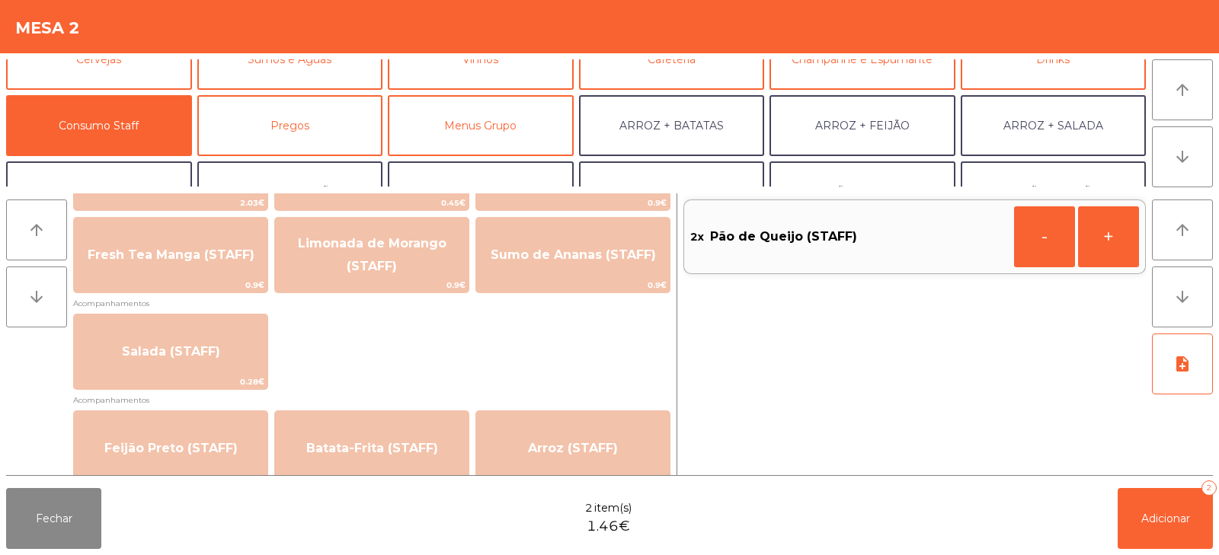
scroll to position [507, 0]
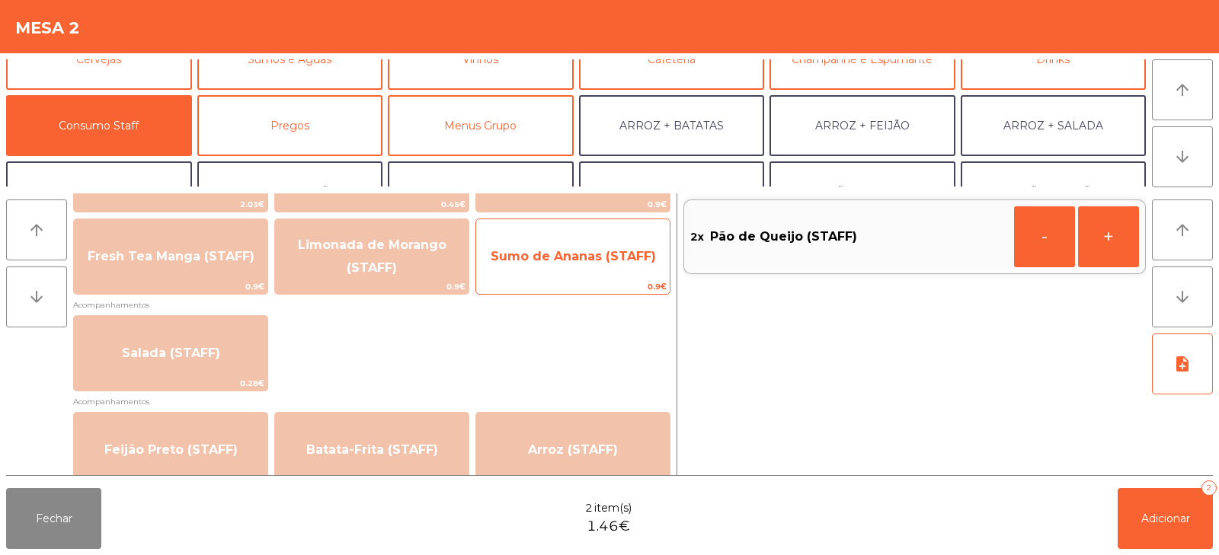
click at [574, 268] on span "Sumo de Ananas (STAFF)" at bounding box center [572, 256] width 193 height 41
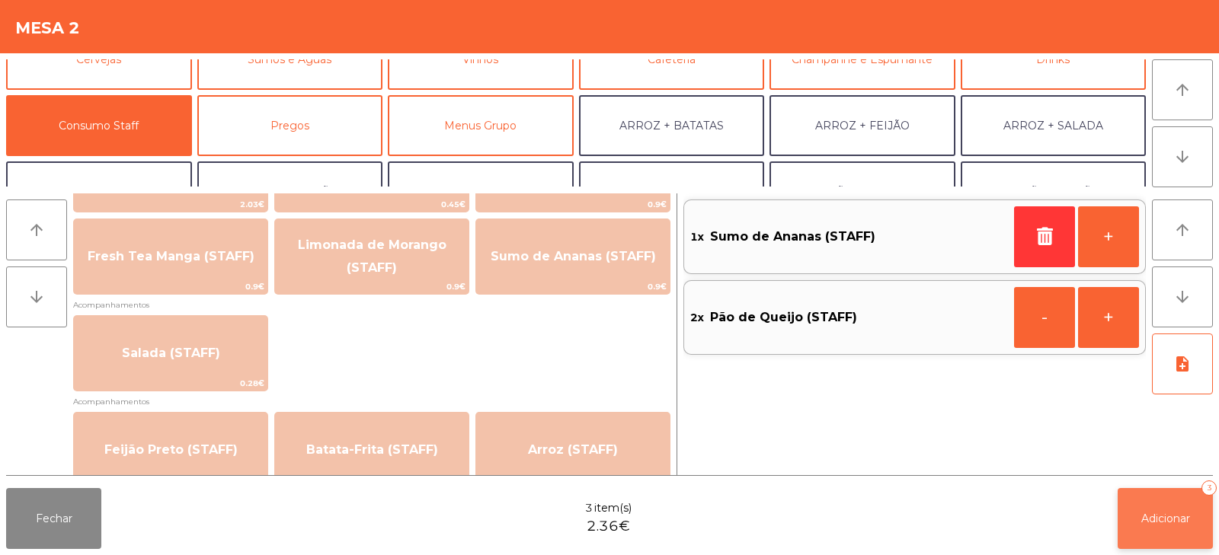
click at [1156, 529] on button "Adicionar 3" at bounding box center [1164, 518] width 95 height 61
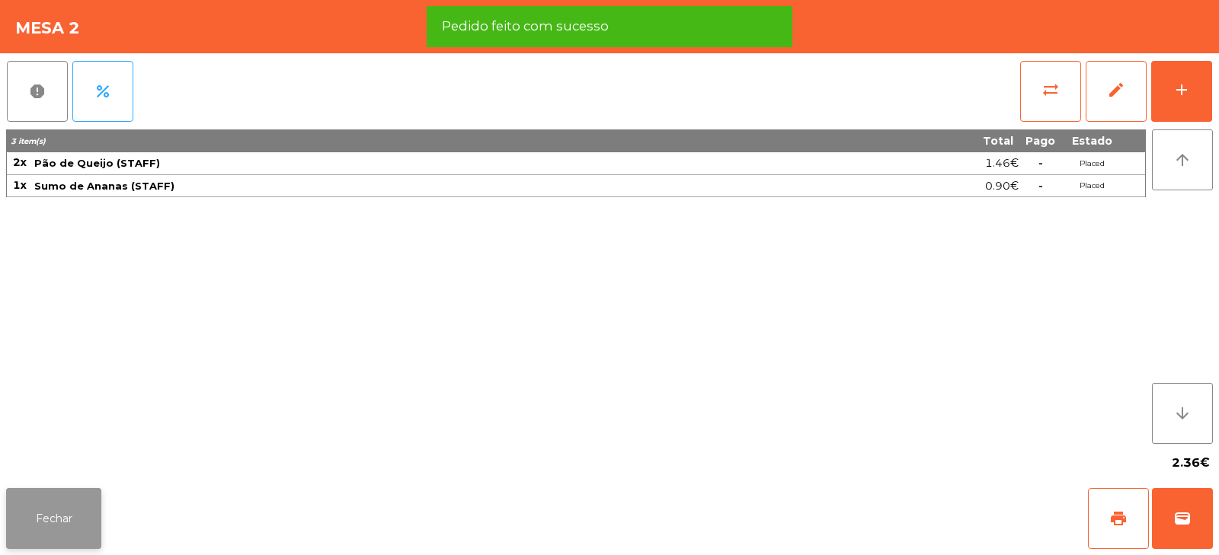
click at [56, 509] on button "Fechar" at bounding box center [53, 518] width 95 height 61
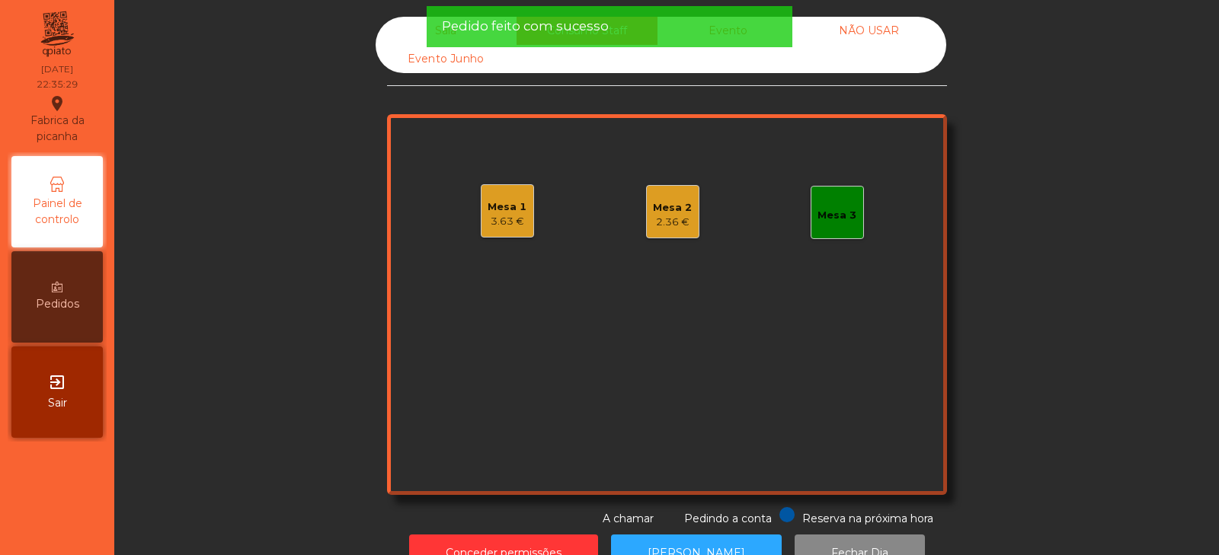
click at [489, 225] on div "3.63 €" at bounding box center [507, 221] width 39 height 15
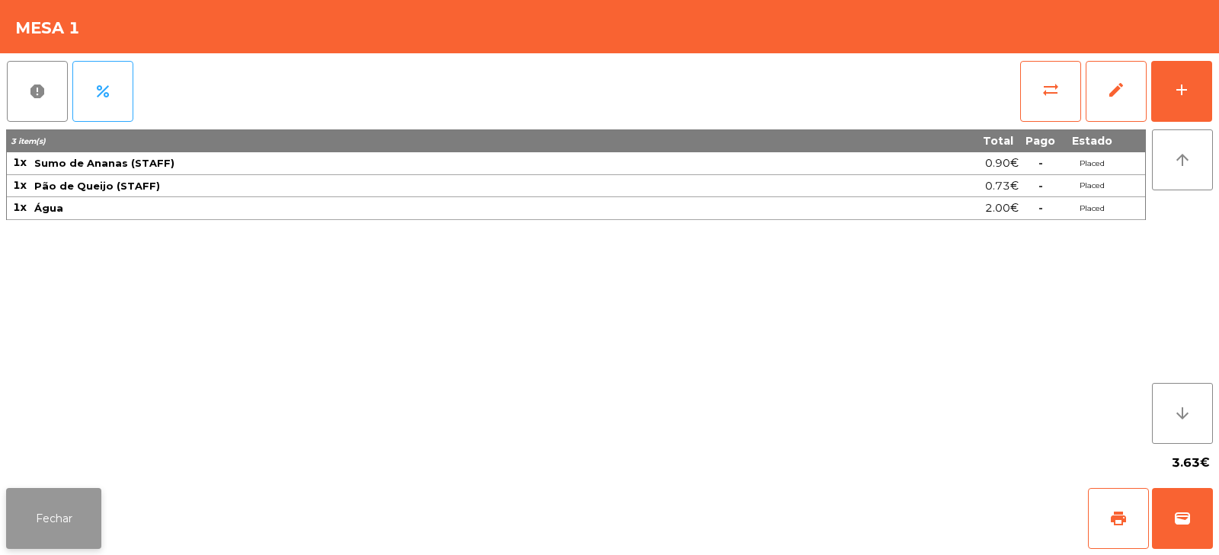
click at [50, 510] on button "Fechar" at bounding box center [53, 518] width 95 height 61
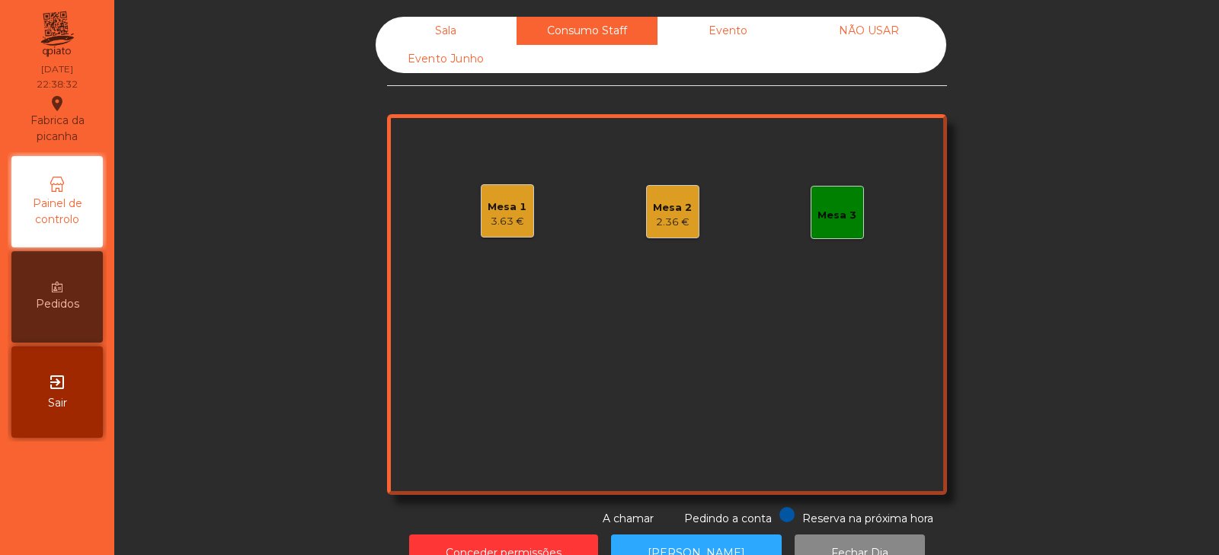
click at [426, 41] on div "Sala" at bounding box center [446, 31] width 141 height 28
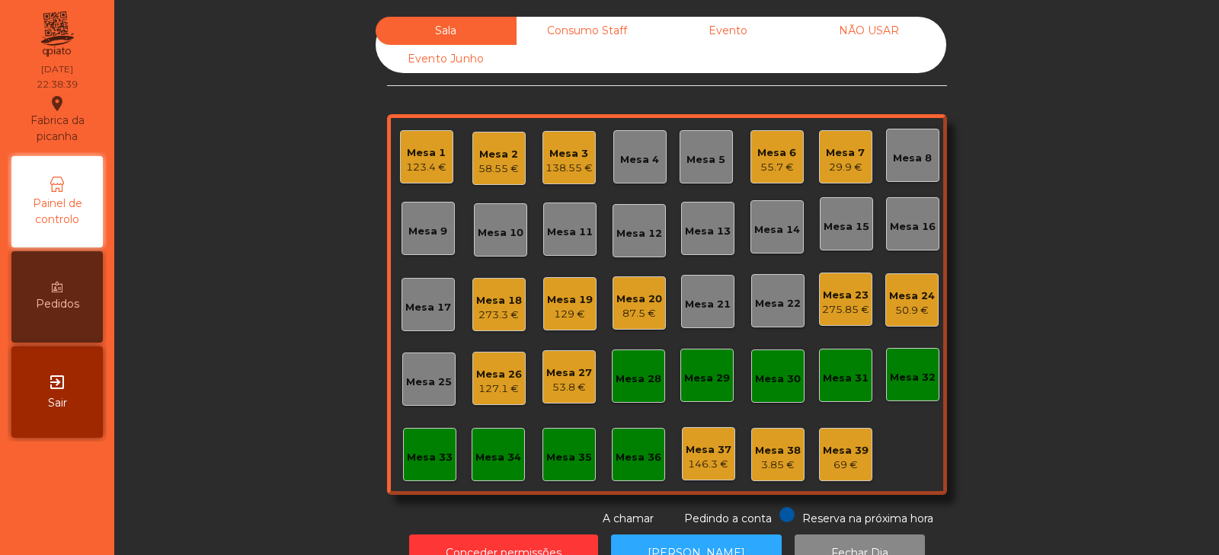
click at [494, 309] on div "273.3 €" at bounding box center [499, 315] width 46 height 15
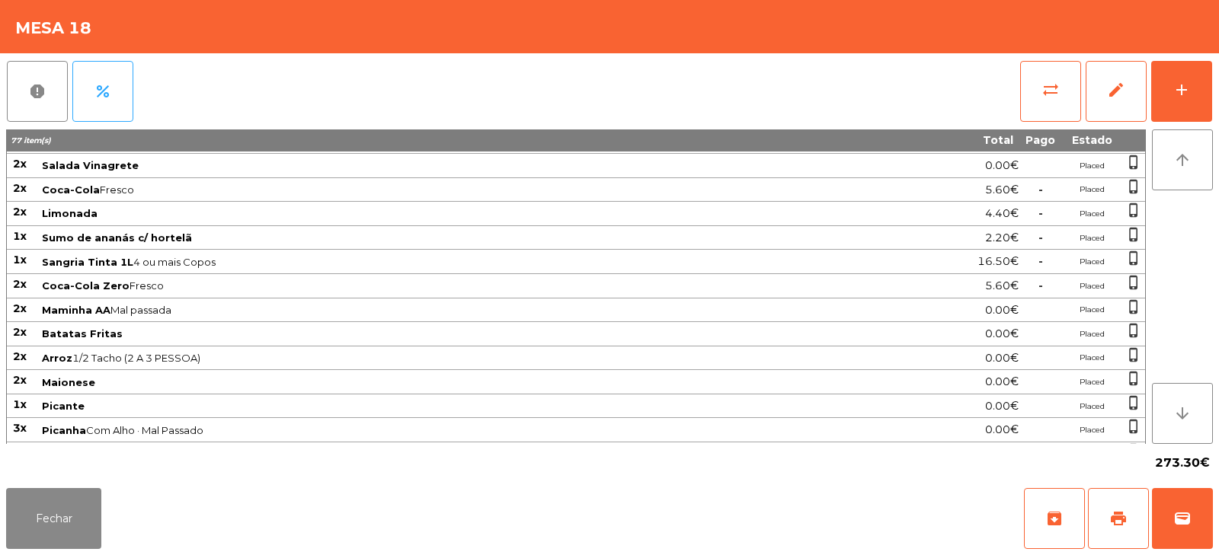
scroll to position [356, 0]
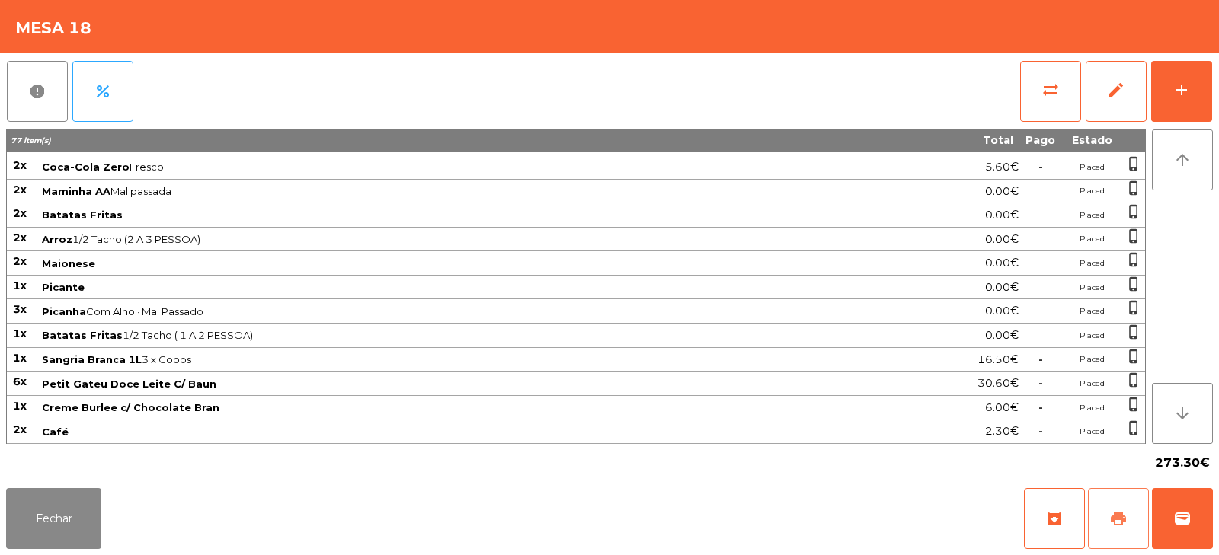
click at [1120, 503] on button "print" at bounding box center [1118, 518] width 61 height 61
click at [82, 510] on button "Fechar" at bounding box center [53, 518] width 95 height 61
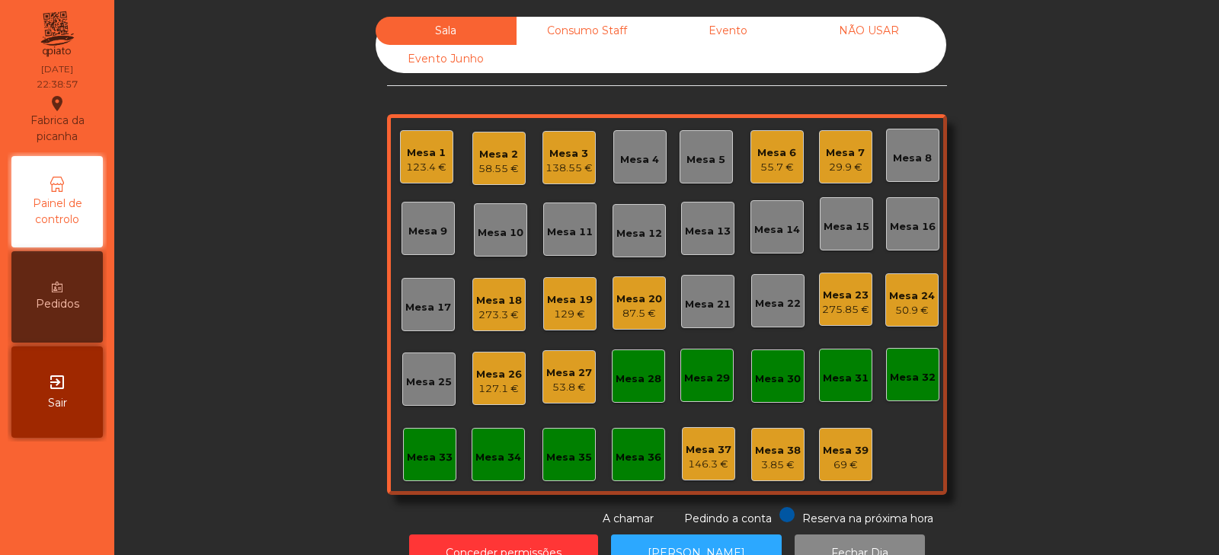
click at [485, 296] on div "Mesa 18" at bounding box center [499, 300] width 46 height 15
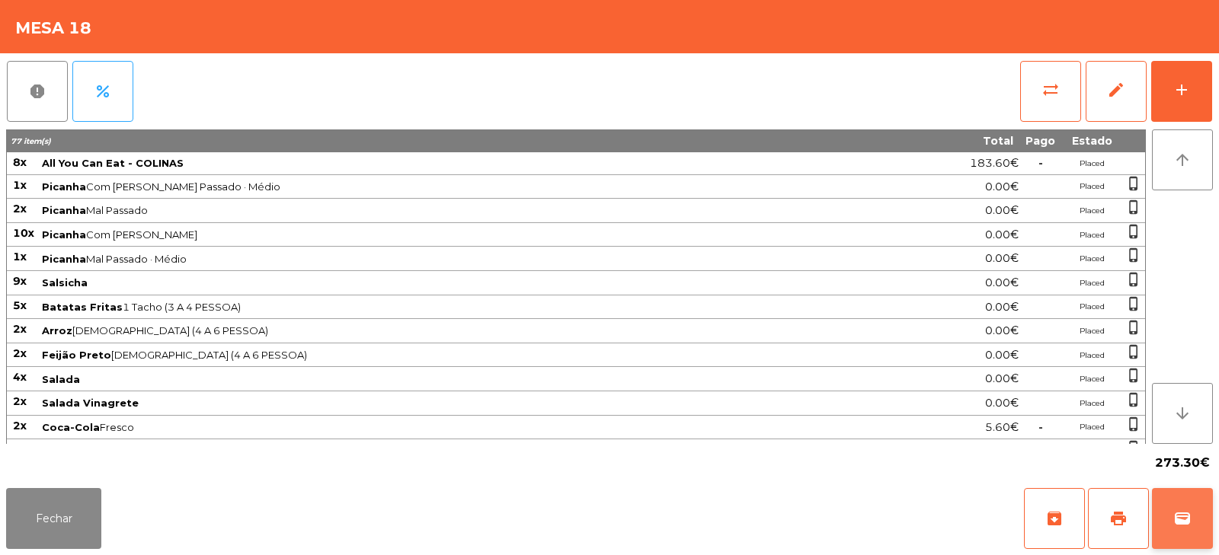
click at [1183, 519] on span "wallet" at bounding box center [1182, 519] width 18 height 18
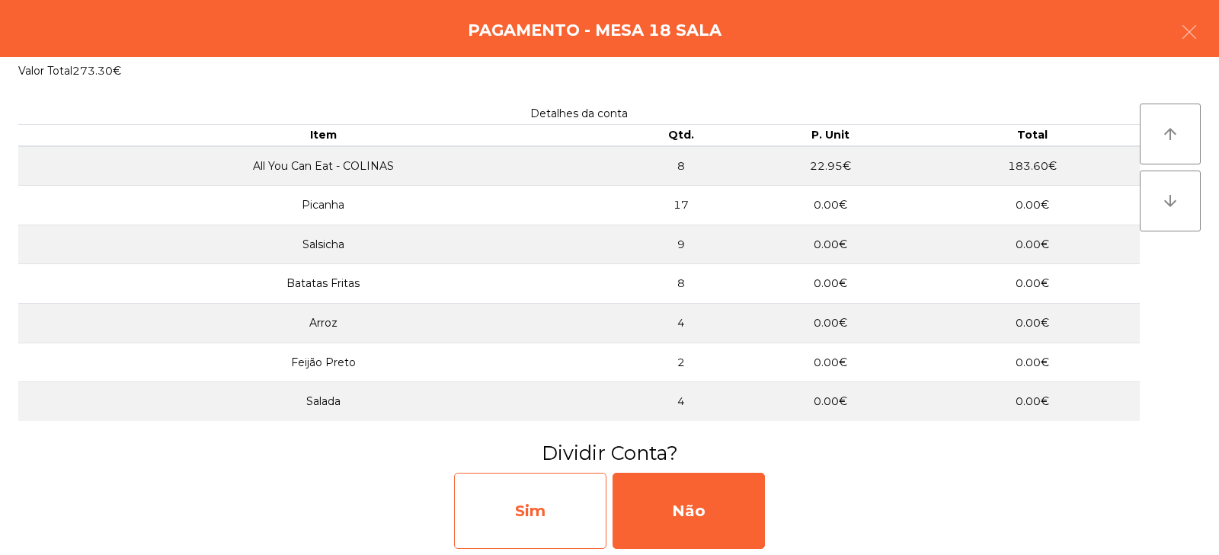
click at [539, 511] on div "Sim" at bounding box center [530, 511] width 152 height 76
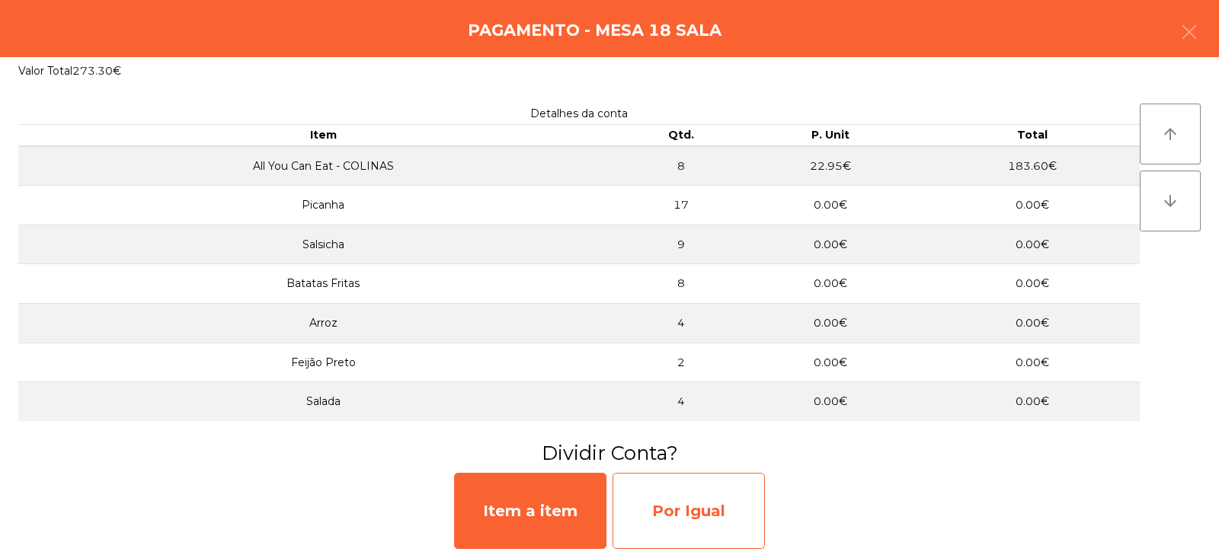
click at [692, 507] on div "Por Igual" at bounding box center [688, 511] width 152 height 76
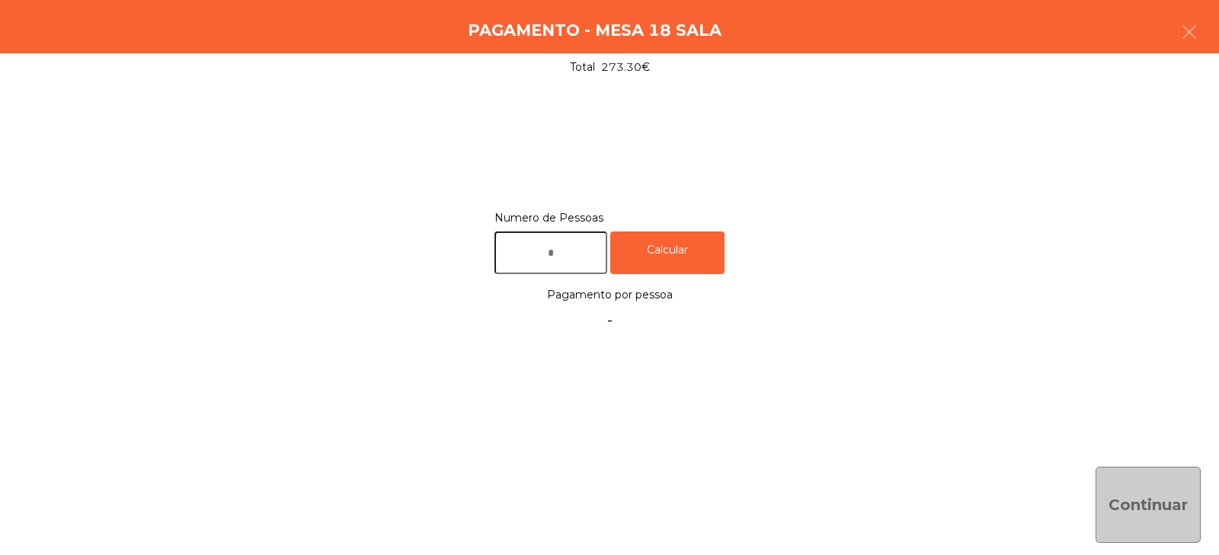
click at [574, 255] on input "text" at bounding box center [550, 253] width 113 height 43
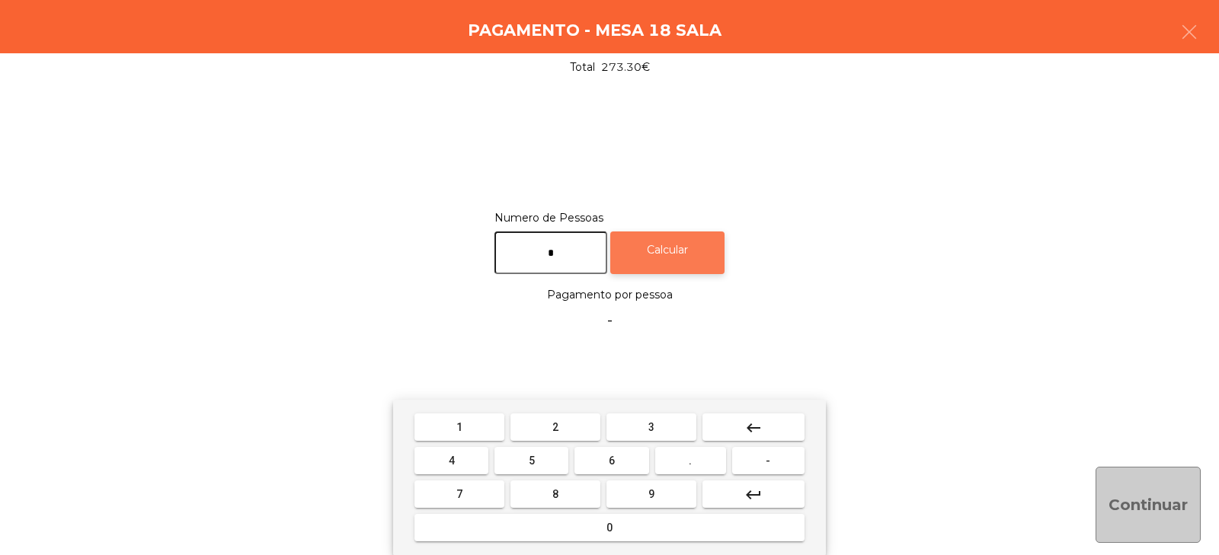
type input "*"
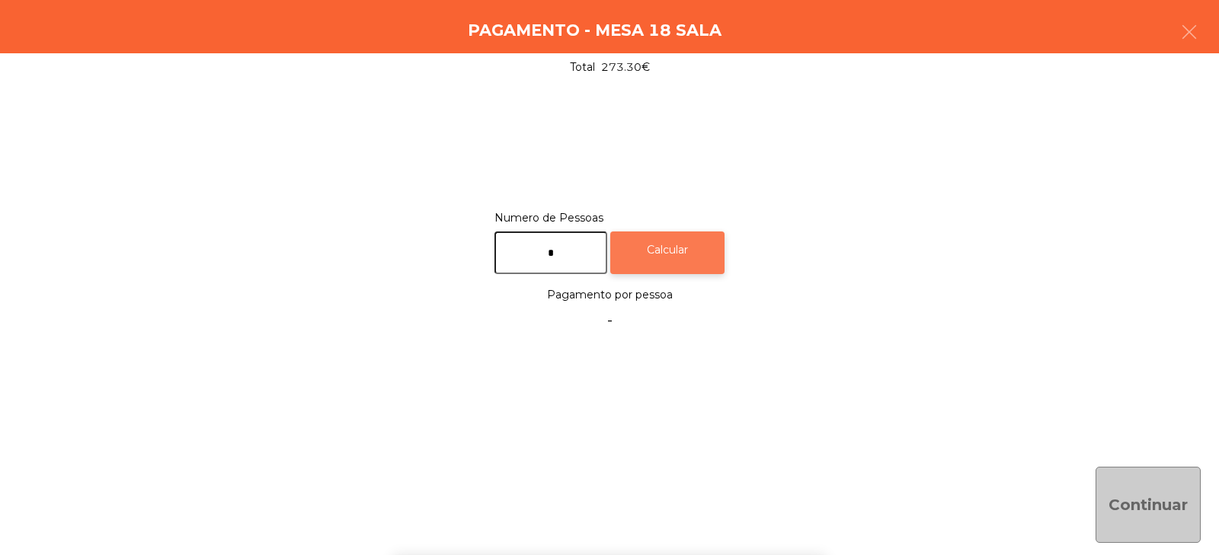
click at [714, 257] on div "Calcular" at bounding box center [667, 253] width 114 height 43
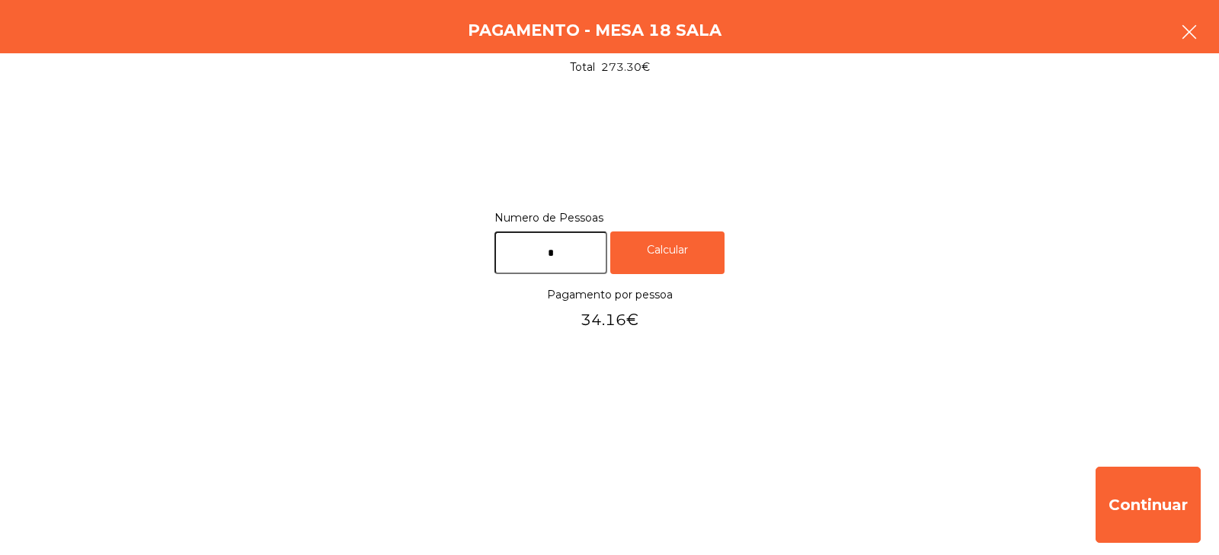
click at [1184, 27] on icon "button" at bounding box center [1189, 32] width 18 height 18
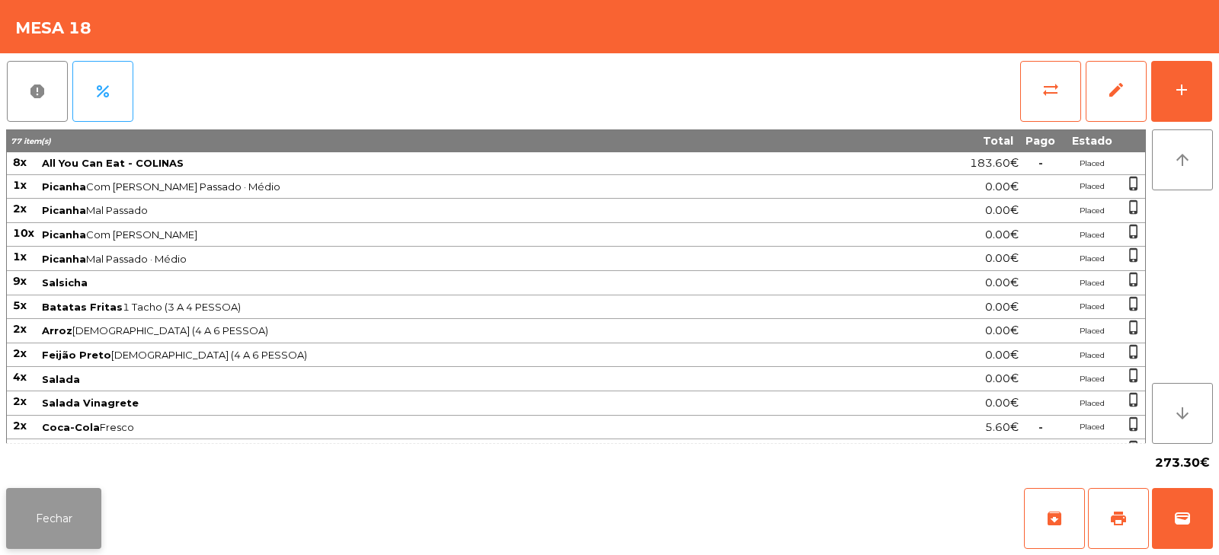
click at [53, 514] on button "Fechar" at bounding box center [53, 518] width 95 height 61
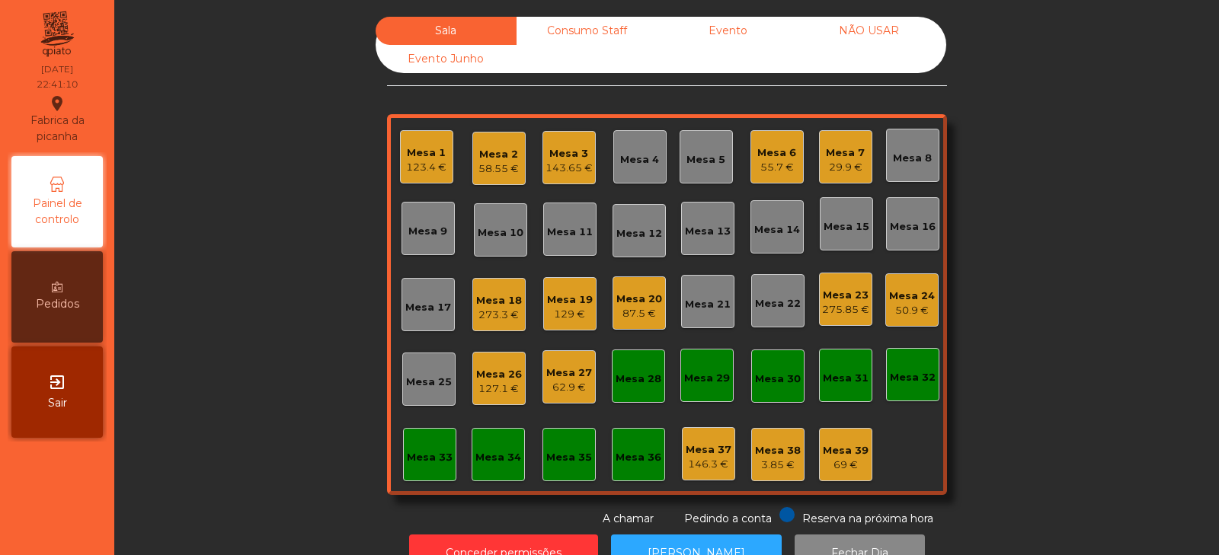
scroll to position [45, 0]
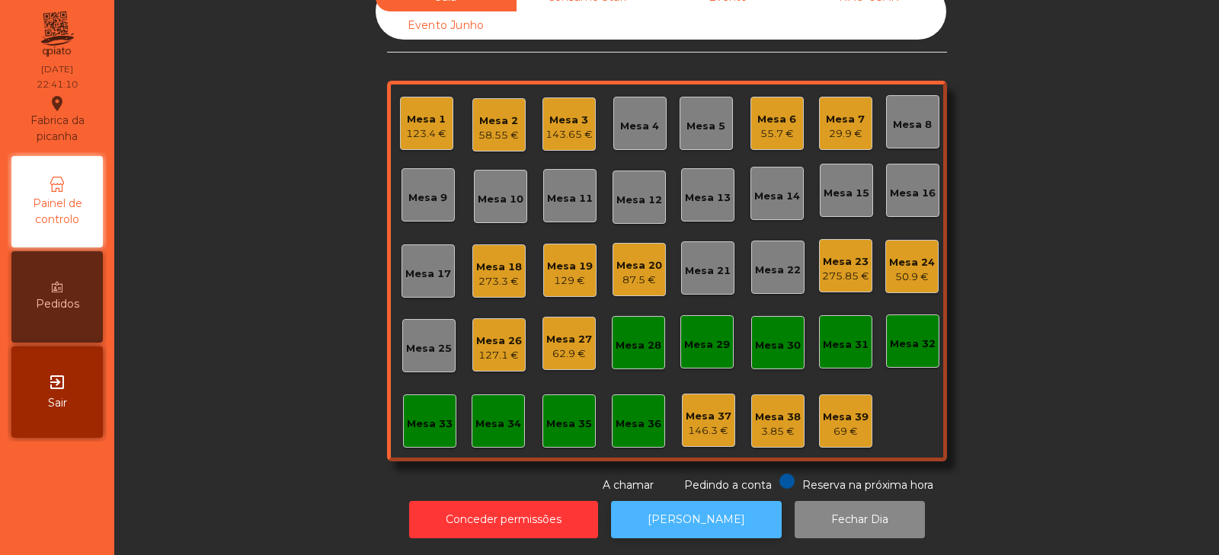
click at [708, 501] on button "[PERSON_NAME]" at bounding box center [696, 519] width 171 height 37
click at [705, 503] on button "[PERSON_NAME]" at bounding box center [696, 519] width 171 height 37
click at [491, 260] on div "Mesa 18" at bounding box center [499, 267] width 46 height 15
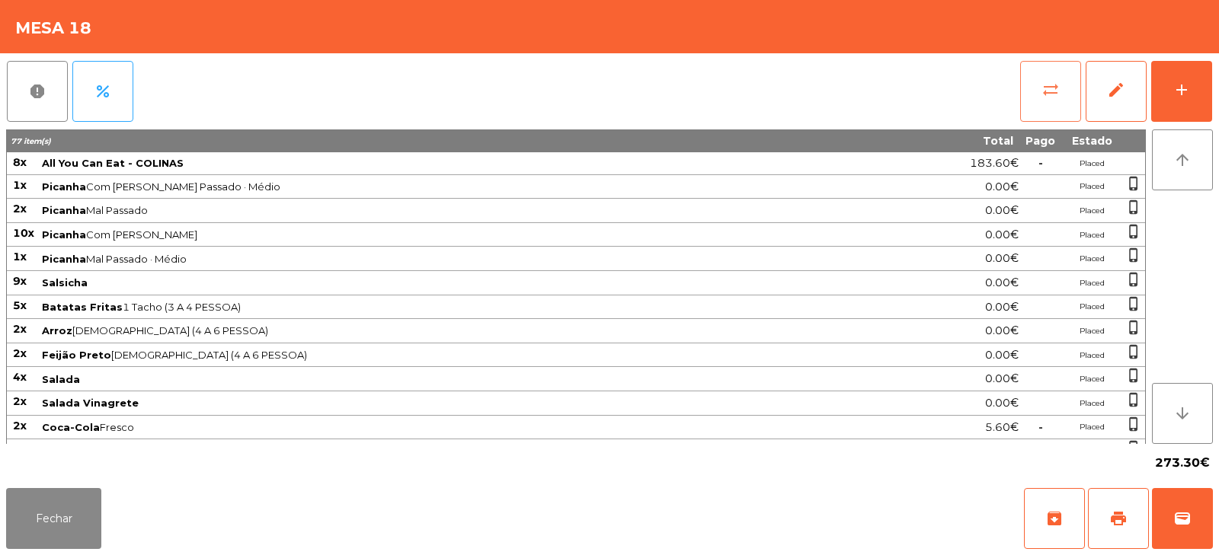
click at [1047, 92] on span "sync_alt" at bounding box center [1050, 90] width 18 height 18
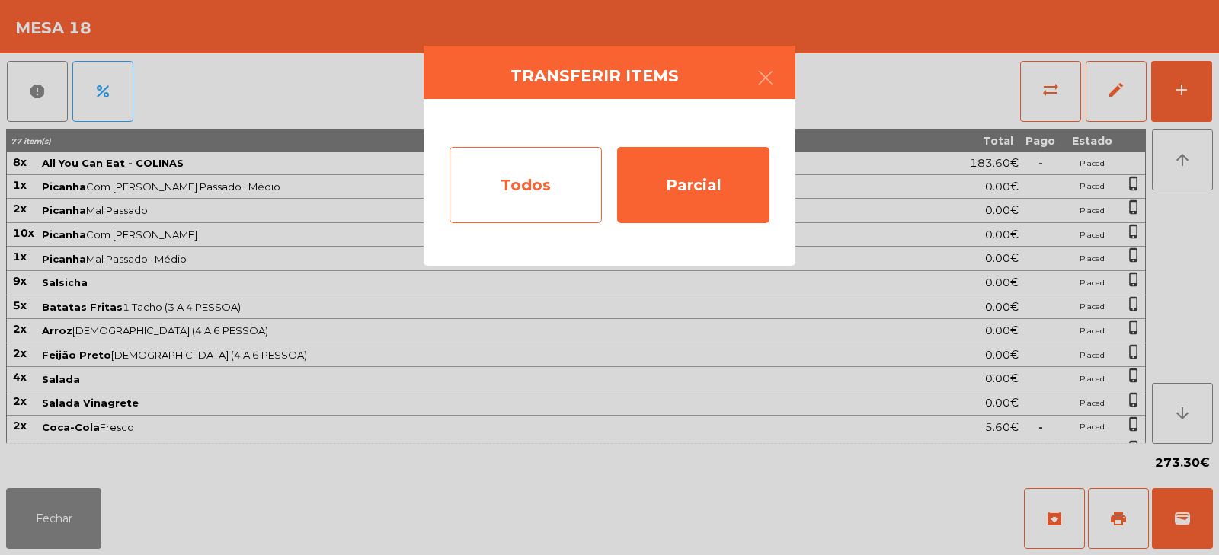
click at [525, 181] on div "Todos" at bounding box center [525, 185] width 152 height 76
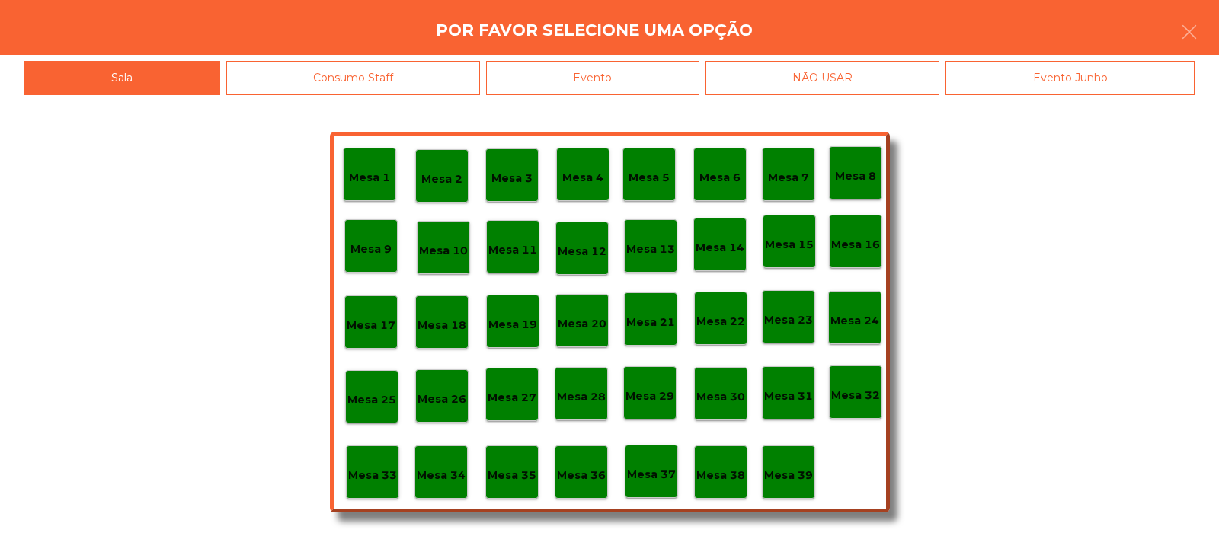
click at [692, 81] on div "Evento" at bounding box center [592, 78] width 213 height 34
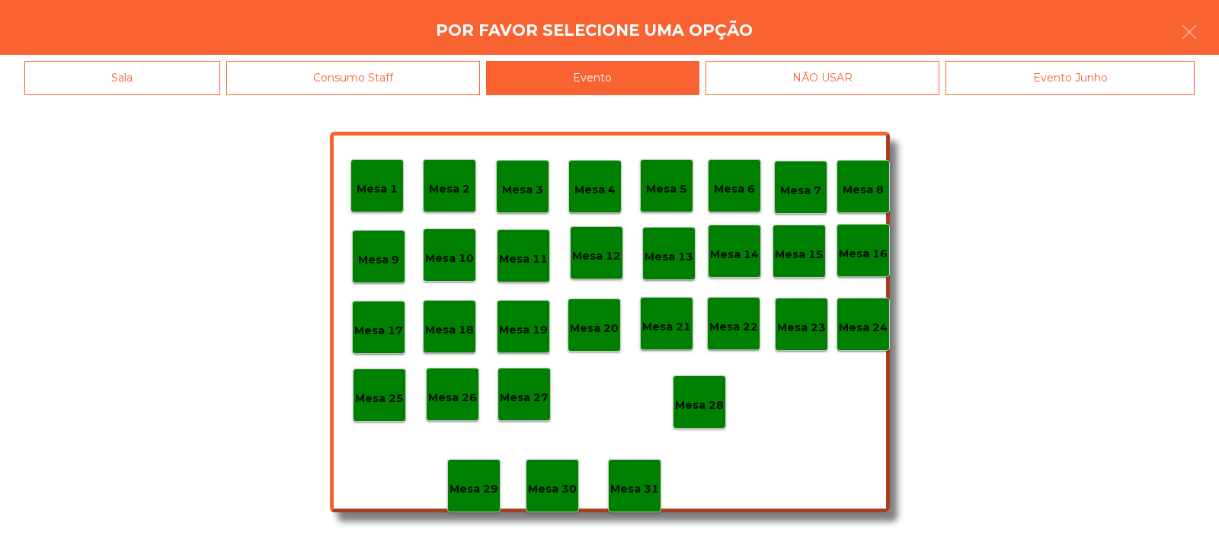
click at [712, 400] on p "Mesa 28" at bounding box center [699, 406] width 49 height 18
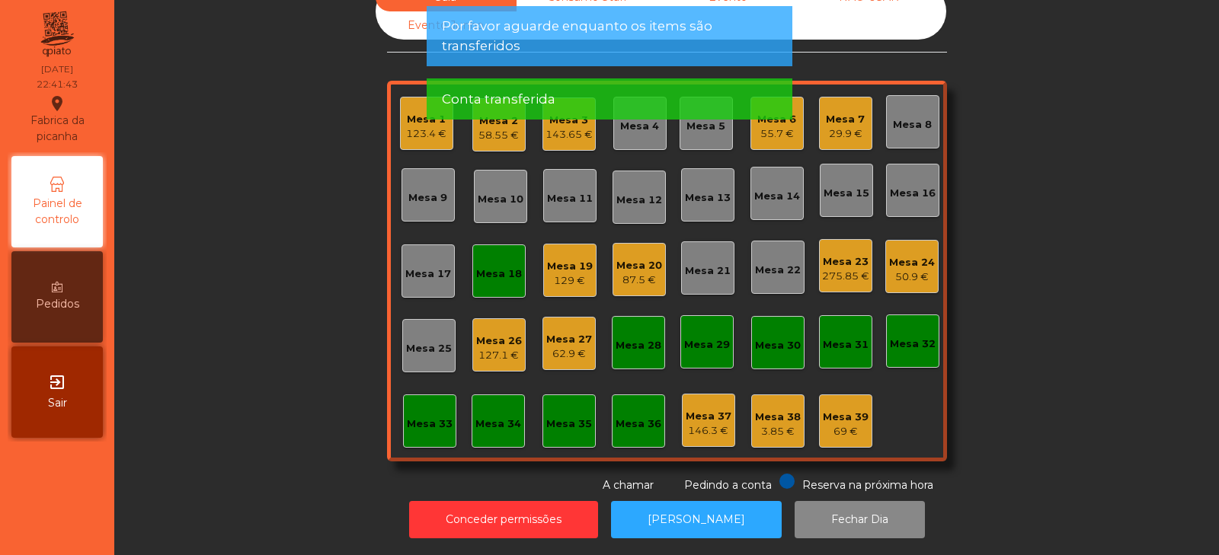
click at [498, 269] on div "Mesa 18" at bounding box center [499, 274] width 46 height 15
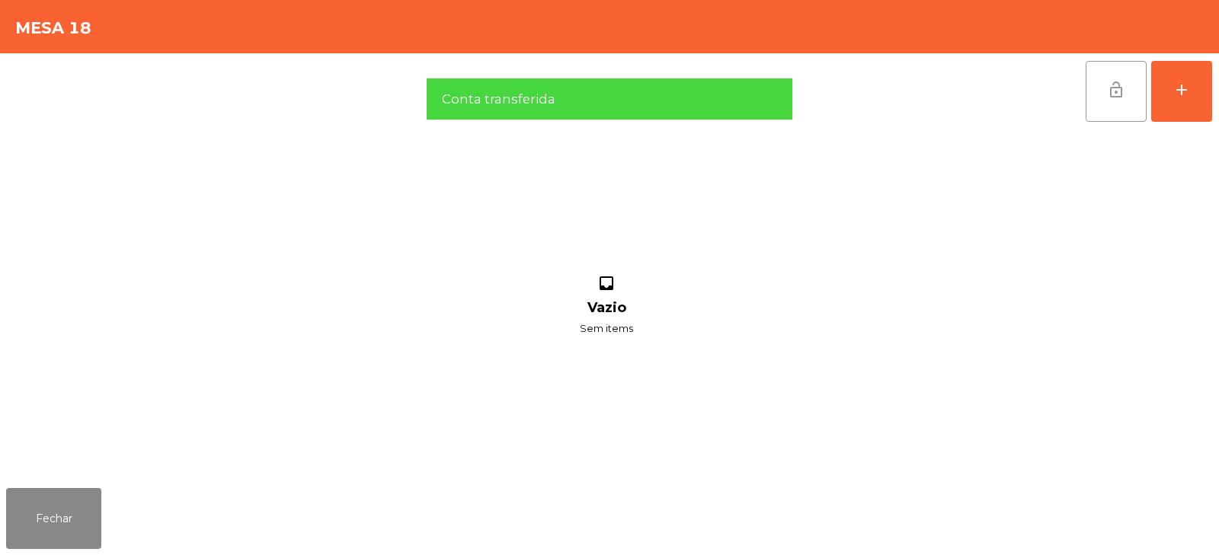
click at [1119, 94] on span "lock_open" at bounding box center [1116, 90] width 18 height 18
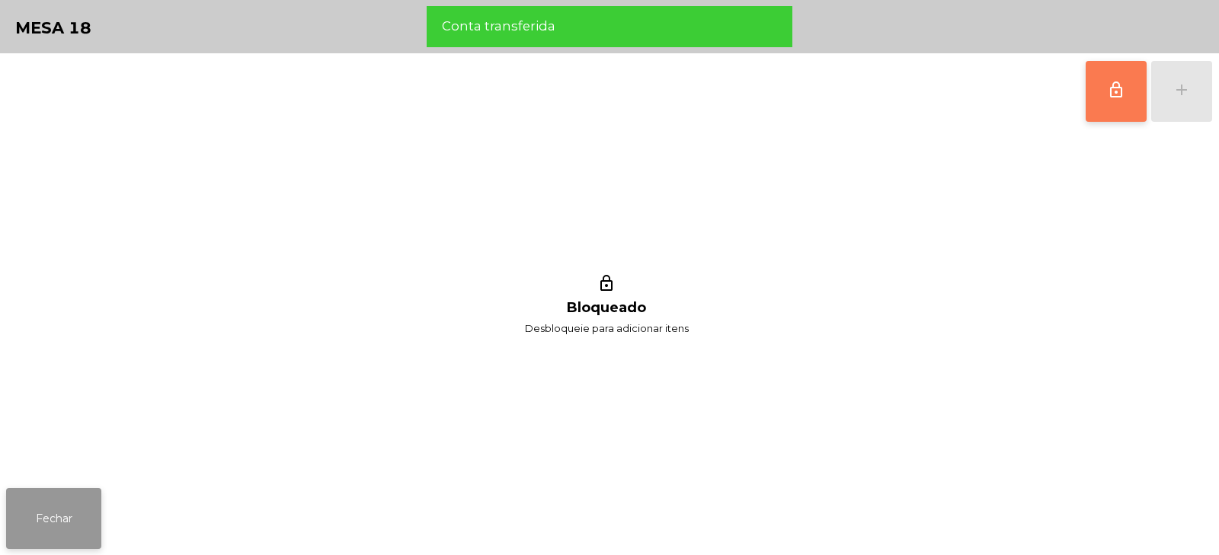
click at [62, 534] on button "Fechar" at bounding box center [53, 518] width 95 height 61
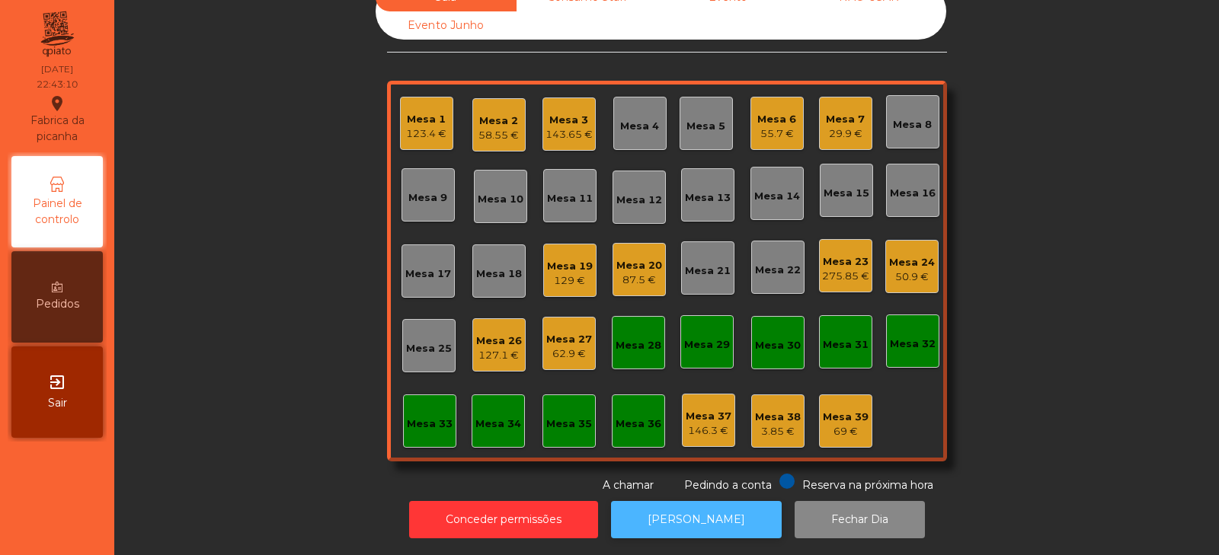
click at [685, 516] on button "[PERSON_NAME]" at bounding box center [696, 519] width 171 height 37
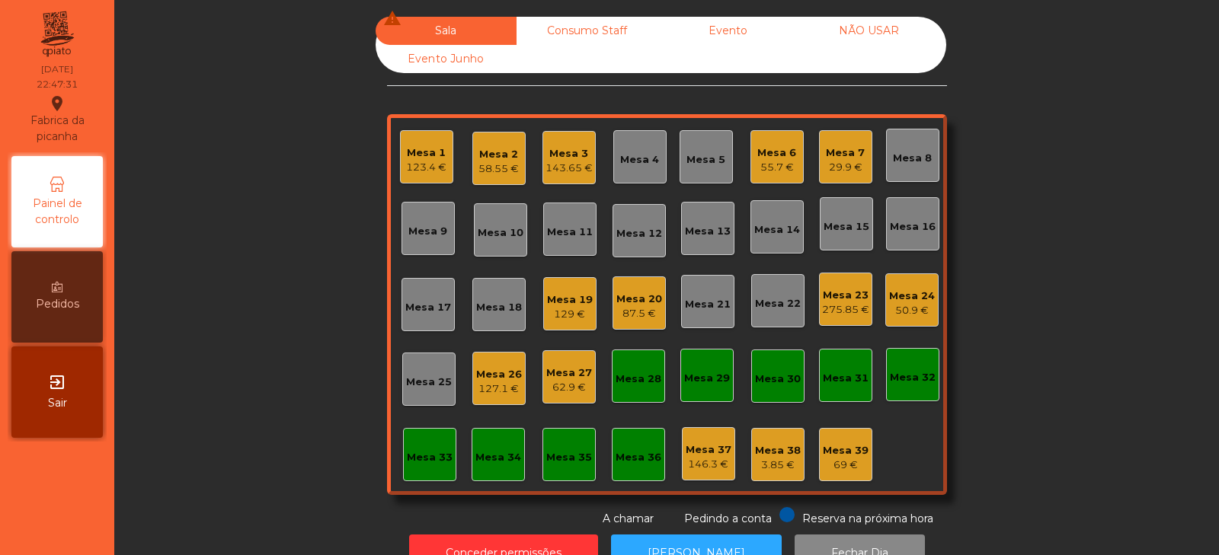
click at [495, 388] on div "127.1 €" at bounding box center [499, 389] width 46 height 15
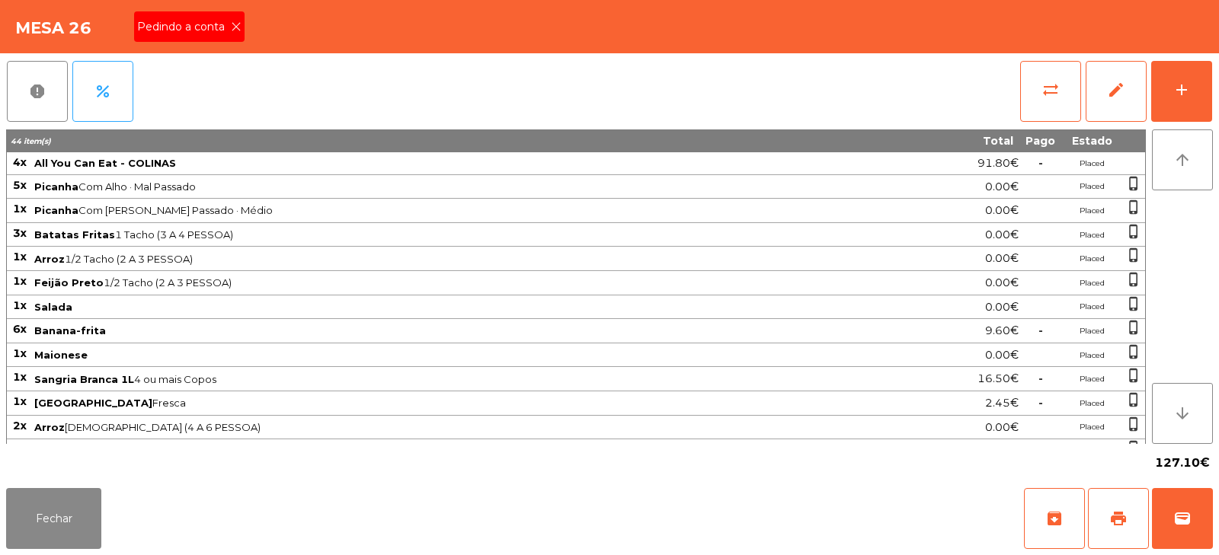
click at [235, 27] on icon at bounding box center [236, 26] width 11 height 11
click at [1132, 504] on button "print" at bounding box center [1118, 518] width 61 height 61
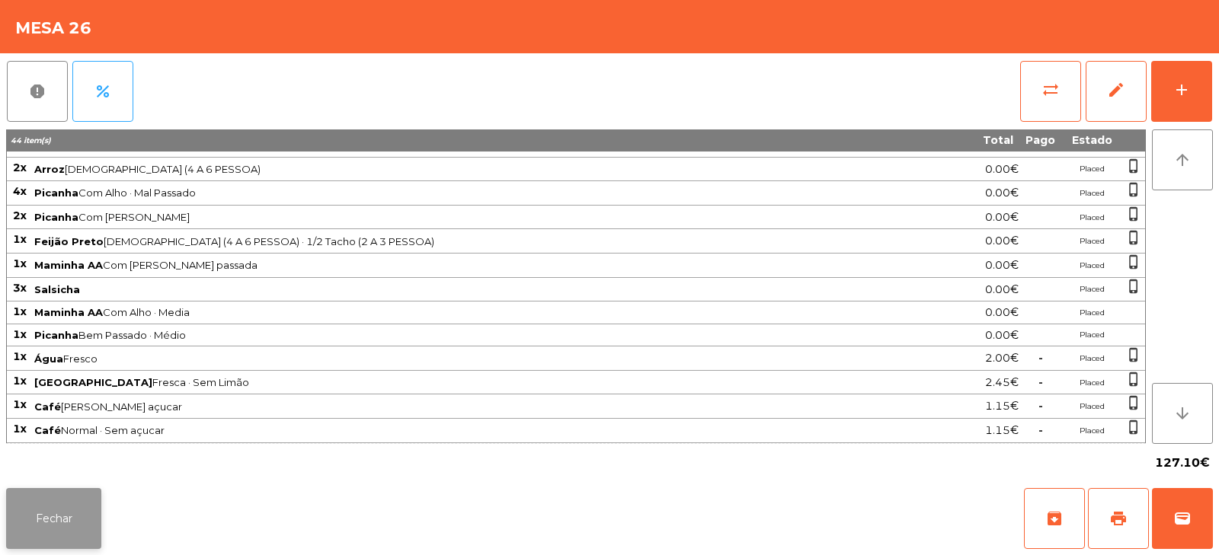
click at [72, 504] on button "Fechar" at bounding box center [53, 518] width 95 height 61
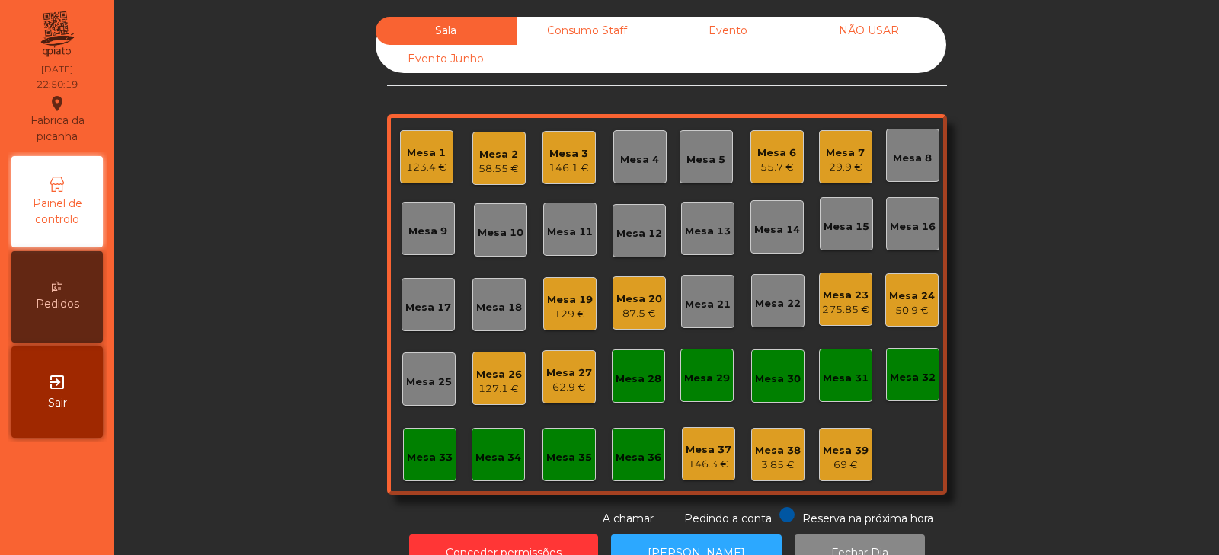
click at [504, 385] on div "127.1 €" at bounding box center [499, 389] width 46 height 15
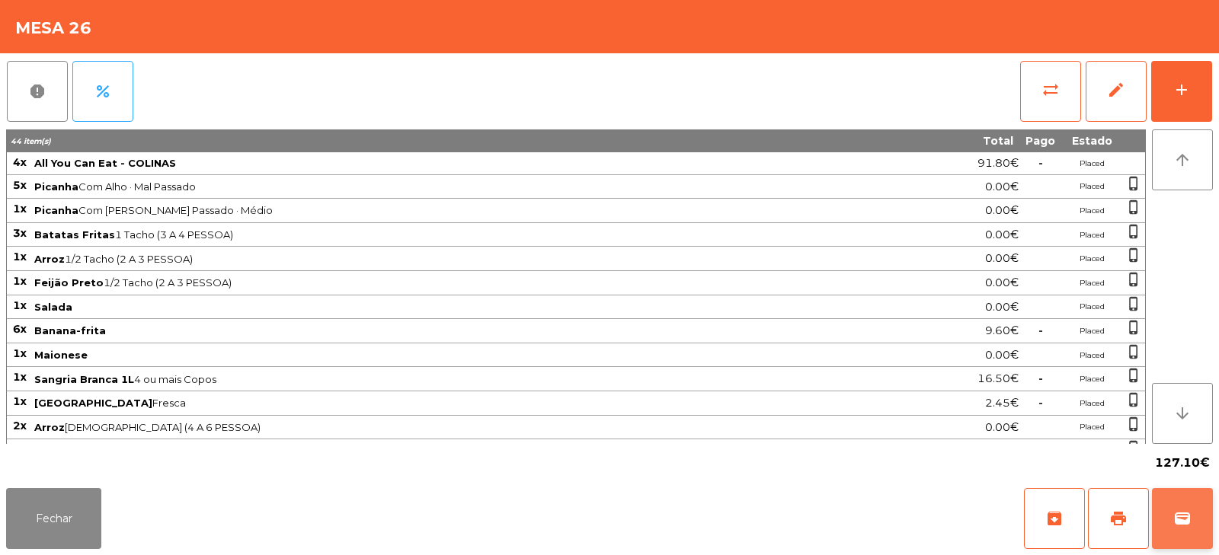
click at [1175, 523] on span "wallet" at bounding box center [1182, 519] width 18 height 18
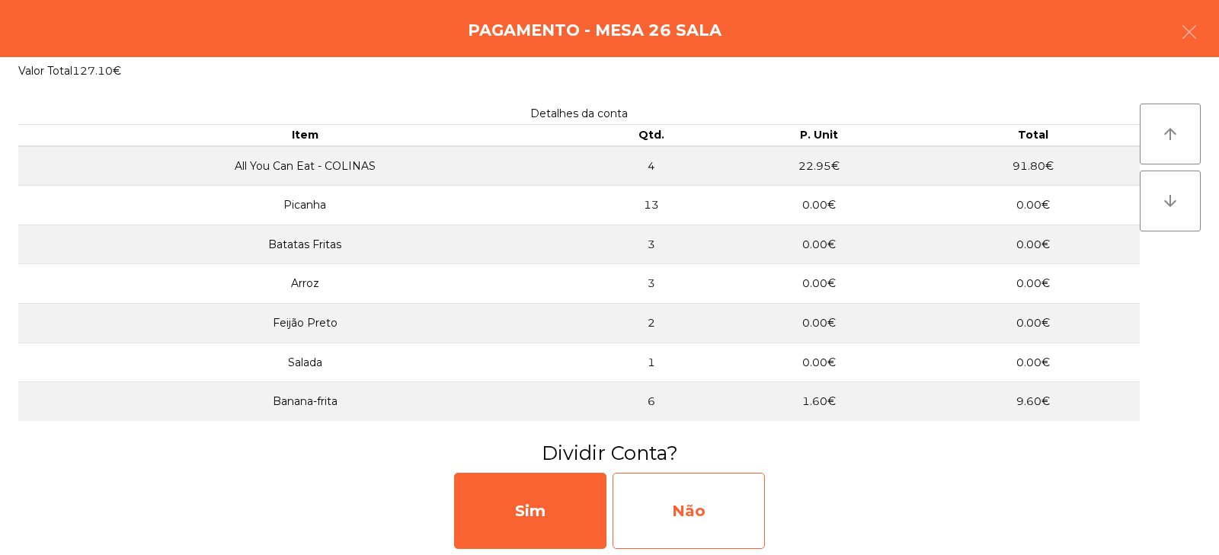
click at [702, 501] on div "Não" at bounding box center [688, 511] width 152 height 76
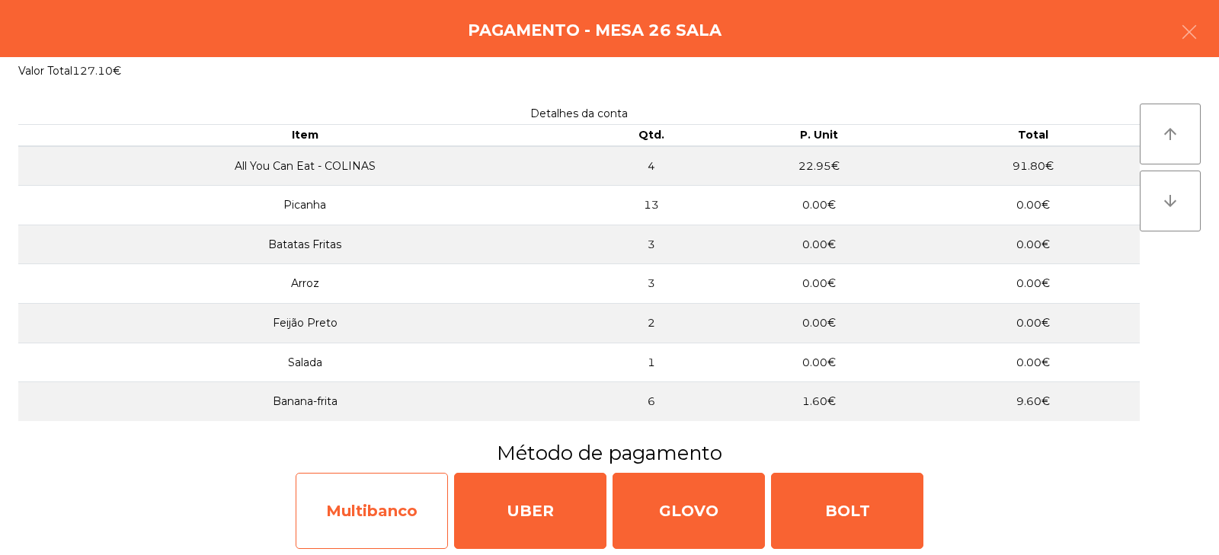
click at [396, 496] on div "Multibanco" at bounding box center [372, 511] width 152 height 76
select select "**"
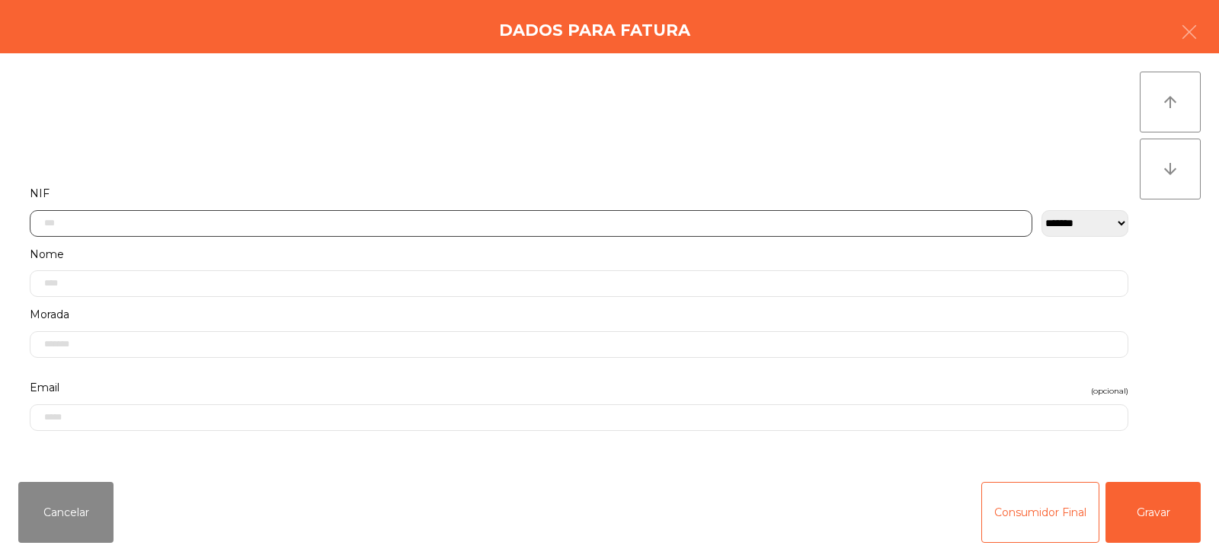
click at [578, 220] on input "text" at bounding box center [531, 223] width 1002 height 27
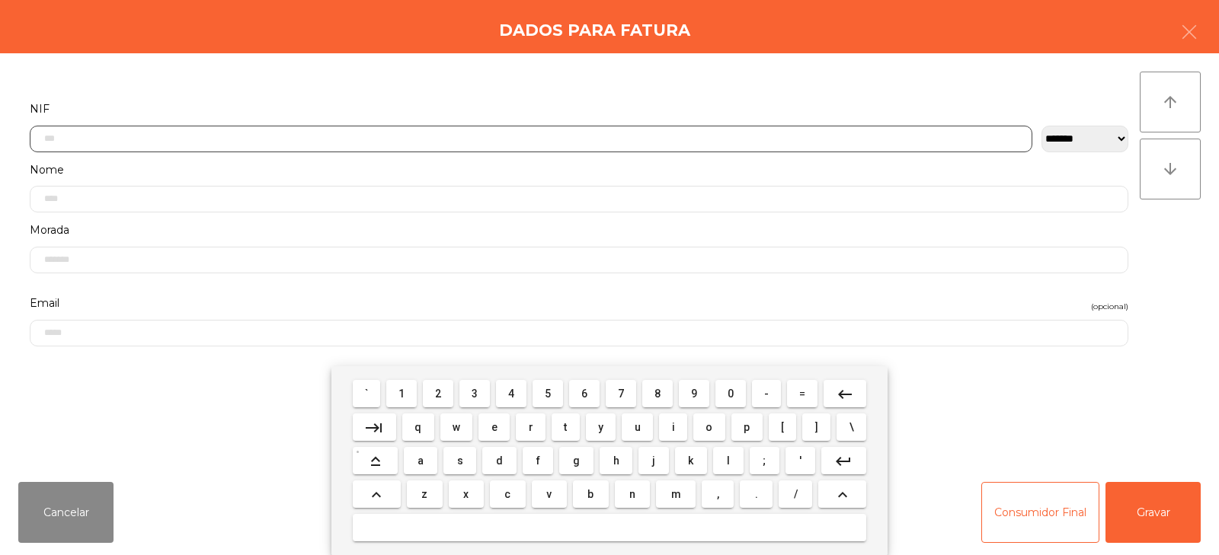
scroll to position [111, 0]
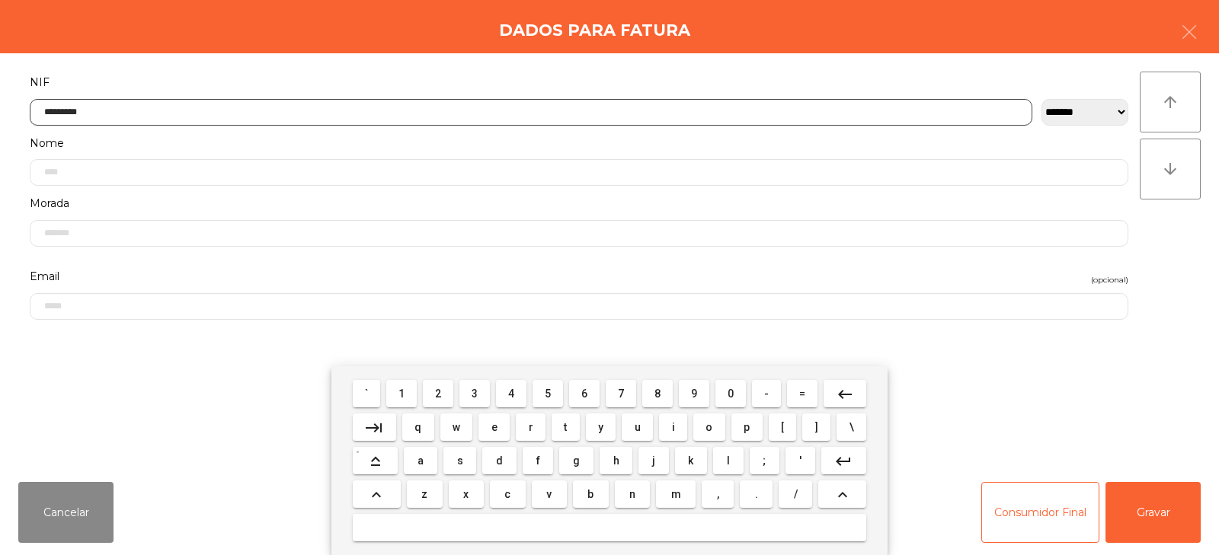
type input "*********"
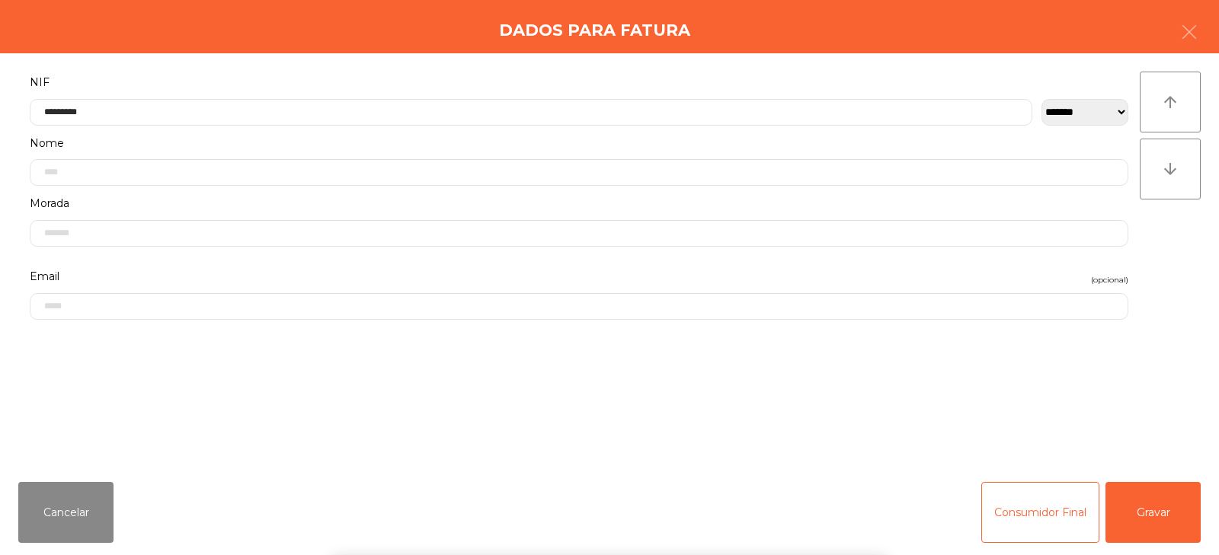
click at [1133, 513] on div "` 1 2 3 4 5 6 7 8 9 0 - = keyboard_backspace keyboard_tab q w e r t y u i o p […" at bounding box center [609, 460] width 1219 height 189
click at [1138, 510] on button "Gravar" at bounding box center [1152, 512] width 95 height 61
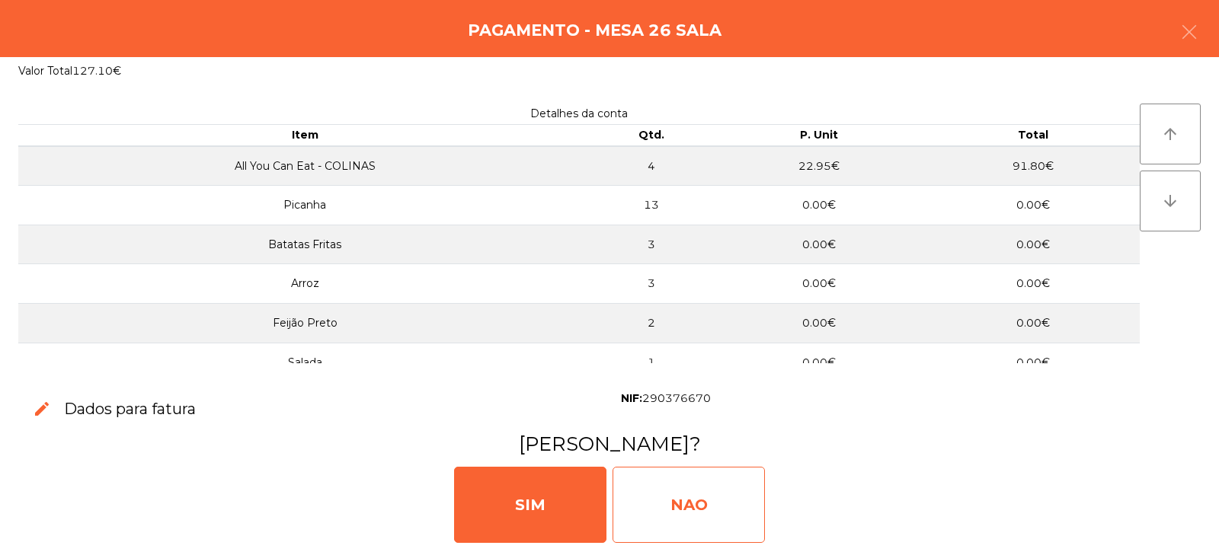
click at [715, 505] on div "NAO" at bounding box center [688, 505] width 152 height 76
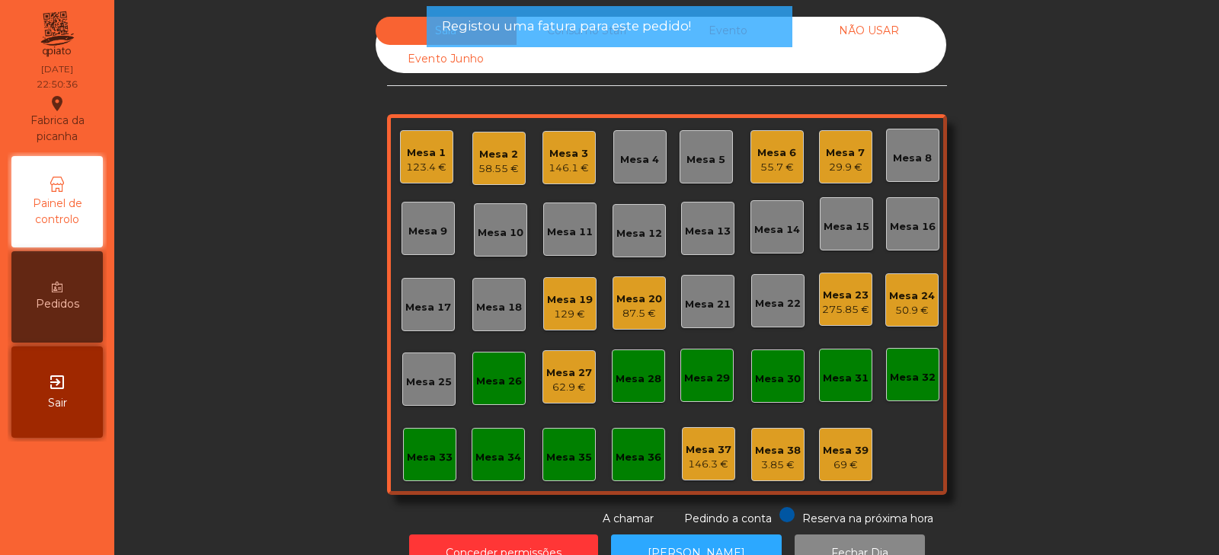
click at [495, 376] on div "Mesa 26" at bounding box center [499, 381] width 46 height 15
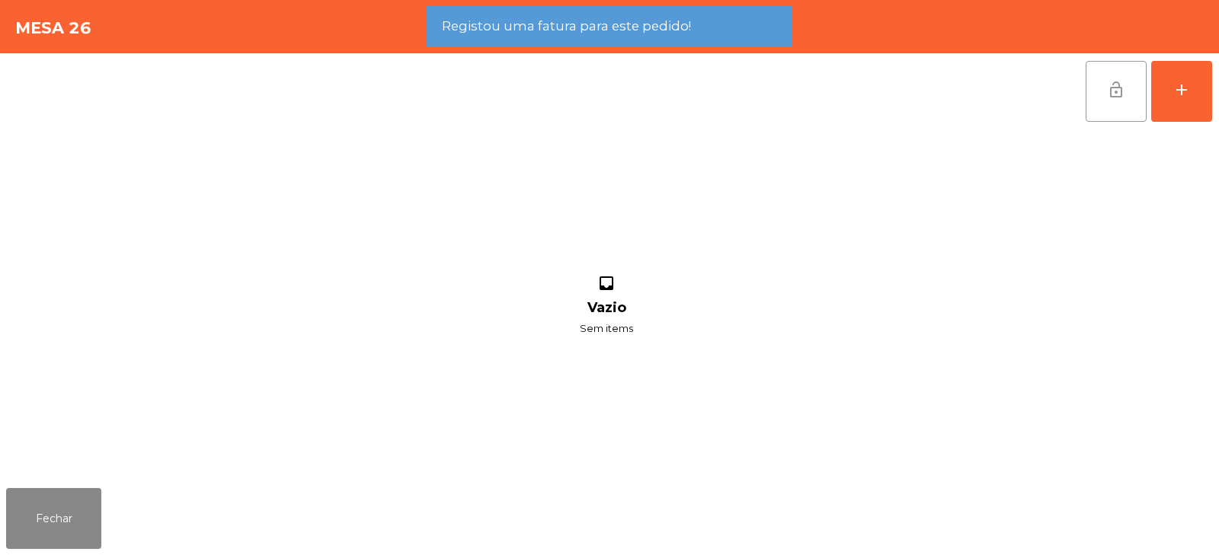
click at [1108, 89] on span "lock_open" at bounding box center [1116, 90] width 18 height 18
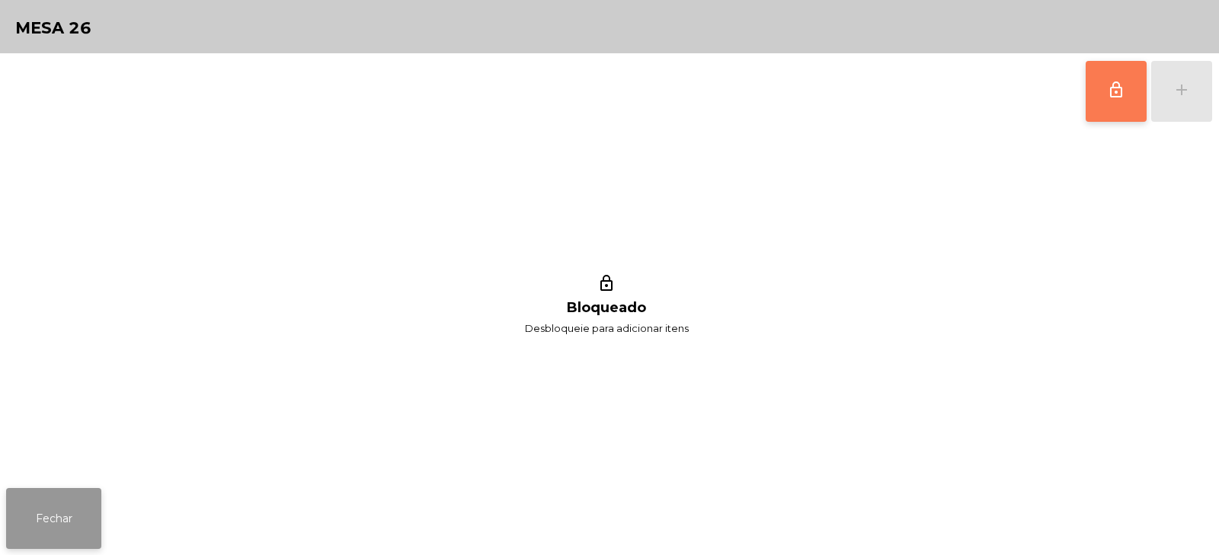
click at [65, 526] on button "Fechar" at bounding box center [53, 518] width 95 height 61
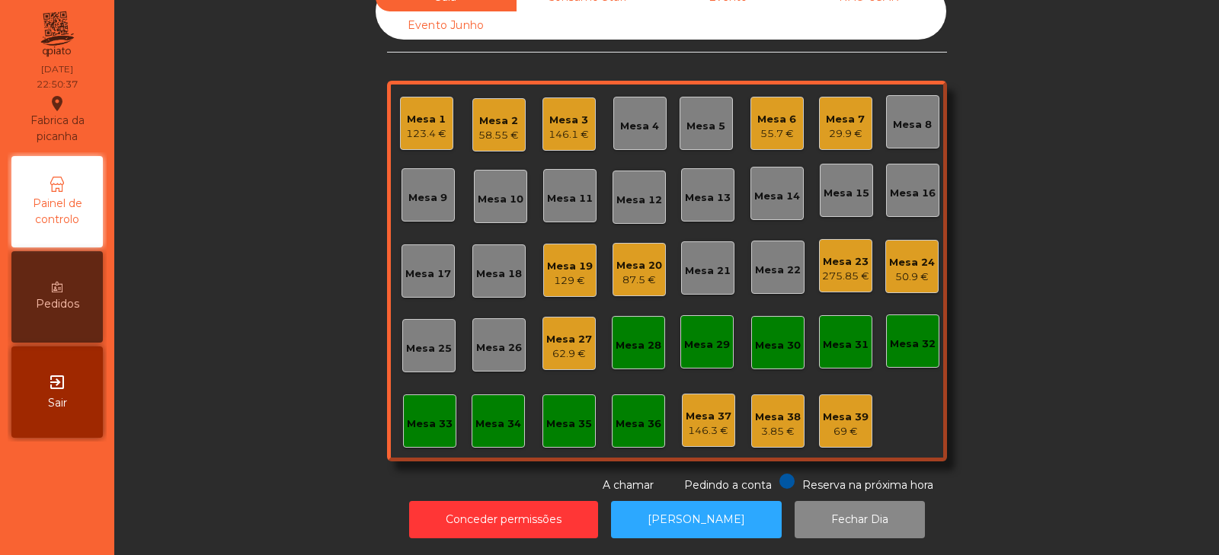
scroll to position [0, 0]
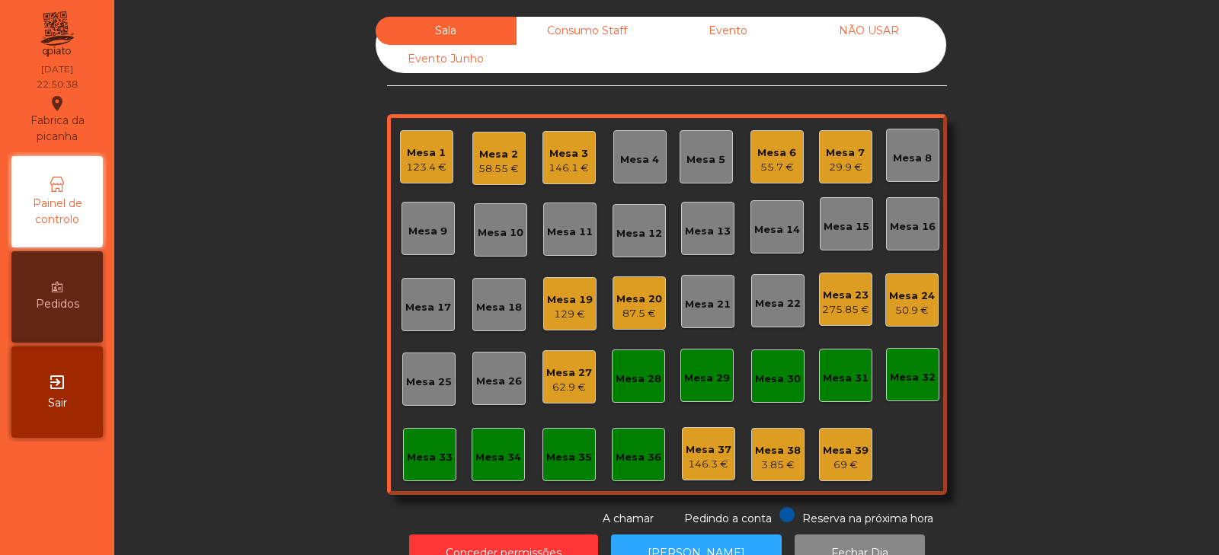
click at [830, 163] on div "29.9 €" at bounding box center [845, 167] width 39 height 15
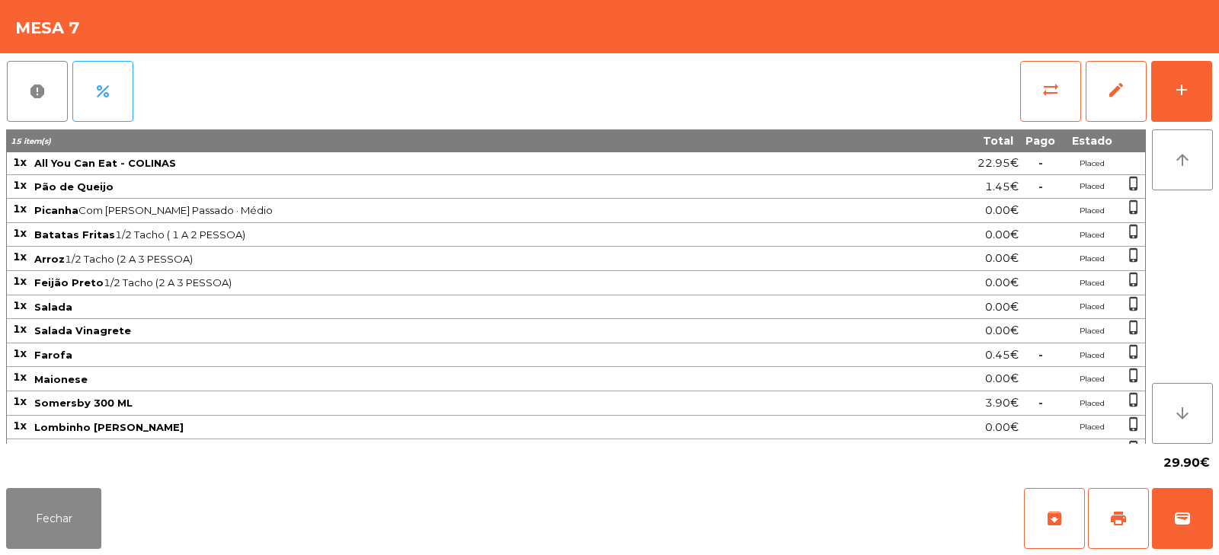
scroll to position [68, 0]
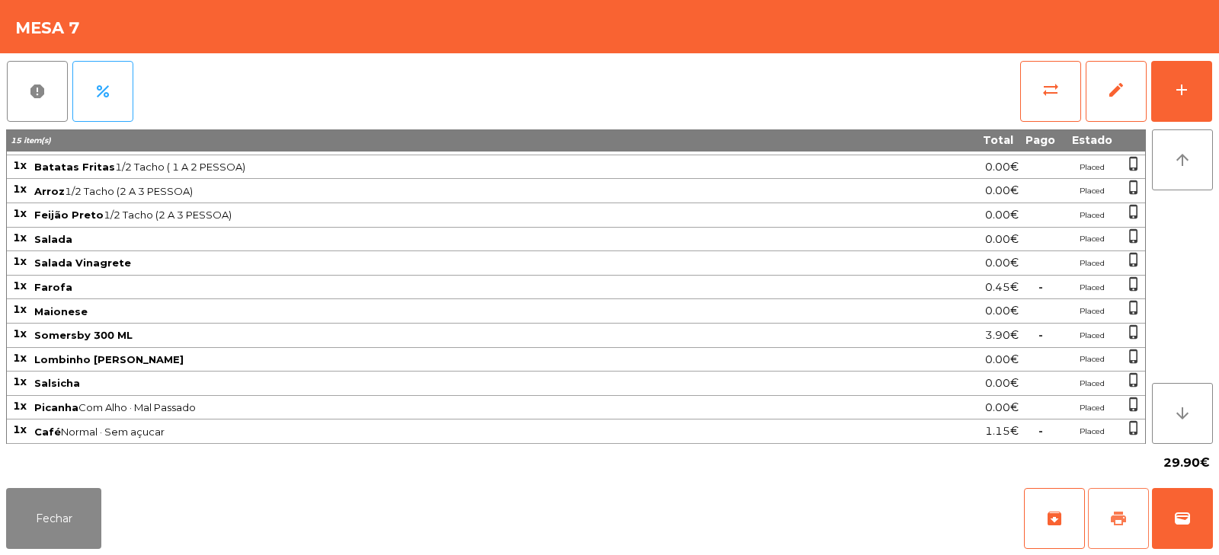
click at [1101, 517] on button "print" at bounding box center [1118, 518] width 61 height 61
click at [60, 507] on button "Fechar" at bounding box center [53, 518] width 95 height 61
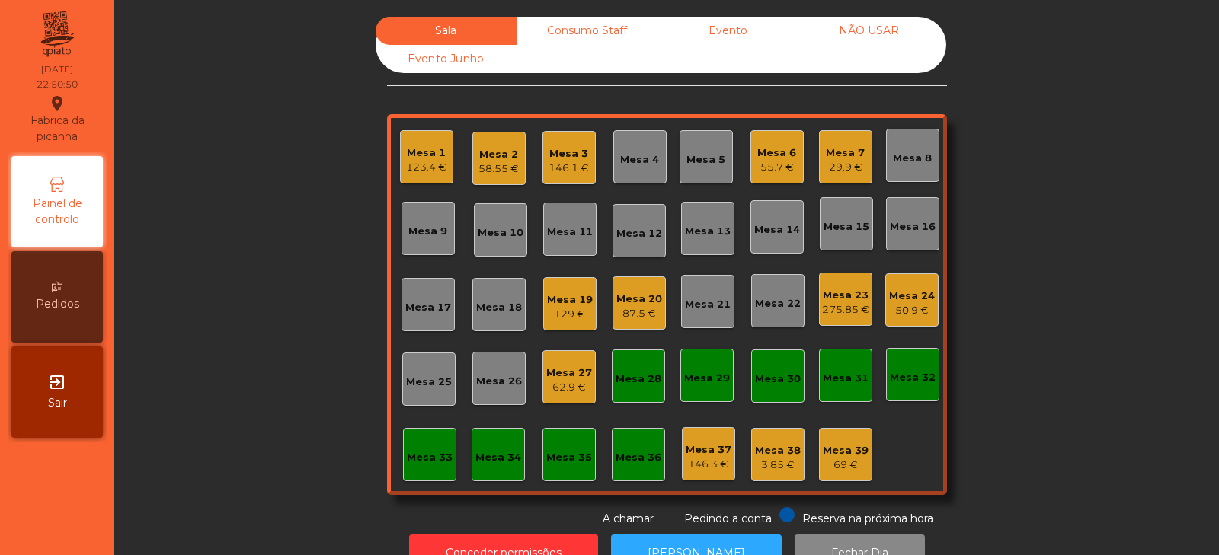
click at [838, 171] on div "29.9 €" at bounding box center [845, 167] width 39 height 15
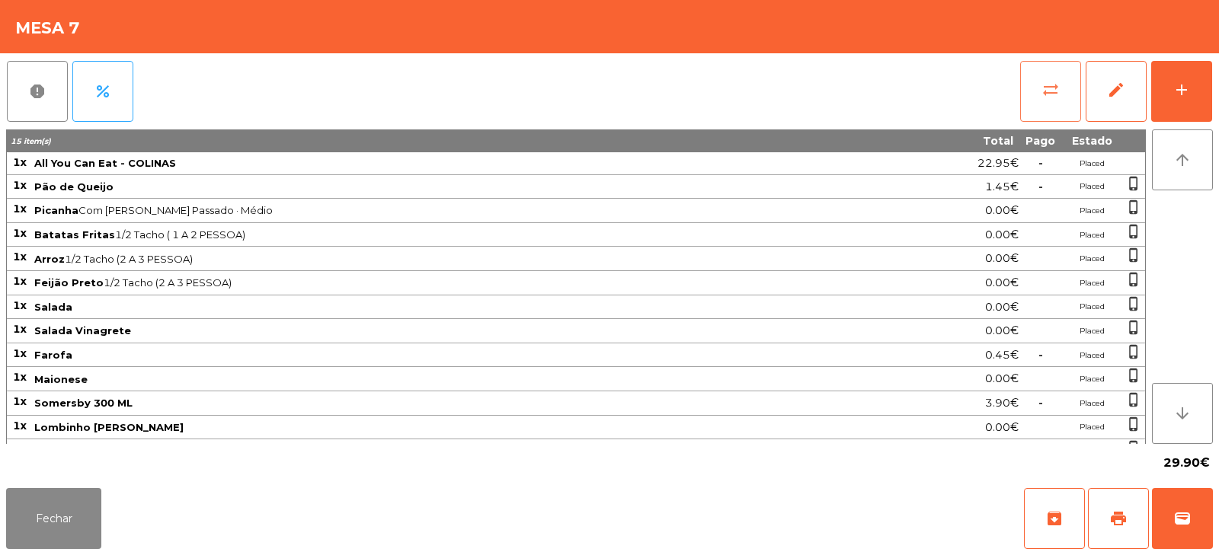
click at [1041, 97] on button "sync_alt" at bounding box center [1050, 91] width 61 height 61
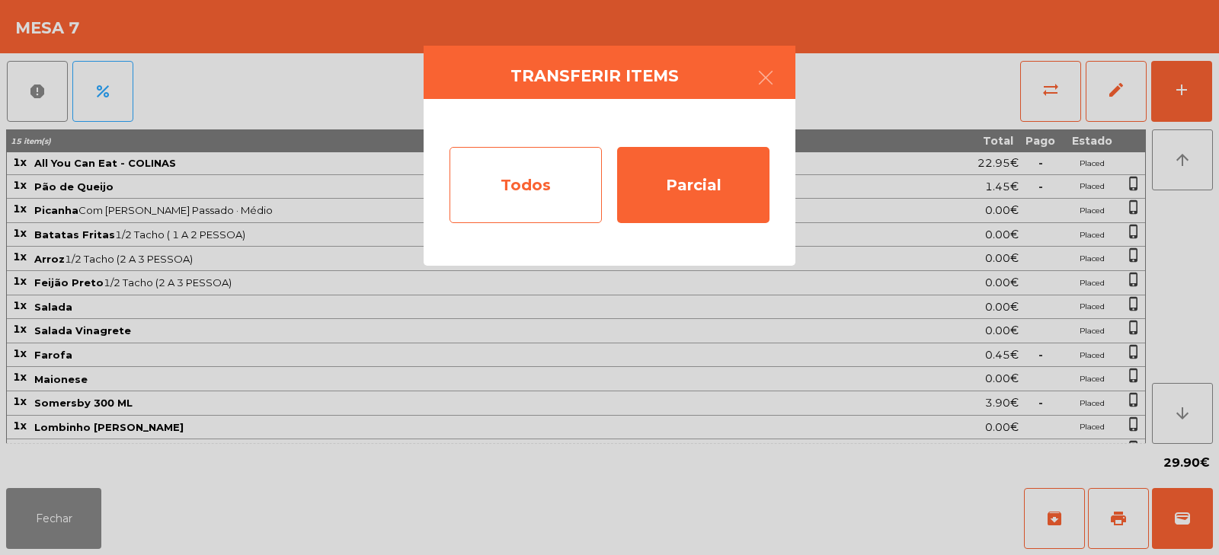
click at [515, 191] on div "Todos" at bounding box center [525, 185] width 152 height 76
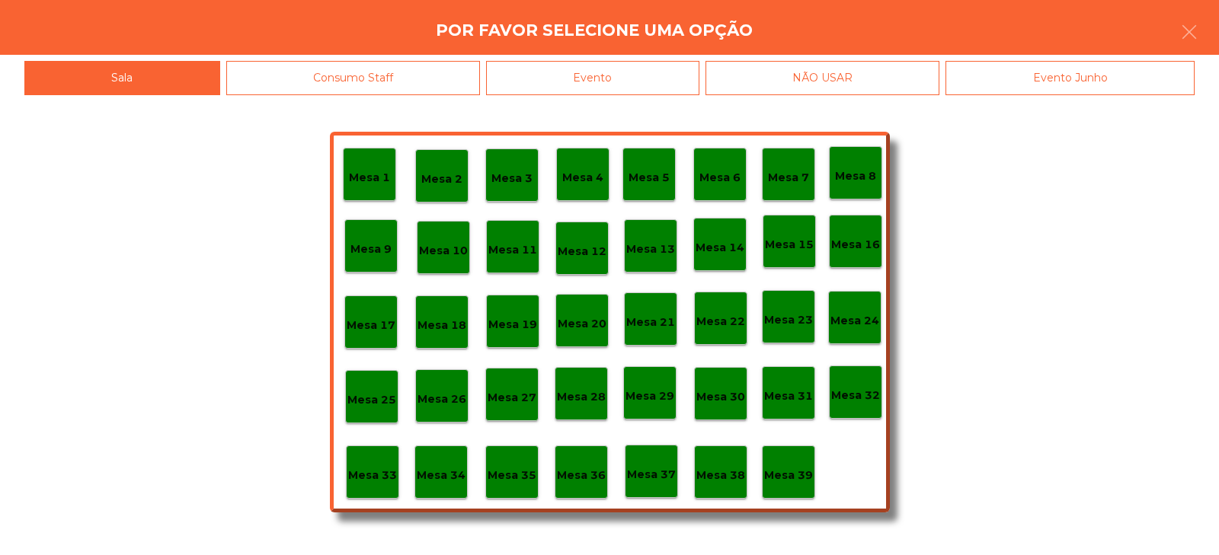
click at [785, 399] on p "Mesa 31" at bounding box center [788, 397] width 49 height 18
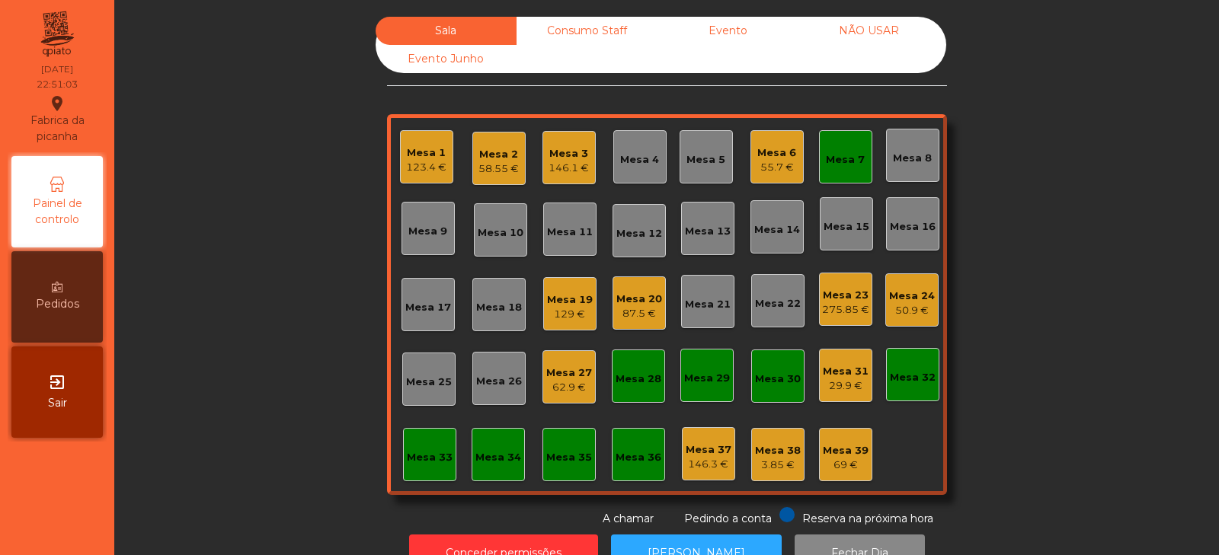
click at [785, 450] on div "Mesa 38" at bounding box center [778, 450] width 46 height 15
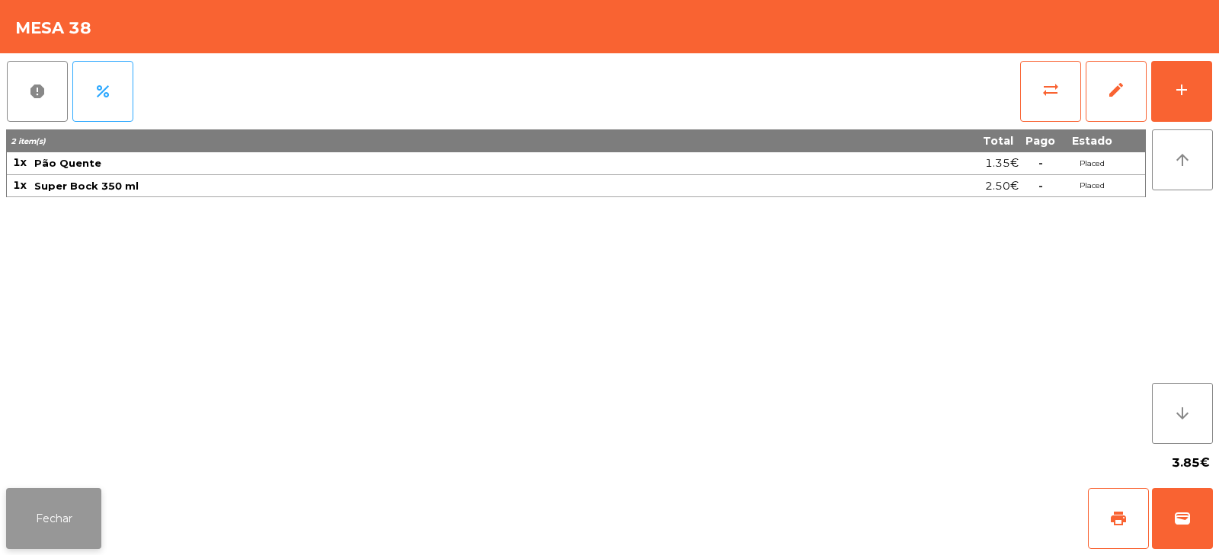
click at [68, 519] on button "Fechar" at bounding box center [53, 518] width 95 height 61
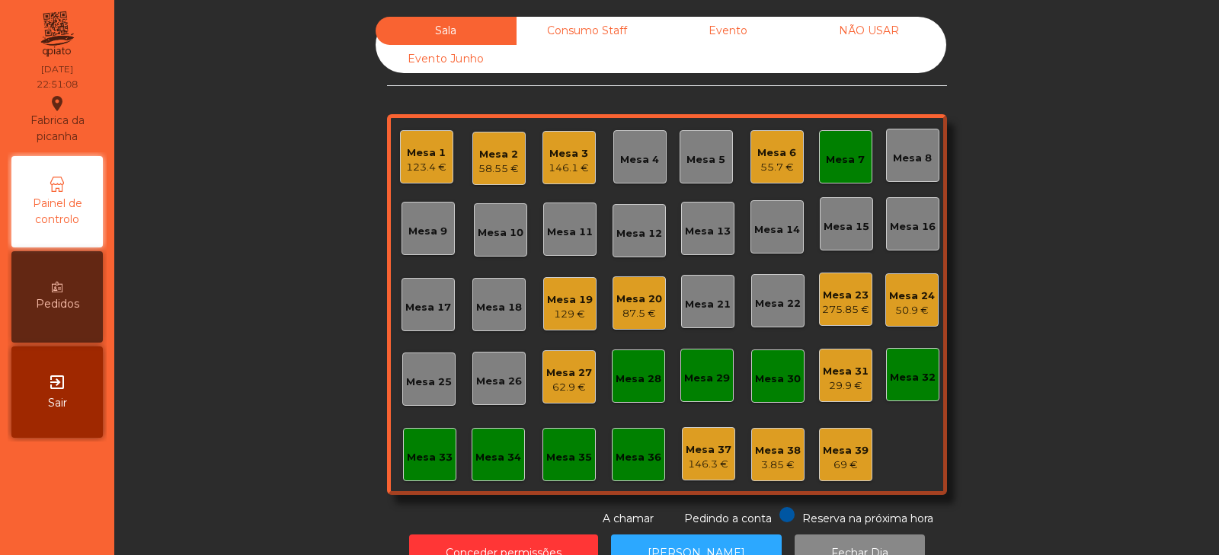
click at [834, 165] on div "Mesa 7" at bounding box center [845, 159] width 39 height 15
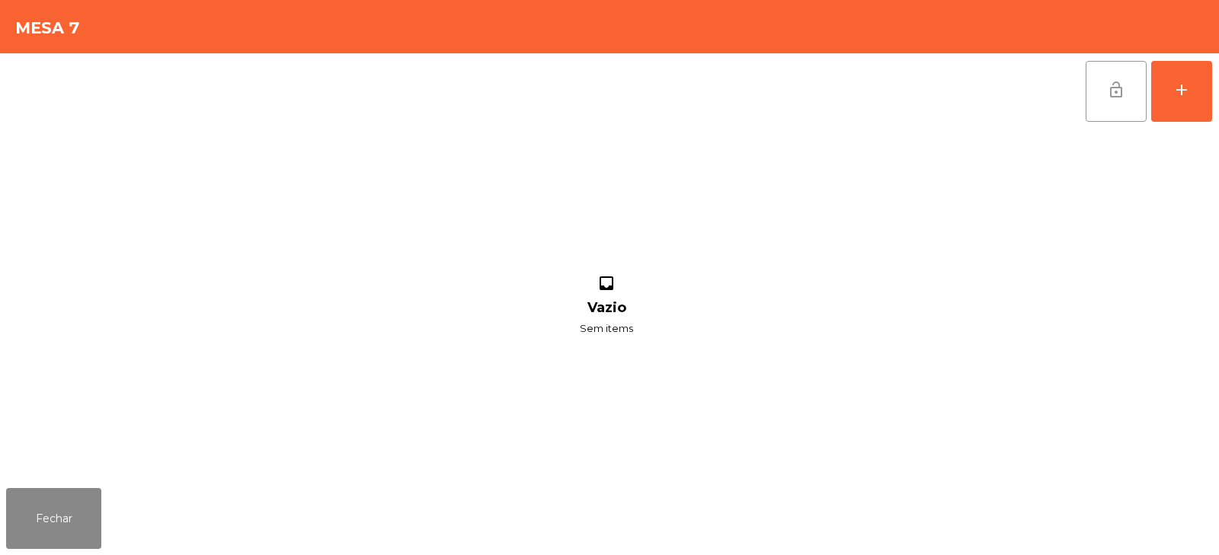
click at [1097, 85] on button "lock_open" at bounding box center [1115, 91] width 61 height 61
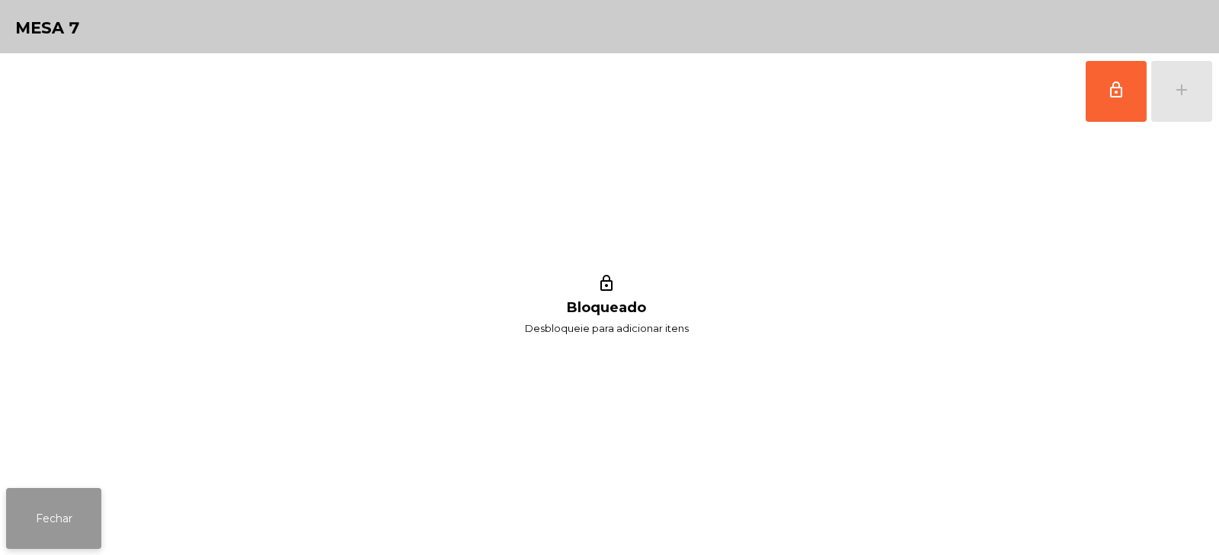
click at [80, 516] on button "Fechar" at bounding box center [53, 518] width 95 height 61
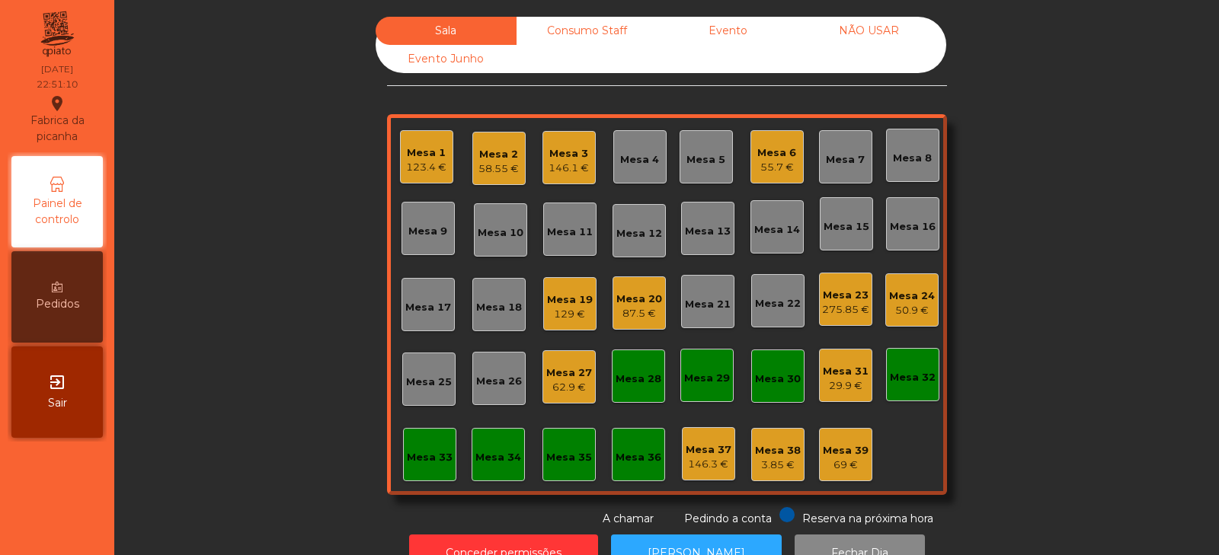
scroll to position [45, 0]
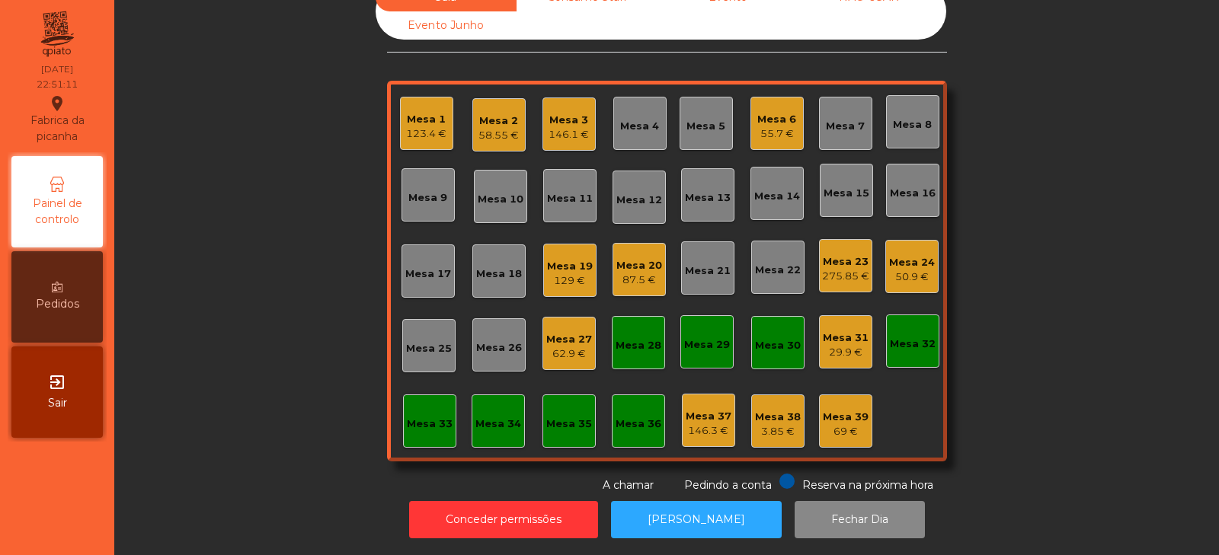
click at [439, 417] on div "Mesa 33" at bounding box center [430, 424] width 46 height 15
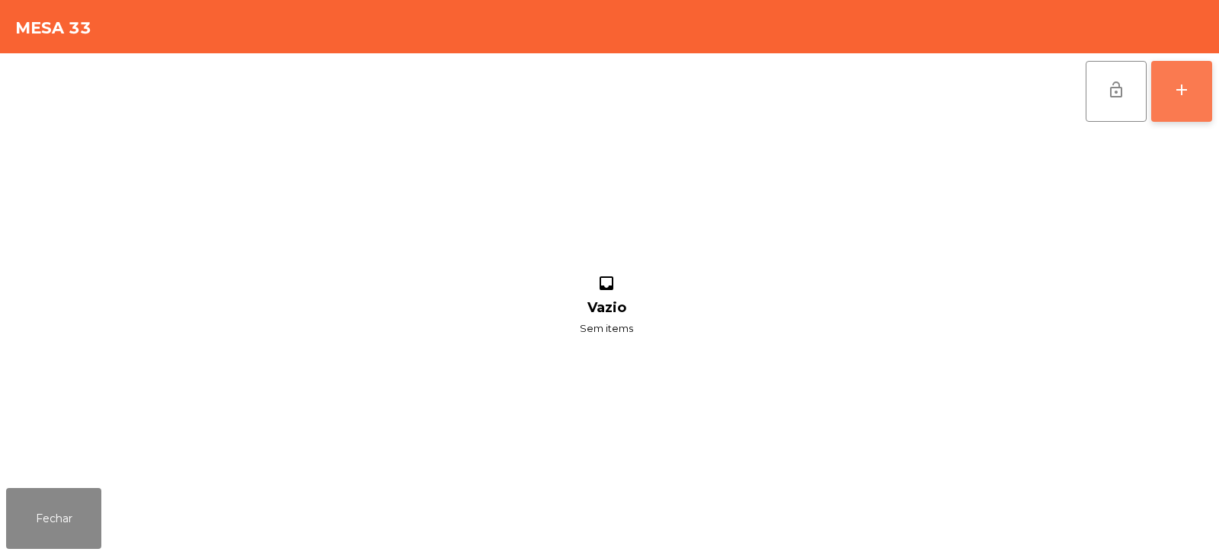
click at [1165, 107] on button "add" at bounding box center [1181, 91] width 61 height 61
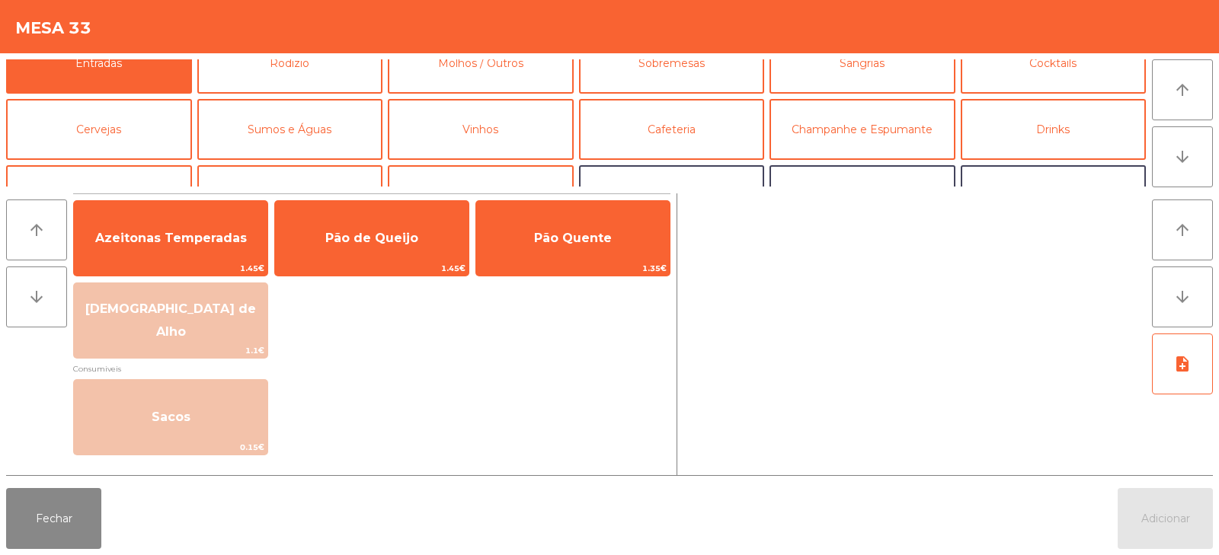
scroll to position [26, 0]
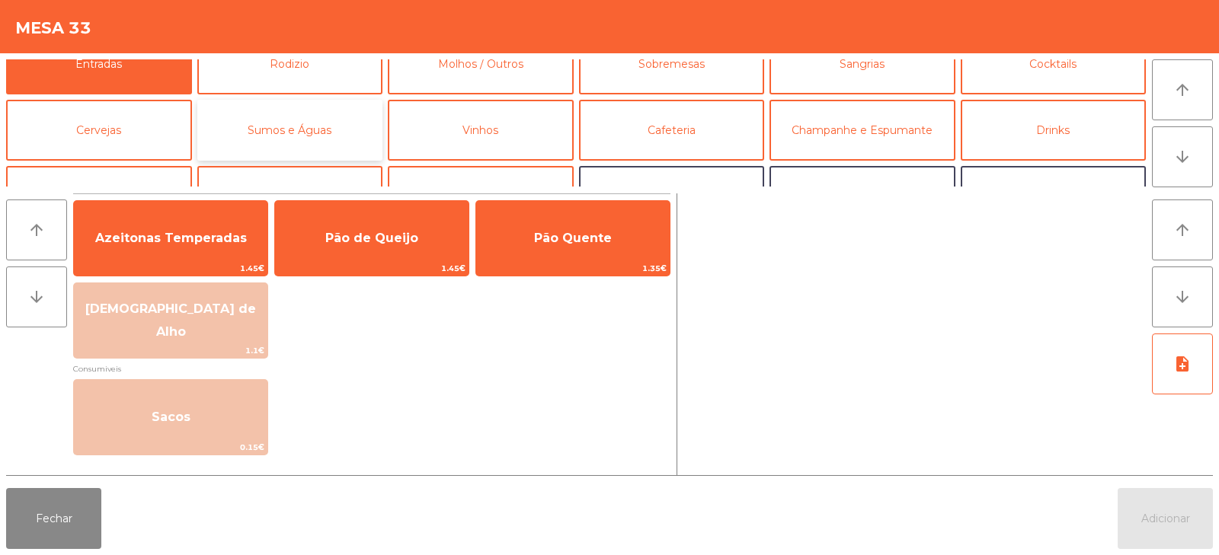
click at [279, 132] on button "Sumos e Águas" at bounding box center [290, 130] width 186 height 61
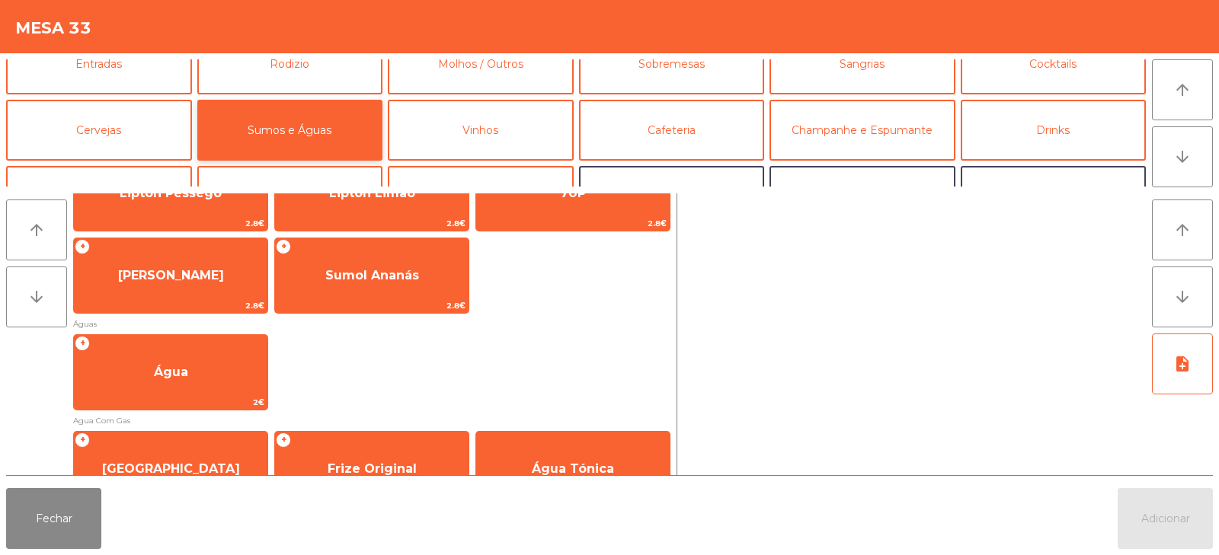
scroll to position [398, 0]
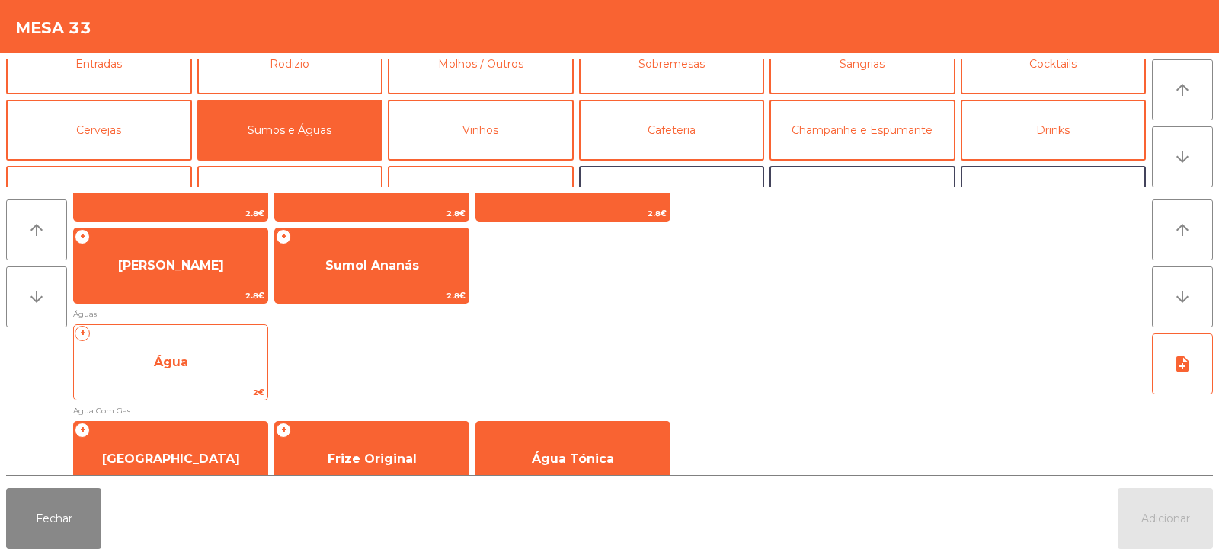
click at [218, 372] on span "Água" at bounding box center [170, 362] width 193 height 41
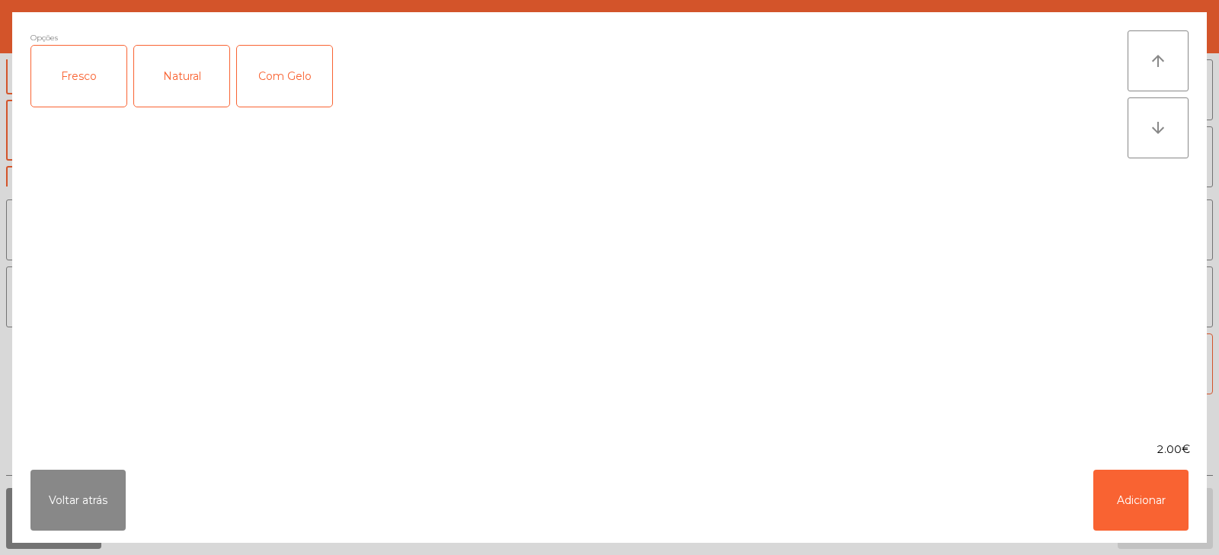
click at [223, 376] on div "Opções Fresco Natural Com Gelo" at bounding box center [578, 226] width 1097 height 393
click at [95, 77] on div "Fresco" at bounding box center [78, 76] width 95 height 61
click at [1138, 472] on button "Adicionar" at bounding box center [1140, 500] width 95 height 61
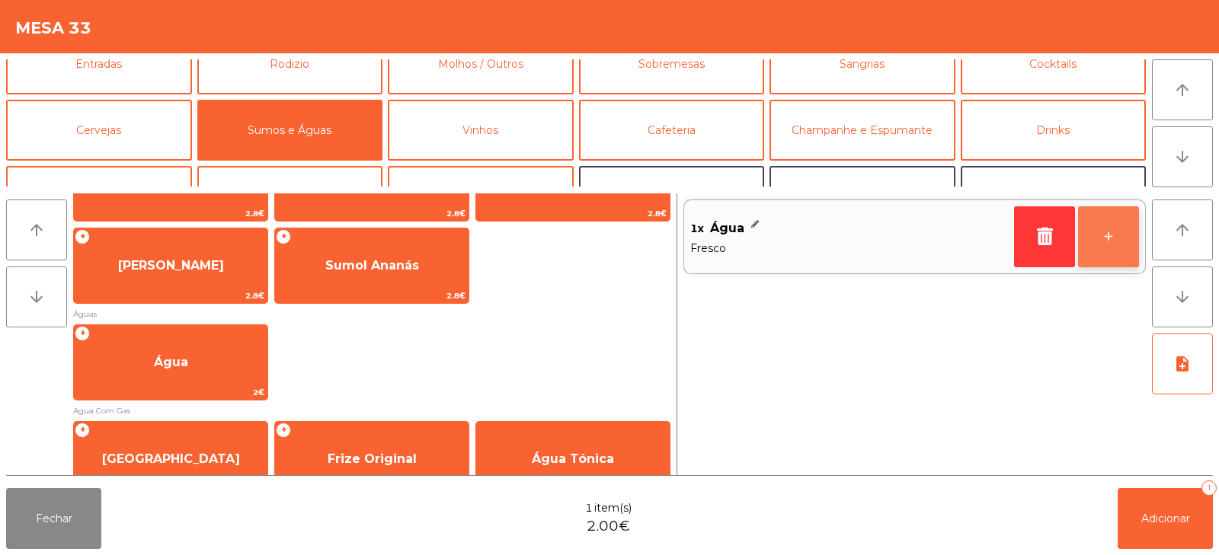
click at [1104, 240] on button "+" at bounding box center [1108, 236] width 61 height 61
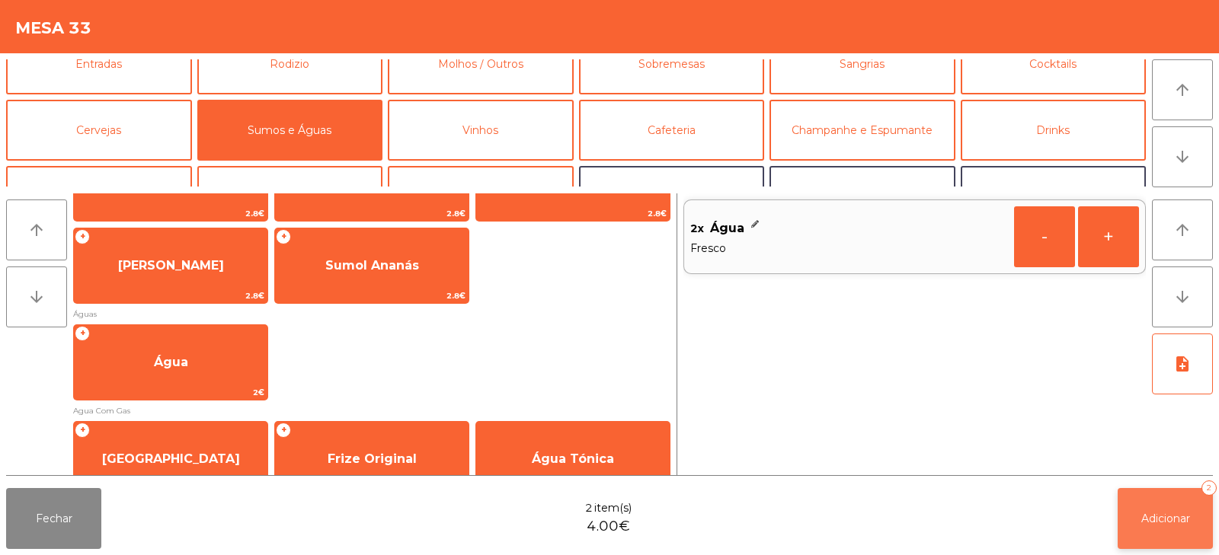
click at [1146, 510] on button "Adicionar 2" at bounding box center [1164, 518] width 95 height 61
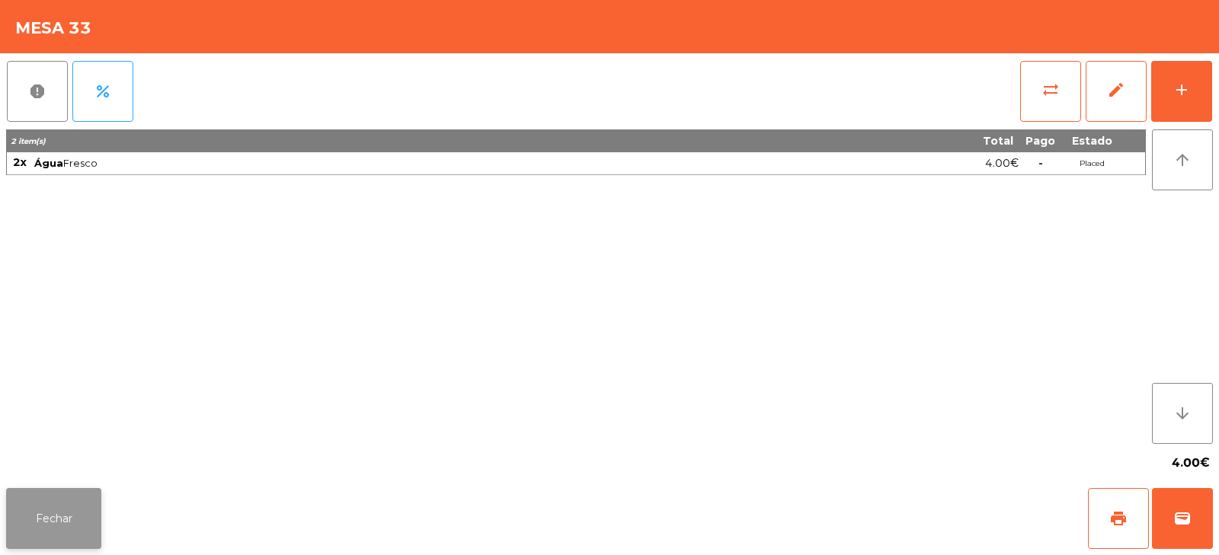
click at [48, 529] on button "Fechar" at bounding box center [53, 518] width 95 height 61
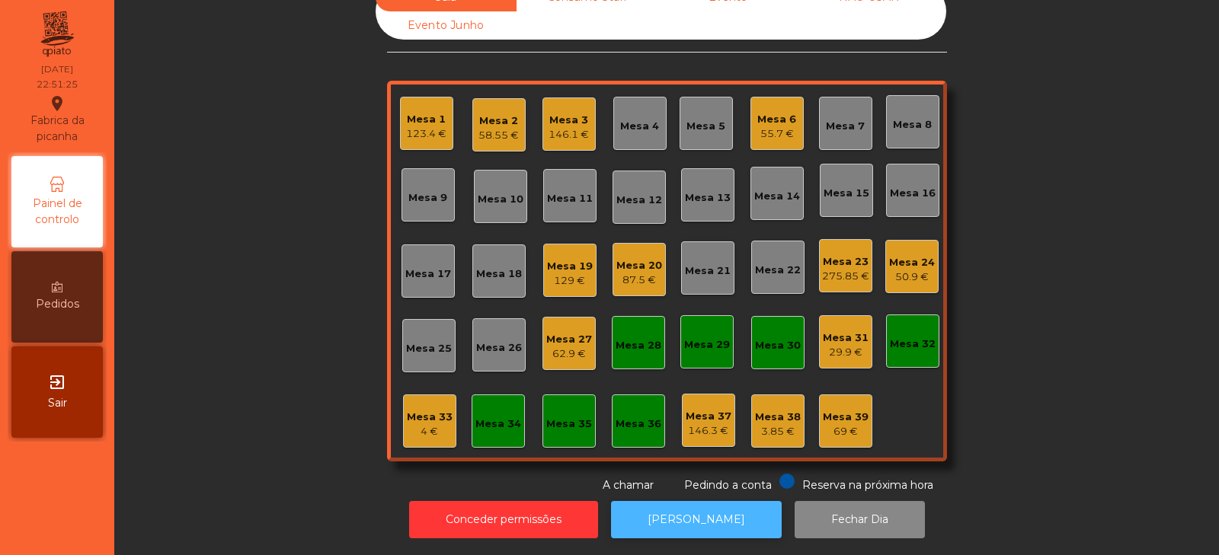
click at [695, 512] on button "[PERSON_NAME]" at bounding box center [696, 519] width 171 height 37
click at [410, 424] on div "4 €" at bounding box center [430, 431] width 46 height 15
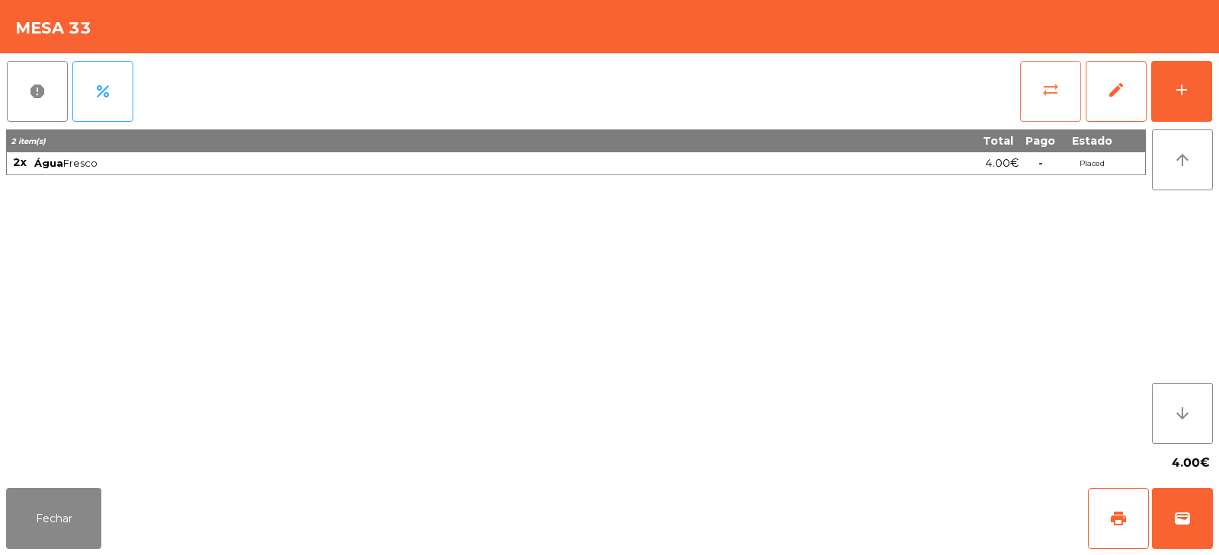
click at [1074, 95] on button "sync_alt" at bounding box center [1050, 91] width 61 height 61
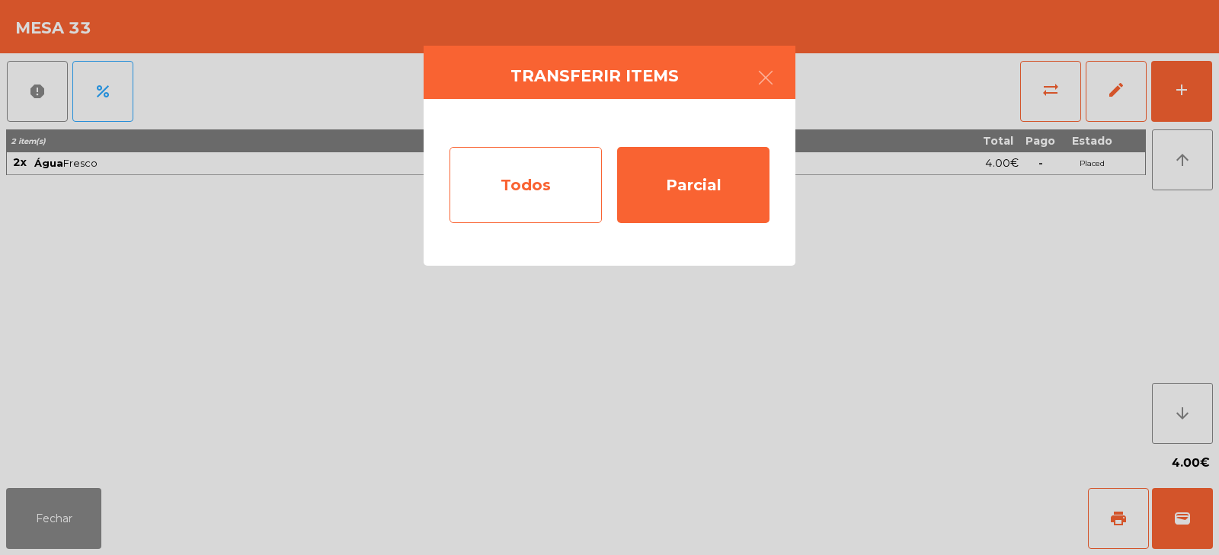
click at [536, 189] on div "Todos" at bounding box center [525, 185] width 152 height 76
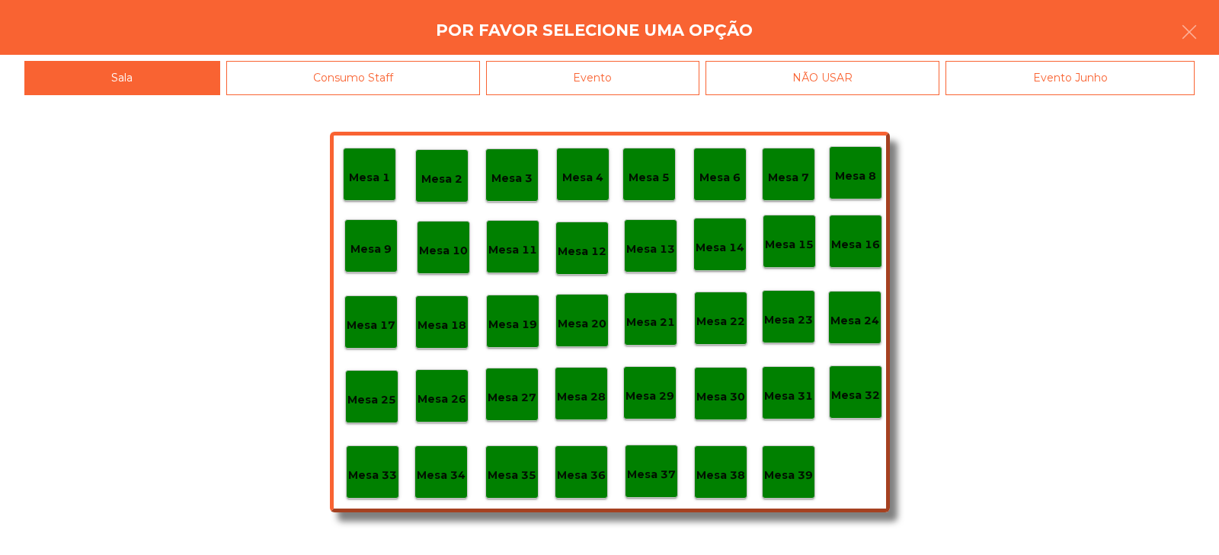
click at [673, 73] on div "Evento" at bounding box center [592, 78] width 213 height 34
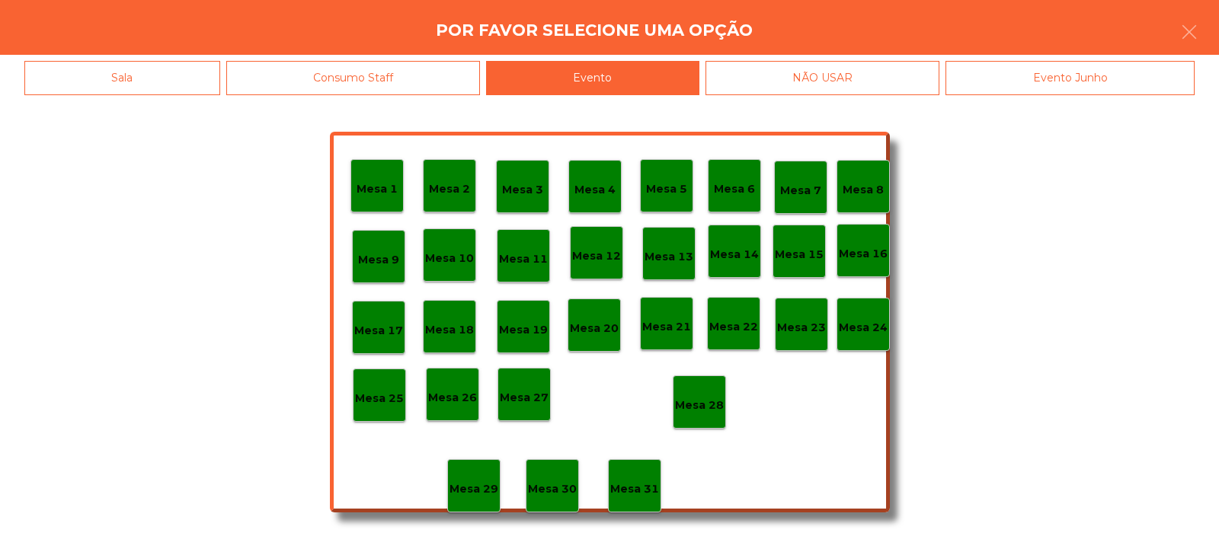
click at [686, 395] on div "Mesa 28" at bounding box center [699, 403] width 49 height 24
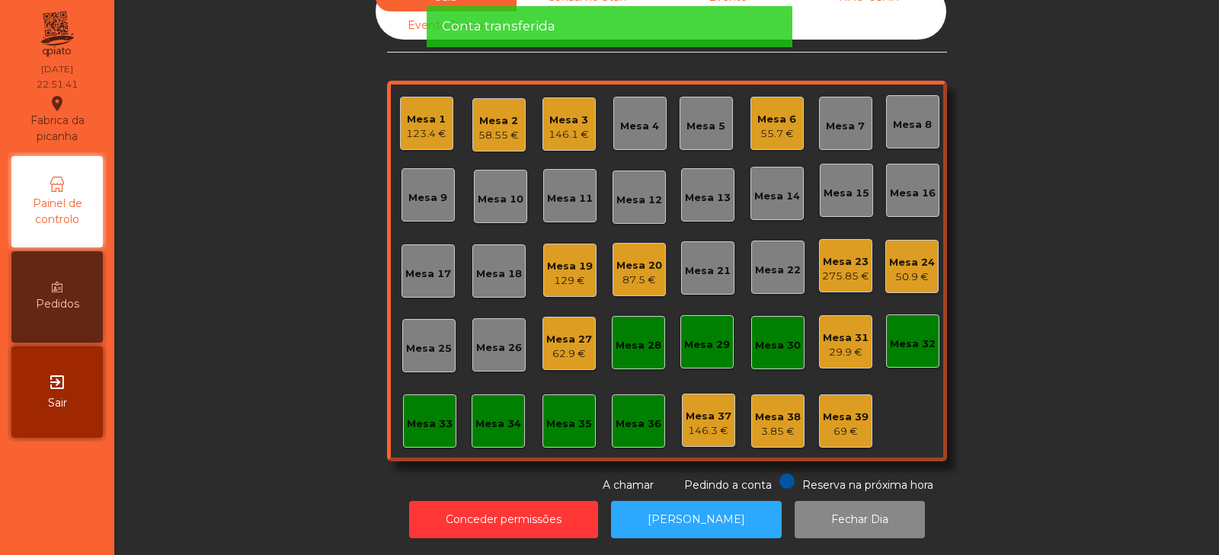
click at [766, 424] on div "3.85 €" at bounding box center [778, 431] width 46 height 15
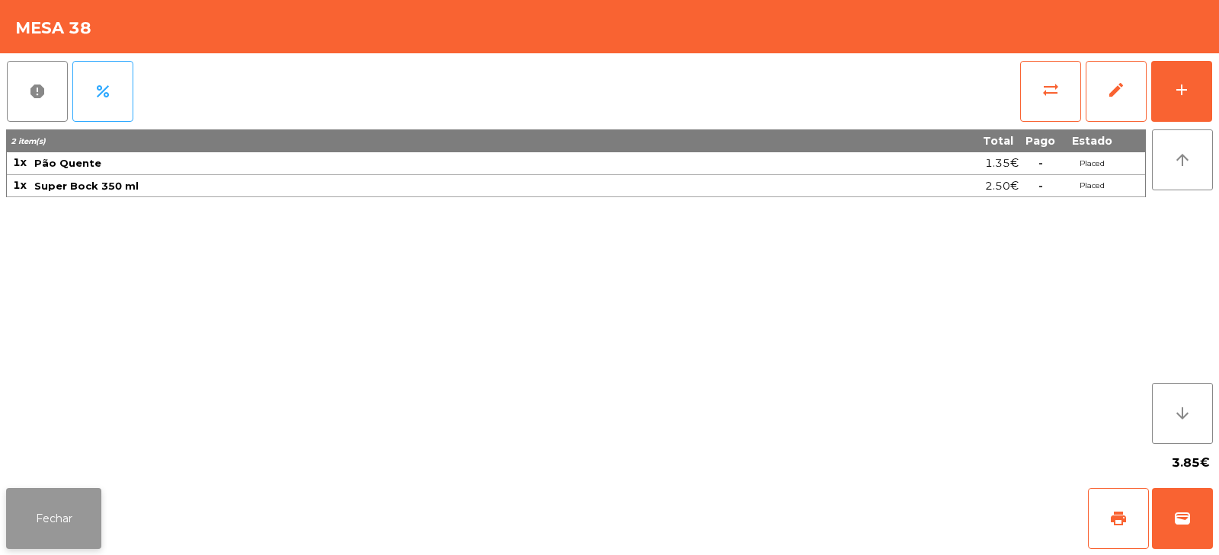
click at [91, 523] on button "Fechar" at bounding box center [53, 518] width 95 height 61
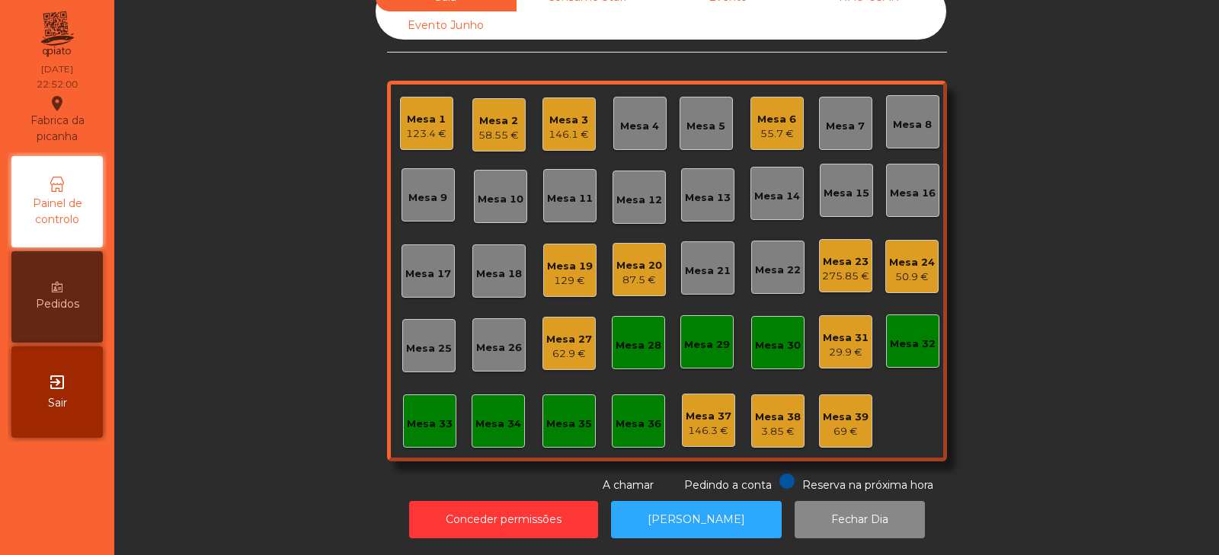
click at [846, 345] on div "29.9 €" at bounding box center [846, 352] width 46 height 15
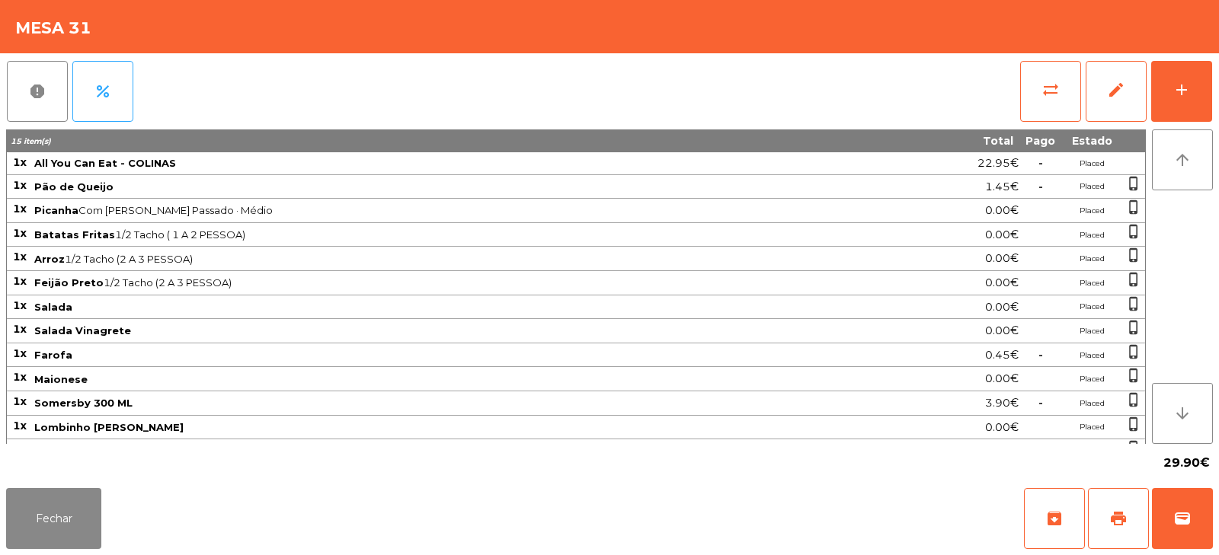
scroll to position [68, 0]
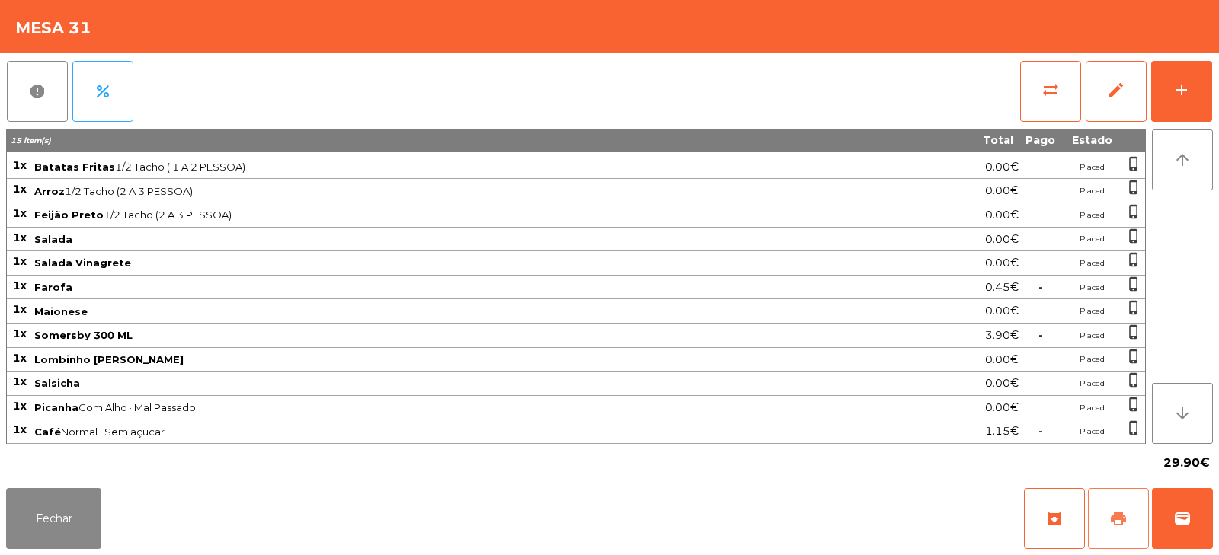
click at [1105, 512] on button "print" at bounding box center [1118, 518] width 61 height 61
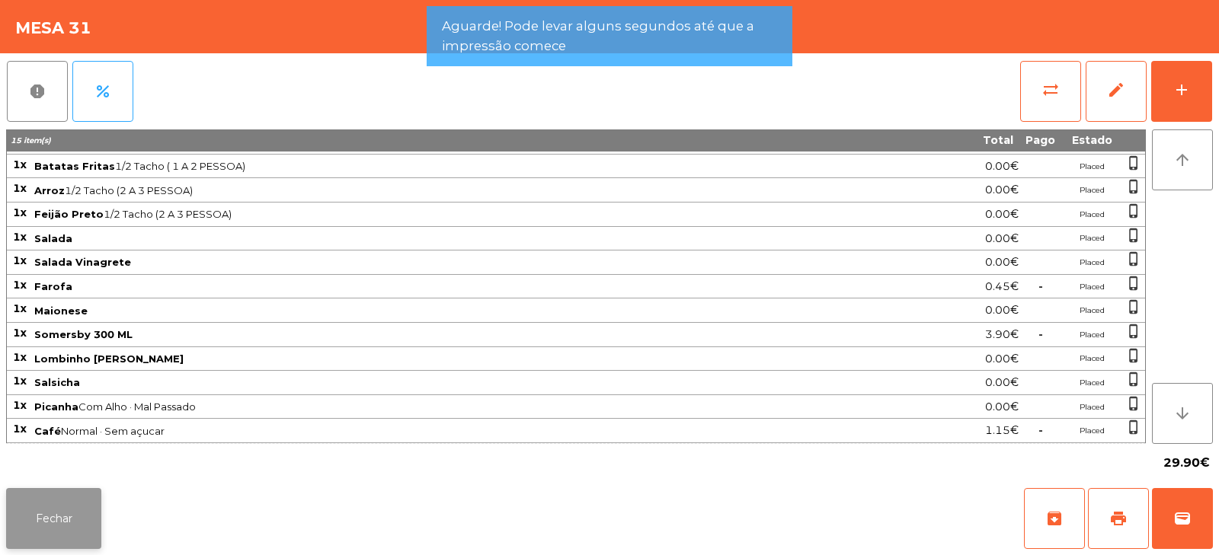
click at [88, 513] on button "Fechar" at bounding box center [53, 518] width 95 height 61
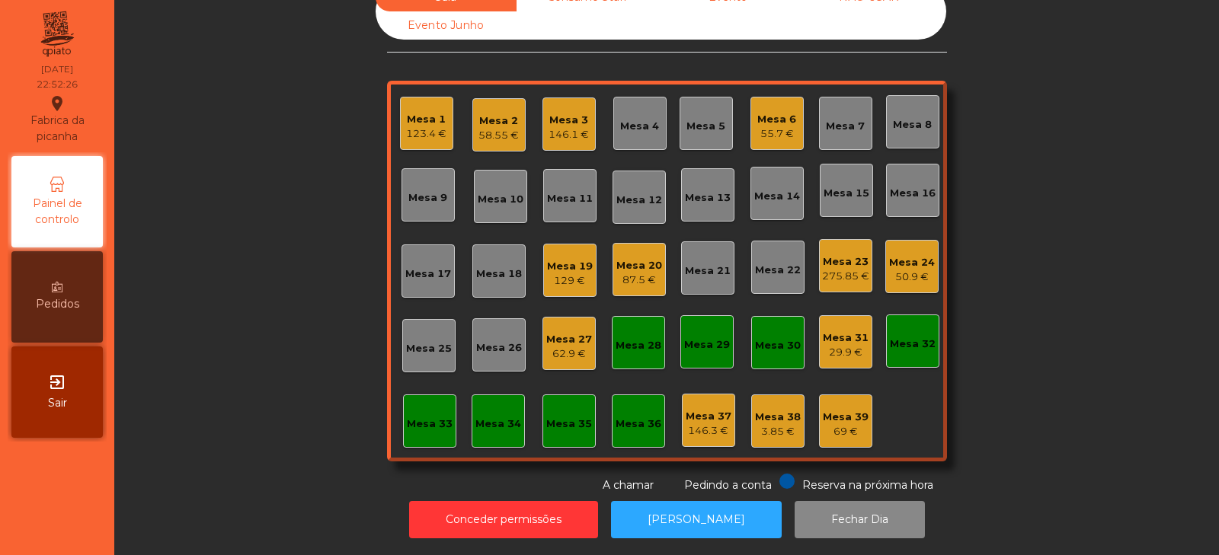
click at [564, 273] on div "129 €" at bounding box center [570, 280] width 46 height 15
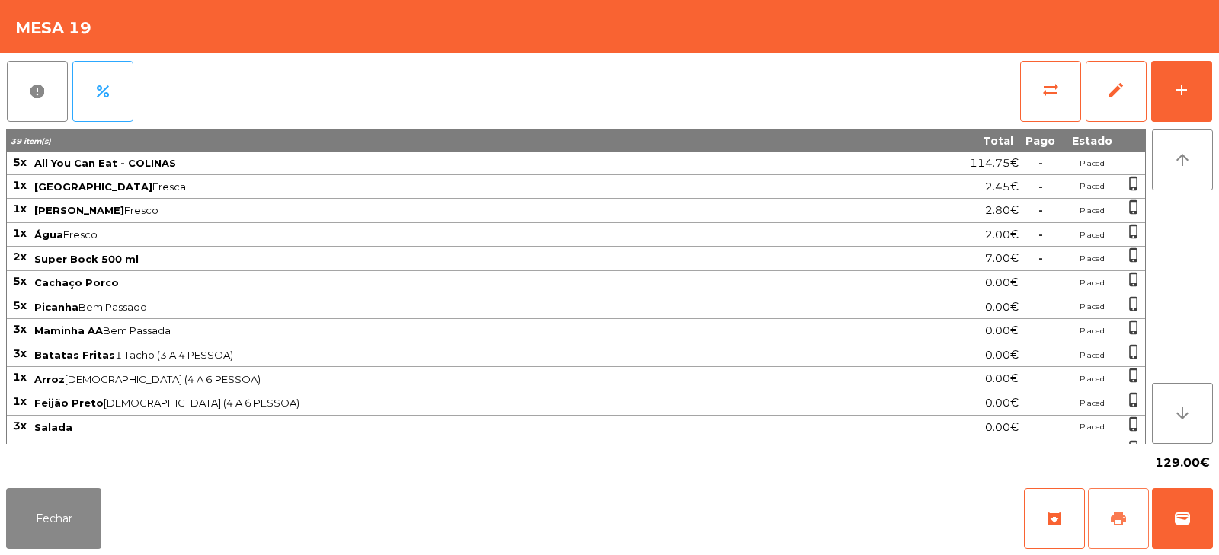
click at [1127, 523] on button "print" at bounding box center [1118, 518] width 61 height 61
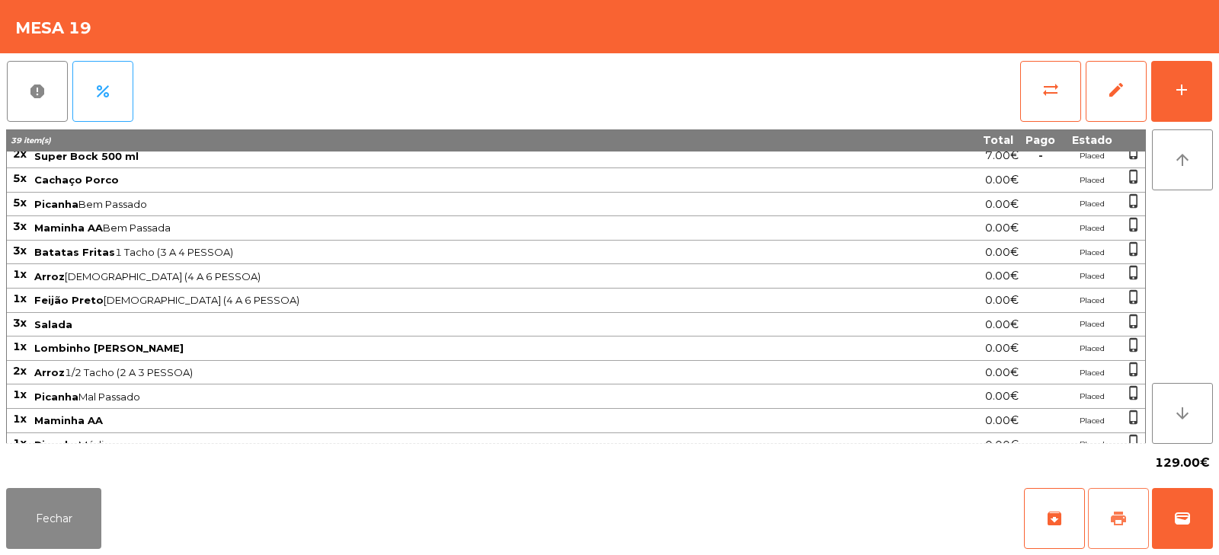
scroll to position [165, 0]
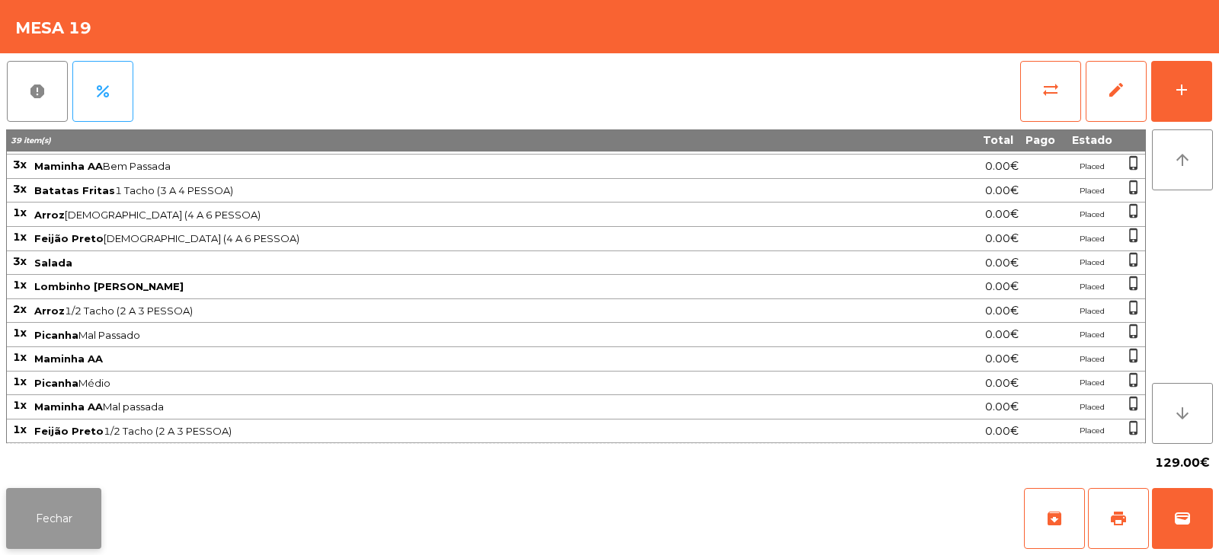
click at [95, 520] on button "Fechar" at bounding box center [53, 518] width 95 height 61
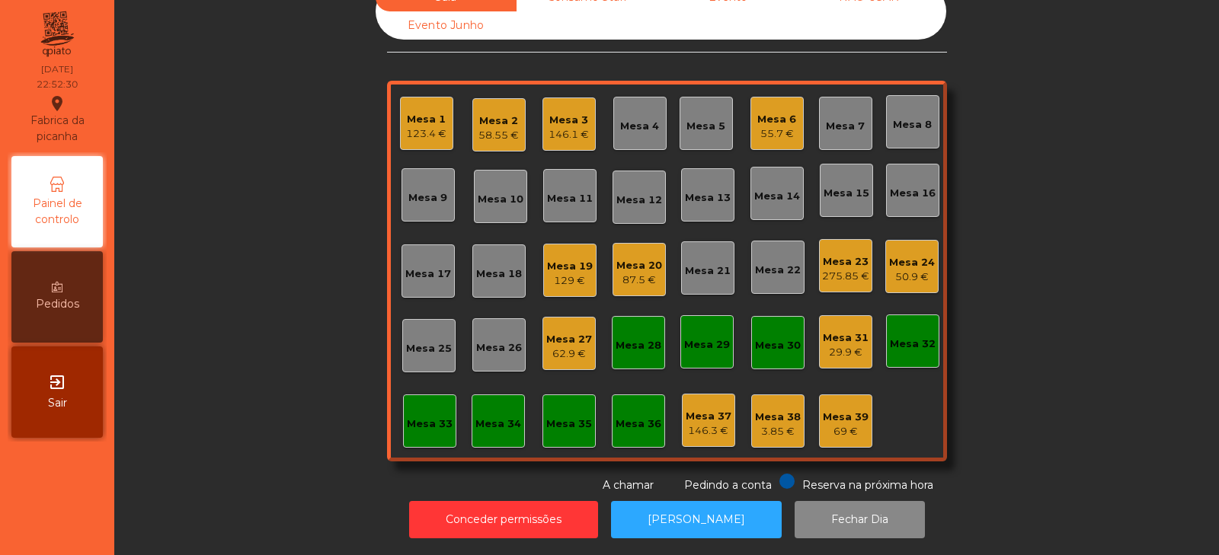
click at [833, 331] on div "Mesa 31" at bounding box center [846, 338] width 46 height 15
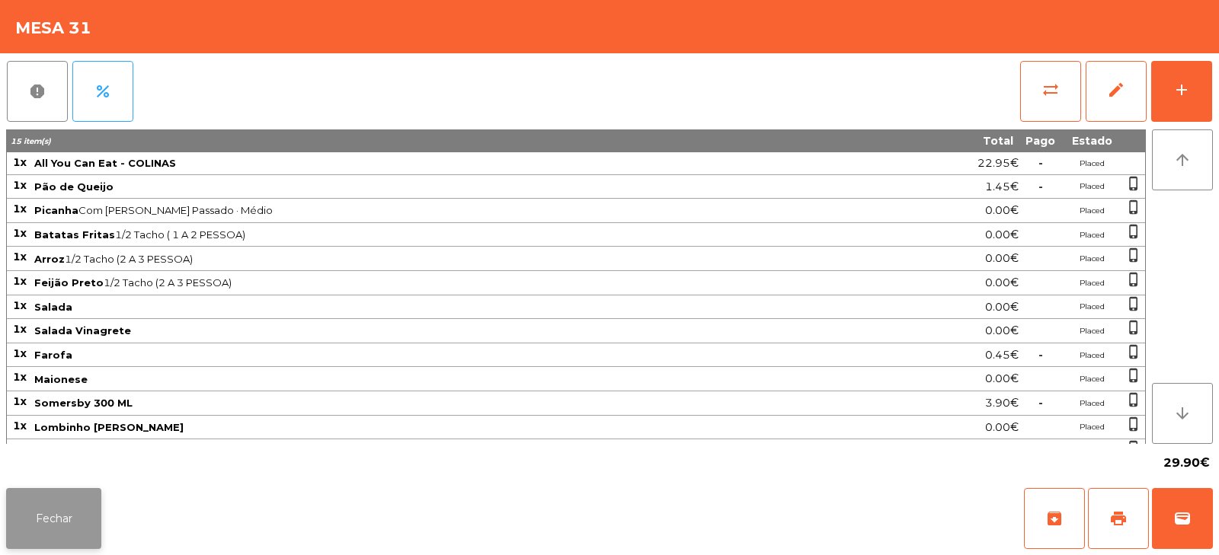
click at [48, 518] on button "Fechar" at bounding box center [53, 518] width 95 height 61
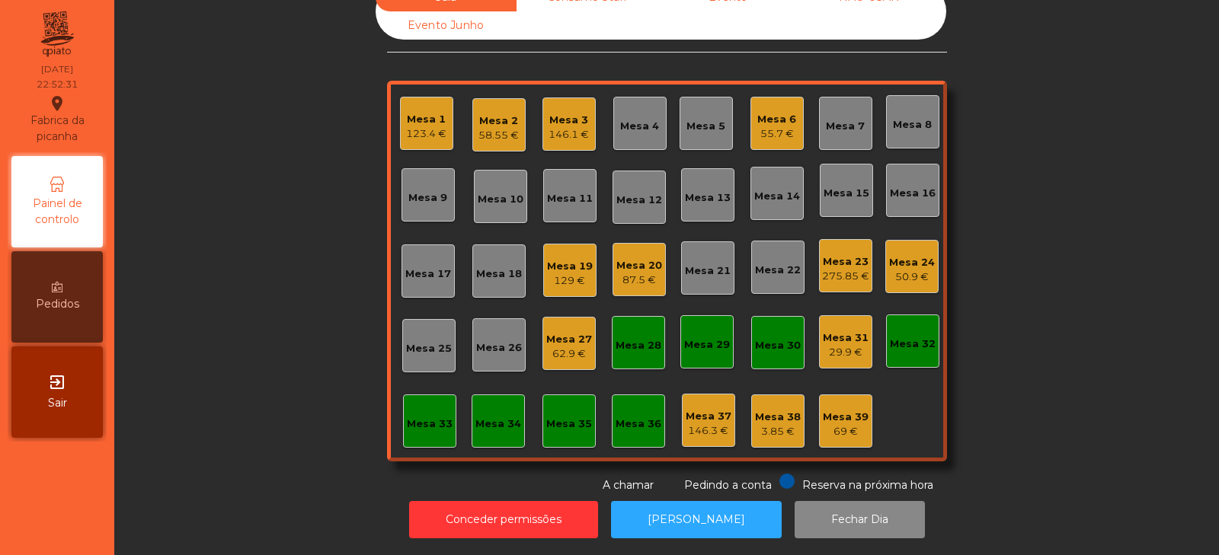
click at [843, 412] on div "Mesa 39" at bounding box center [846, 417] width 46 height 15
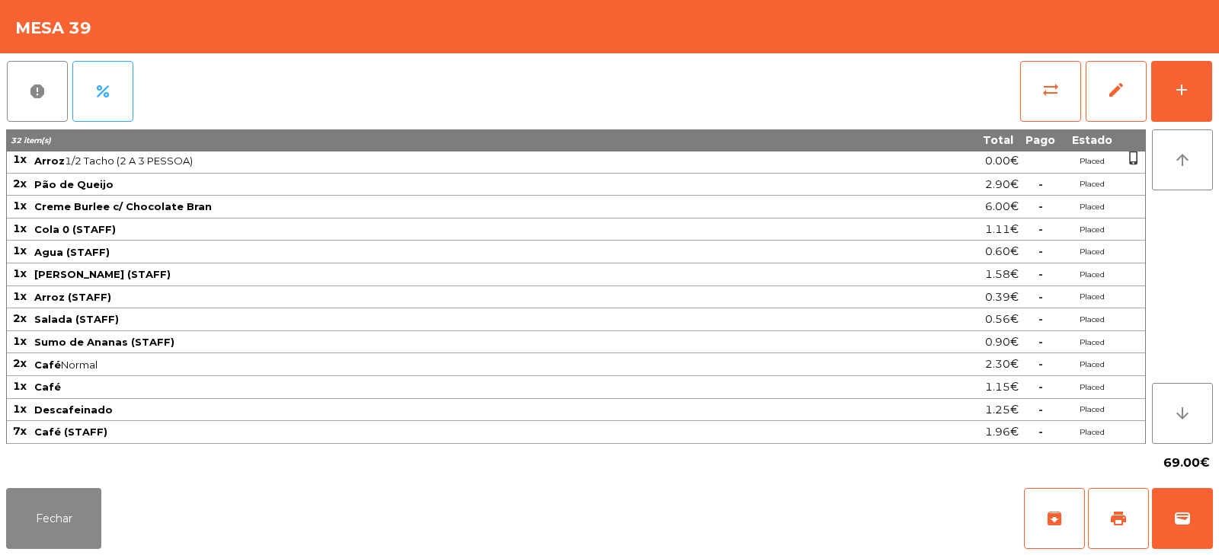
scroll to position [0, 0]
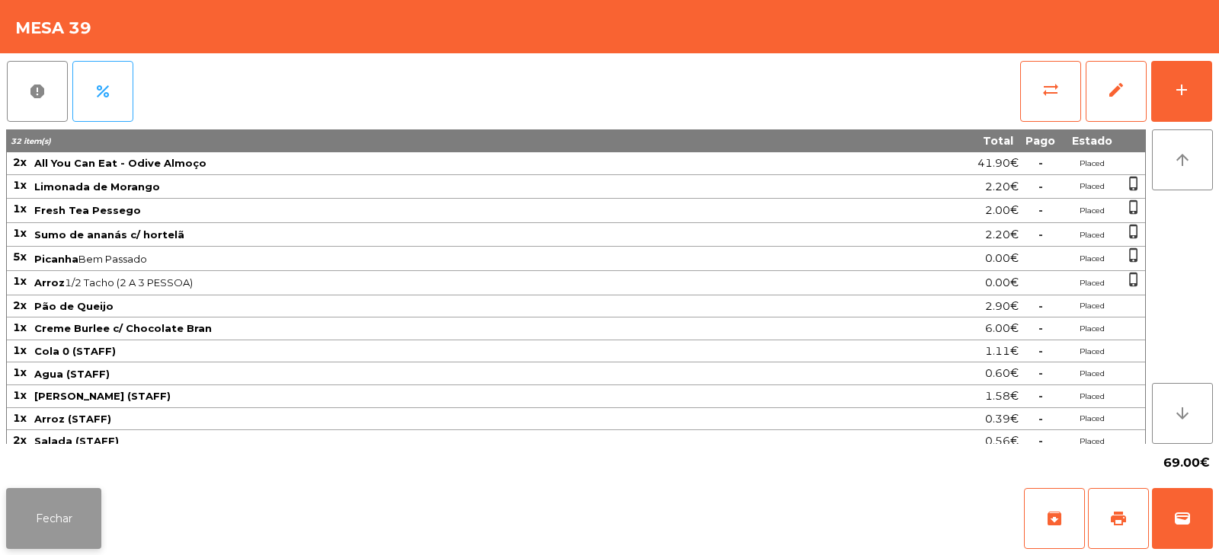
click at [52, 506] on button "Fechar" at bounding box center [53, 518] width 95 height 61
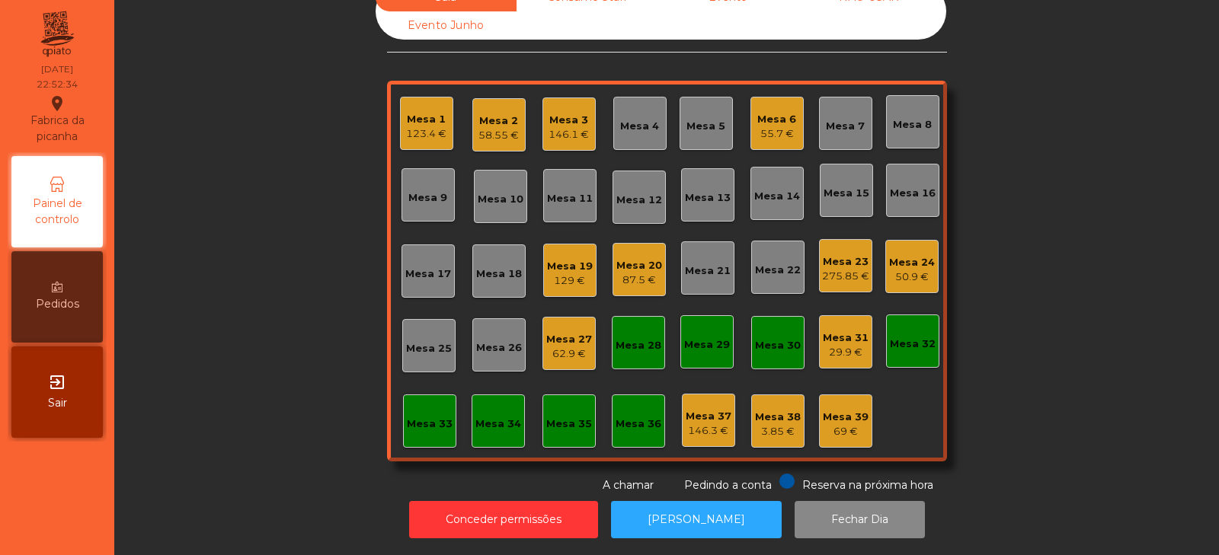
click at [849, 345] on div "29.9 €" at bounding box center [846, 352] width 46 height 15
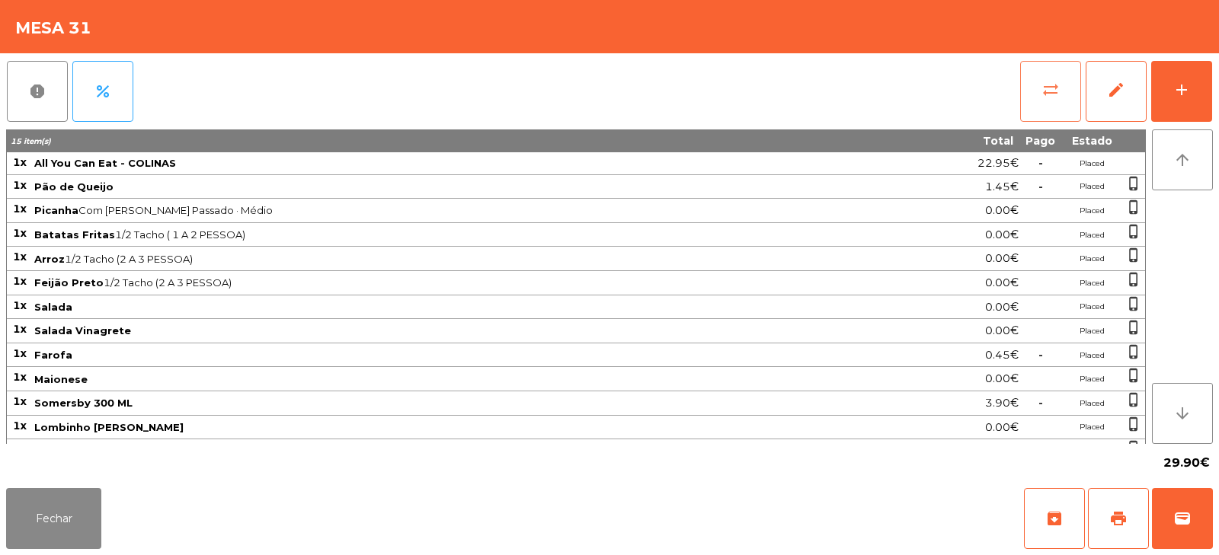
click at [1034, 93] on button "sync_alt" at bounding box center [1050, 91] width 61 height 61
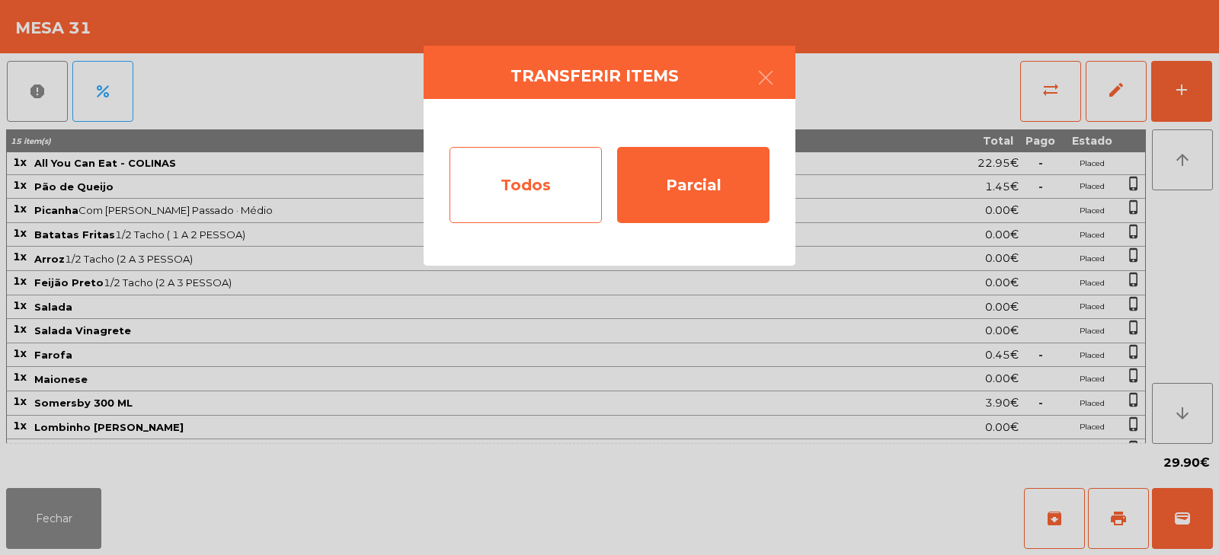
click at [560, 201] on div "Todos" at bounding box center [525, 185] width 152 height 76
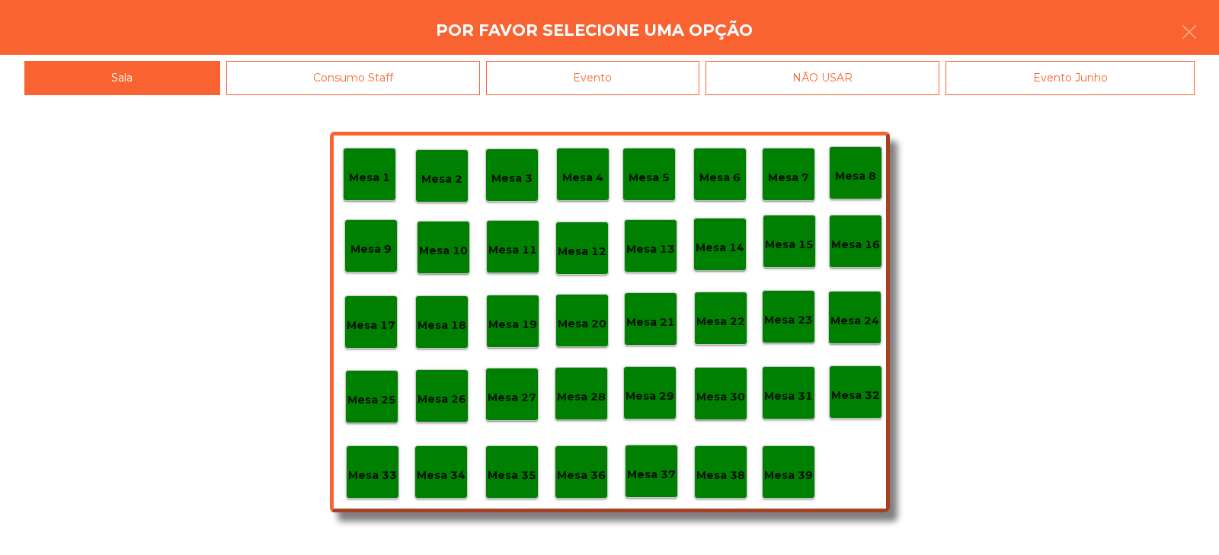
click at [792, 478] on p "Mesa 39" at bounding box center [788, 476] width 49 height 18
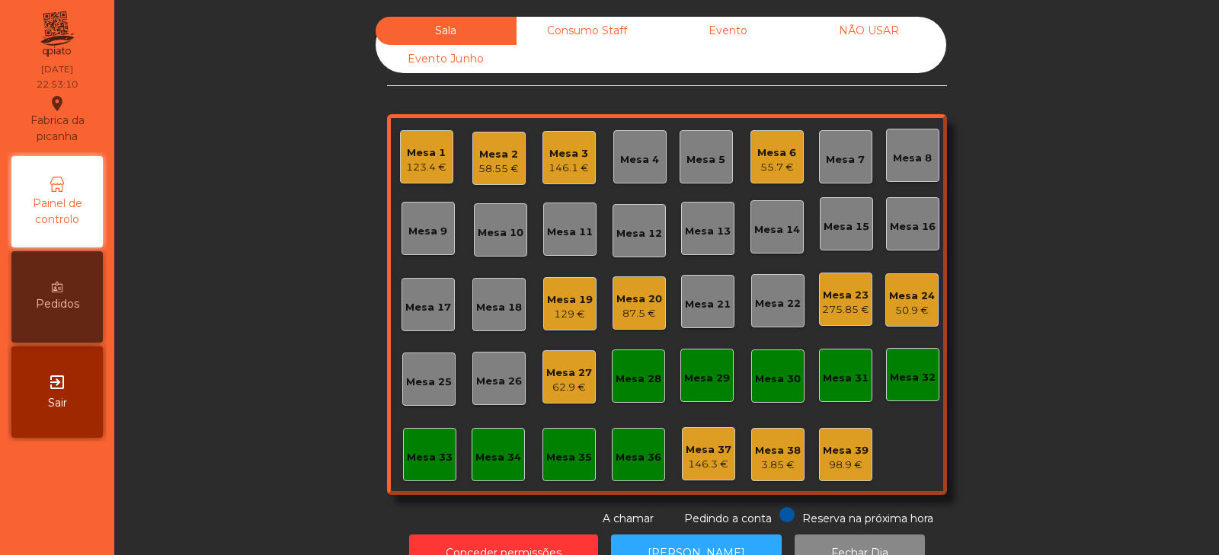
click at [555, 296] on div "Mesa 19" at bounding box center [570, 300] width 46 height 15
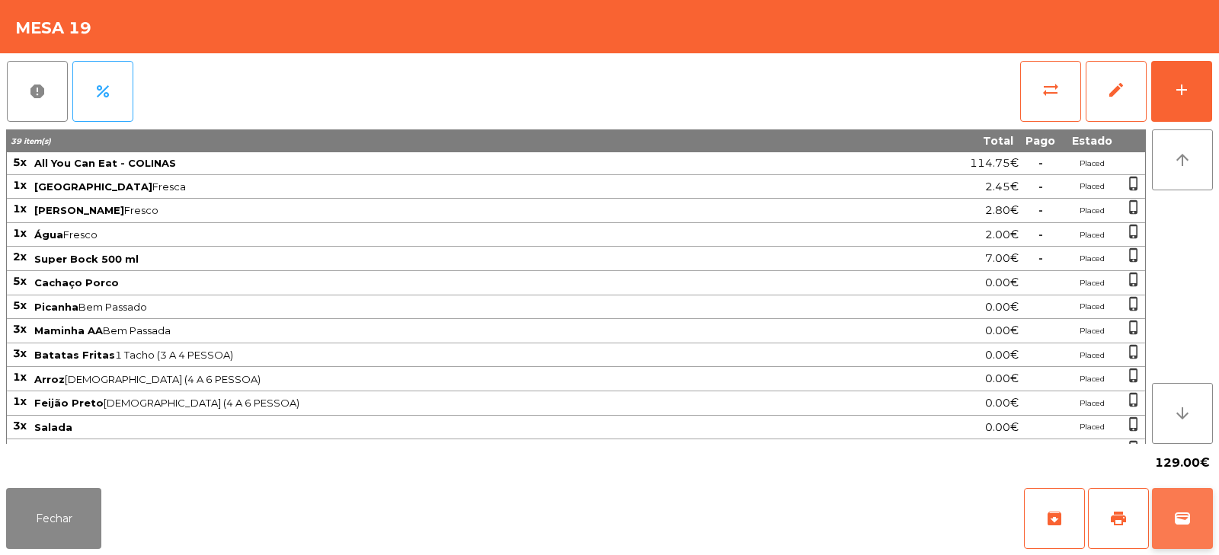
click at [1188, 523] on span "wallet" at bounding box center [1182, 519] width 18 height 18
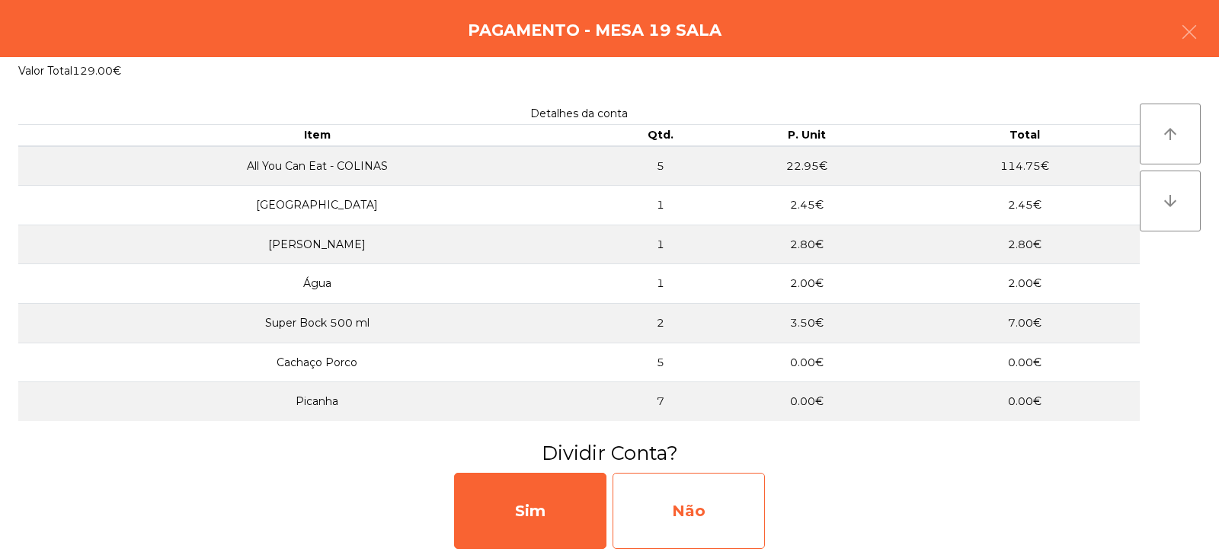
click at [698, 499] on div "Não" at bounding box center [688, 511] width 152 height 76
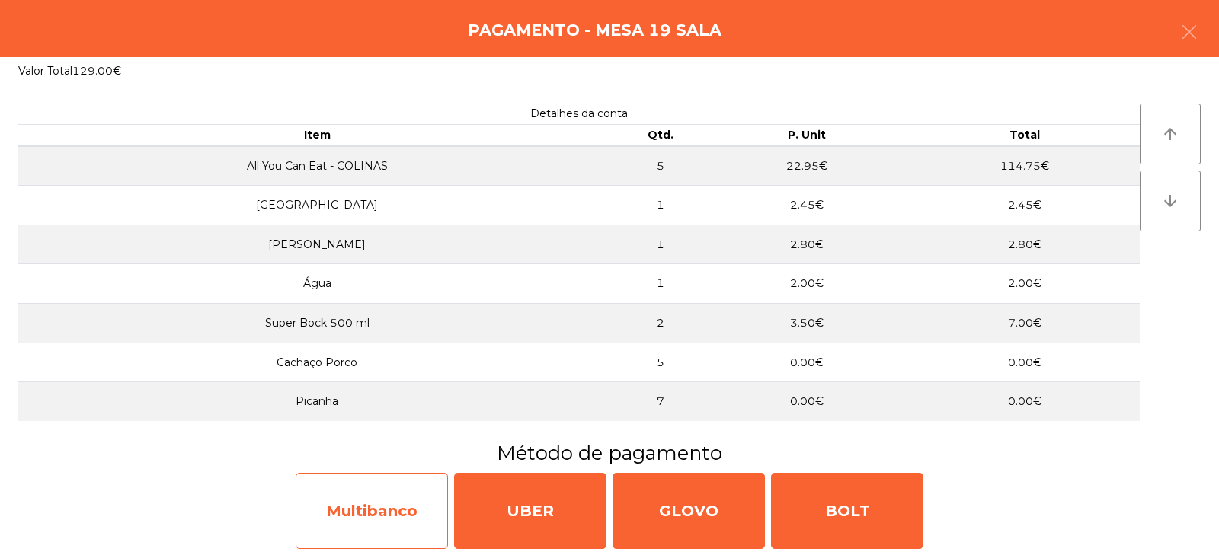
click at [408, 506] on div "Multibanco" at bounding box center [372, 511] width 152 height 76
select select "**"
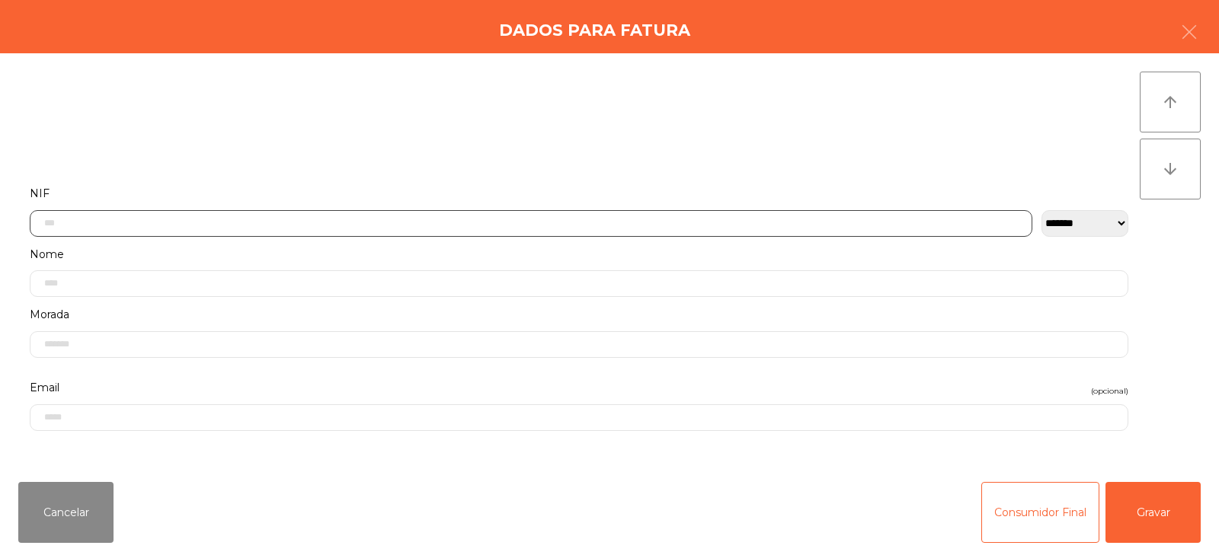
click at [585, 219] on input "text" at bounding box center [531, 223] width 1002 height 27
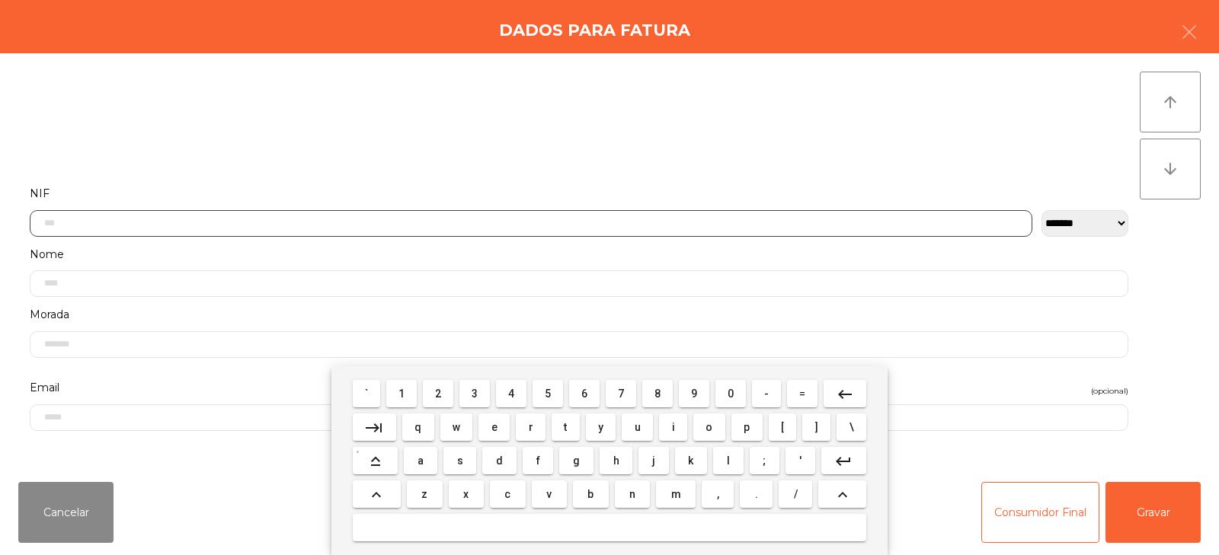
scroll to position [111, 0]
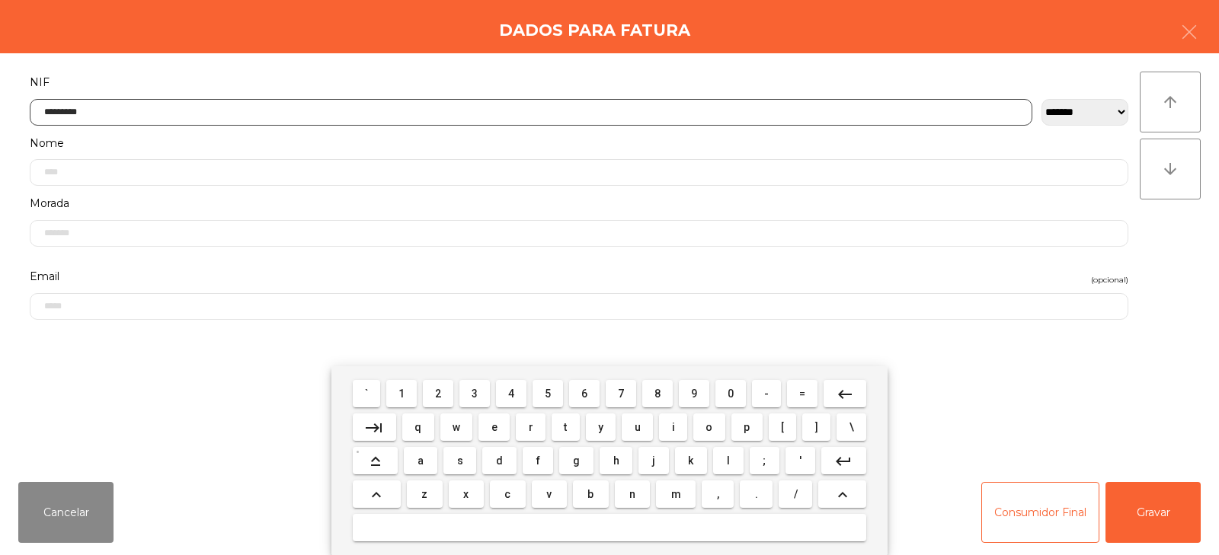
type input "*********"
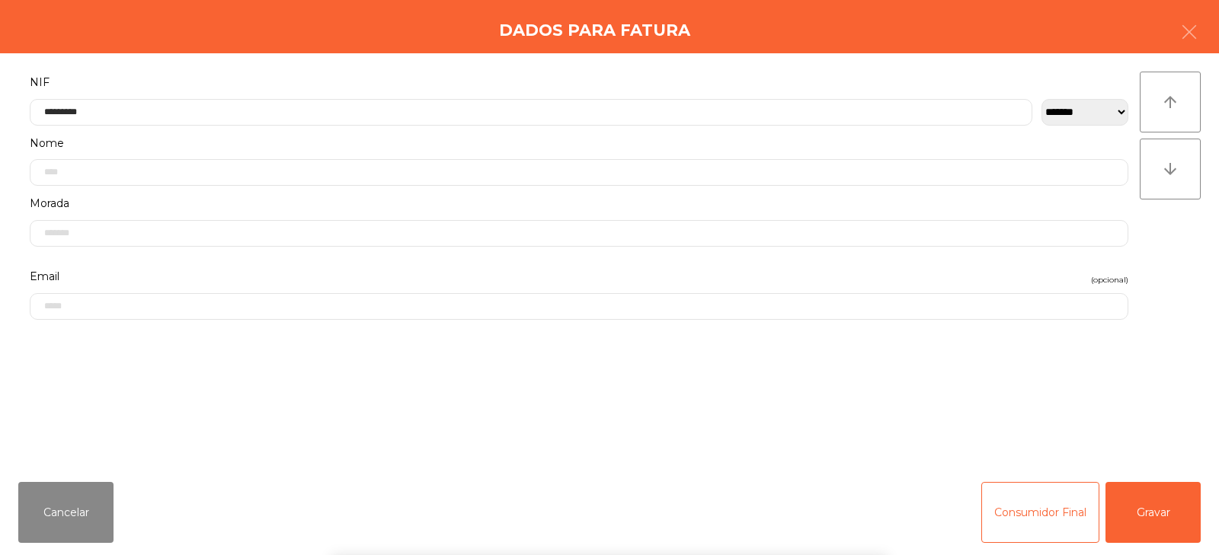
click at [1156, 511] on div "` 1 2 3 4 5 6 7 8 9 0 - = keyboard_backspace keyboard_tab q w e r t y u i o p […" at bounding box center [609, 460] width 1219 height 189
click at [1148, 513] on button "Gravar" at bounding box center [1152, 512] width 95 height 61
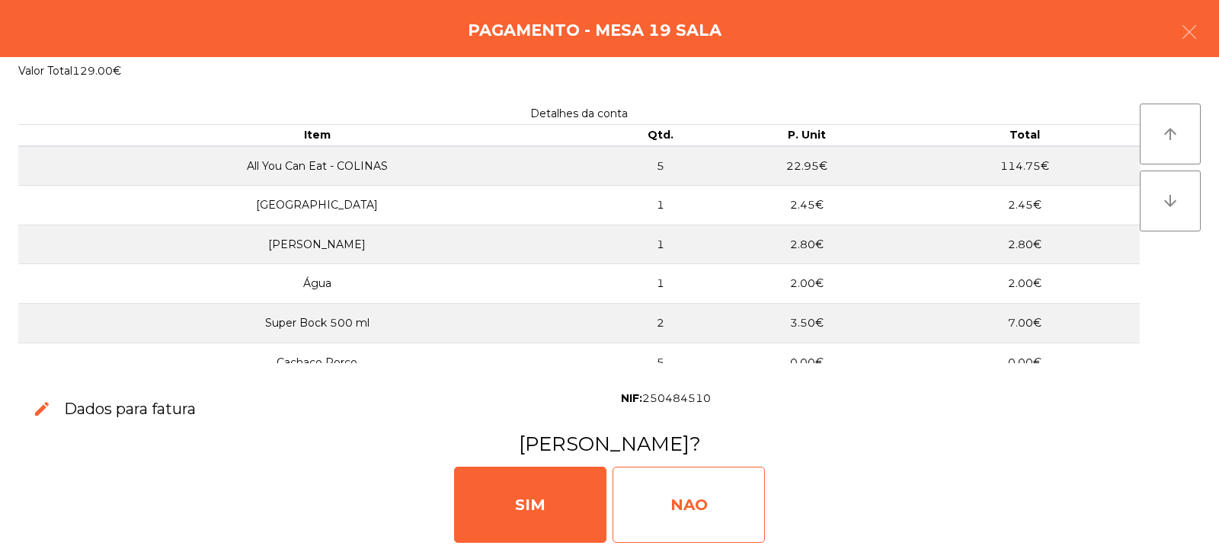
click at [692, 504] on div "NAO" at bounding box center [688, 505] width 152 height 76
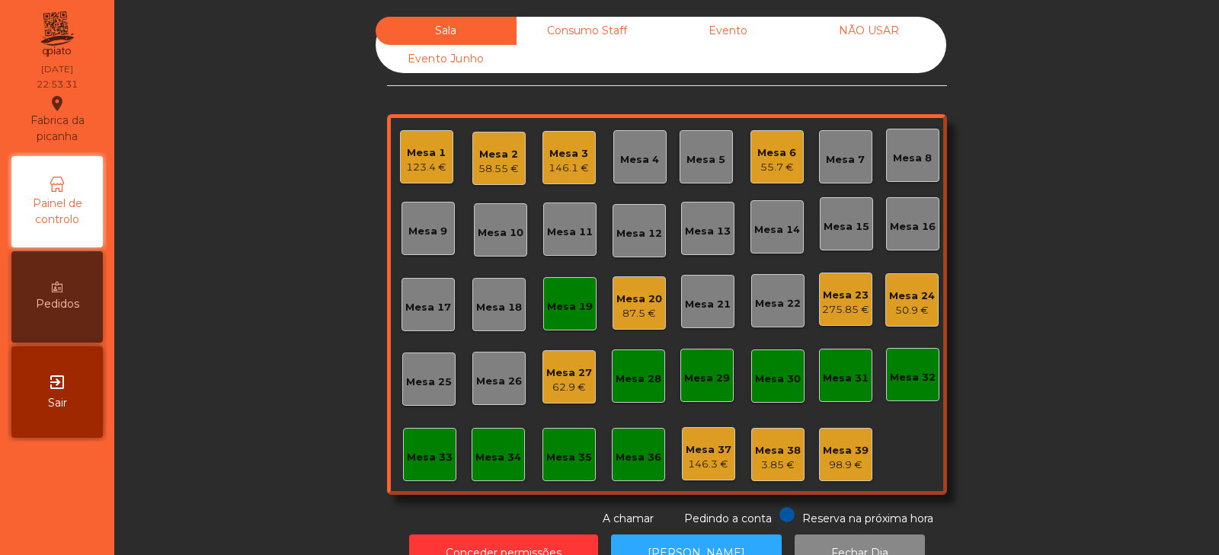
click at [569, 289] on div "Mesa 19" at bounding box center [569, 303] width 53 height 53
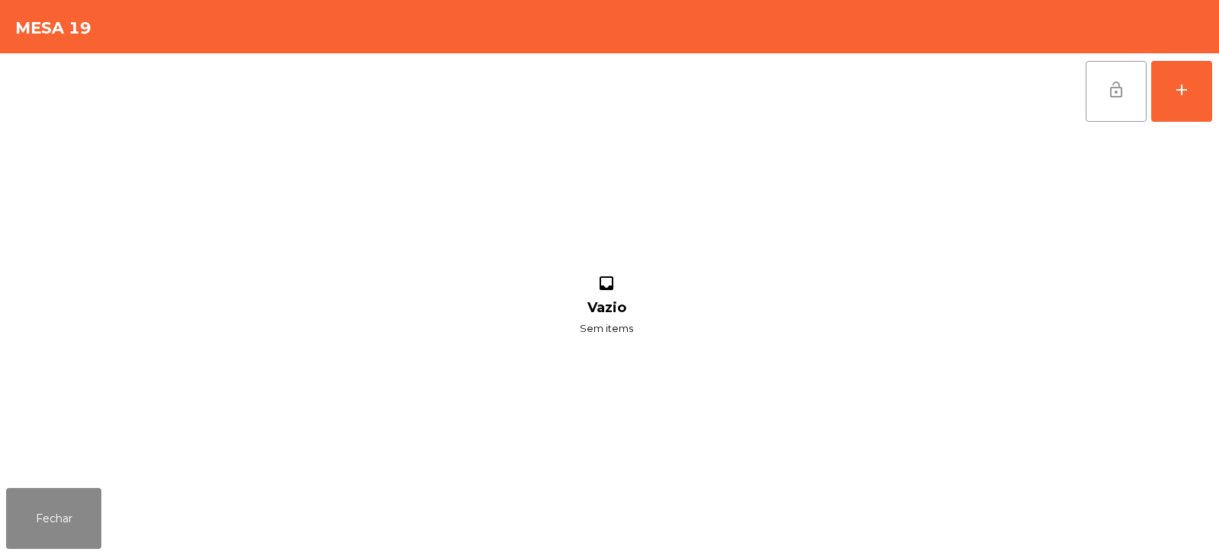
click at [1117, 93] on span "lock_open" at bounding box center [1116, 90] width 18 height 18
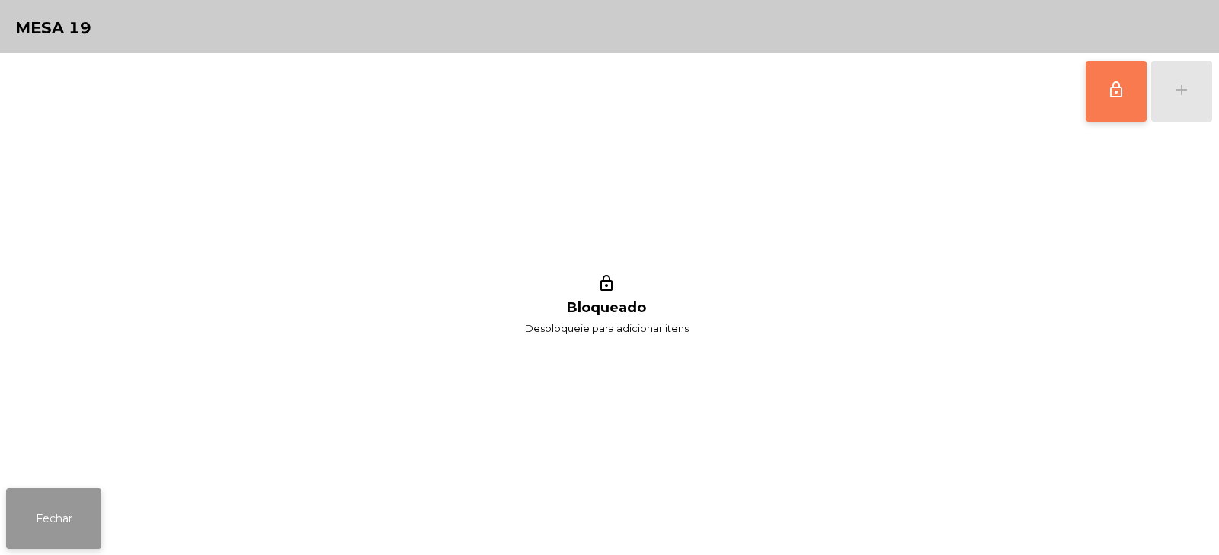
click at [61, 523] on button "Fechar" at bounding box center [53, 518] width 95 height 61
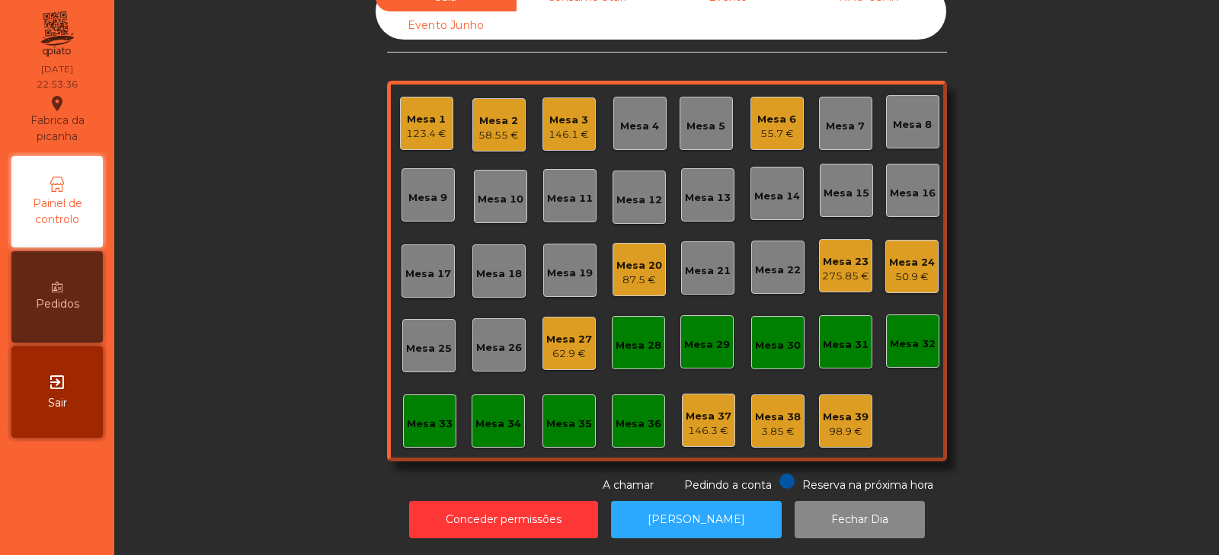
scroll to position [0, 0]
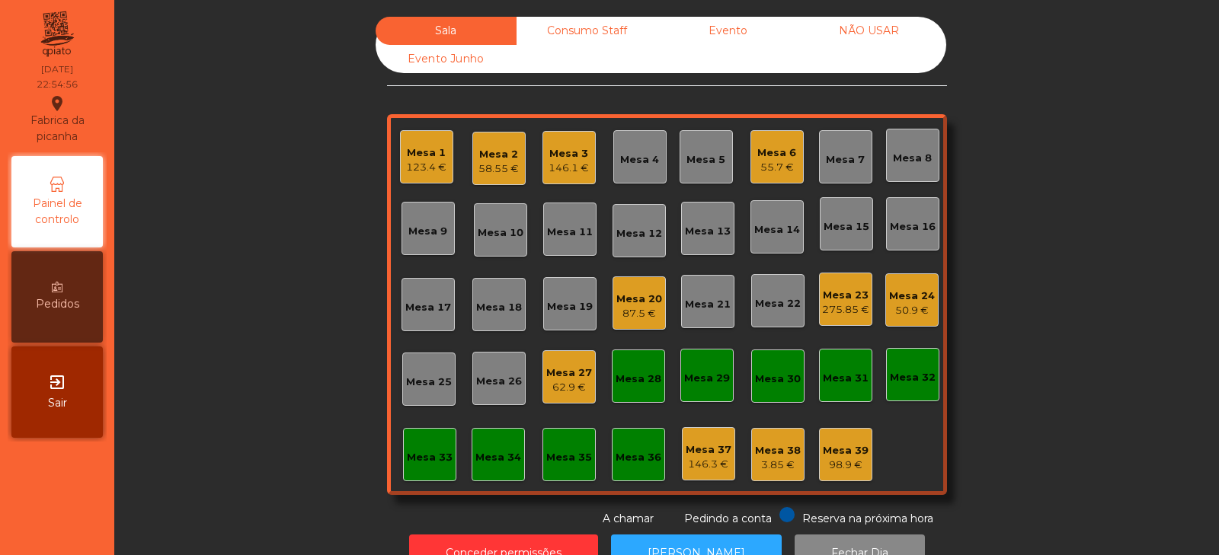
click at [753, 177] on div "Mesa 6 55.7 €" at bounding box center [776, 156] width 53 height 53
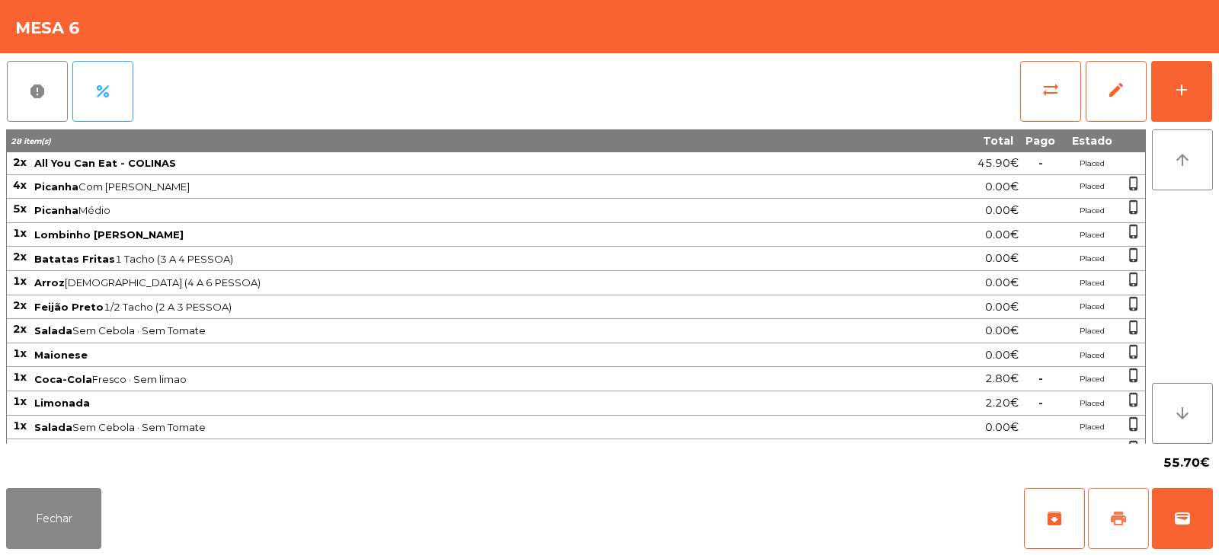
click at [1121, 519] on span "print" at bounding box center [1118, 519] width 18 height 18
click at [1177, 528] on button "wallet" at bounding box center [1182, 518] width 61 height 61
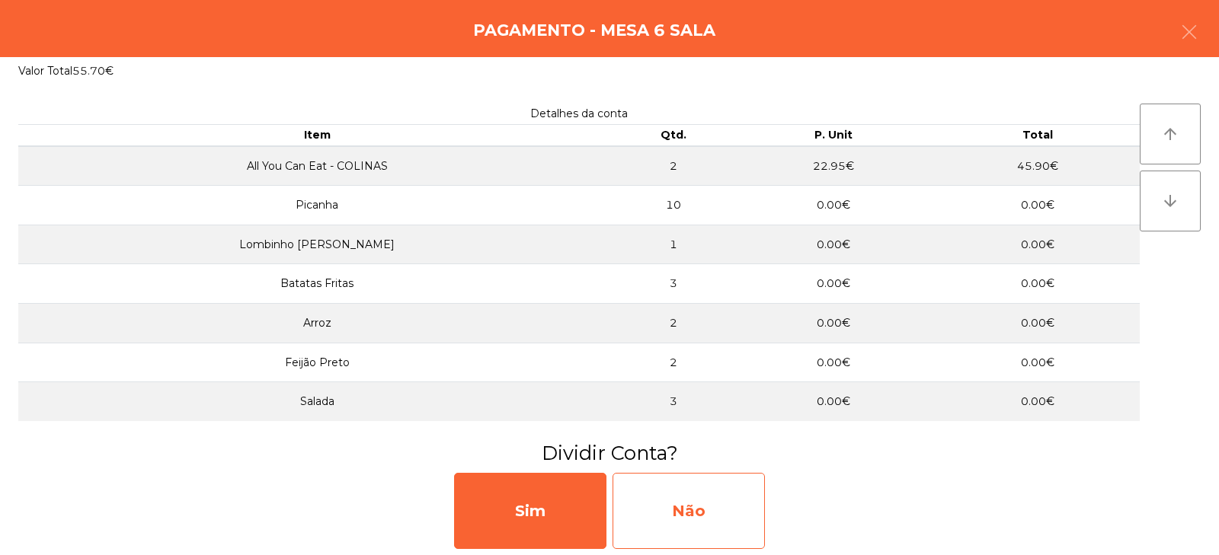
click at [663, 500] on div "Não" at bounding box center [688, 511] width 152 height 76
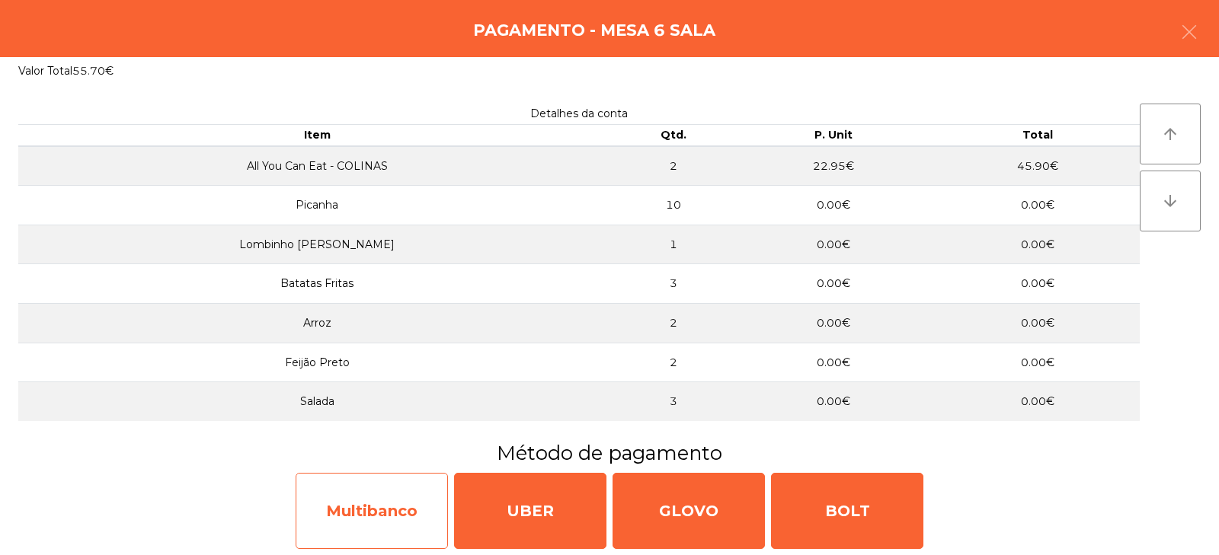
click at [396, 504] on div "Multibanco" at bounding box center [372, 511] width 152 height 76
select select "**"
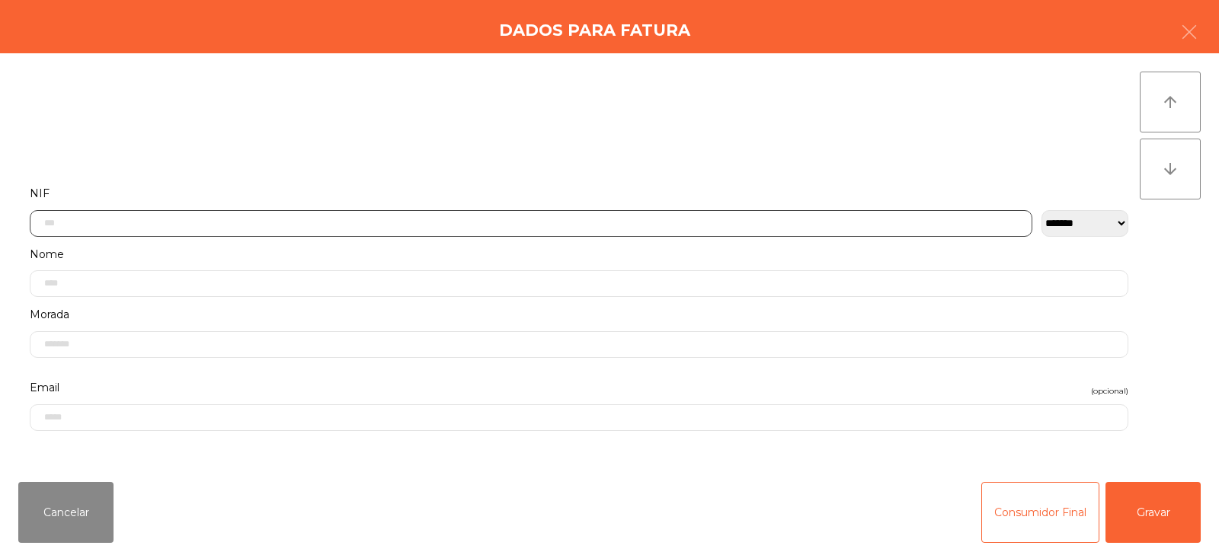
click at [337, 225] on input "text" at bounding box center [531, 223] width 1002 height 27
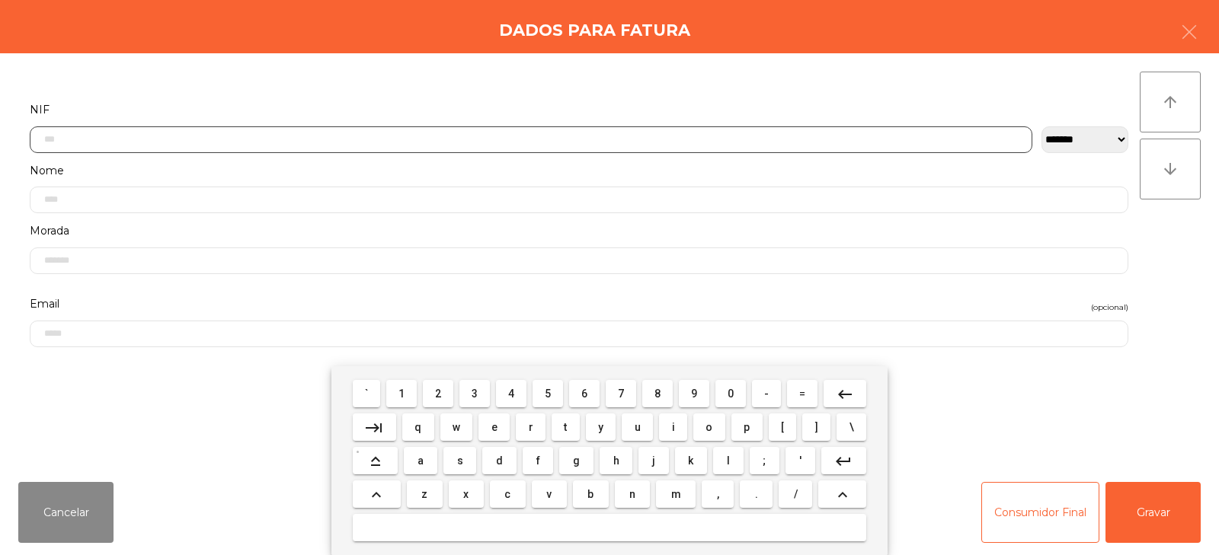
scroll to position [111, 0]
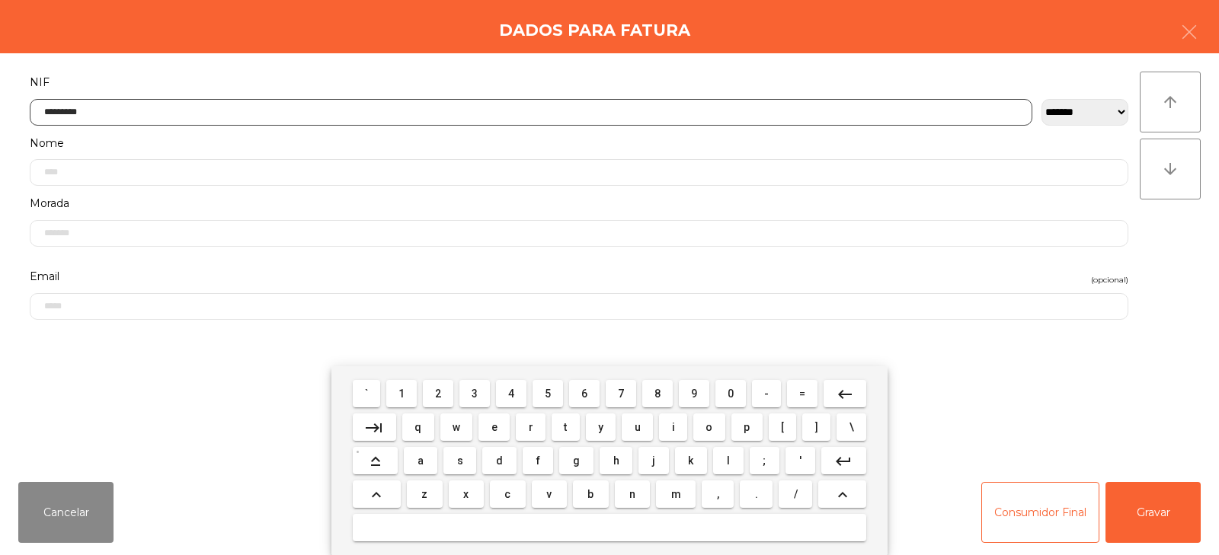
type input "*********"
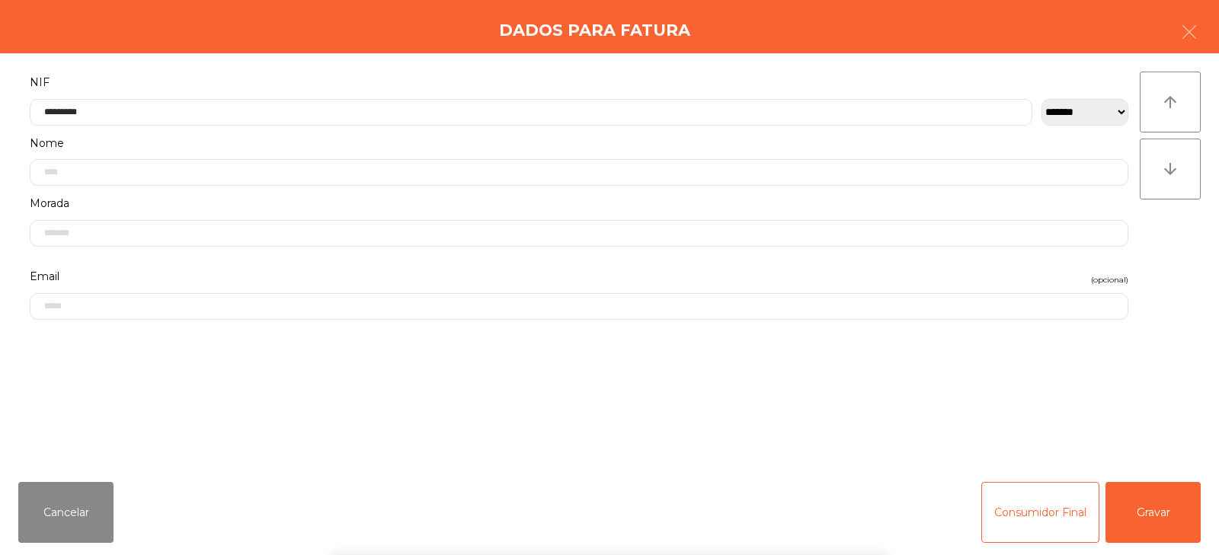
click at [1175, 257] on div "arrow_upward arrow_downward" at bounding box center [1170, 262] width 61 height 380
click at [1143, 503] on button "Gravar" at bounding box center [1152, 512] width 95 height 61
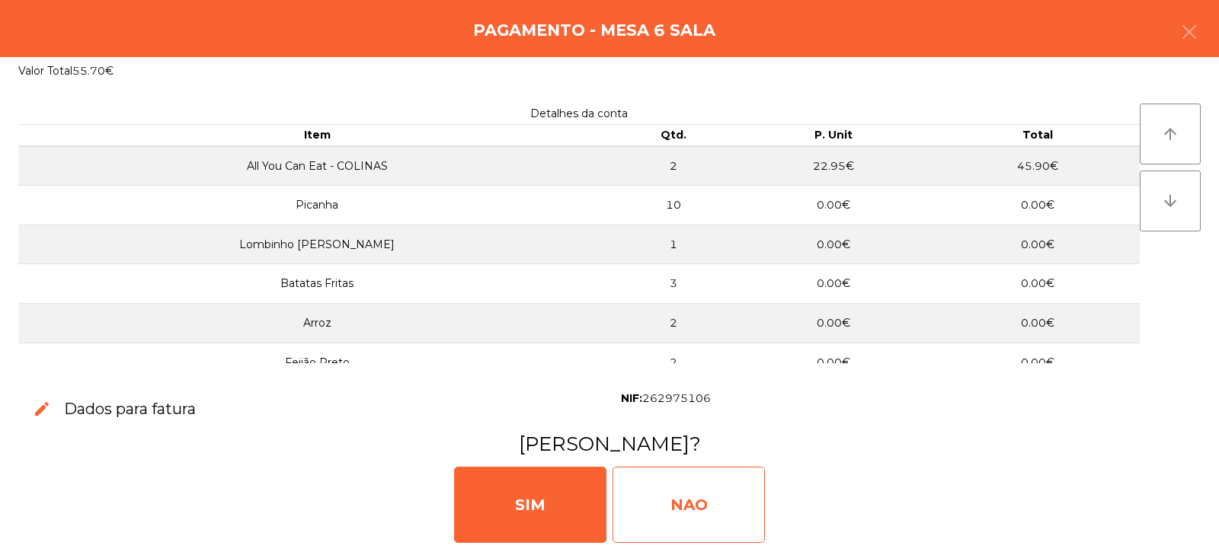
click at [709, 496] on div "NAO" at bounding box center [688, 505] width 152 height 76
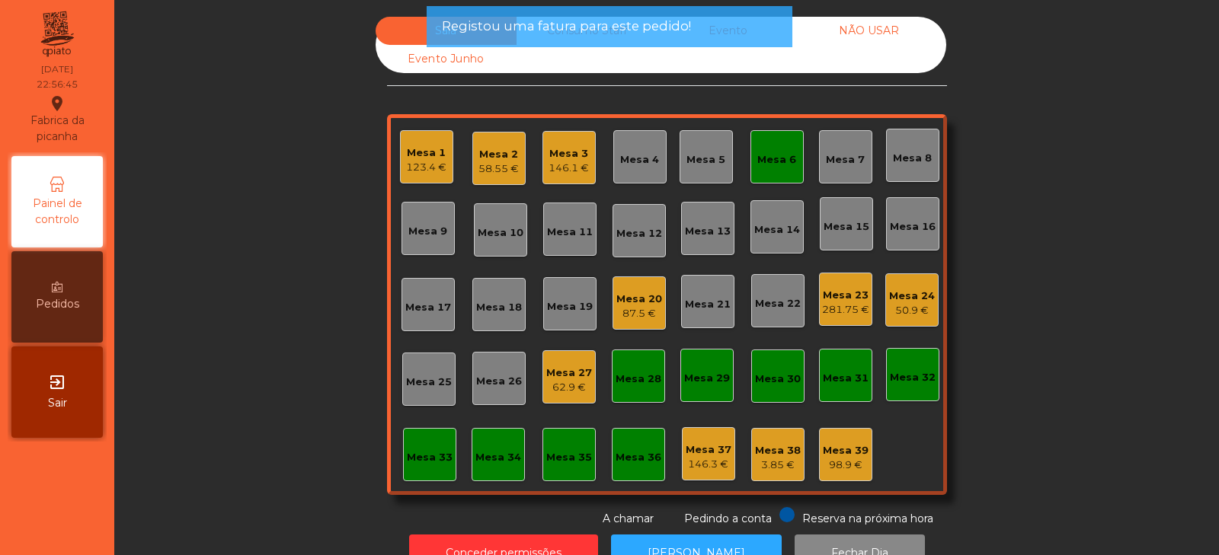
click at [759, 162] on div "Mesa 6" at bounding box center [776, 159] width 39 height 15
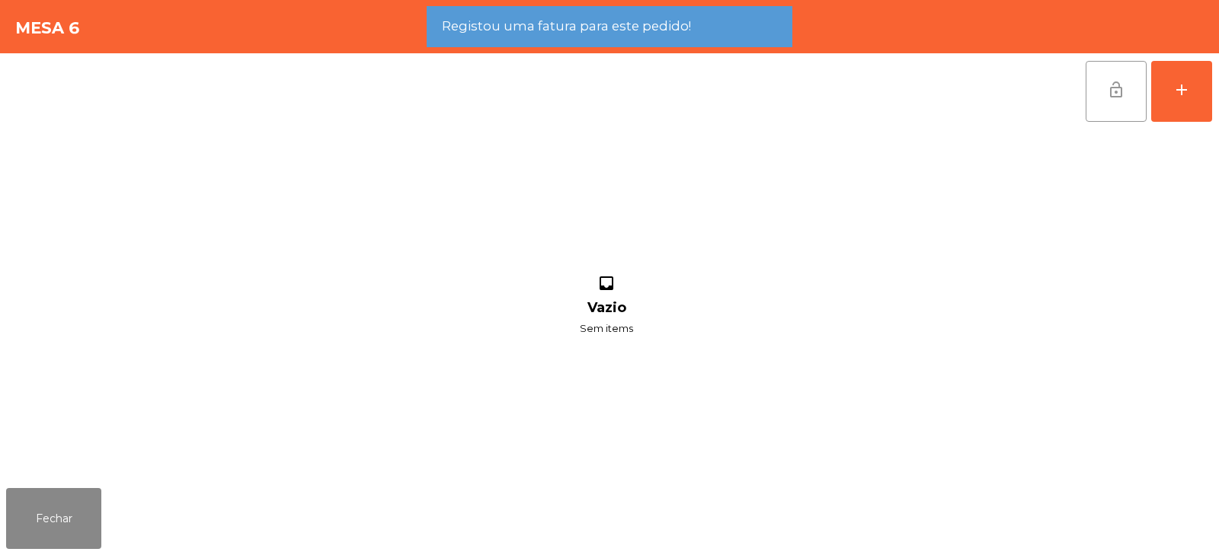
click at [1118, 85] on span "lock_open" at bounding box center [1116, 90] width 18 height 18
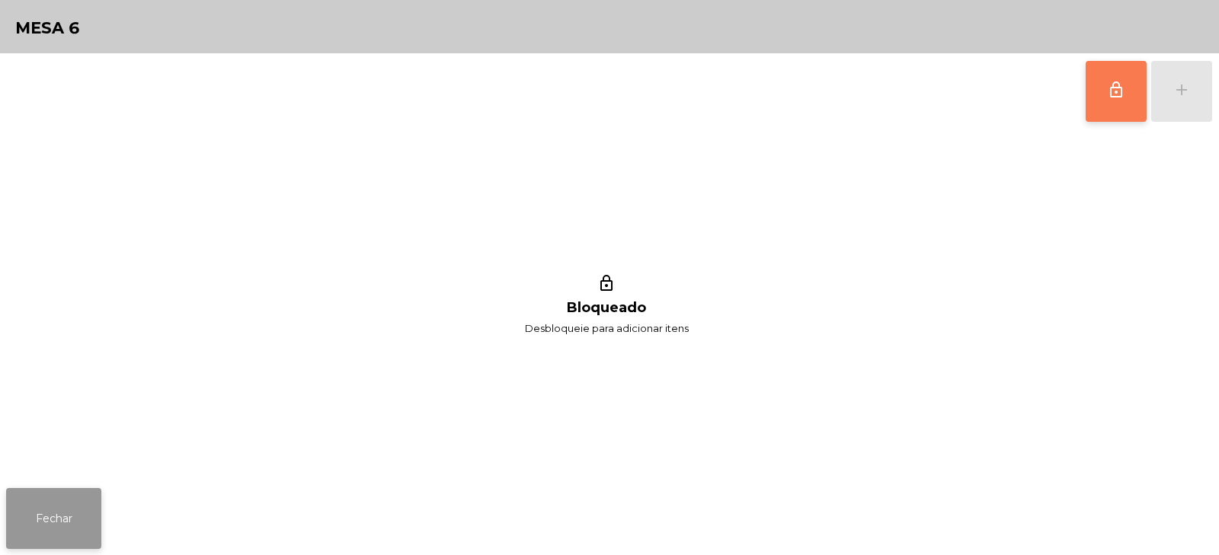
click at [58, 517] on button "Fechar" at bounding box center [53, 518] width 95 height 61
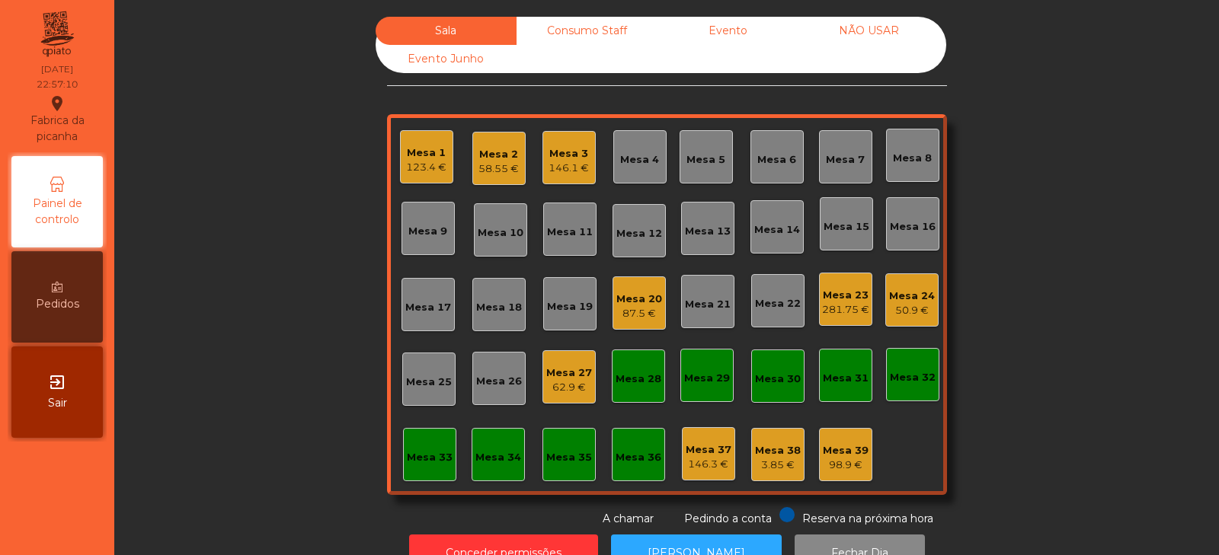
click at [642, 294] on div "Mesa 20" at bounding box center [639, 299] width 46 height 15
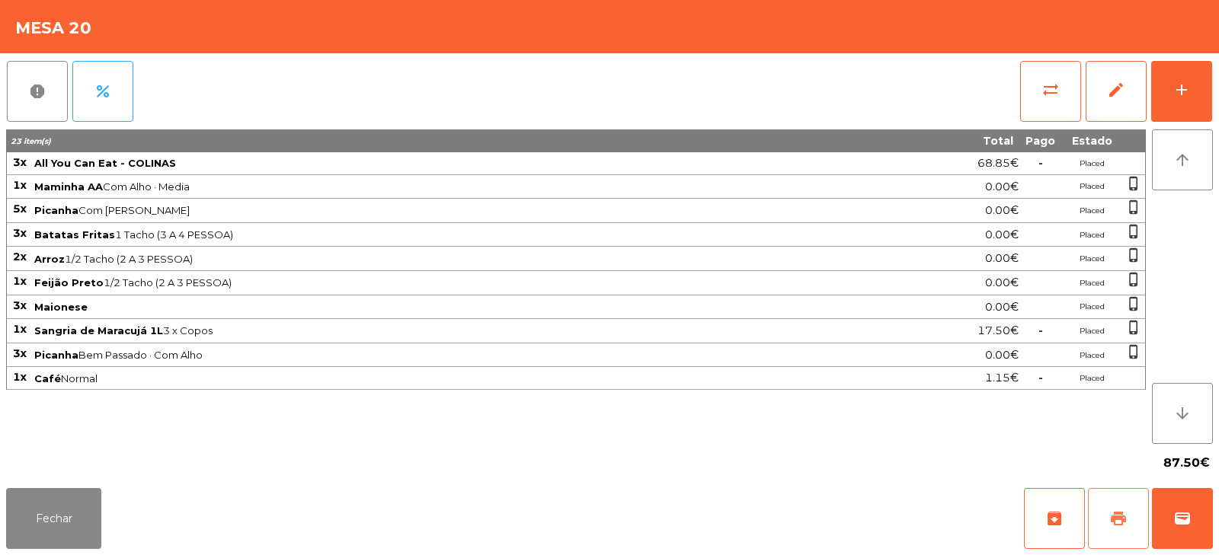
click at [1101, 510] on button "print" at bounding box center [1118, 518] width 61 height 61
click at [60, 522] on button "Fechar" at bounding box center [53, 518] width 95 height 61
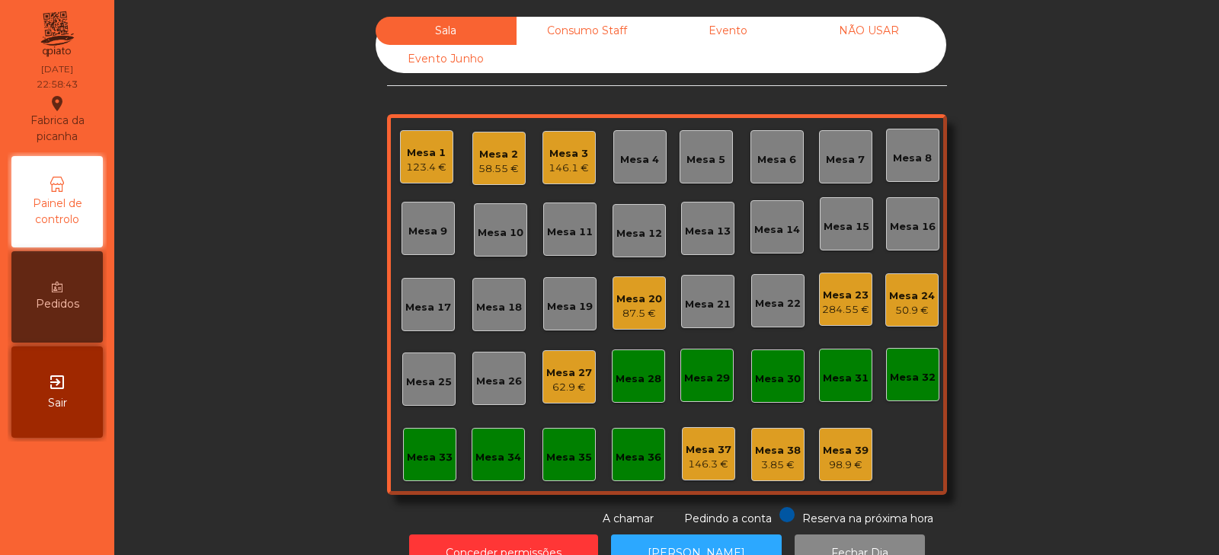
click at [425, 155] on div "Mesa 1" at bounding box center [426, 152] width 40 height 15
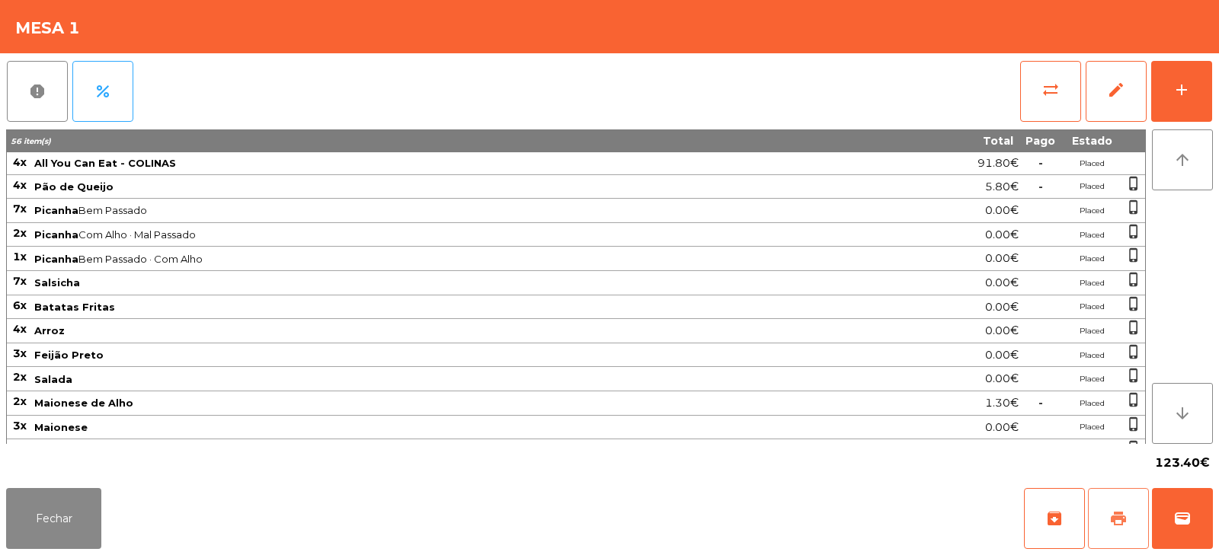
click at [1114, 521] on span "print" at bounding box center [1118, 519] width 18 height 18
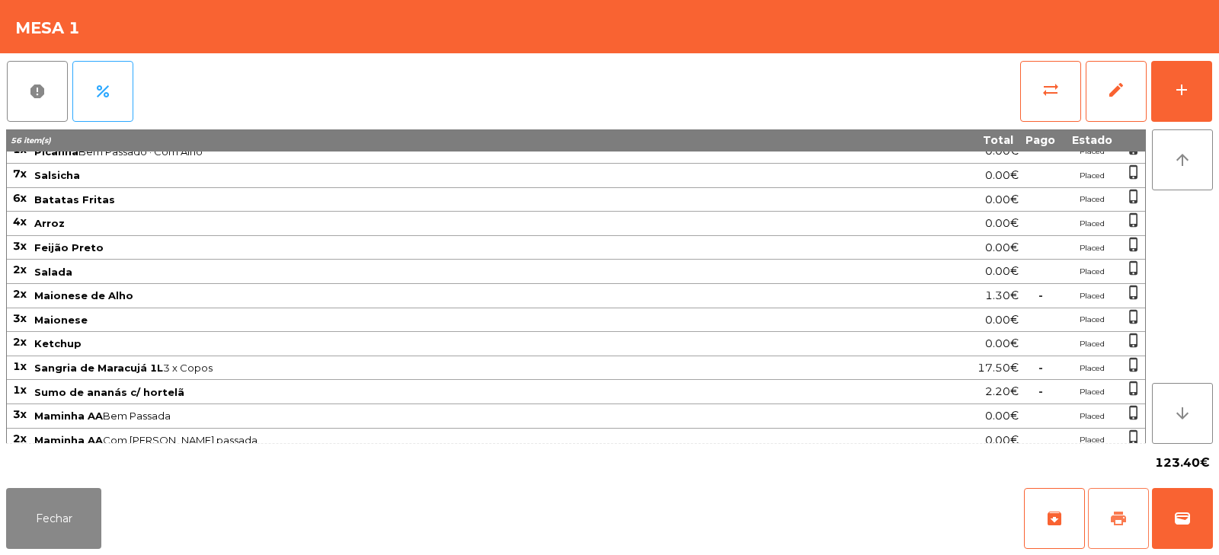
scroll to position [163, 0]
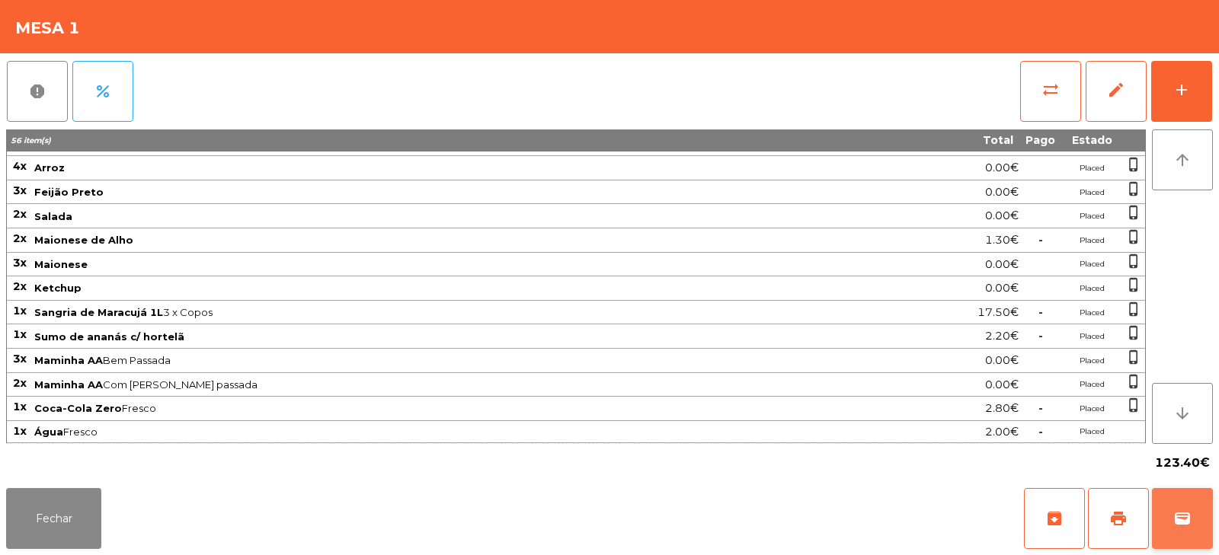
click at [1190, 528] on button "wallet" at bounding box center [1182, 518] width 61 height 61
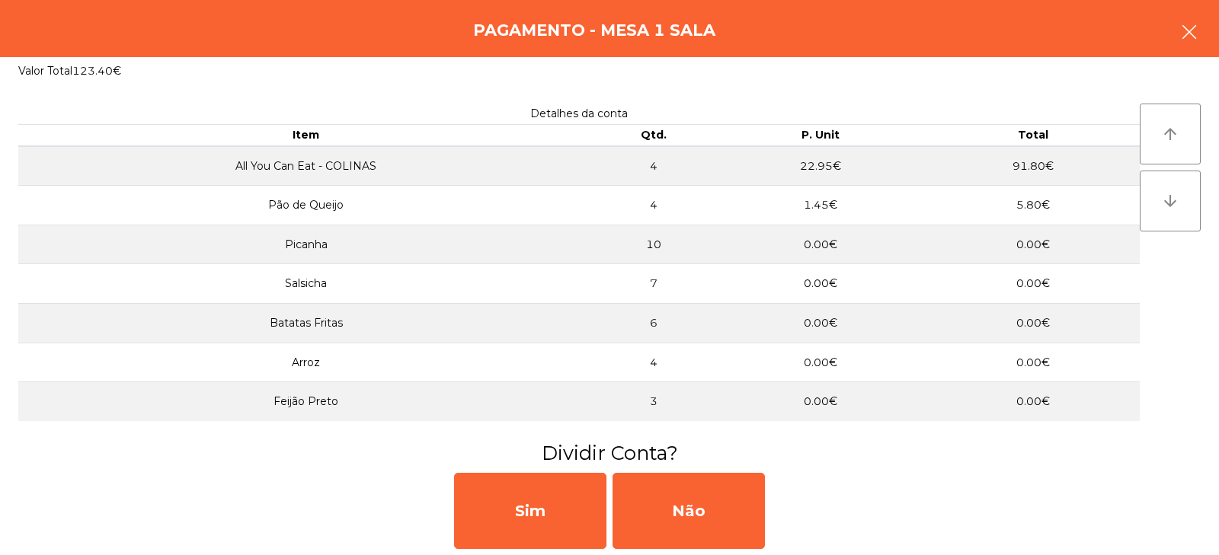
click at [1192, 37] on icon "button" at bounding box center [1189, 32] width 18 height 18
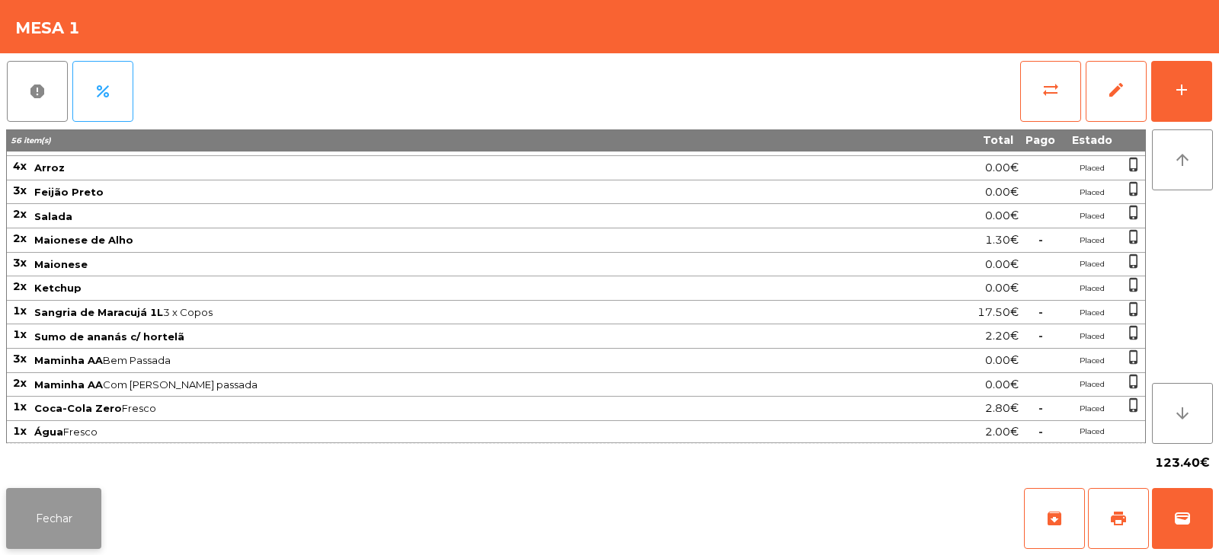
click at [56, 514] on button "Fechar" at bounding box center [53, 518] width 95 height 61
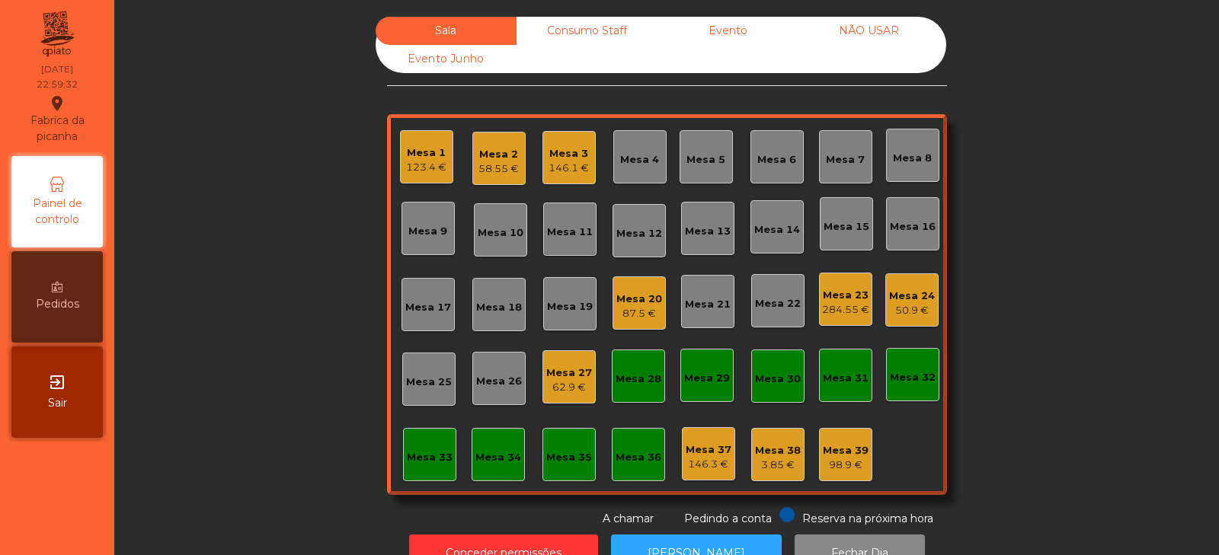
scroll to position [45, 0]
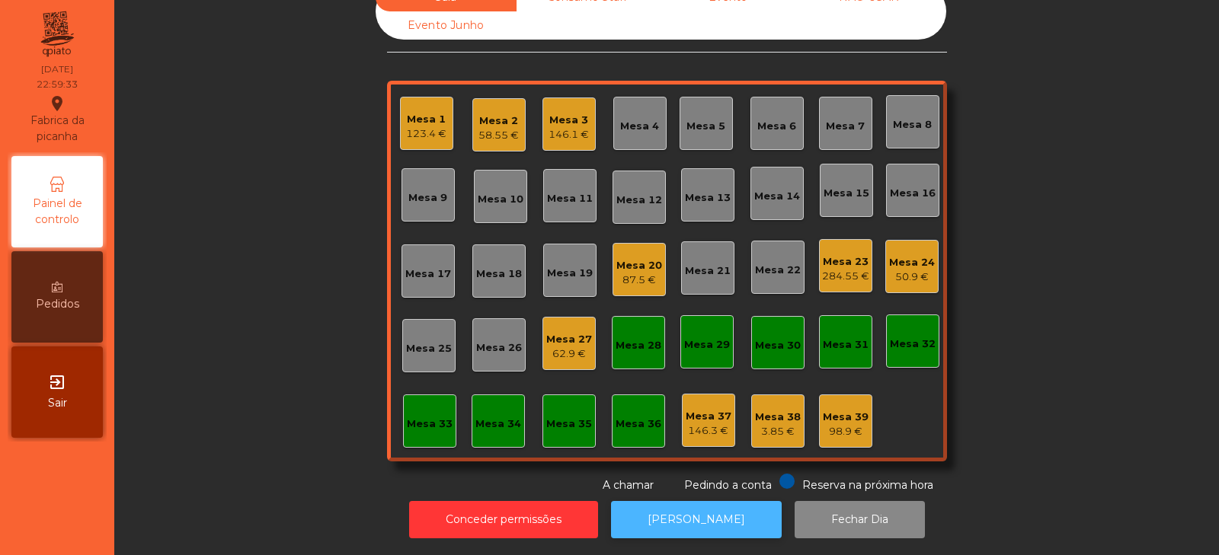
click at [665, 521] on button "[PERSON_NAME]" at bounding box center [696, 519] width 171 height 37
click at [645, 243] on div "Mesa 20 87.5 €" at bounding box center [638, 269] width 53 height 53
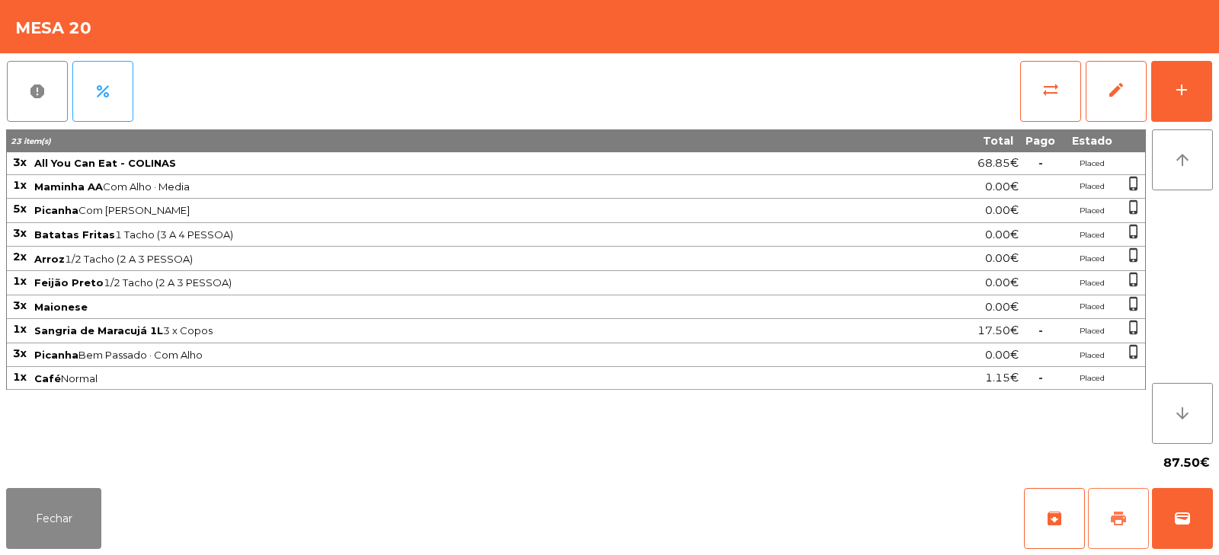
click at [1111, 528] on button "print" at bounding box center [1118, 518] width 61 height 61
click at [1051, 100] on button "sync_alt" at bounding box center [1050, 91] width 61 height 61
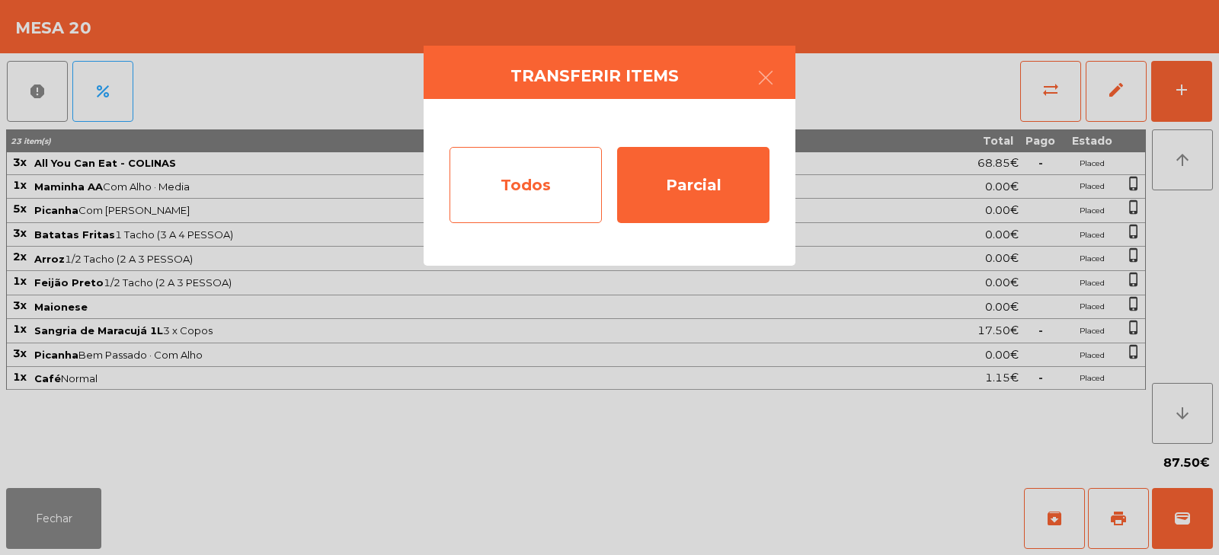
click at [540, 184] on div "Todos" at bounding box center [525, 185] width 152 height 76
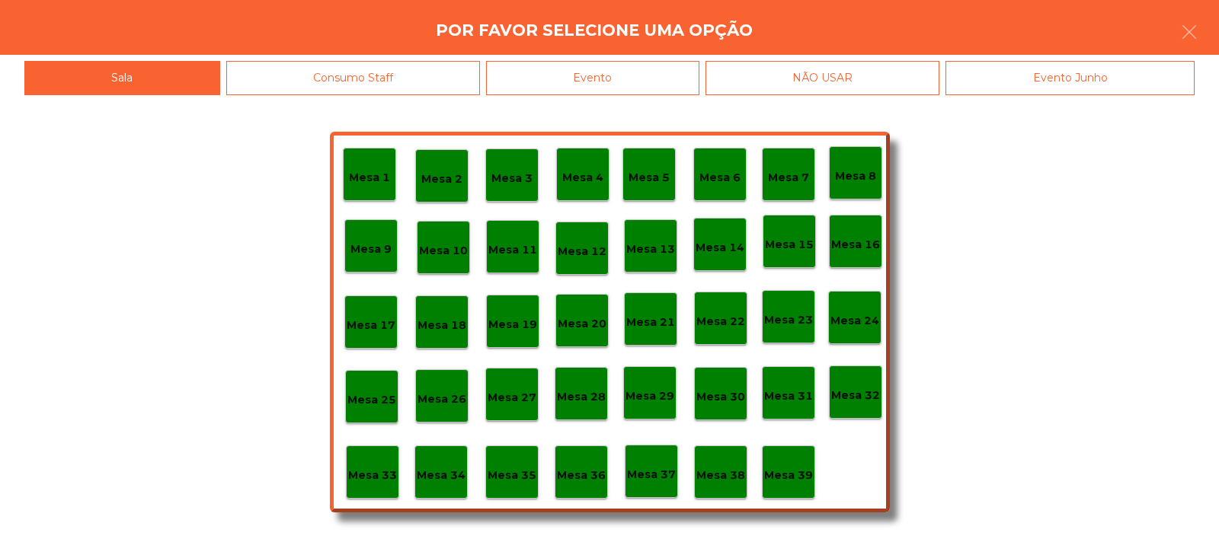
click at [347, 94] on div "Consumo Staff" at bounding box center [353, 78] width 254 height 34
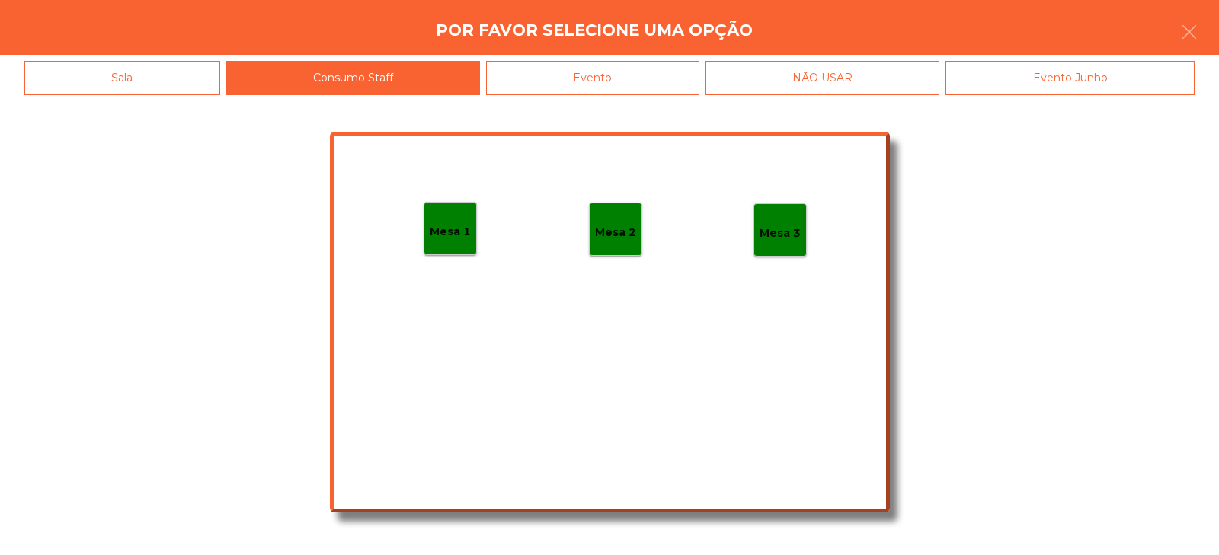
click at [615, 91] on div "Evento" at bounding box center [592, 78] width 213 height 34
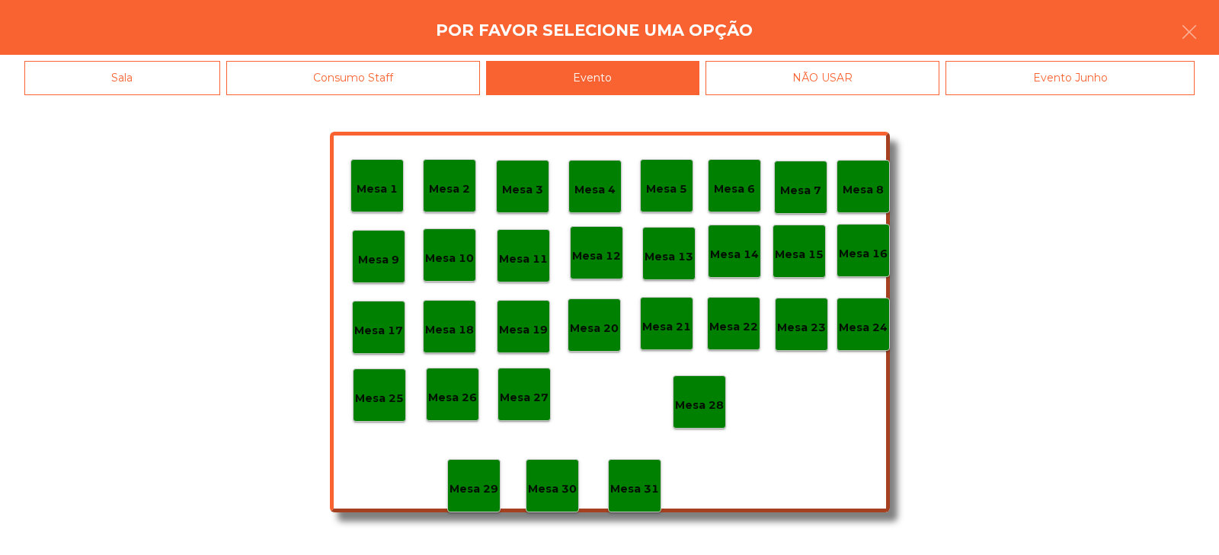
click at [706, 413] on p "Mesa 28" at bounding box center [699, 406] width 49 height 18
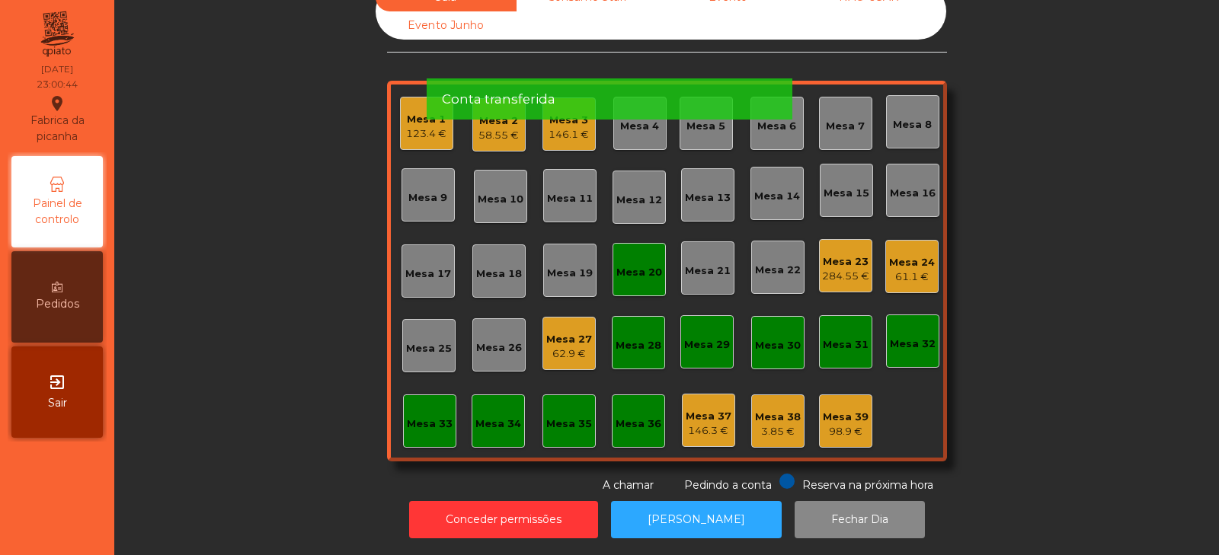
click at [623, 274] on div "Mesa 20" at bounding box center [638, 269] width 53 height 53
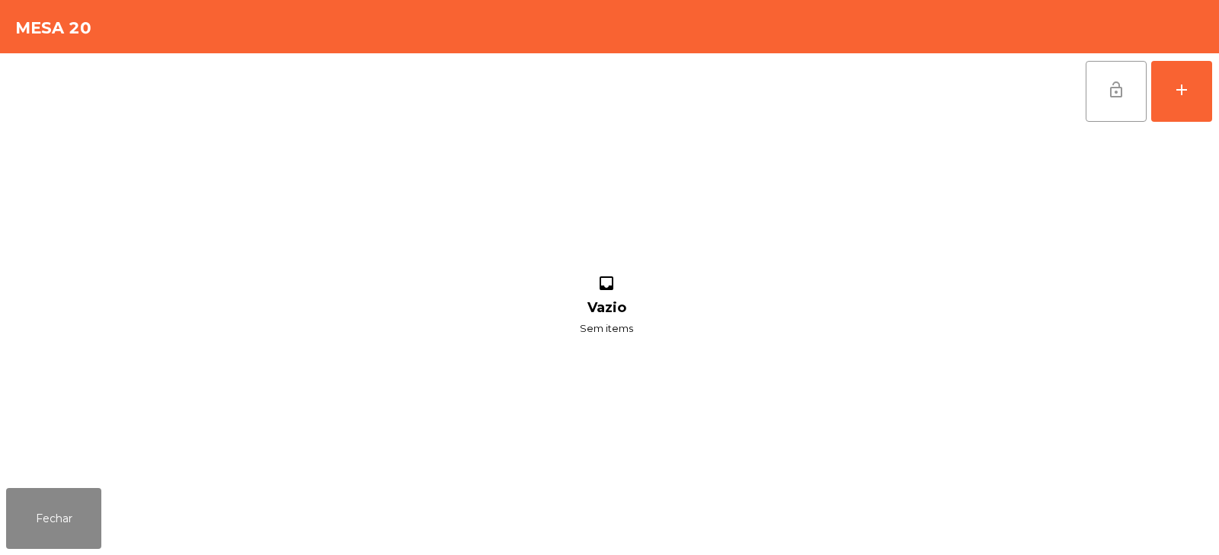
click at [1120, 91] on span "lock_open" at bounding box center [1116, 90] width 18 height 18
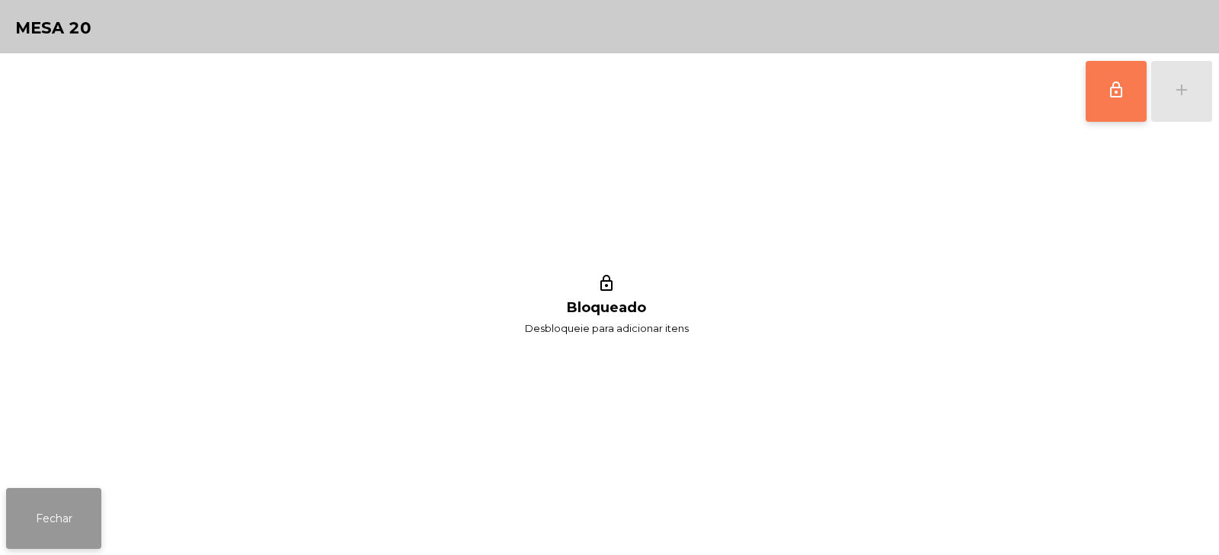
click at [39, 523] on button "Fechar" at bounding box center [53, 518] width 95 height 61
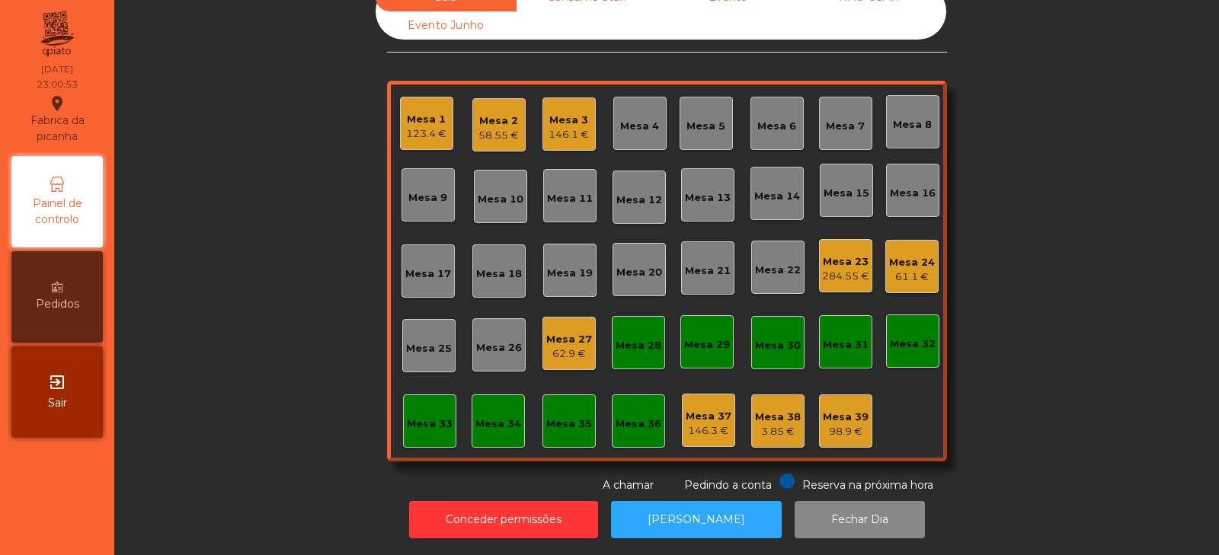
click at [573, 353] on div "Mesa 27 62.9 €" at bounding box center [568, 343] width 53 height 53
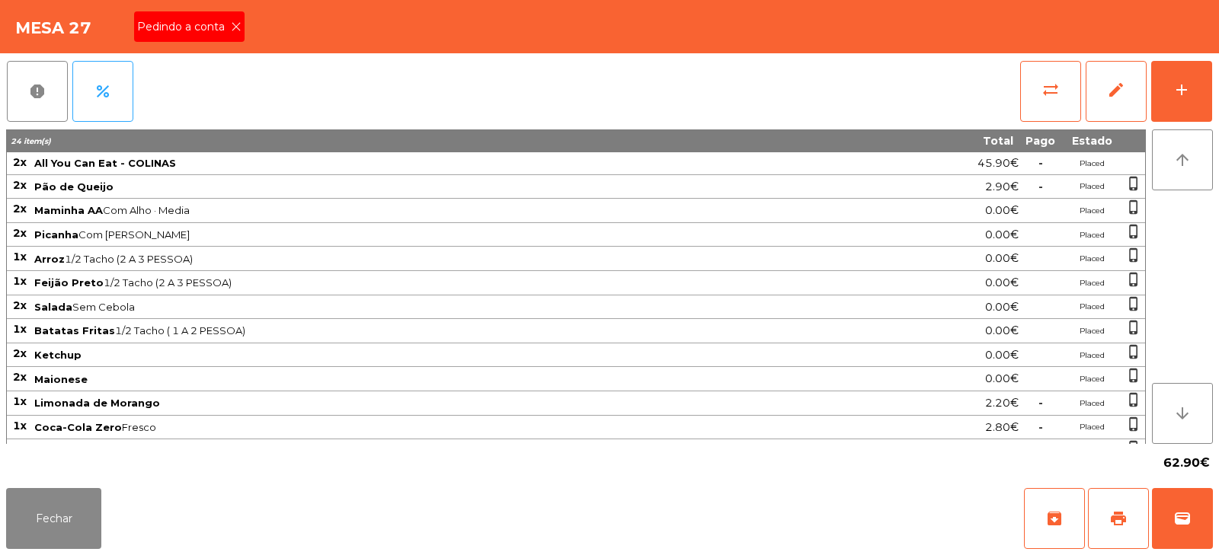
click at [235, 28] on icon at bounding box center [236, 26] width 11 height 11
click at [1121, 517] on span "print" at bounding box center [1118, 519] width 18 height 18
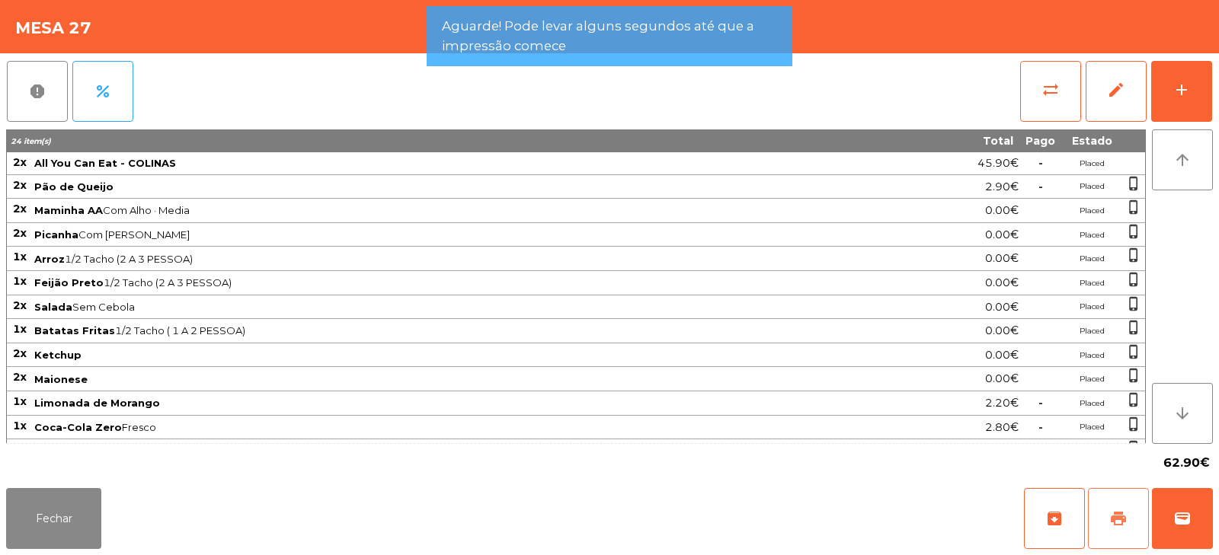
scroll to position [93, 0]
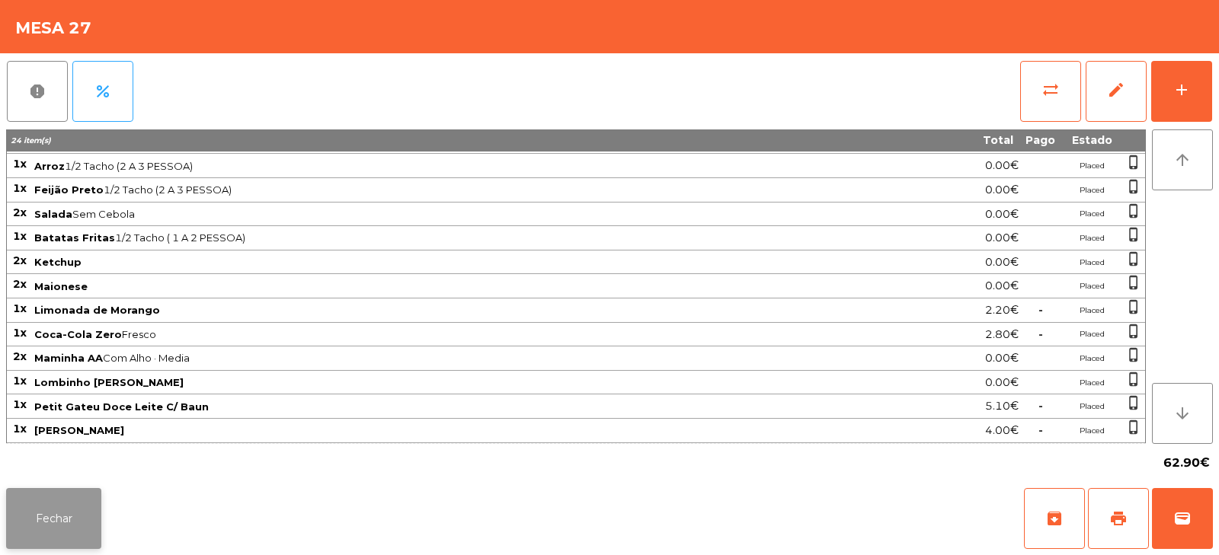
click at [52, 529] on button "Fechar" at bounding box center [53, 518] width 95 height 61
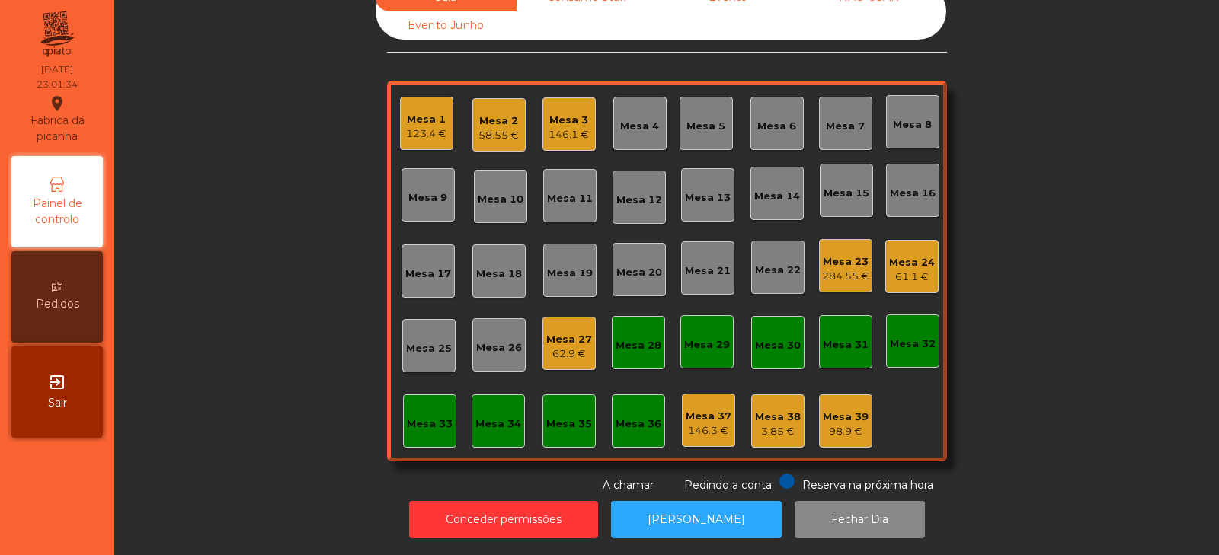
click at [417, 136] on div "Mesa 1 123.4 €" at bounding box center [426, 123] width 53 height 53
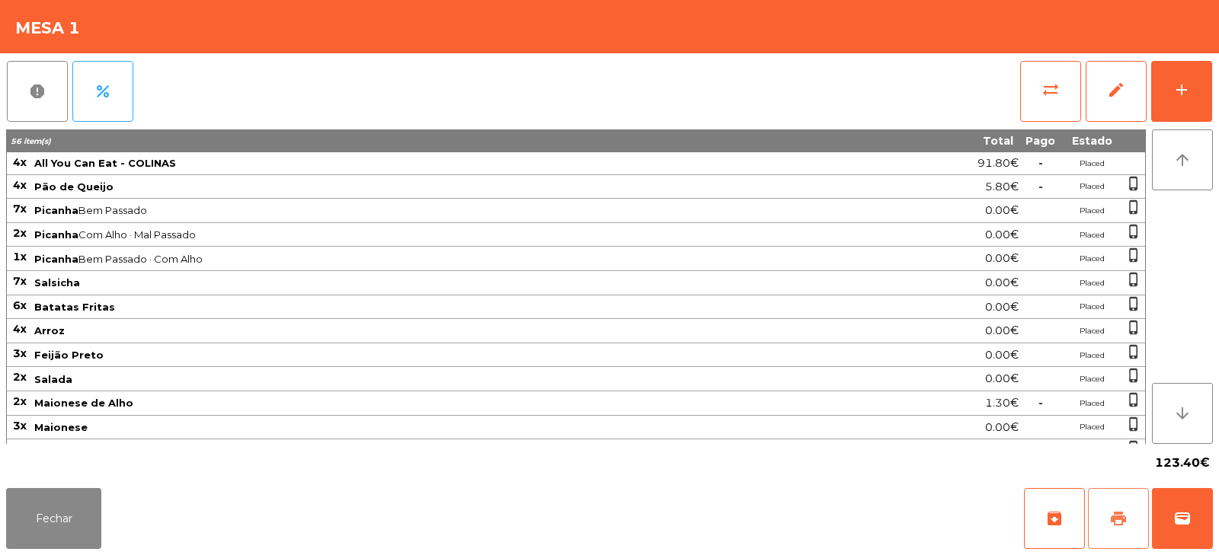
click at [1101, 509] on button "print" at bounding box center [1118, 518] width 61 height 61
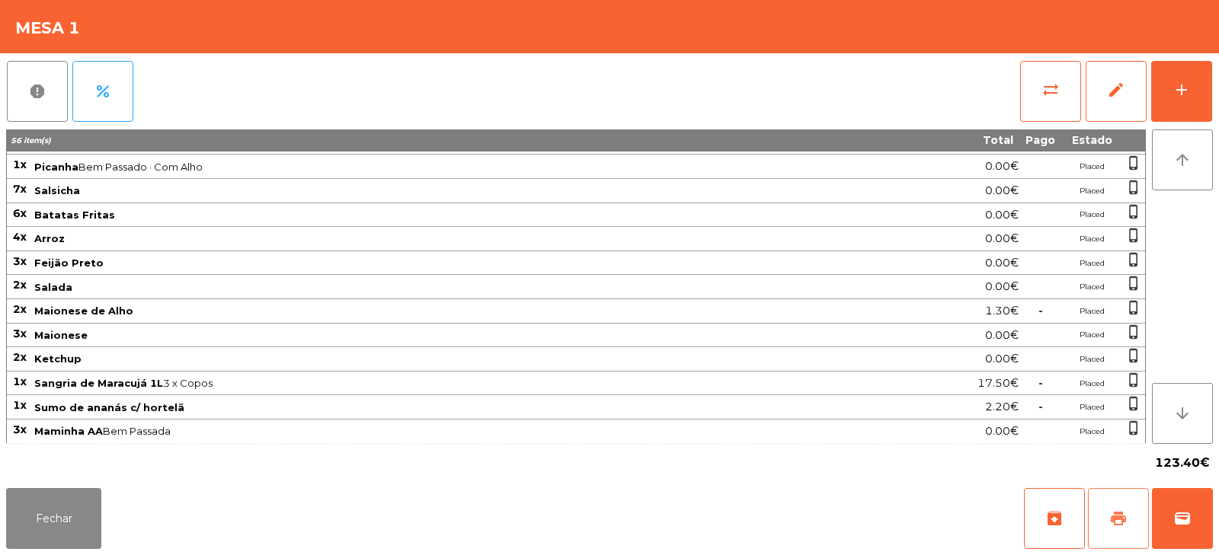
scroll to position [163, 0]
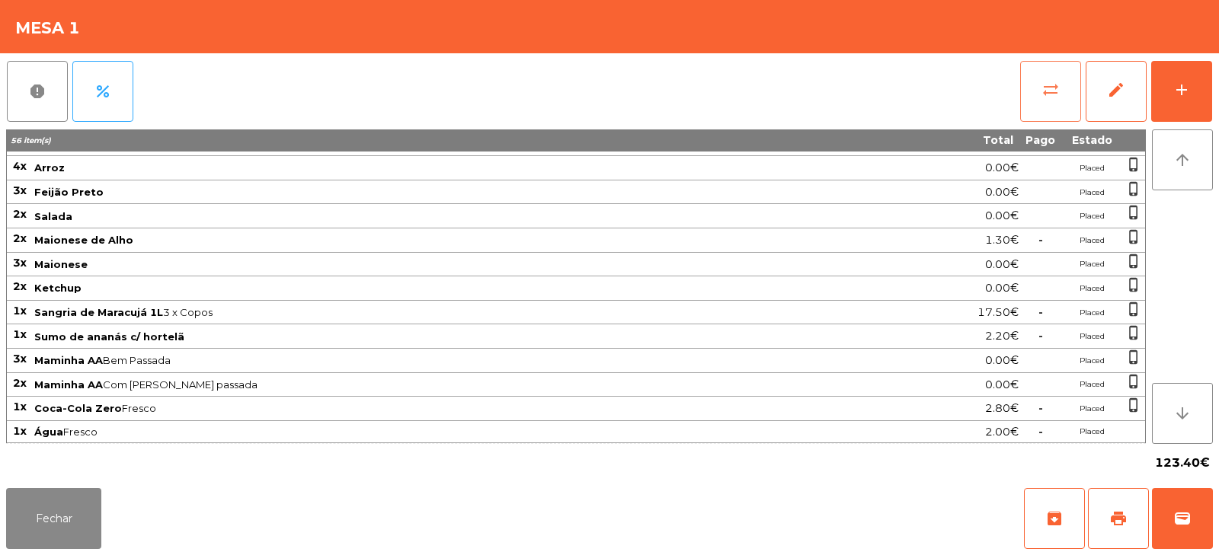
click at [1043, 114] on button "sync_alt" at bounding box center [1050, 91] width 61 height 61
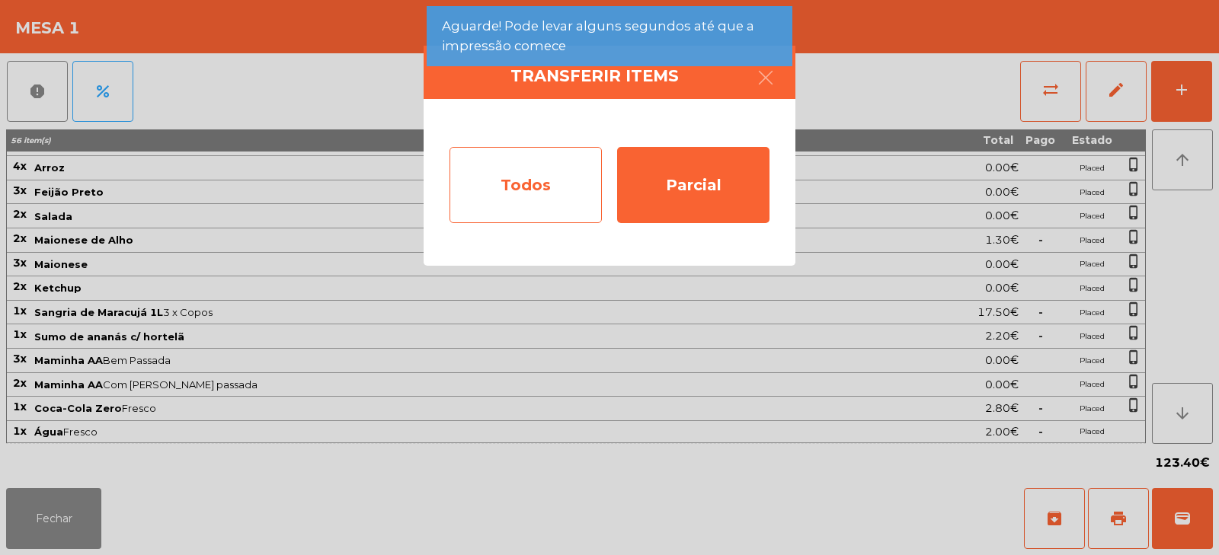
click at [513, 179] on div "Todos" at bounding box center [525, 185] width 152 height 76
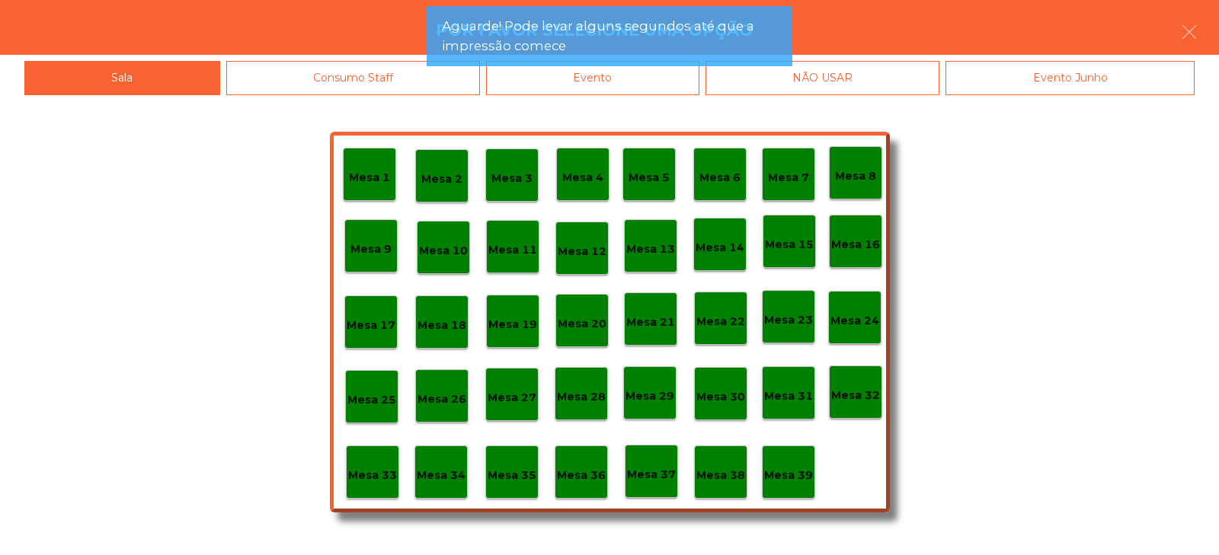
click at [658, 85] on div "Evento" at bounding box center [592, 78] width 213 height 34
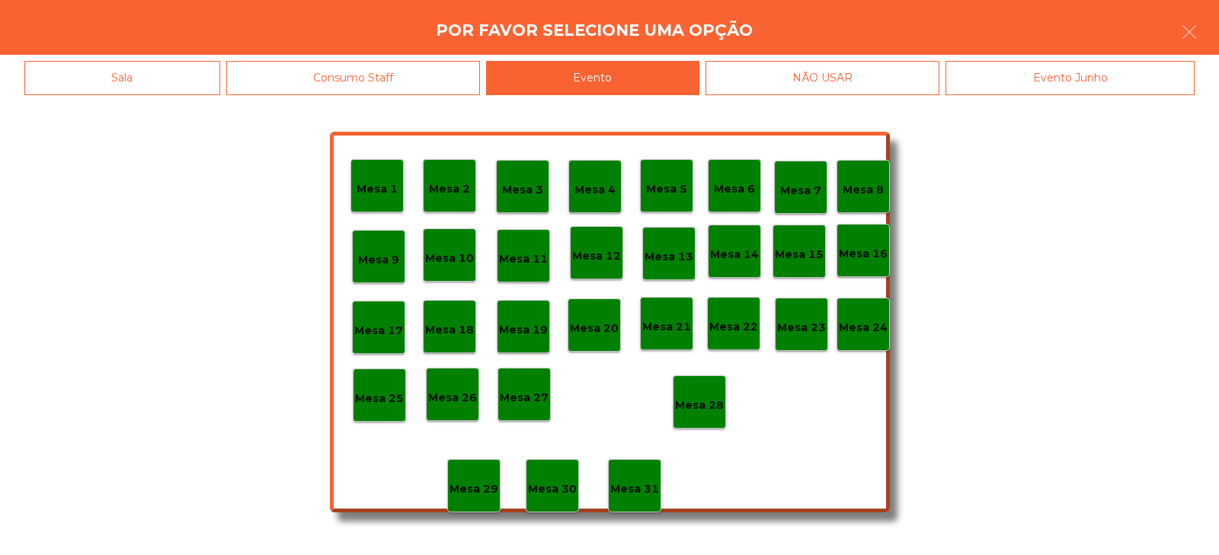
click at [702, 380] on div "Mesa 28" at bounding box center [699, 402] width 53 height 53
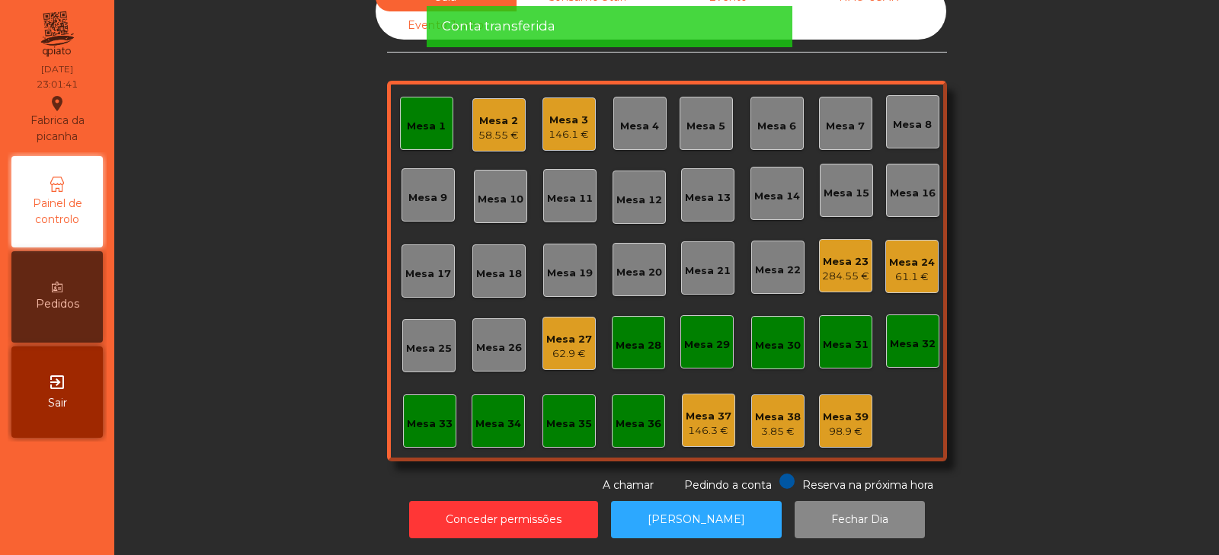
click at [414, 119] on div "Mesa 1" at bounding box center [426, 126] width 39 height 15
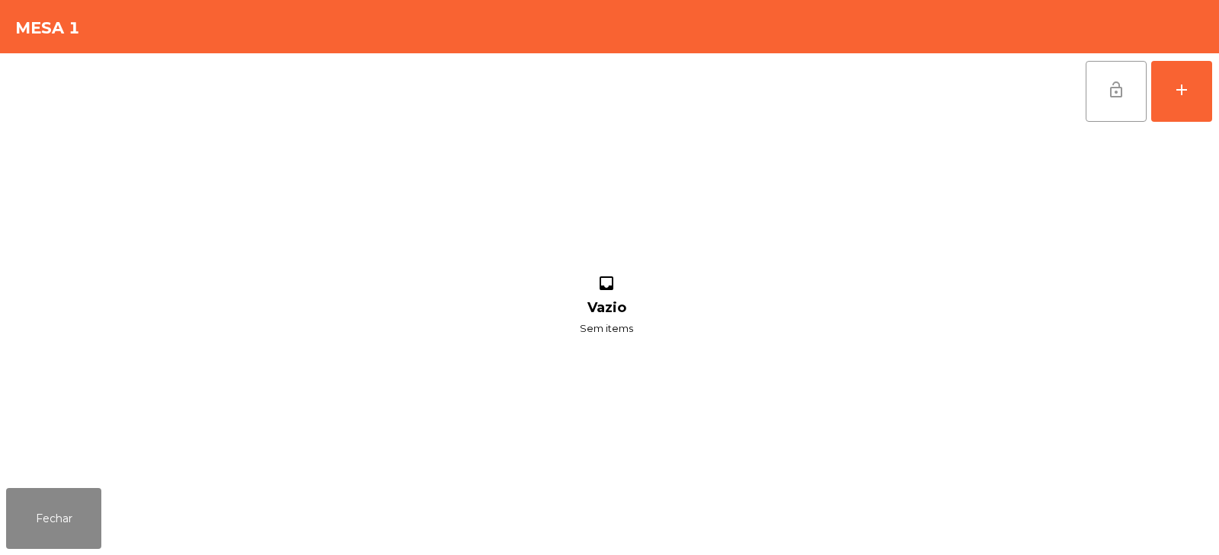
click at [1105, 99] on button "lock_open" at bounding box center [1115, 91] width 61 height 61
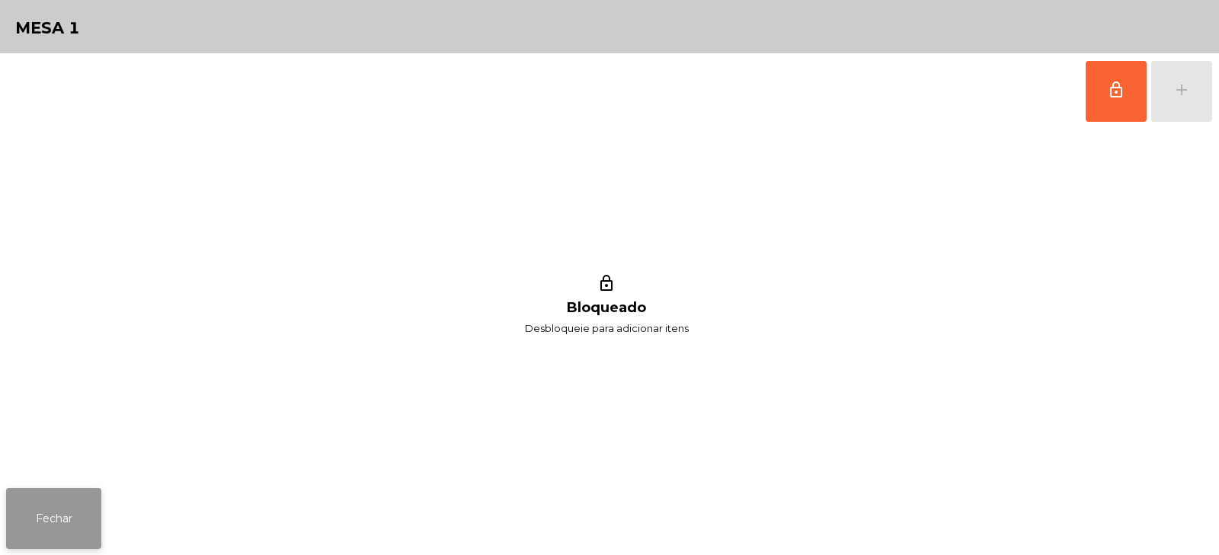
click at [47, 517] on button "Fechar" at bounding box center [53, 518] width 95 height 61
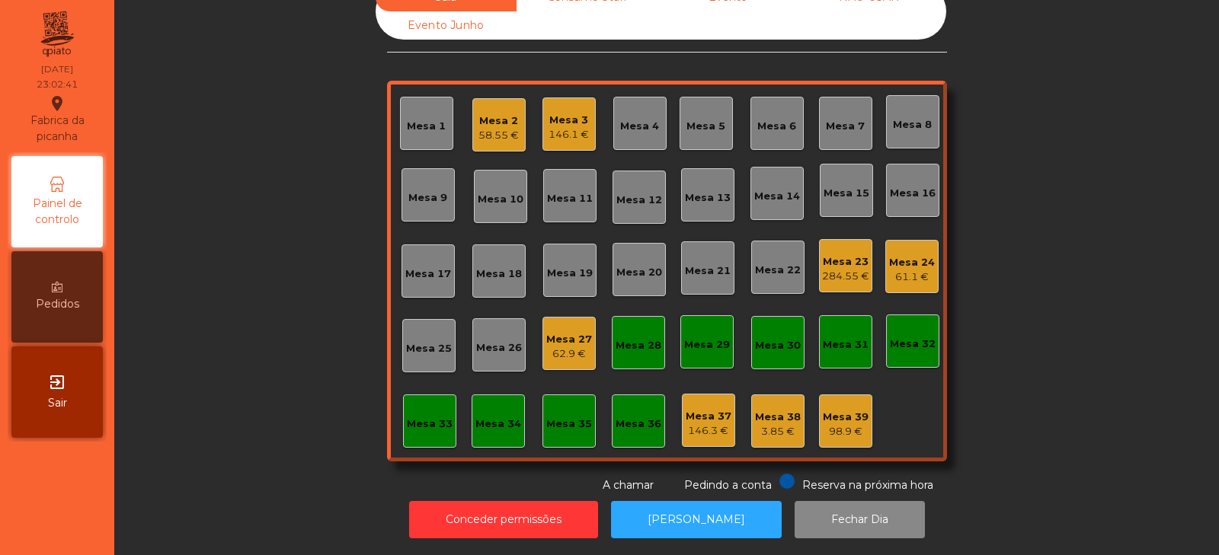
click at [566, 347] on div "62.9 €" at bounding box center [569, 354] width 46 height 15
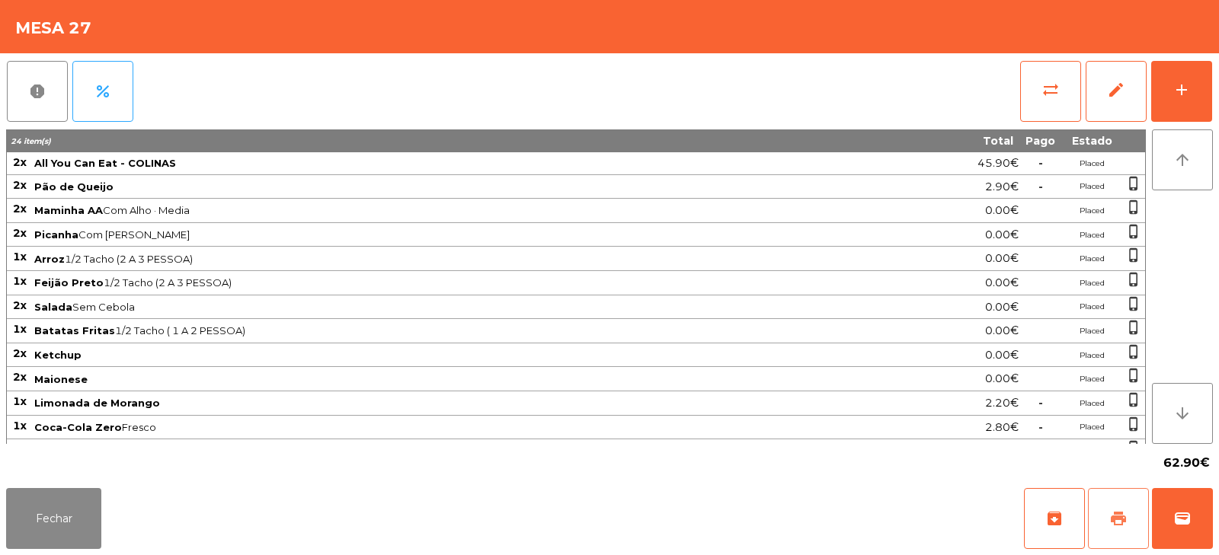
click at [1118, 525] on span "print" at bounding box center [1118, 519] width 18 height 18
click at [46, 525] on button "Fechar" at bounding box center [53, 518] width 95 height 61
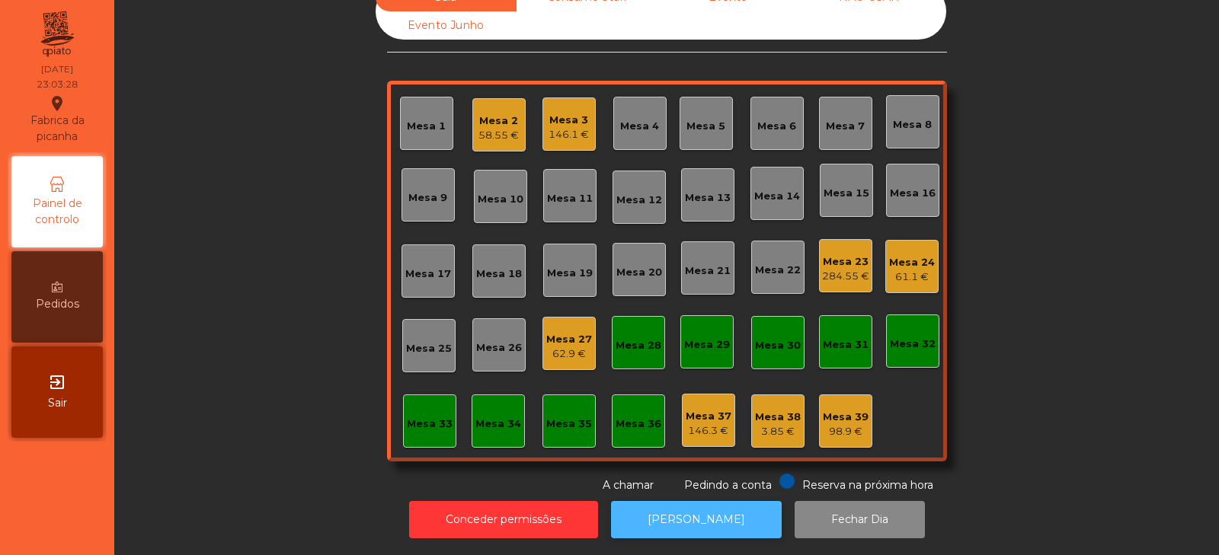
click at [697, 501] on button "[PERSON_NAME]" at bounding box center [696, 519] width 171 height 37
click at [574, 347] on div "62.9 €" at bounding box center [569, 354] width 46 height 15
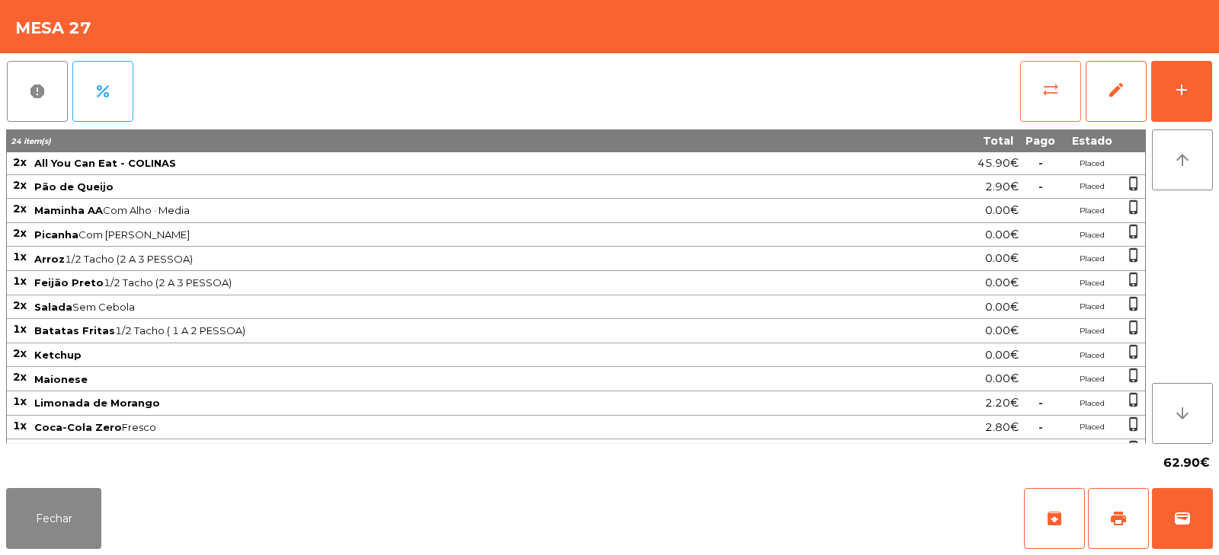
click at [1061, 98] on button "sync_alt" at bounding box center [1050, 91] width 61 height 61
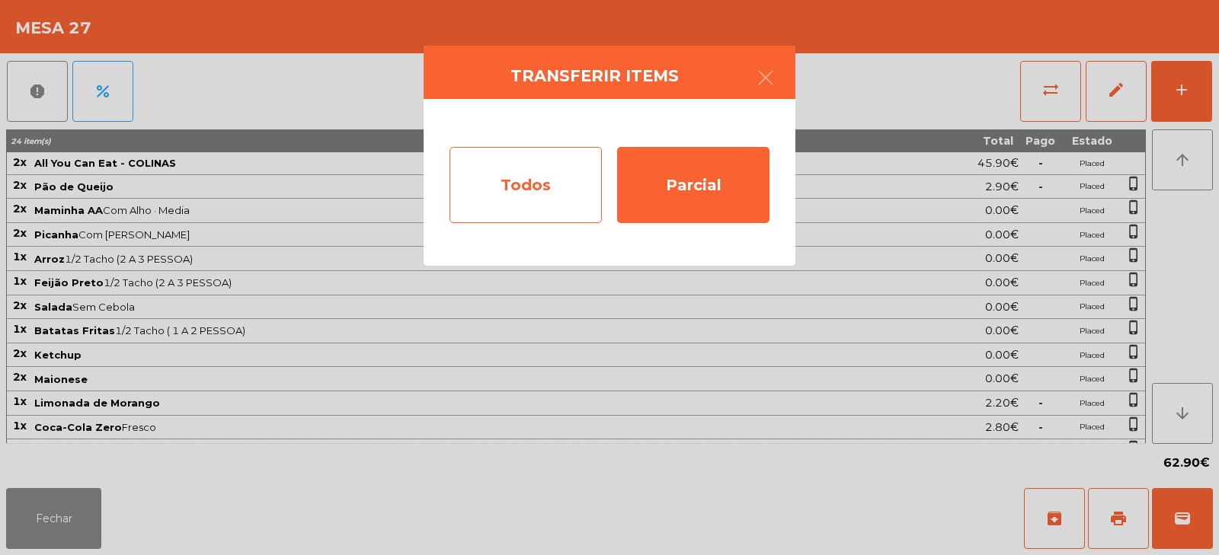
click at [513, 184] on div "Todos" at bounding box center [525, 185] width 152 height 76
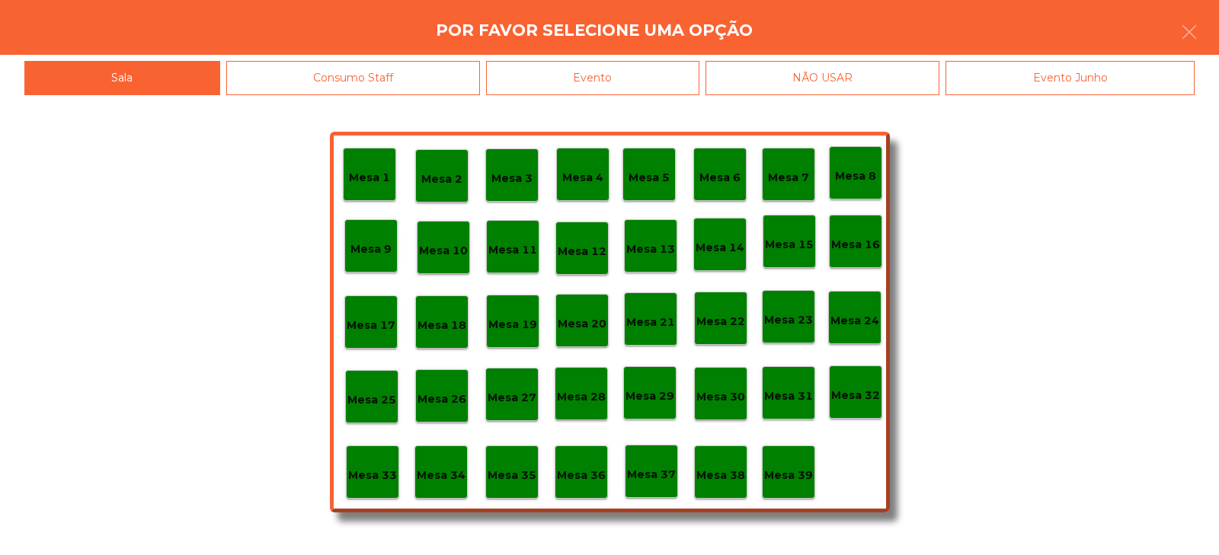
click at [613, 71] on div "Evento" at bounding box center [592, 78] width 213 height 34
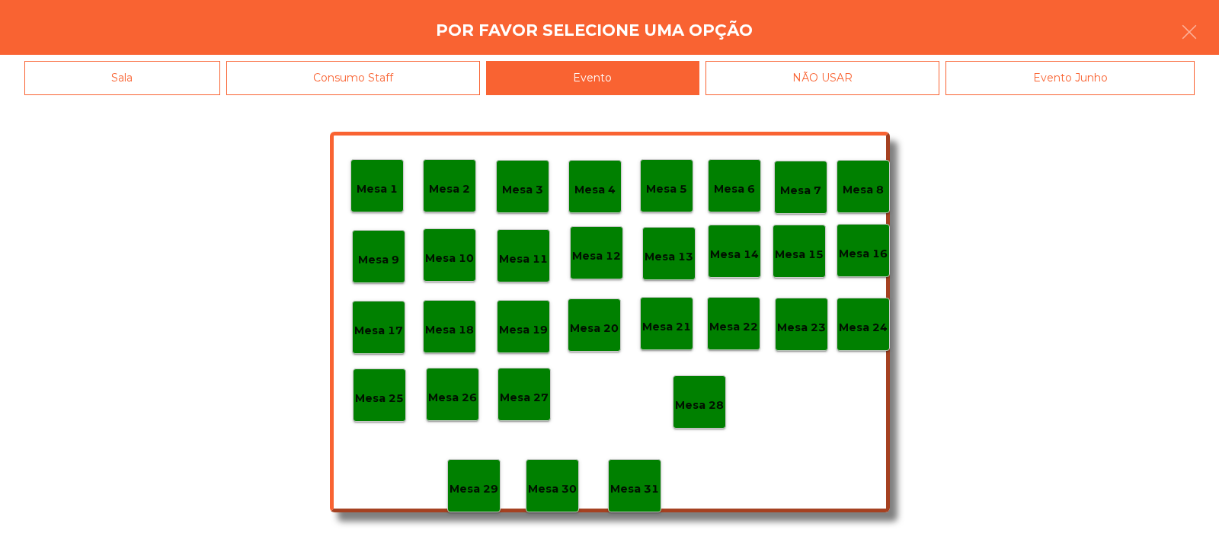
click at [698, 403] on p "Mesa 28" at bounding box center [699, 406] width 49 height 18
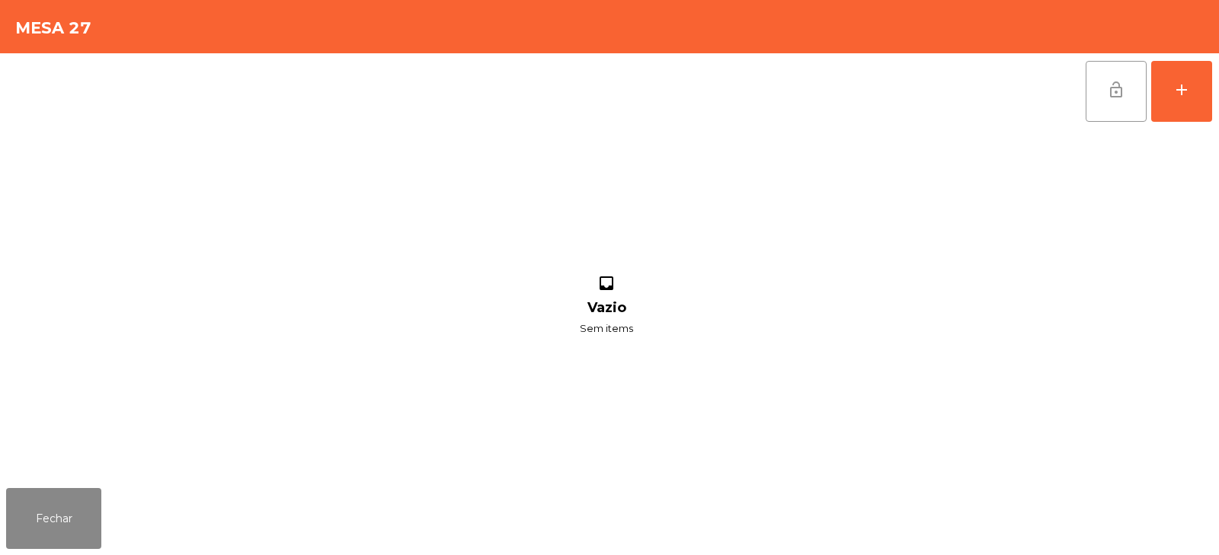
click at [1111, 114] on button "lock_open" at bounding box center [1115, 91] width 61 height 61
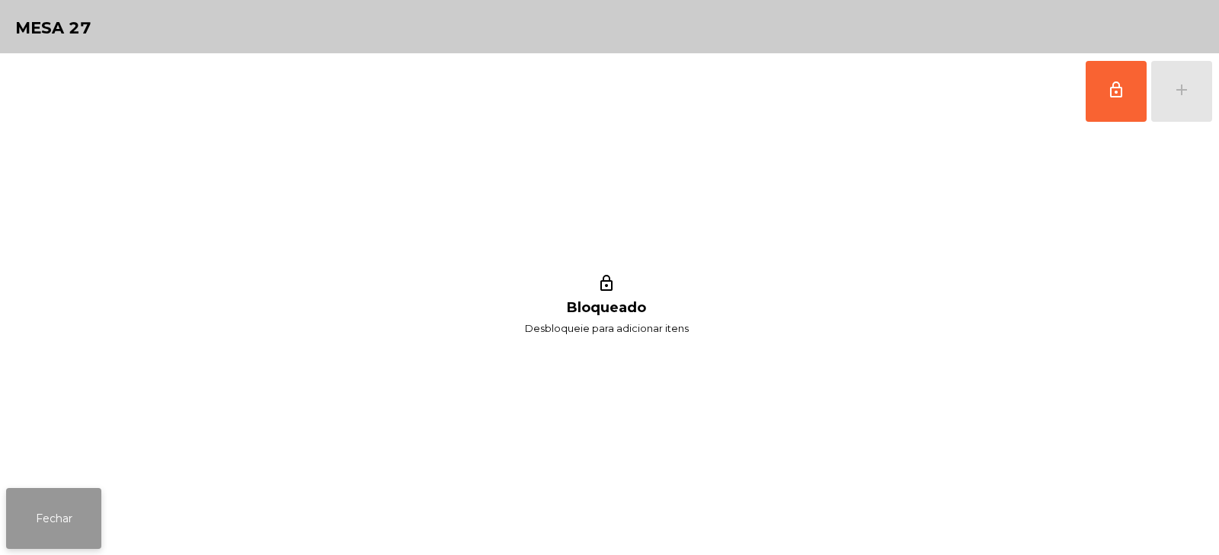
click at [40, 500] on button "Fechar" at bounding box center [53, 518] width 95 height 61
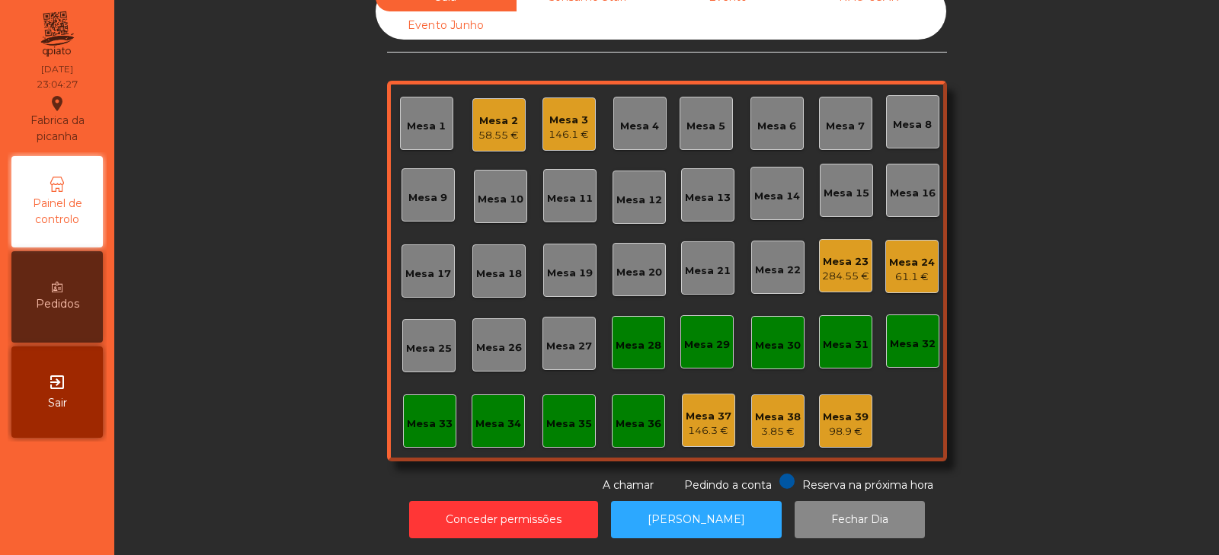
click at [505, 98] on div "Mesa 2 58.55 €" at bounding box center [498, 124] width 53 height 53
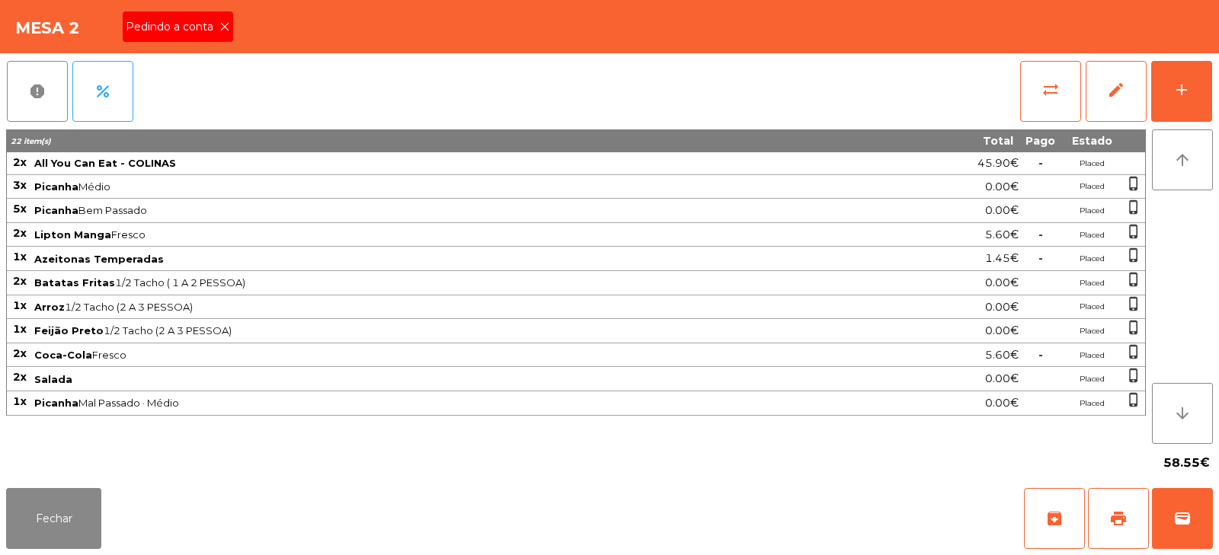
click at [217, 27] on span "Pedindo a conta" at bounding box center [173, 27] width 94 height 16
click at [1115, 517] on span "print" at bounding box center [1118, 519] width 18 height 18
click at [1125, 527] on span "print" at bounding box center [1118, 519] width 18 height 18
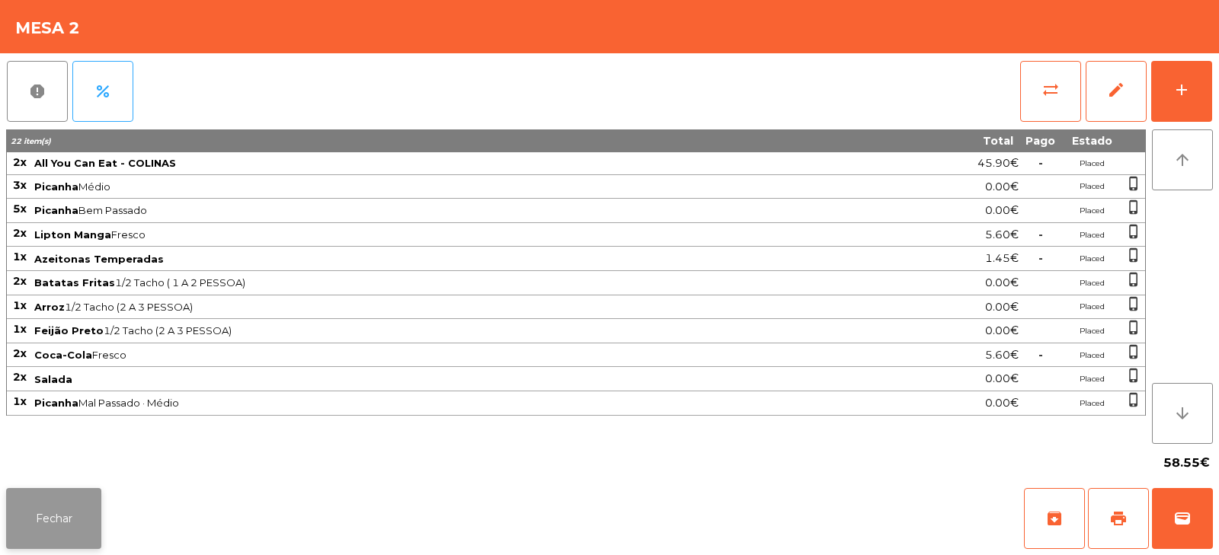
click at [38, 541] on button "Fechar" at bounding box center [53, 518] width 95 height 61
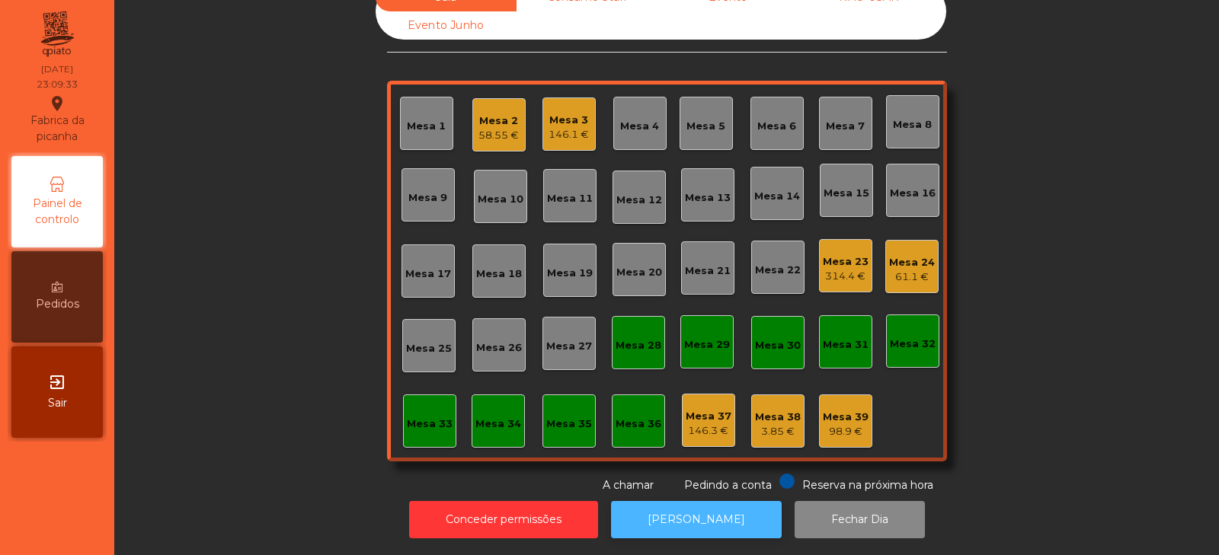
click at [725, 516] on button "[PERSON_NAME]" at bounding box center [696, 519] width 171 height 37
click at [507, 107] on div "Mesa 2 58.55 €" at bounding box center [498, 125] width 40 height 36
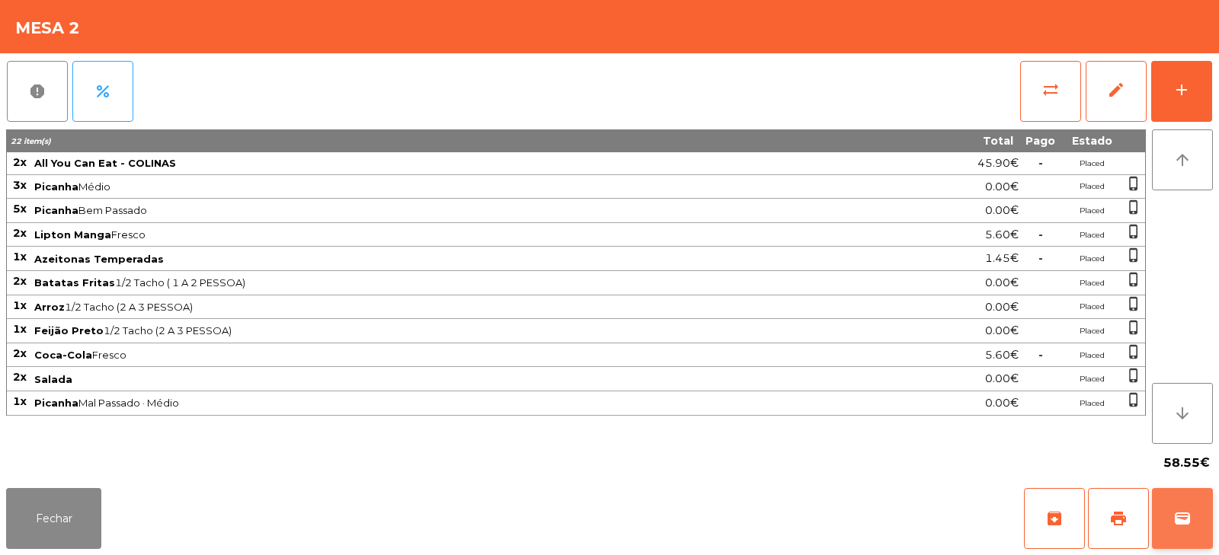
click at [1189, 542] on button "wallet" at bounding box center [1182, 518] width 61 height 61
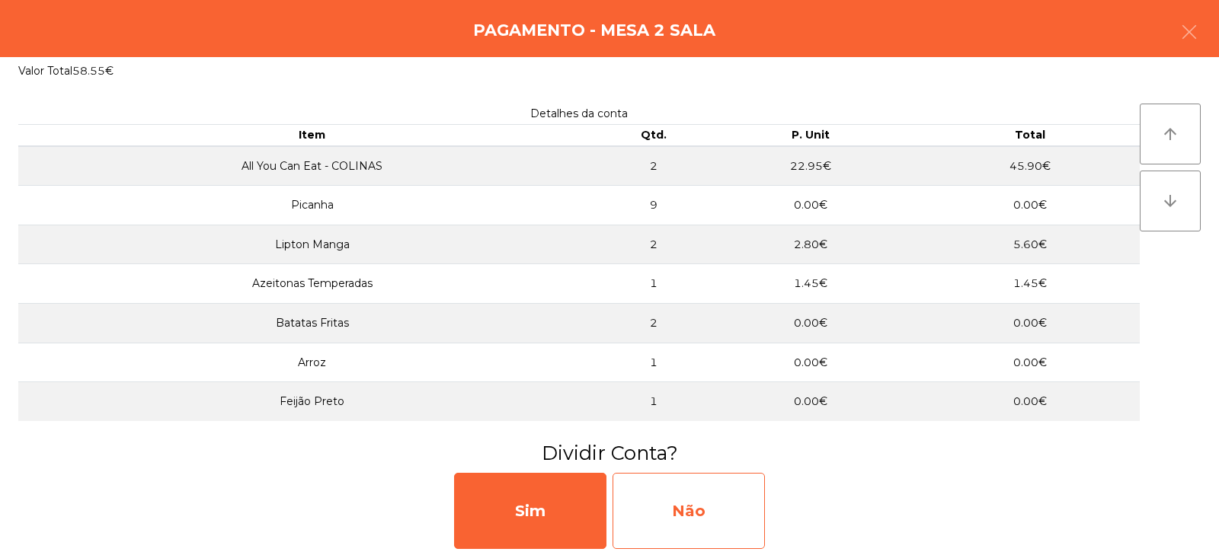
click at [679, 513] on div "Não" at bounding box center [688, 511] width 152 height 76
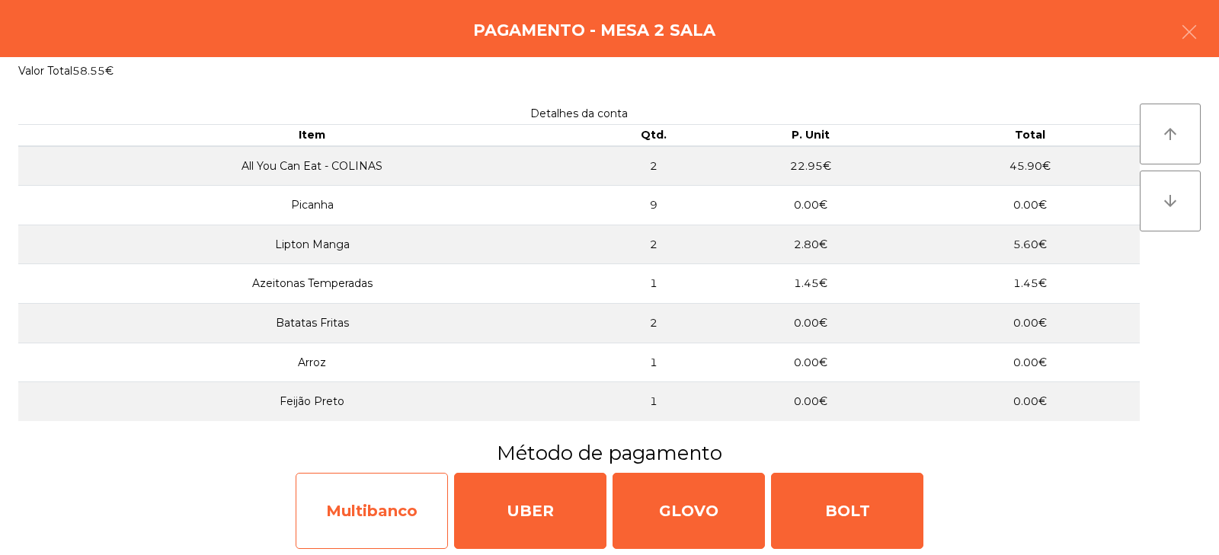
click at [377, 515] on div "Multibanco" at bounding box center [372, 511] width 152 height 76
select select "**"
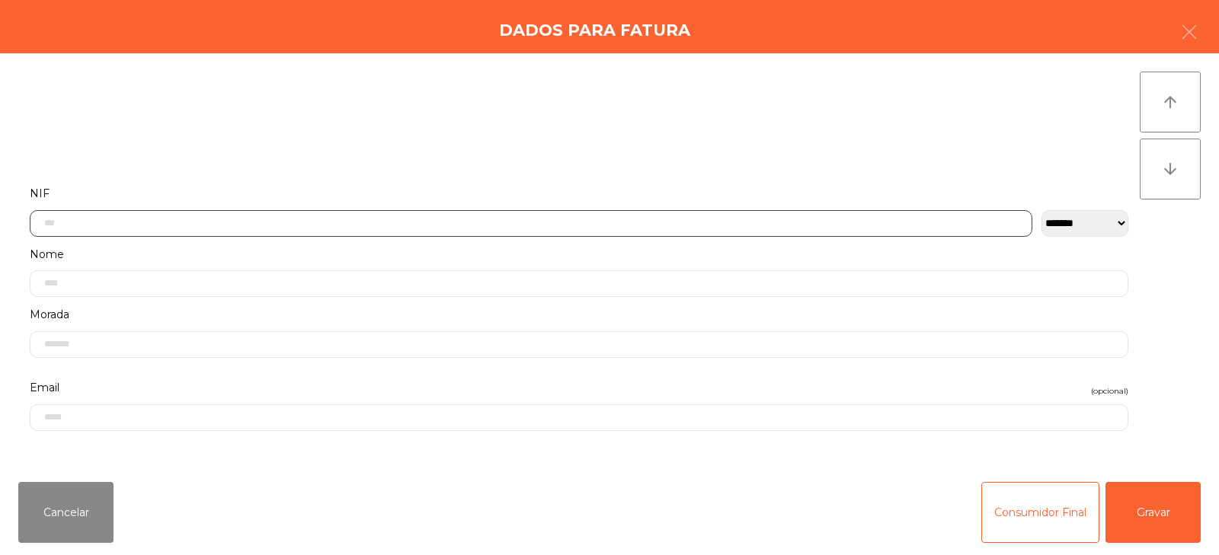
click at [257, 222] on input "text" at bounding box center [531, 223] width 1002 height 27
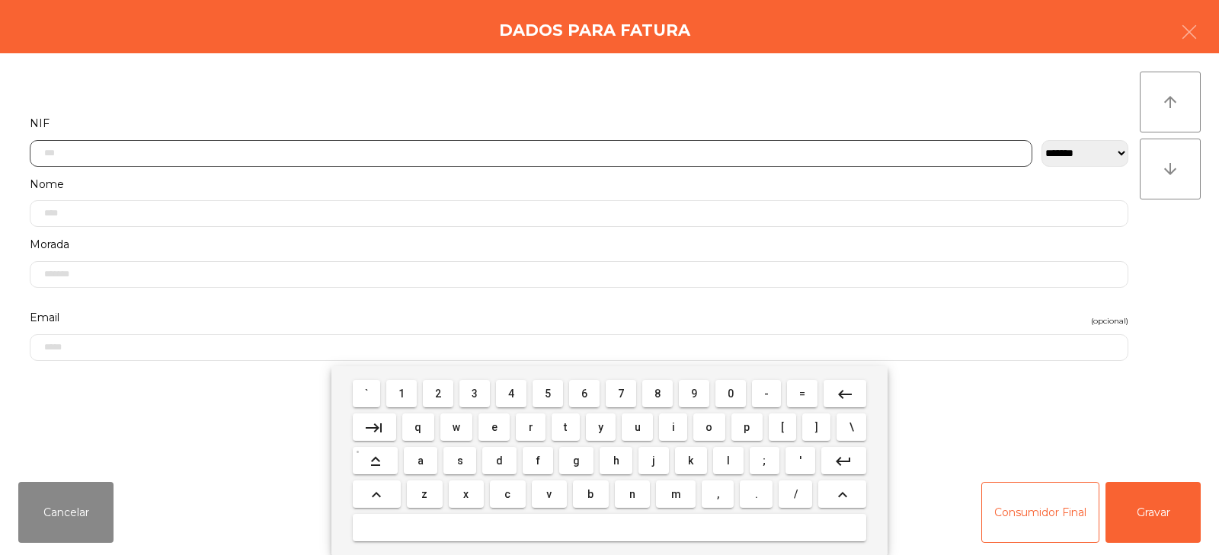
scroll to position [111, 0]
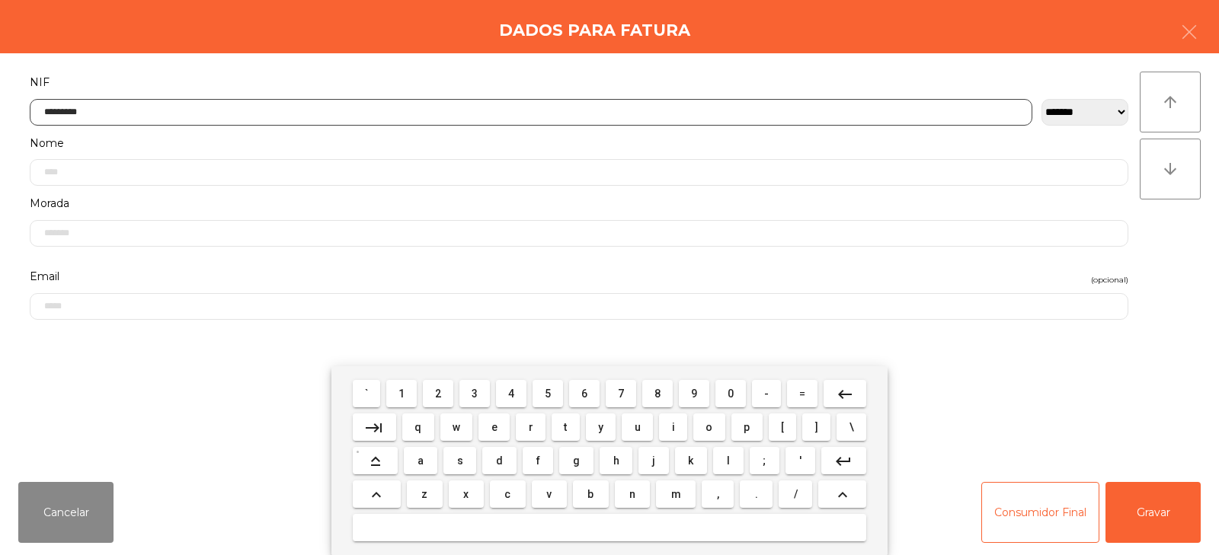
type input "*********"
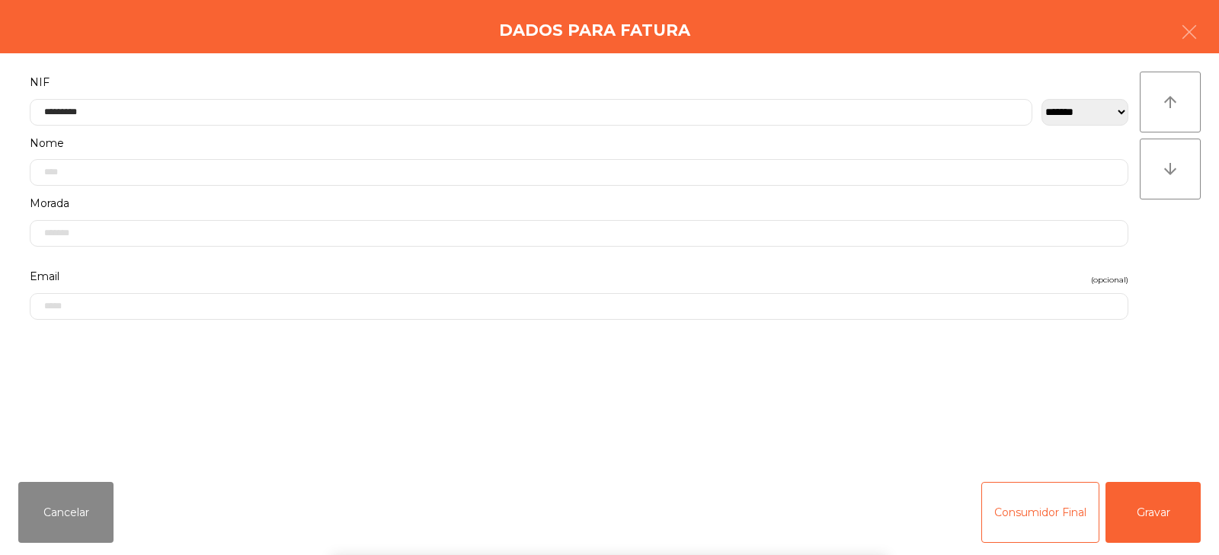
click at [1148, 238] on div "arrow_upward arrow_downward" at bounding box center [1170, 262] width 61 height 380
click at [1149, 513] on button "Gravar" at bounding box center [1152, 512] width 95 height 61
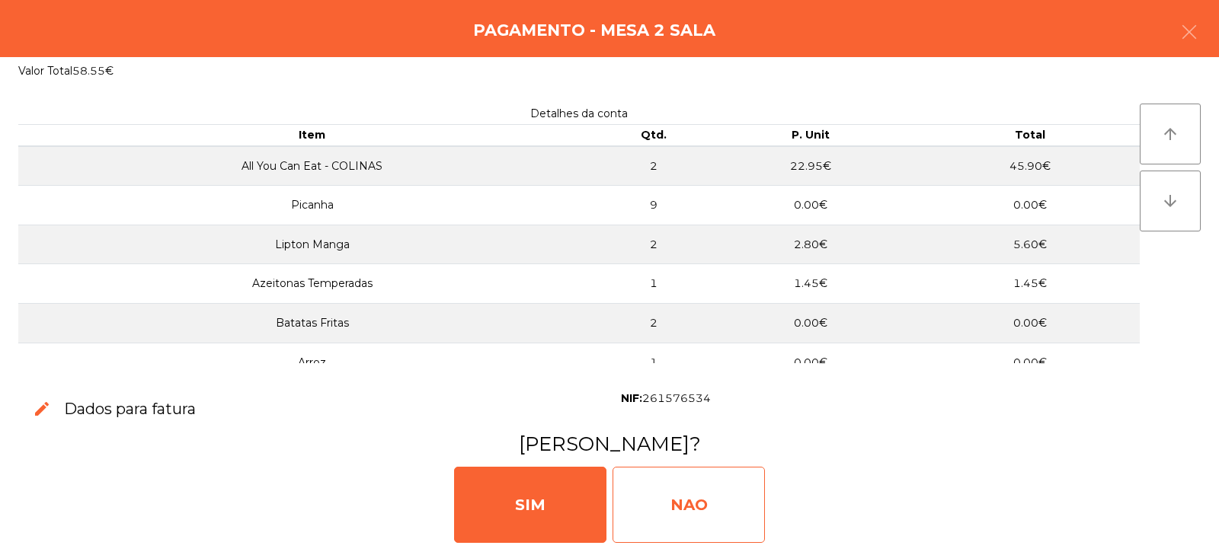
click at [703, 520] on div "NAO" at bounding box center [688, 505] width 152 height 76
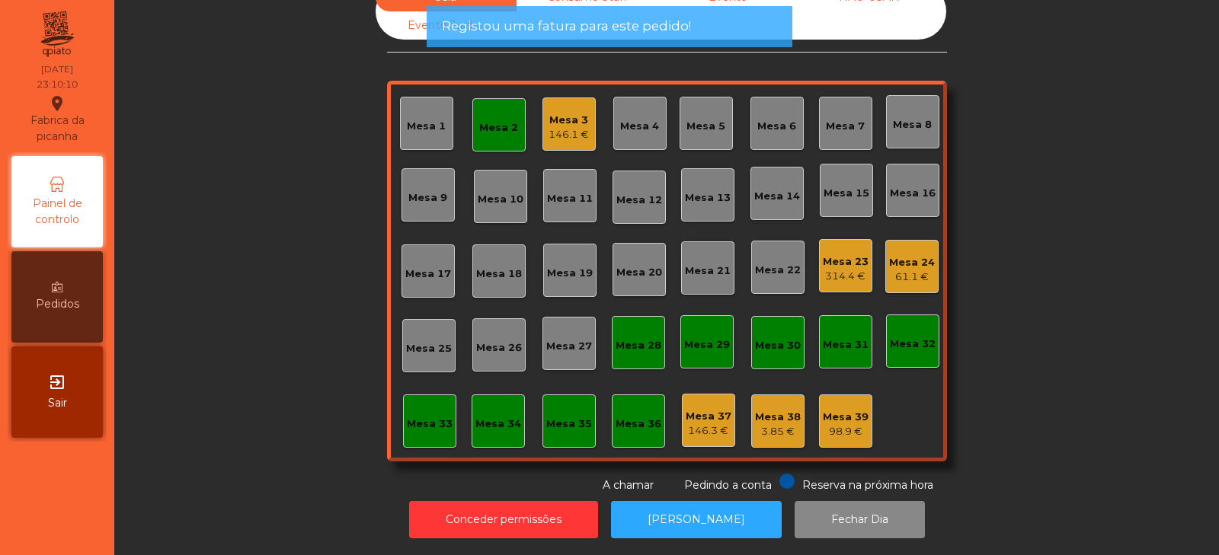
click at [491, 120] on div "Mesa 2" at bounding box center [498, 127] width 39 height 15
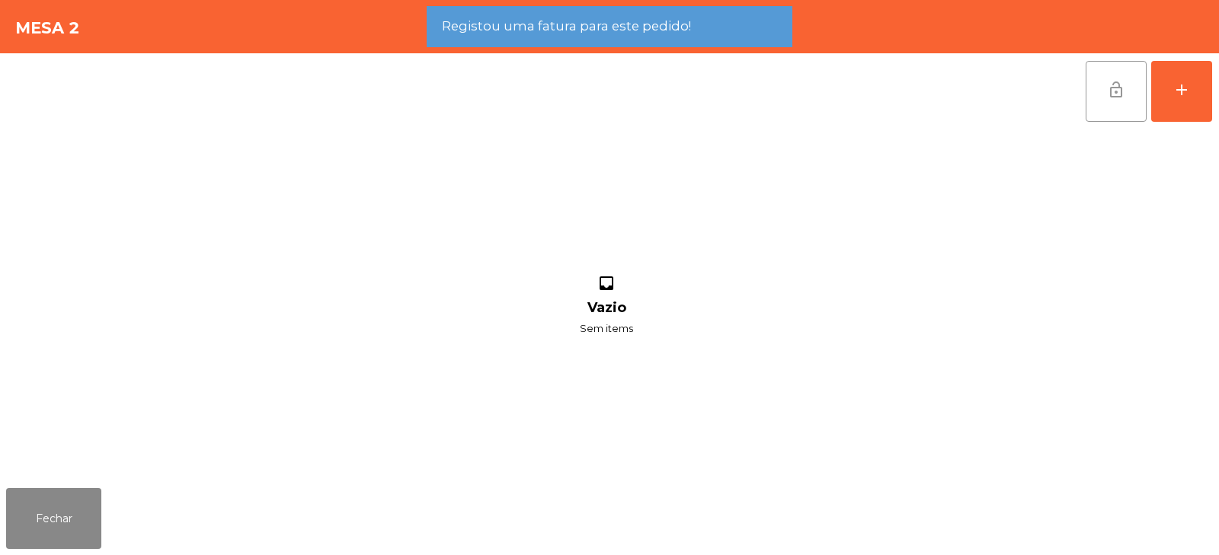
click at [1120, 108] on button "lock_open" at bounding box center [1115, 91] width 61 height 61
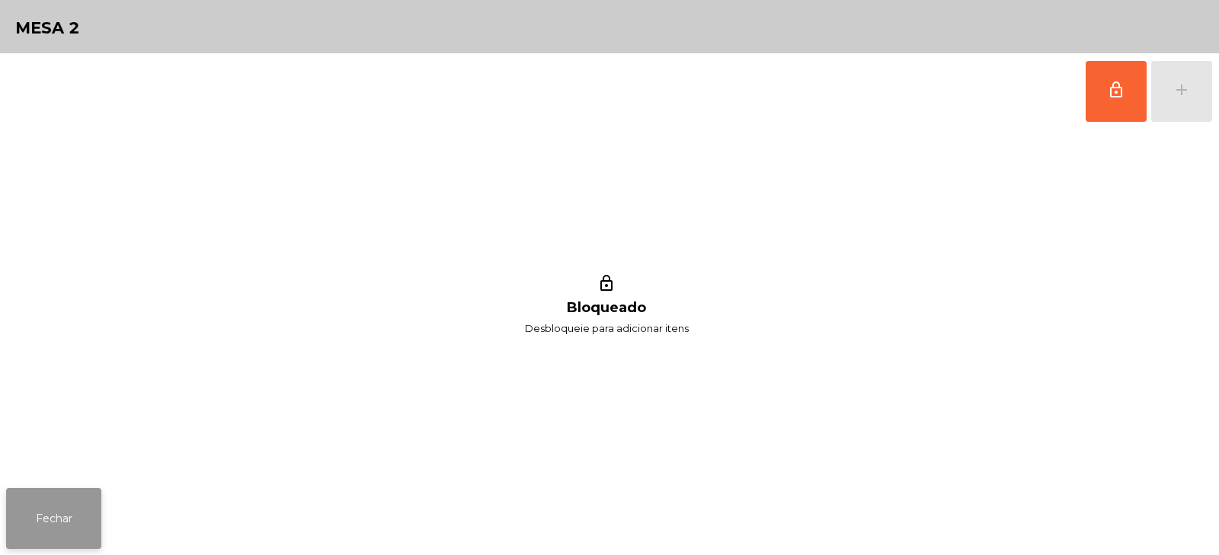
click at [48, 505] on button "Fechar" at bounding box center [53, 518] width 95 height 61
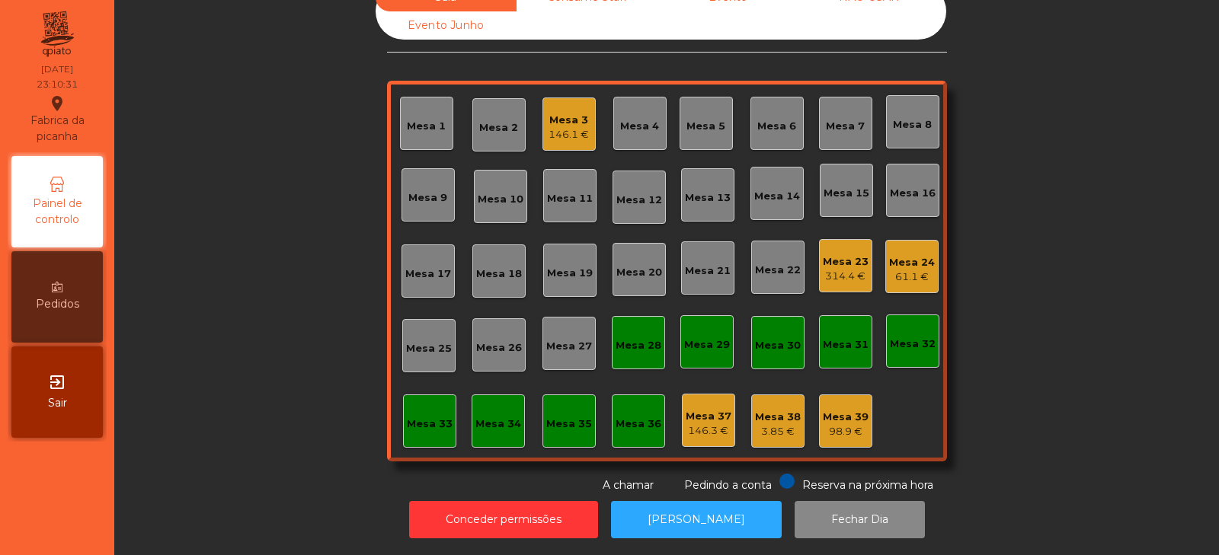
click at [560, 113] on div "Mesa 3" at bounding box center [568, 120] width 40 height 15
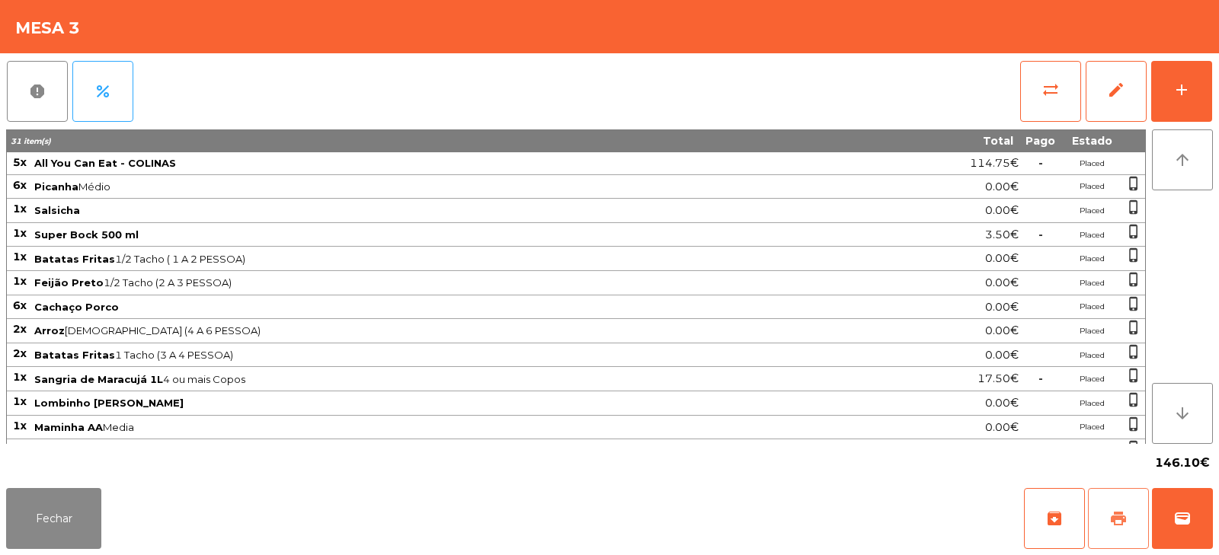
click at [1119, 524] on span "print" at bounding box center [1118, 519] width 18 height 18
click at [72, 514] on button "Fechar" at bounding box center [53, 518] width 95 height 61
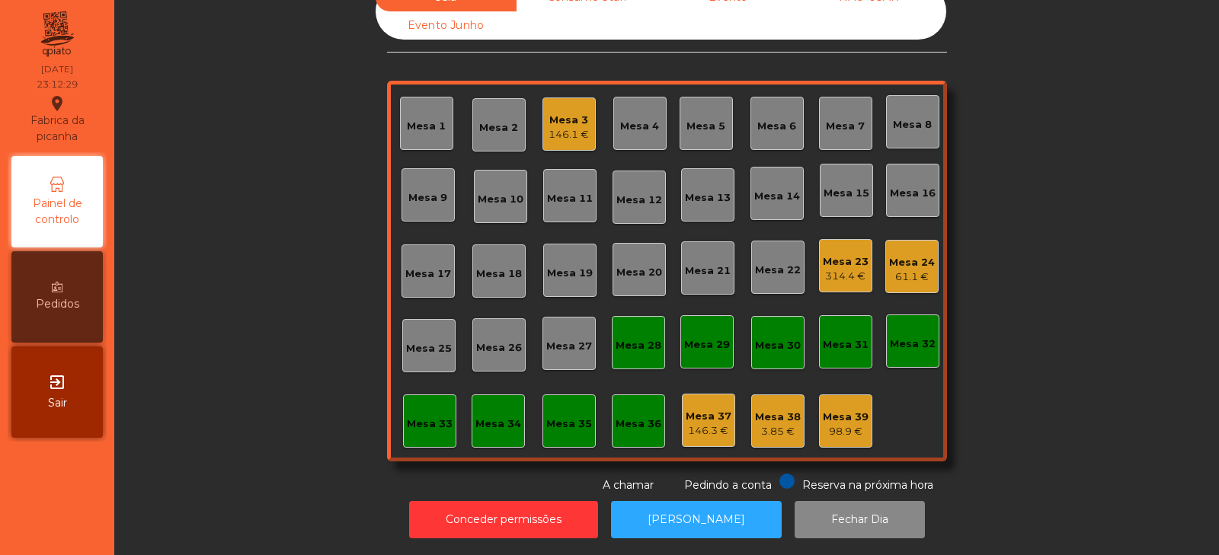
click at [564, 113] on div "Mesa 3" at bounding box center [568, 120] width 40 height 15
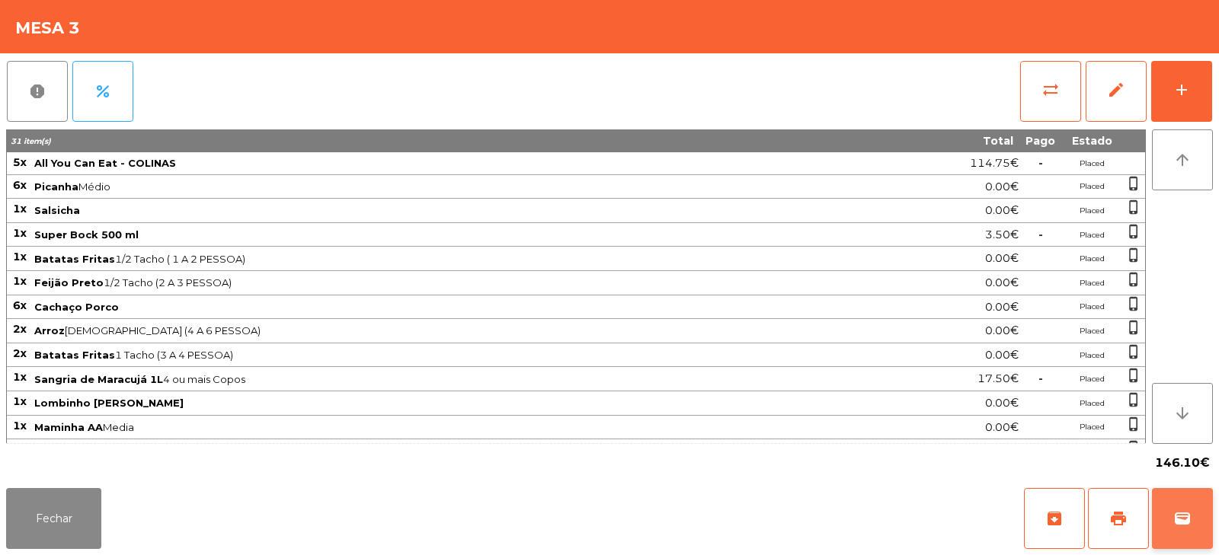
click at [1183, 516] on span "wallet" at bounding box center [1182, 519] width 18 height 18
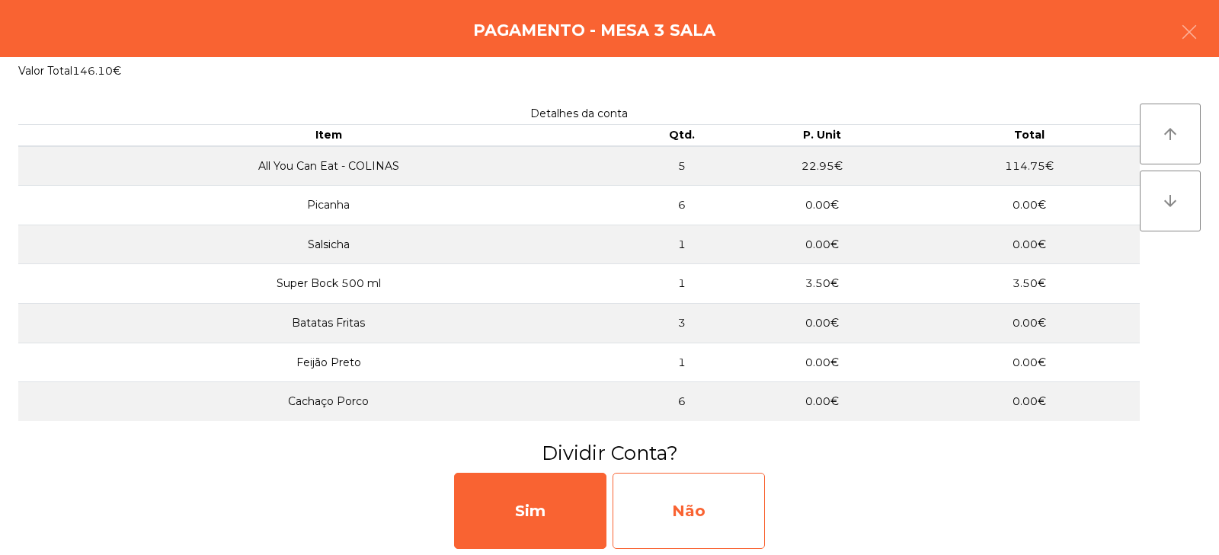
click at [658, 492] on div "Não" at bounding box center [688, 511] width 152 height 76
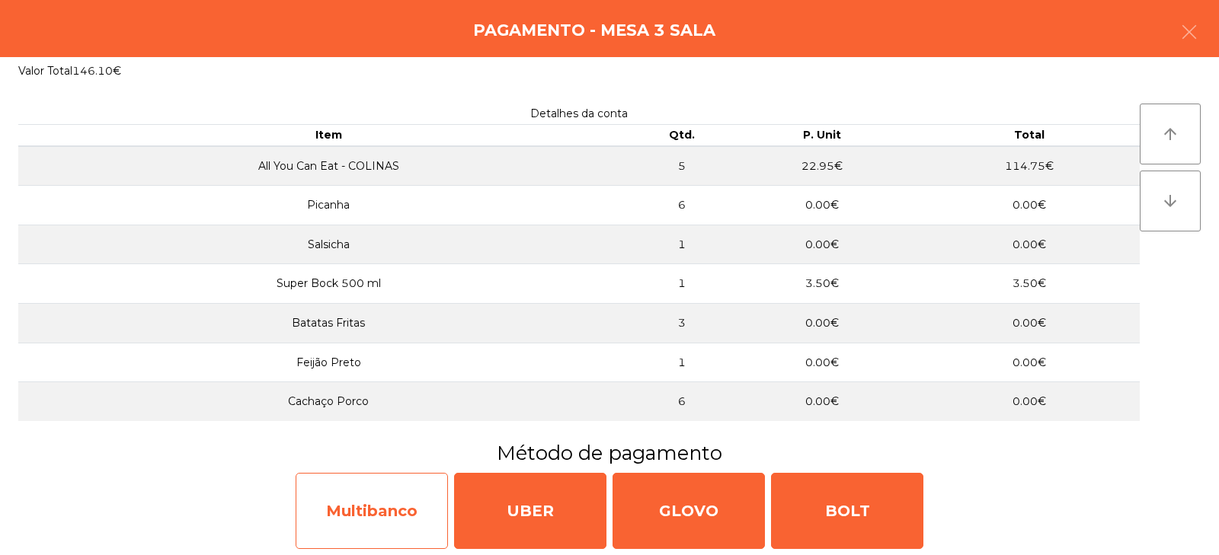
click at [382, 513] on div "Multibanco" at bounding box center [372, 511] width 152 height 76
select select "**"
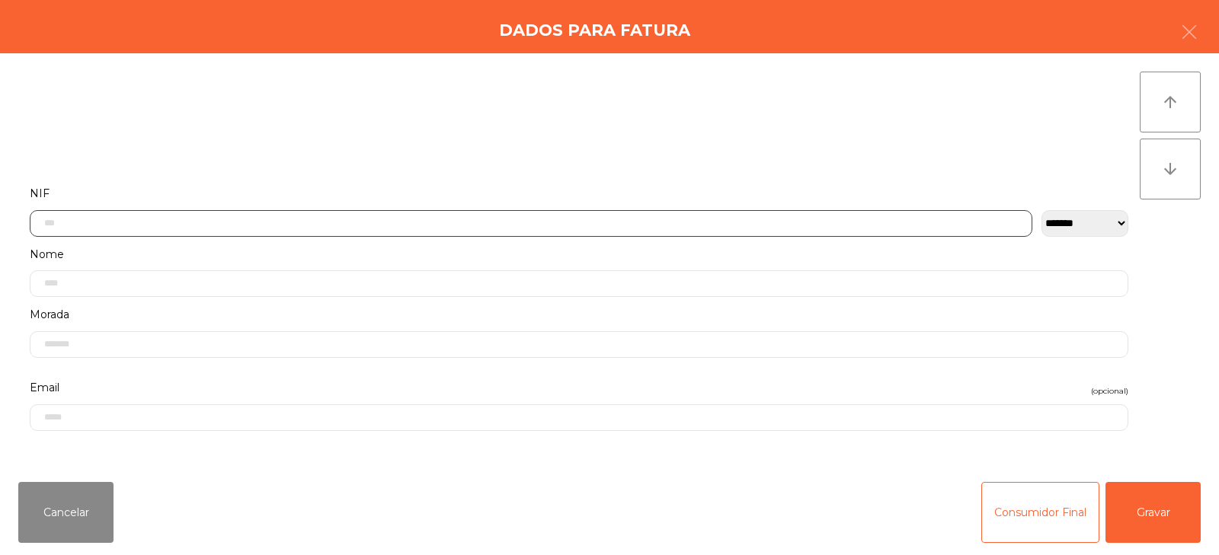
click at [177, 224] on input "text" at bounding box center [531, 223] width 1002 height 27
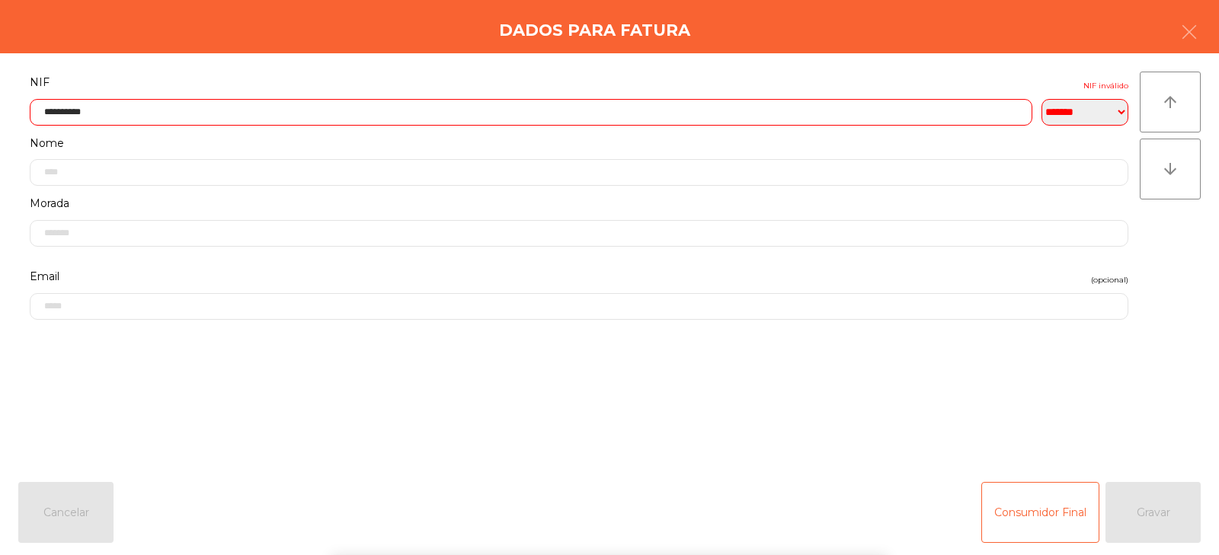
click at [1170, 270] on div "arrow_upward arrow_downward" at bounding box center [1170, 262] width 61 height 380
click at [81, 99] on input "**********" at bounding box center [531, 112] width 1002 height 27
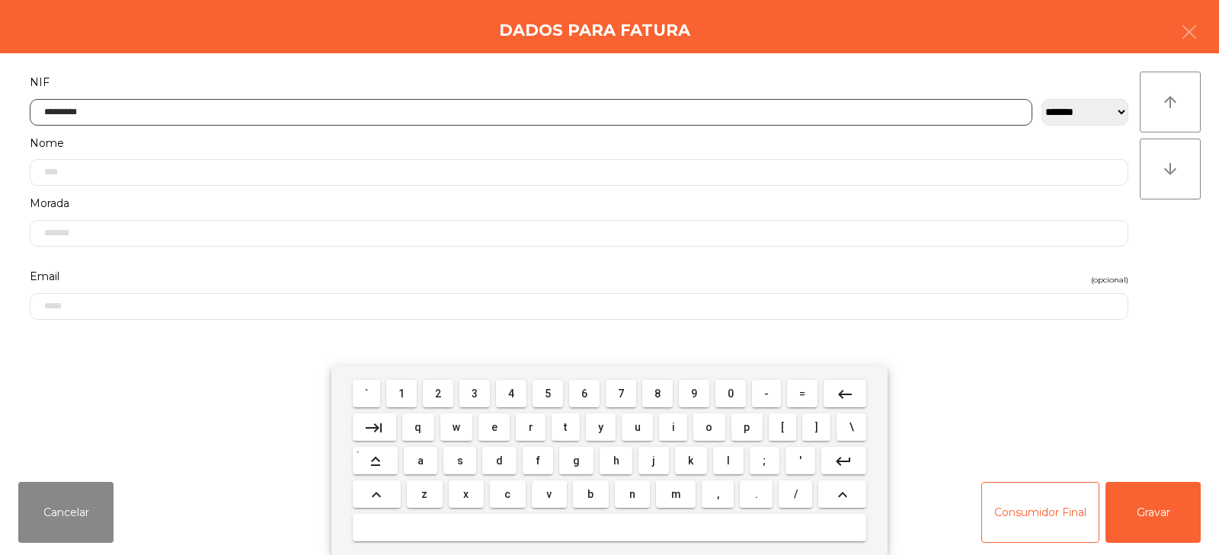
type input "*********"
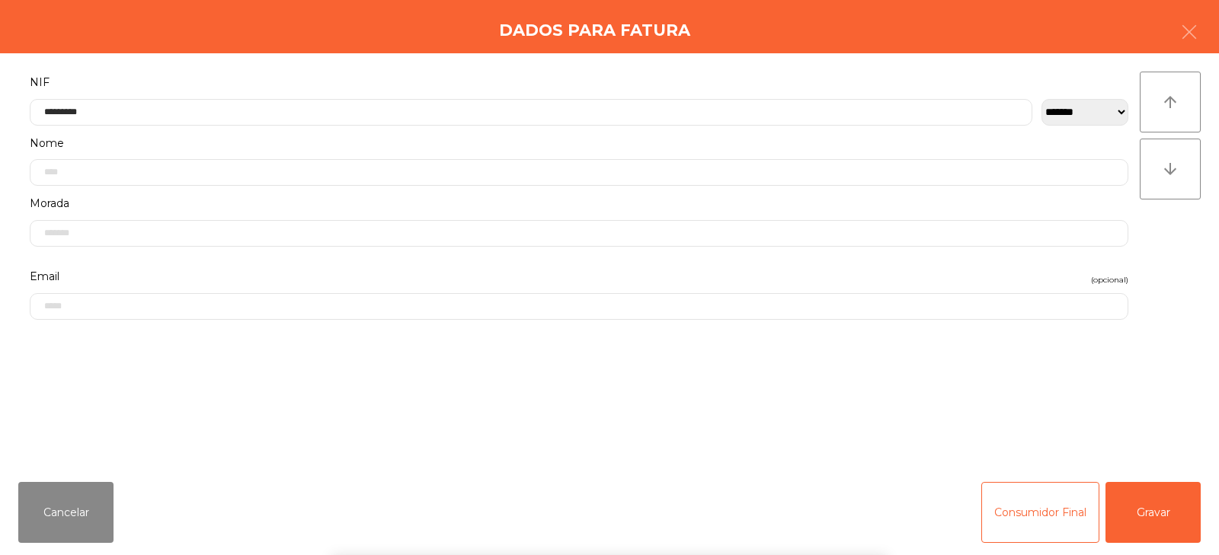
click at [1171, 259] on div "arrow_upward arrow_downward" at bounding box center [1170, 262] width 61 height 380
click at [1155, 510] on button "Gravar" at bounding box center [1152, 512] width 95 height 61
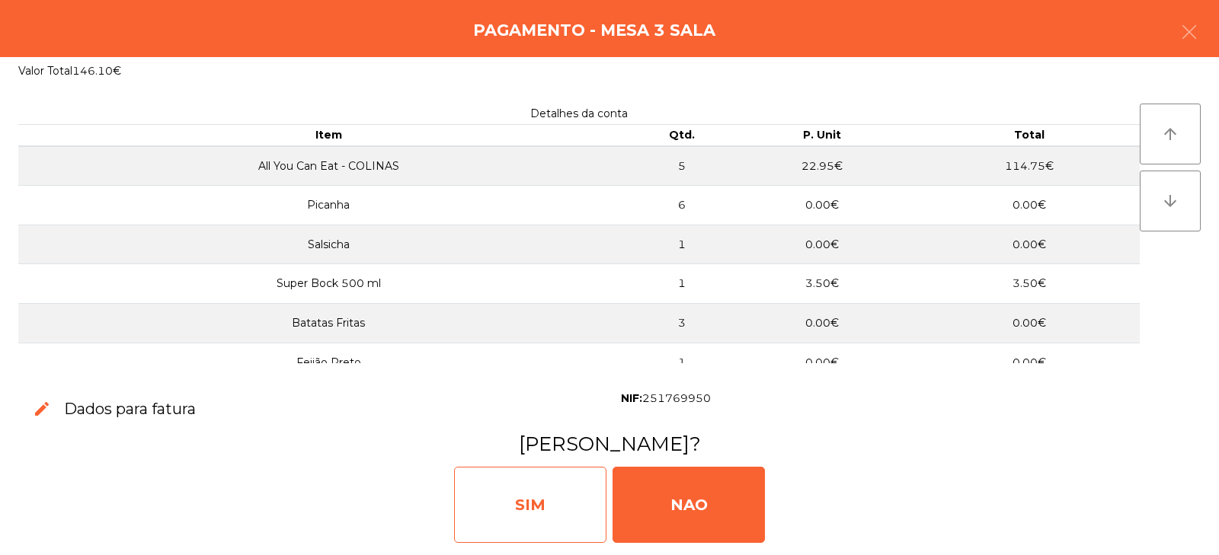
click at [531, 500] on div "SIM" at bounding box center [530, 505] width 152 height 76
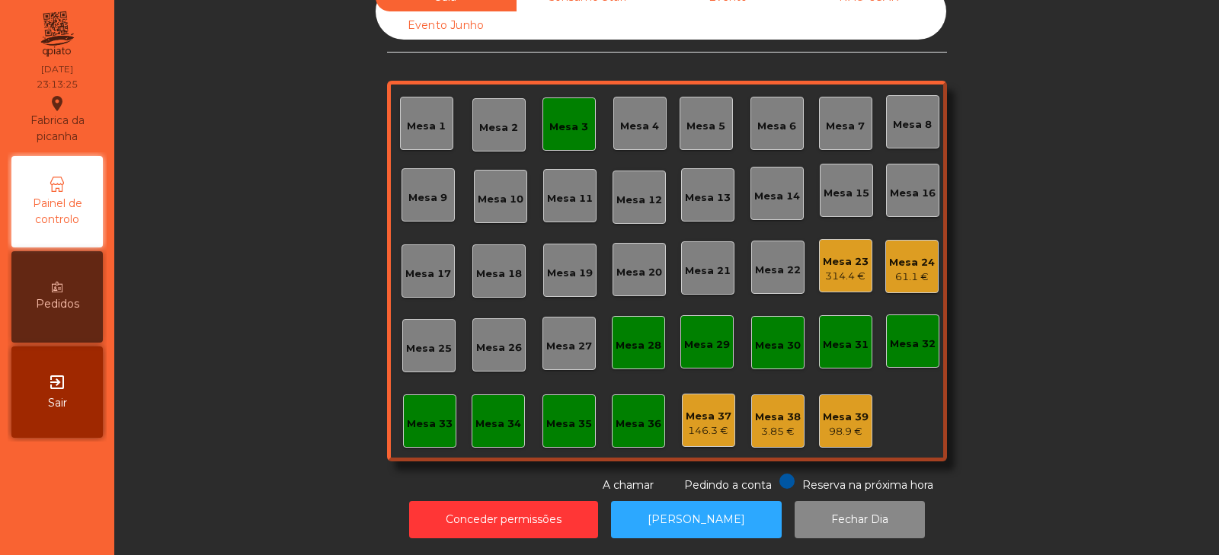
click at [583, 106] on div "Mesa 3" at bounding box center [568, 124] width 53 height 53
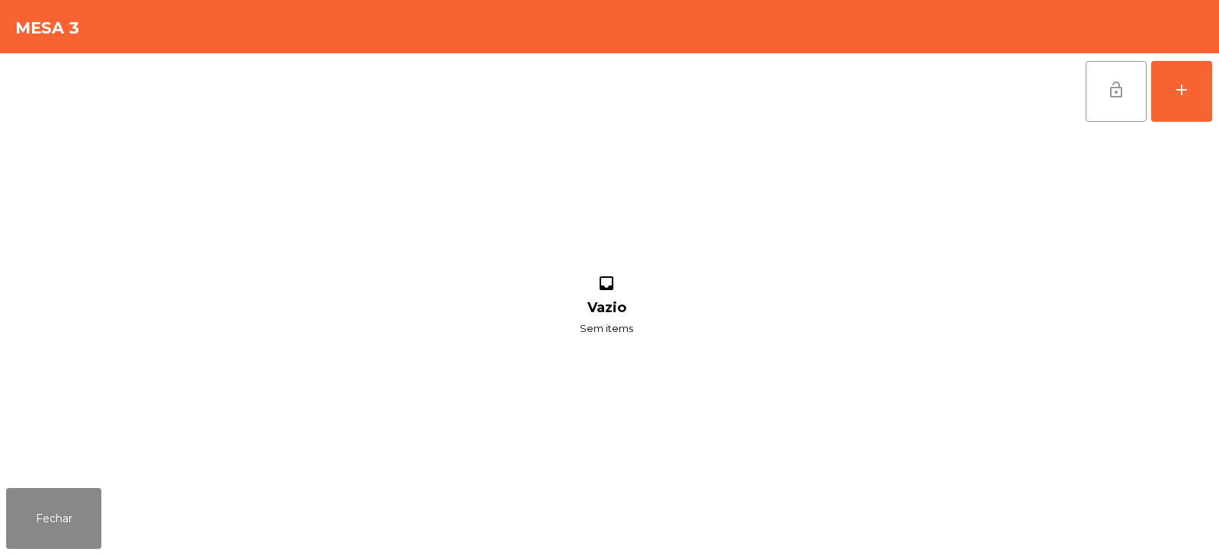
click at [1127, 101] on button "lock_open" at bounding box center [1115, 91] width 61 height 61
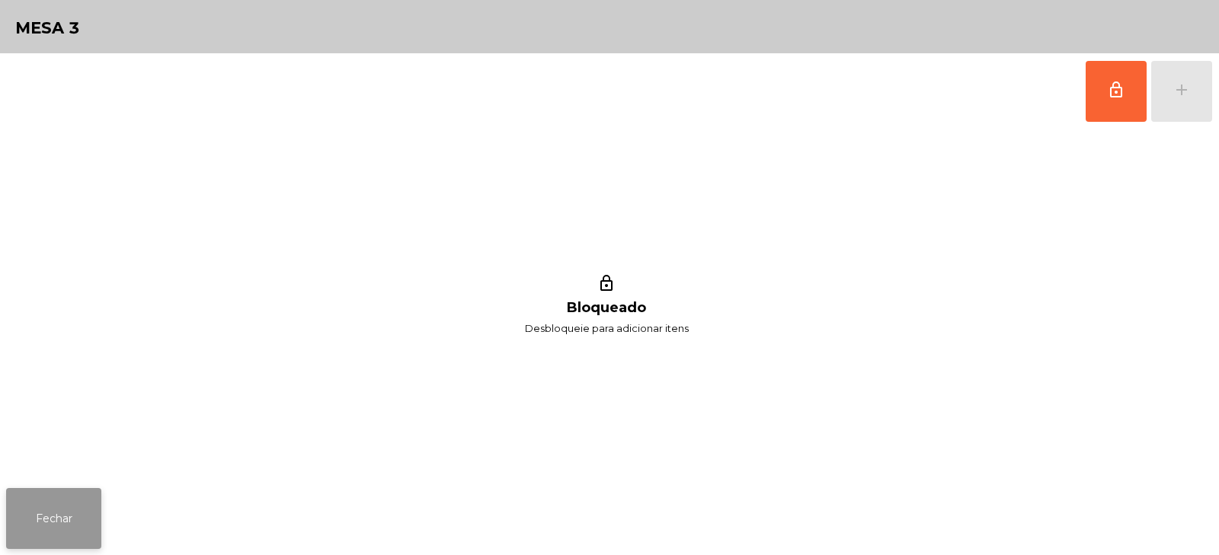
click at [43, 515] on button "Fechar" at bounding box center [53, 518] width 95 height 61
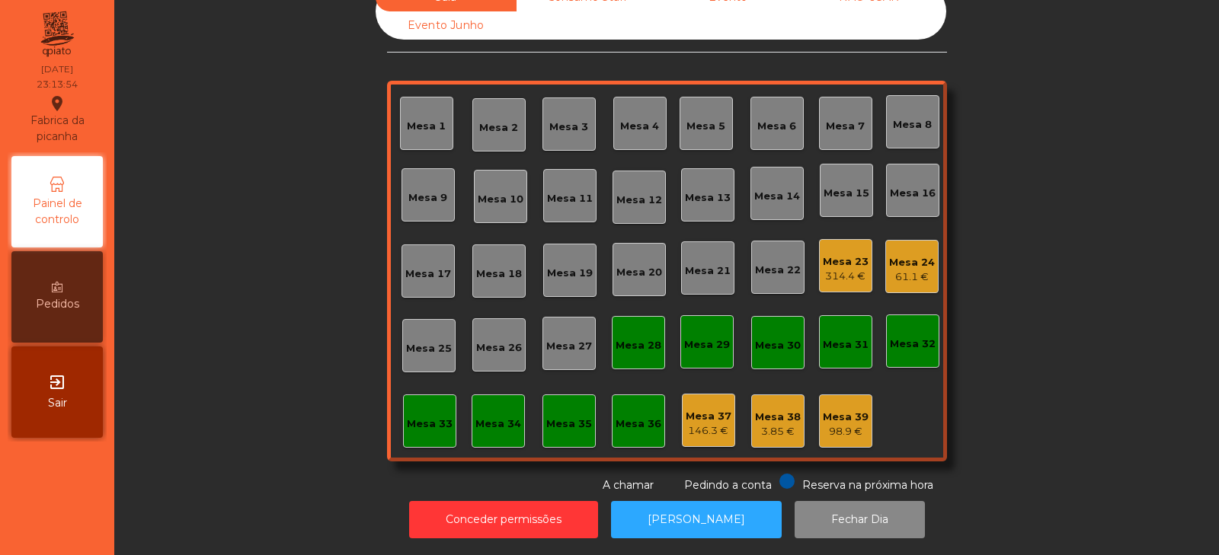
scroll to position [0, 0]
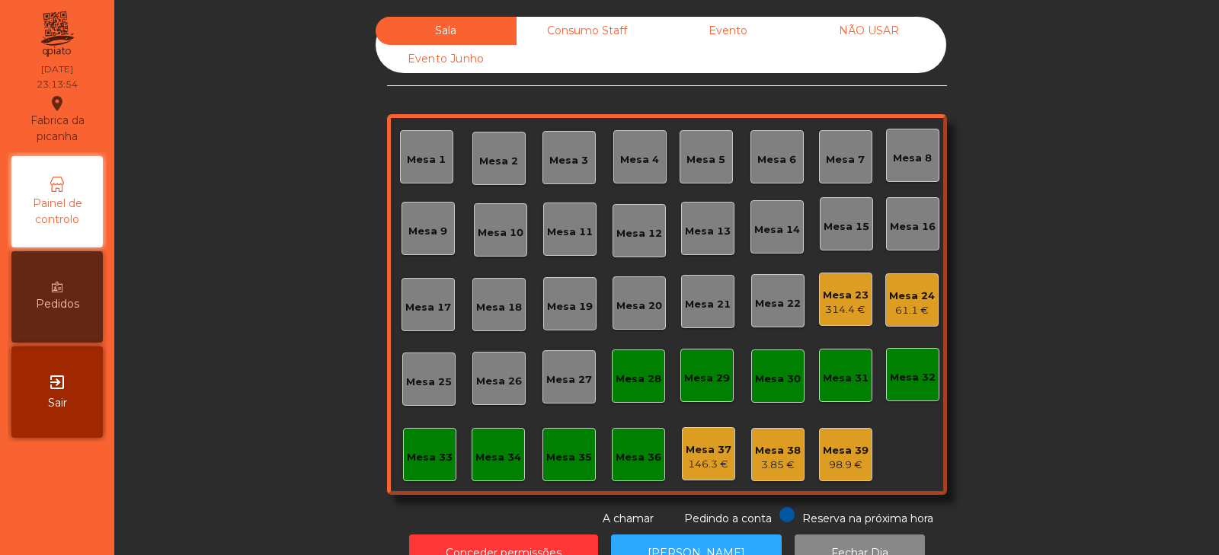
click at [585, 29] on div "Consumo Staff" at bounding box center [586, 31] width 141 height 28
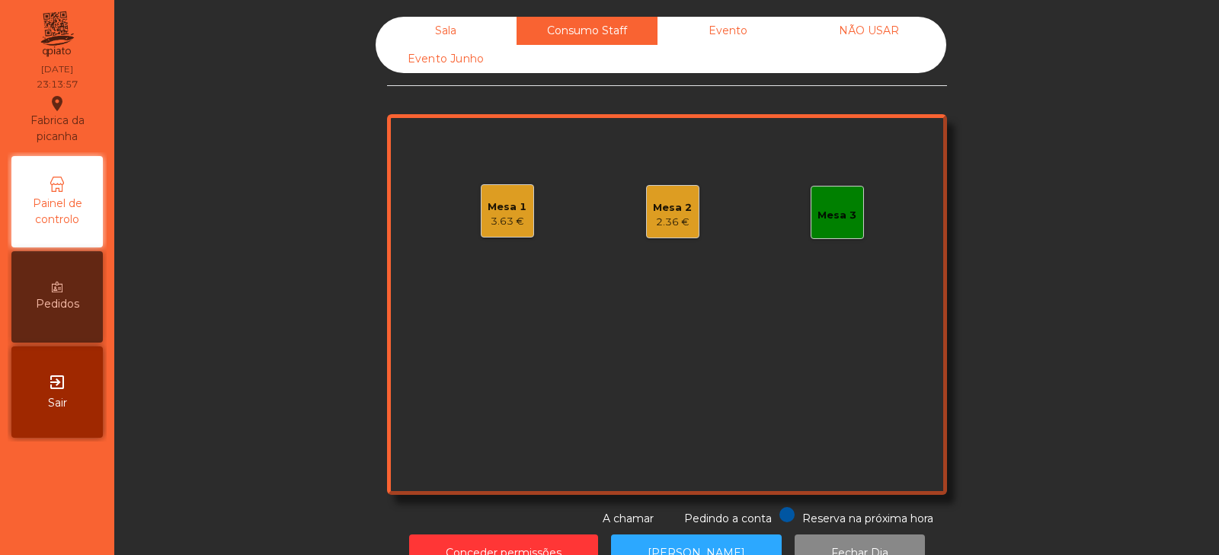
click at [490, 198] on div "Mesa 1 3.63 €" at bounding box center [507, 211] width 39 height 36
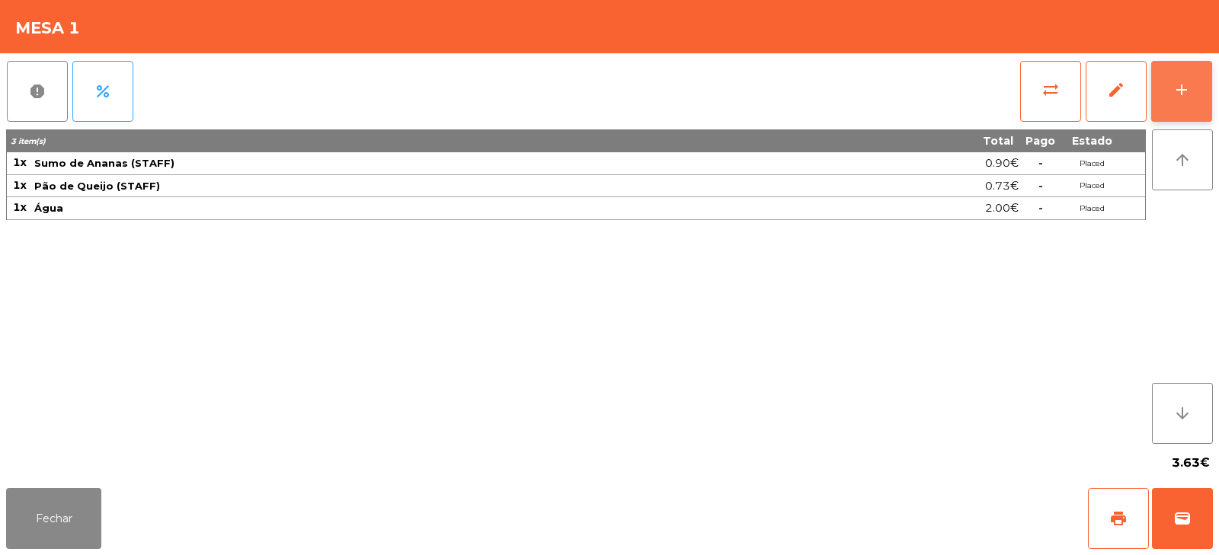
click at [1188, 101] on button "add" at bounding box center [1181, 91] width 61 height 61
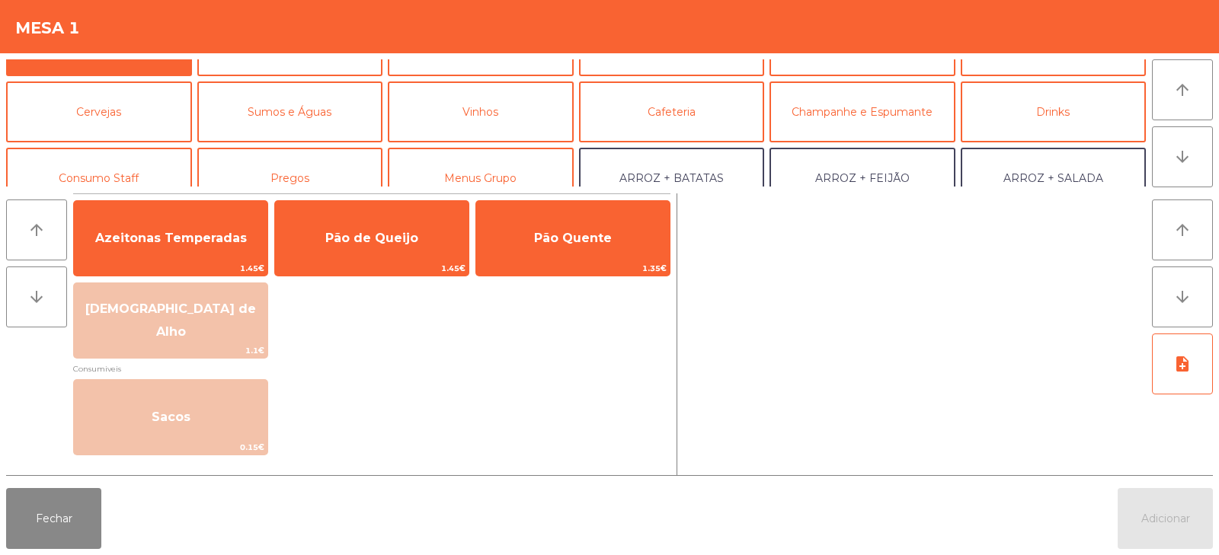
scroll to position [47, 0]
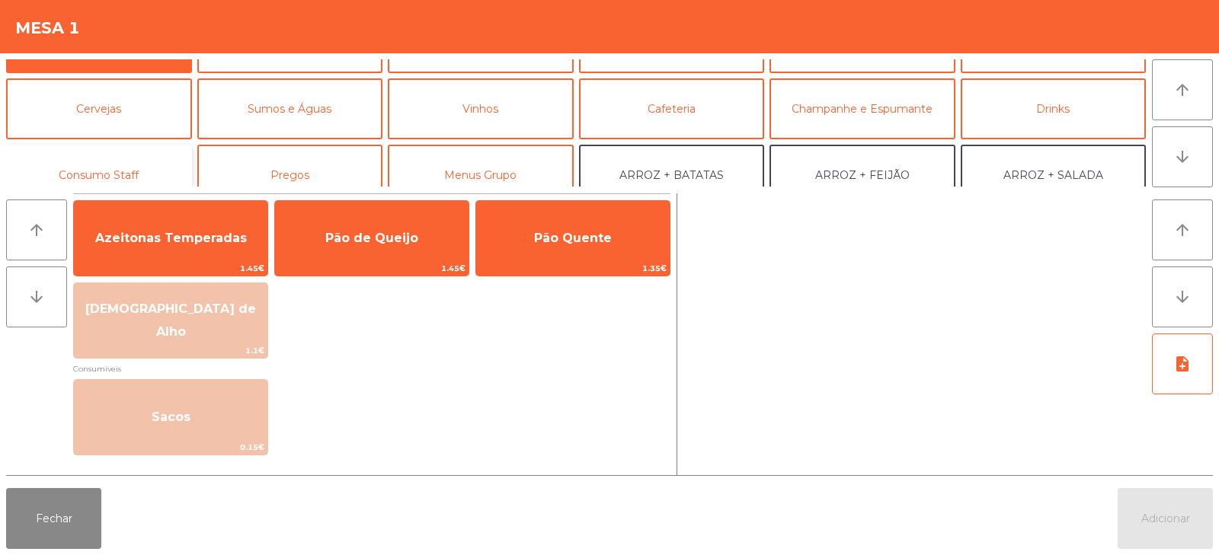
click at [150, 165] on button "Consumo Staff" at bounding box center [99, 175] width 186 height 61
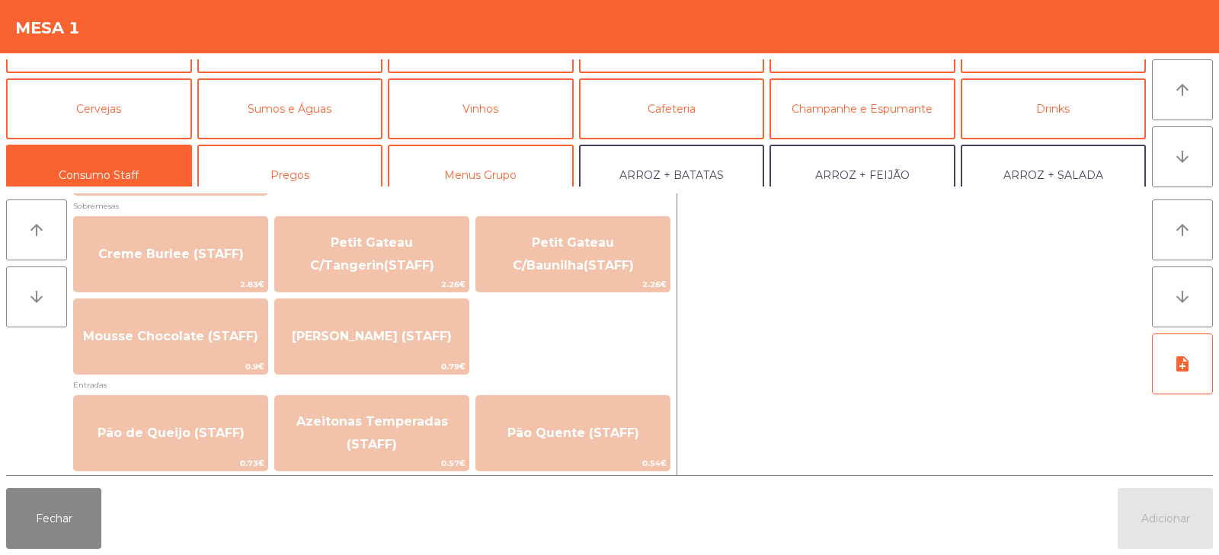
scroll to position [1069, 0]
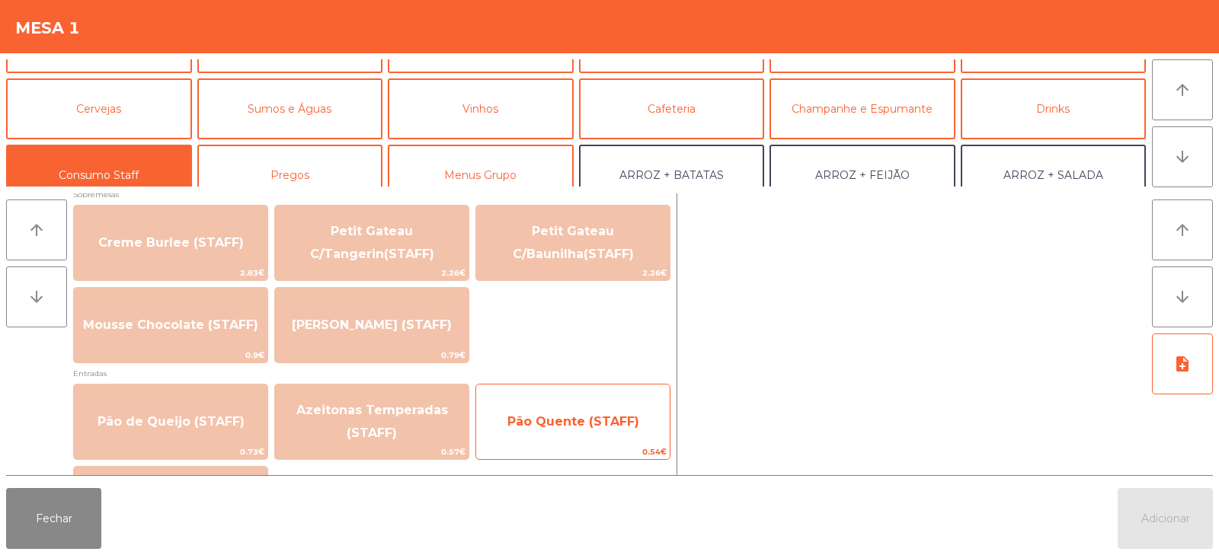
click at [609, 424] on span "Pão Quente (STAFF)" at bounding box center [573, 421] width 132 height 14
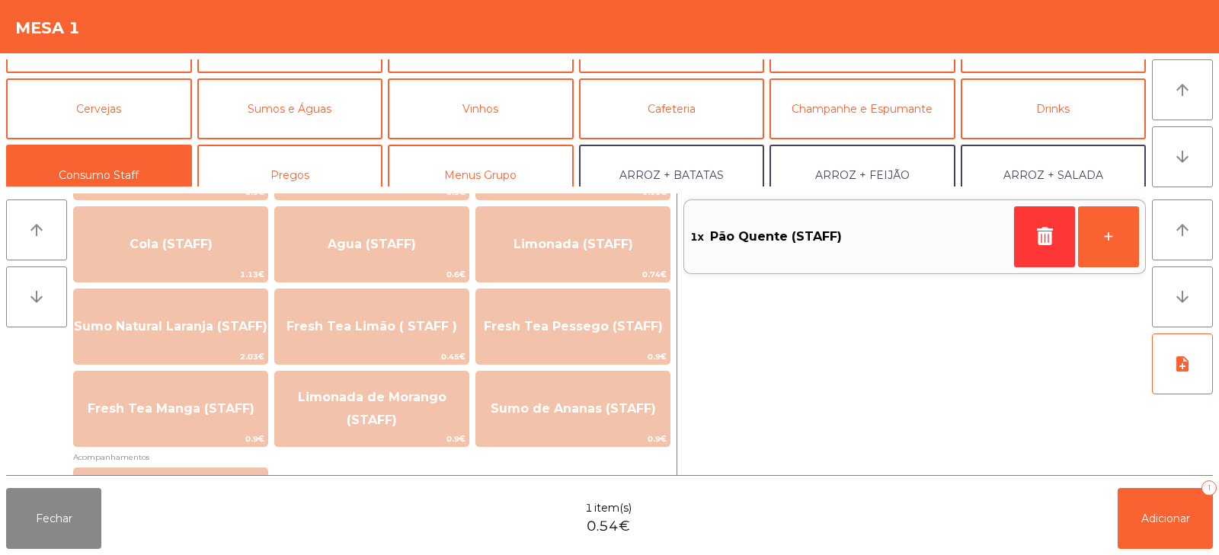
scroll to position [0, 0]
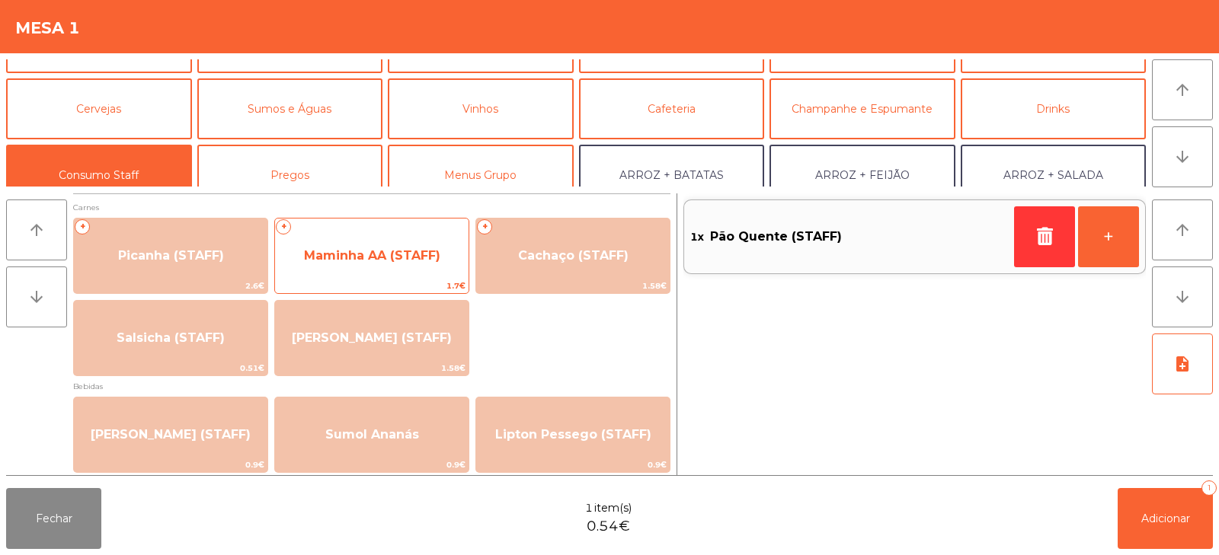
click at [421, 261] on span "Maminha AA (STAFF)" at bounding box center [372, 255] width 136 height 14
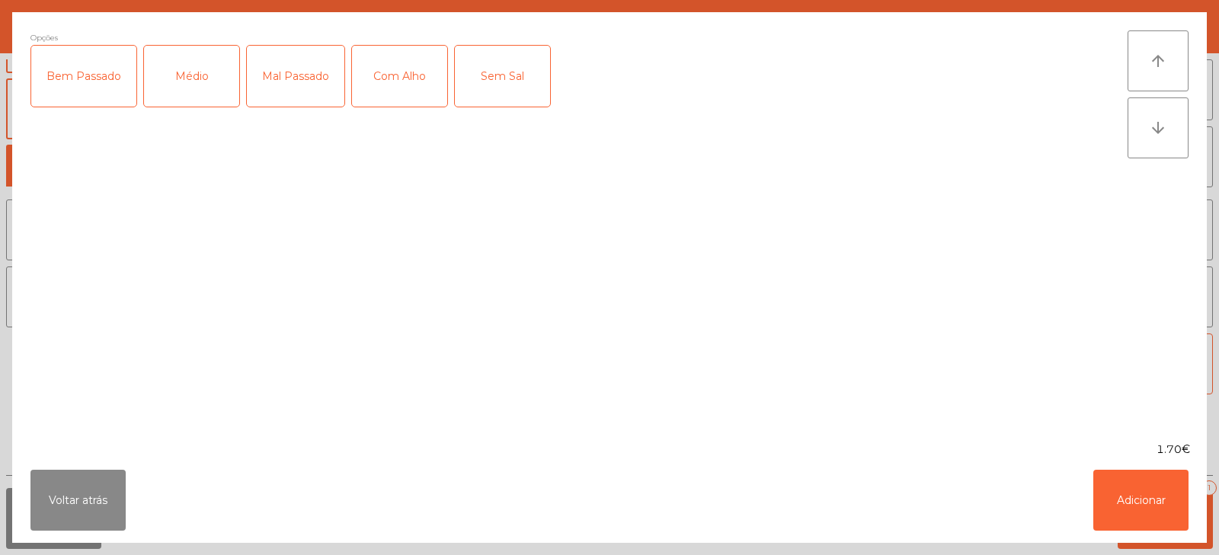
click at [205, 83] on div "Médio" at bounding box center [191, 76] width 95 height 61
click at [419, 78] on div "Com Alho" at bounding box center [399, 76] width 95 height 61
click at [1142, 503] on button "Adicionar" at bounding box center [1140, 500] width 95 height 61
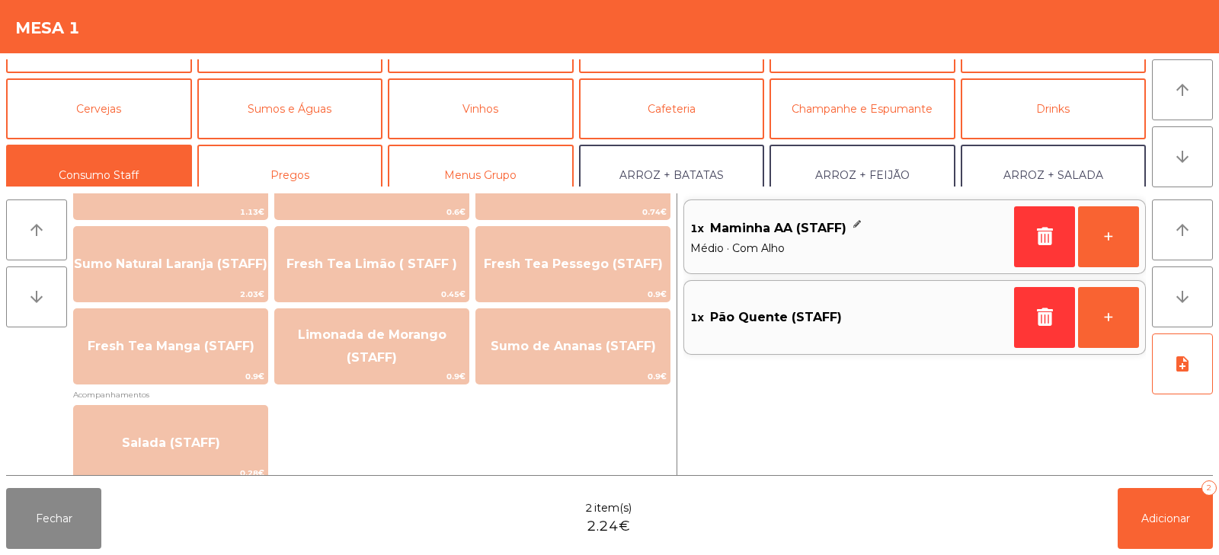
scroll to position [426, 0]
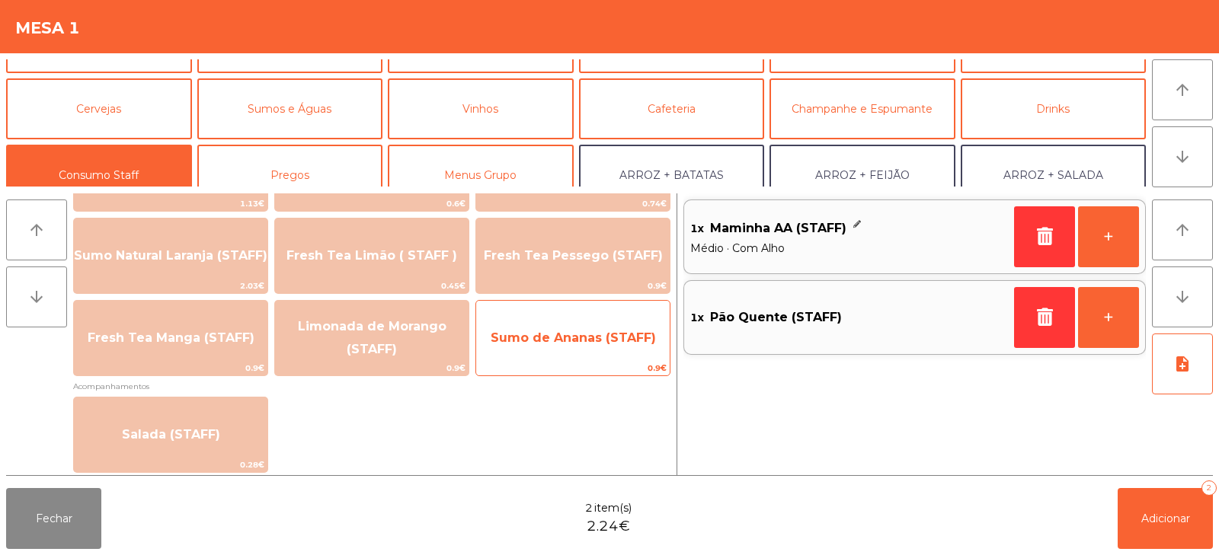
click at [603, 353] on span "Sumo de Ananas (STAFF)" at bounding box center [572, 338] width 193 height 41
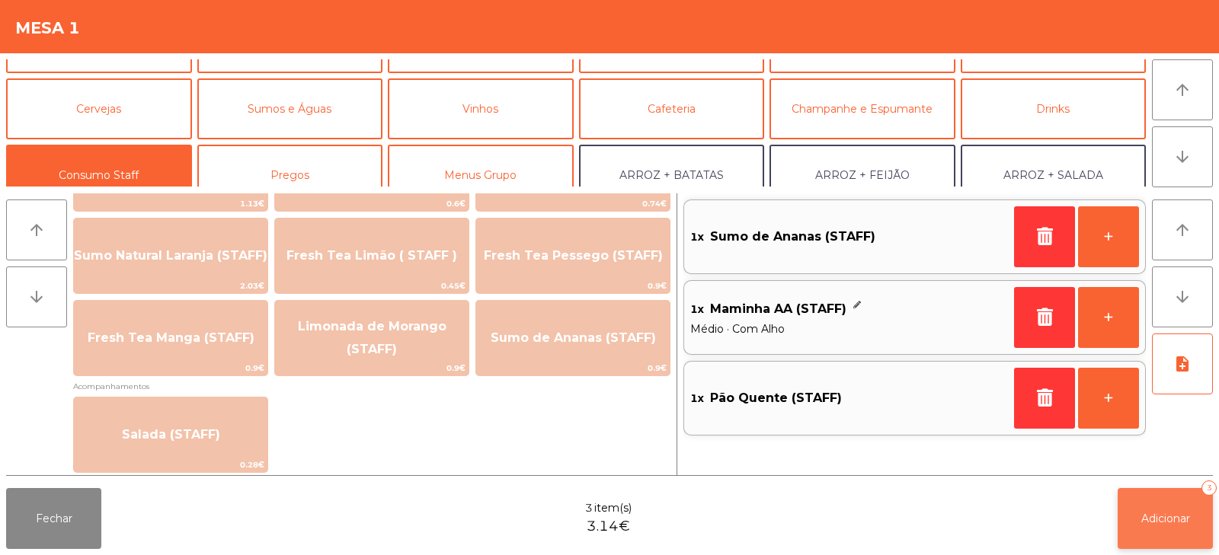
click at [1143, 526] on button "Adicionar 3" at bounding box center [1164, 518] width 95 height 61
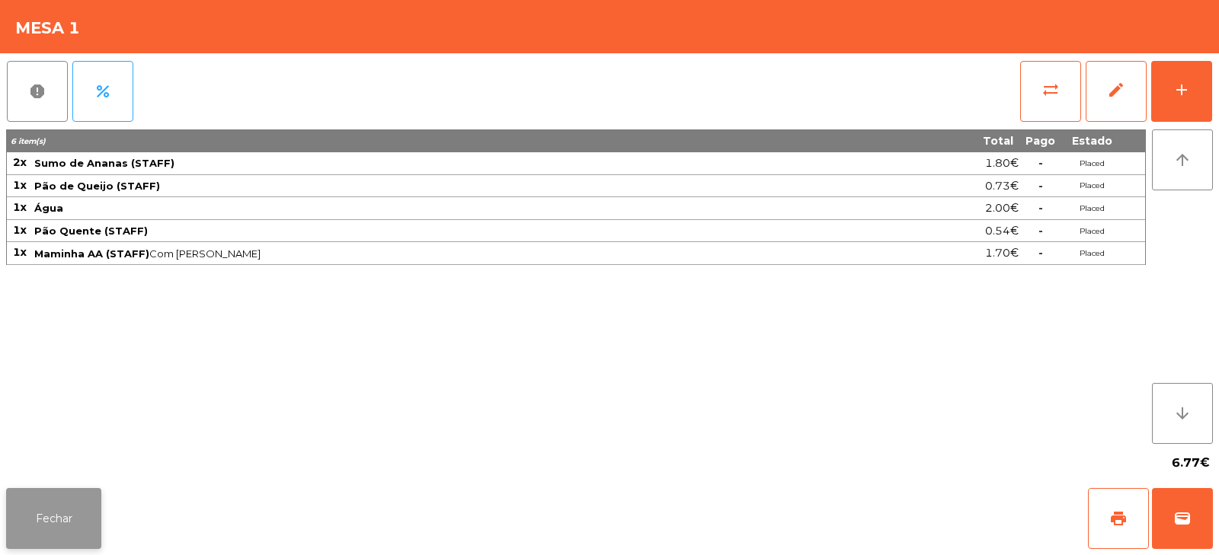
click at [50, 534] on button "Fechar" at bounding box center [53, 518] width 95 height 61
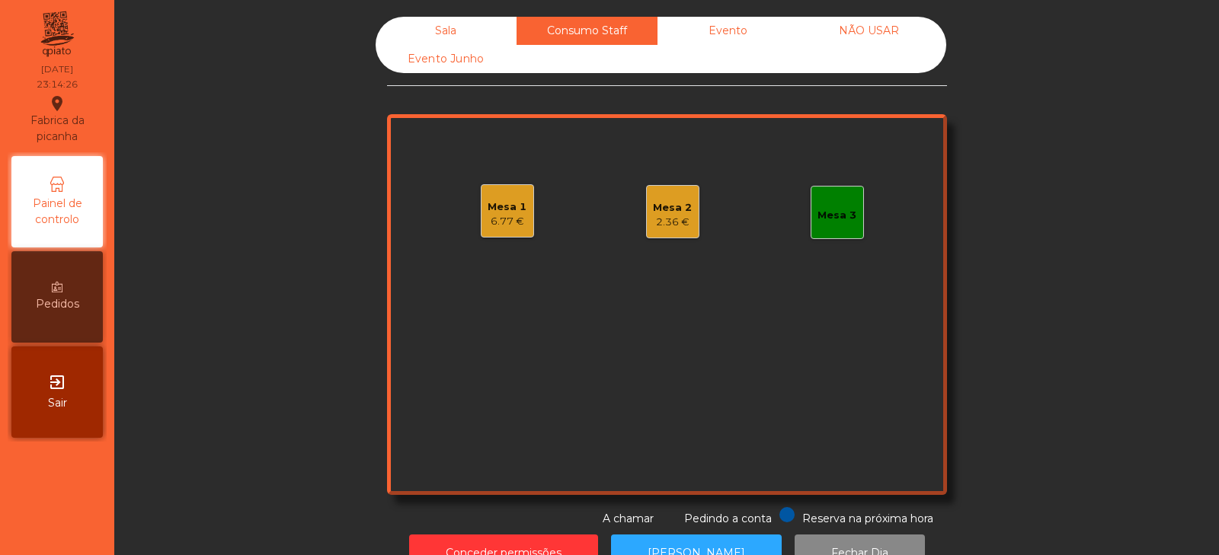
click at [855, 200] on div "Mesa 3" at bounding box center [836, 212] width 53 height 53
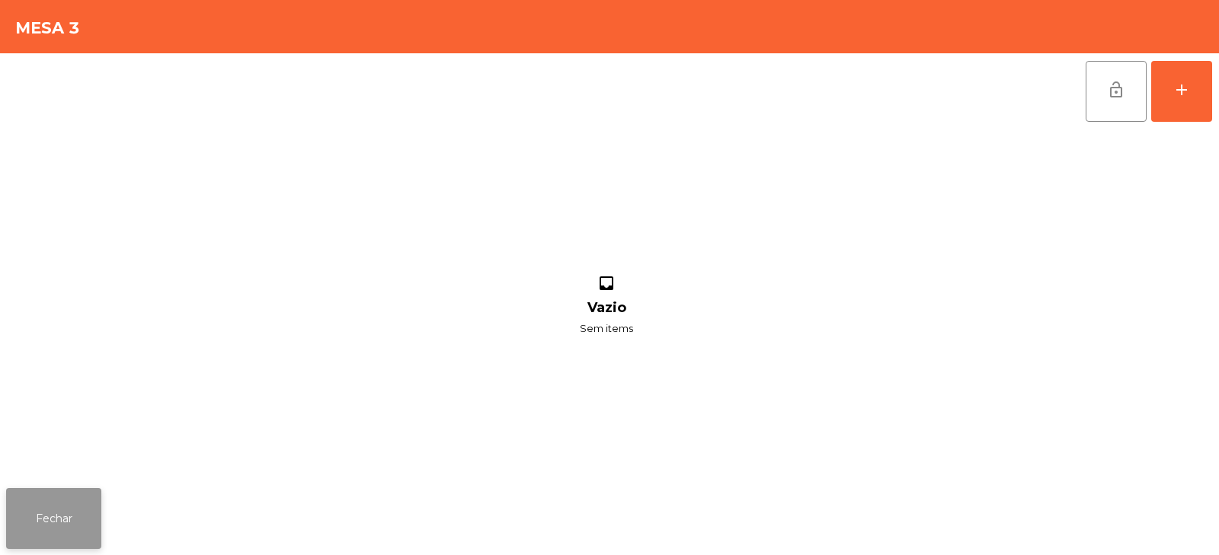
click at [98, 507] on button "Fechar" at bounding box center [53, 518] width 95 height 61
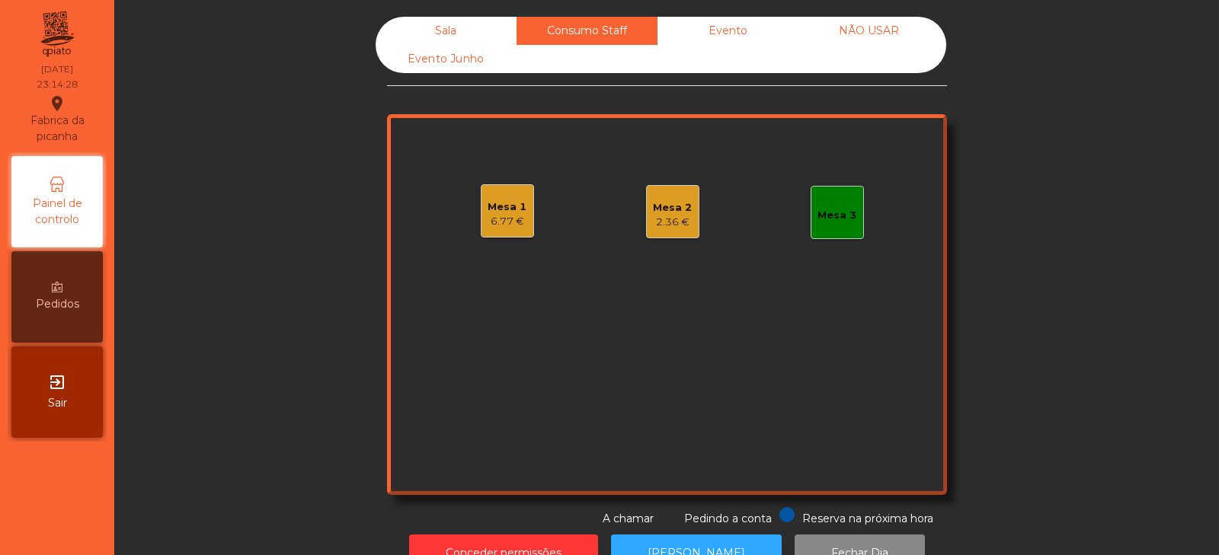
click at [496, 212] on div "Mesa 1" at bounding box center [507, 207] width 39 height 15
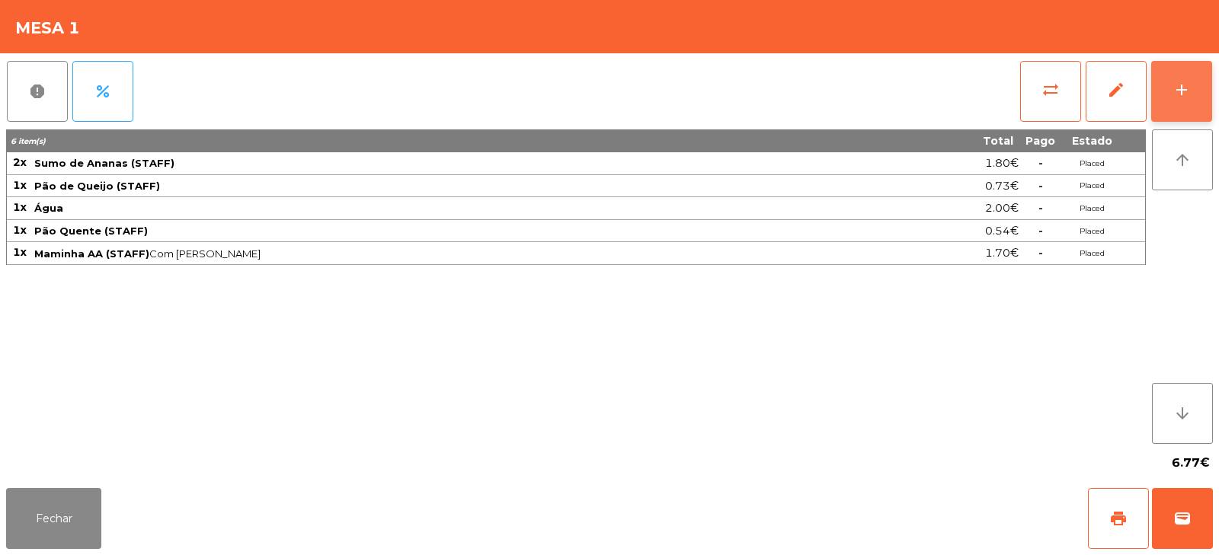
click at [1194, 94] on button "add" at bounding box center [1181, 91] width 61 height 61
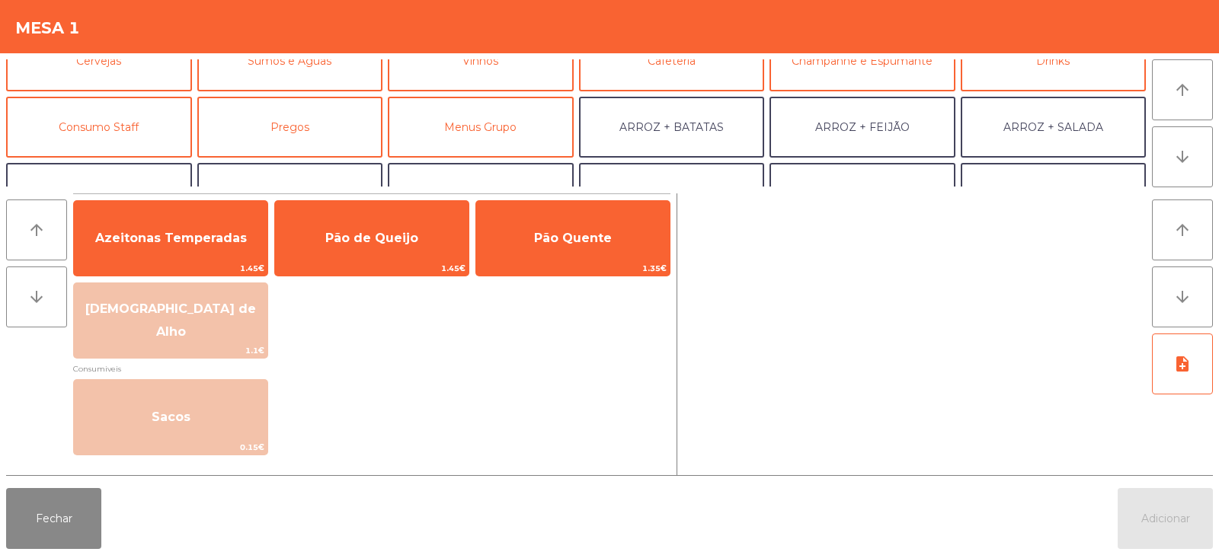
scroll to position [103, 0]
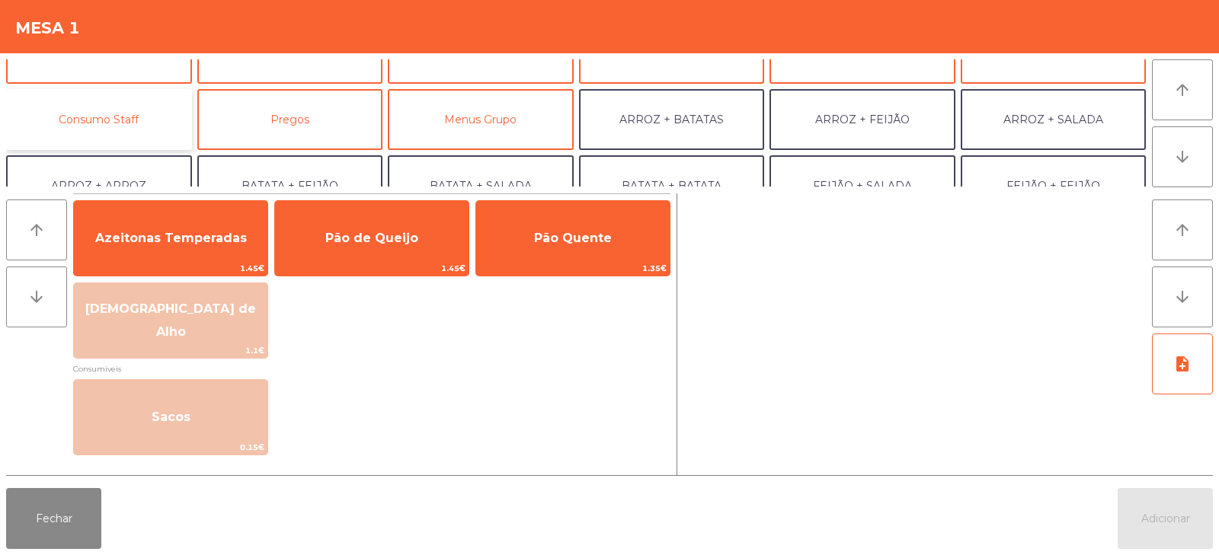
click at [136, 139] on button "Consumo Staff" at bounding box center [99, 119] width 186 height 61
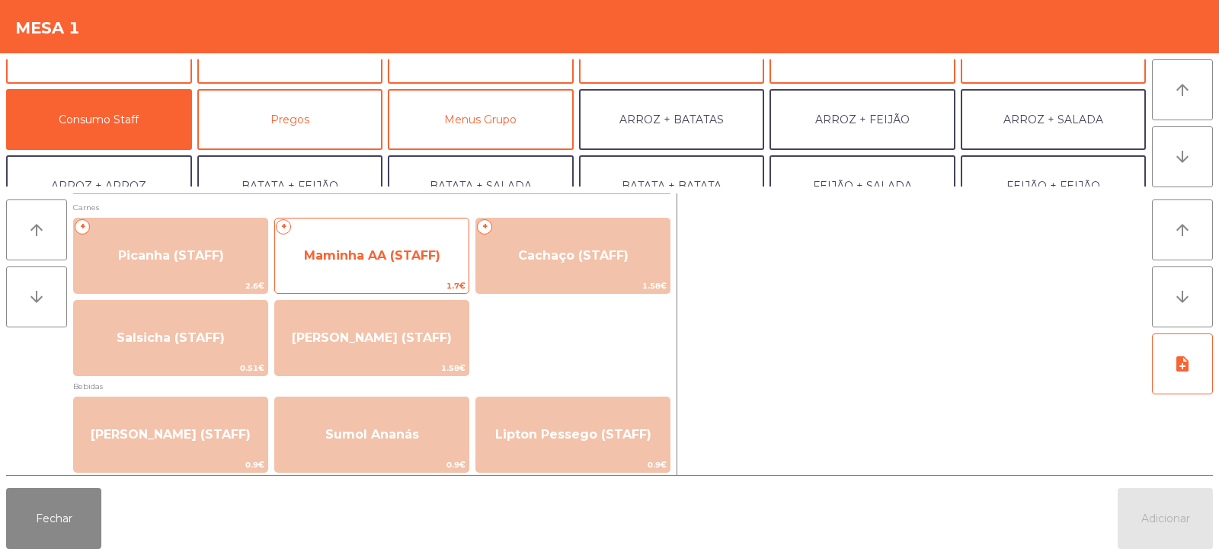
click at [409, 251] on span "Maminha AA (STAFF)" at bounding box center [372, 255] width 136 height 14
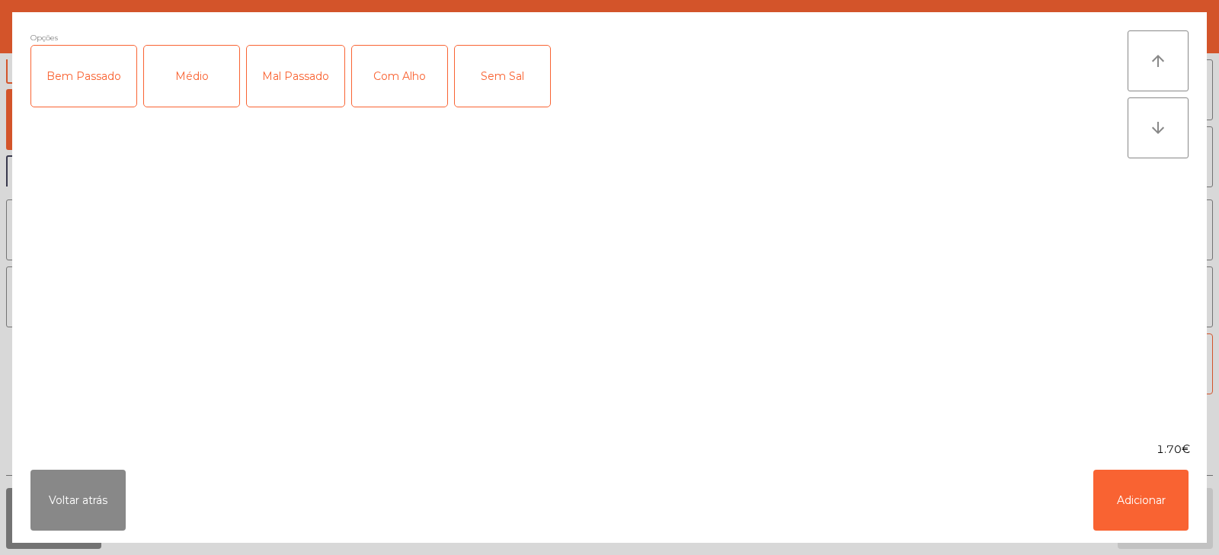
click at [196, 82] on div "Médio" at bounding box center [191, 76] width 95 height 61
click at [411, 66] on div "Com Alho" at bounding box center [399, 76] width 95 height 61
click at [1165, 510] on button "Adicionar" at bounding box center [1140, 500] width 95 height 61
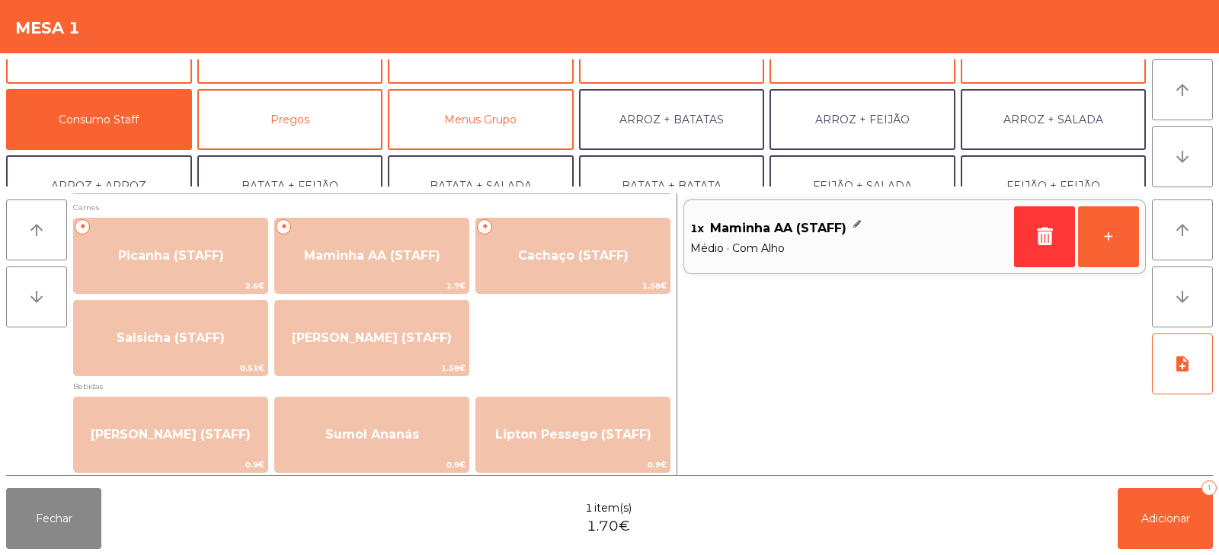
scroll to position [0, 0]
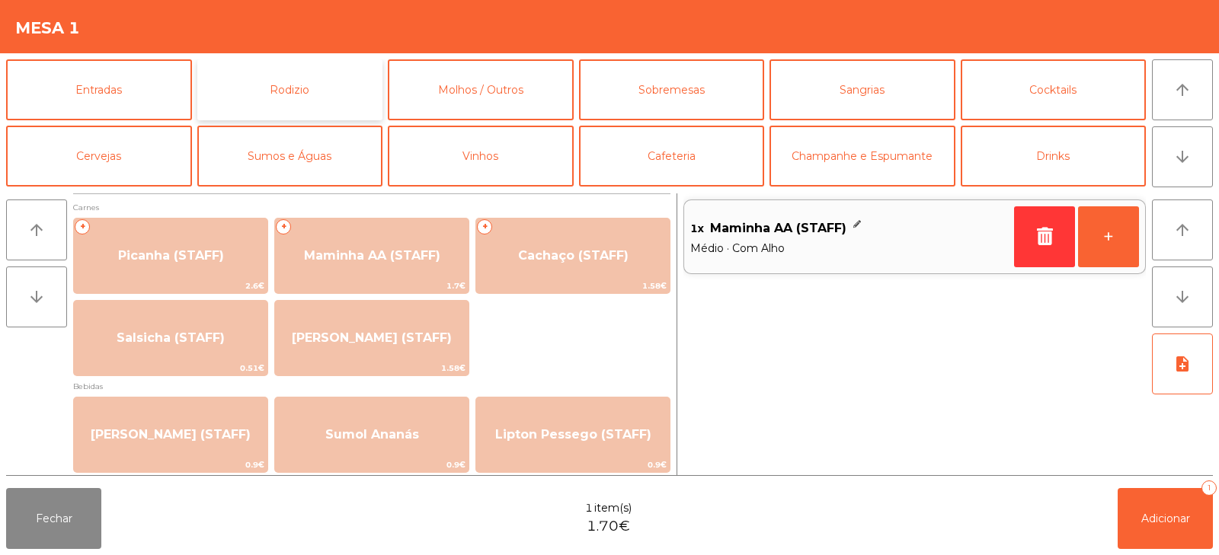
click at [337, 95] on button "Rodizio" at bounding box center [290, 89] width 186 height 61
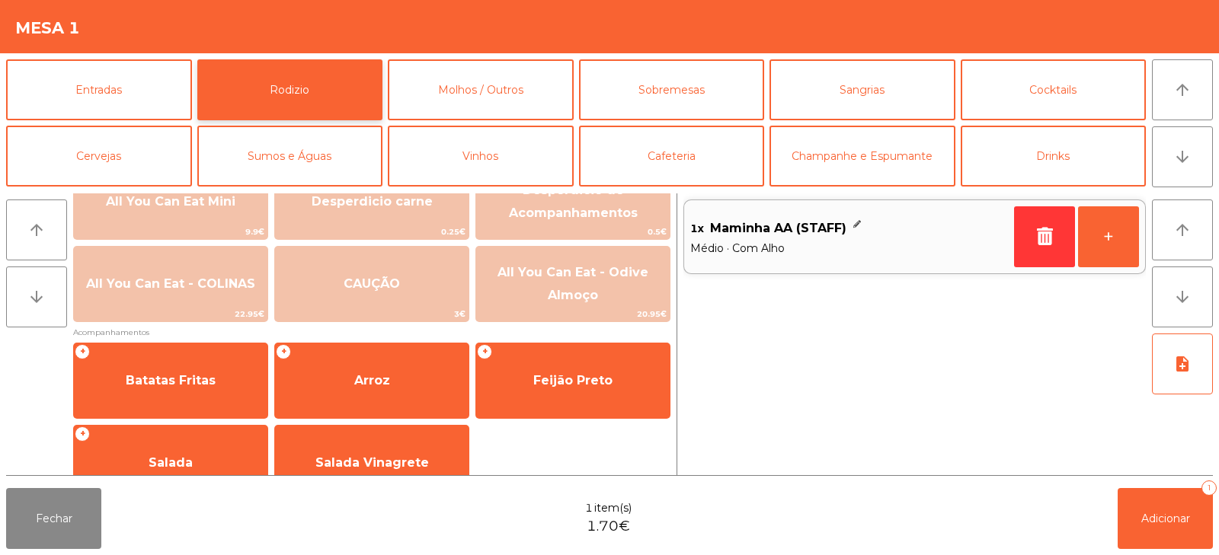
scroll to position [248, 0]
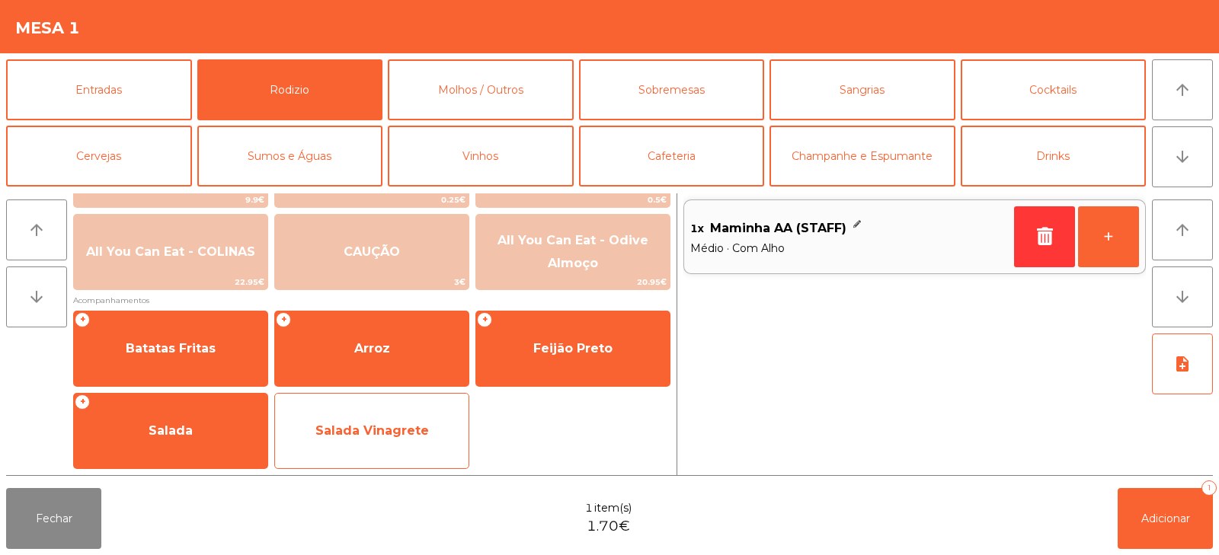
click at [403, 433] on span "Salada Vinagrete" at bounding box center [372, 431] width 114 height 14
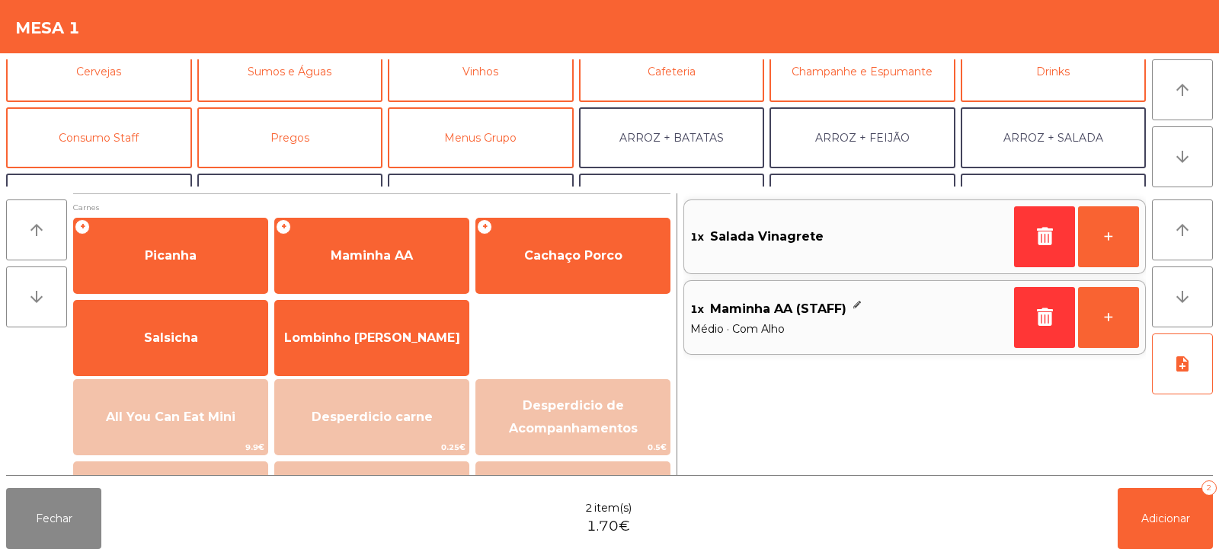
scroll to position [84, 0]
click at [155, 143] on button "Consumo Staff" at bounding box center [99, 138] width 186 height 61
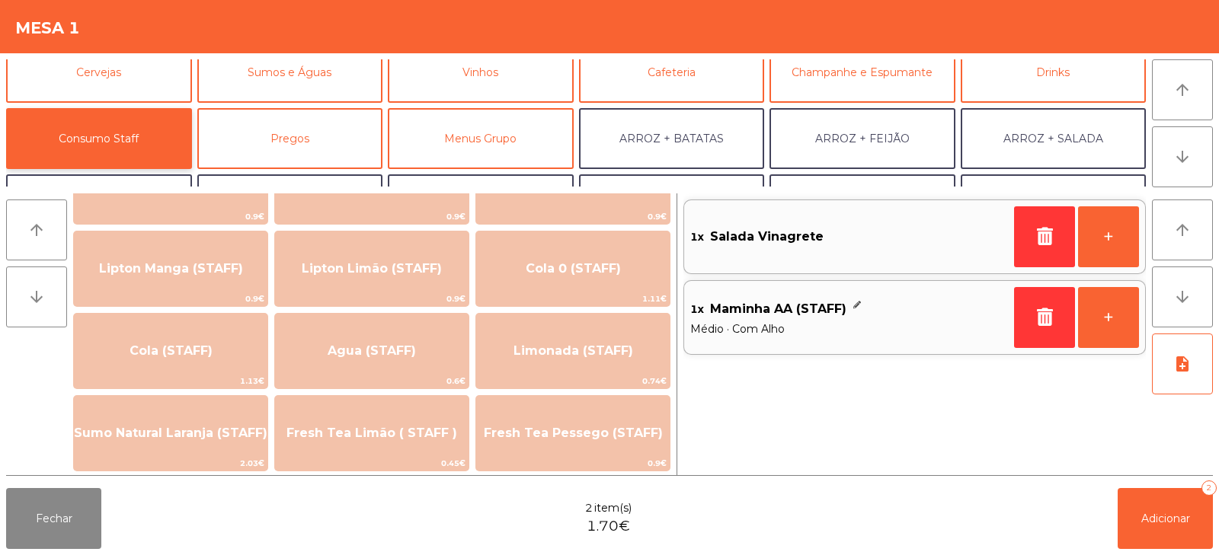
scroll to position [276, 0]
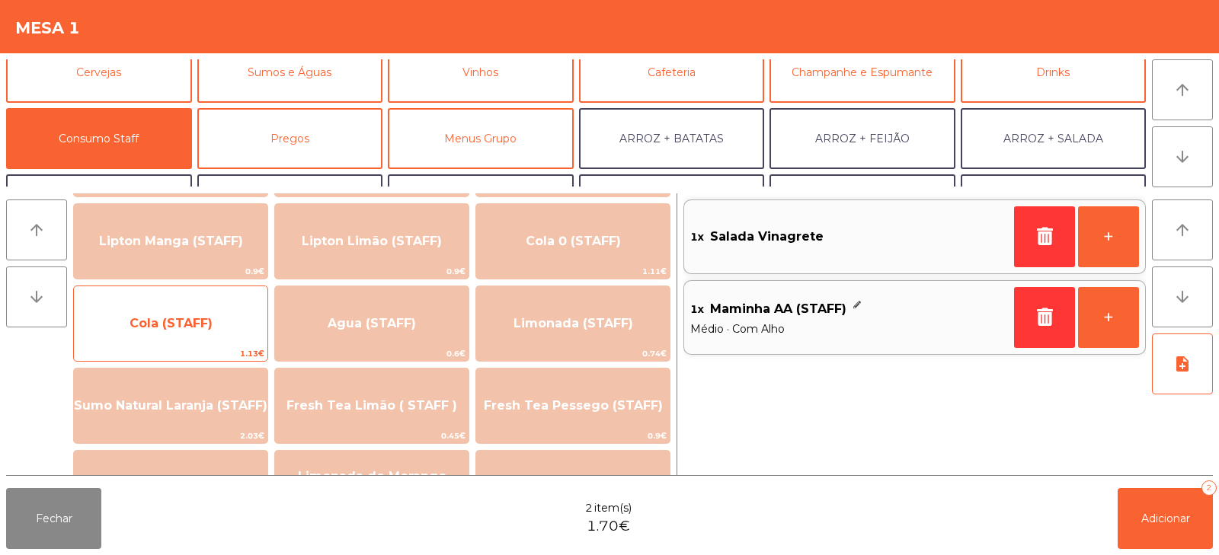
click at [206, 330] on span "Cola (STAFF)" at bounding box center [170, 323] width 83 height 14
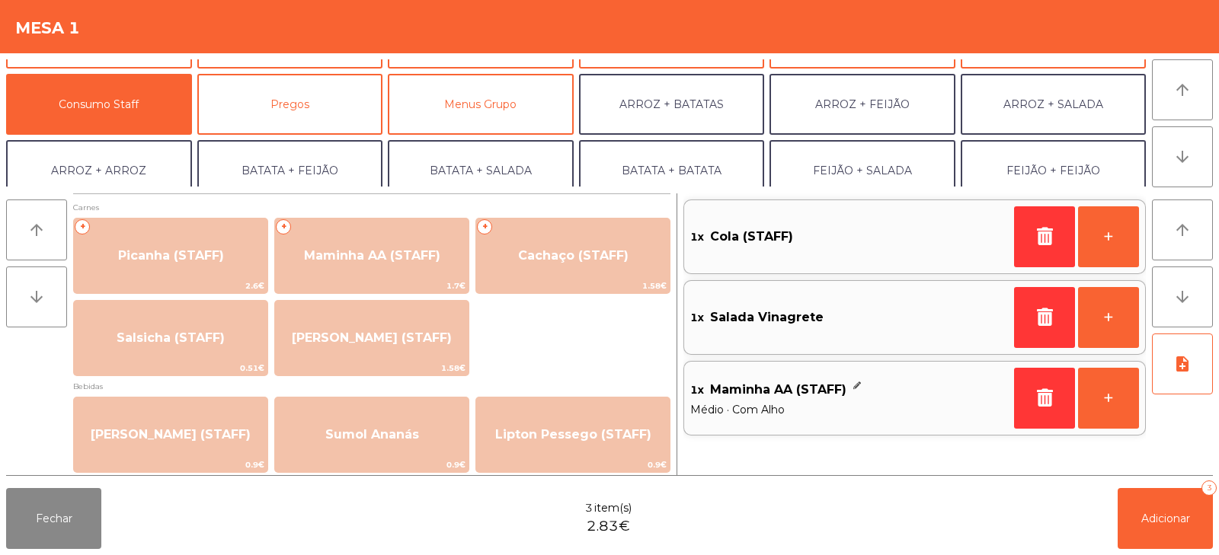
scroll to position [121, 0]
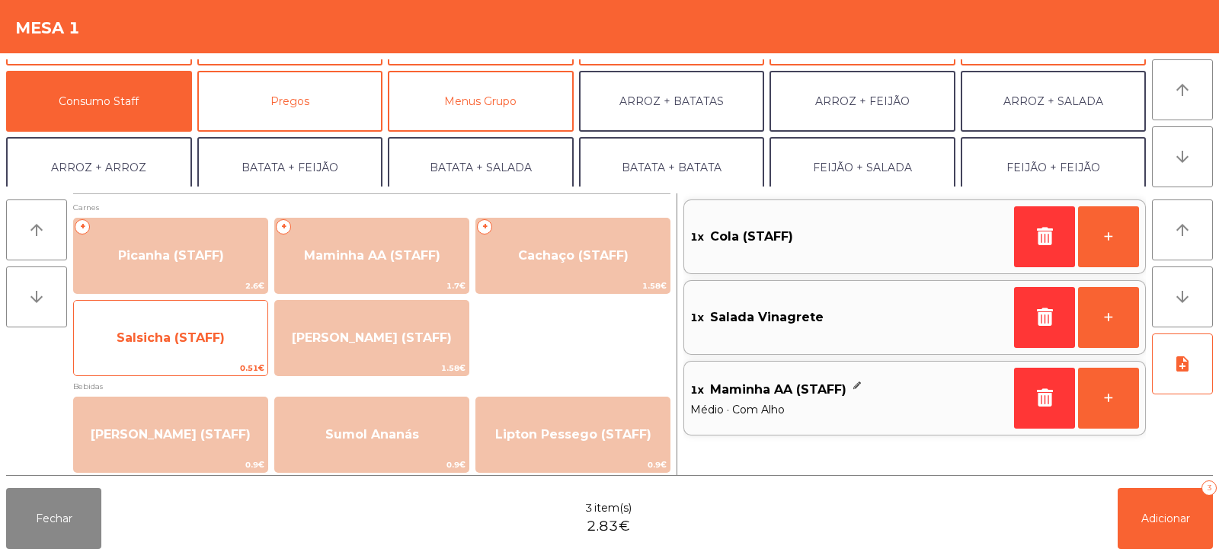
click at [206, 350] on span "Salsicha (STAFF)" at bounding box center [170, 338] width 193 height 41
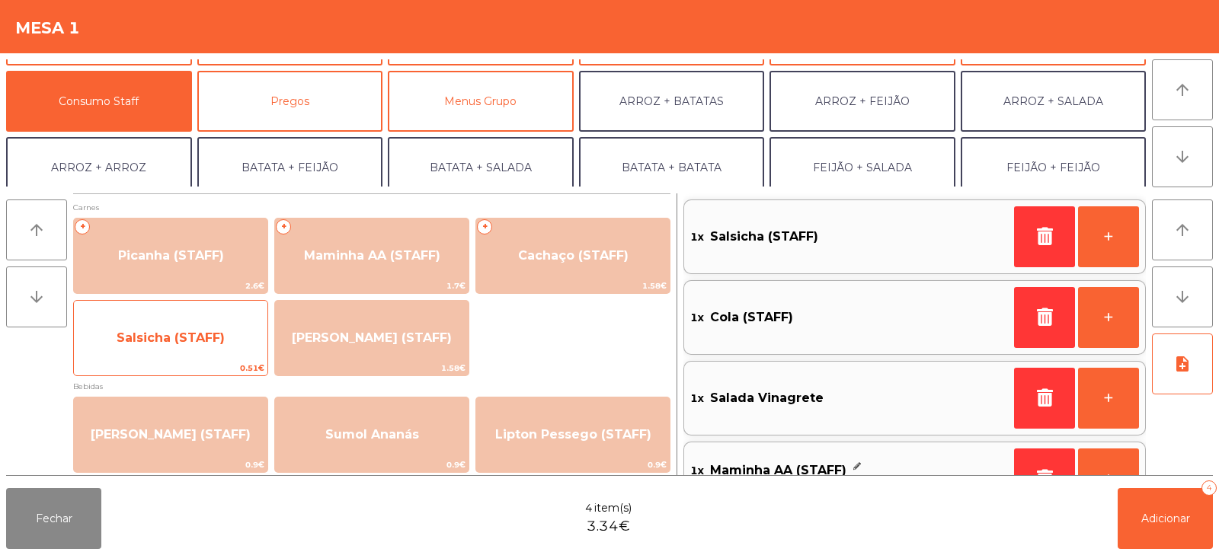
scroll to position [0, 0]
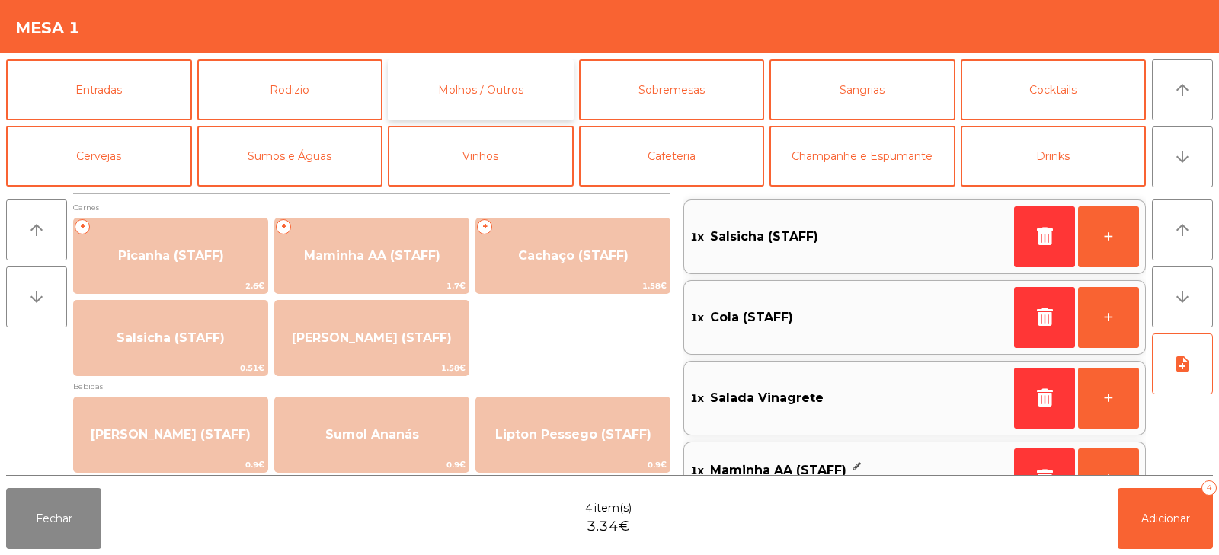
click at [475, 95] on button "Molhos / Outros" at bounding box center [481, 89] width 186 height 61
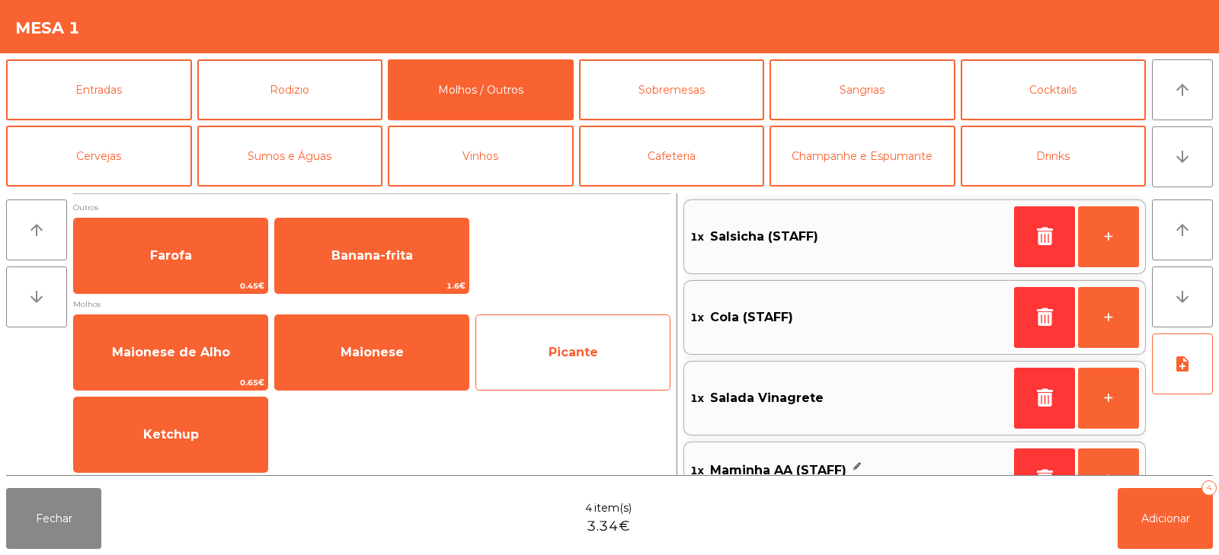
click at [568, 367] on span "Picante" at bounding box center [572, 352] width 193 height 41
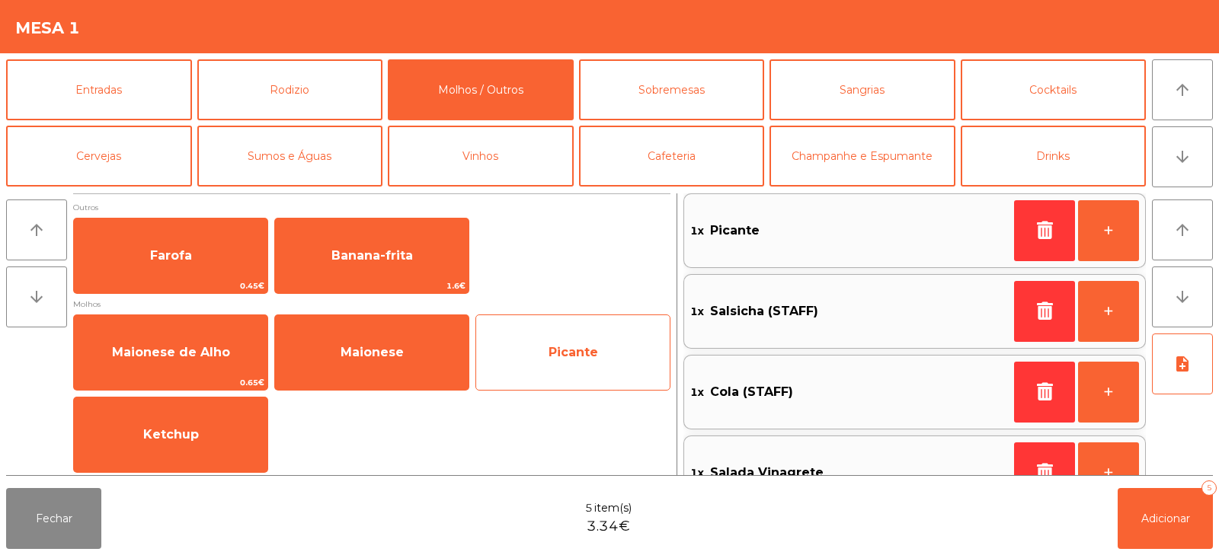
scroll to position [128, 0]
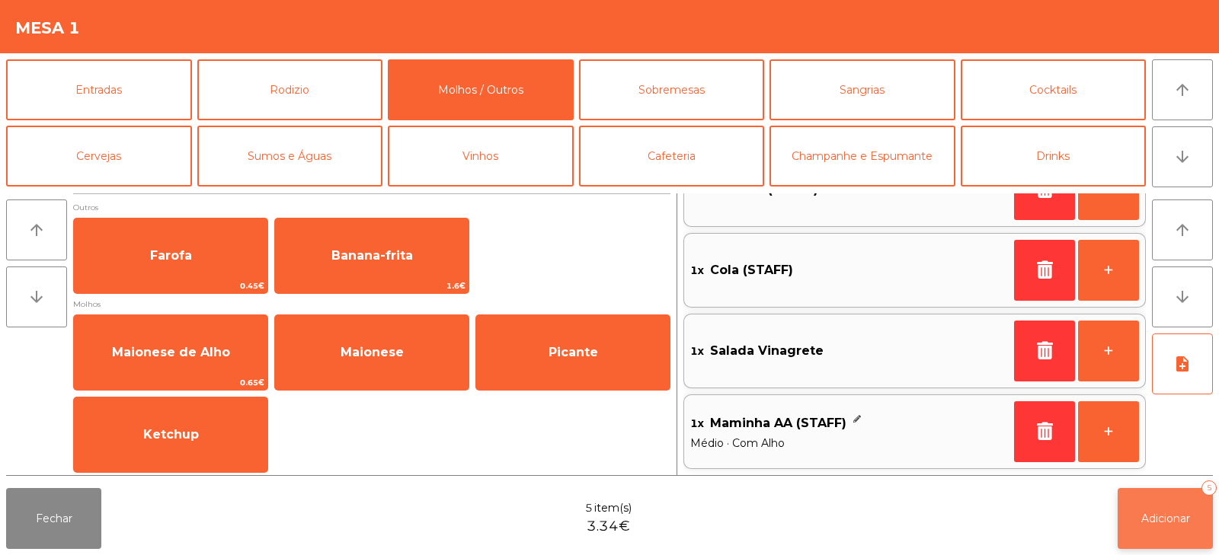
click at [1143, 523] on span "Adicionar" at bounding box center [1165, 519] width 49 height 14
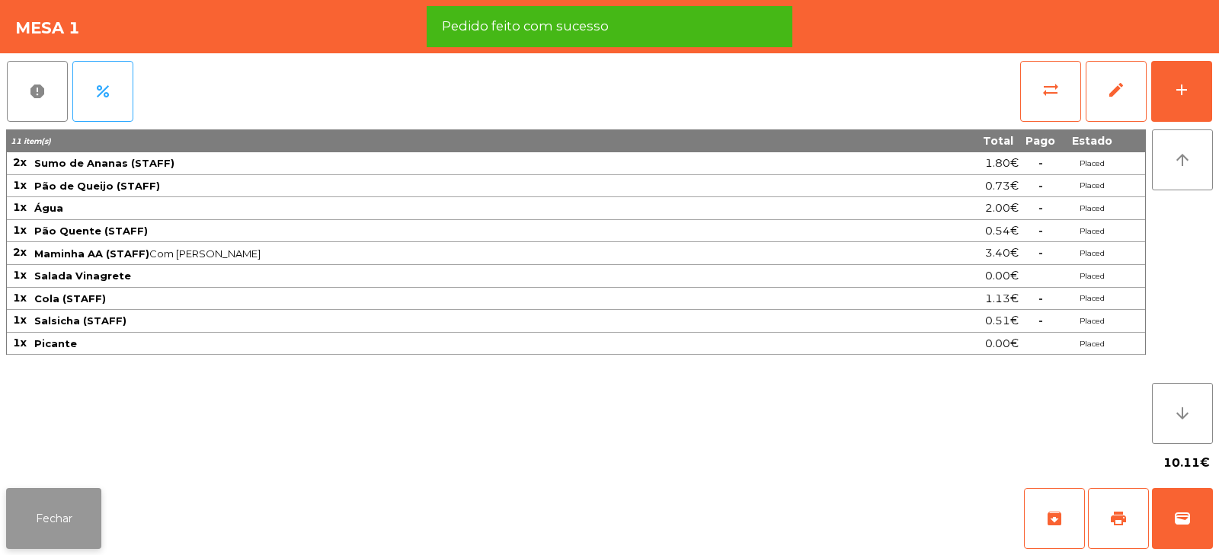
click at [66, 526] on button "Fechar" at bounding box center [53, 518] width 95 height 61
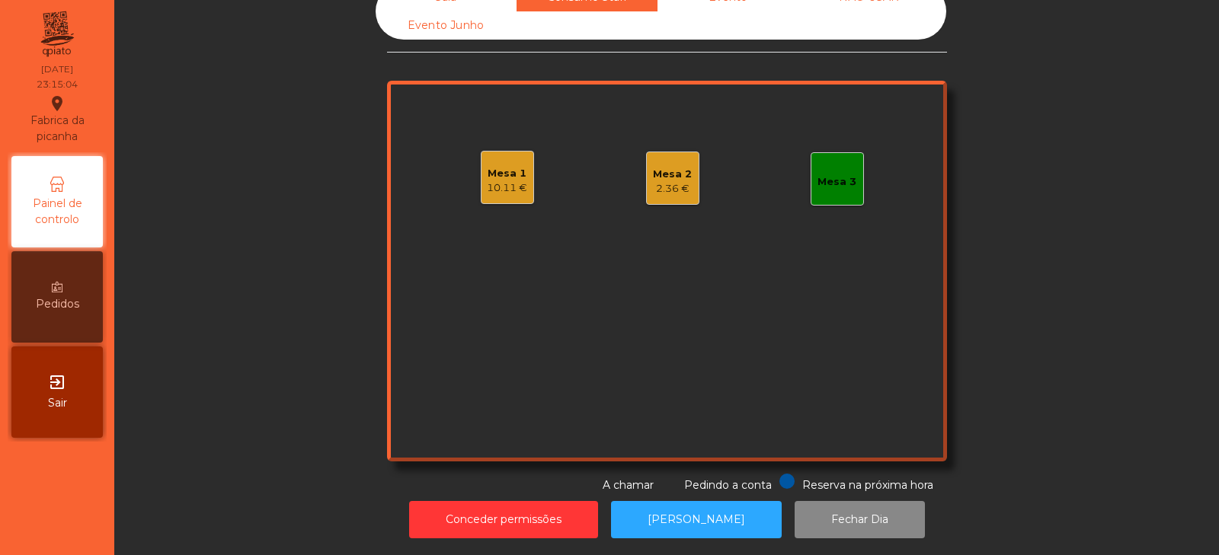
scroll to position [0, 0]
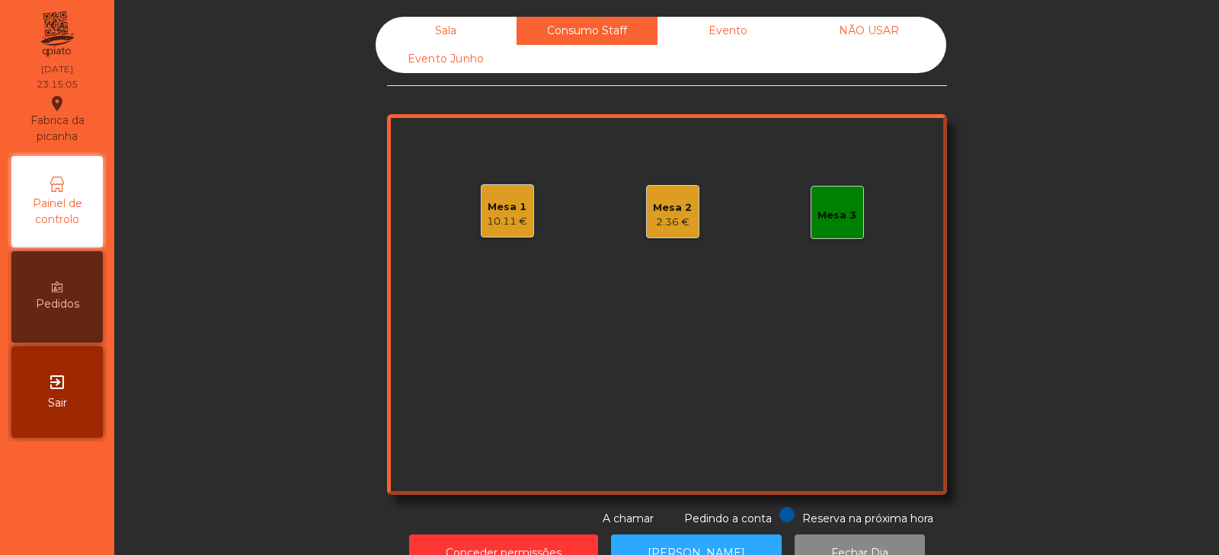
click at [429, 37] on div "Sala" at bounding box center [446, 31] width 141 height 28
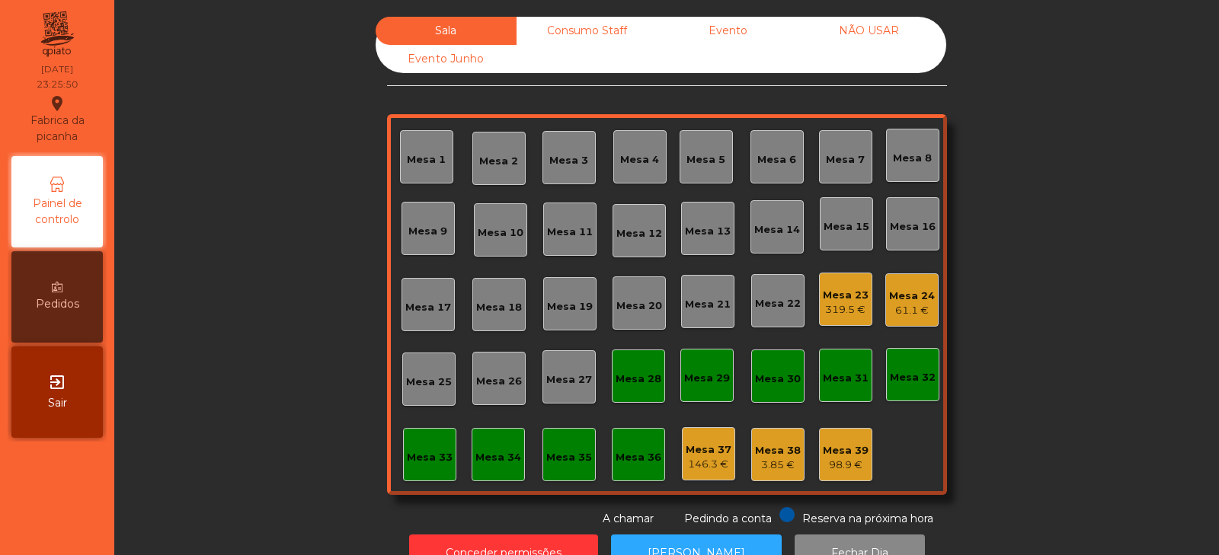
click at [591, 34] on div "Consumo Staff" at bounding box center [586, 31] width 141 height 28
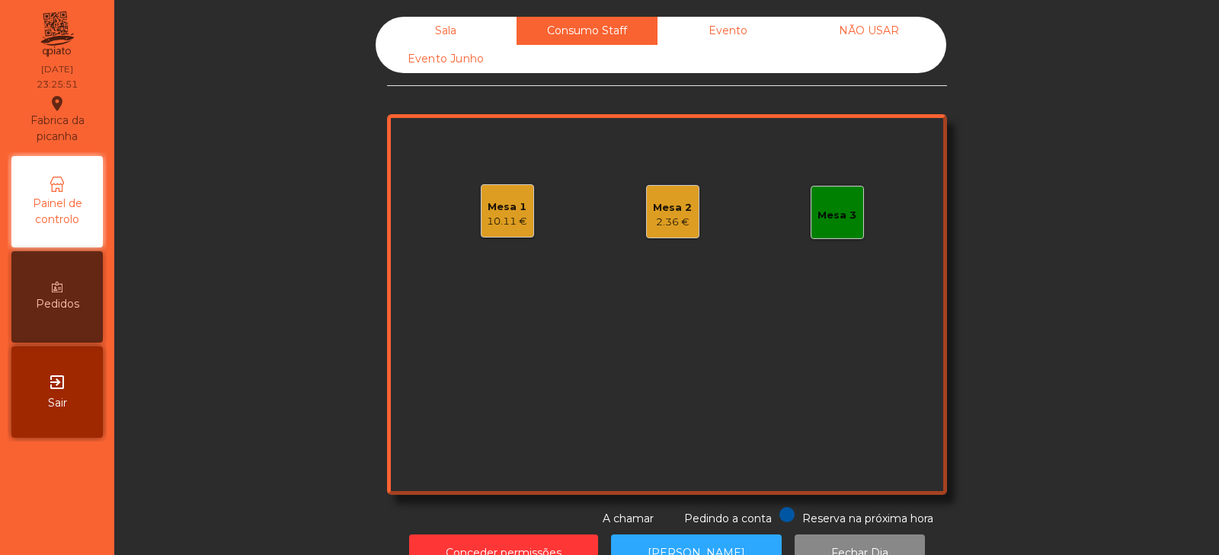
click at [646, 225] on div "Mesa 2 2.36 €" at bounding box center [672, 211] width 53 height 53
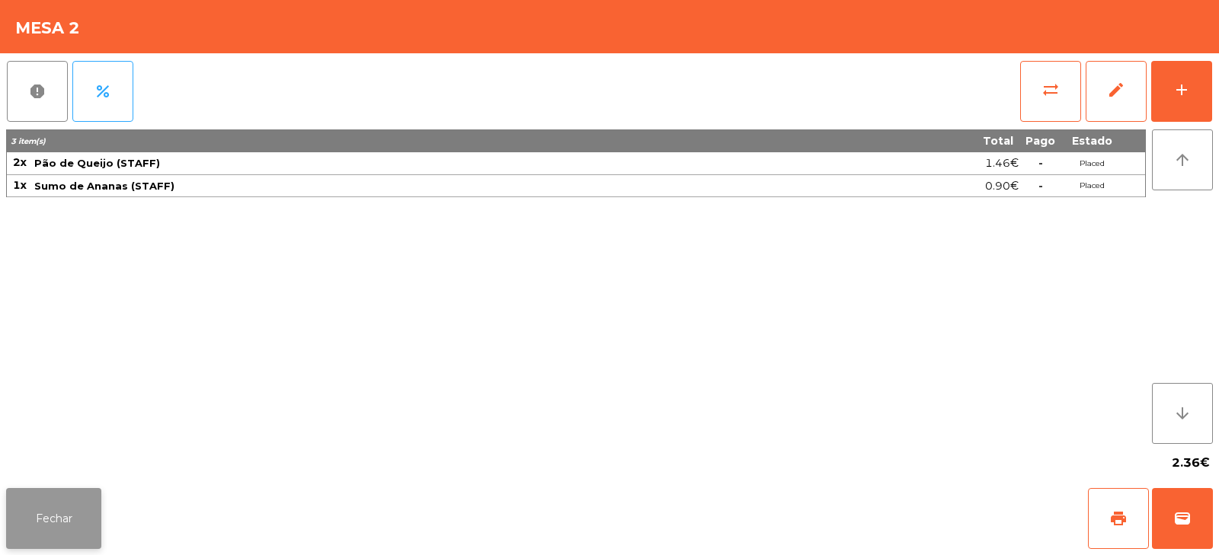
click at [88, 513] on button "Fechar" at bounding box center [53, 518] width 95 height 61
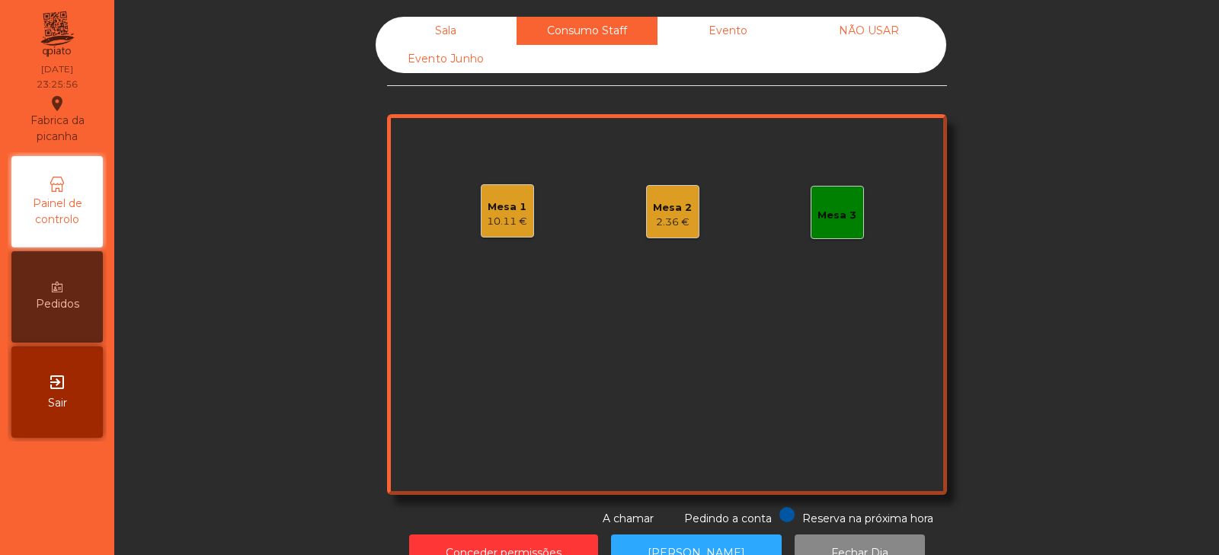
click at [493, 214] on div "10.11 €" at bounding box center [507, 221] width 40 height 15
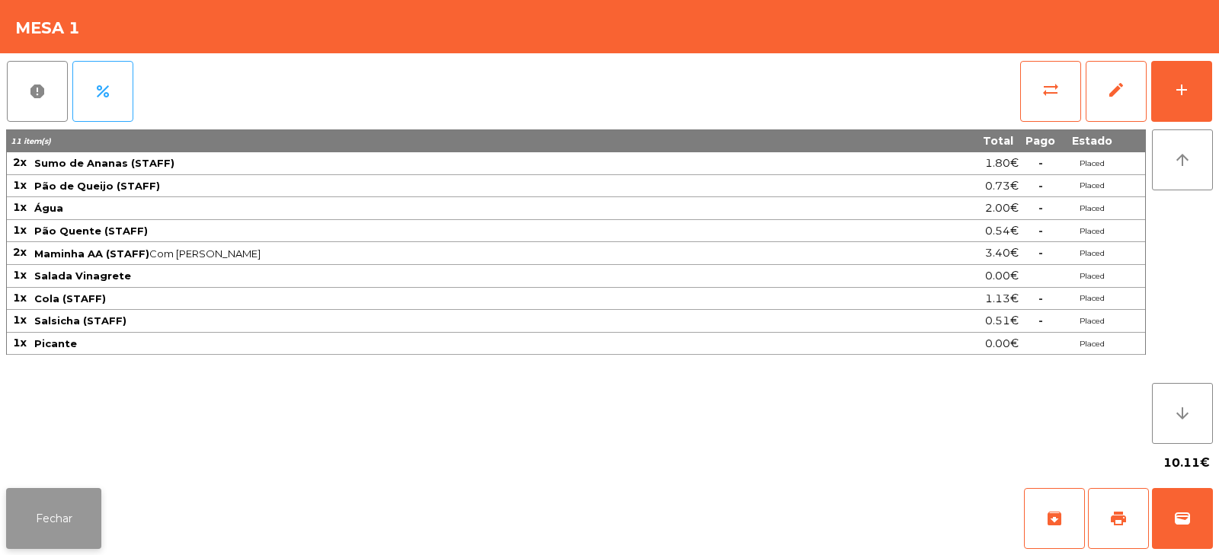
click at [72, 520] on button "Fechar" at bounding box center [53, 518] width 95 height 61
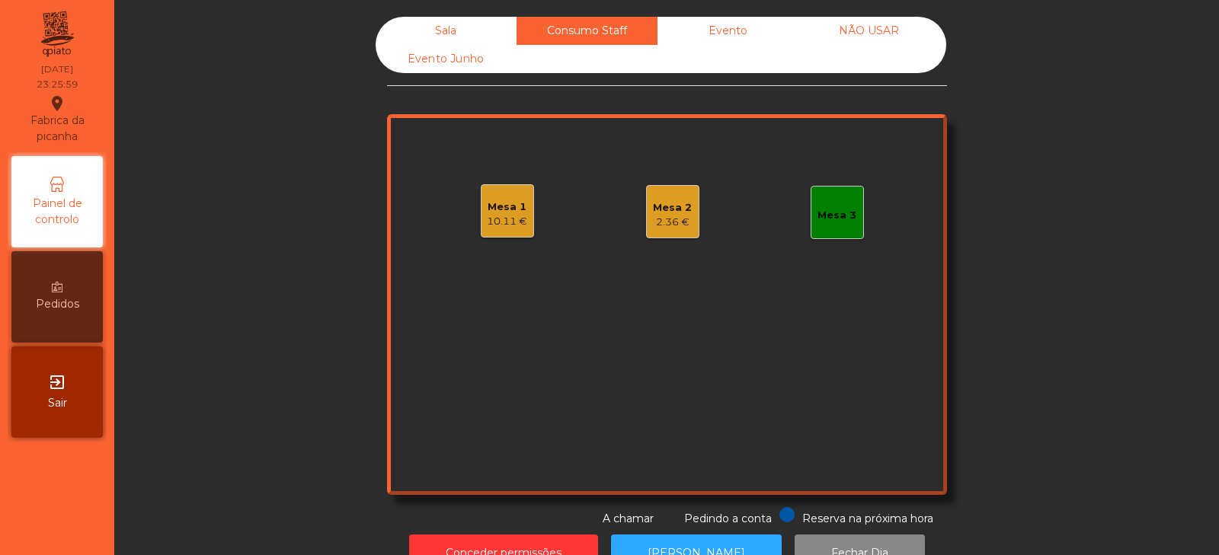
click at [667, 220] on div "2.36 €" at bounding box center [672, 222] width 39 height 15
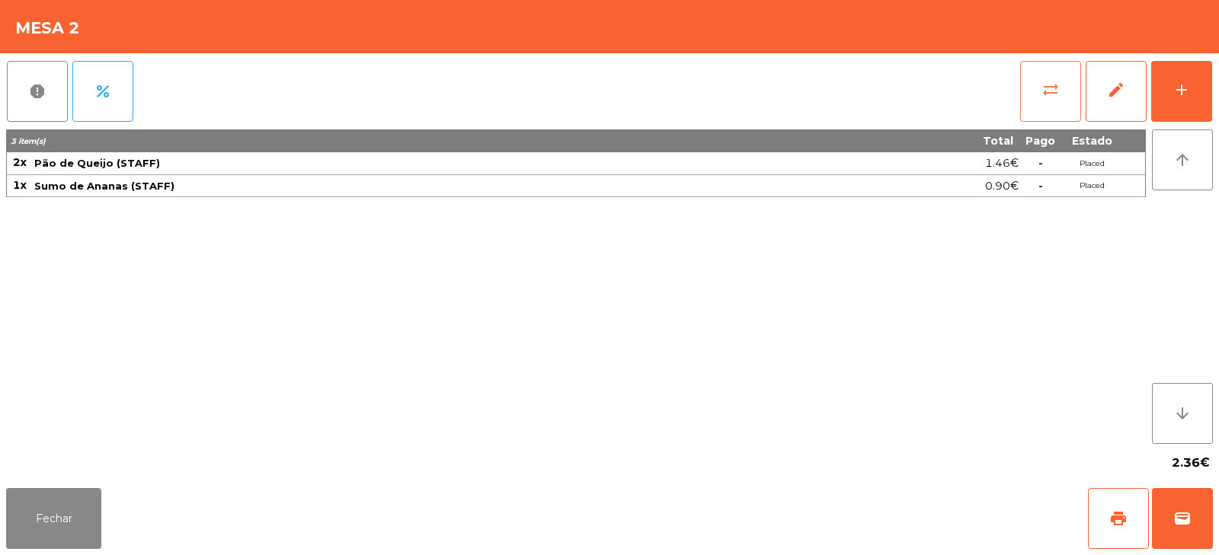
click at [1039, 106] on button "sync_alt" at bounding box center [1050, 91] width 61 height 61
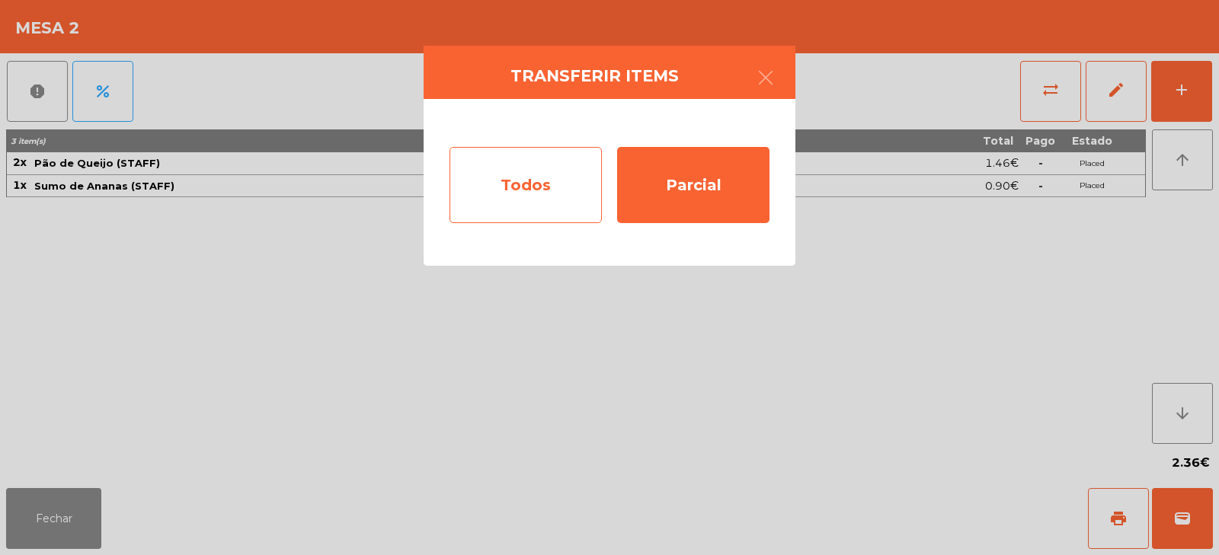
click at [557, 170] on div "Todos" at bounding box center [525, 185] width 152 height 76
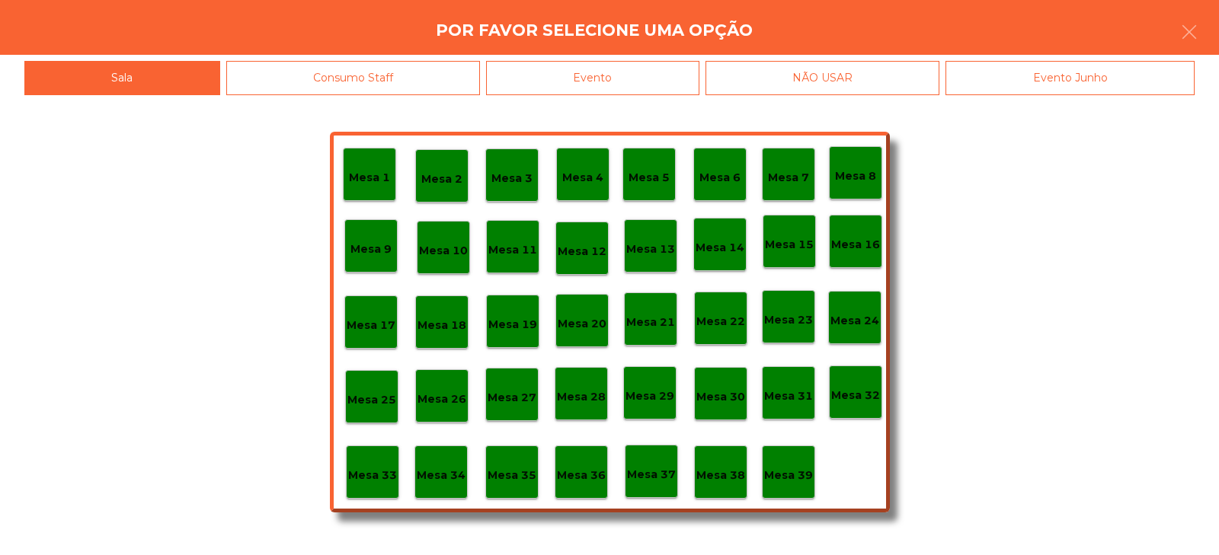
click at [447, 75] on div "Consumo Staff" at bounding box center [353, 78] width 254 height 34
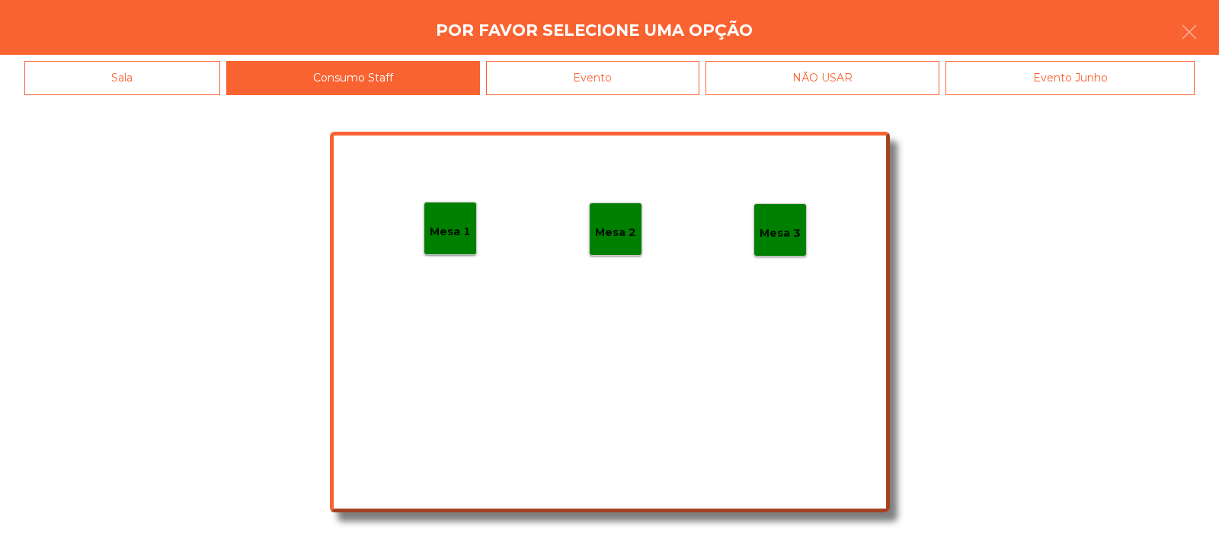
click at [596, 68] on div "Evento" at bounding box center [592, 78] width 213 height 34
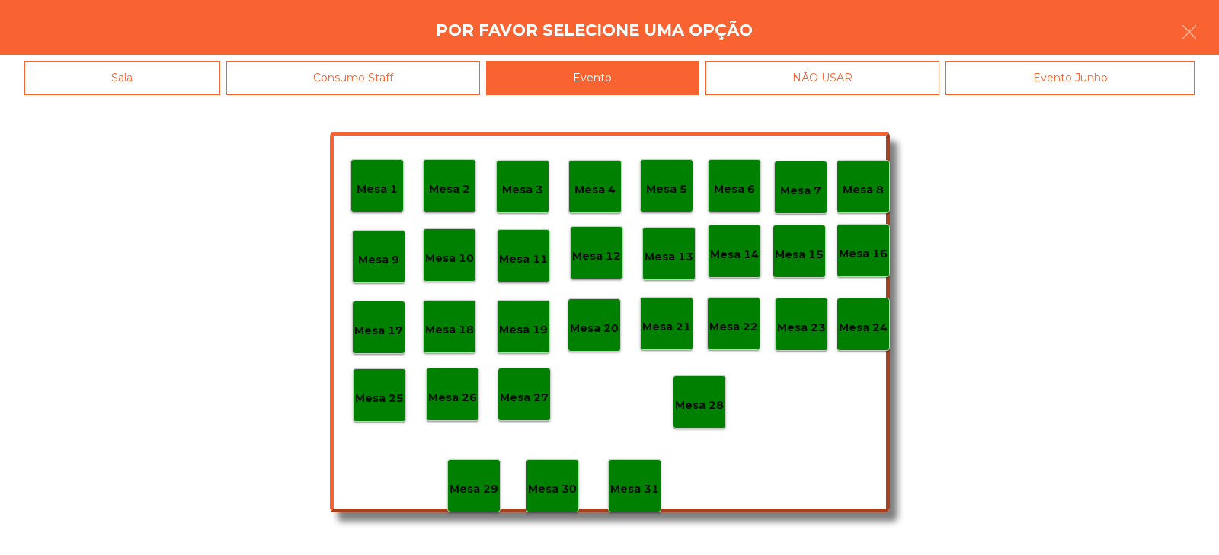
click at [446, 66] on div "Consumo Staff" at bounding box center [353, 78] width 254 height 34
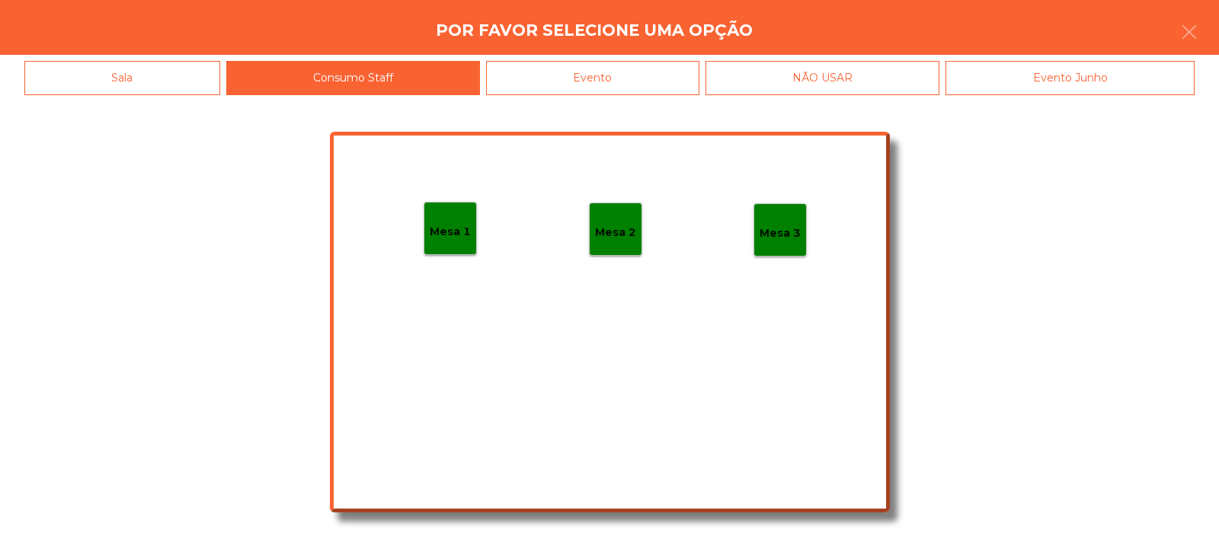
click at [459, 230] on p "Mesa 1" at bounding box center [450, 232] width 41 height 18
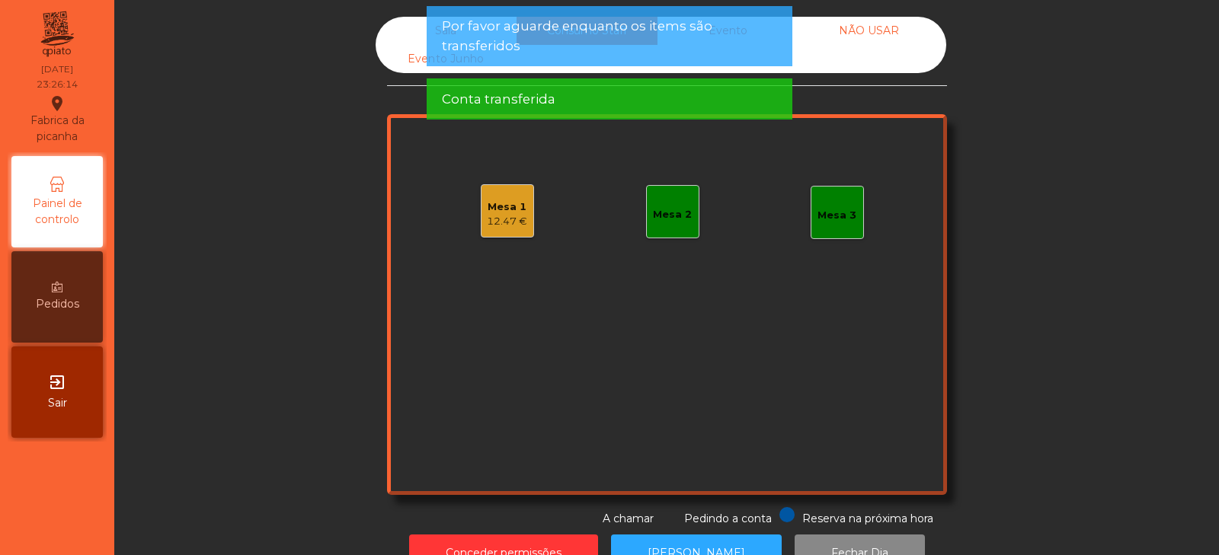
click at [404, 31] on div "Sala" at bounding box center [446, 31] width 141 height 28
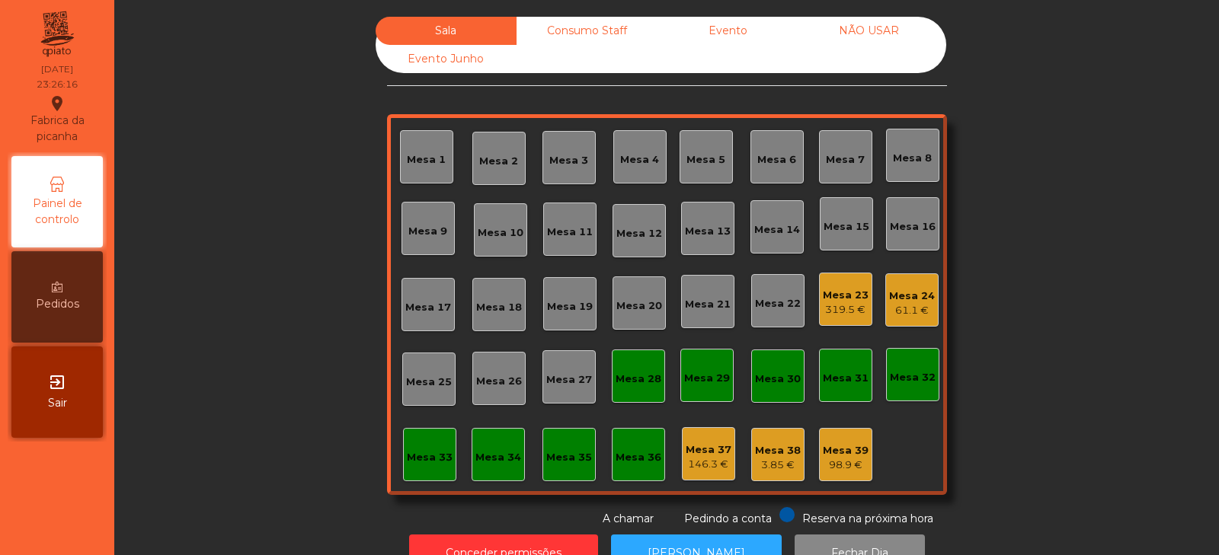
click at [609, 34] on div "Consumo Staff" at bounding box center [586, 31] width 141 height 28
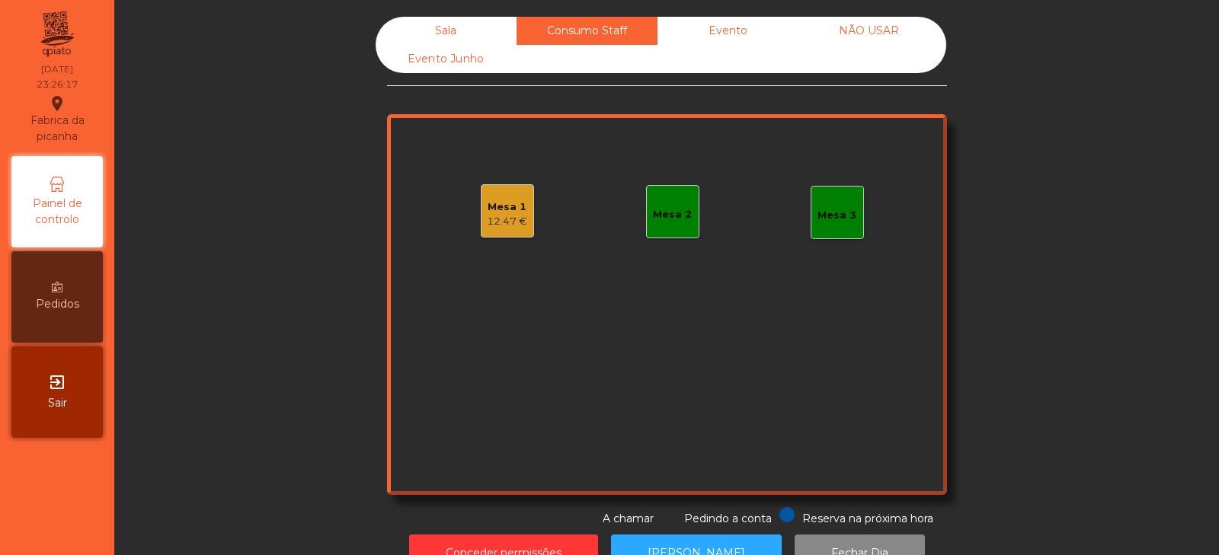
click at [465, 58] on div "Evento Junho" at bounding box center [446, 59] width 141 height 28
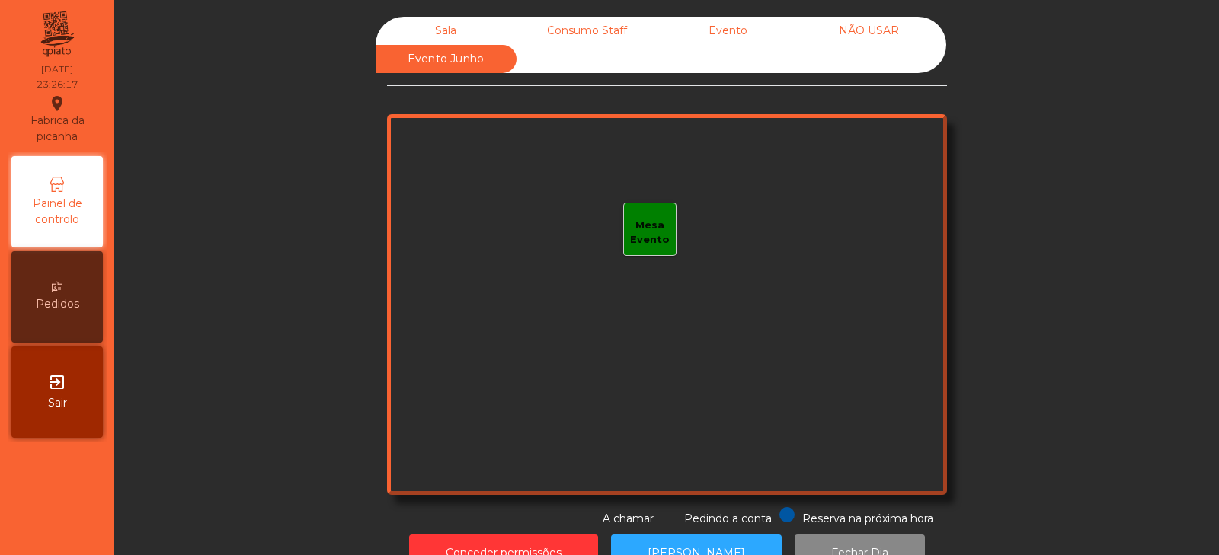
click at [456, 28] on div "Sala" at bounding box center [446, 31] width 141 height 28
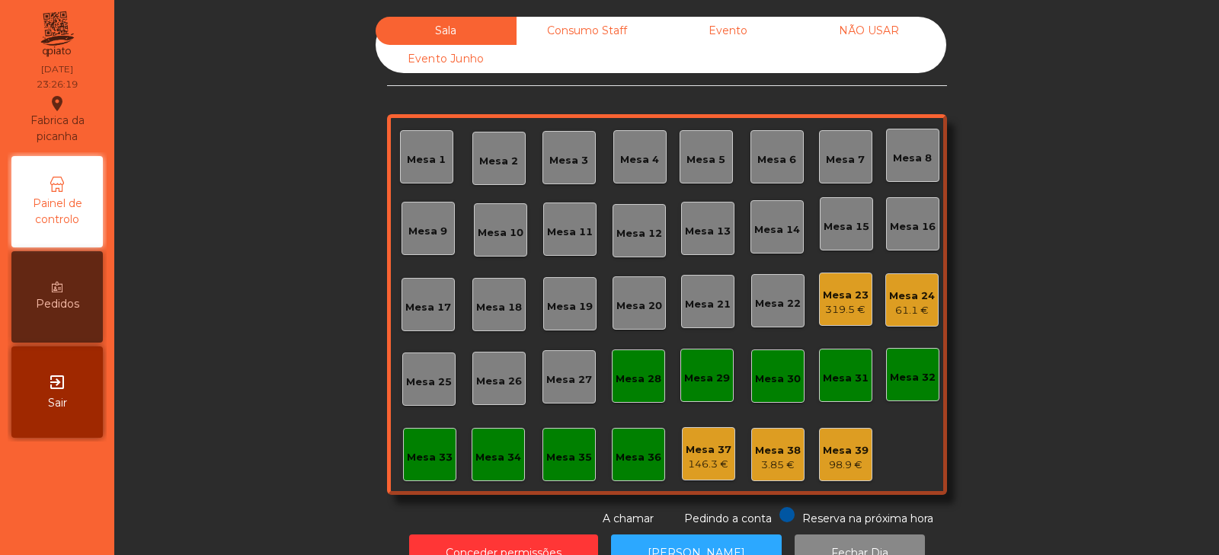
click at [471, 47] on div "Evento Junho" at bounding box center [446, 59] width 141 height 28
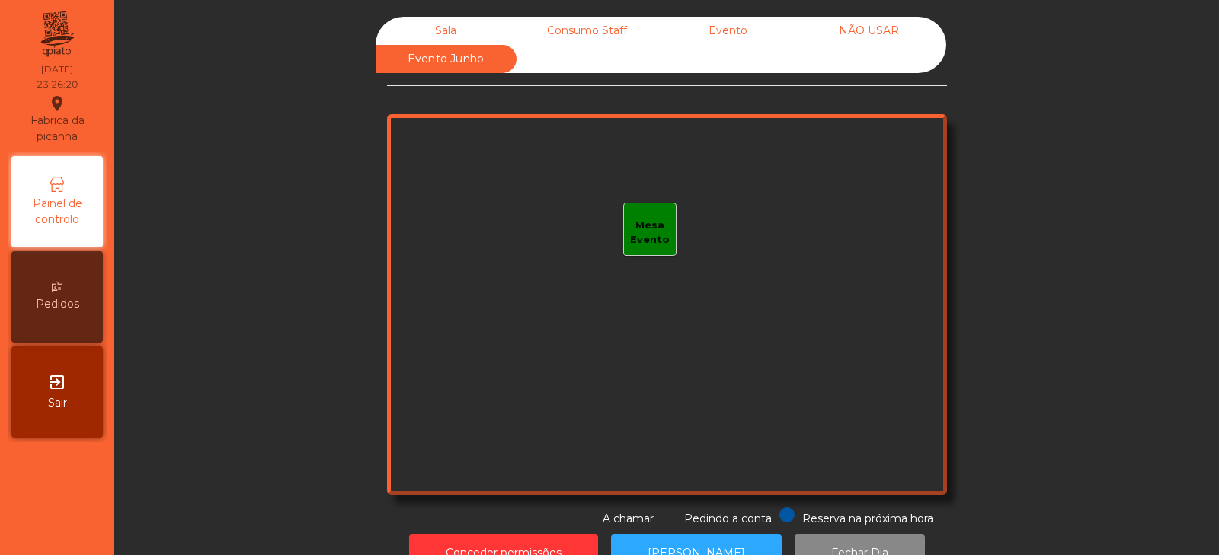
click at [574, 29] on div "Consumo Staff" at bounding box center [586, 31] width 141 height 28
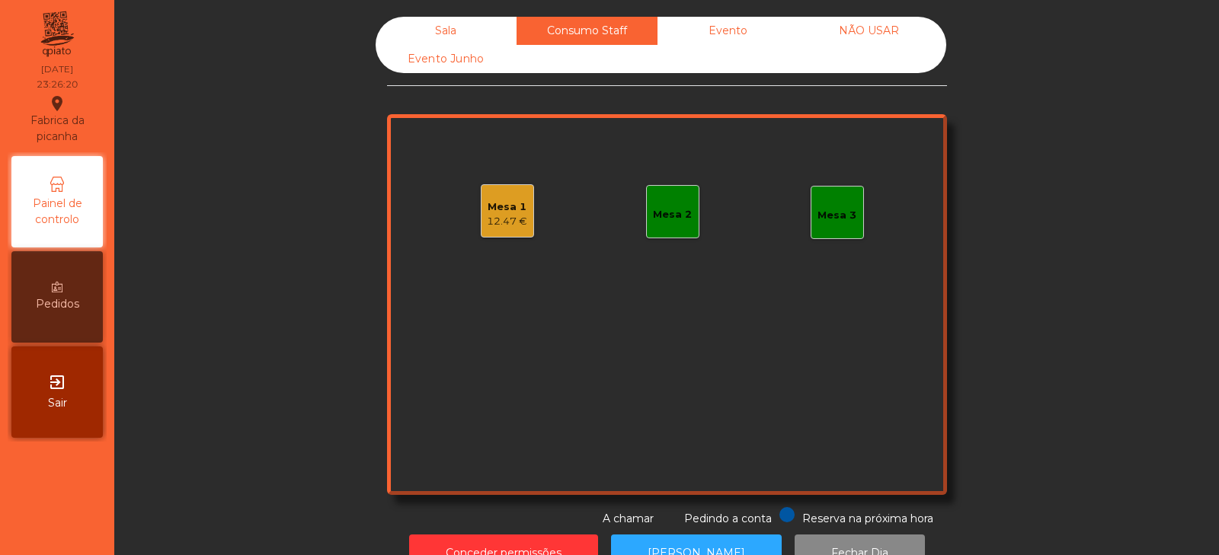
click at [504, 212] on div "Mesa 1" at bounding box center [507, 207] width 40 height 15
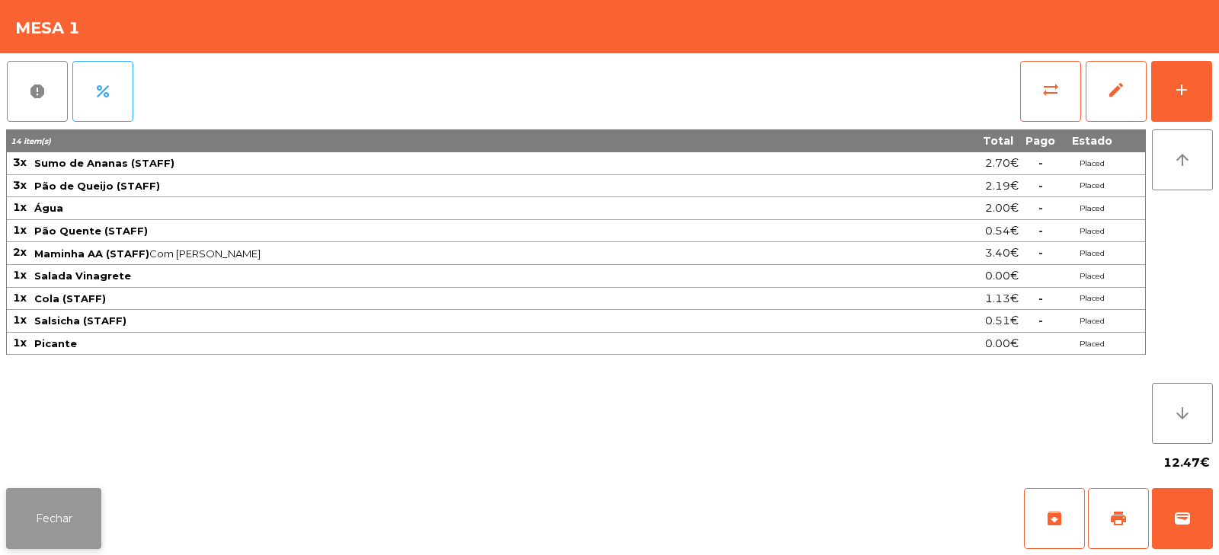
click at [80, 500] on button "Fechar" at bounding box center [53, 518] width 95 height 61
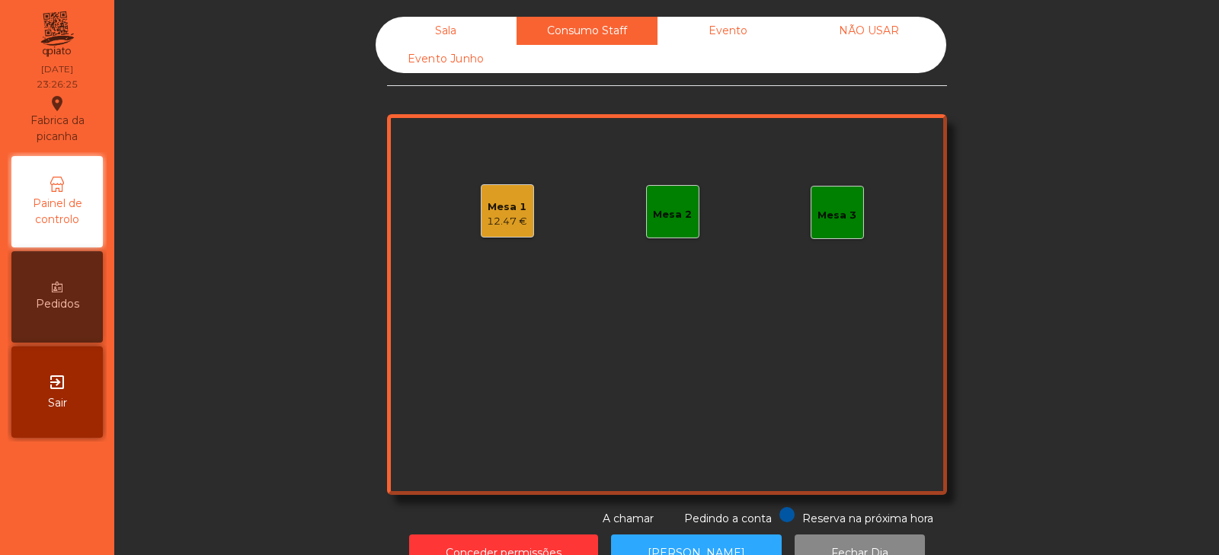
click at [500, 218] on div "12.47 €" at bounding box center [507, 221] width 40 height 15
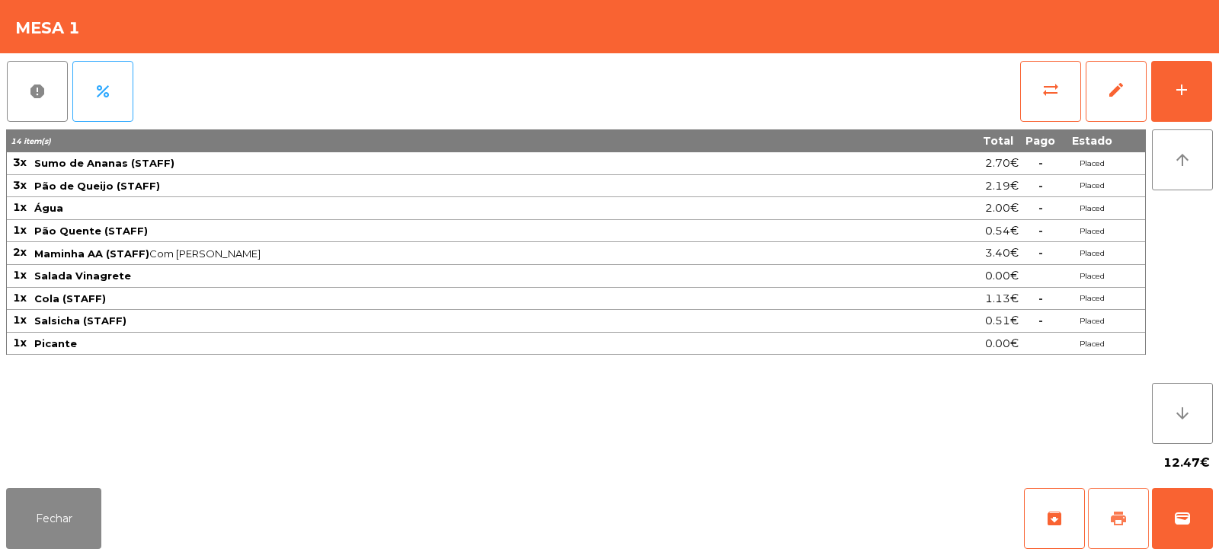
click at [1123, 523] on span "print" at bounding box center [1118, 519] width 18 height 18
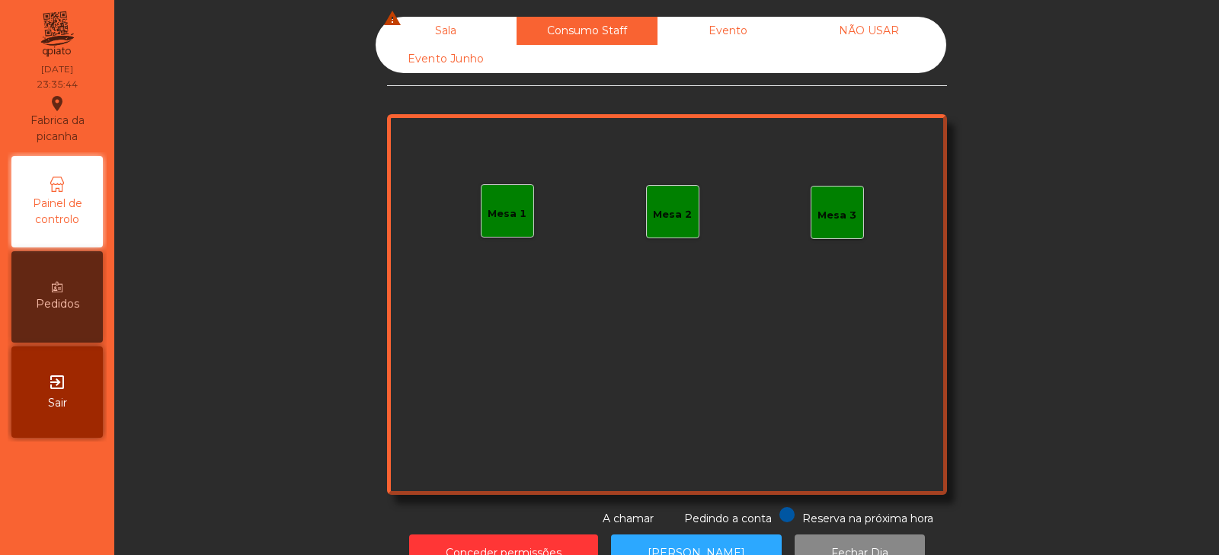
click at [450, 28] on div "Sala warning" at bounding box center [446, 31] width 141 height 28
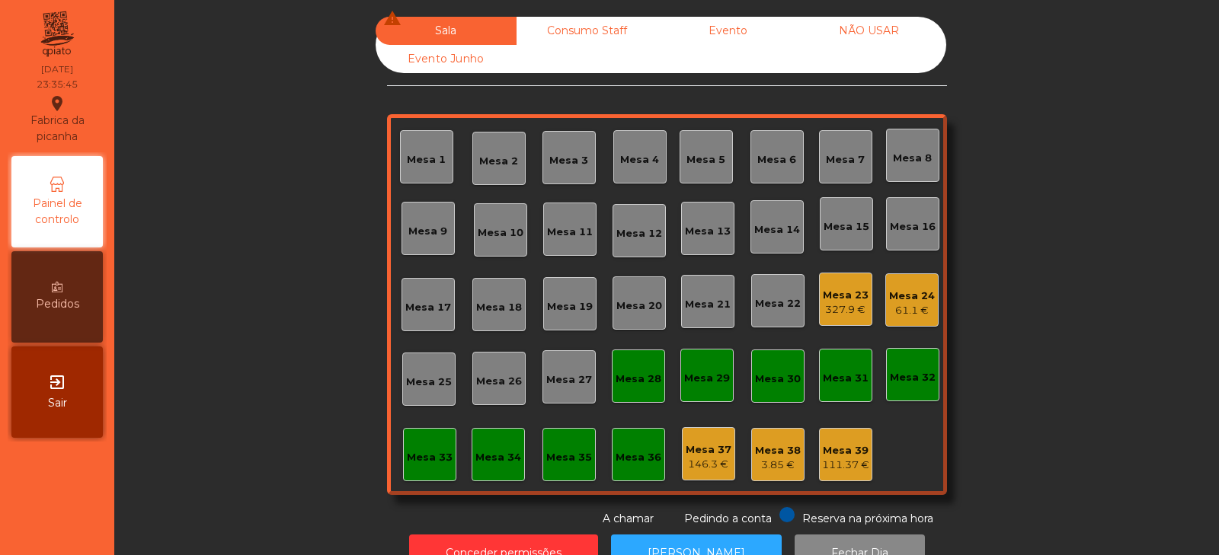
click at [899, 309] on div "61.1 €" at bounding box center [912, 310] width 46 height 15
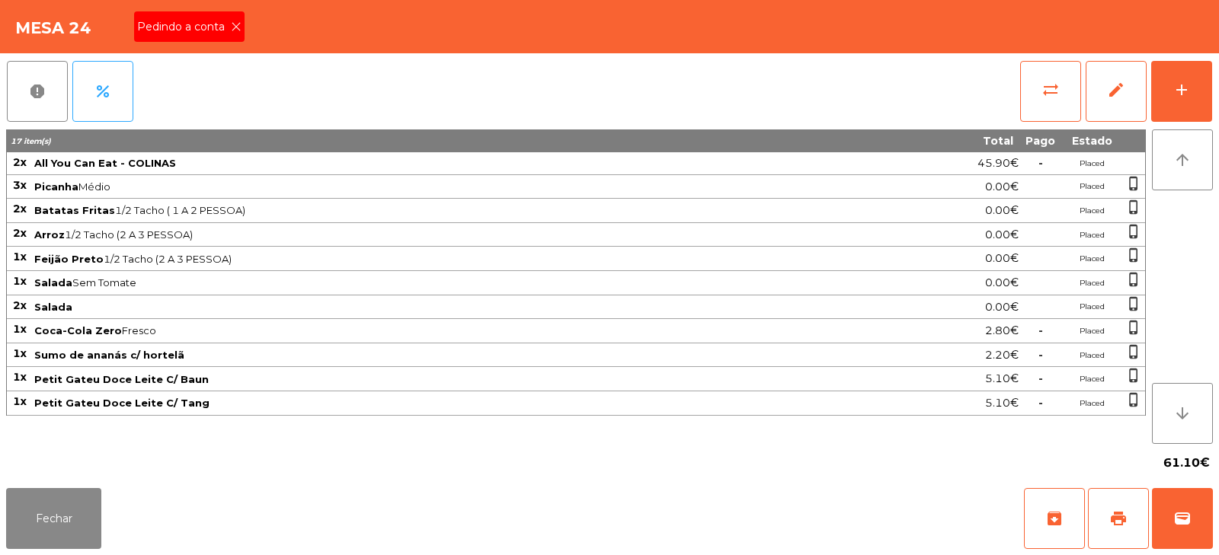
click at [232, 25] on icon at bounding box center [236, 26] width 11 height 11
click at [1122, 517] on span "print" at bounding box center [1118, 519] width 18 height 18
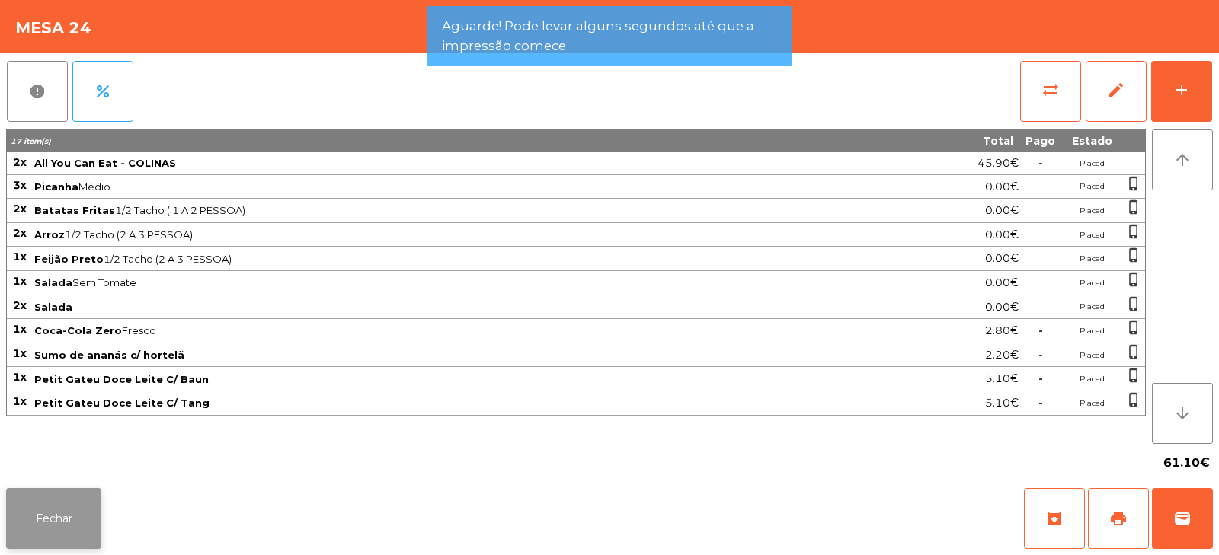
click at [92, 523] on button "Fechar" at bounding box center [53, 518] width 95 height 61
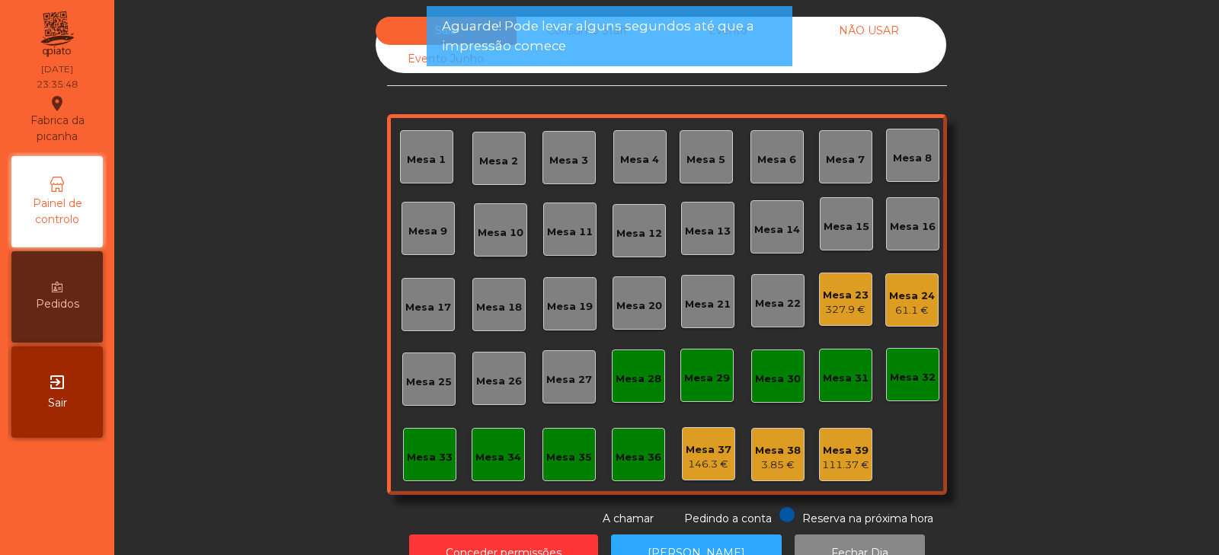
click at [846, 309] on div "327.9 €" at bounding box center [846, 309] width 46 height 15
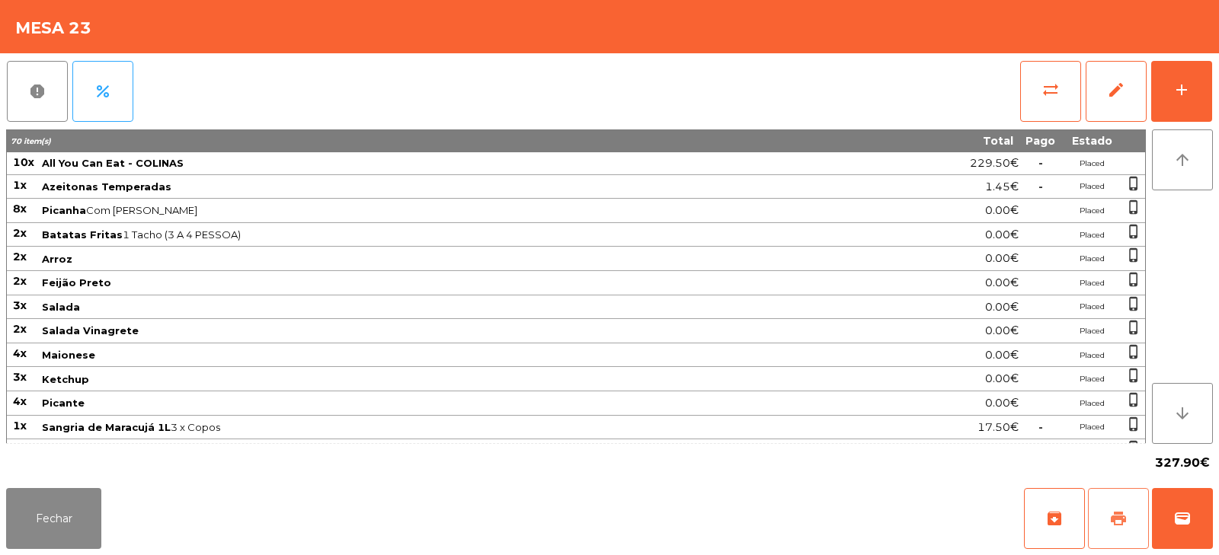
click at [1098, 512] on button "print" at bounding box center [1118, 518] width 61 height 61
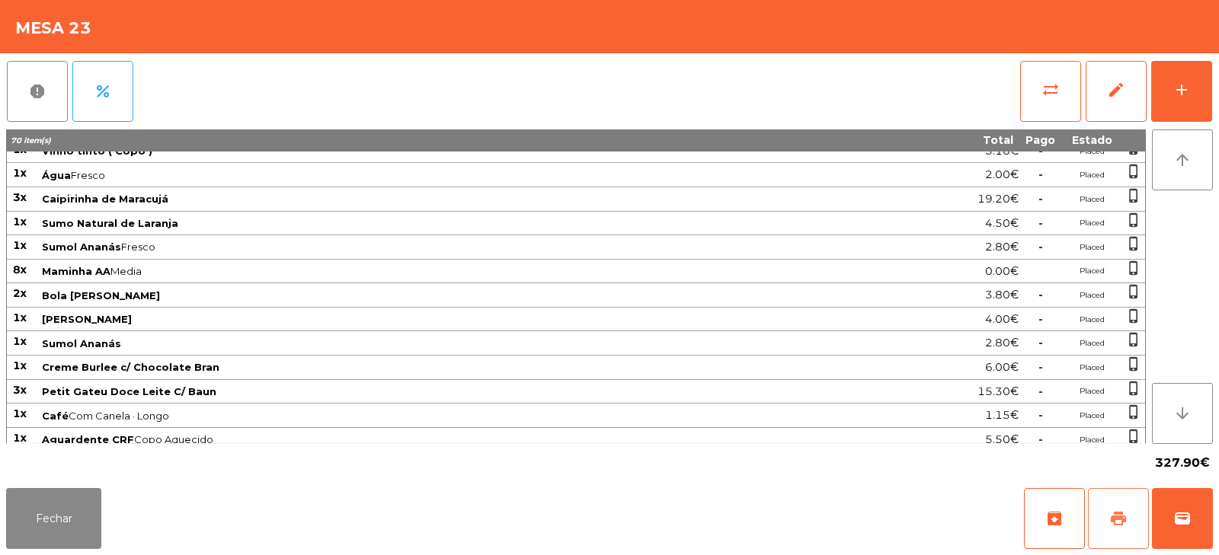
scroll to position [382, 0]
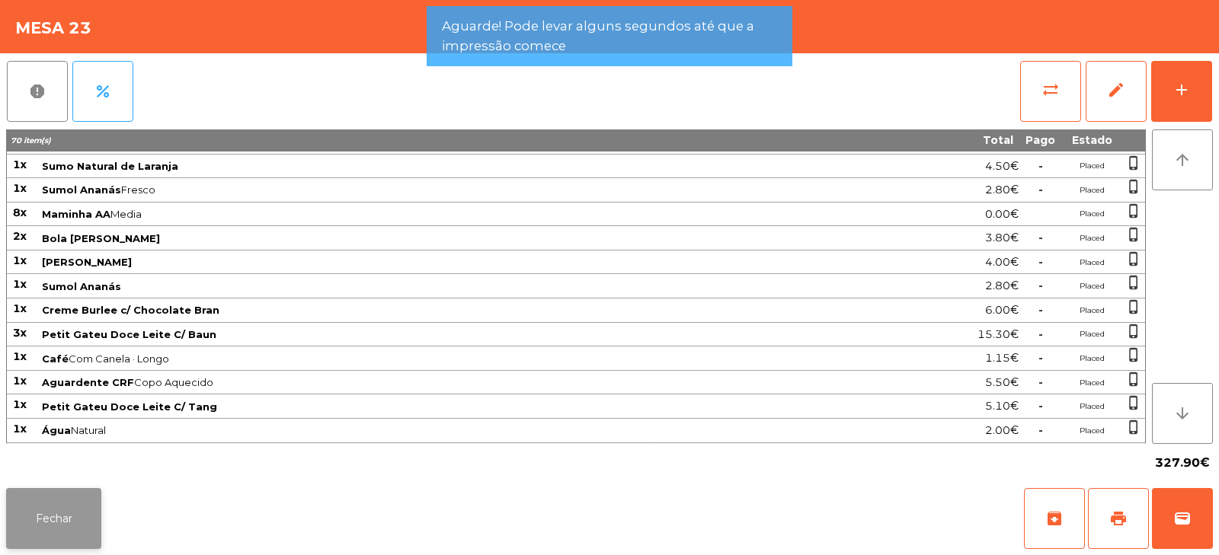
click at [60, 510] on button "Fechar" at bounding box center [53, 518] width 95 height 61
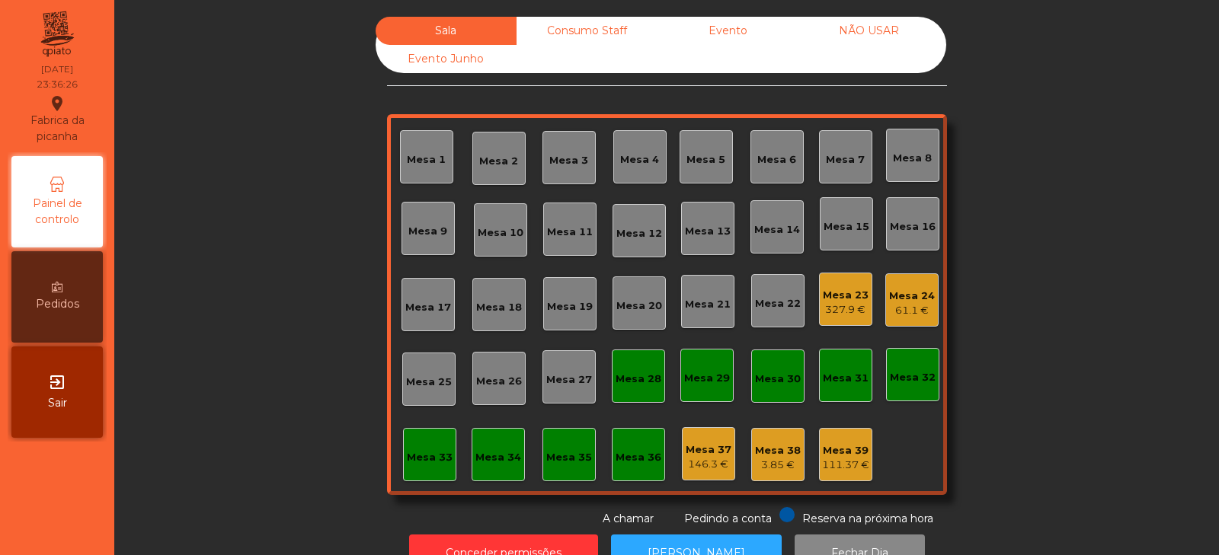
click at [842, 297] on div "Mesa 23" at bounding box center [846, 295] width 46 height 15
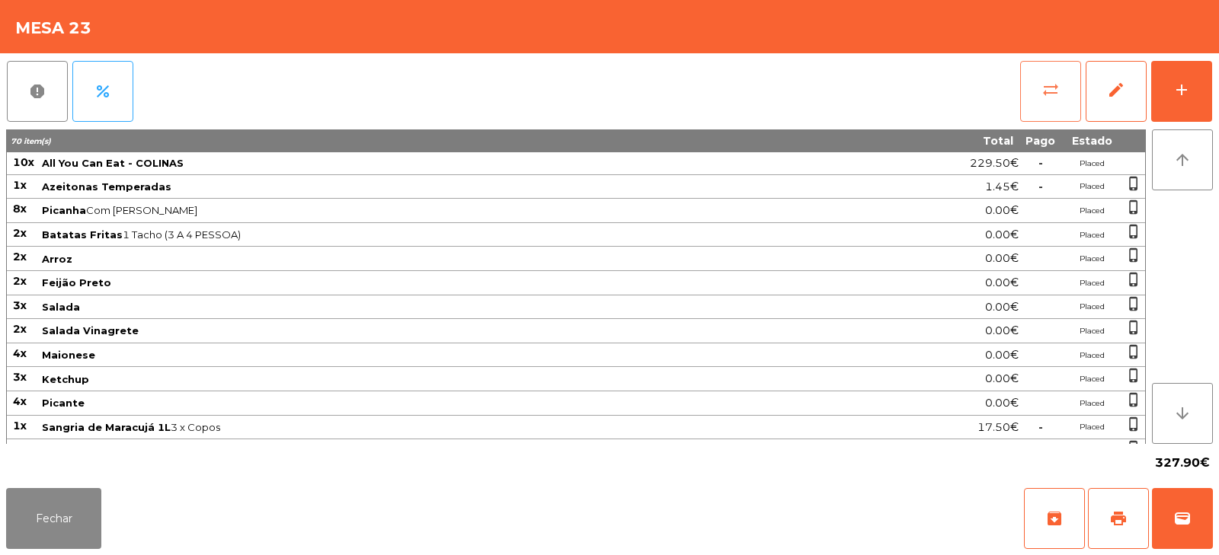
click at [1075, 110] on button "sync_alt" at bounding box center [1050, 91] width 61 height 61
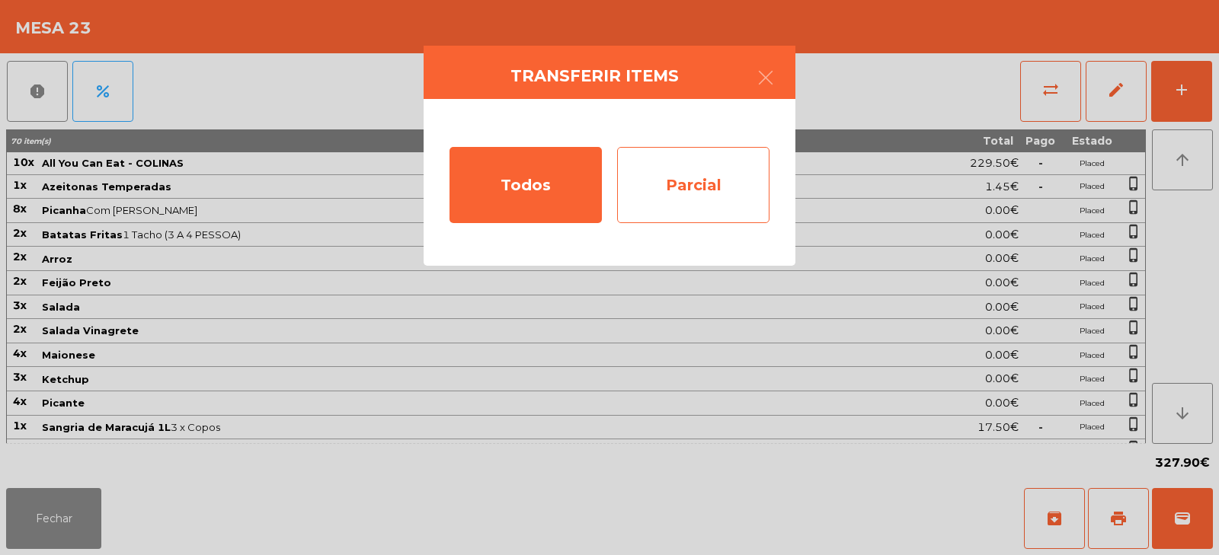
click at [703, 170] on div "Parcial" at bounding box center [693, 185] width 152 height 76
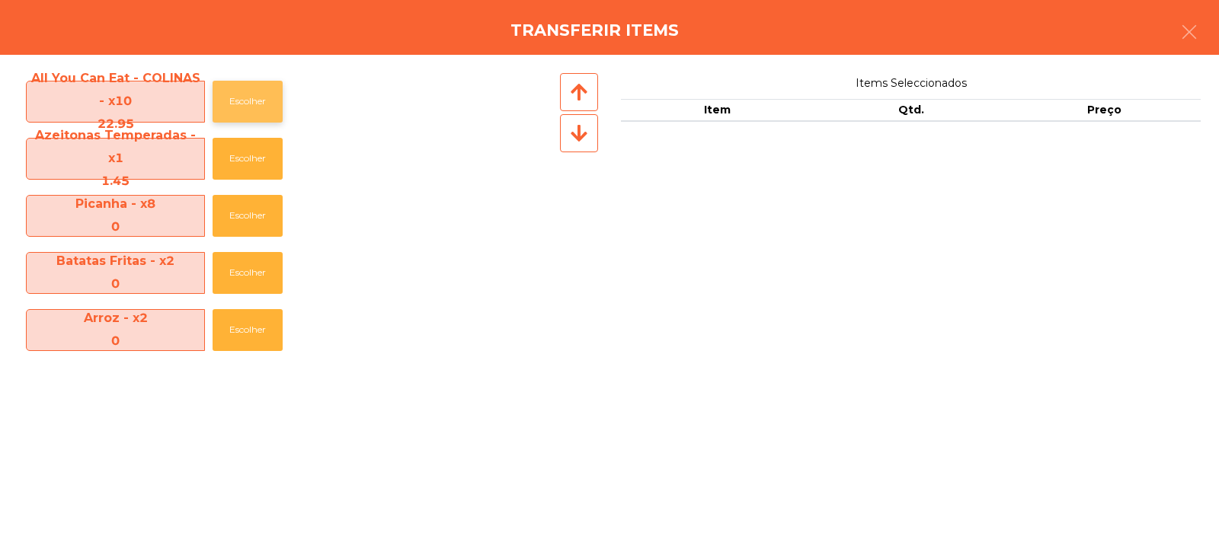
click at [259, 106] on button "Escolher" at bounding box center [248, 102] width 70 height 42
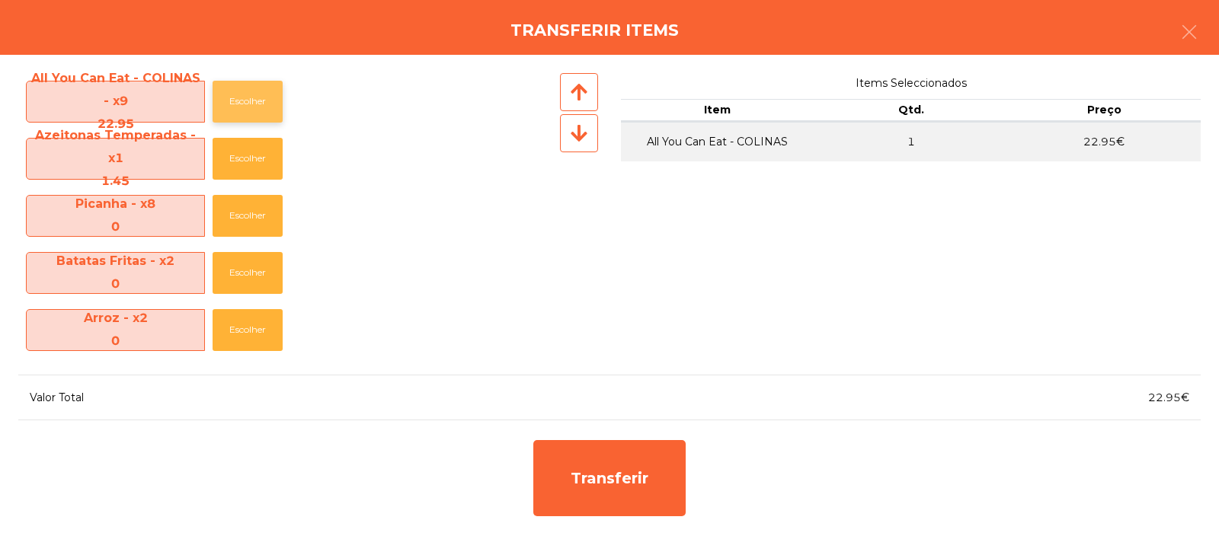
click at [257, 98] on button "Escolher" at bounding box center [248, 102] width 70 height 42
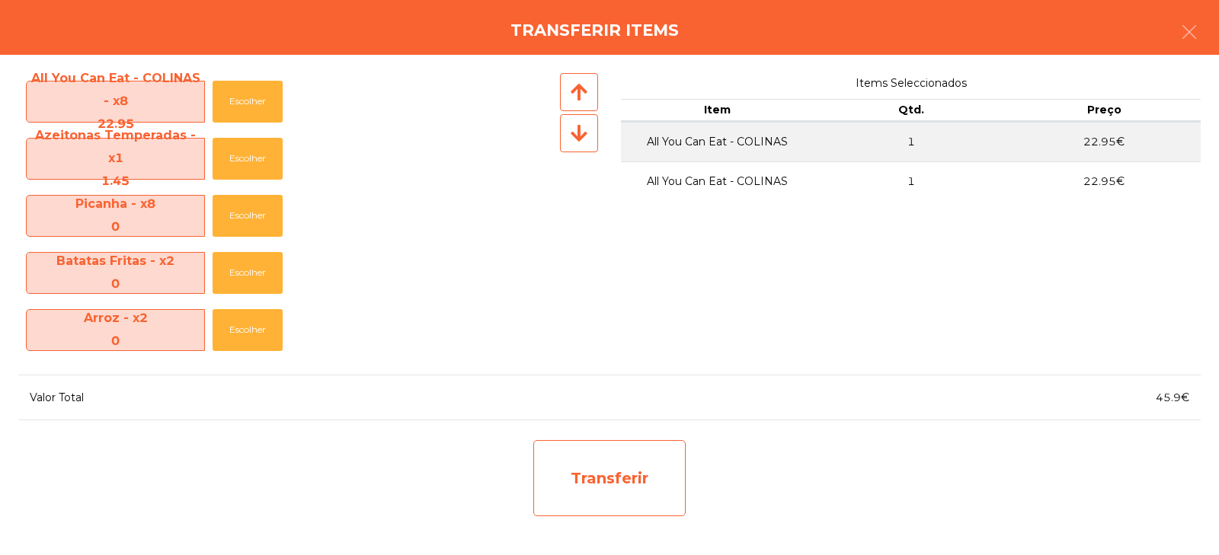
click at [609, 467] on div "Transferir" at bounding box center [609, 478] width 152 height 76
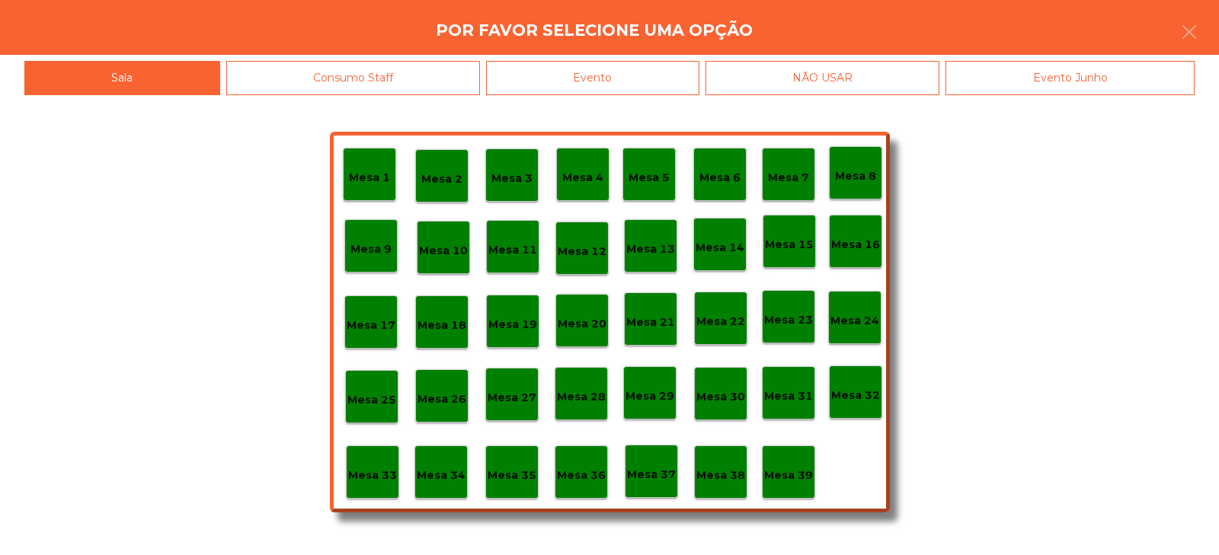
click at [658, 476] on p "Mesa 37" at bounding box center [651, 475] width 49 height 18
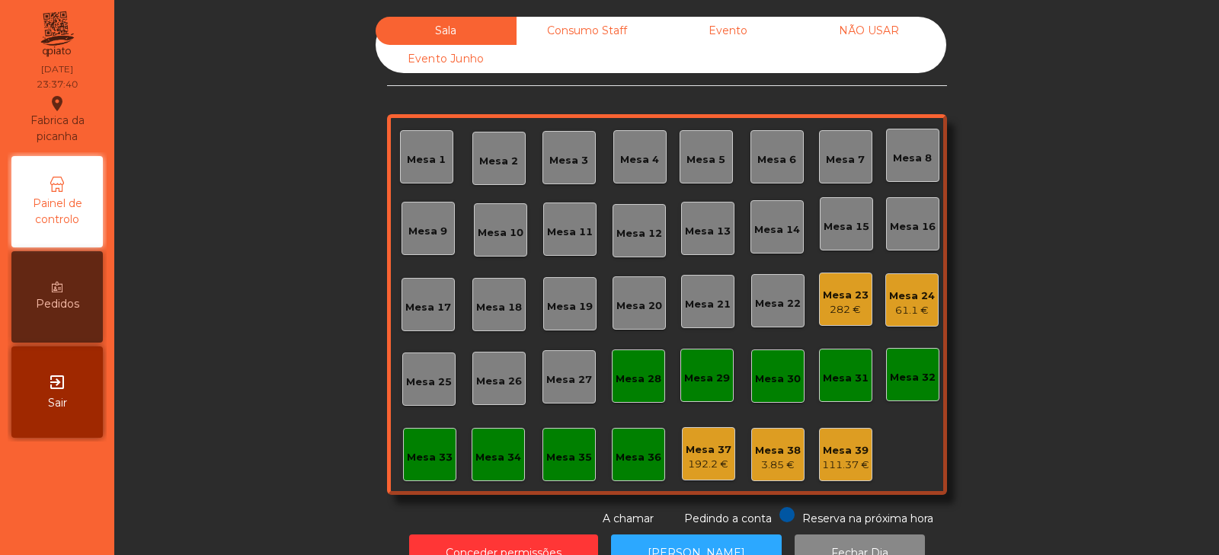
click at [900, 307] on div "61.1 €" at bounding box center [912, 310] width 46 height 15
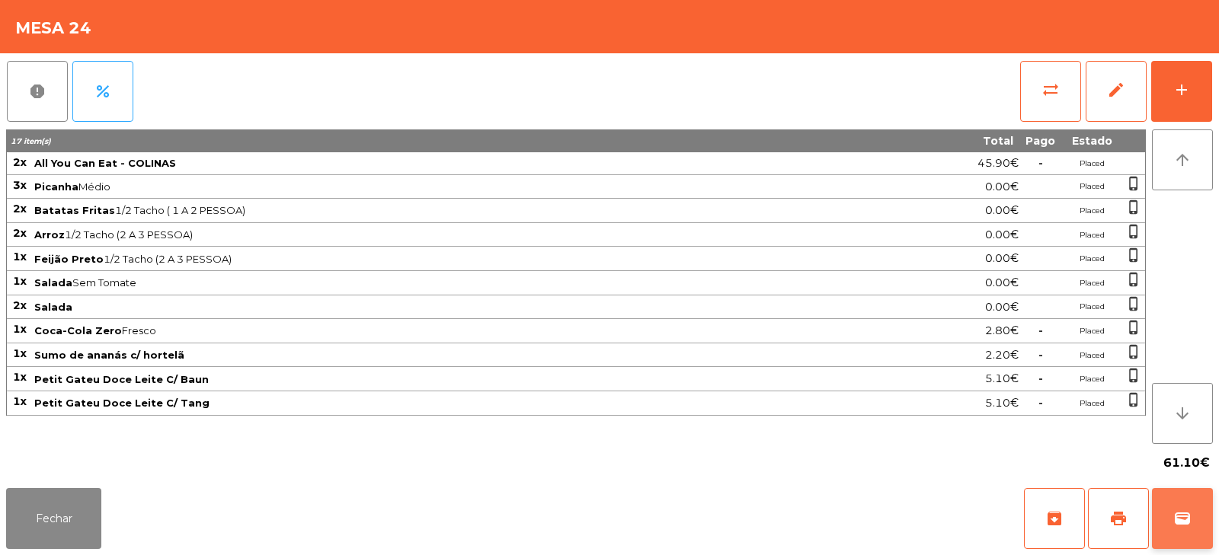
click at [1169, 518] on button "wallet" at bounding box center [1182, 518] width 61 height 61
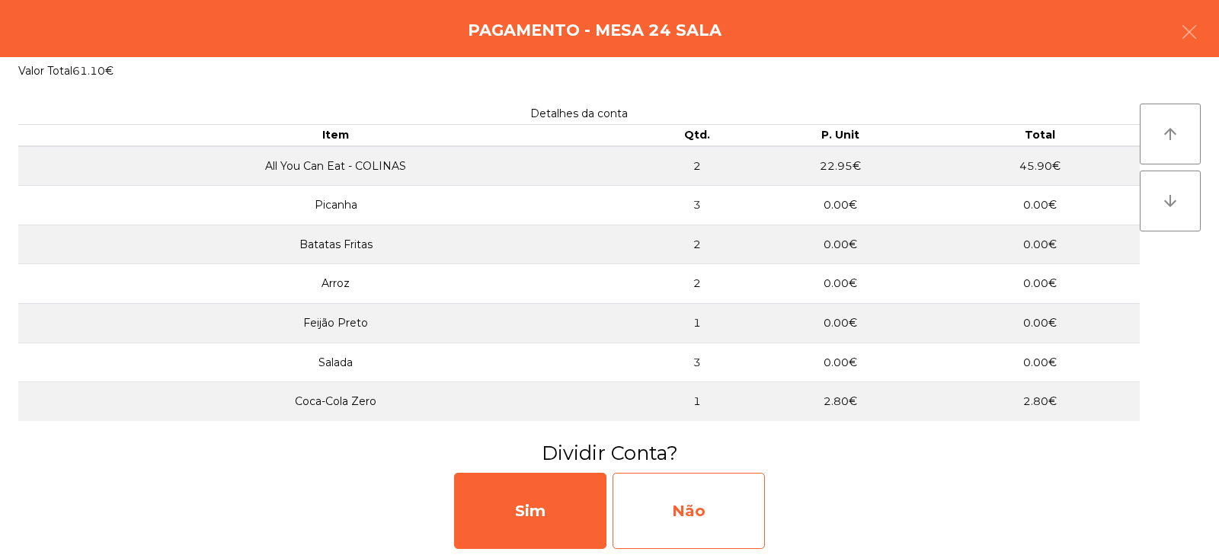
click at [718, 498] on div "Não" at bounding box center [688, 511] width 152 height 76
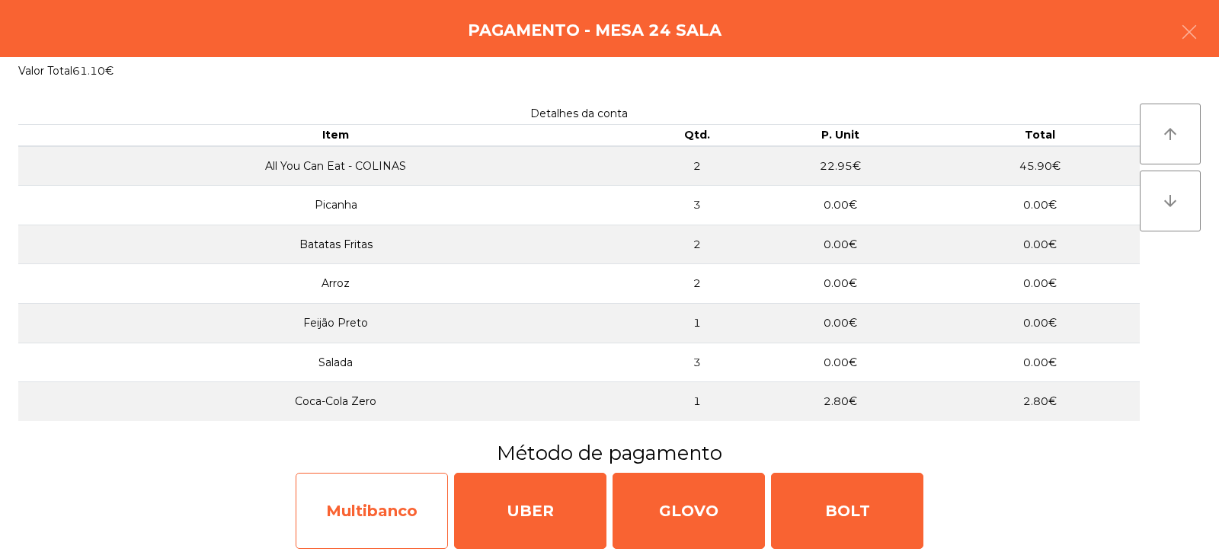
click at [330, 516] on div "Multibanco" at bounding box center [372, 511] width 152 height 76
select select "**"
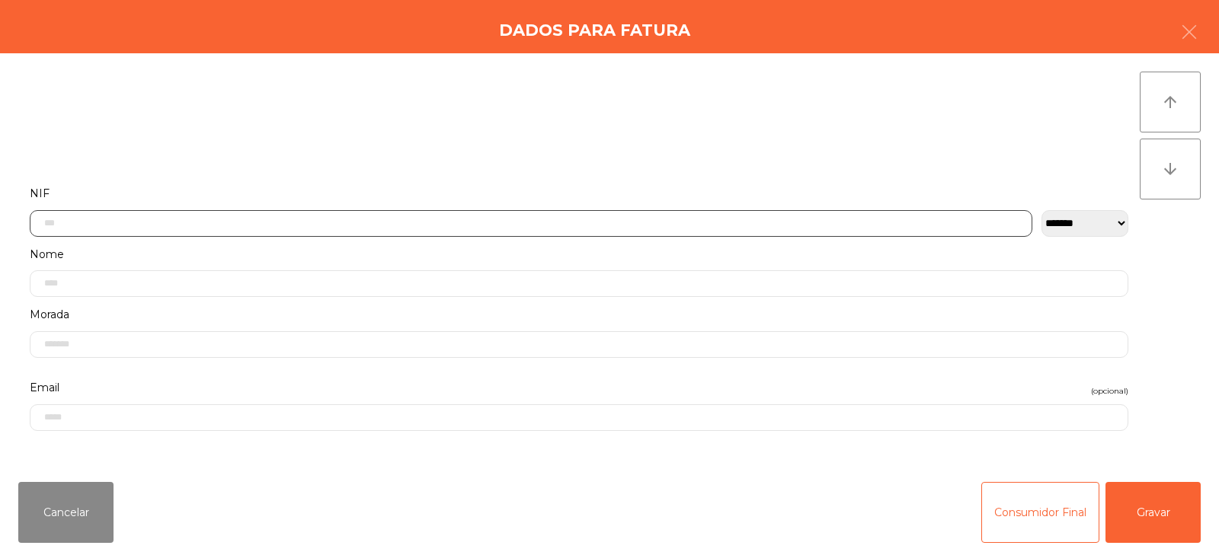
click at [755, 221] on input "text" at bounding box center [531, 223] width 1002 height 27
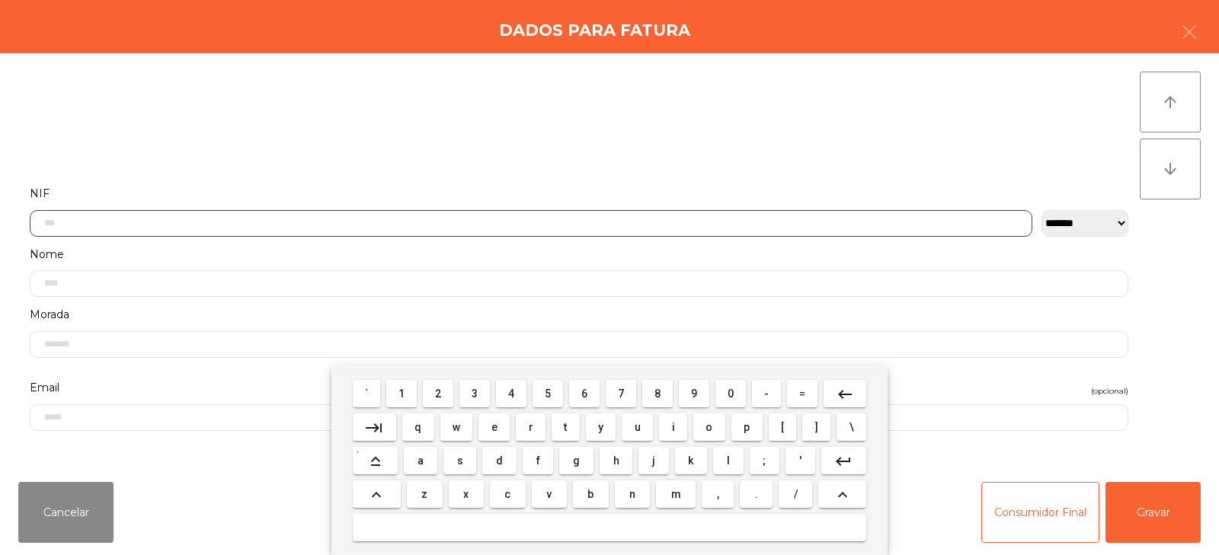
scroll to position [111, 0]
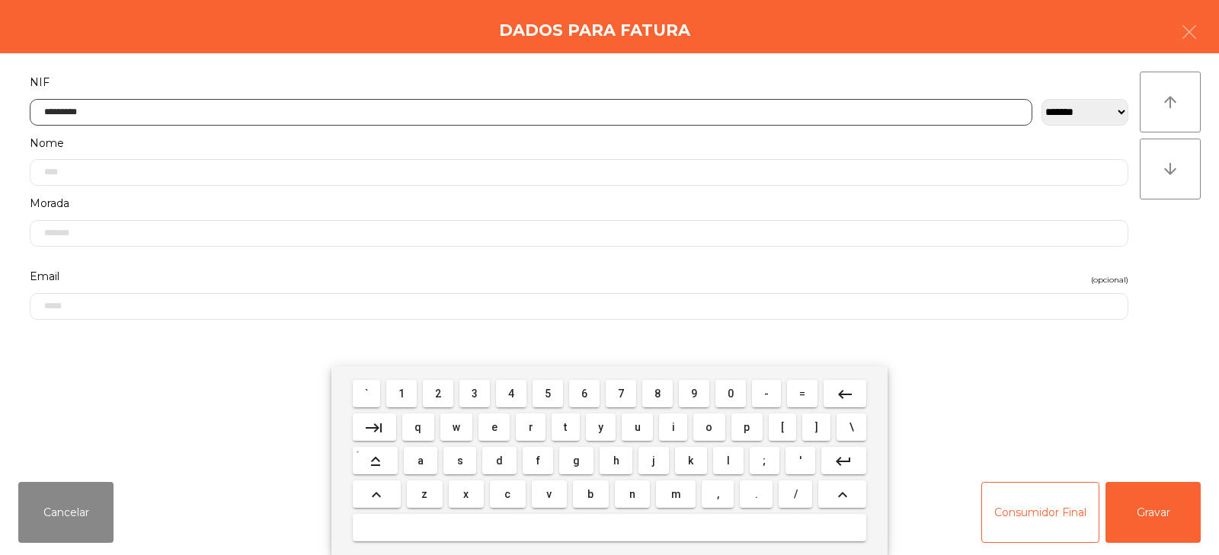
type input "*********"
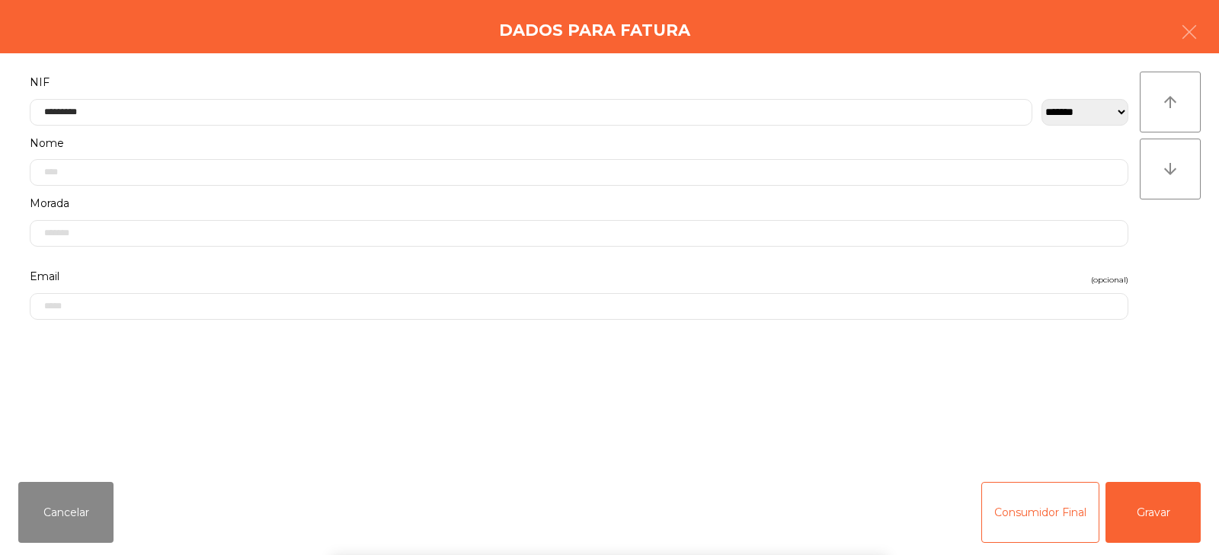
click at [1162, 527] on div "` 1 2 3 4 5 6 7 8 9 0 - = keyboard_backspace keyboard_tab q w e r t y u i o p […" at bounding box center [609, 460] width 1219 height 189
click at [1157, 520] on button "Gravar" at bounding box center [1152, 512] width 95 height 61
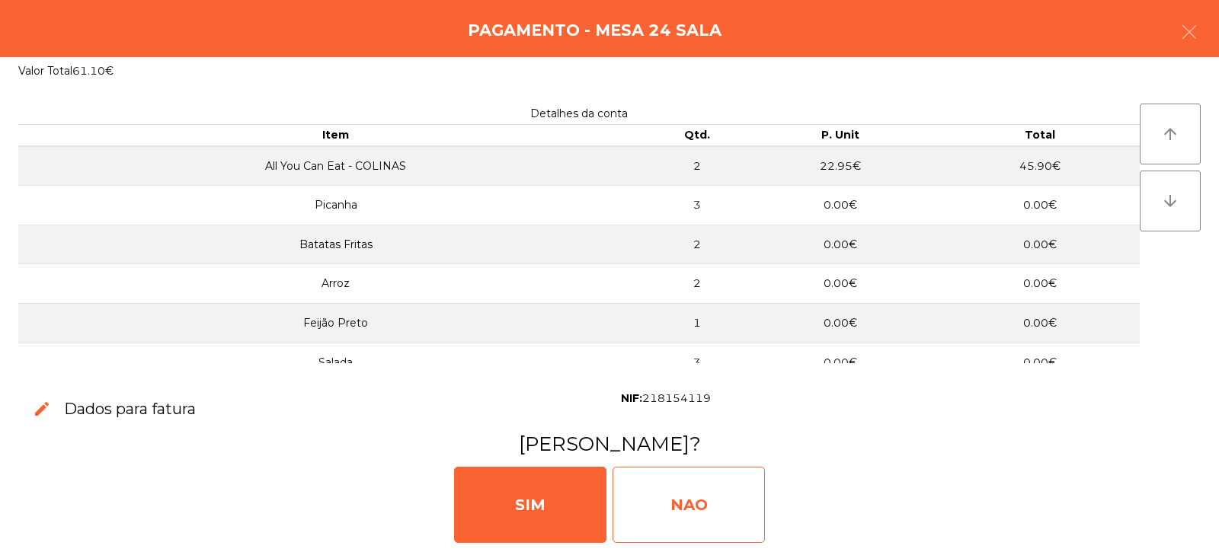
click at [679, 505] on div "NAO" at bounding box center [688, 505] width 152 height 76
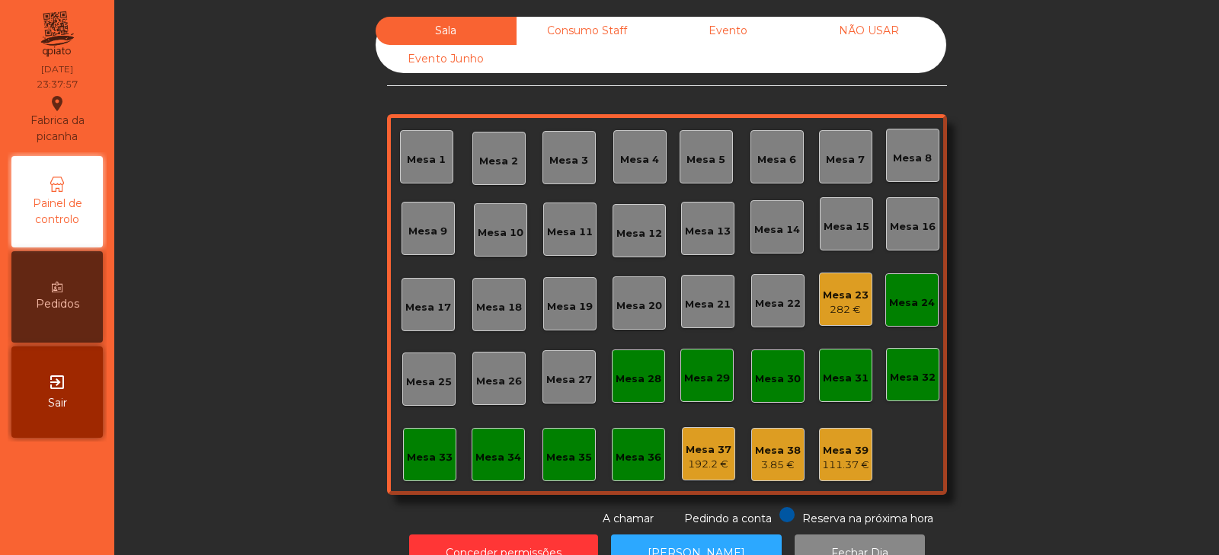
click at [914, 315] on div "Mesa 24" at bounding box center [911, 299] width 53 height 53
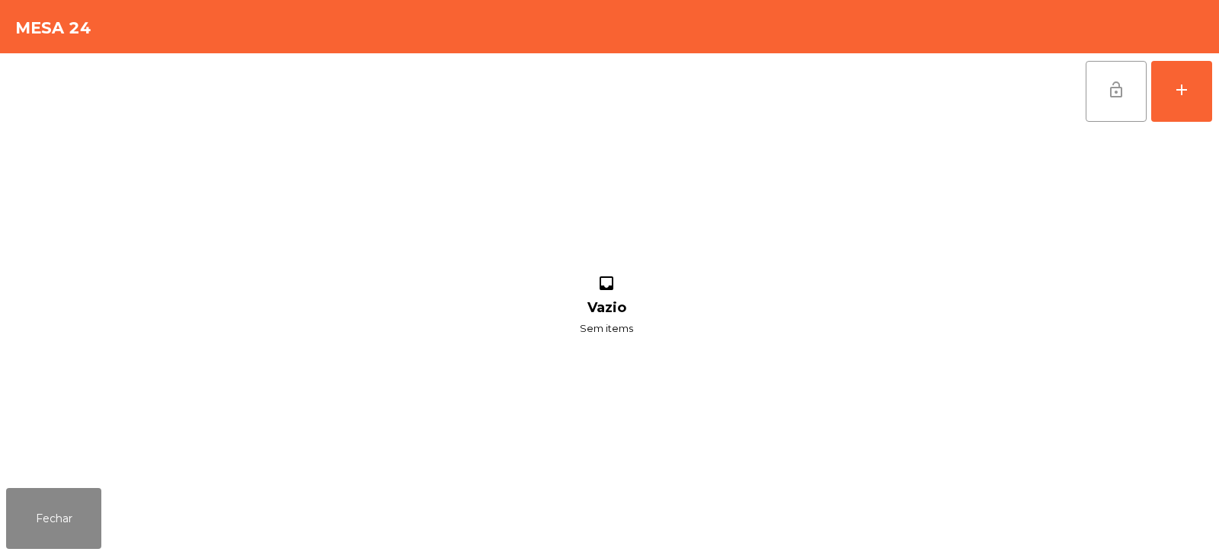
click at [1106, 99] on button "lock_open" at bounding box center [1115, 91] width 61 height 61
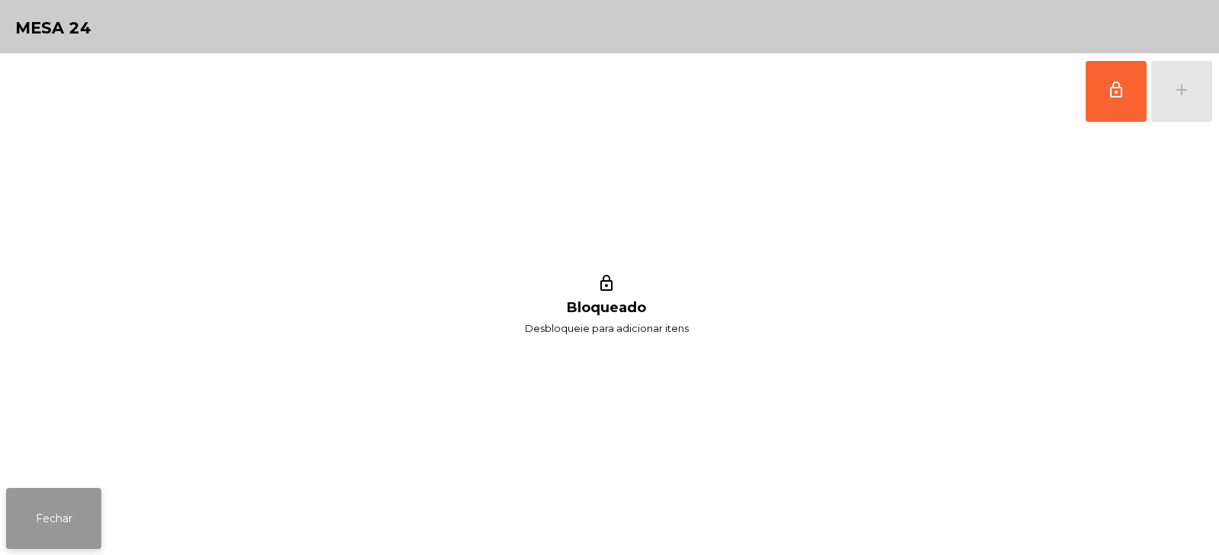
click at [100, 509] on button "Fechar" at bounding box center [53, 518] width 95 height 61
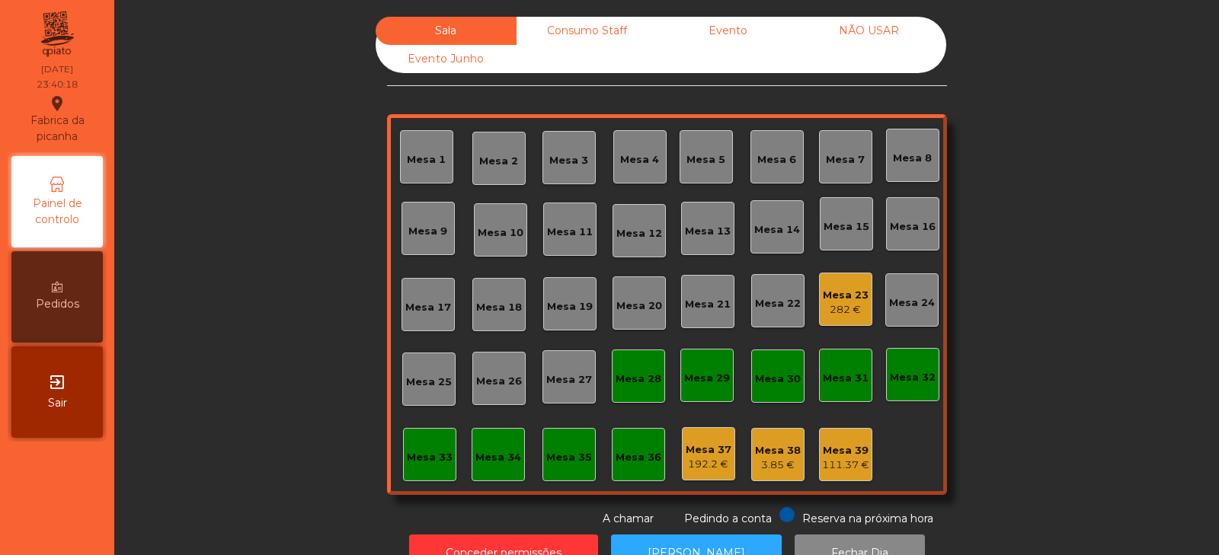
scroll to position [45, 0]
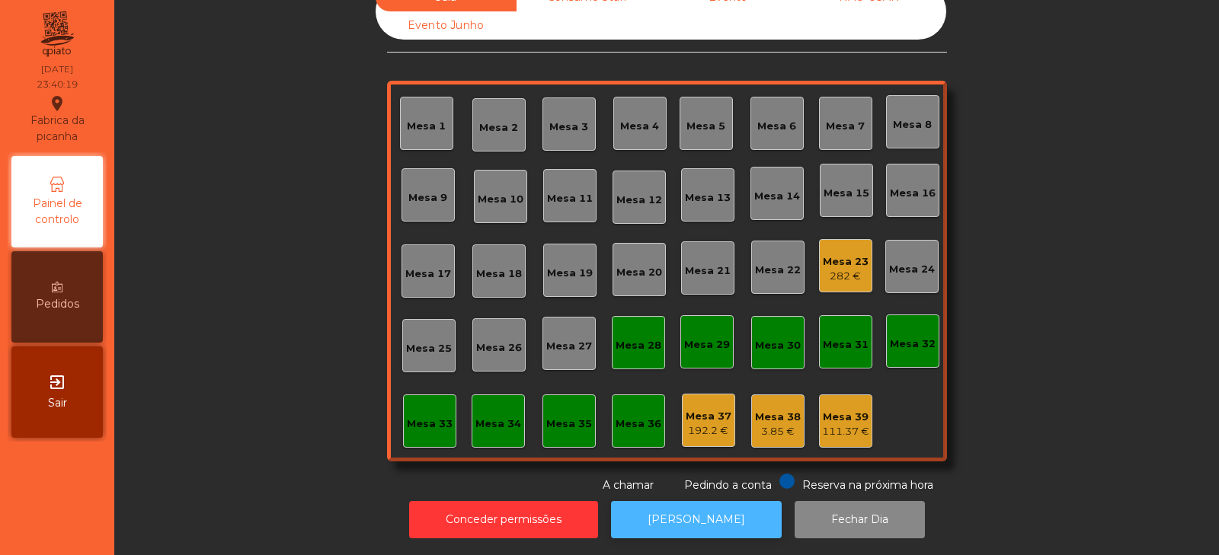
click at [669, 503] on button "[PERSON_NAME]" at bounding box center [696, 519] width 171 height 37
click at [676, 514] on button "[PERSON_NAME]" at bounding box center [696, 519] width 171 height 37
click at [846, 269] on div "282 €" at bounding box center [846, 276] width 46 height 15
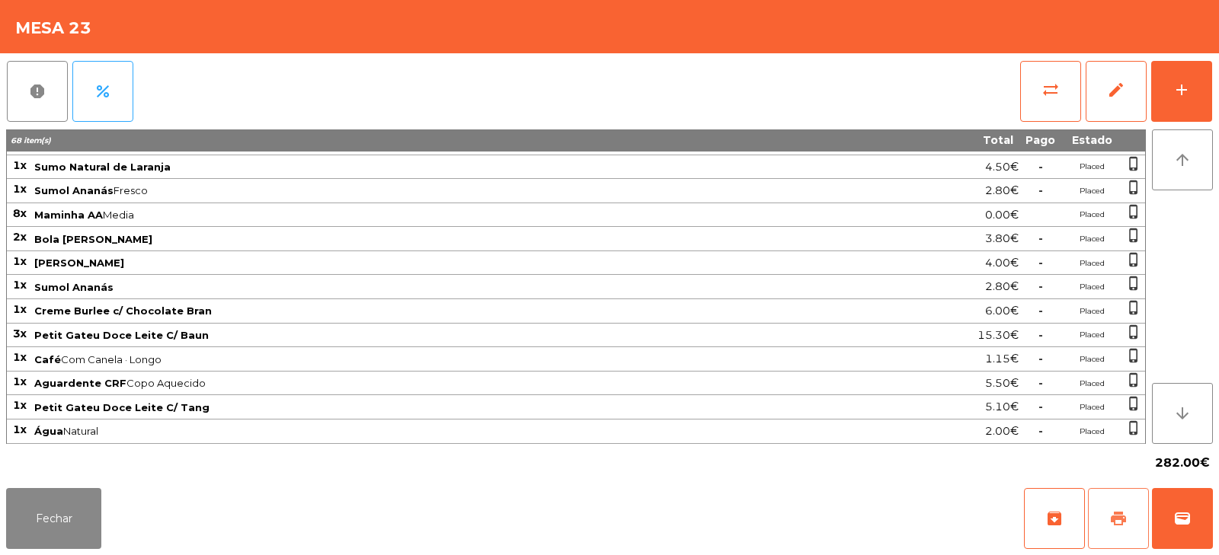
click at [1112, 501] on button "print" at bounding box center [1118, 518] width 61 height 61
click at [88, 511] on button "Fechar" at bounding box center [53, 518] width 95 height 61
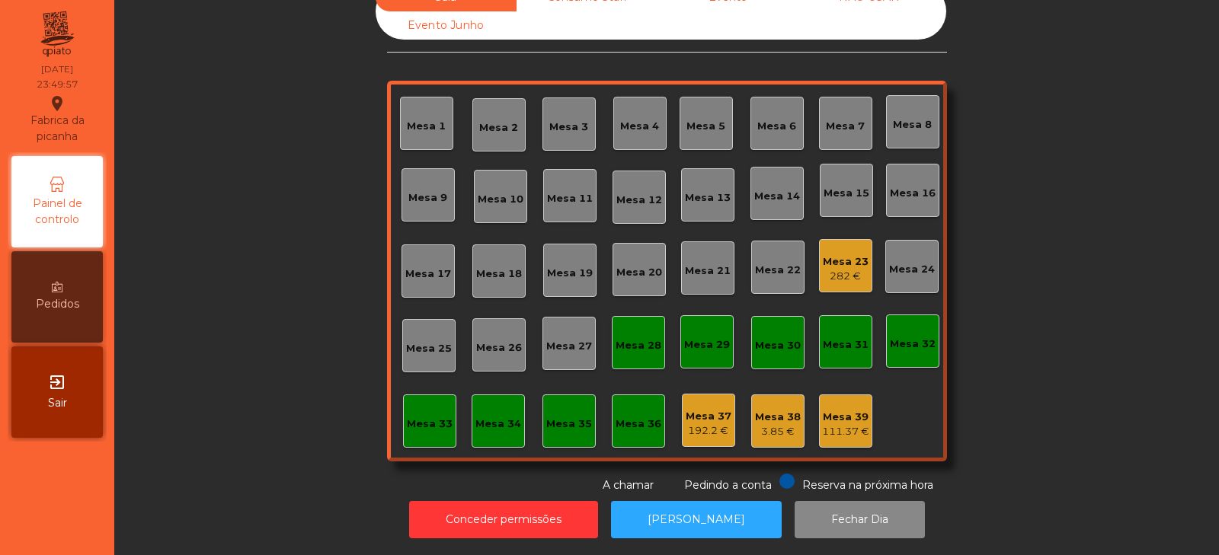
click at [836, 257] on div "Mesa 23" at bounding box center [846, 261] width 46 height 15
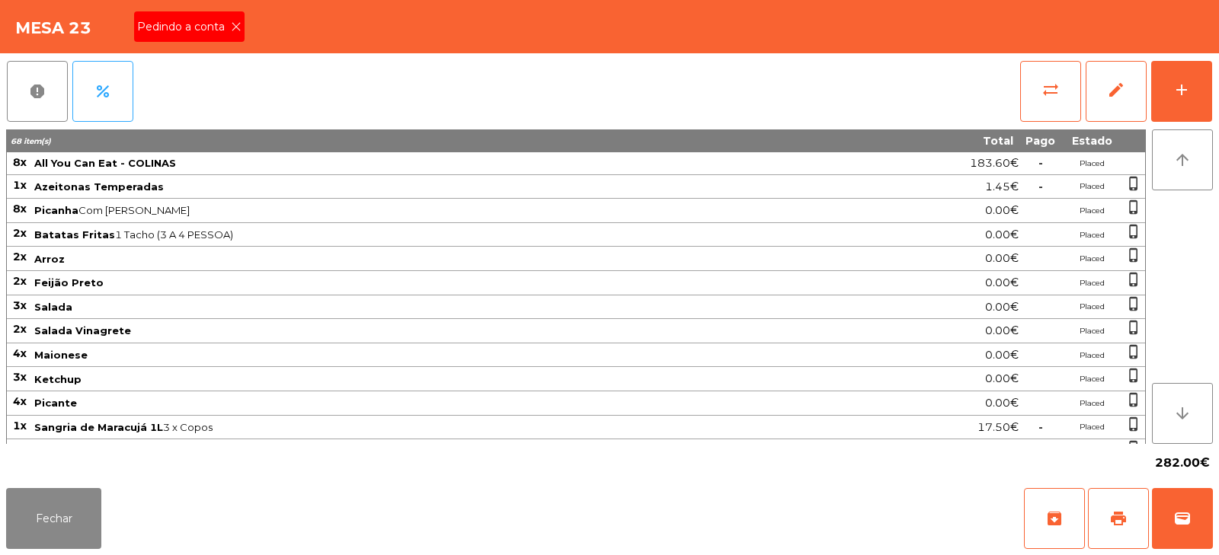
click at [240, 34] on div "Pedindo a conta" at bounding box center [189, 26] width 110 height 30
click at [1165, 533] on button "wallet" at bounding box center [1182, 518] width 61 height 61
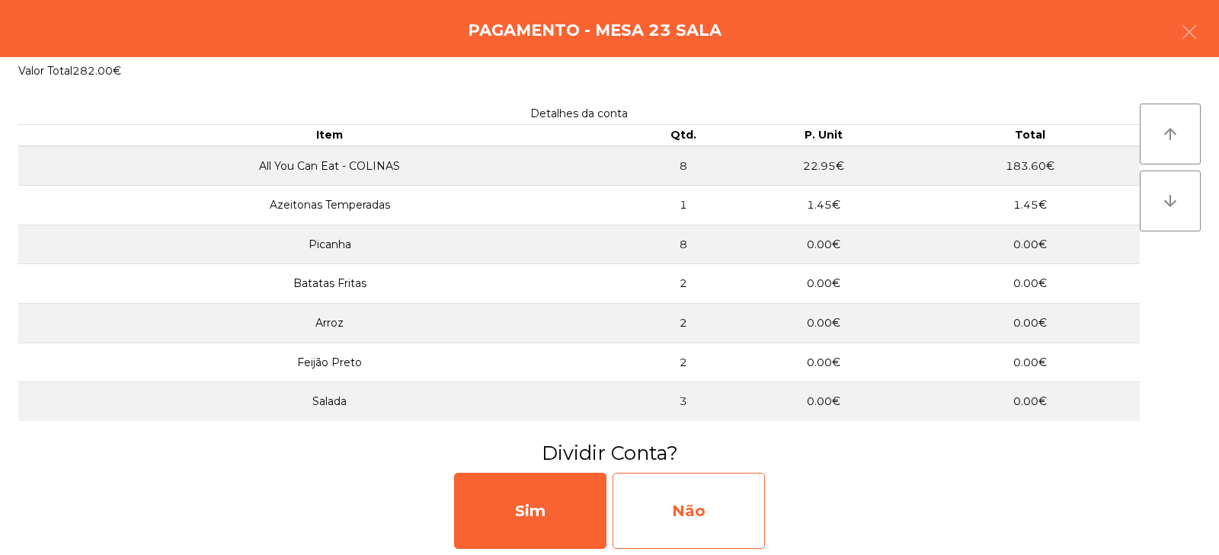
click at [665, 518] on div "Não" at bounding box center [688, 511] width 152 height 76
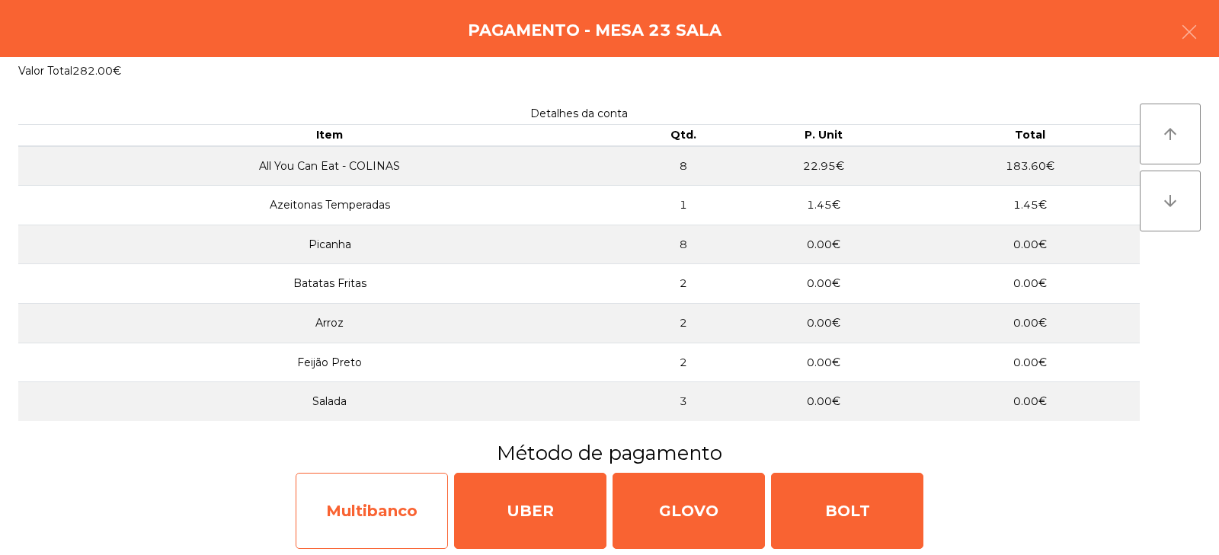
click at [310, 508] on div "Multibanco" at bounding box center [372, 511] width 152 height 76
select select "**"
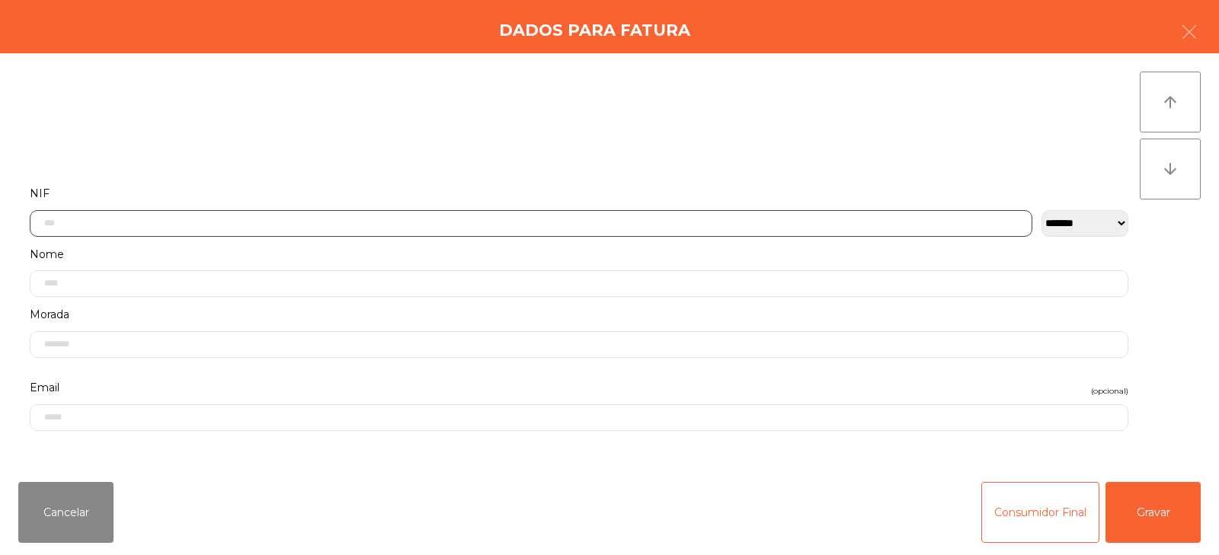
click at [389, 219] on input "text" at bounding box center [531, 223] width 1002 height 27
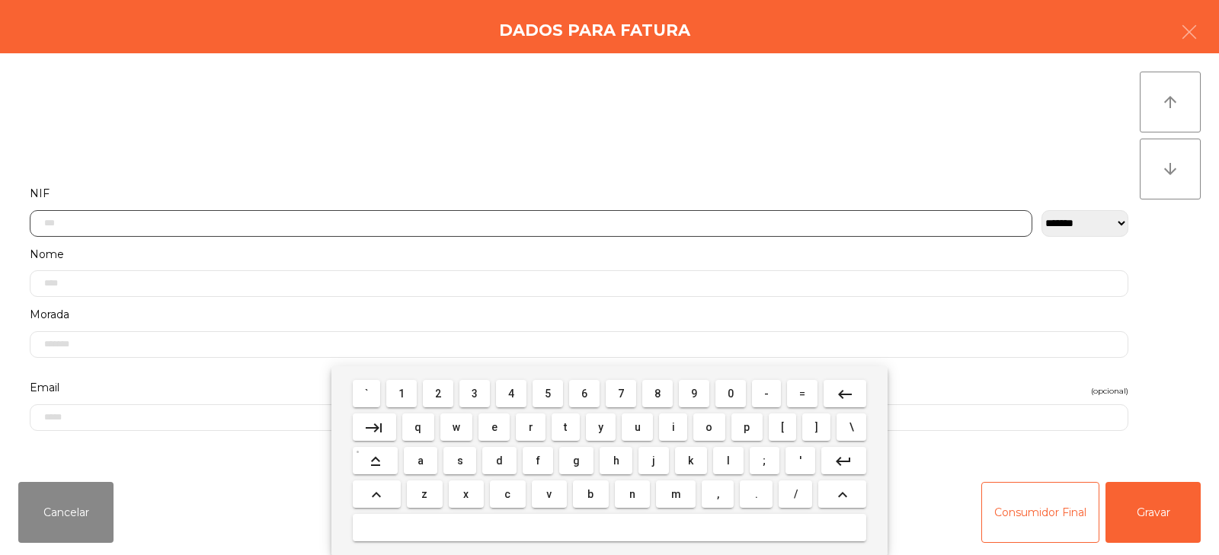
scroll to position [111, 0]
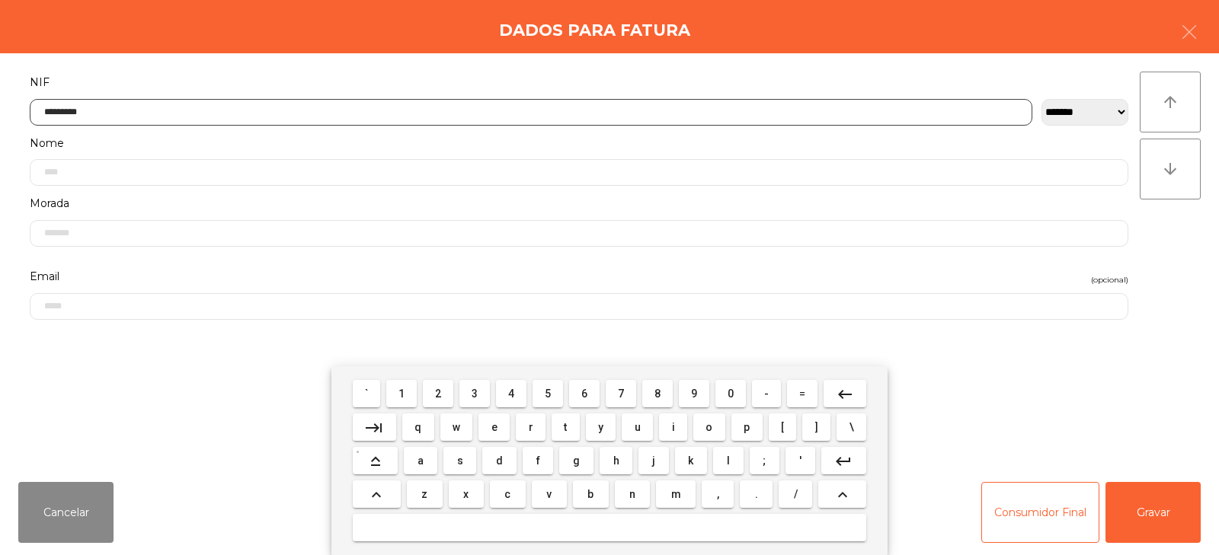
type input "*********"
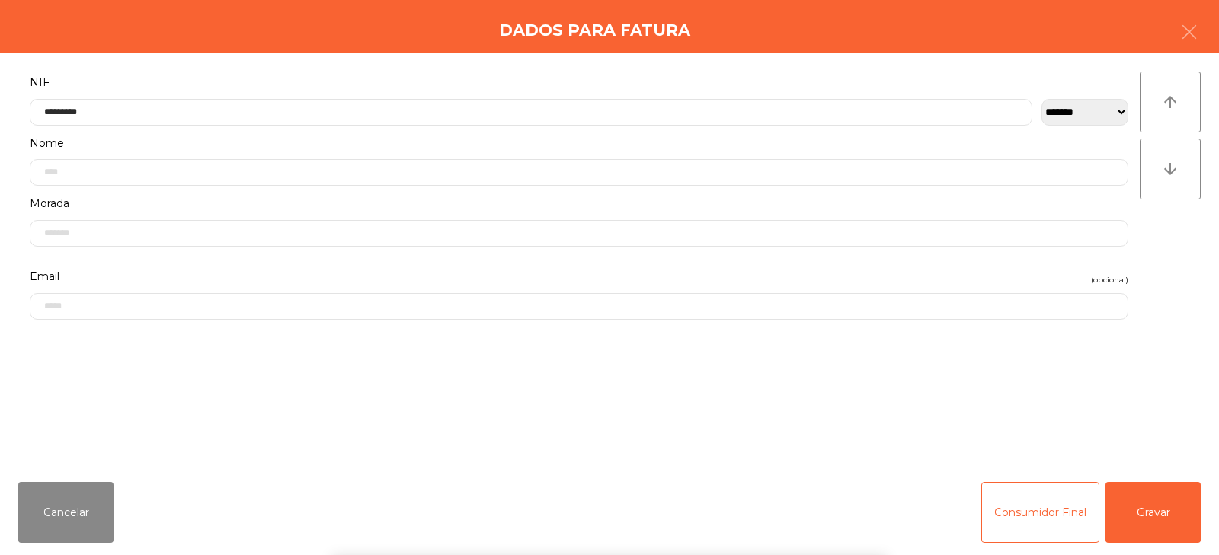
click at [1166, 241] on div "arrow_upward arrow_downward" at bounding box center [1170, 262] width 61 height 380
click at [1148, 513] on button "Gravar" at bounding box center [1152, 512] width 95 height 61
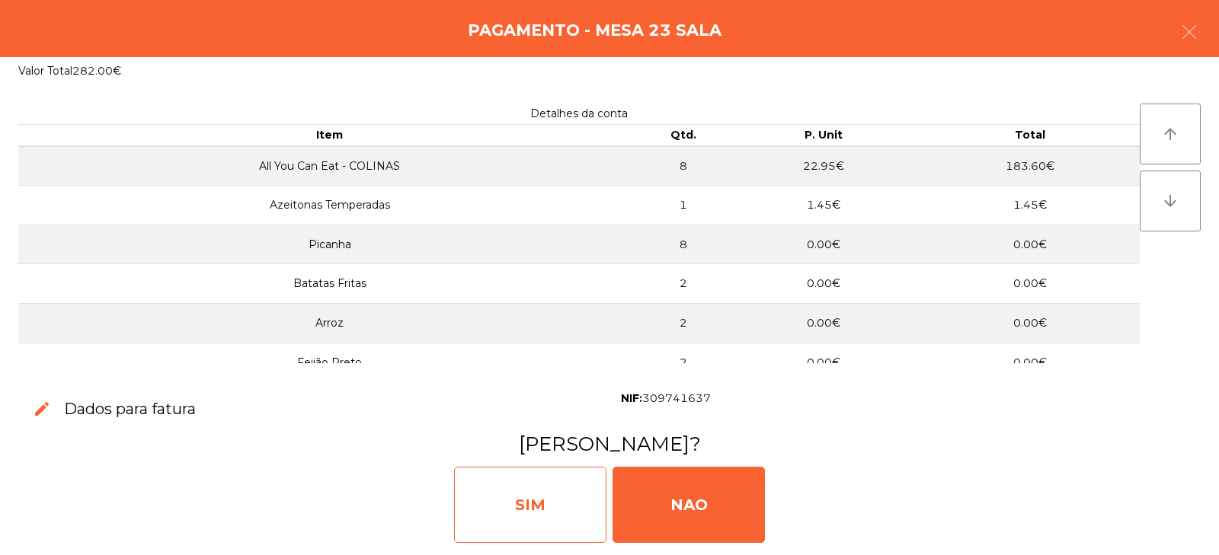
click at [530, 489] on div "SIM" at bounding box center [530, 505] width 152 height 76
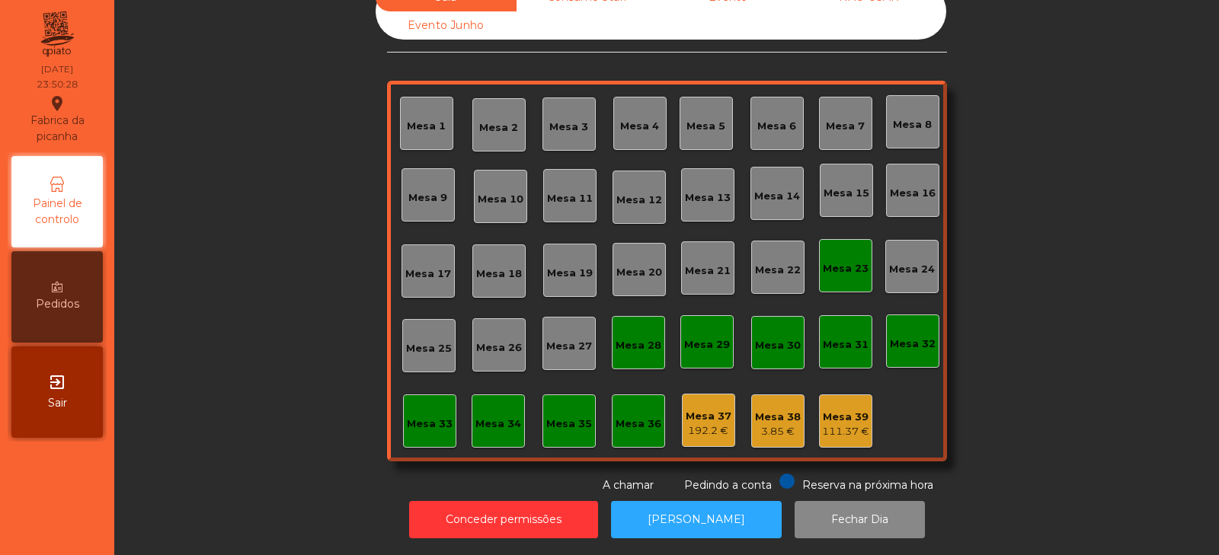
click at [833, 261] on div "Mesa 23" at bounding box center [846, 268] width 46 height 15
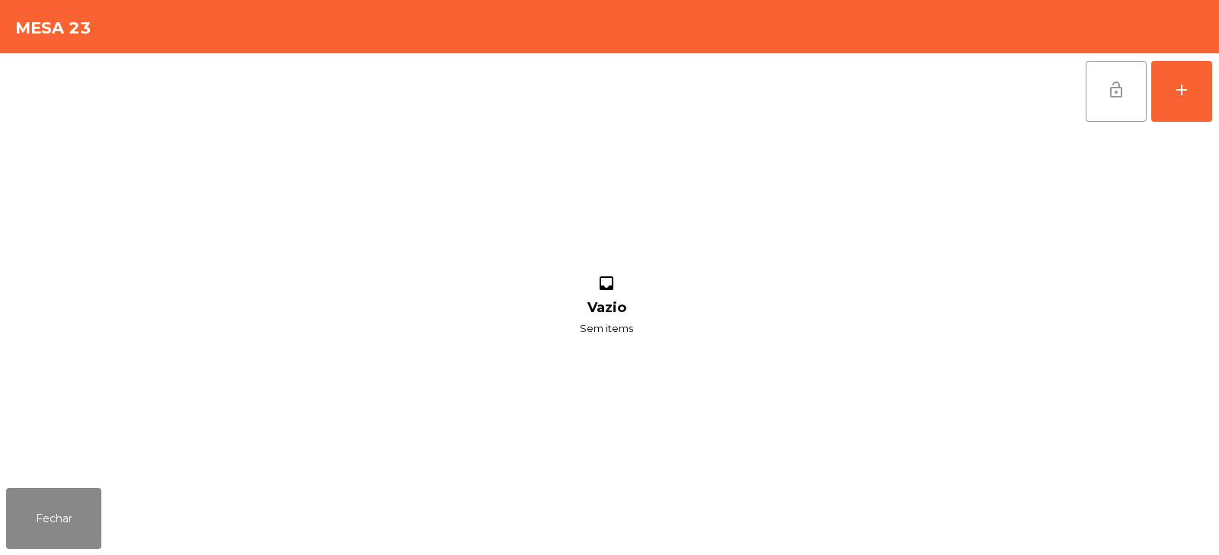
click at [1111, 91] on span "lock_open" at bounding box center [1116, 90] width 18 height 18
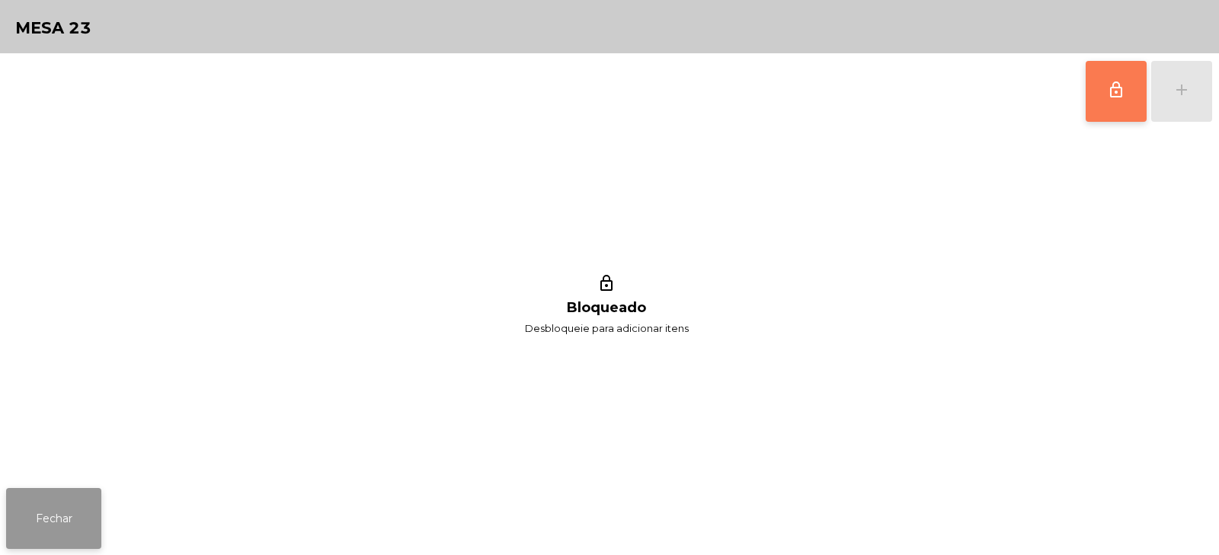
click at [66, 522] on button "Fechar" at bounding box center [53, 518] width 95 height 61
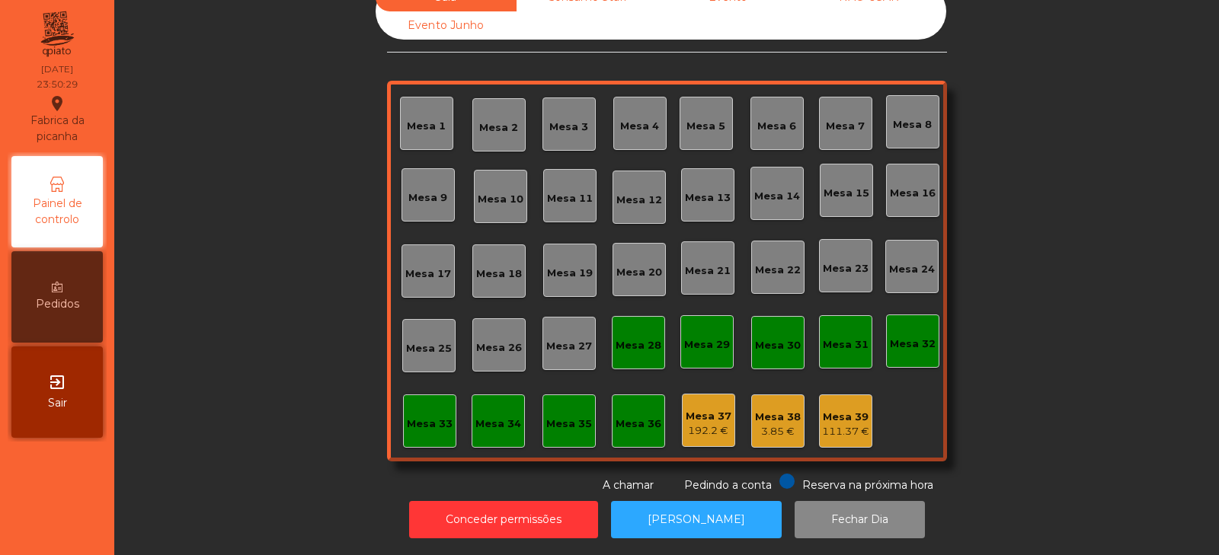
scroll to position [0, 0]
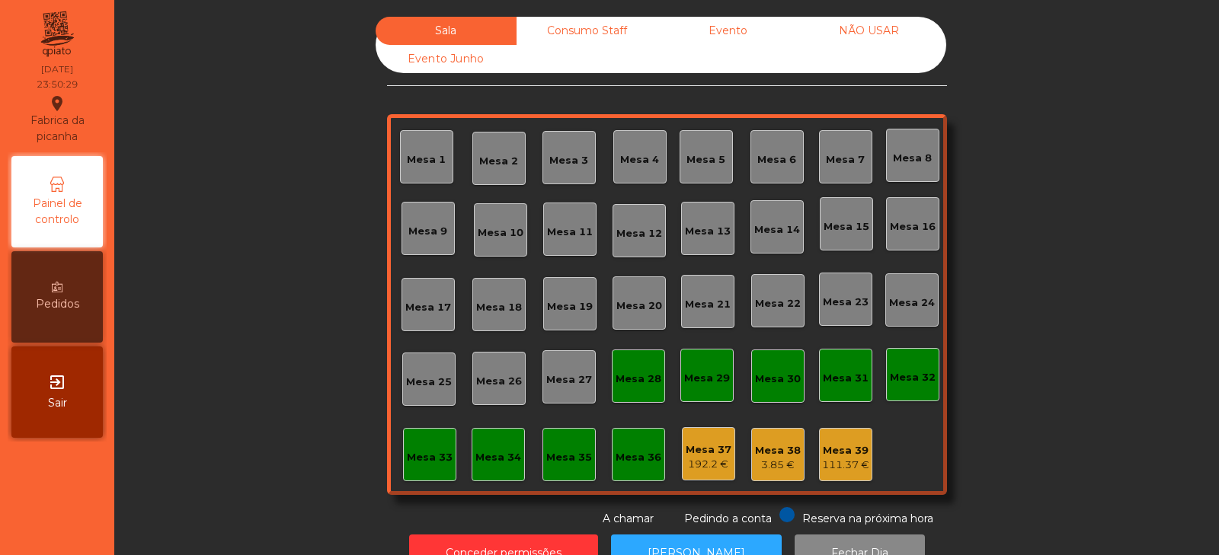
click at [596, 21] on div "Consumo Staff" at bounding box center [586, 31] width 141 height 28
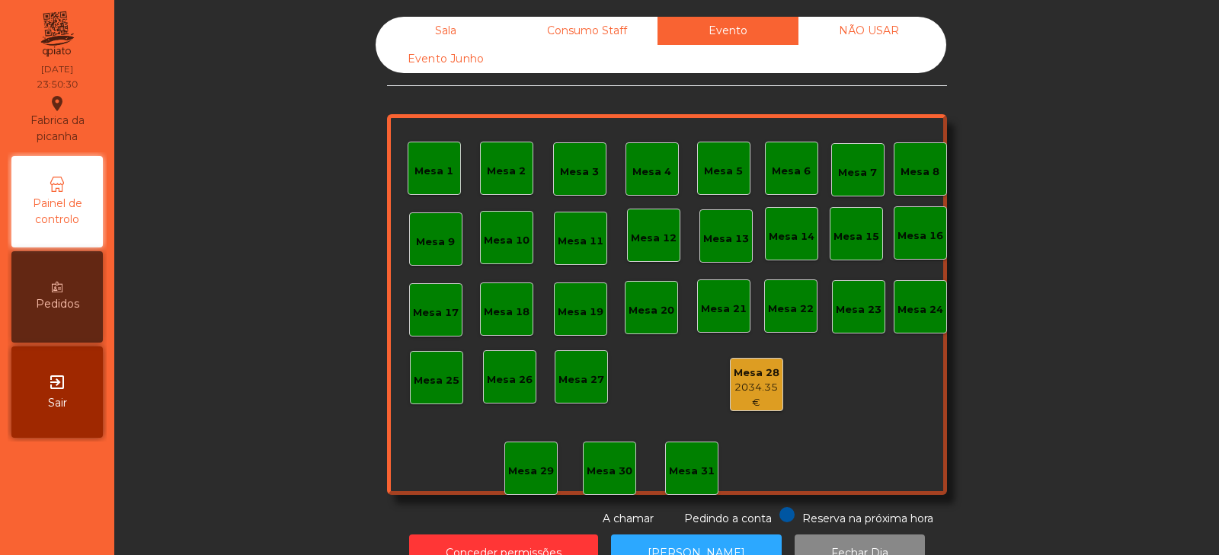
click at [868, 30] on div "NÃO USAR" at bounding box center [868, 31] width 141 height 28
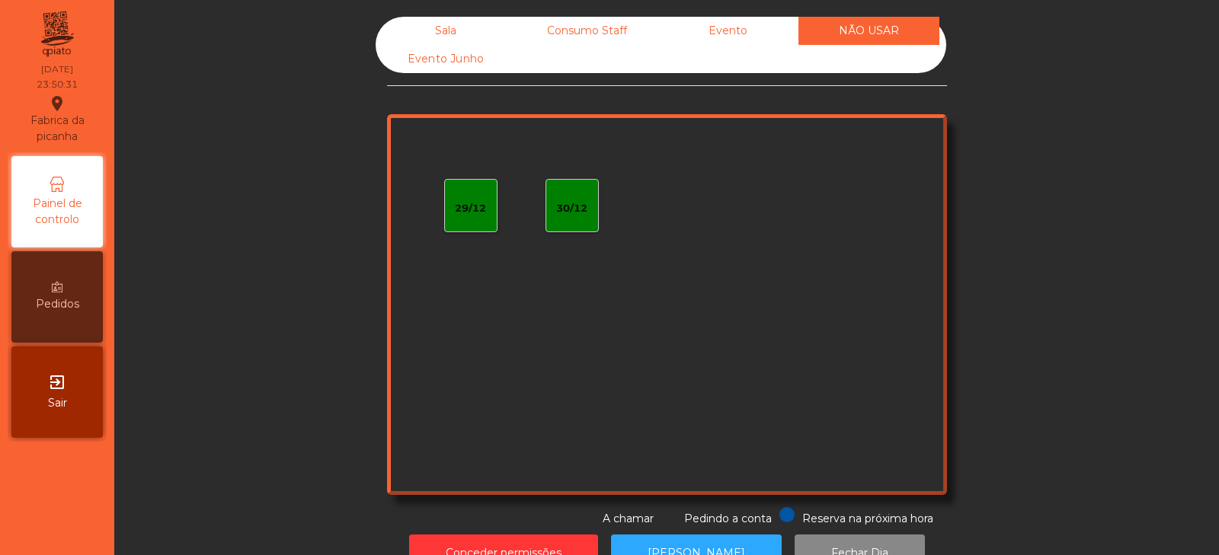
click at [465, 58] on div "Evento Junho" at bounding box center [446, 59] width 141 height 28
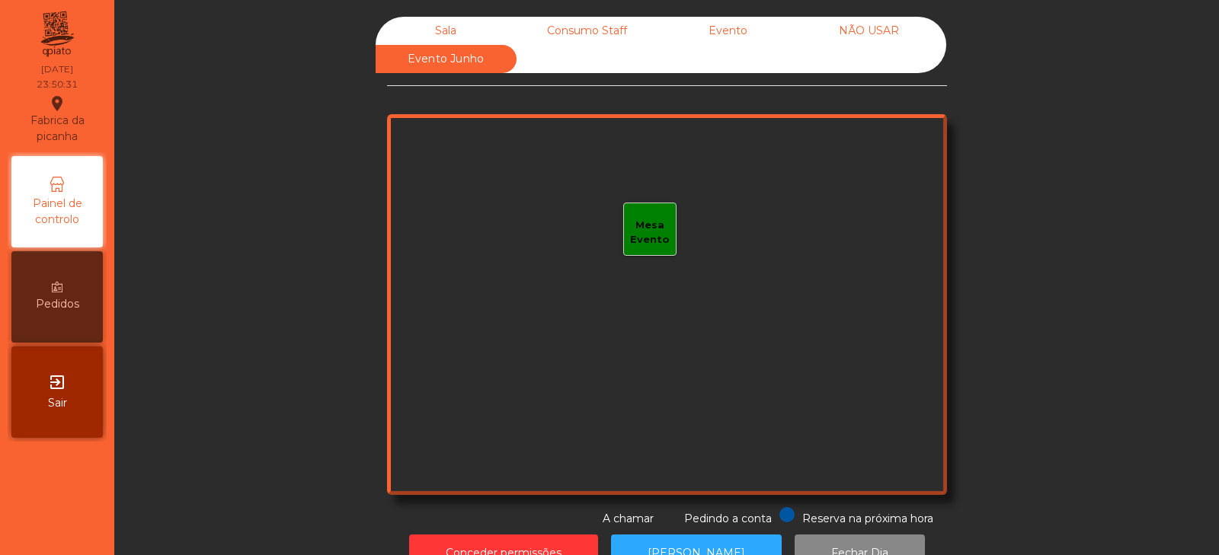
click at [452, 20] on div "Sala" at bounding box center [446, 31] width 141 height 28
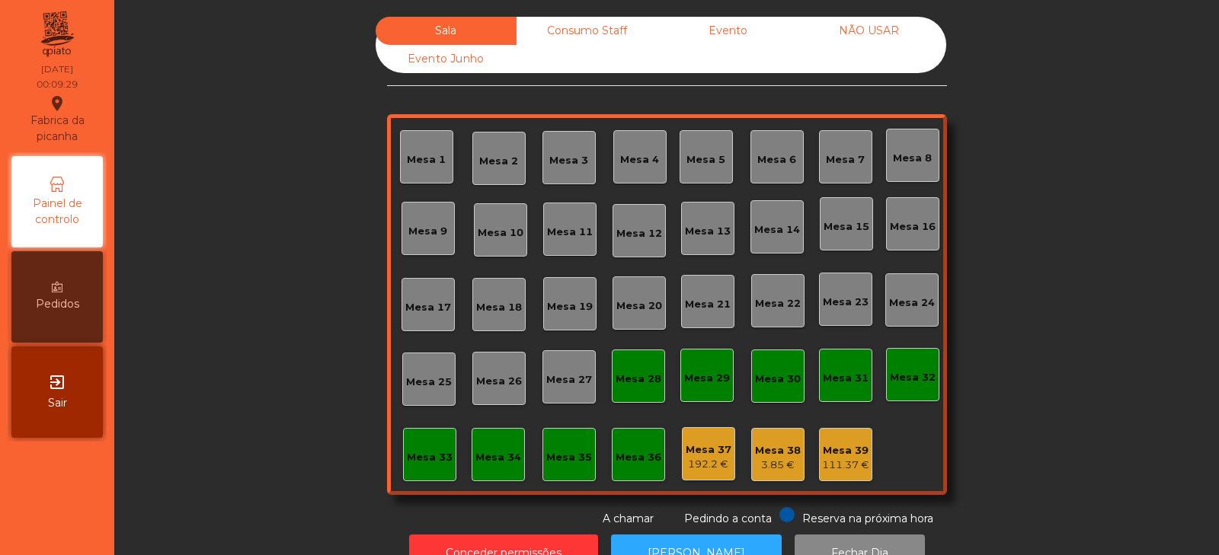
scroll to position [45, 0]
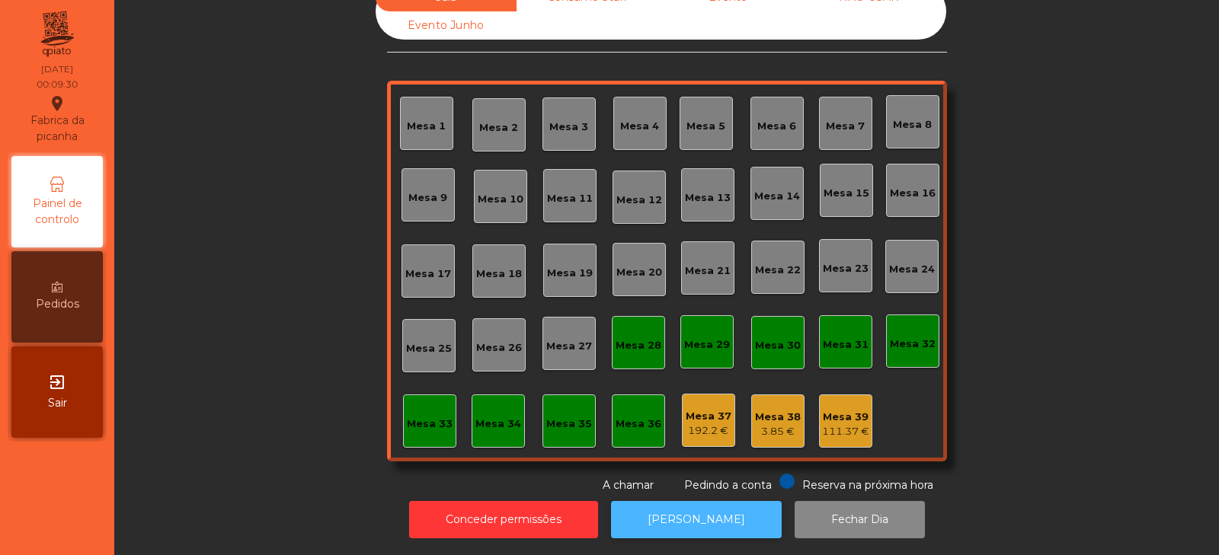
click at [706, 515] on button "[PERSON_NAME]" at bounding box center [696, 519] width 171 height 37
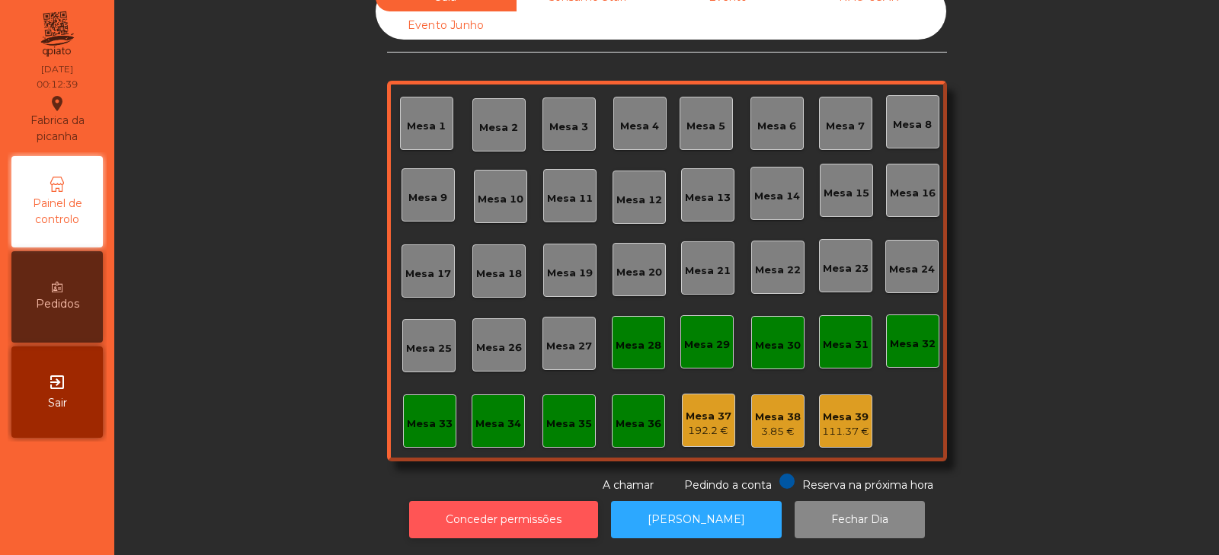
click at [553, 511] on button "Conceder permissões" at bounding box center [503, 519] width 189 height 37
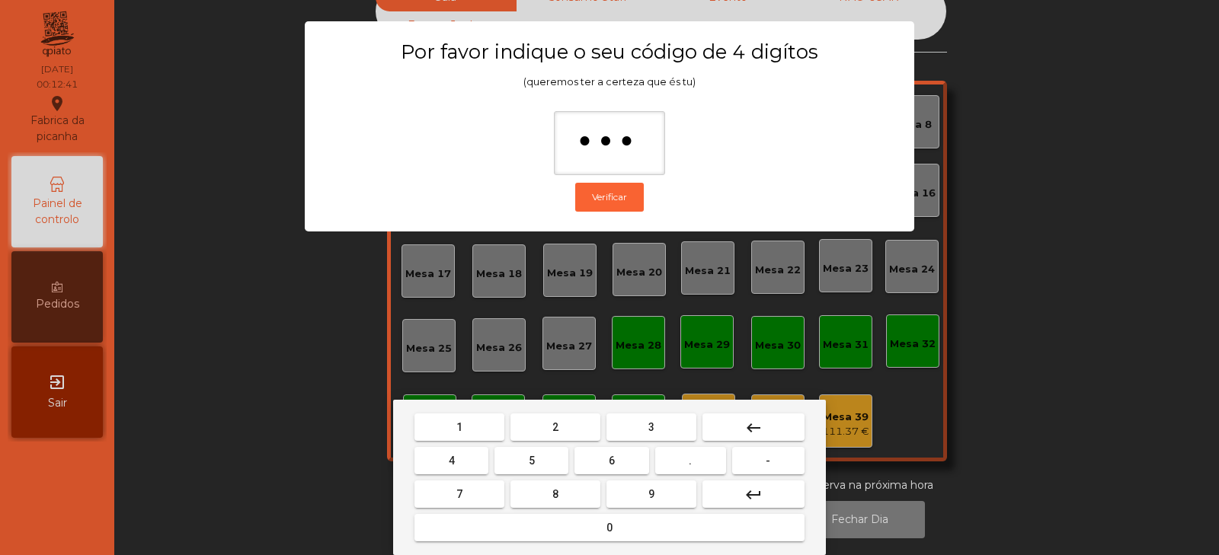
type input "****"
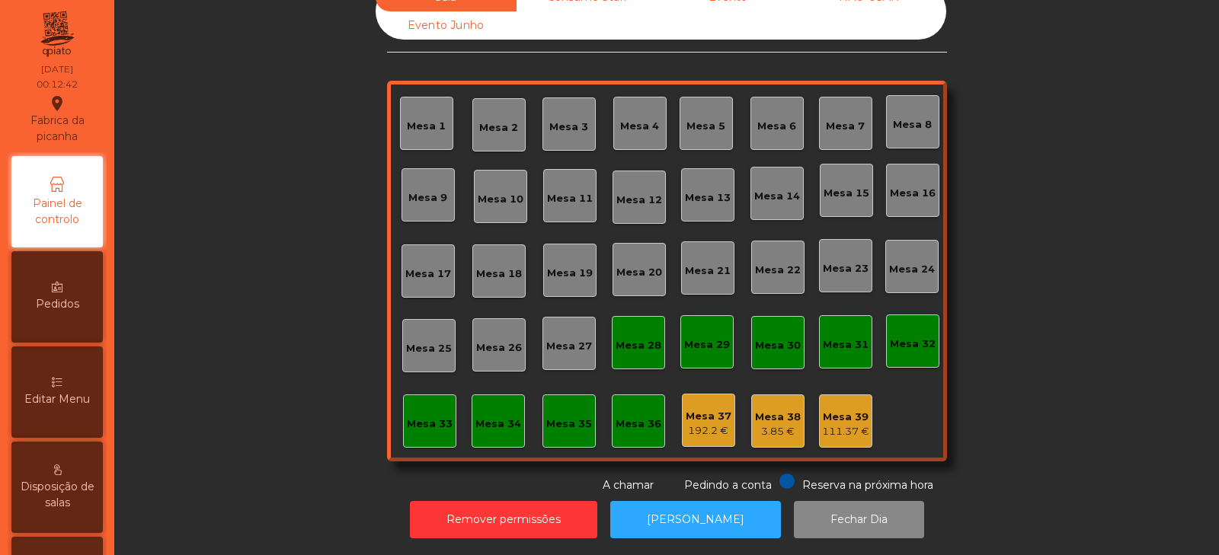
click at [712, 424] on div "192.2 €" at bounding box center [709, 431] width 46 height 15
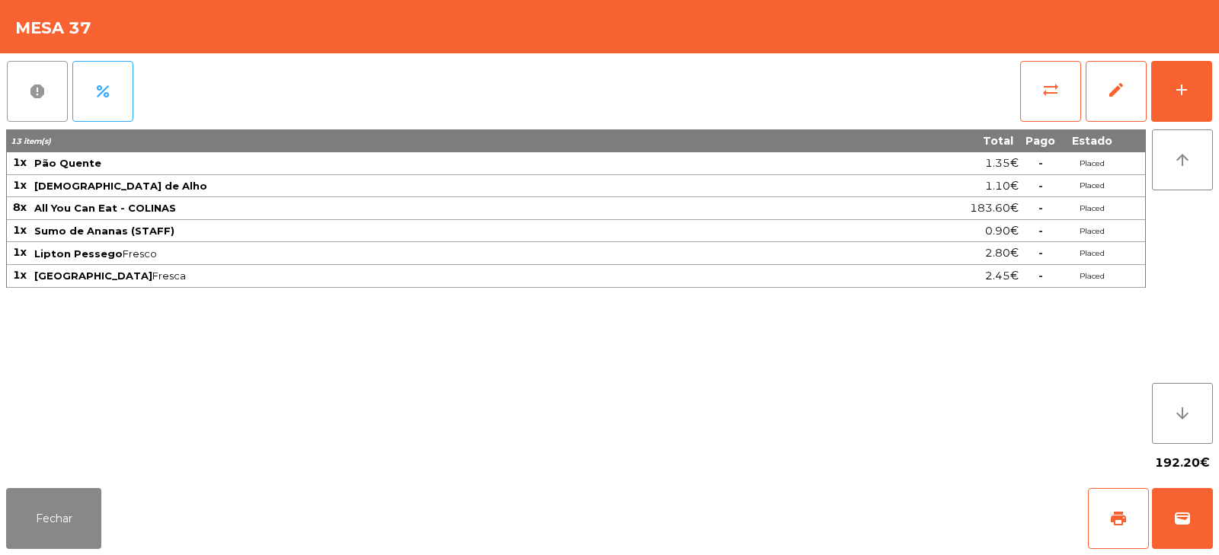
click at [29, 98] on span "report" at bounding box center [37, 91] width 18 height 18
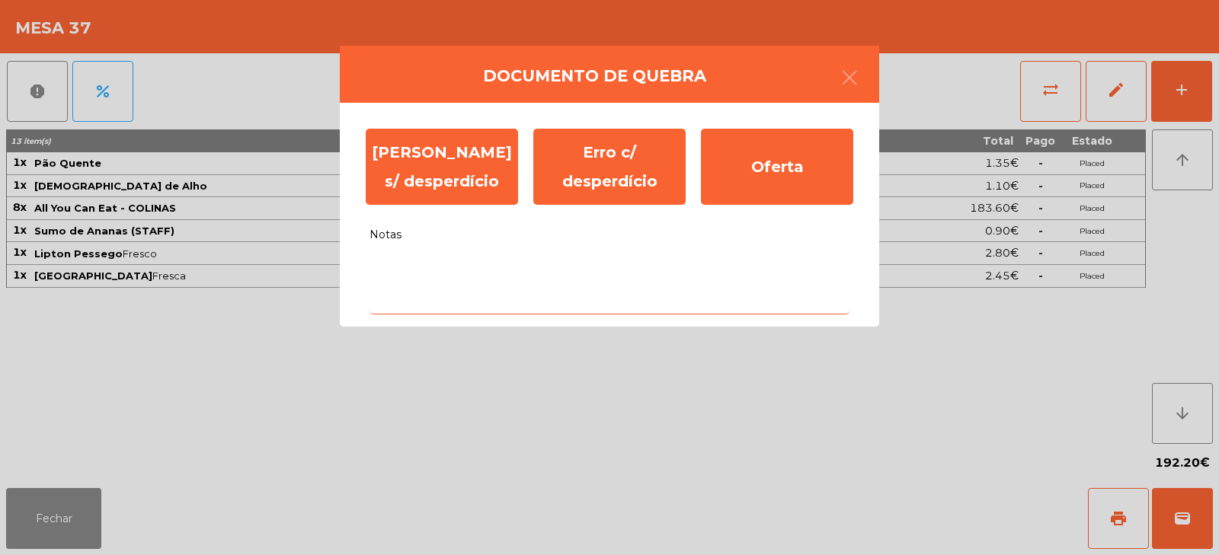
click at [436, 259] on textarea "Notas" at bounding box center [609, 282] width 480 height 63
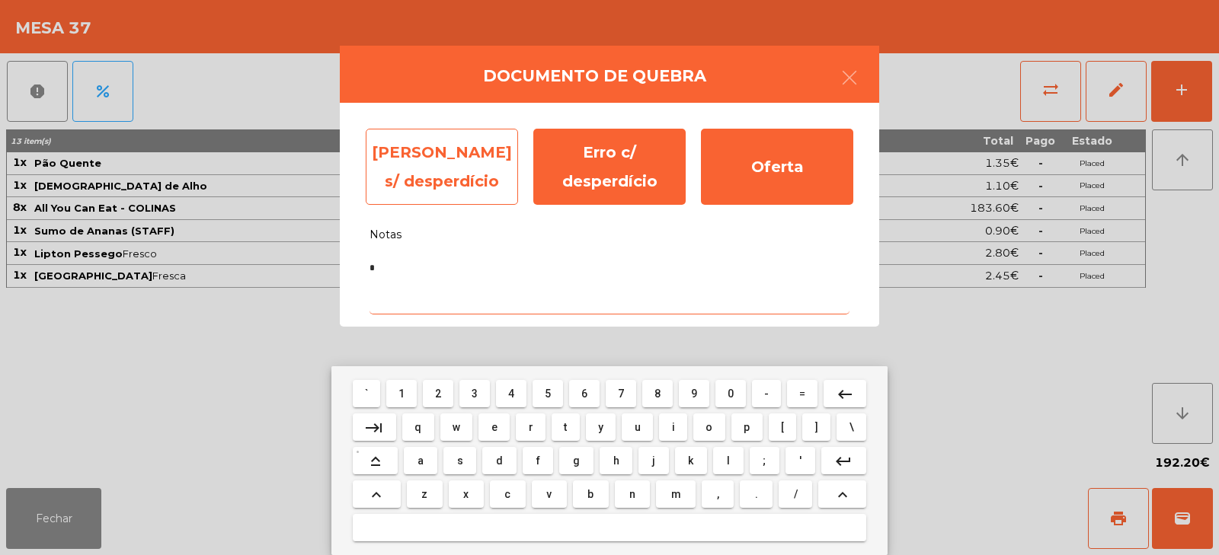
type textarea "*"
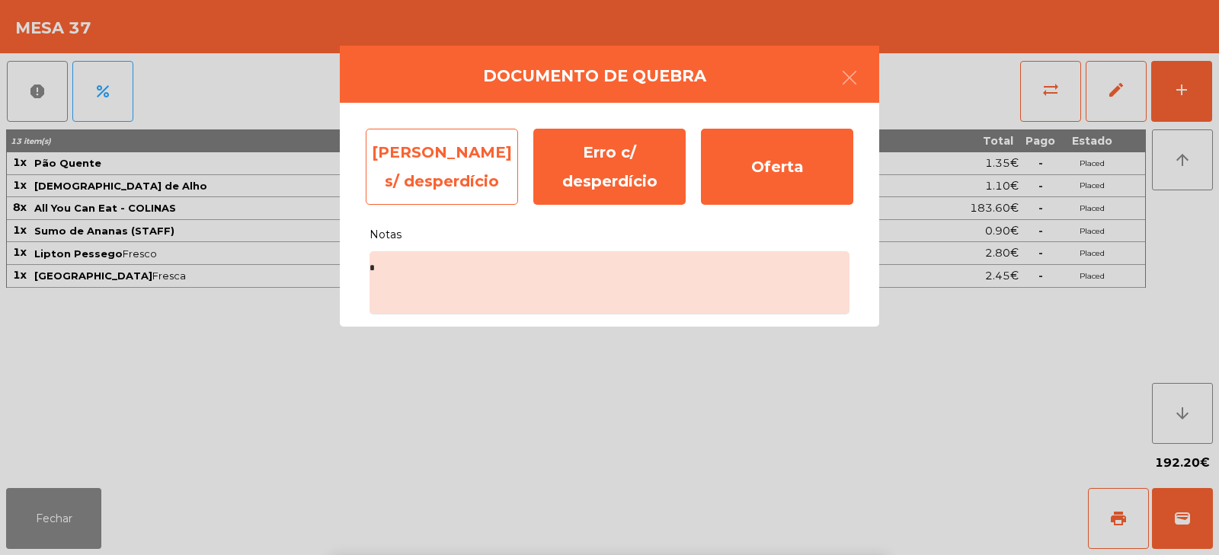
click at [472, 161] on div "Erro s/ desperdício" at bounding box center [442, 167] width 152 height 76
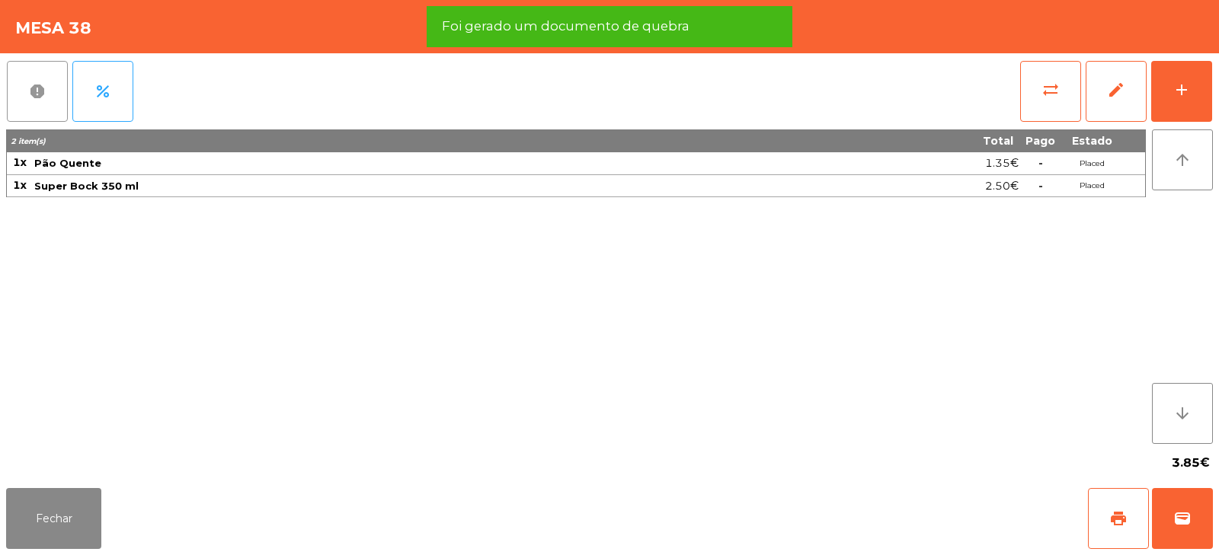
click at [36, 93] on span "report" at bounding box center [37, 91] width 18 height 18
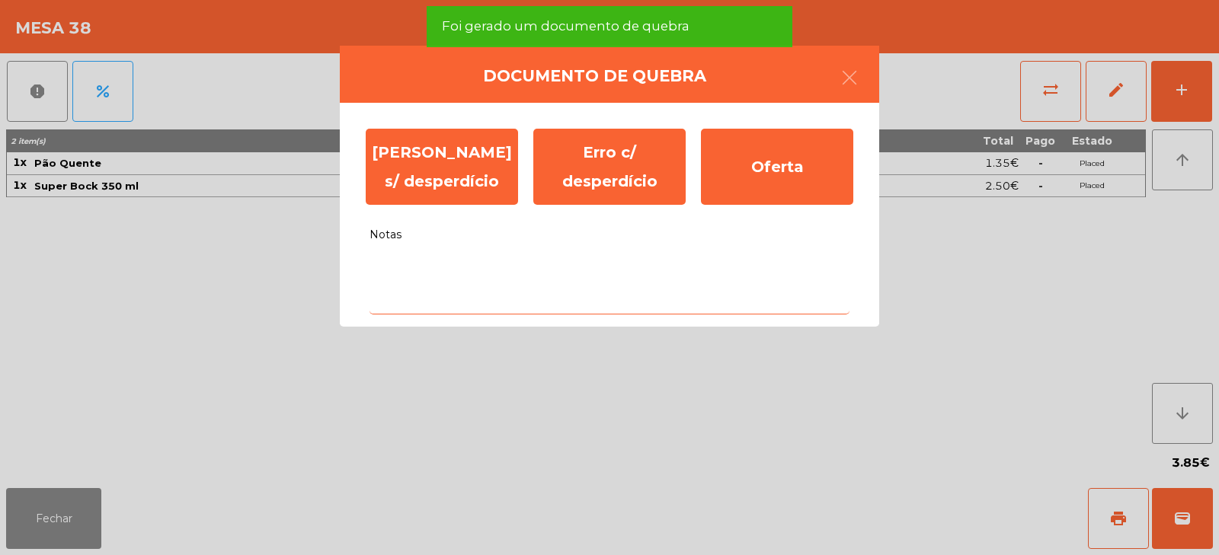
click at [424, 273] on textarea "Notas" at bounding box center [609, 282] width 480 height 63
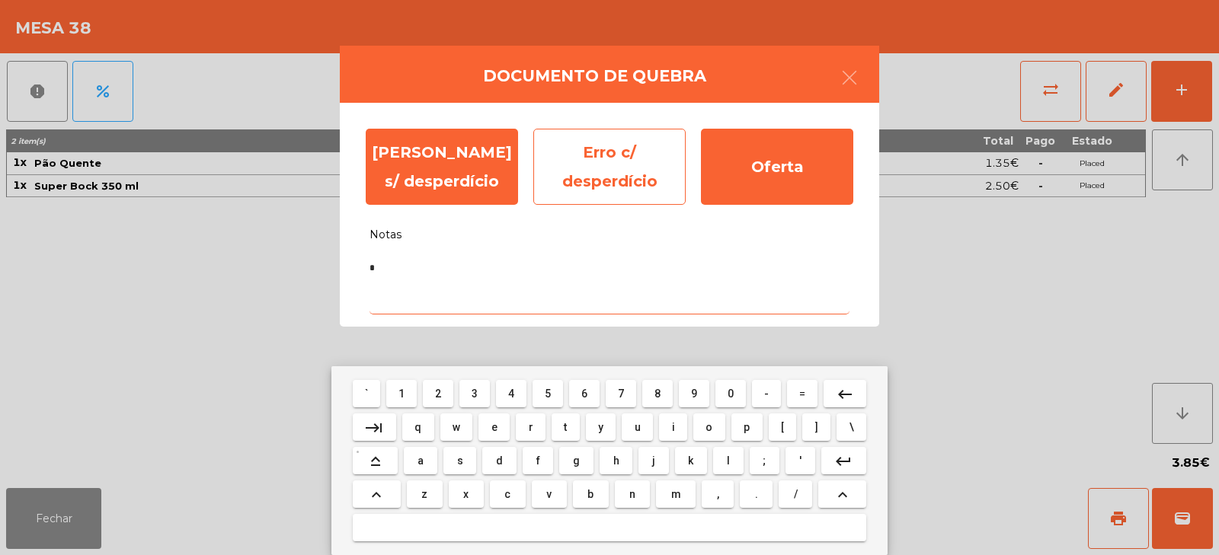
type textarea "*"
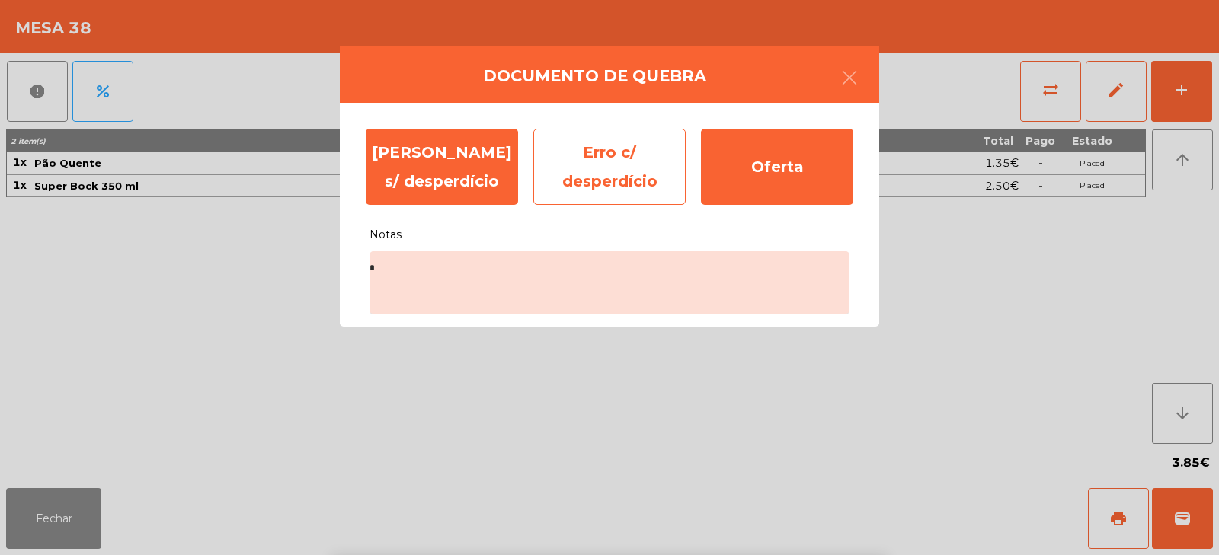
click at [616, 167] on div "Erro c/ desperdício" at bounding box center [609, 167] width 152 height 76
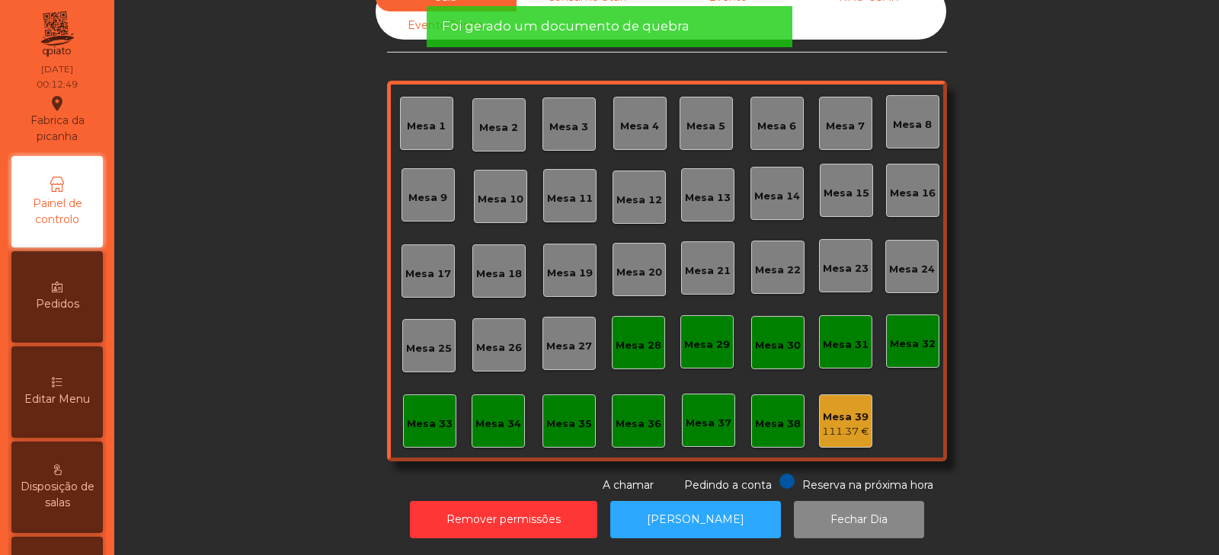
click at [853, 430] on div "Mesa 39 111.37 €" at bounding box center [845, 421] width 53 height 53
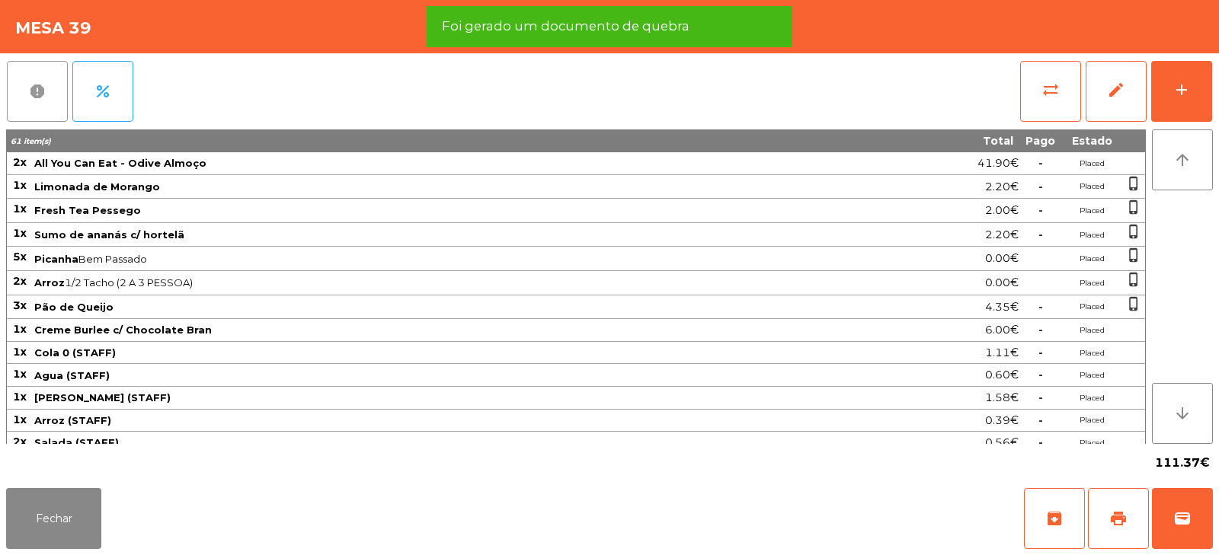
click at [38, 101] on button "report" at bounding box center [37, 91] width 61 height 61
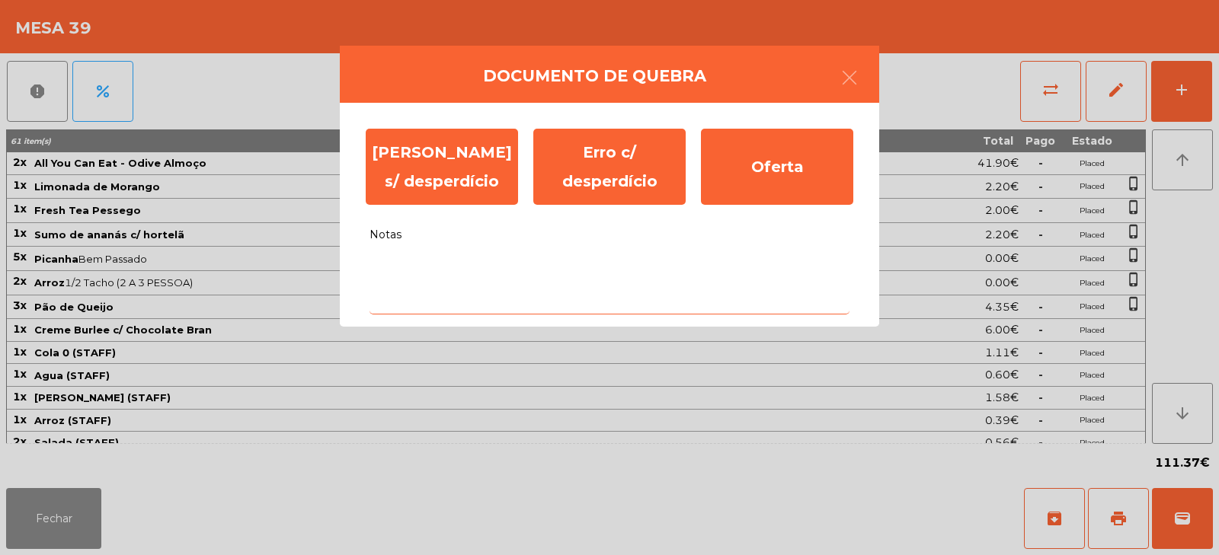
click at [601, 270] on textarea "Notas" at bounding box center [609, 282] width 480 height 63
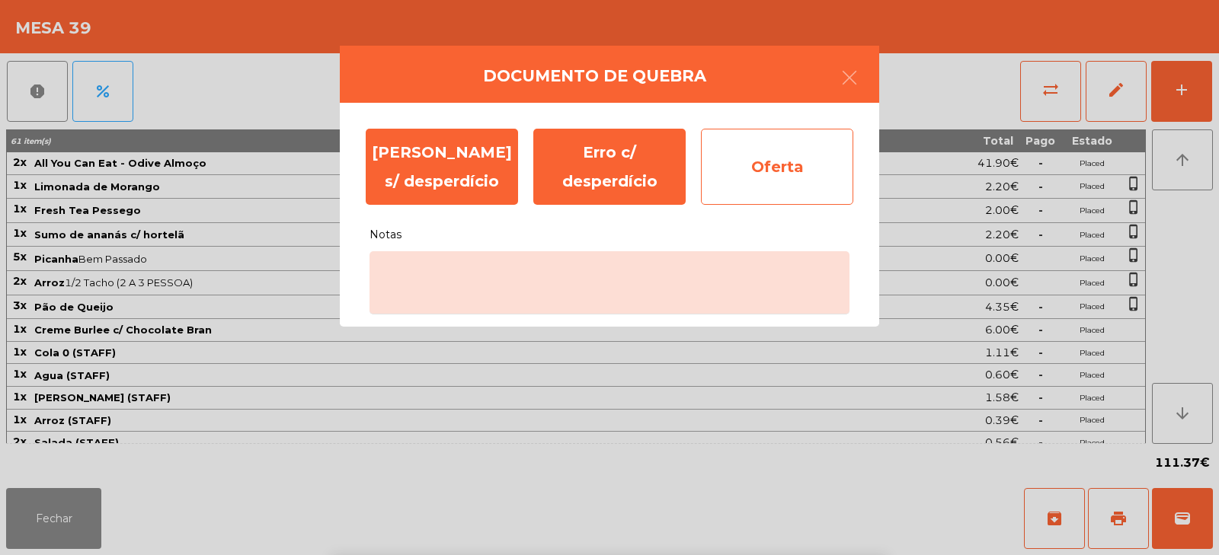
click at [779, 178] on div "Oferta" at bounding box center [777, 167] width 152 height 76
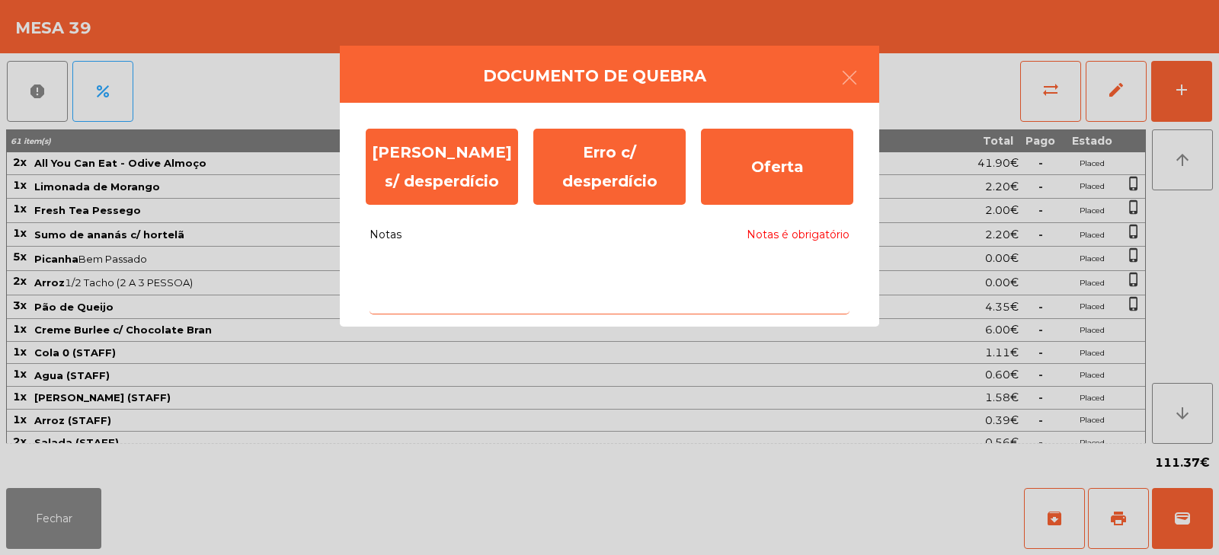
click at [576, 267] on textarea "Notas Notas é obrigatório" at bounding box center [609, 282] width 480 height 63
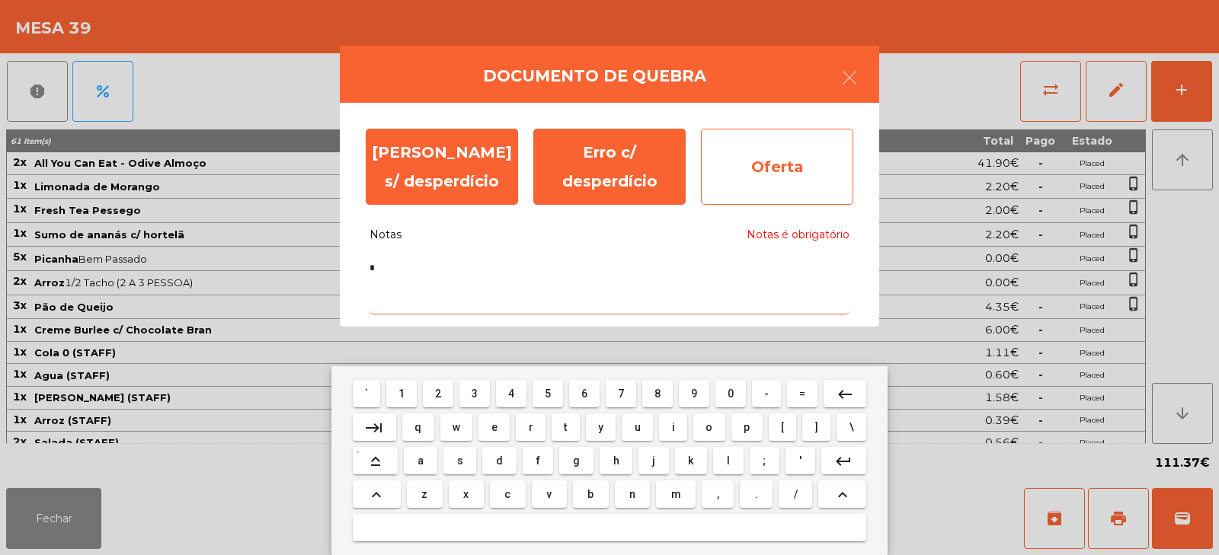
type textarea "*"
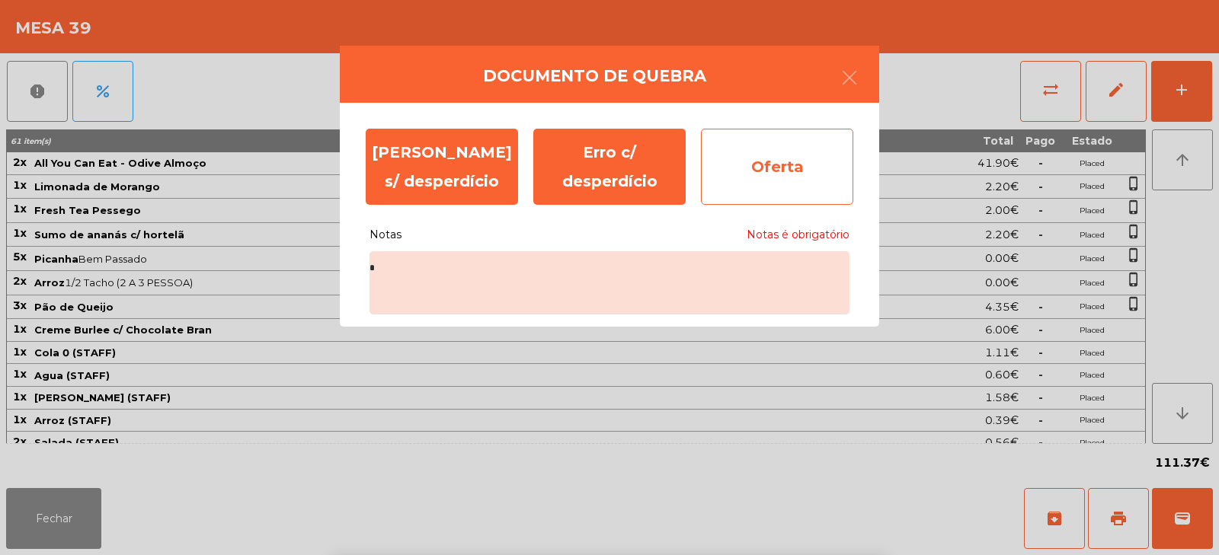
click at [788, 175] on div "Oferta" at bounding box center [777, 167] width 152 height 76
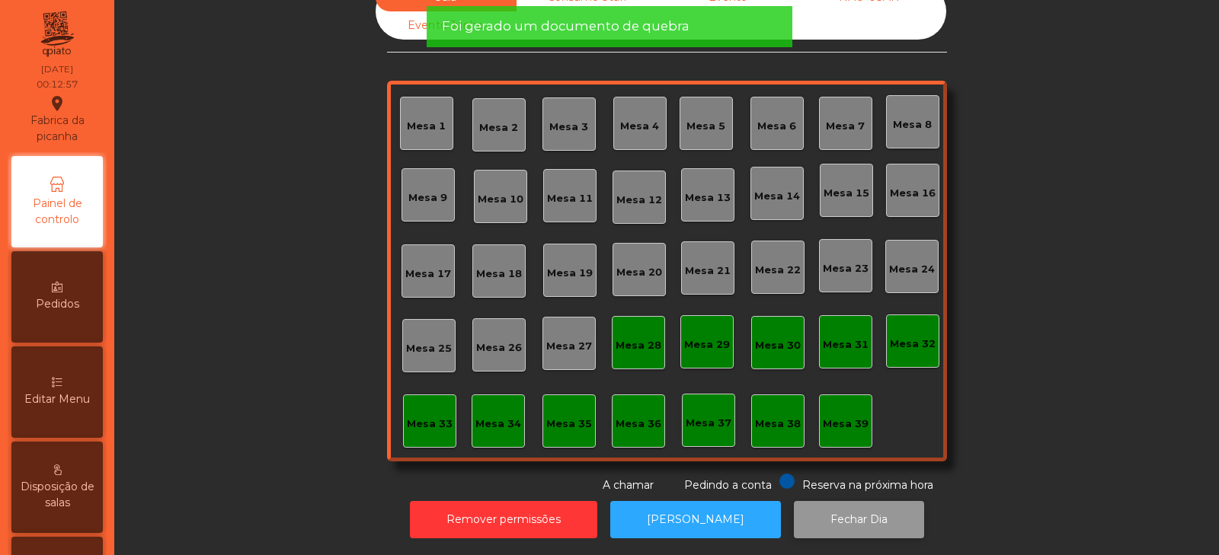
click at [852, 506] on button "Fechar Dia" at bounding box center [859, 519] width 130 height 37
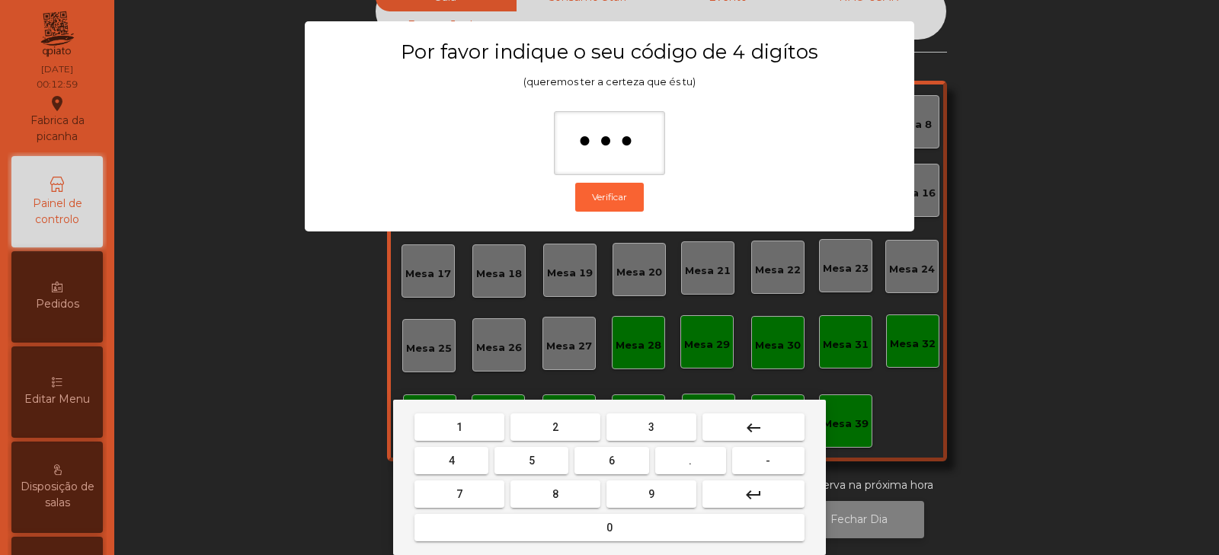
type input "****"
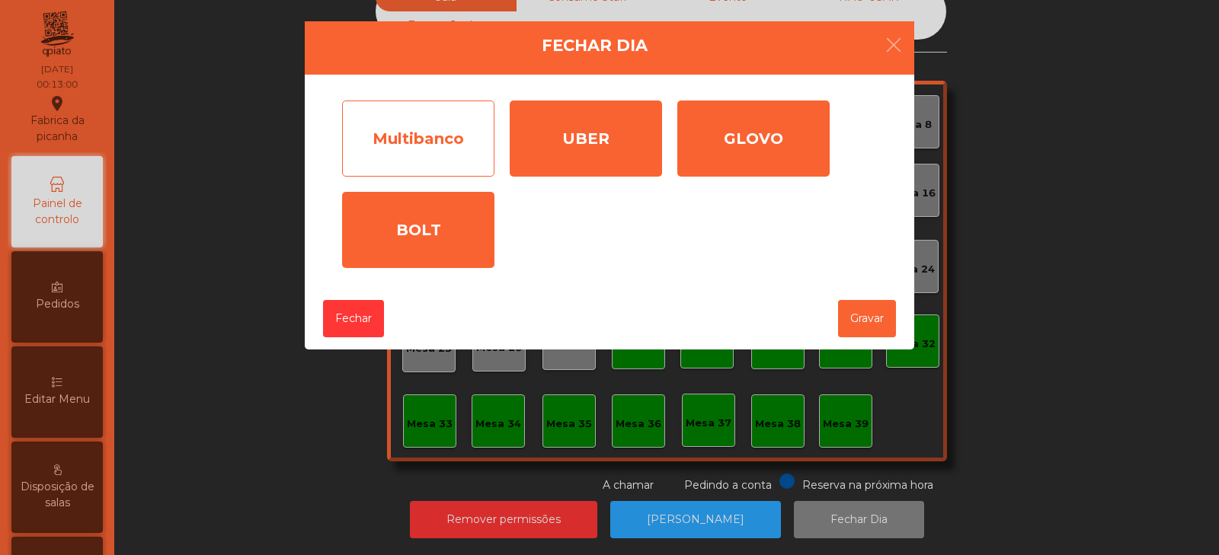
click at [465, 153] on div "Multibanco" at bounding box center [418, 139] width 152 height 76
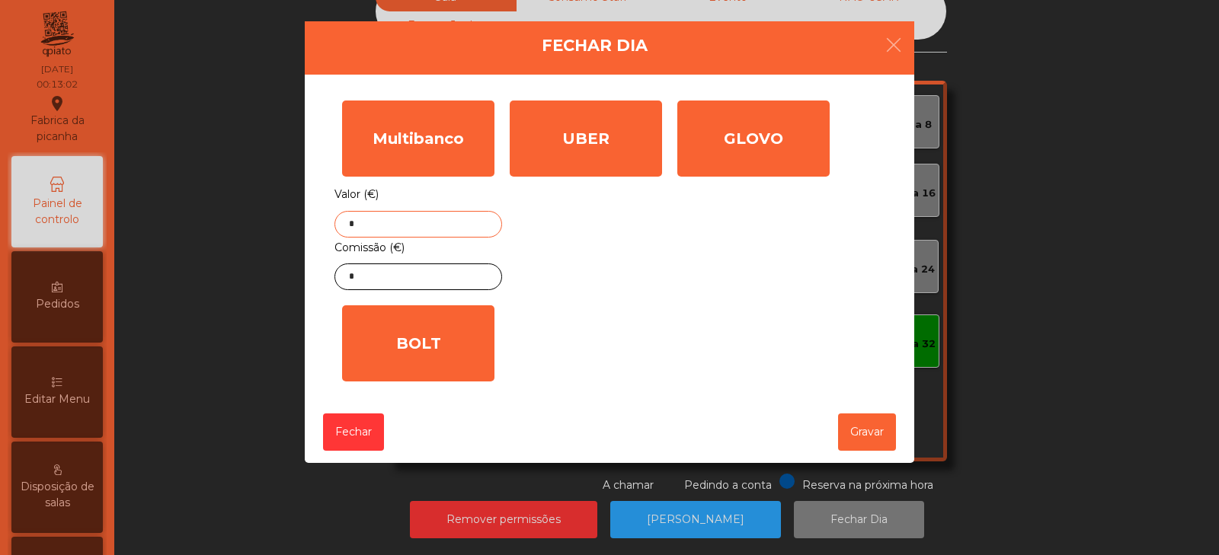
click at [459, 229] on input "*" at bounding box center [418, 224] width 168 height 27
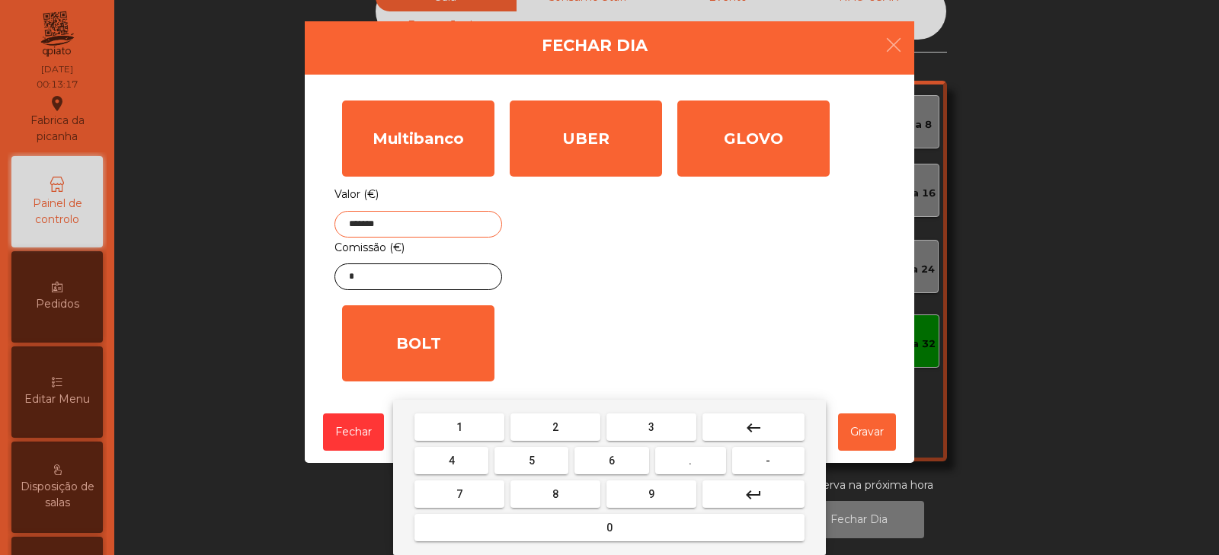
type input "*******"
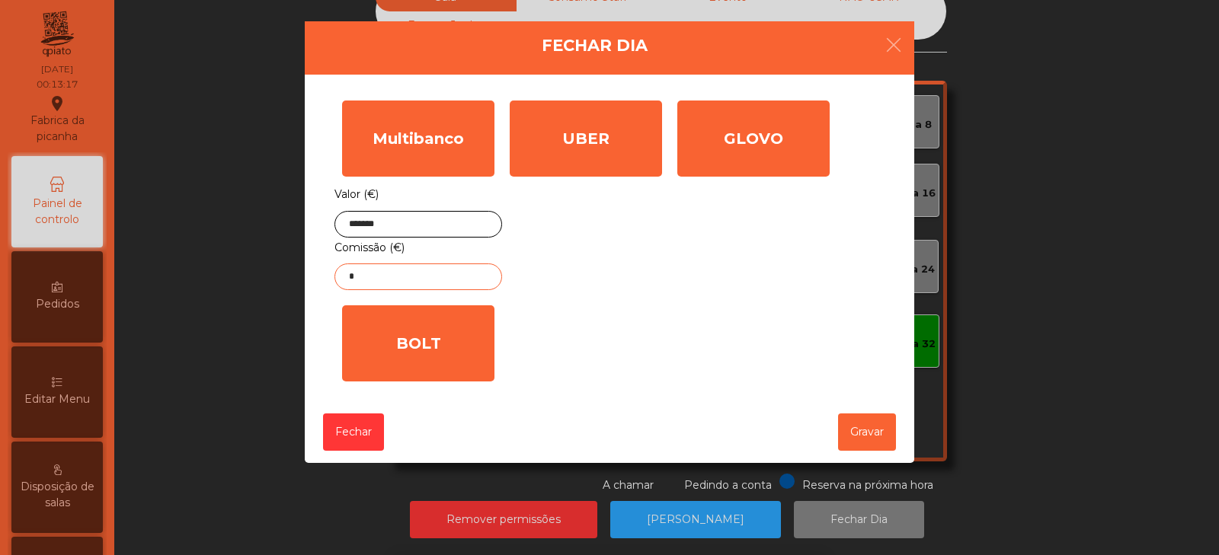
click at [459, 280] on input "*" at bounding box center [418, 277] width 168 height 27
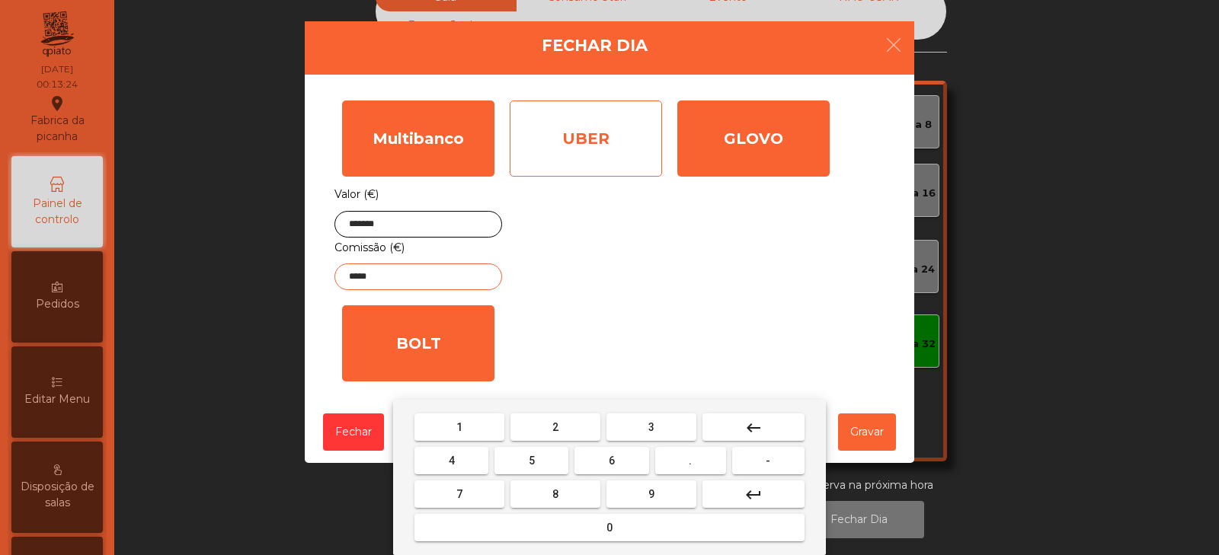
type input "*****"
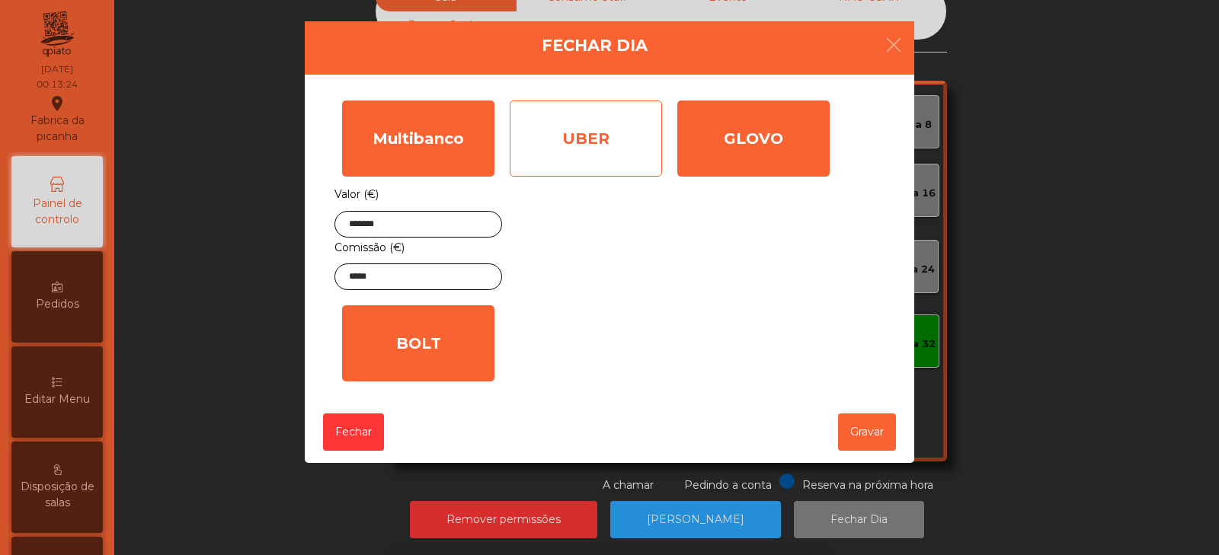
click at [623, 142] on div "UBER" at bounding box center [586, 139] width 152 height 76
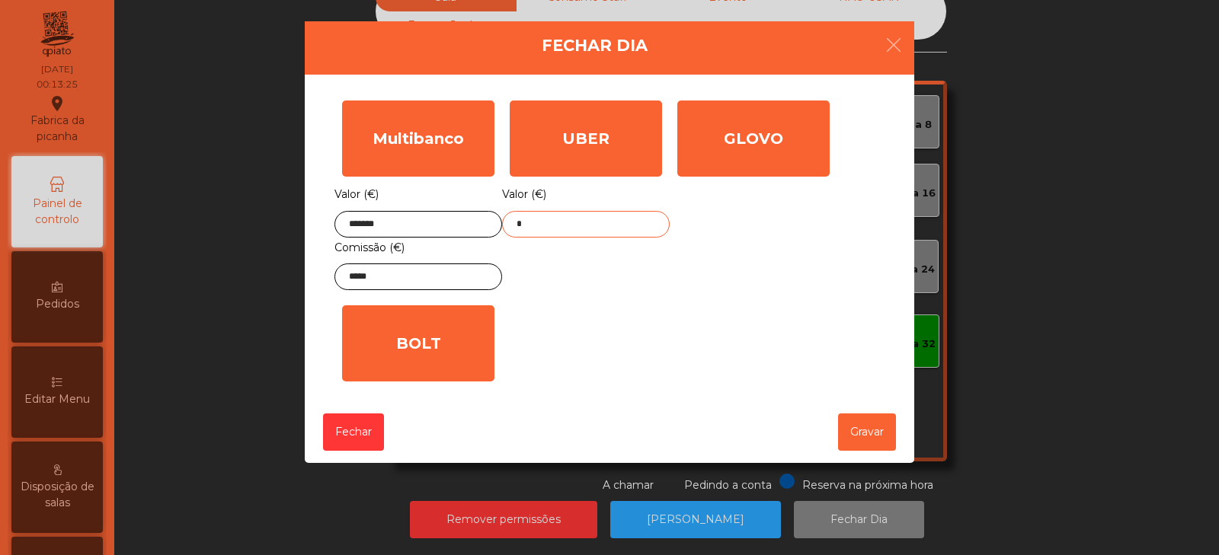
click at [619, 230] on input "*" at bounding box center [586, 224] width 168 height 27
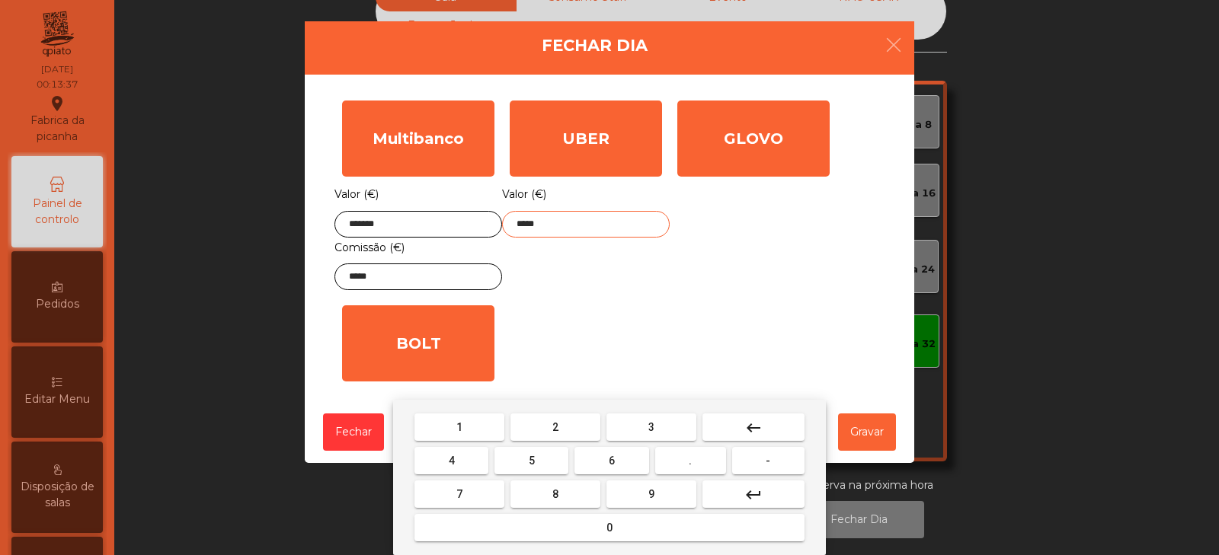
type input "*****"
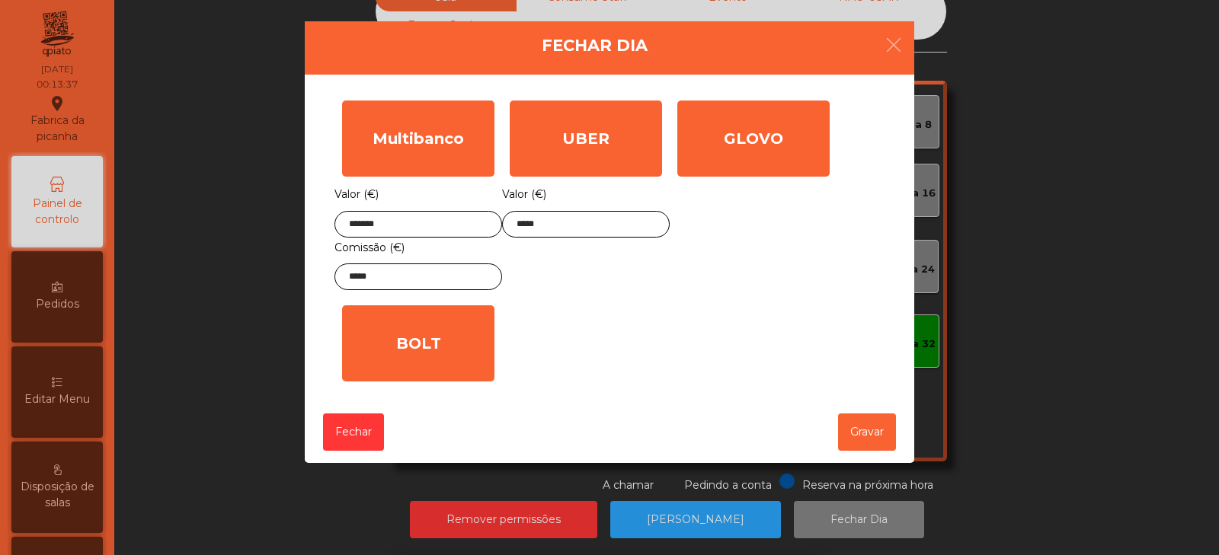
click at [851, 438] on div "1 2 3 keyboard_backspace 4 5 6 . - 7 8 9 keyboard_return 0" at bounding box center [609, 477] width 1219 height 155
click at [865, 434] on button "Gravar" at bounding box center [867, 432] width 58 height 37
